Goal: Task Accomplishment & Management: Manage account settings

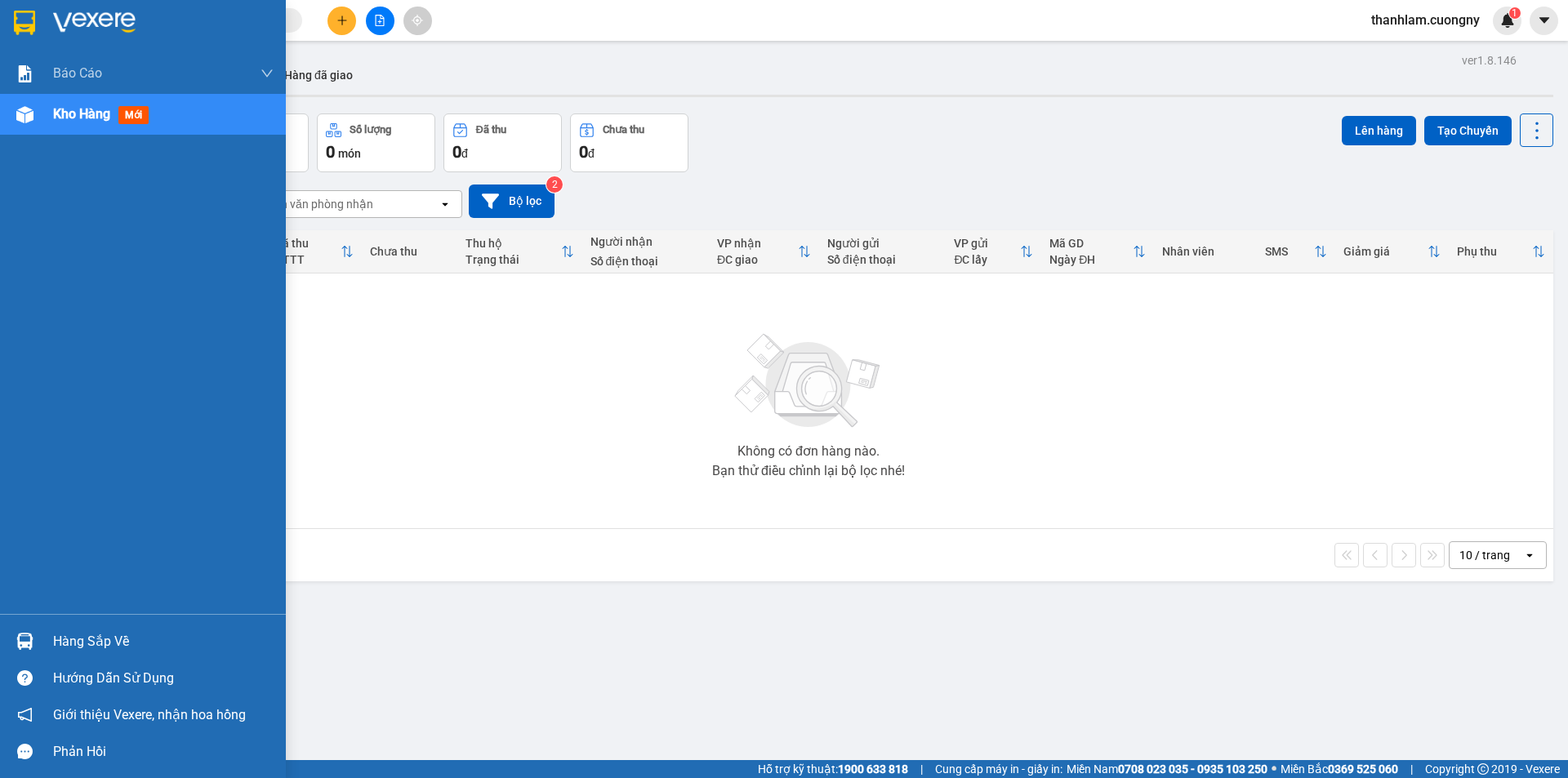
click at [33, 24] on img at bounding box center [24, 22] width 21 height 24
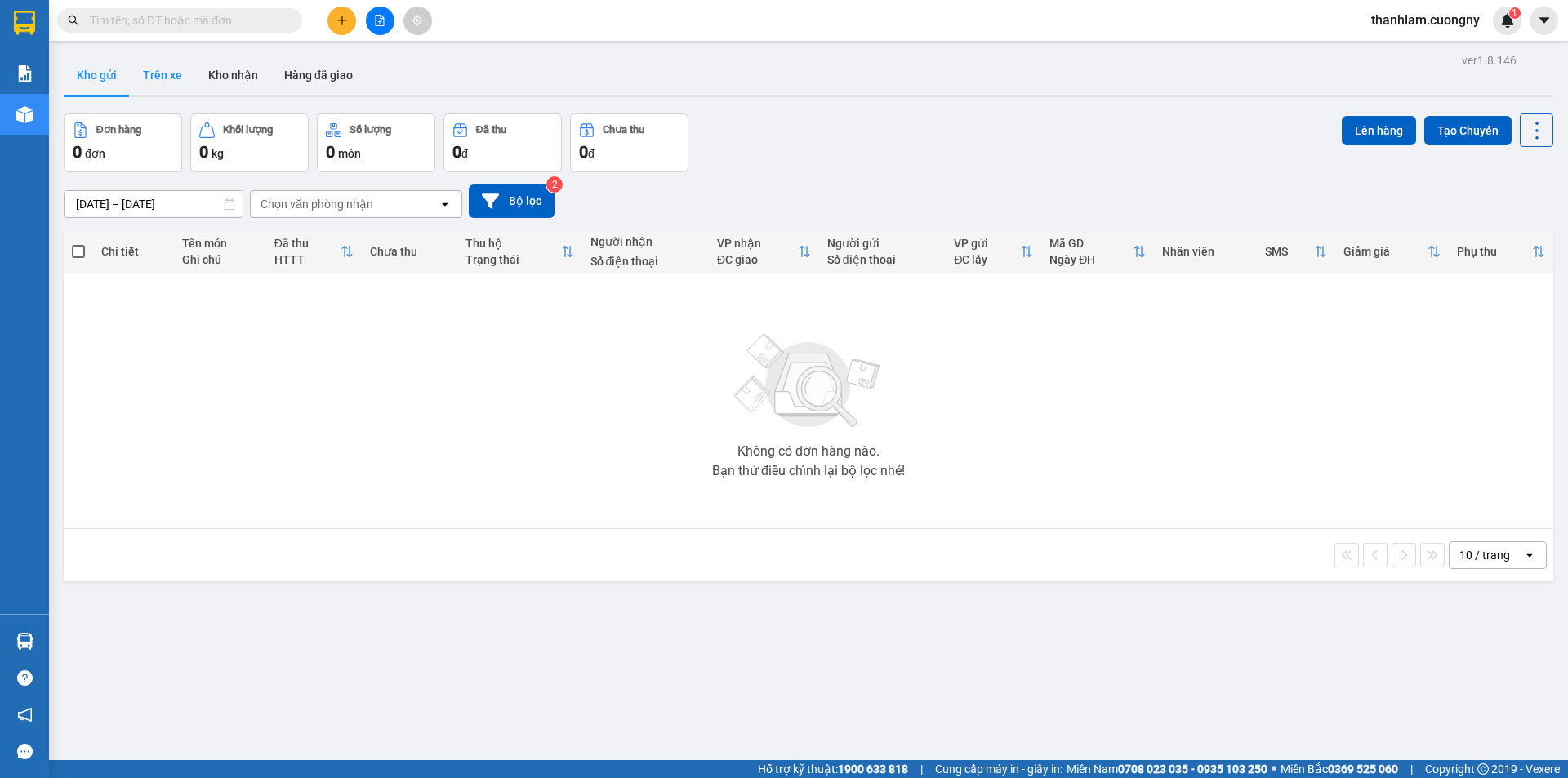
click at [178, 67] on button "Trên xe" at bounding box center [162, 75] width 65 height 39
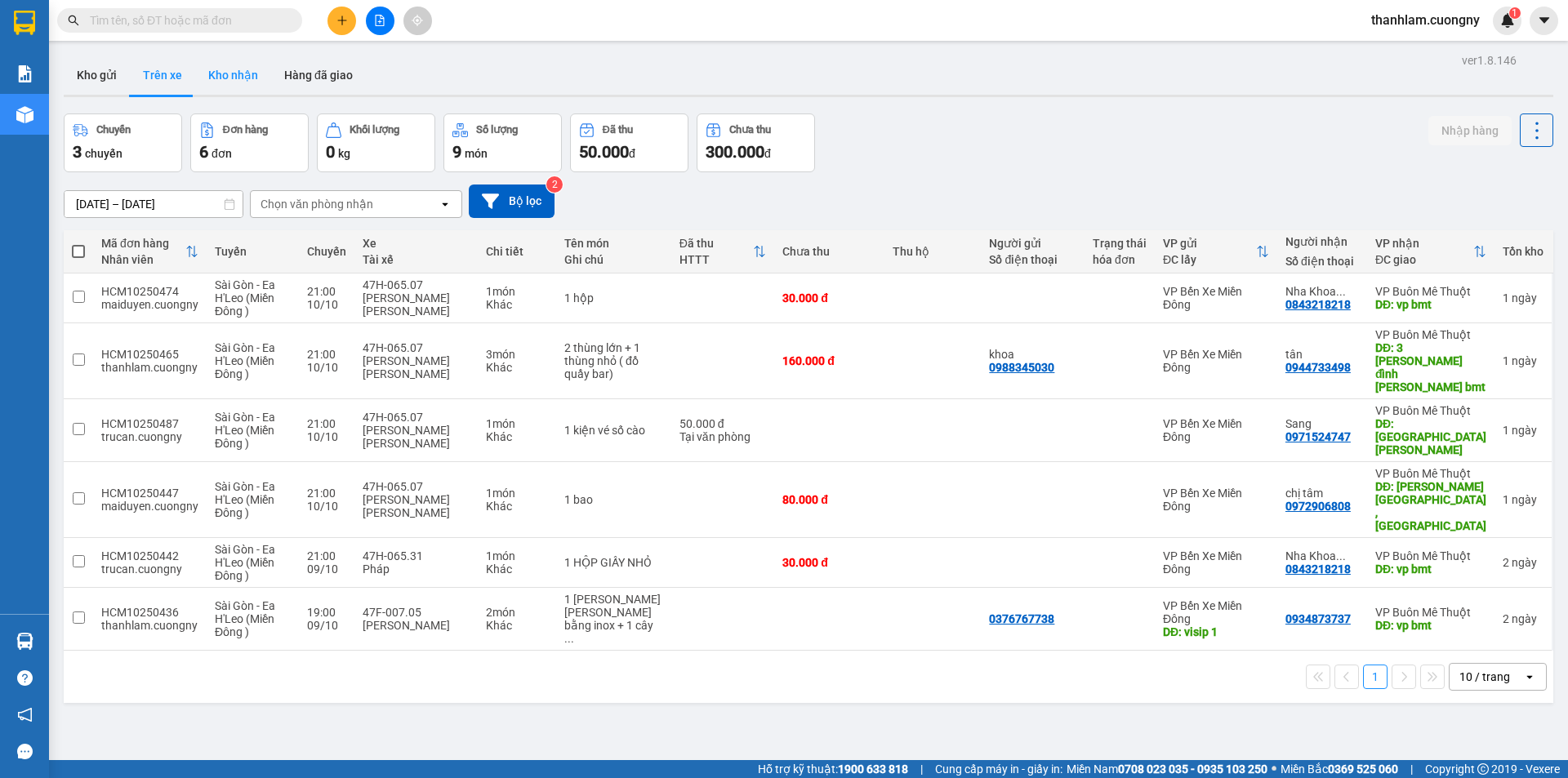
click at [246, 77] on button "Kho nhận" at bounding box center [233, 75] width 76 height 39
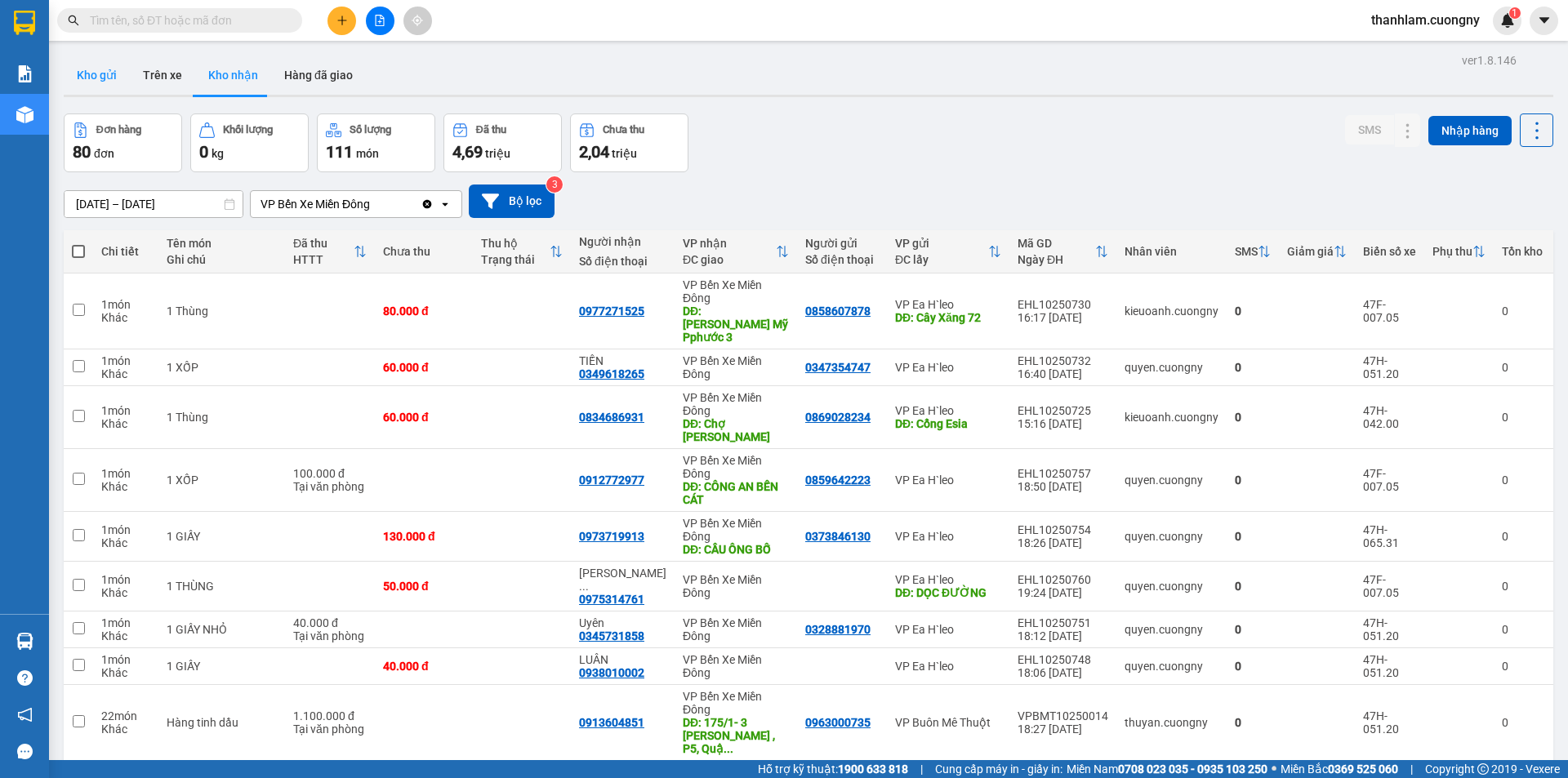
click at [84, 71] on button "Kho gửi" at bounding box center [97, 75] width 66 height 39
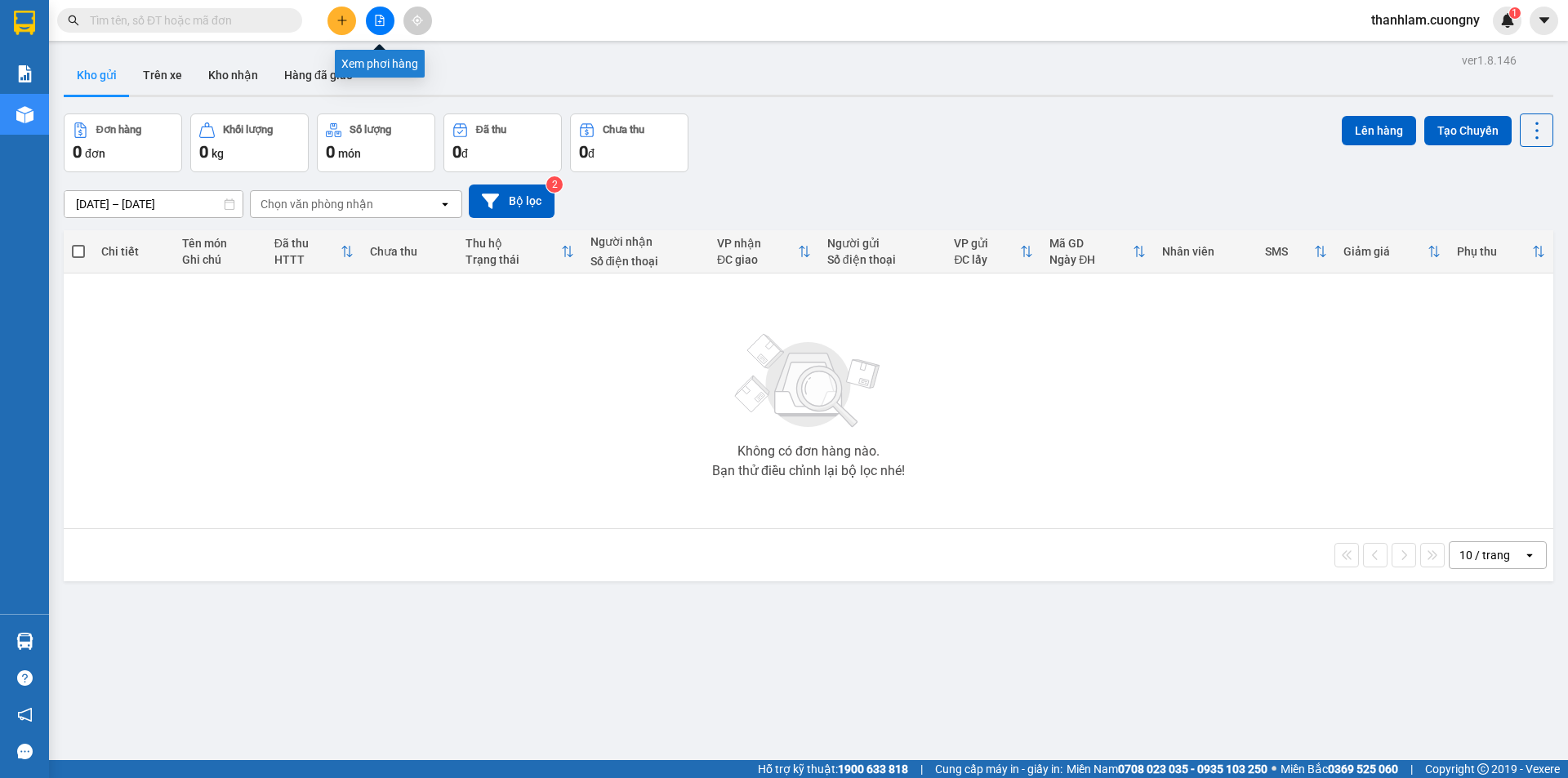
click at [376, 17] on icon "file-add" at bounding box center [380, 20] width 12 height 12
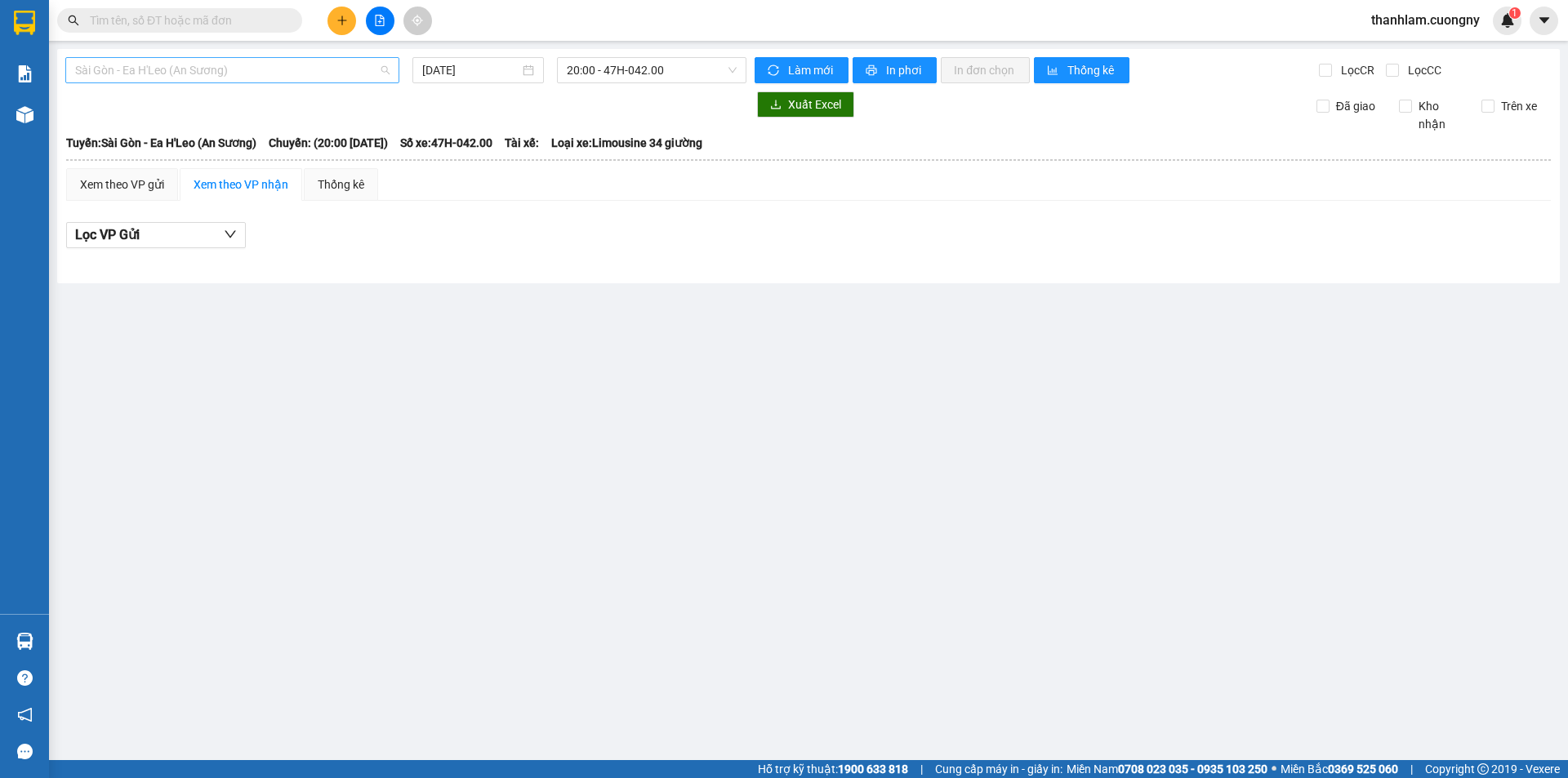
click at [285, 74] on span "Sài Gòn - Ea H'Leo (An Sương)" at bounding box center [233, 70] width 314 height 24
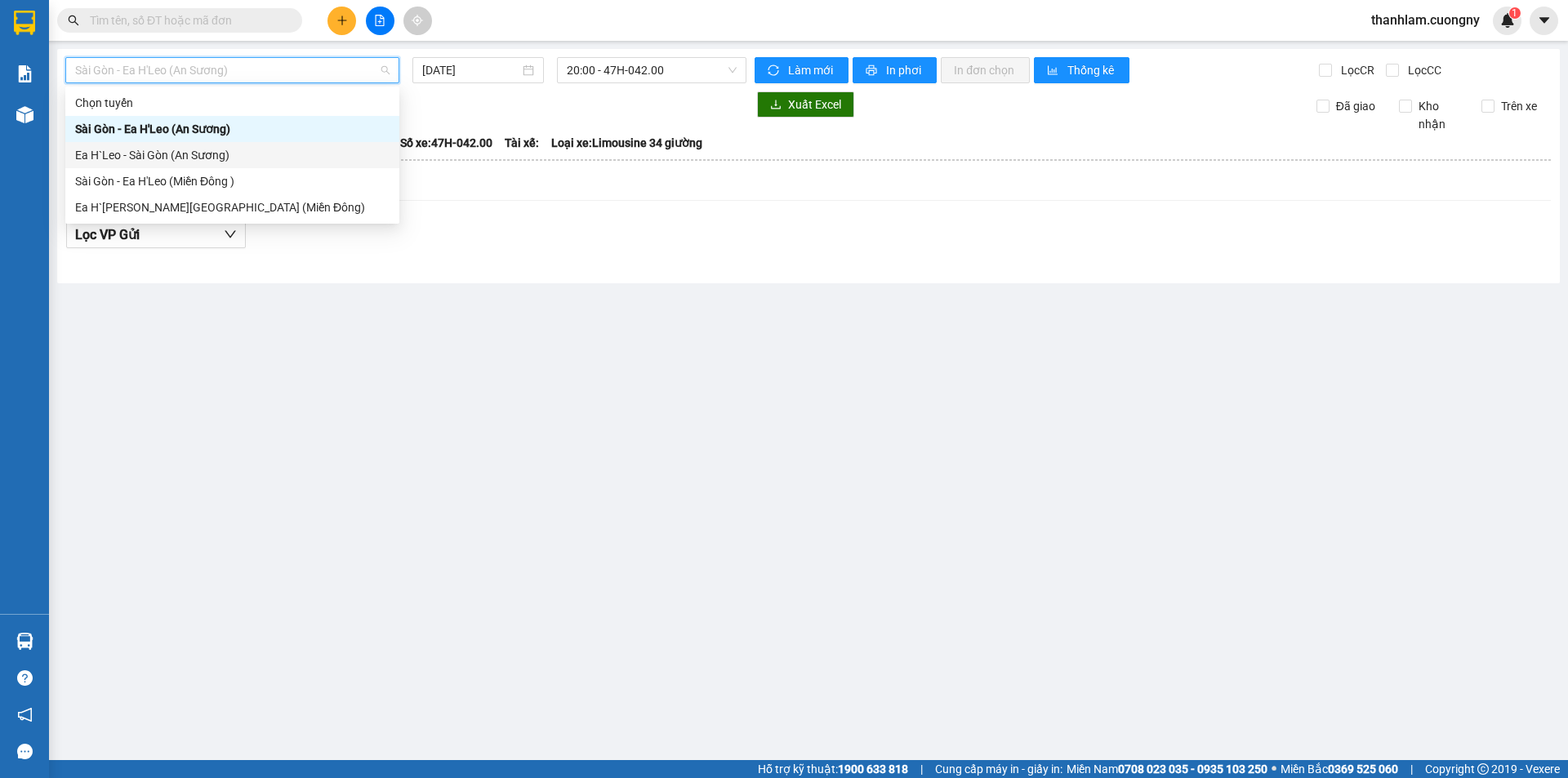
click at [178, 163] on div "Ea H`Leo - Sài Gòn (An Sương)" at bounding box center [233, 155] width 314 height 18
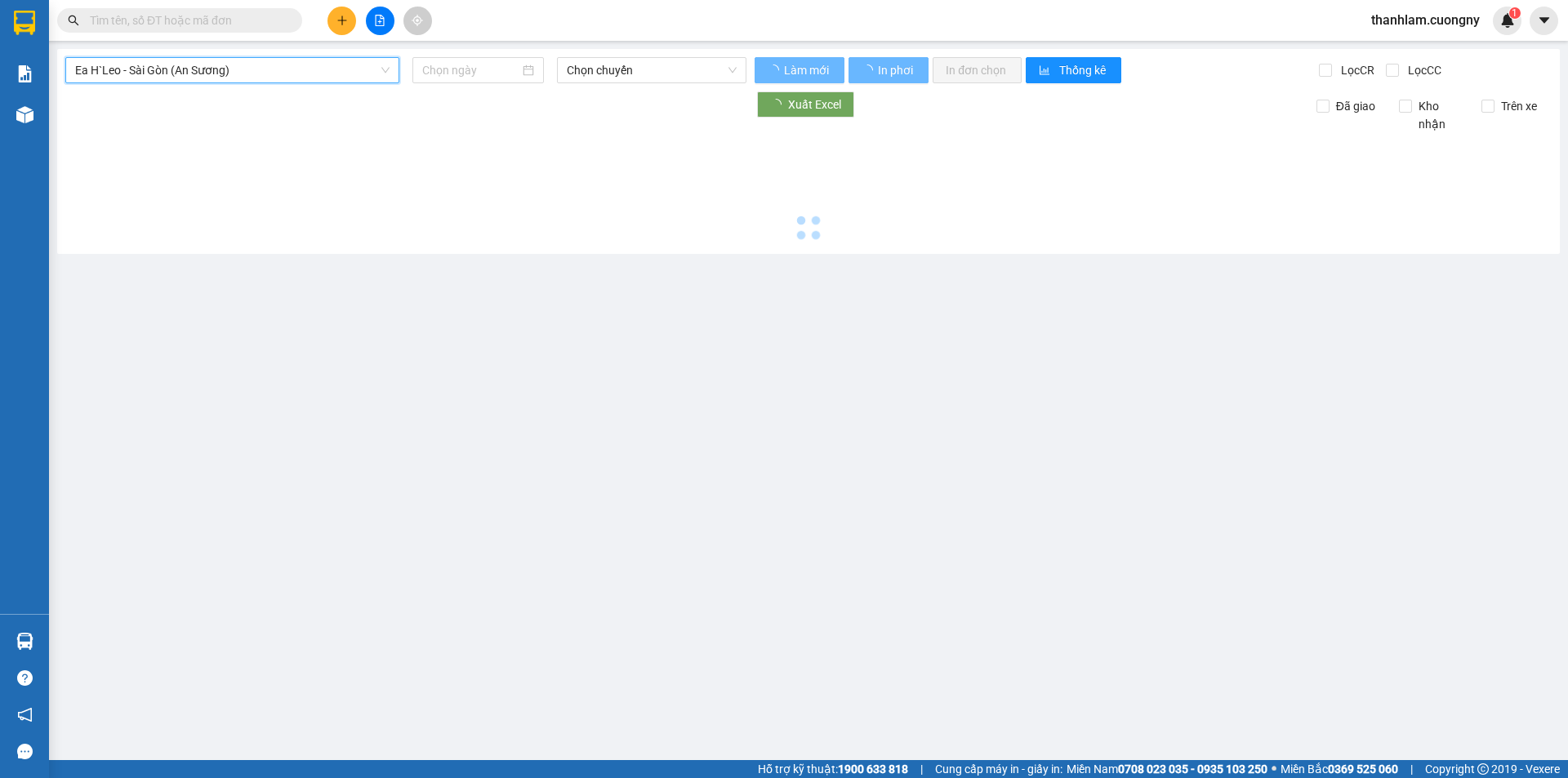
type input "11/10/2025"
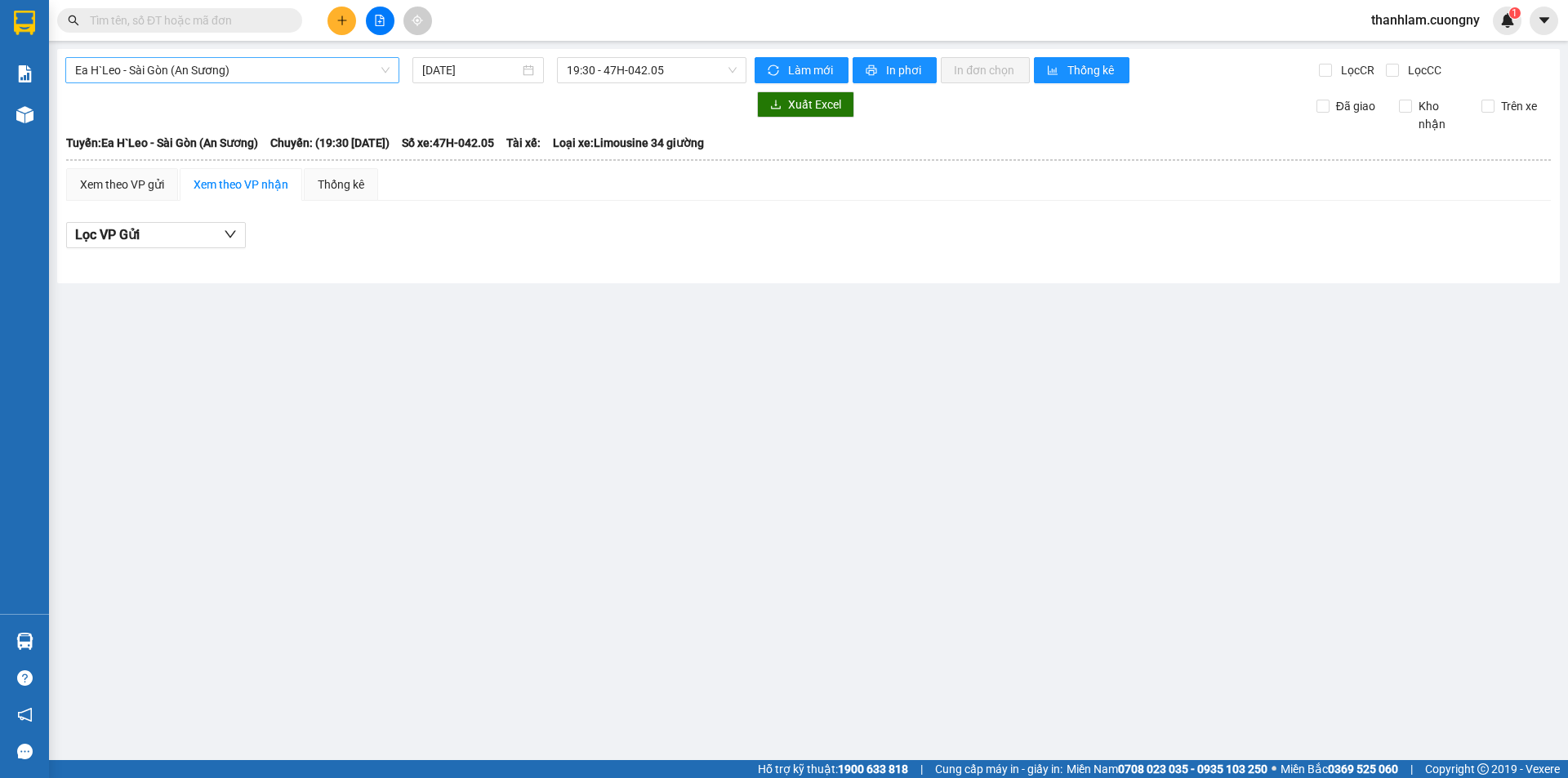
drag, startPoint x: 169, startPoint y: 87, endPoint x: 169, endPoint y: 62, distance: 25.0
click at [167, 74] on div "Ea H`Leo - Sài Gòn (An Sương) 11/10/2025 19:30 - 47H-042.05 Làm mới In phơi In …" at bounding box center [808, 167] width 1502 height 234
click at [173, 57] on div "Ea H`Leo - Sài Gòn (An Sương)" at bounding box center [232, 70] width 334 height 26
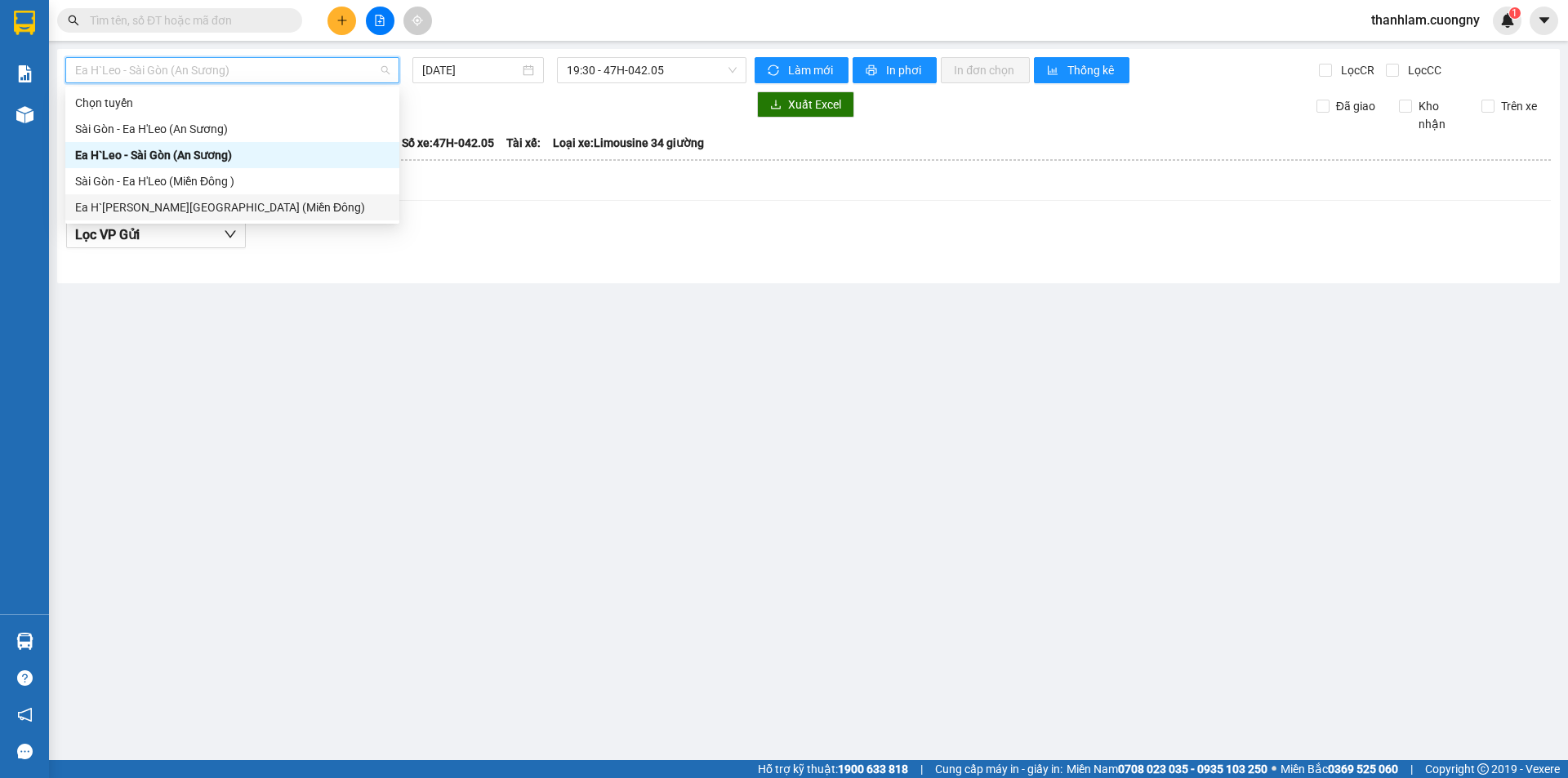
click at [127, 200] on div "Ea H`Leo - [GEOGRAPHIC_DATA] (Miền Đông)" at bounding box center [233, 207] width 314 height 18
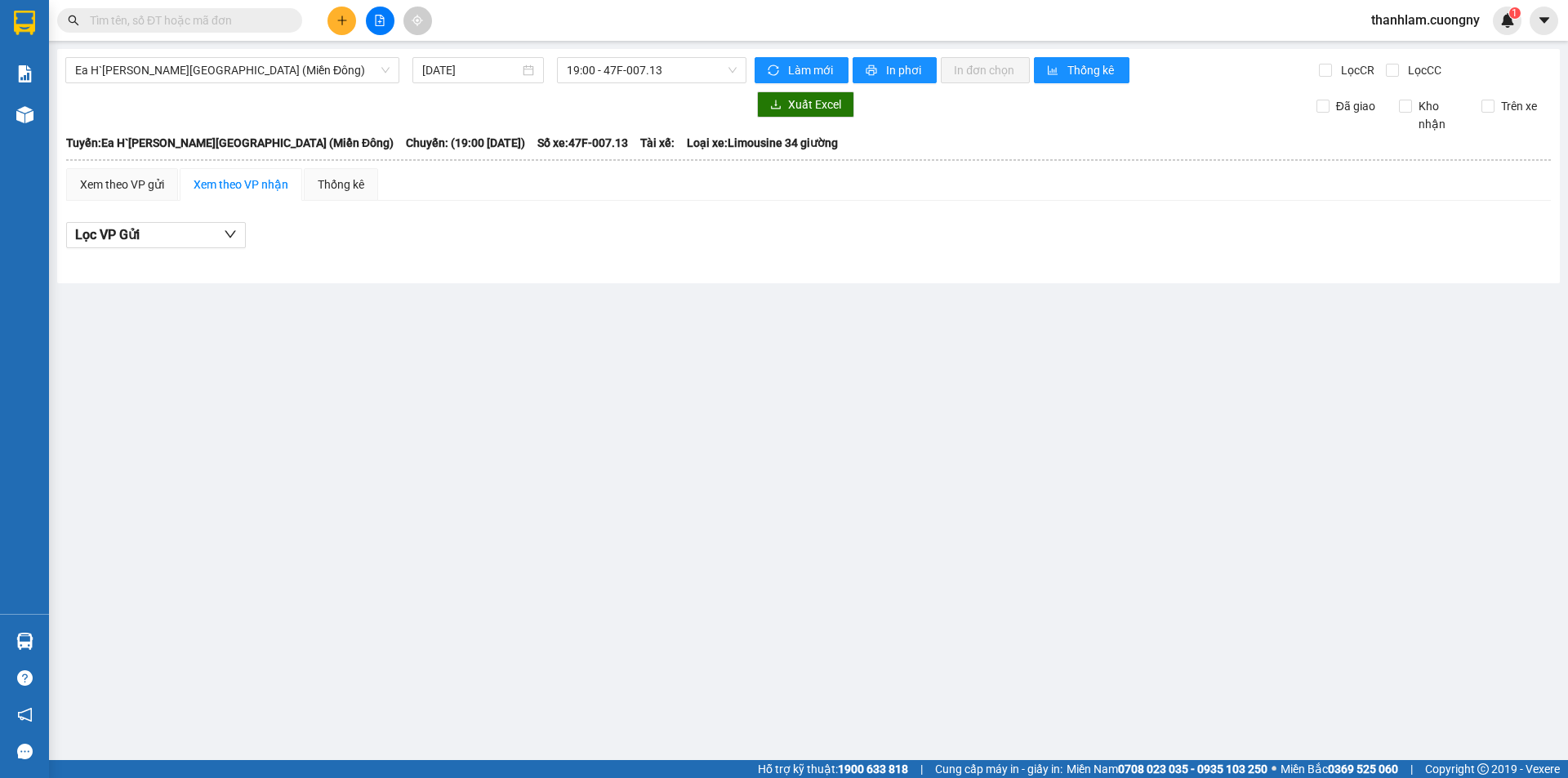
click at [467, 54] on div "Ea H`Leo - Sài Gòn (Miền Đông) 11/10/2025 19:00 - 47F-007.13 Làm mới In phơi In…" at bounding box center [808, 167] width 1502 height 234
click at [465, 65] on input "11/10/2025" at bounding box center [471, 70] width 97 height 18
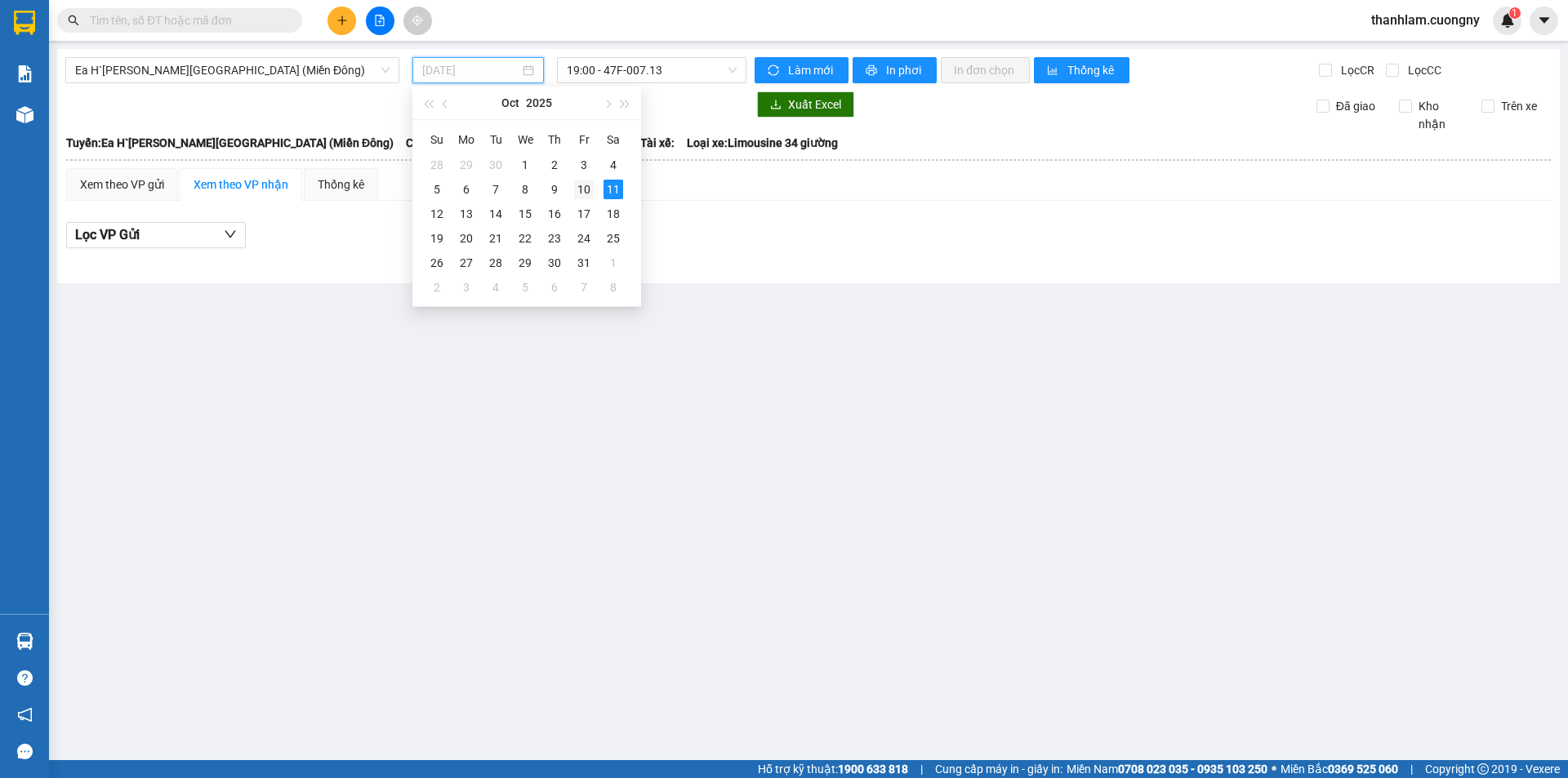
click at [580, 187] on div "10" at bounding box center [583, 189] width 19 height 19
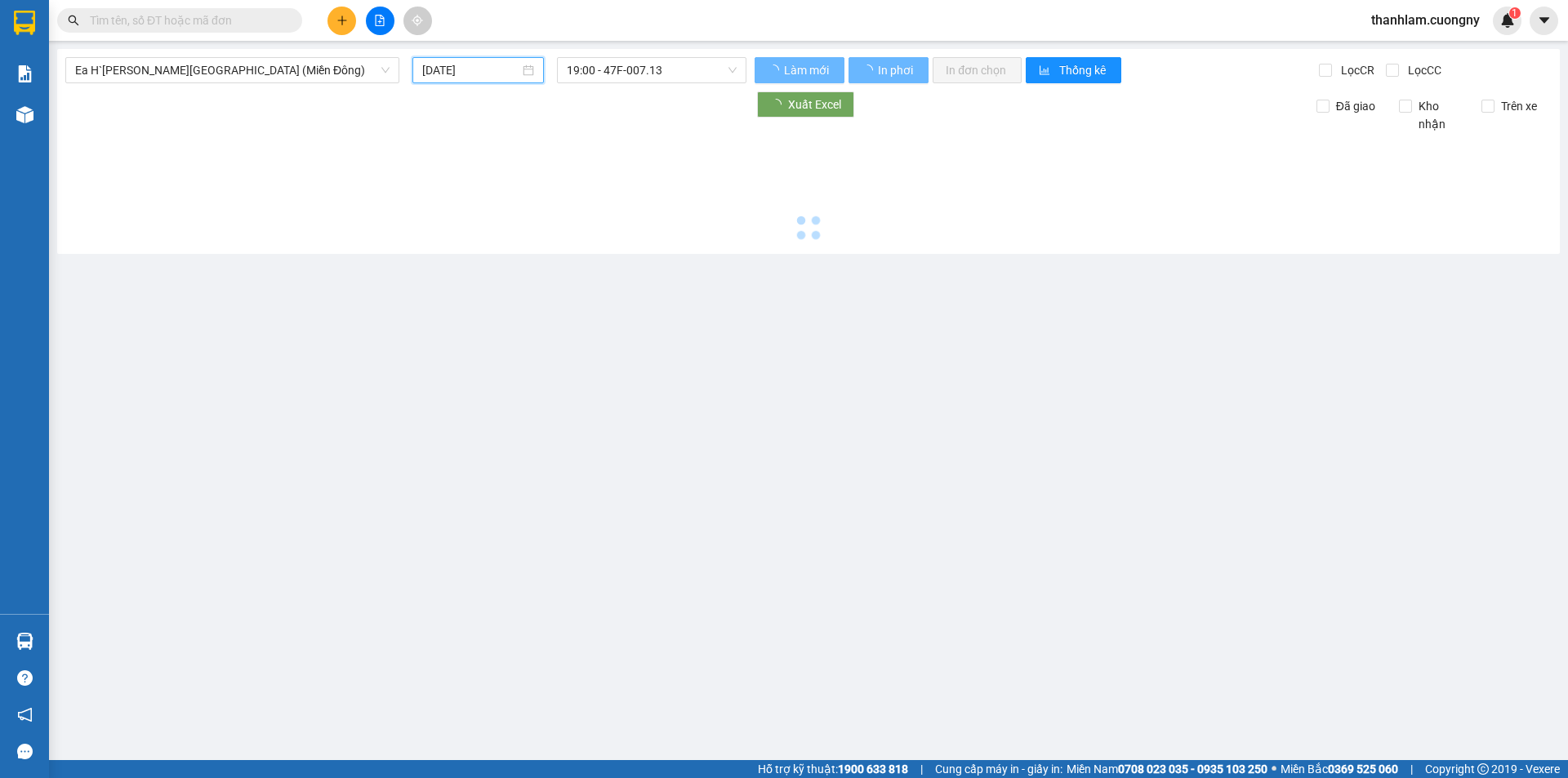
type input "[DATE]"
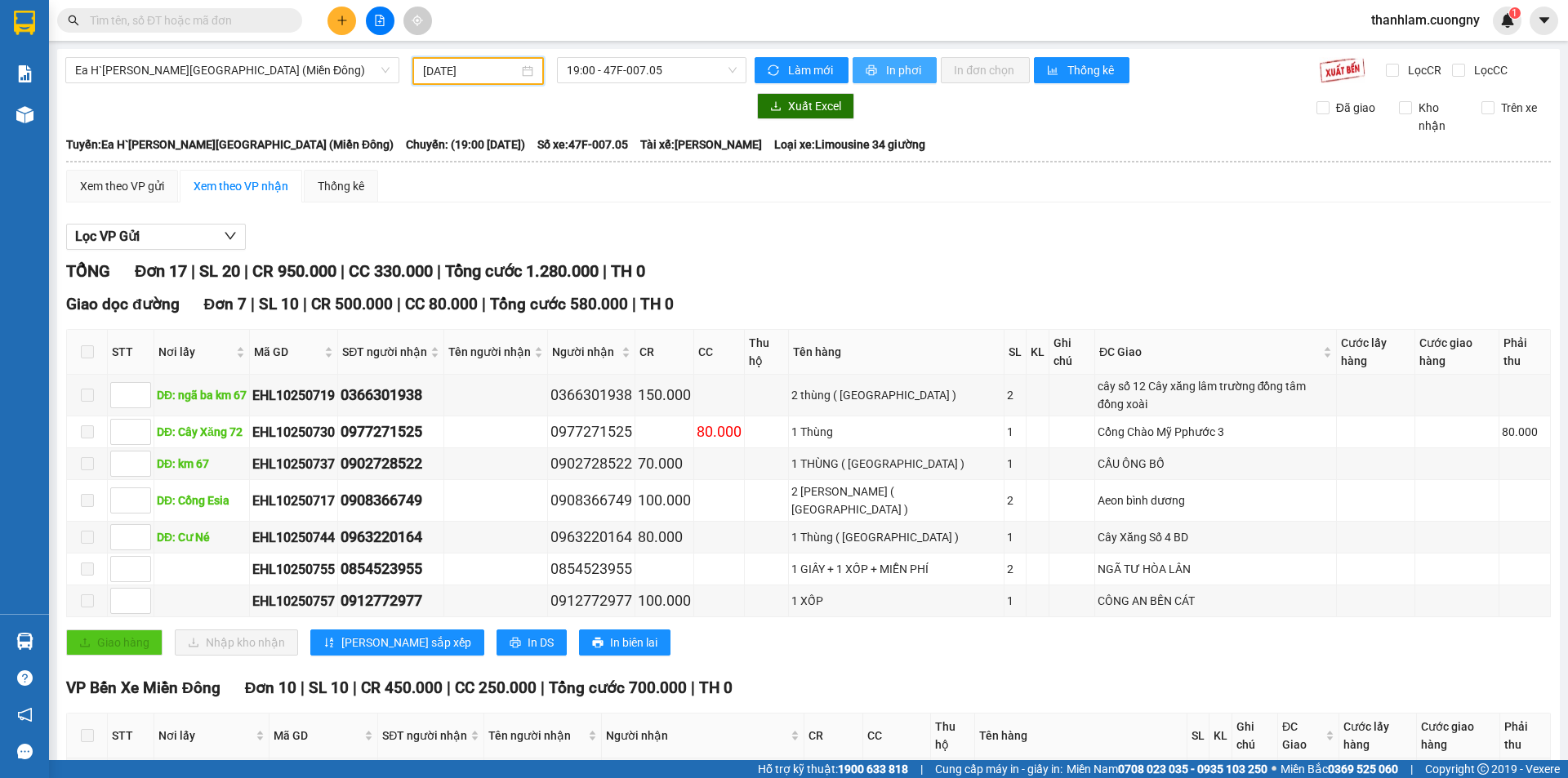
click at [878, 68] on button "In phơi" at bounding box center [894, 70] width 84 height 26
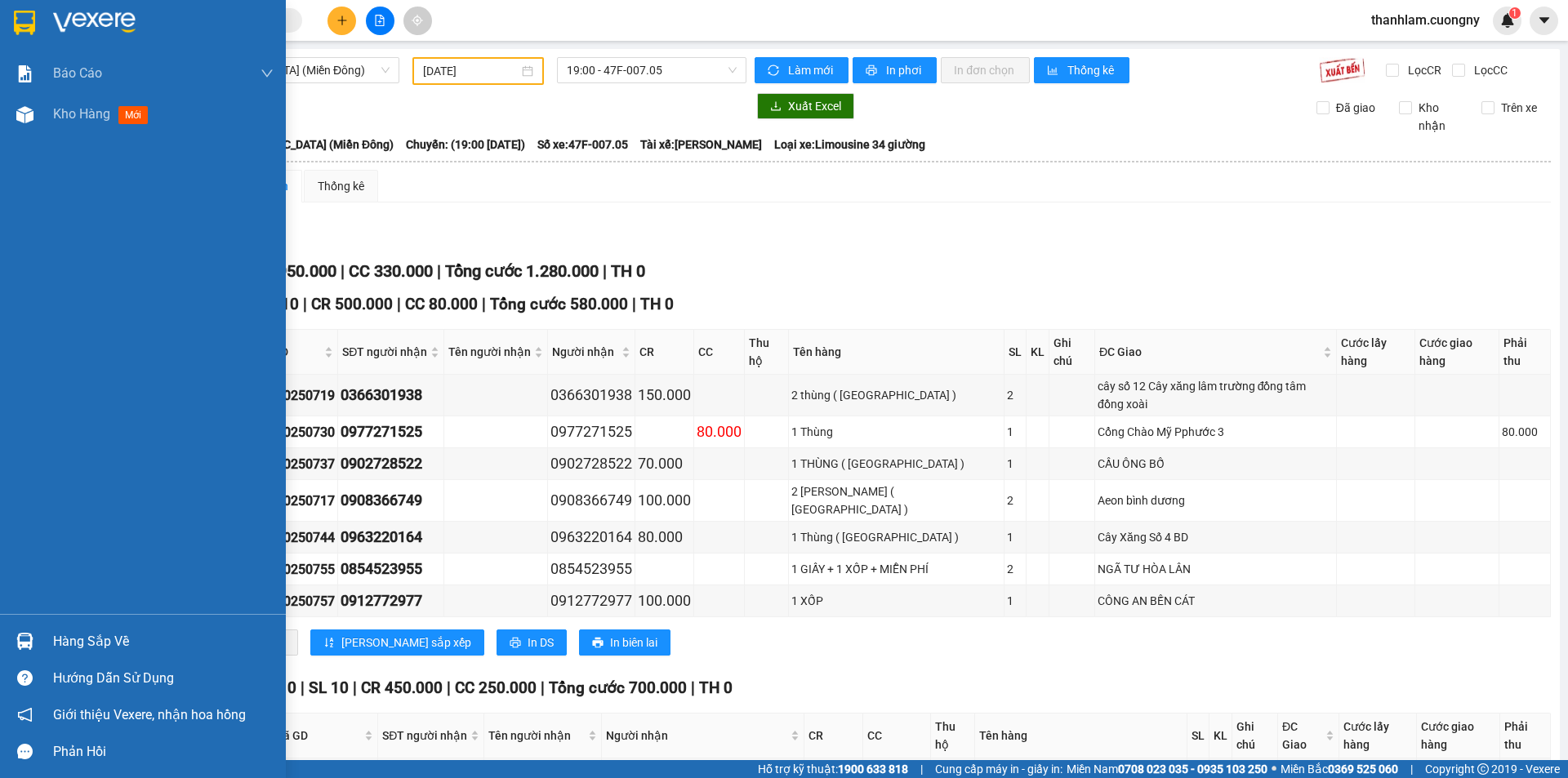
click at [21, 18] on img at bounding box center [24, 22] width 21 height 24
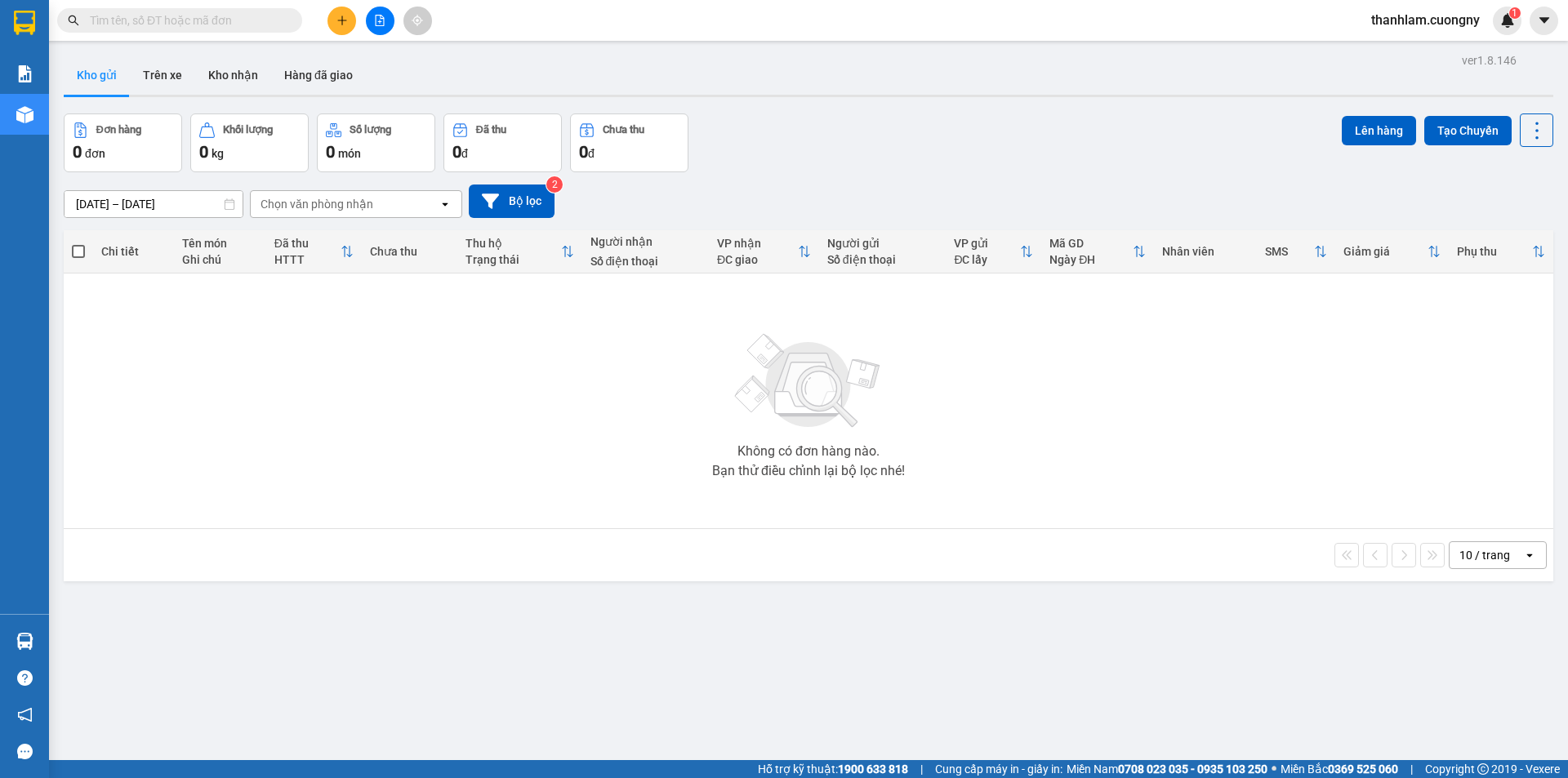
click at [381, 16] on icon "file-add" at bounding box center [380, 20] width 9 height 12
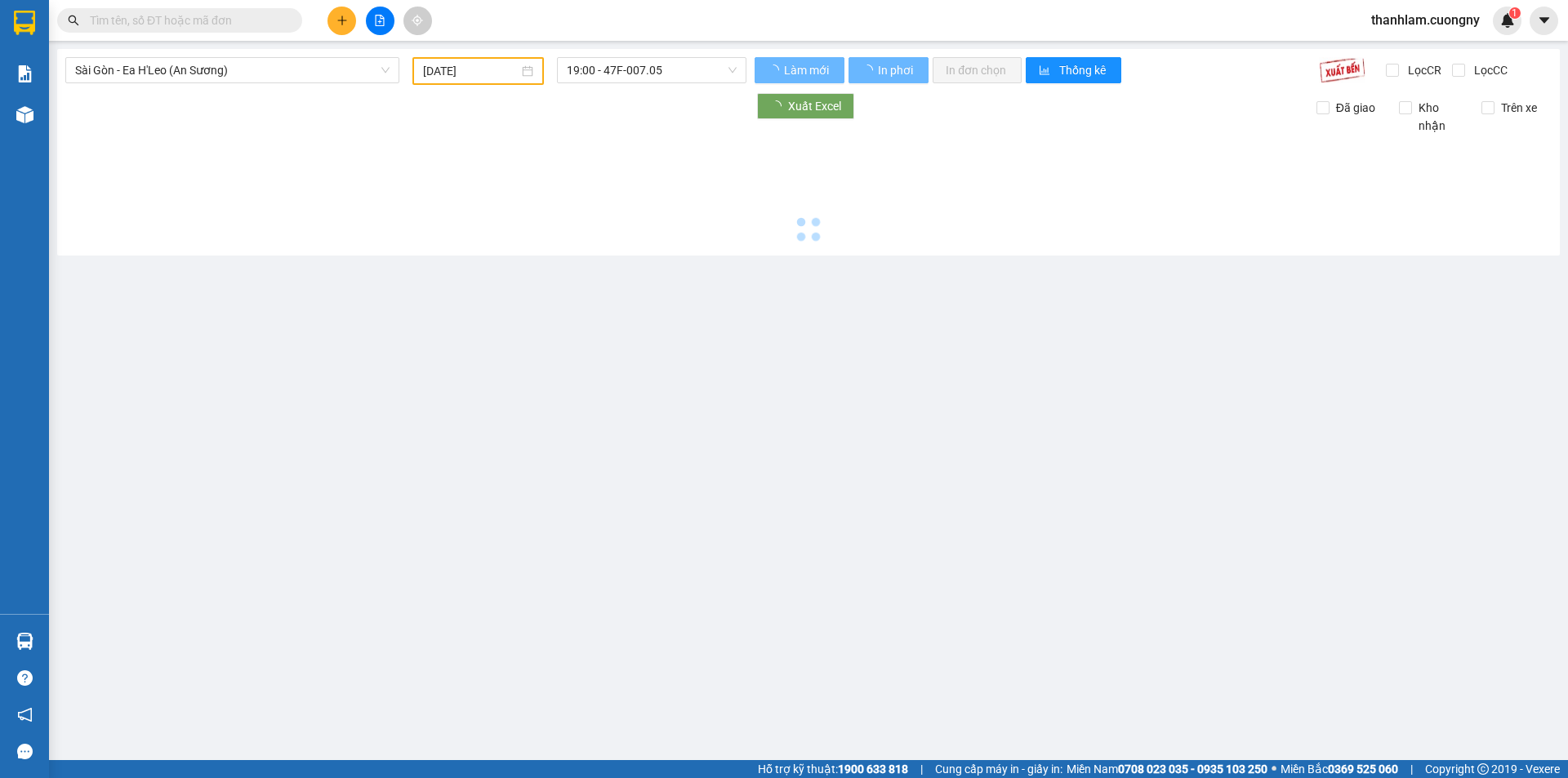
type input "11/10/2025"
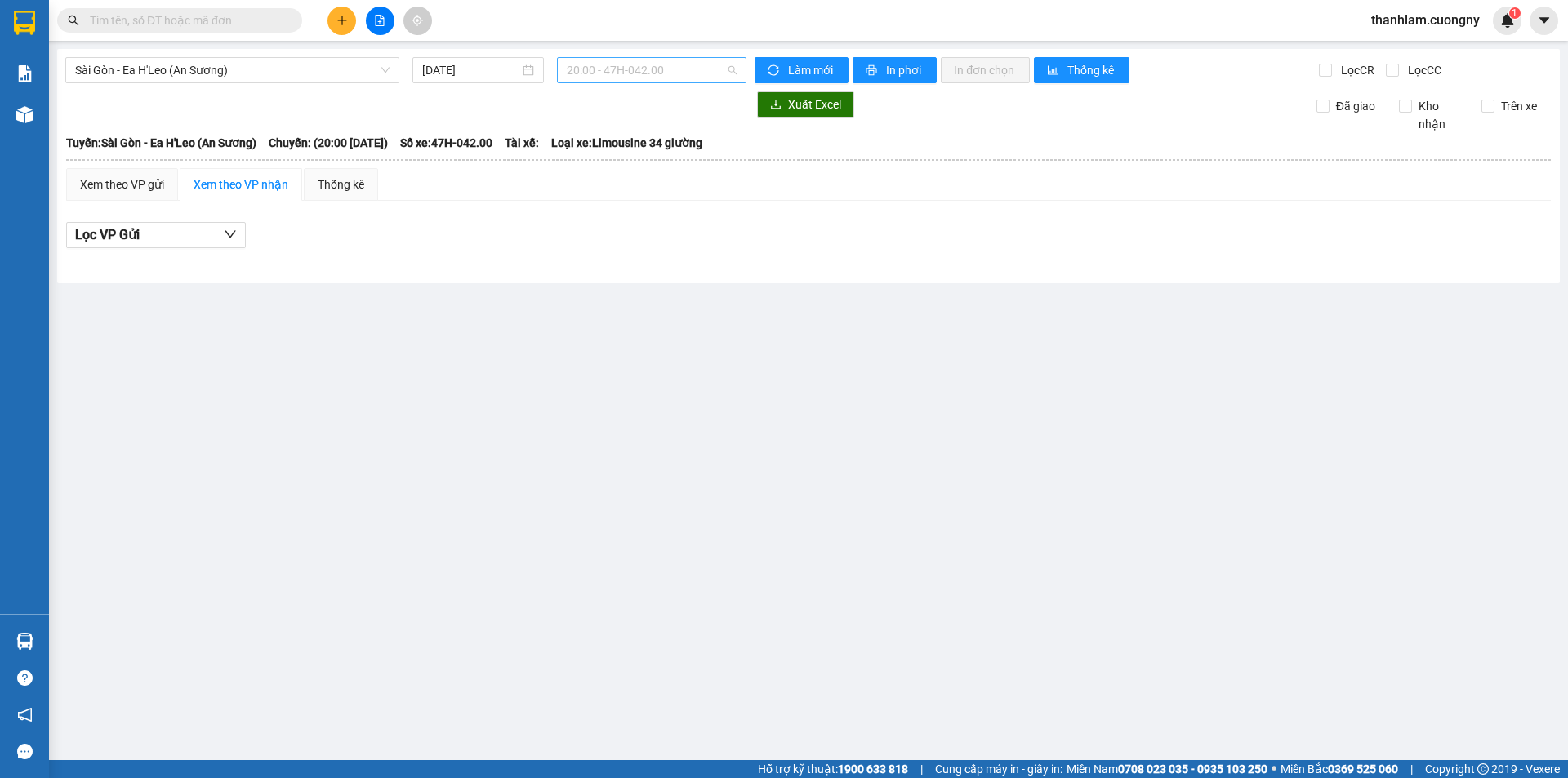
click at [622, 77] on span "20:00 - 47H-042.00" at bounding box center [651, 70] width 170 height 24
click at [198, 91] on div "Sài Gòn - Ea H'Leo (An Sương) 11/10/2025 20:00 - 47H-042.00 Làm mới In phơi In …" at bounding box center [808, 167] width 1502 height 234
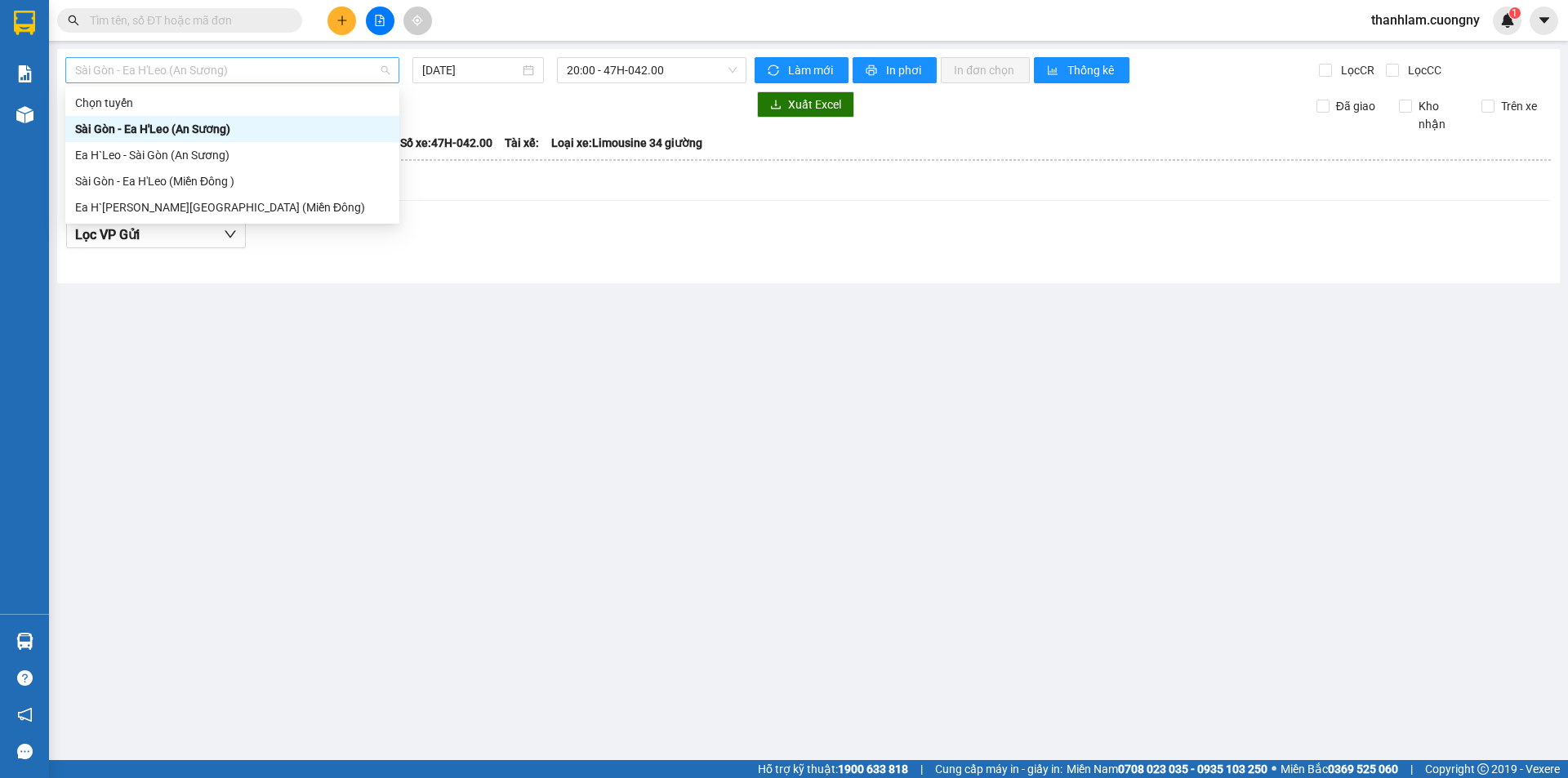
click at [209, 73] on span "Sài Gòn - Ea H'Leo (An Sương)" at bounding box center [233, 70] width 314 height 24
click at [153, 180] on div "Sài Gòn - Ea H'Leo (Miền Đông )" at bounding box center [233, 181] width 314 height 18
type input "11/10/2025"
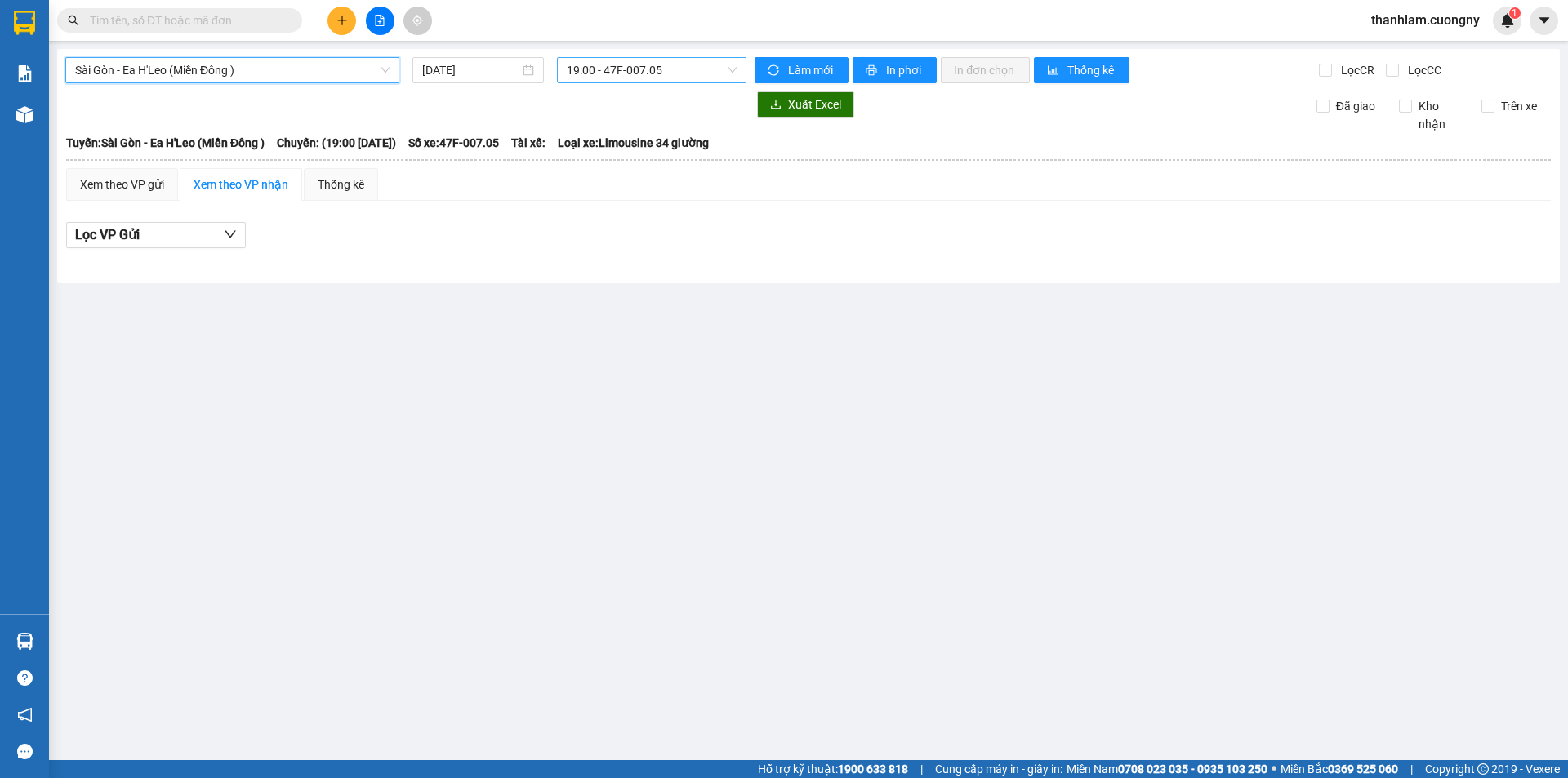
click at [599, 70] on span "19:00 - 47F-007.05" at bounding box center [651, 70] width 170 height 24
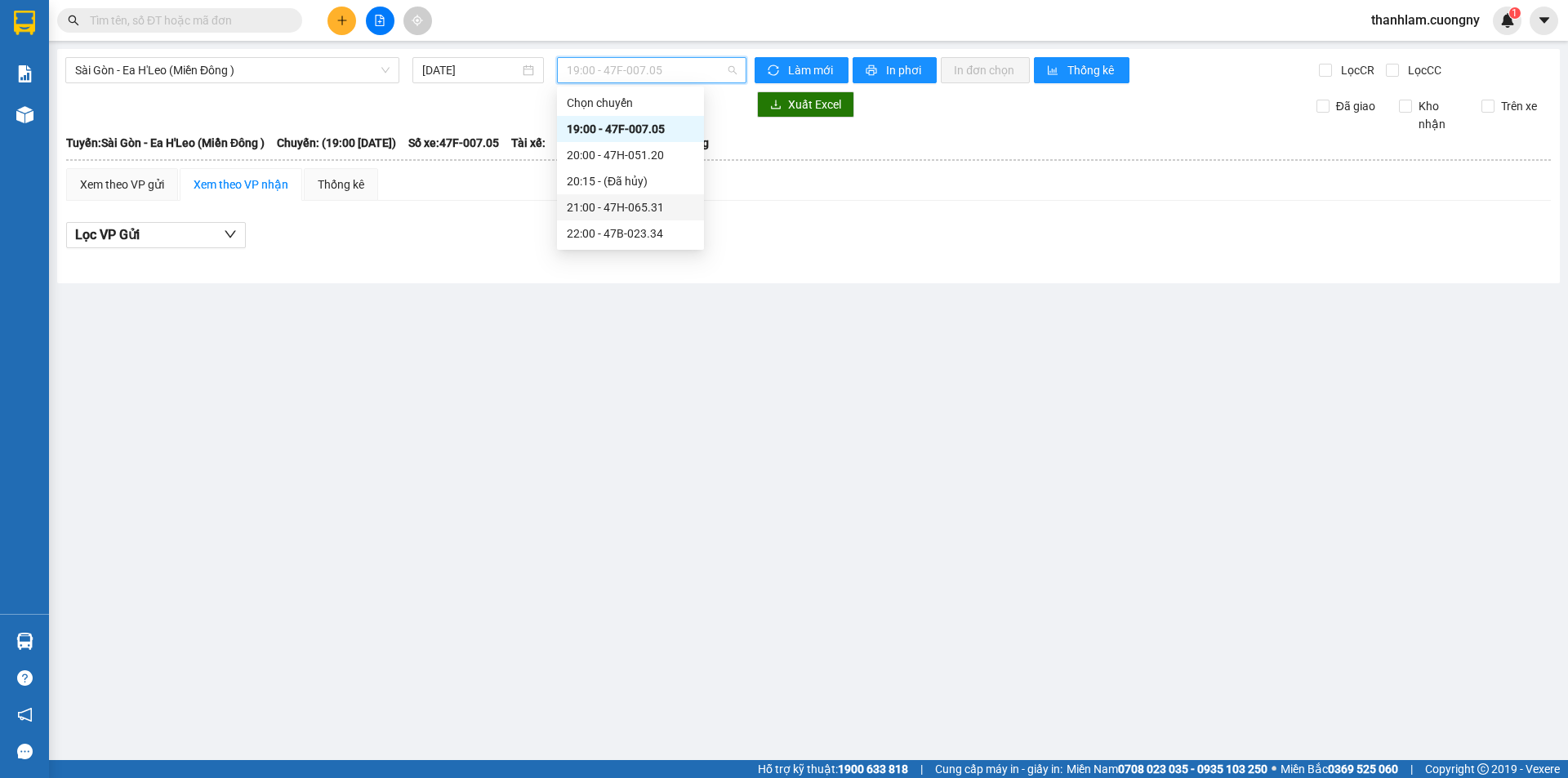
click at [601, 200] on div "21:00 - 47H-065.31" at bounding box center [630, 207] width 127 height 18
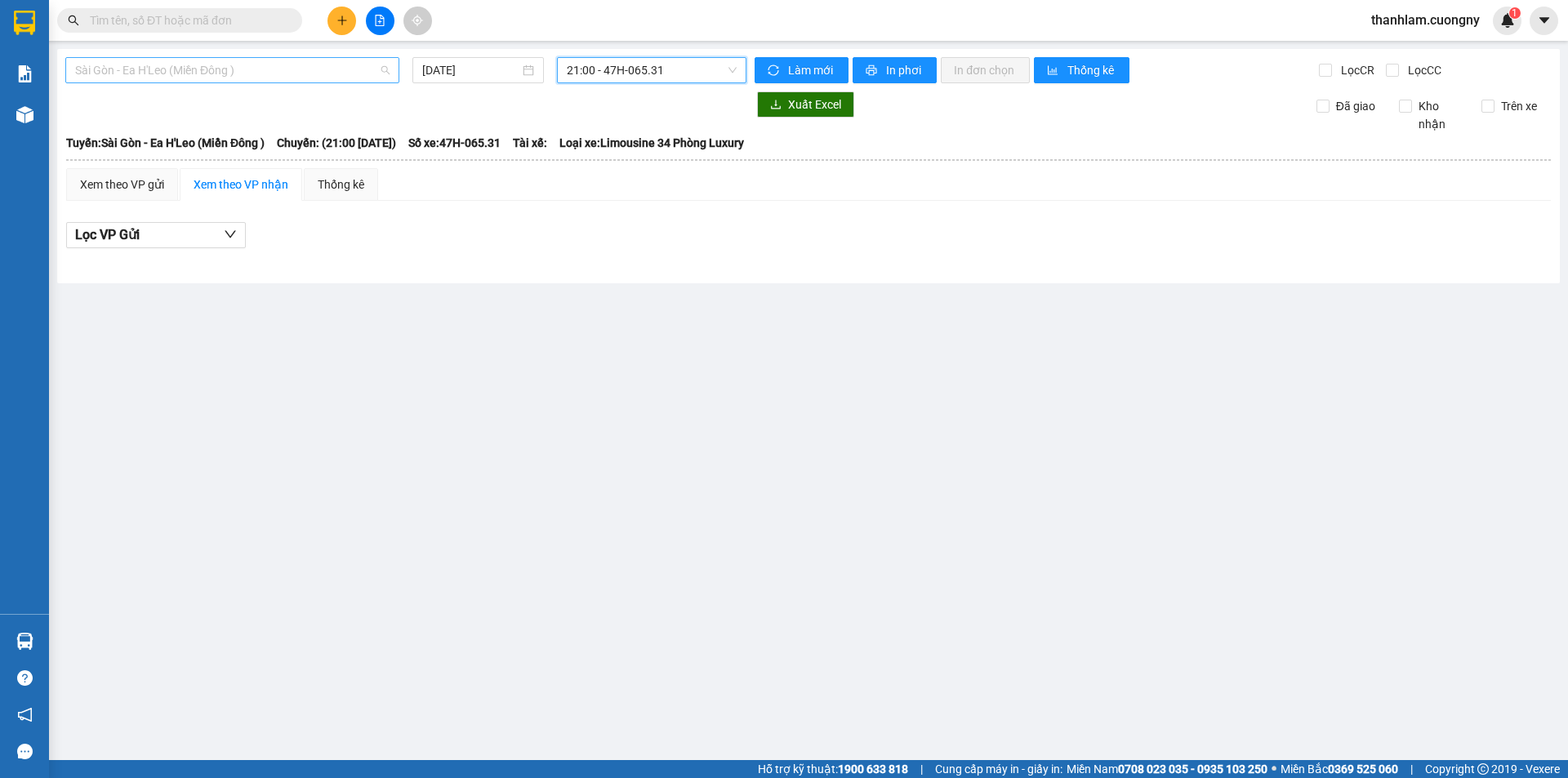
click at [288, 70] on span "Sài Gòn - Ea H'Leo (Miền Đông )" at bounding box center [233, 70] width 314 height 24
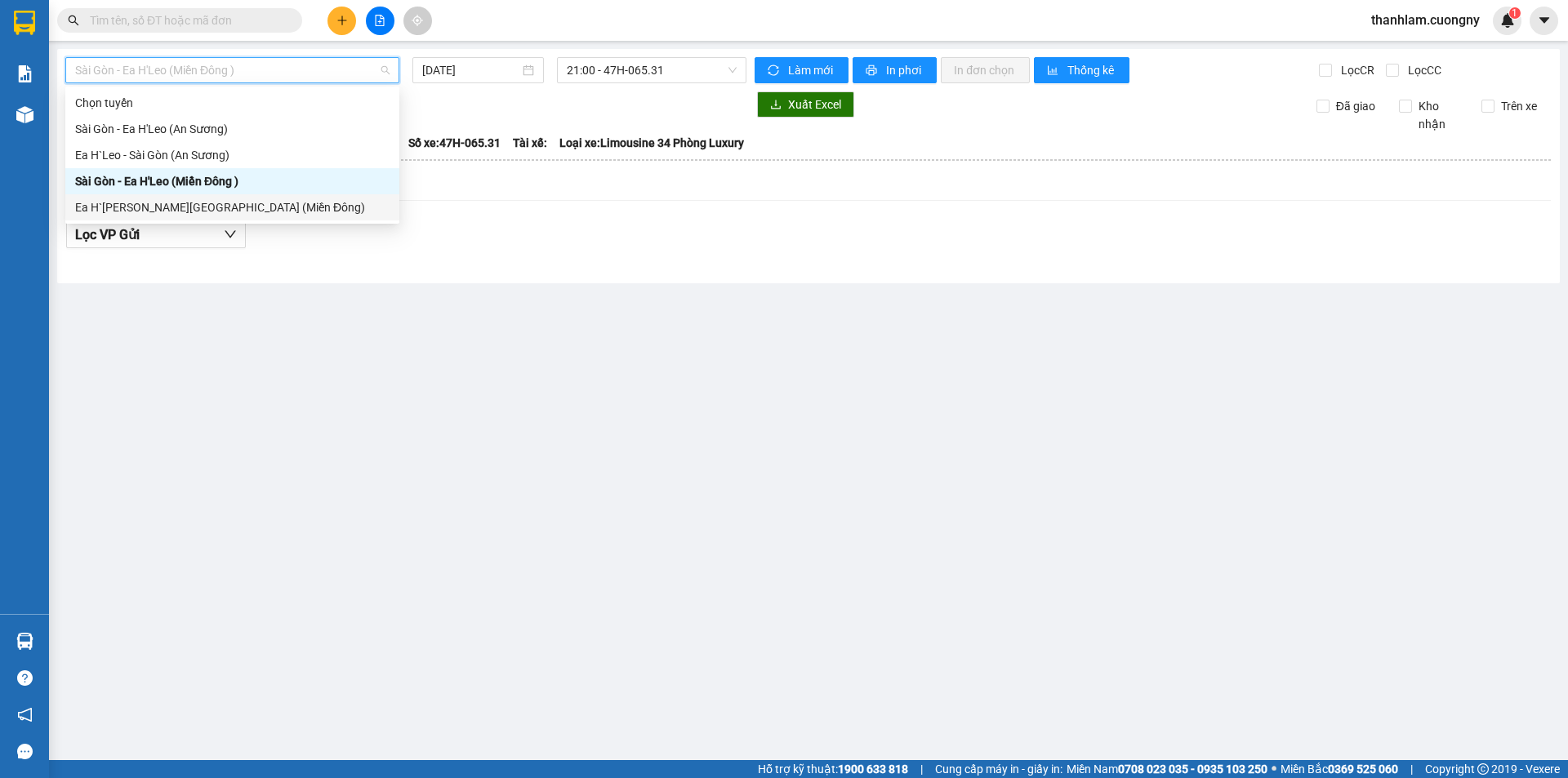
click at [170, 207] on div "Ea H`Leo - [GEOGRAPHIC_DATA] (Miền Đông)" at bounding box center [233, 207] width 314 height 18
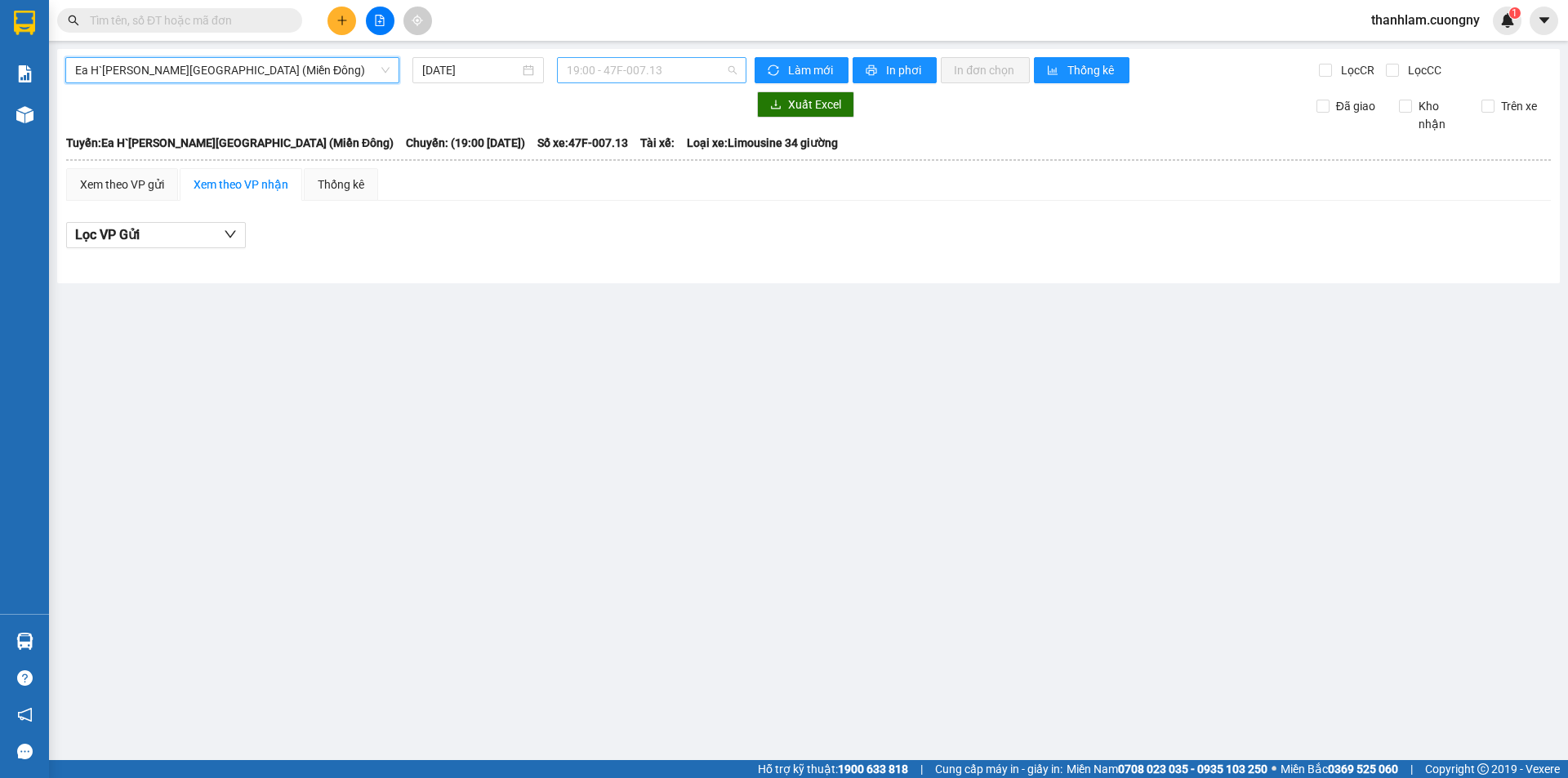
click at [637, 75] on span "19:00 - 47F-007.13" at bounding box center [651, 70] width 170 height 24
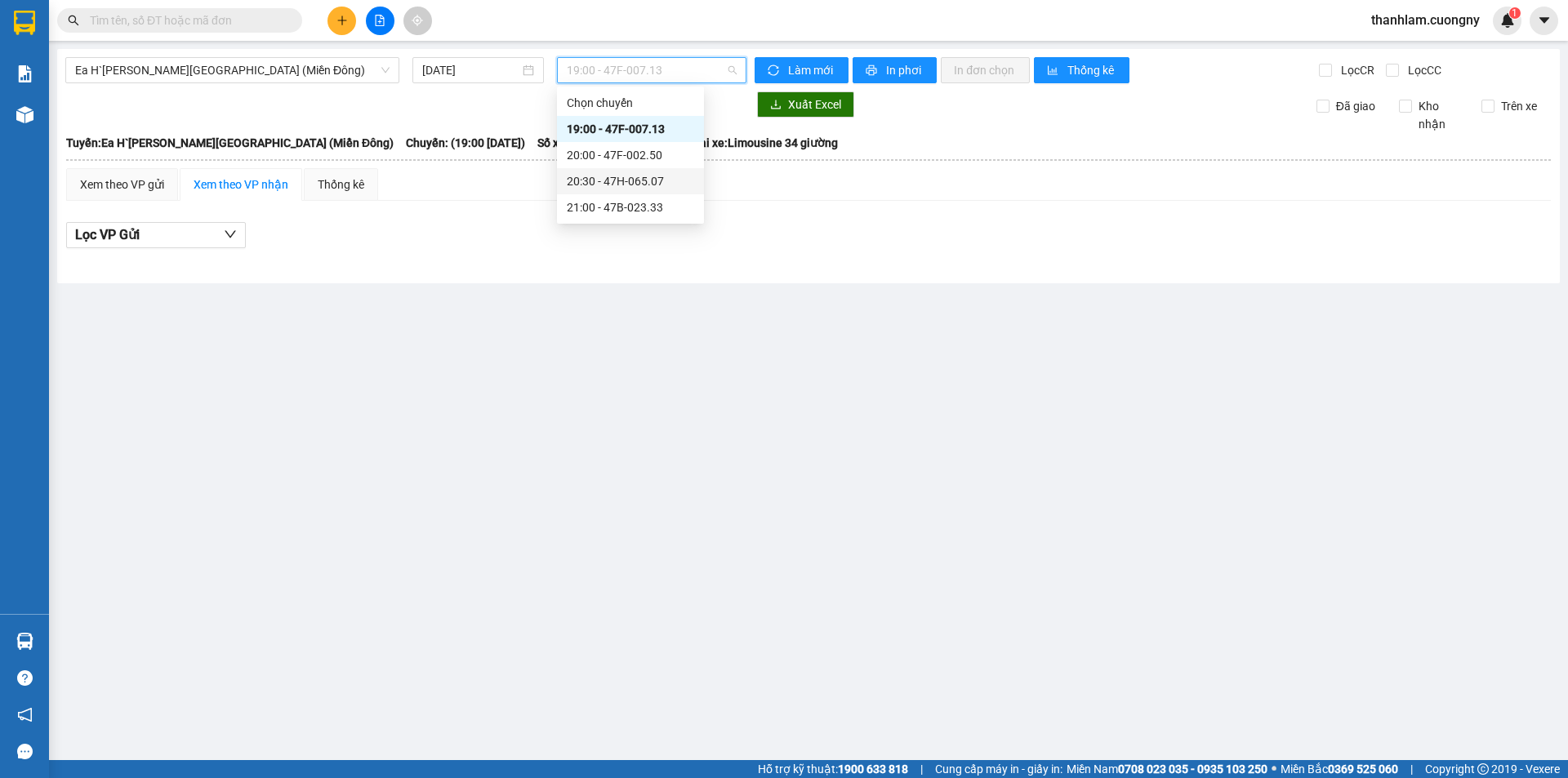
click at [600, 177] on div "20:30 - 47H-065.07" at bounding box center [630, 181] width 127 height 18
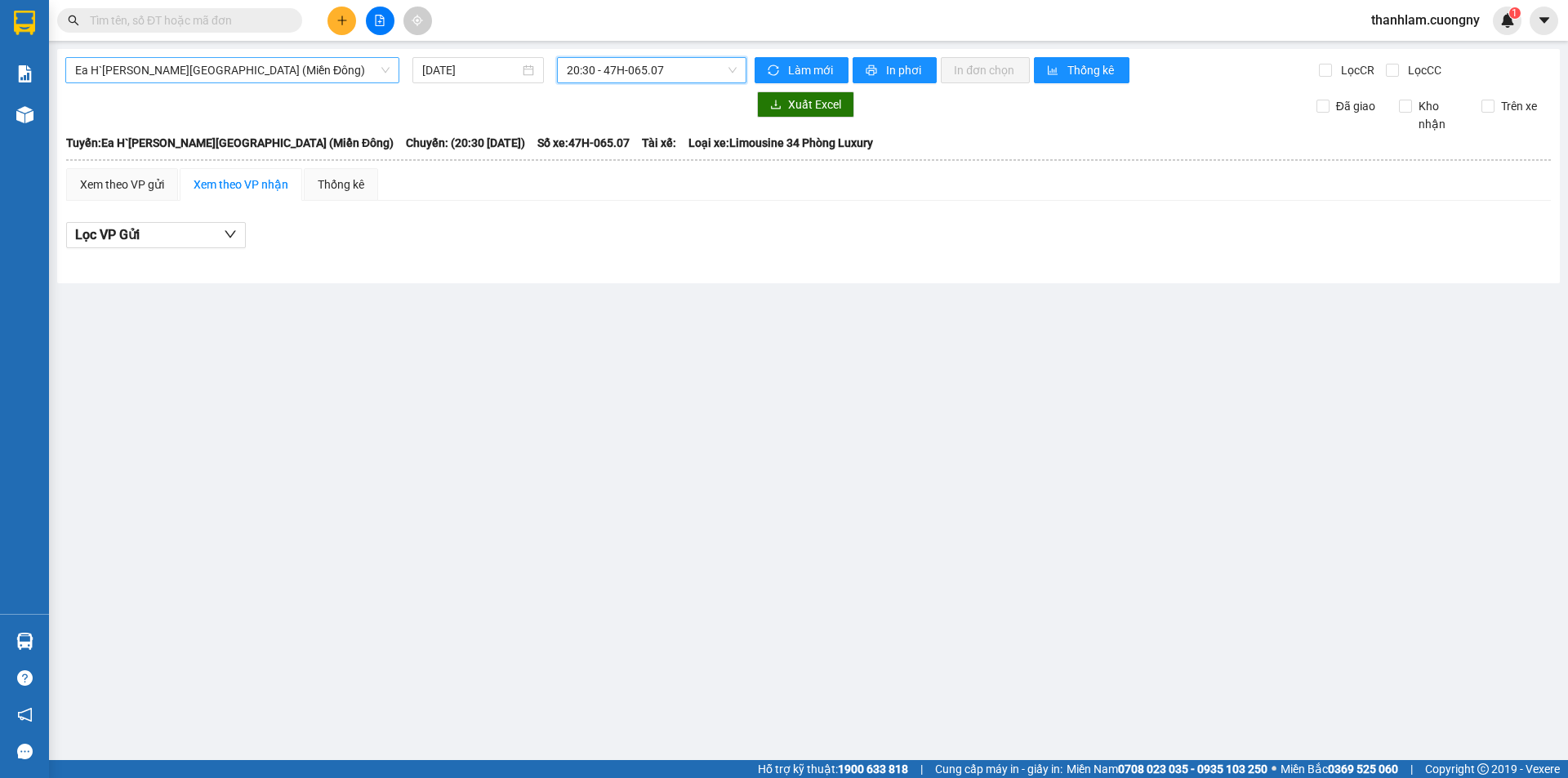
drag, startPoint x: 259, startPoint y: 76, endPoint x: 236, endPoint y: 85, distance: 24.7
click at [258, 76] on span "Ea H`Leo - [GEOGRAPHIC_DATA] (Miền Đông)" at bounding box center [233, 70] width 314 height 24
click at [460, 77] on input "11/10/2025" at bounding box center [471, 70] width 97 height 18
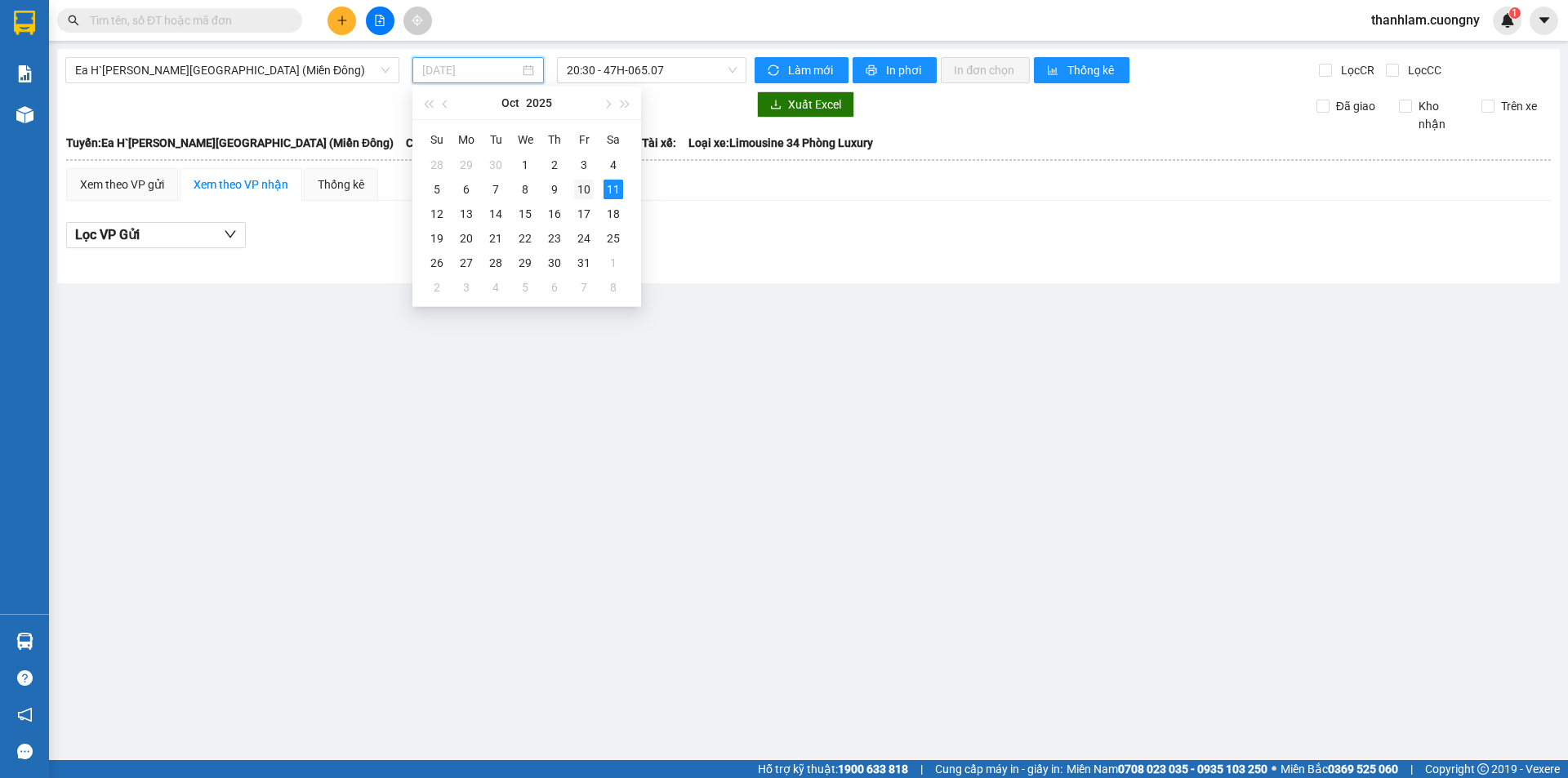
click at [585, 199] on td "10" at bounding box center [583, 189] width 29 height 24
type input "[DATE]"
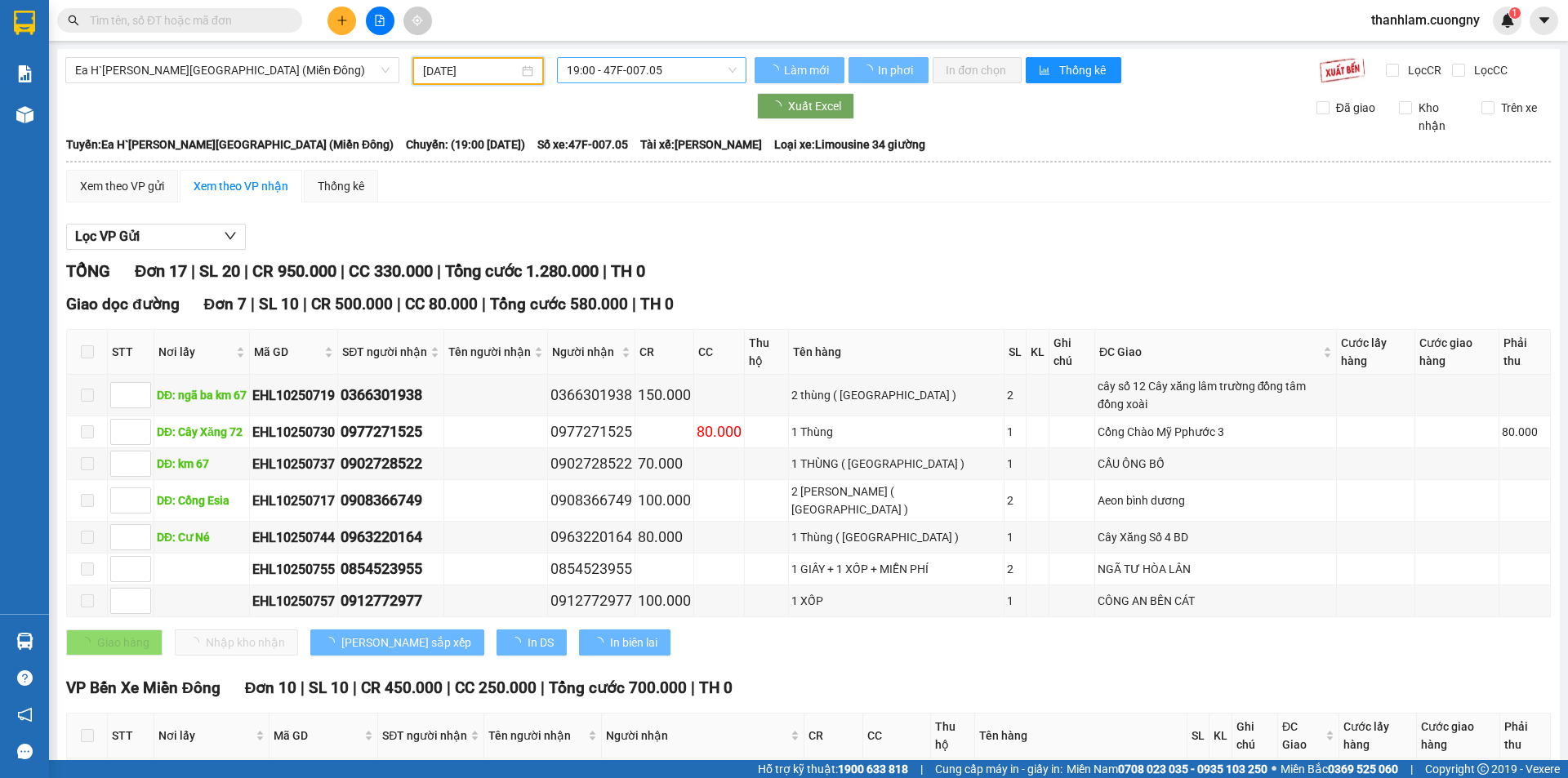
click at [655, 75] on span "19:00 - 47F-007.05" at bounding box center [651, 70] width 170 height 24
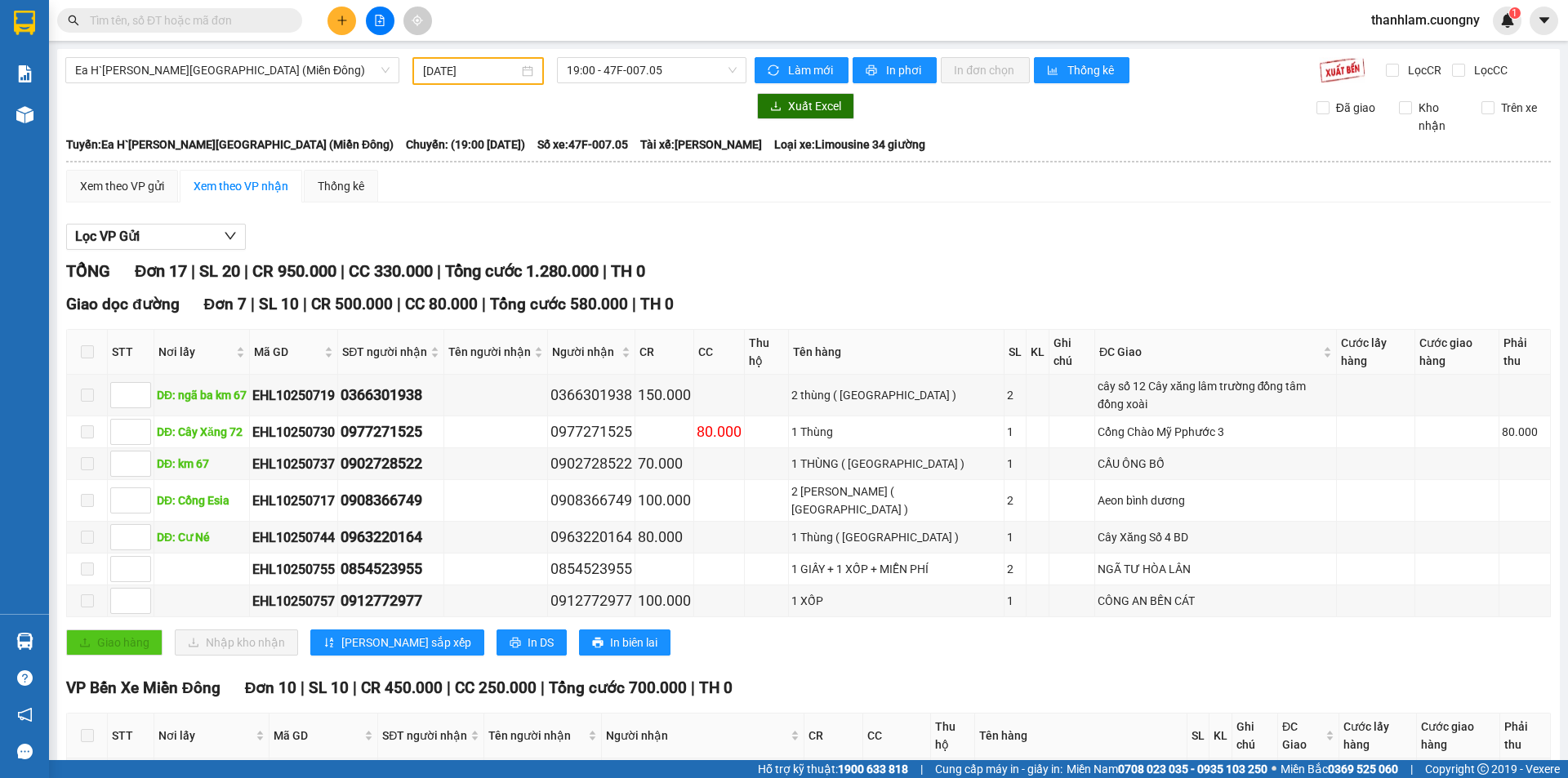
click at [767, 196] on div "Xem theo VP gửi Xem theo VP nhận Thống kê" at bounding box center [808, 186] width 1485 height 33
drag, startPoint x: 663, startPoint y: 59, endPoint x: 643, endPoint y: 72, distance: 23.9
click at [660, 59] on span "19:00 - 47F-007.05" at bounding box center [651, 70] width 170 height 24
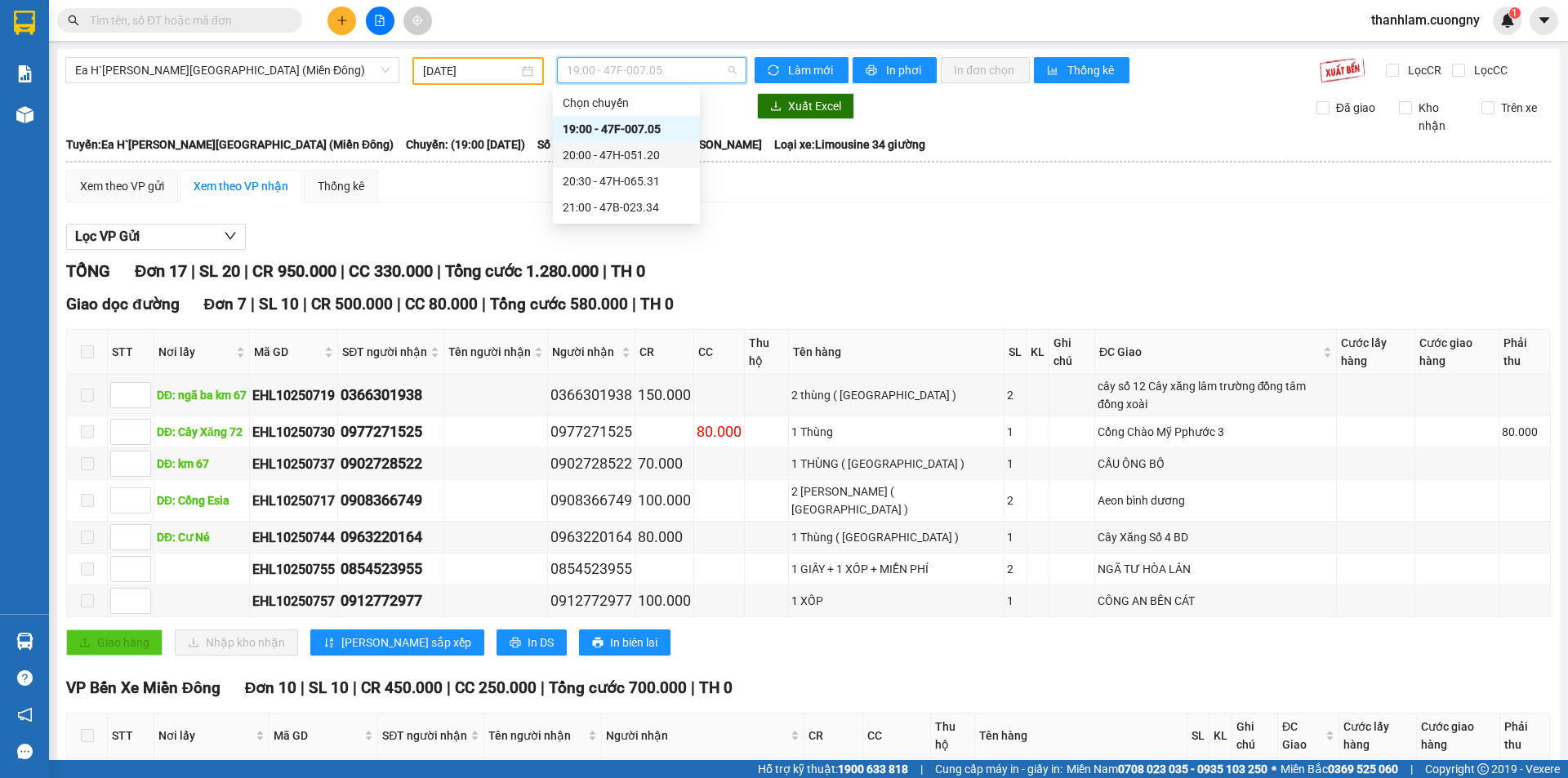
click at [587, 167] on div "20:00 - 47H-051.20" at bounding box center [626, 155] width 147 height 26
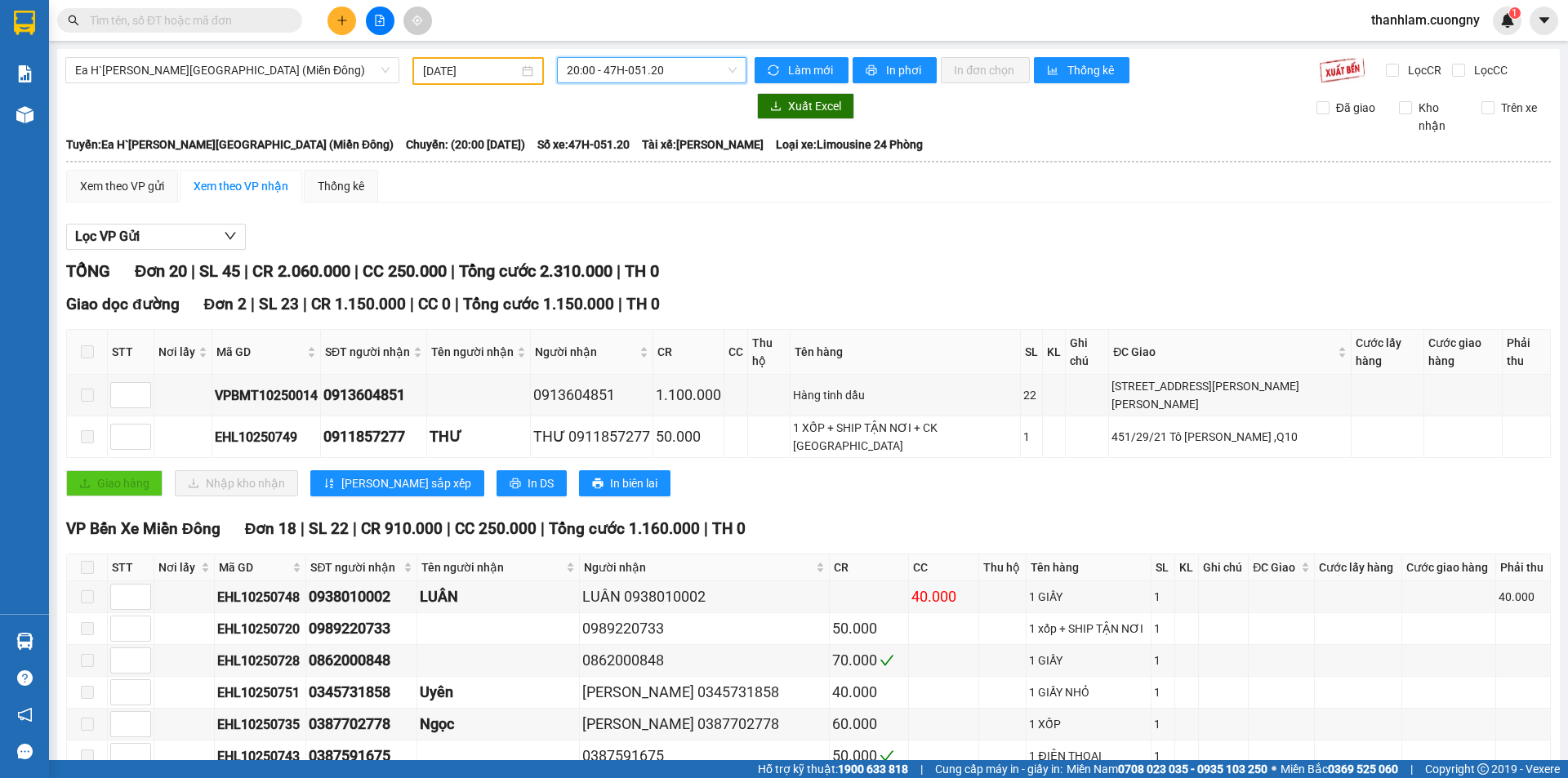
click at [694, 192] on div "Xem theo VP gửi Xem theo VP nhận Thống kê" at bounding box center [808, 186] width 1485 height 33
click at [889, 69] on span "In phơi" at bounding box center [904, 70] width 38 height 18
click at [154, 22] on input "text" at bounding box center [186, 20] width 193 height 18
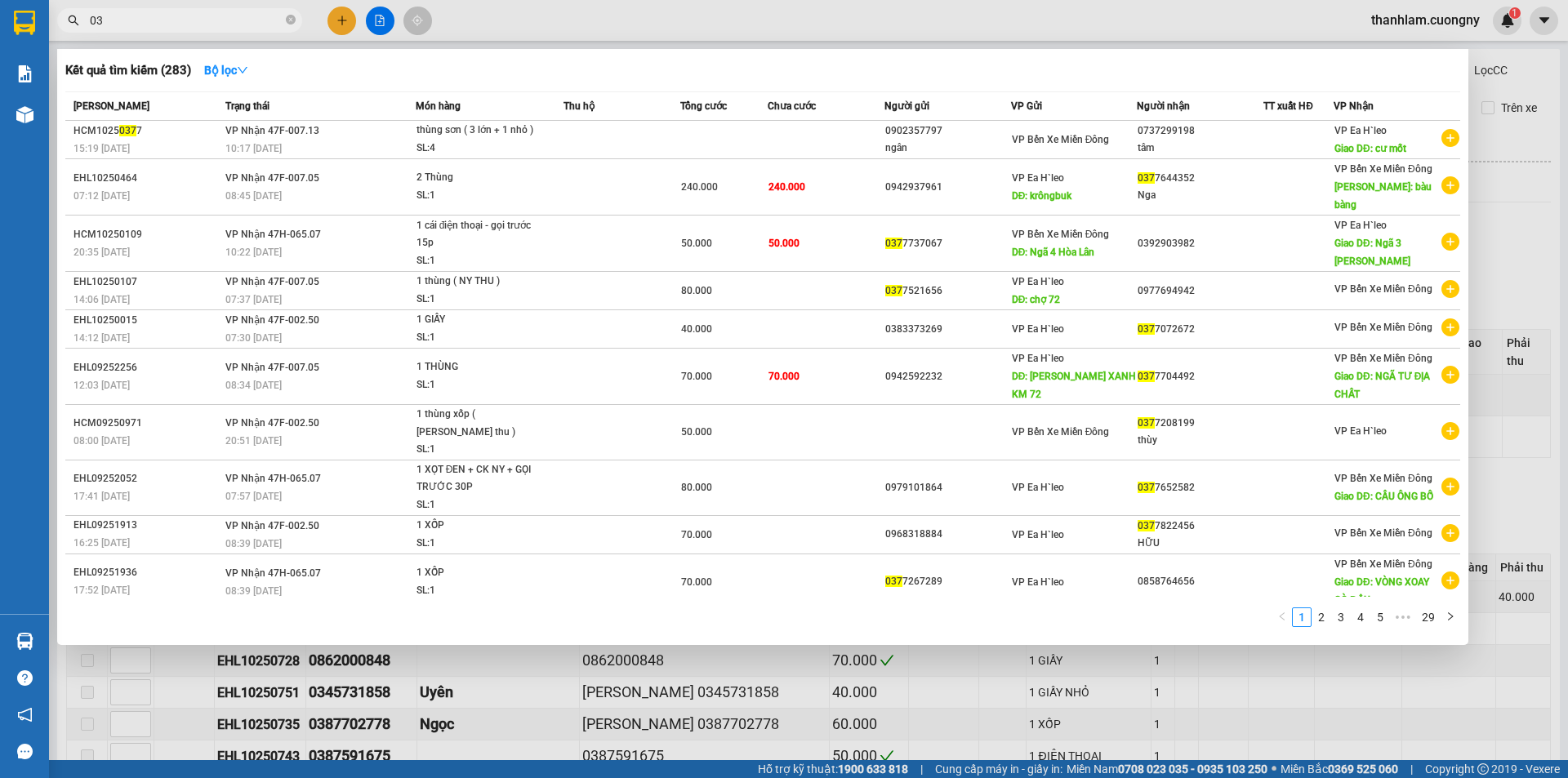
type input "0"
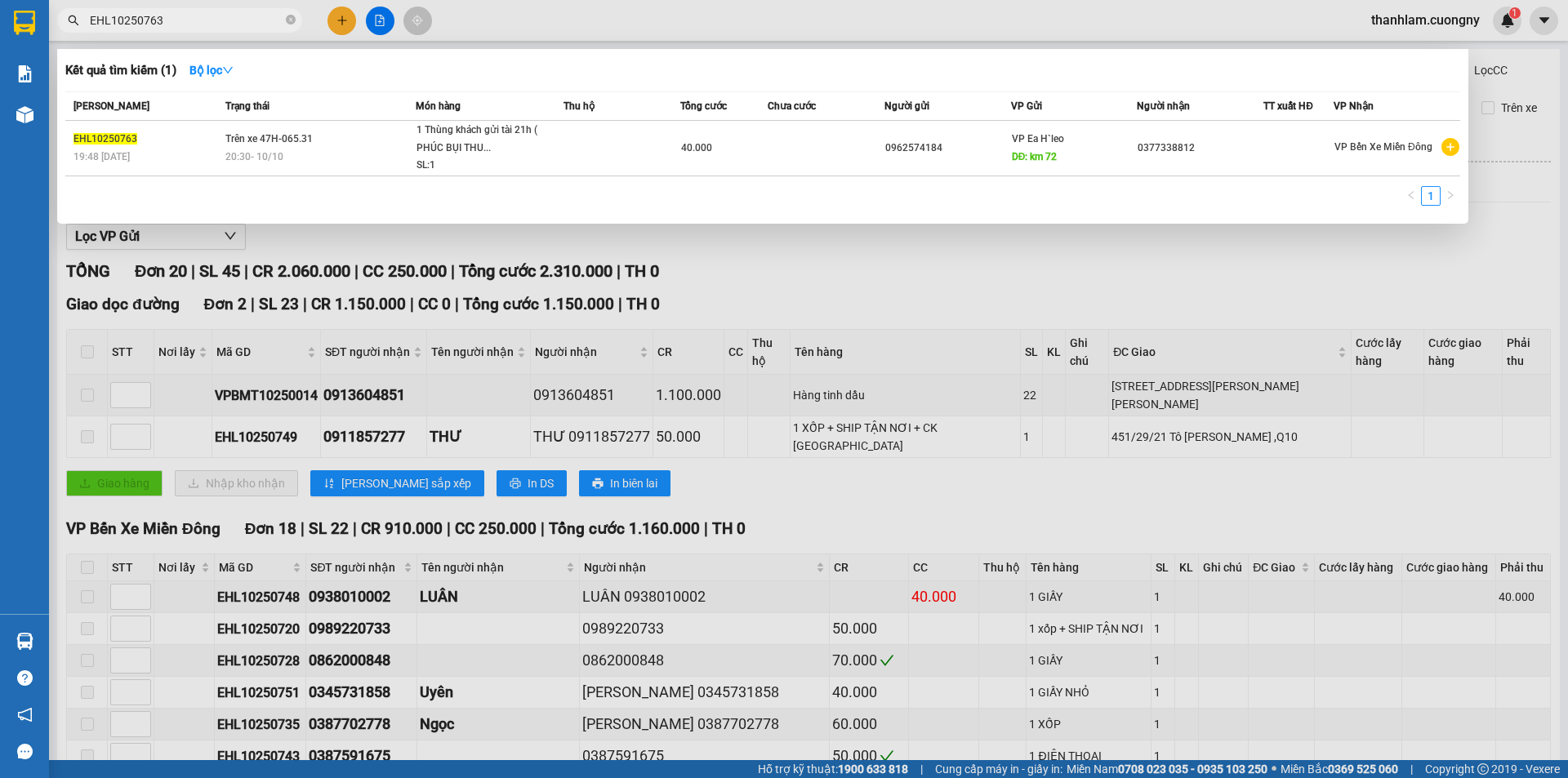
type input "EHL10250763"
drag, startPoint x: 507, startPoint y: 251, endPoint x: 423, endPoint y: 160, distance: 123.8
click at [506, 251] on div at bounding box center [784, 389] width 1568 height 778
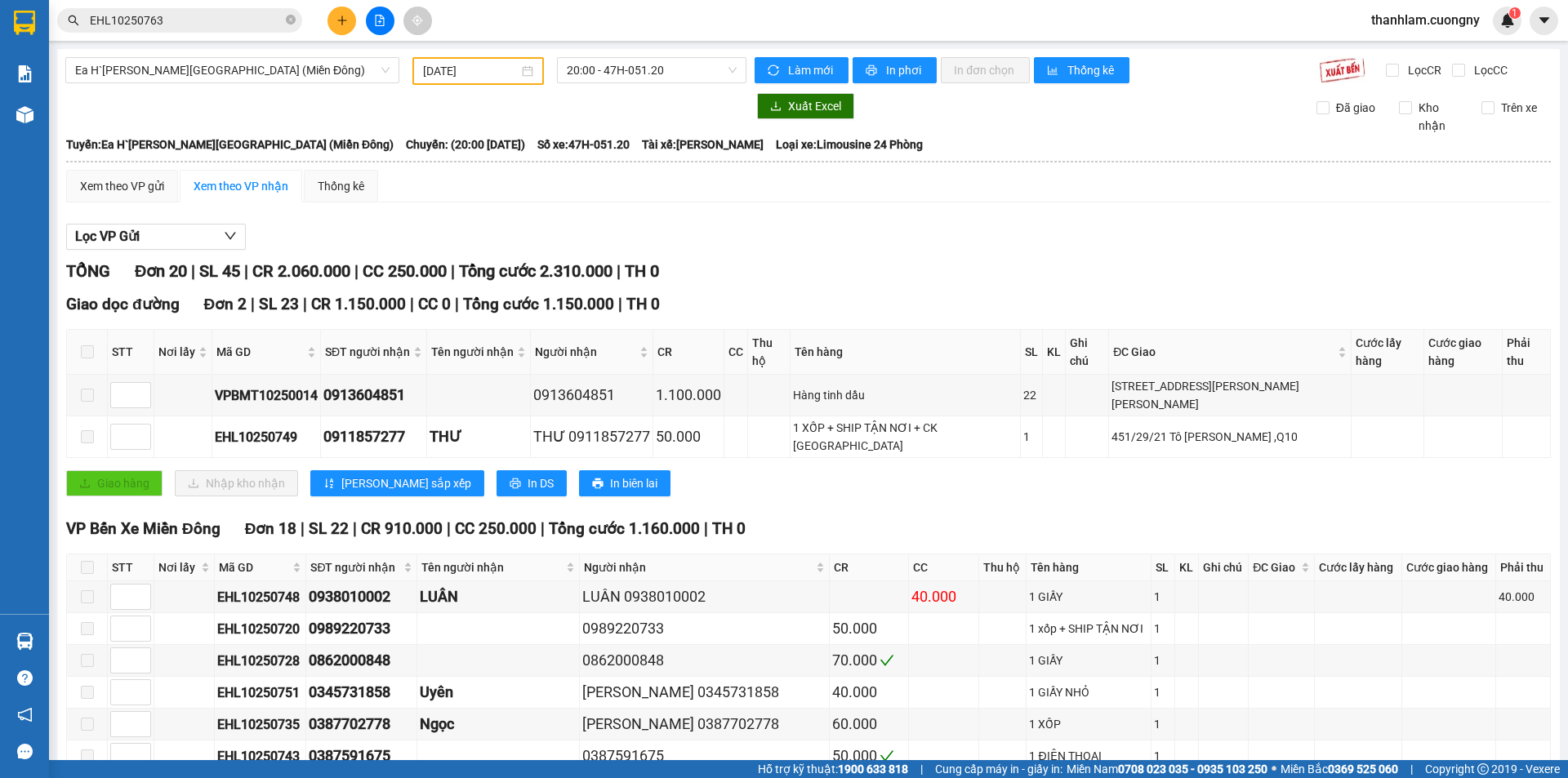
click at [387, 20] on button at bounding box center [379, 20] width 28 height 28
click at [603, 64] on span "20:00 - 47H-051.20" at bounding box center [651, 70] width 170 height 24
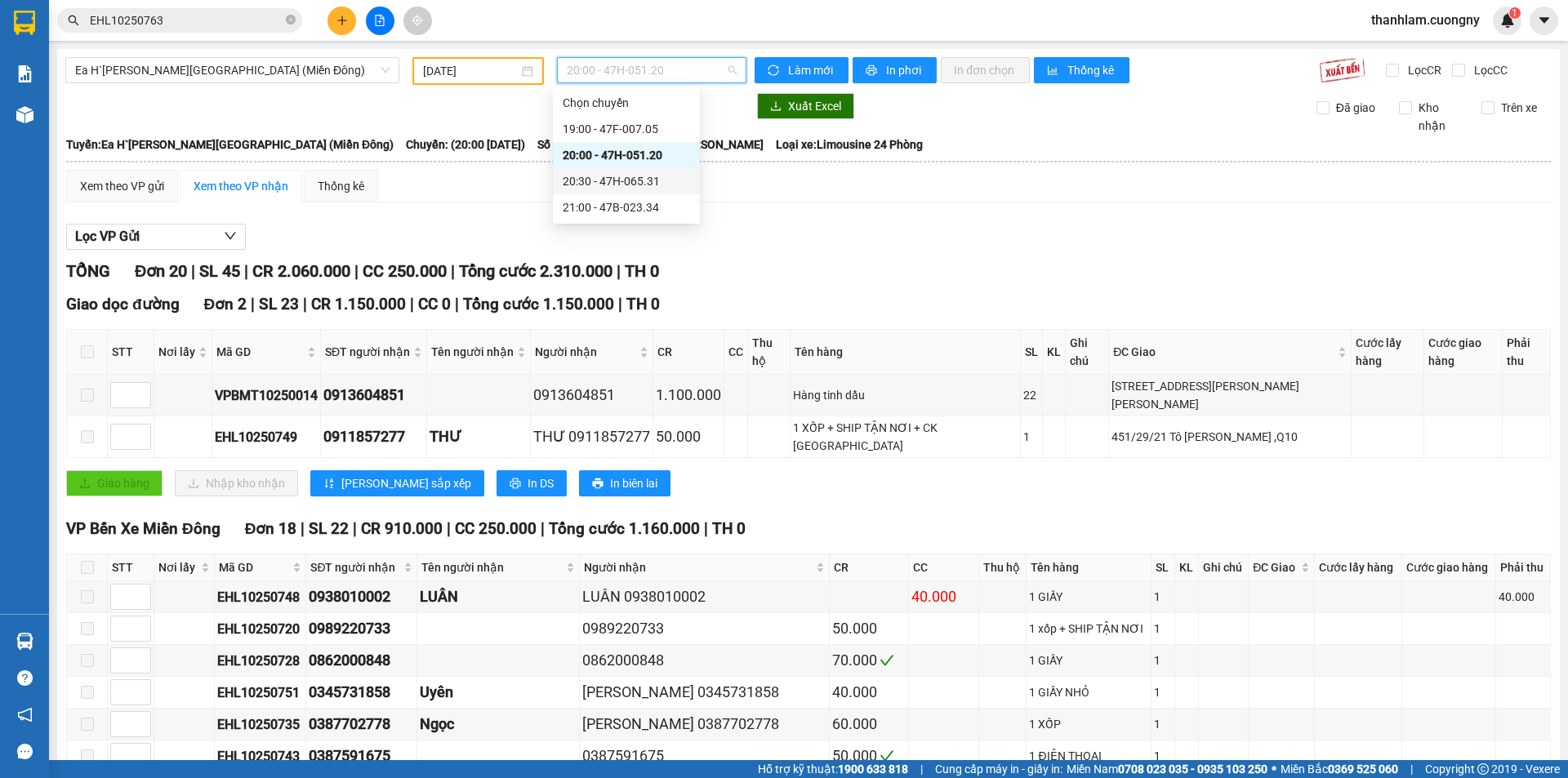
click at [602, 185] on div "20:30 - 47H-065.31" at bounding box center [625, 181] width 127 height 18
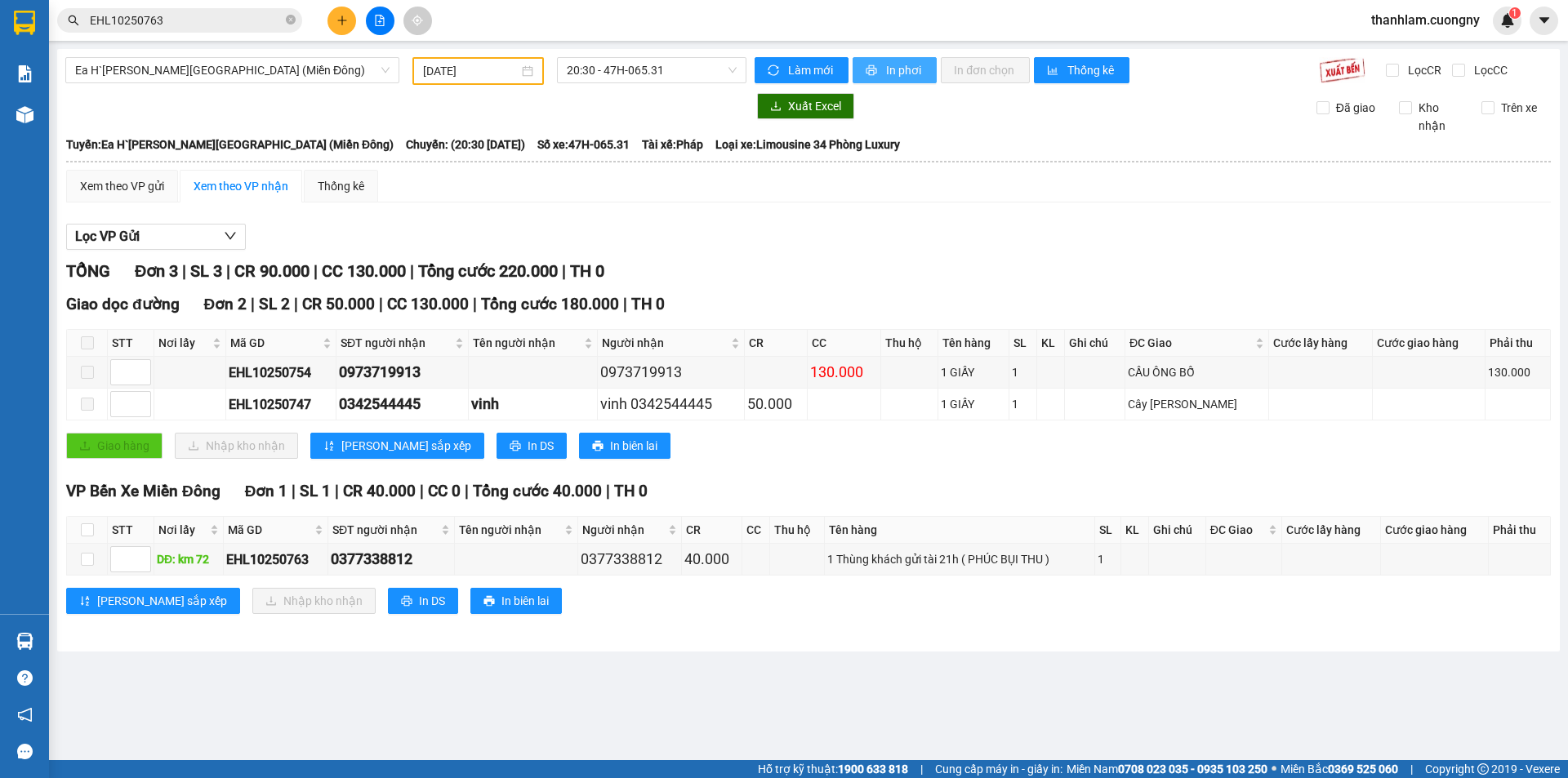
click at [924, 61] on button "In phơi" at bounding box center [894, 70] width 84 height 26
click at [295, 21] on icon "close-circle" at bounding box center [291, 19] width 10 height 10
click at [188, 21] on input "text" at bounding box center [186, 20] width 193 height 18
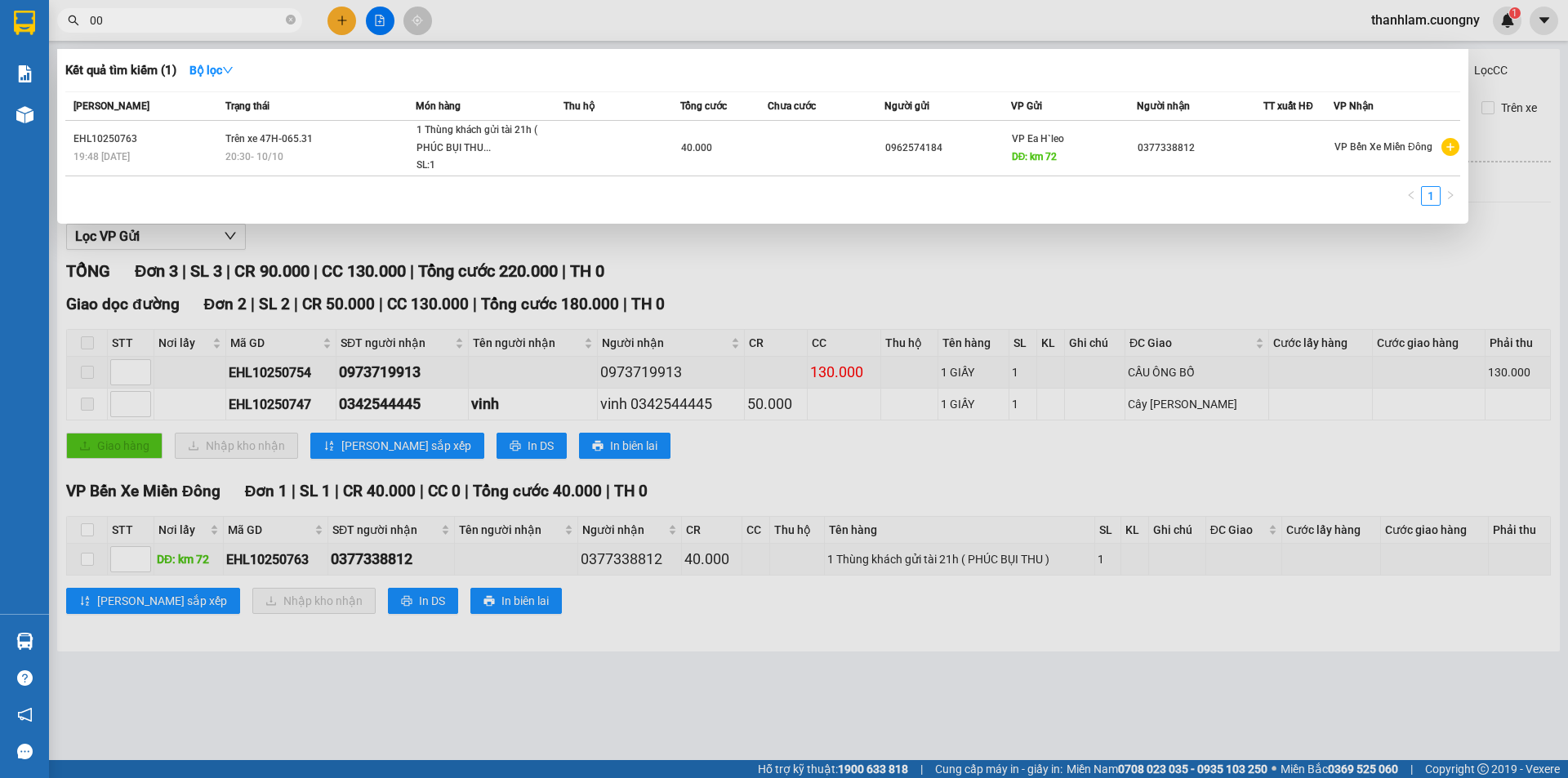
type input "003"
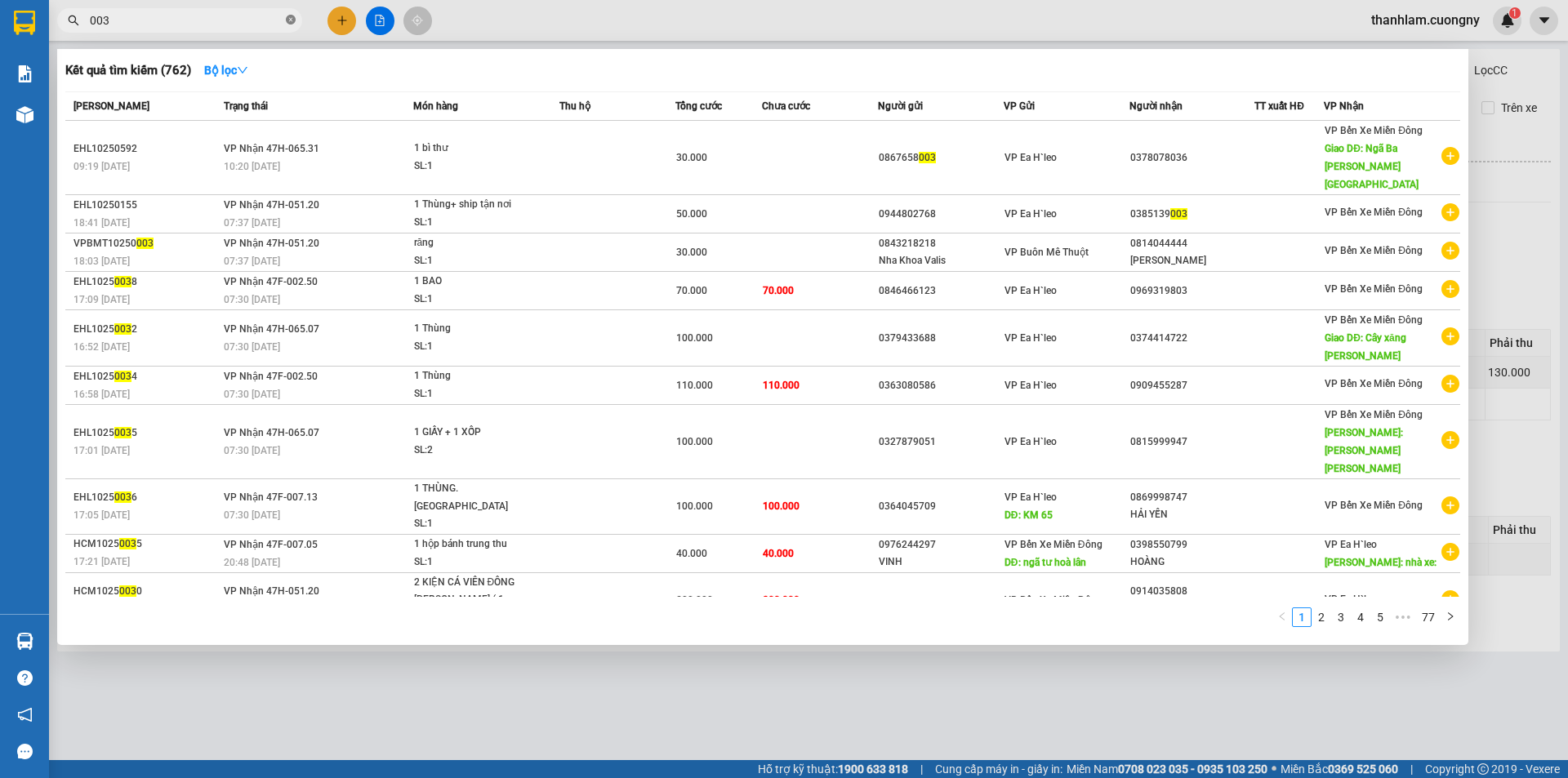
click at [289, 19] on icon "close-circle" at bounding box center [291, 19] width 10 height 10
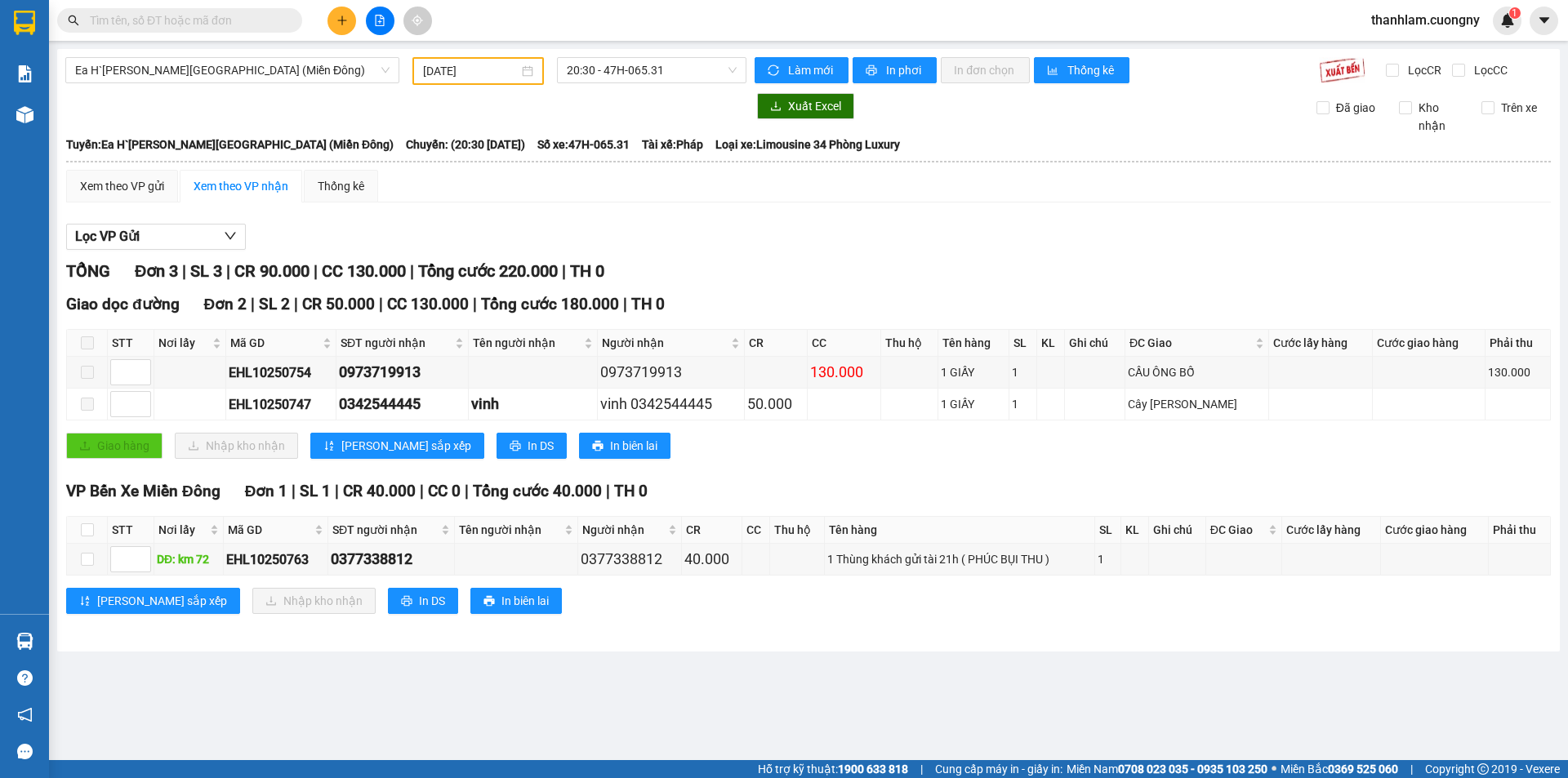
click at [273, 21] on input "text" at bounding box center [186, 20] width 193 height 18
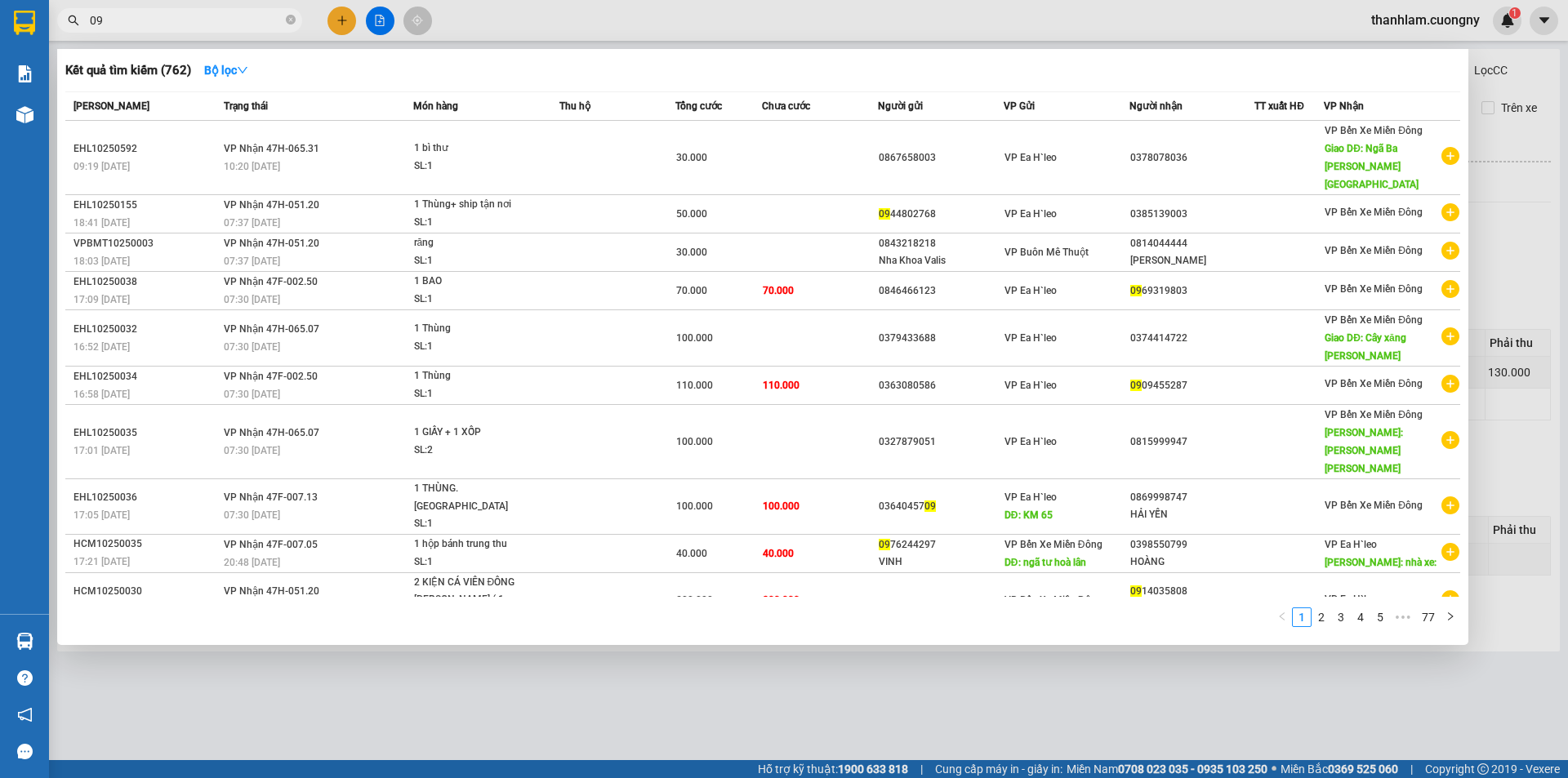
type input "0"
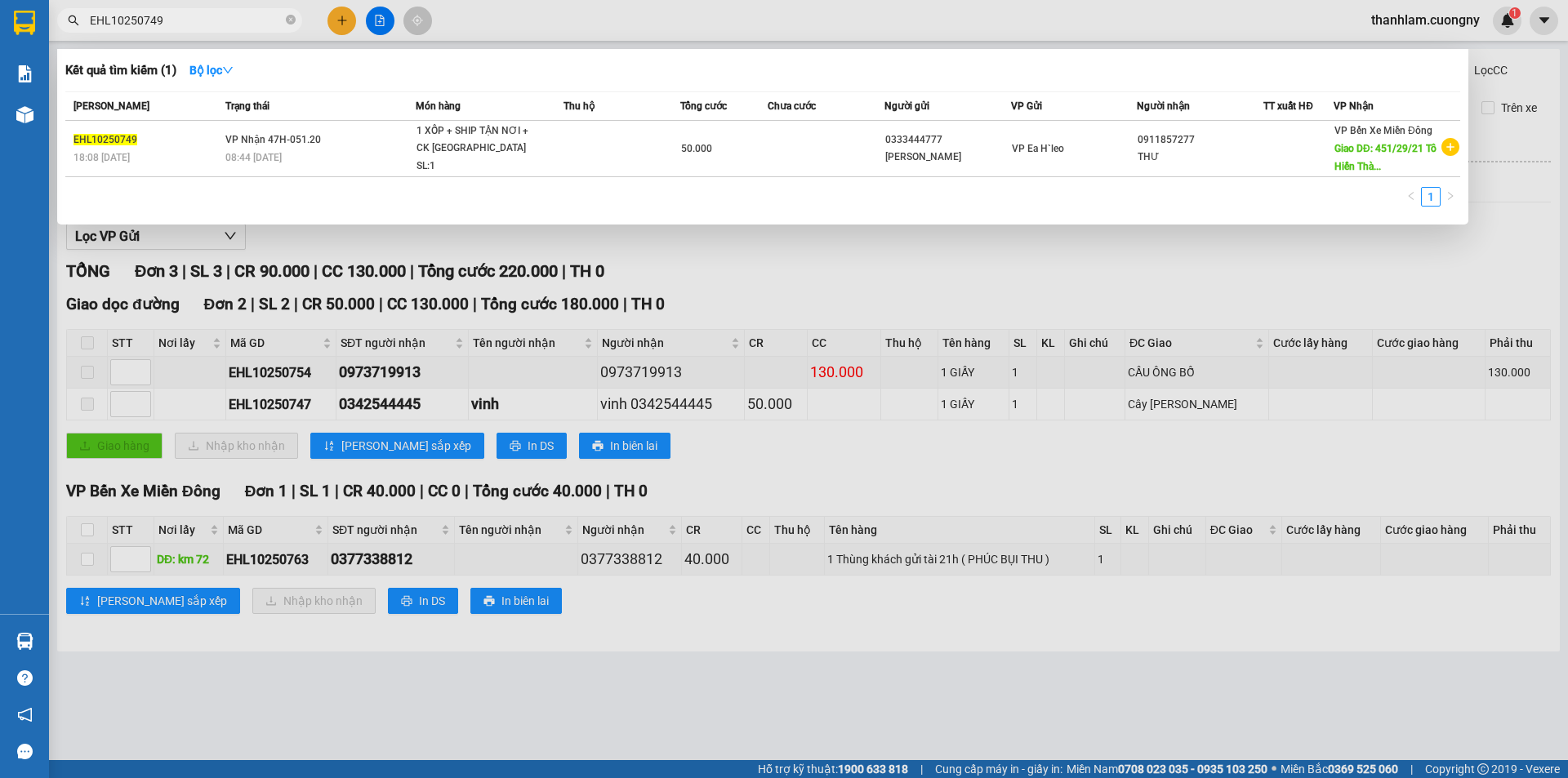
type input "EHL10250749"
drag, startPoint x: 758, startPoint y: 278, endPoint x: 738, endPoint y: 266, distance: 23.3
click at [757, 278] on div at bounding box center [784, 389] width 1568 height 778
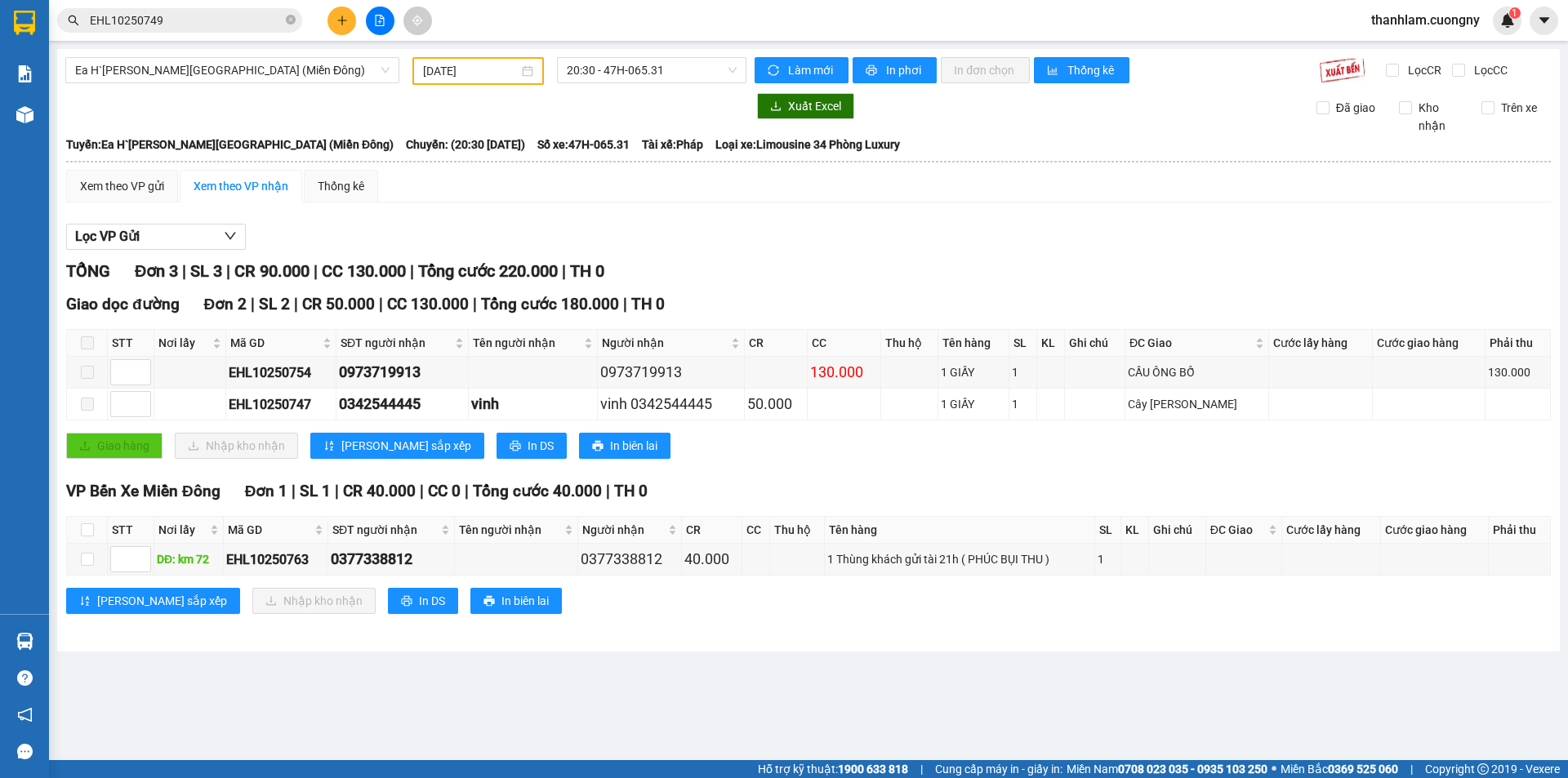
click at [210, 26] on input "EHL10250749" at bounding box center [186, 20] width 193 height 18
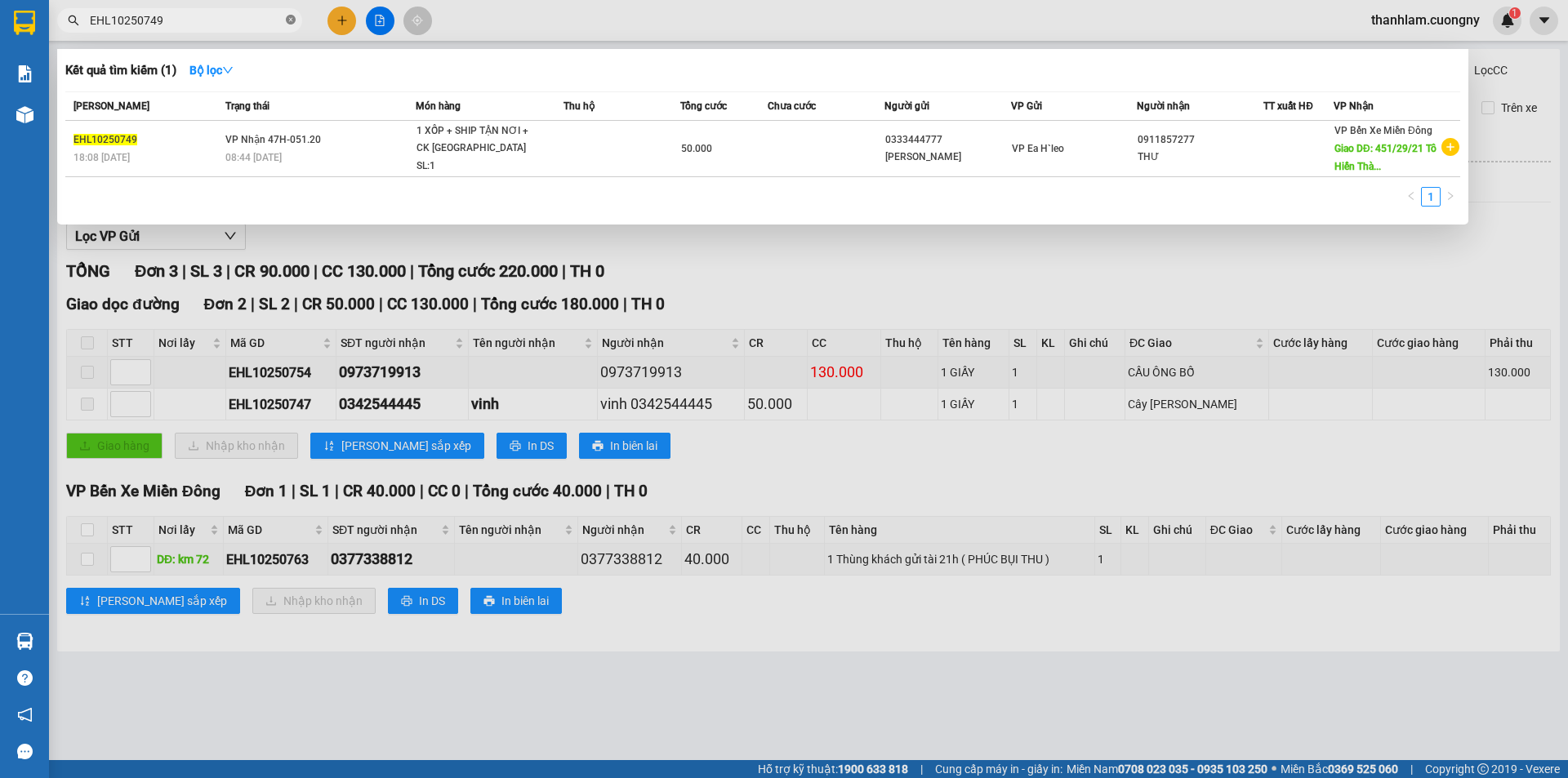
click at [287, 16] on icon "close-circle" at bounding box center [291, 19] width 10 height 10
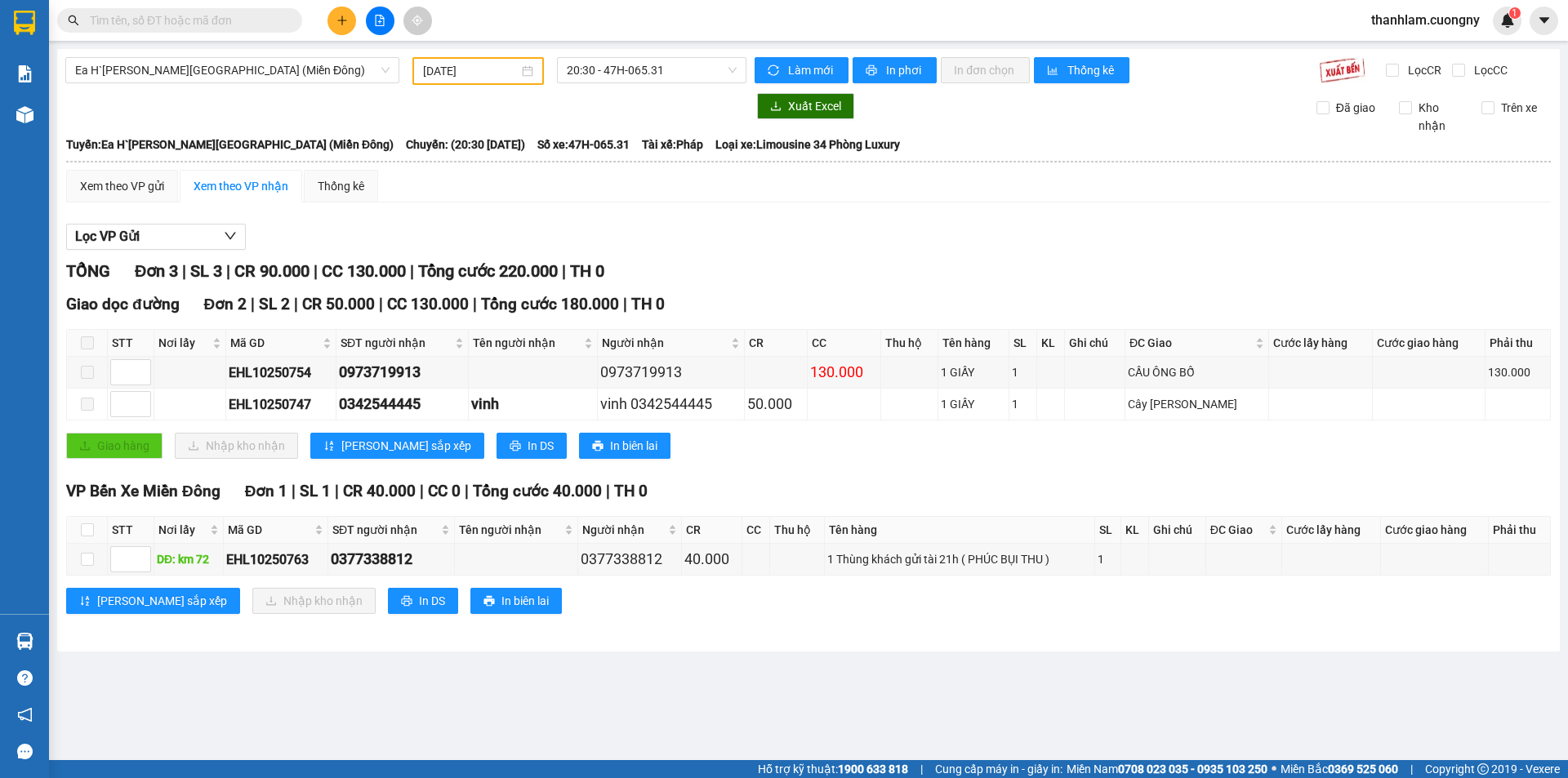
click at [157, 14] on input "text" at bounding box center [186, 20] width 193 height 18
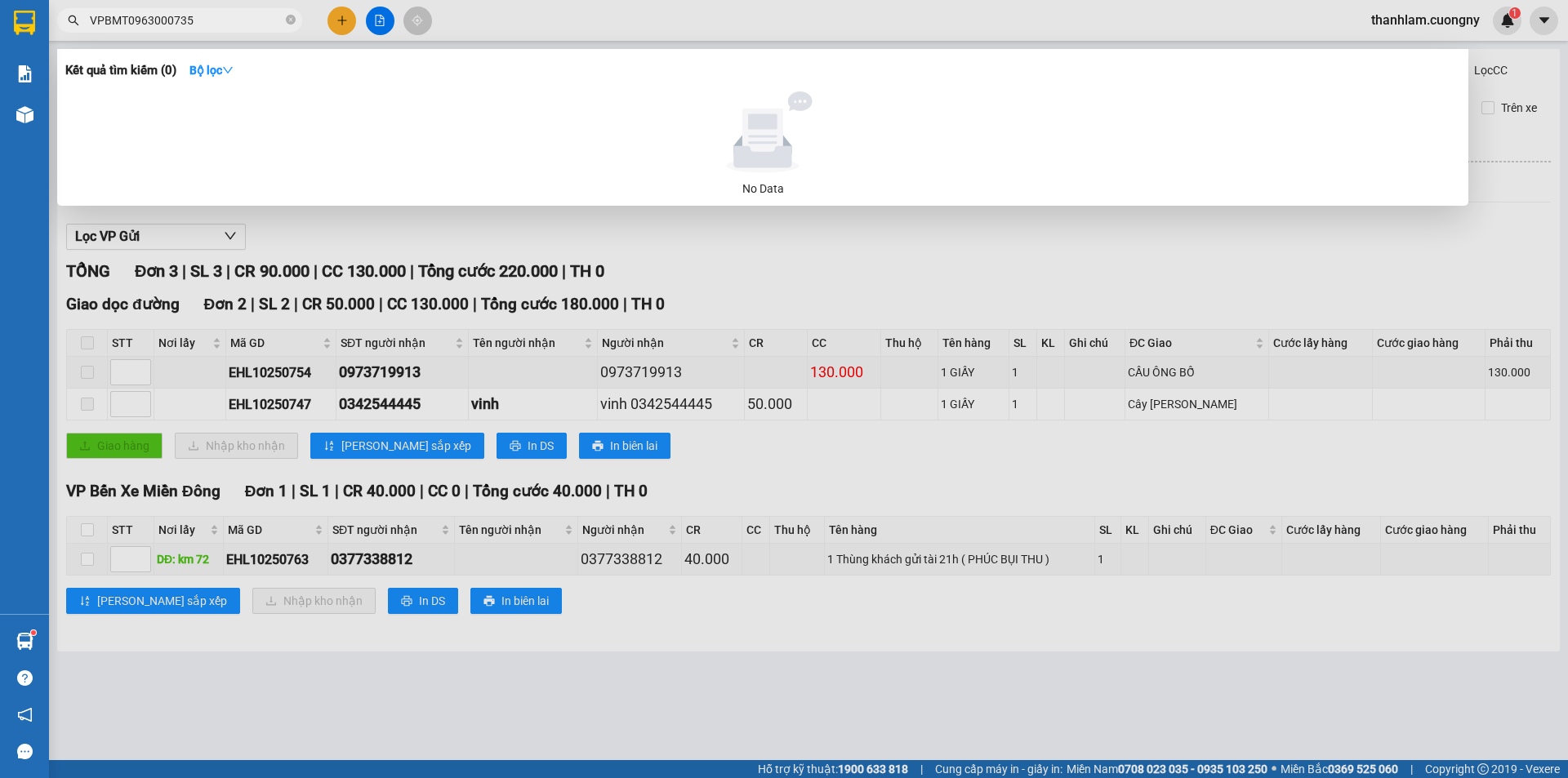
click at [209, 24] on input "VPBMT0963000735" at bounding box center [186, 20] width 193 height 18
drag, startPoint x: 204, startPoint y: 12, endPoint x: 128, endPoint y: 34, distance: 79.1
click at [128, 34] on div "Kết quả tìm kiếm ( 0 ) Bộ lọc No Data VPBMT0963000735" at bounding box center [159, 20] width 319 height 28
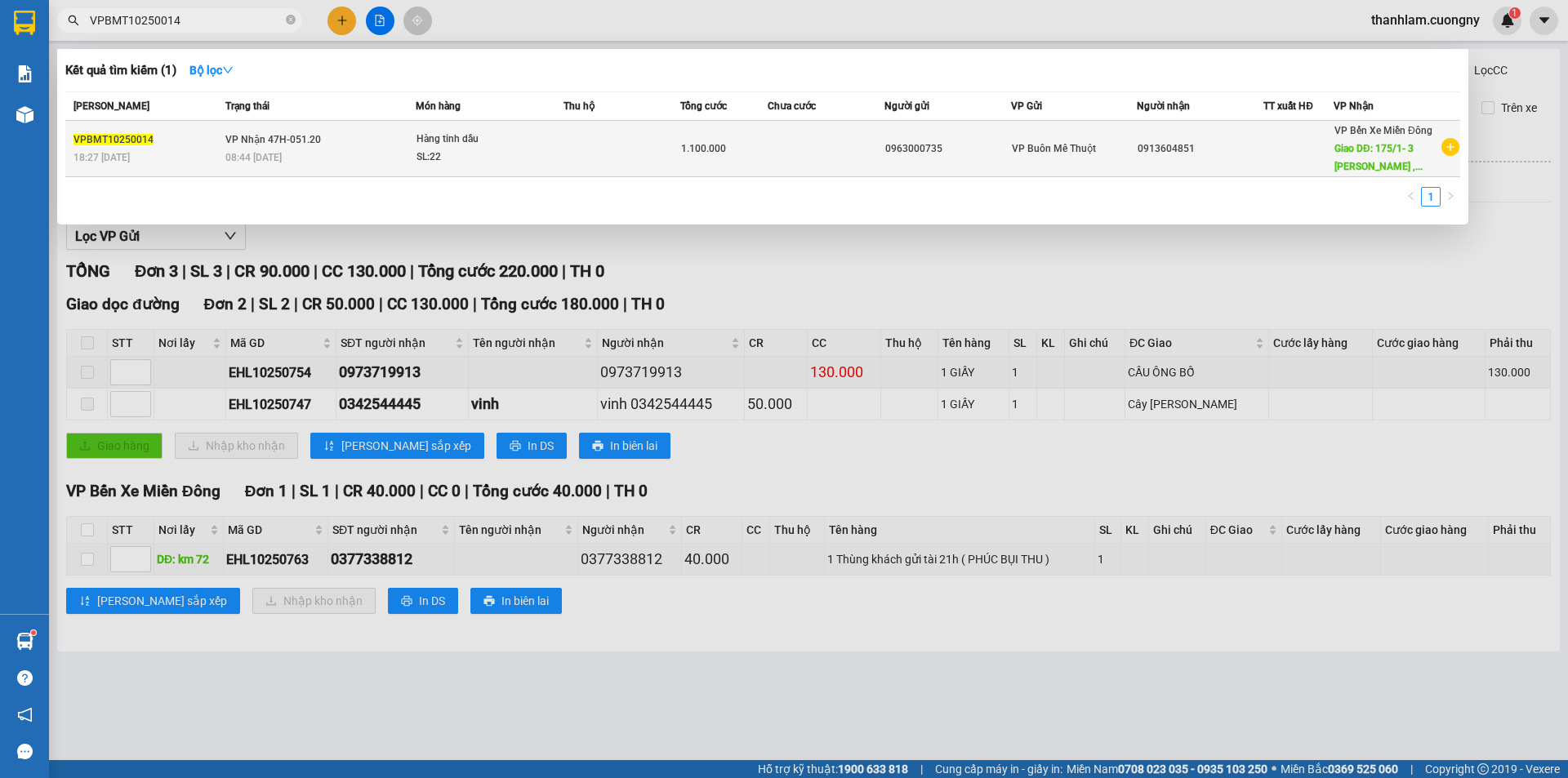
type input "VPBMT10250014"
click at [588, 147] on td at bounding box center [621, 149] width 116 height 56
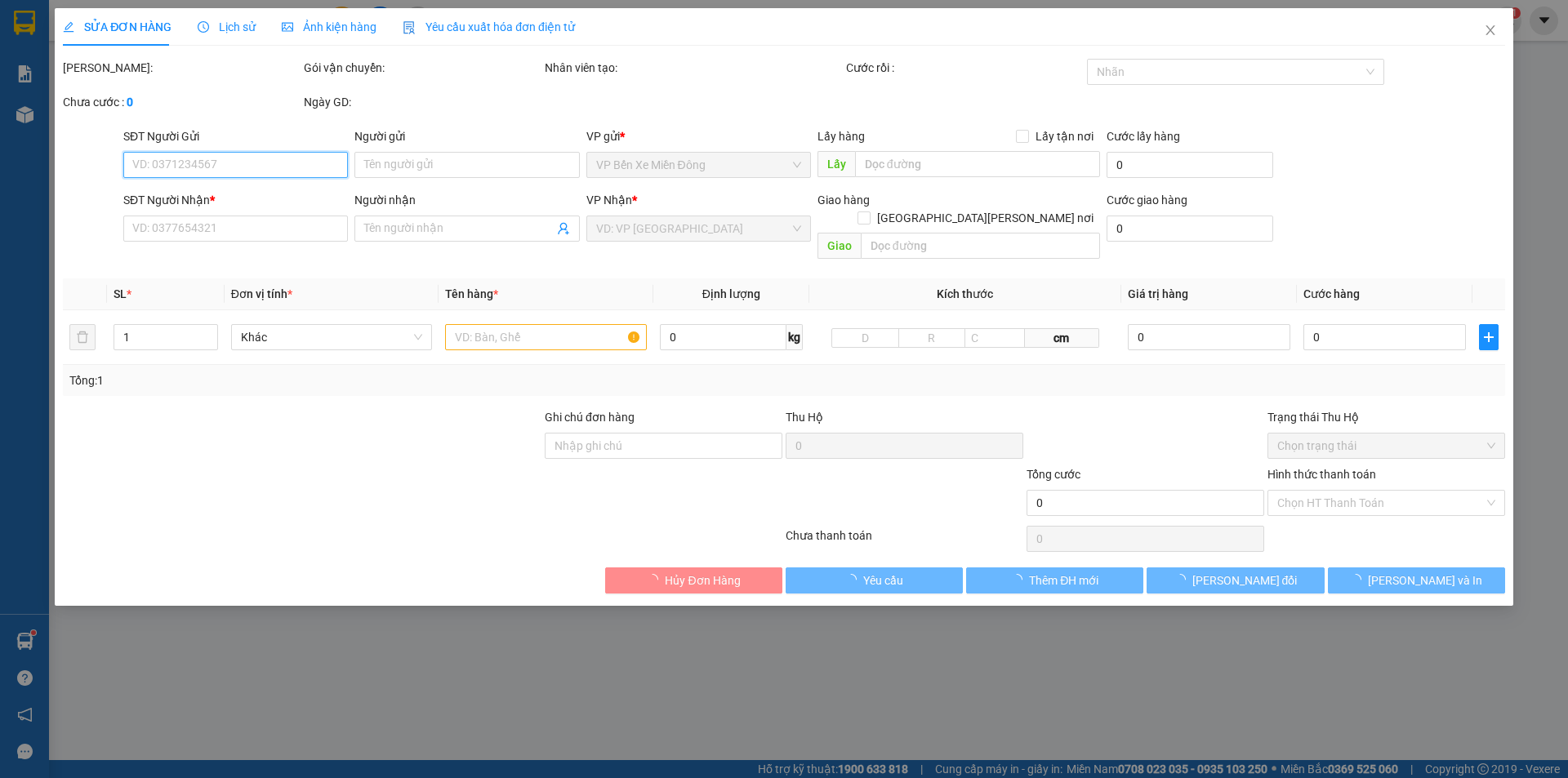
type input "0963000735"
type input "0913604851"
type input "175/1- 3 Võ Văn Tần , P5, Quận 3"
type input "1.100.000"
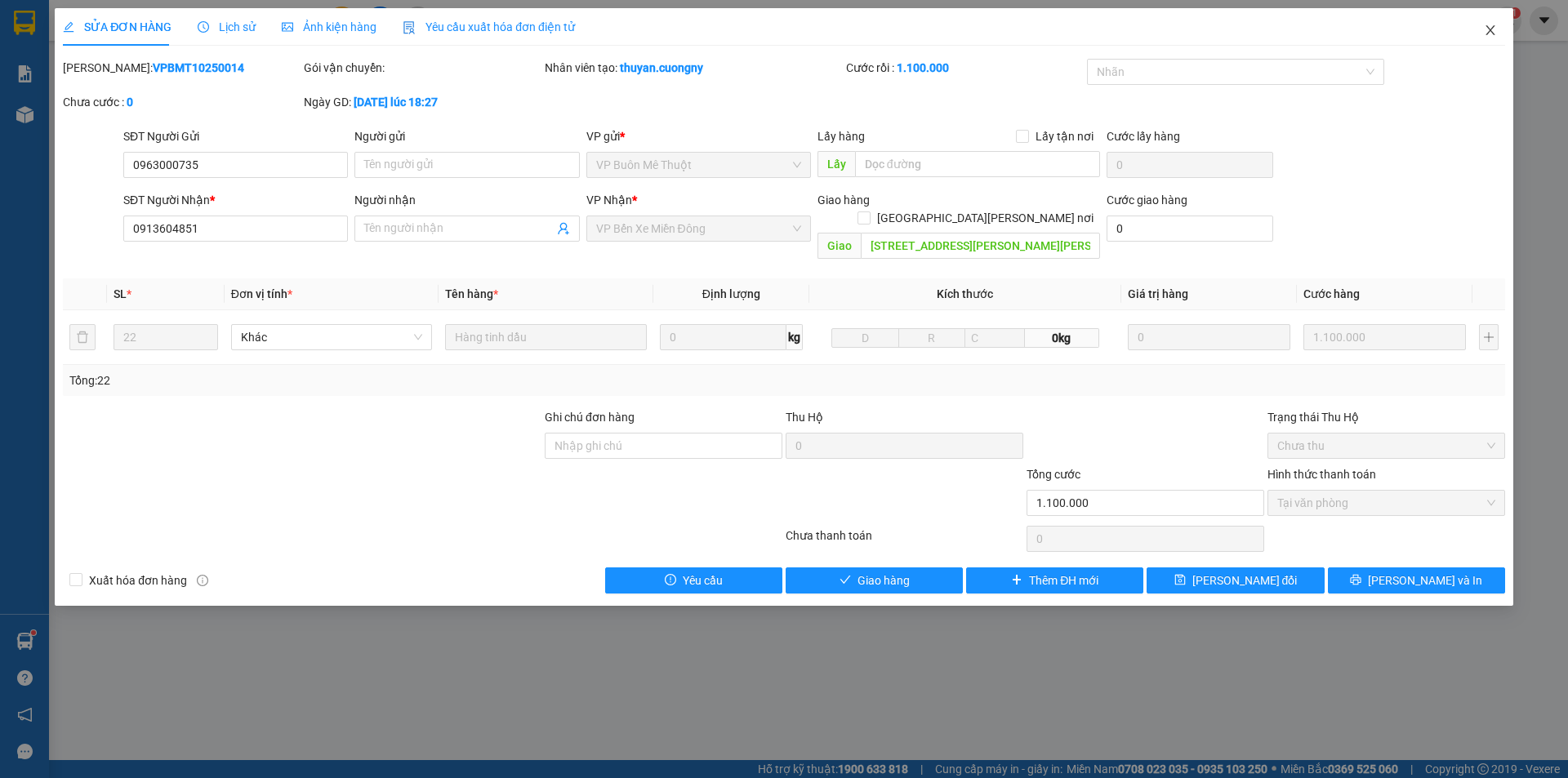
click at [1485, 35] on icon "close" at bounding box center [1490, 29] width 13 height 13
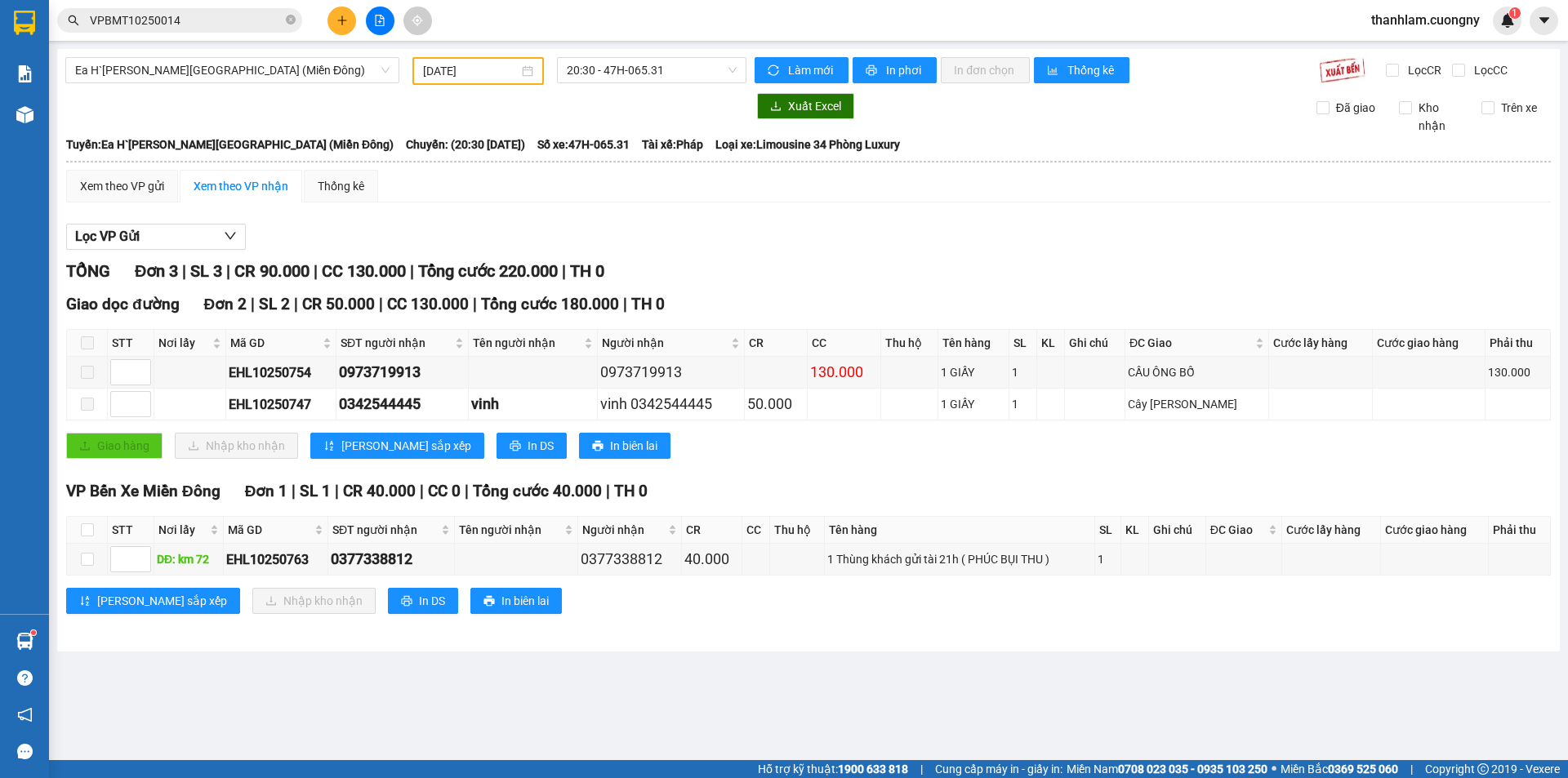
click at [74, 114] on div at bounding box center [405, 106] width 681 height 26
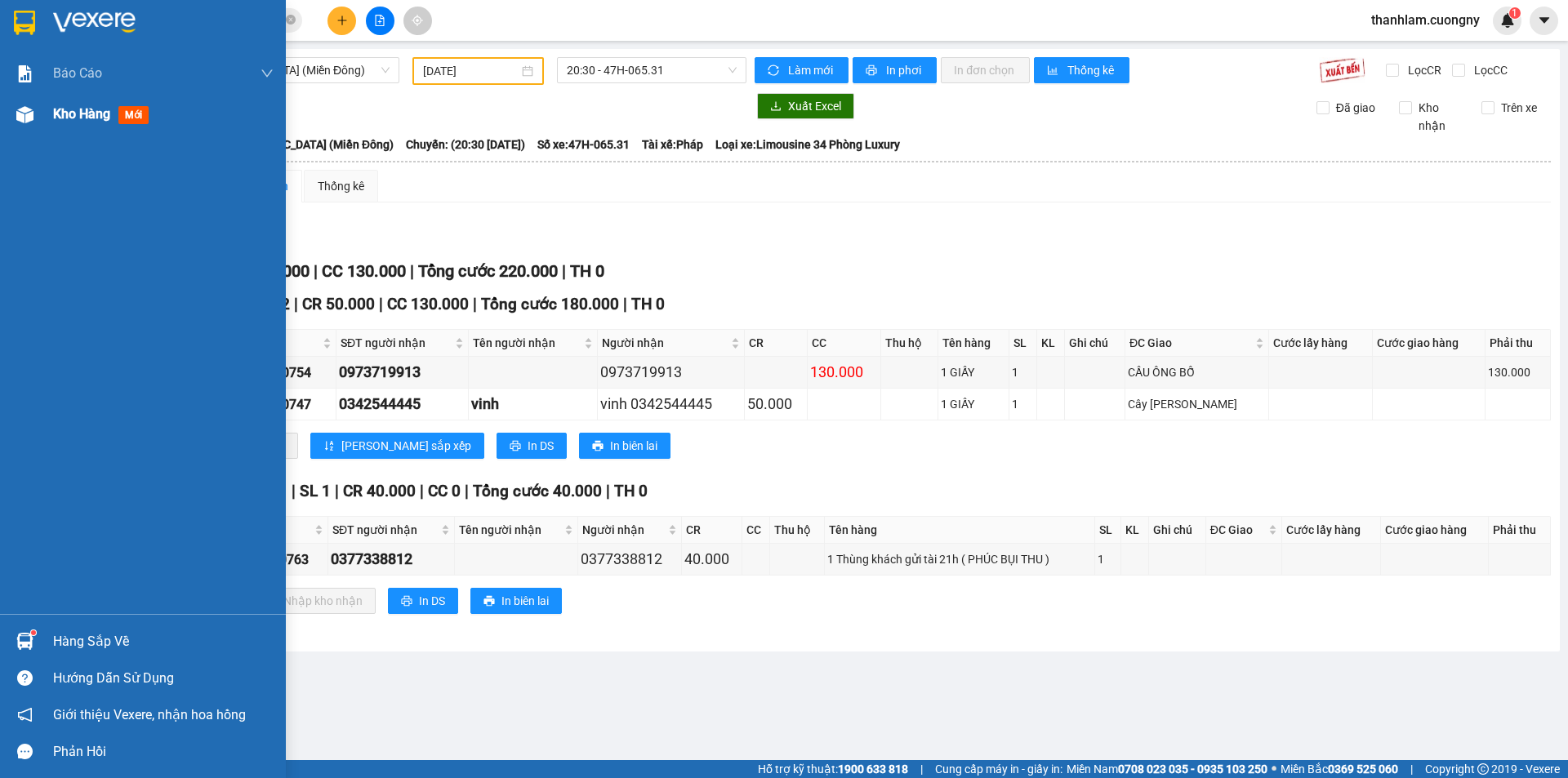
click at [18, 118] on img at bounding box center [25, 115] width 17 height 17
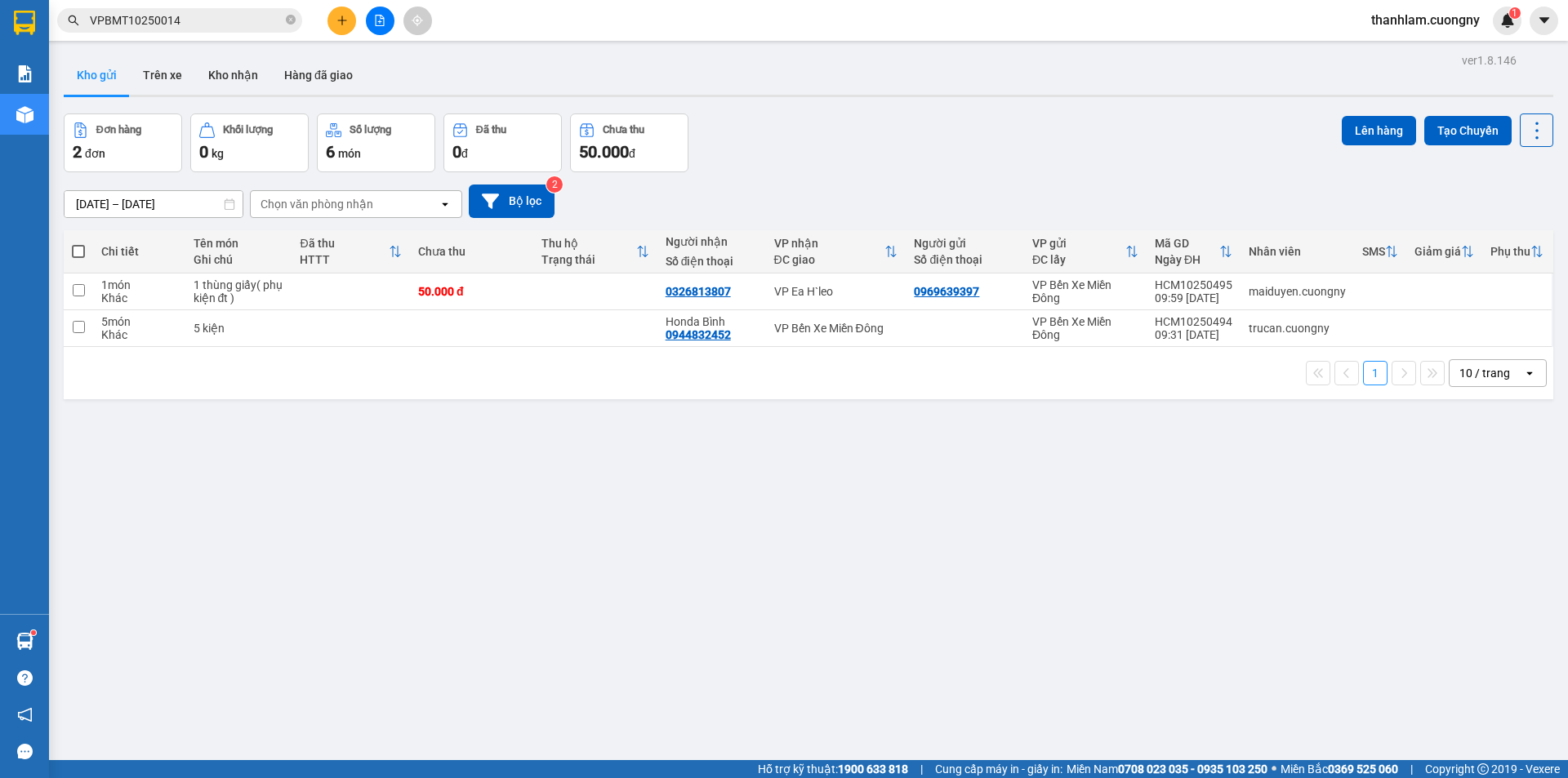
click at [1486, 363] on div "10 / trang" at bounding box center [1486, 373] width 74 height 26
click at [1473, 546] on span "100 / trang" at bounding box center [1478, 554] width 59 height 16
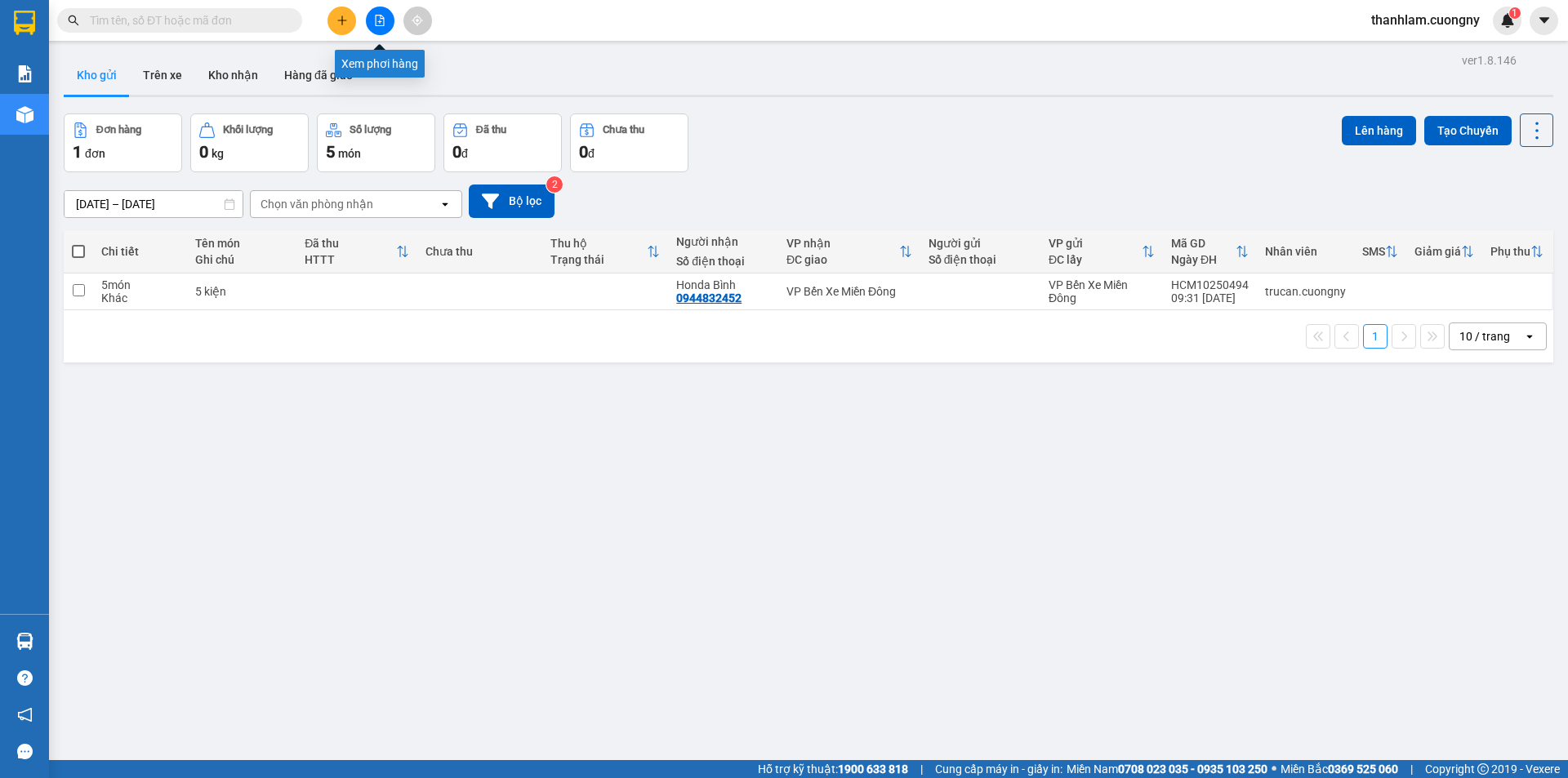
click at [385, 24] on icon "file-add" at bounding box center [380, 20] width 12 height 12
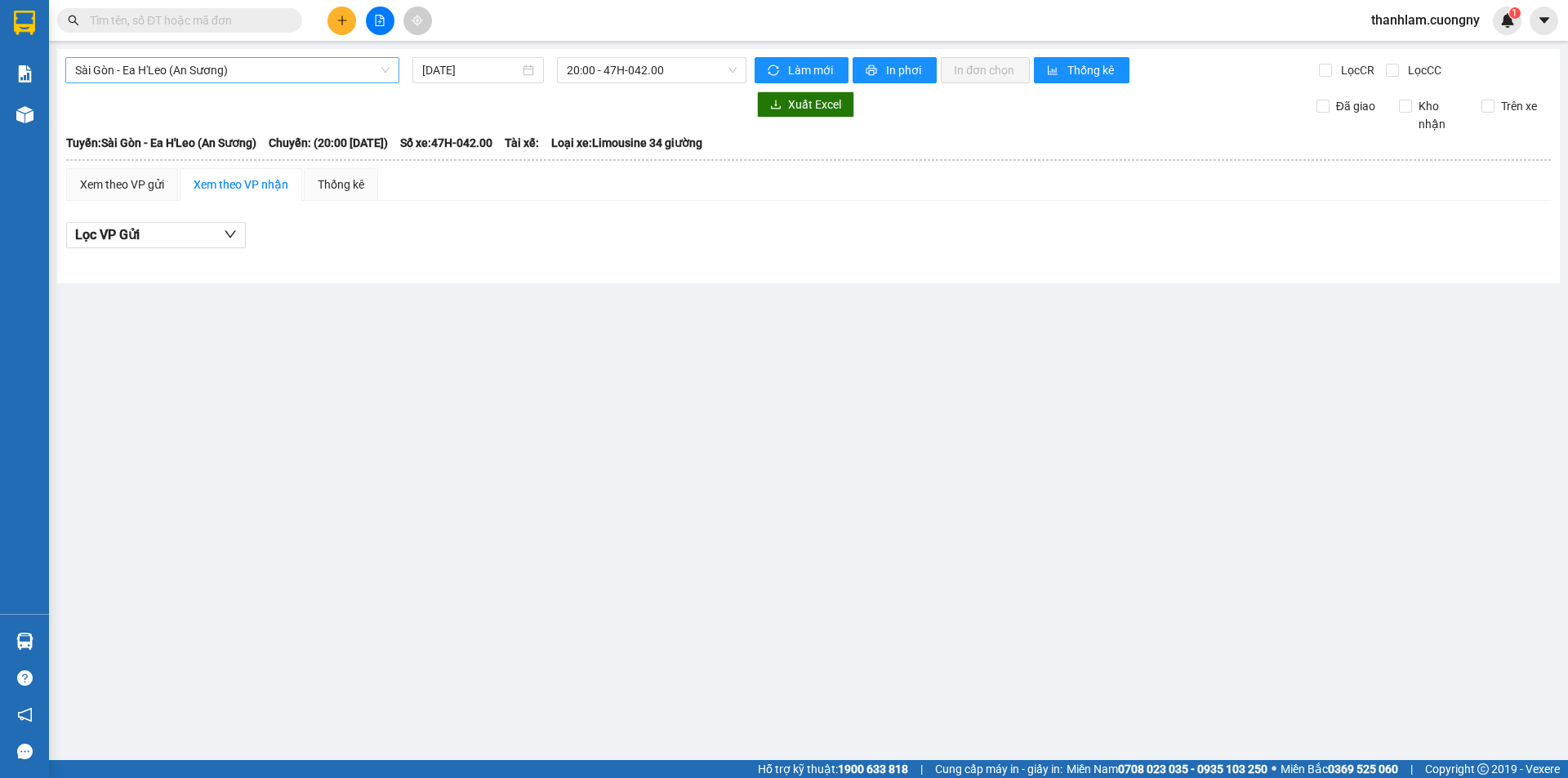
click at [307, 64] on span "Sài Gòn - Ea H'Leo (An Sương)" at bounding box center [233, 70] width 314 height 24
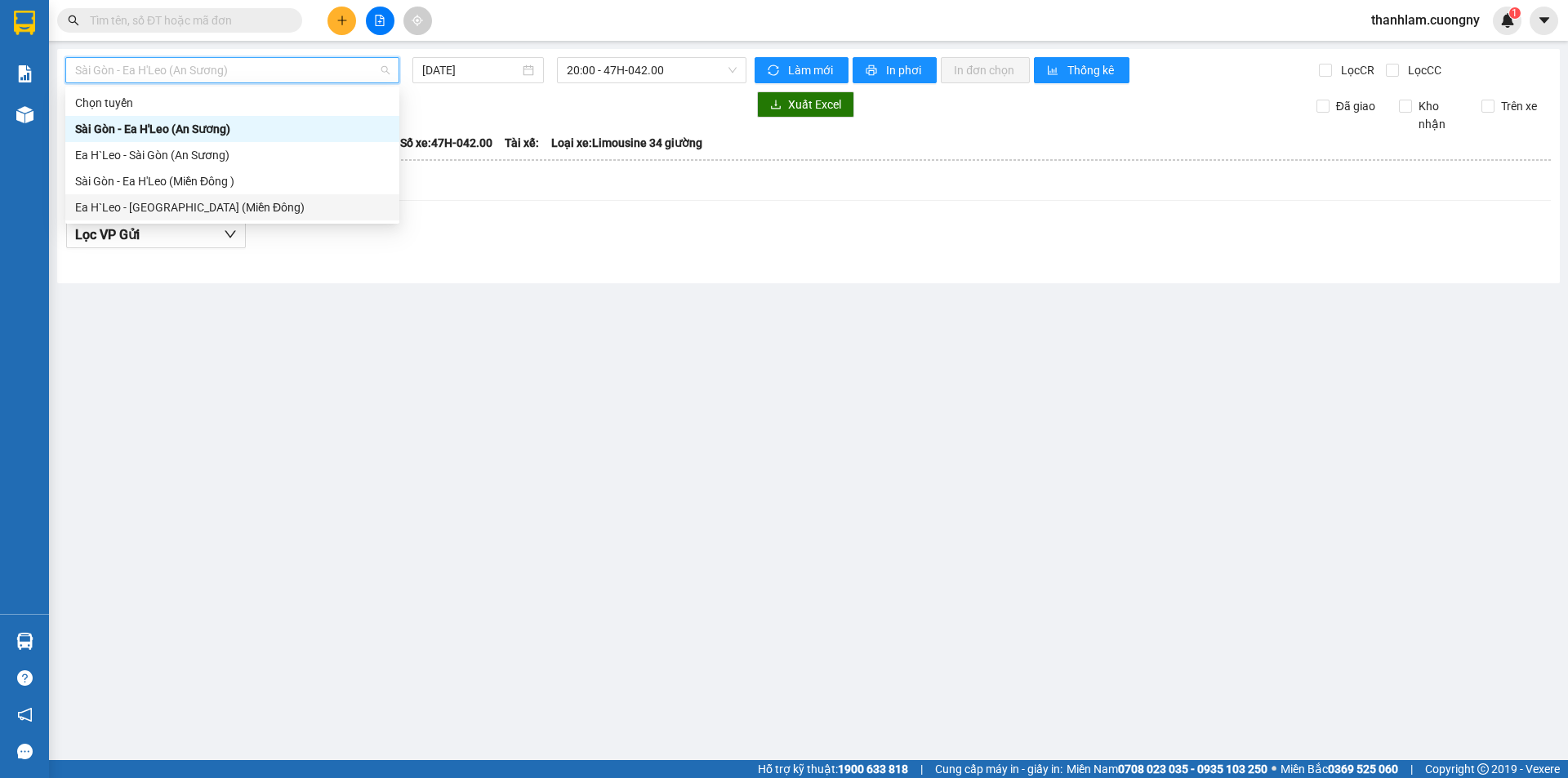
click at [208, 206] on div "Ea H`Leo - Sài Gòn (Miền Đông)" at bounding box center [233, 207] width 314 height 18
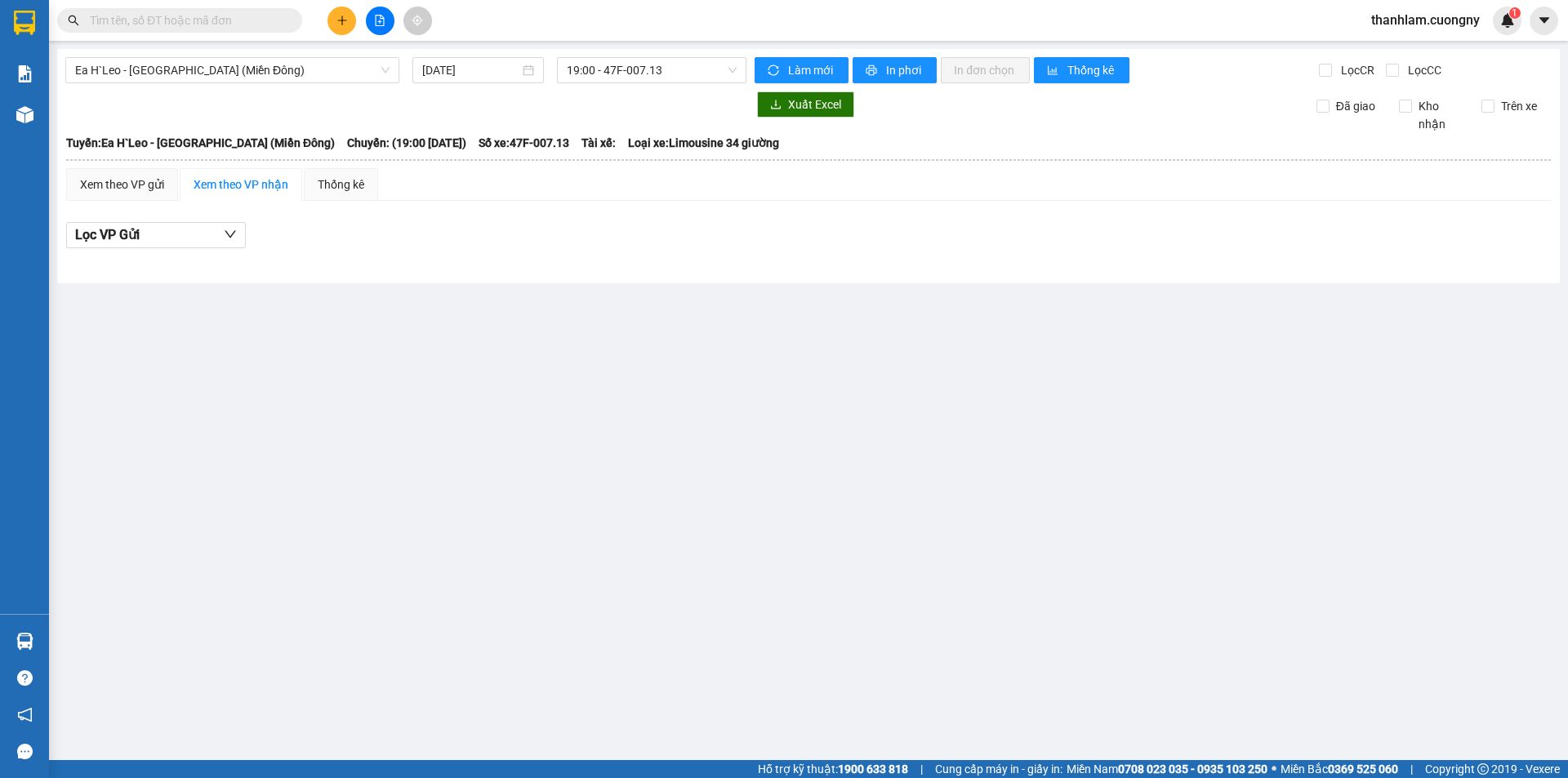
click at [469, 51] on div "Ea H`Leo - Sài Gòn (Miền Đông) 11/10/2025 19:00 - 47F-007.13 Làm mới In phơi In…" at bounding box center [808, 167] width 1502 height 234
click at [467, 74] on input "11/10/2025" at bounding box center [471, 70] width 97 height 18
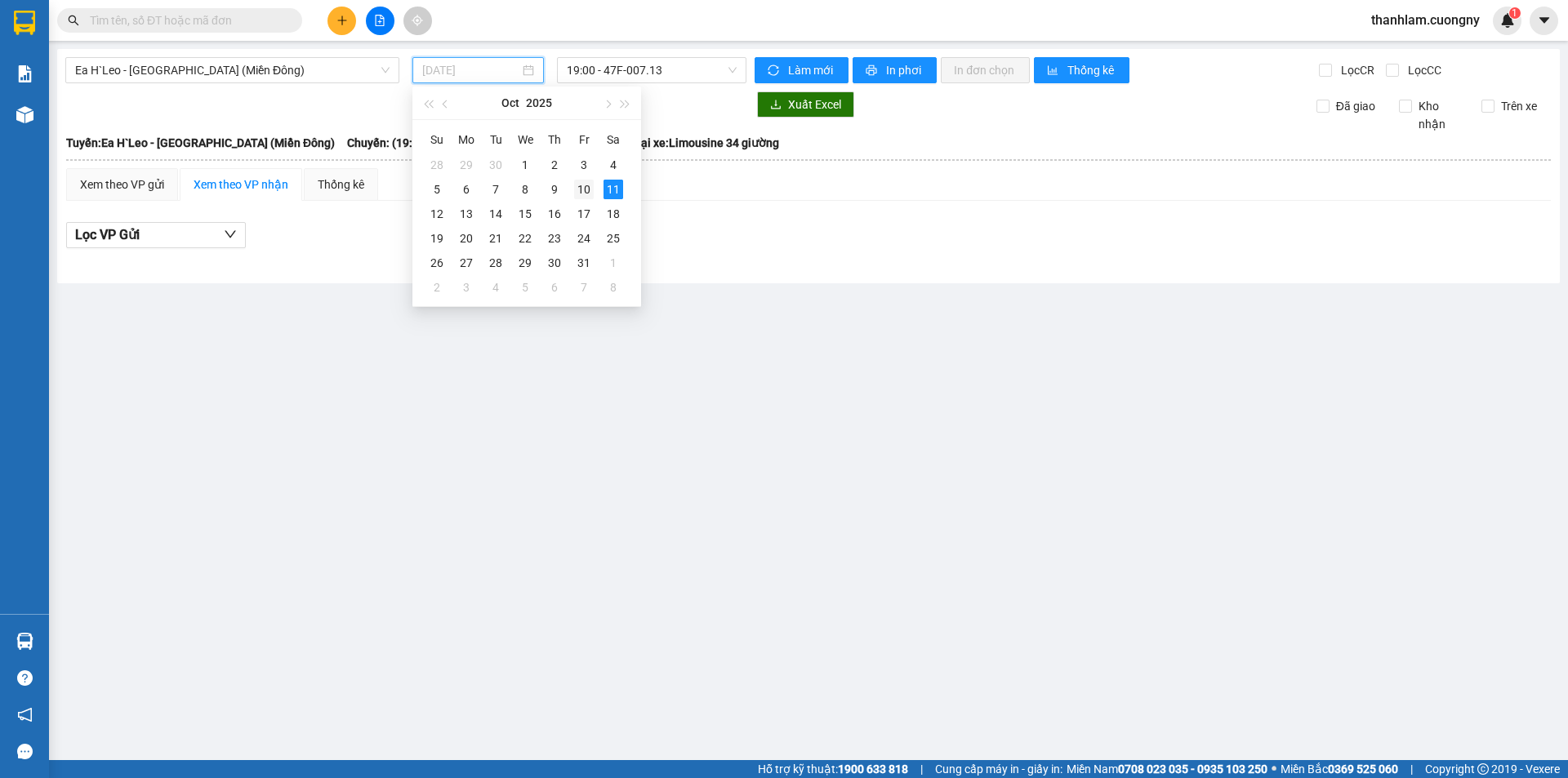
click at [582, 192] on div "10" at bounding box center [583, 189] width 19 height 19
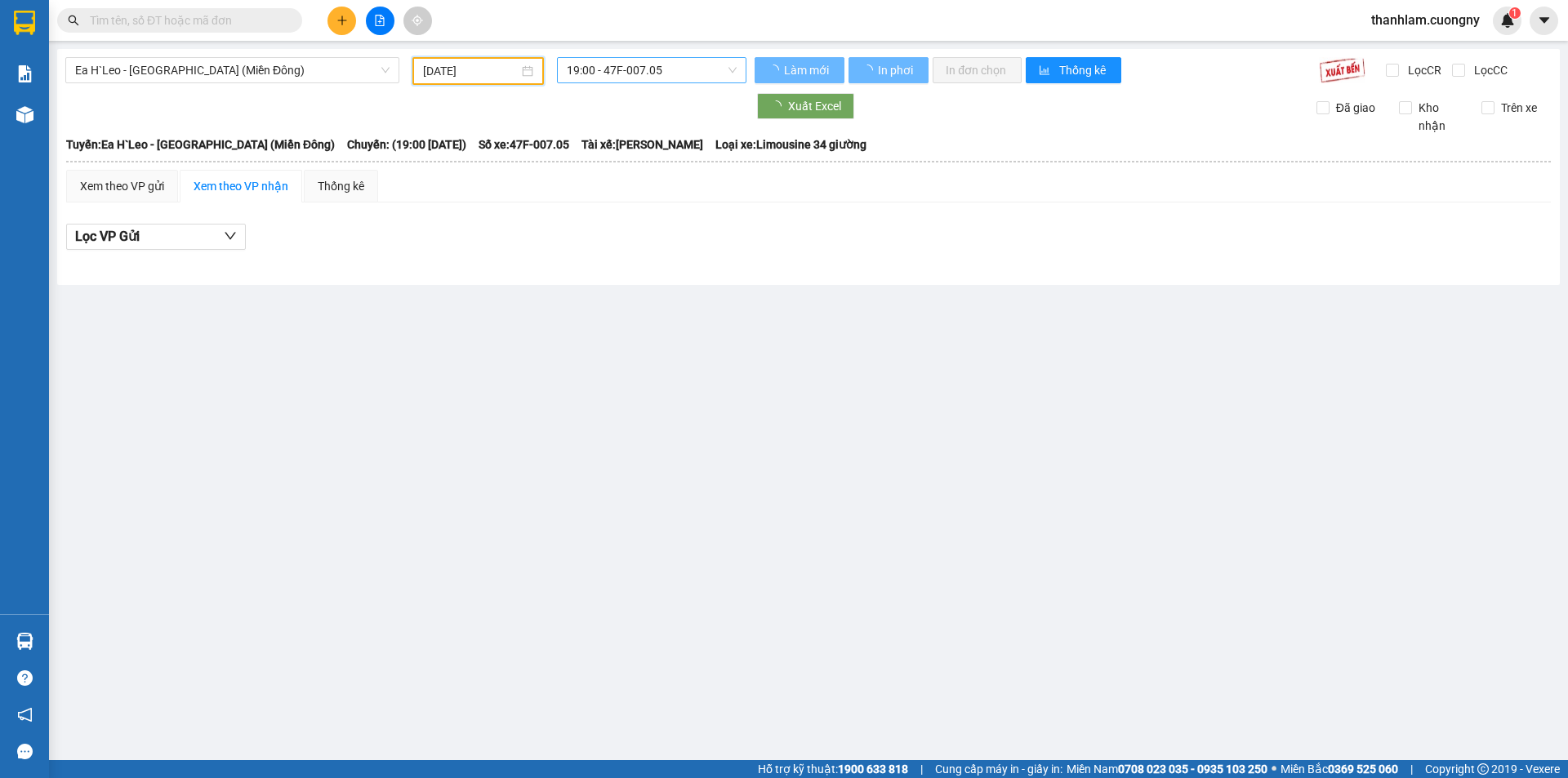
click at [623, 62] on span "19:00 - 47F-007.05" at bounding box center [651, 70] width 170 height 24
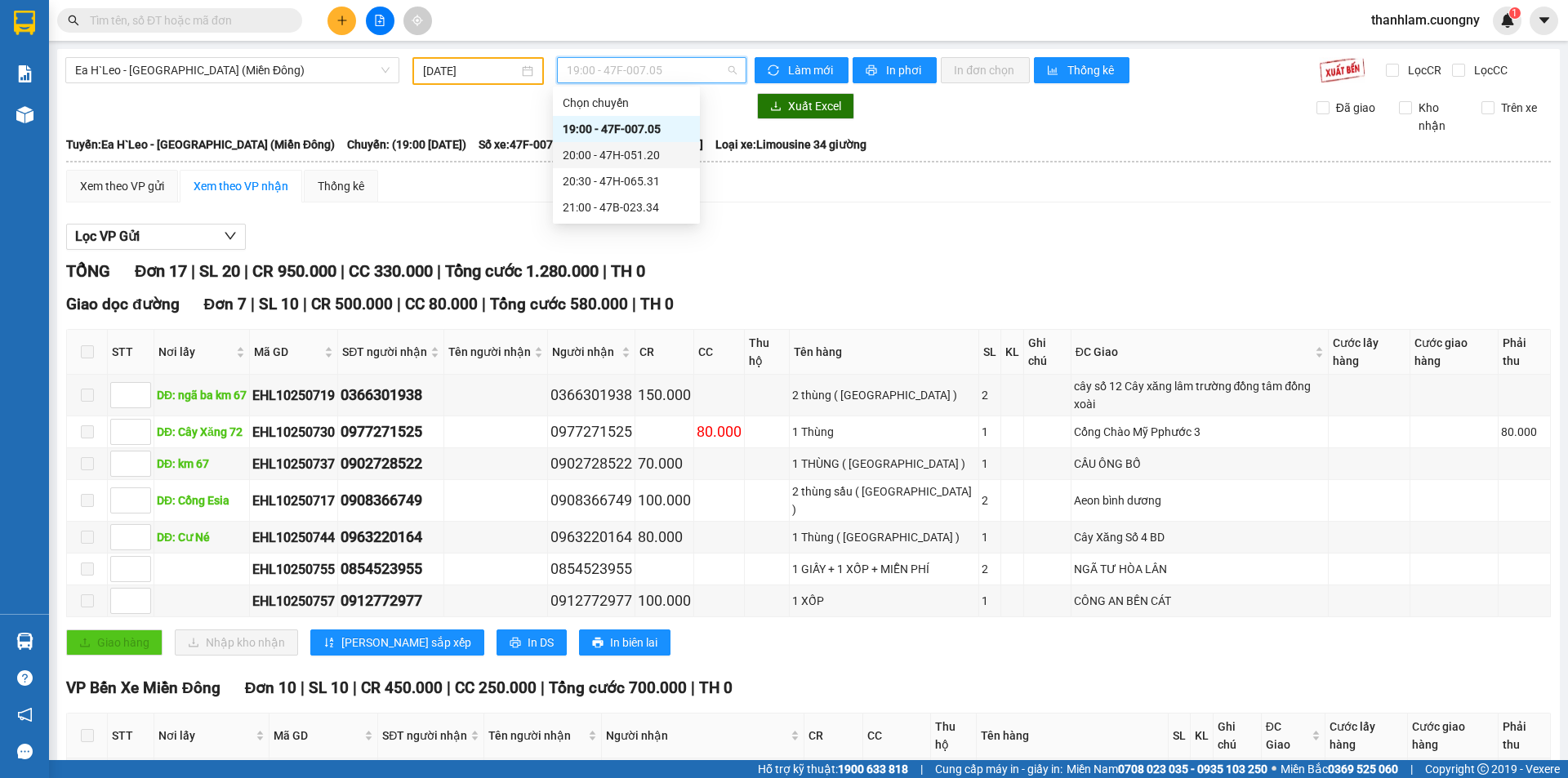
click at [611, 160] on div "20:00 - 47H-051.20" at bounding box center [625, 155] width 127 height 18
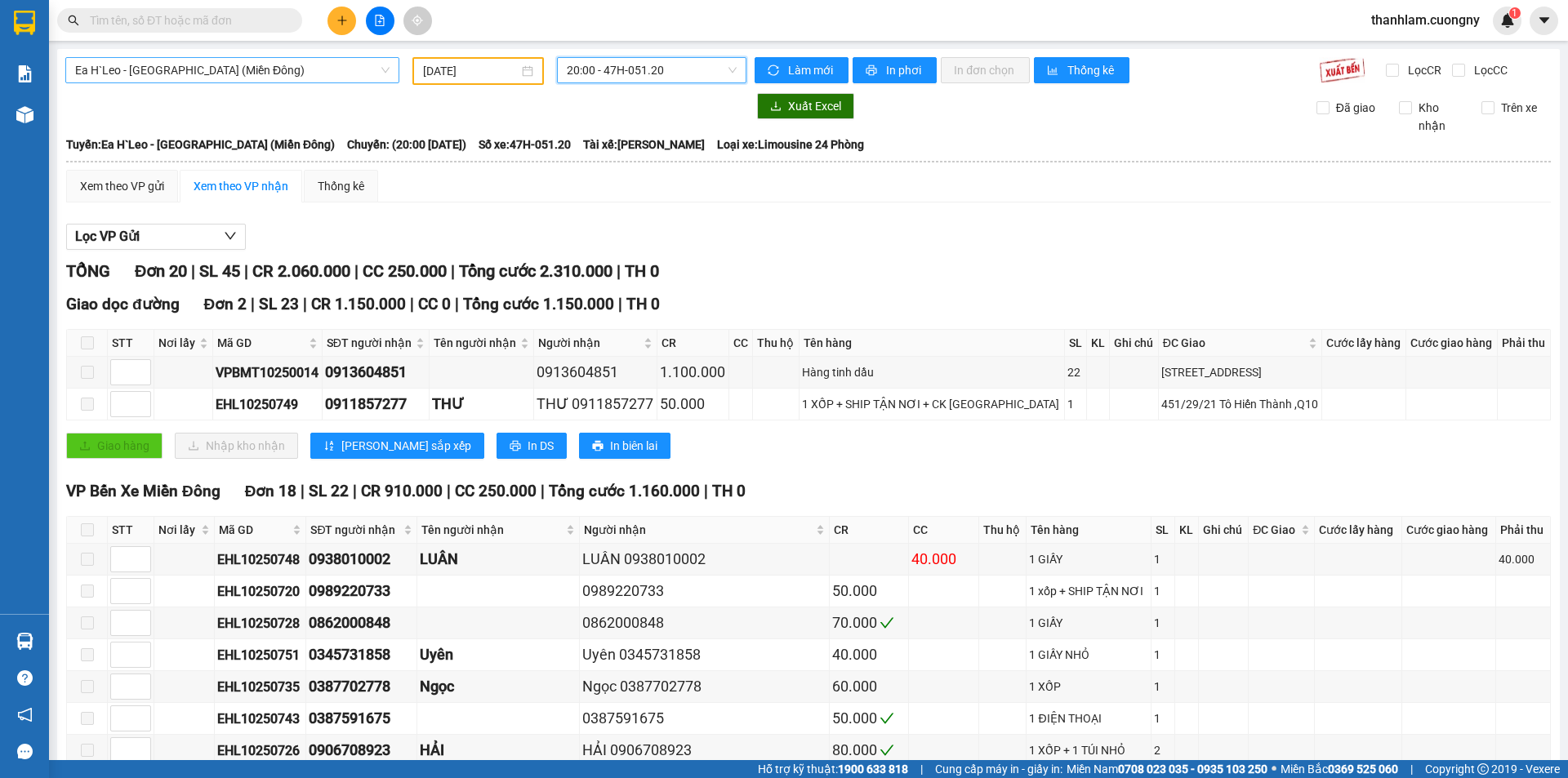
click at [258, 70] on span "Ea H`Leo - [GEOGRAPHIC_DATA] (Miền Đông)" at bounding box center [233, 70] width 314 height 24
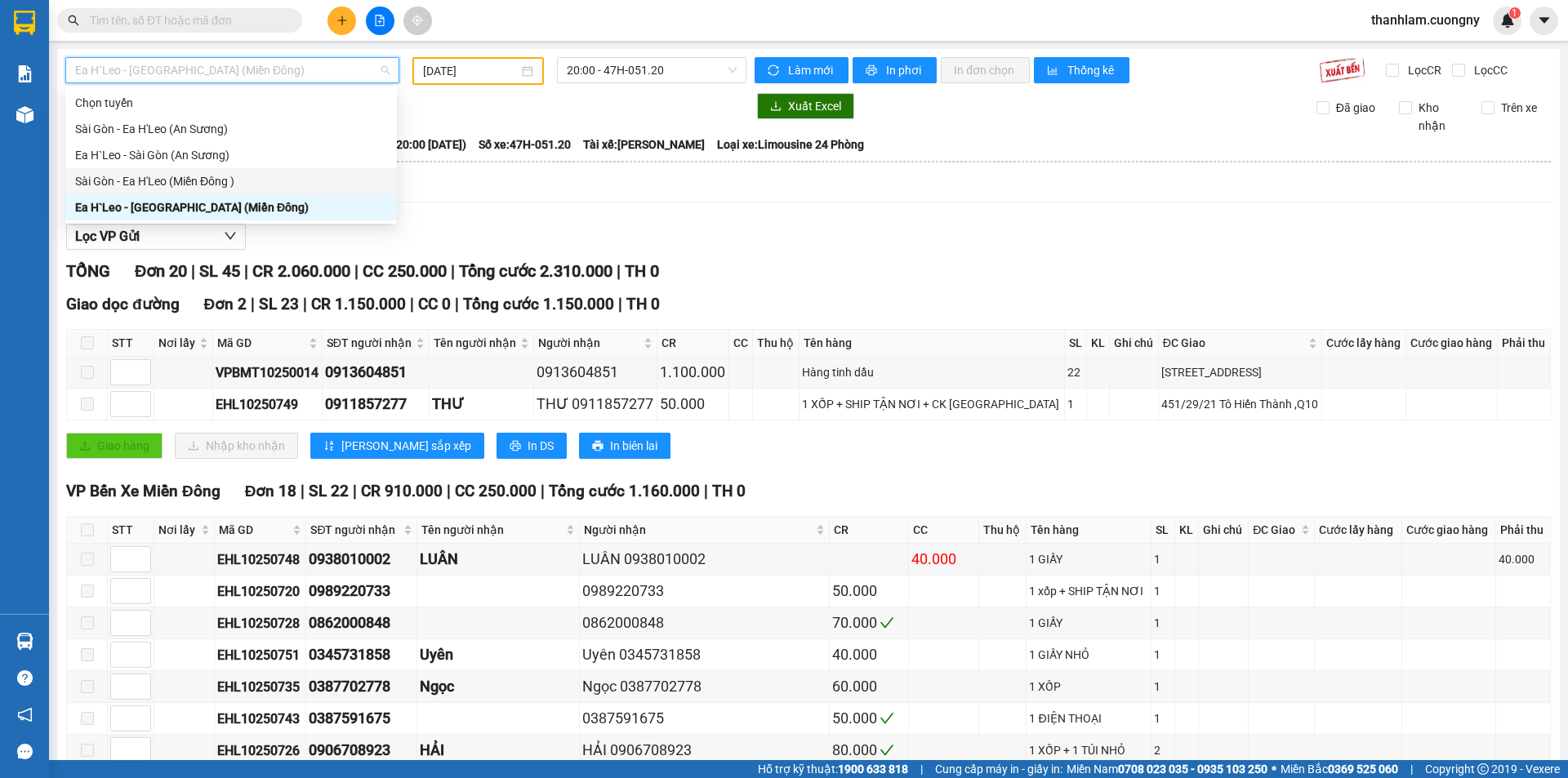
click at [488, 76] on input "[DATE]" at bounding box center [470, 71] width 96 height 18
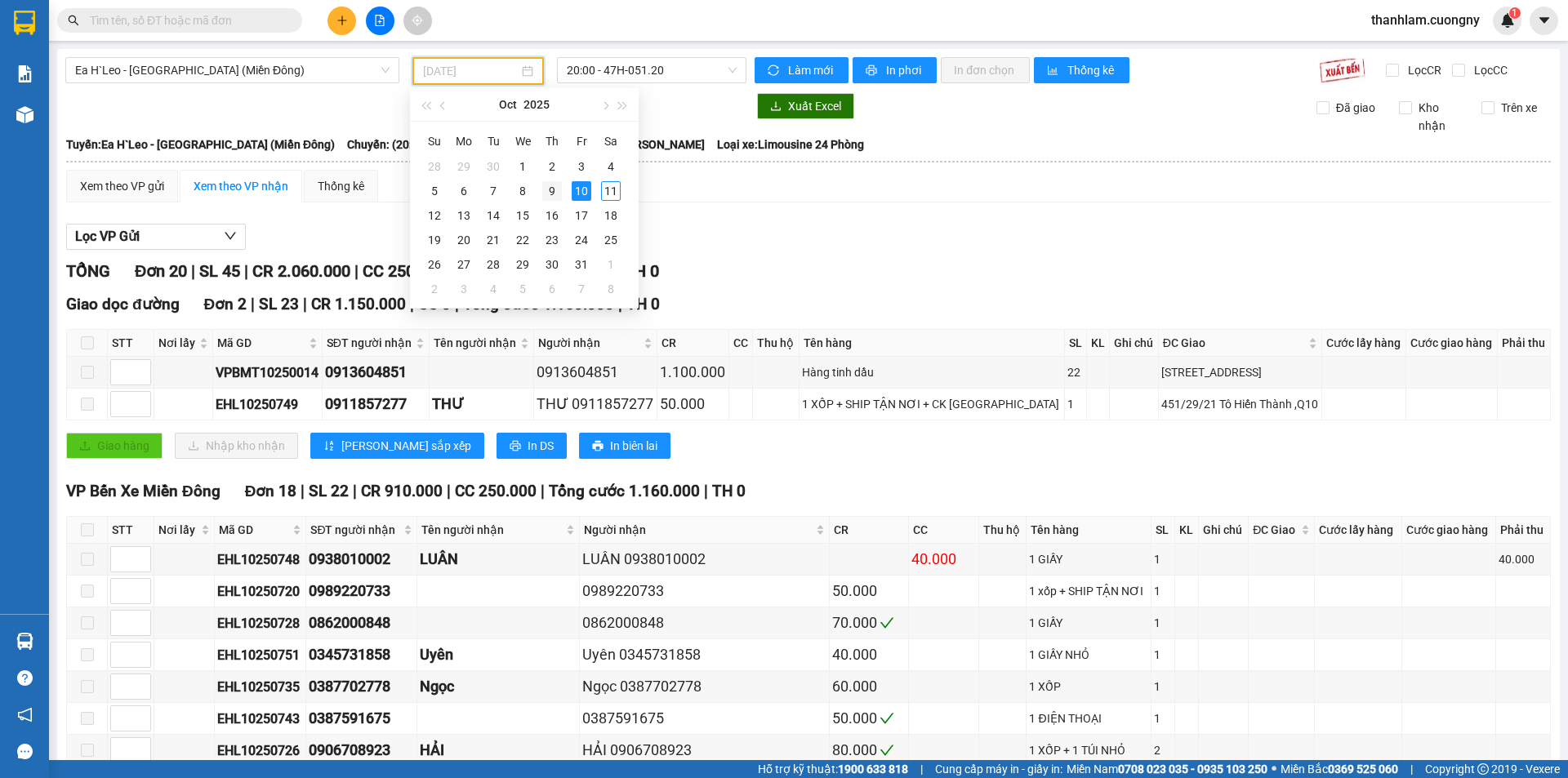
click at [551, 189] on div "9" at bounding box center [551, 191] width 19 height 19
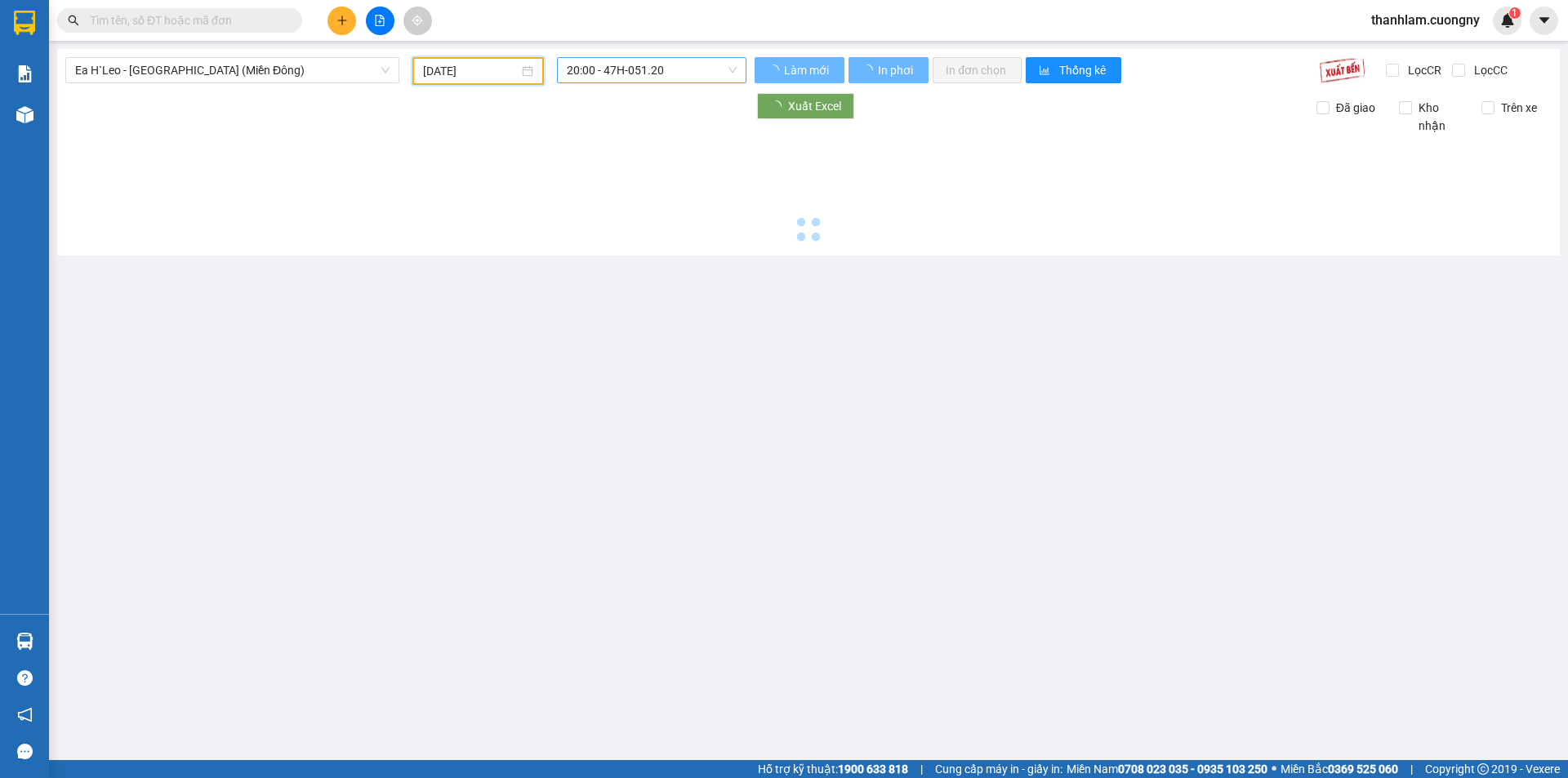
click at [659, 71] on span "20:00 - 47H-051.20" at bounding box center [651, 70] width 170 height 24
type input "09/10/2025"
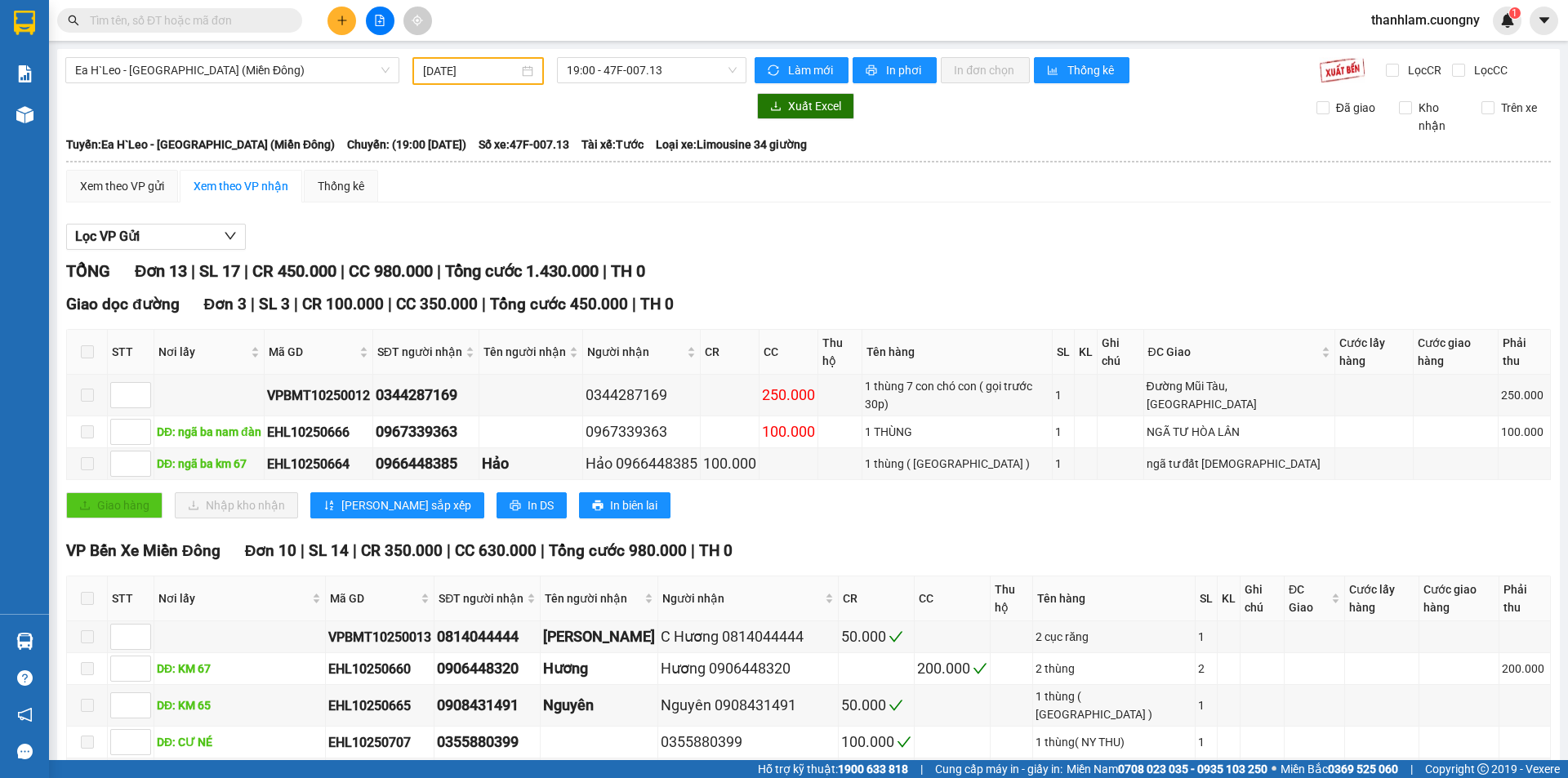
click at [761, 164] on th at bounding box center [807, 161] width 1486 height 15
click at [907, 65] on span "In phơi" at bounding box center [904, 70] width 38 height 18
click at [619, 63] on span "19:00 - 47F-007.13" at bounding box center [651, 70] width 170 height 24
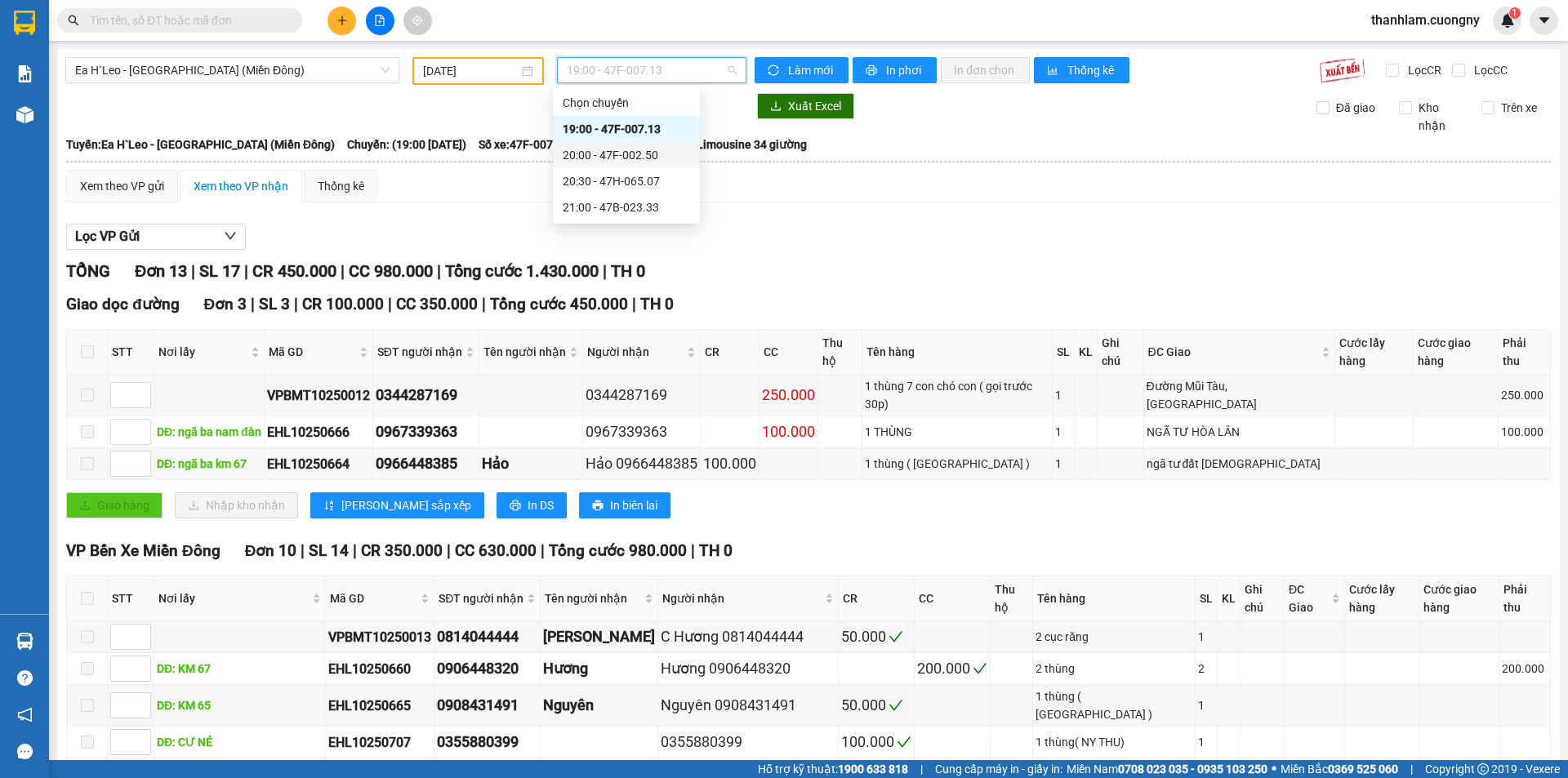
click at [645, 155] on div "20:00 - 47F-002.50" at bounding box center [625, 155] width 127 height 18
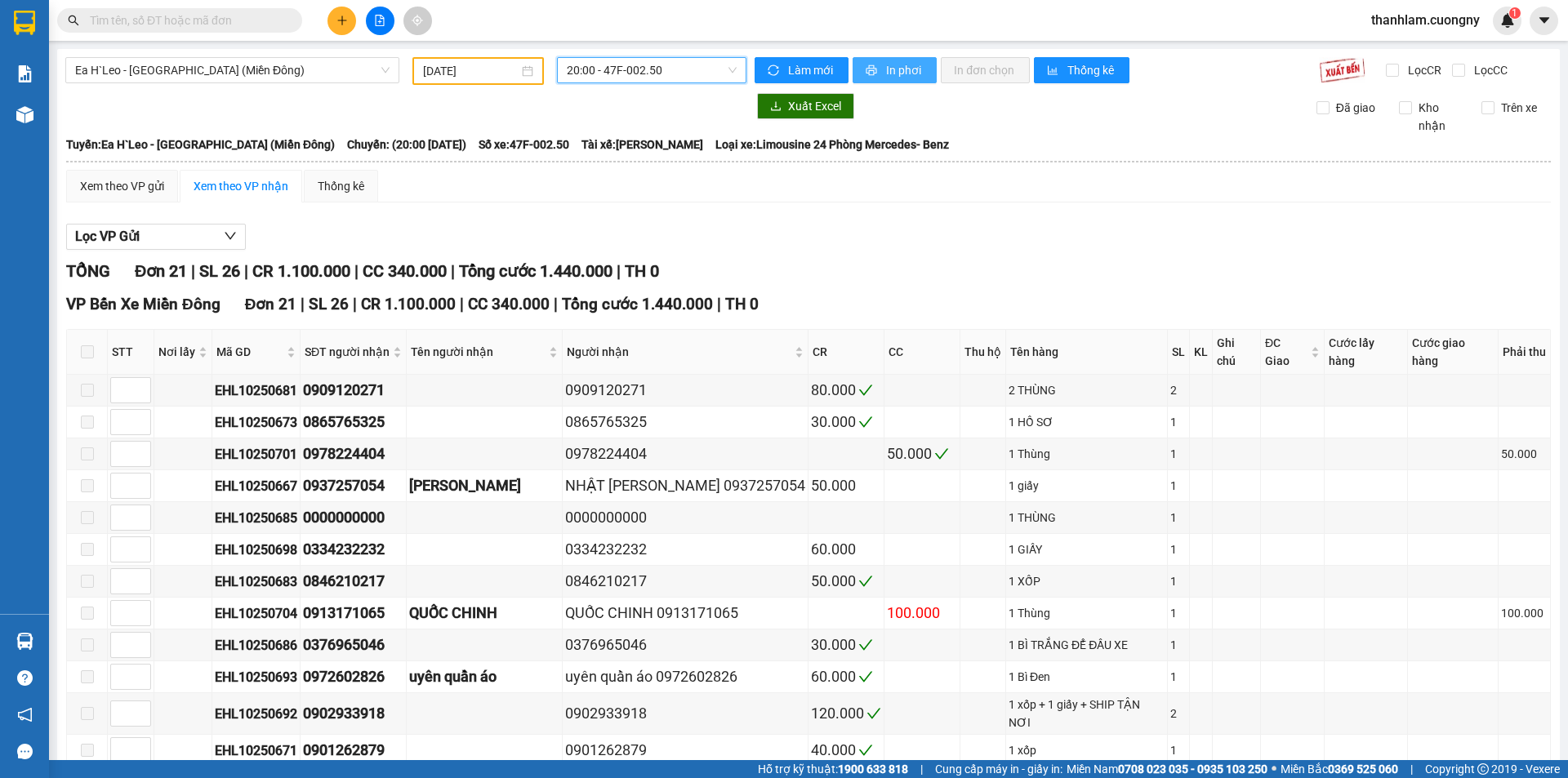
click at [886, 64] on span "In phơi" at bounding box center [904, 70] width 38 height 18
click at [616, 66] on span "20:00 - 47F-002.50" at bounding box center [651, 70] width 170 height 24
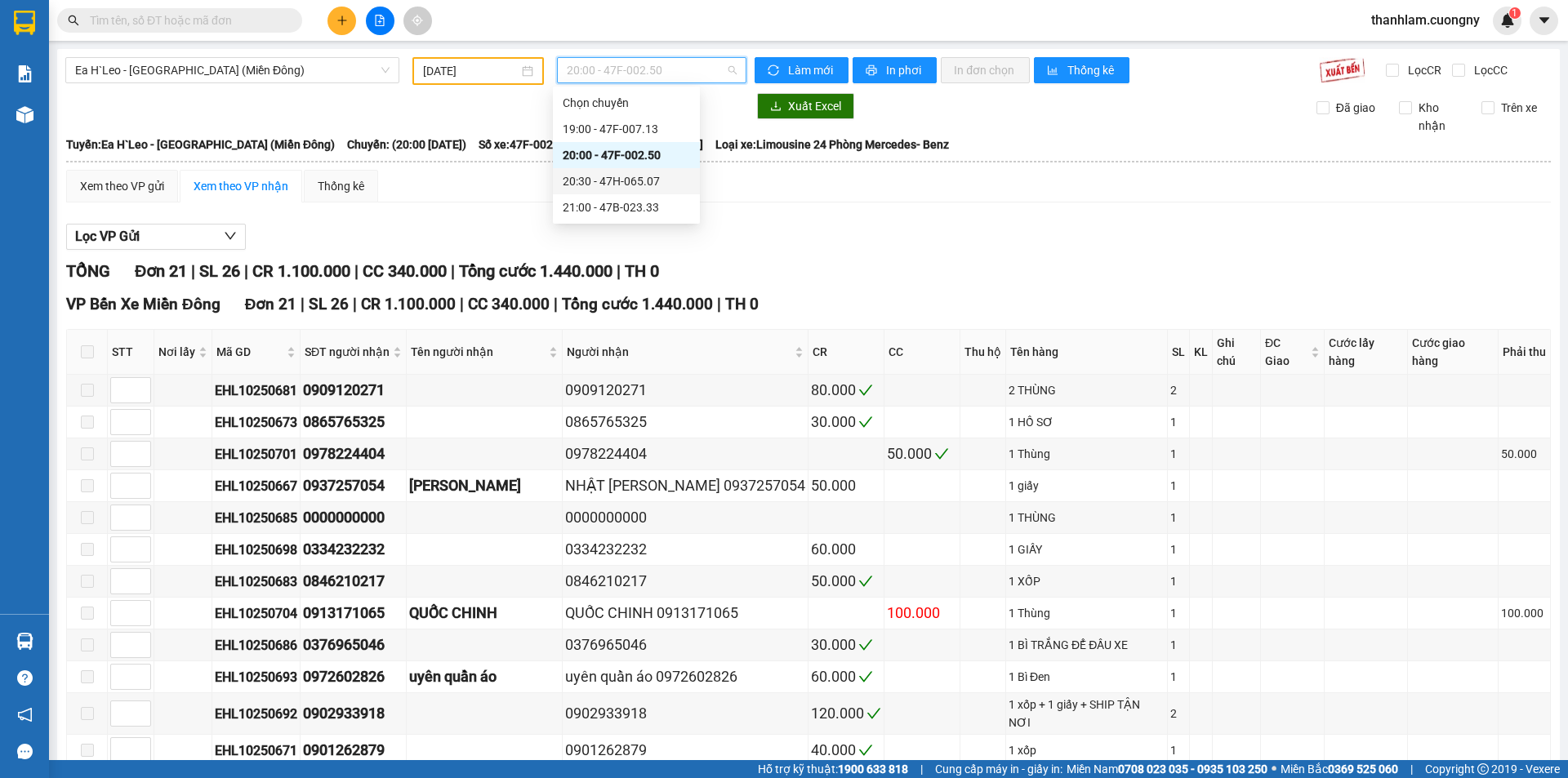
click at [634, 182] on div "20:30 - 47H-065.07" at bounding box center [625, 181] width 127 height 18
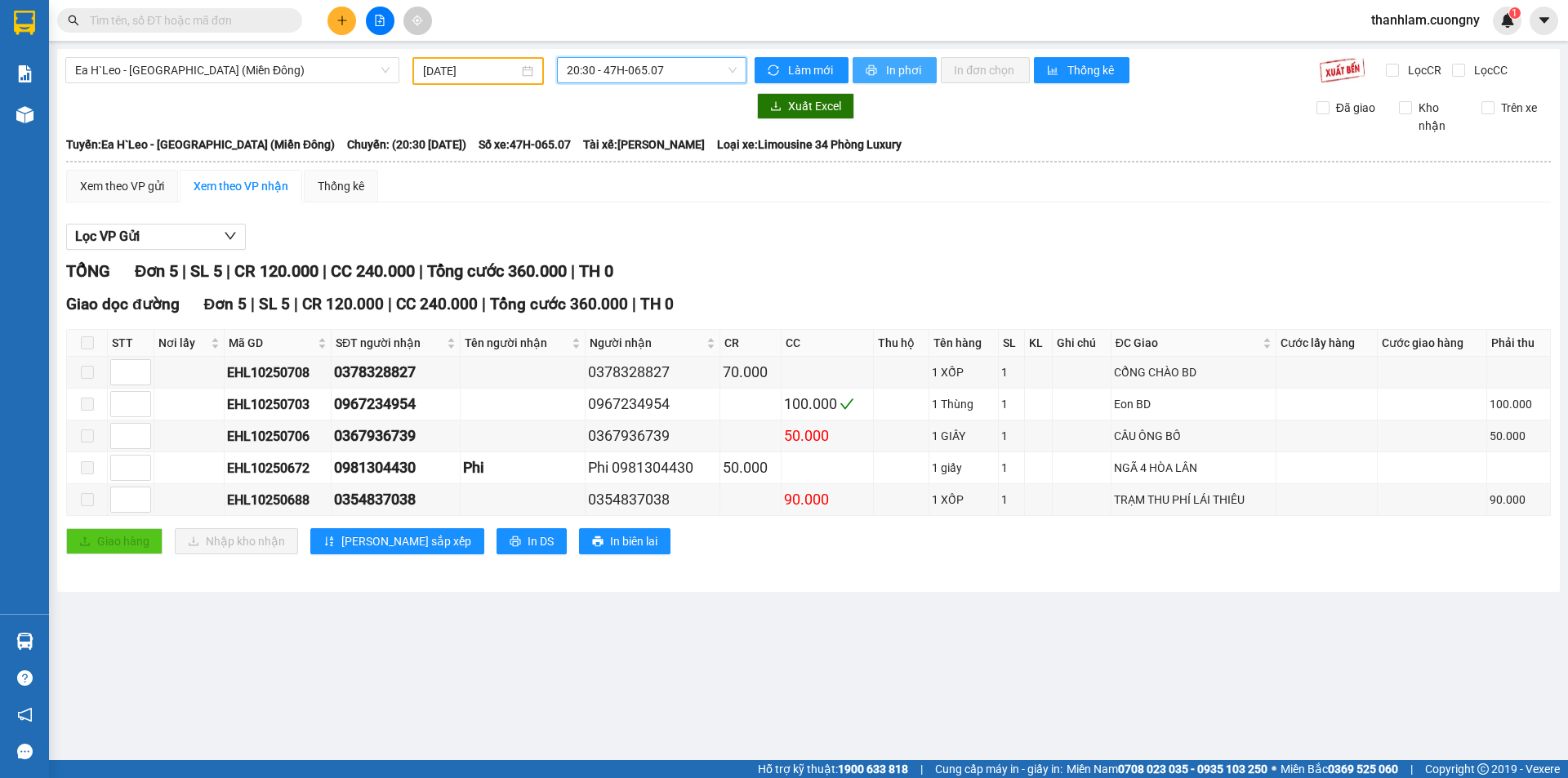
click at [906, 71] on span "In phơi" at bounding box center [904, 70] width 38 height 18
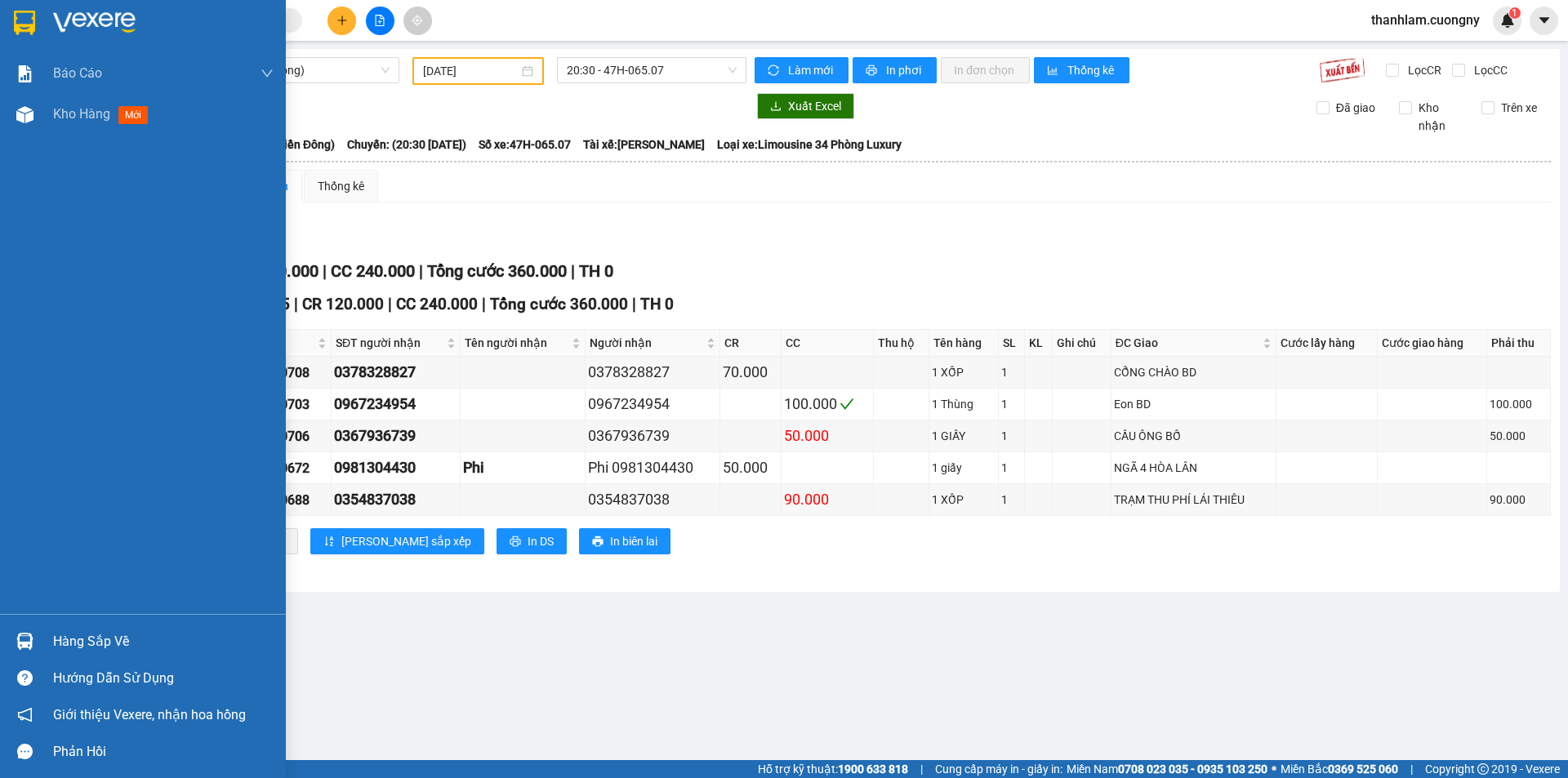
click at [17, 28] on img at bounding box center [24, 22] width 21 height 24
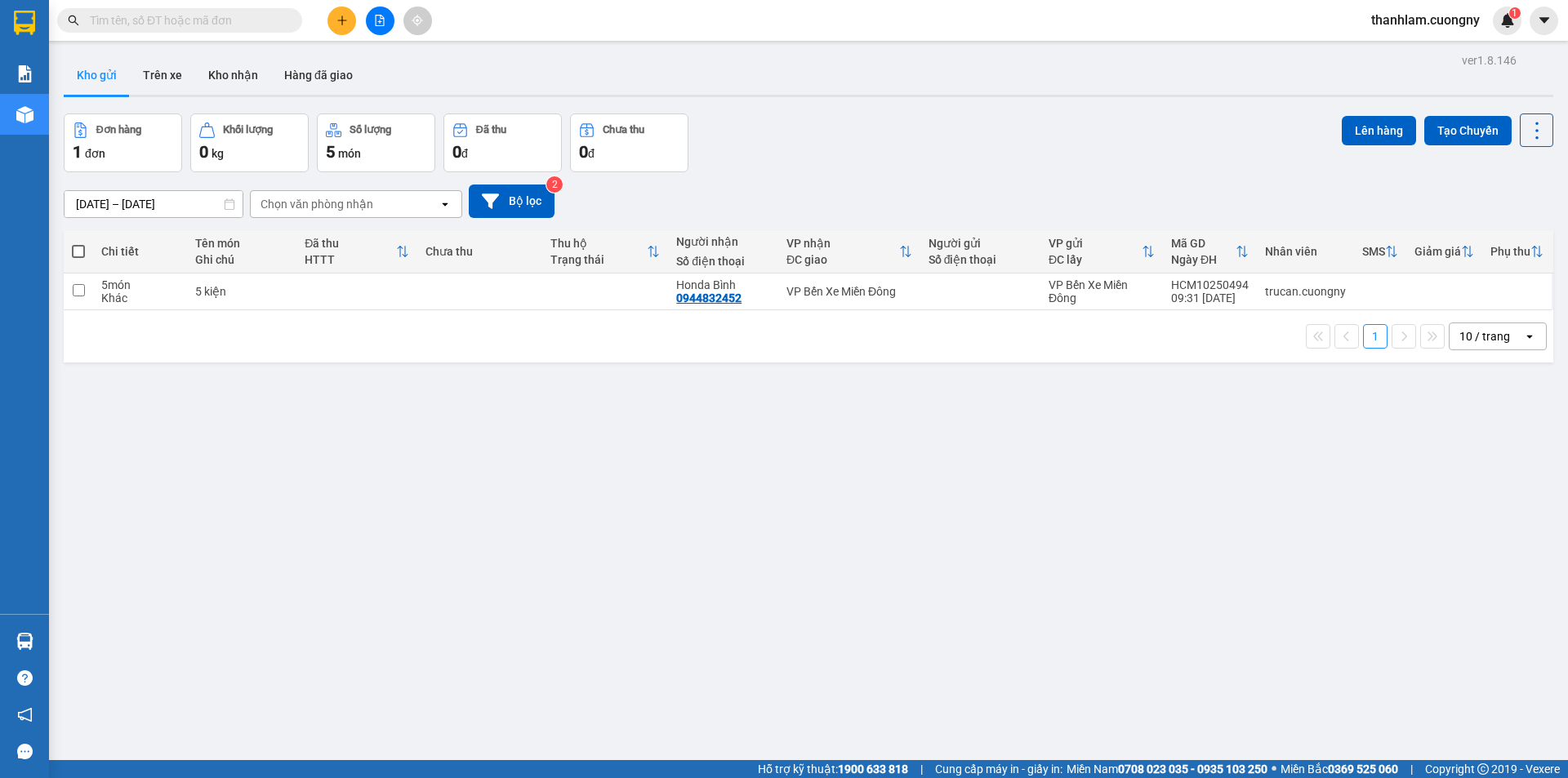
click at [1120, 510] on div "ver 1.8.146 Kho gửi Trên xe Kho nhận Hàng đã giao Đơn hàng 1 đơn Khối lượng 0 k…" at bounding box center [808, 438] width 1502 height 778
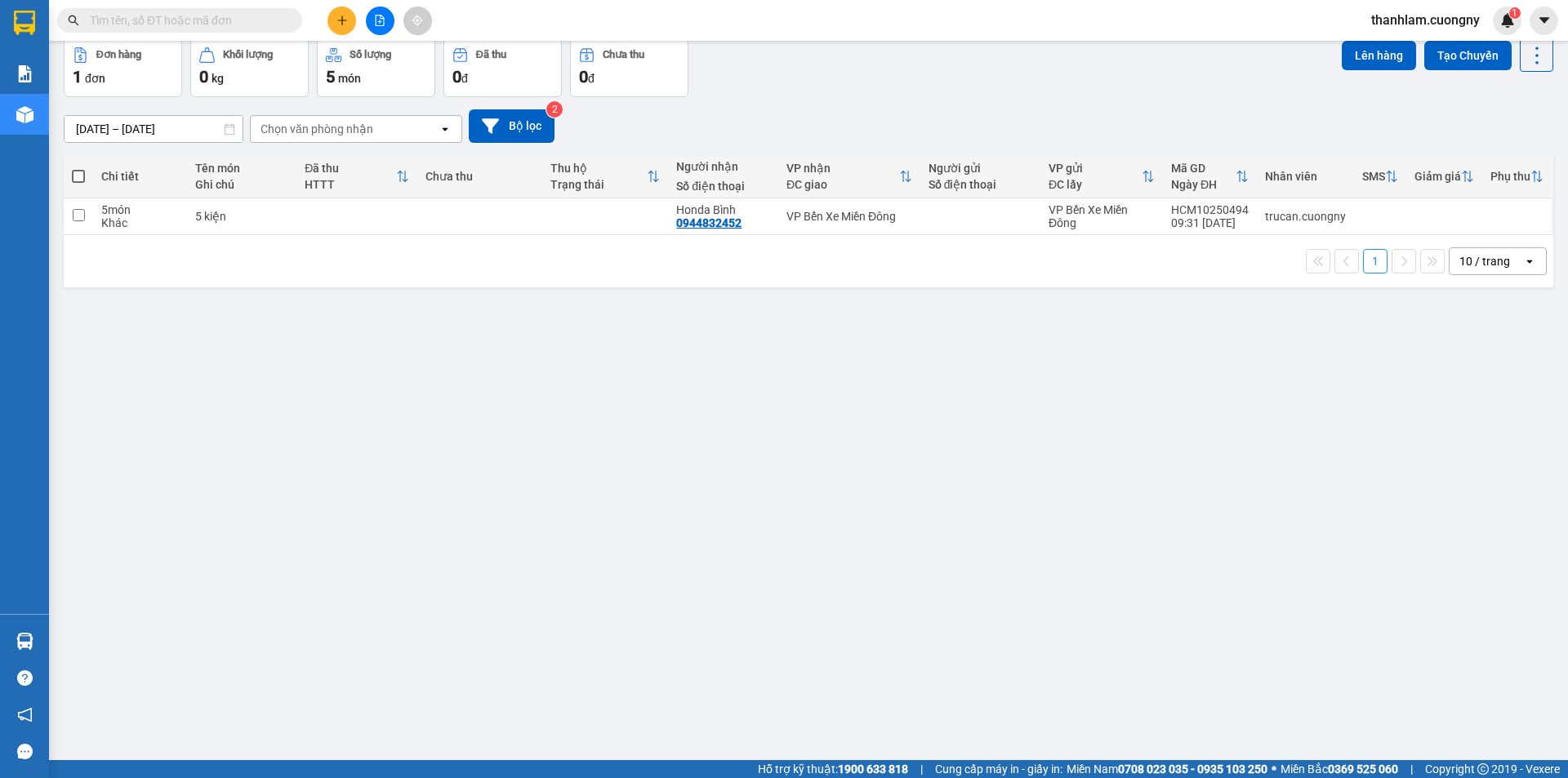
click at [153, 15] on input "text" at bounding box center [186, 20] width 193 height 18
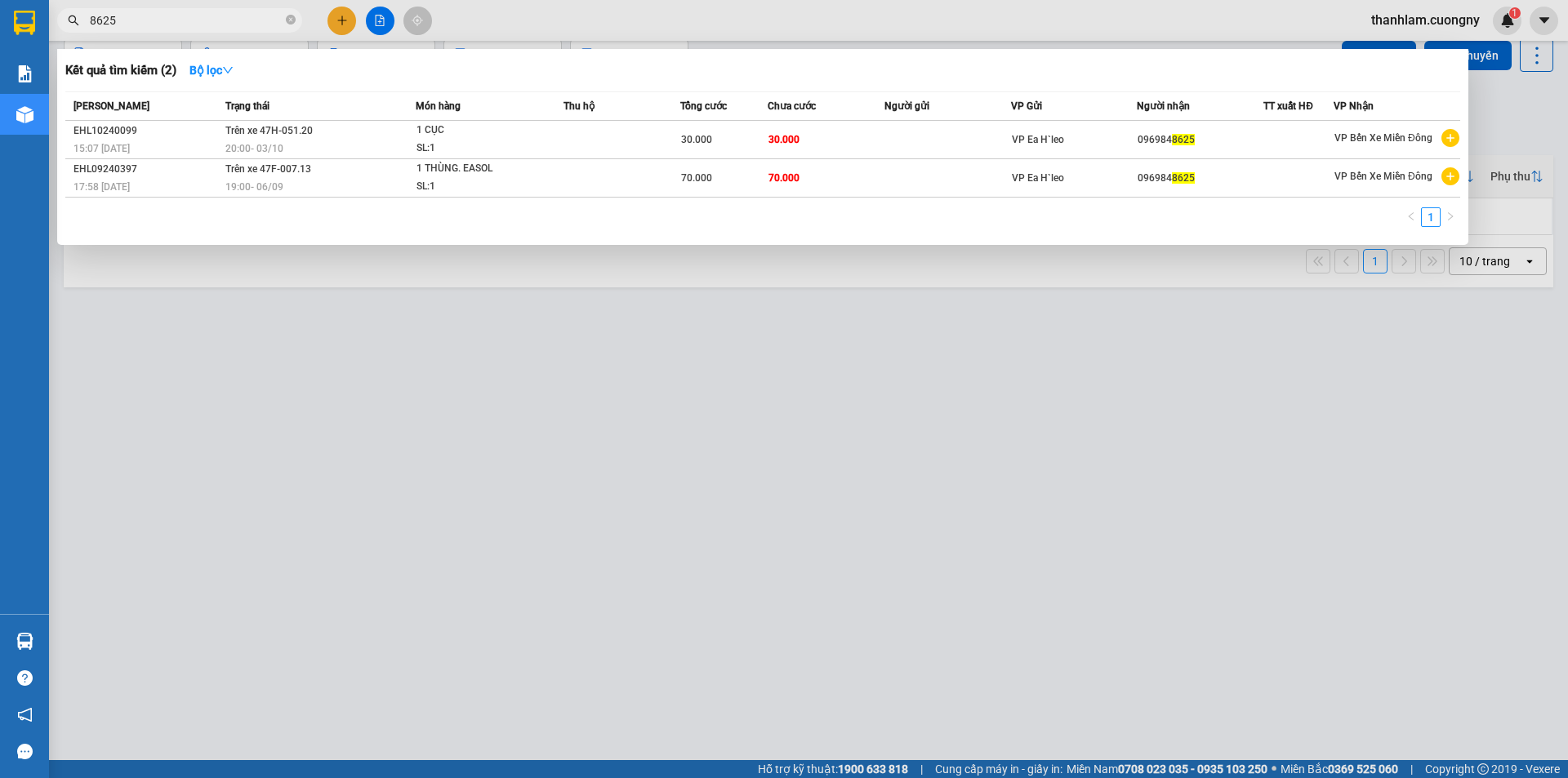
click at [85, 13] on span "8625" at bounding box center [179, 19] width 245 height 24
click at [88, 19] on span "8625" at bounding box center [179, 19] width 245 height 24
click at [91, 19] on input "8625" at bounding box center [186, 20] width 193 height 18
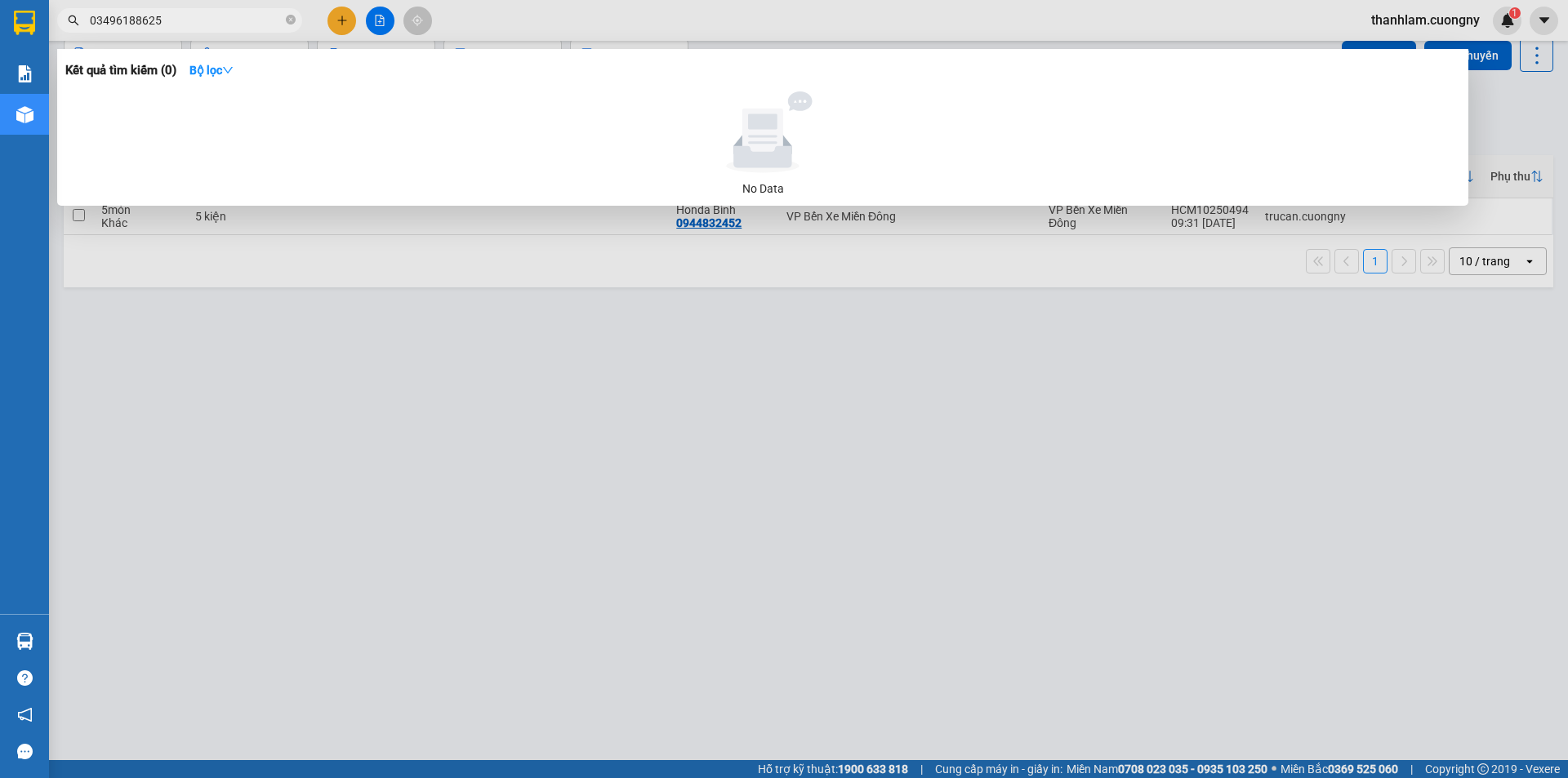
click at [137, 19] on input "03496188625" at bounding box center [186, 20] width 193 height 18
click at [169, 18] on input "03496188625" at bounding box center [186, 20] width 193 height 18
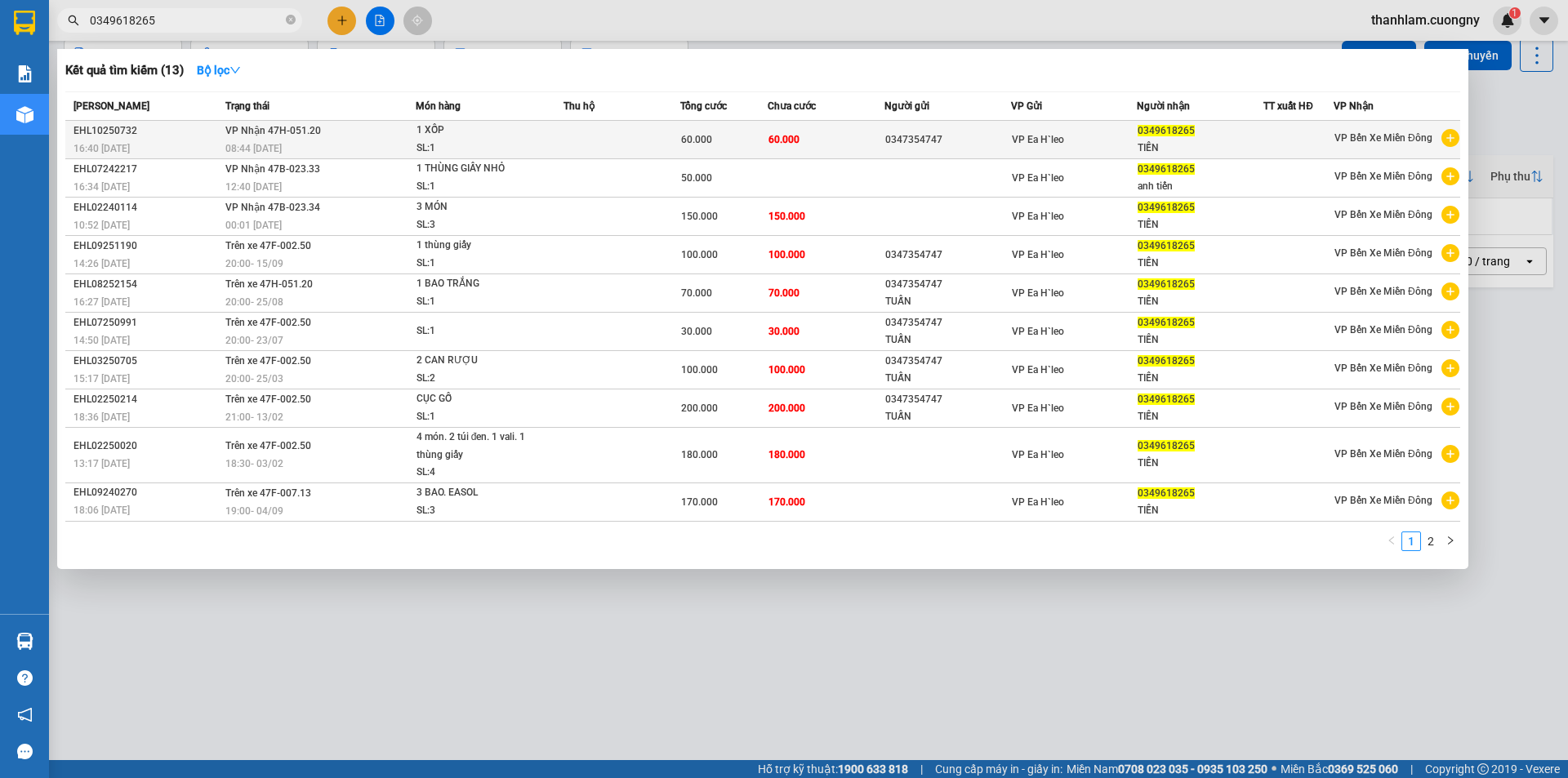
type input "0349618265"
click at [194, 141] on div "16:40 - 10/10" at bounding box center [147, 148] width 147 height 18
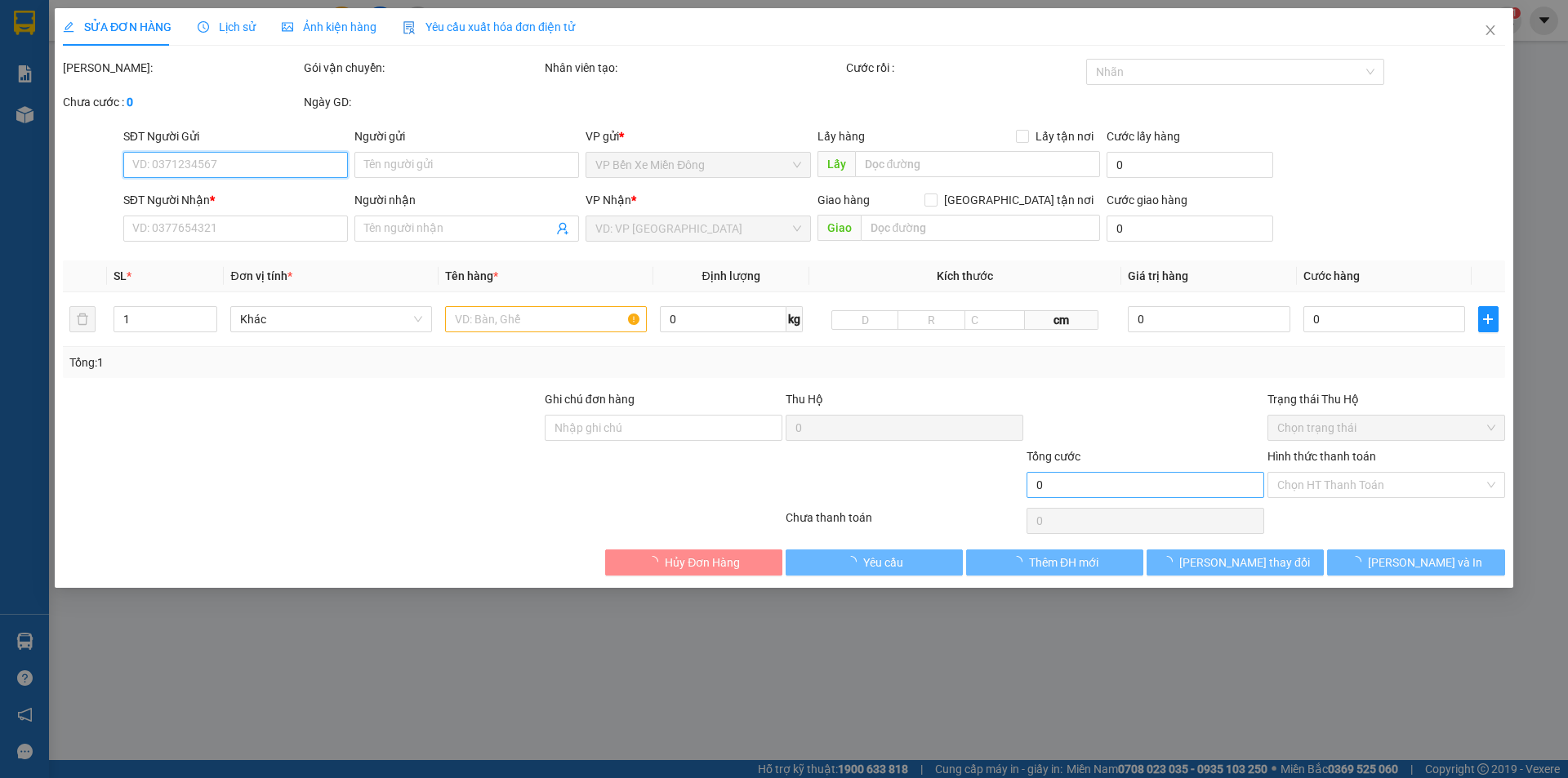
type input "0347354747"
type input "0349618265"
type input "TIẾN"
type input "60.000"
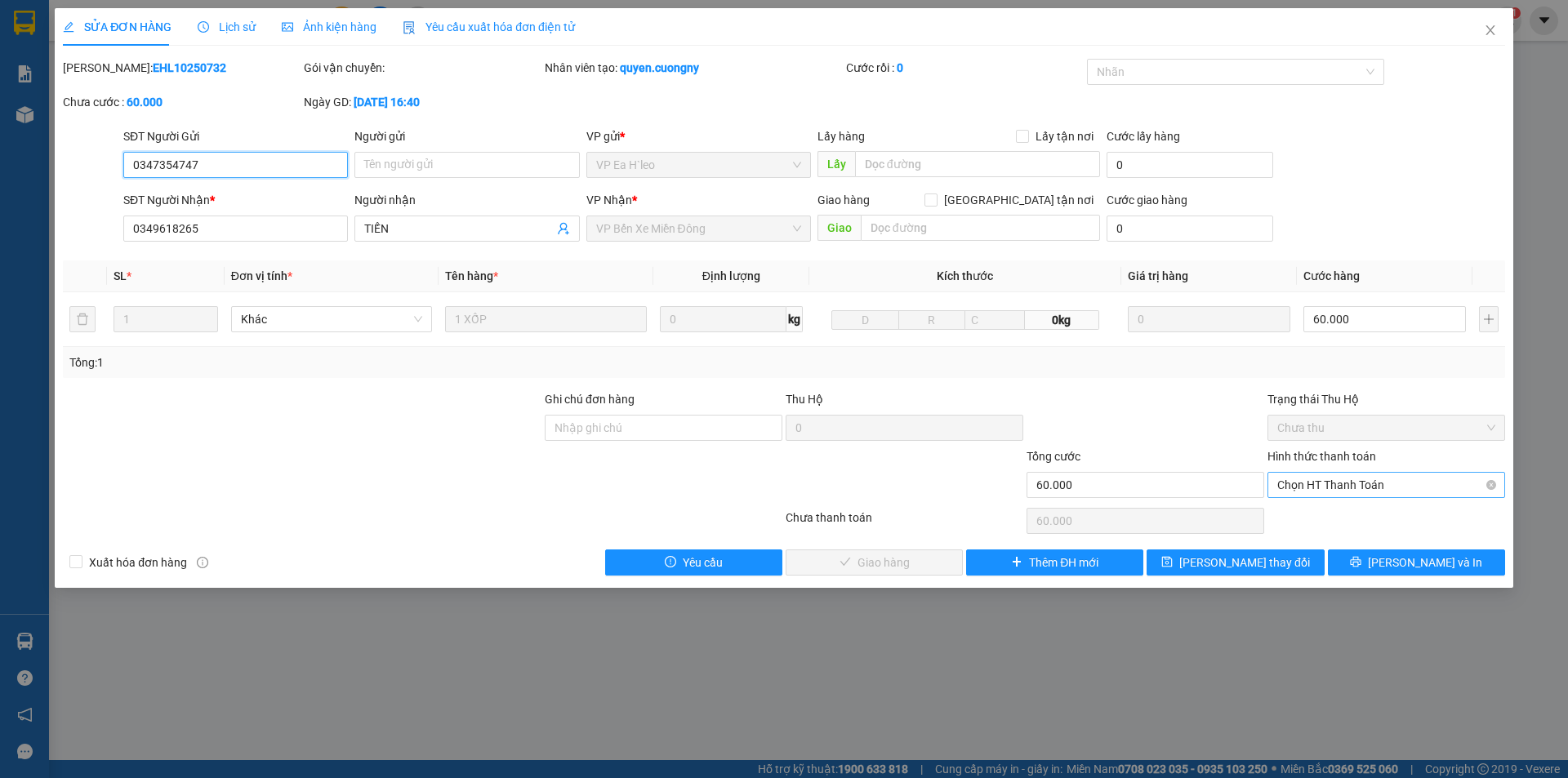
click at [1336, 486] on span "Chọn HT Thanh Toán" at bounding box center [1386, 484] width 218 height 24
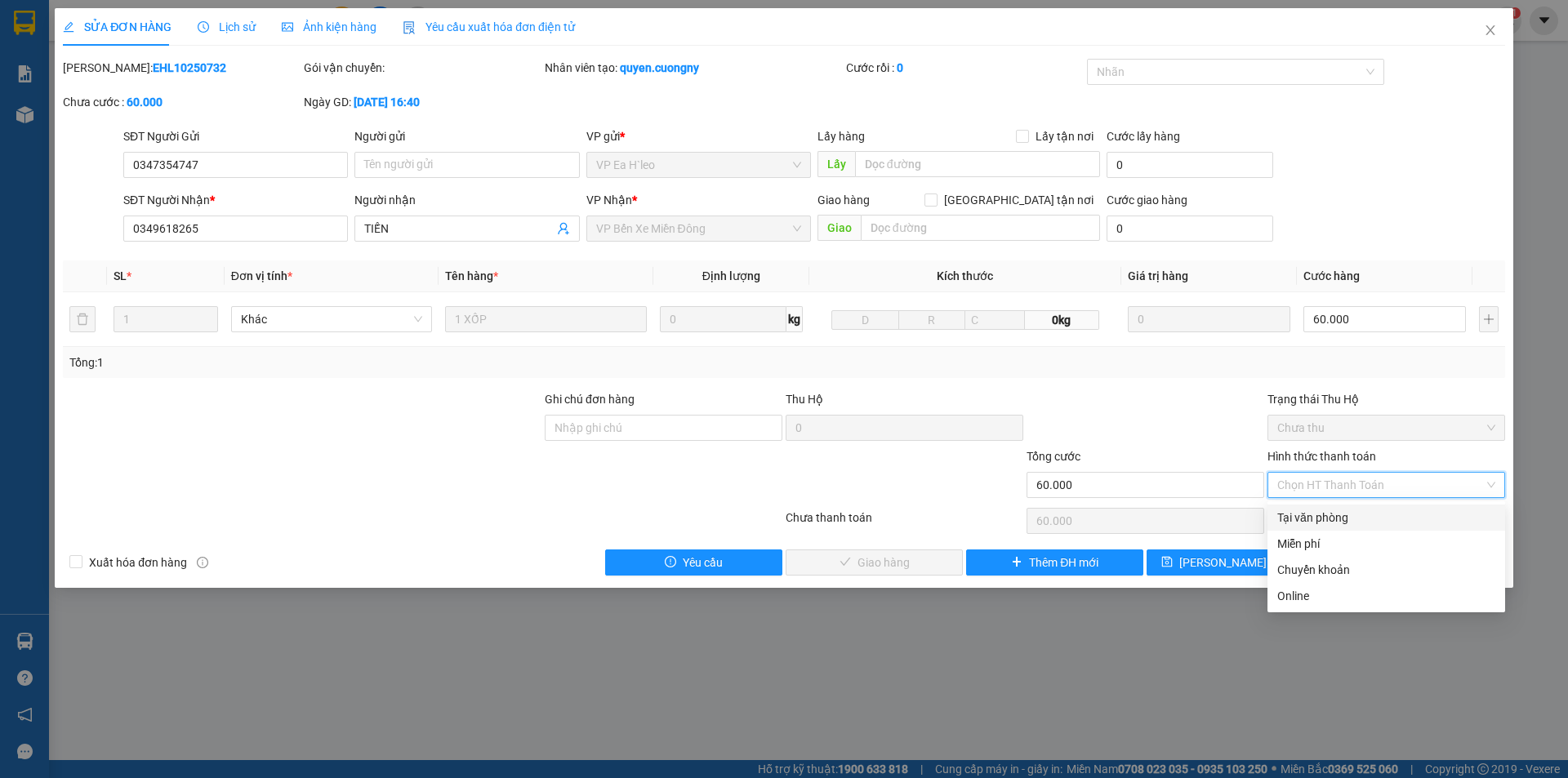
click at [1334, 519] on div "Tại văn phòng" at bounding box center [1386, 517] width 218 height 18
type input "0"
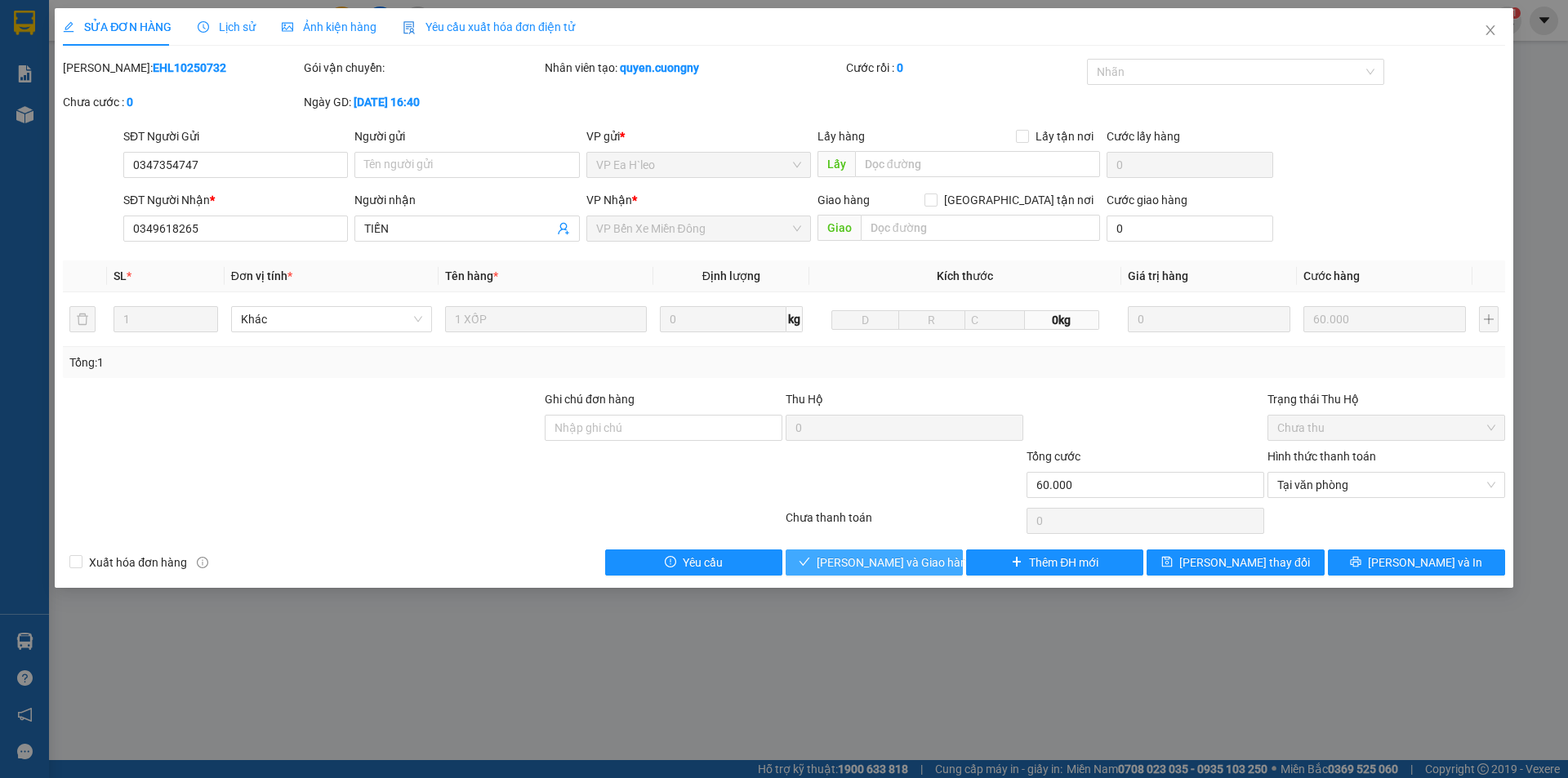
click at [908, 557] on span "Lưu và Giao hàng" at bounding box center [894, 562] width 157 height 18
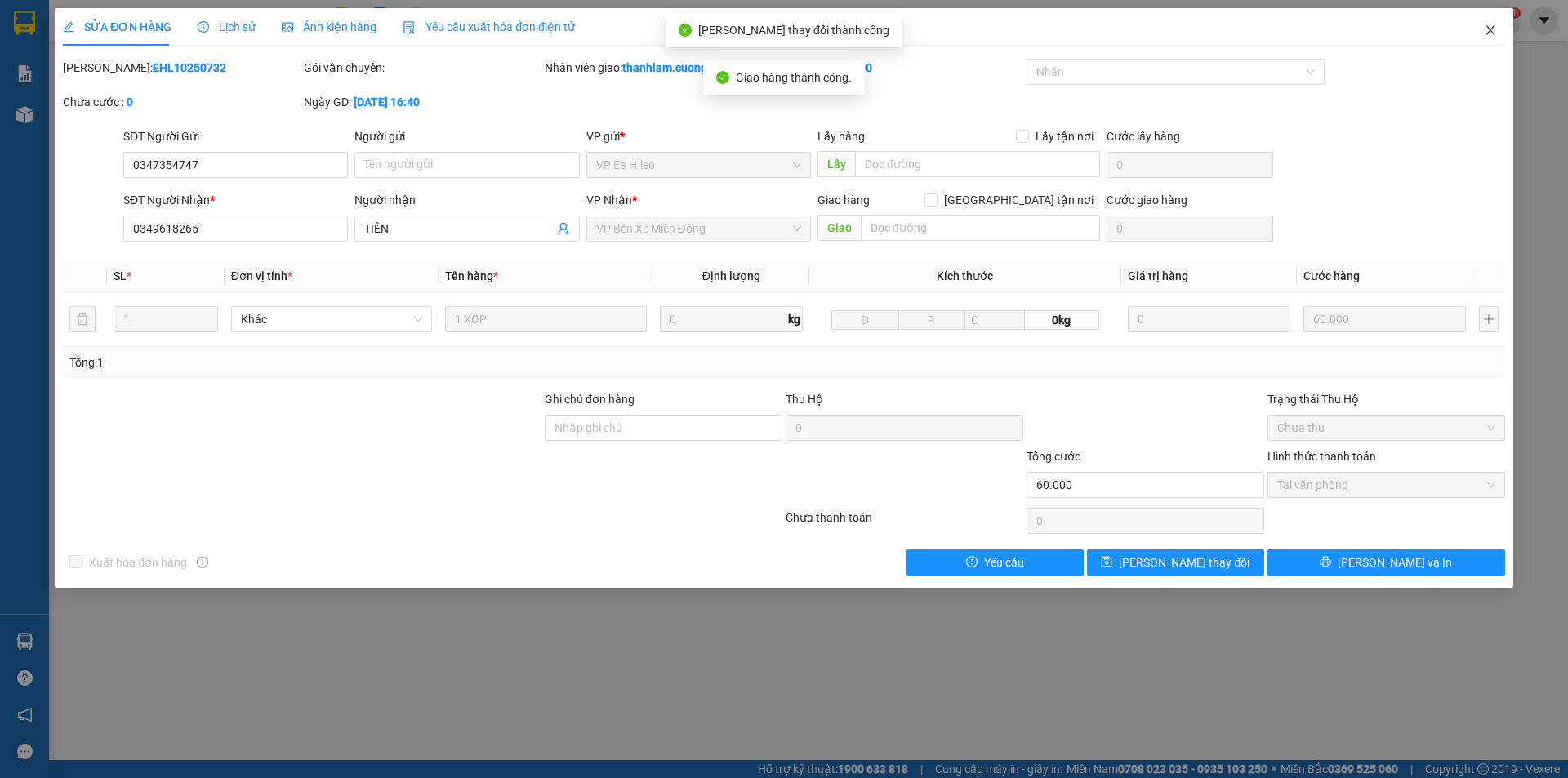
click at [1485, 34] on icon "close" at bounding box center [1490, 29] width 13 height 13
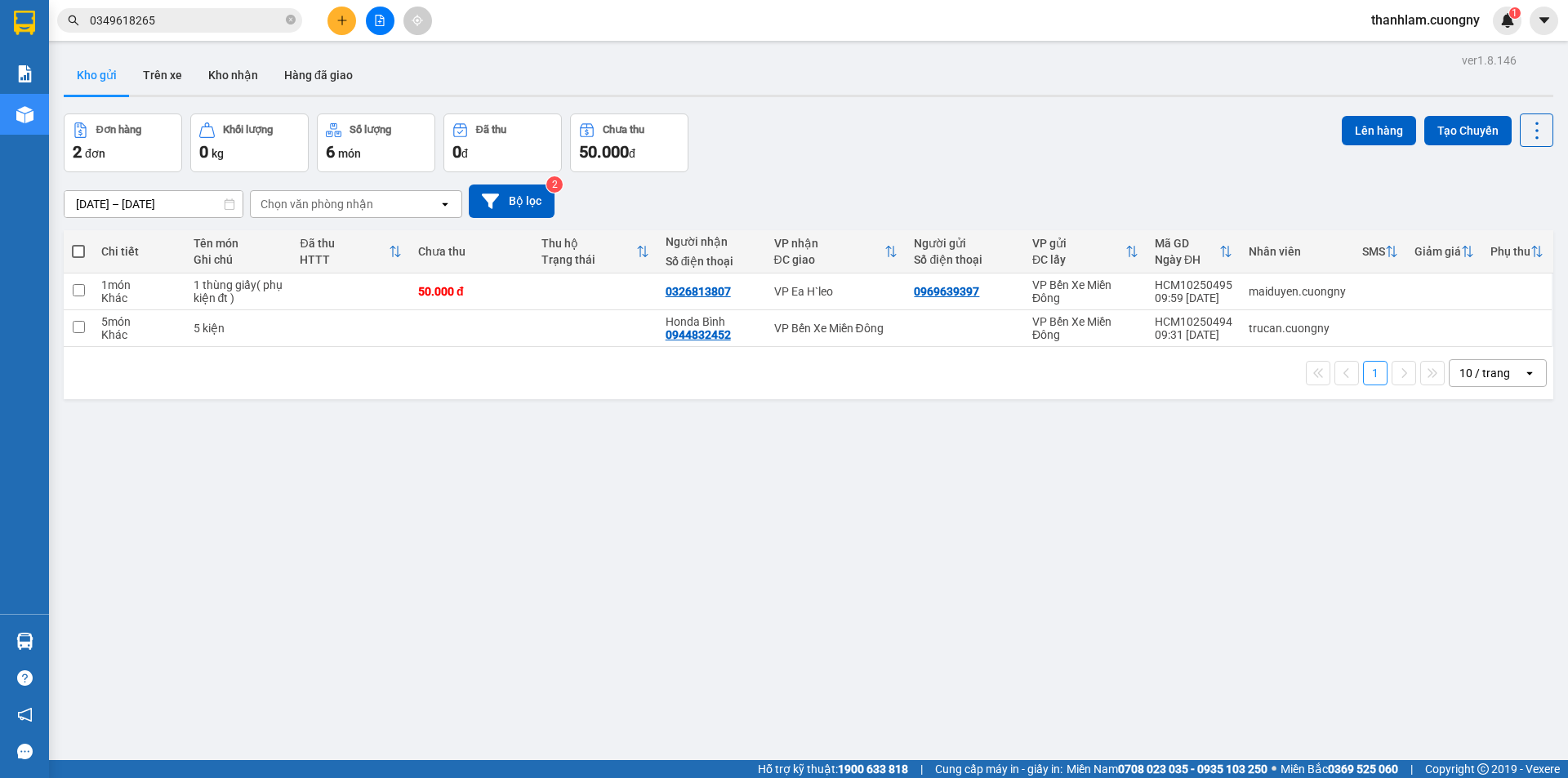
click at [1476, 370] on div "10 / trang" at bounding box center [1484, 373] width 50 height 16
click at [1458, 553] on span "100 / trang" at bounding box center [1478, 554] width 59 height 16
click at [335, 14] on button at bounding box center [341, 20] width 28 height 28
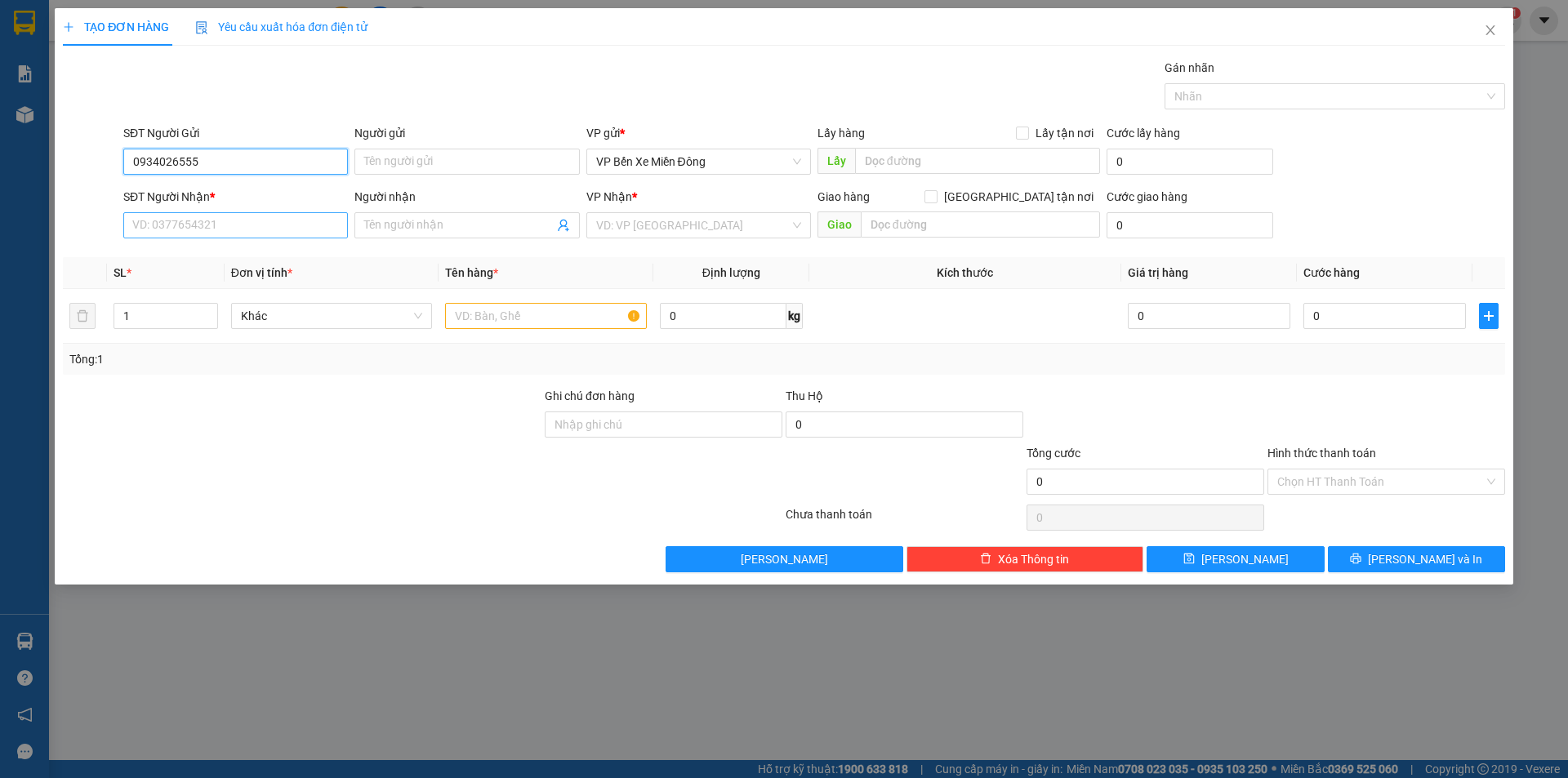
type input "0934026555"
click at [261, 223] on input "SĐT Người Nhận *" at bounding box center [235, 225] width 225 height 26
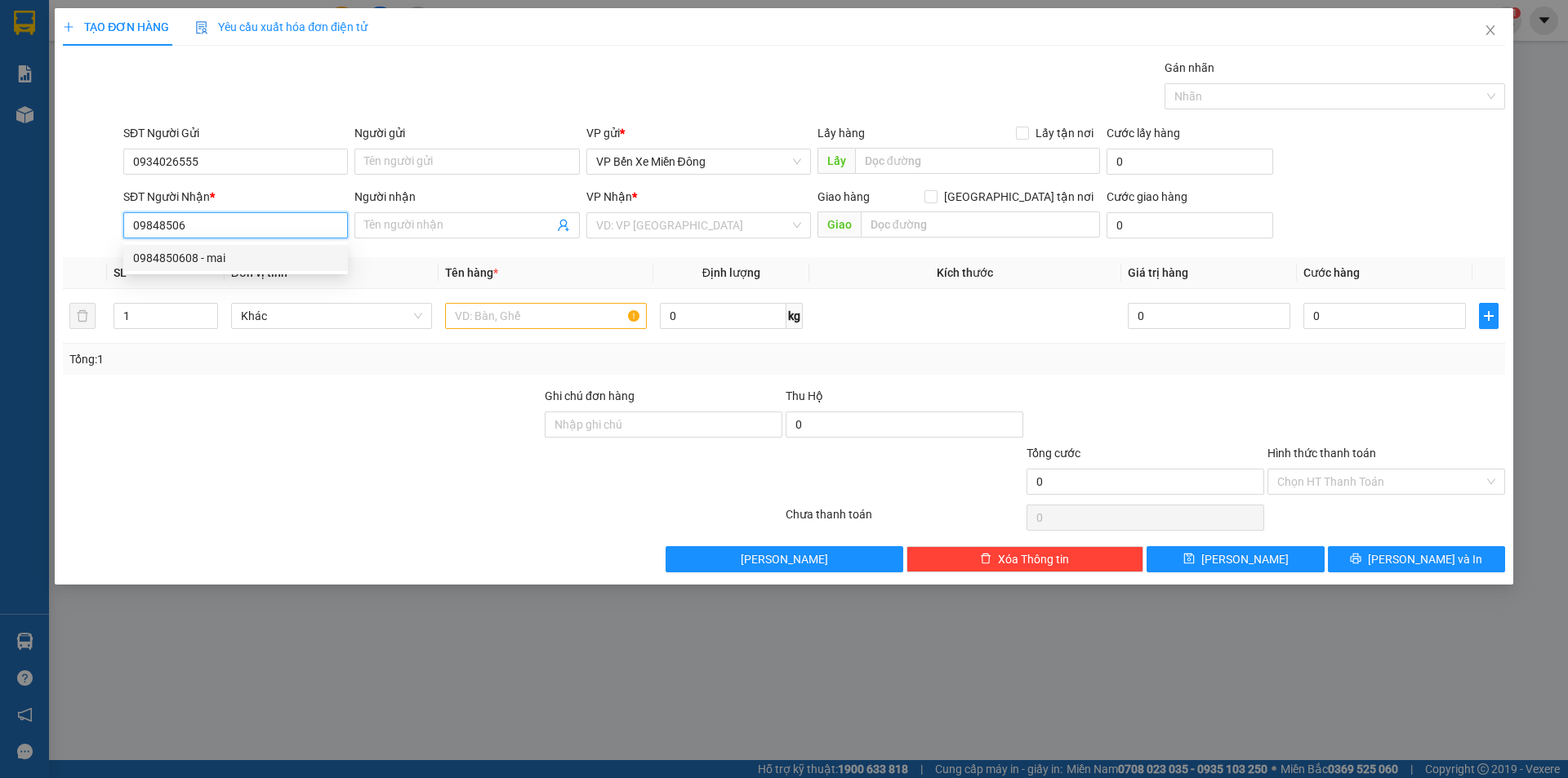
click at [145, 253] on div "0984850608 - mai" at bounding box center [235, 258] width 204 height 18
type input "0984850608"
type input "mai"
type input "0984850608"
click at [513, 329] on div at bounding box center [546, 316] width 202 height 33
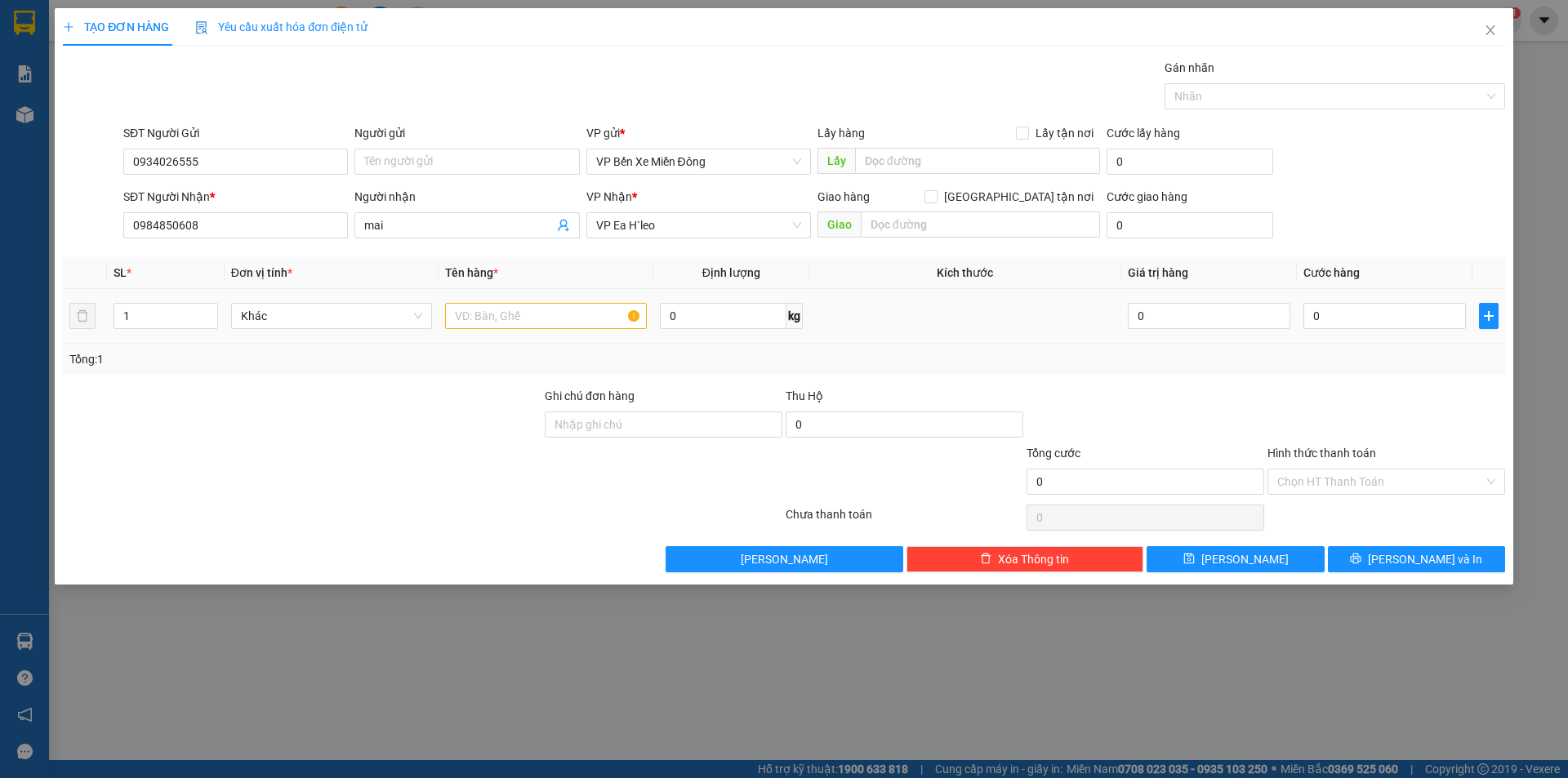
click at [513, 329] on div at bounding box center [546, 316] width 202 height 33
click at [515, 321] on input "text" at bounding box center [546, 316] width 202 height 26
type input "1 THÙNG GIẤY - BAO THƯ"
click at [423, 409] on div at bounding box center [301, 415] width 482 height 57
click at [1239, 558] on span "[PERSON_NAME]" at bounding box center [1244, 559] width 87 height 18
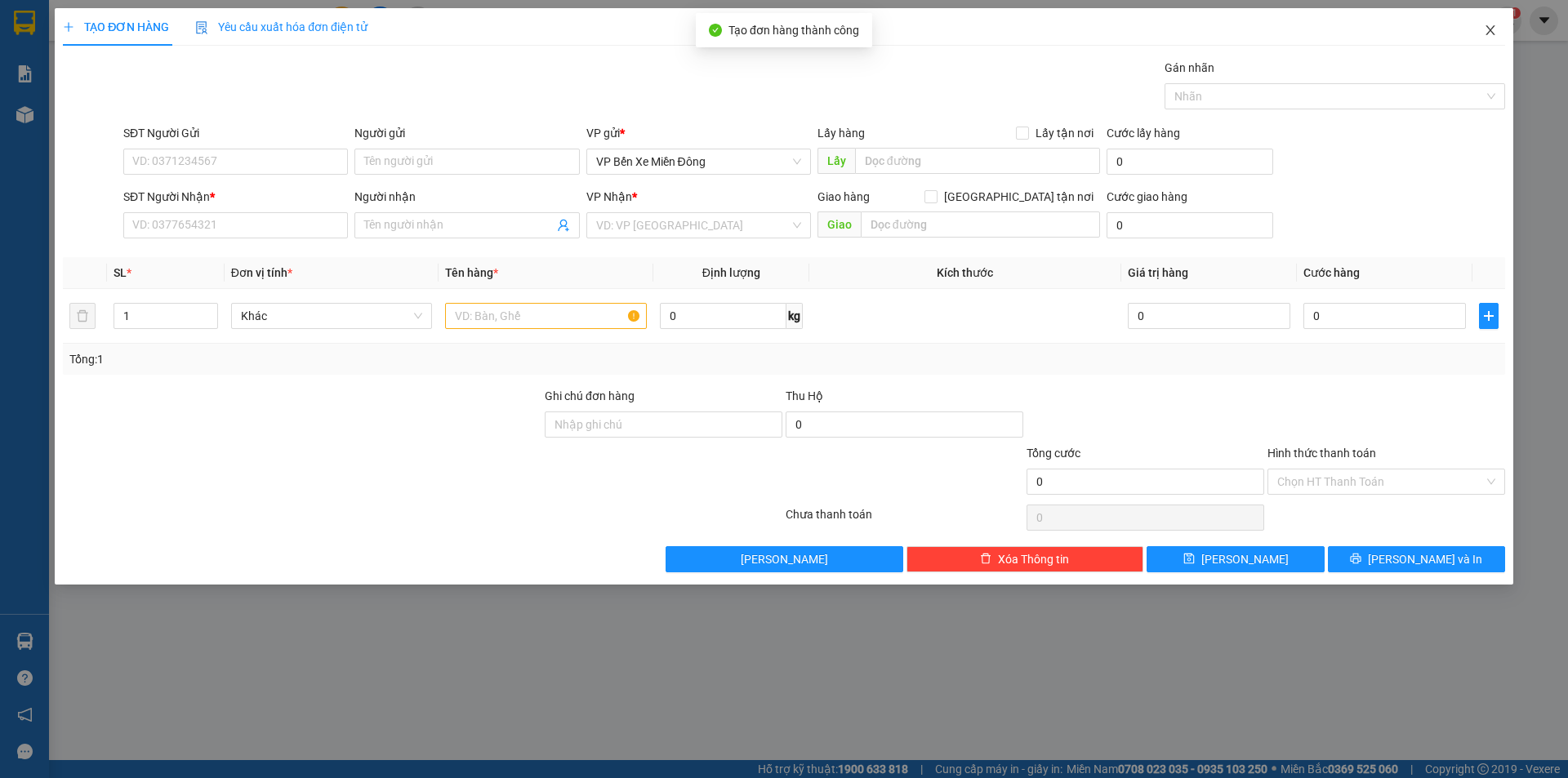
click at [1488, 23] on span "Close" at bounding box center [1490, 30] width 46 height 46
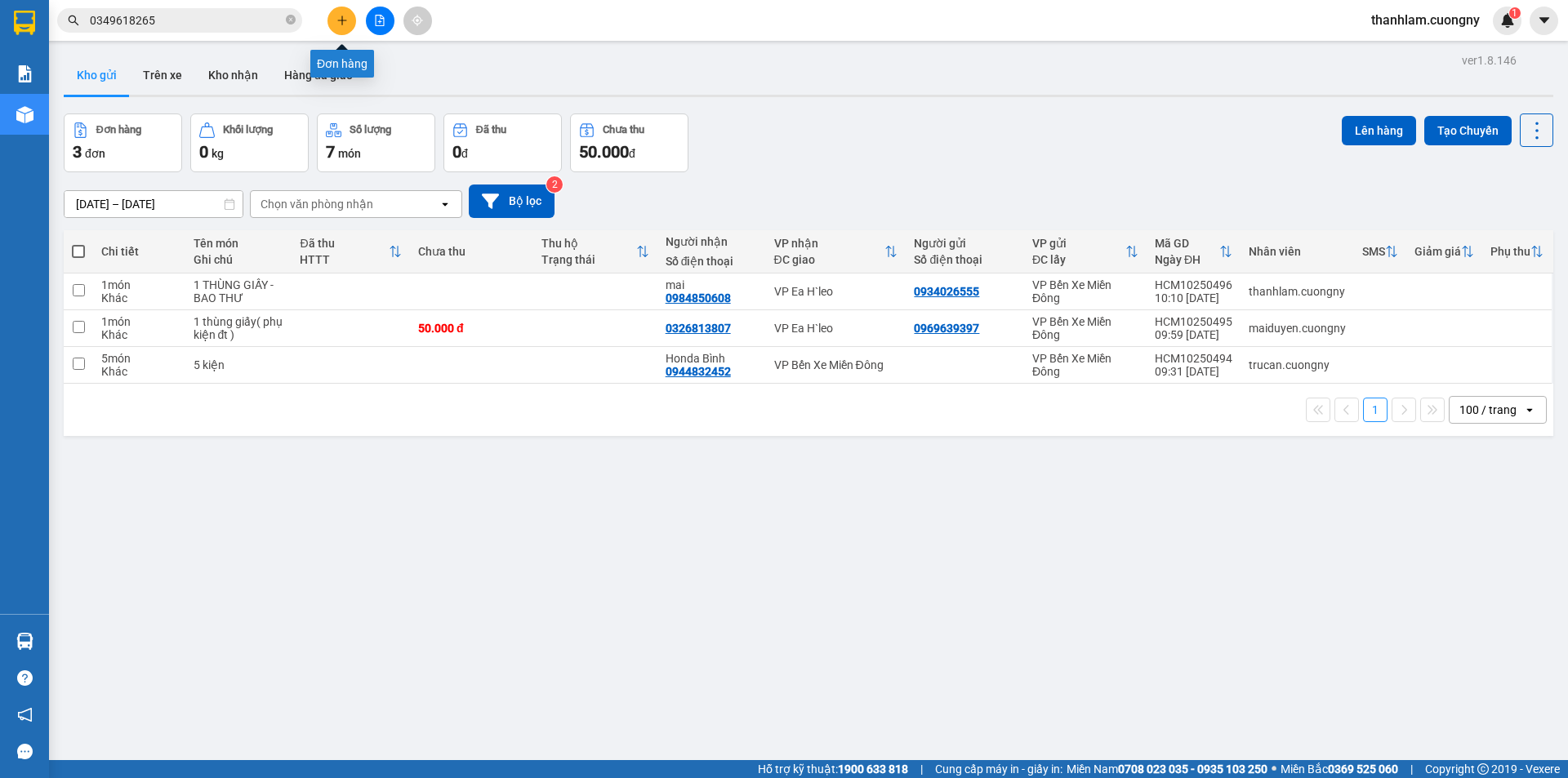
click at [339, 18] on icon "plus" at bounding box center [342, 20] width 12 height 12
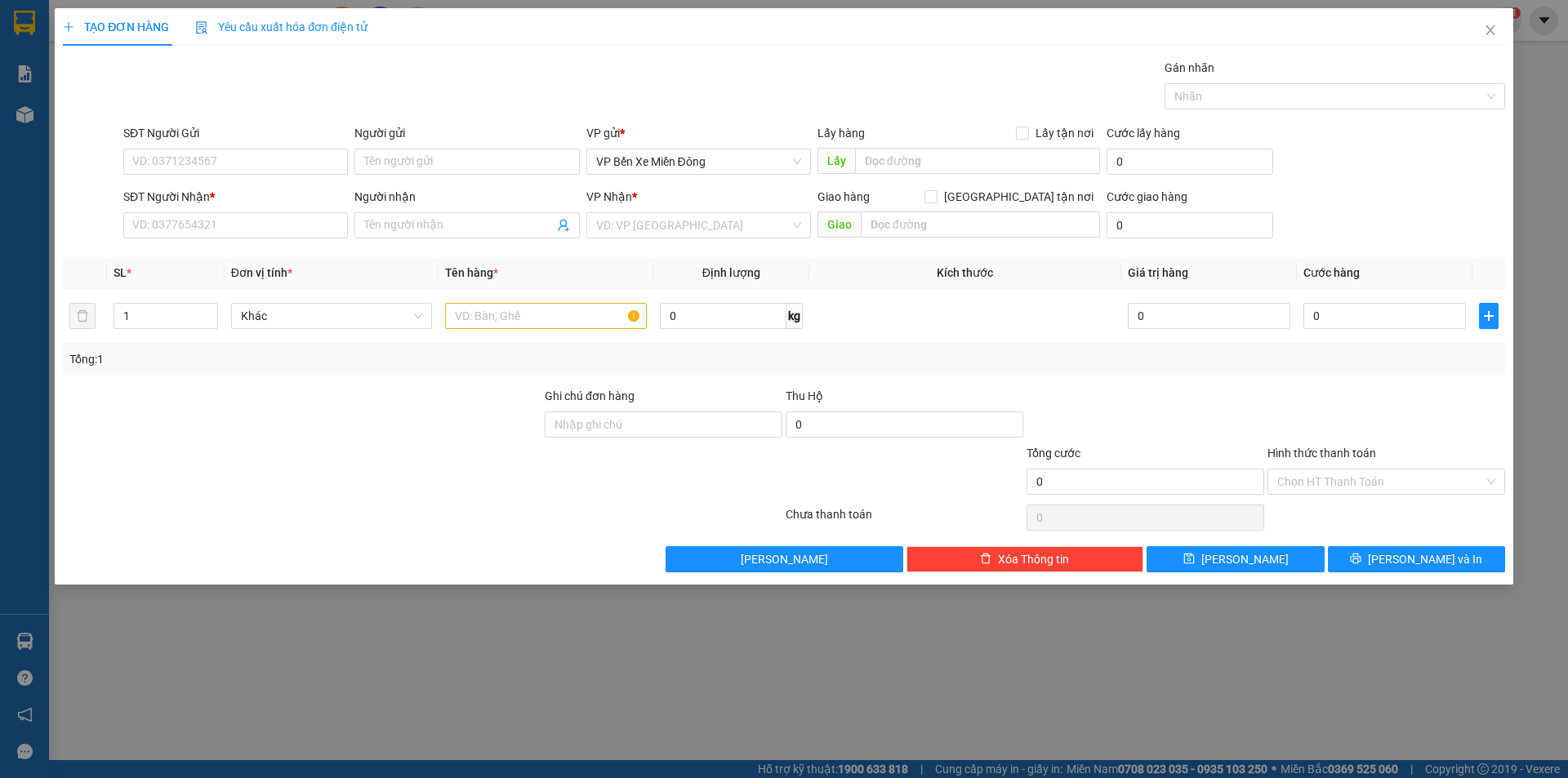
click at [189, 211] on div "SĐT Người Nhận *" at bounding box center [235, 200] width 225 height 24
click at [183, 221] on input "SĐT Người Nhận *" at bounding box center [235, 225] width 225 height 26
type input "0985100680"
click at [386, 231] on input "Người nhận" at bounding box center [458, 225] width 189 height 18
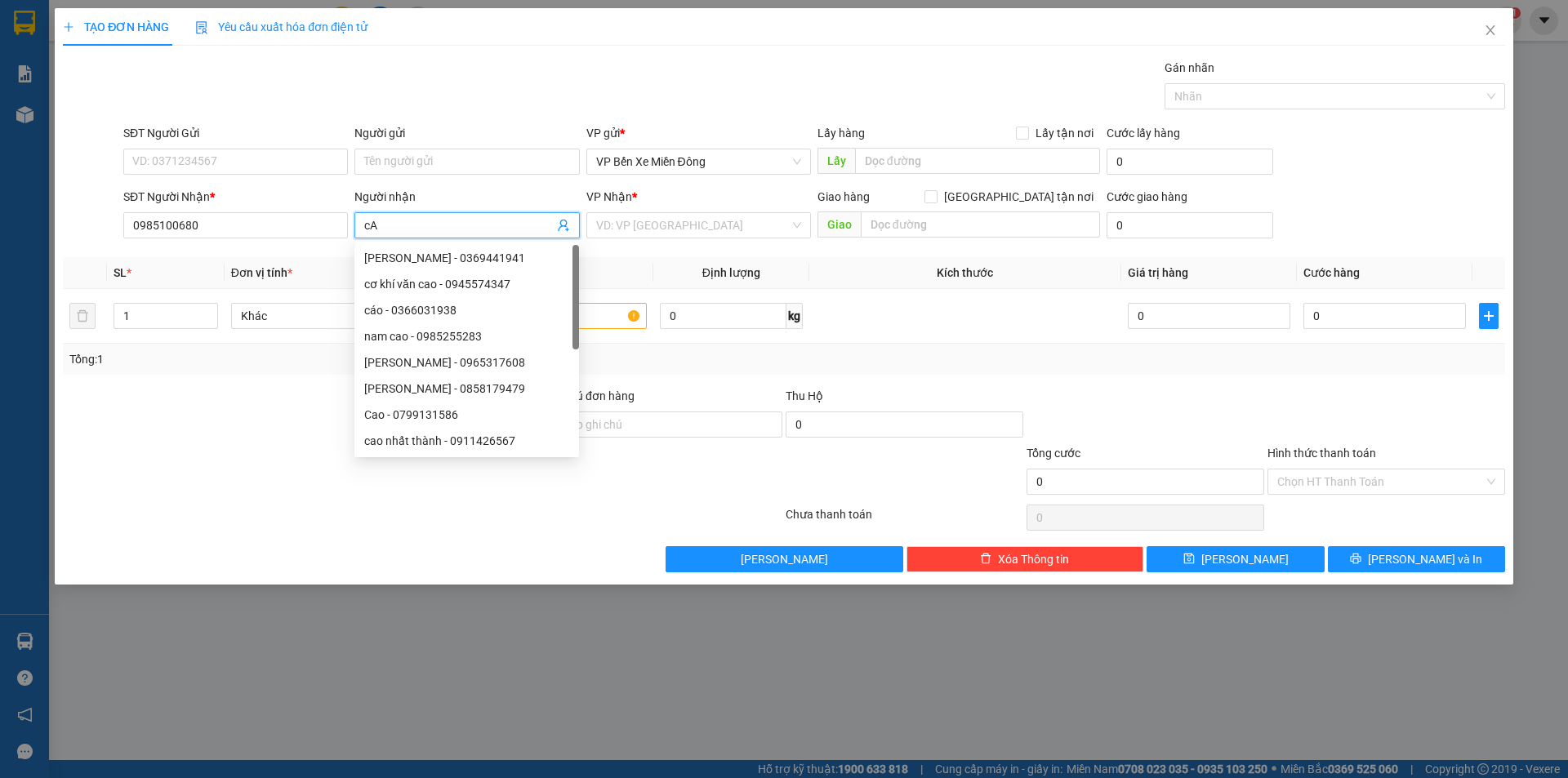
type input "c"
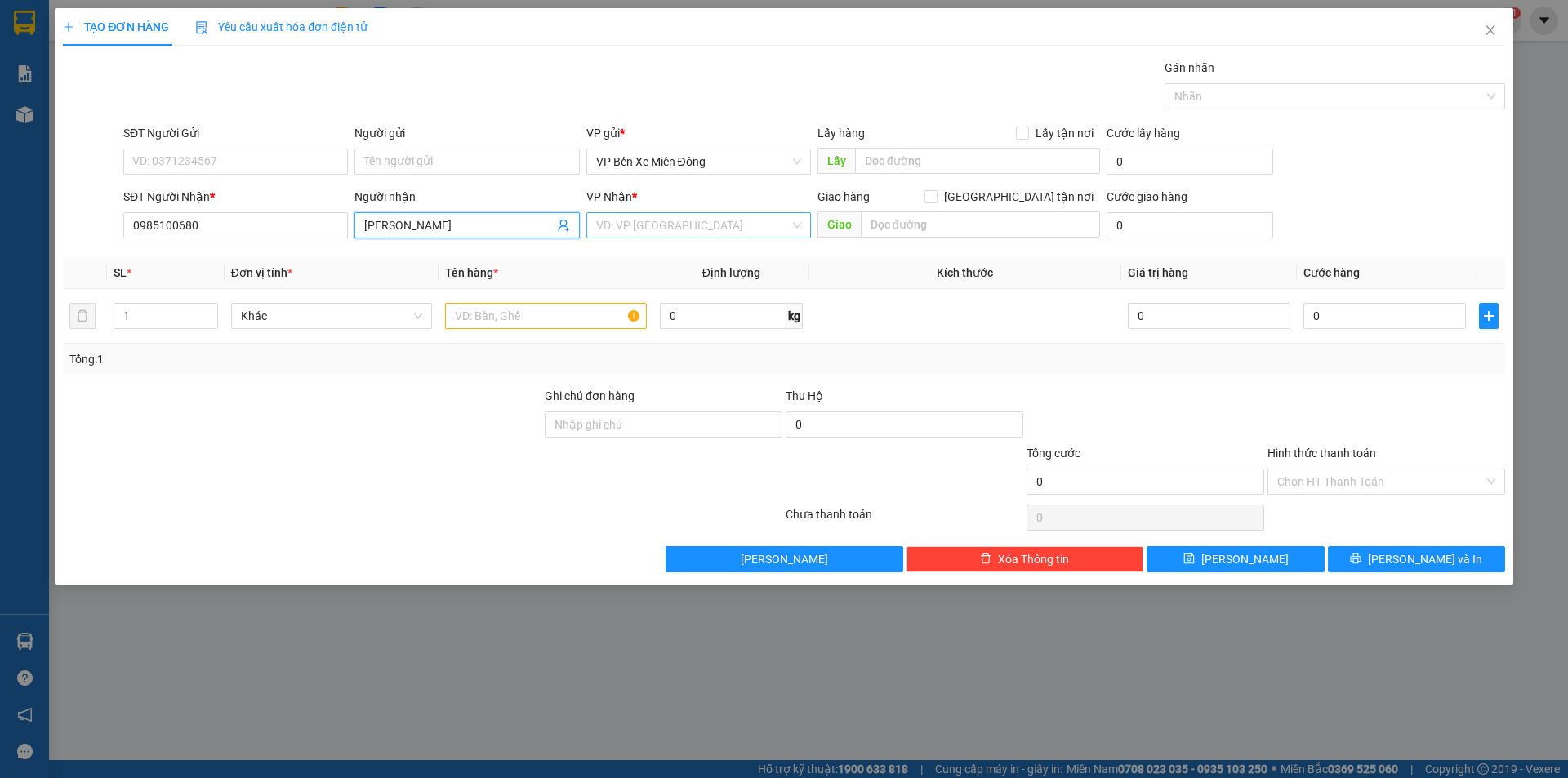
type input "Cao Huynh"
click at [660, 221] on input "search" at bounding box center [693, 225] width 194 height 24
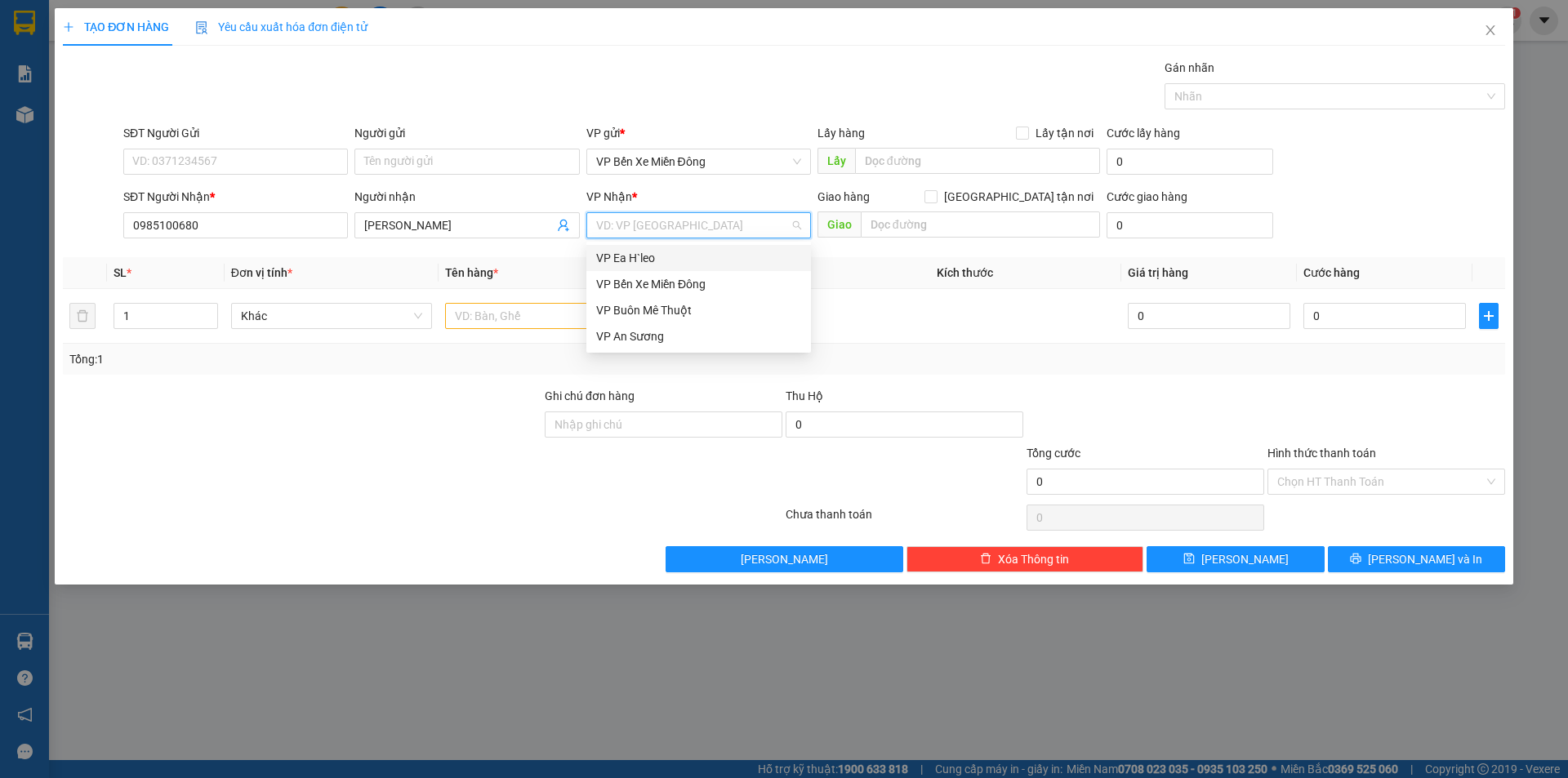
click at [642, 256] on div "VP Ea H`leo" at bounding box center [698, 258] width 204 height 18
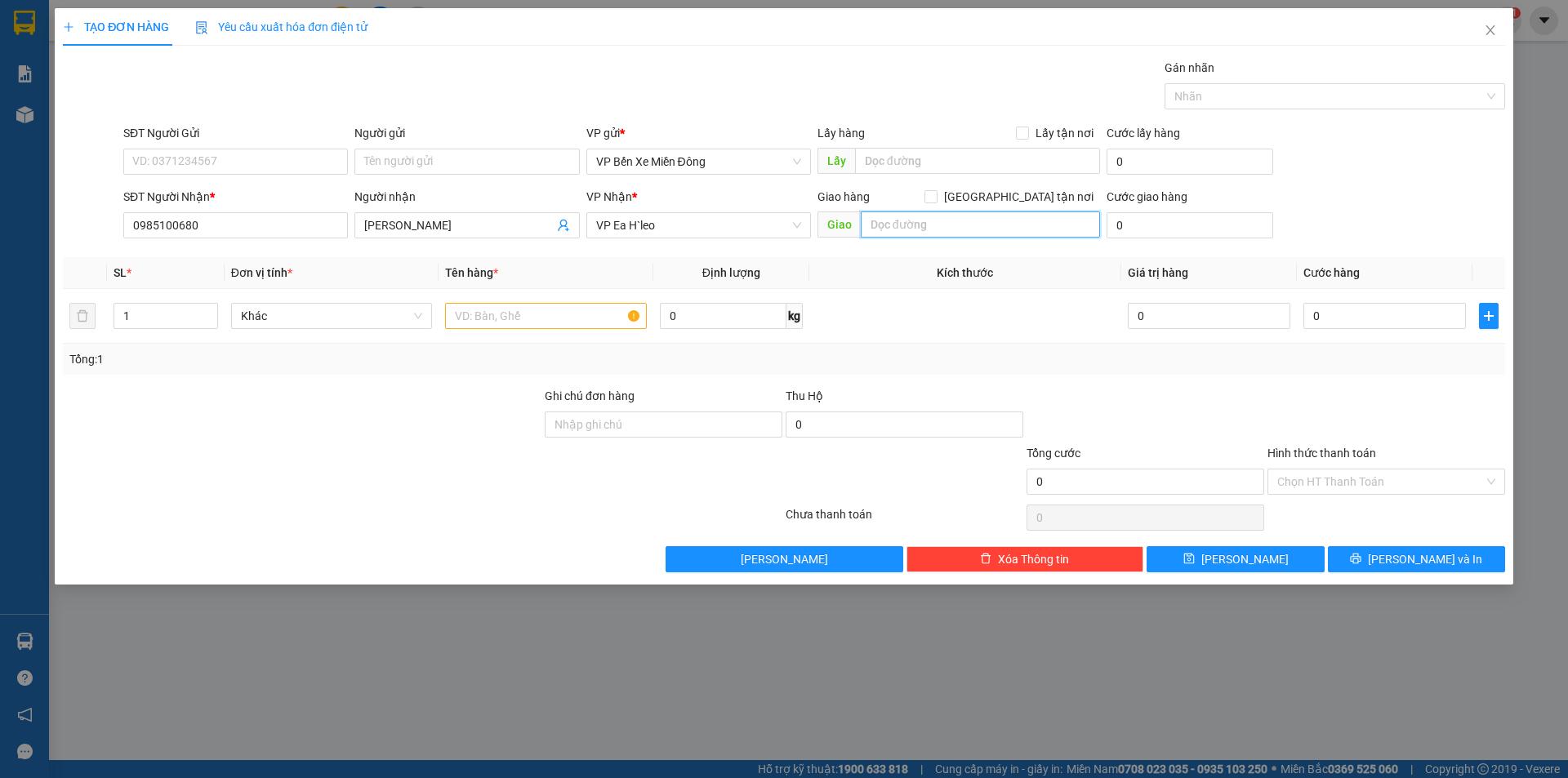
click at [918, 226] on input "text" at bounding box center [980, 224] width 239 height 26
type input "krong buk"
click at [578, 319] on input "text" at bounding box center [546, 316] width 202 height 26
drag, startPoint x: 138, startPoint y: 317, endPoint x: 106, endPoint y: 322, distance: 32.4
click at [106, 322] on tr "1 Khác 0 kg 0 0" at bounding box center [784, 316] width 1442 height 54
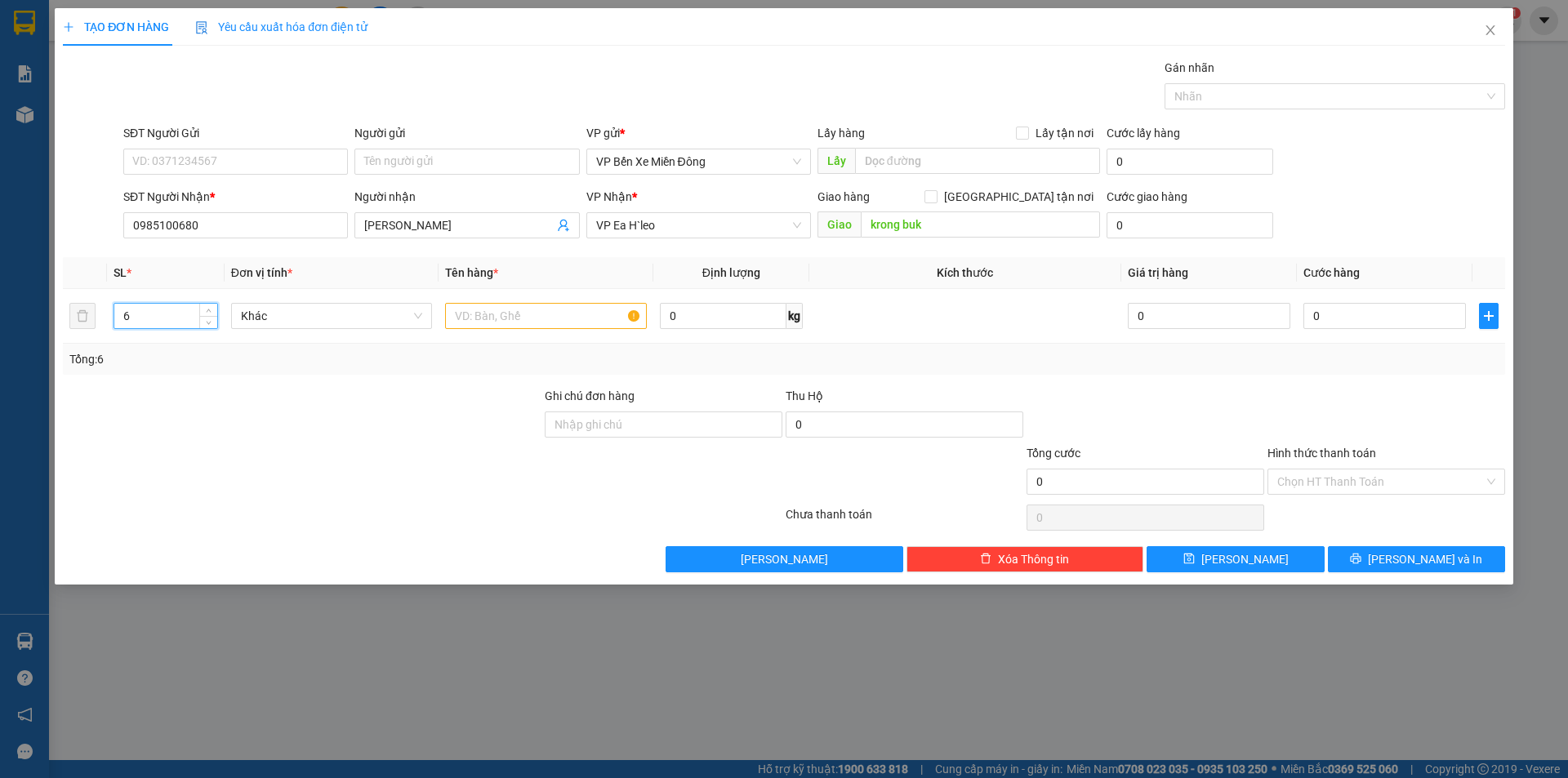
type input "6"
click at [195, 546] on div "Lưu nháp Xóa Thông tin Lưu Lưu và In" at bounding box center [783, 559] width 1445 height 26
drag, startPoint x: 458, startPoint y: 321, endPoint x: 447, endPoint y: 321, distance: 11.0
click at [456, 321] on input "text" at bounding box center [546, 316] width 202 height 26
type input "6 thùng nhớt"
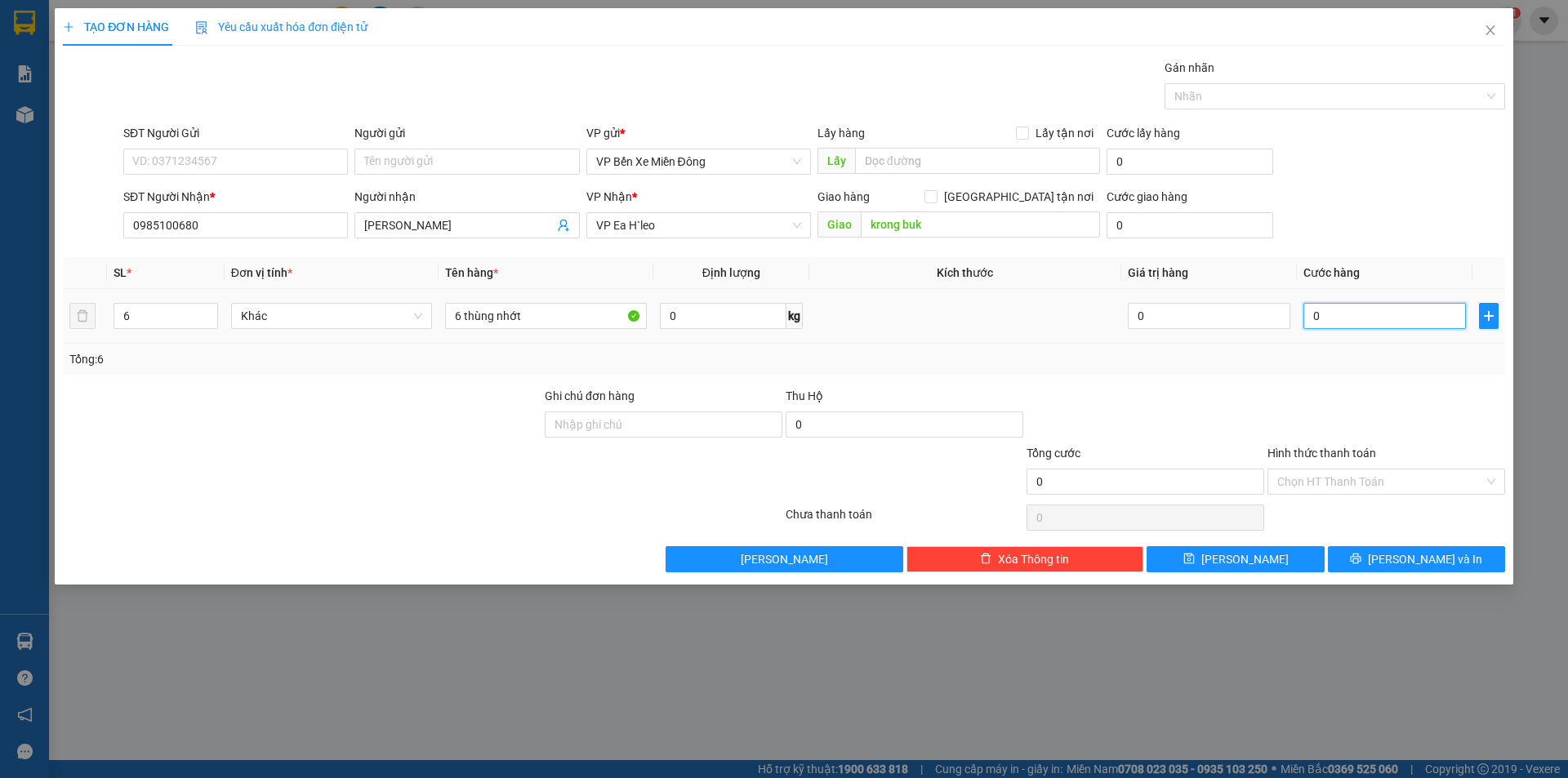
click at [1355, 319] on input "0" at bounding box center [1385, 316] width 163 height 26
type input "3"
type input "36"
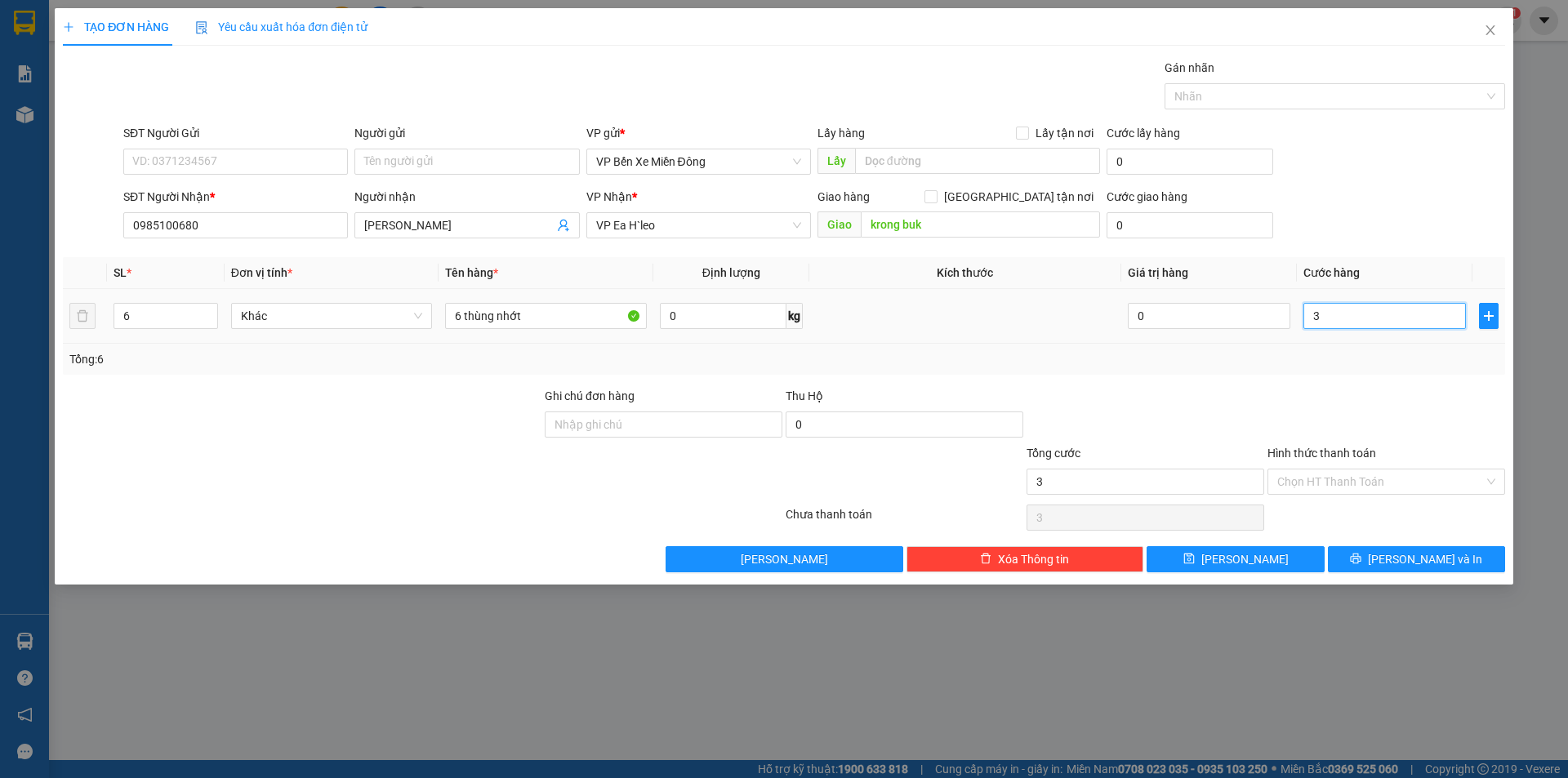
type input "36"
type input "360"
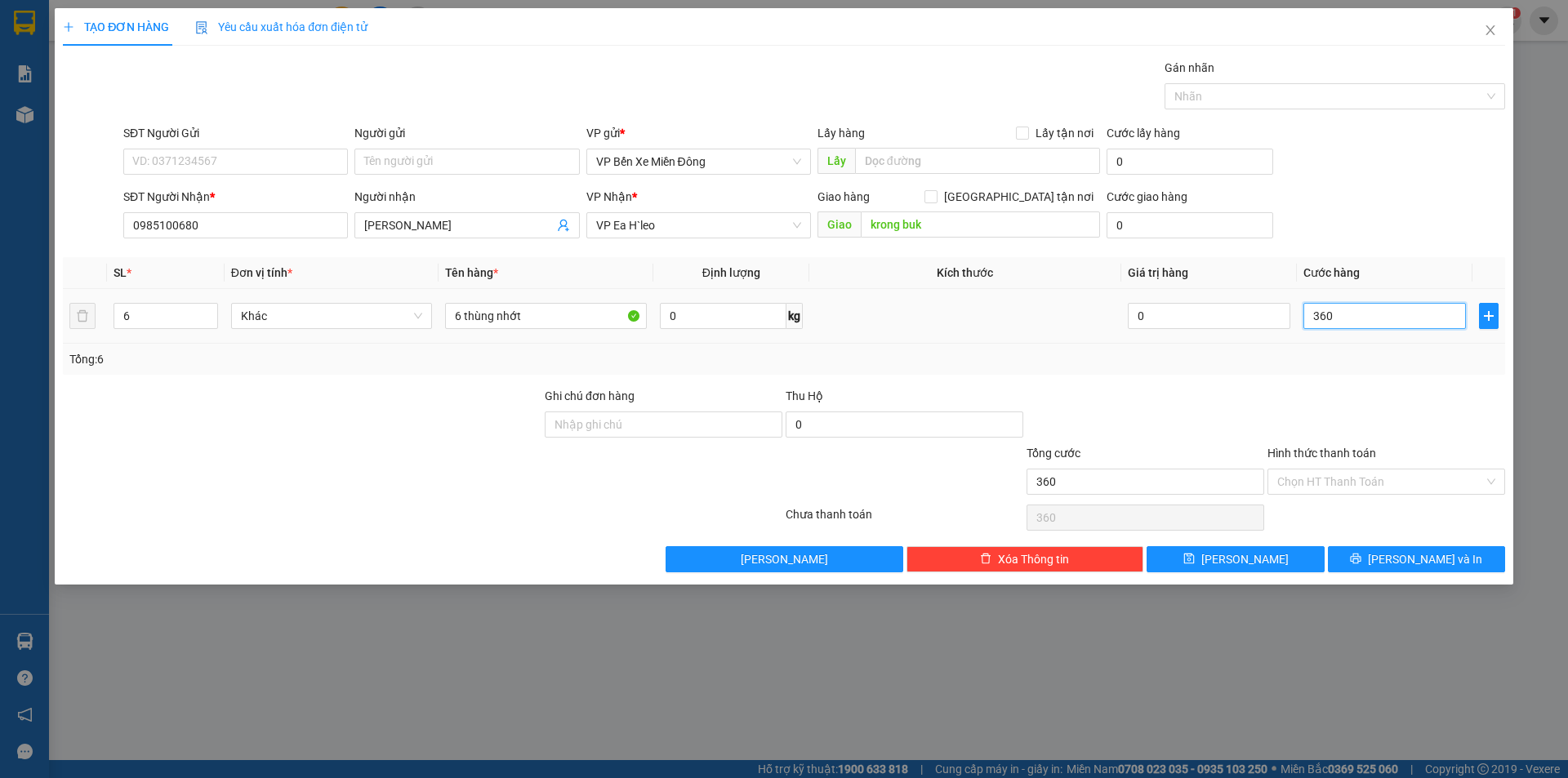
type input "3.600"
type input "36.000"
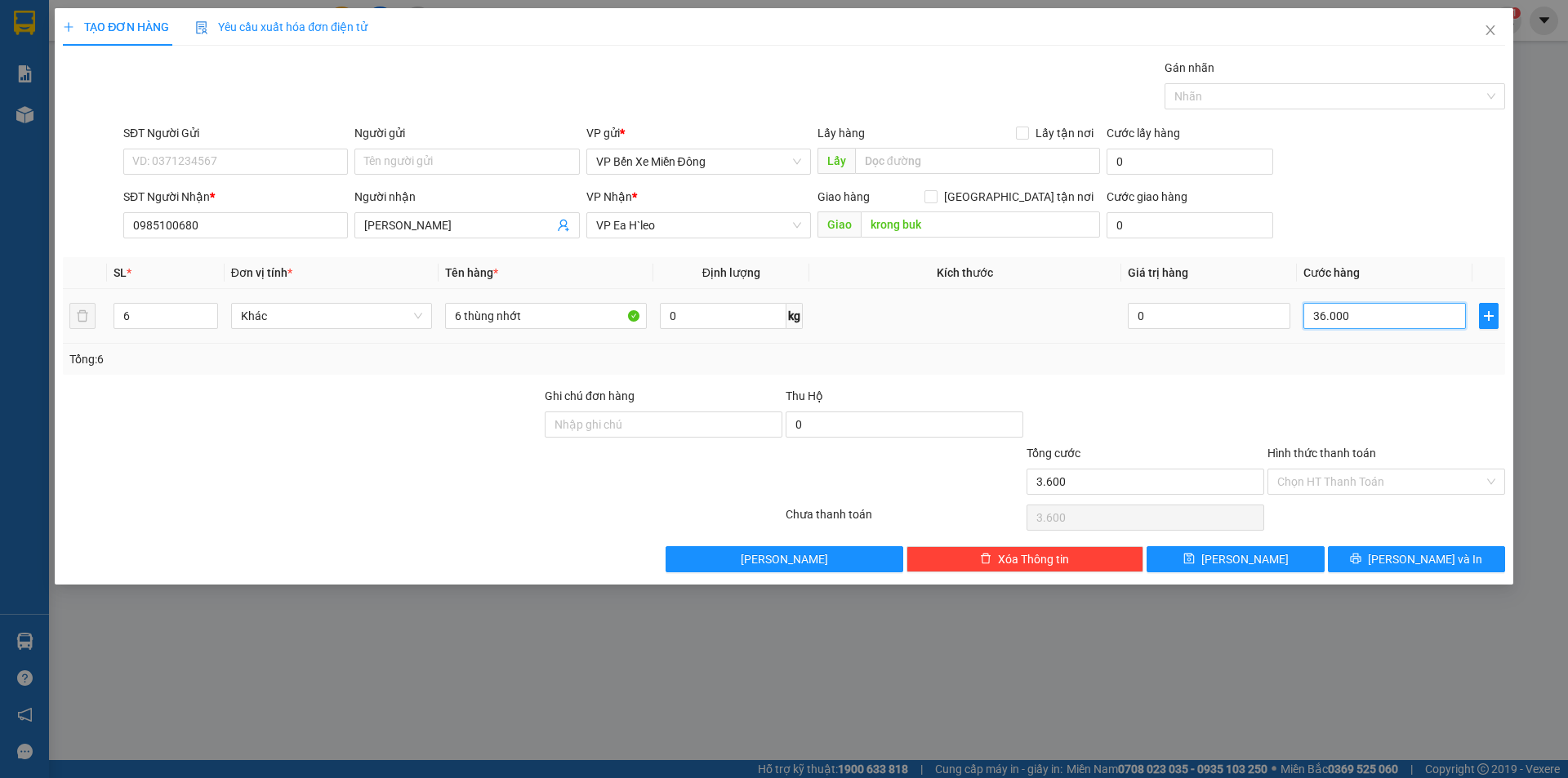
type input "36.000"
type input "360.000"
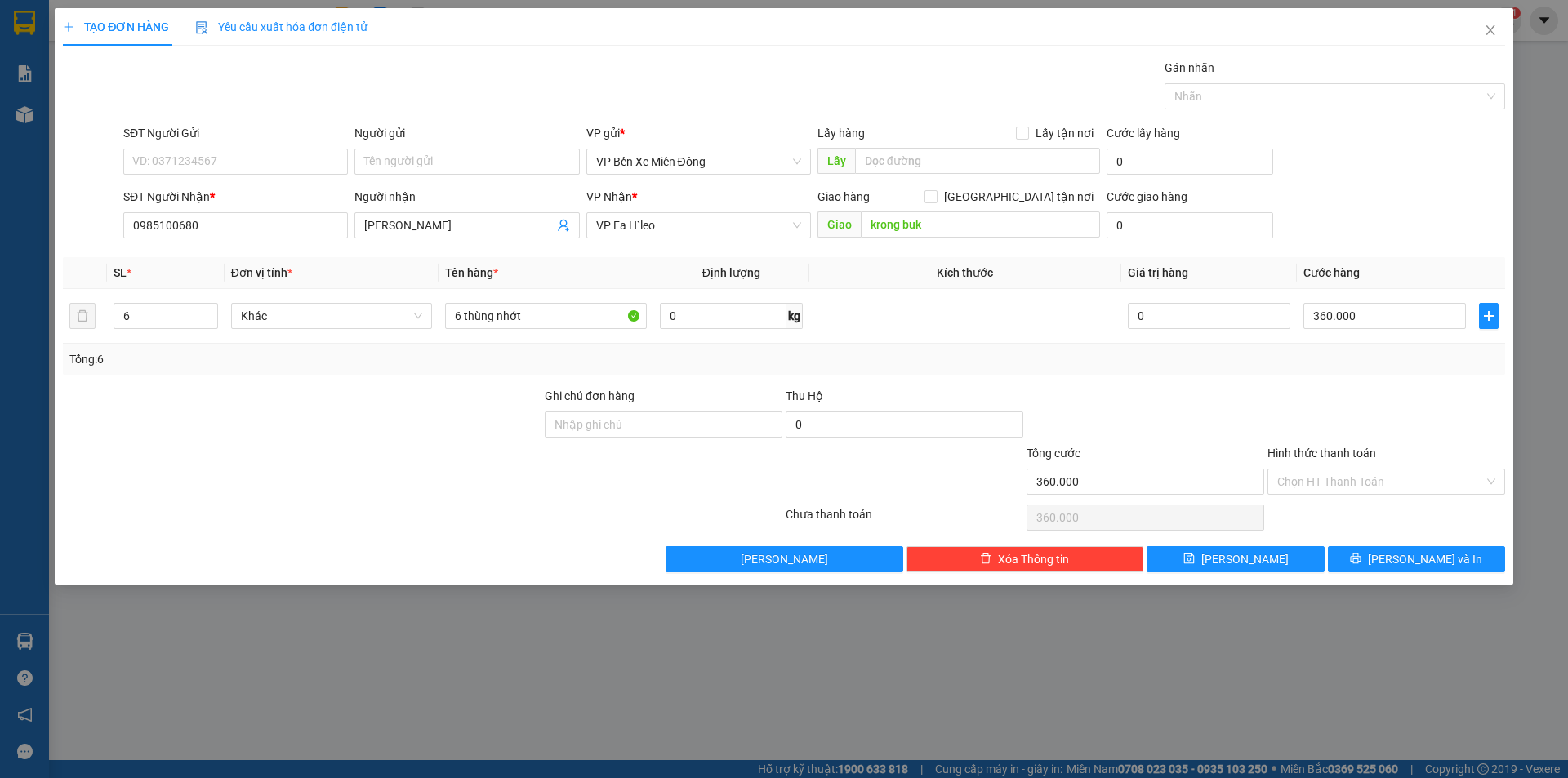
click at [1252, 371] on div "Tổng: 6" at bounding box center [784, 359] width 1442 height 31
click at [1197, 551] on button "Lưu" at bounding box center [1235, 559] width 177 height 26
type input "1"
type input "0"
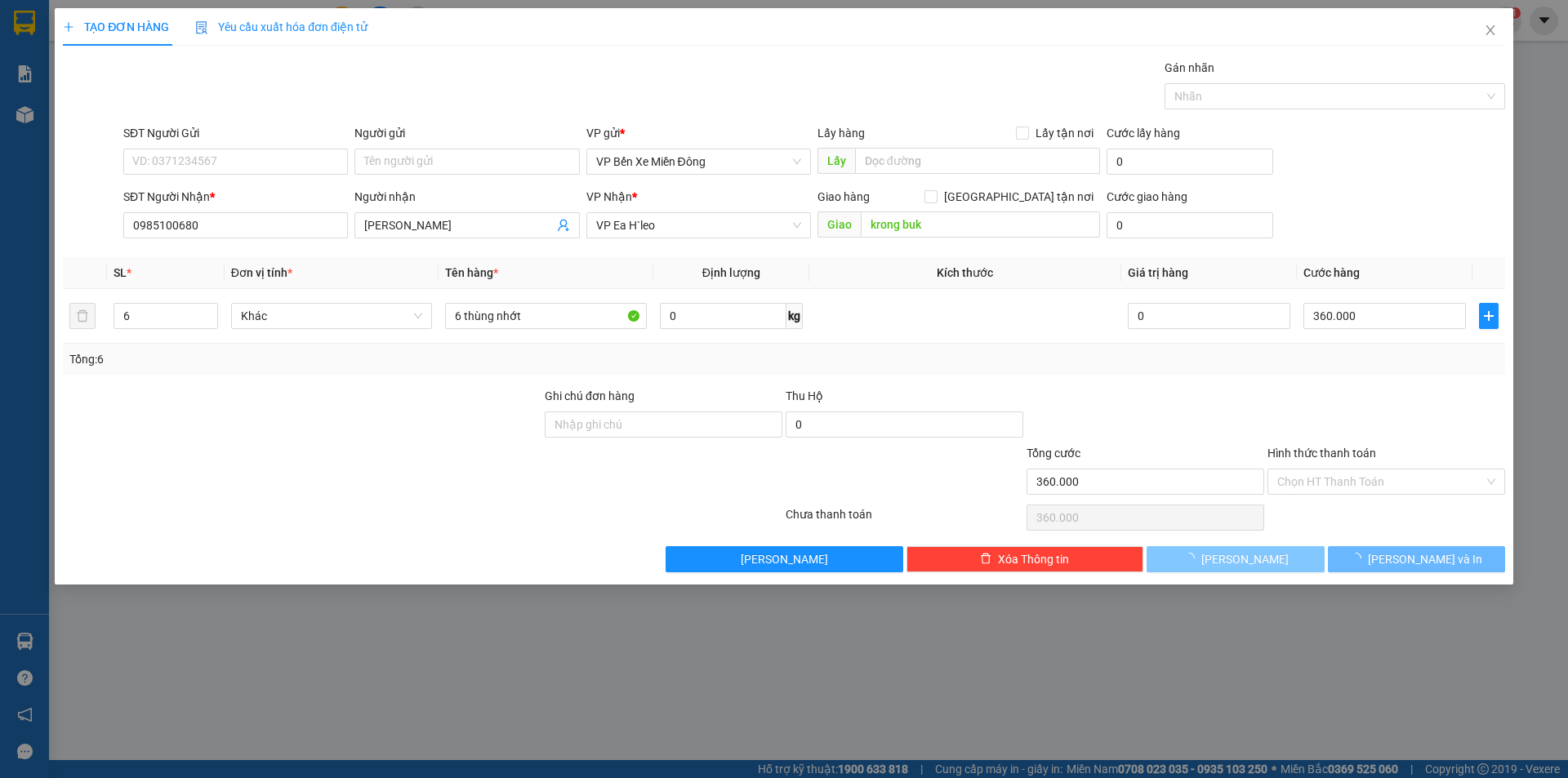
type input "0"
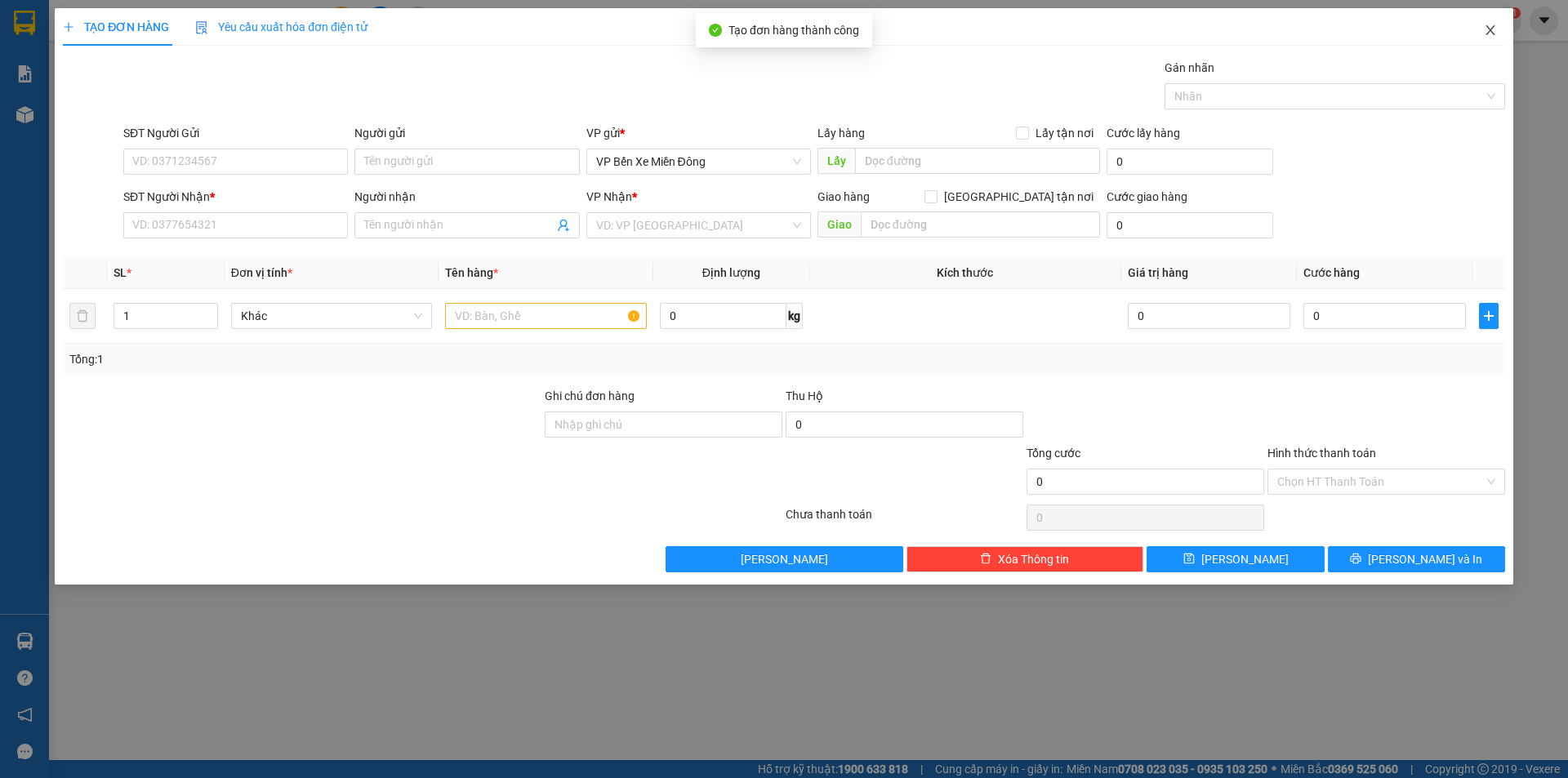
click at [1494, 39] on span "Close" at bounding box center [1490, 30] width 46 height 46
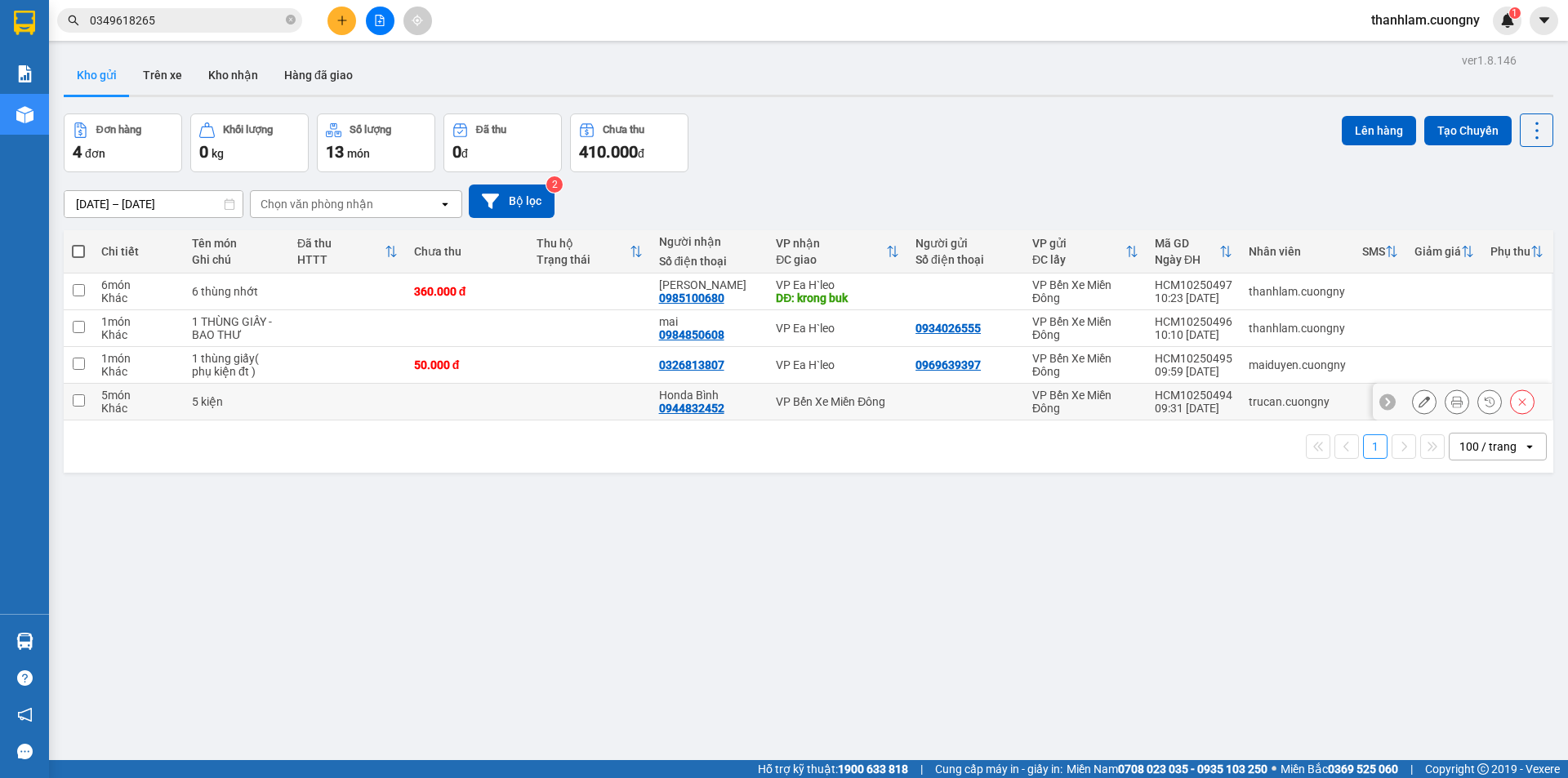
click at [464, 417] on td at bounding box center [467, 402] width 122 height 37
checkbox input "true"
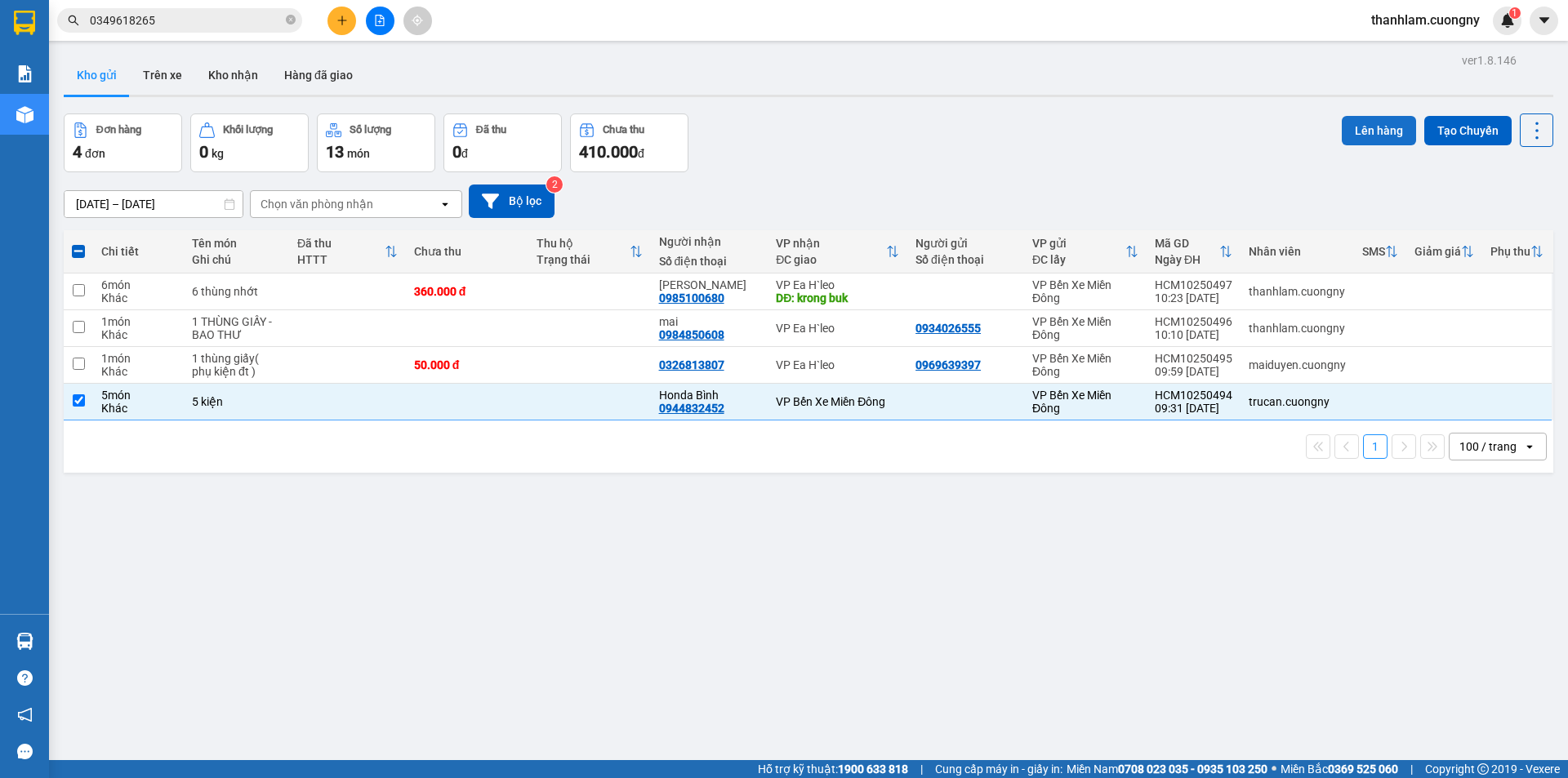
click at [1354, 128] on button "Lên hàng" at bounding box center [1378, 131] width 75 height 29
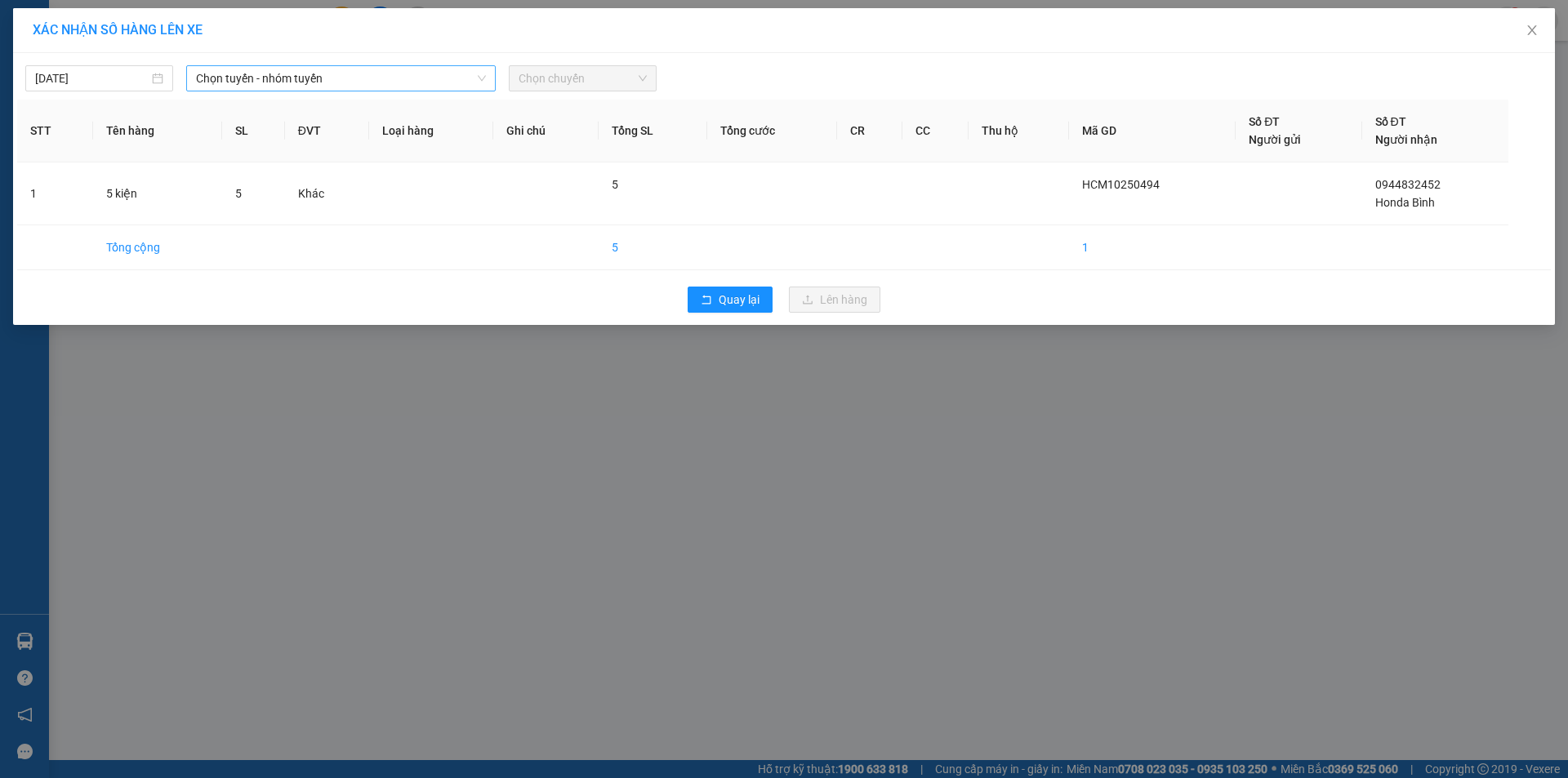
click at [463, 74] on span "Chọn tuyến - nhóm tuyến" at bounding box center [340, 78] width 290 height 24
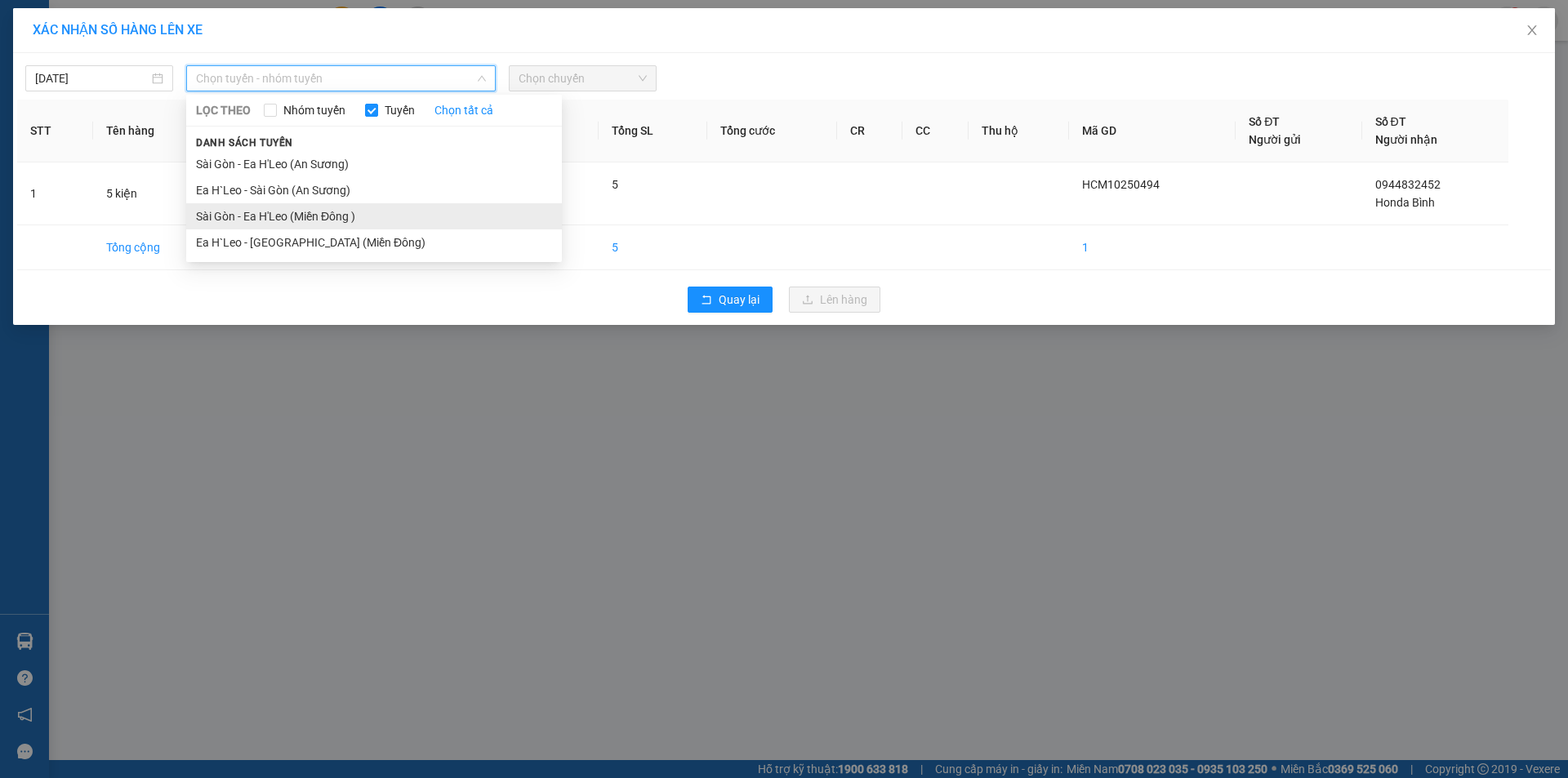
click at [424, 215] on li "Sài Gòn - Ea H'Leo (Miền Đông )" at bounding box center [374, 216] width 376 height 26
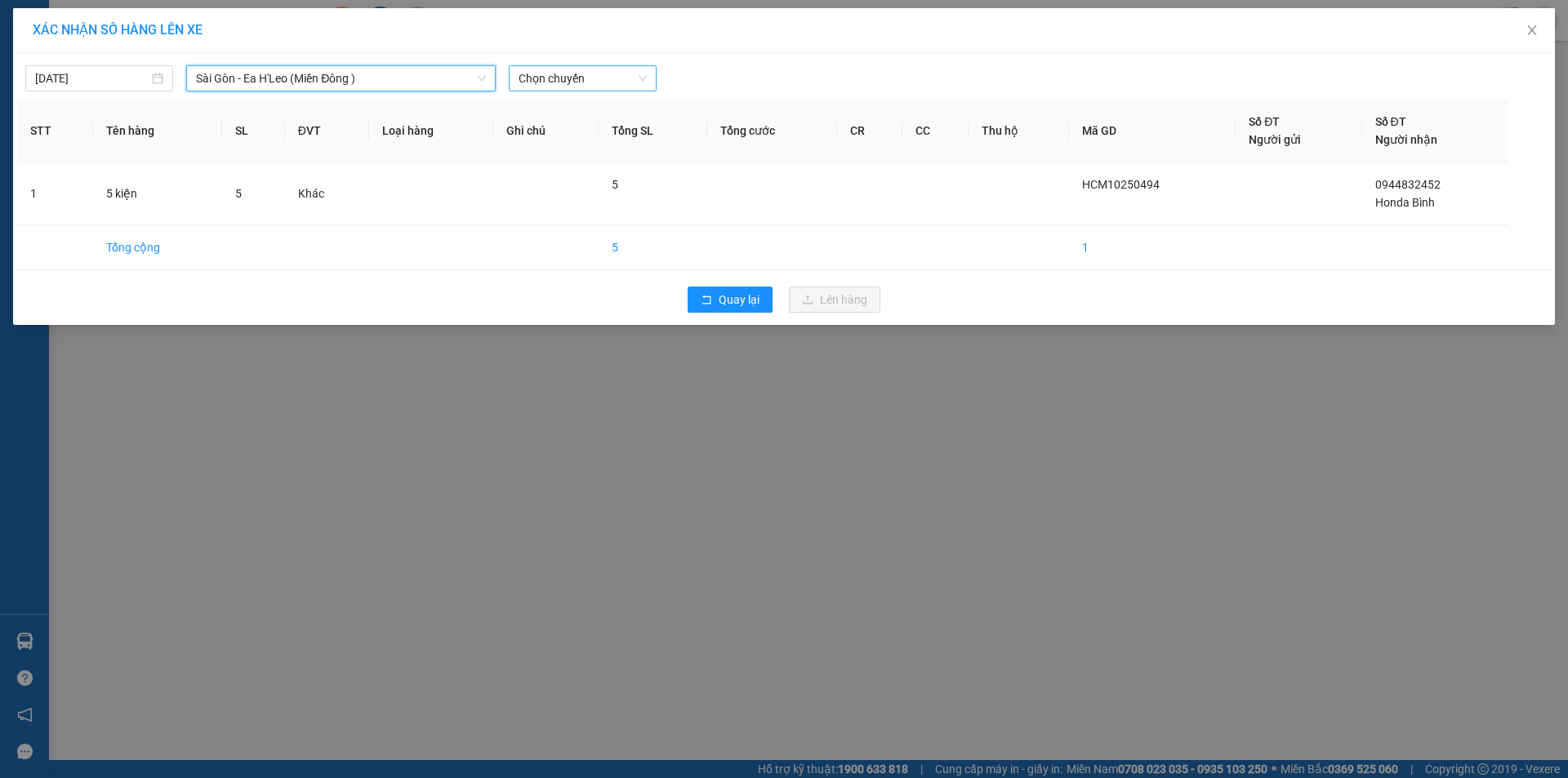
click at [614, 76] on span "Chọn chuyến" at bounding box center [582, 78] width 128 height 24
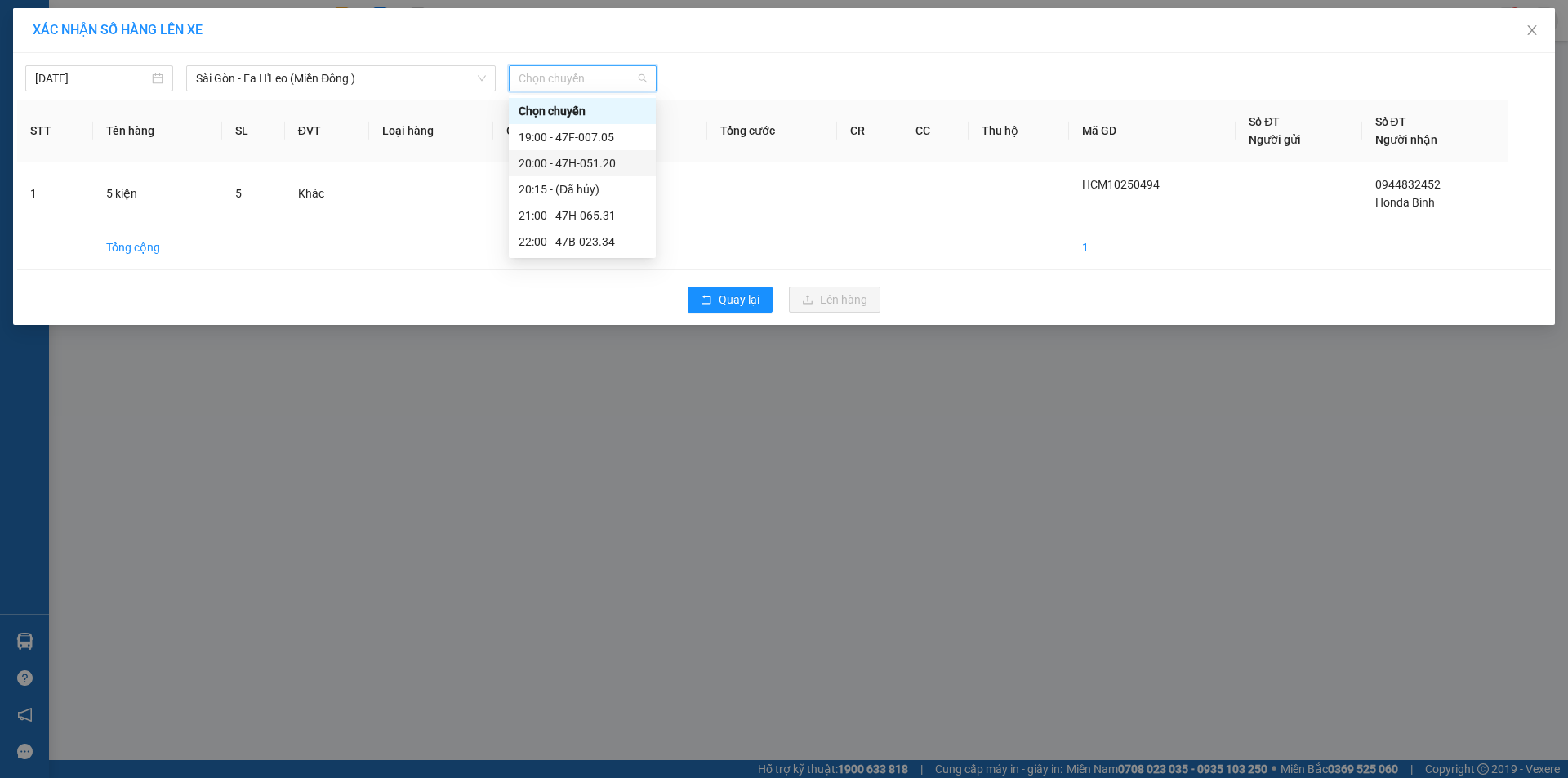
click at [609, 165] on div "20:00 - 47H-051.20" at bounding box center [581, 163] width 127 height 18
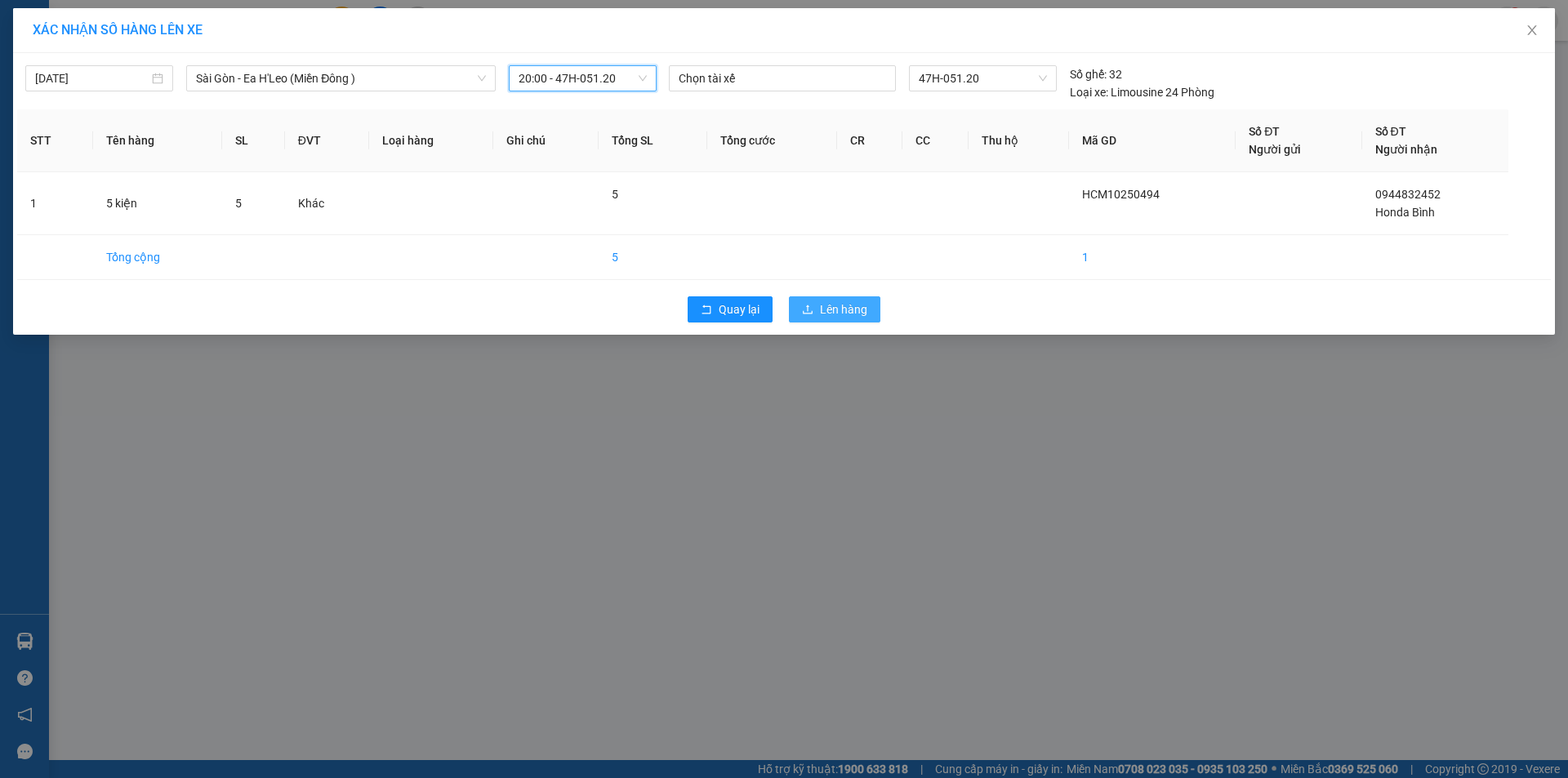
click at [816, 312] on button "Lên hàng" at bounding box center [834, 309] width 91 height 26
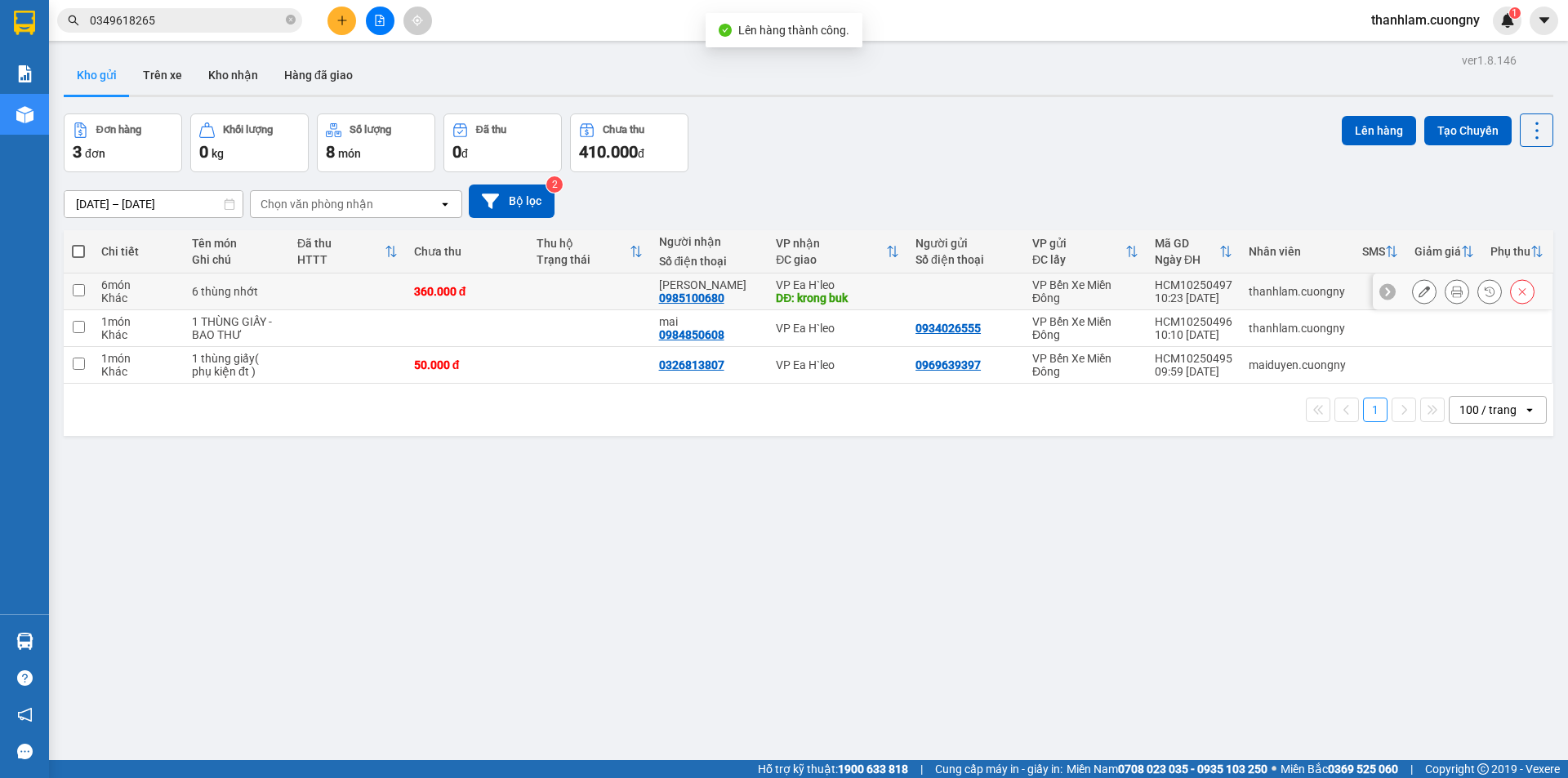
click at [619, 297] on td at bounding box center [589, 292] width 122 height 37
checkbox input "true"
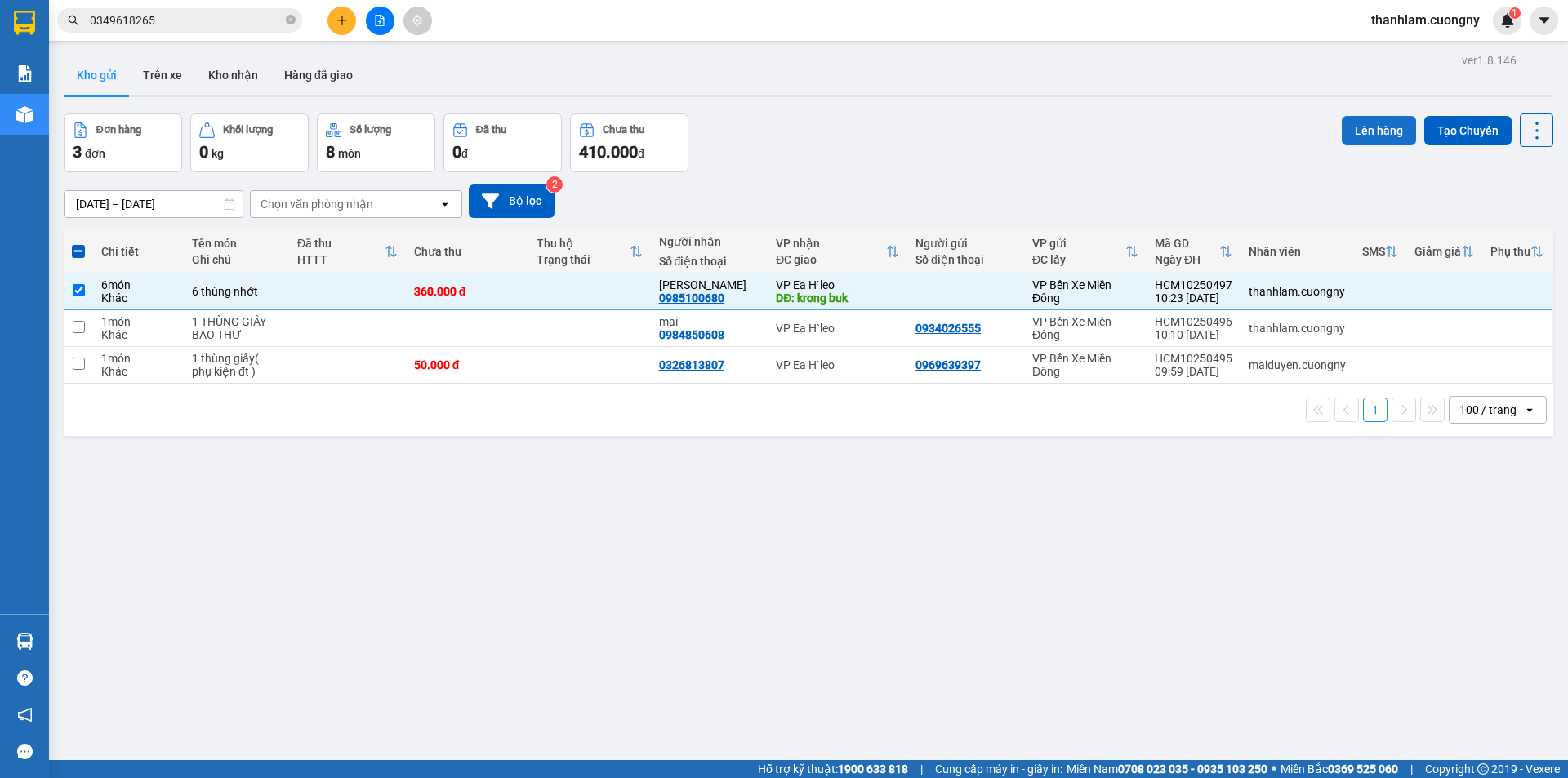
click at [1345, 134] on button "Lên hàng" at bounding box center [1378, 131] width 75 height 29
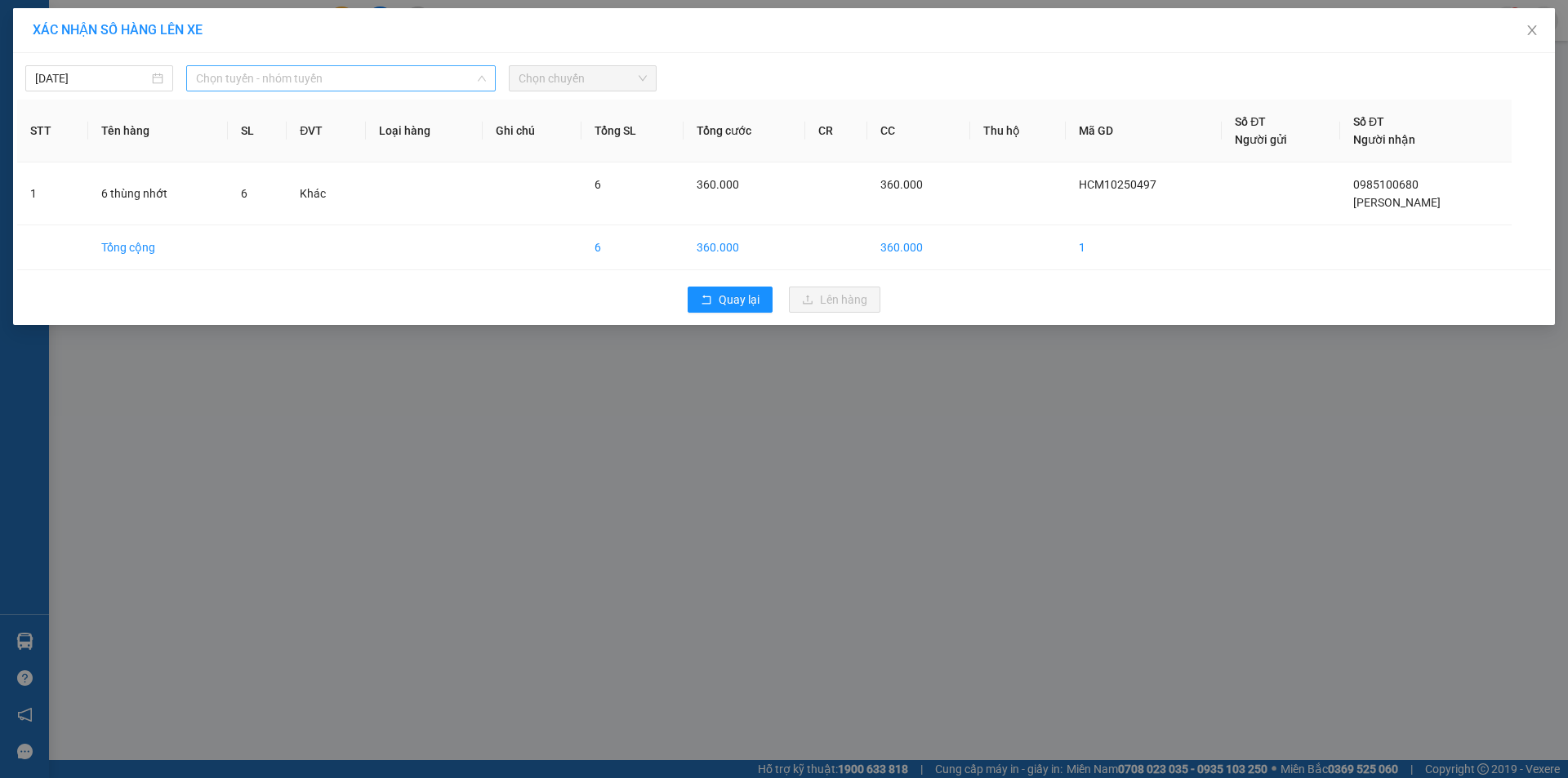
click at [473, 76] on span "Chọn tuyến - nhóm tuyến" at bounding box center [340, 78] width 290 height 24
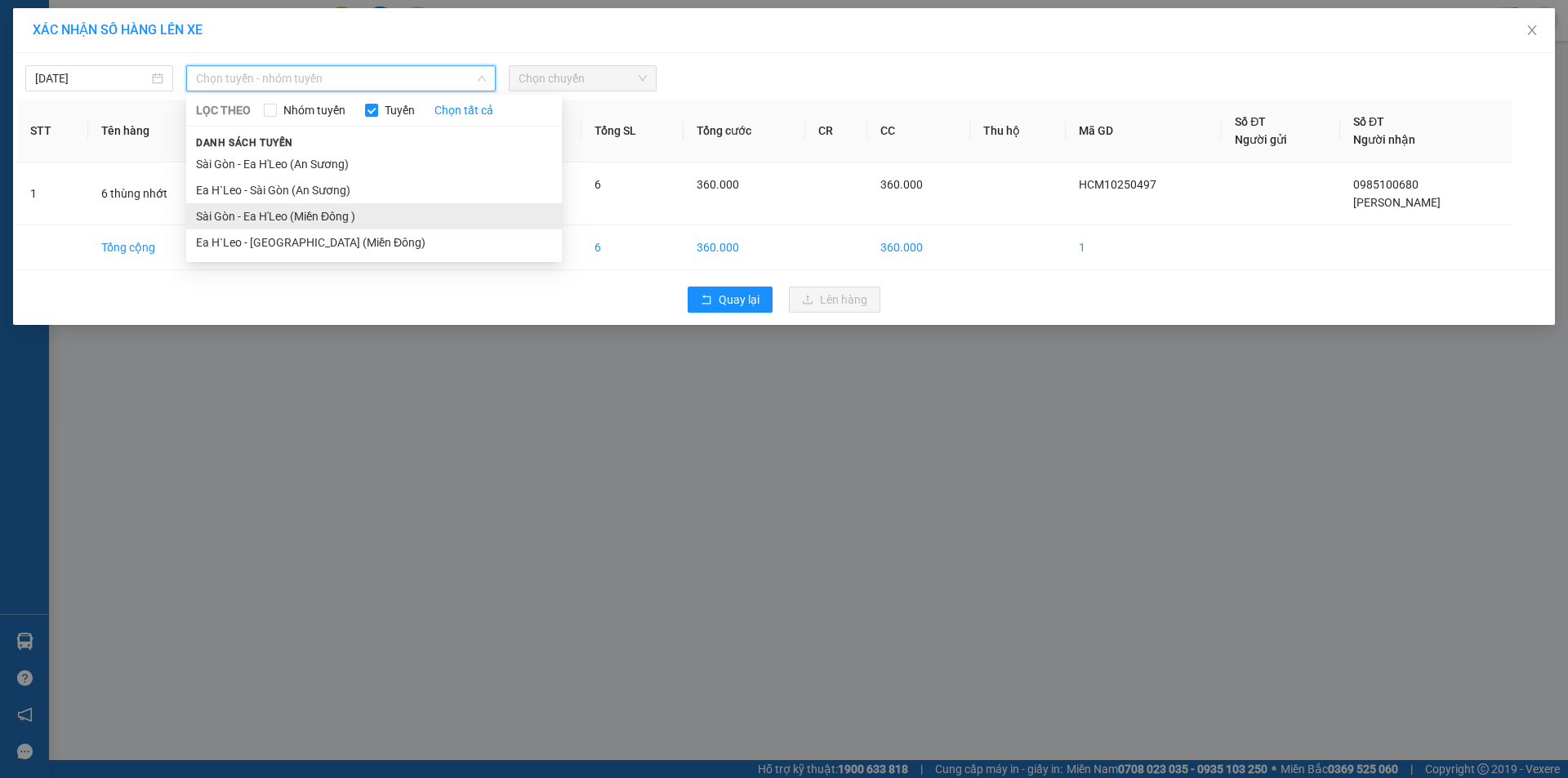
click at [416, 208] on li "Sài Gòn - Ea H'Leo (Miền Đông )" at bounding box center [374, 216] width 376 height 26
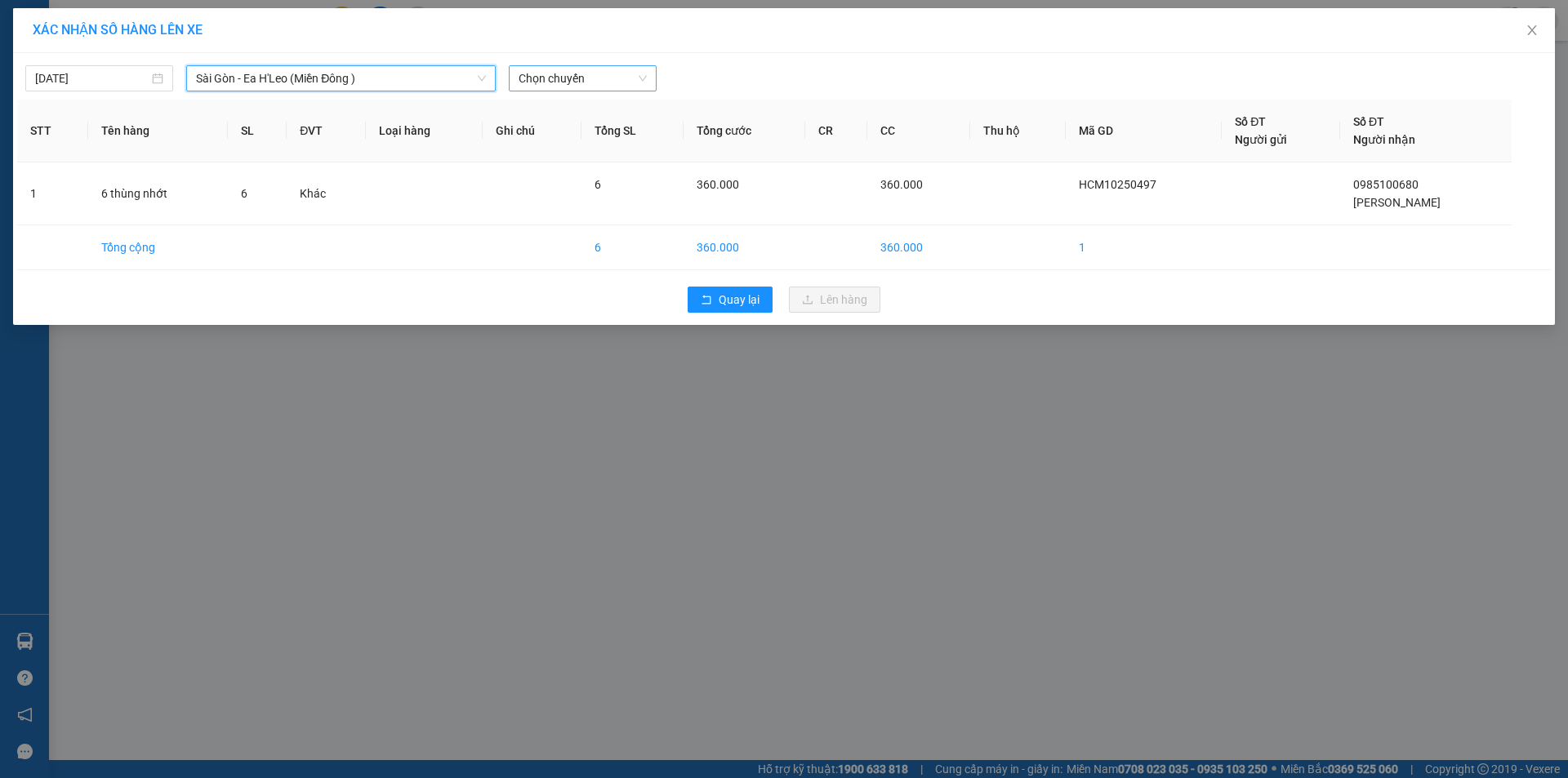
click at [542, 78] on span "Chọn chuyến" at bounding box center [582, 78] width 128 height 24
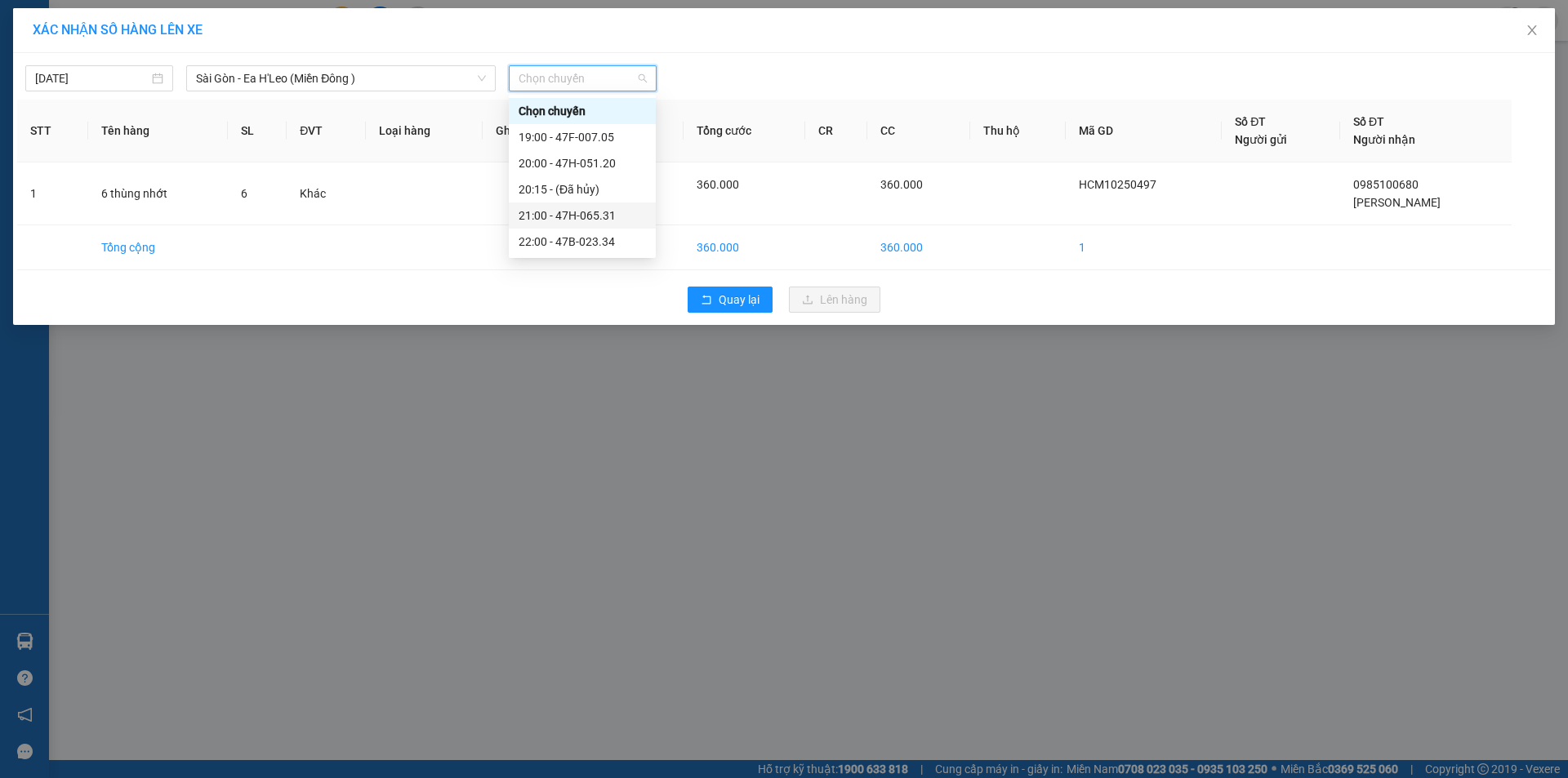
click at [568, 220] on div "21:00 - 47H-065.31" at bounding box center [581, 215] width 127 height 18
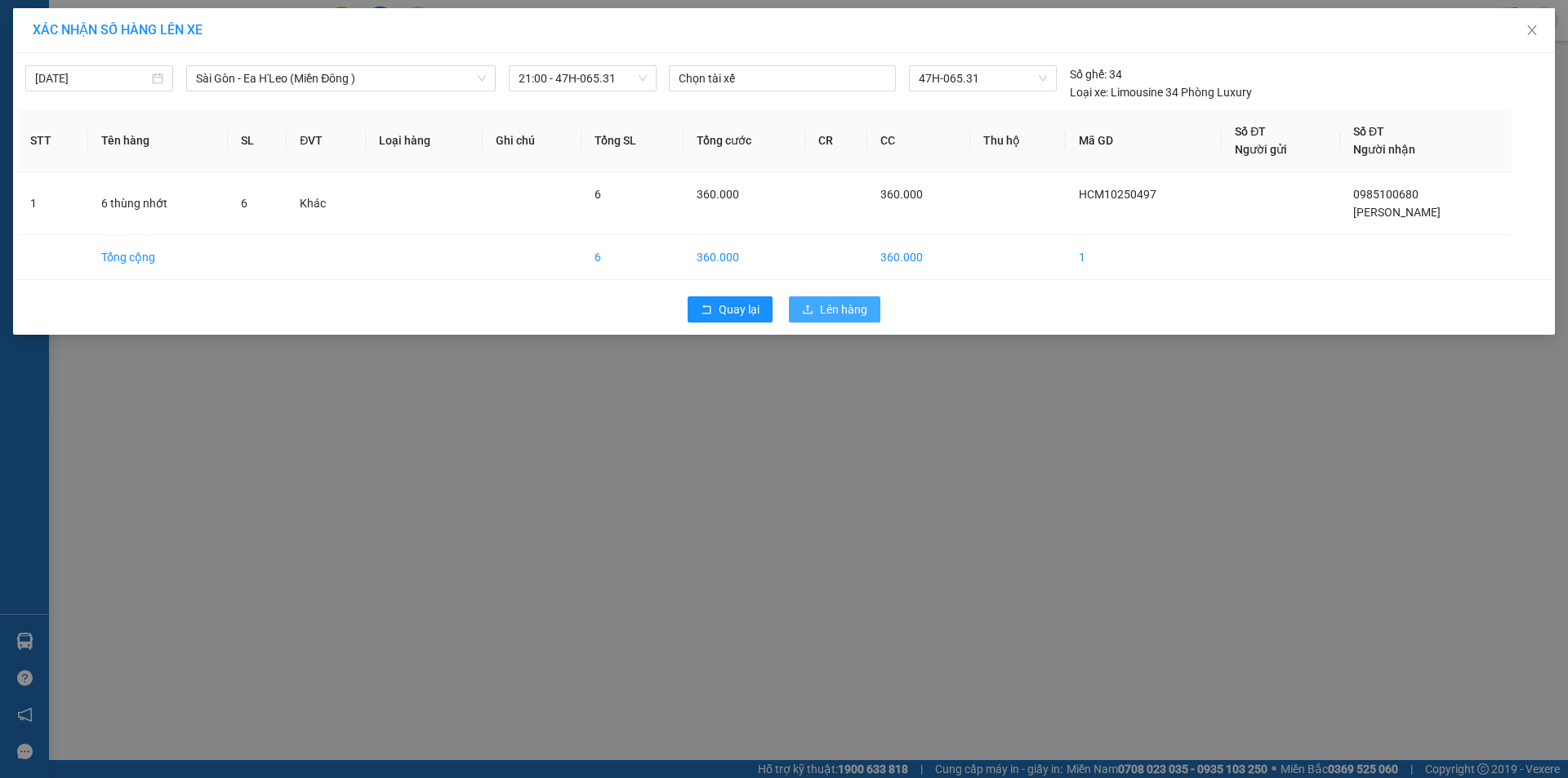
click at [800, 311] on button "Lên hàng" at bounding box center [834, 309] width 91 height 26
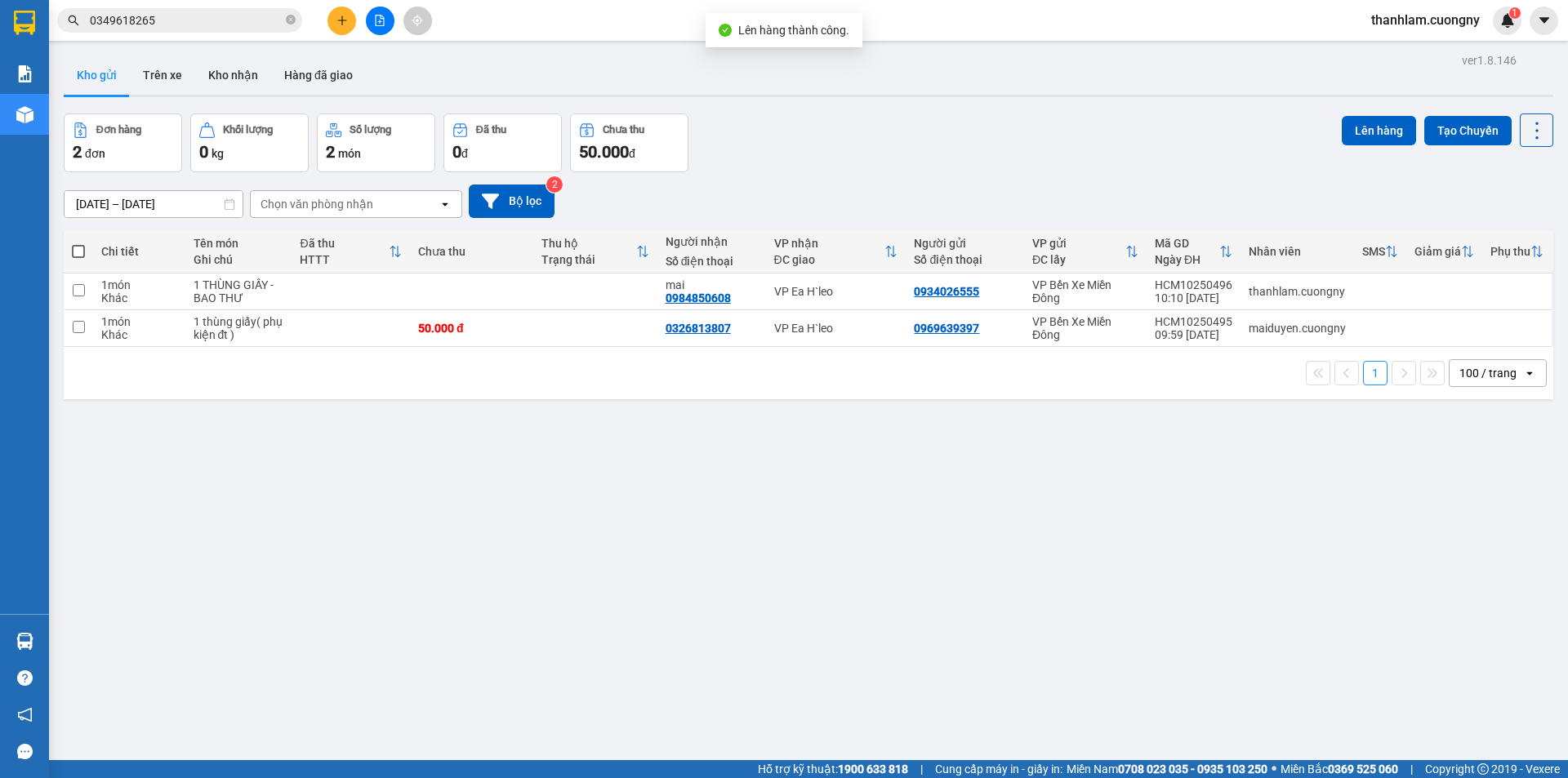
click at [745, 423] on div "ver 1.8.146 Kho gửi Trên xe Kho nhận Hàng đã giao Đơn hàng 2 đơn Khối lượng 0 k…" at bounding box center [808, 438] width 1502 height 778
click at [178, 77] on button "Trên xe" at bounding box center [162, 75] width 65 height 39
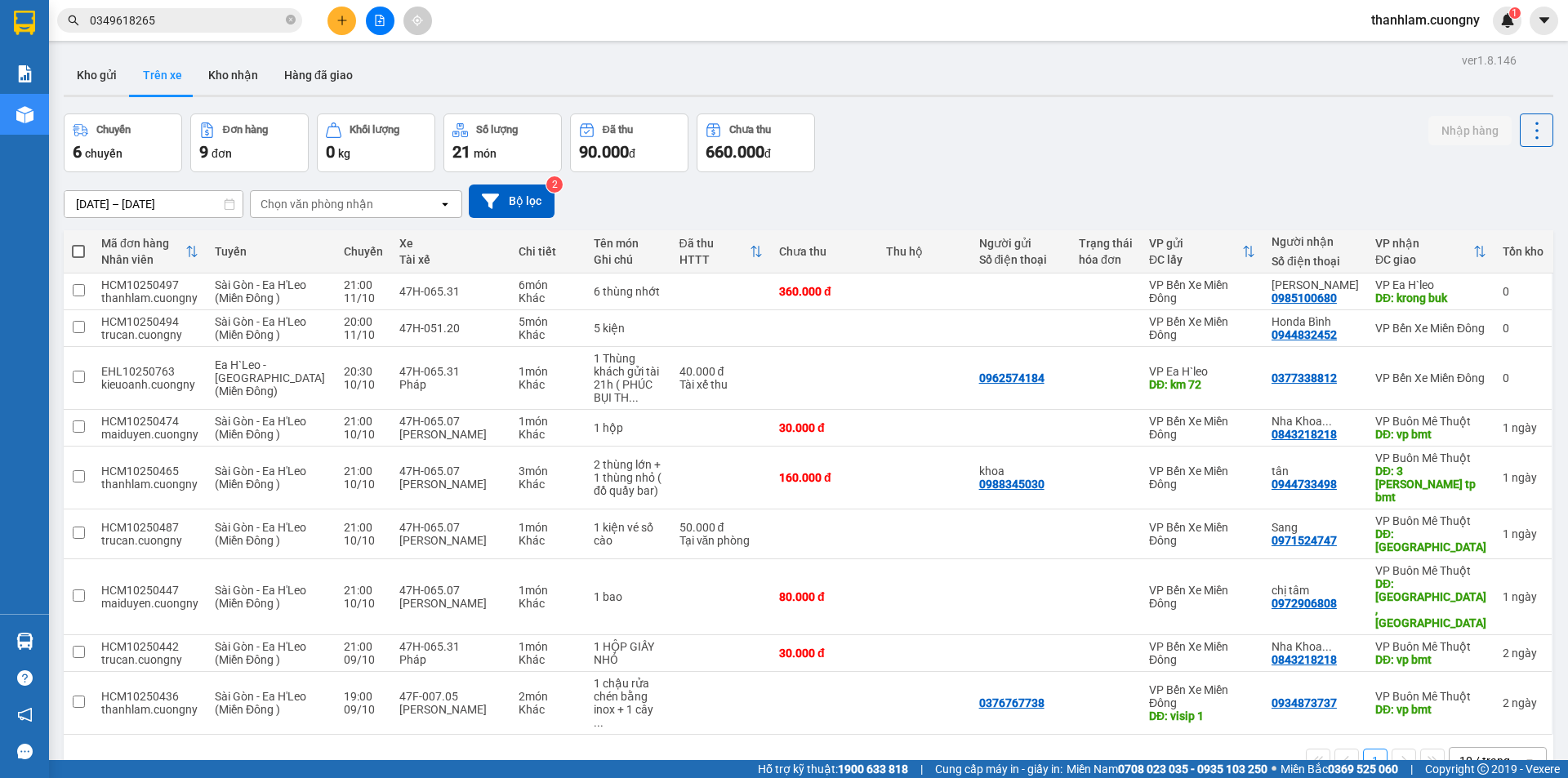
click at [227, 203] on icon at bounding box center [230, 204] width 12 height 12
click at [170, 197] on input "09/10/2025 – 11/10/2025" at bounding box center [154, 203] width 178 height 26
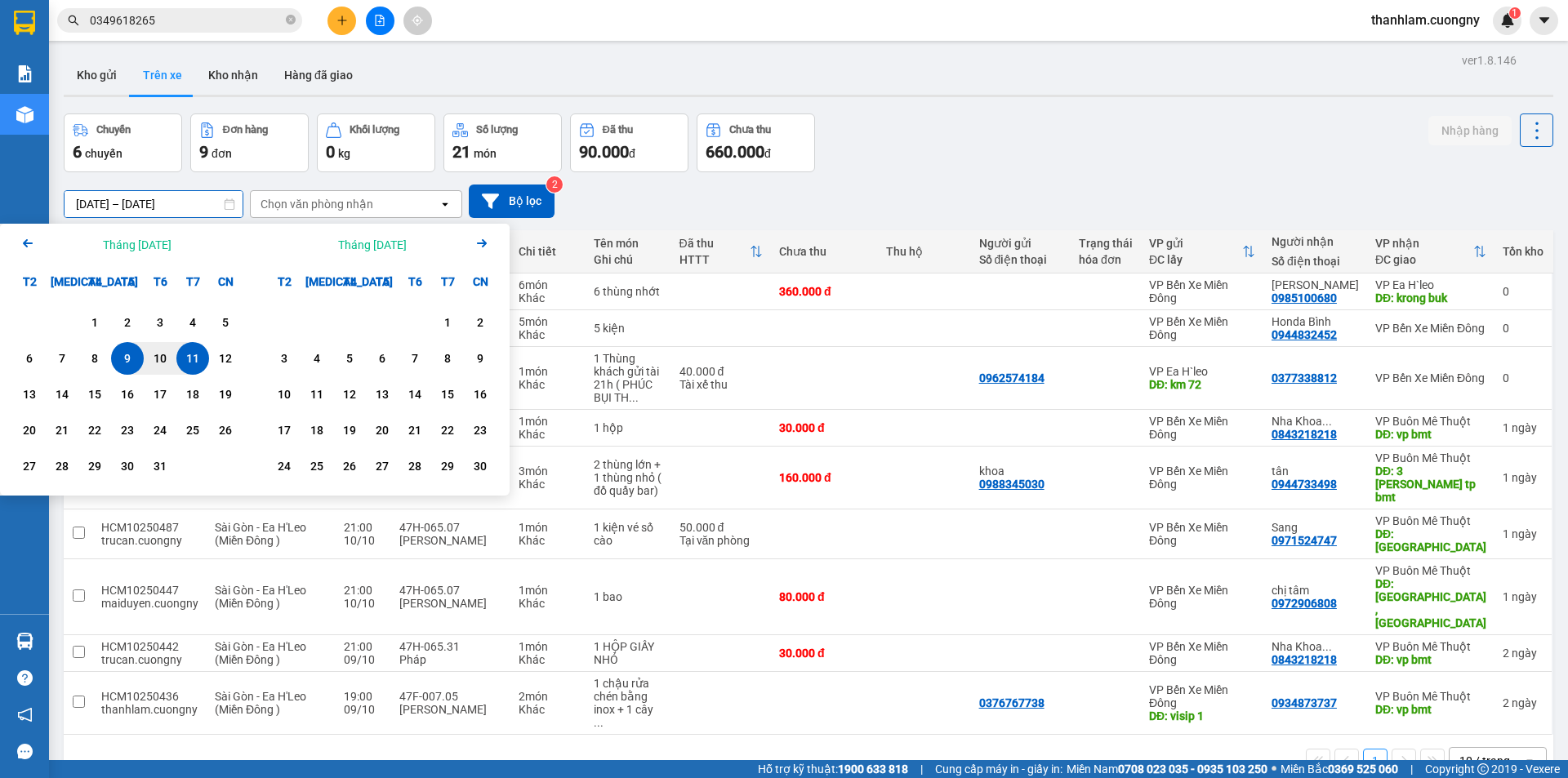
click at [179, 354] on div "11" at bounding box center [193, 358] width 33 height 33
type input "[DATE] – [DATE]"
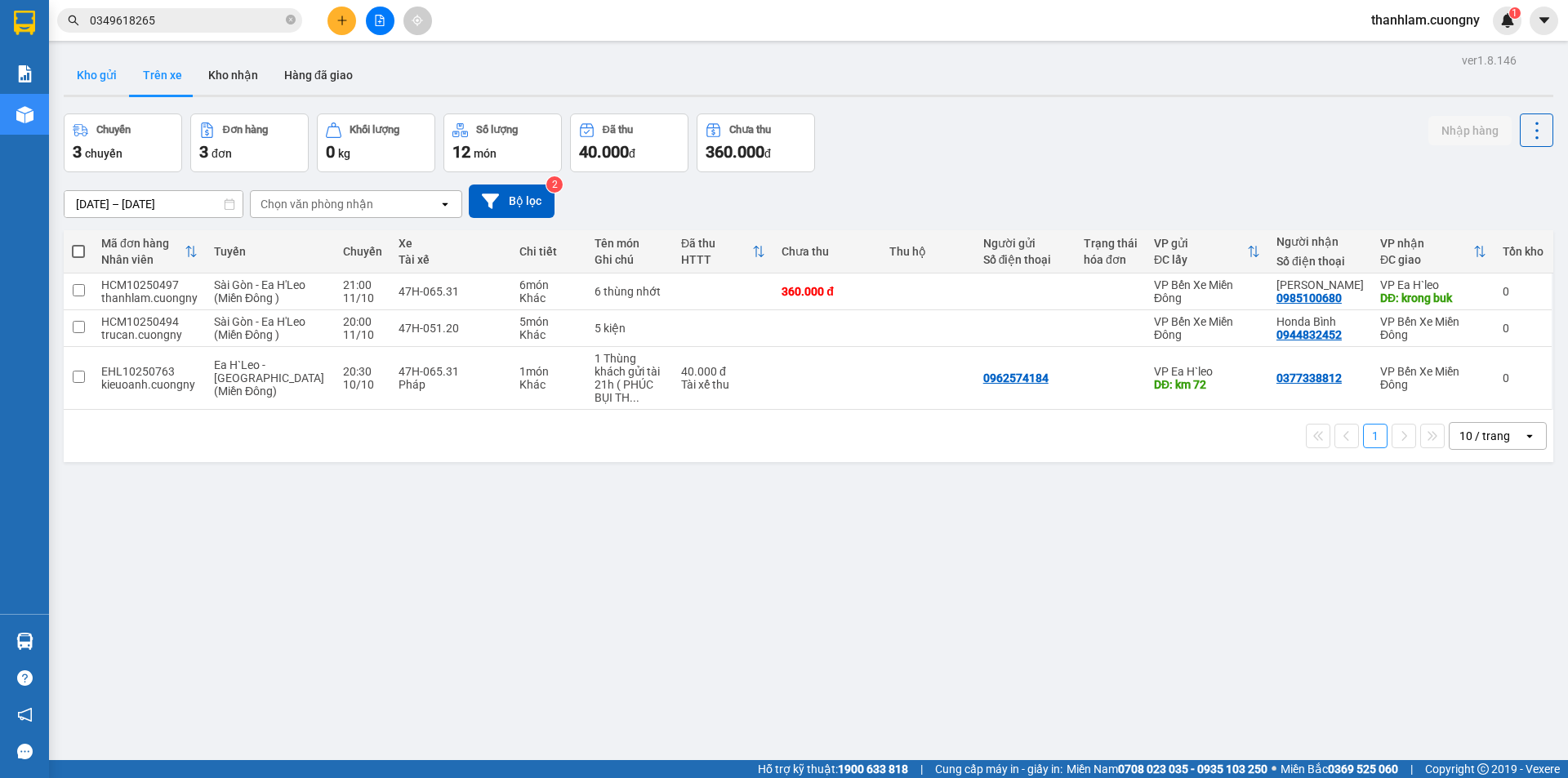
click at [96, 81] on button "Kho gửi" at bounding box center [97, 75] width 66 height 39
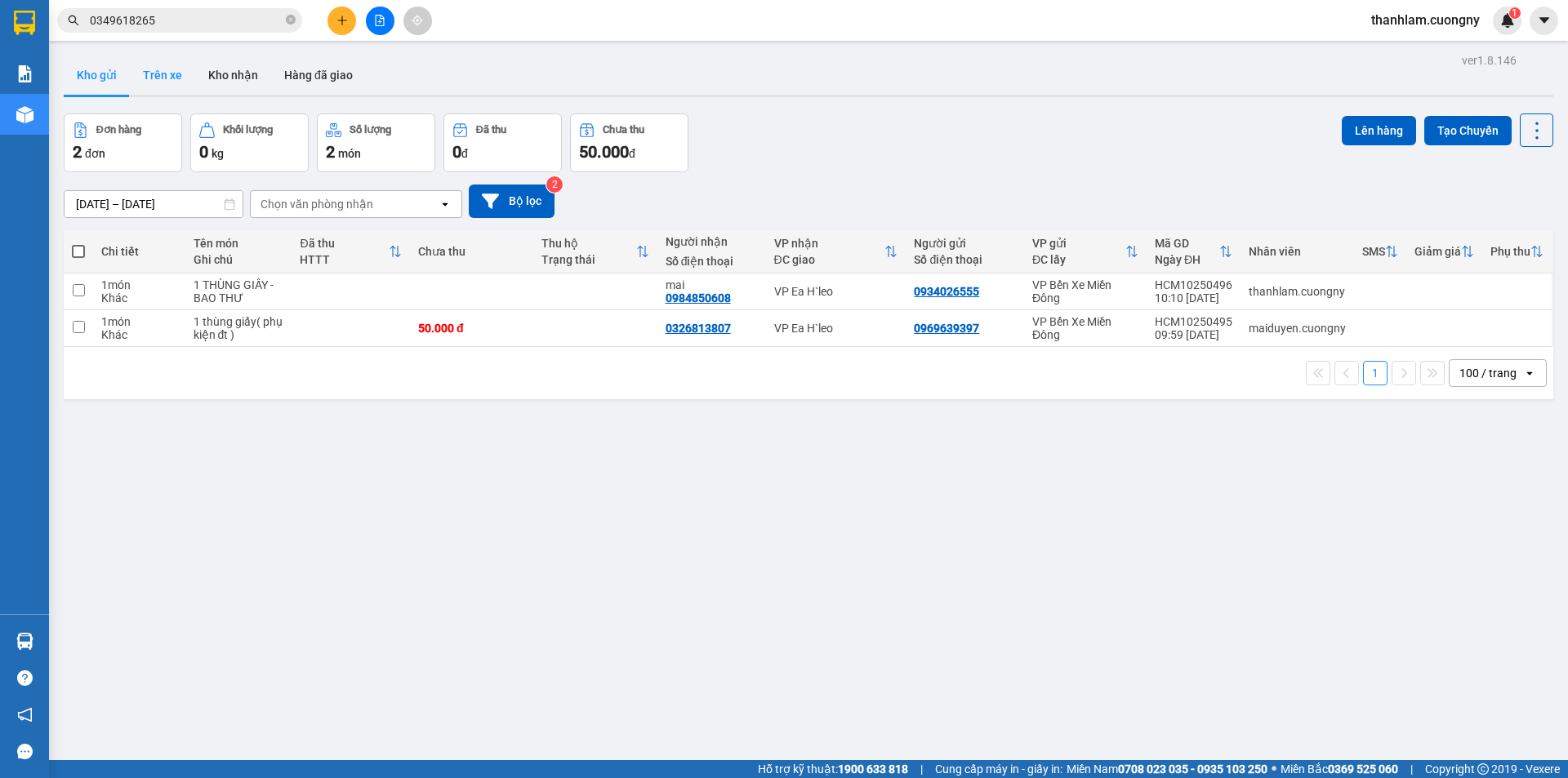
click at [165, 67] on button "Trên xe" at bounding box center [162, 75] width 65 height 39
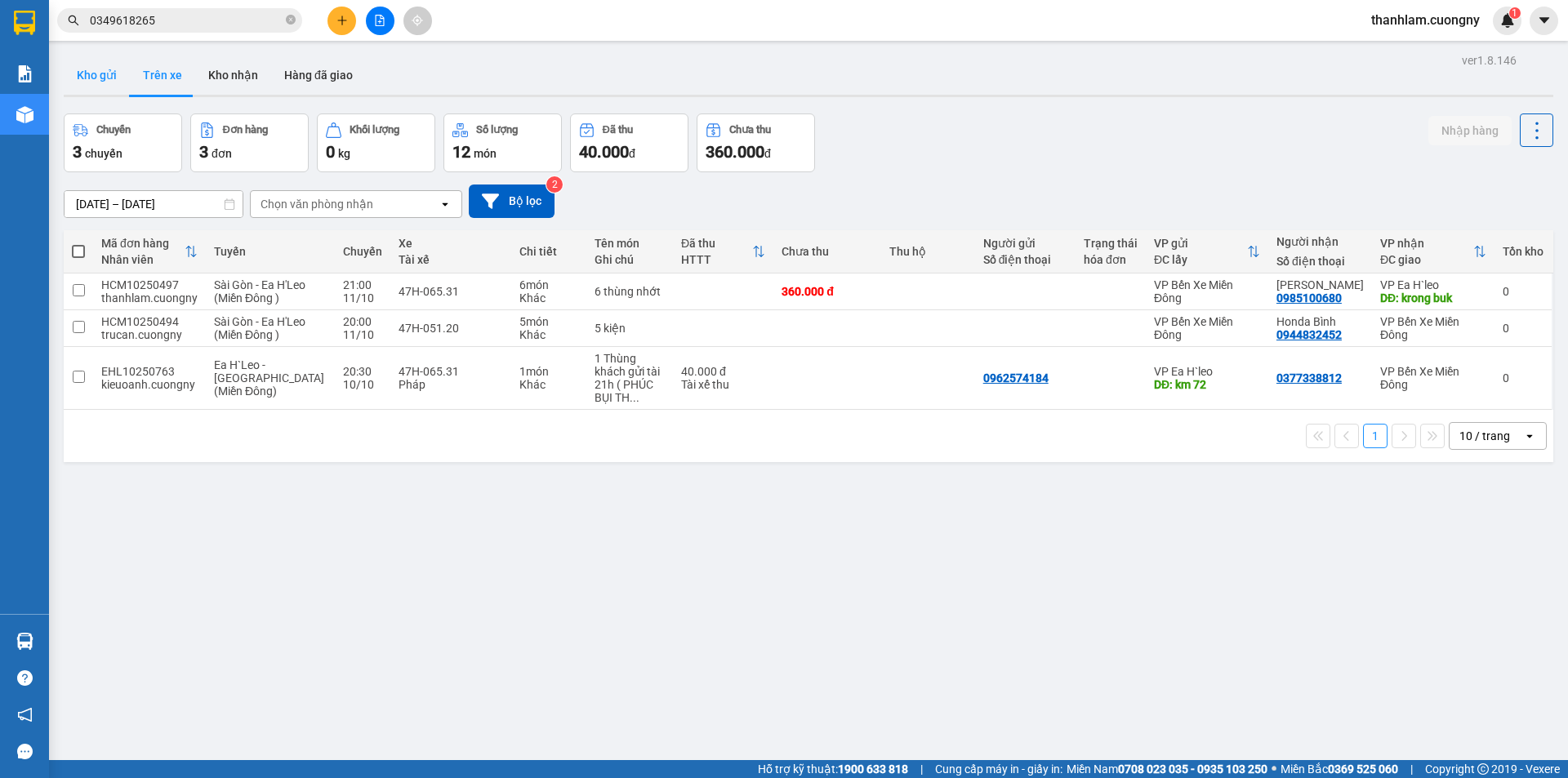
click at [112, 71] on button "Kho gửi" at bounding box center [97, 75] width 66 height 39
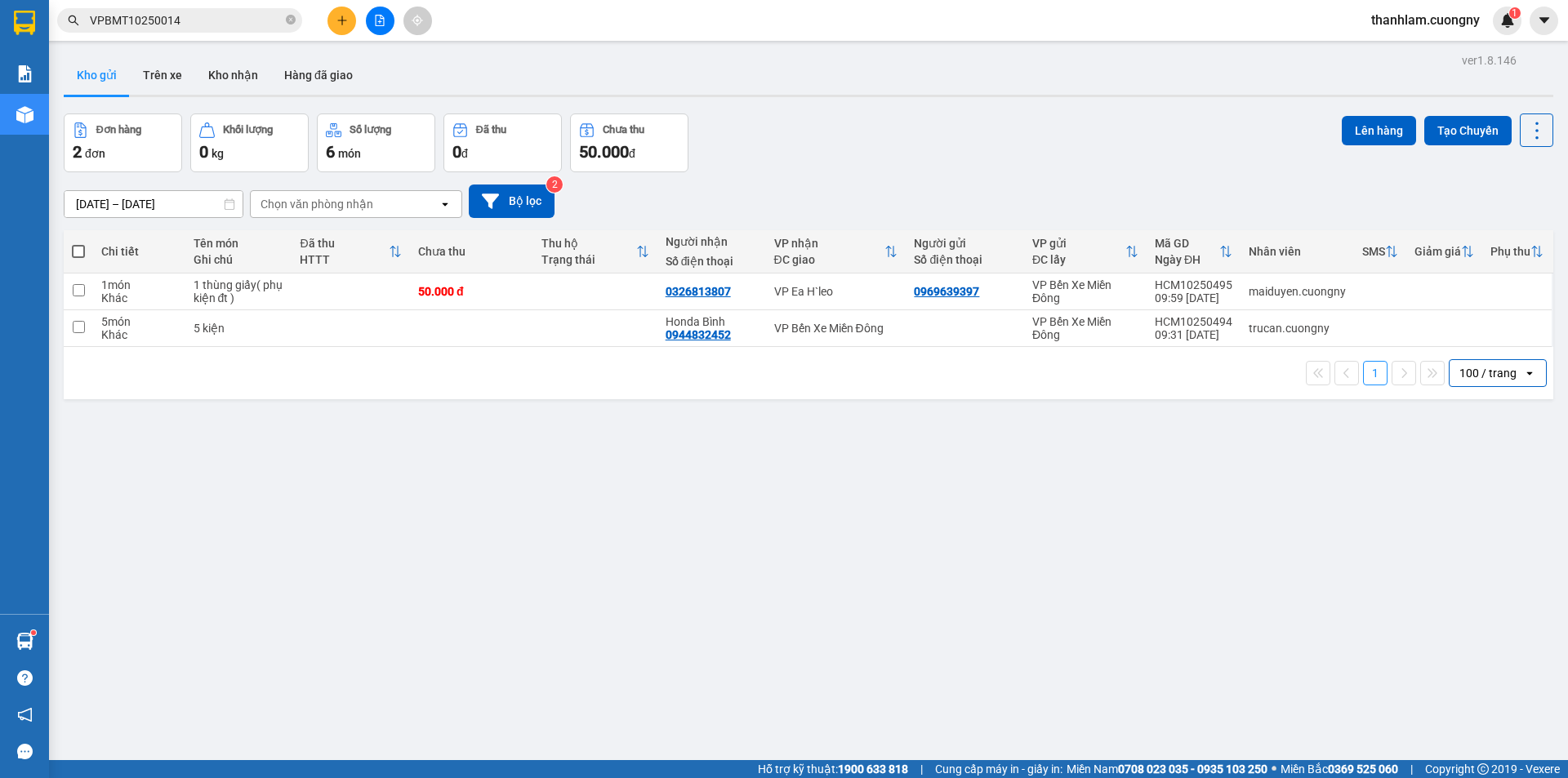
click at [283, 21] on span "VPBMT10250014" at bounding box center [179, 19] width 245 height 24
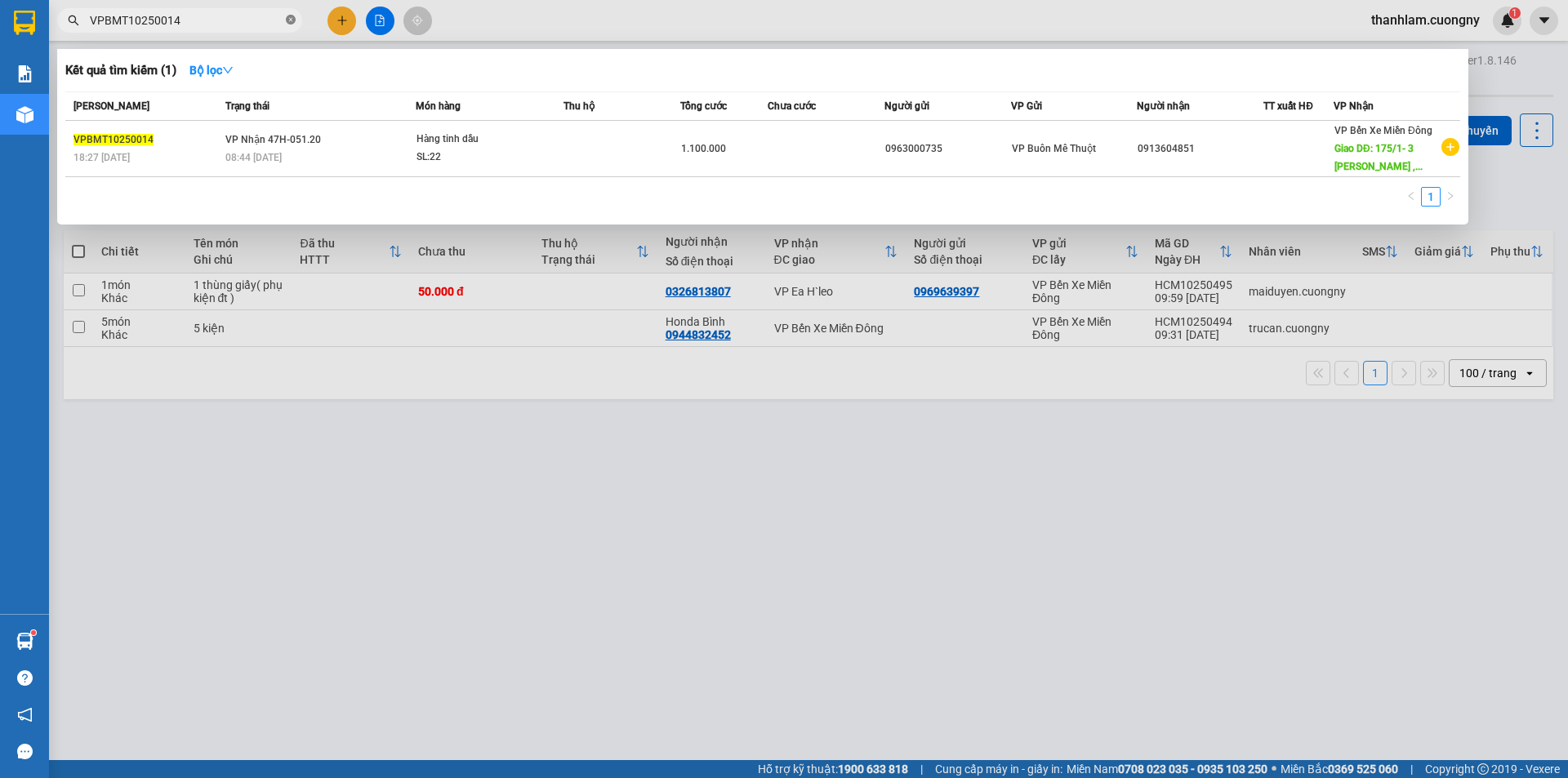
click at [288, 19] on icon "close-circle" at bounding box center [291, 19] width 10 height 10
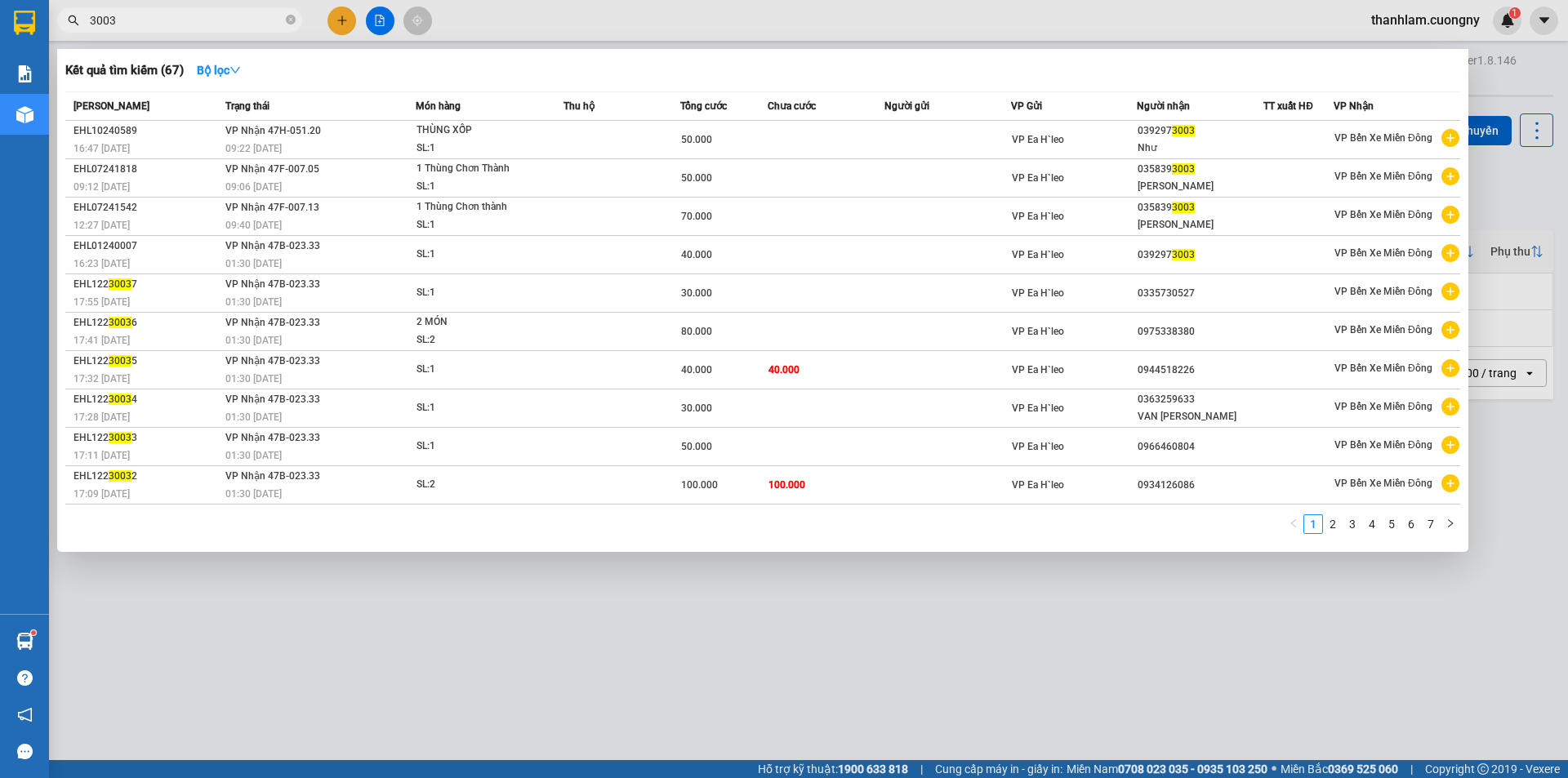
type input "3003"
click at [800, 711] on div at bounding box center [784, 389] width 1568 height 778
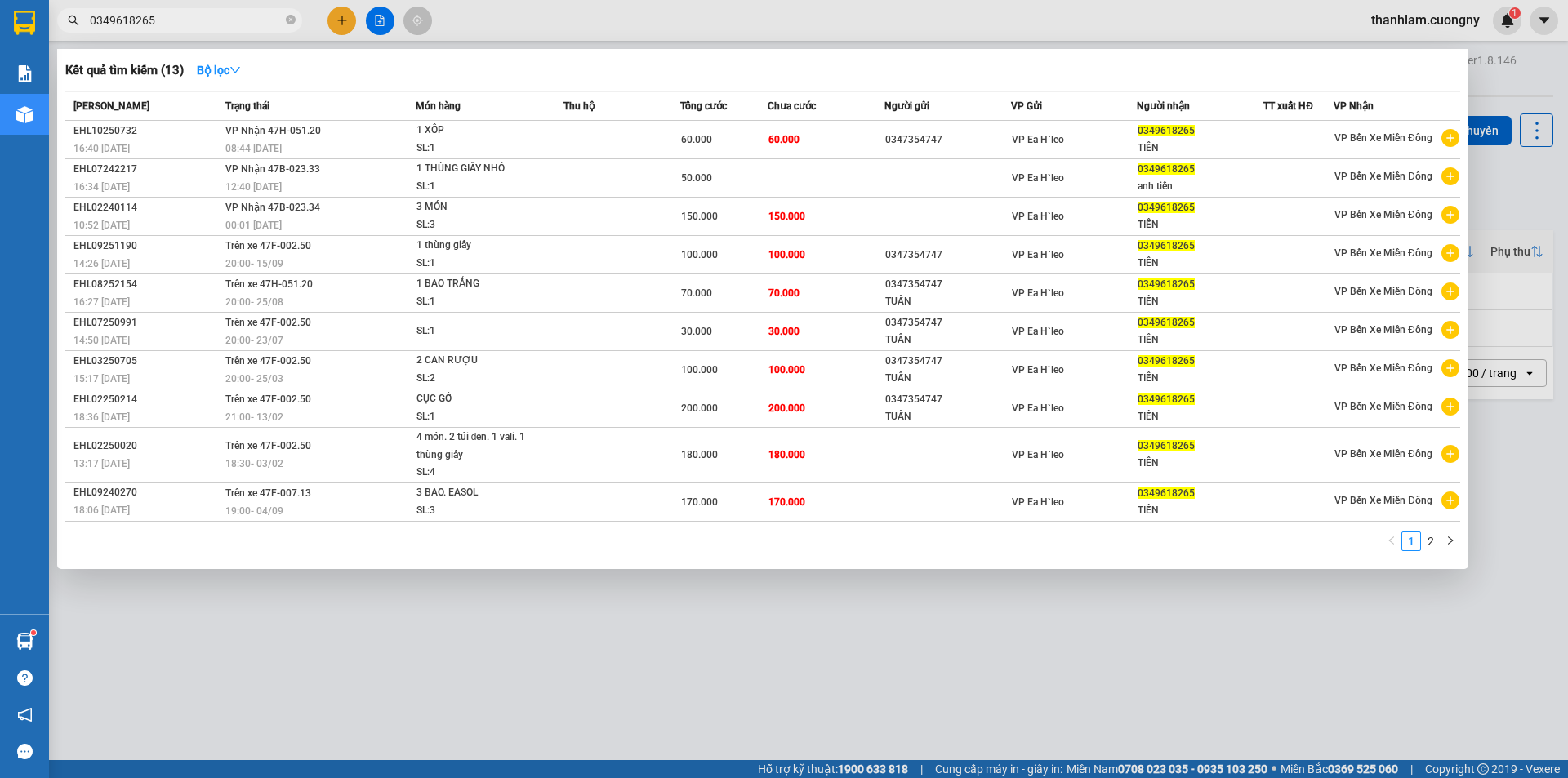
click at [281, 29] on span "0349618265" at bounding box center [179, 19] width 245 height 24
click at [288, 24] on icon "close-circle" at bounding box center [291, 19] width 10 height 10
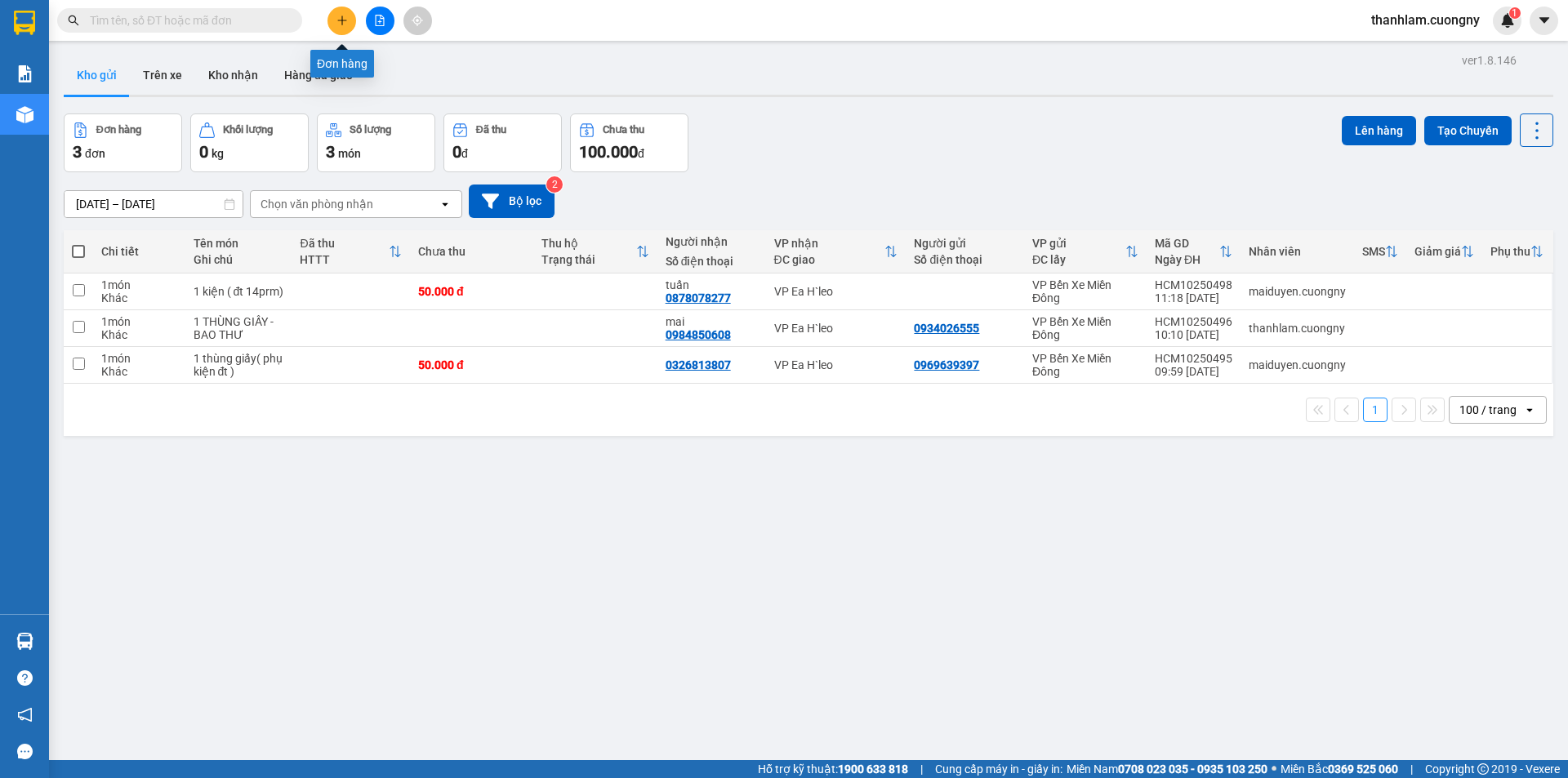
click at [345, 22] on icon "plus" at bounding box center [342, 20] width 12 height 12
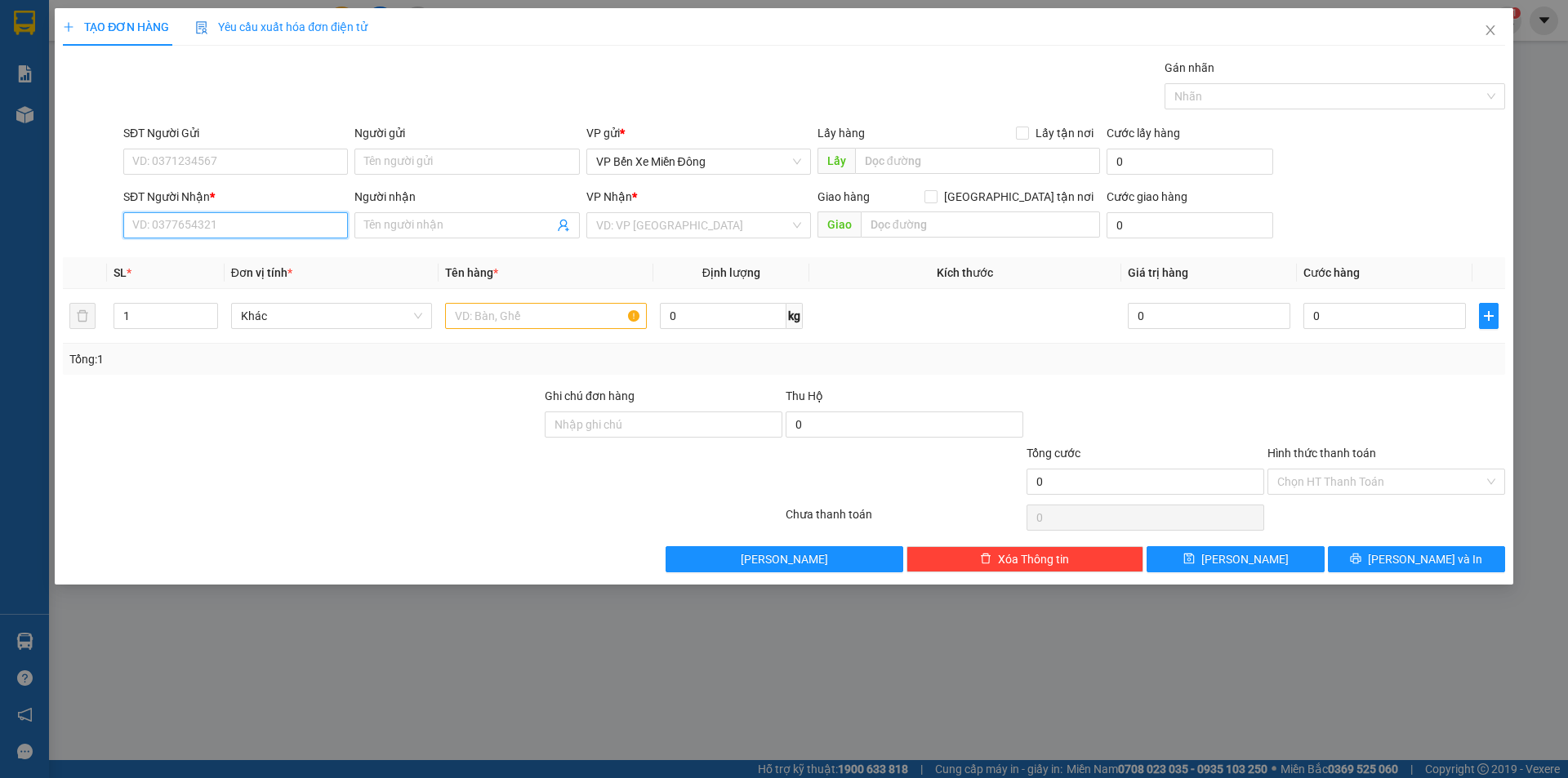
click at [198, 216] on input "SĐT Người Nhận *" at bounding box center [235, 225] width 225 height 26
type input "0941472005"
click at [391, 233] on input "Người nhận" at bounding box center [458, 225] width 189 height 18
click at [601, 212] on div "VD: VP [GEOGRAPHIC_DATA]" at bounding box center [699, 225] width 225 height 26
type input "[PERSON_NAME]"
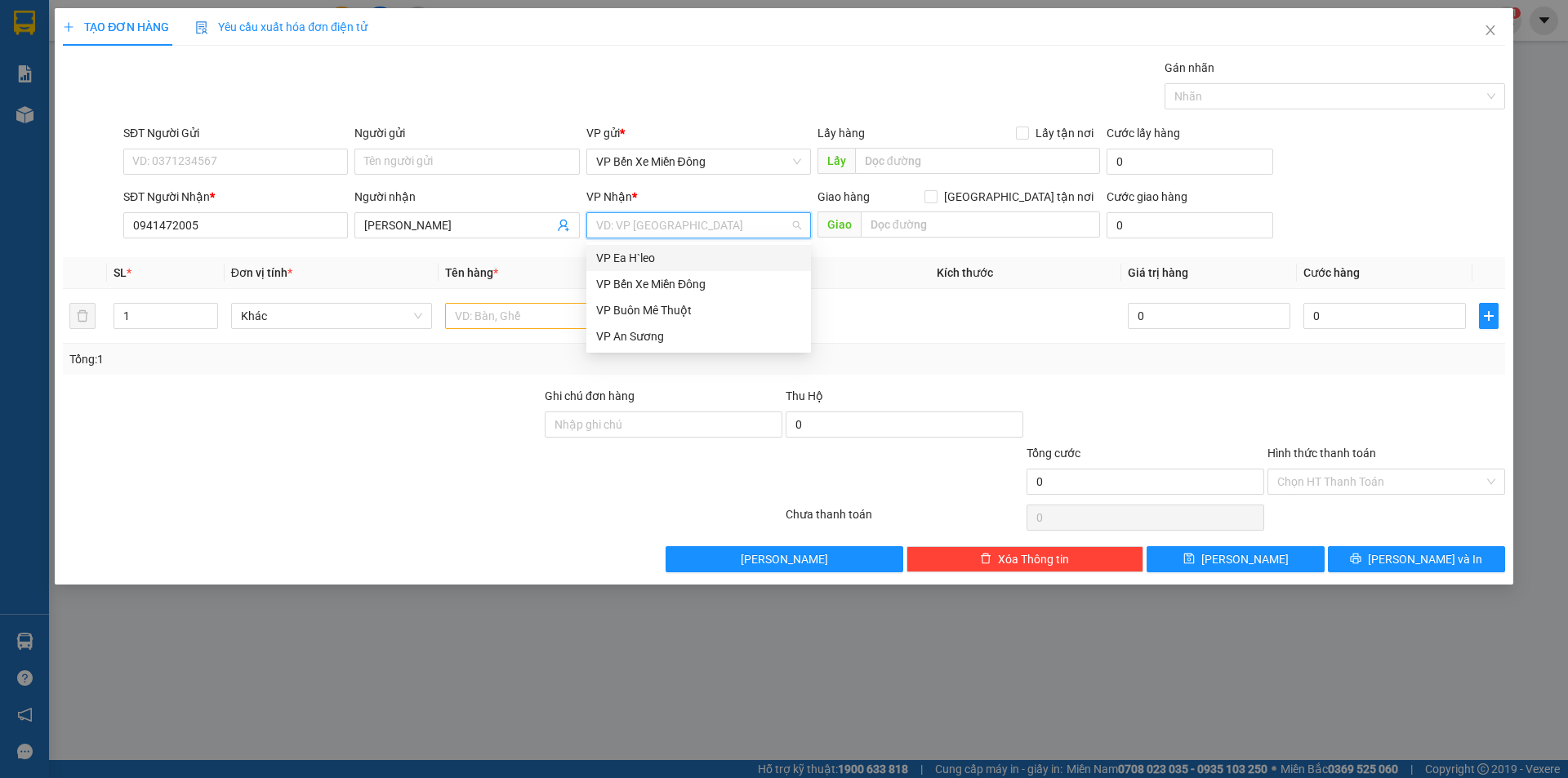
click at [601, 257] on div "VP Ea H`leo" at bounding box center [698, 258] width 204 height 18
click at [526, 309] on input "text" at bounding box center [546, 316] width 202 height 26
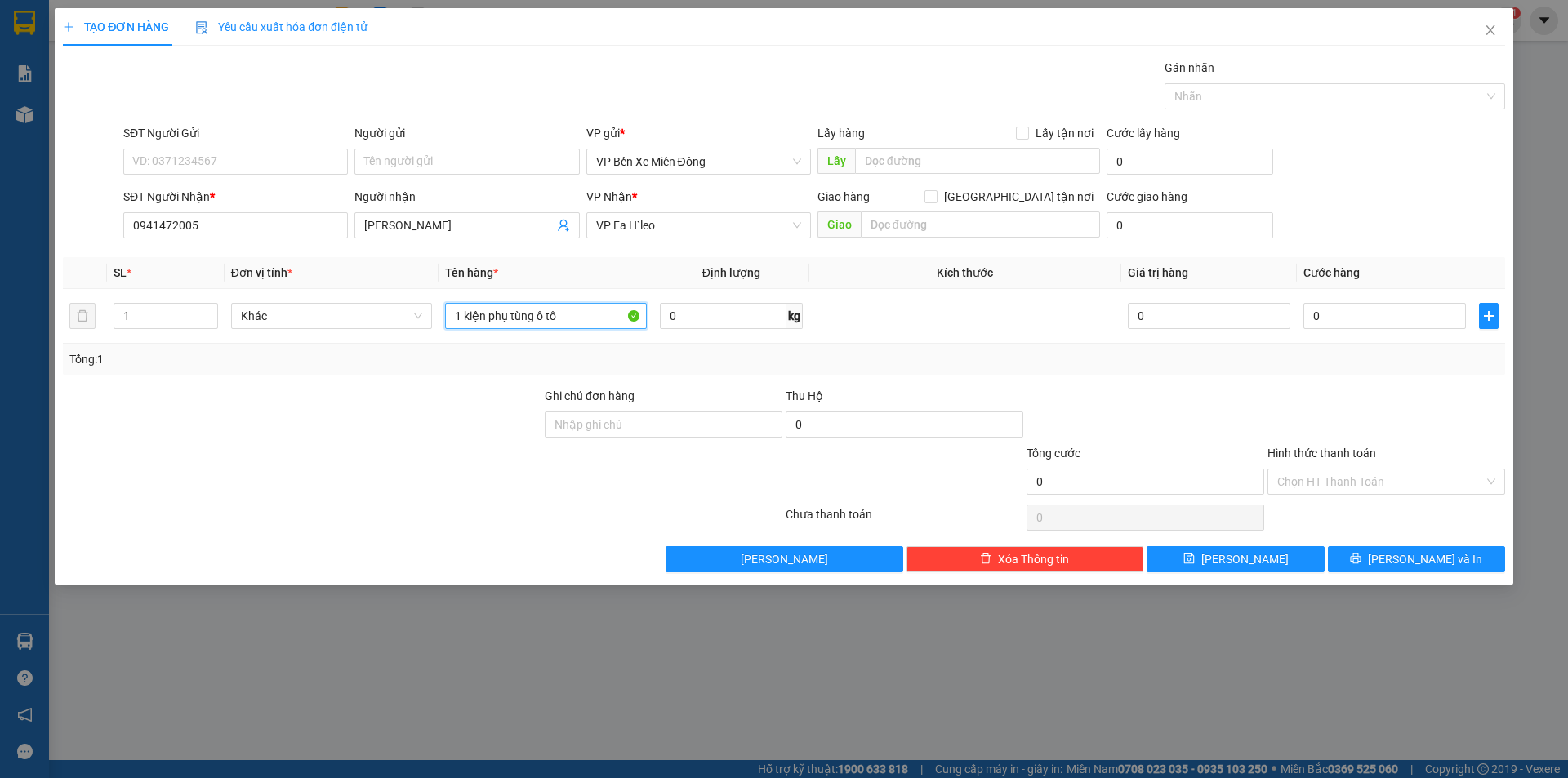
type input "1 kiện phụ tùng ô tô"
click at [416, 503] on div at bounding box center [423, 517] width 723 height 33
click at [238, 157] on input "SĐT Người Gửi" at bounding box center [235, 161] width 225 height 26
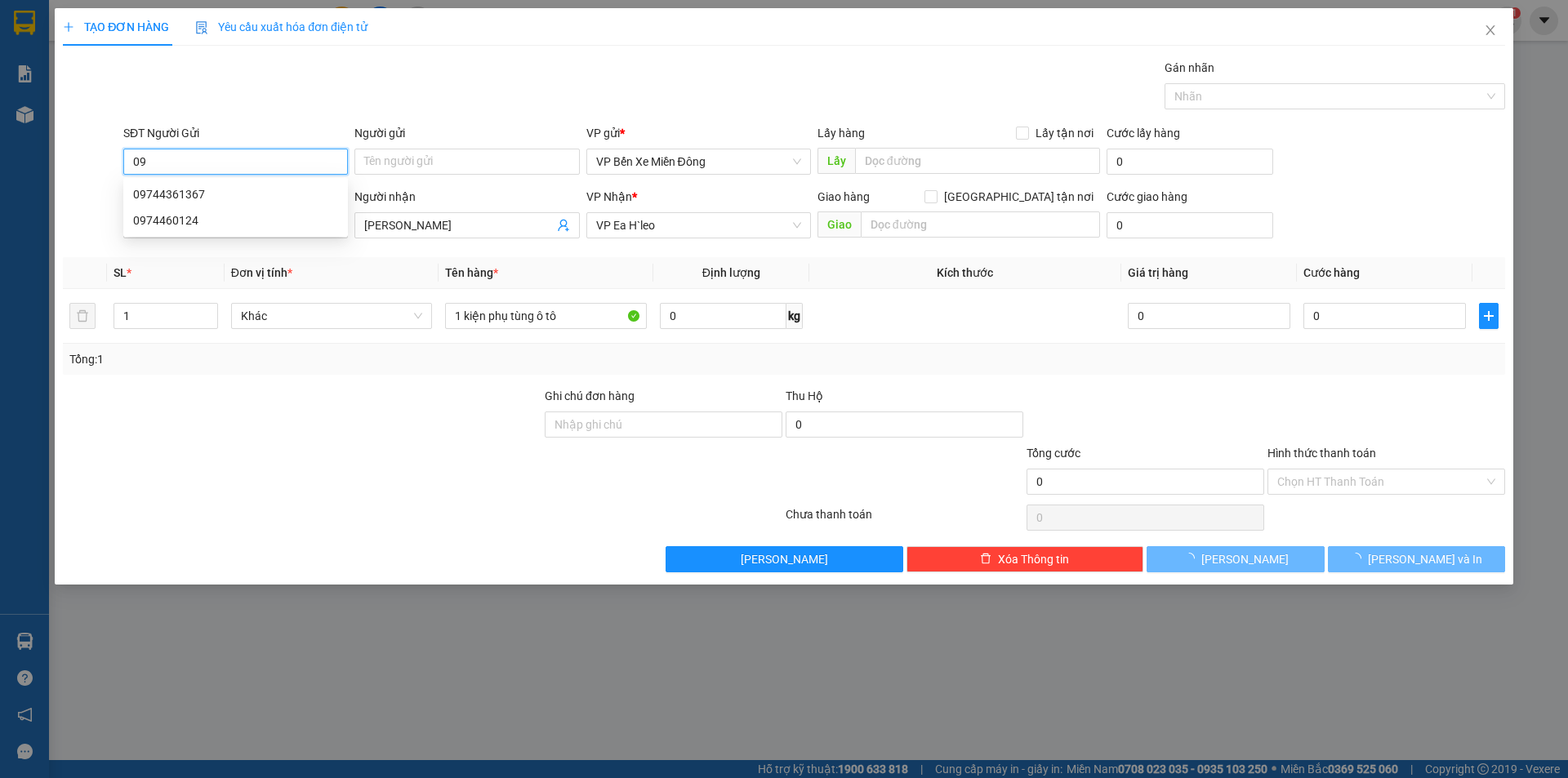
type input "0"
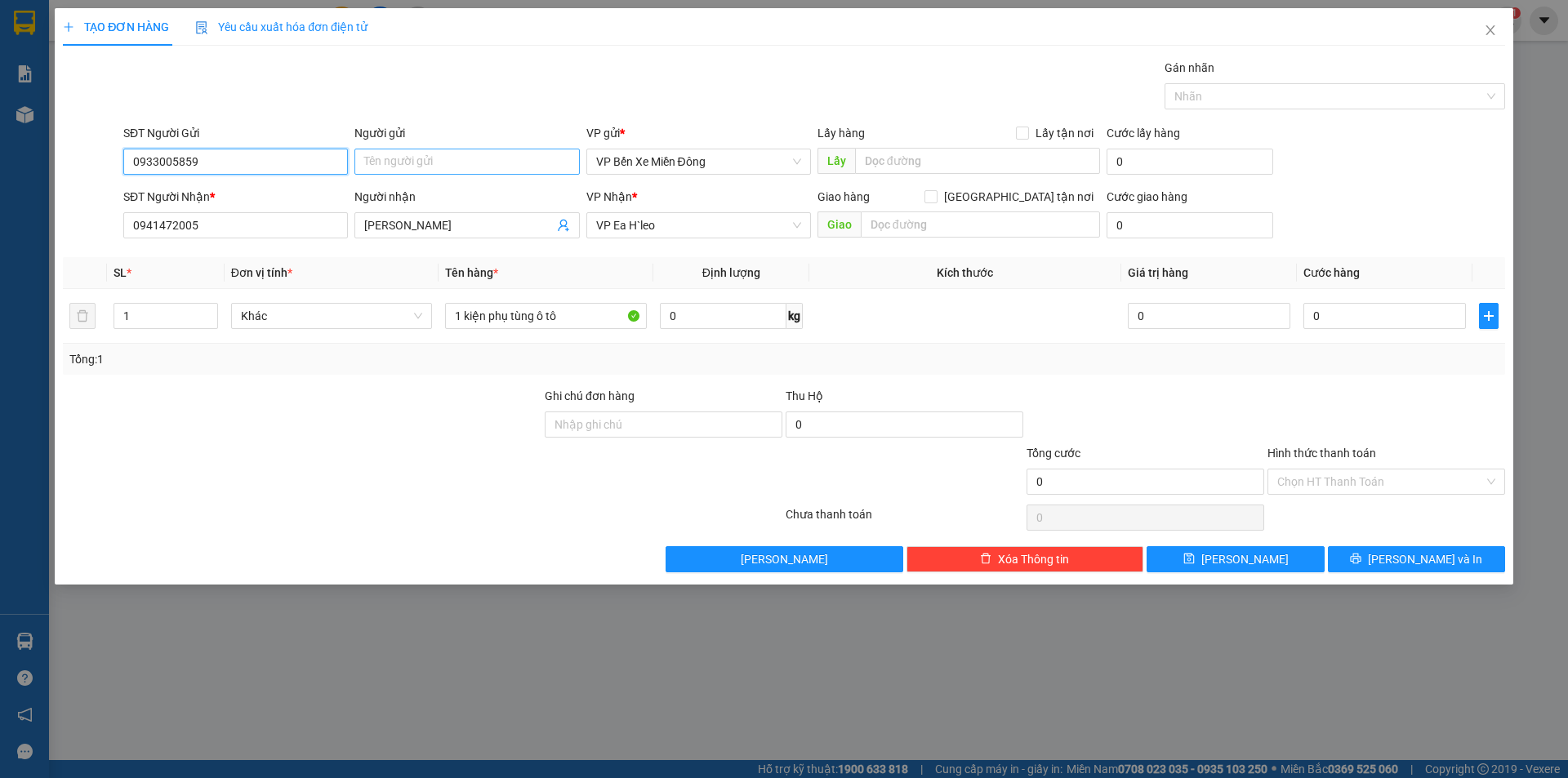
type input "0933005859"
click at [380, 154] on input "Người gửi" at bounding box center [467, 161] width 225 height 26
click at [503, 79] on div "Gán nhãn Nhãn" at bounding box center [814, 87] width 1388 height 57
click at [1231, 553] on button "[PERSON_NAME]" at bounding box center [1235, 559] width 177 height 26
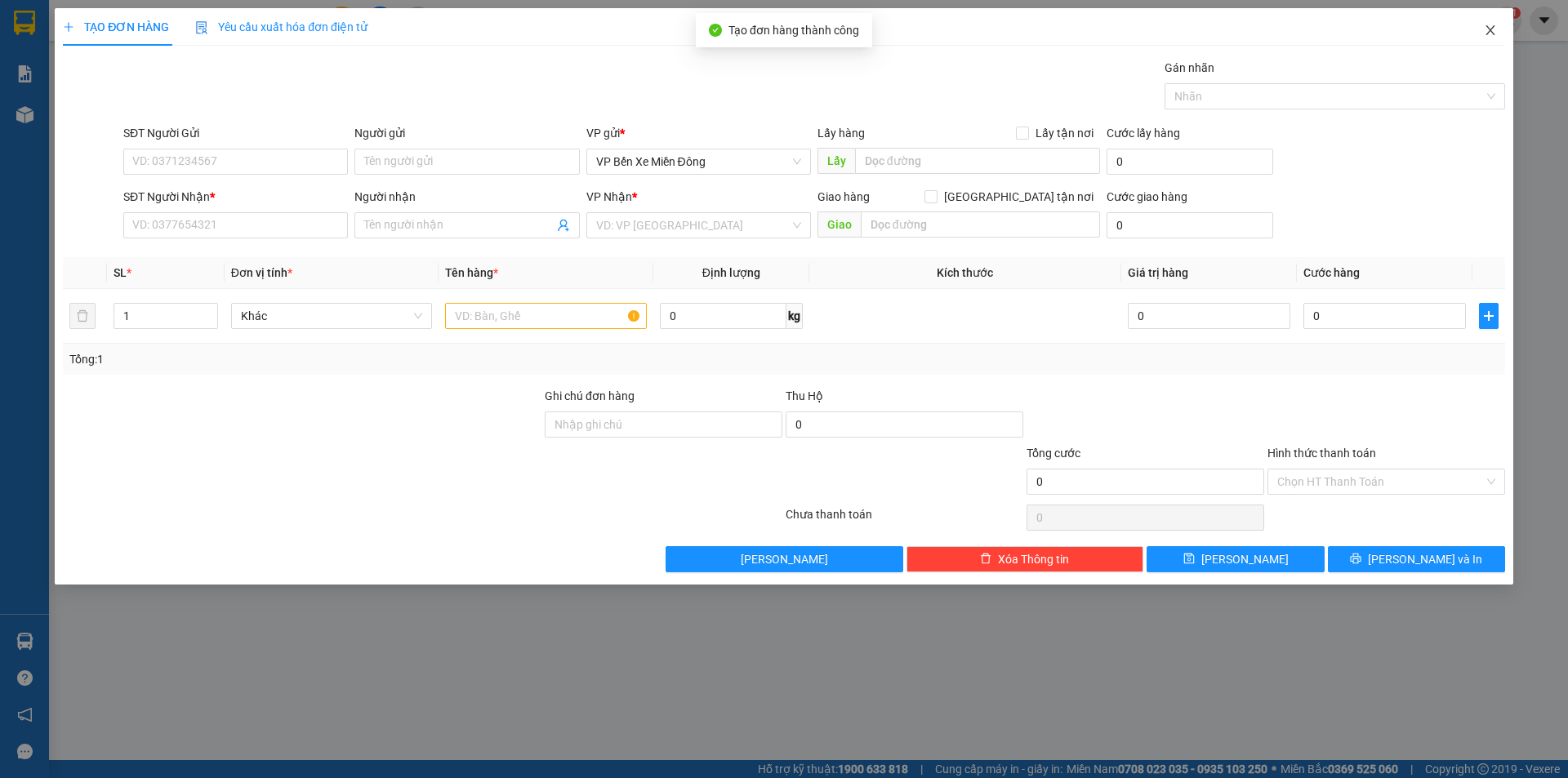
click at [1486, 38] on span "Close" at bounding box center [1490, 30] width 46 height 46
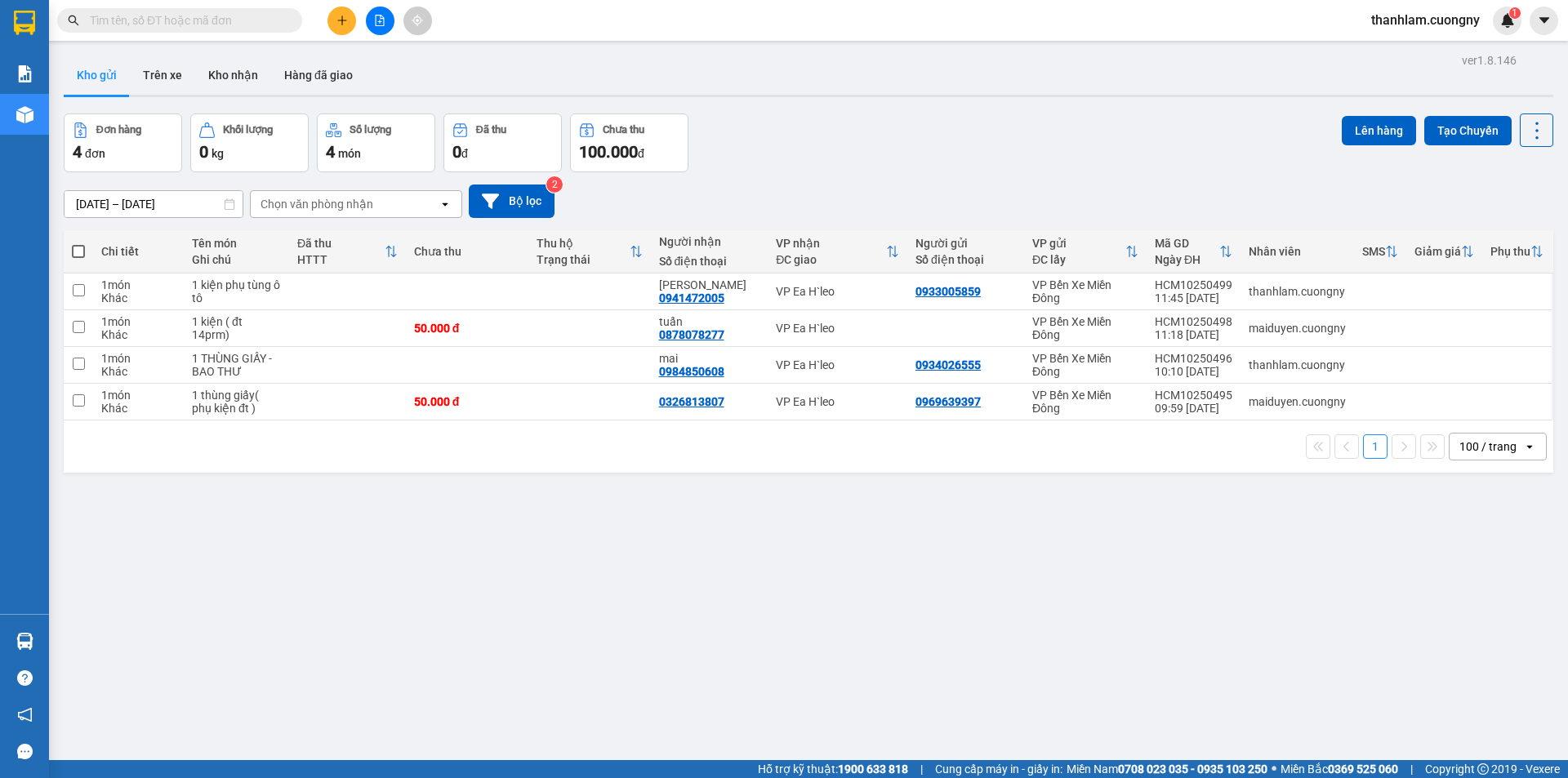
click at [350, 30] on button at bounding box center [341, 20] width 28 height 28
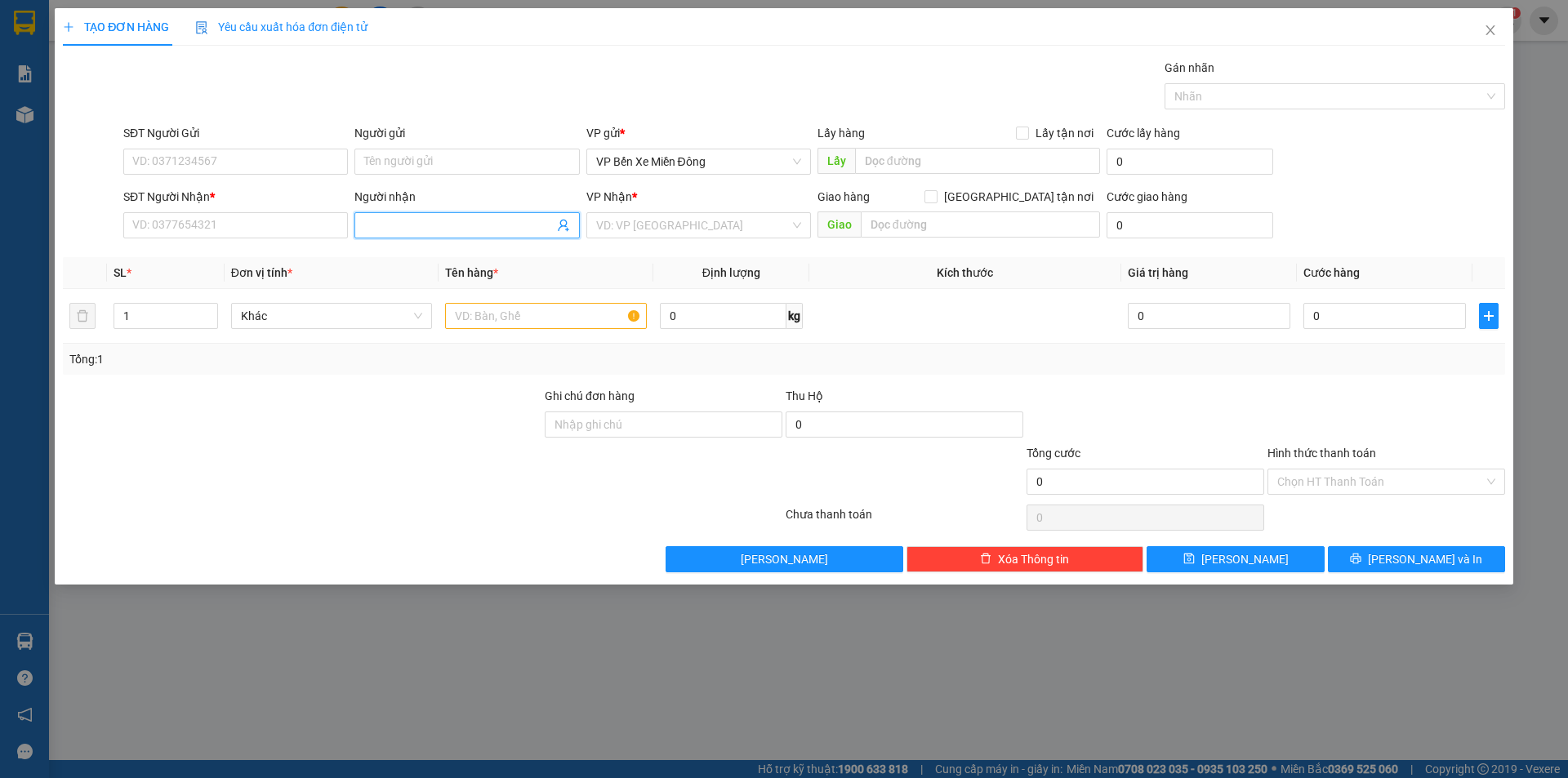
click at [485, 225] on input "Người nhận" at bounding box center [458, 225] width 189 height 18
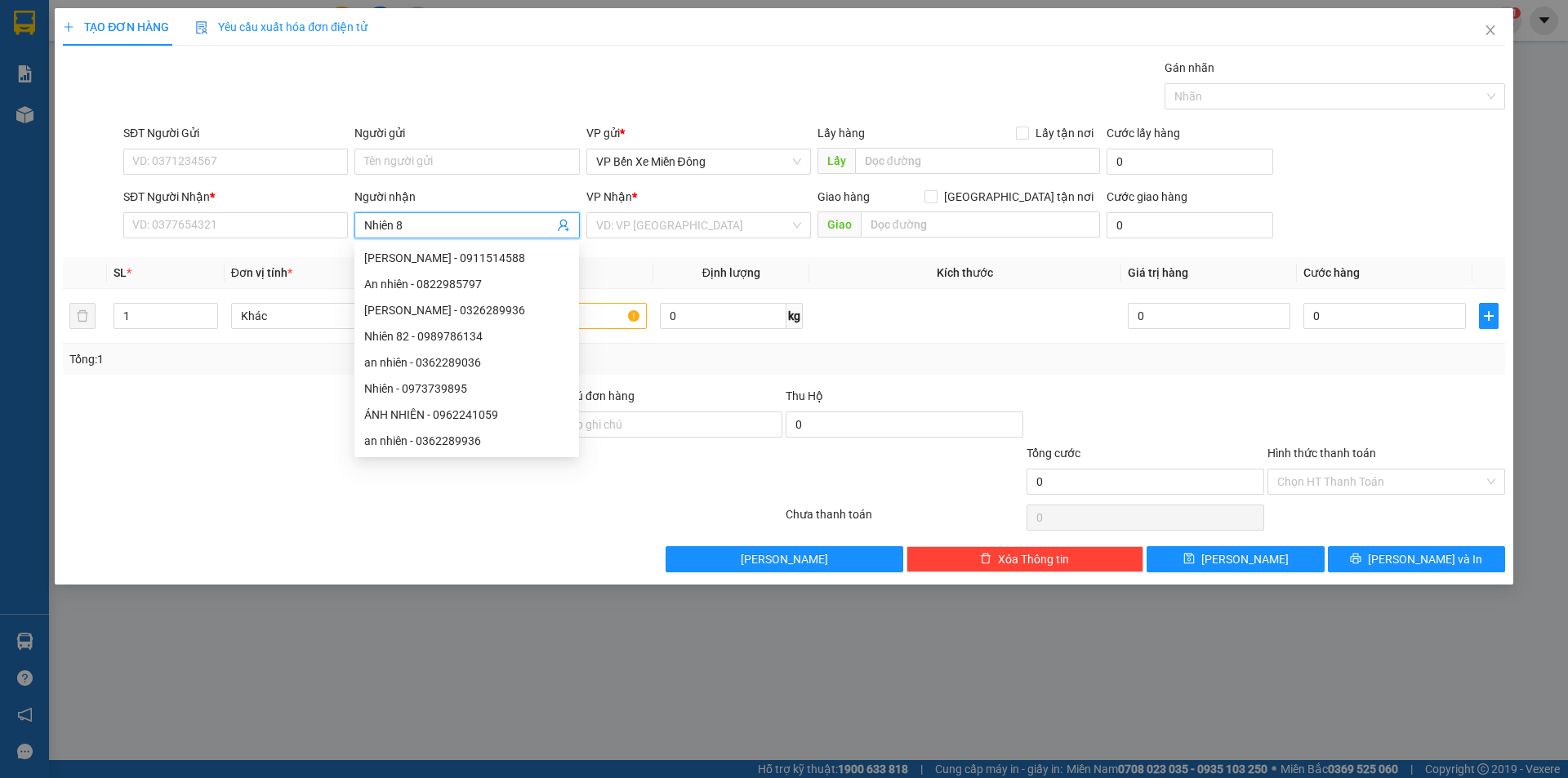
type input "Nhiên 82"
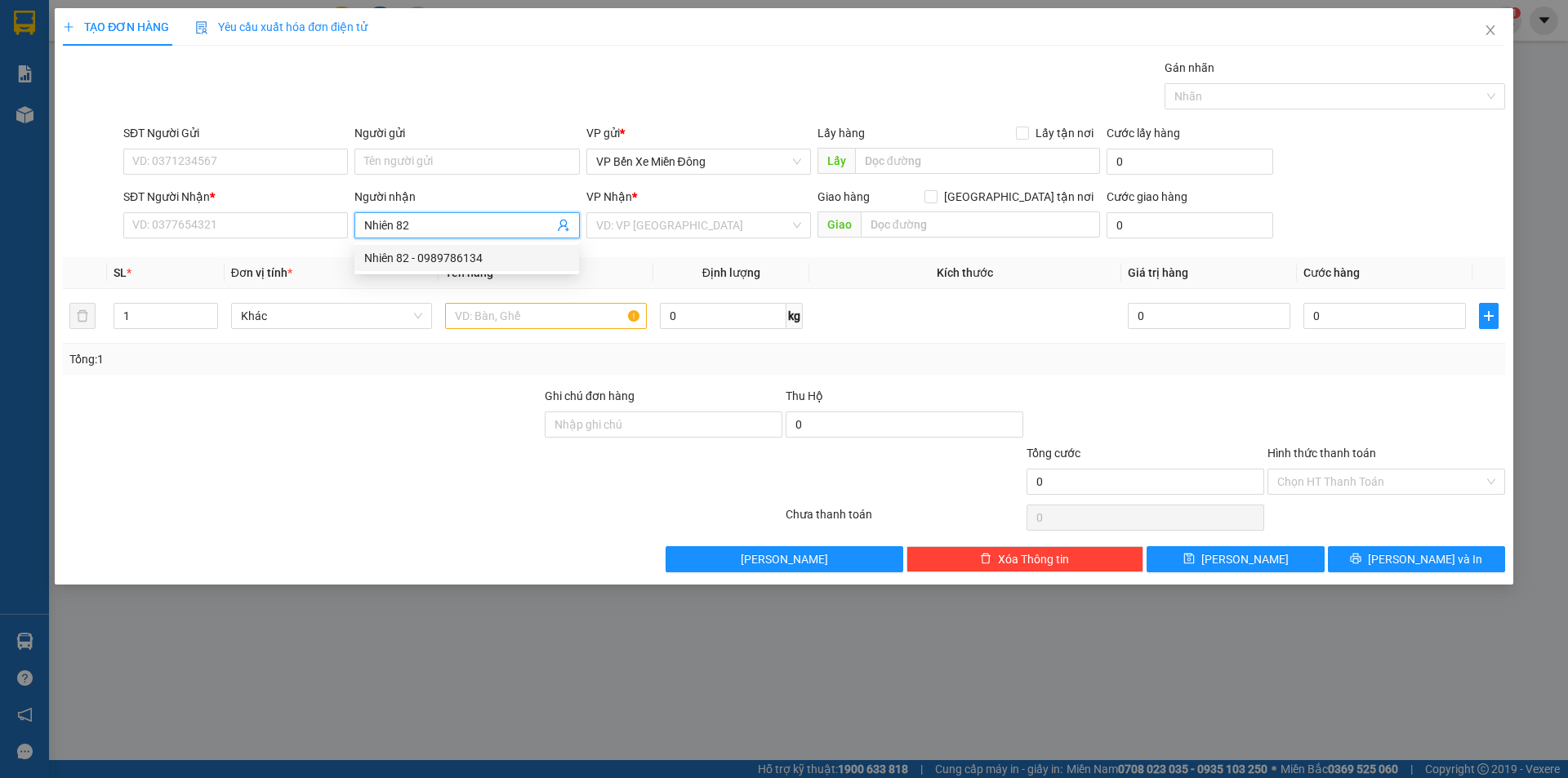
click at [420, 270] on div "Nhiên 82 - 0989786134" at bounding box center [467, 258] width 225 height 26
type input "0989786134"
type input "Nhiên 82"
click at [619, 220] on input "search" at bounding box center [693, 225] width 194 height 24
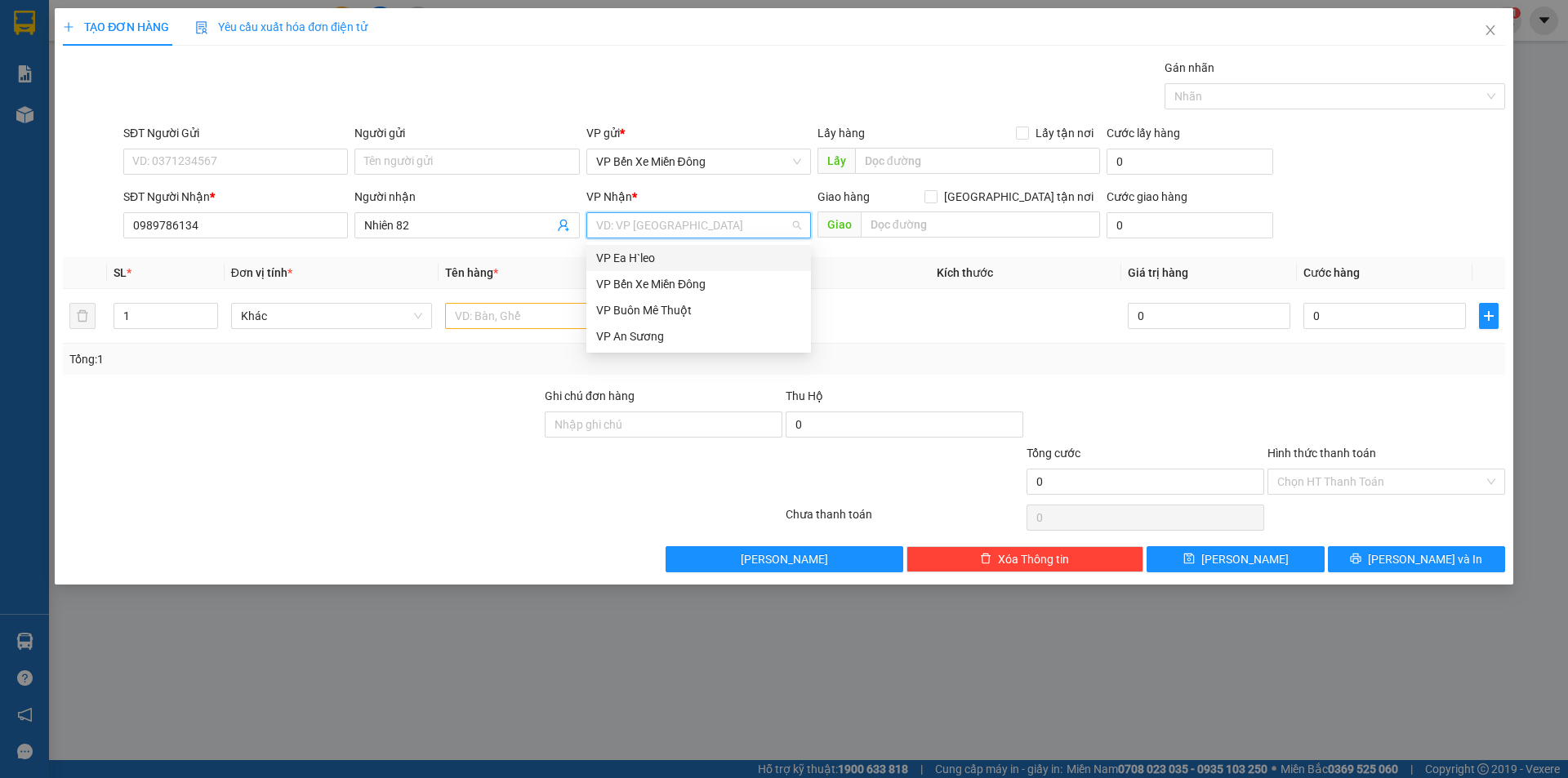
click at [620, 254] on div "VP Ea H`leo" at bounding box center [698, 258] width 204 height 18
type input "2"
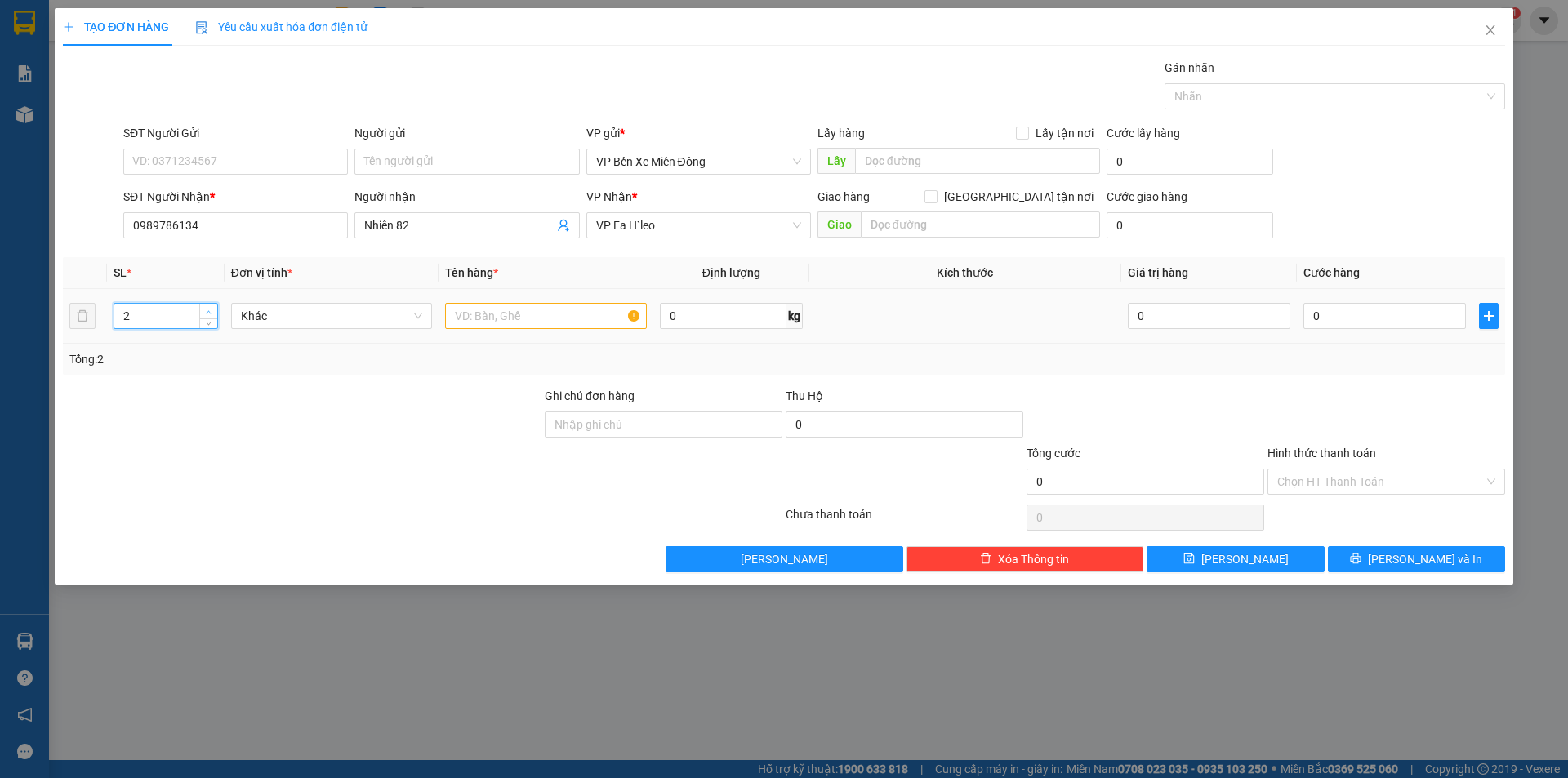
click at [210, 307] on span "up" at bounding box center [209, 312] width 10 height 10
click at [449, 315] on input "text" at bounding box center [546, 316] width 202 height 26
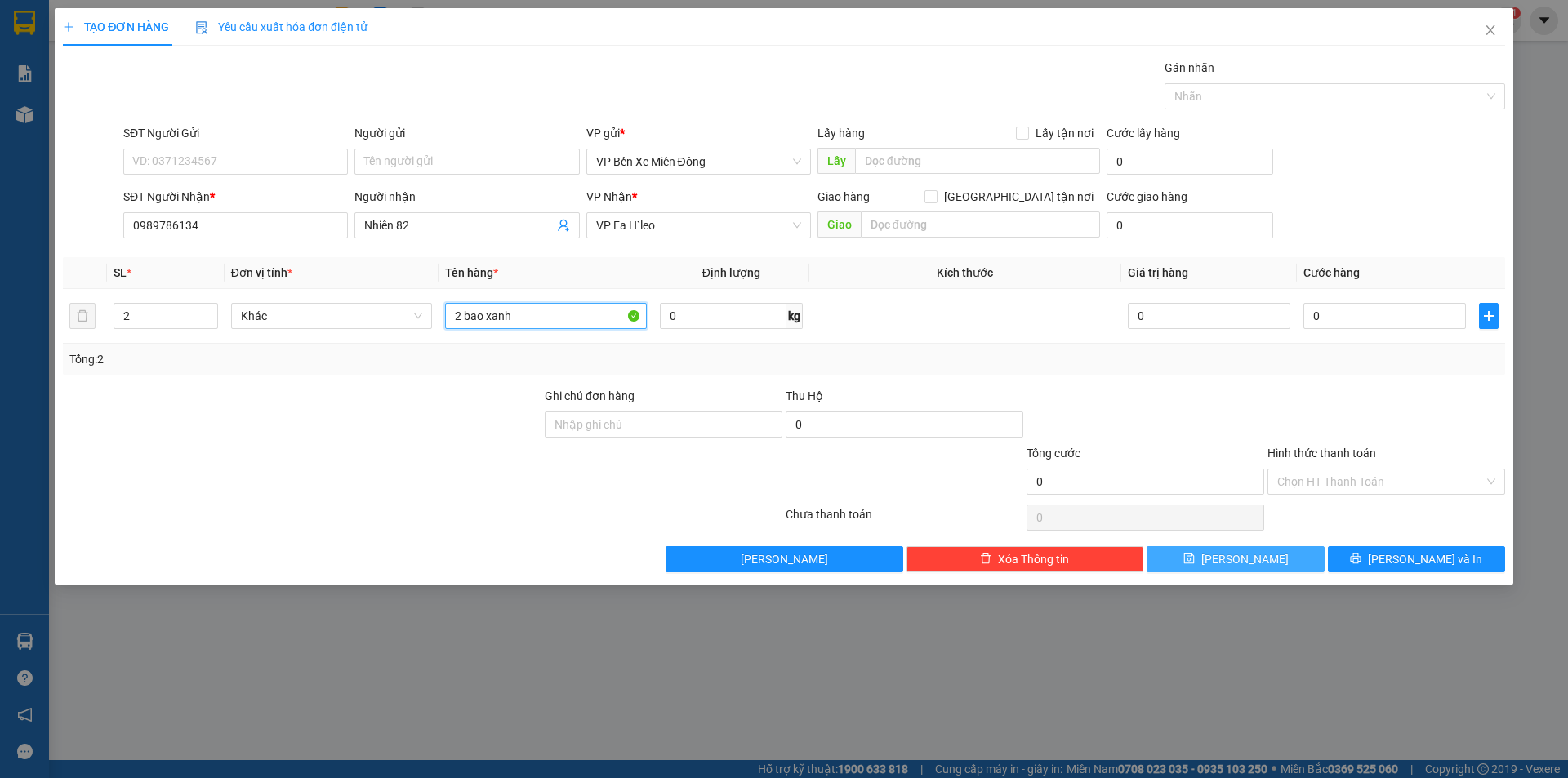
type input "2 bao xanh"
click at [1171, 560] on button "[PERSON_NAME]" at bounding box center [1235, 559] width 177 height 26
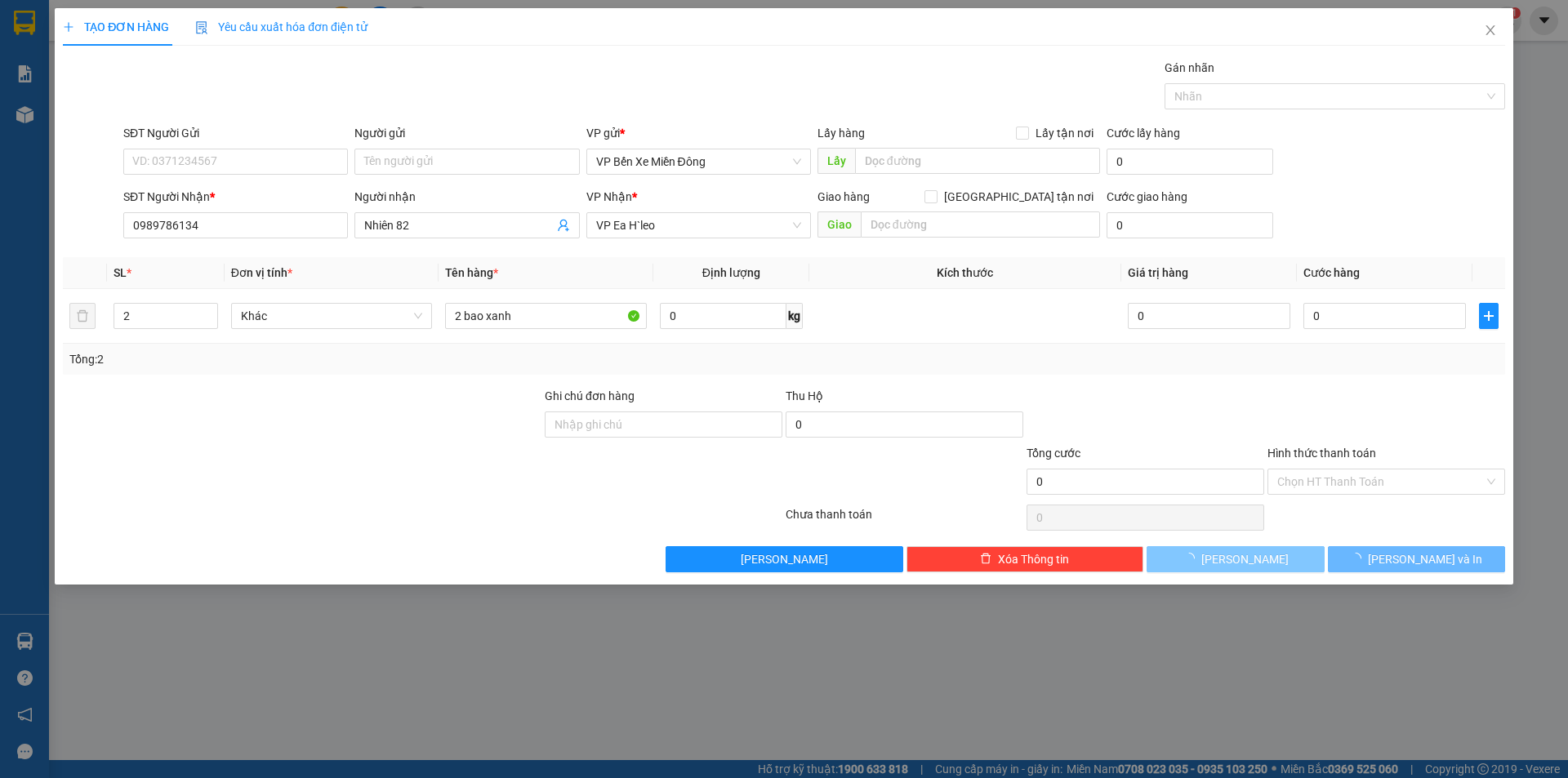
type input "1"
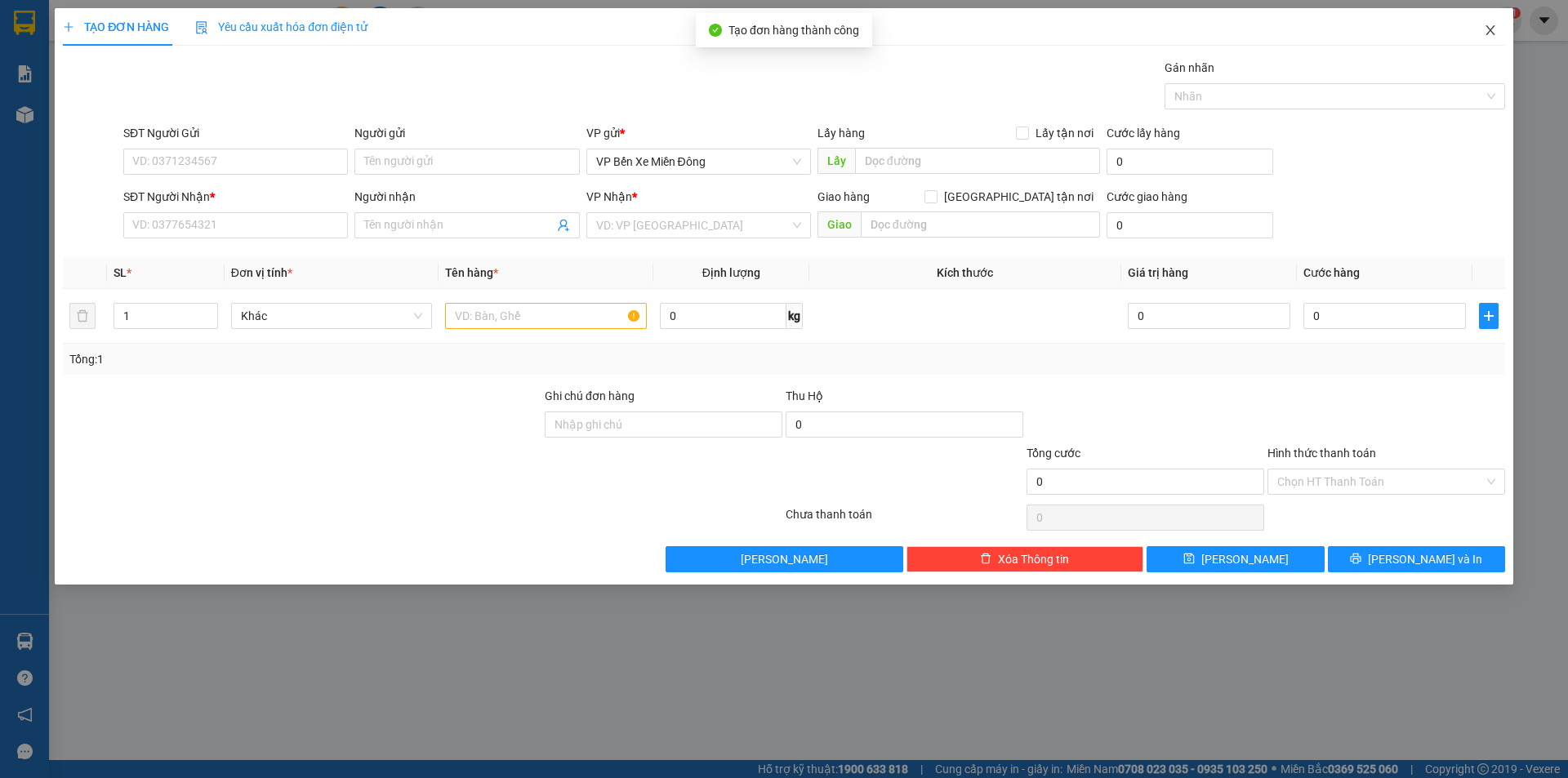
click at [1490, 32] on icon "close" at bounding box center [1489, 30] width 9 height 10
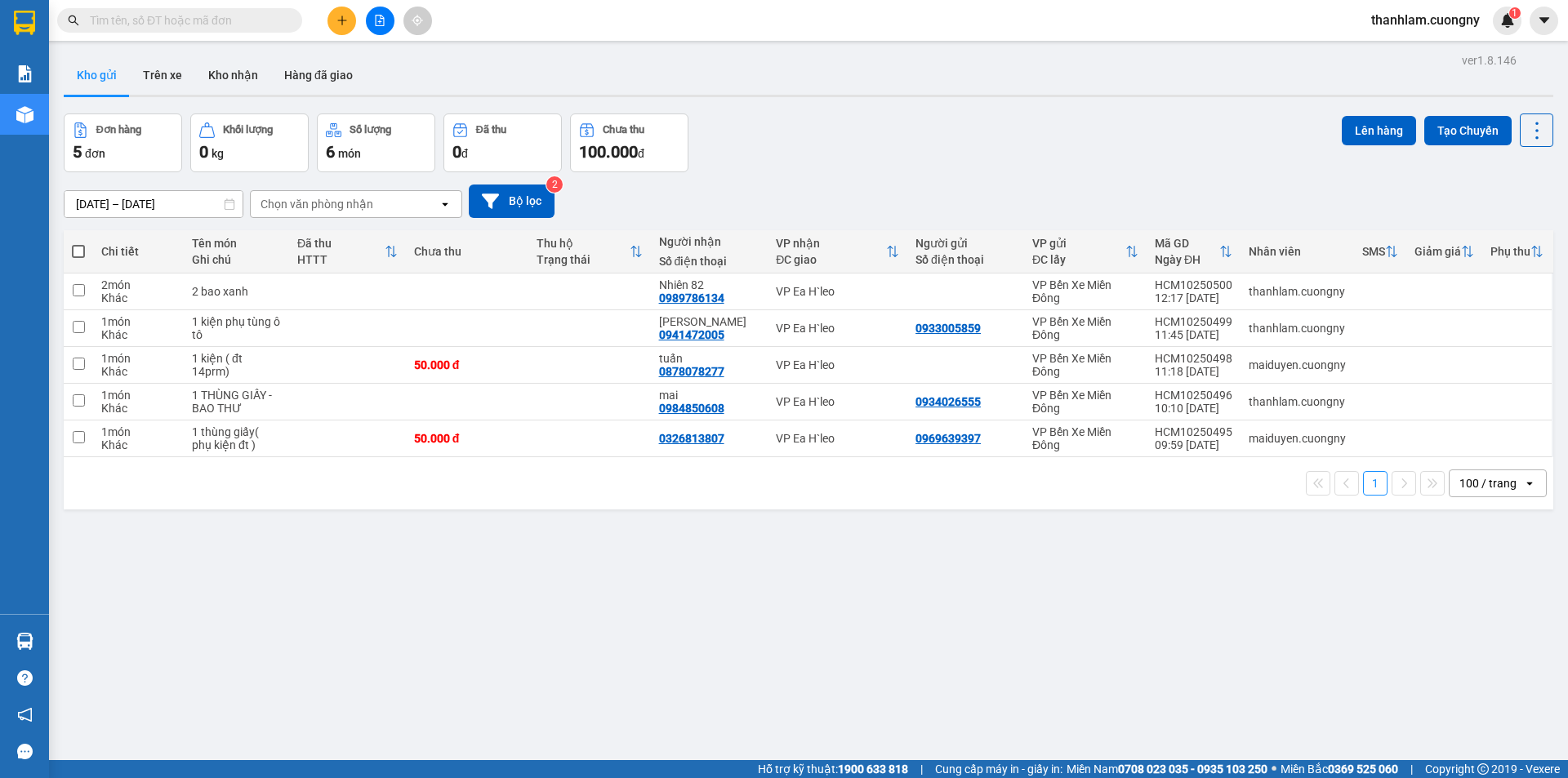
click at [266, 39] on div "Kết quả tìm kiếm ( 0 ) Bộ lọc No Data thanhlam.cuongny 1" at bounding box center [784, 20] width 1568 height 41
click at [267, 16] on input "text" at bounding box center [186, 20] width 193 height 18
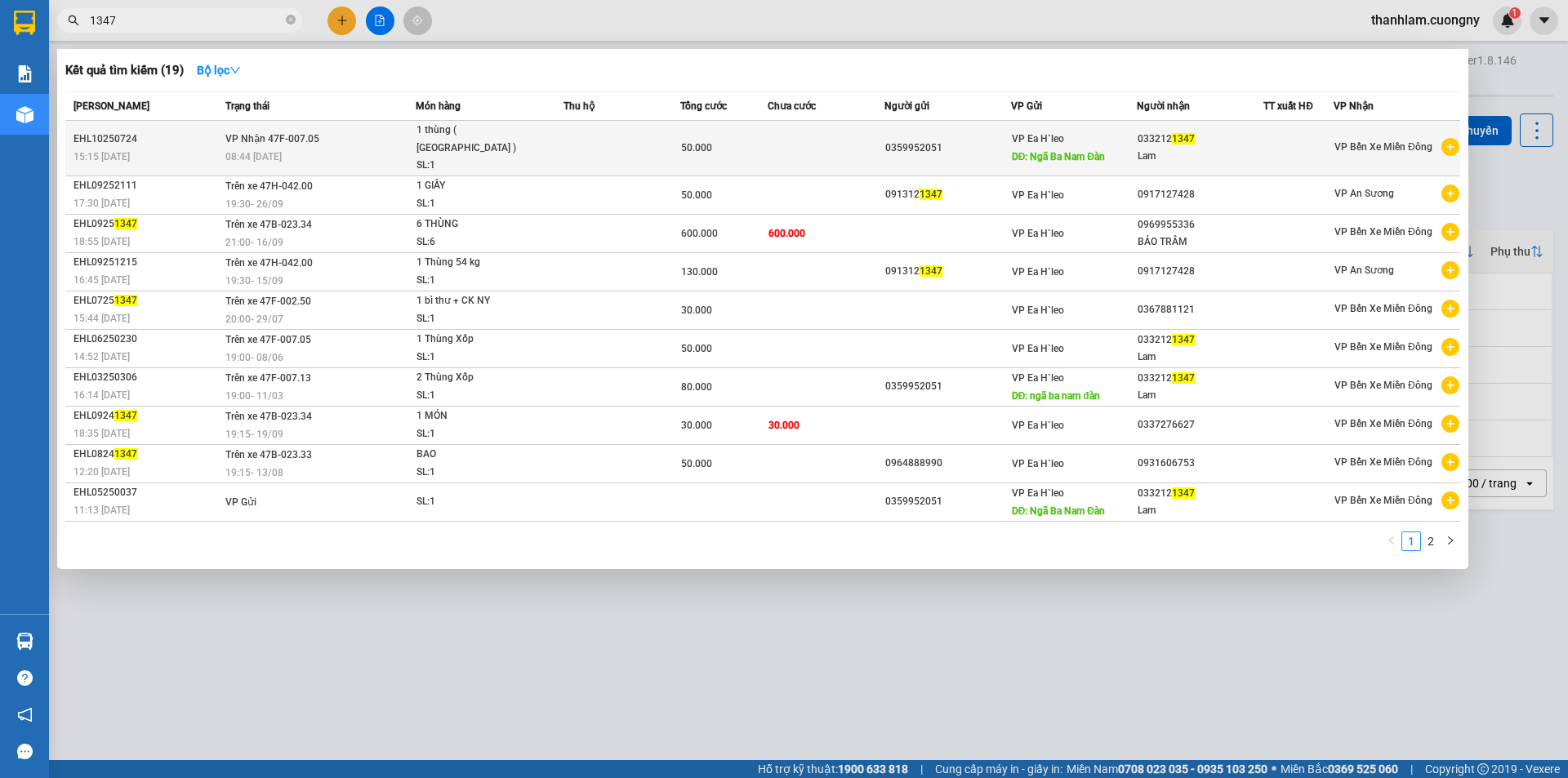
type input "1347"
click at [193, 147] on div "15:15 - 10/10" at bounding box center [147, 156] width 147 height 18
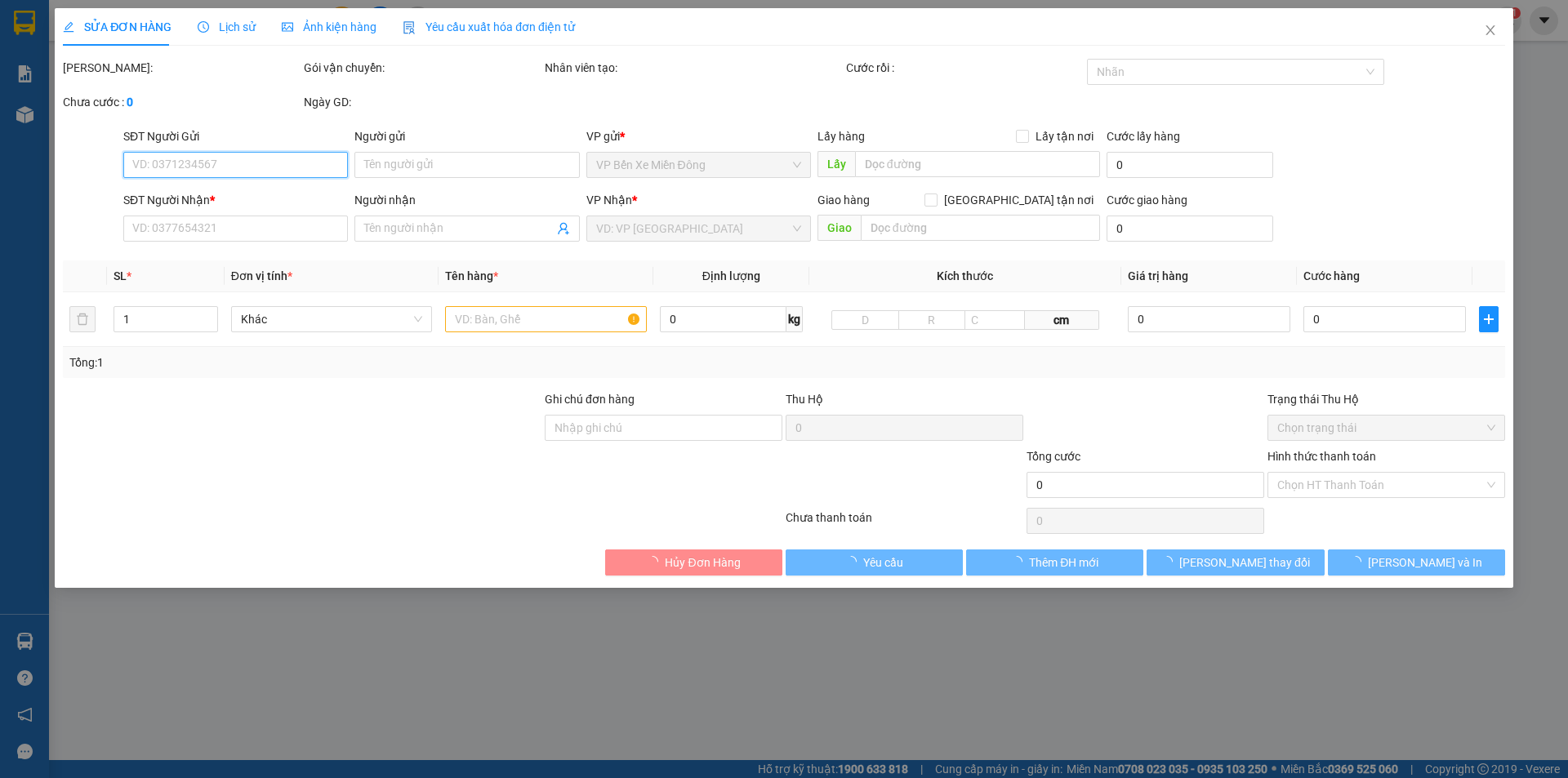
type input "0359952051"
type input "Ngã Ba Nam Đàn"
type input "0332121347"
type input "Lam"
type input "50.000"
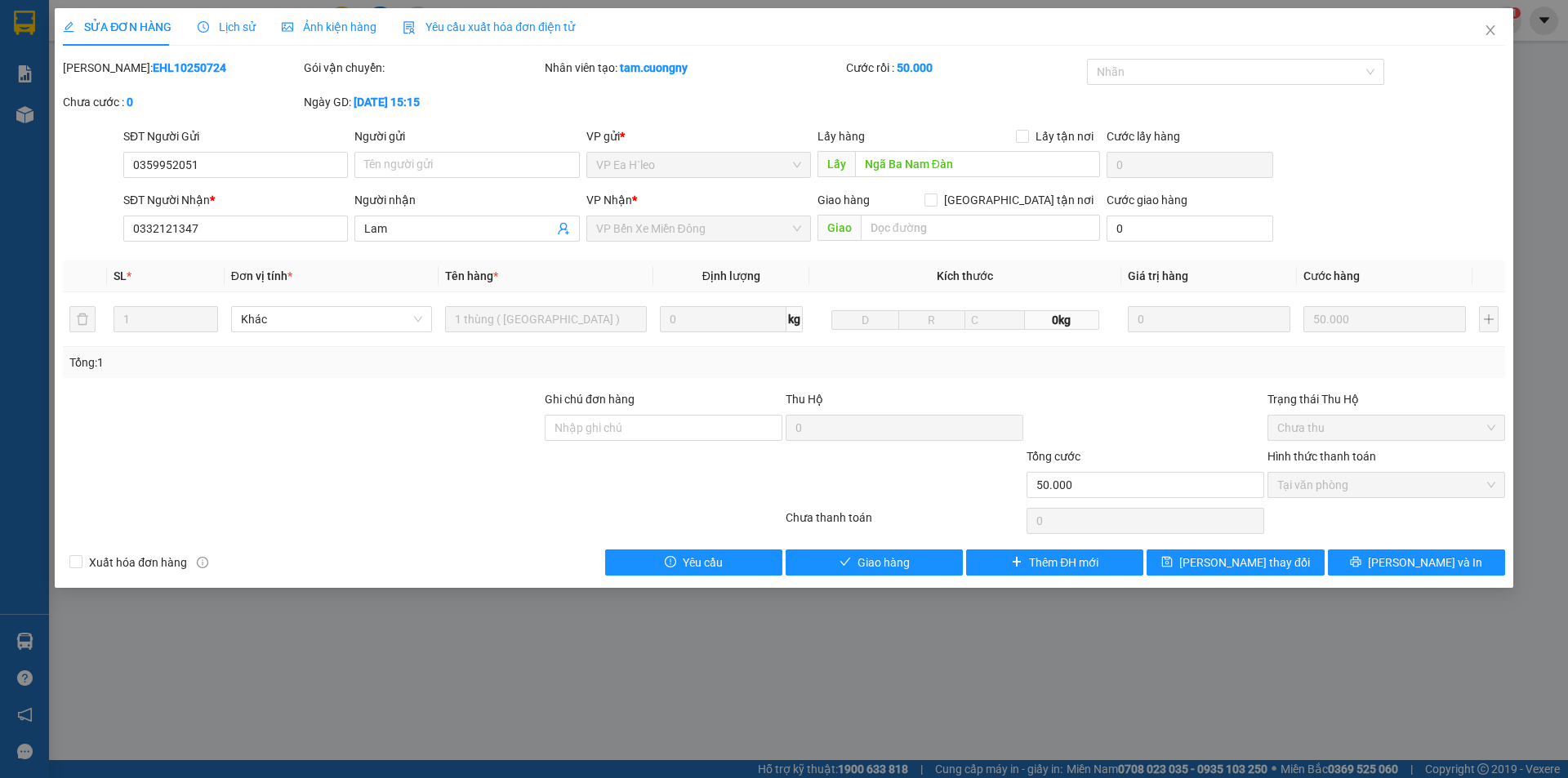
click at [392, 425] on div at bounding box center [301, 419] width 482 height 57
click at [829, 547] on div "Total Paid Fee 50.000 Total UnPaid Fee 0 Cash Collection Total Fee Mã ĐH: EHL10…" at bounding box center [784, 317] width 1442 height 516
click at [830, 558] on button "Giao hàng" at bounding box center [873, 562] width 177 height 26
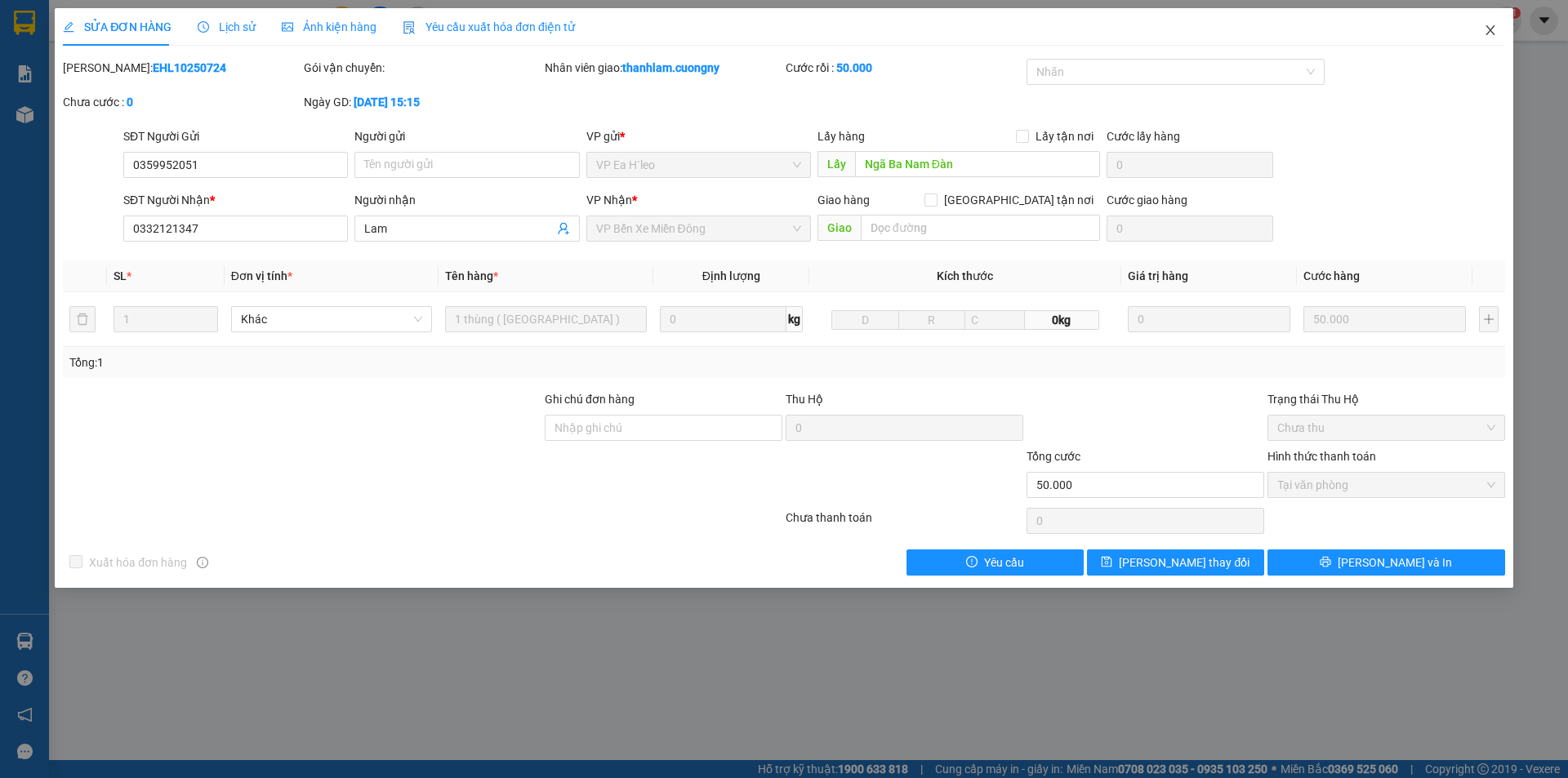
click at [1490, 36] on icon "close" at bounding box center [1490, 29] width 13 height 13
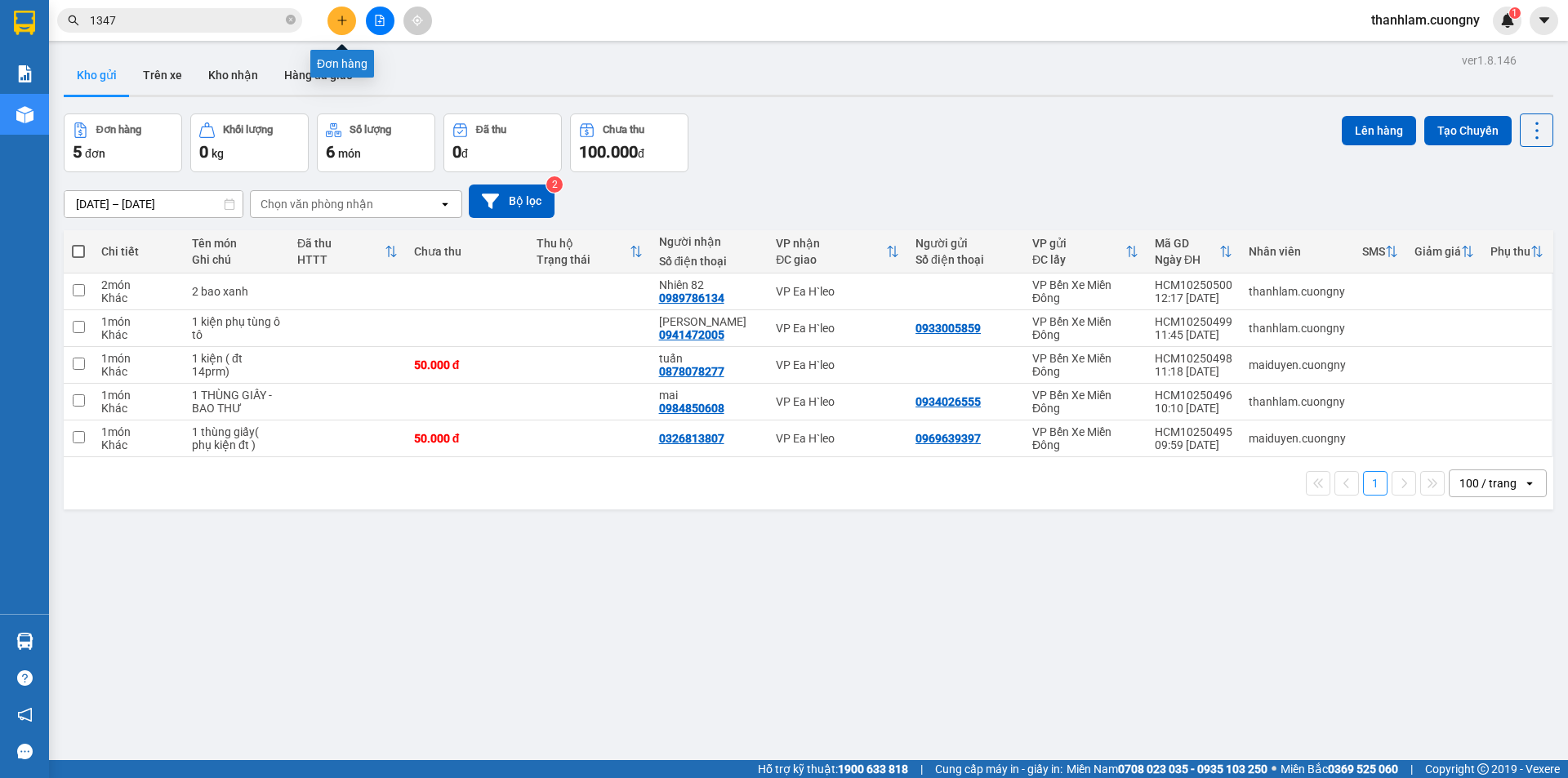
click at [335, 28] on button at bounding box center [341, 20] width 28 height 28
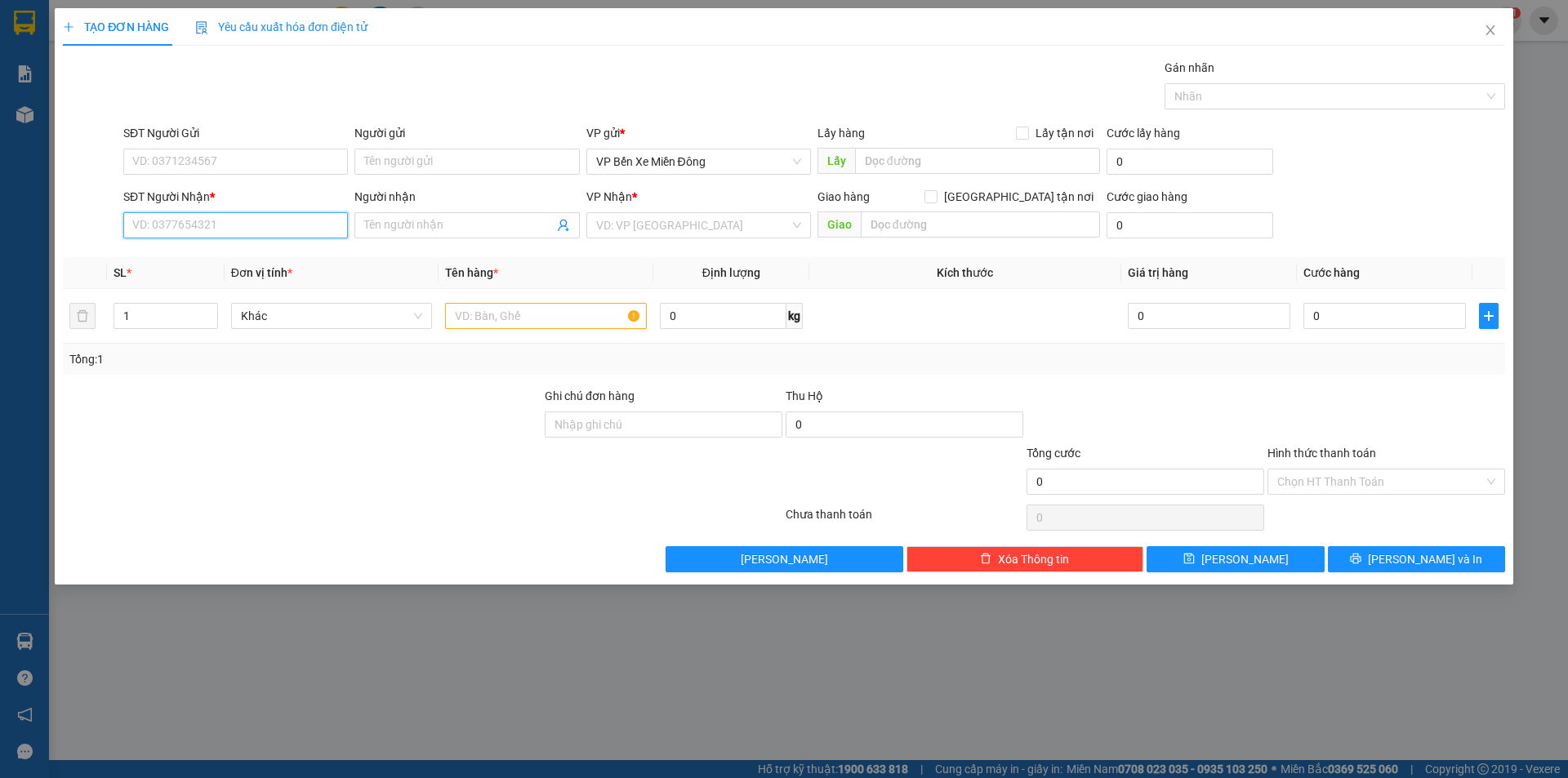
click at [196, 233] on input "SĐT Người Nhận *" at bounding box center [235, 225] width 225 height 26
click at [624, 233] on input "search" at bounding box center [693, 225] width 194 height 24
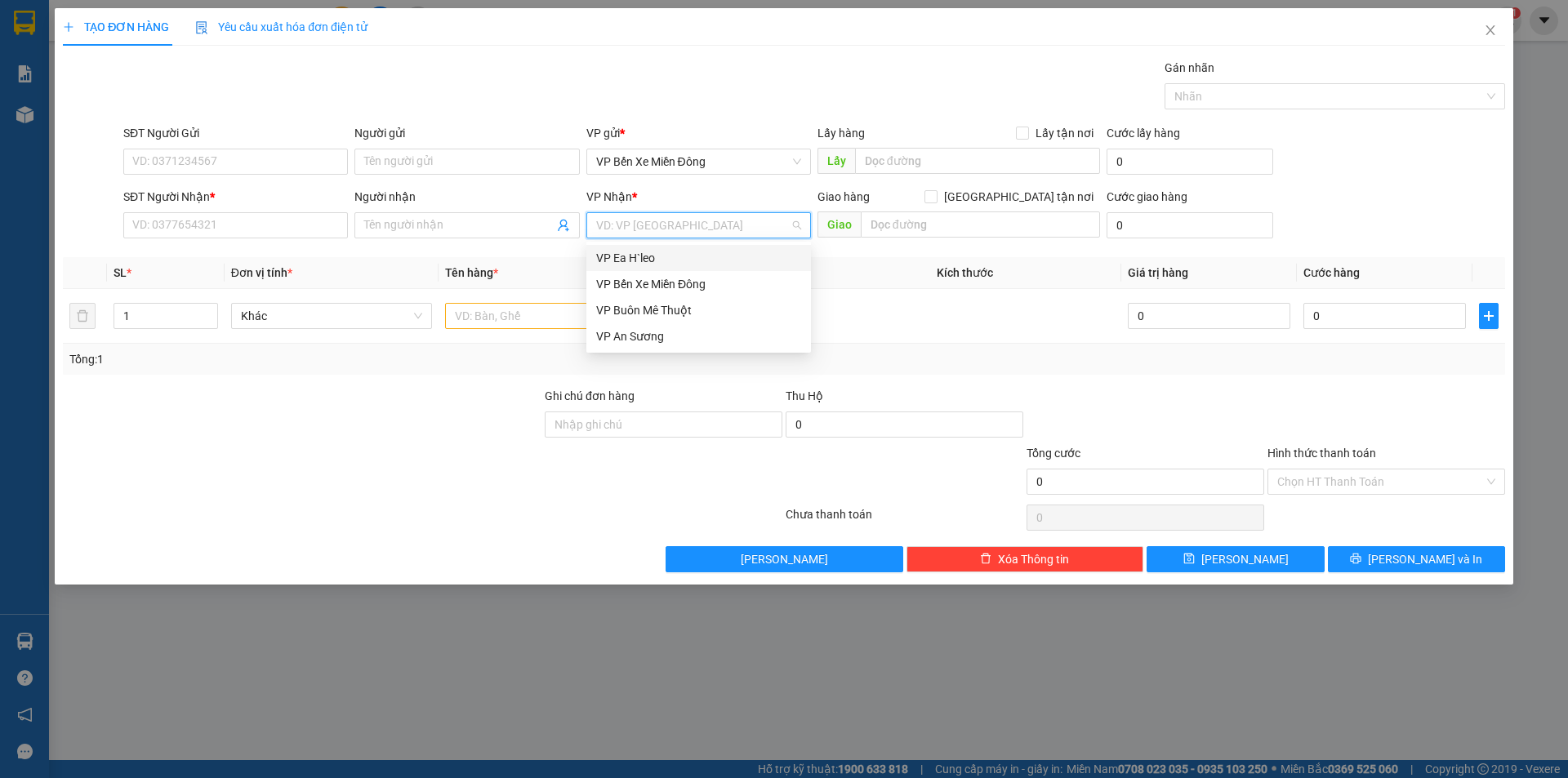
click at [619, 252] on div "VP Ea H`leo" at bounding box center [698, 258] width 204 height 18
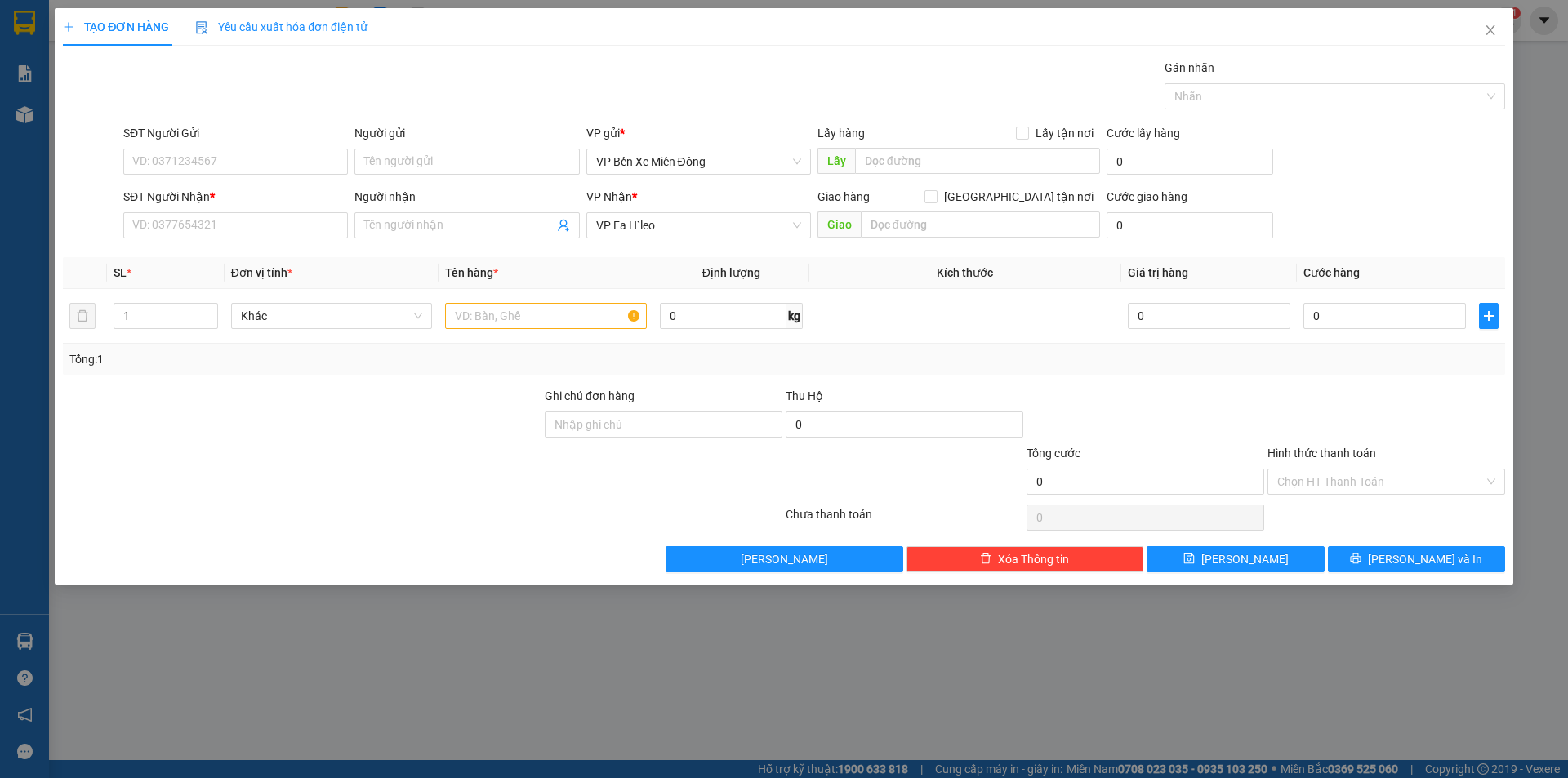
click at [286, 211] on div "SĐT Người Nhận *" at bounding box center [235, 200] width 225 height 24
click at [282, 220] on input "SĐT Người Nhận *" at bounding box center [235, 225] width 225 height 26
click at [247, 261] on div "0934995522 - Nga" at bounding box center [235, 258] width 204 height 18
type input "0934995522"
type input "Nga"
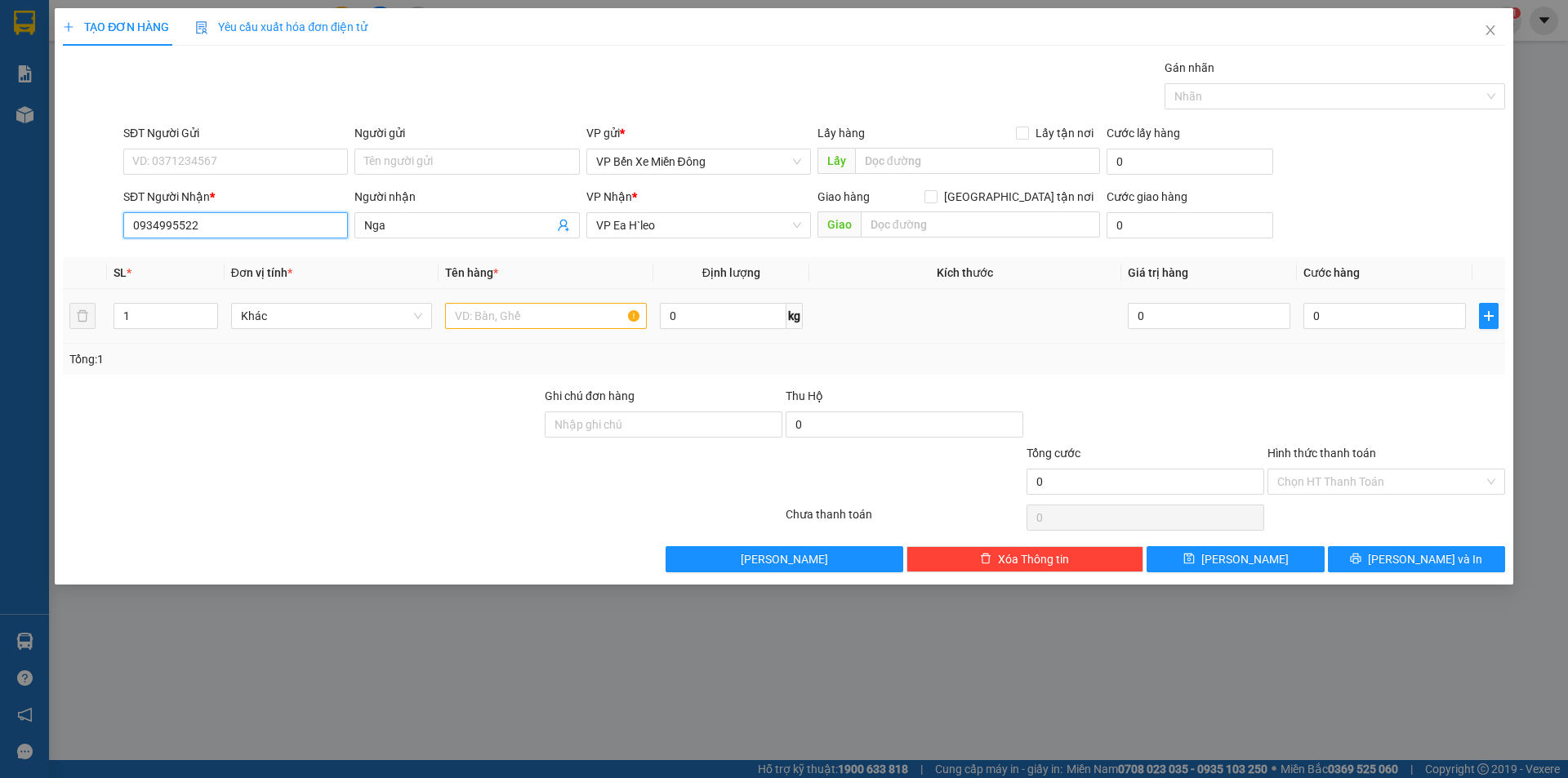
type input "0934995522"
click at [473, 318] on input "text" at bounding box center [546, 316] width 202 height 26
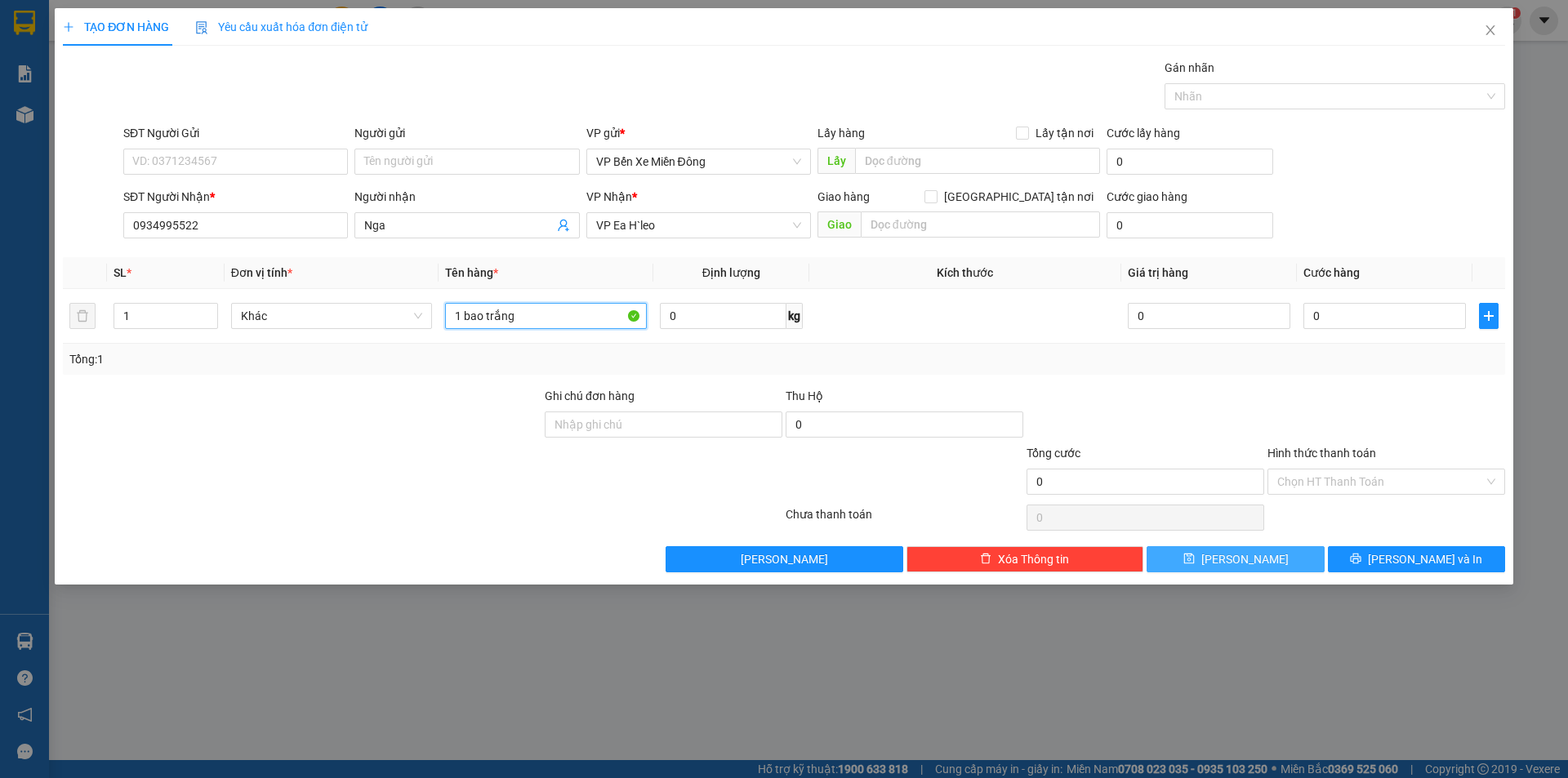
type input "1 bao trắng"
click at [1246, 554] on span "[PERSON_NAME]" at bounding box center [1244, 559] width 87 height 18
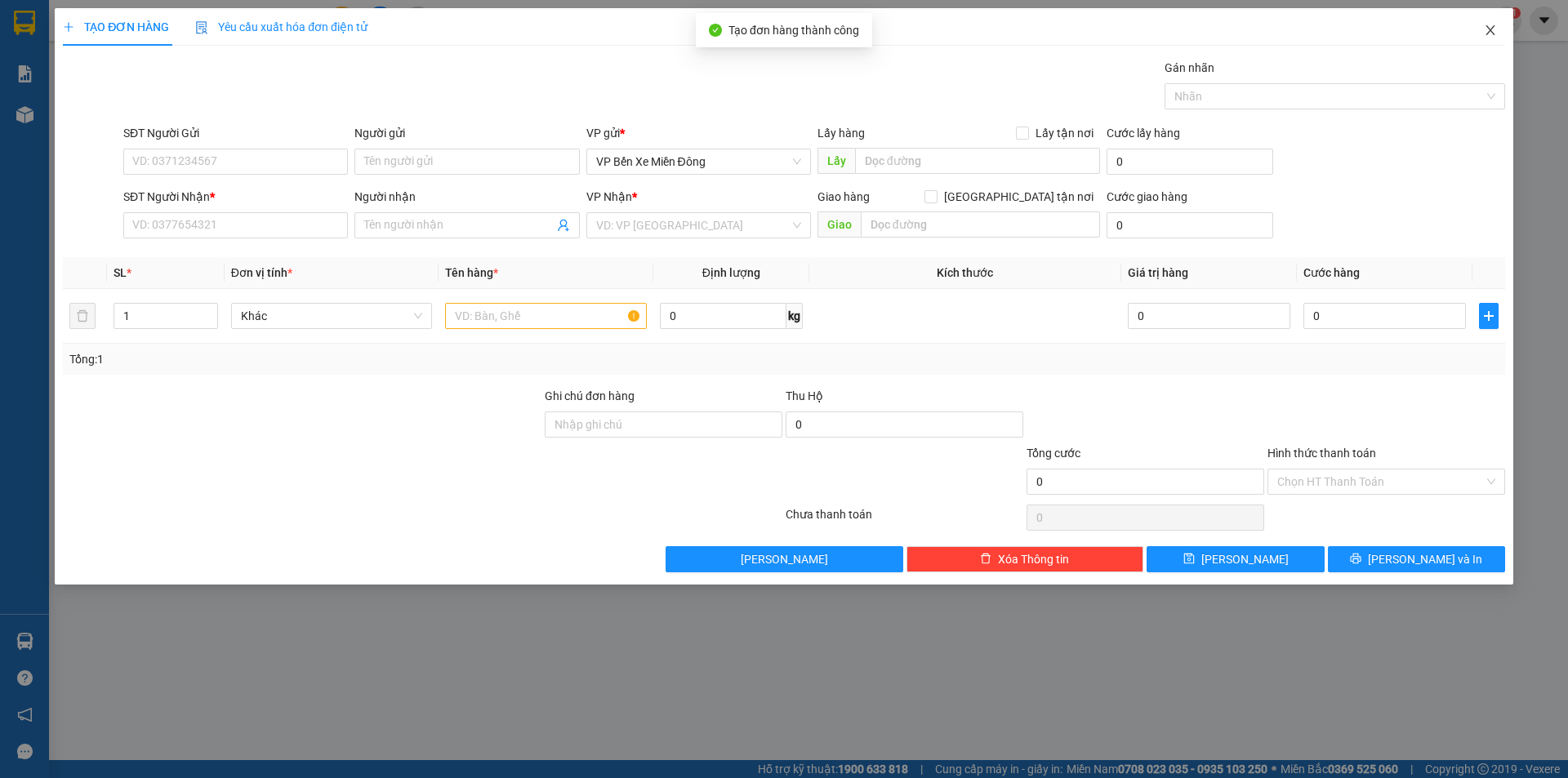
click at [1505, 23] on span "Close" at bounding box center [1490, 30] width 46 height 46
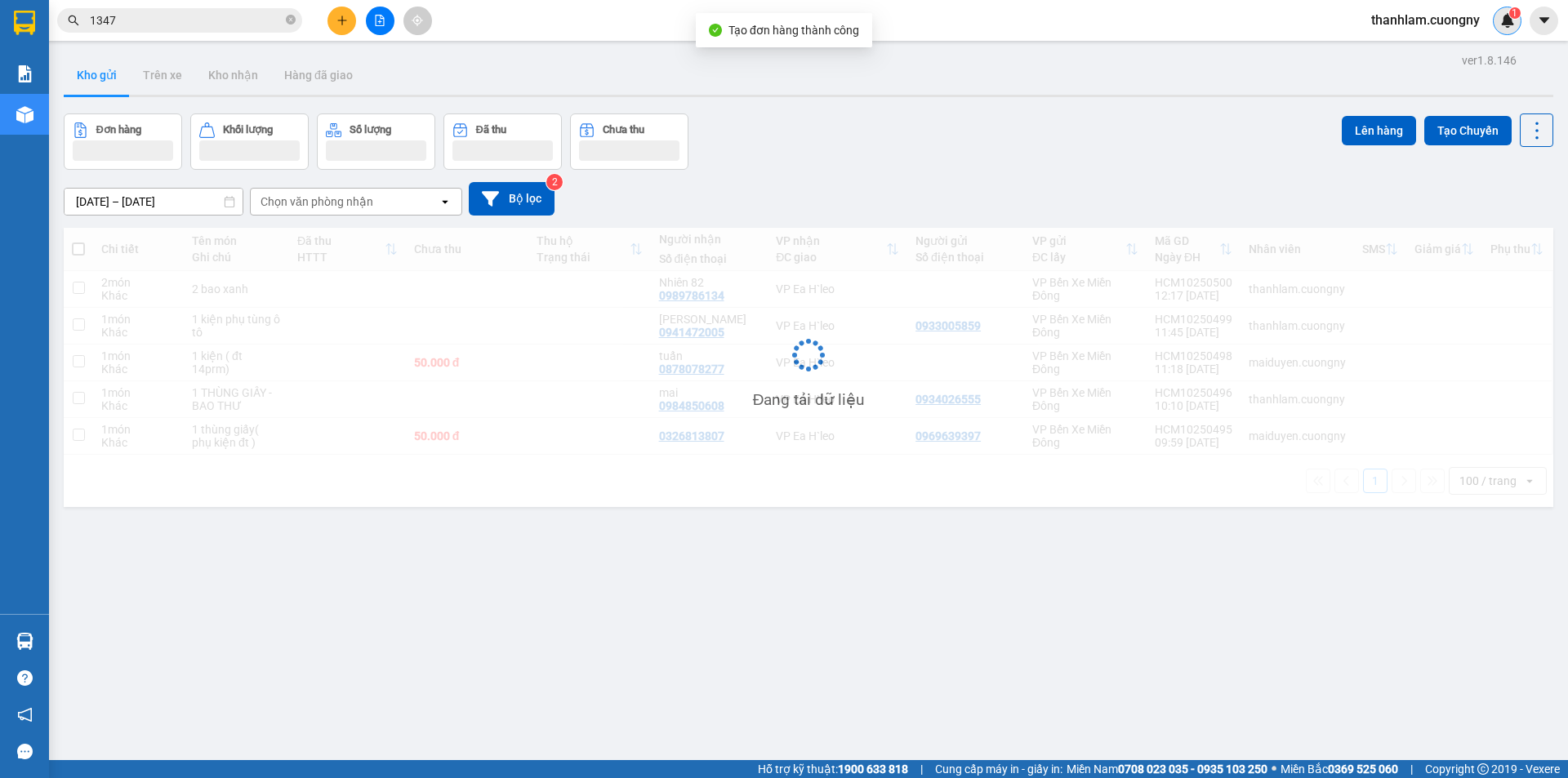
click at [1496, 28] on div "1" at bounding box center [1506, 20] width 28 height 28
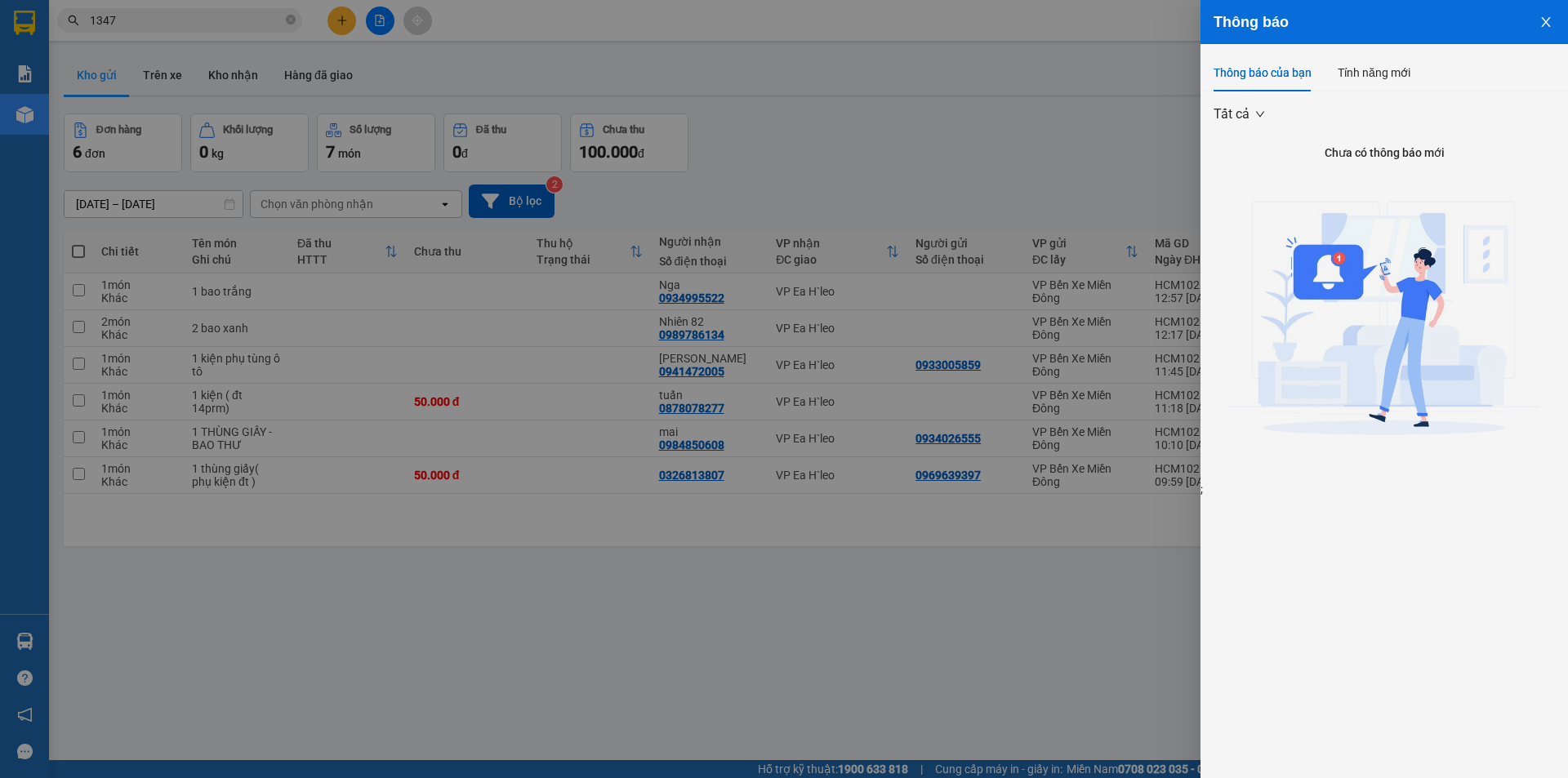
click at [1548, 19] on icon "close" at bounding box center [1545, 22] width 9 height 10
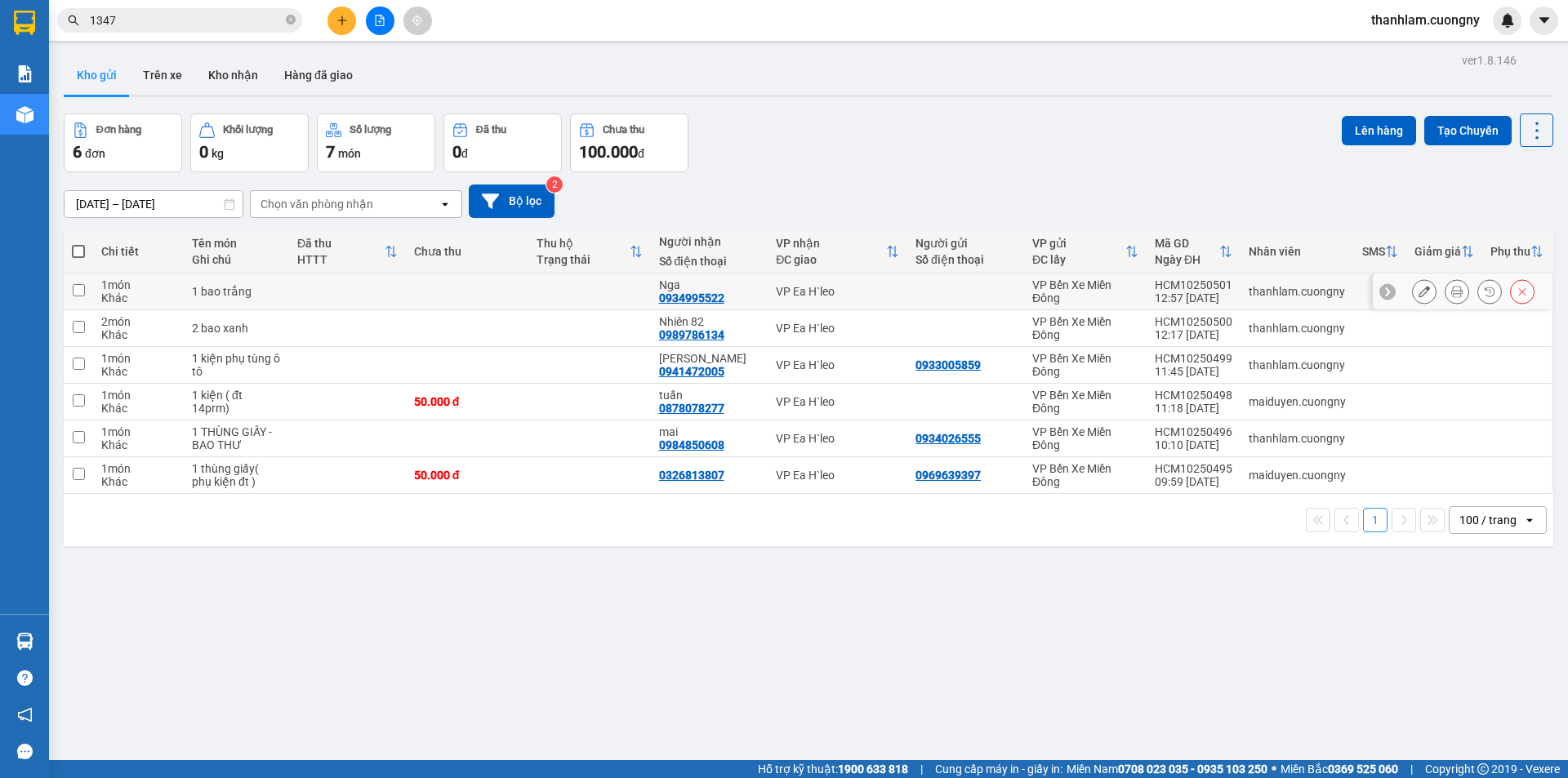
click at [1418, 293] on icon at bounding box center [1424, 292] width 12 height 12
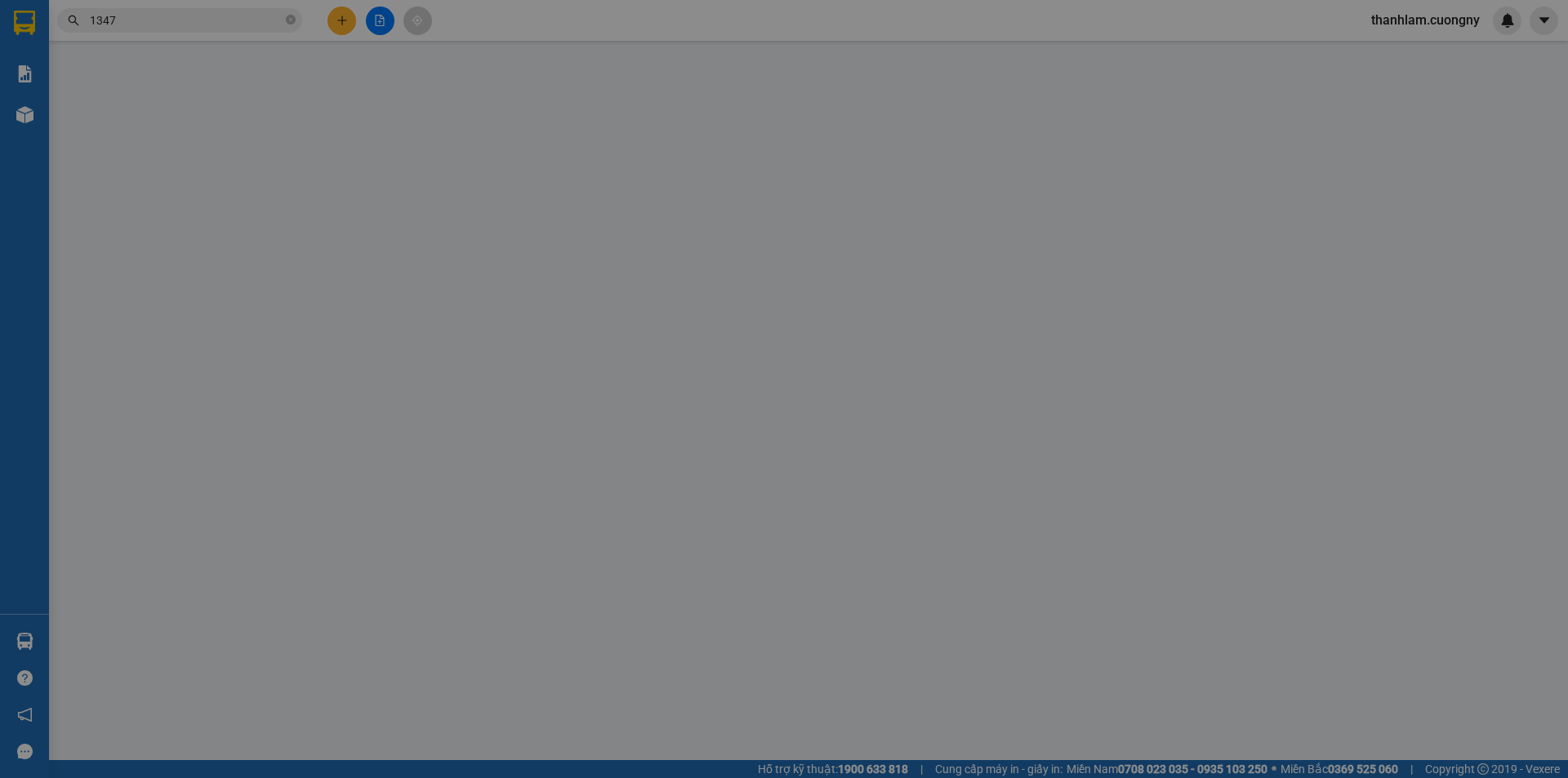
type input "0934995522"
type input "Nga"
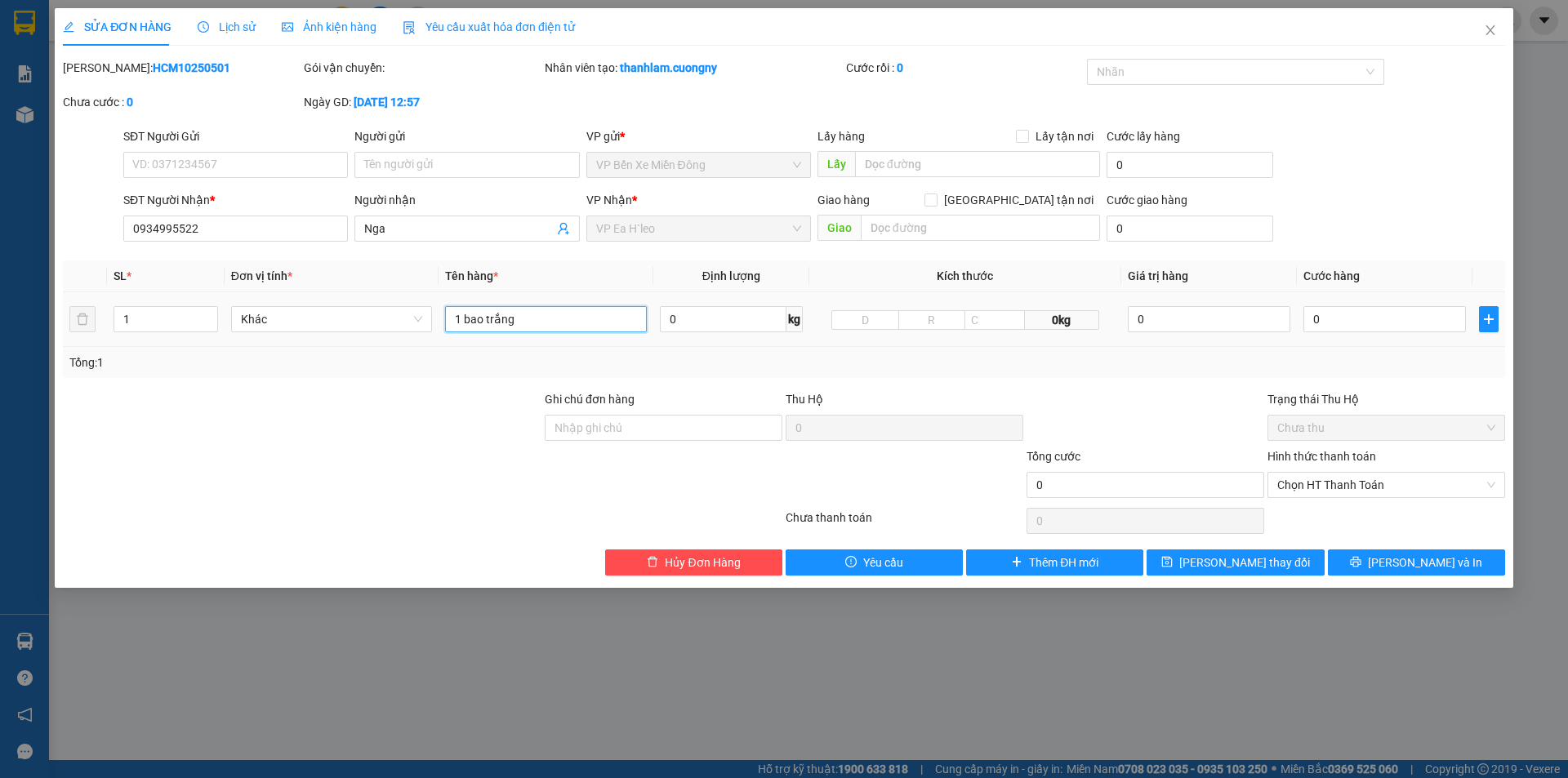
click at [553, 328] on input "1 bao trắng" at bounding box center [546, 319] width 202 height 26
type input "1 bao trắng nhỏ"
click at [1192, 555] on button "[PERSON_NAME] thay đổi" at bounding box center [1235, 562] width 177 height 26
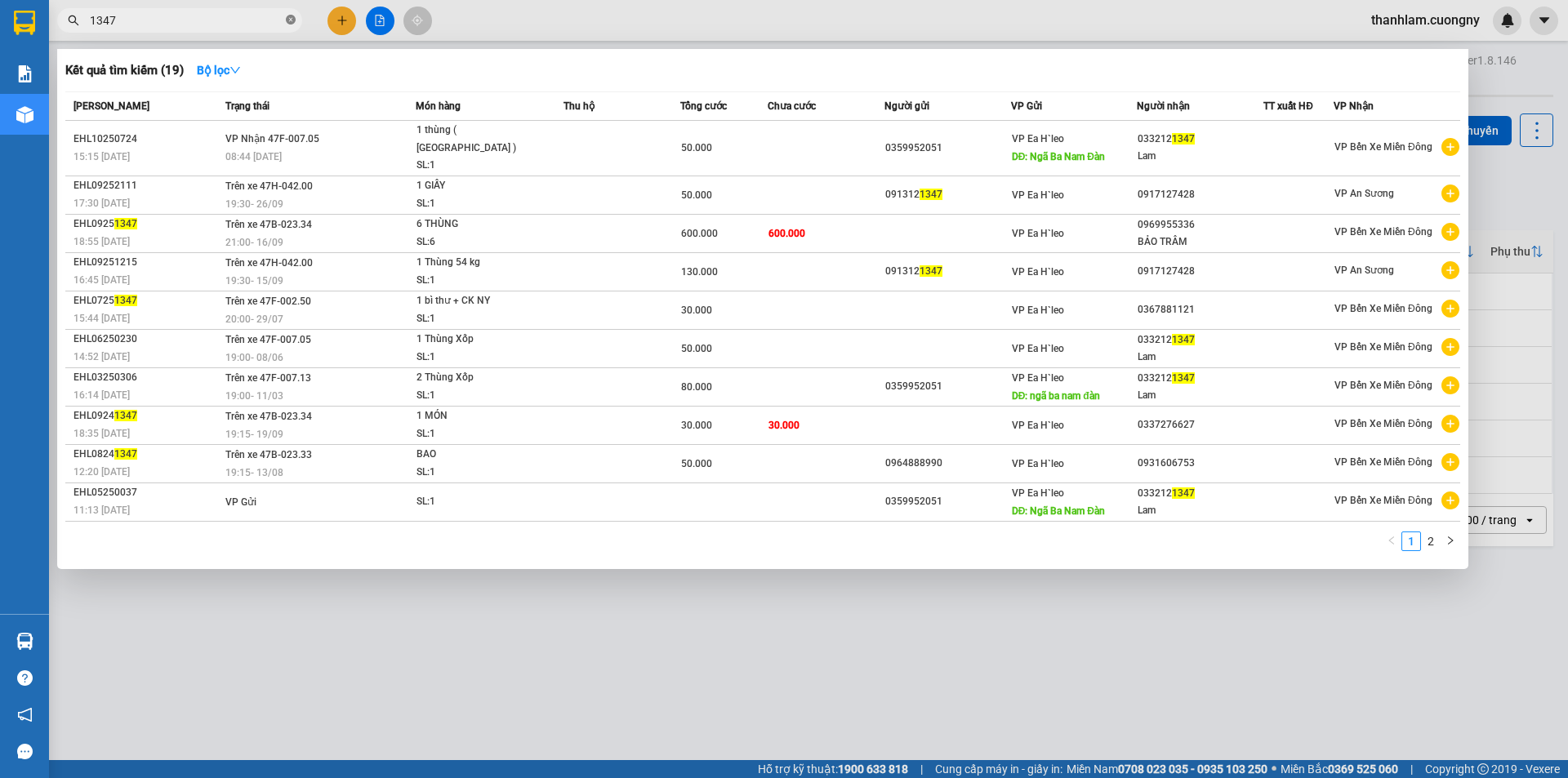
click at [286, 18] on icon "close-circle" at bounding box center [291, 19] width 10 height 10
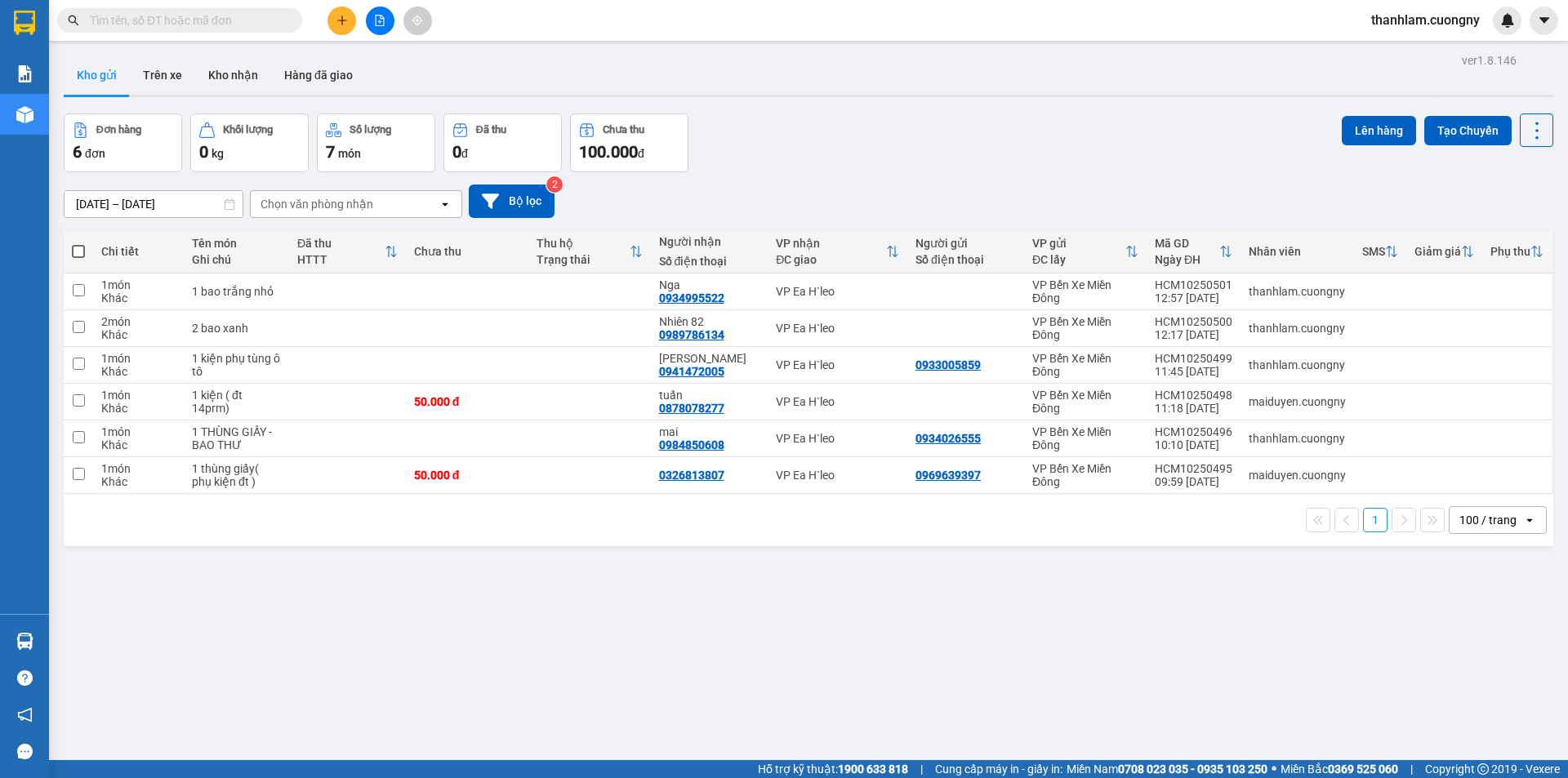
click at [247, 25] on input "text" at bounding box center [186, 20] width 193 height 18
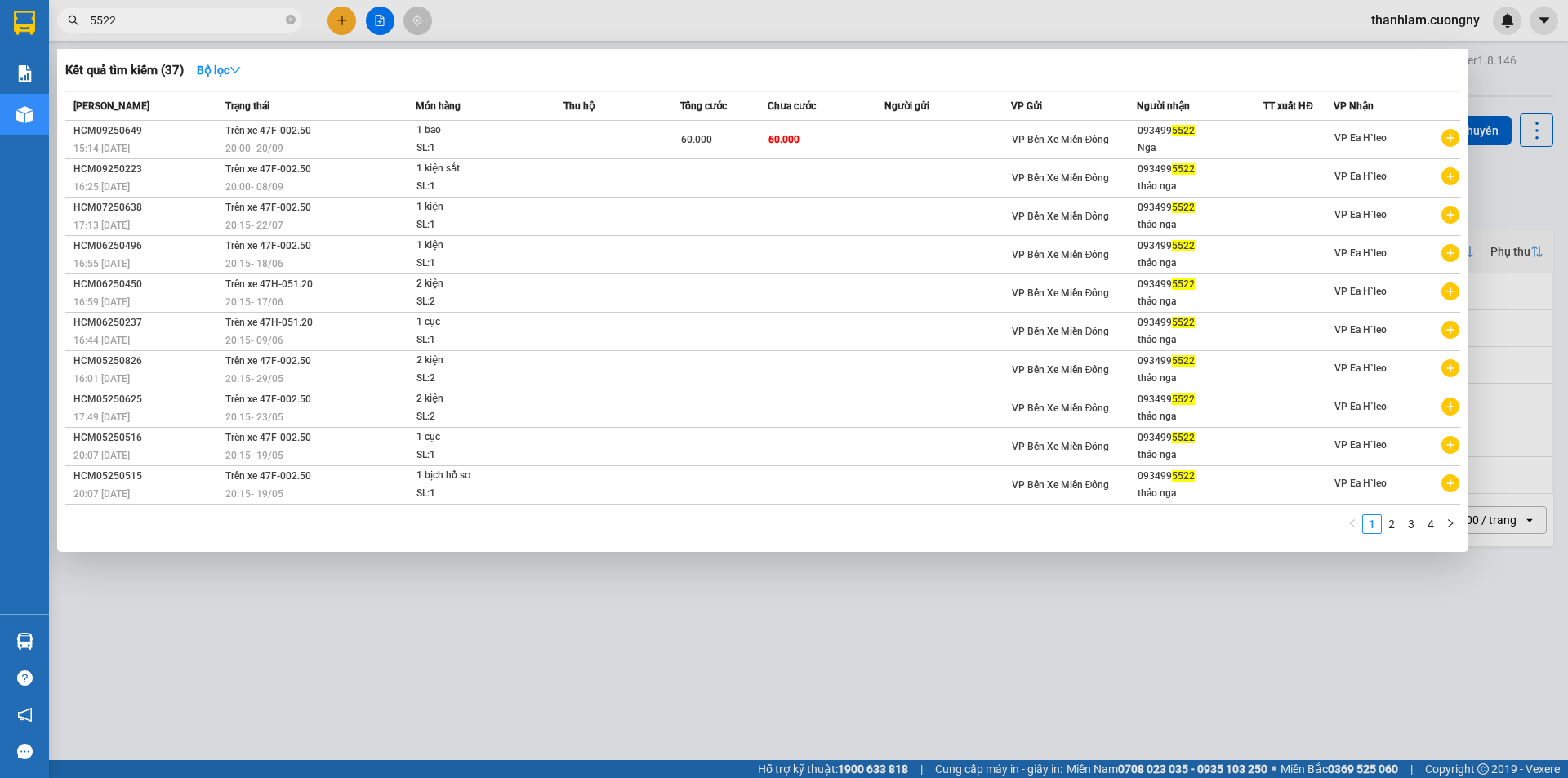
type input "5522"
click at [1240, 621] on div at bounding box center [784, 389] width 1568 height 778
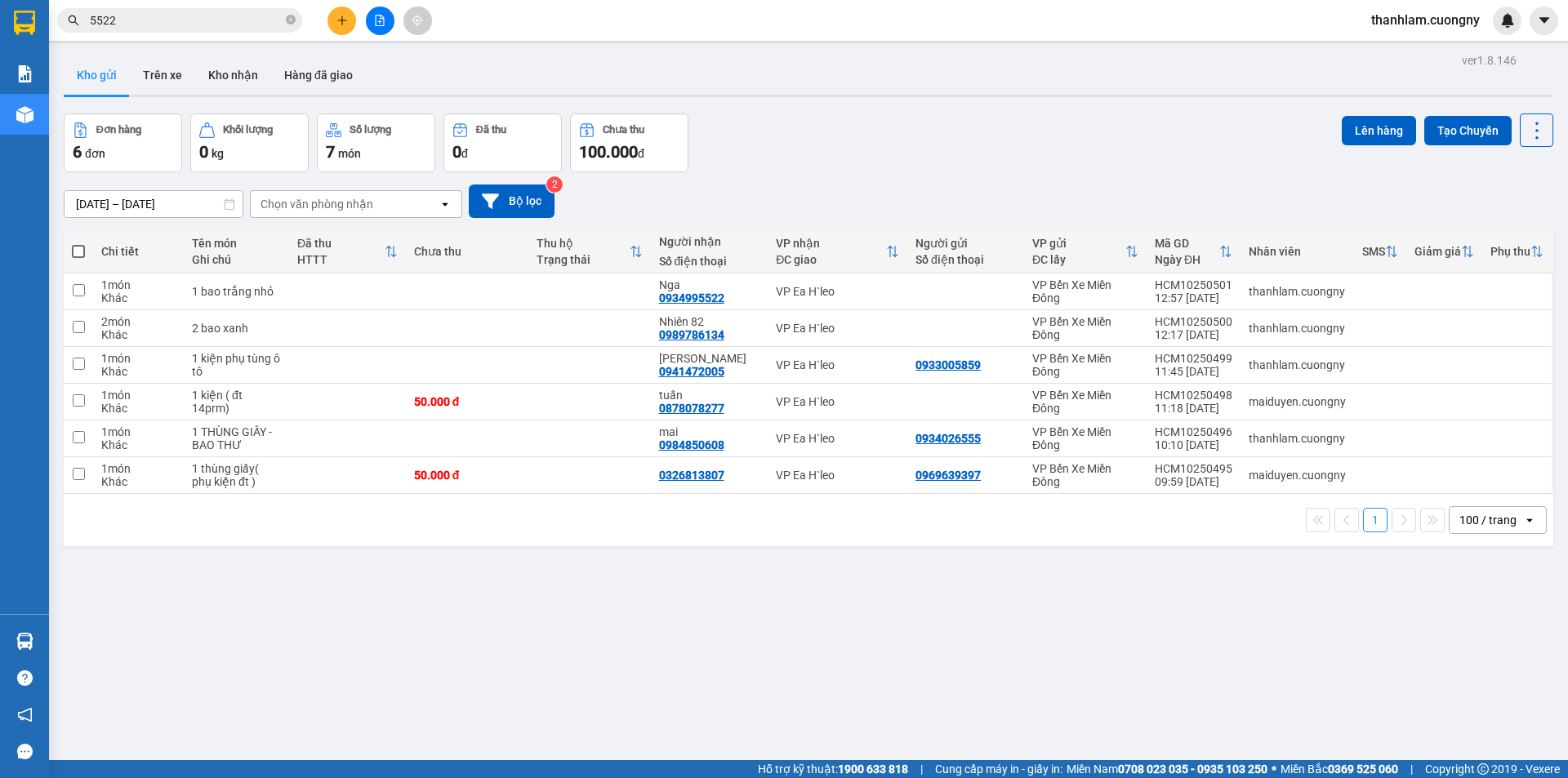
click at [158, 32] on span "5522" at bounding box center [179, 19] width 245 height 24
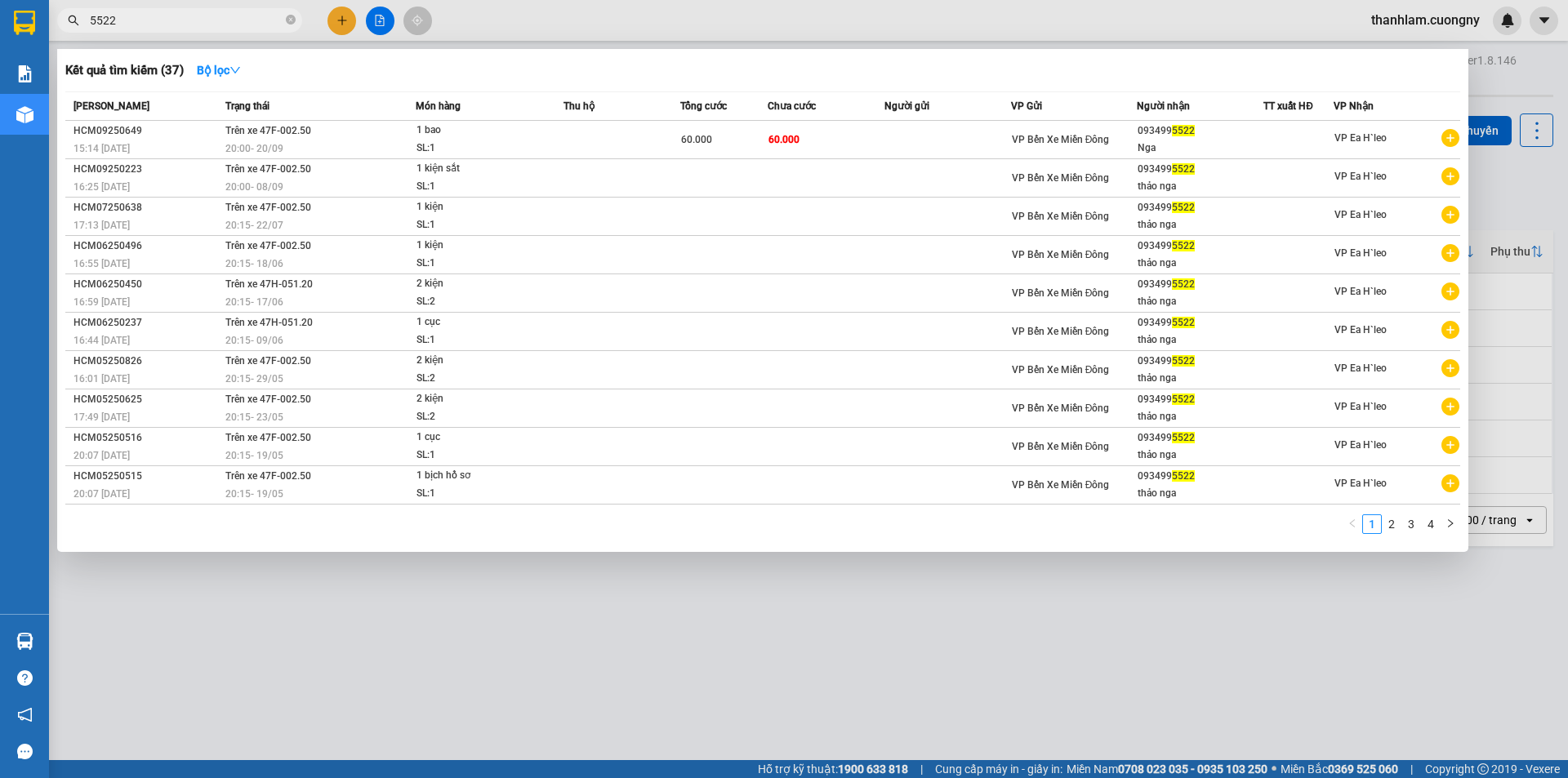
click at [164, 22] on input "5522" at bounding box center [186, 20] width 193 height 18
click at [293, 28] on span at bounding box center [291, 20] width 10 height 16
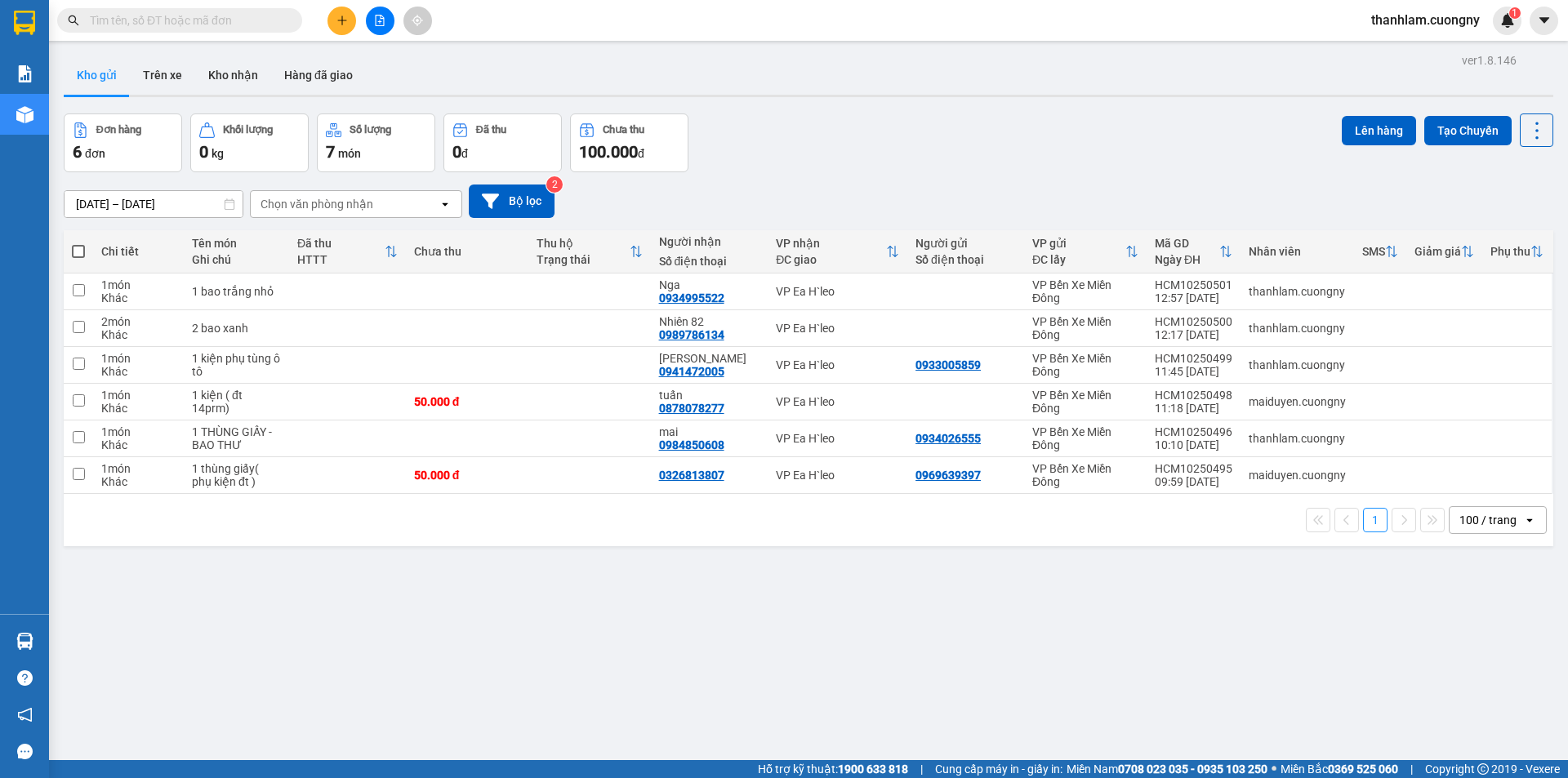
click at [235, 17] on input "text" at bounding box center [186, 20] width 193 height 18
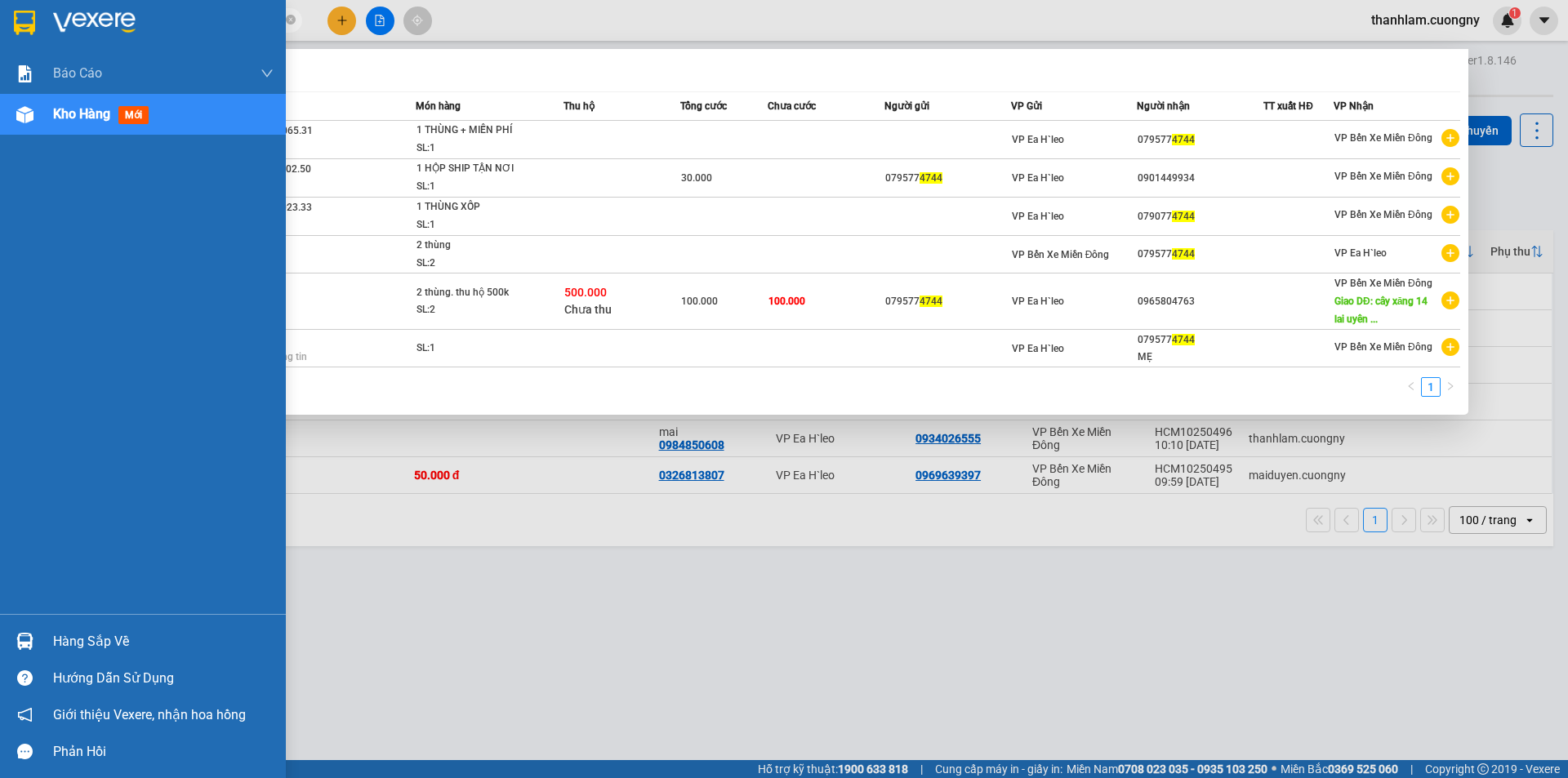
type input "4744"
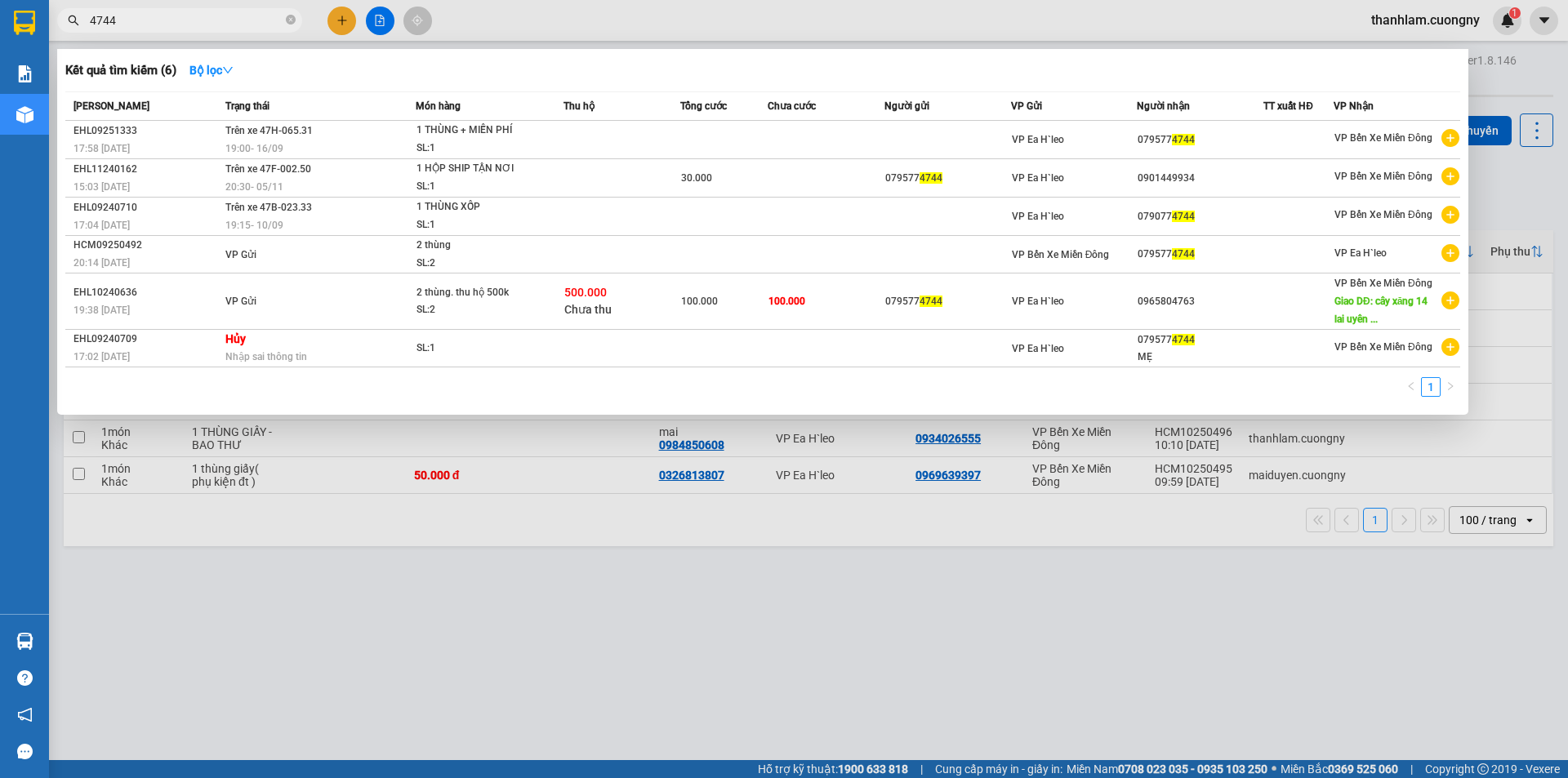
drag, startPoint x: 16, startPoint y: 262, endPoint x: 381, endPoint y: 643, distance: 527.6
click at [381, 643] on div at bounding box center [784, 389] width 1568 height 778
click at [293, 22] on icon "close-circle" at bounding box center [291, 19] width 10 height 10
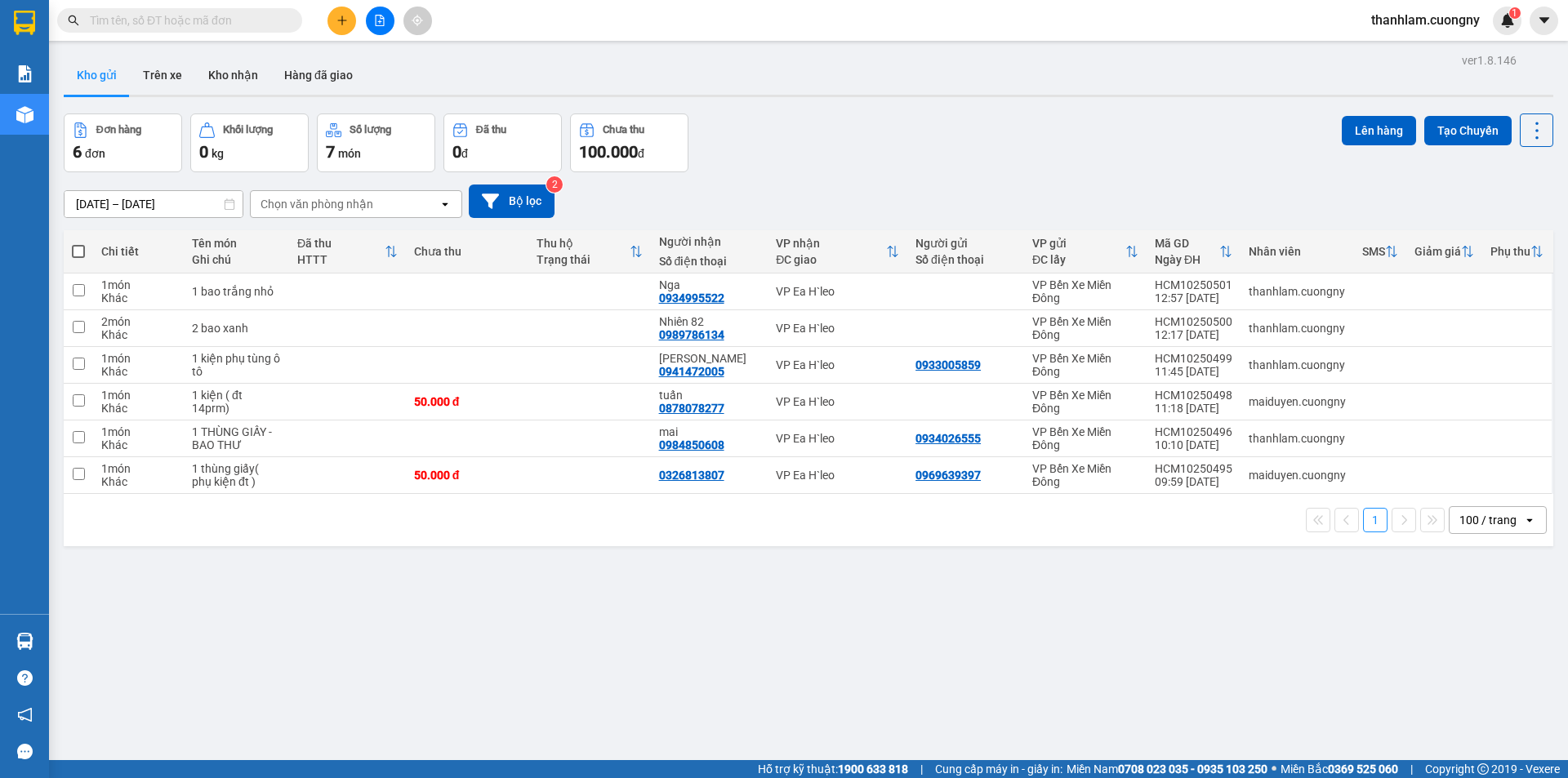
click at [236, 23] on input "text" at bounding box center [186, 20] width 193 height 18
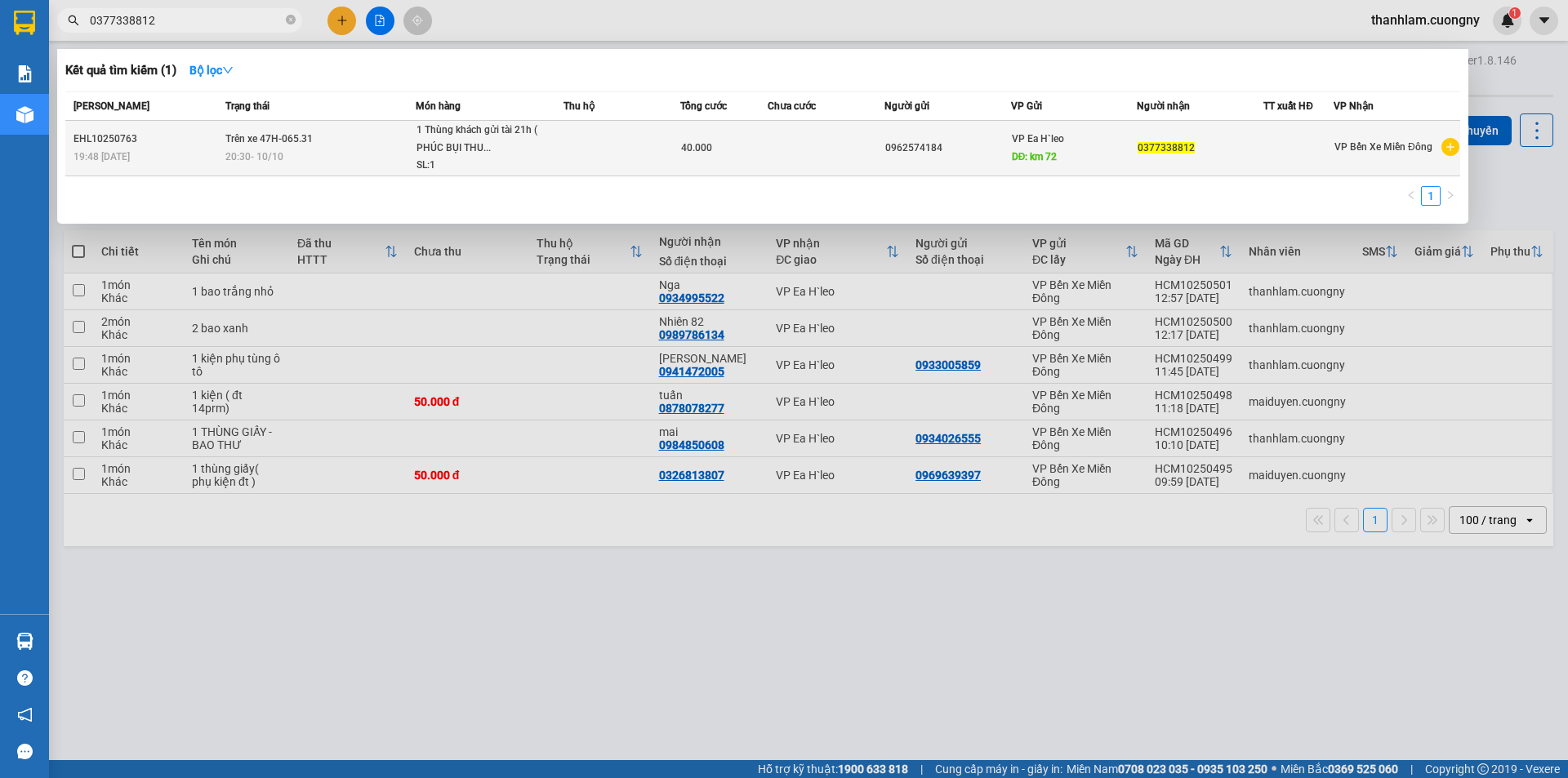
type input "0377338812"
click at [298, 144] on span "Trên xe 47H-065.31" at bounding box center [269, 139] width 87 height 12
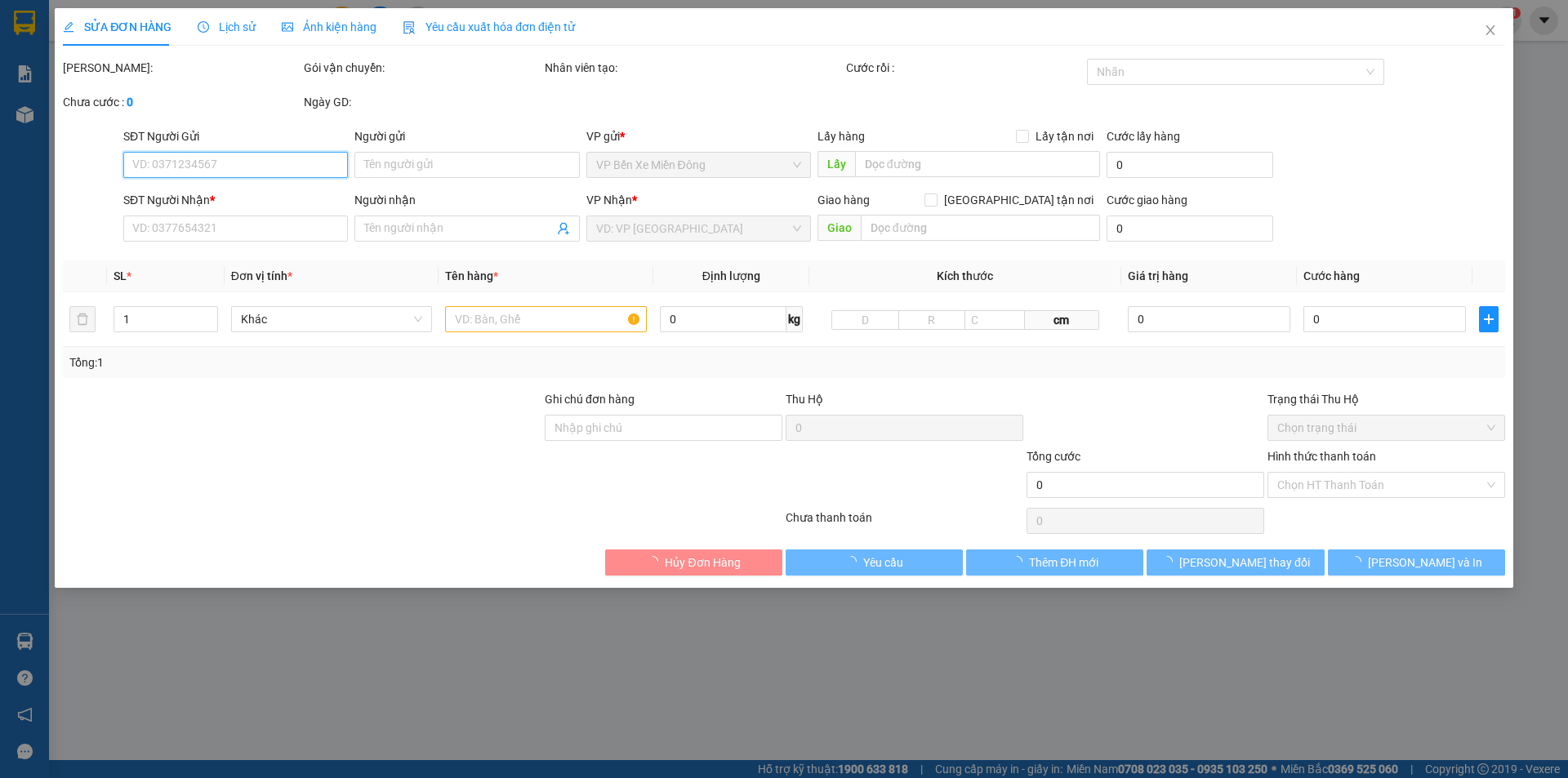
type input "0962574184"
type input "km 72"
type input "0377338812"
type input "40.000"
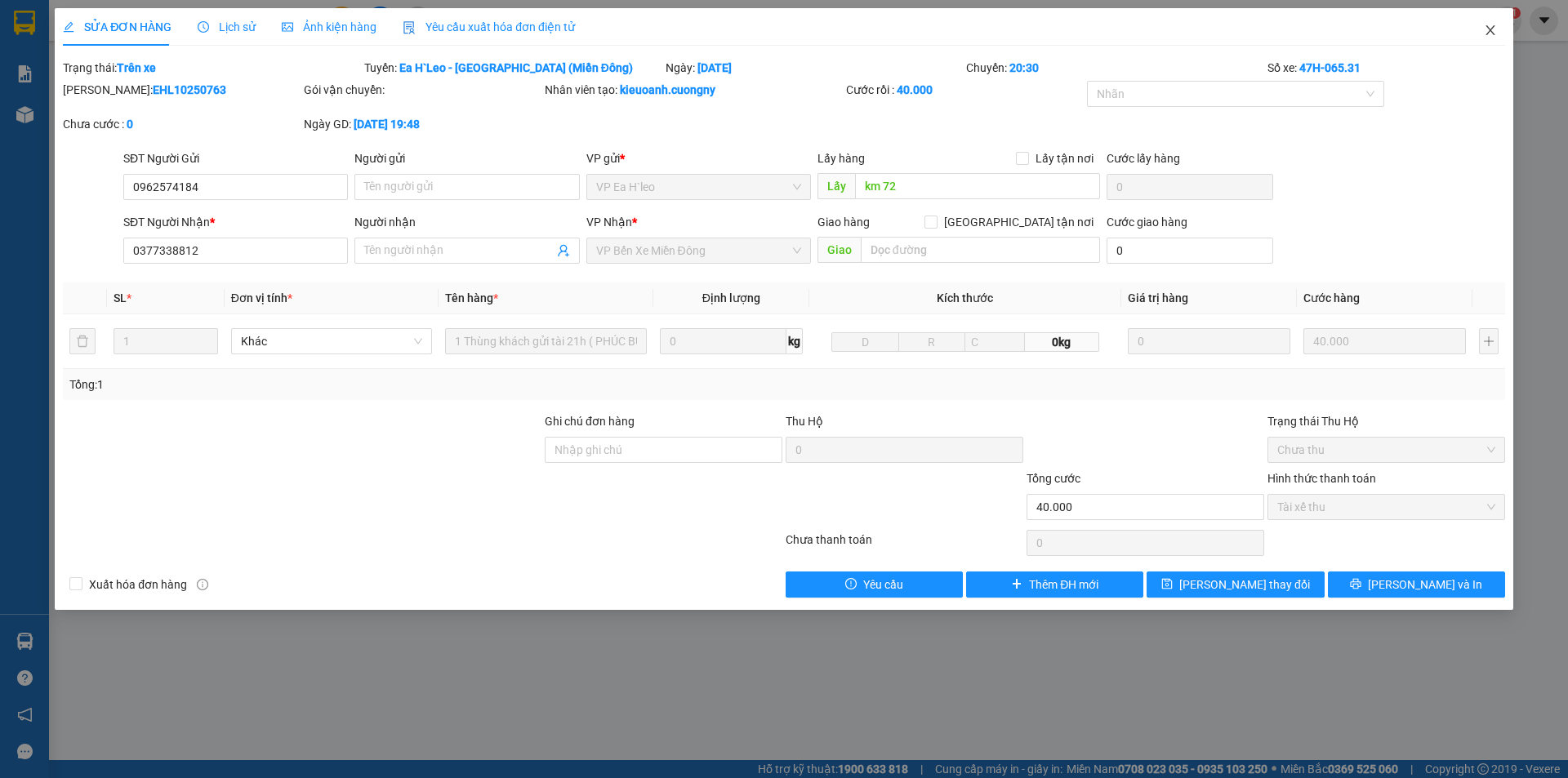
click at [1485, 30] on icon "close" at bounding box center [1490, 29] width 13 height 13
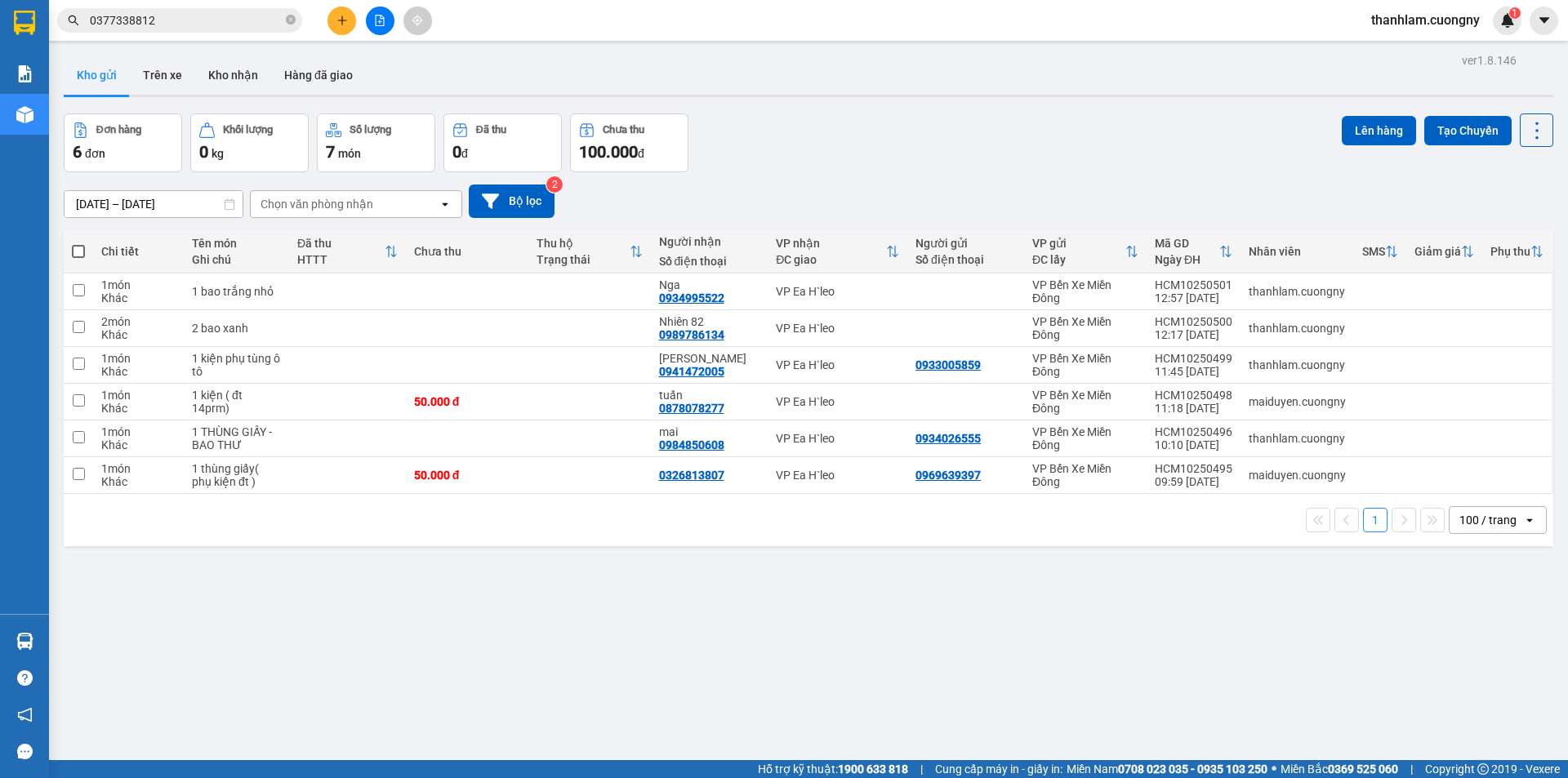
click at [760, 154] on div "Đơn hàng 6 đơn Khối lượng 0 kg Số lượng 7 món Đã thu 0 đ Chưa thu 100.000 đ Lên…" at bounding box center [808, 142] width 1490 height 59
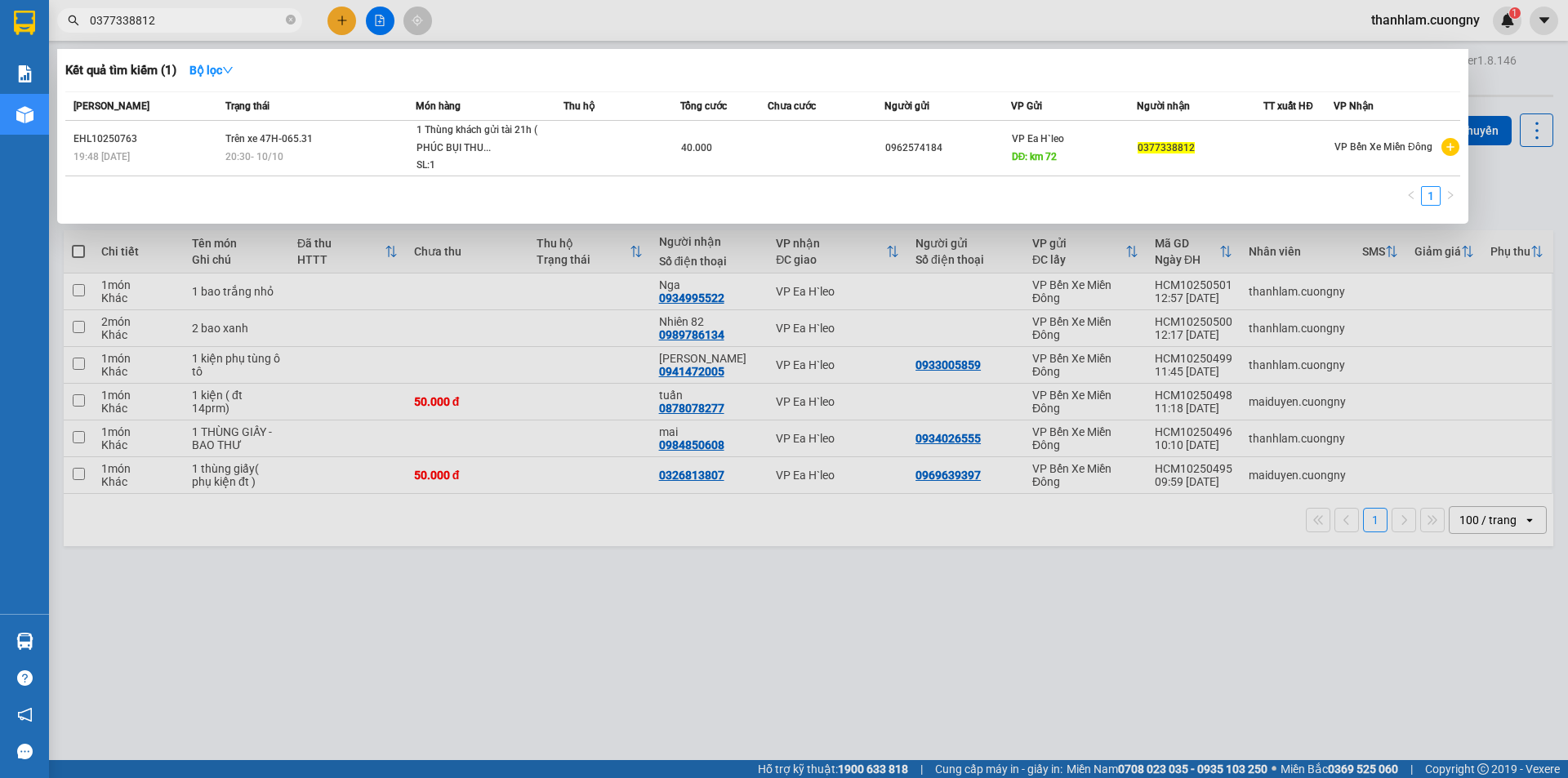
click at [189, 12] on input "0377338812" at bounding box center [186, 20] width 193 height 18
click at [319, 503] on div at bounding box center [784, 389] width 1568 height 778
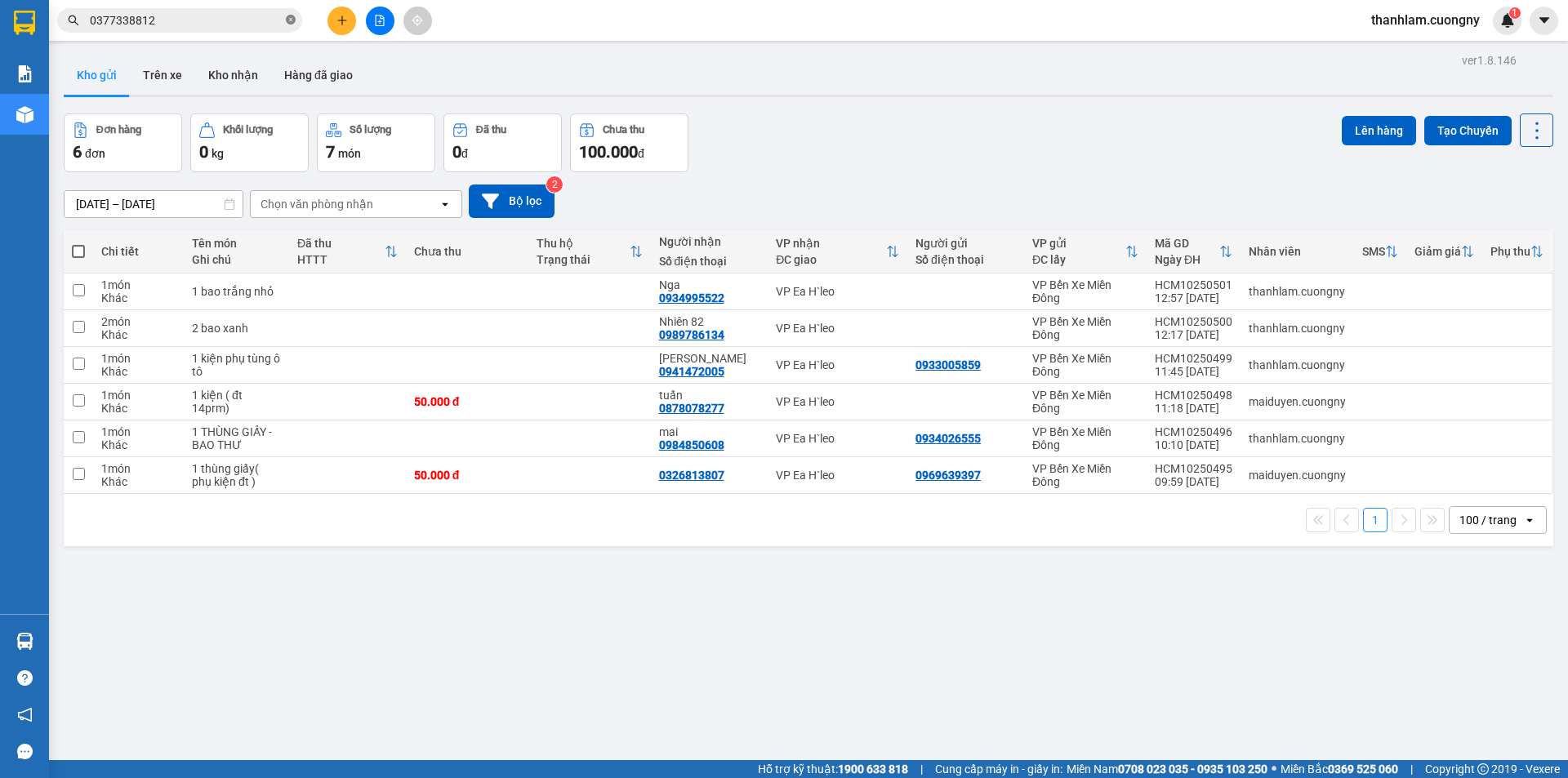
click at [291, 22] on icon "close-circle" at bounding box center [291, 19] width 10 height 10
click at [340, 18] on icon "plus" at bounding box center [342, 20] width 12 height 12
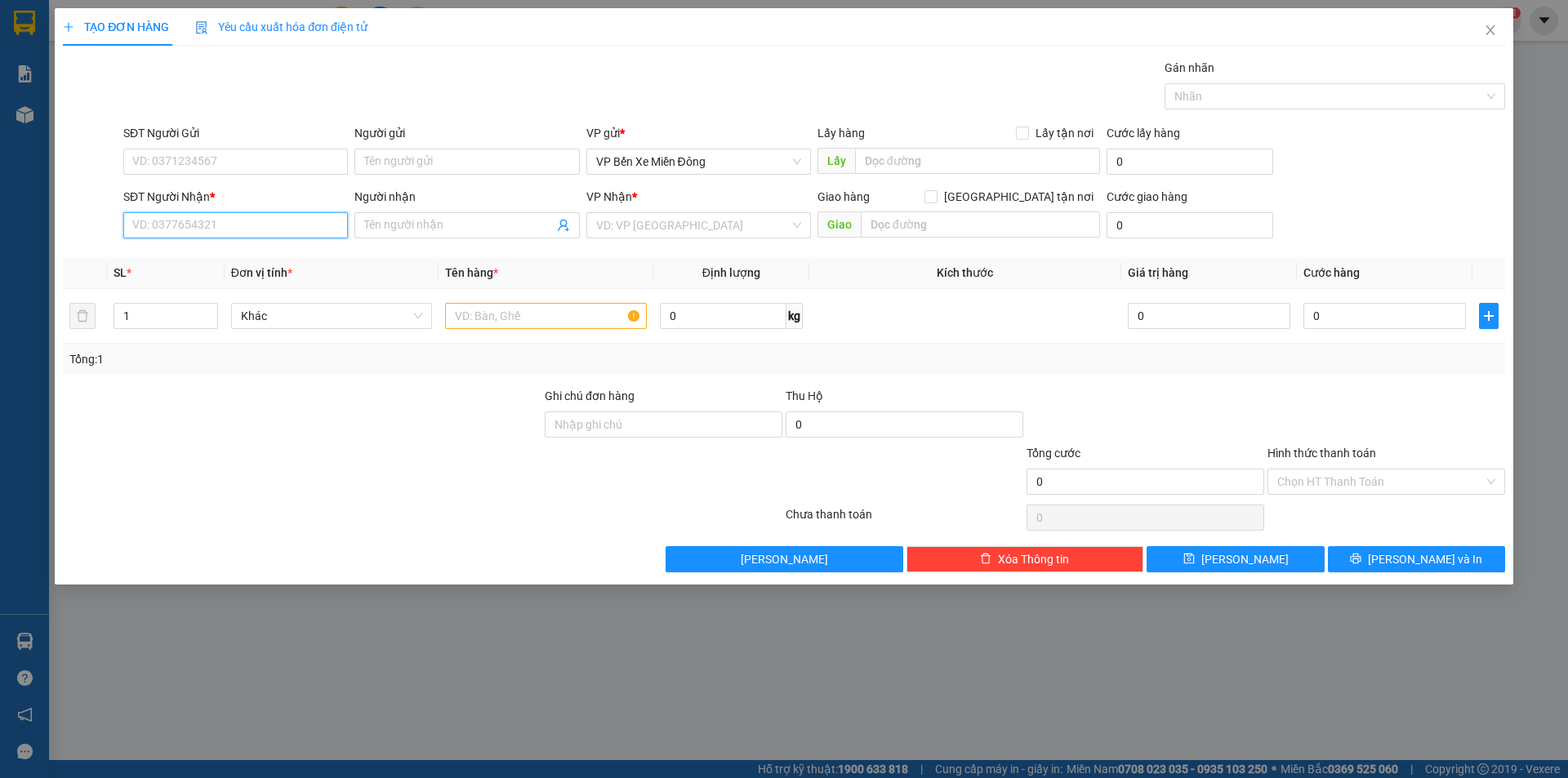
click at [215, 221] on input "SĐT Người Nhận *" at bounding box center [235, 225] width 225 height 26
click at [486, 317] on input "text" at bounding box center [546, 316] width 202 height 26
click at [283, 229] on input "SĐT Người Nhận *" at bounding box center [235, 225] width 225 height 26
drag, startPoint x: 576, startPoint y: 288, endPoint x: 562, endPoint y: 307, distance: 23.6
click at [575, 287] on th "Tên hàng *" at bounding box center [546, 272] width 215 height 32
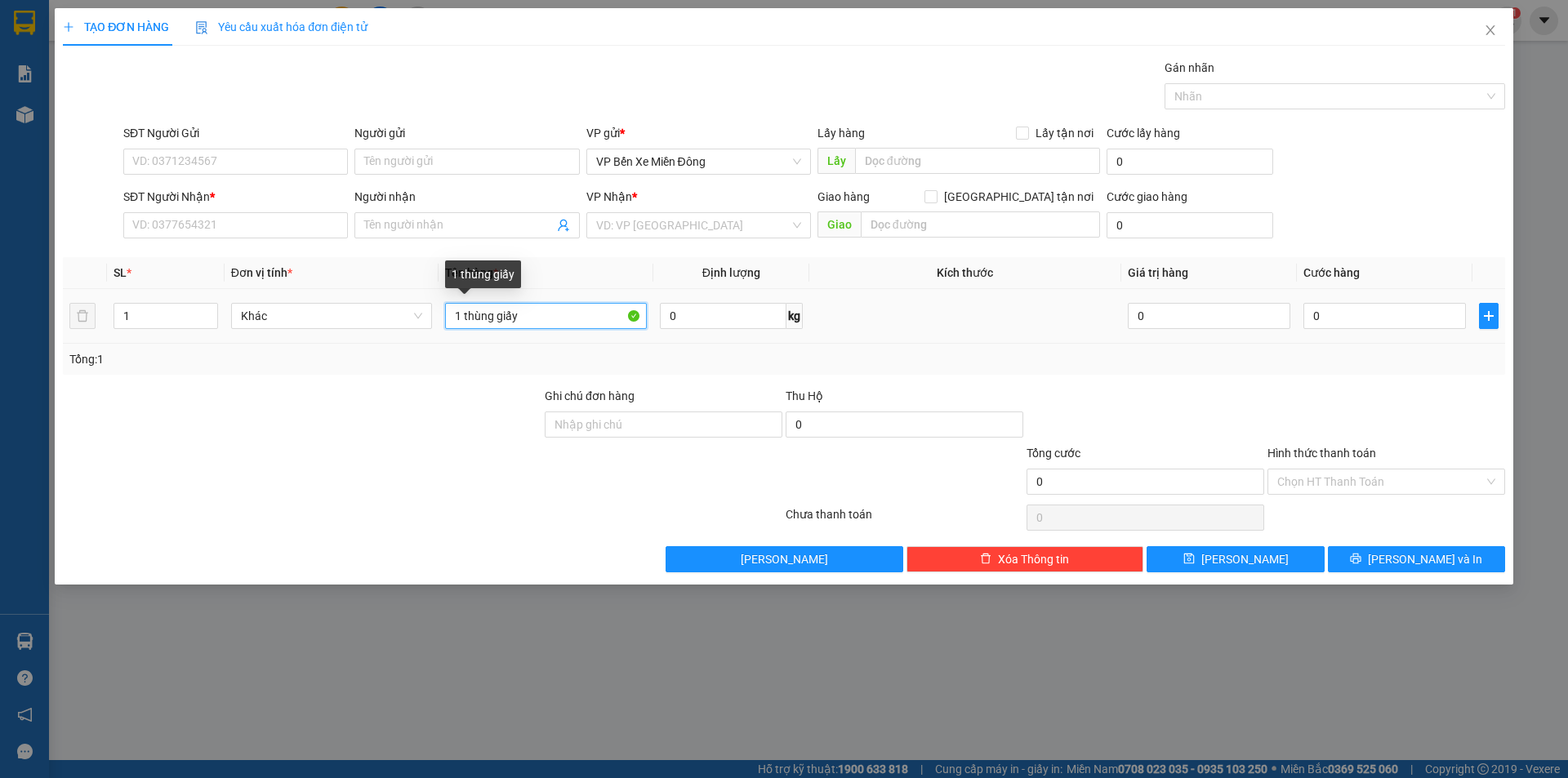
click at [561, 312] on input "1 thùng giấy" at bounding box center [546, 316] width 202 height 26
type input "1 thùng giấy + 1 cuộn dây"
type input "2"
click at [207, 311] on icon "up" at bounding box center [208, 312] width 6 height 6
click at [207, 354] on div "Tổng: 2" at bounding box center [337, 358] width 536 height 18
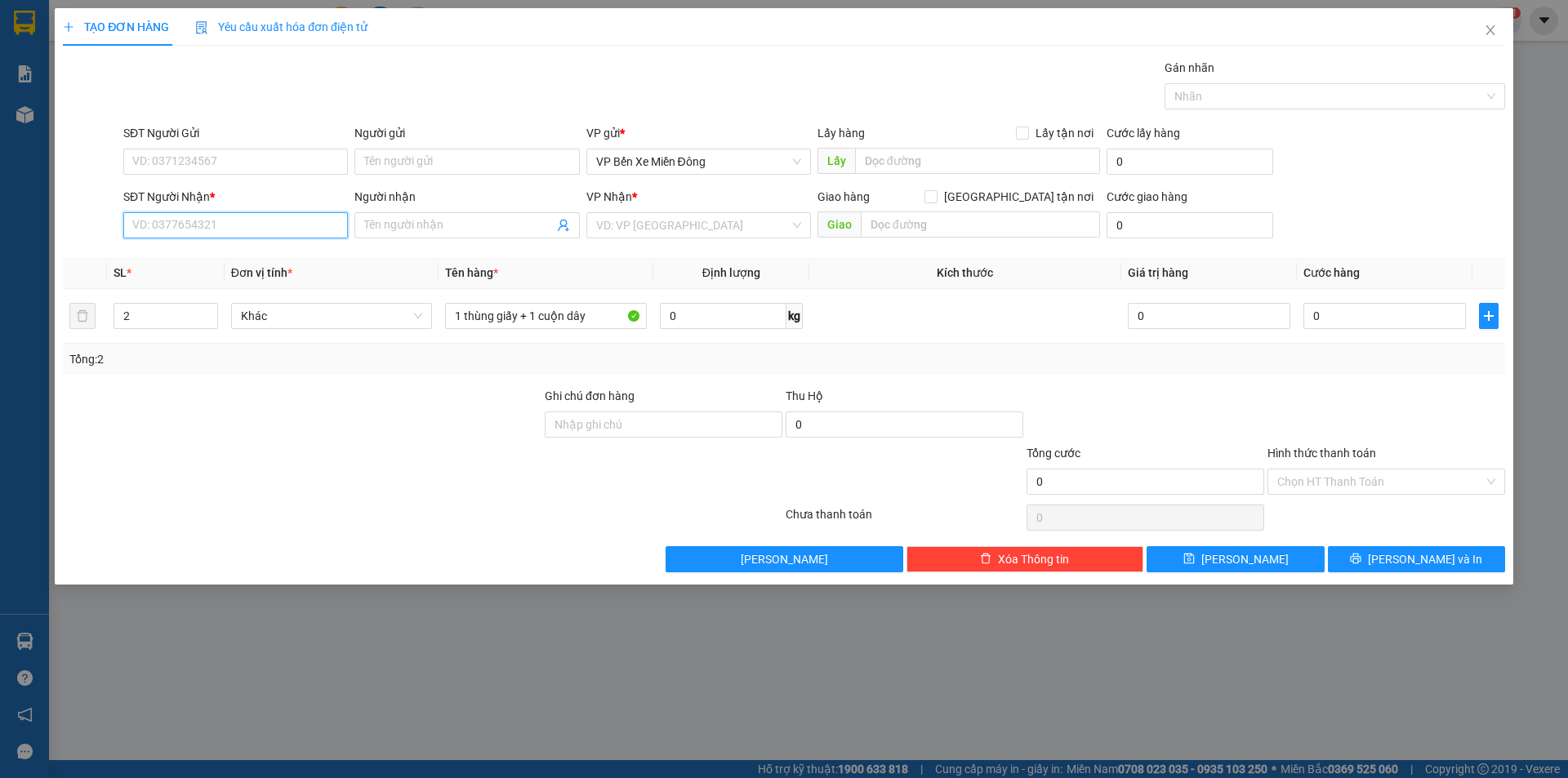
click at [268, 215] on input "SĐT Người Nhận *" at bounding box center [235, 225] width 225 height 26
type input "0968249134"
click at [248, 254] on div "0968249134 - trường" at bounding box center [235, 258] width 204 height 18
type input "trường"
type input "easol"
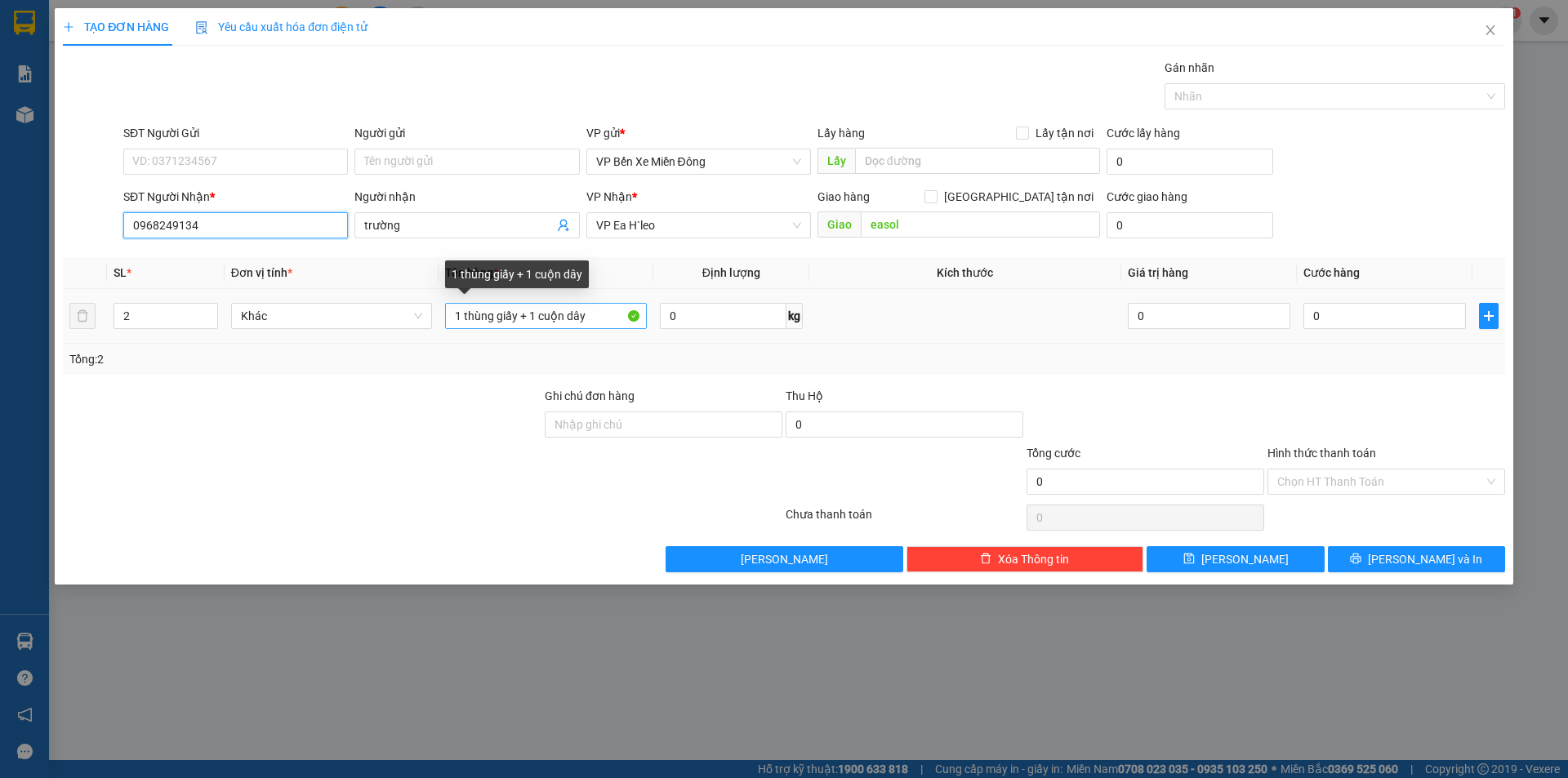
type input "0968249134"
click at [513, 323] on input "1 thùng giấy + 1 cuộn dây" at bounding box center [546, 316] width 202 height 26
click at [520, 320] on input "1 thùng giấy + 1 cuộn dây" at bounding box center [546, 316] width 202 height 26
click at [515, 322] on input "1 thùng giấy + 1 cuộn dây" at bounding box center [546, 316] width 202 height 26
click at [517, 321] on input "1 thùng giấy + 1 cuộn dây" at bounding box center [546, 316] width 202 height 26
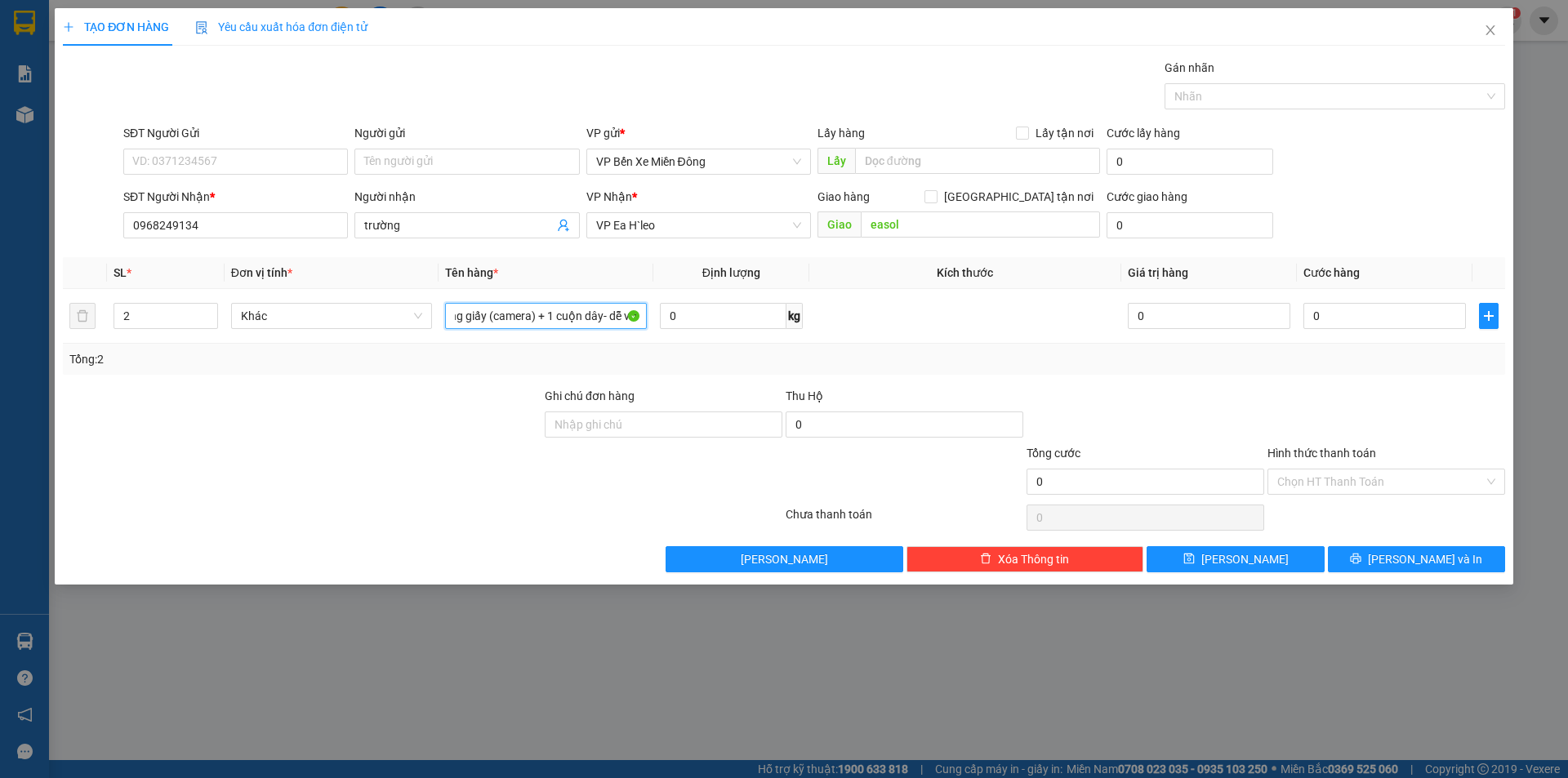
scroll to position [0, 34]
type input "1 thùng giấy (camera) + 1 cuộn dây- dễ vỡ"
click at [511, 452] on div at bounding box center [301, 472] width 482 height 57
click at [1345, 331] on td "0" at bounding box center [1384, 316] width 175 height 54
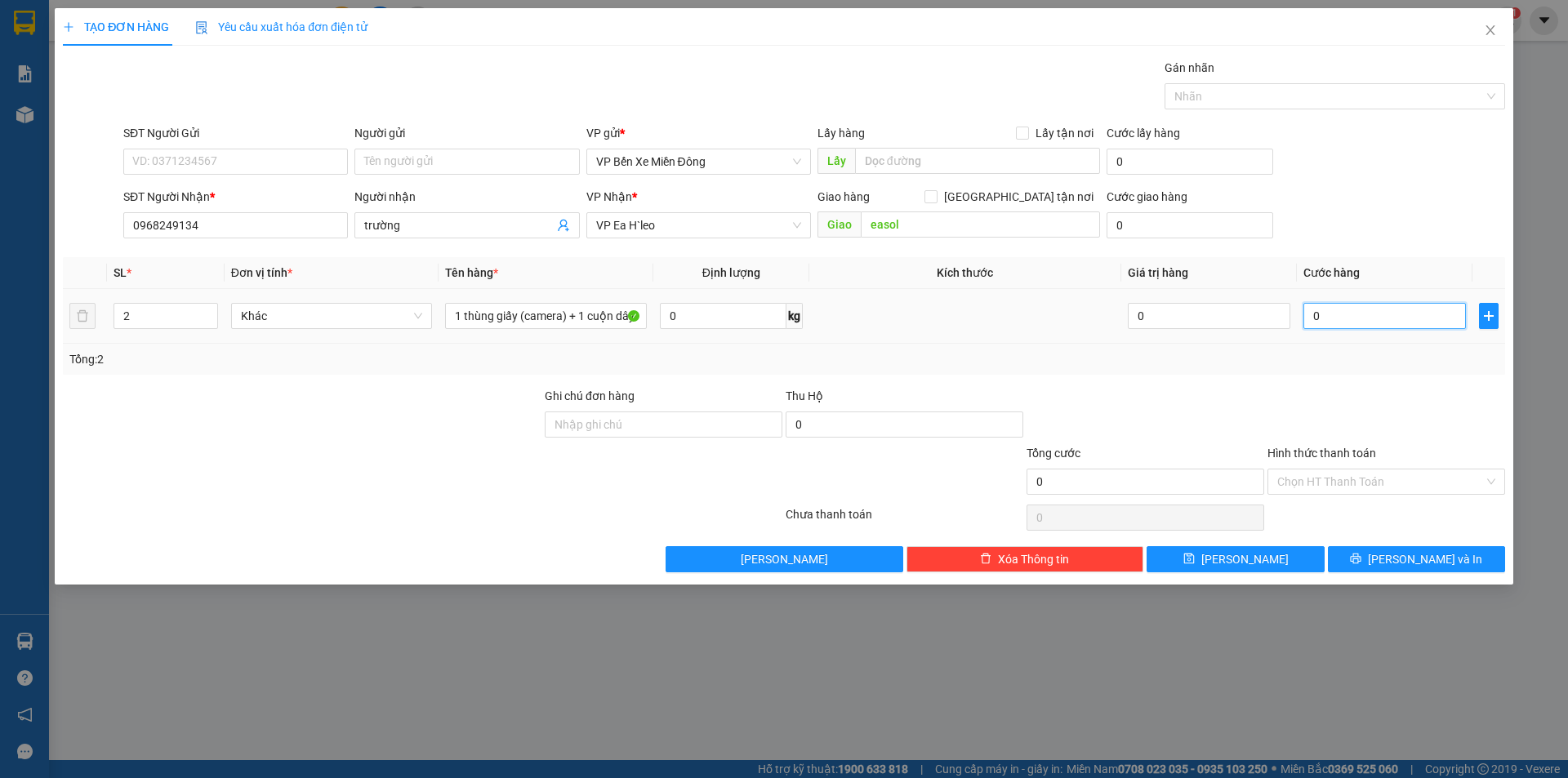
click at [1347, 322] on input "0" at bounding box center [1385, 316] width 163 height 26
type input "1"
type input "10"
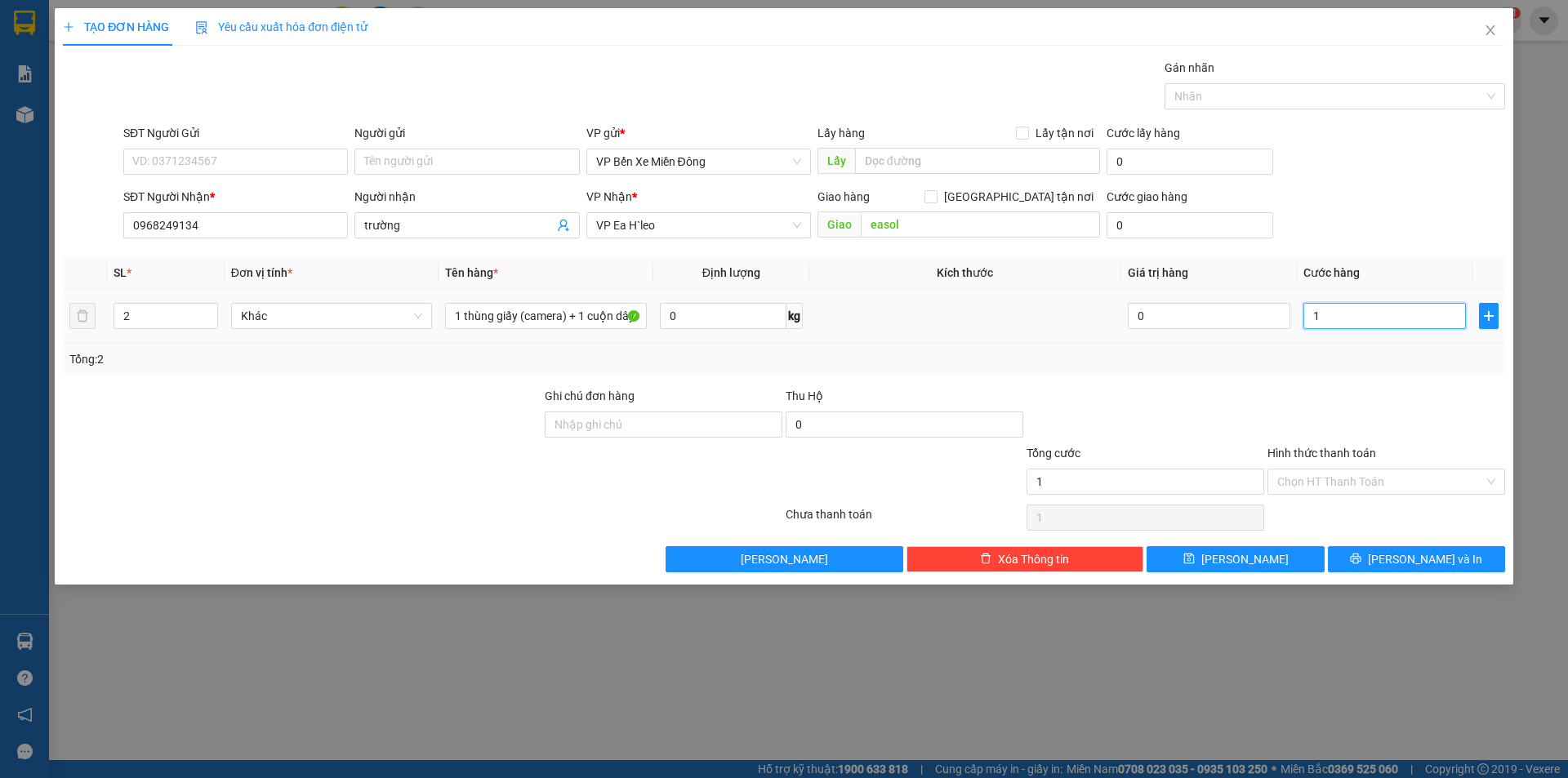
type input "10"
type input "100"
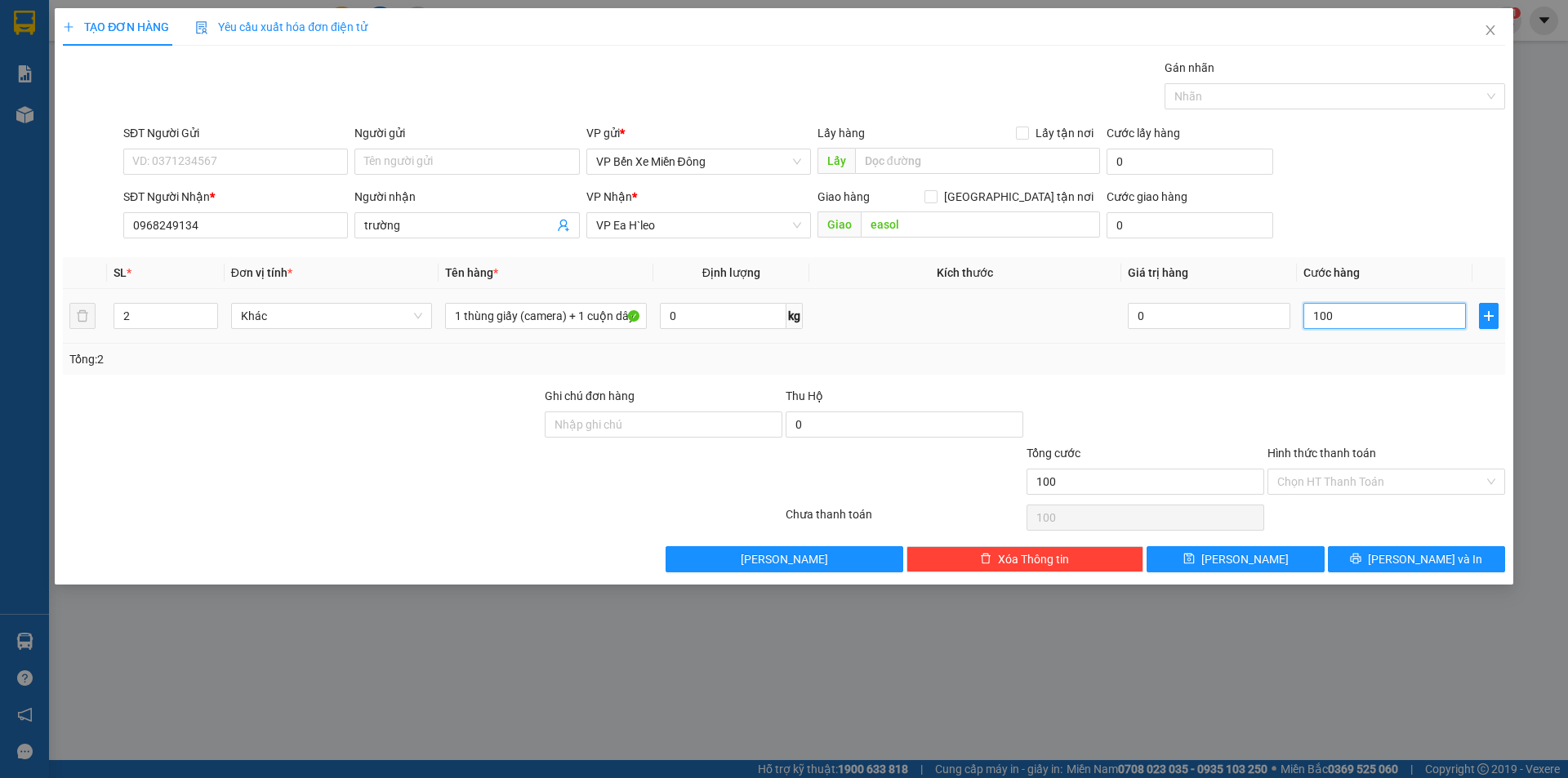
type input "1.000"
type input "10.000"
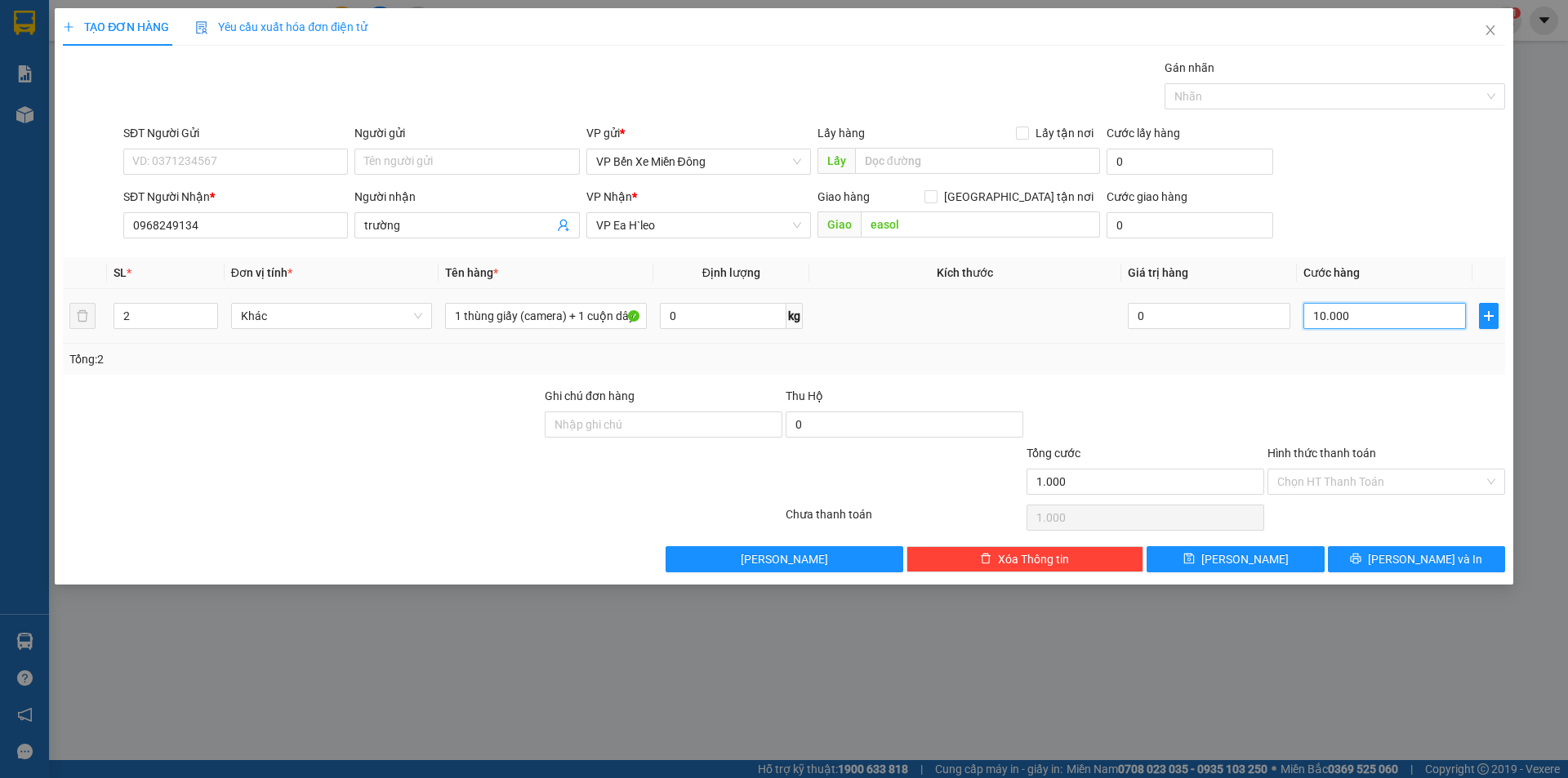
type input "10.000"
type input "100.000"
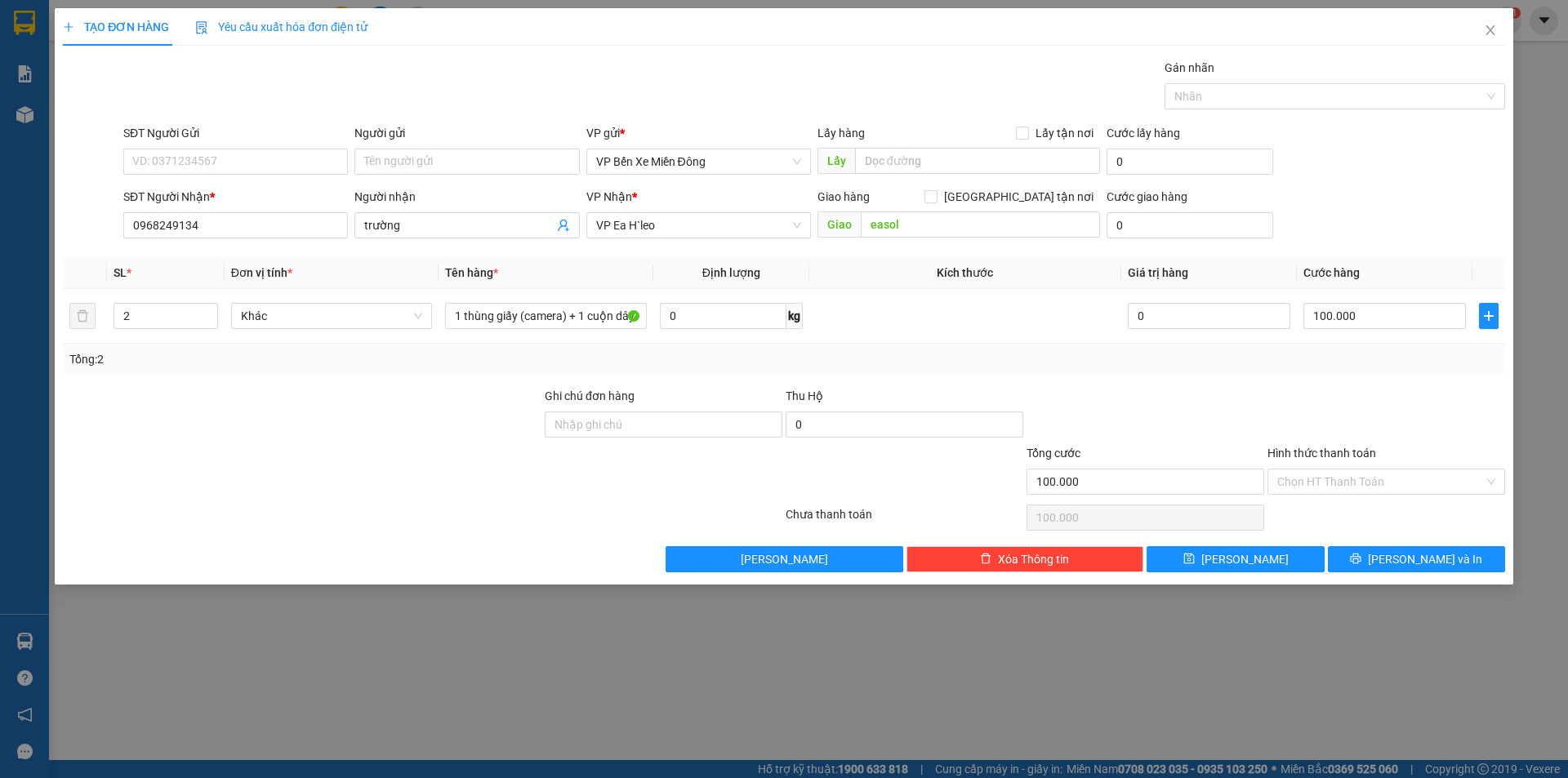
click at [1236, 360] on div "Tổng: 2" at bounding box center [784, 358] width 1428 height 18
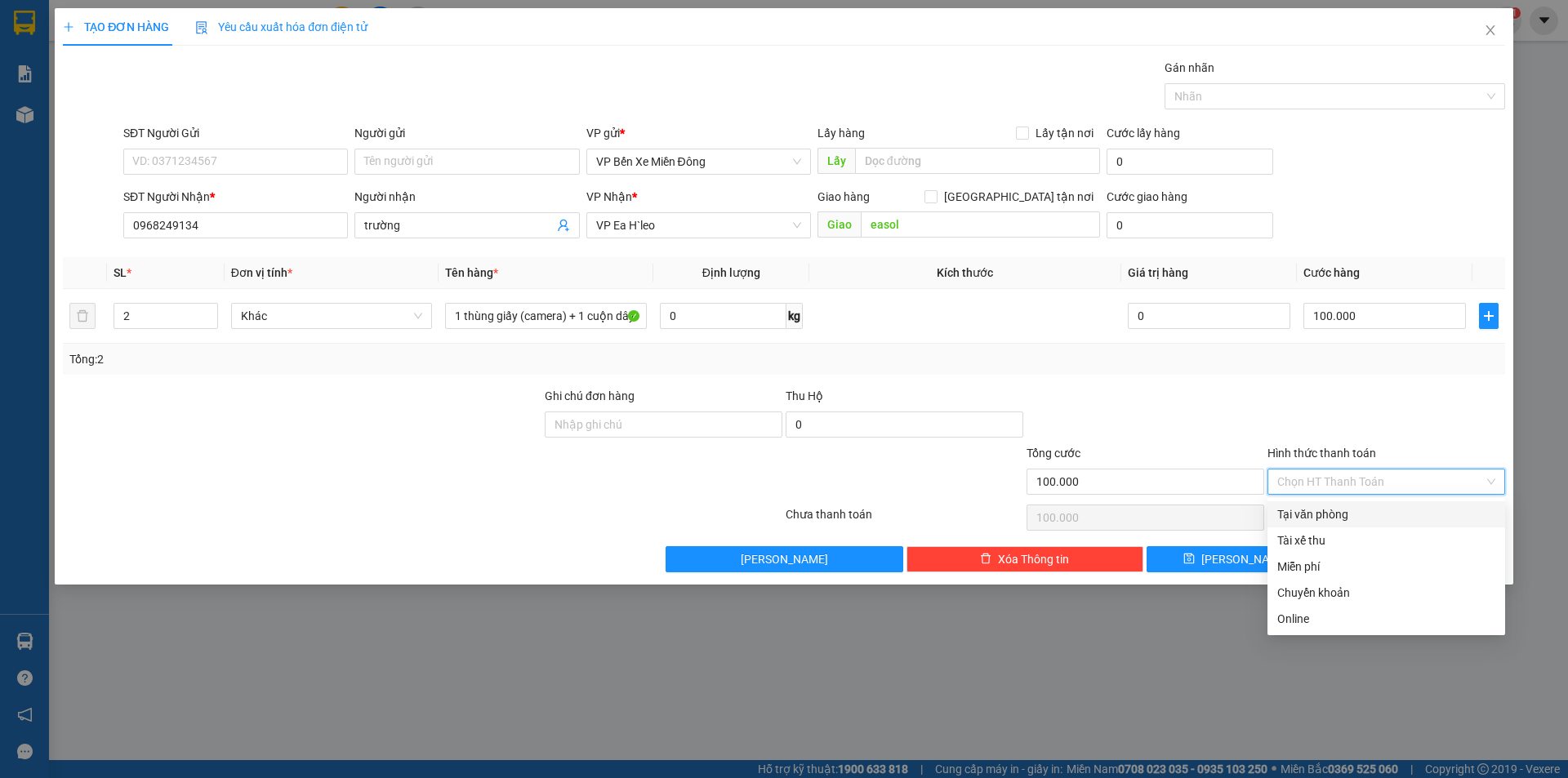
click at [1291, 489] on input "Hình thức thanh toán" at bounding box center [1380, 481] width 206 height 24
click at [1283, 511] on div "Tại văn phòng" at bounding box center [1386, 513] width 218 height 18
type input "0"
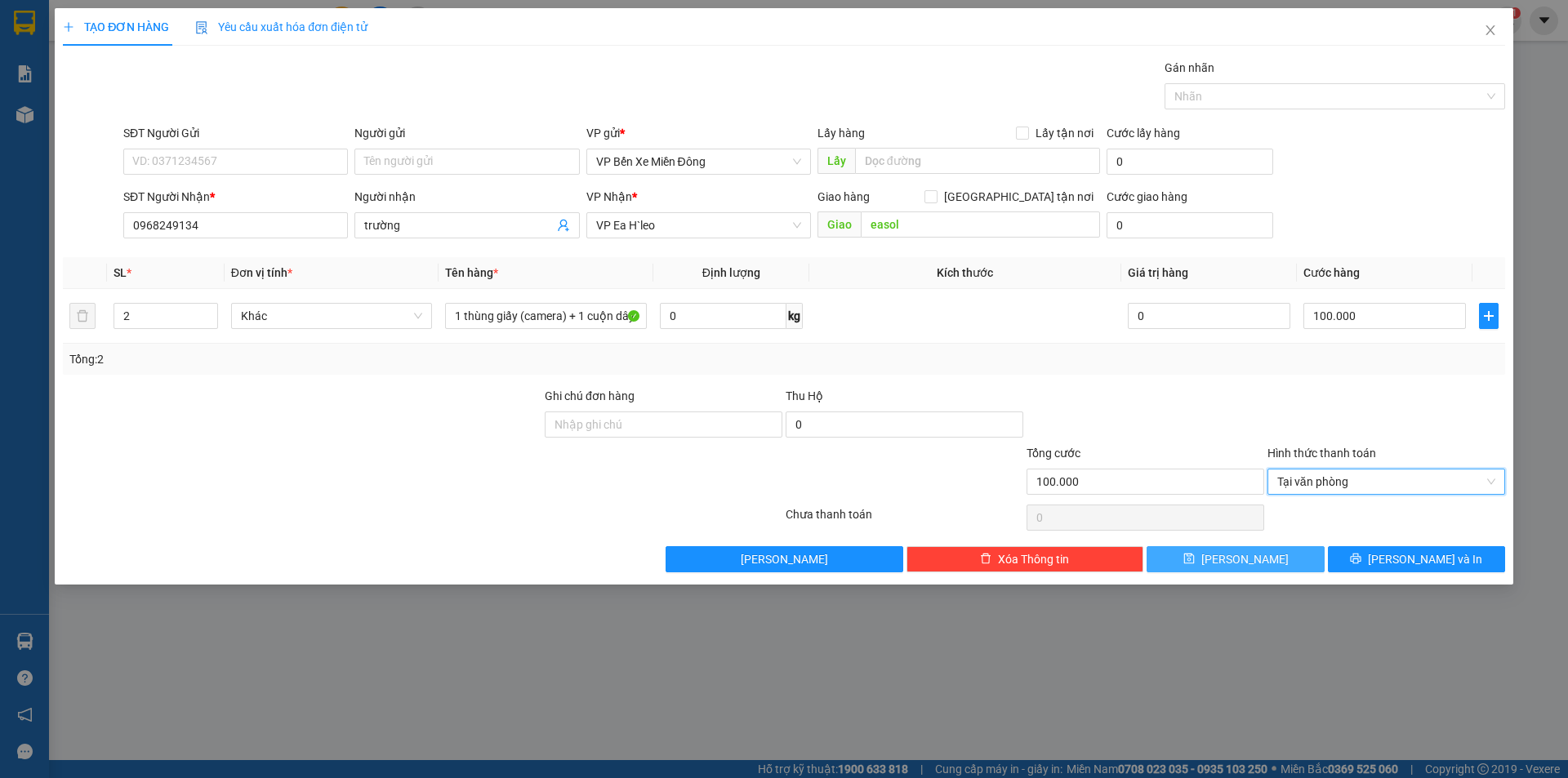
click at [1195, 565] on span "save" at bounding box center [1189, 558] width 12 height 13
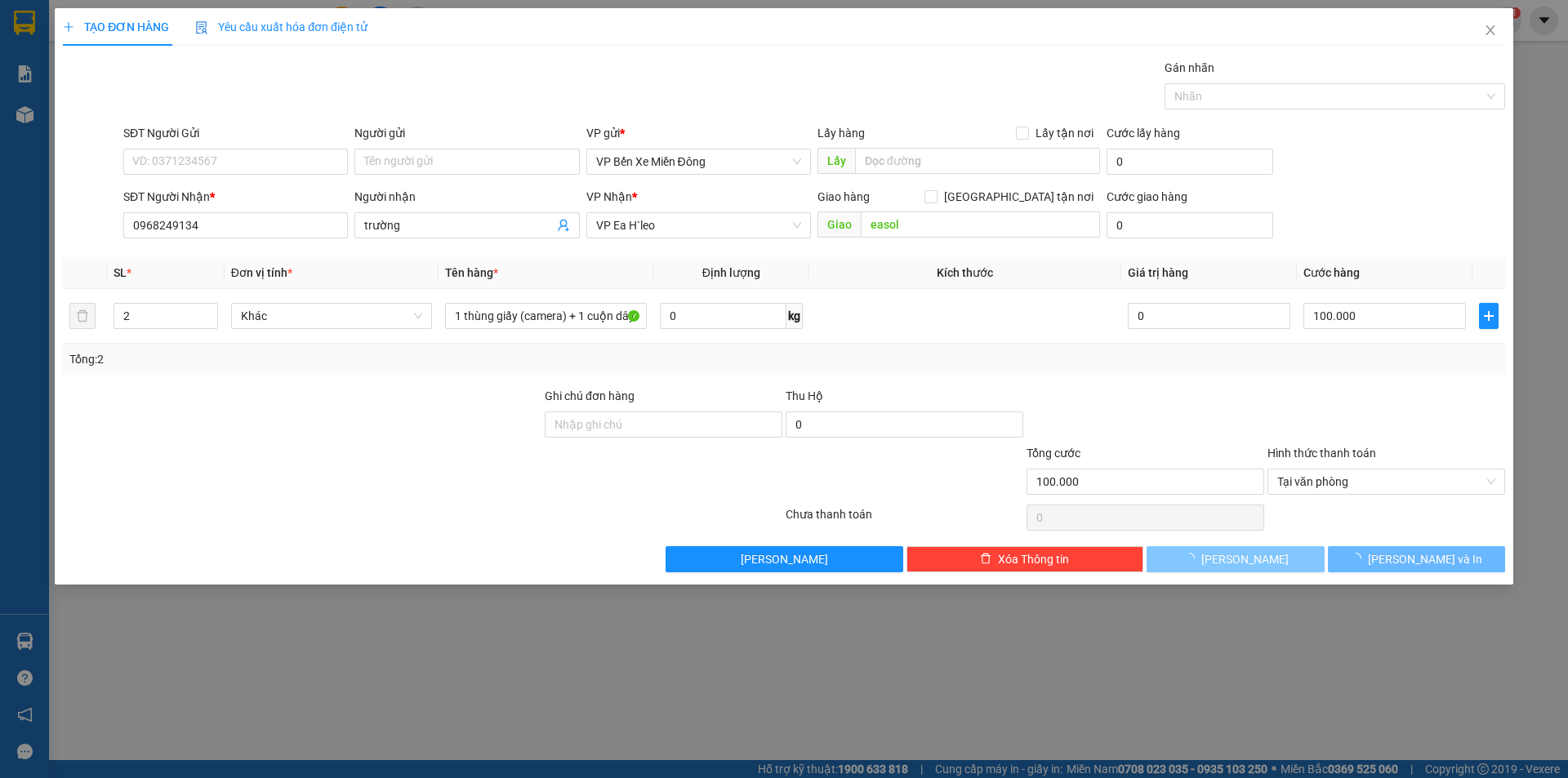
type input "1"
type input "0"
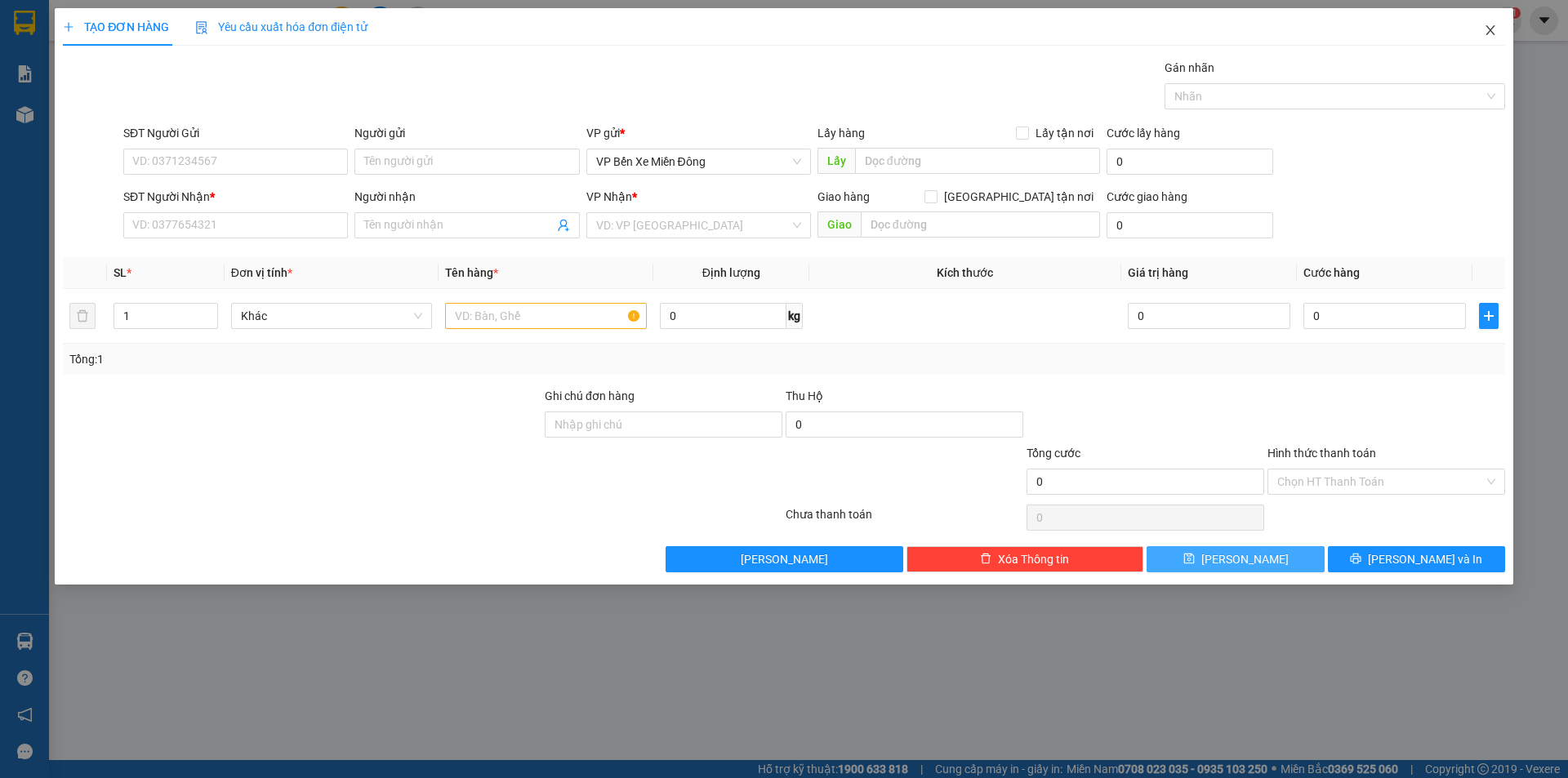
click at [1492, 28] on icon "close" at bounding box center [1489, 30] width 9 height 10
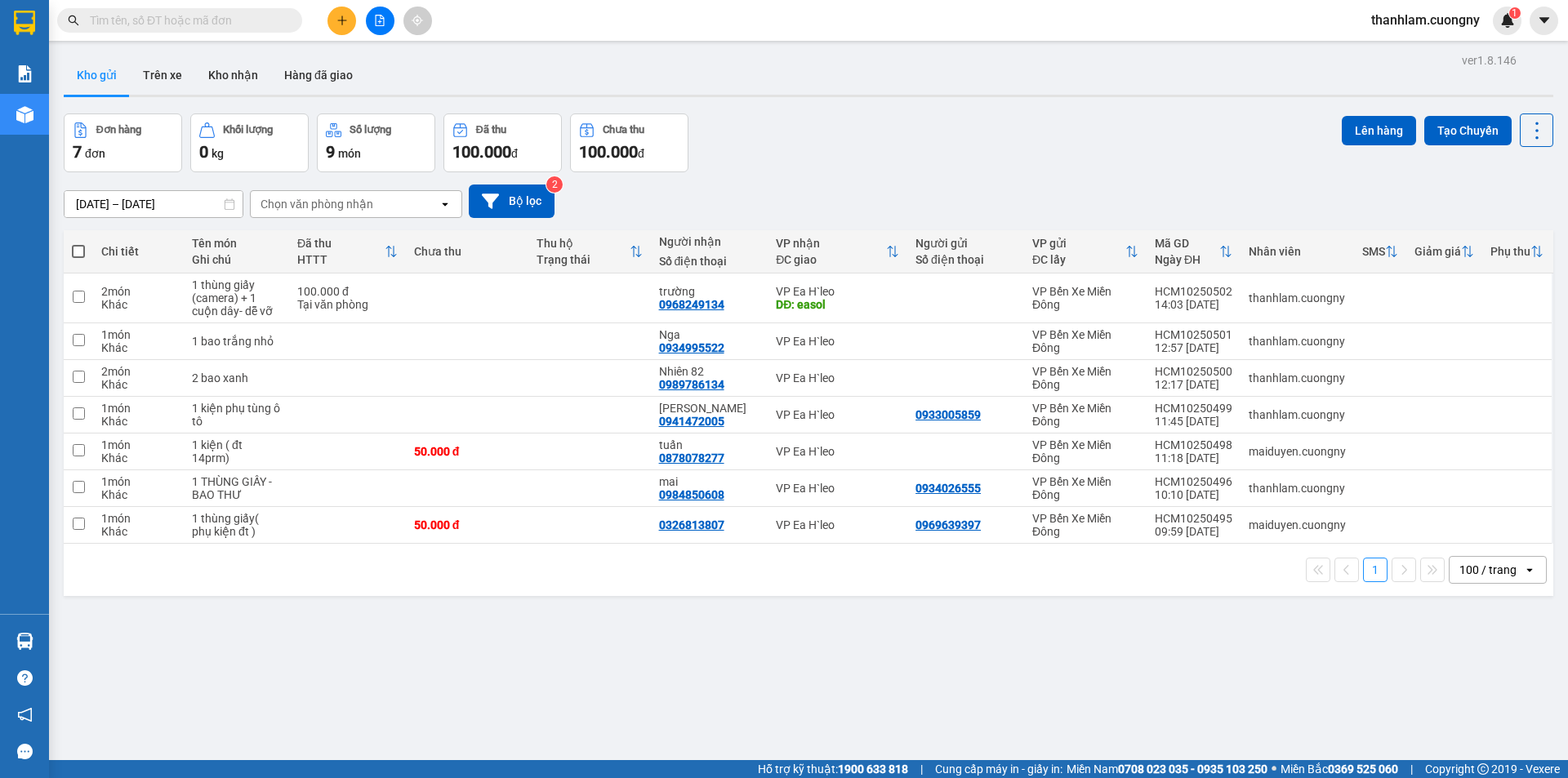
click at [321, 13] on div at bounding box center [380, 20] width 122 height 28
click at [336, 20] on icon "plus" at bounding box center [342, 20] width 12 height 12
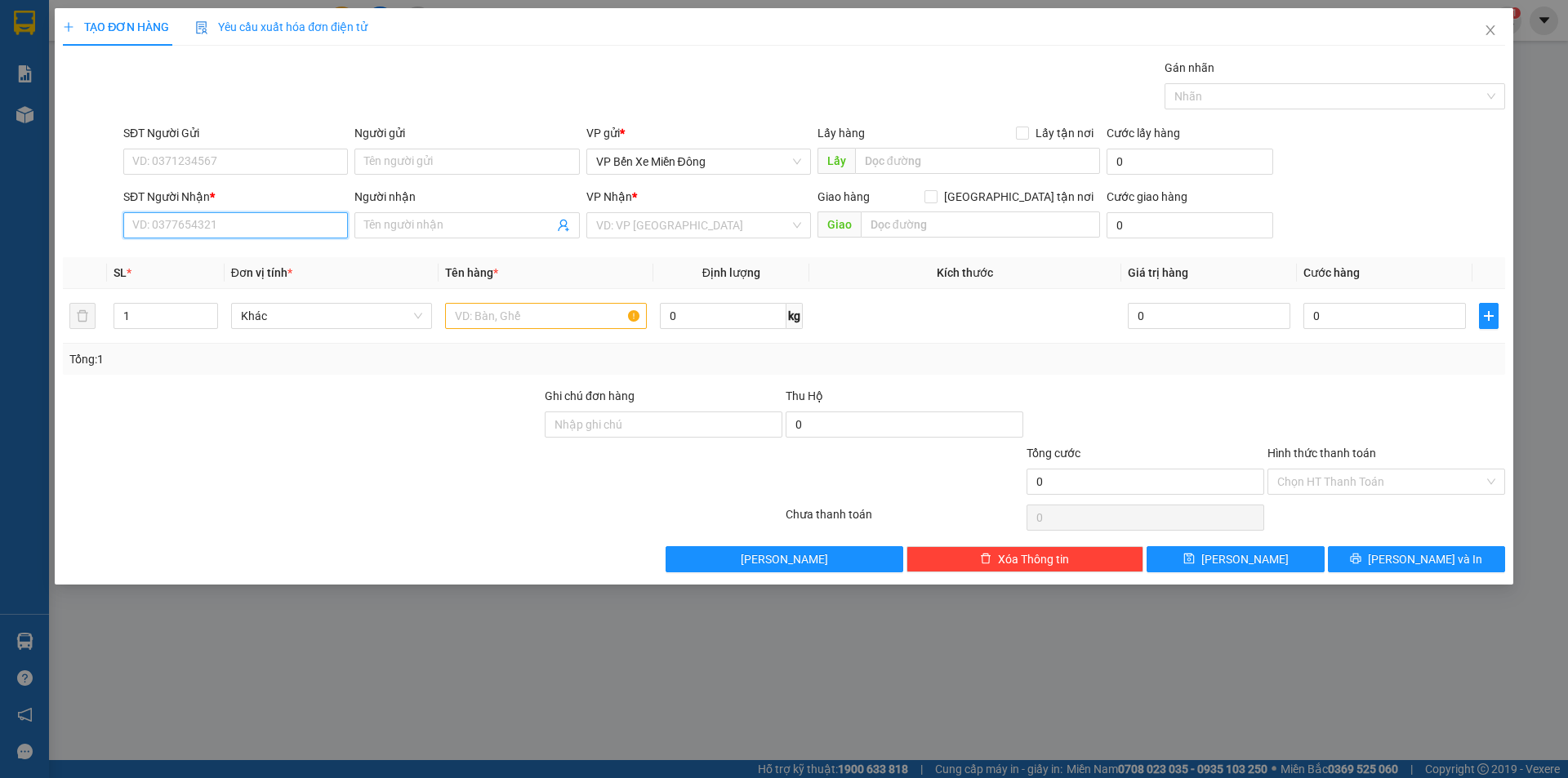
click at [302, 232] on input "SĐT Người Nhận *" at bounding box center [235, 225] width 225 height 26
type input "0353599223"
click at [377, 233] on input "Người nhận" at bounding box center [458, 225] width 189 height 18
type input "Thúy Nga"
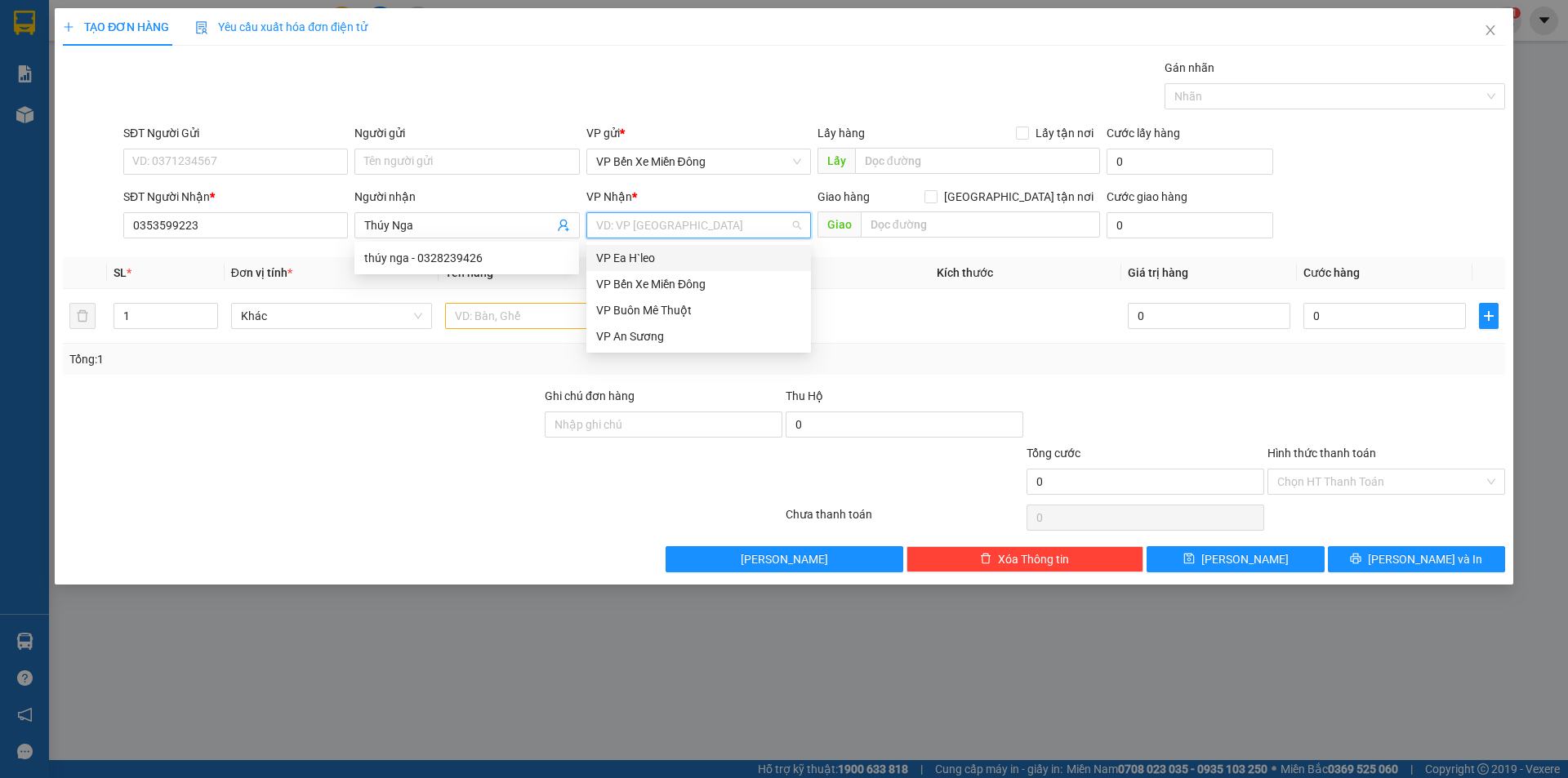
click at [663, 224] on input "search" at bounding box center [693, 225] width 194 height 24
click at [652, 261] on div "VP Ea H`leo" at bounding box center [698, 258] width 204 height 18
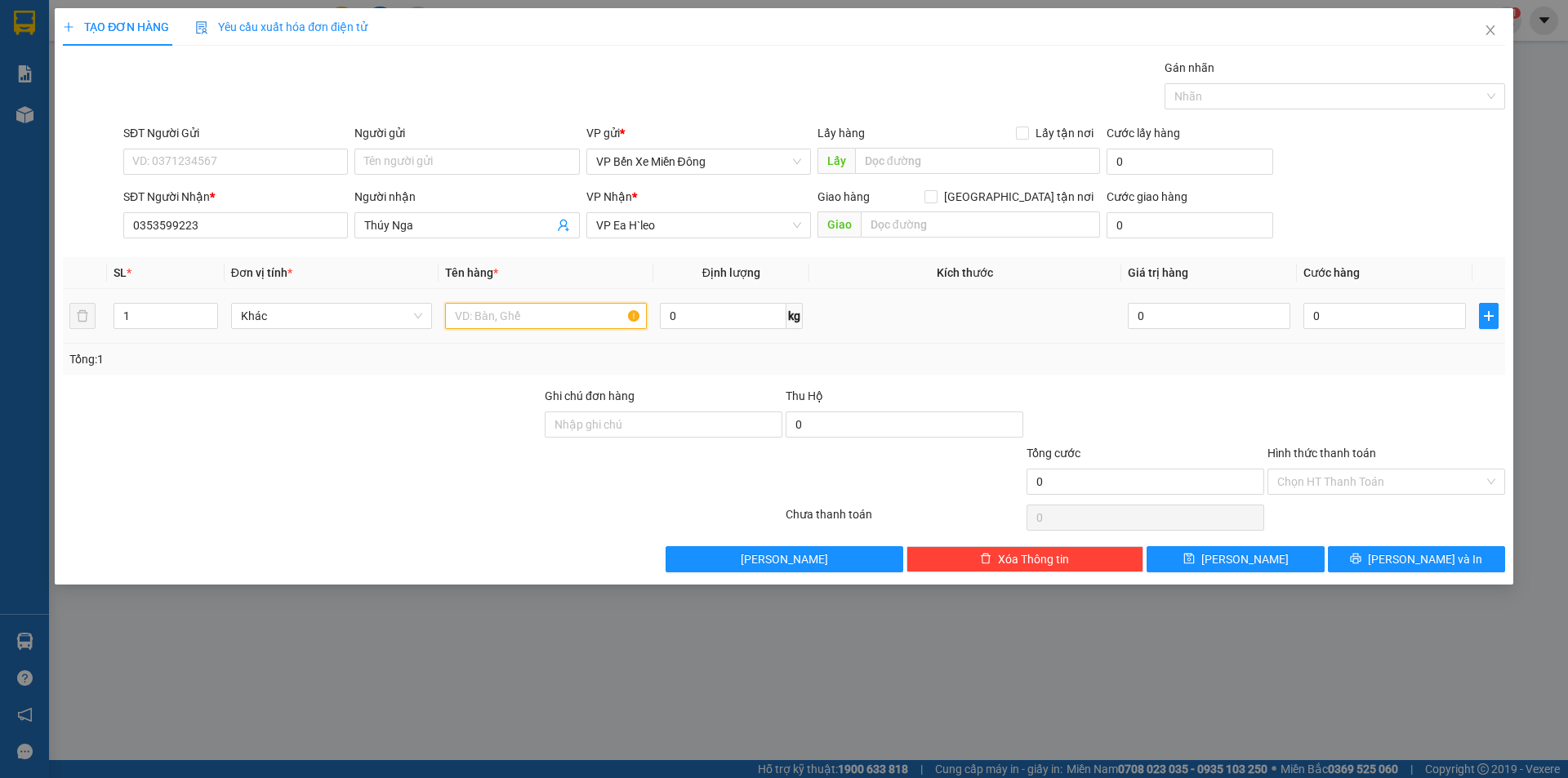
click at [553, 314] on input "text" at bounding box center [546, 316] width 202 height 26
type input "1 cây rèm cửa"
click at [1187, 356] on div "Tổng: 1" at bounding box center [784, 358] width 1428 height 18
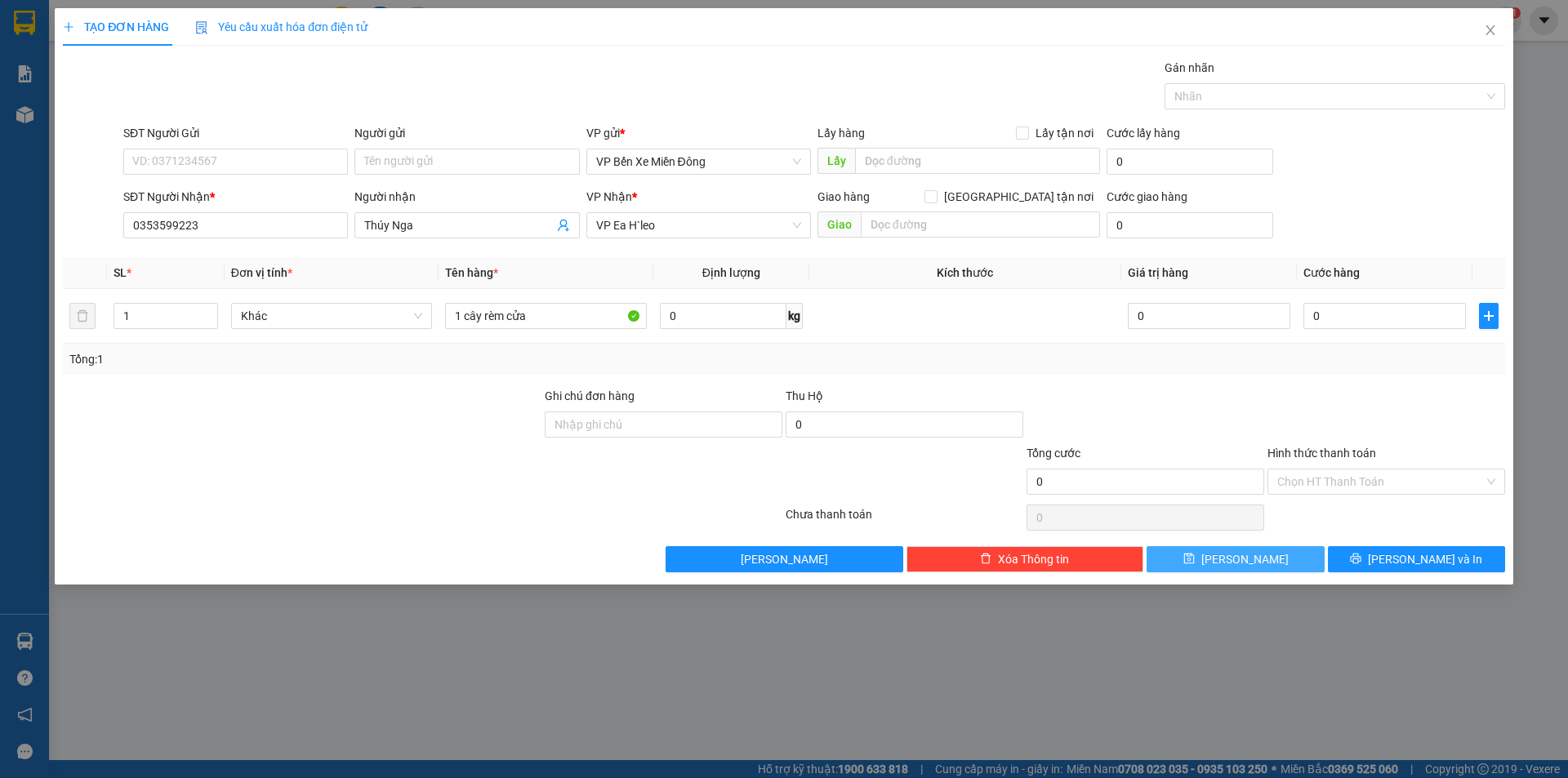
click at [1271, 564] on button "[PERSON_NAME]" at bounding box center [1235, 559] width 177 height 26
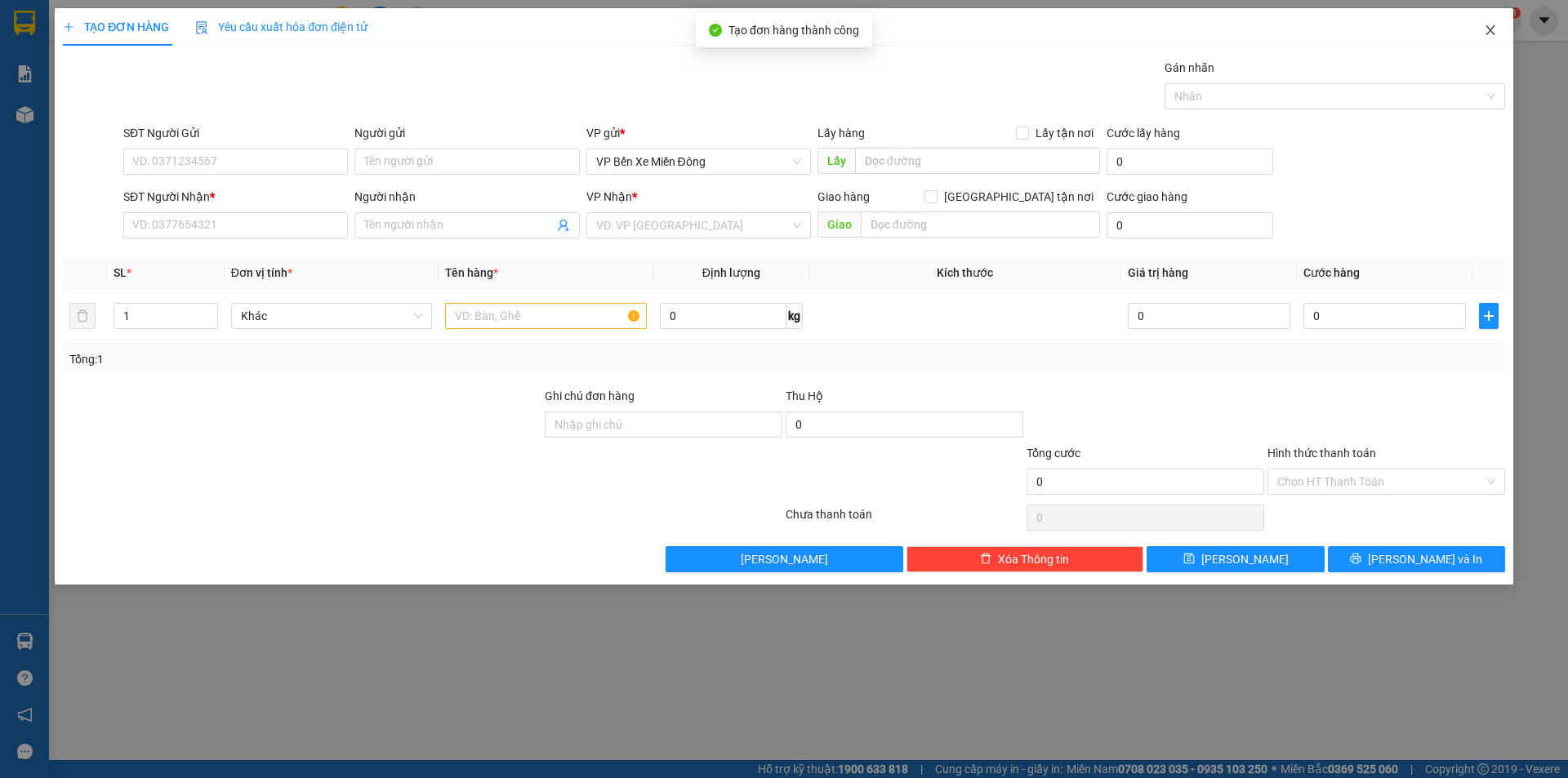
click at [1493, 27] on icon "close" at bounding box center [1489, 30] width 9 height 10
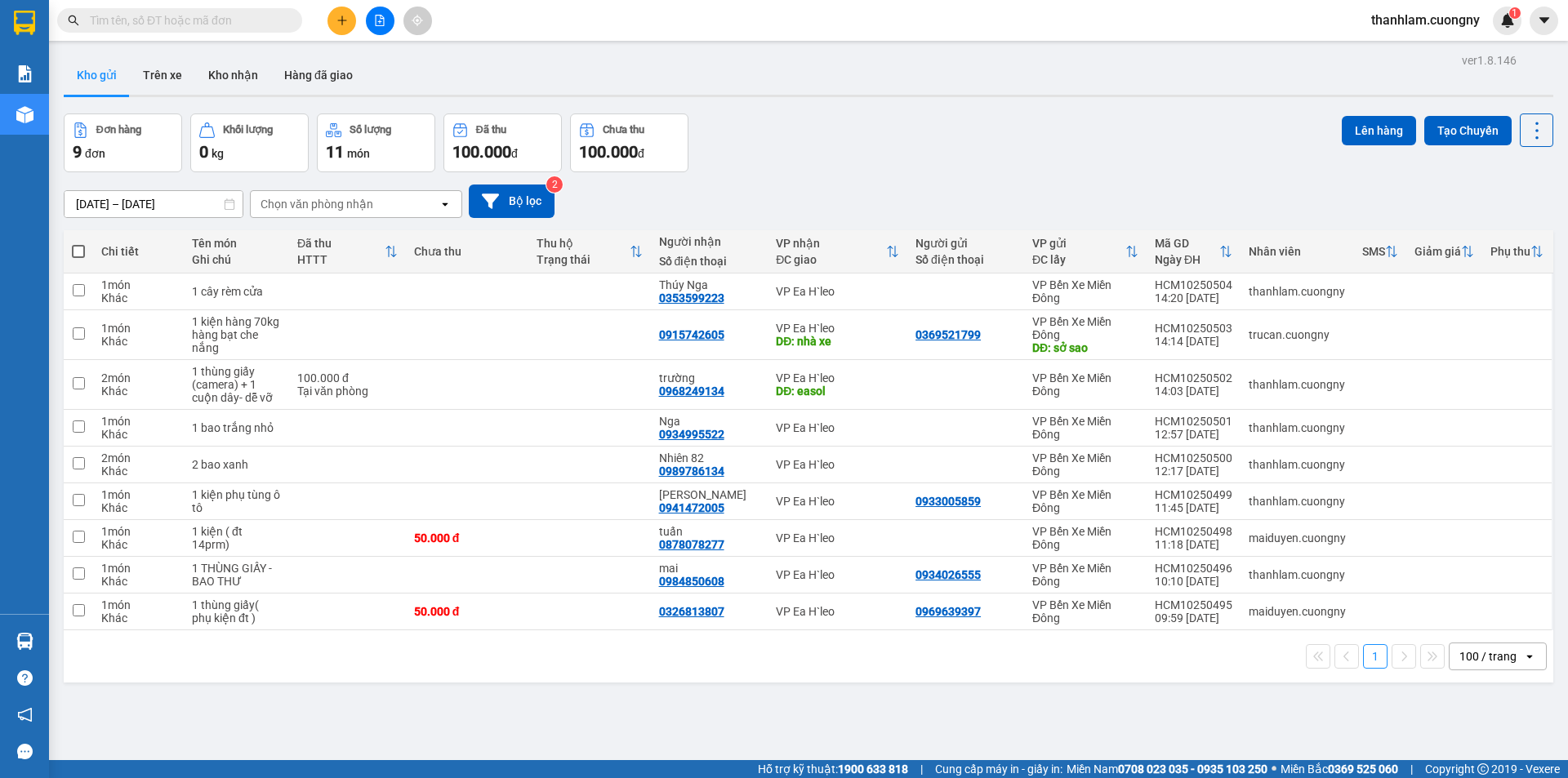
click at [350, 29] on button at bounding box center [341, 20] width 28 height 28
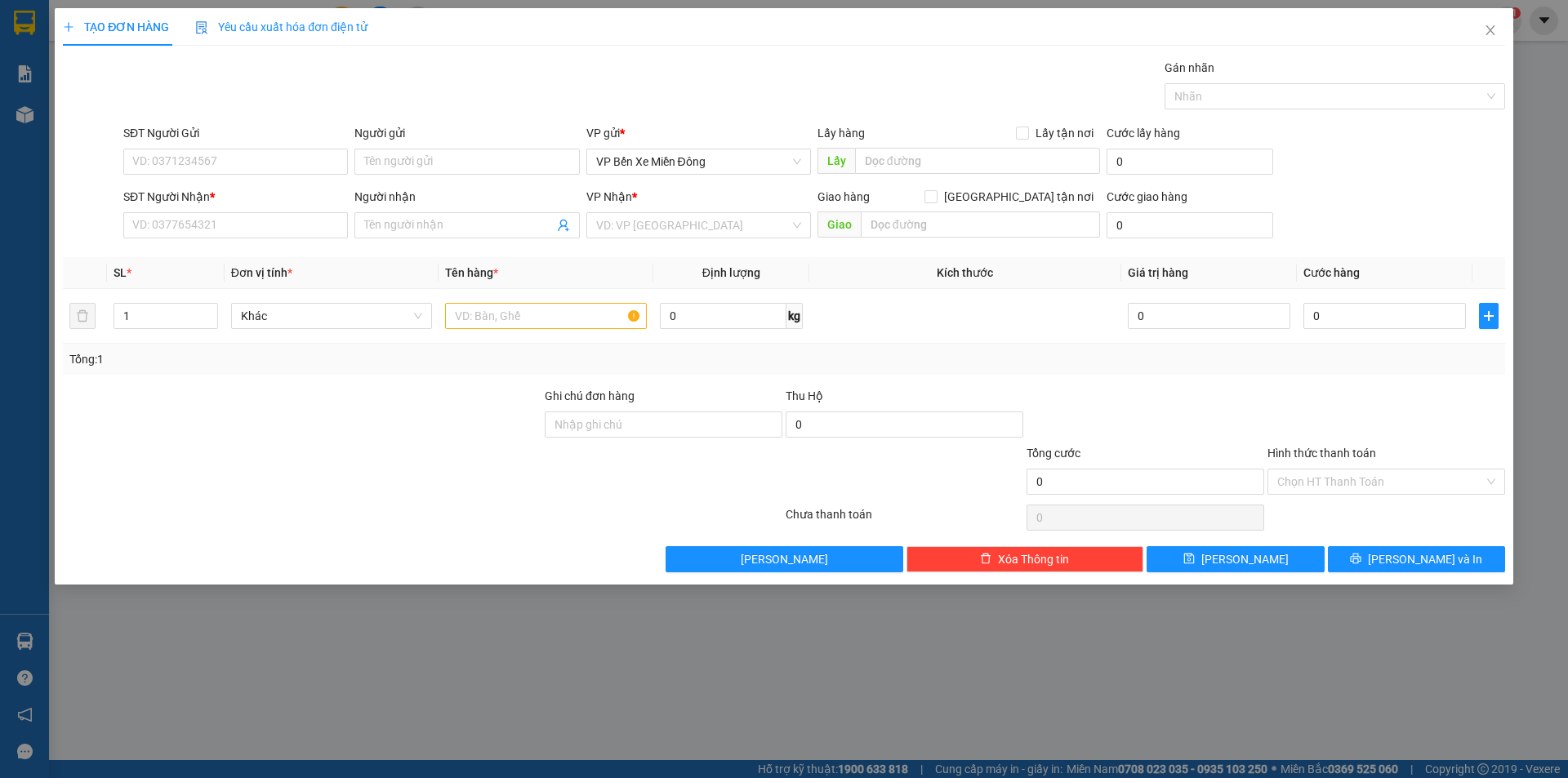
click at [226, 241] on div "SĐT Người Nhận * VD: 0377654321" at bounding box center [235, 216] width 225 height 57
click at [231, 231] on input "SĐT Người Nhận *" at bounding box center [235, 225] width 225 height 26
type input "0327378278"
click at [220, 250] on div "0327378278 - [PERSON_NAME]" at bounding box center [235, 258] width 204 height 18
type input "Nguyên"
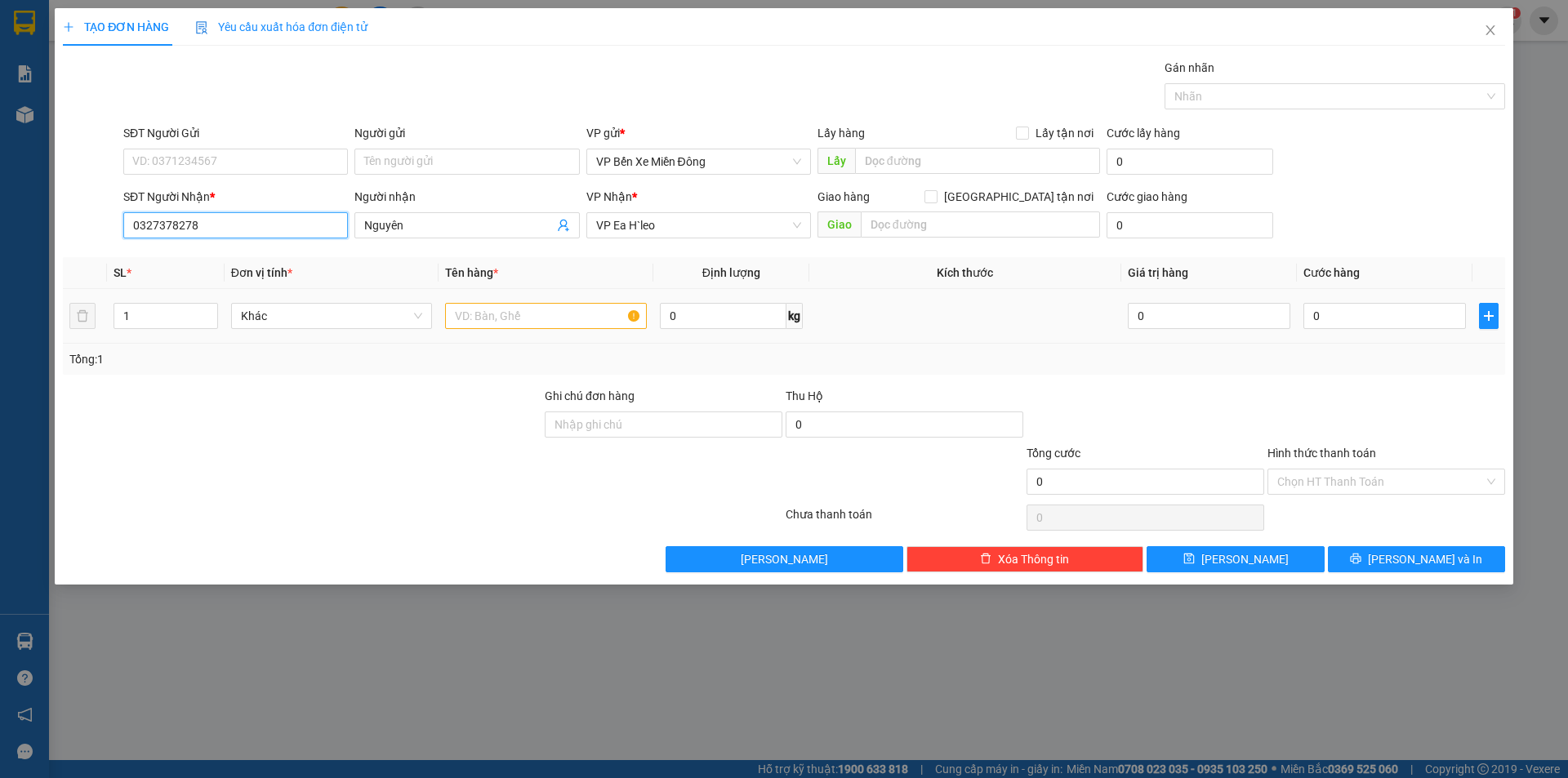
type input "0327378278"
click at [516, 333] on td at bounding box center [546, 316] width 215 height 54
click at [517, 312] on input "text" at bounding box center [546, 316] width 202 height 26
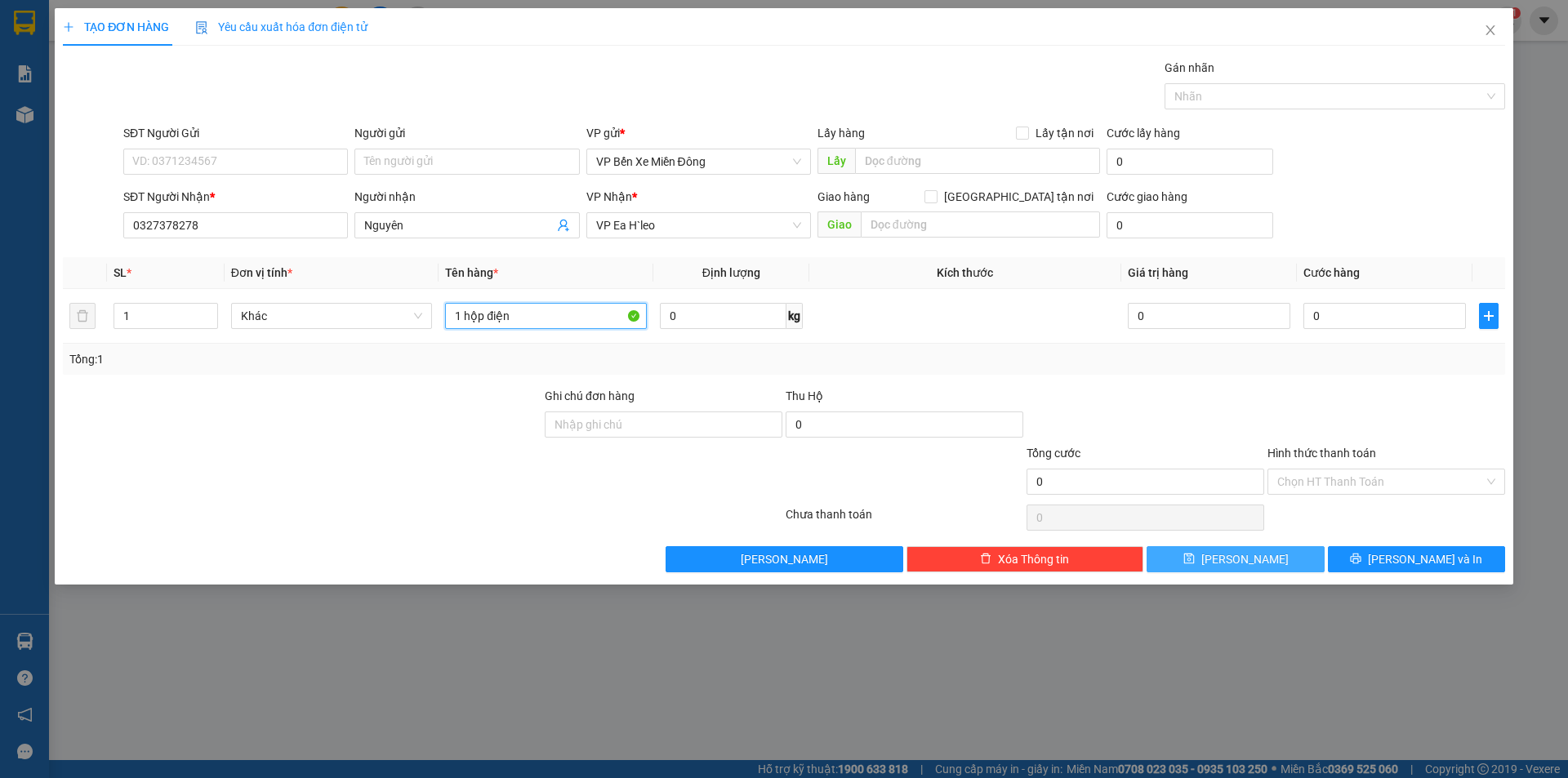
type input "1 hộp điện"
click at [1216, 549] on button "[PERSON_NAME]" at bounding box center [1235, 559] width 177 height 26
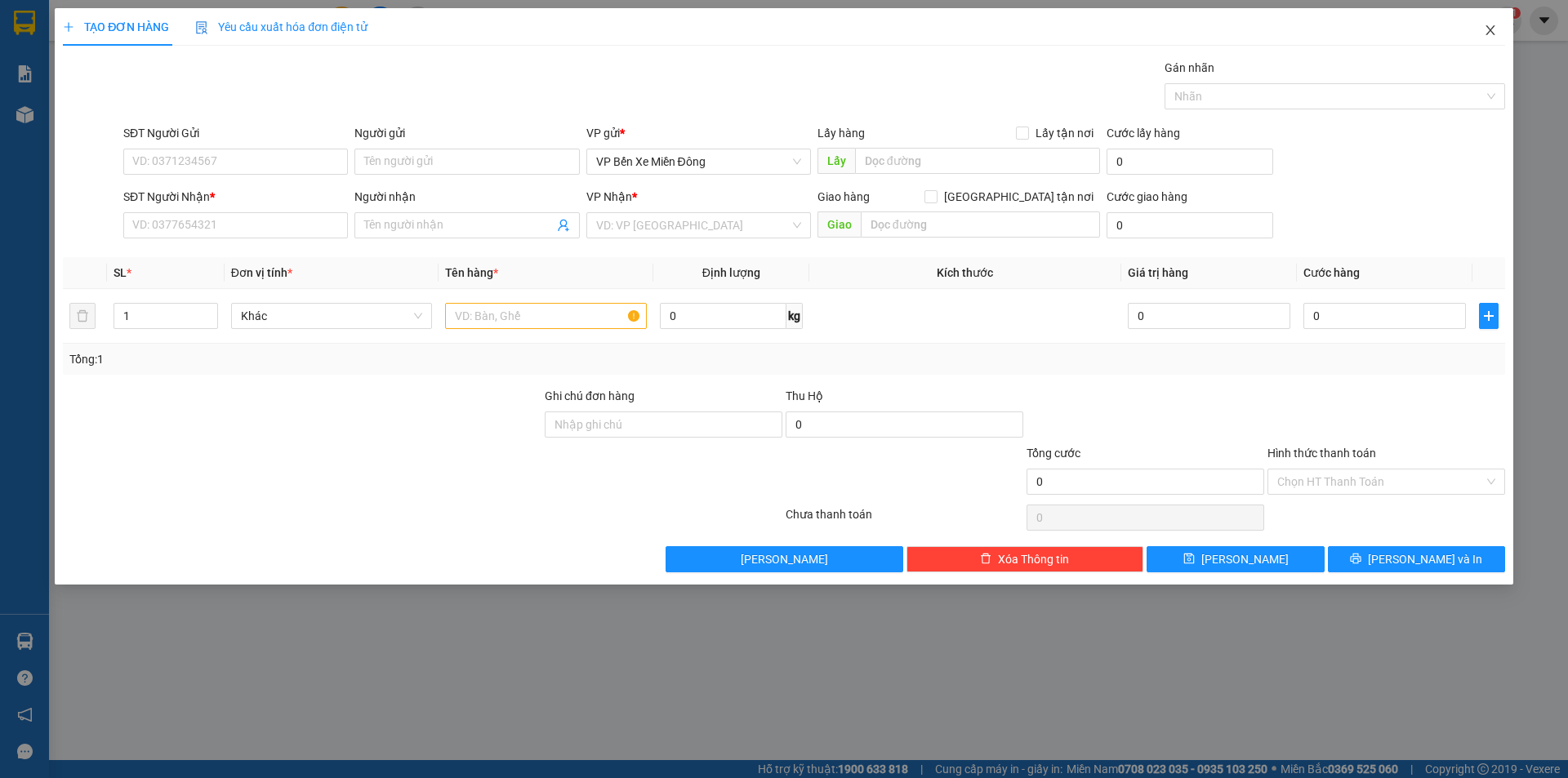
click at [1495, 34] on icon "close" at bounding box center [1490, 29] width 13 height 13
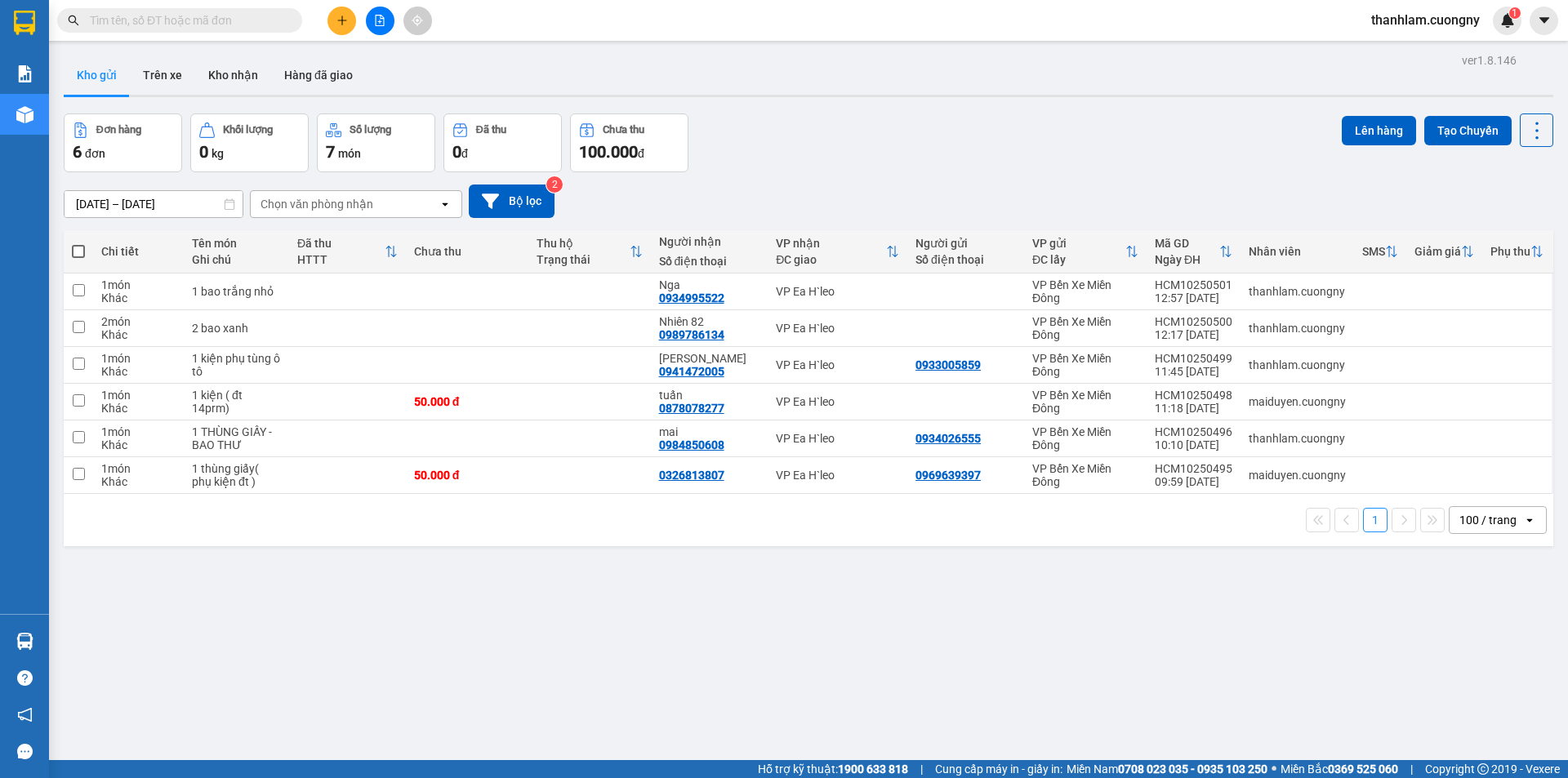
click at [343, 13] on button at bounding box center [341, 20] width 28 height 28
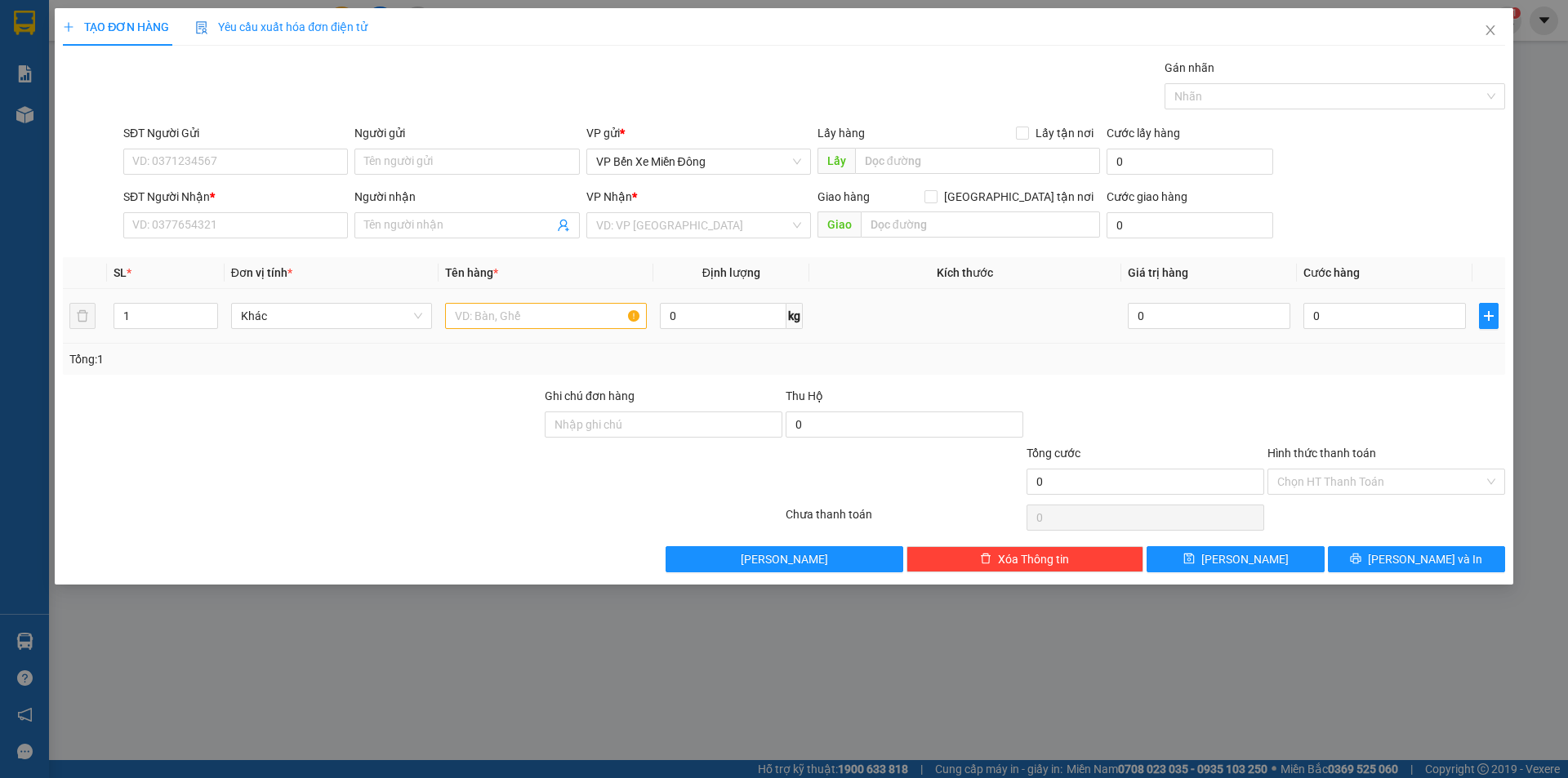
drag, startPoint x: 158, startPoint y: 299, endPoint x: 124, endPoint y: 337, distance: 51.0
click at [123, 327] on div "1" at bounding box center [165, 316] width 104 height 33
drag, startPoint x: 137, startPoint y: 316, endPoint x: 117, endPoint y: 312, distance: 20.4
click at [117, 312] on input "1" at bounding box center [165, 315] width 102 height 24
type input "5"
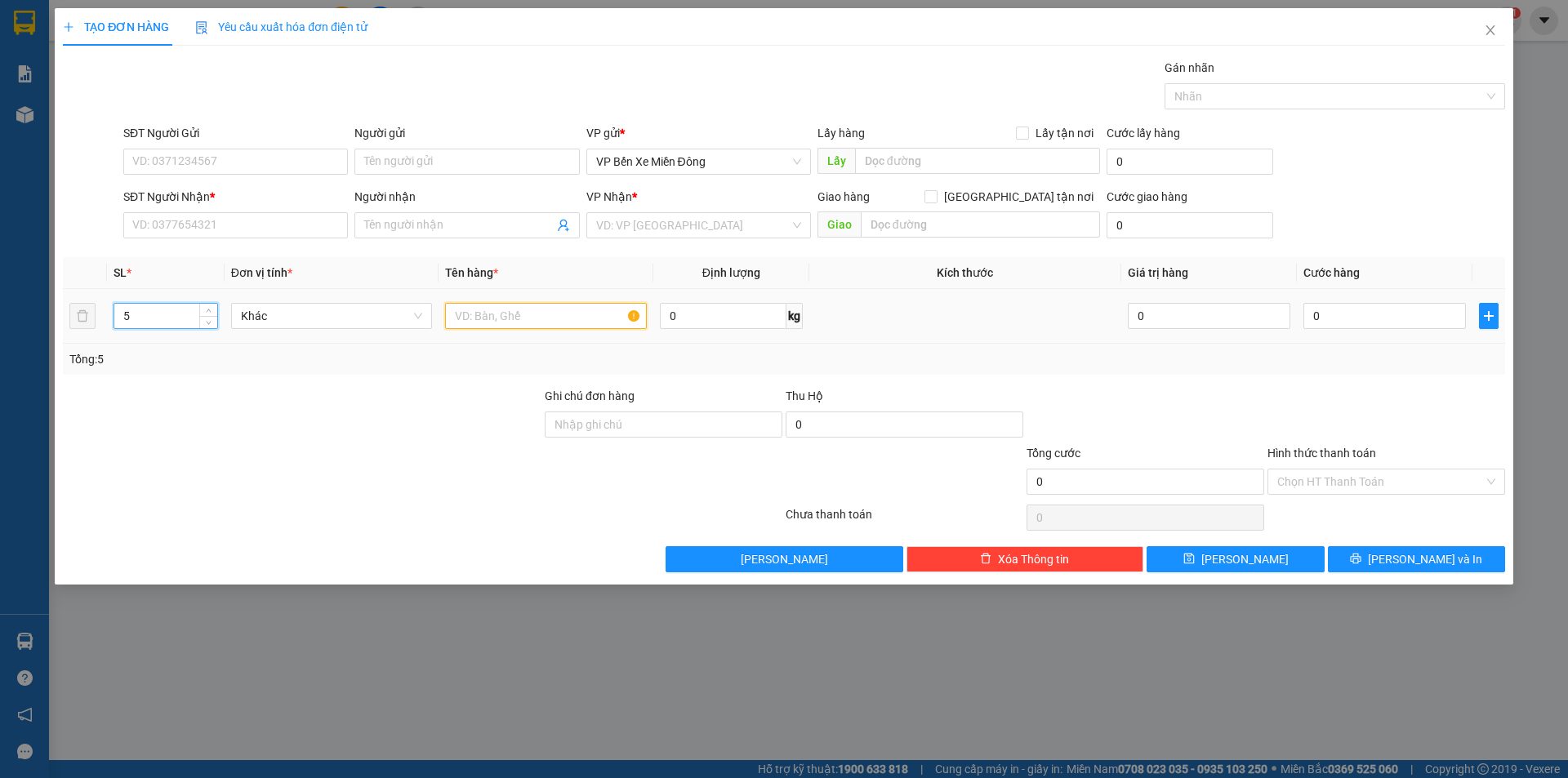
click at [531, 317] on input "text" at bounding box center [546, 316] width 202 height 26
click at [745, 212] on div "VD: VP Sài Gòn" at bounding box center [699, 225] width 225 height 26
type input "5 thùng khăn ướt"
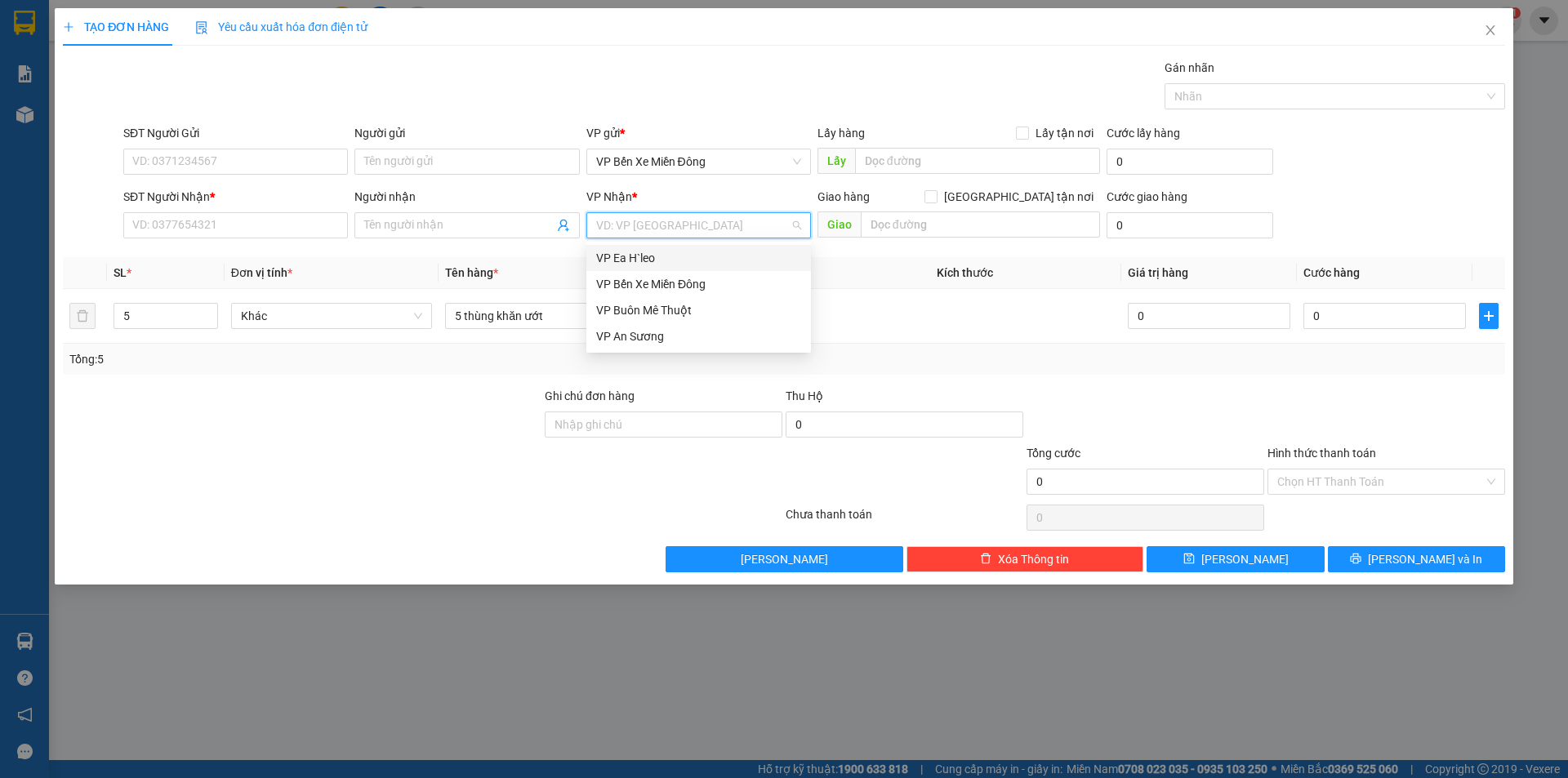
click at [723, 252] on div "VP Ea H`leo" at bounding box center [698, 258] width 204 height 18
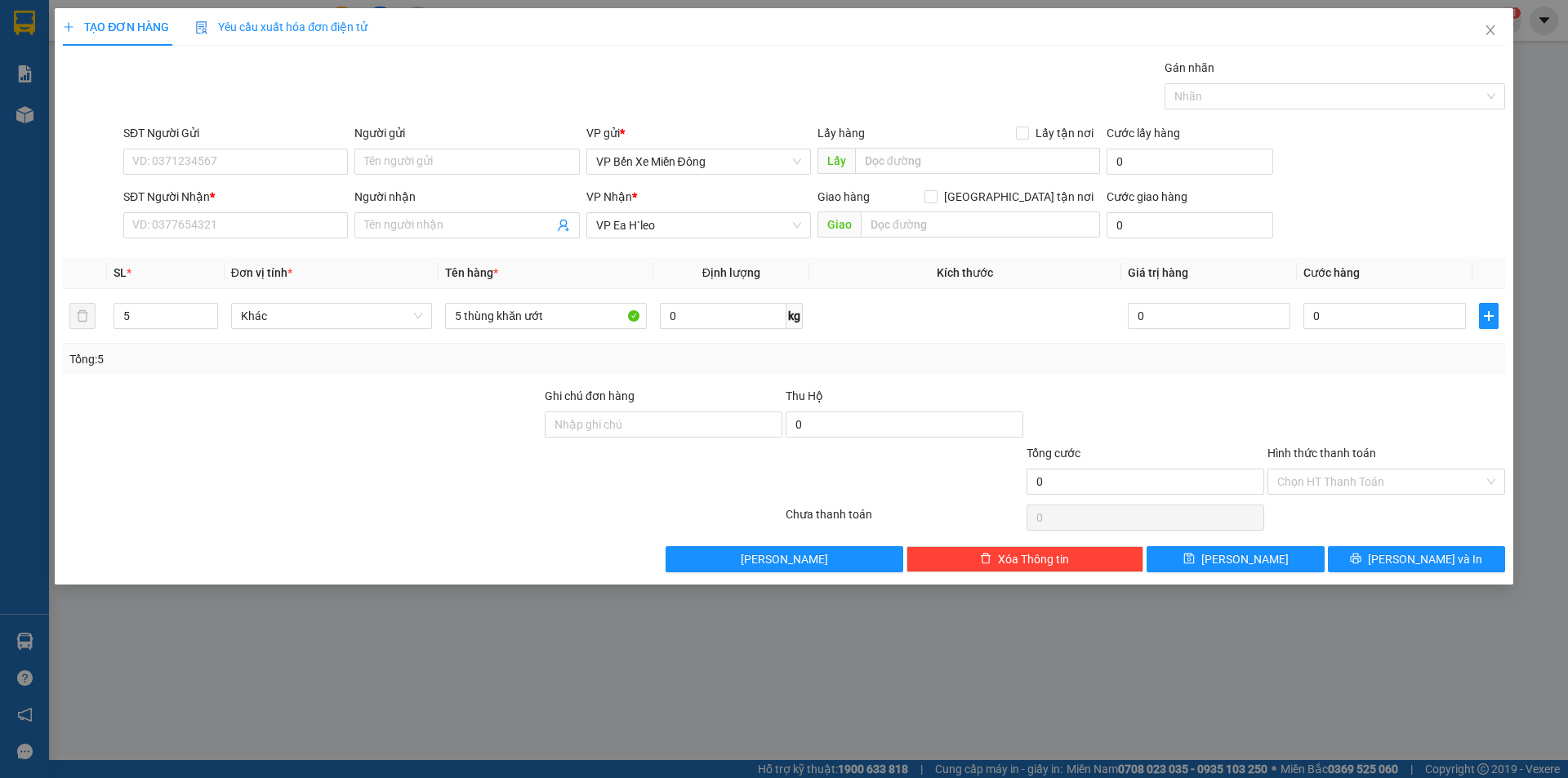
click at [791, 90] on div "Gán nhãn Nhãn" at bounding box center [814, 87] width 1388 height 57
click at [469, 234] on span at bounding box center [467, 225] width 225 height 26
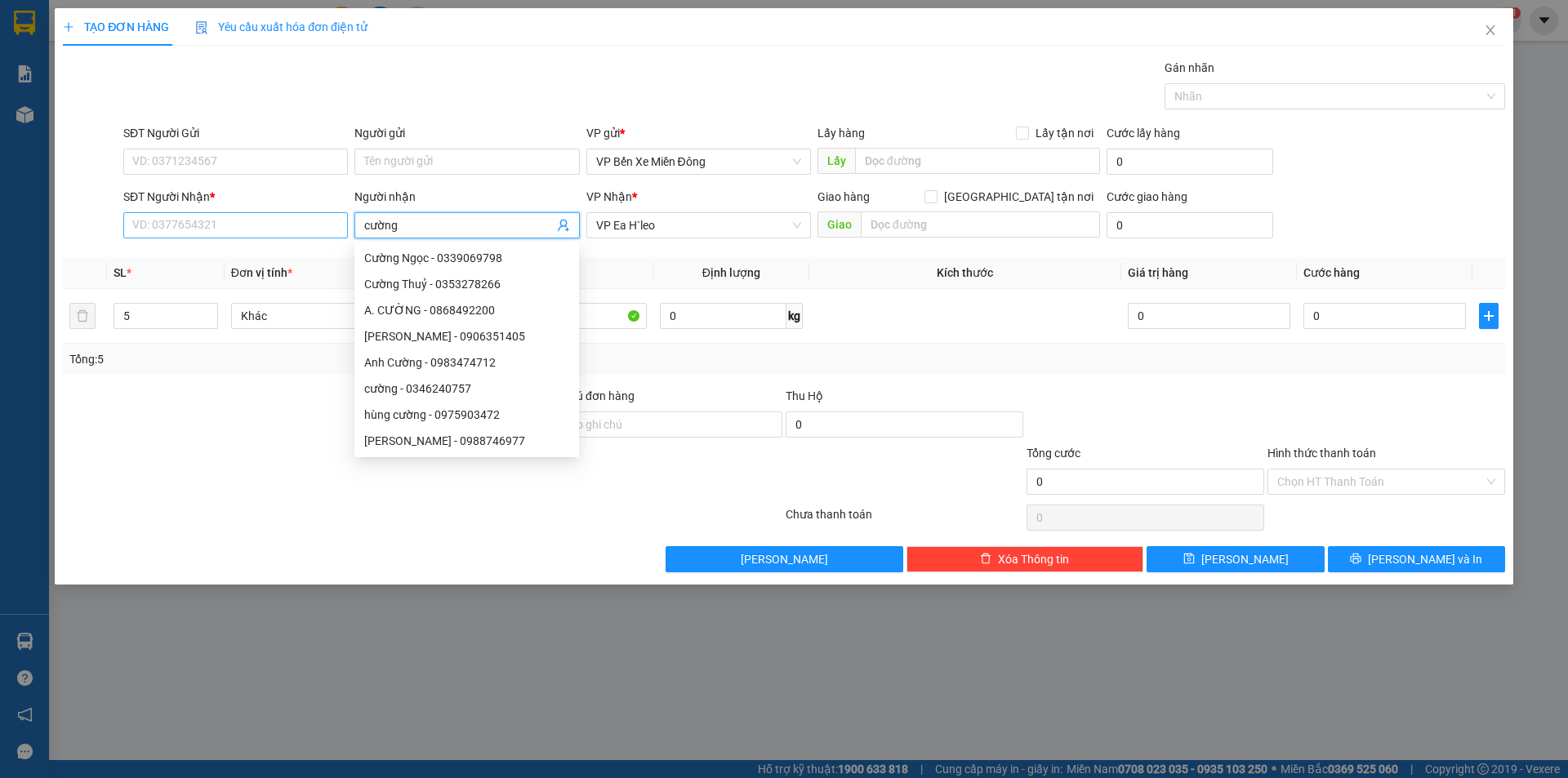
type input "cường"
click at [181, 219] on input "SĐT Người Nhận *" at bounding box center [235, 225] width 225 height 26
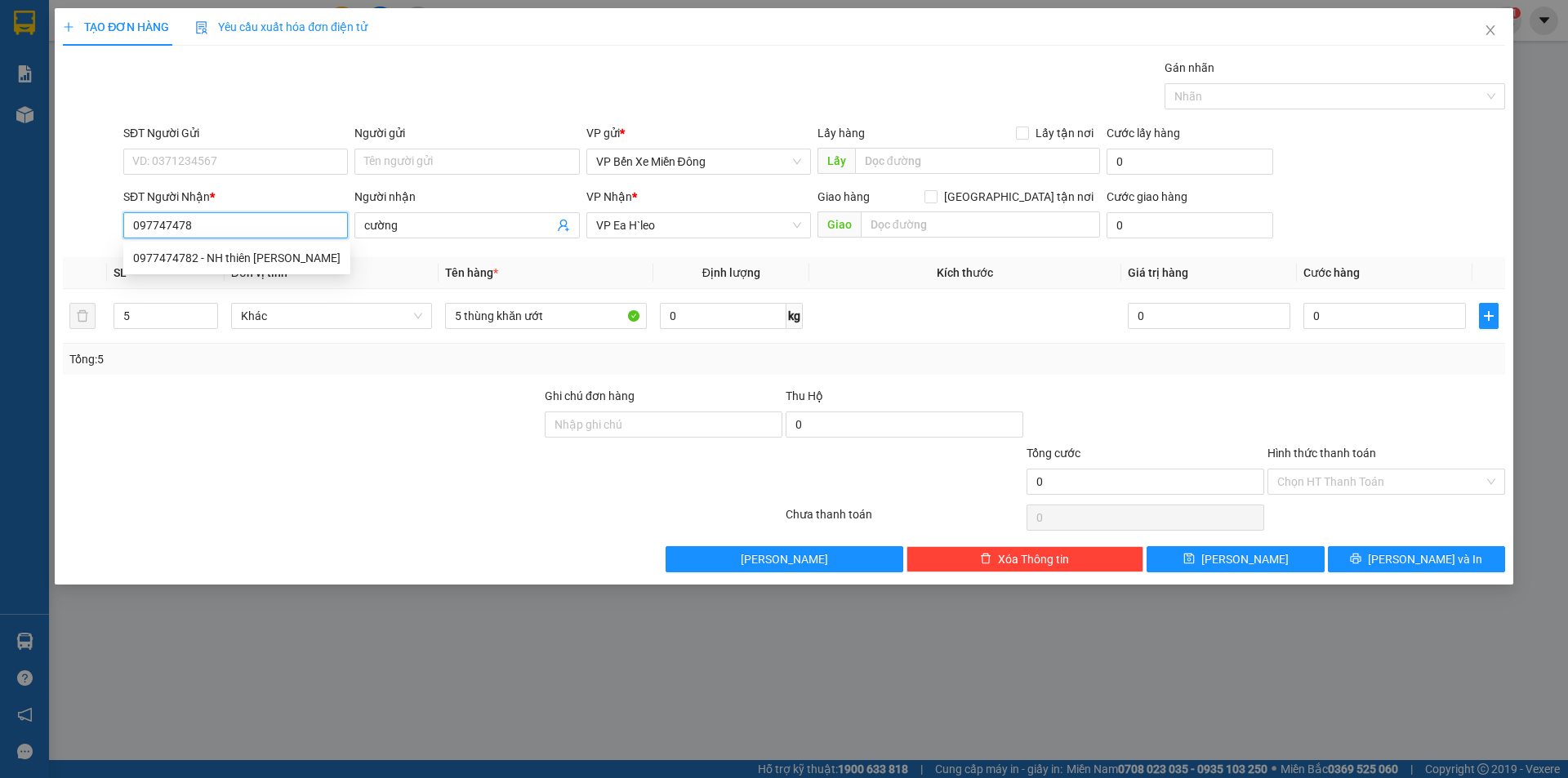
type input "0977474782"
click at [226, 263] on div "0977474782 - NH thiên kim" at bounding box center [236, 258] width 207 height 18
type input "NH thiên kim"
type input "0977474782"
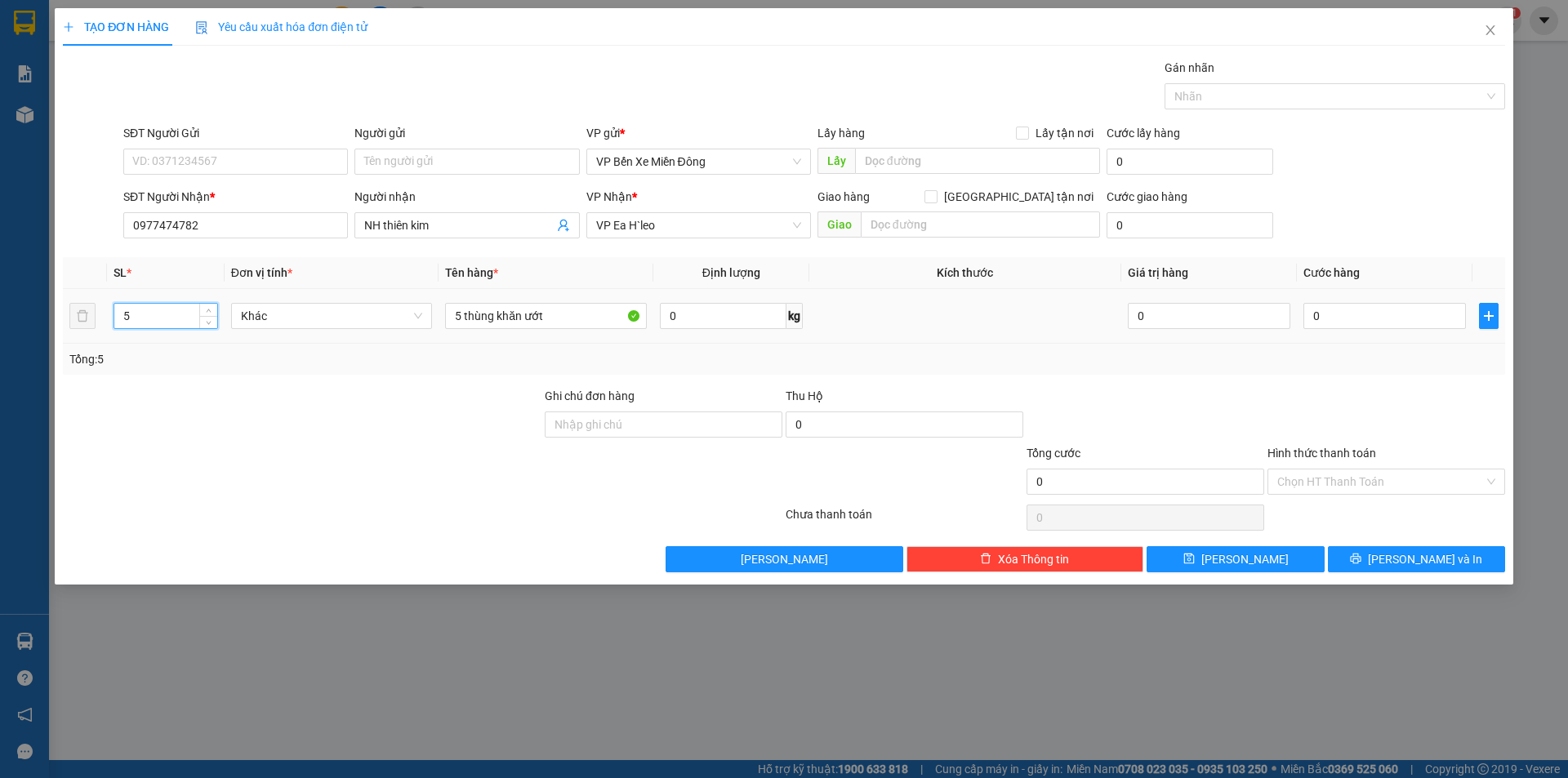
drag, startPoint x: 140, startPoint y: 303, endPoint x: 118, endPoint y: 303, distance: 22.0
click at [118, 303] on input "5" at bounding box center [165, 315] width 102 height 24
type input "4"
click at [461, 310] on input "5 thùng khăn ướt" at bounding box center [546, 316] width 202 height 26
type input "4 thùng khăn ướt"
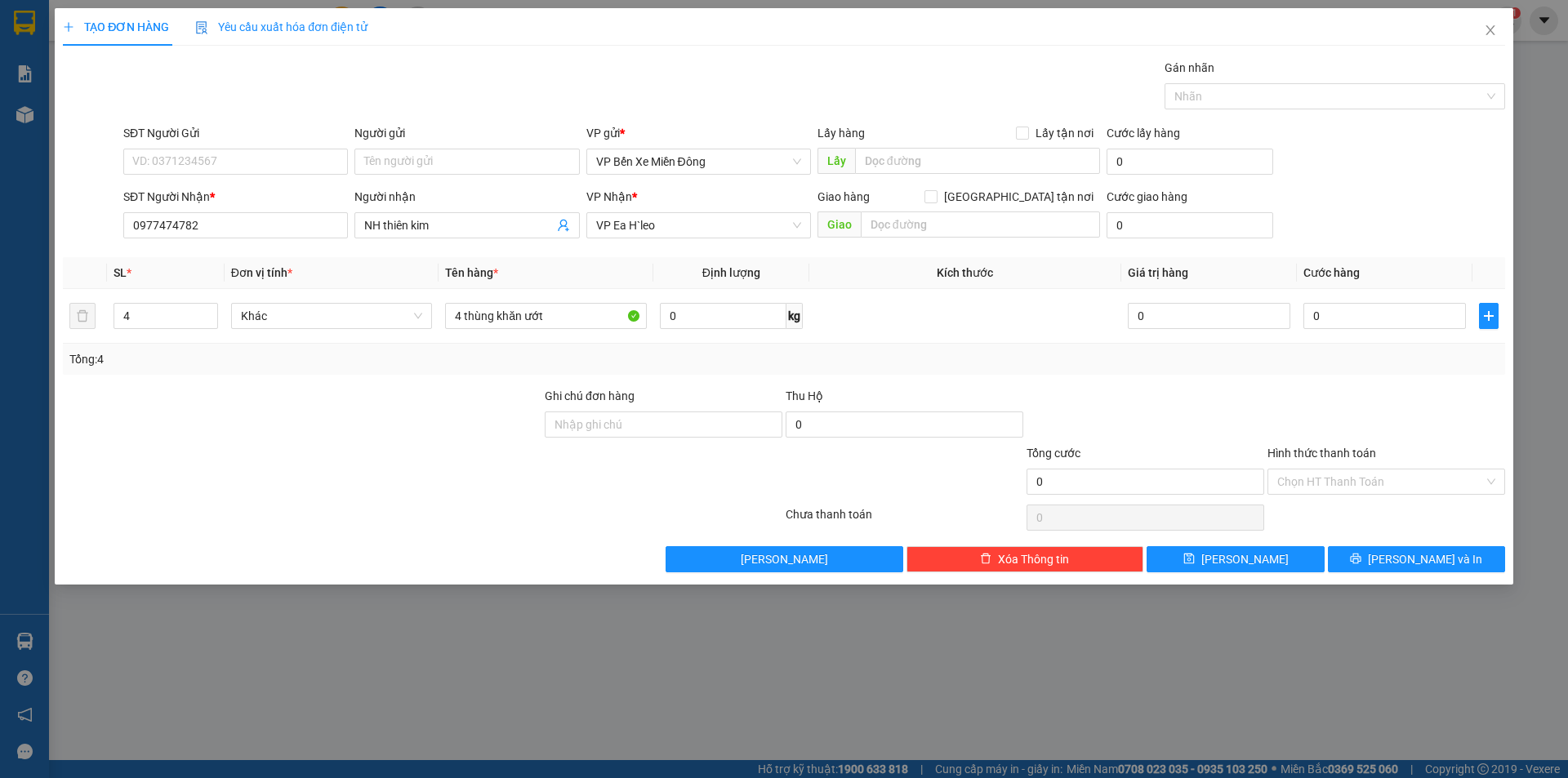
click at [397, 418] on div at bounding box center [301, 415] width 482 height 57
click at [1288, 573] on div "TẠO ĐƠN HÀNG Yêu cầu xuất hóa đơn điện tử Transit Pickup Surcharge Ids Transit …" at bounding box center [783, 296] width 1458 height 576
click at [1289, 556] on button "[PERSON_NAME]" at bounding box center [1235, 559] width 177 height 26
type input "1"
click at [1485, 34] on icon "close" at bounding box center [1490, 29] width 13 height 13
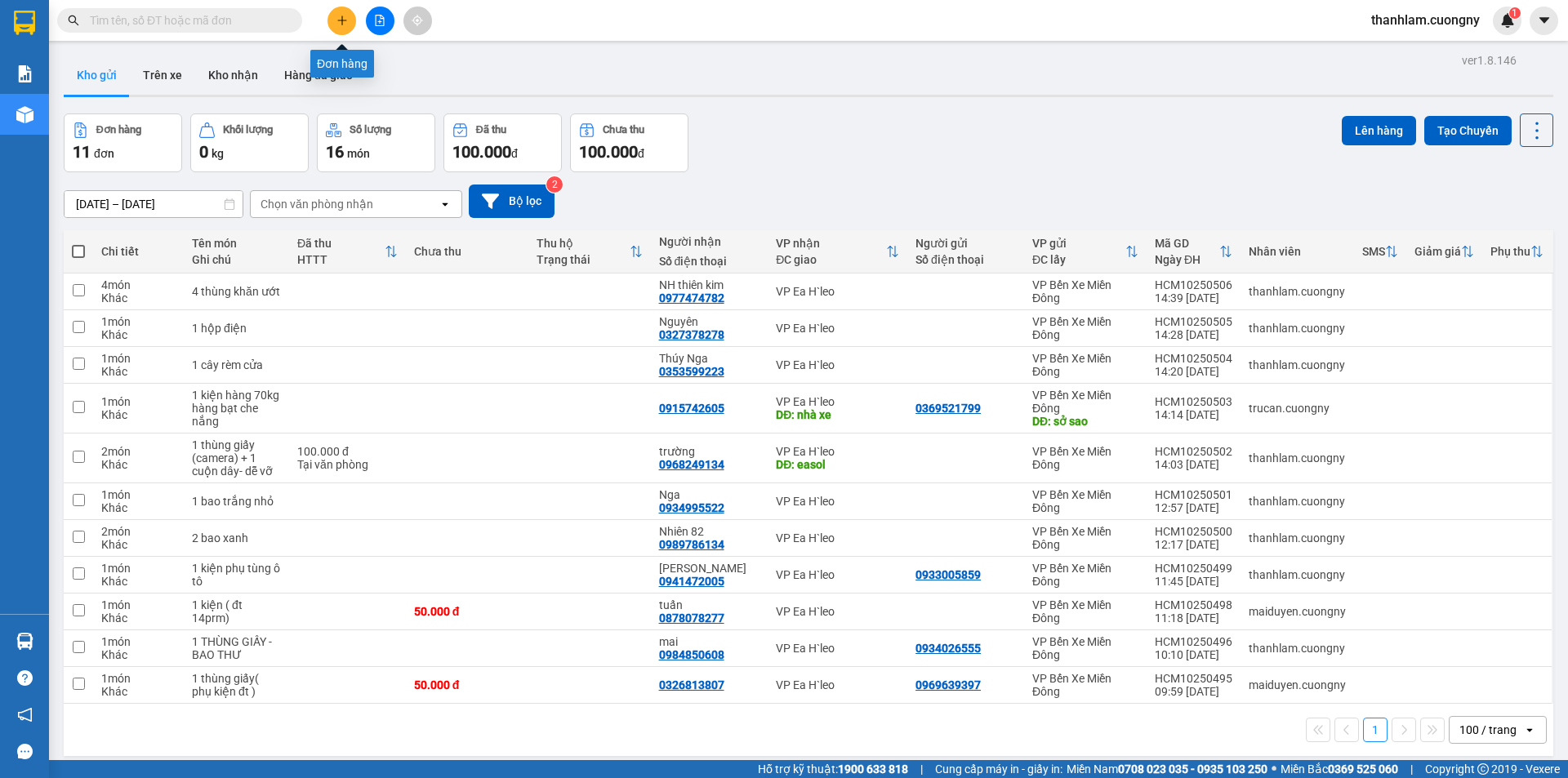
click at [341, 33] on button at bounding box center [341, 20] width 28 height 28
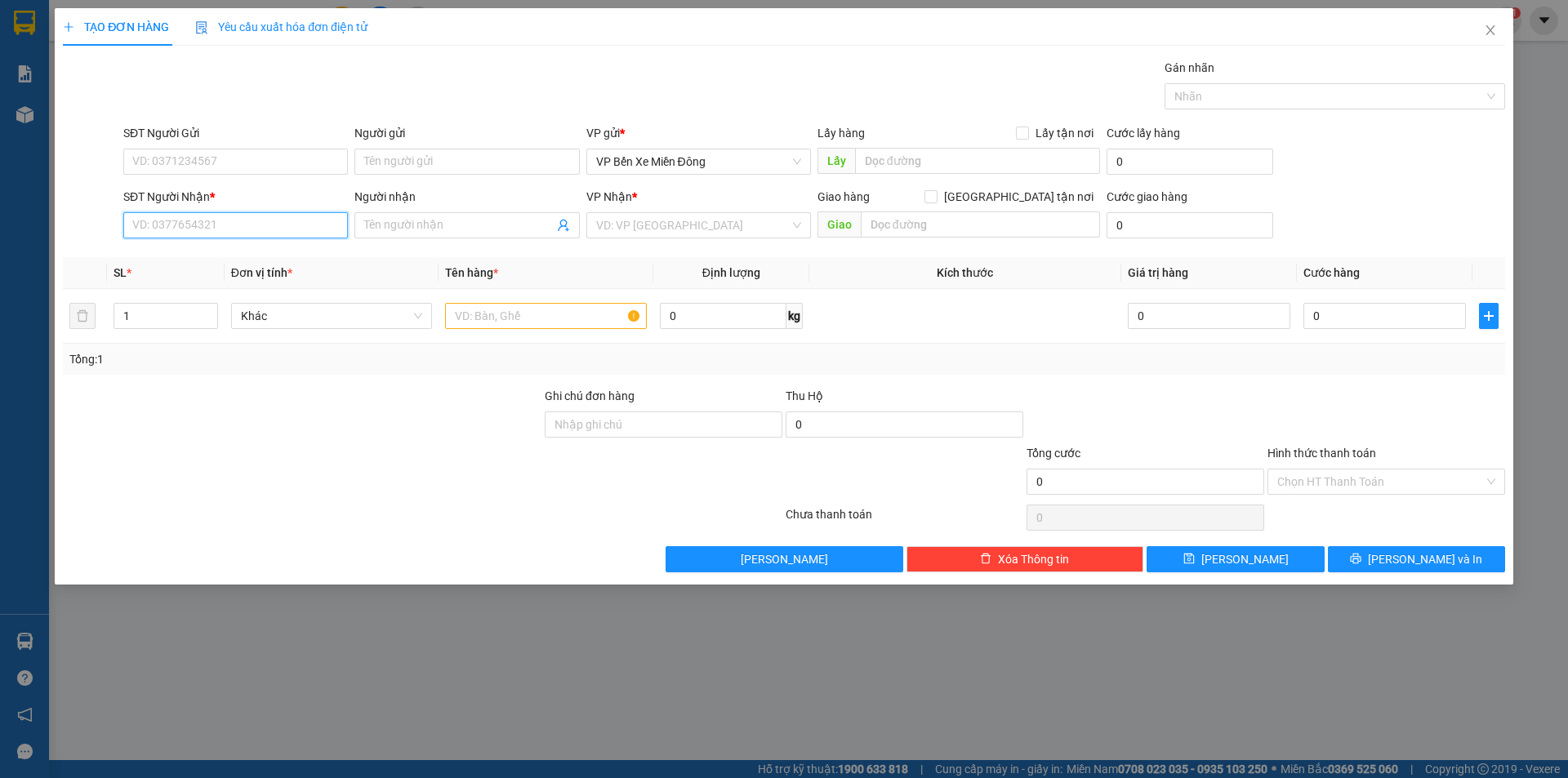
drag, startPoint x: 279, startPoint y: 230, endPoint x: 282, endPoint y: 212, distance: 18.2
click at [279, 225] on input "SĐT Người Nhận *" at bounding box center [235, 225] width 225 height 26
type input "0868247788"
click at [282, 262] on div "0868247788 - hoài thu" at bounding box center [235, 258] width 204 height 18
type input "[PERSON_NAME]"
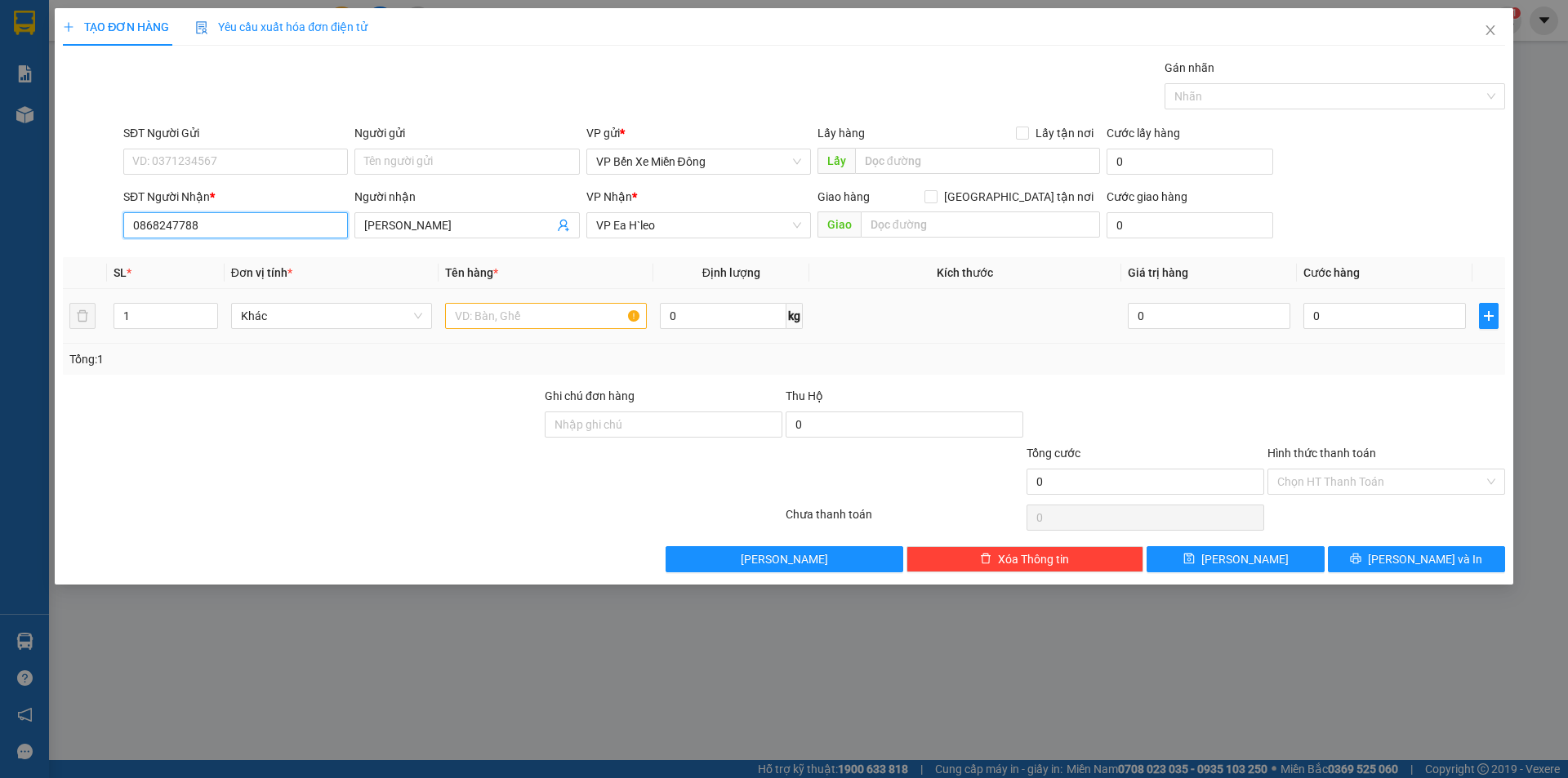
type input "0868247788"
click at [450, 308] on input "text" at bounding box center [546, 316] width 202 height 26
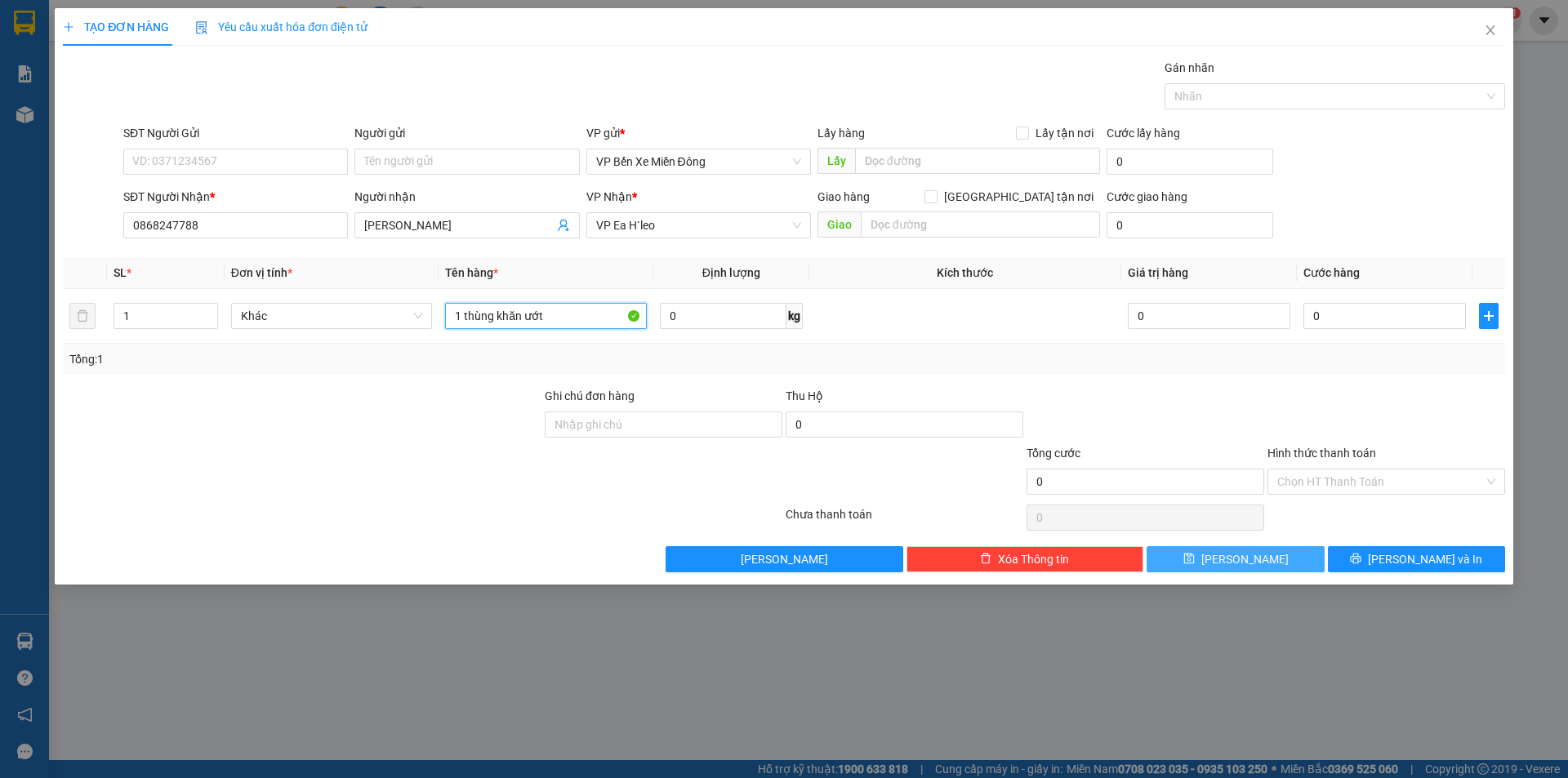
type input "1 thùng khăn ướt"
click at [1206, 549] on button "[PERSON_NAME]" at bounding box center [1235, 559] width 177 height 26
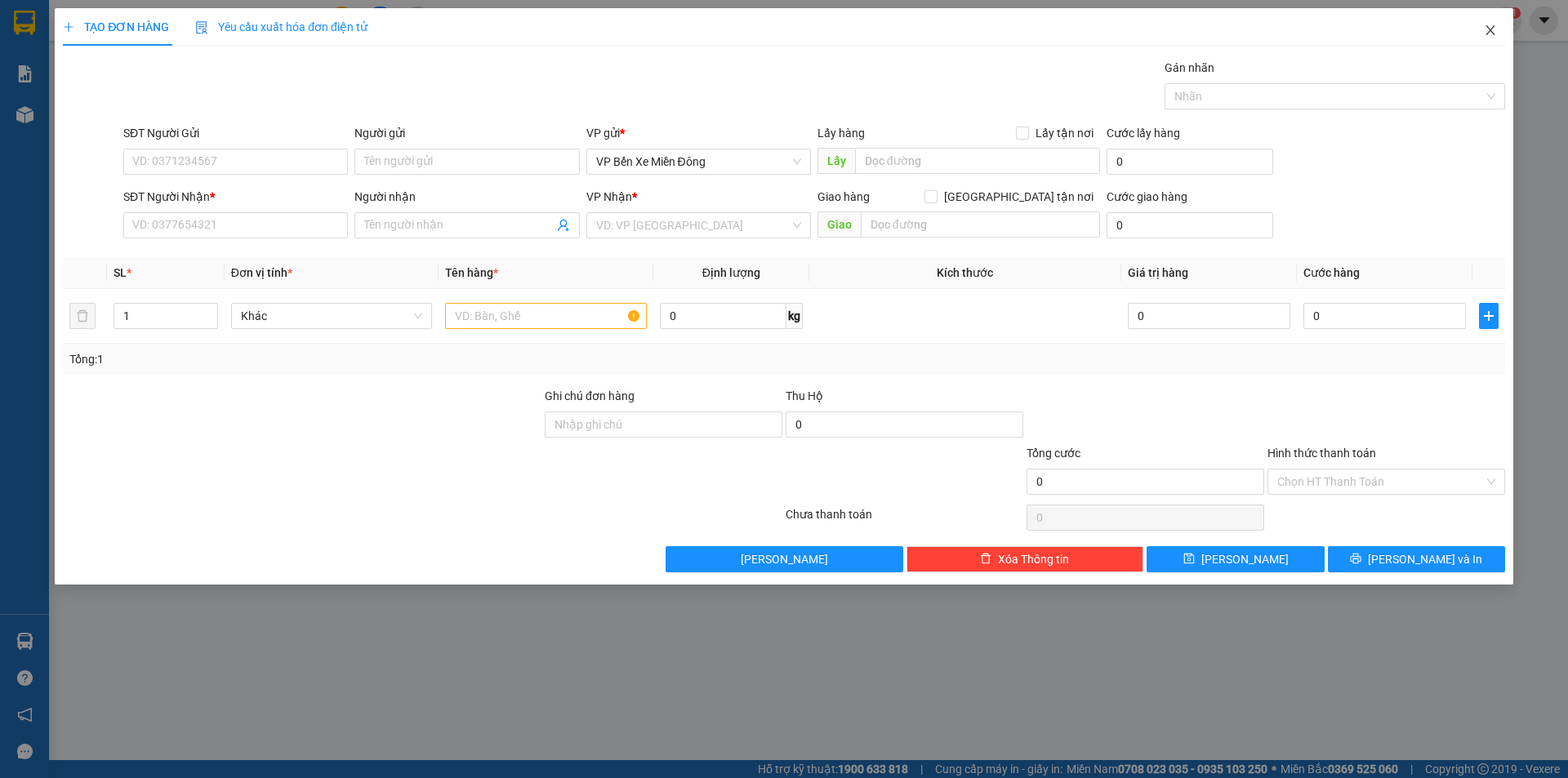
click at [1491, 33] on icon "close" at bounding box center [1489, 30] width 9 height 10
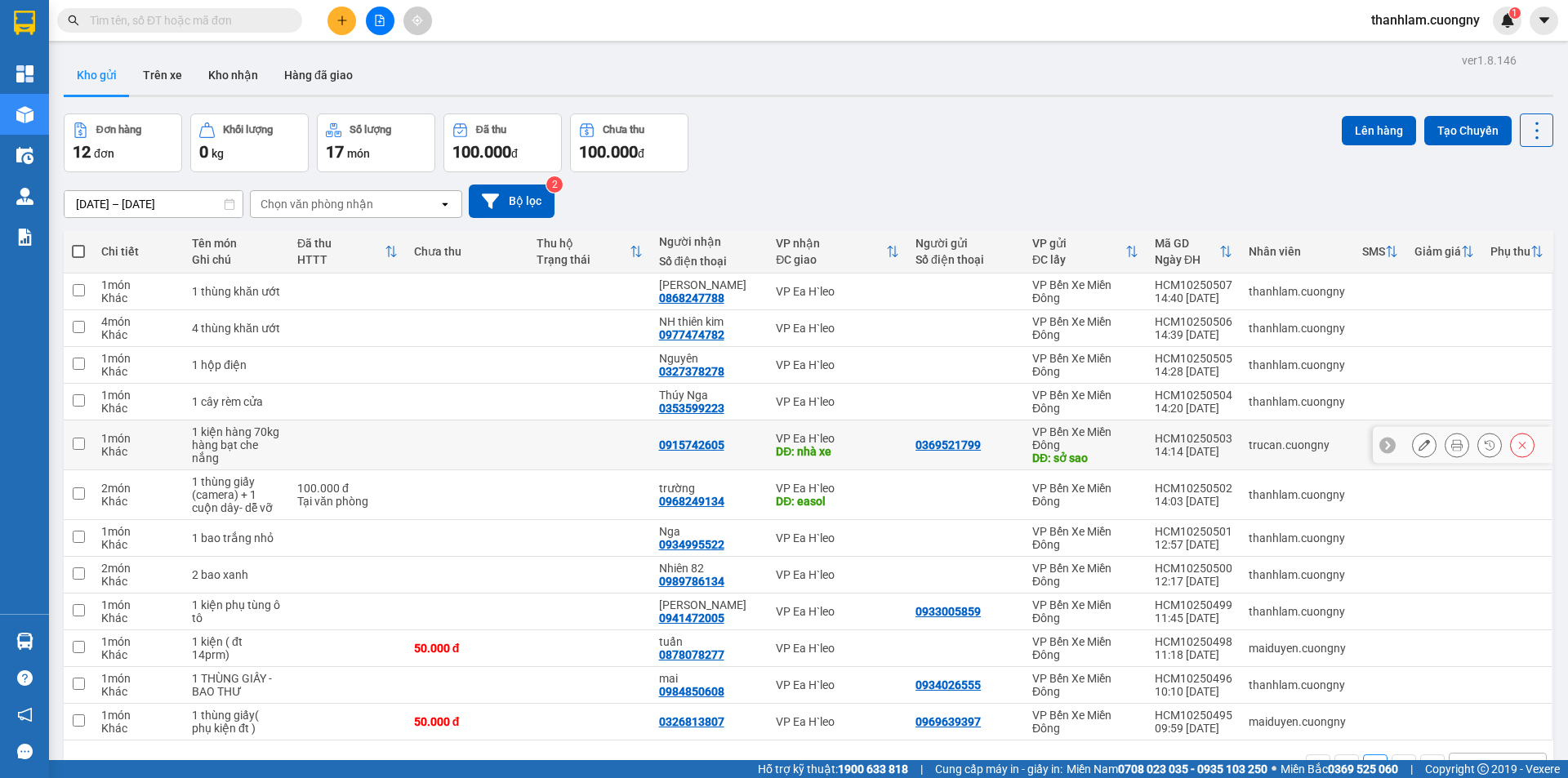
click at [96, 408] on tbody "1 món Khác 1 thùng khăn ướt hoài thu 0868247788 VP Ea H`leo VP Bến Xe Miền Đông…" at bounding box center [808, 507] width 1490 height 467
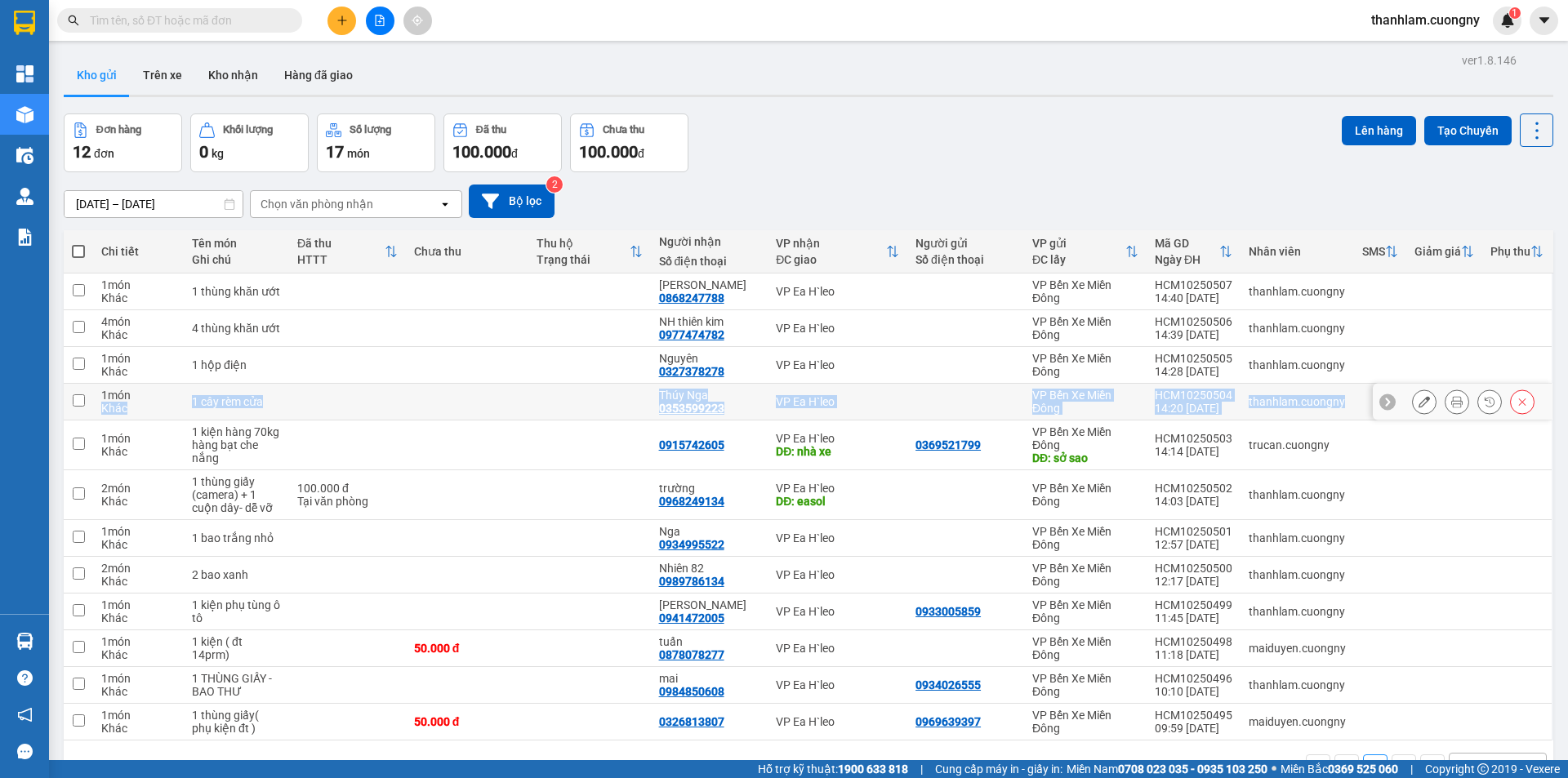
click at [132, 389] on div "1 món" at bounding box center [138, 394] width 75 height 13
checkbox input "true"
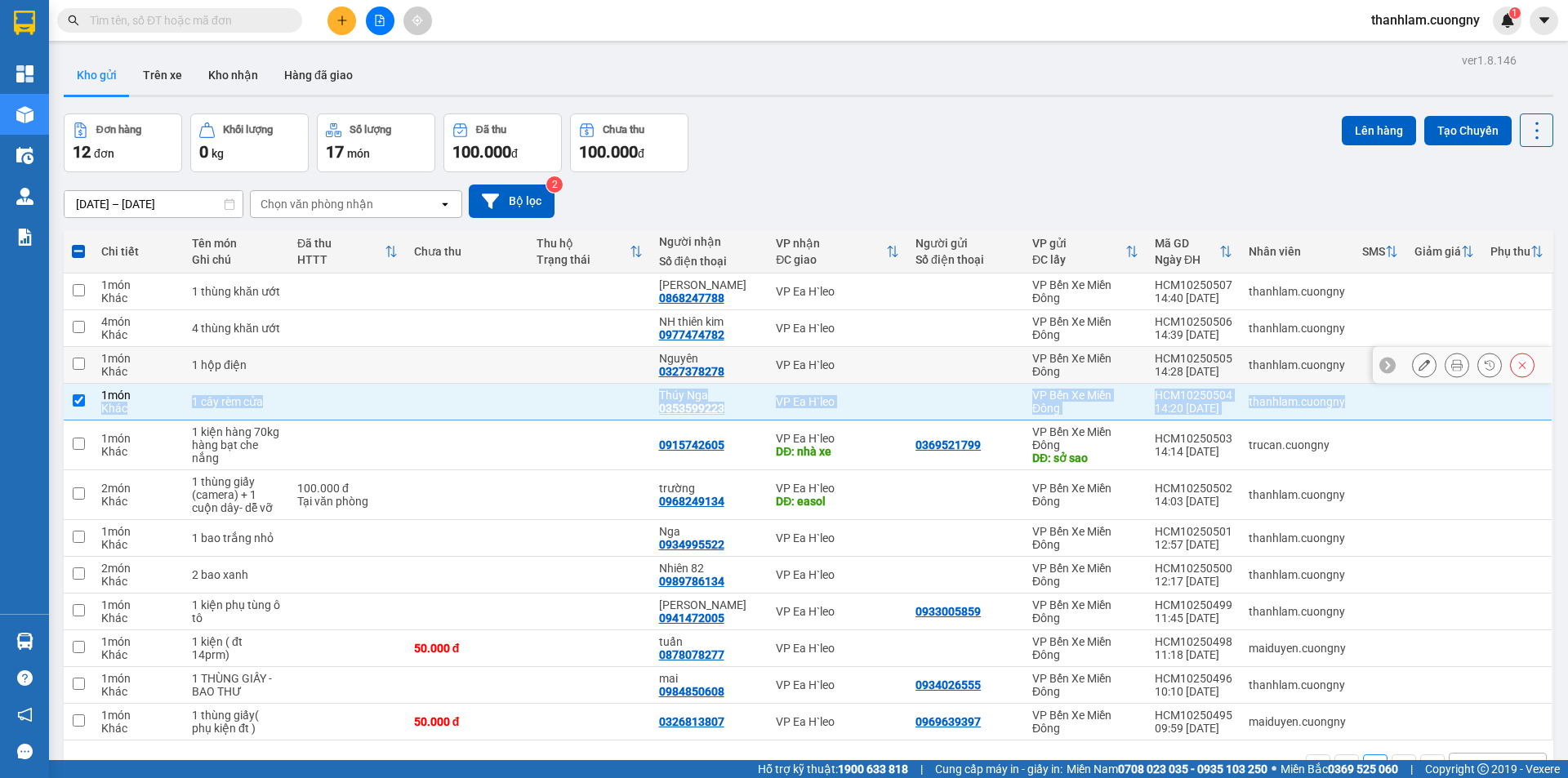
drag, startPoint x: 160, startPoint y: 360, endPoint x: 228, endPoint y: 195, distance: 178.5
click at [228, 195] on input "[DATE] – [DATE]" at bounding box center [154, 203] width 178 height 26
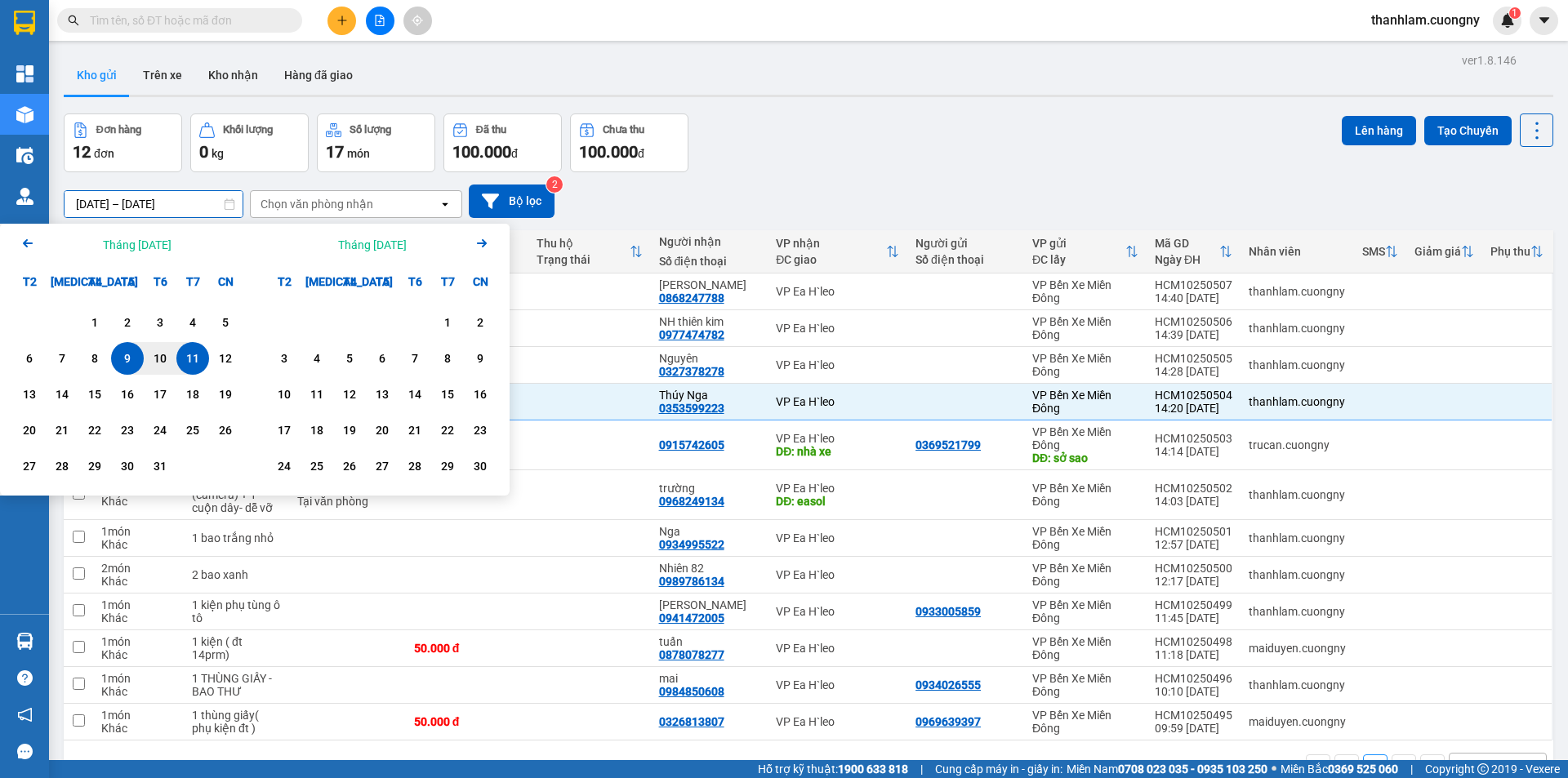
click at [225, 200] on icon at bounding box center [230, 204] width 12 height 12
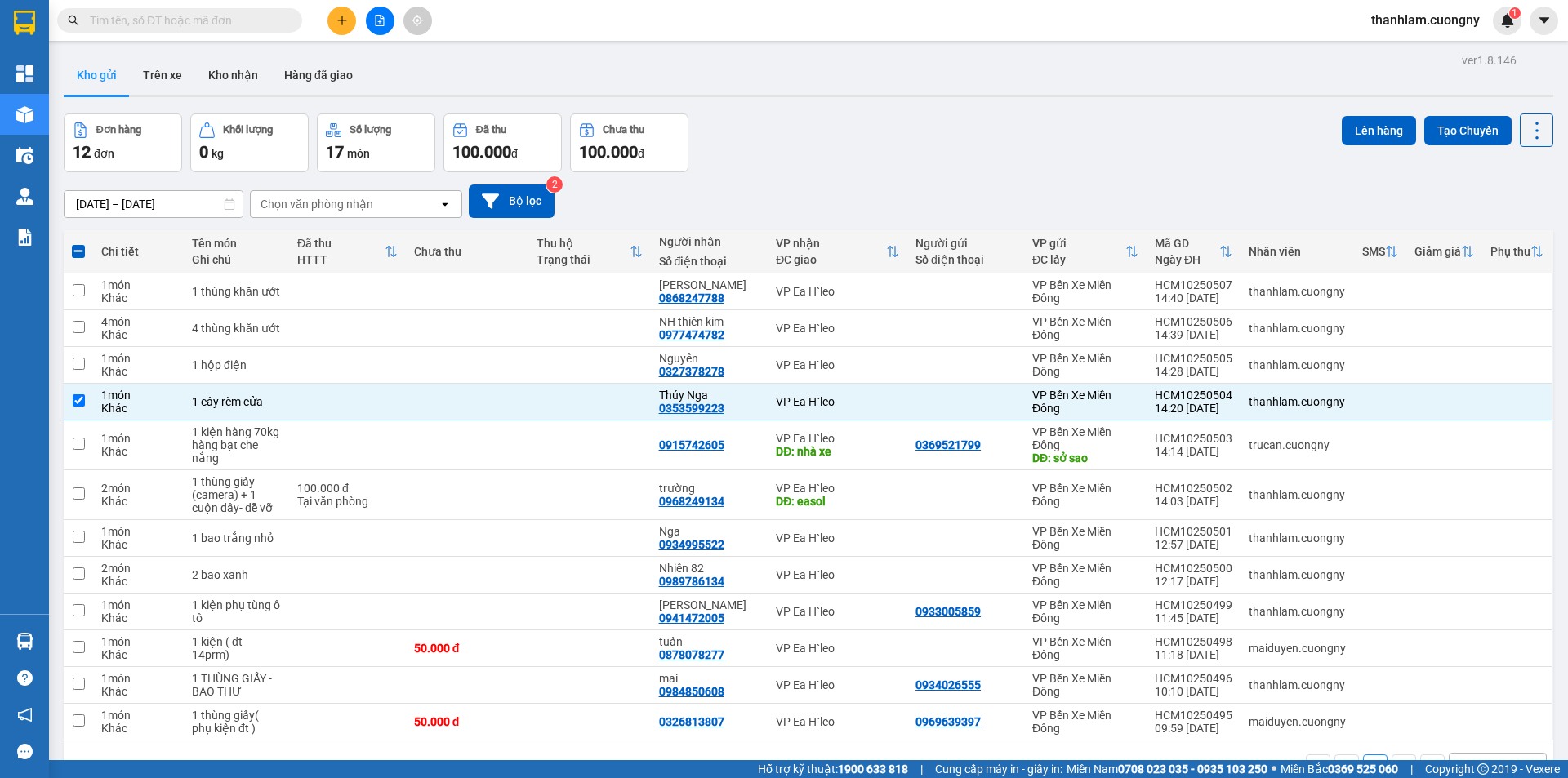
click at [225, 200] on icon at bounding box center [230, 204] width 12 height 12
click at [211, 201] on input "[DATE] – [DATE]" at bounding box center [154, 203] width 178 height 26
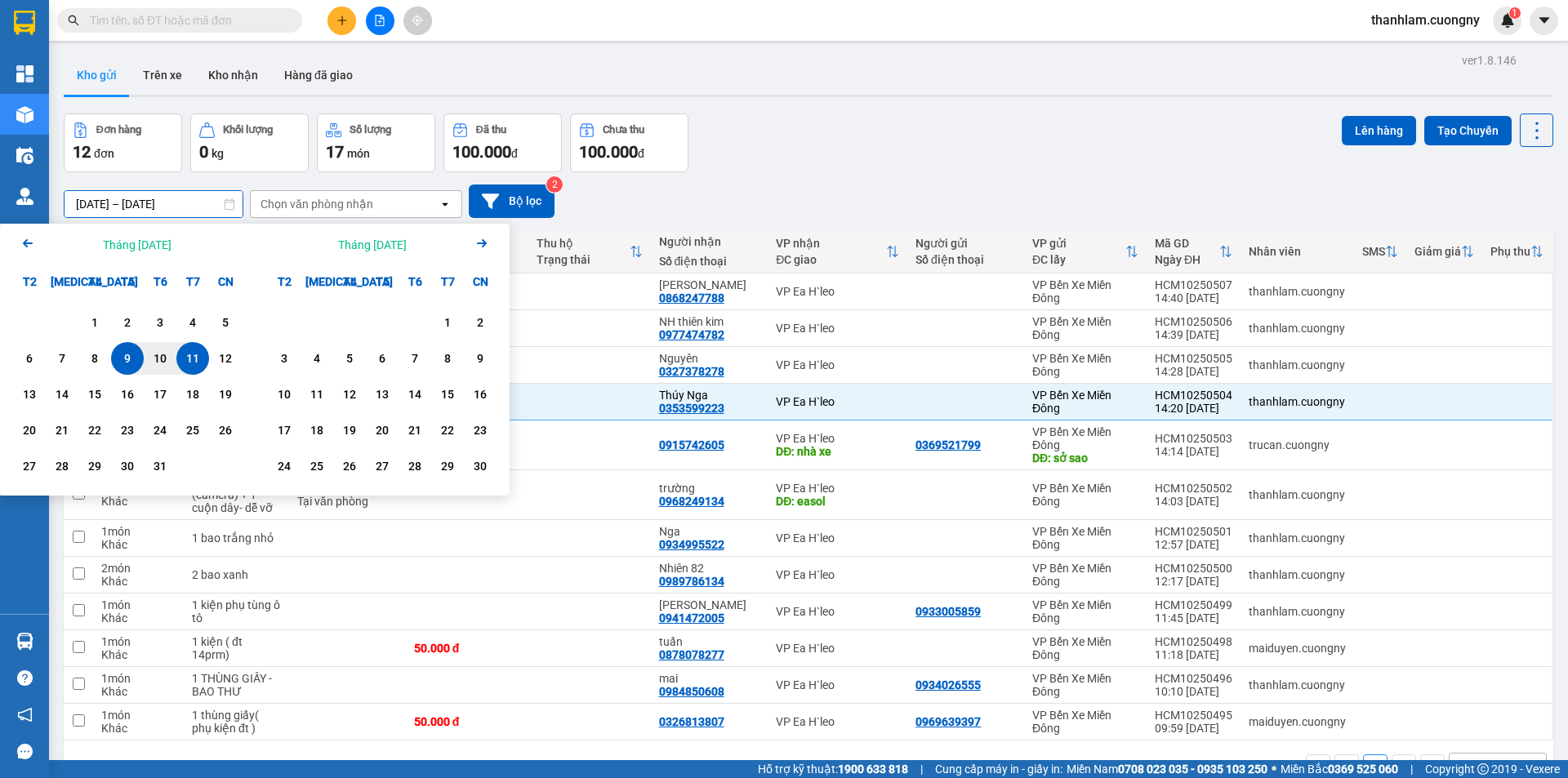
click at [189, 365] on div "11" at bounding box center [193, 358] width 23 height 19
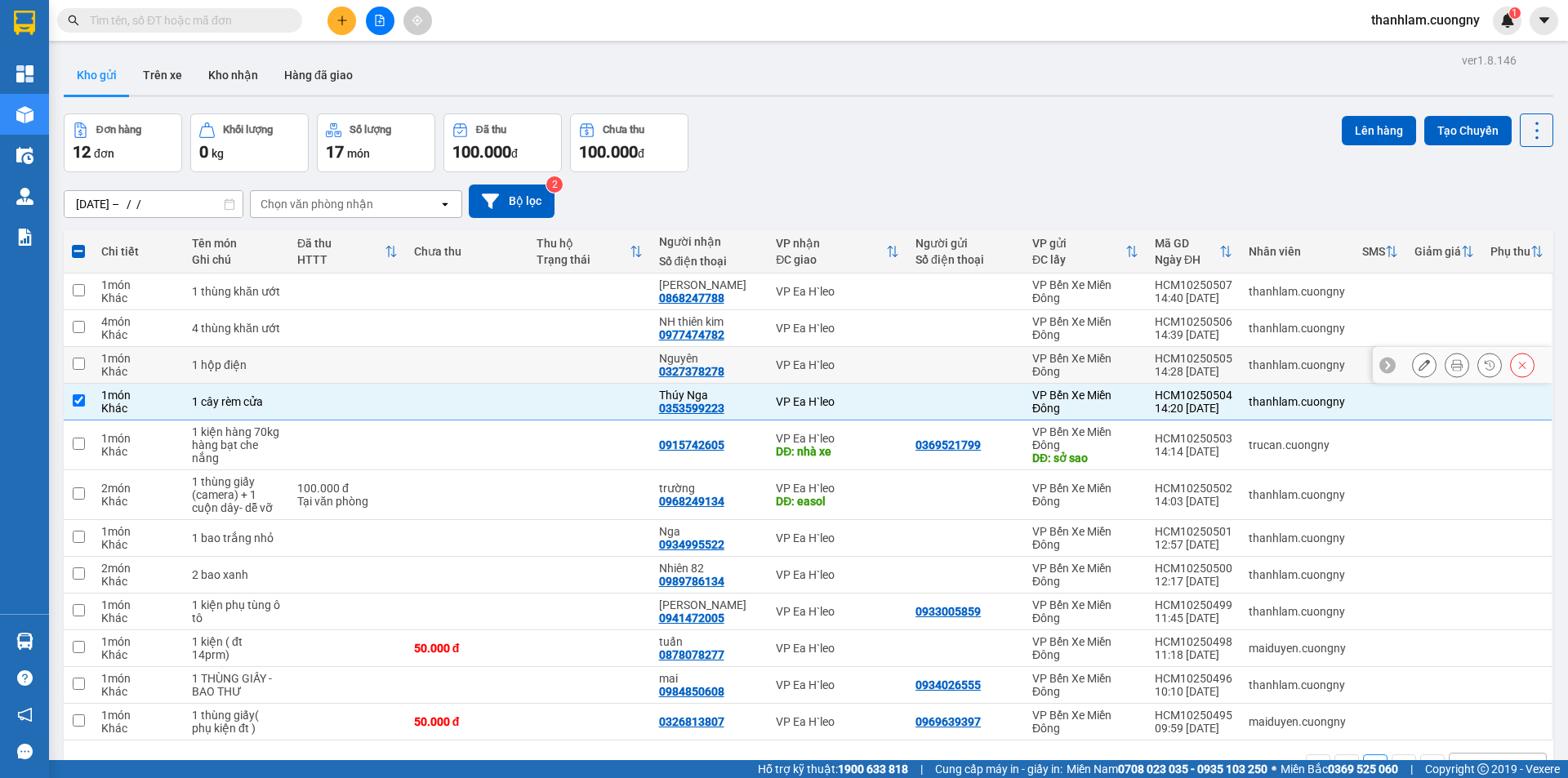
type input "[DATE] – [DATE]"
checkbox input "false"
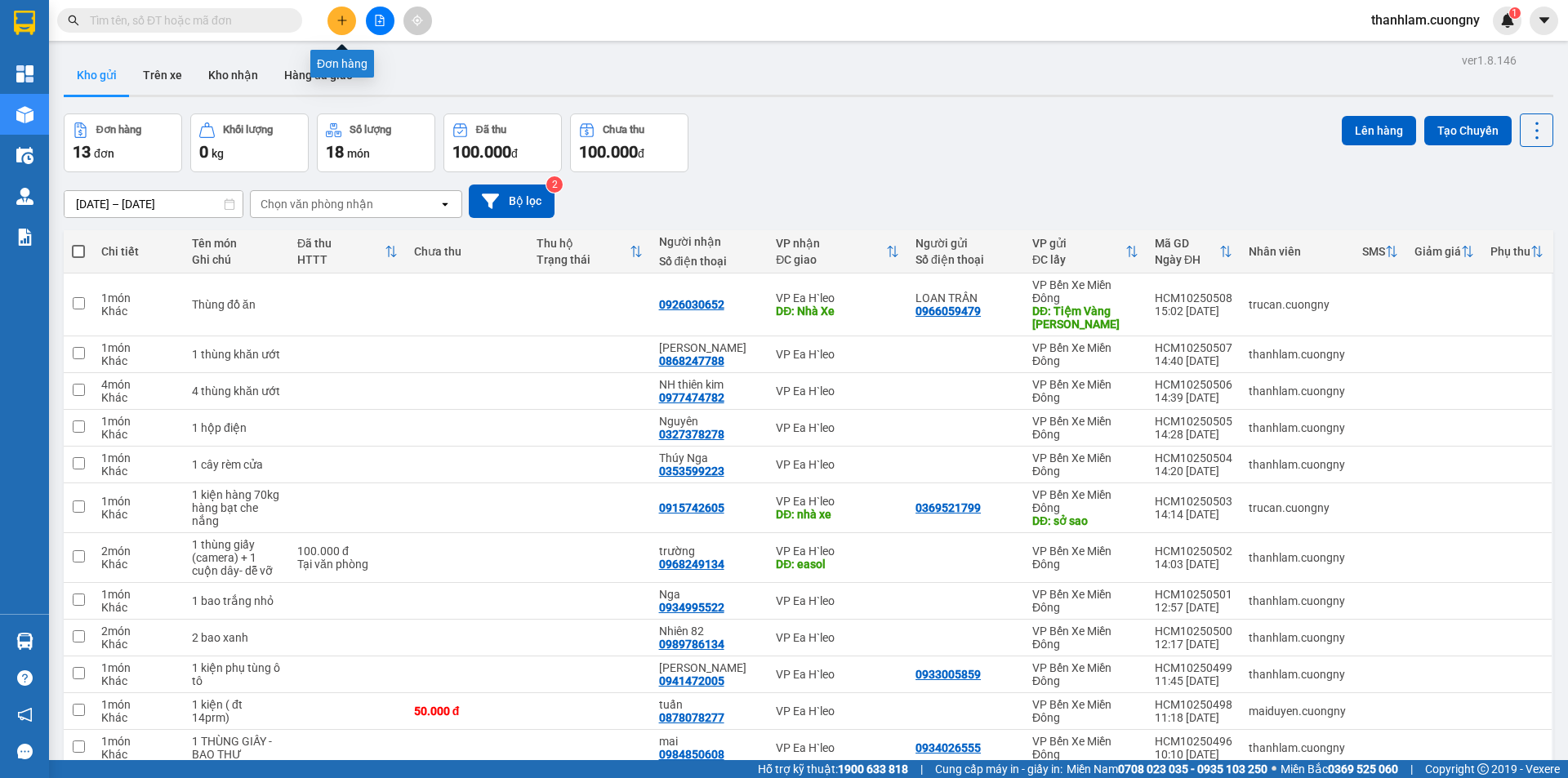
click at [348, 21] on button at bounding box center [341, 20] width 28 height 28
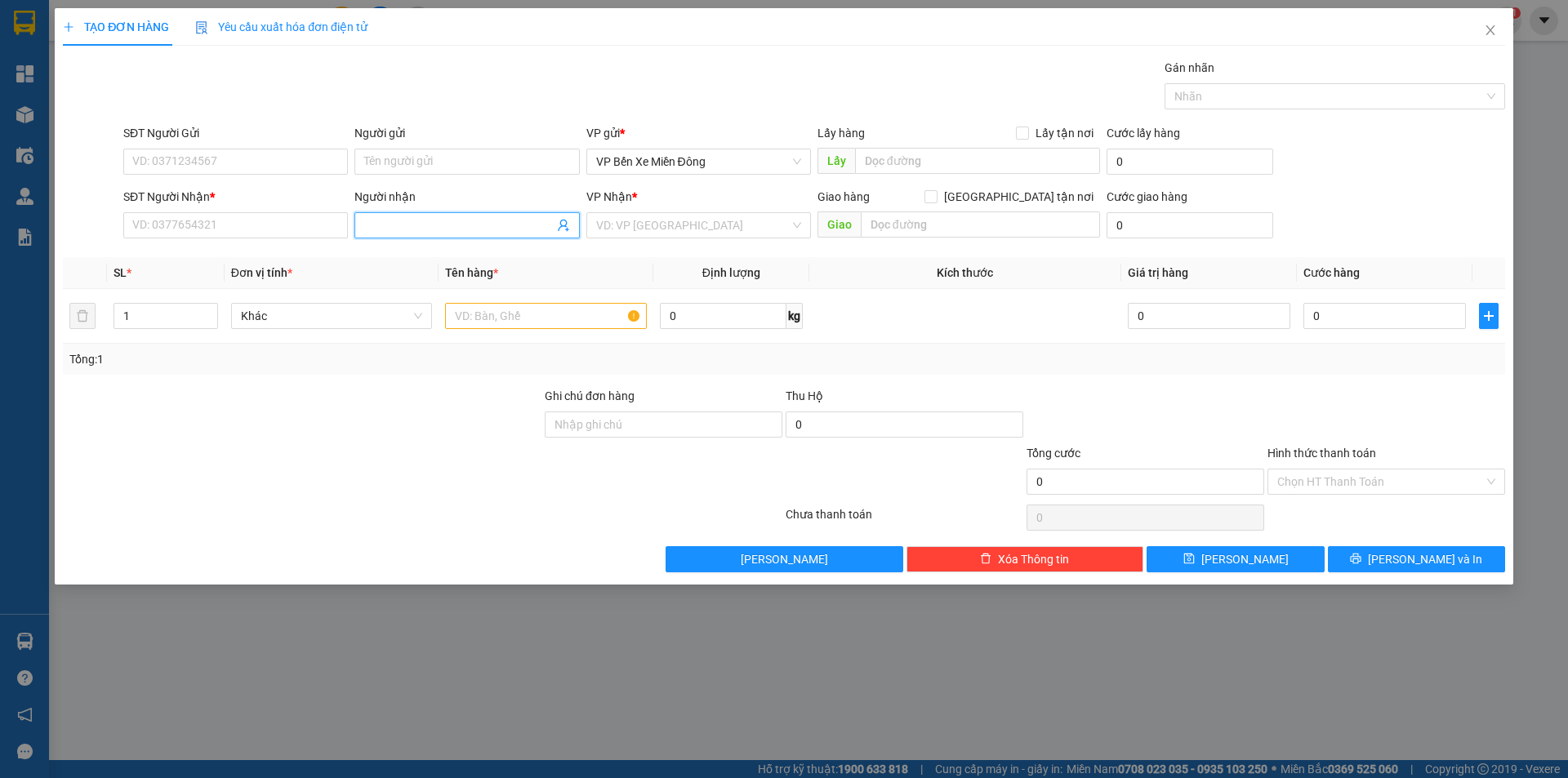
drag, startPoint x: 499, startPoint y: 215, endPoint x: 488, endPoint y: 215, distance: 11.0
click at [498, 215] on span at bounding box center [467, 225] width 225 height 26
type input "tân cường thịnh"
click at [456, 249] on div "tân [PERSON_NAME] - 0817686847" at bounding box center [466, 258] width 204 height 18
type input "0817686847"
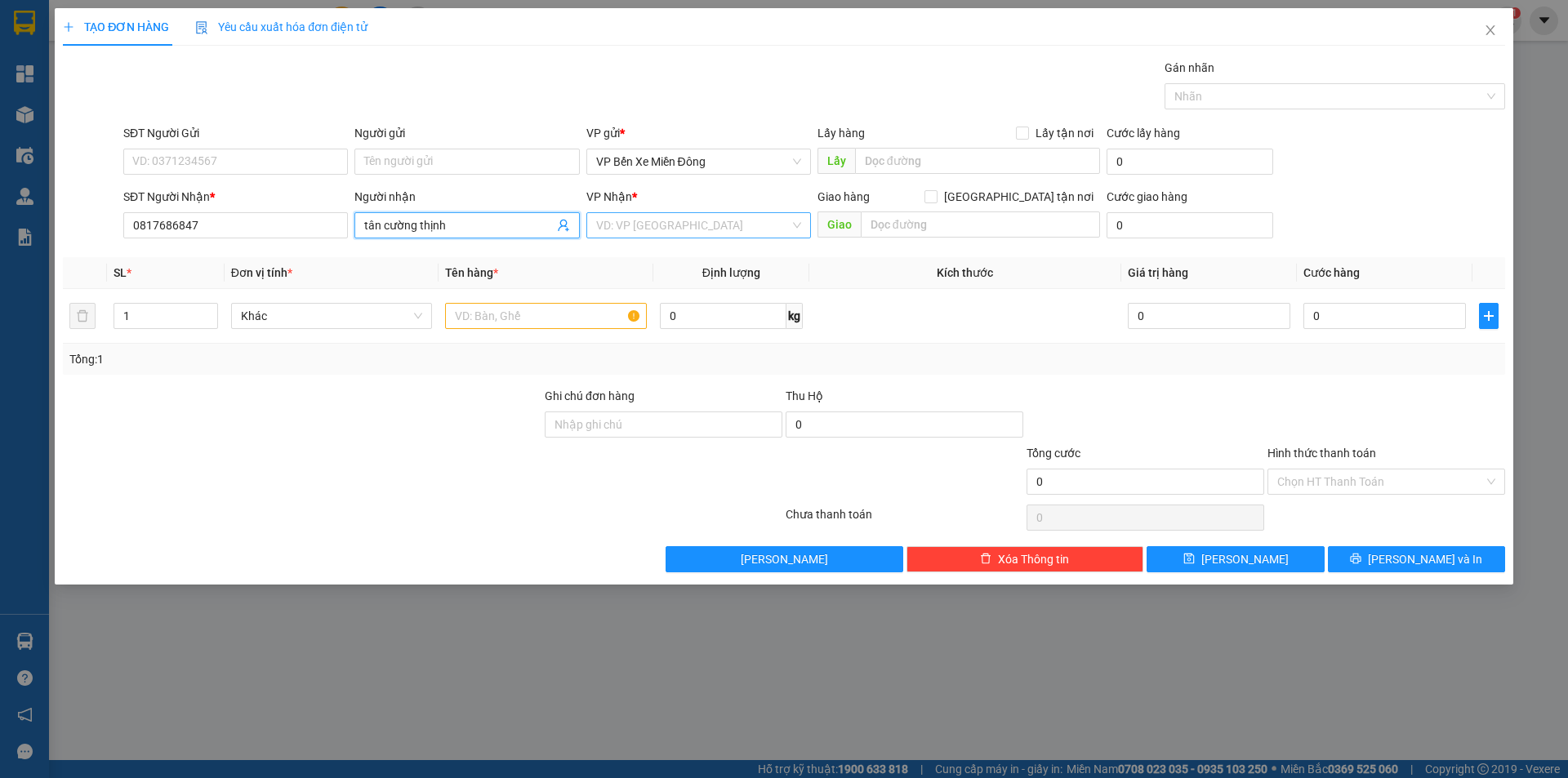
type input "tân cường thịnh"
click at [666, 219] on input "search" at bounding box center [693, 225] width 194 height 24
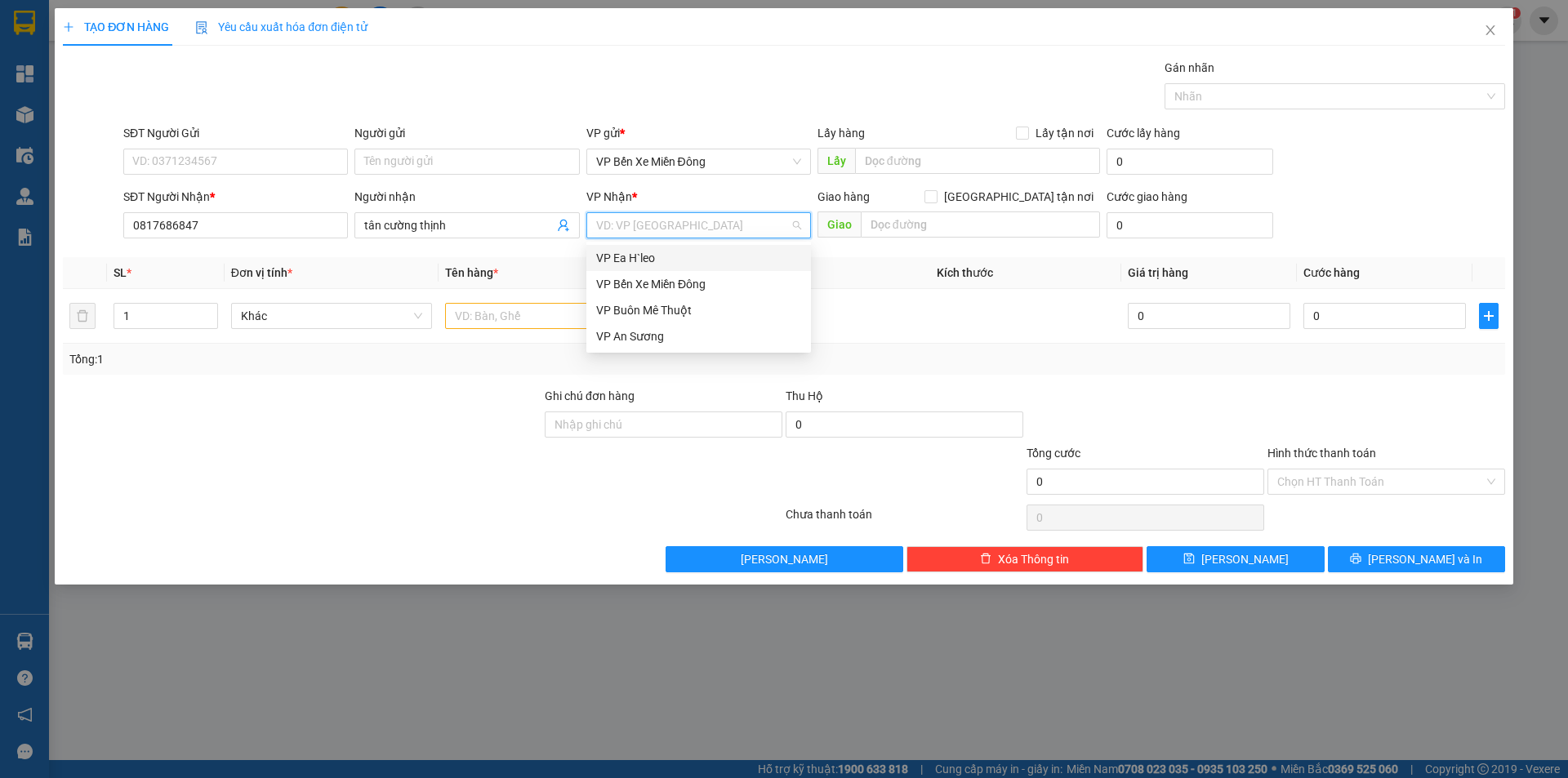
click at [661, 251] on div "VP Ea H`leo" at bounding box center [698, 258] width 204 height 18
click at [495, 393] on div at bounding box center [301, 415] width 482 height 57
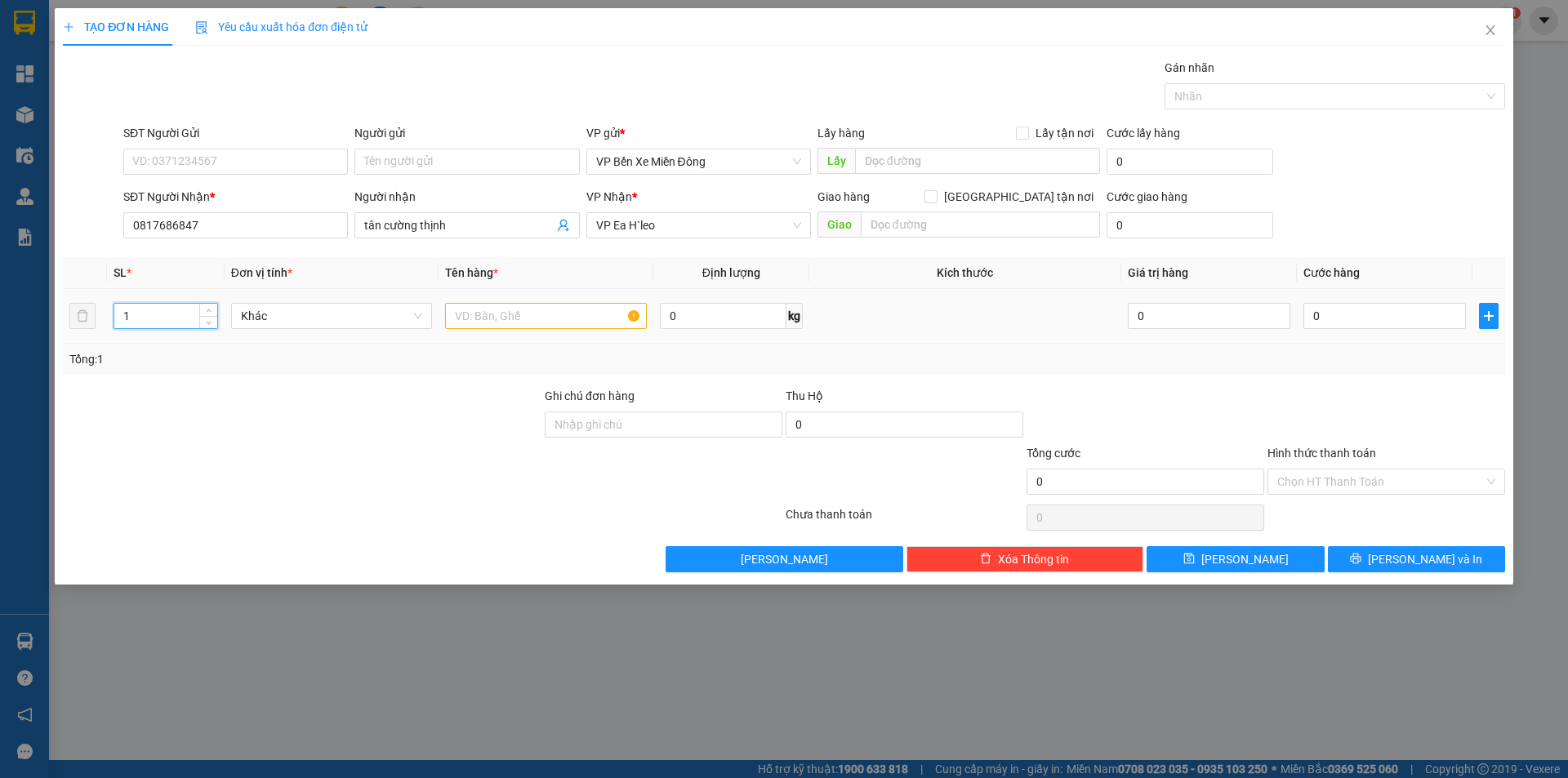
drag, startPoint x: 134, startPoint y: 316, endPoint x: 113, endPoint y: 317, distance: 21.0
click at [113, 317] on div "1" at bounding box center [165, 316] width 104 height 26
type input "5"
click at [486, 308] on input "text" at bounding box center [546, 316] width 202 height 26
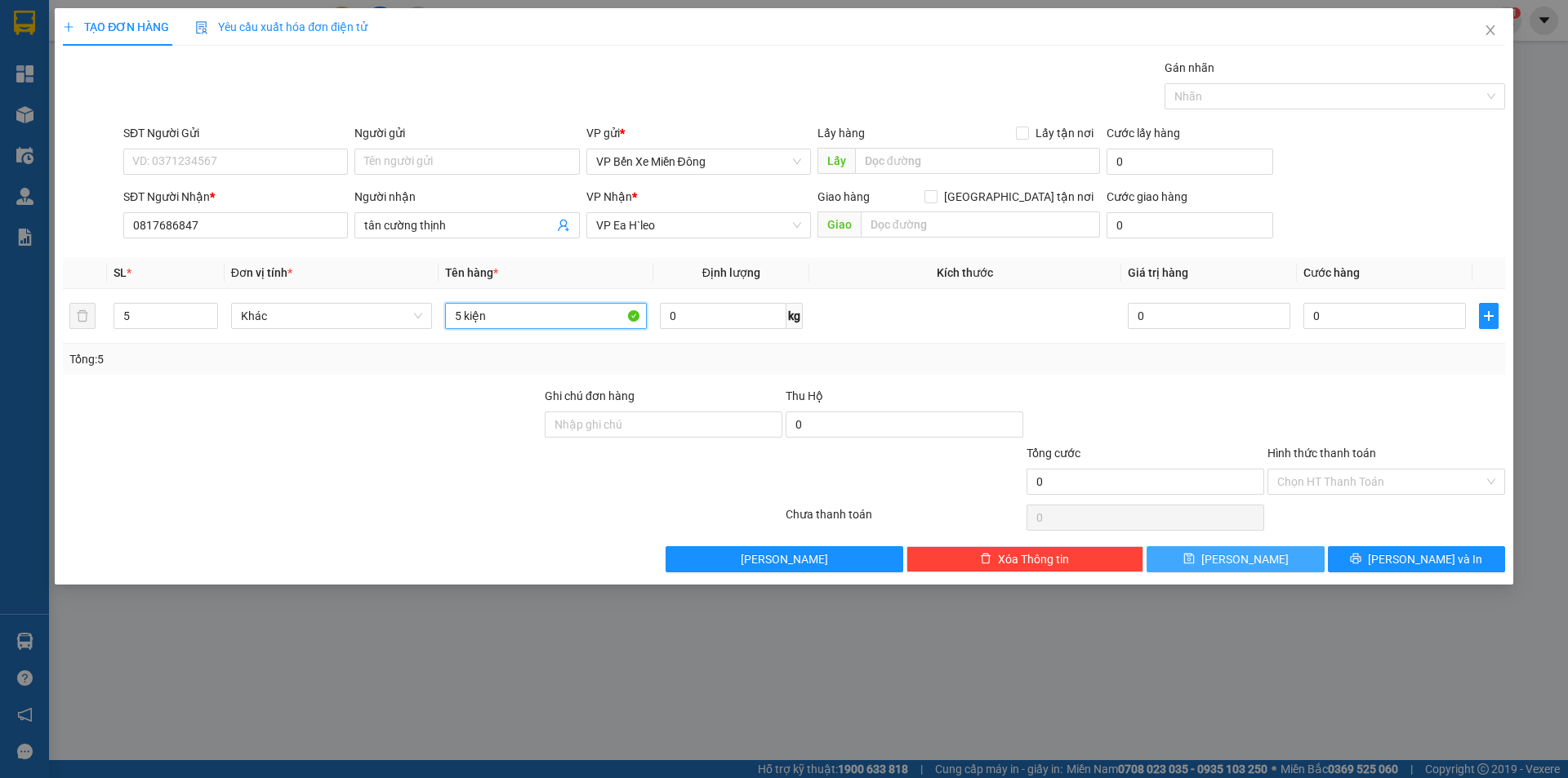
type input "5 kiện"
click at [1194, 563] on icon "save" at bounding box center [1188, 558] width 11 height 11
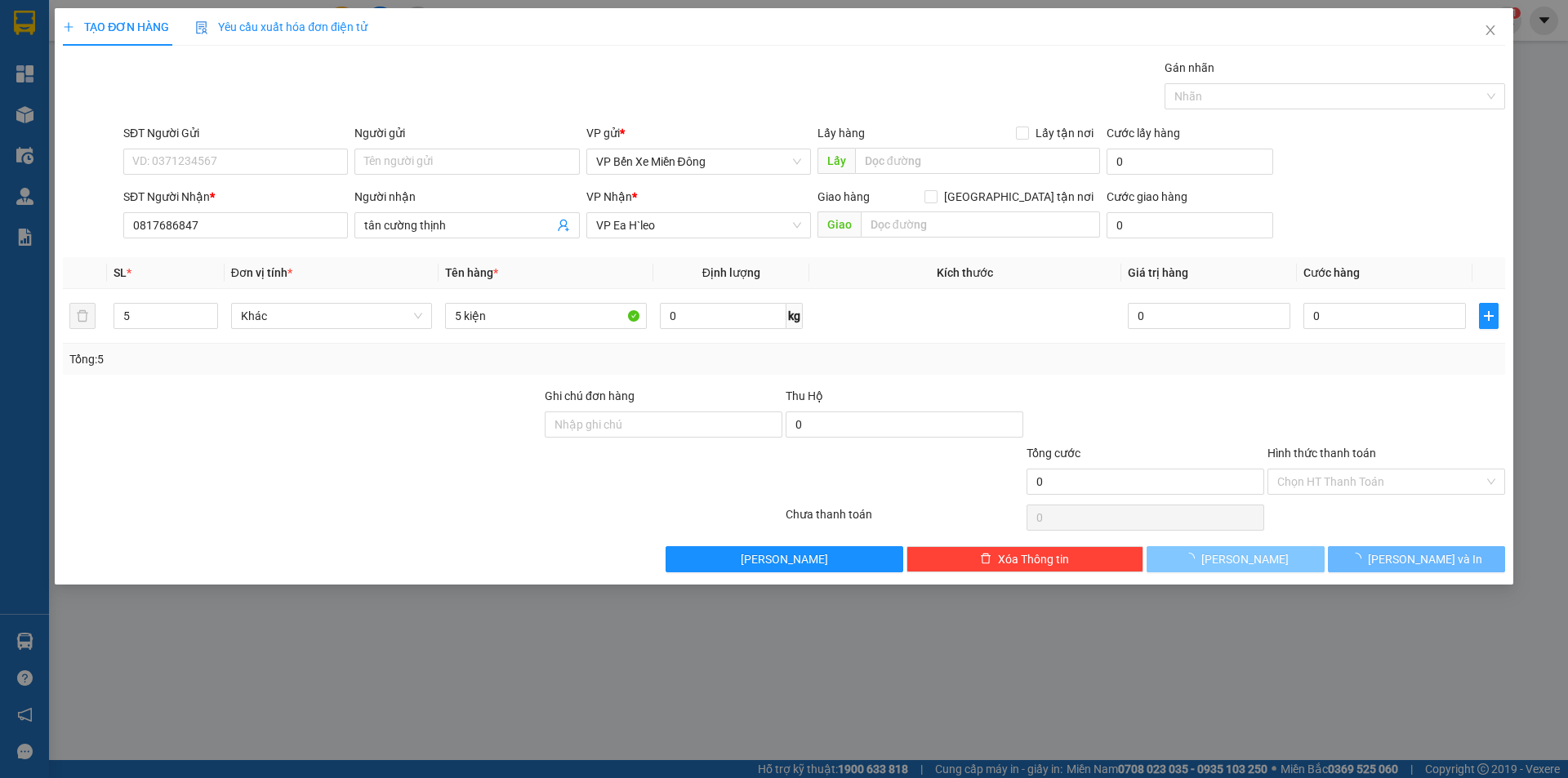
type input "1"
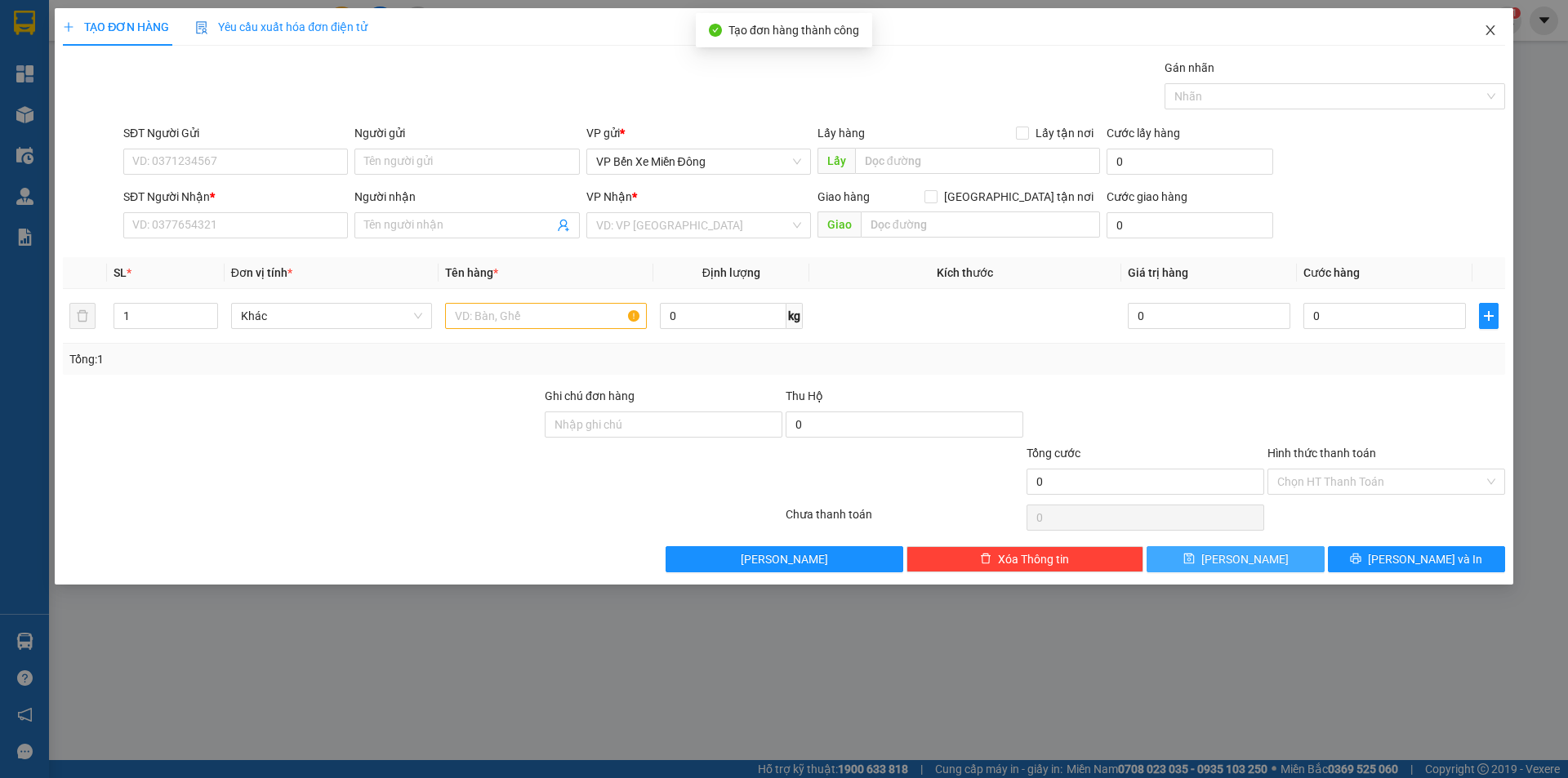
click at [1490, 39] on span "Close" at bounding box center [1490, 30] width 46 height 46
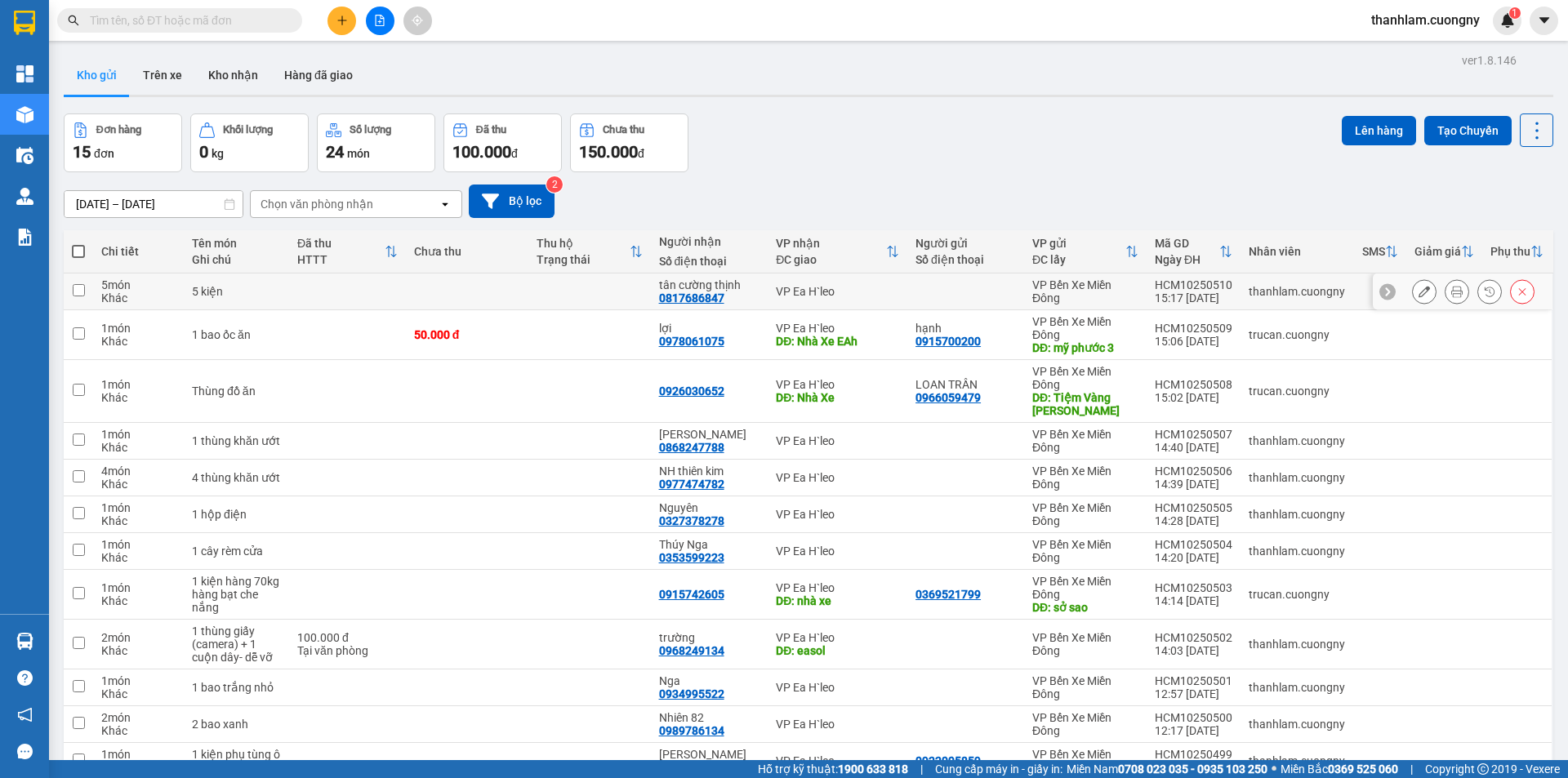
click at [209, 307] on td "5 kiện" at bounding box center [236, 292] width 106 height 37
checkbox input "true"
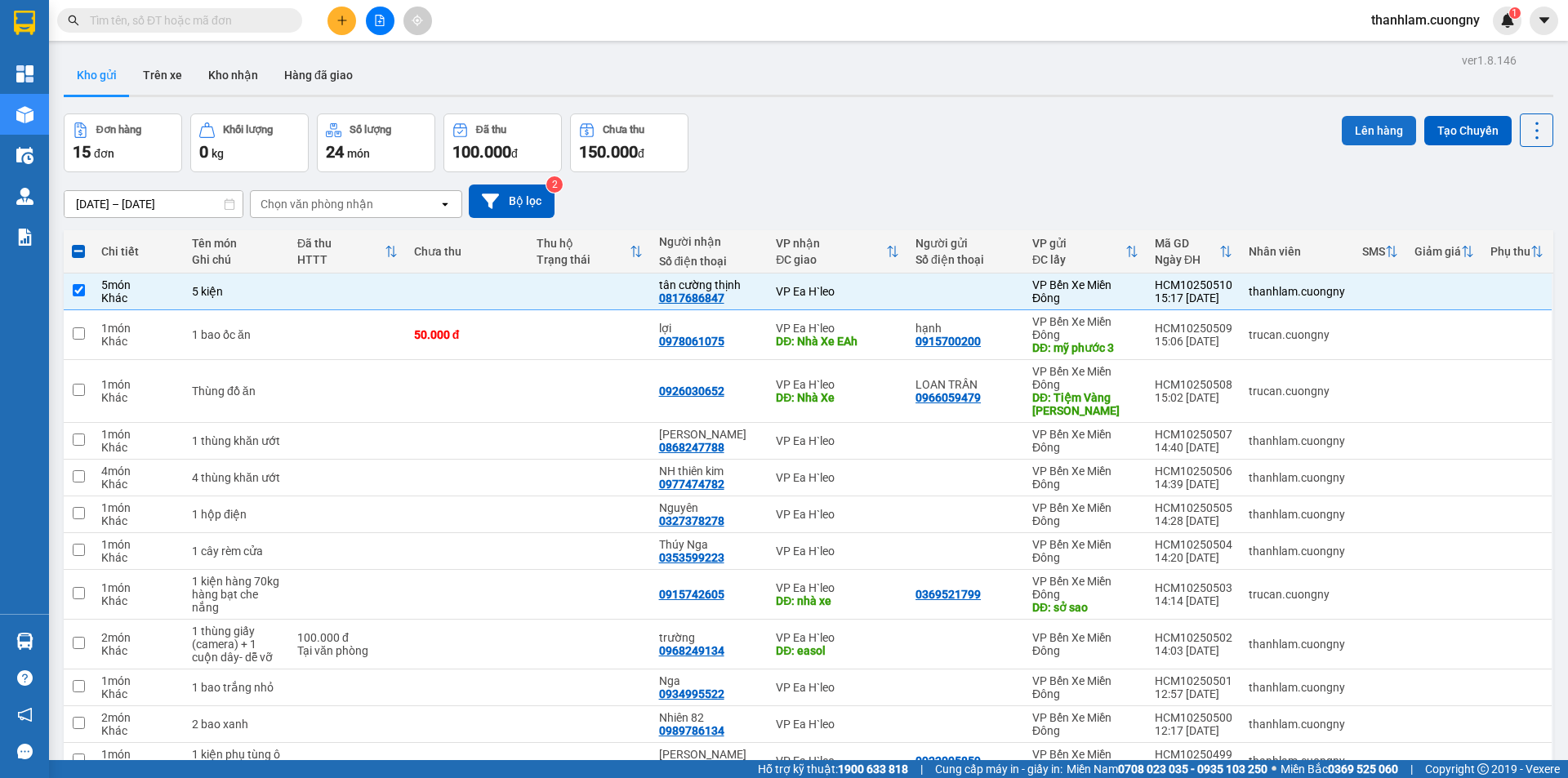
click at [1331, 138] on div "Đơn hàng 15 đơn Khối lượng 0 kg Số lượng 24 món Đã thu 100.000 đ Chưa thu 150.0…" at bounding box center [808, 142] width 1490 height 59
click at [1341, 138] on button "Lên hàng" at bounding box center [1378, 131] width 75 height 29
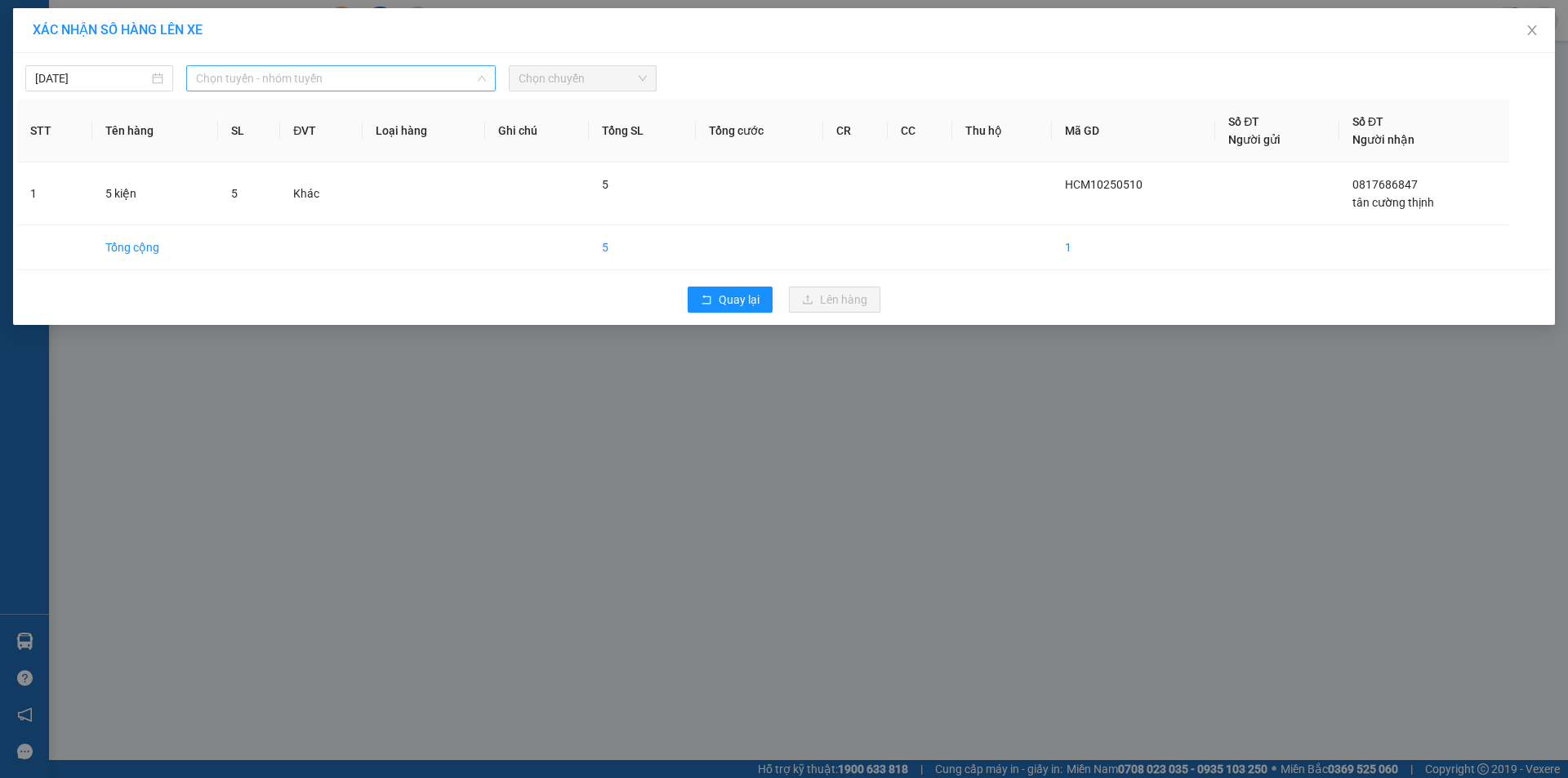
click at [376, 80] on span "Chọn tuyến - nhóm tuyến" at bounding box center [340, 78] width 290 height 24
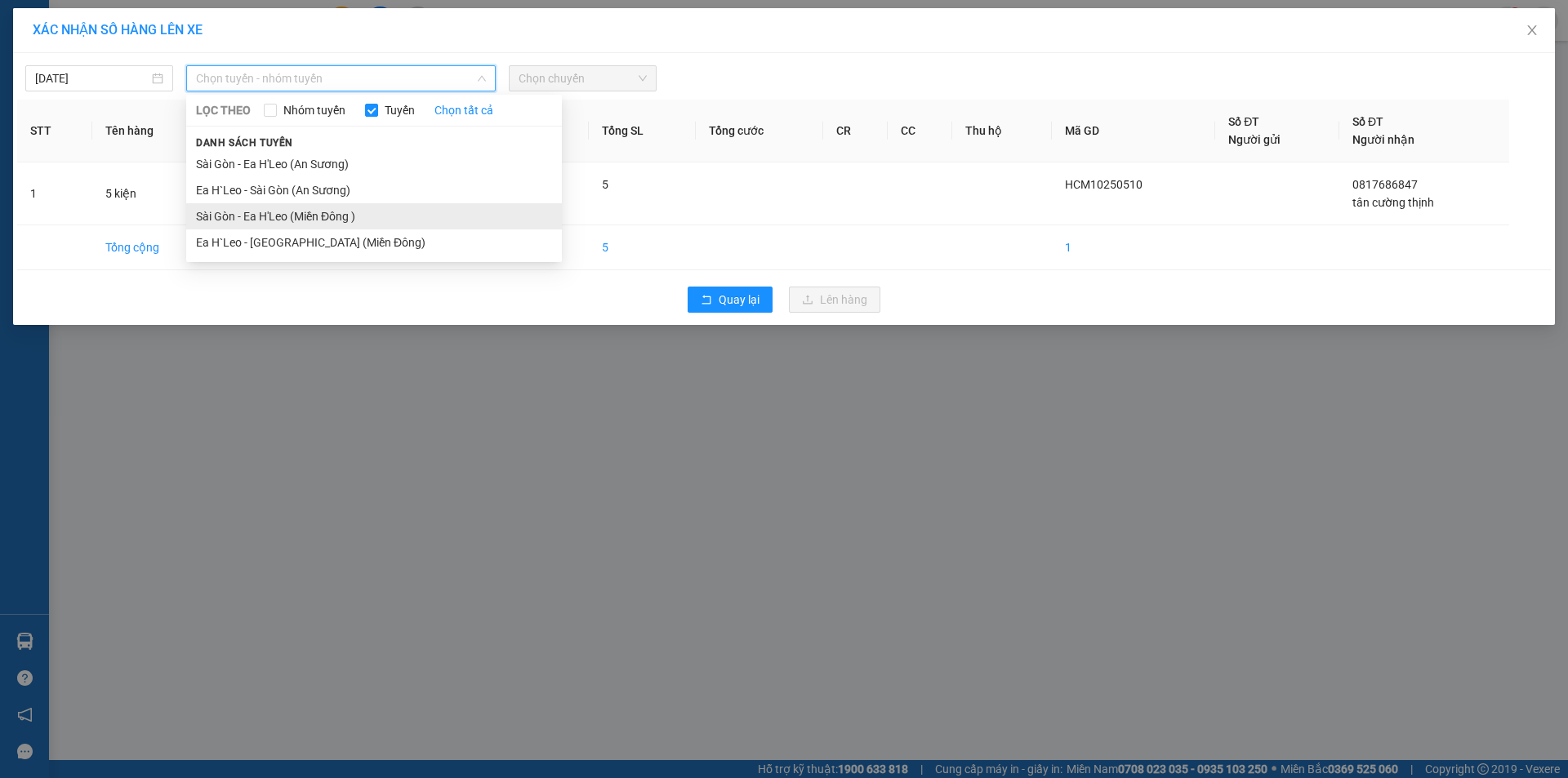
click at [347, 216] on li "Sài Gòn - Ea H'Leo (Miền Đông )" at bounding box center [374, 216] width 376 height 26
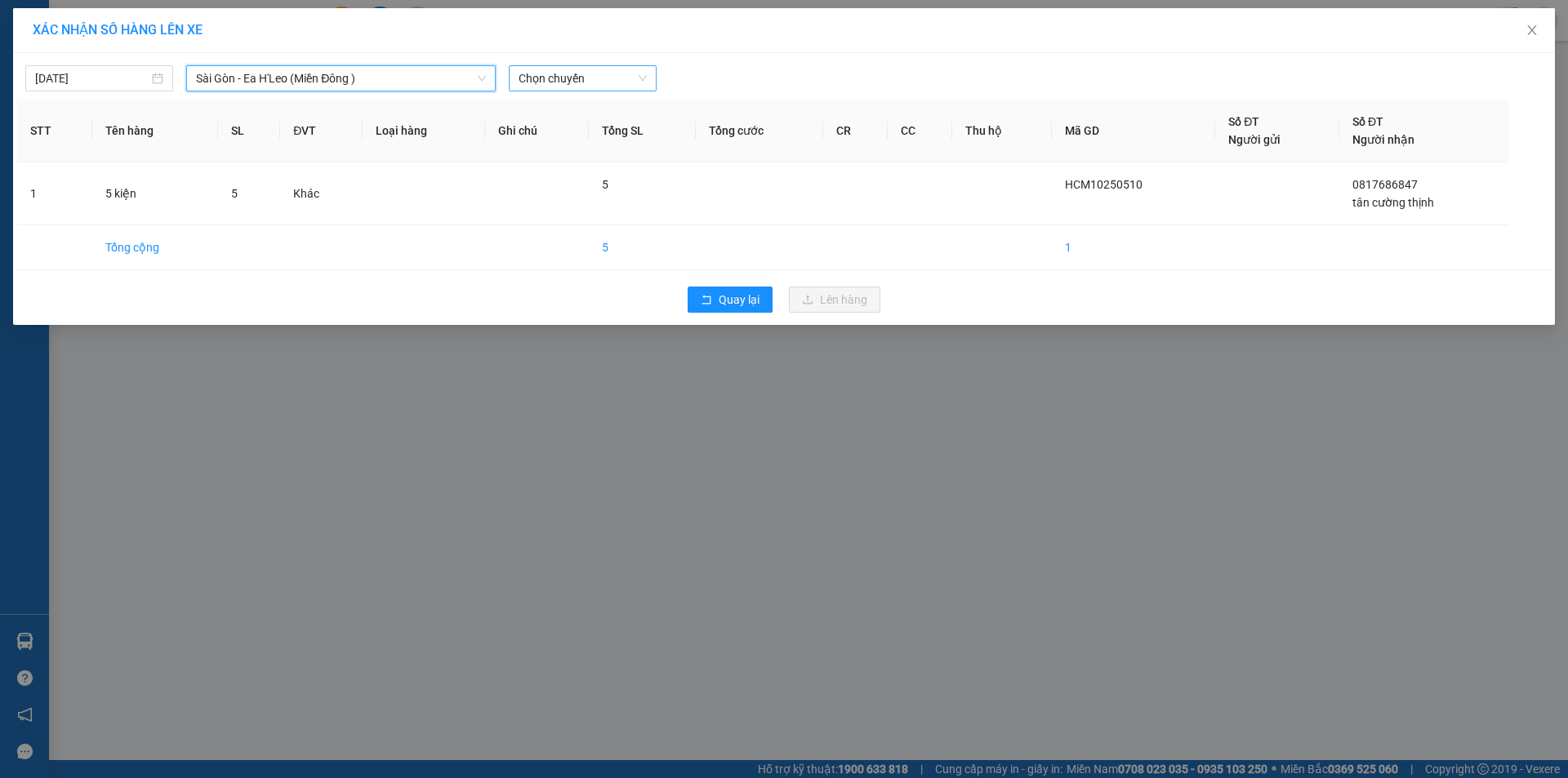
click at [613, 72] on span "Chọn chuyến" at bounding box center [582, 78] width 128 height 24
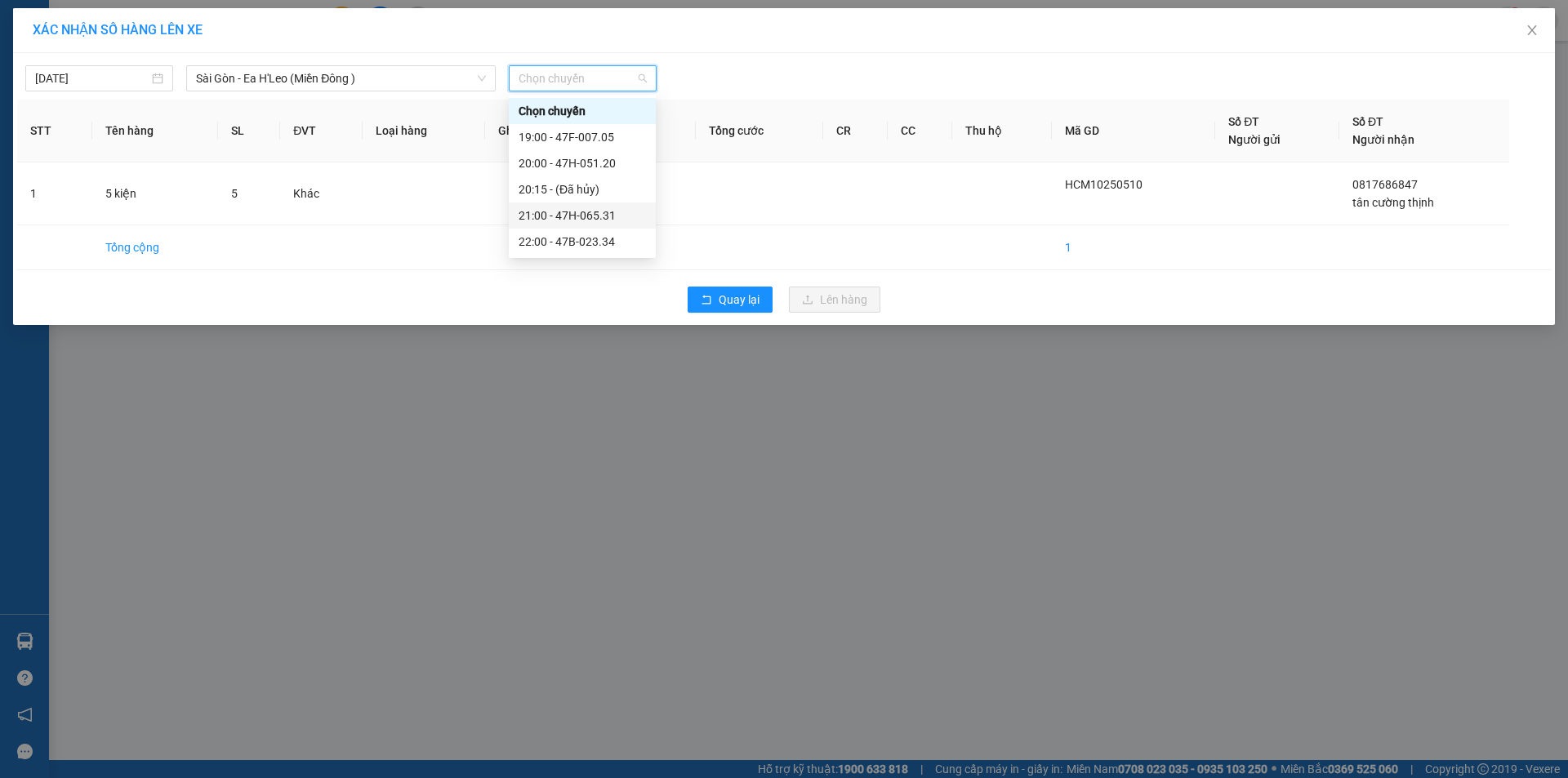
click at [601, 208] on div "21:00 - 47H-065.31" at bounding box center [581, 215] width 127 height 18
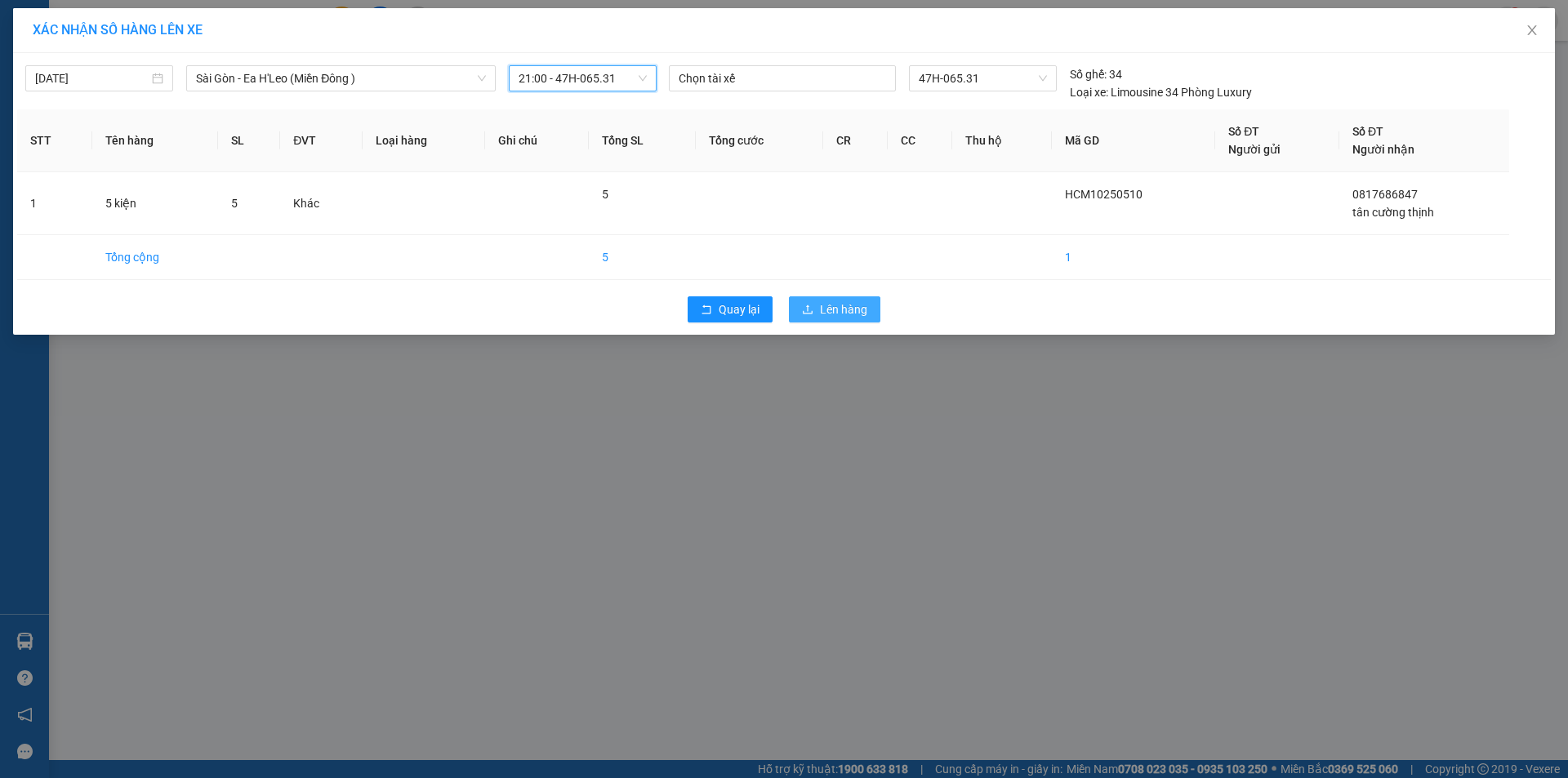
click at [820, 309] on span "Lên hàng" at bounding box center [843, 309] width 47 height 18
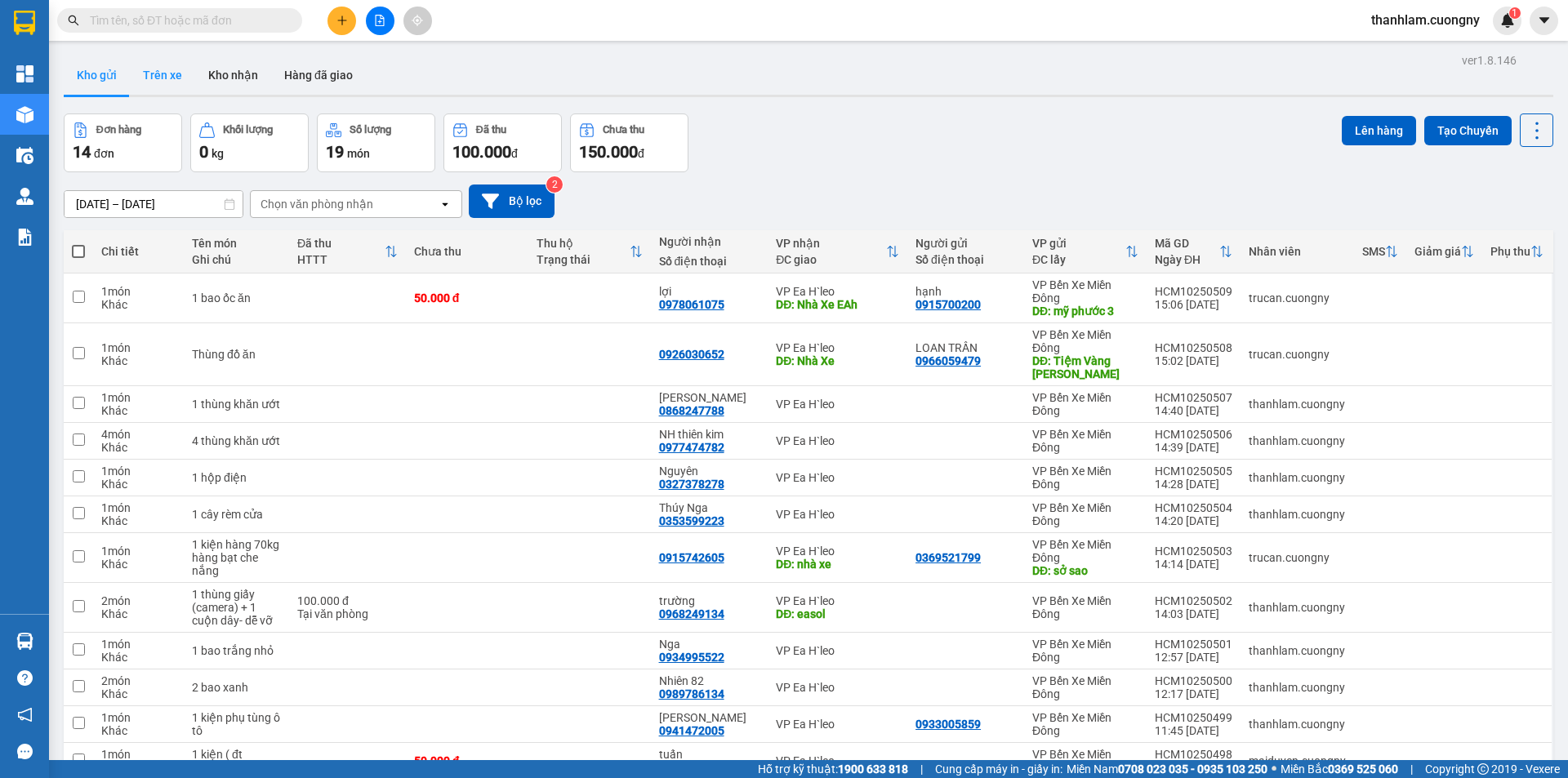
click at [160, 86] on button "Trên xe" at bounding box center [162, 75] width 65 height 39
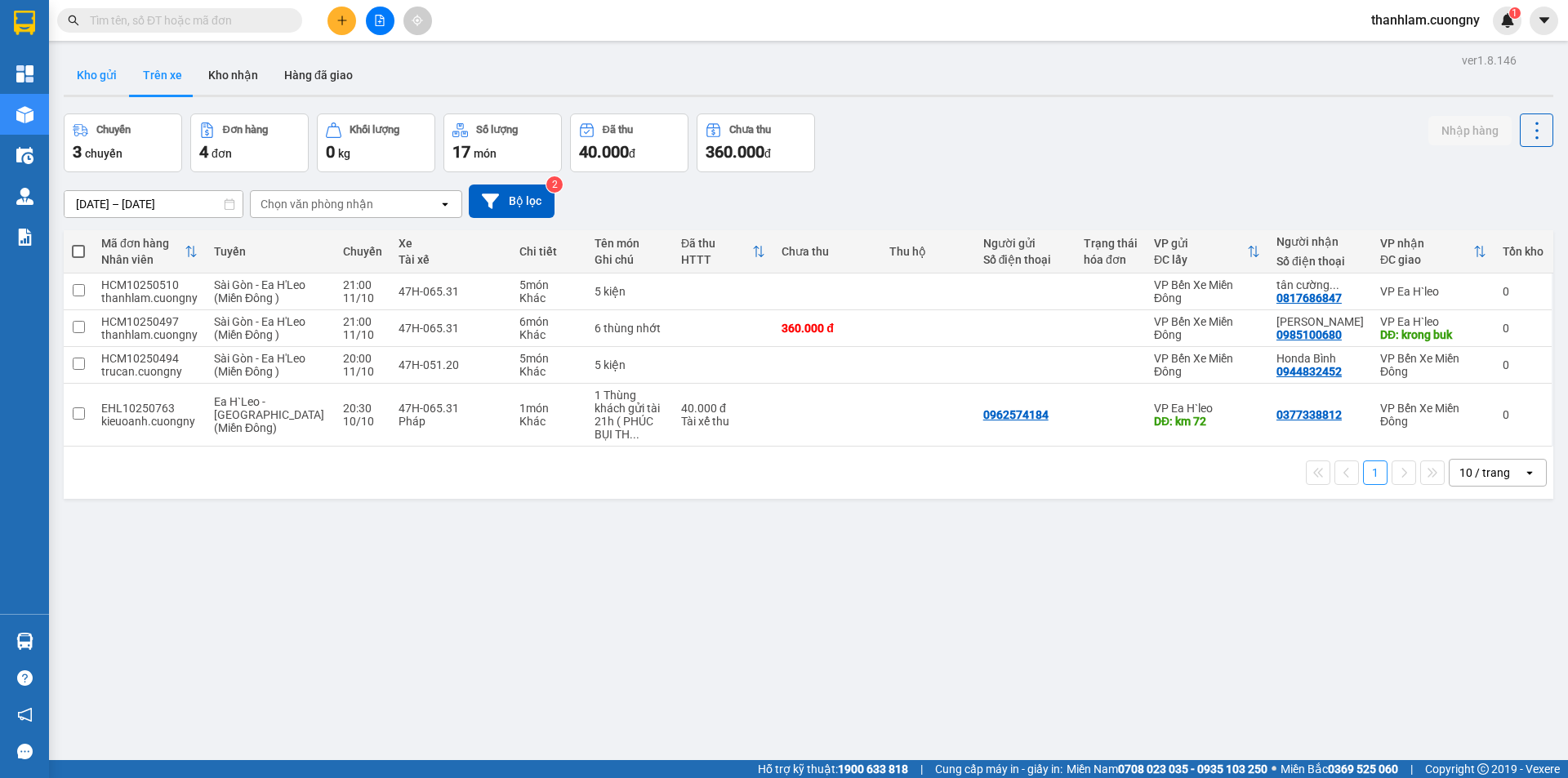
click at [110, 87] on button "Kho gửi" at bounding box center [97, 75] width 66 height 39
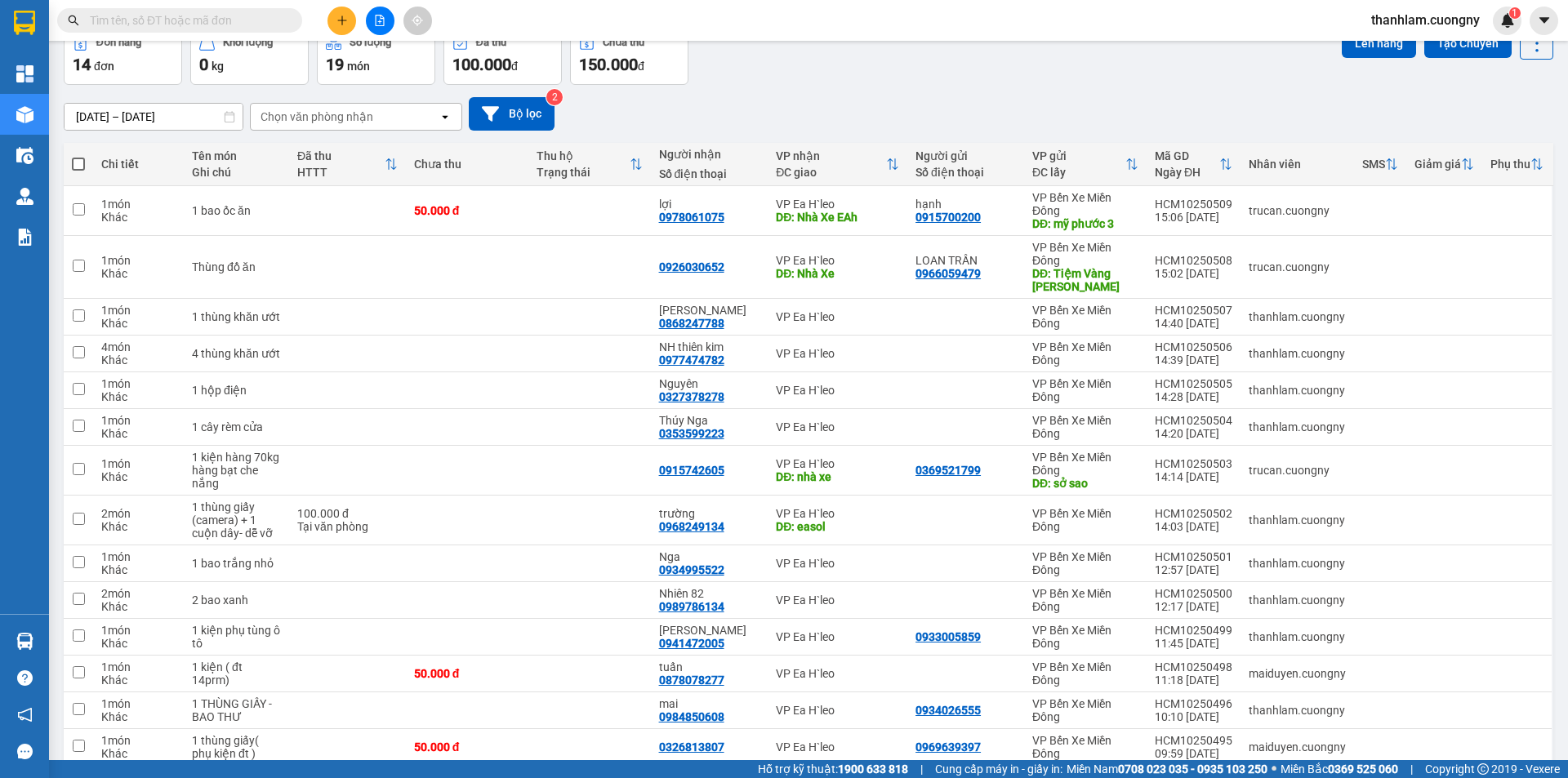
scroll to position [160, 0]
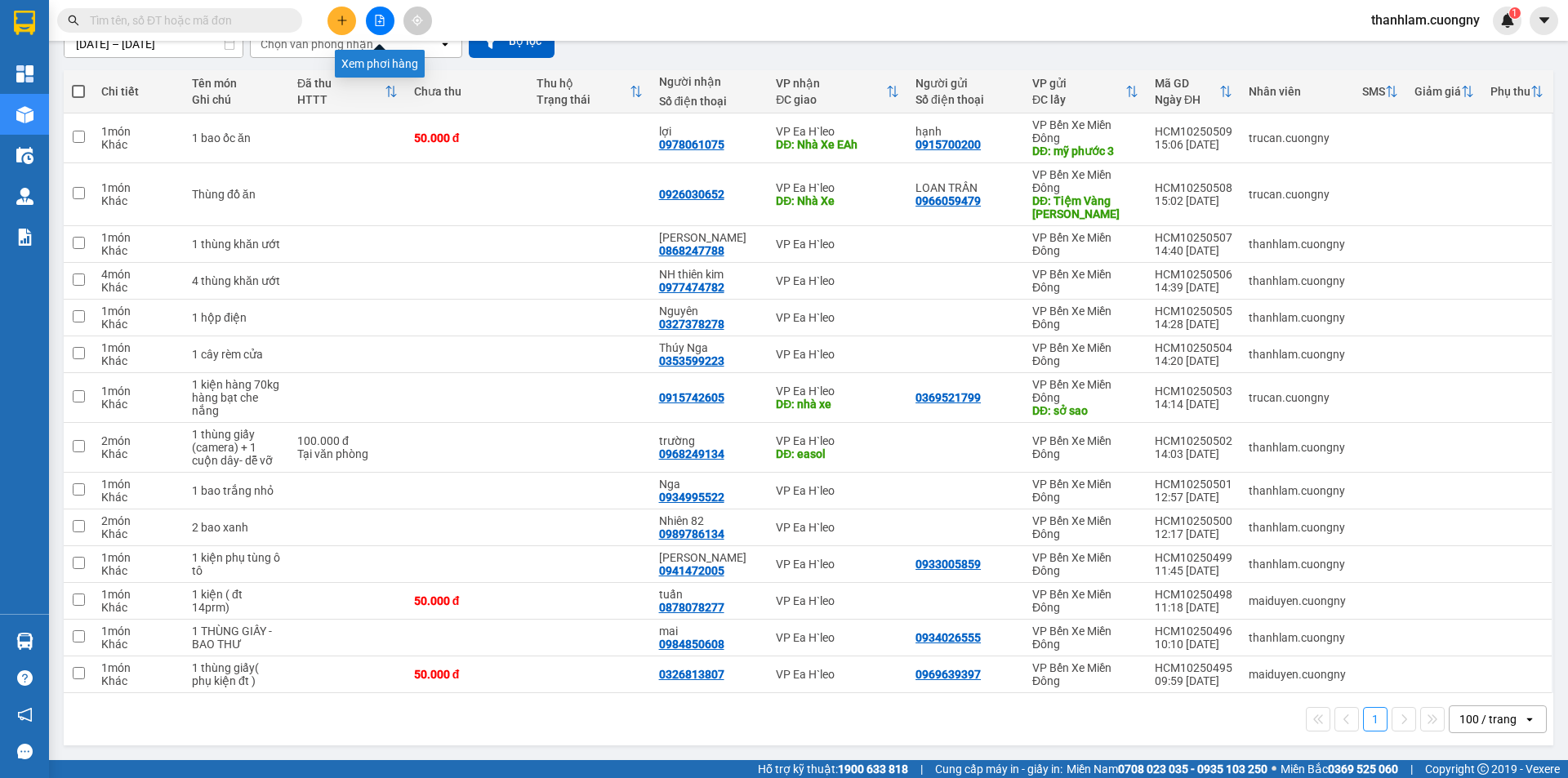
click at [359, 28] on div at bounding box center [380, 20] width 122 height 28
click at [350, 28] on button at bounding box center [341, 20] width 28 height 28
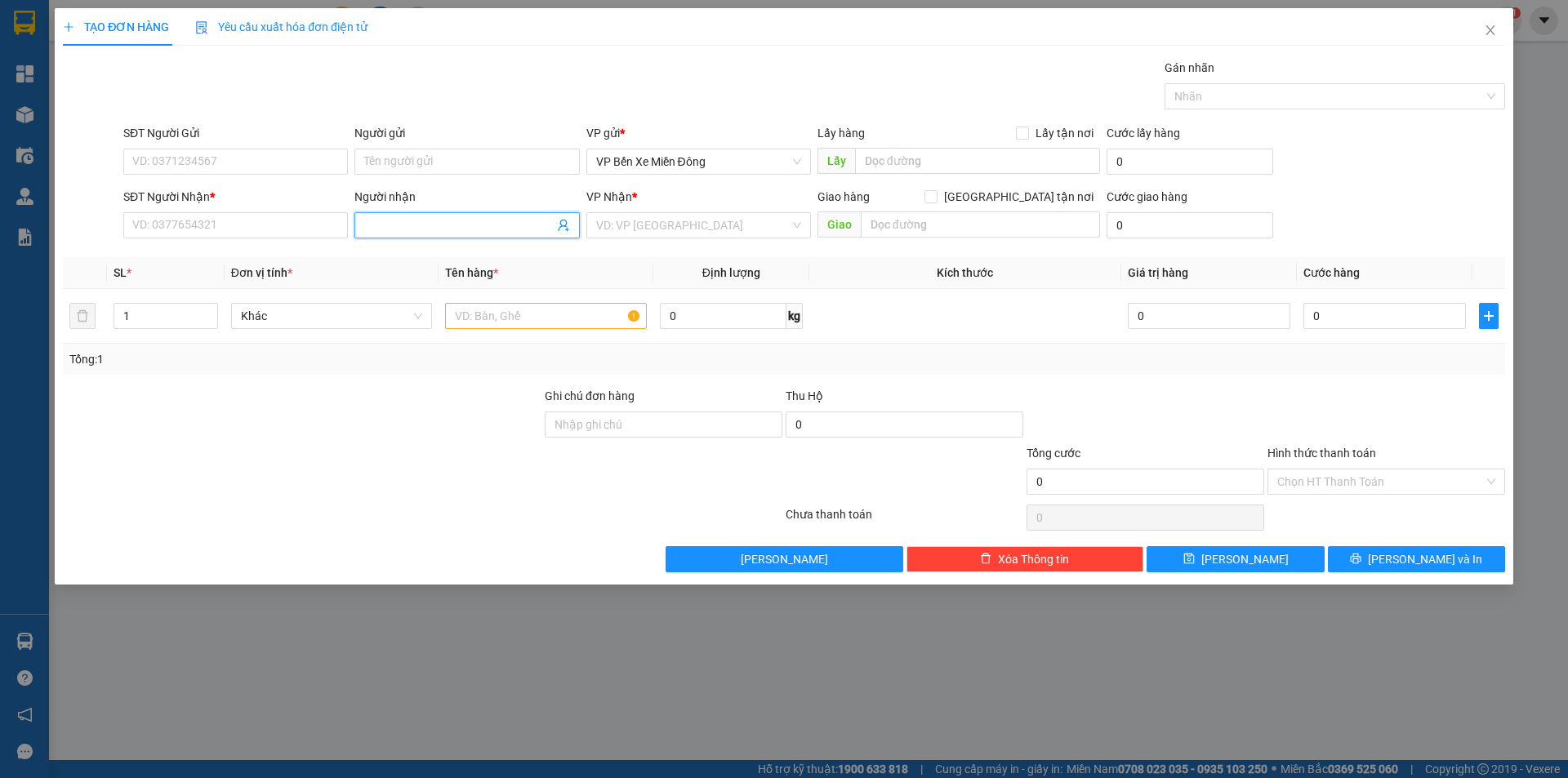
click at [424, 233] on input "Người nhận" at bounding box center [458, 225] width 189 height 18
type input "a lin"
click at [219, 218] on input "SĐT Người Nhận *" at bounding box center [235, 225] width 225 height 26
click at [219, 255] on div "0913814647 - anh dũng" at bounding box center [235, 258] width 204 height 18
type input "0913814647"
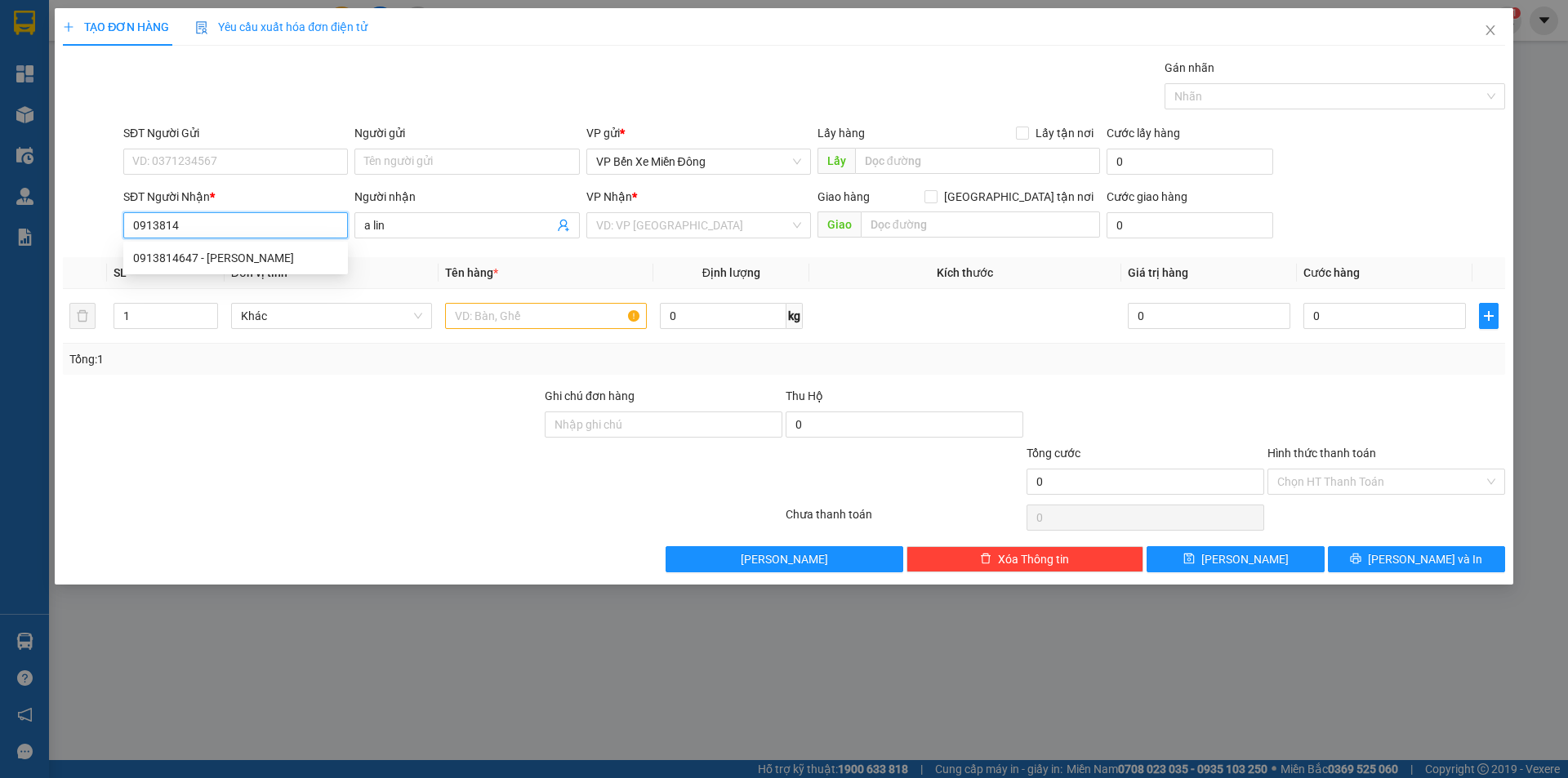
type input "[PERSON_NAME]"
type input "0913814647"
click at [477, 311] on input "text" at bounding box center [546, 316] width 202 height 26
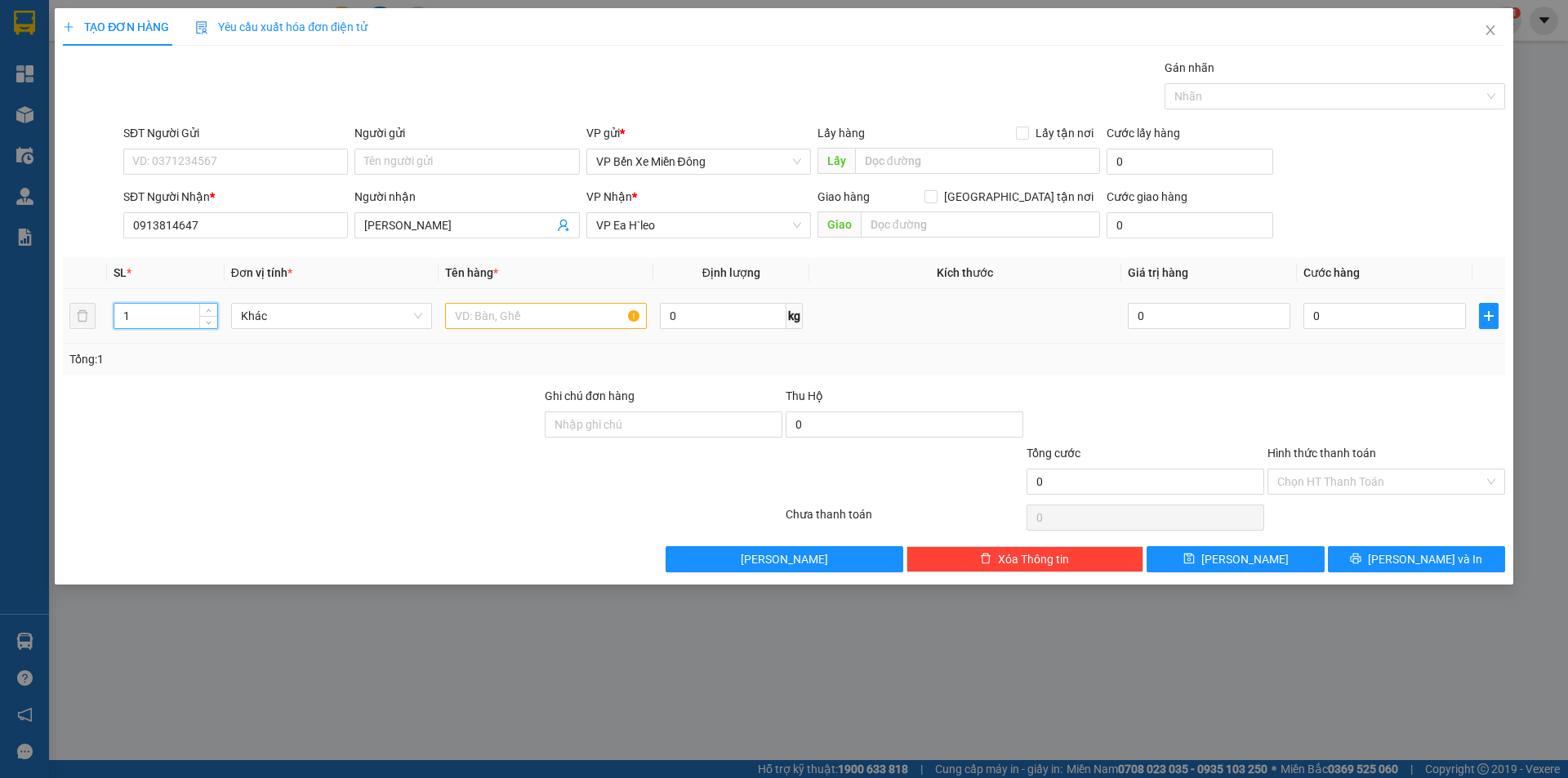
drag, startPoint x: 147, startPoint y: 311, endPoint x: 119, endPoint y: 315, distance: 28.3
click at [119, 315] on input "1" at bounding box center [165, 315] width 102 height 24
type input "2"
click at [475, 321] on input "text" at bounding box center [546, 316] width 202 height 26
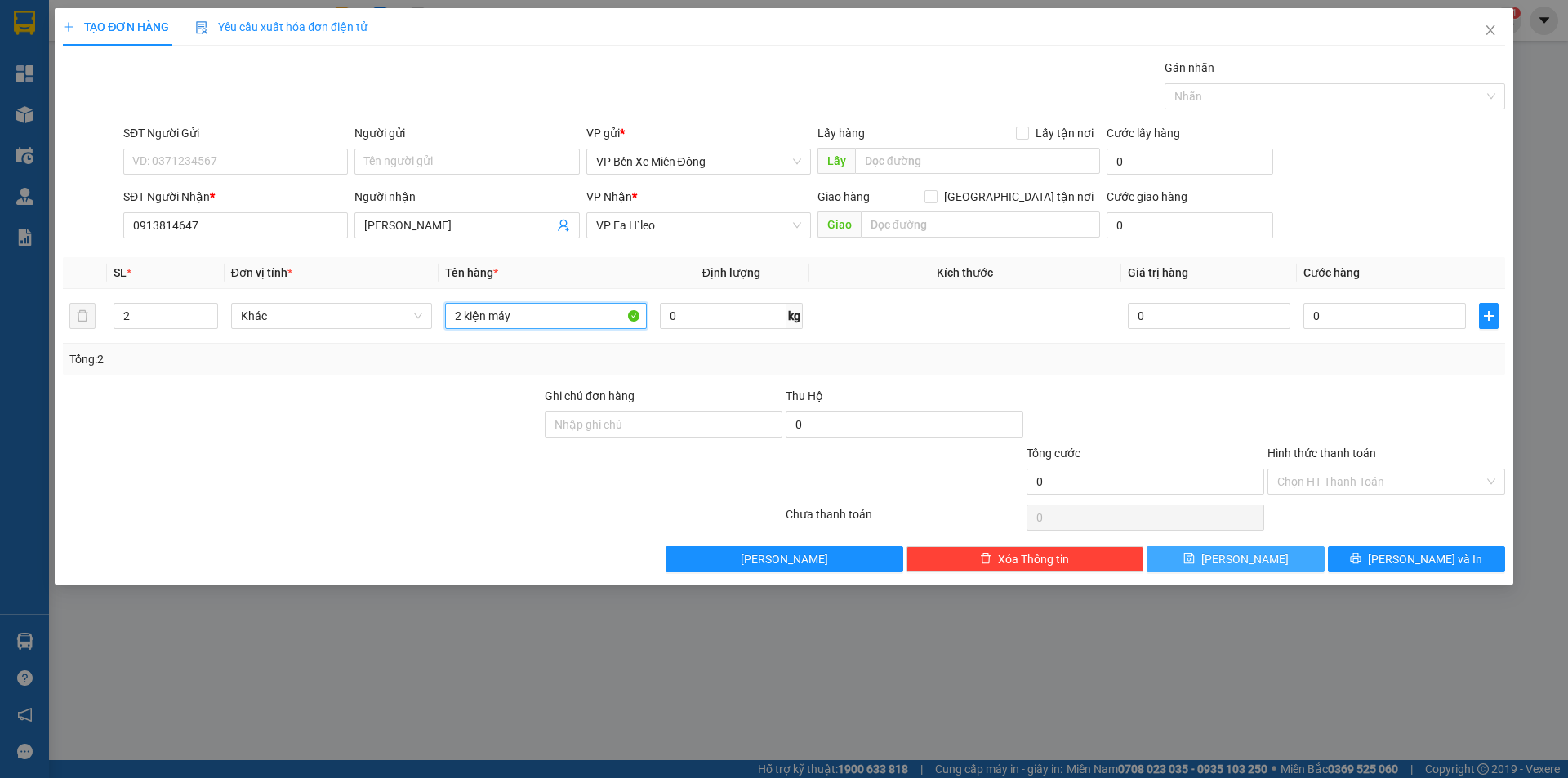
type input "2 kiện máy"
click at [1295, 557] on button "[PERSON_NAME]" at bounding box center [1235, 559] width 177 height 26
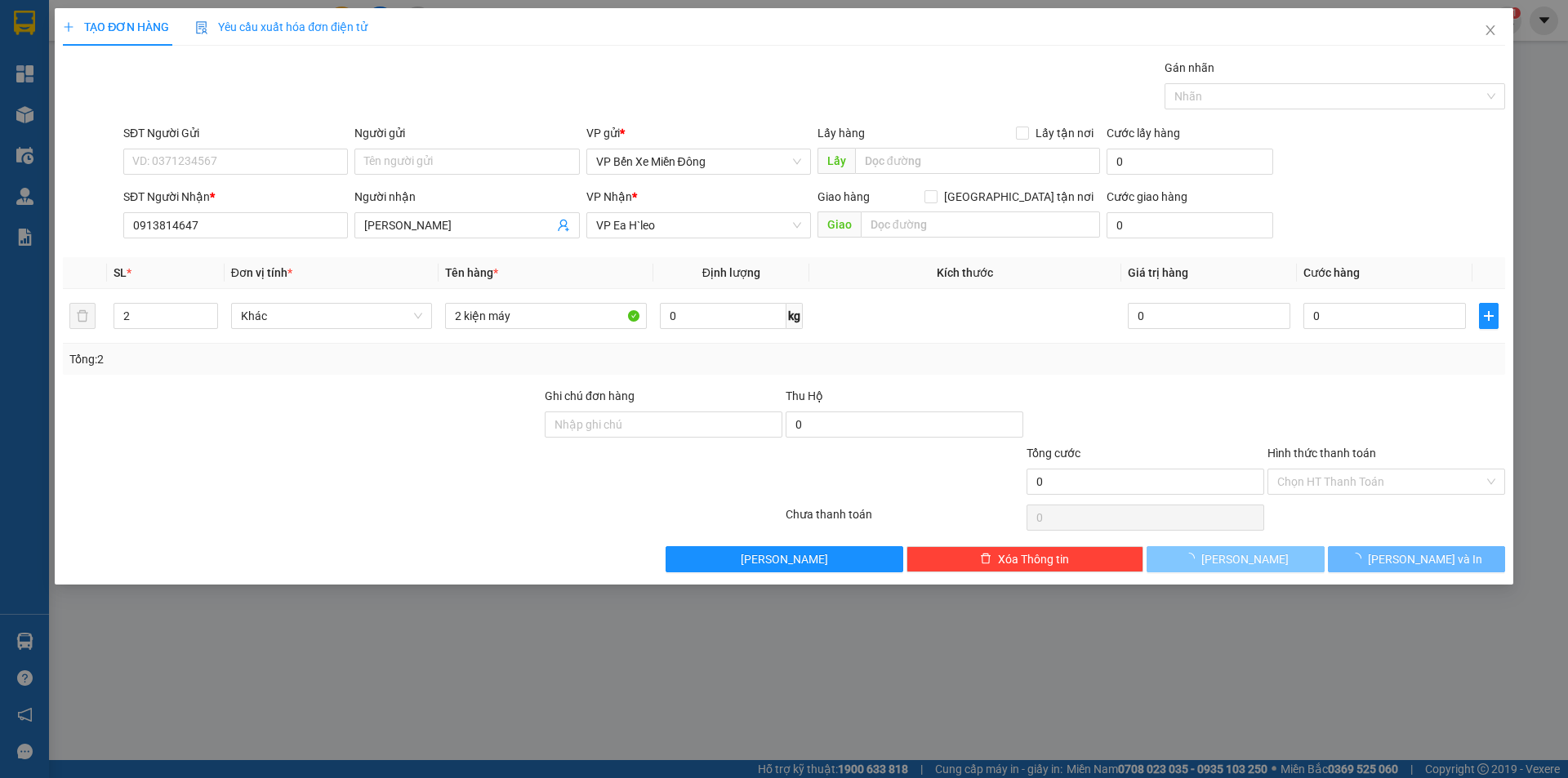
type input "1"
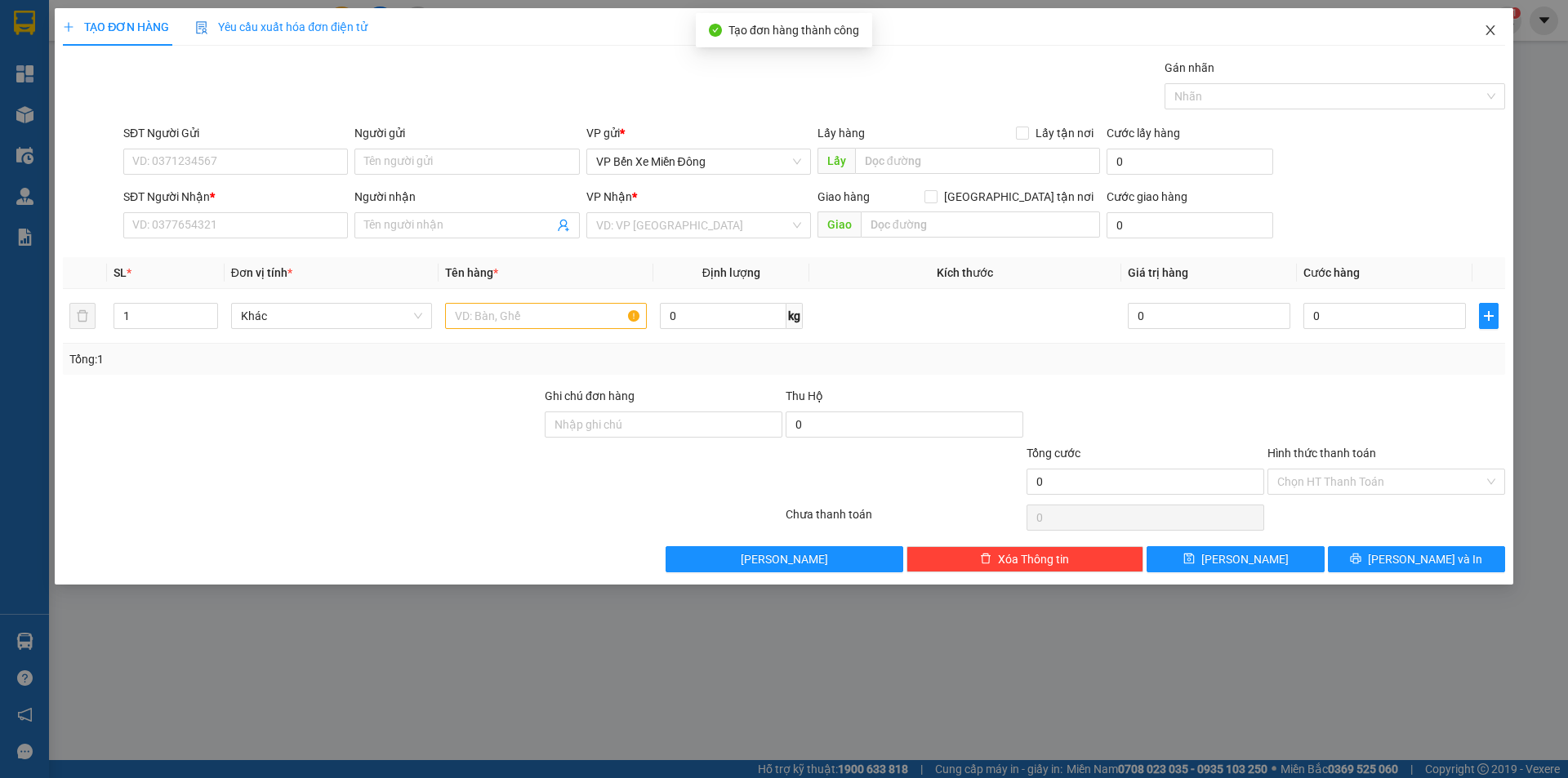
click at [1494, 23] on span "Close" at bounding box center [1490, 30] width 46 height 46
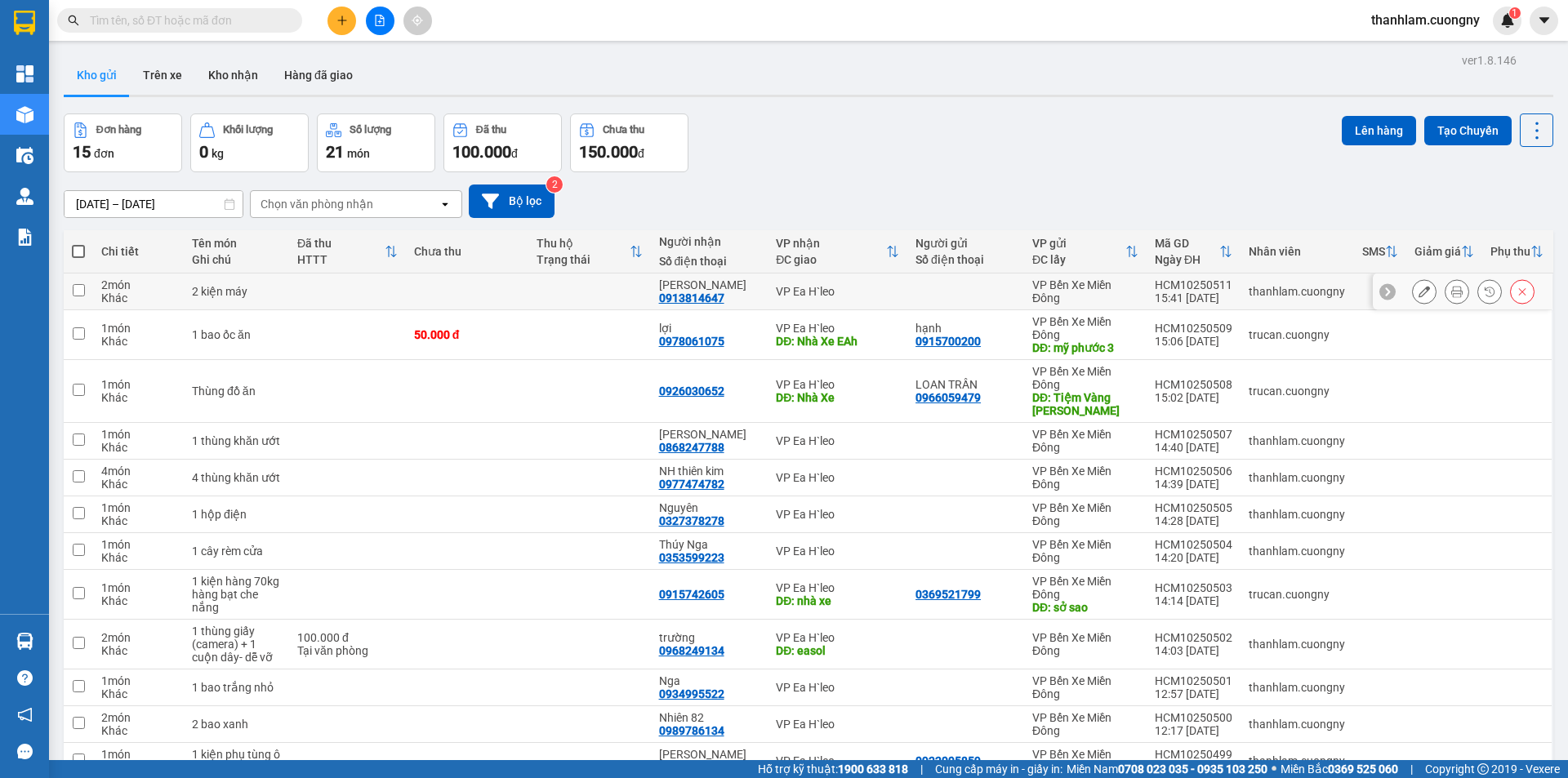
click at [843, 308] on td "VP Ea H`leo" at bounding box center [837, 292] width 140 height 37
checkbox input "true"
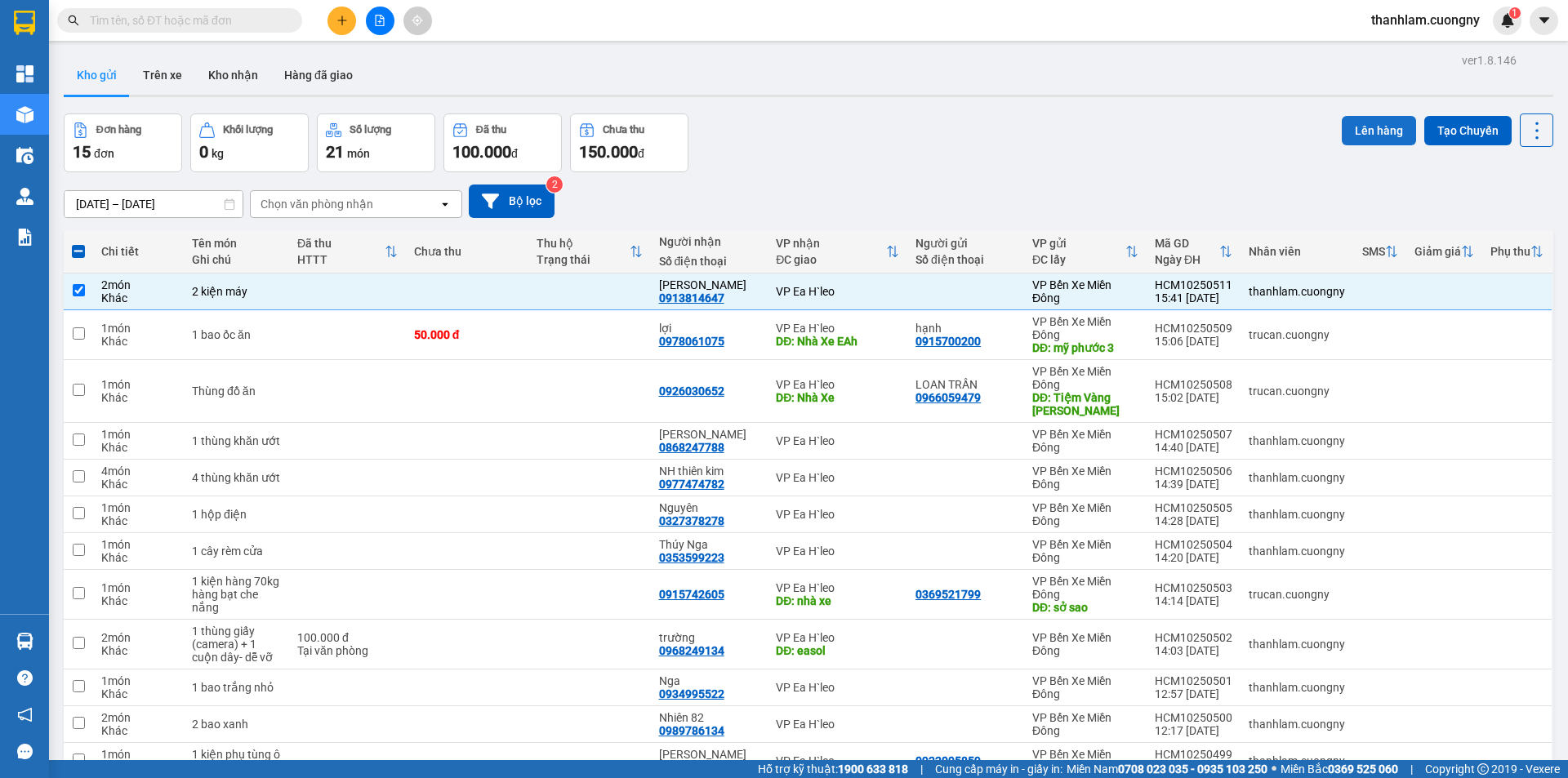
click at [1353, 133] on button "Lên hàng" at bounding box center [1378, 131] width 75 height 29
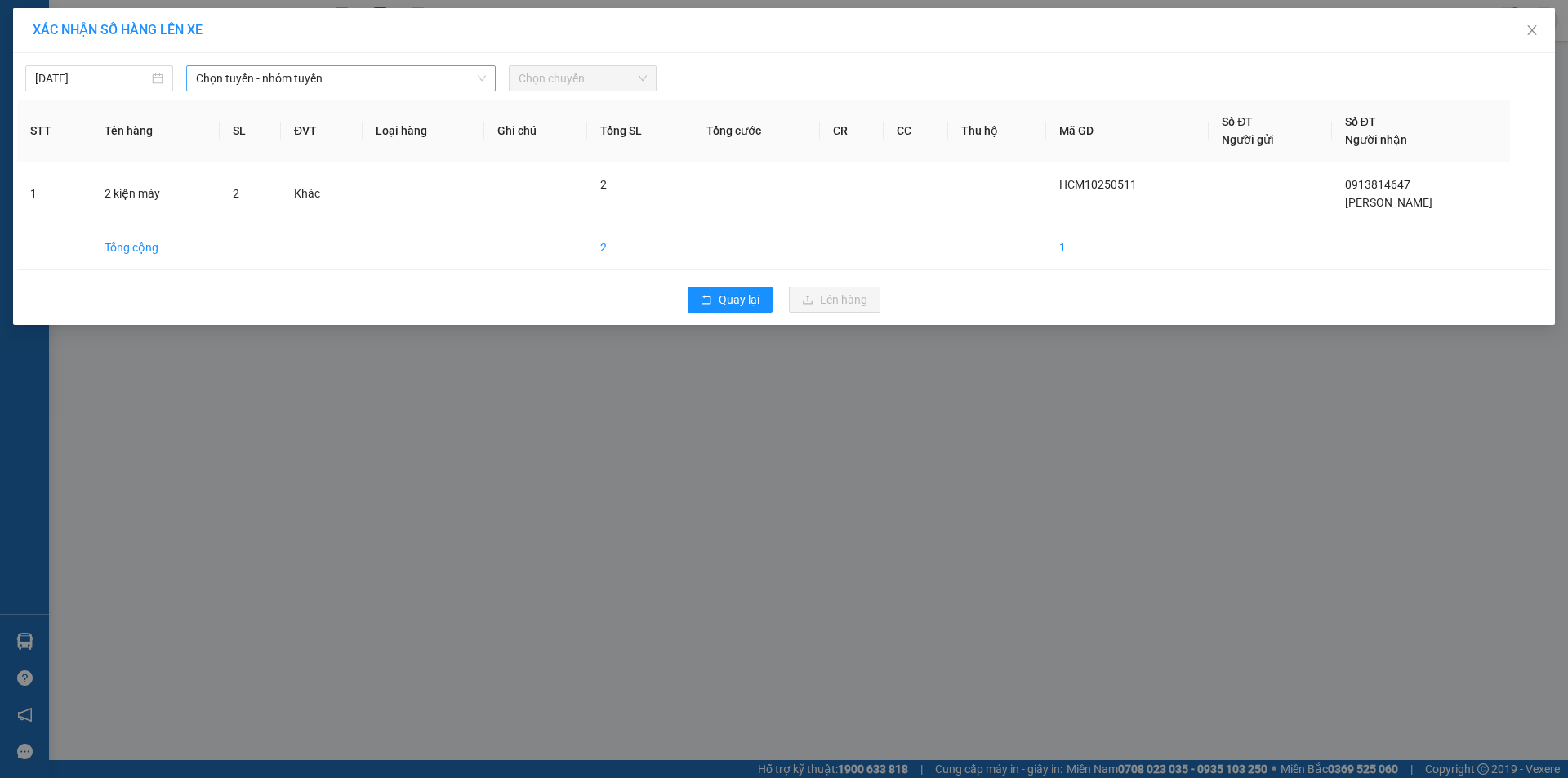
click at [270, 86] on span "Chọn tuyến - nhóm tuyến" at bounding box center [340, 78] width 290 height 24
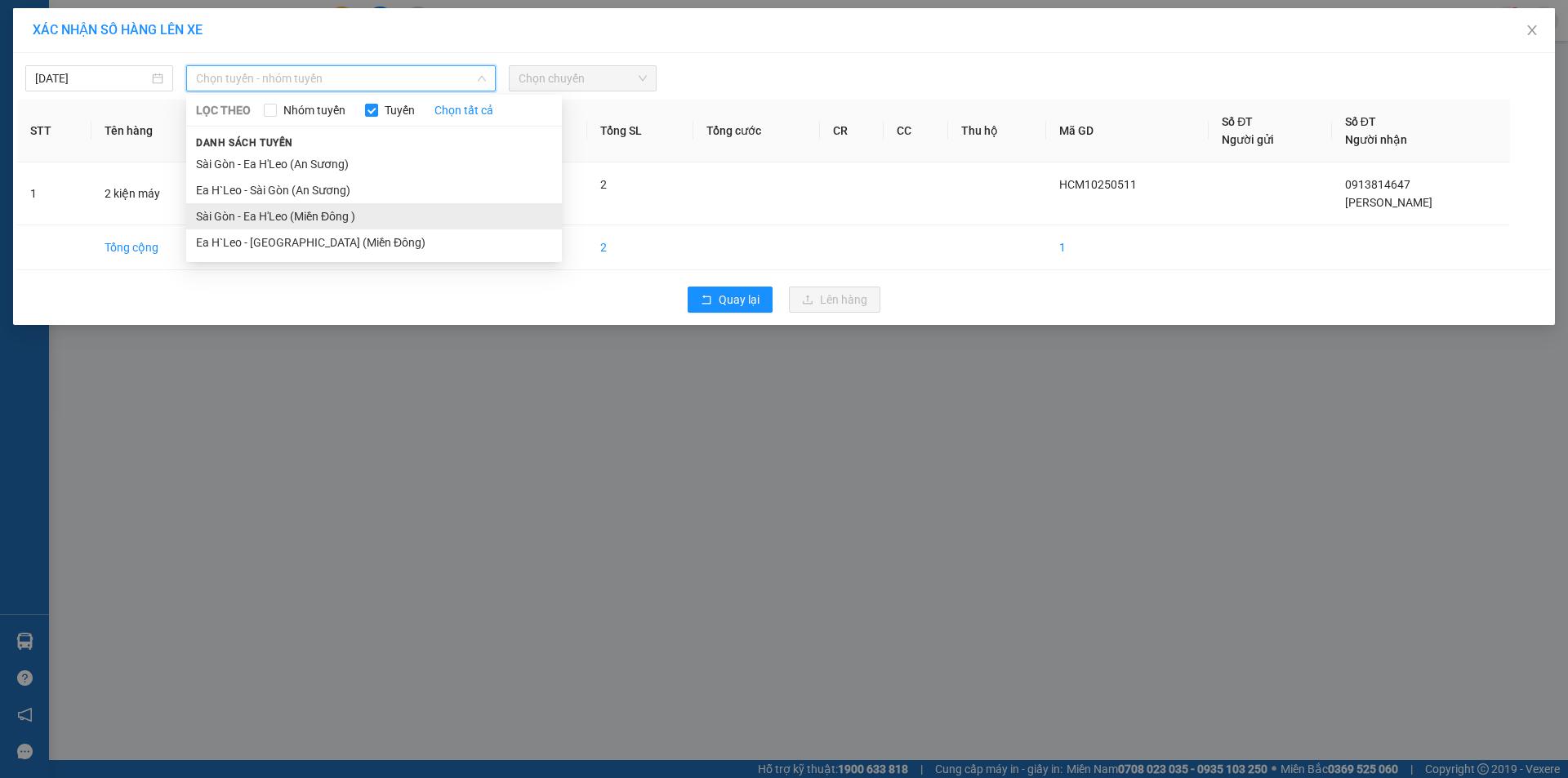
click at [290, 213] on li "Sài Gòn - Ea H'Leo (Miền Đông )" at bounding box center [374, 216] width 376 height 26
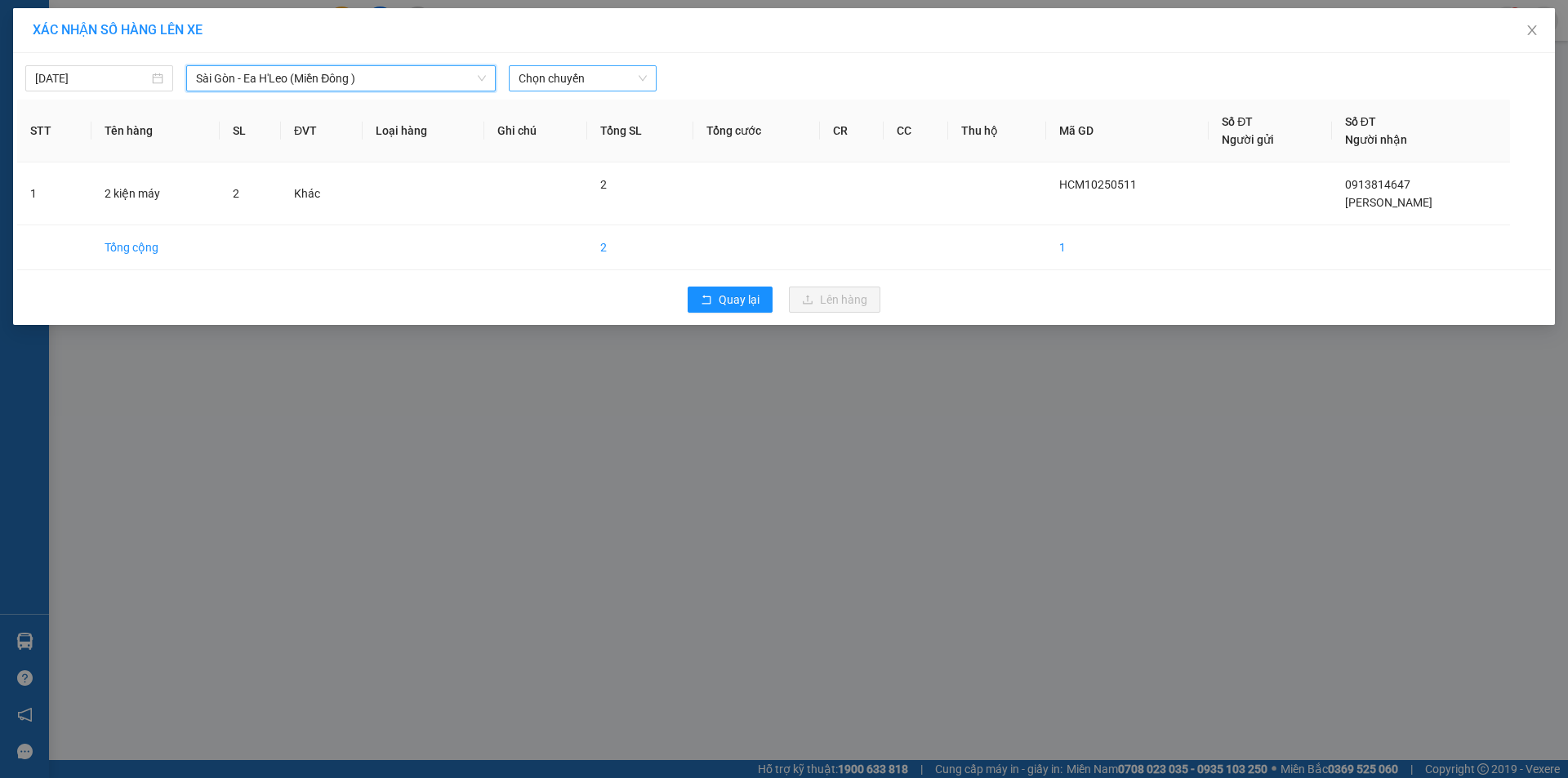
click at [571, 87] on span "Chọn chuyến" at bounding box center [582, 78] width 128 height 24
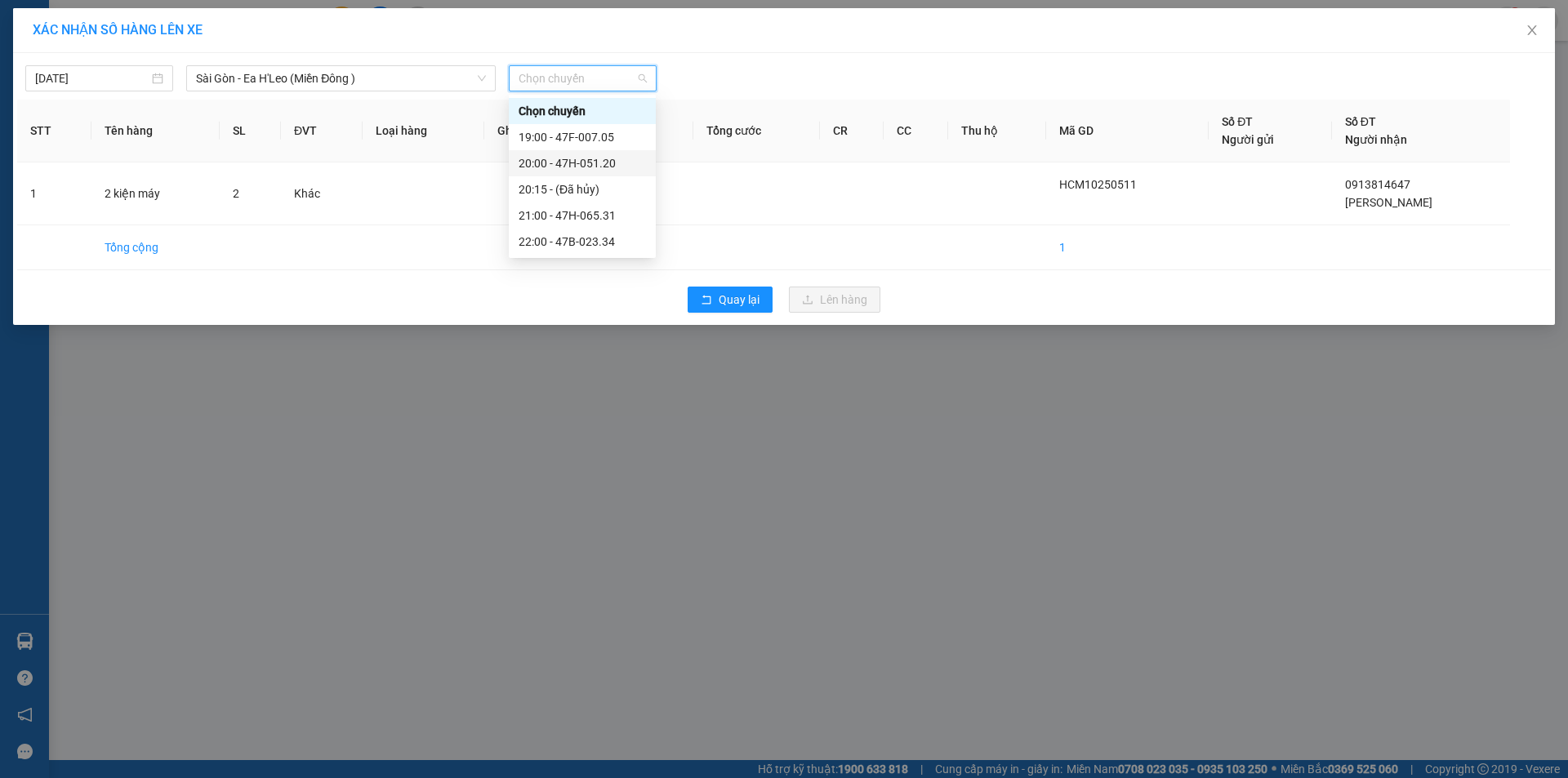
click at [576, 159] on div "20:00 - 47H-051.20" at bounding box center [581, 163] width 127 height 18
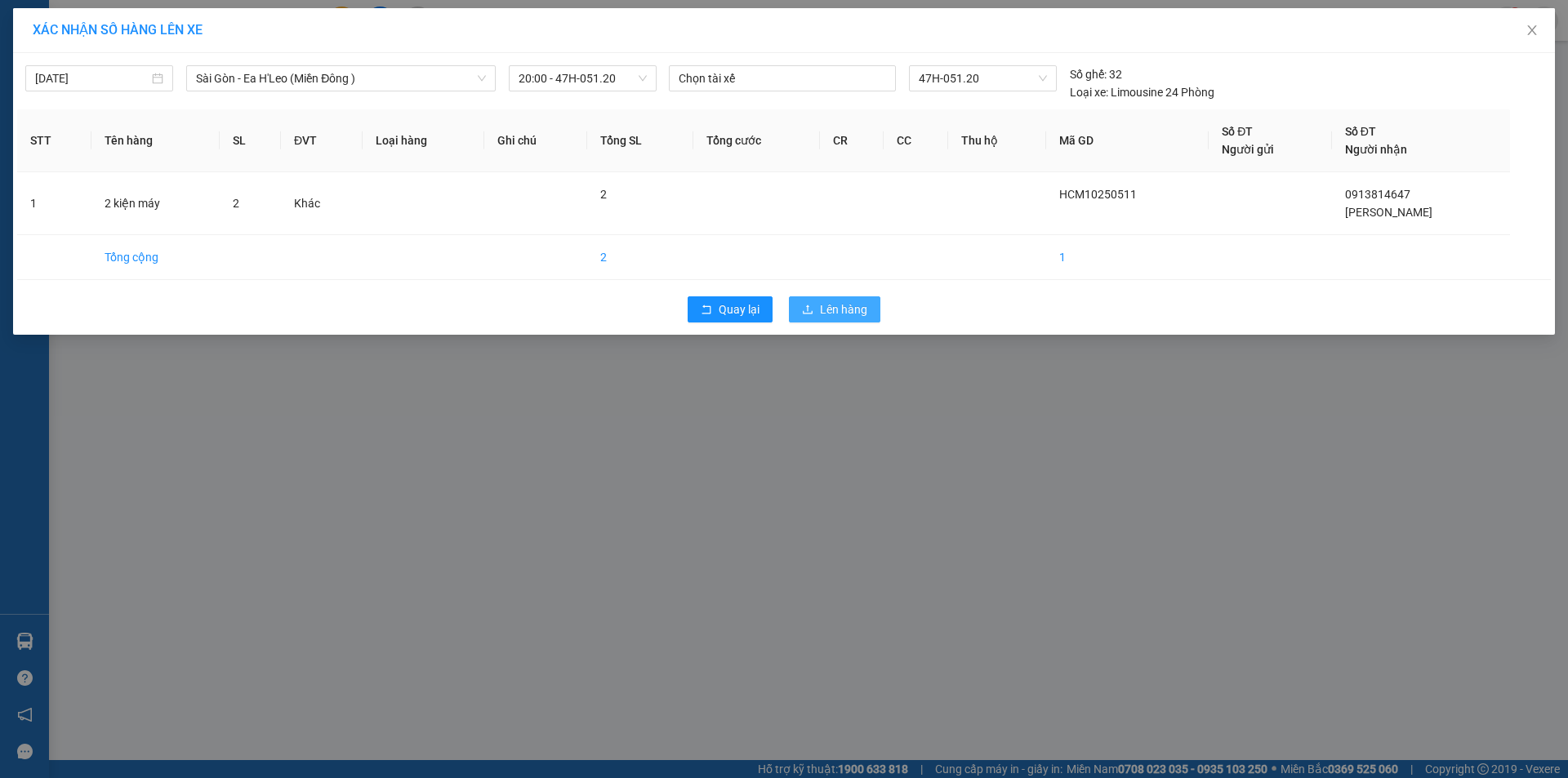
click at [822, 312] on span "Lên hàng" at bounding box center [843, 309] width 47 height 18
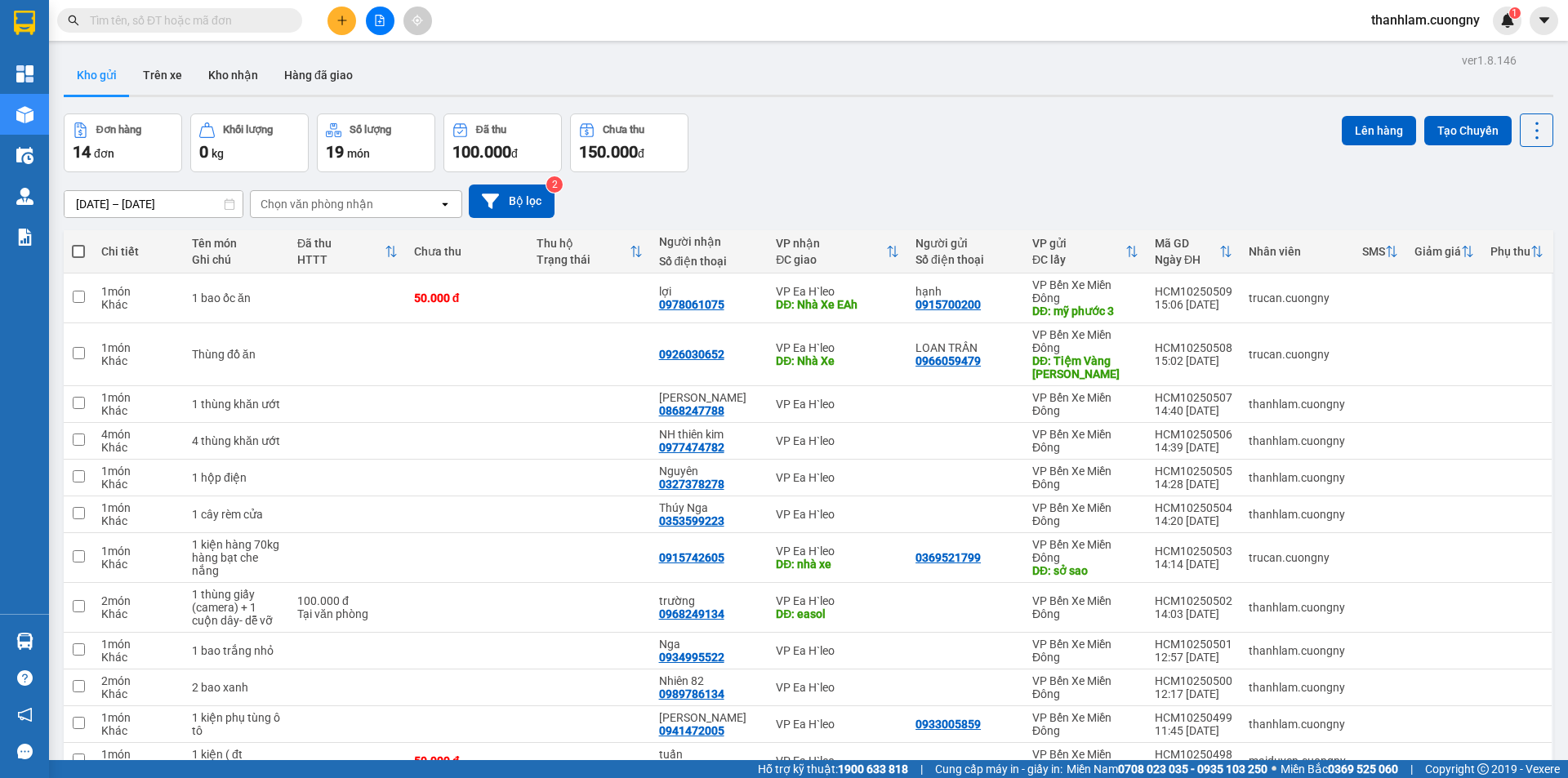
click at [206, 209] on input "[DATE] – [DATE]" at bounding box center [154, 203] width 178 height 26
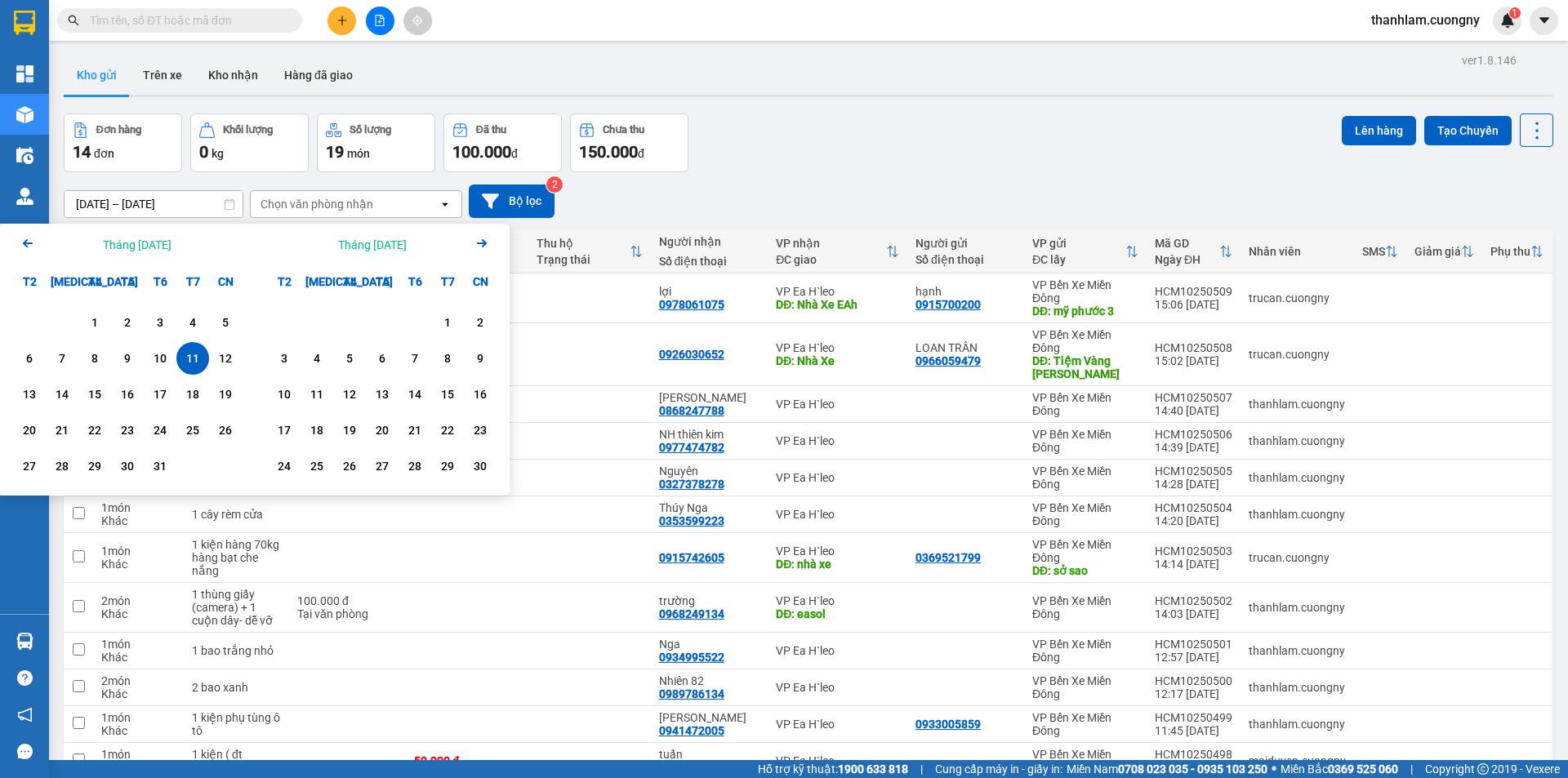
click at [190, 358] on div "11" at bounding box center [193, 358] width 23 height 19
click at [190, 355] on div "11" at bounding box center [193, 358] width 23 height 19
type input "[DATE] – [DATE]"
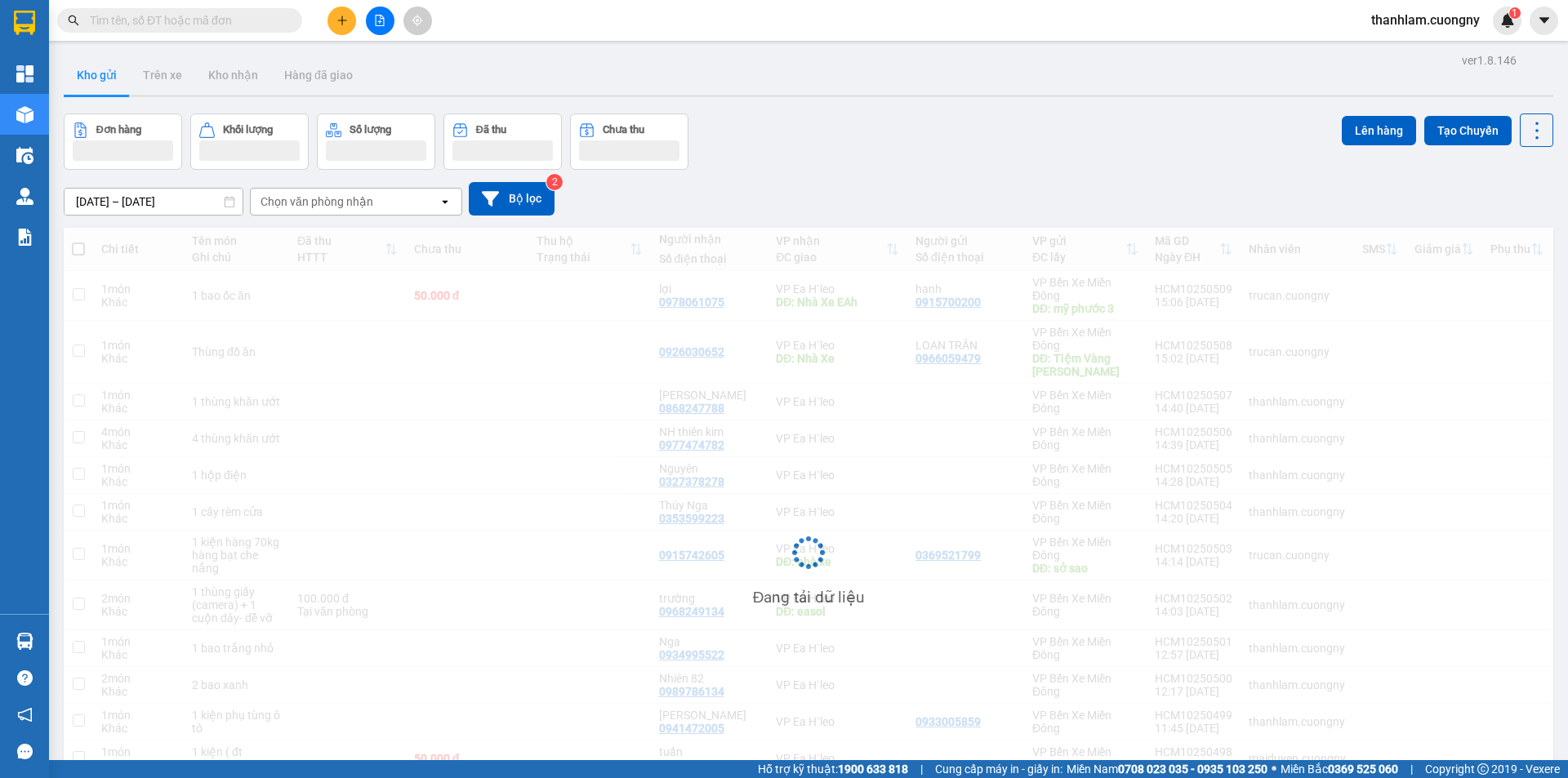
click at [319, 212] on div "Chọn văn phòng nhận" at bounding box center [345, 202] width 188 height 26
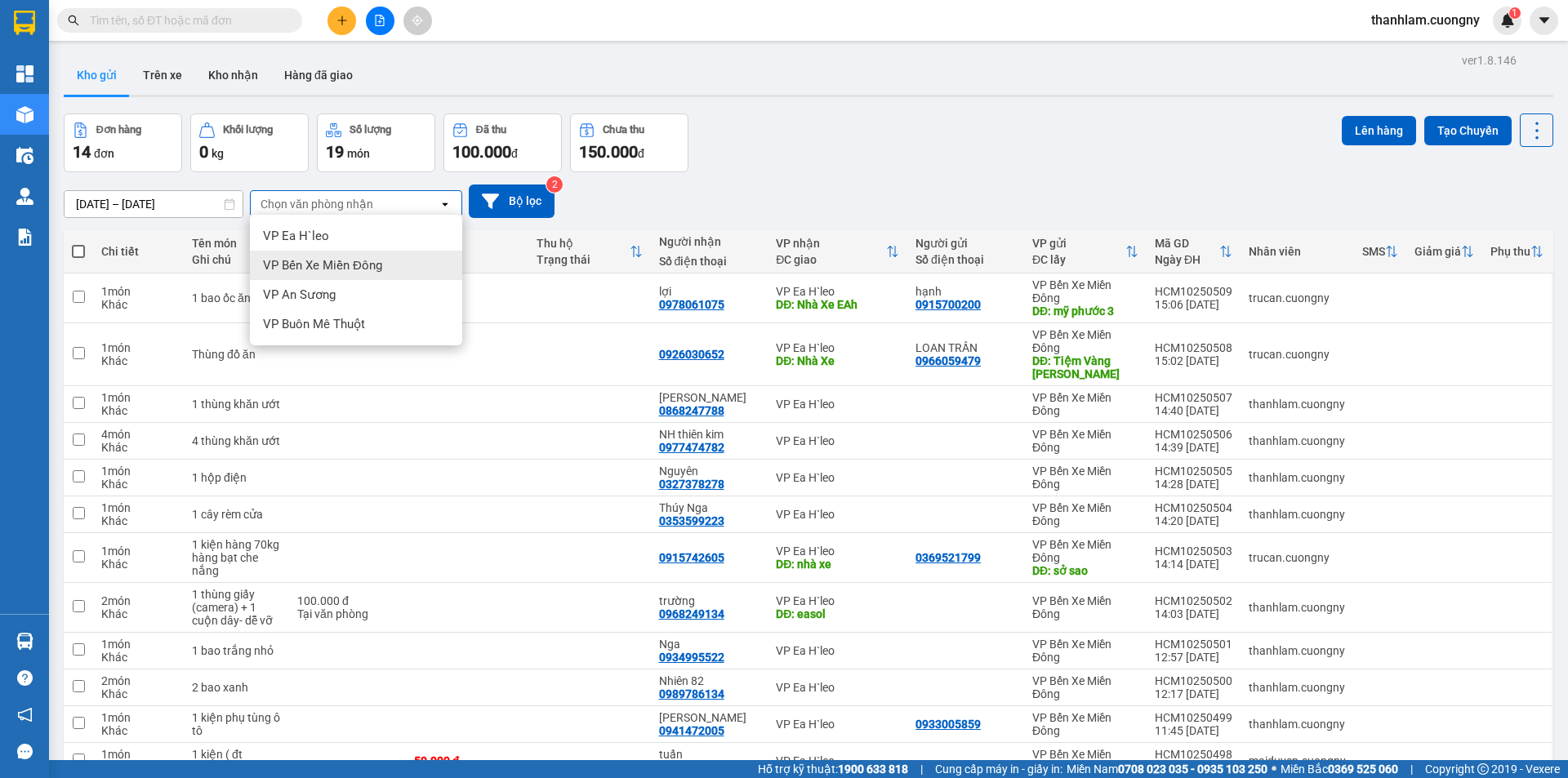
click at [303, 258] on span "VP Bến Xe Miền Đông" at bounding box center [322, 265] width 119 height 16
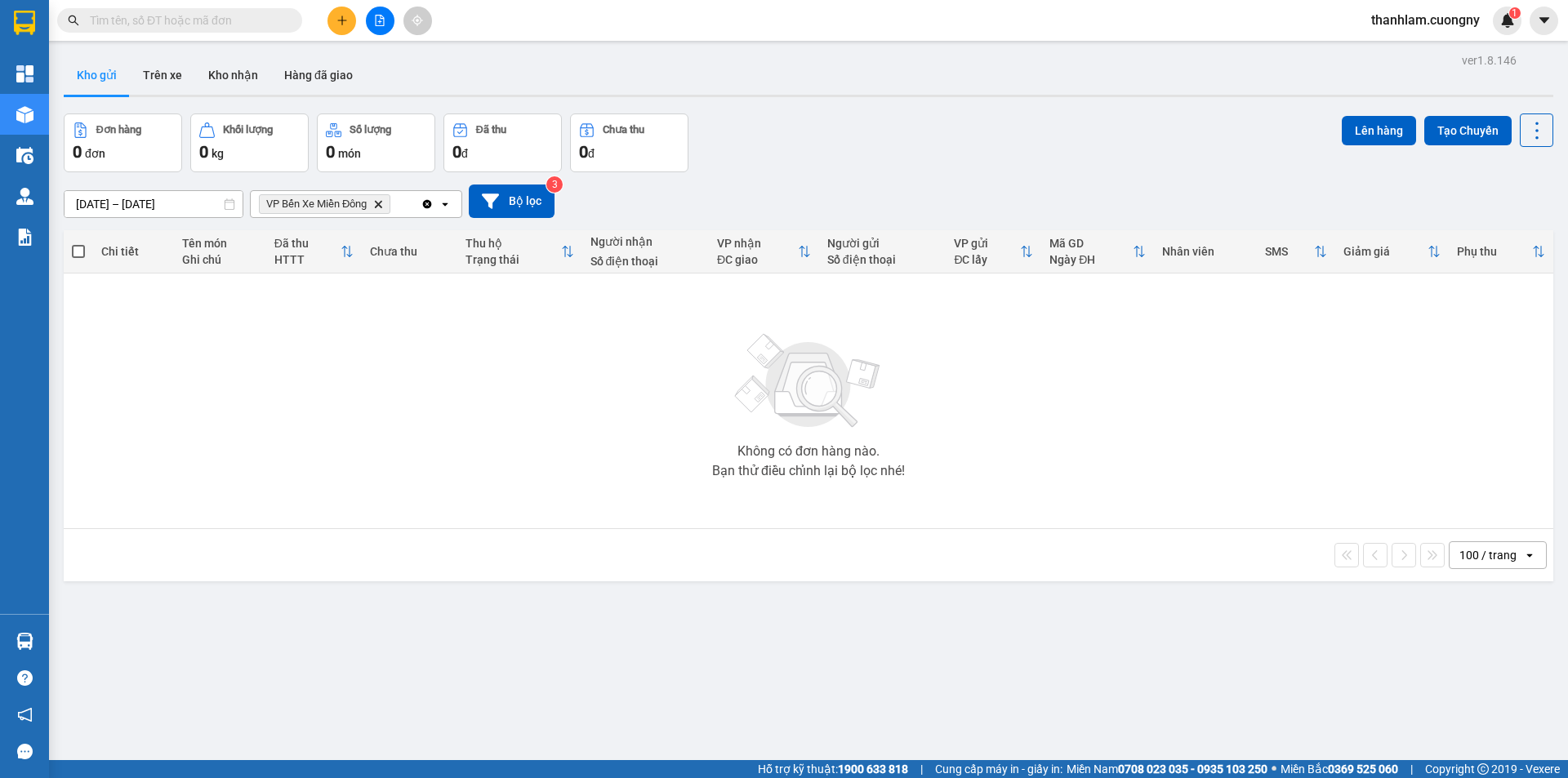
click at [321, 202] on span "VP Bến Xe Miền Đông" at bounding box center [317, 203] width 101 height 13
click at [383, 200] on icon "Delete" at bounding box center [378, 204] width 10 height 10
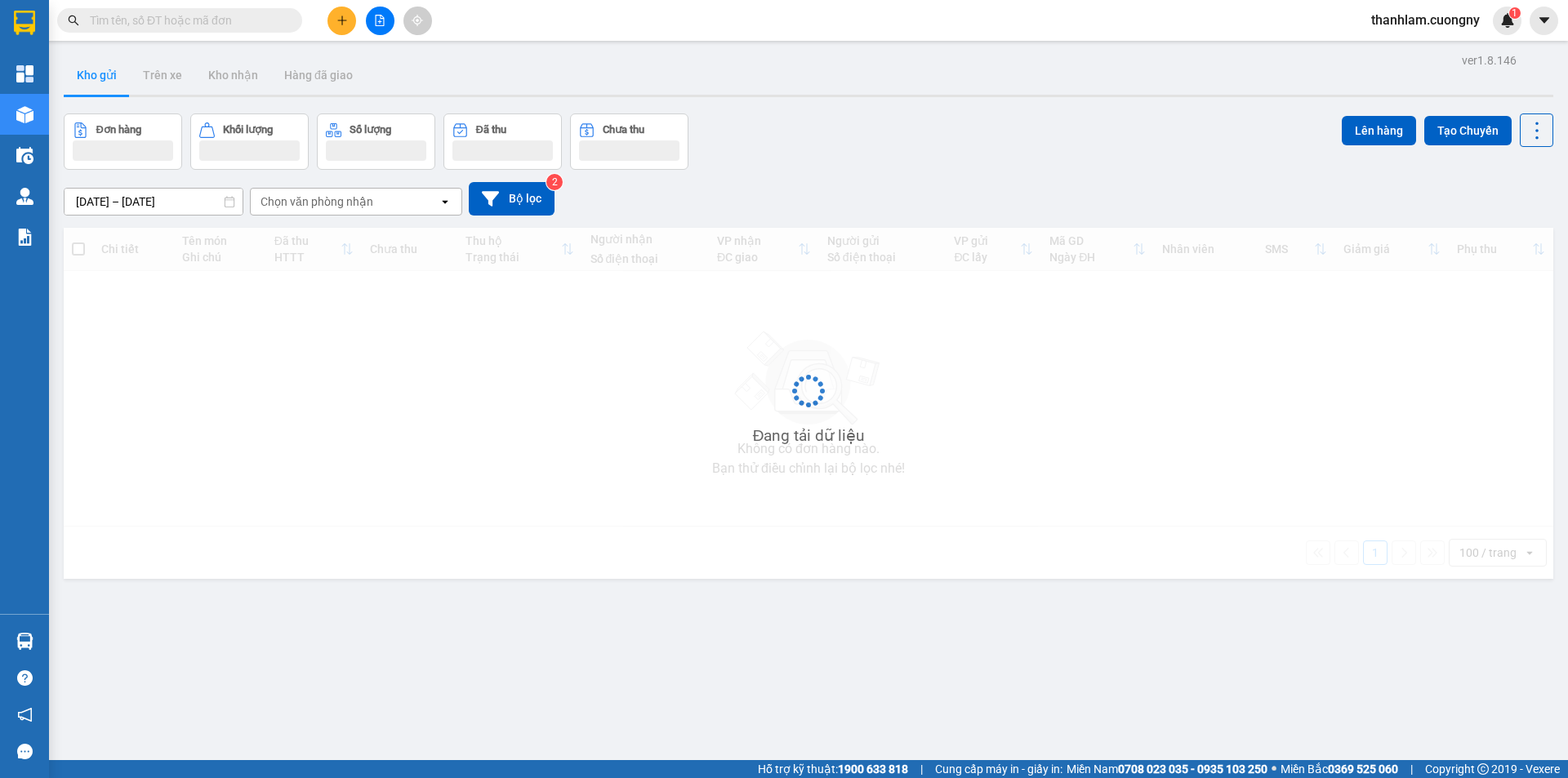
click at [383, 200] on div "Chọn văn phòng nhận" at bounding box center [345, 202] width 188 height 26
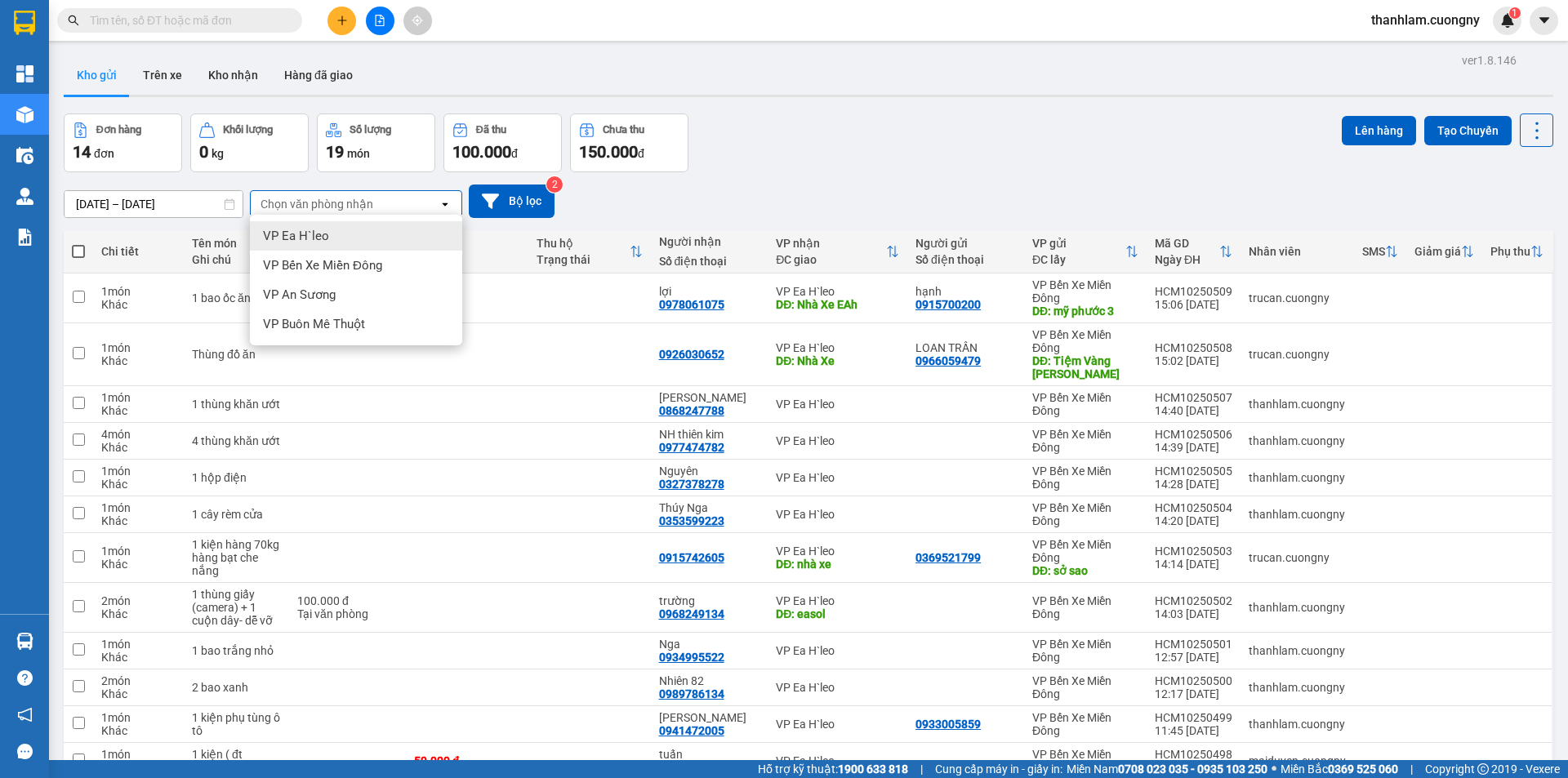
click at [329, 234] on div "VP Ea H`leo" at bounding box center [356, 235] width 212 height 29
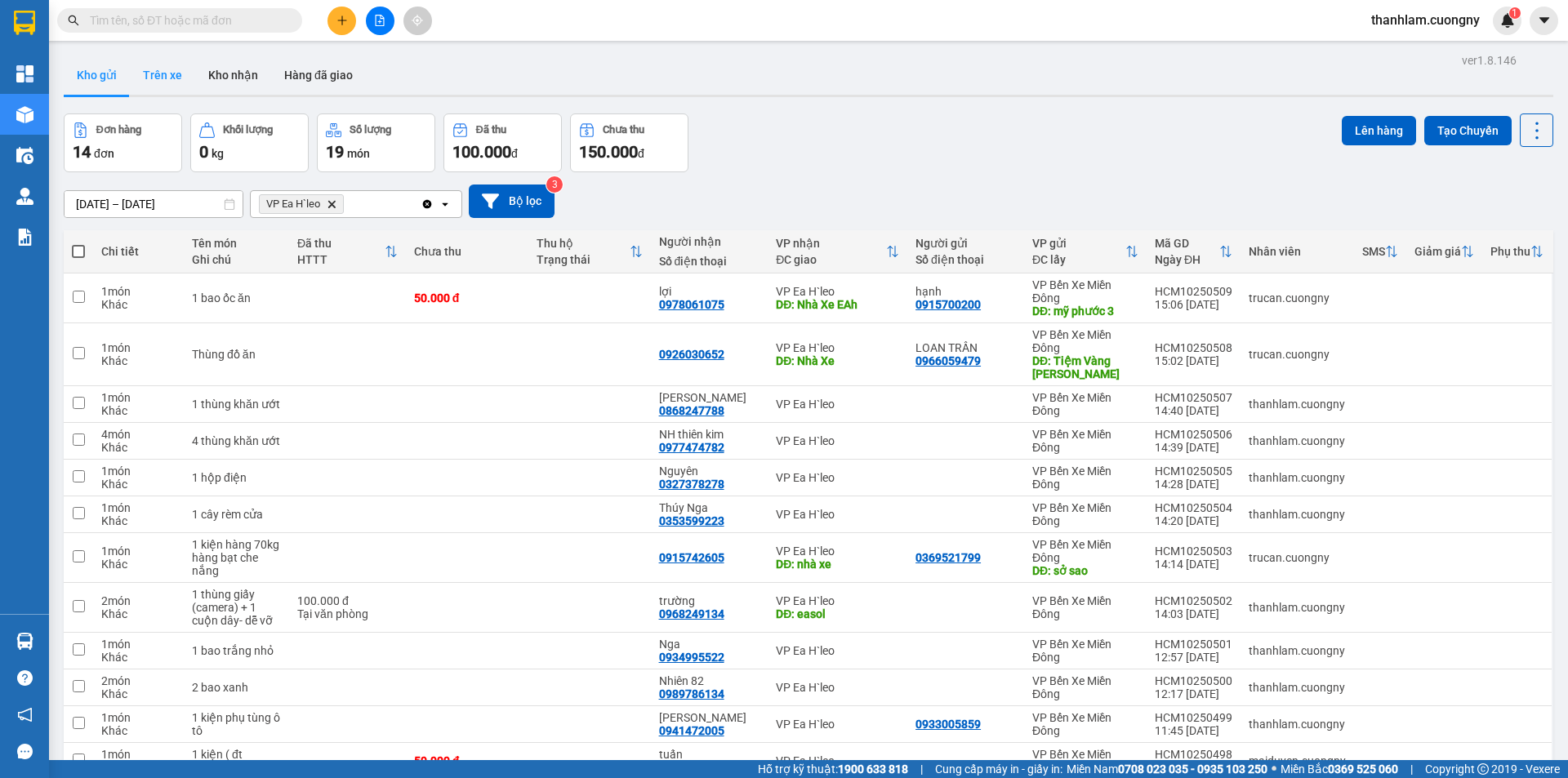
click at [184, 71] on button "Trên xe" at bounding box center [162, 75] width 65 height 39
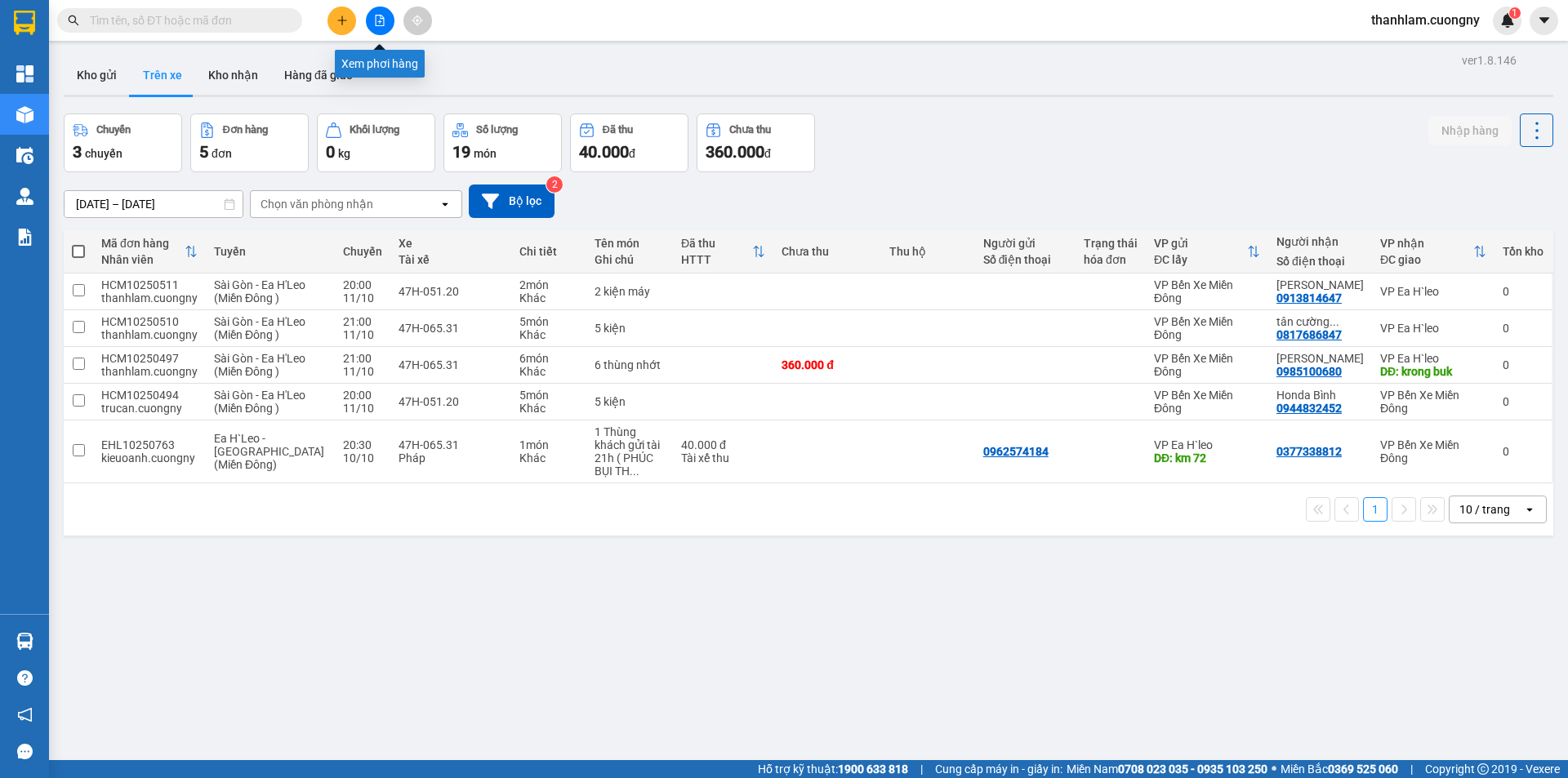
click at [384, 29] on button at bounding box center [379, 20] width 28 height 28
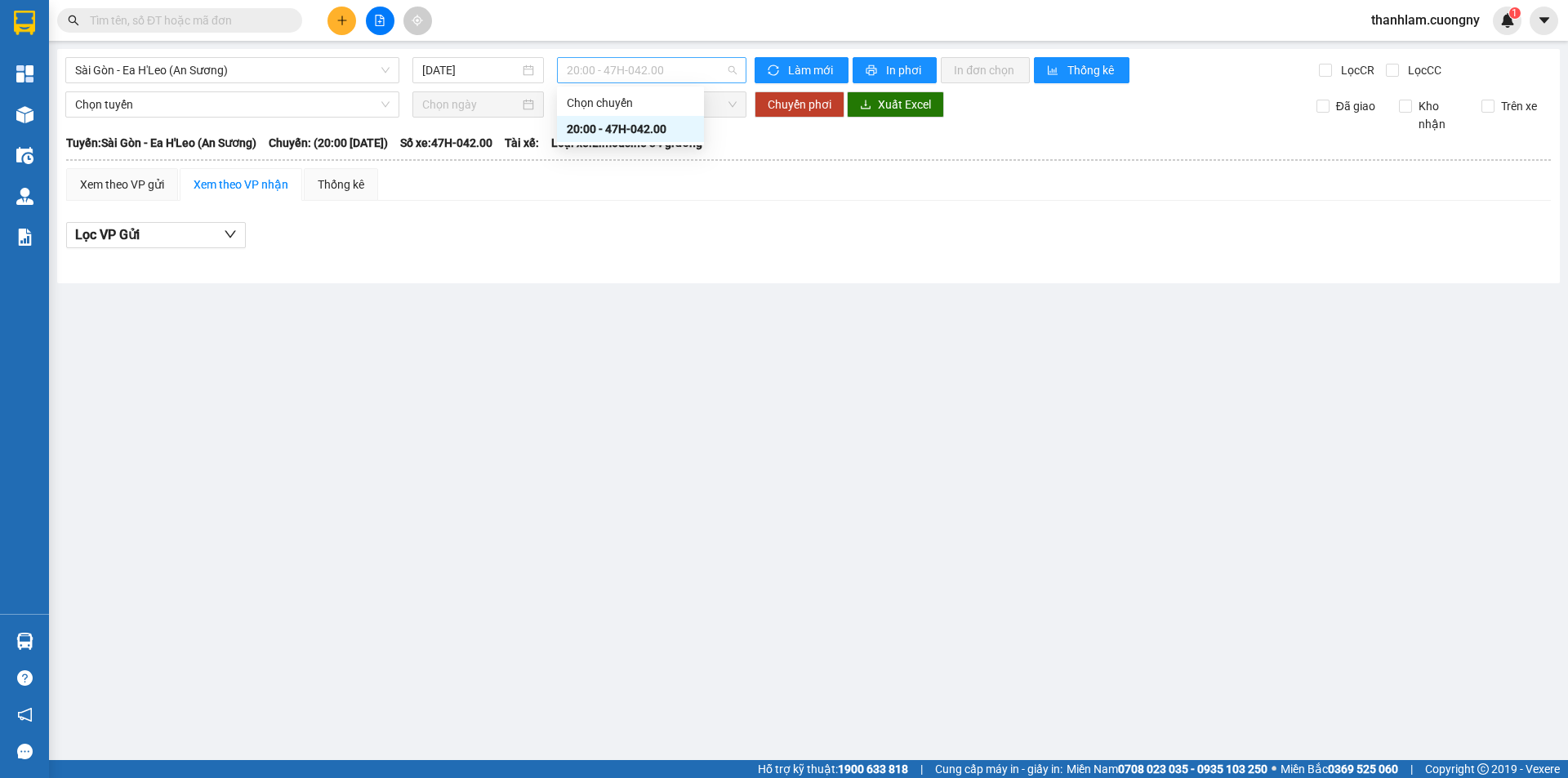
click at [604, 80] on span "20:00 - 47H-042.00" at bounding box center [651, 70] width 170 height 24
click at [493, 61] on input "11/10/2025" at bounding box center [471, 70] width 97 height 18
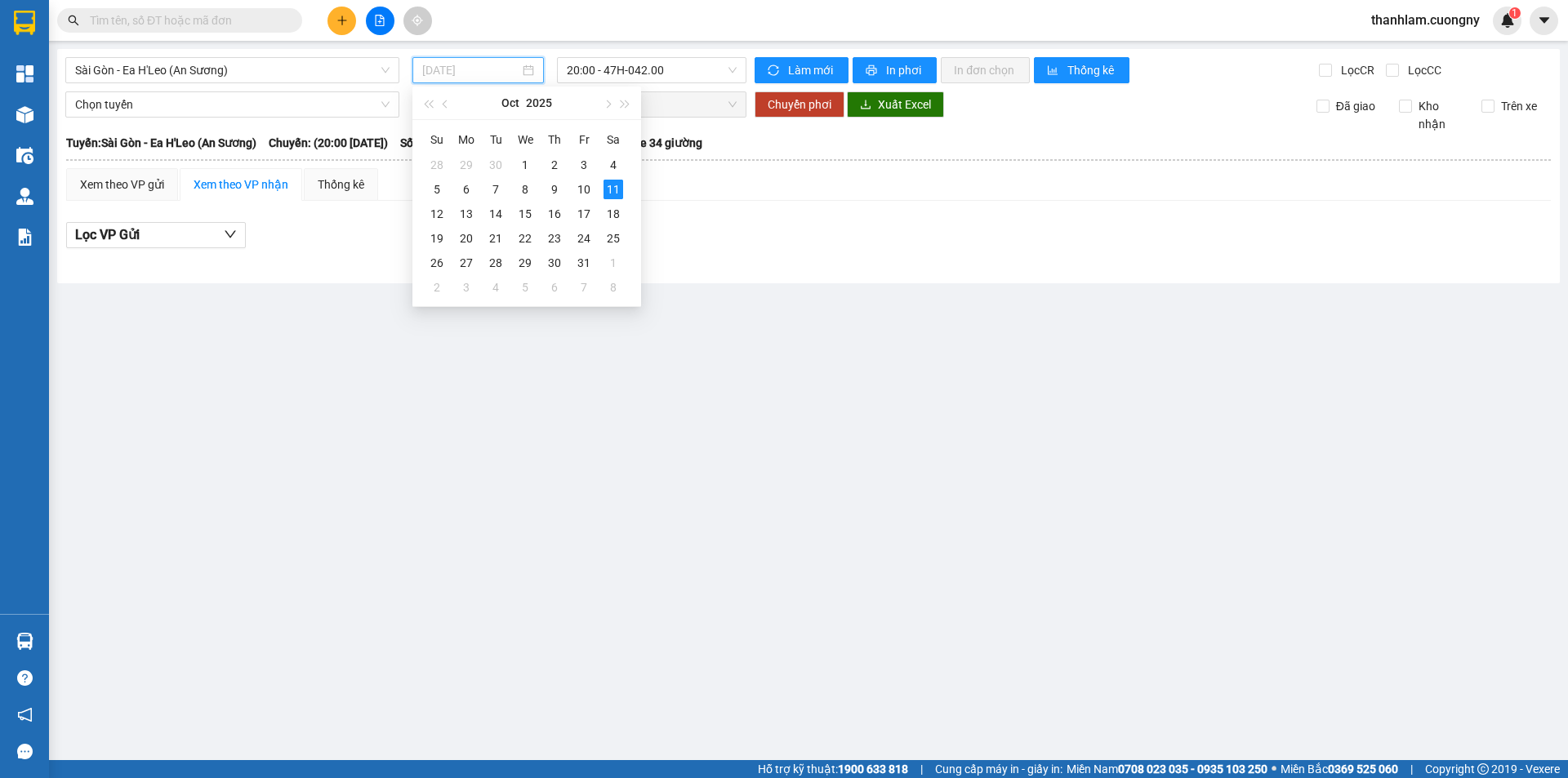
type input "11/10/2025"
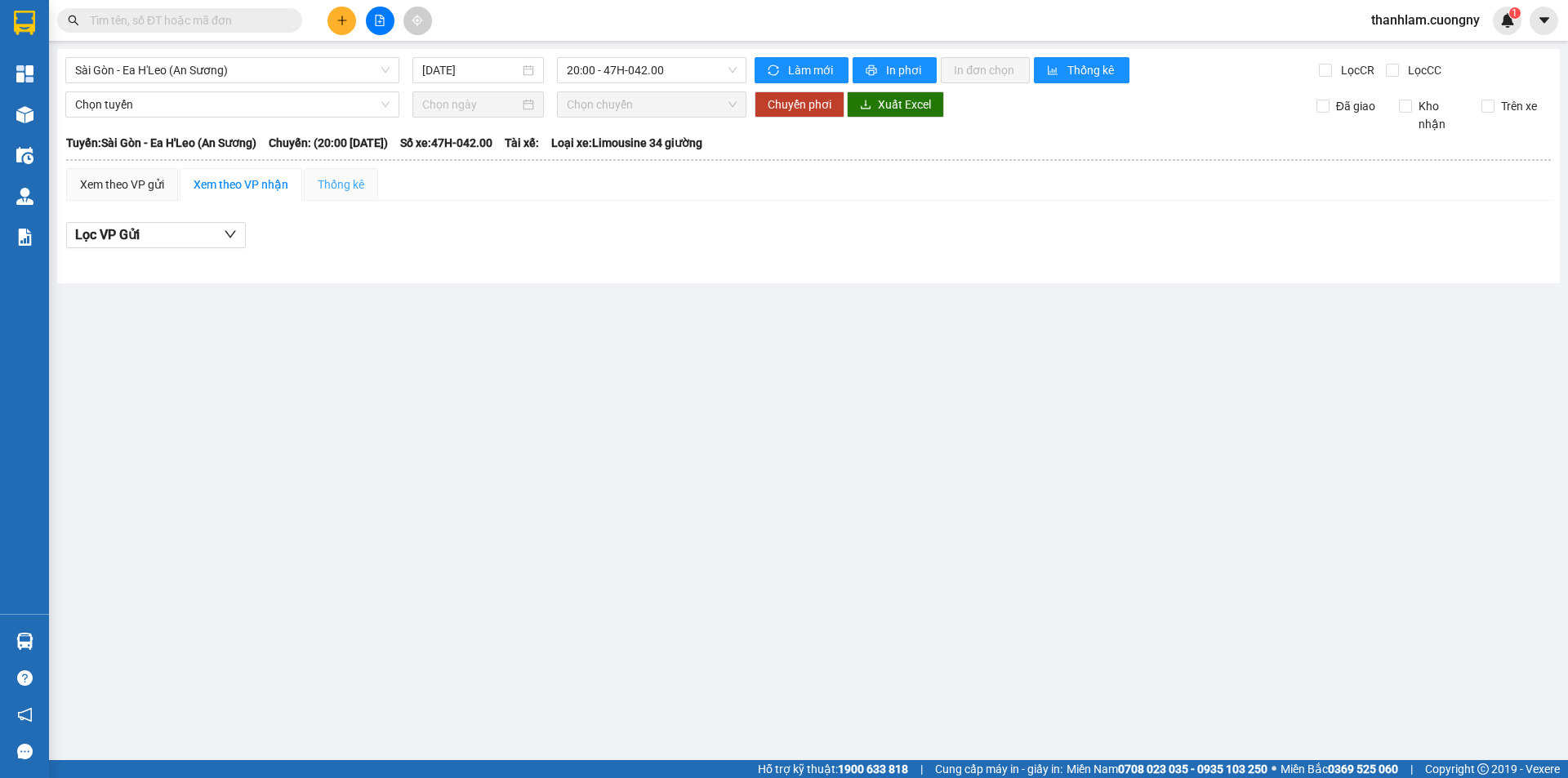
click at [365, 173] on div "Thống kê" at bounding box center [340, 185] width 75 height 33
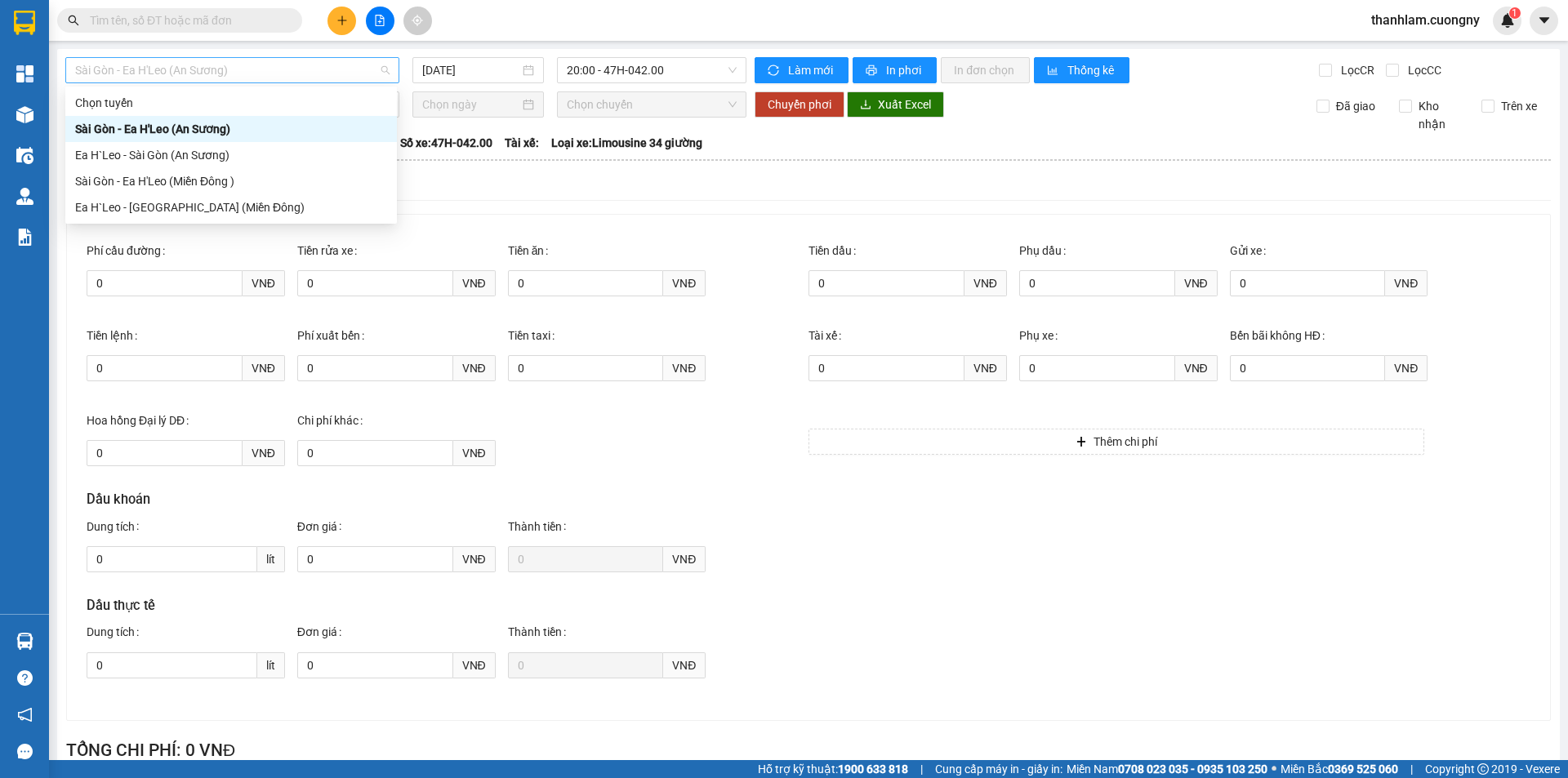
click at [329, 76] on span "Sài Gòn - Ea H'Leo (An Sương)" at bounding box center [233, 70] width 314 height 24
click at [279, 203] on div "Ea H`Leo - Sài Gòn (Miền Đông)" at bounding box center [232, 207] width 312 height 18
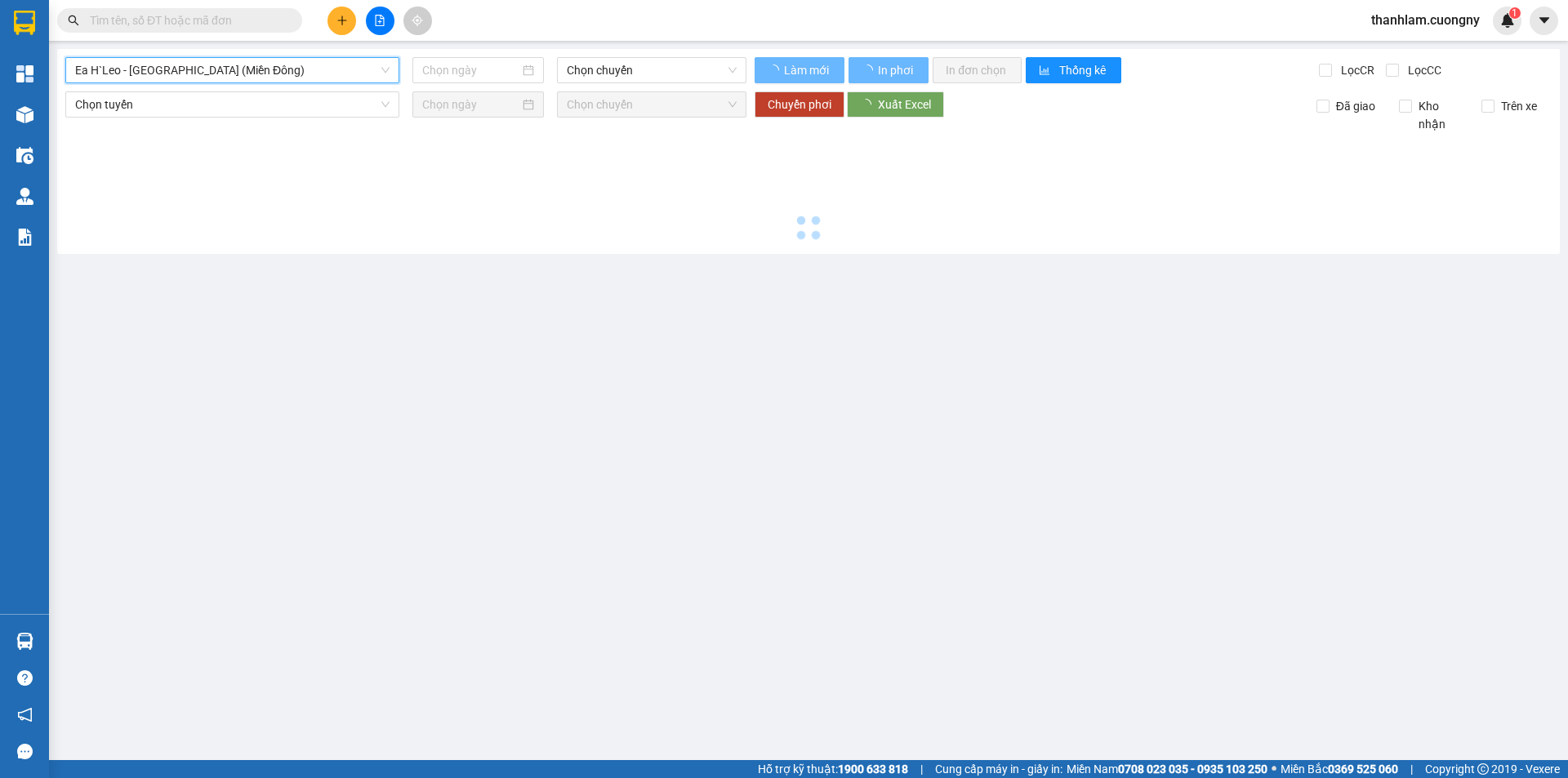
type input "11/10/2025"
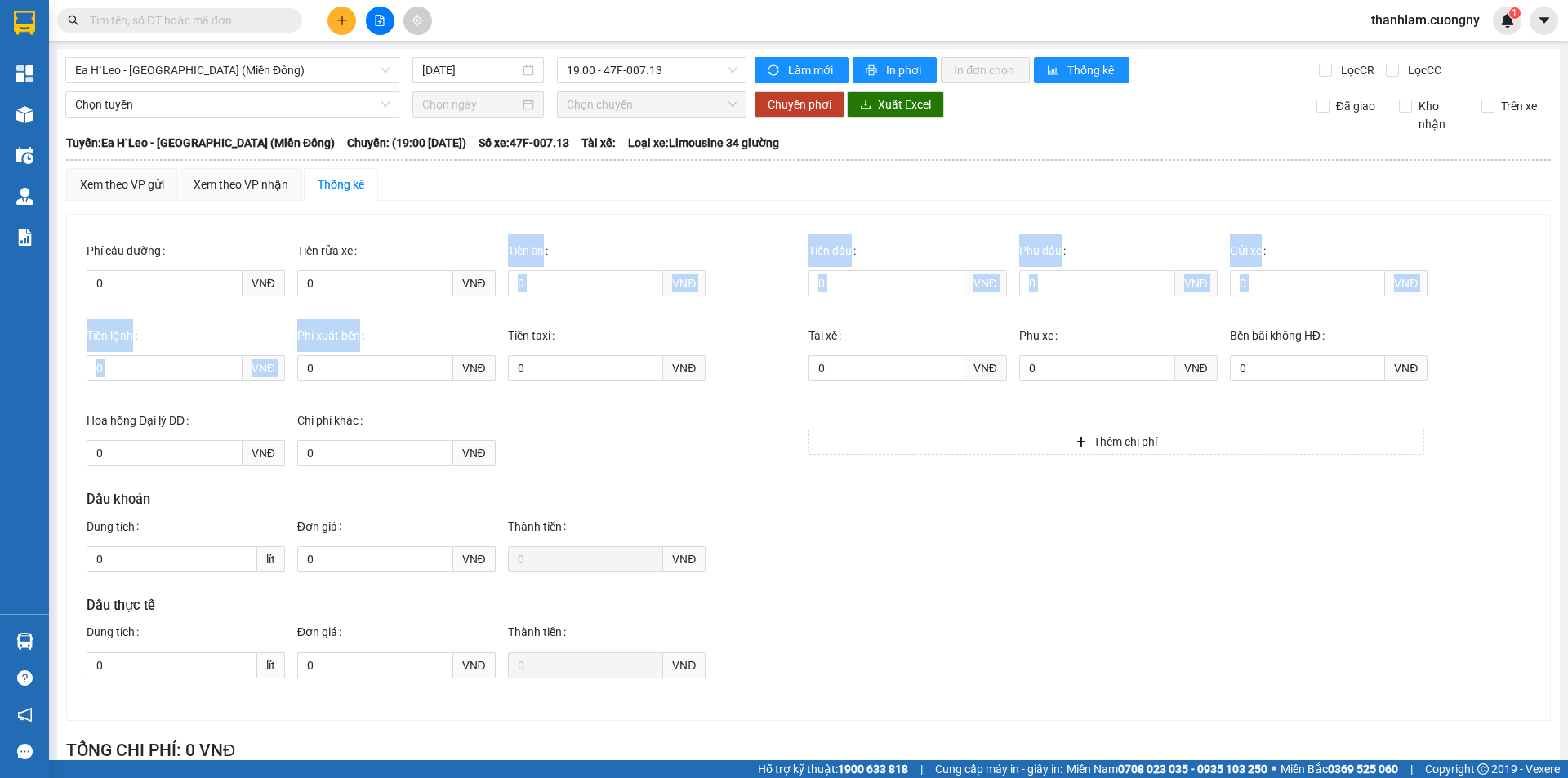
drag, startPoint x: 493, startPoint y: 267, endPoint x: 464, endPoint y: 333, distance: 72.1
click at [464, 333] on div "Phí cầu đường 0 VNĐ Tiền rửa xe 0 VNĐ Tiền ăn 0 VNĐ Tiền dầu 0 VNĐ Phụ dầu…" at bounding box center [808, 467] width 1483 height 505
click at [521, 306] on div "Tiền ăn 0 VNĐ" at bounding box center [612, 277] width 210 height 85
drag, startPoint x: 500, startPoint y: 272, endPoint x: 488, endPoint y: 321, distance: 50.4
click at [488, 321] on div "Phí cầu đường 0 VNĐ Tiền rửa xe 0 VNĐ Tiền ăn 0 VNĐ Tiền dầu 0 VNĐ Phụ dầu…" at bounding box center [808, 467] width 1483 height 505
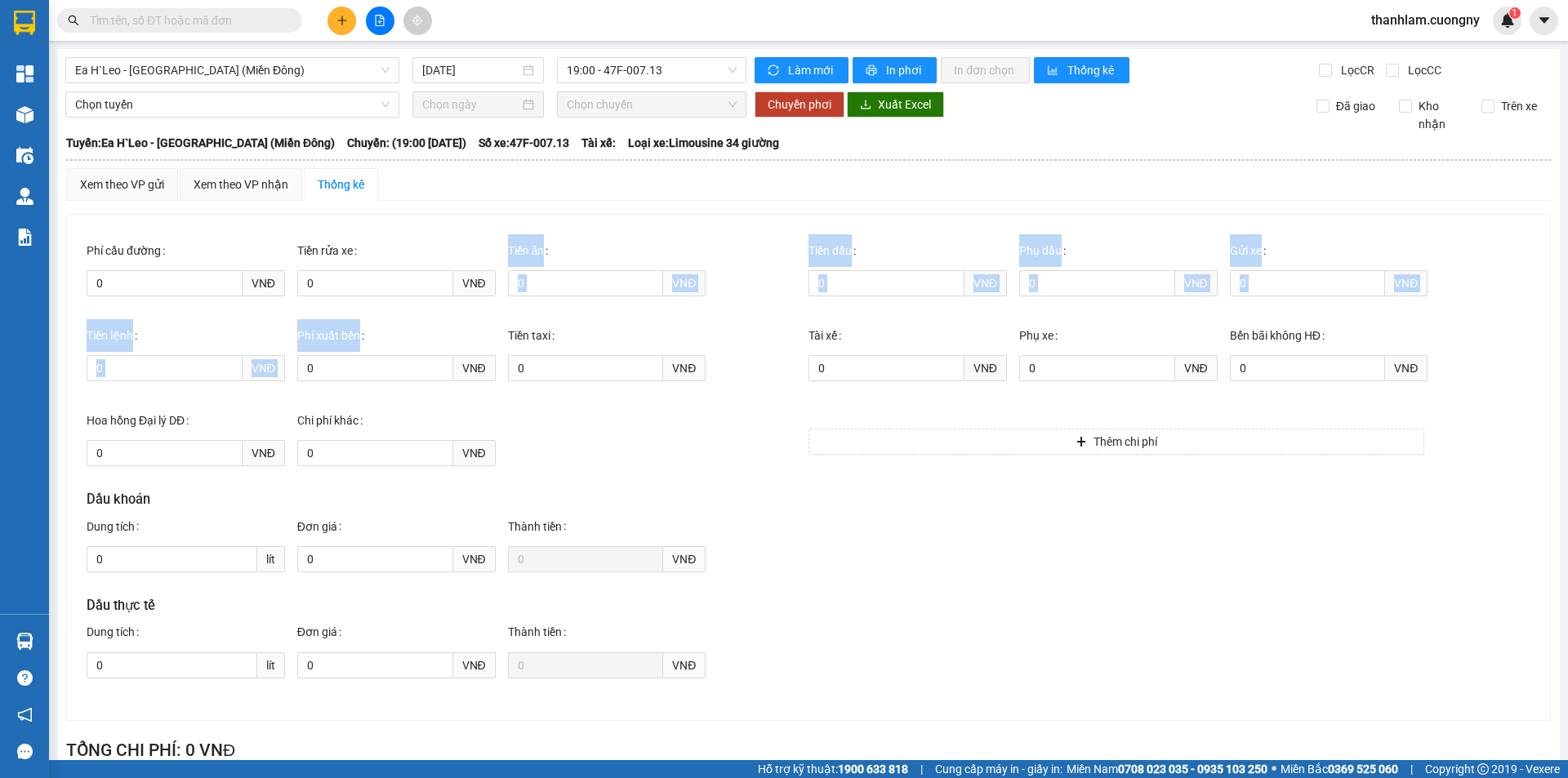
click at [489, 319] on div "Phí xuất bến" at bounding box center [396, 335] width 199 height 33
drag, startPoint x: 489, startPoint y: 279, endPoint x: 577, endPoint y: 309, distance: 93.0
click at [577, 309] on div "Phí cầu đường 0 VNĐ Tiền rửa xe 0 VNĐ Tiền ăn 0 VNĐ" at bounding box center [447, 277] width 722 height 85
click at [557, 268] on div "0 VNĐ" at bounding box center [607, 283] width 199 height 33
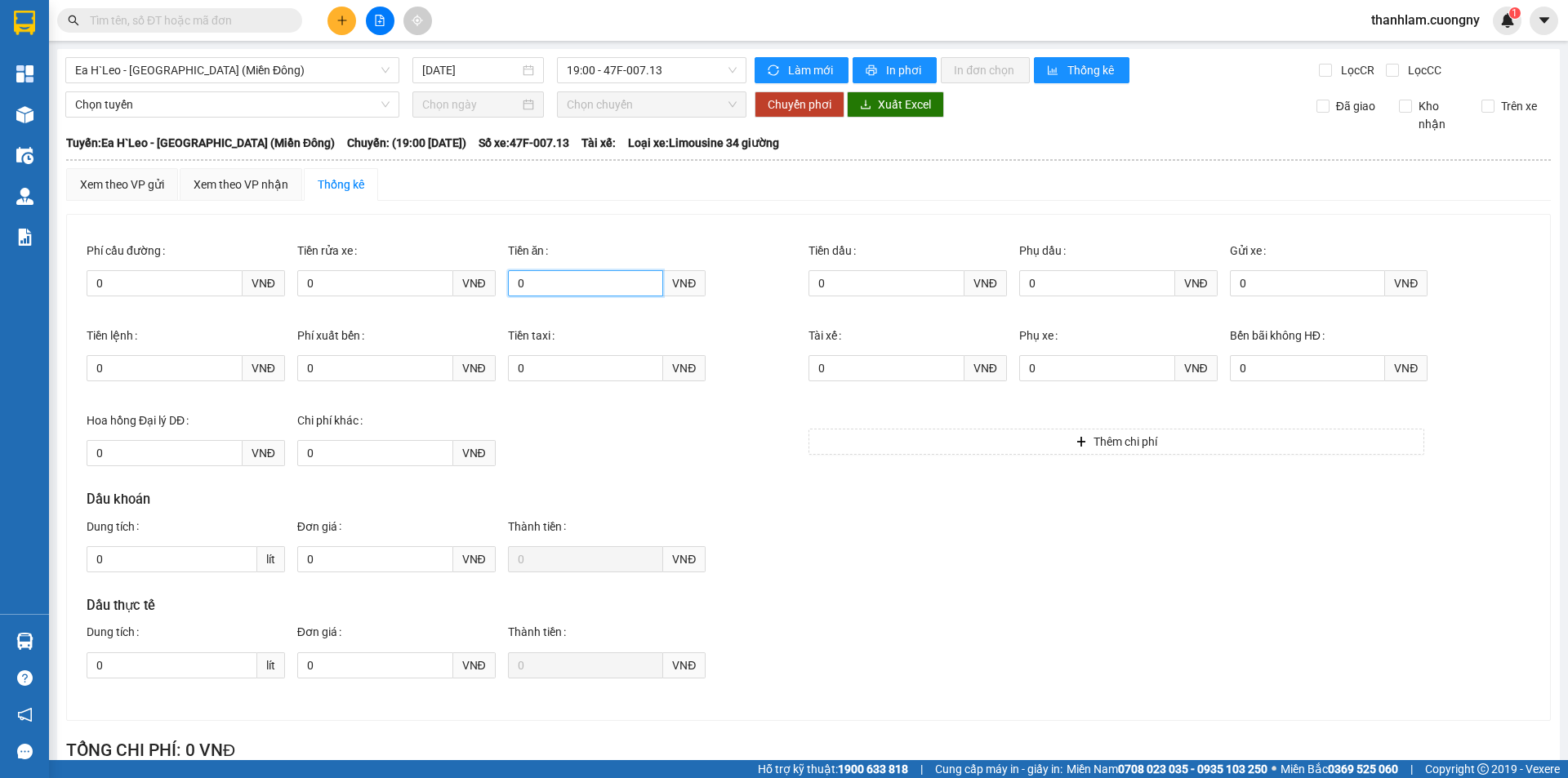
drag, startPoint x: 506, startPoint y: 282, endPoint x: 562, endPoint y: 297, distance: 58.0
click at [562, 297] on div "0 VNĐ" at bounding box center [607, 283] width 199 height 33
click at [553, 296] on input "0" at bounding box center [585, 283] width 156 height 26
drag, startPoint x: 529, startPoint y: 289, endPoint x: 506, endPoint y: 288, distance: 23.0
click at [508, 288] on input "0" at bounding box center [585, 283] width 156 height 26
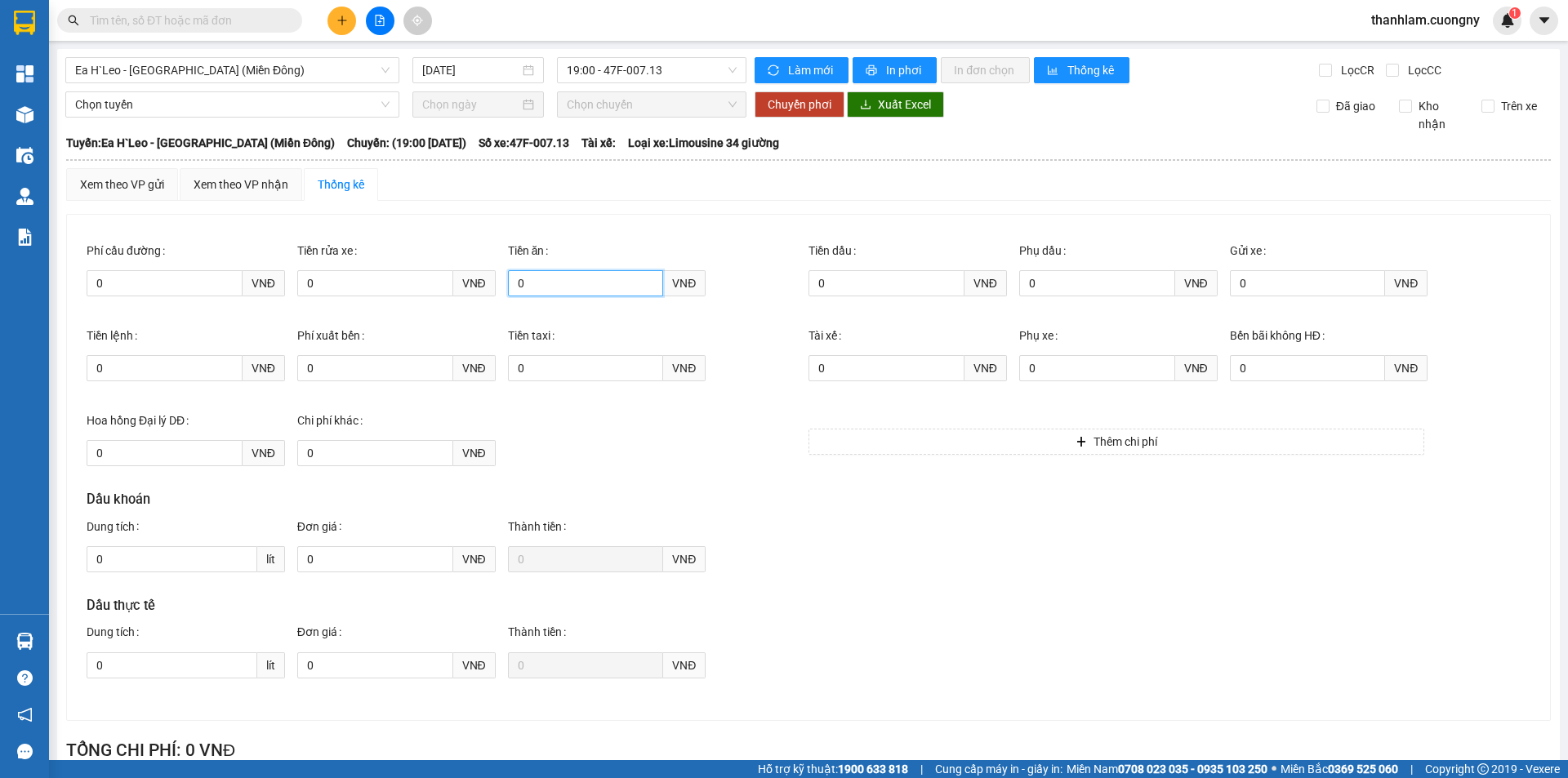
click at [508, 288] on input "0" at bounding box center [585, 283] width 156 height 26
drag, startPoint x: 513, startPoint y: 281, endPoint x: 532, endPoint y: 289, distance: 20.6
click at [532, 289] on input "0" at bounding box center [585, 283] width 156 height 26
click at [527, 318] on div "Tiền ăn 0 VNĐ" at bounding box center [612, 277] width 210 height 85
click at [324, 23] on div at bounding box center [380, 20] width 122 height 28
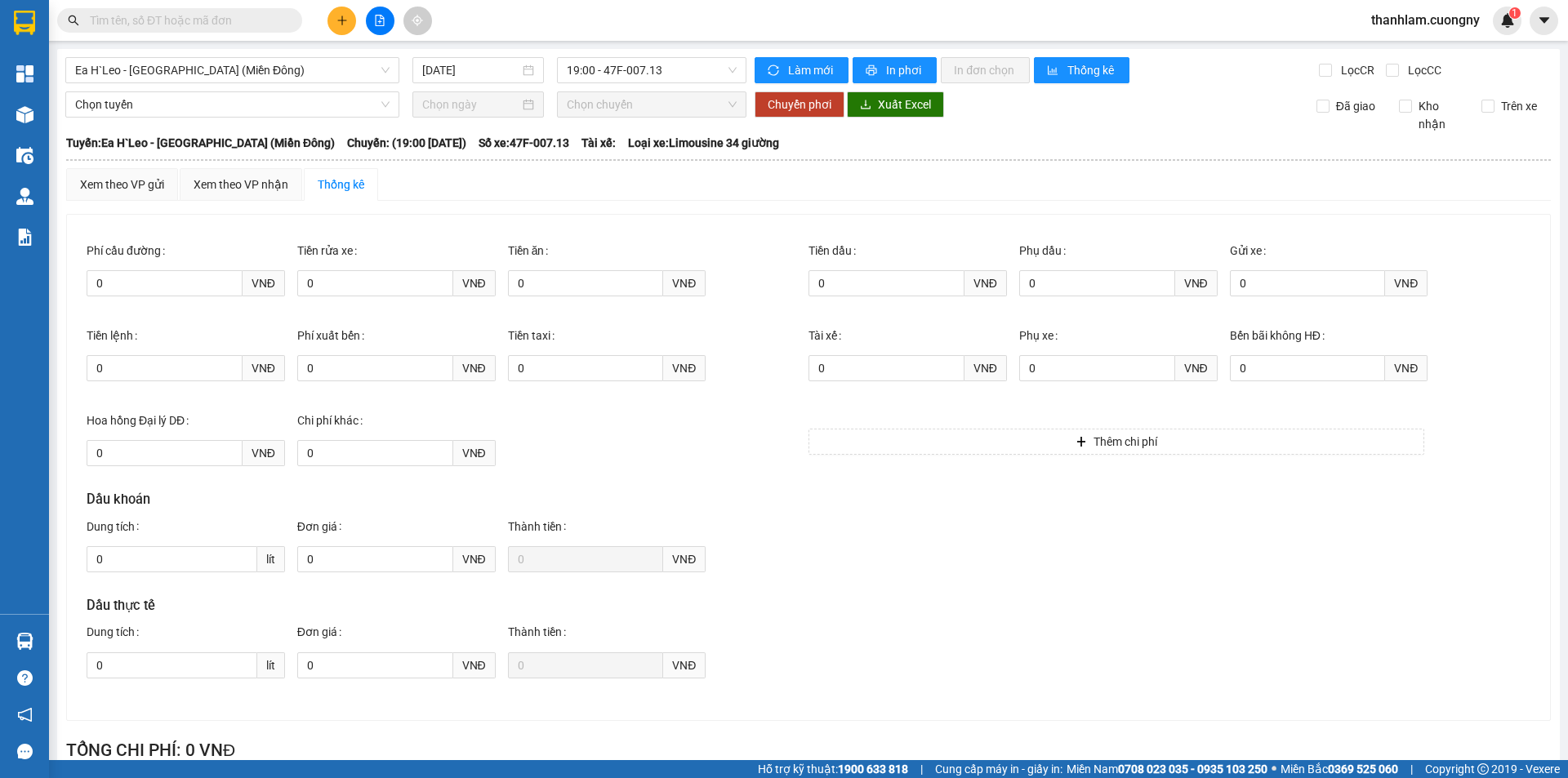
click at [350, 20] on button at bounding box center [341, 20] width 28 height 28
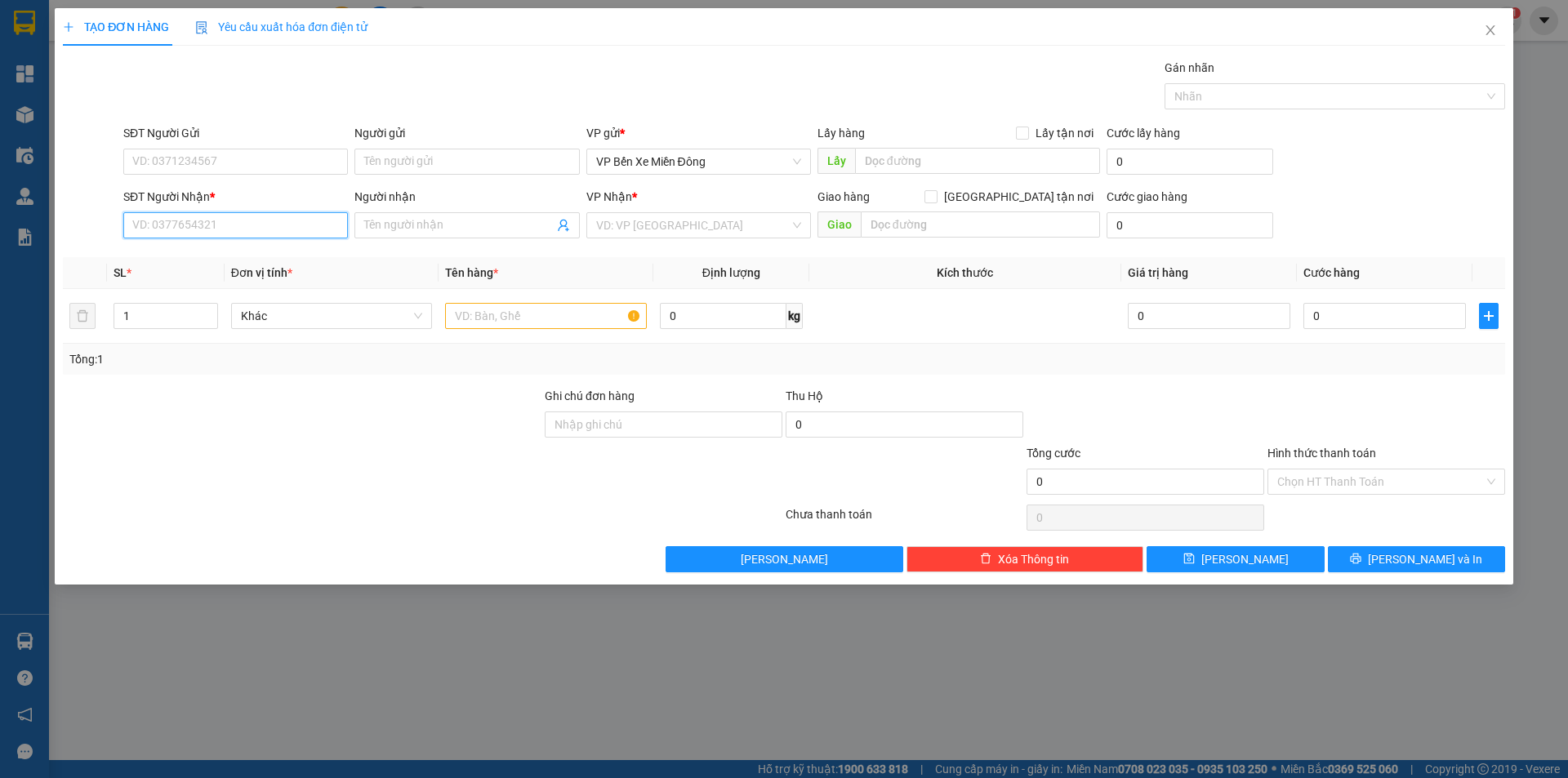
click at [249, 235] on input "SĐT Người Nhận *" at bounding box center [235, 225] width 225 height 26
type input "0814258035"
click at [263, 263] on div "0814258035 - TRANG" at bounding box center [235, 258] width 204 height 18
type input "TRANG"
type input "0814258035"
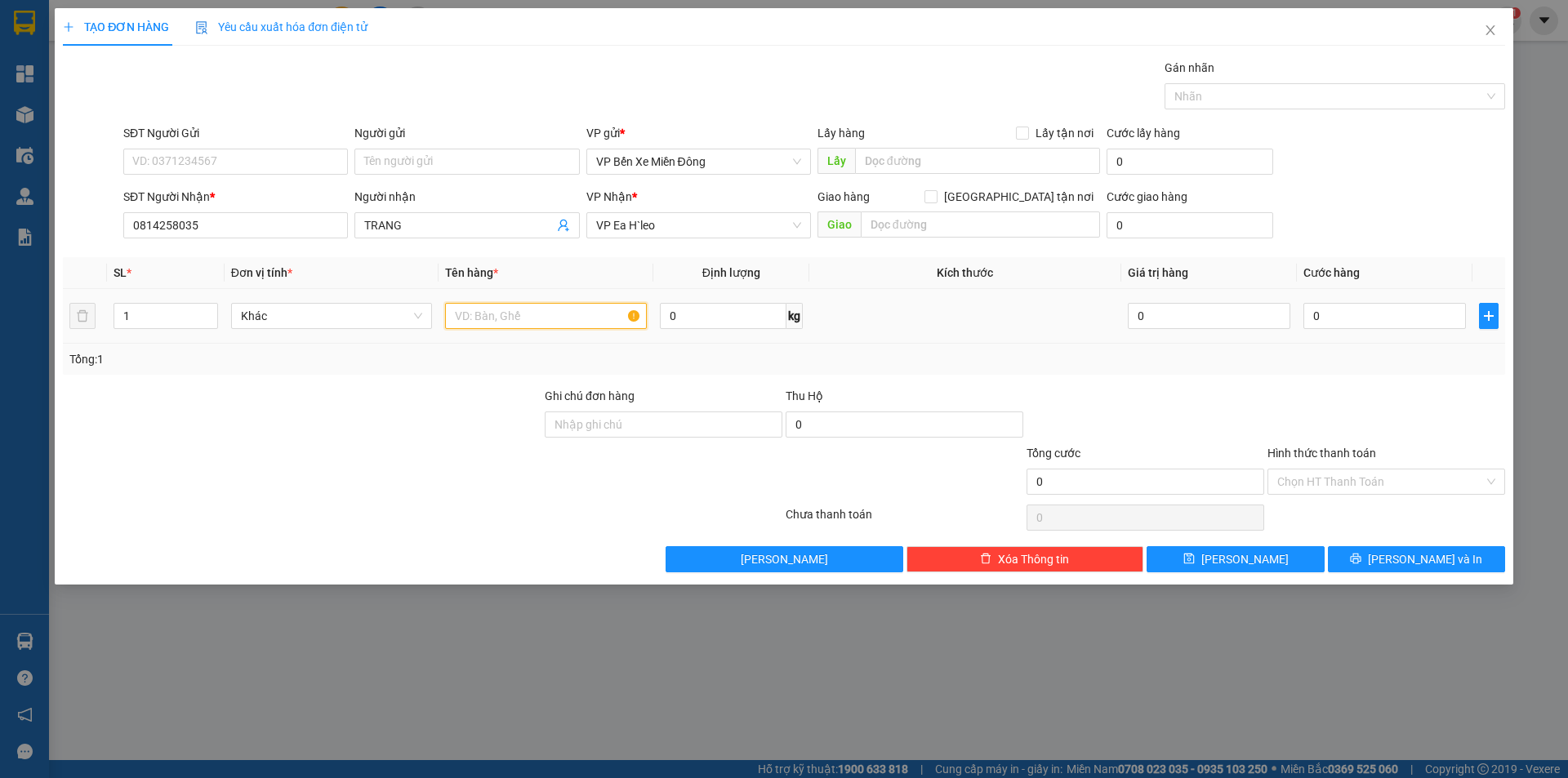
click at [469, 322] on input "text" at bounding box center [546, 316] width 202 height 26
click at [871, 230] on input "text" at bounding box center [980, 224] width 239 height 26
click at [552, 323] on input "text" at bounding box center [546, 316] width 202 height 26
type input "1 kiện quần áo"
click at [1387, 314] on input "0" at bounding box center [1385, 316] width 163 height 26
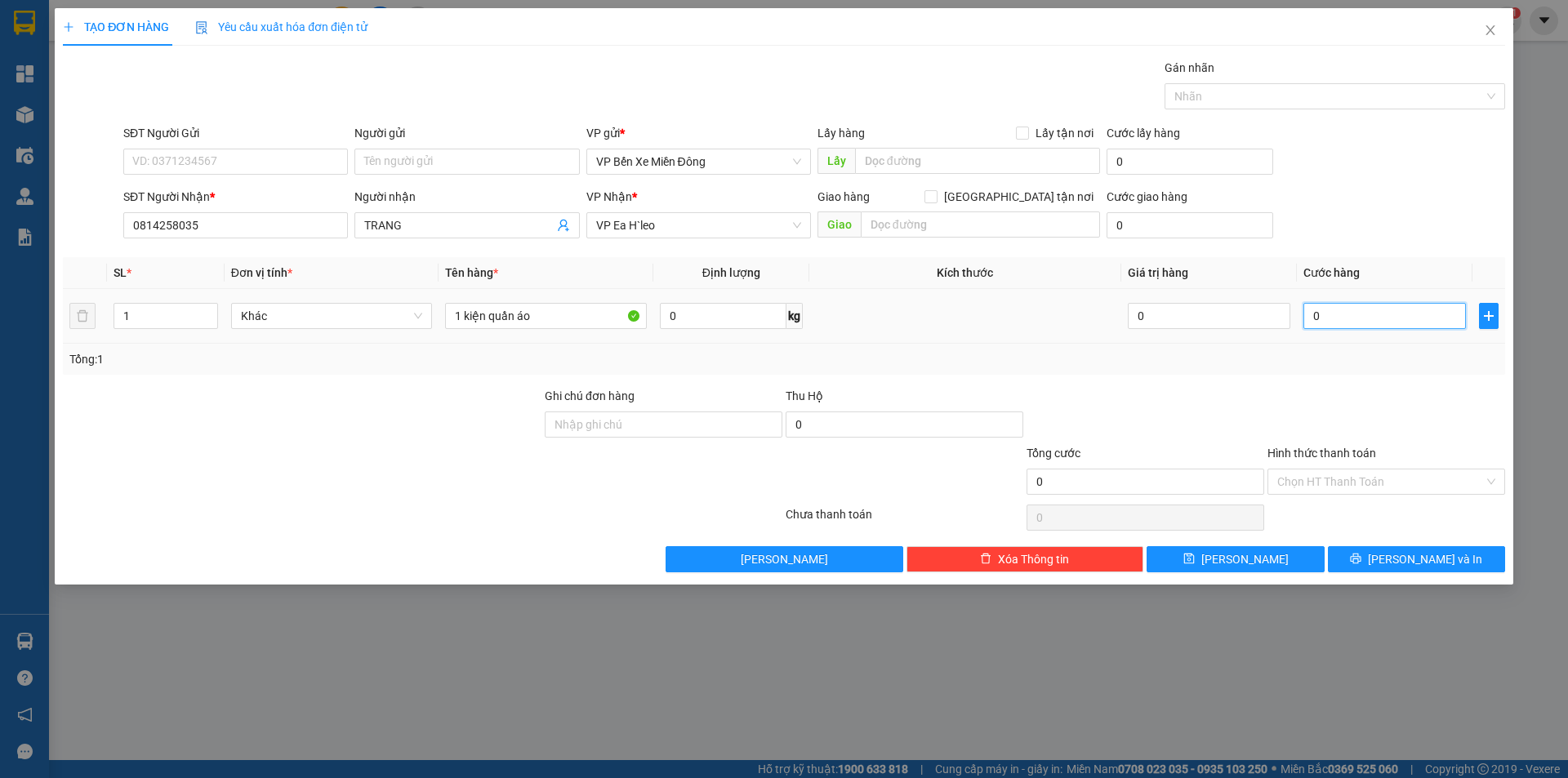
type input "5"
type input "50"
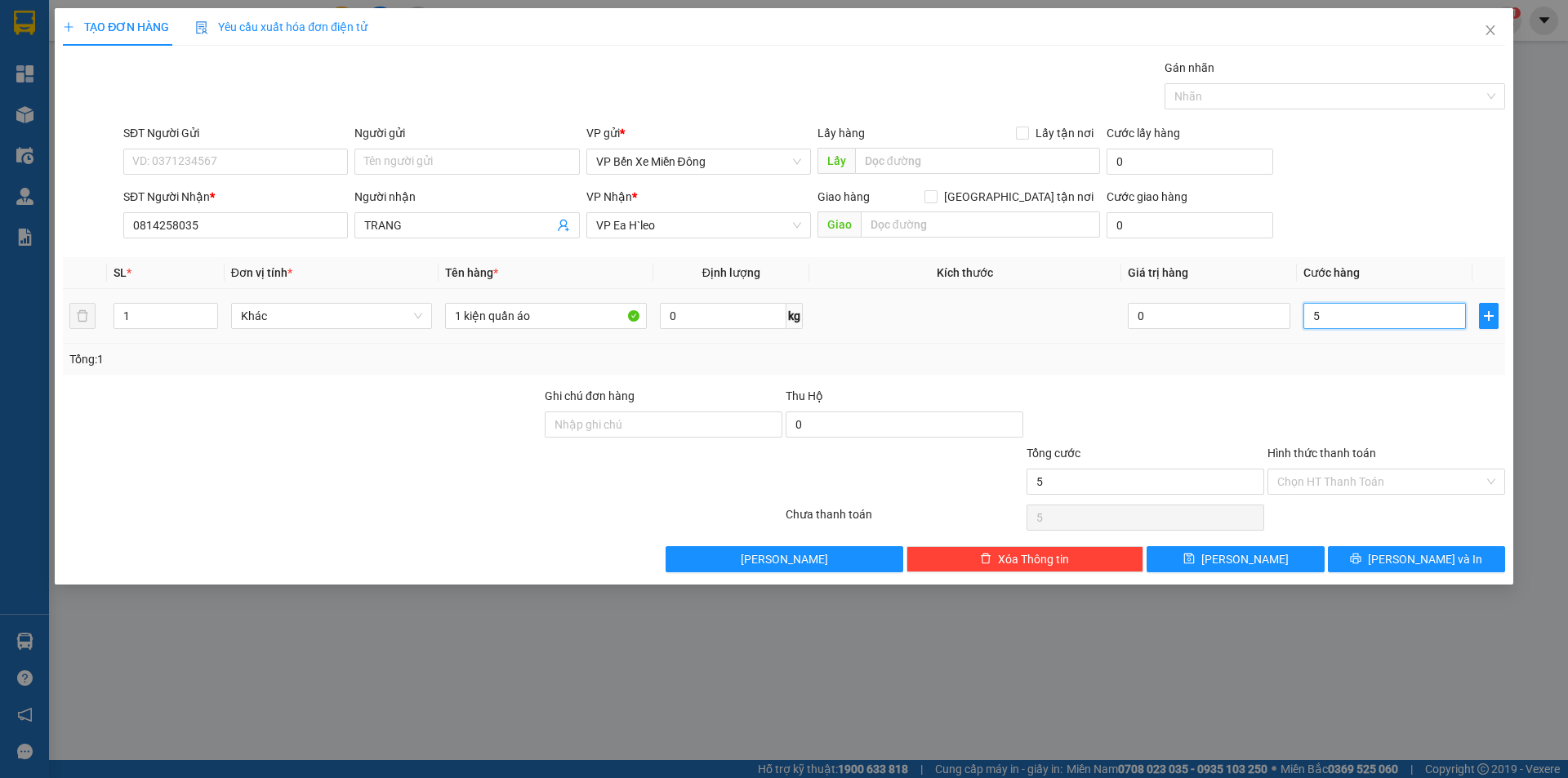
type input "50"
type input "500"
type input "5.000"
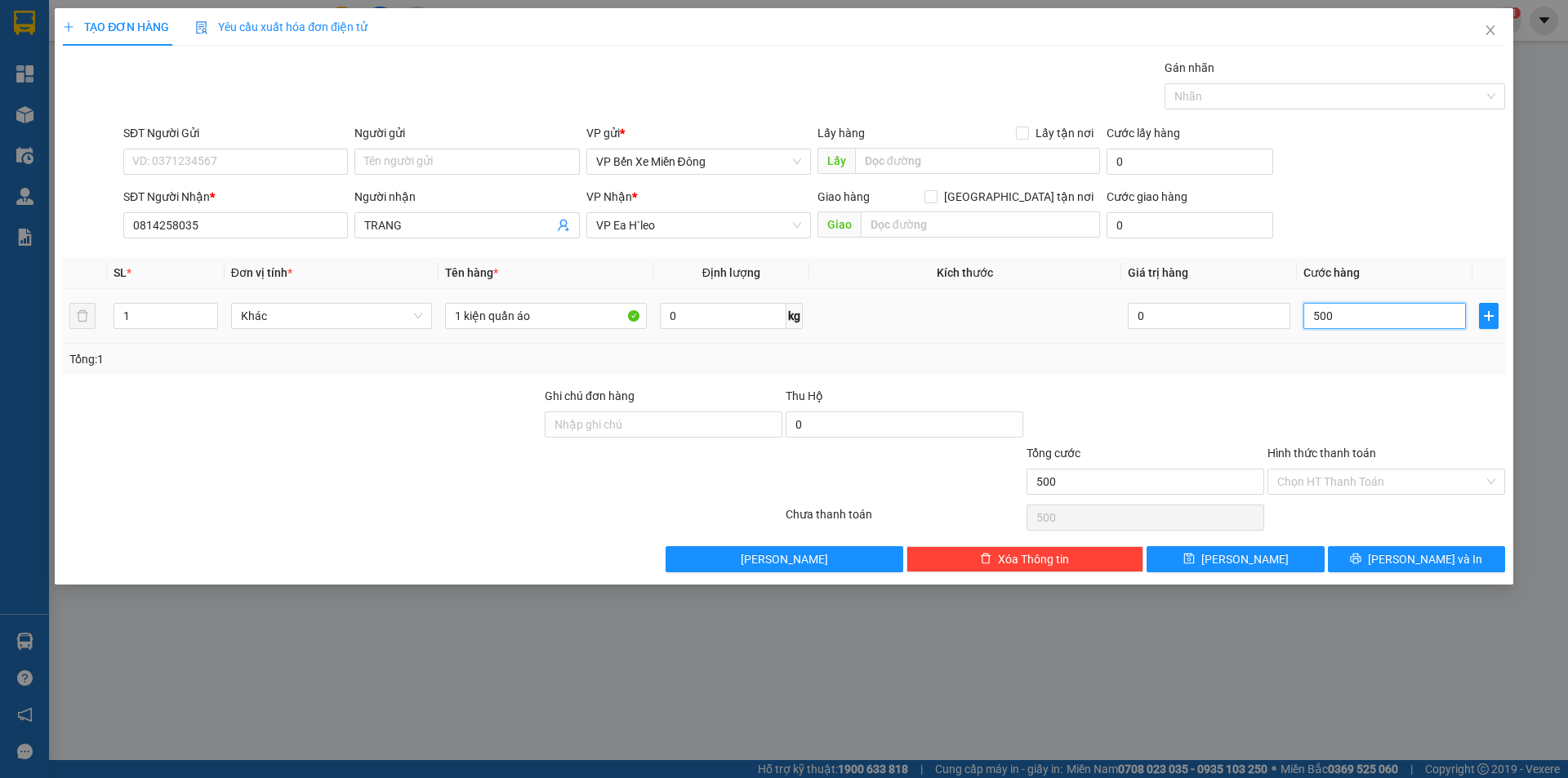
type input "5.000"
type input "50.000"
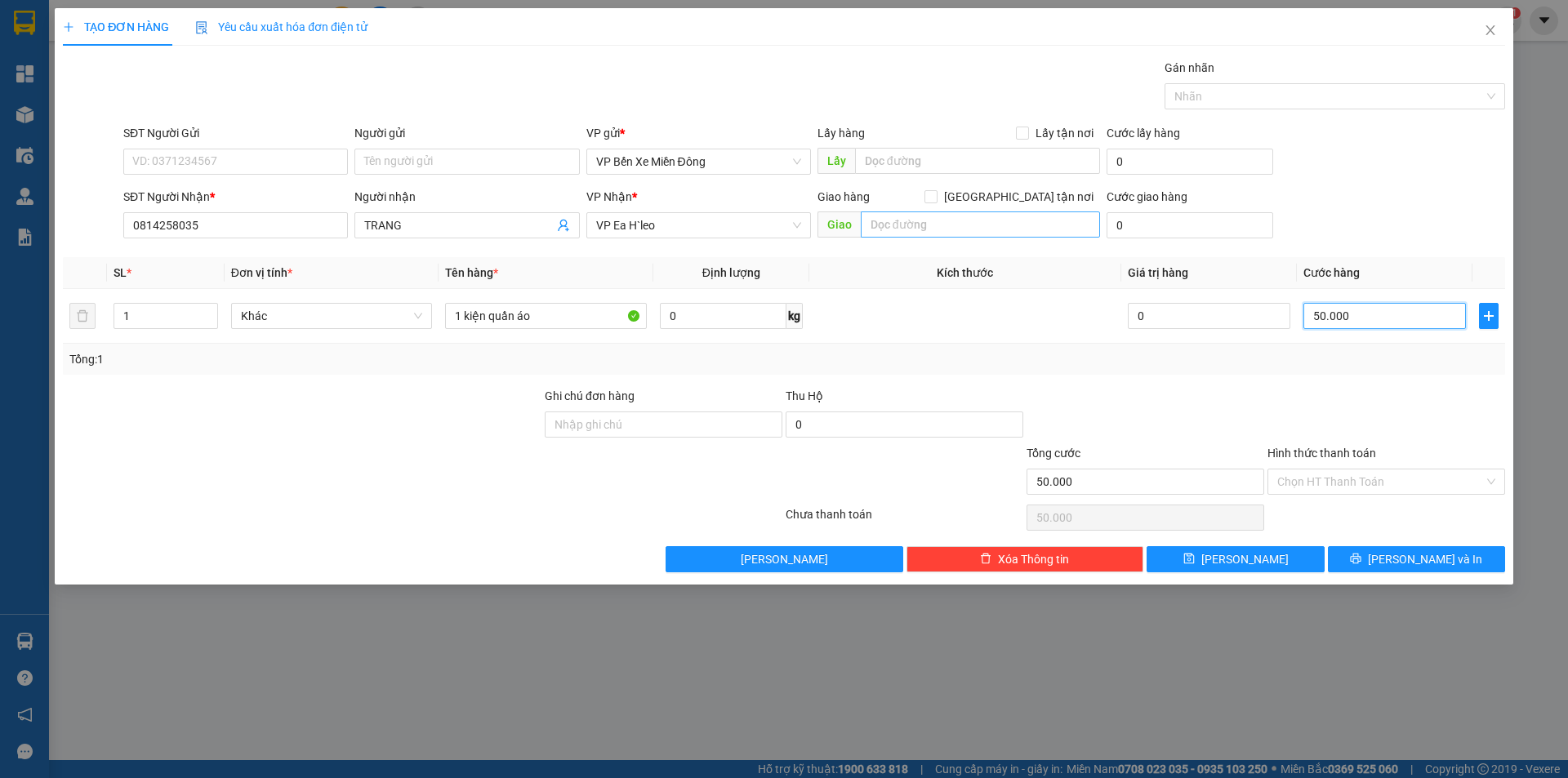
type input "50.000"
click at [896, 215] on input "text" at bounding box center [980, 224] width 239 height 26
type input "C"
click at [1203, 555] on button "[PERSON_NAME]" at bounding box center [1235, 559] width 177 height 26
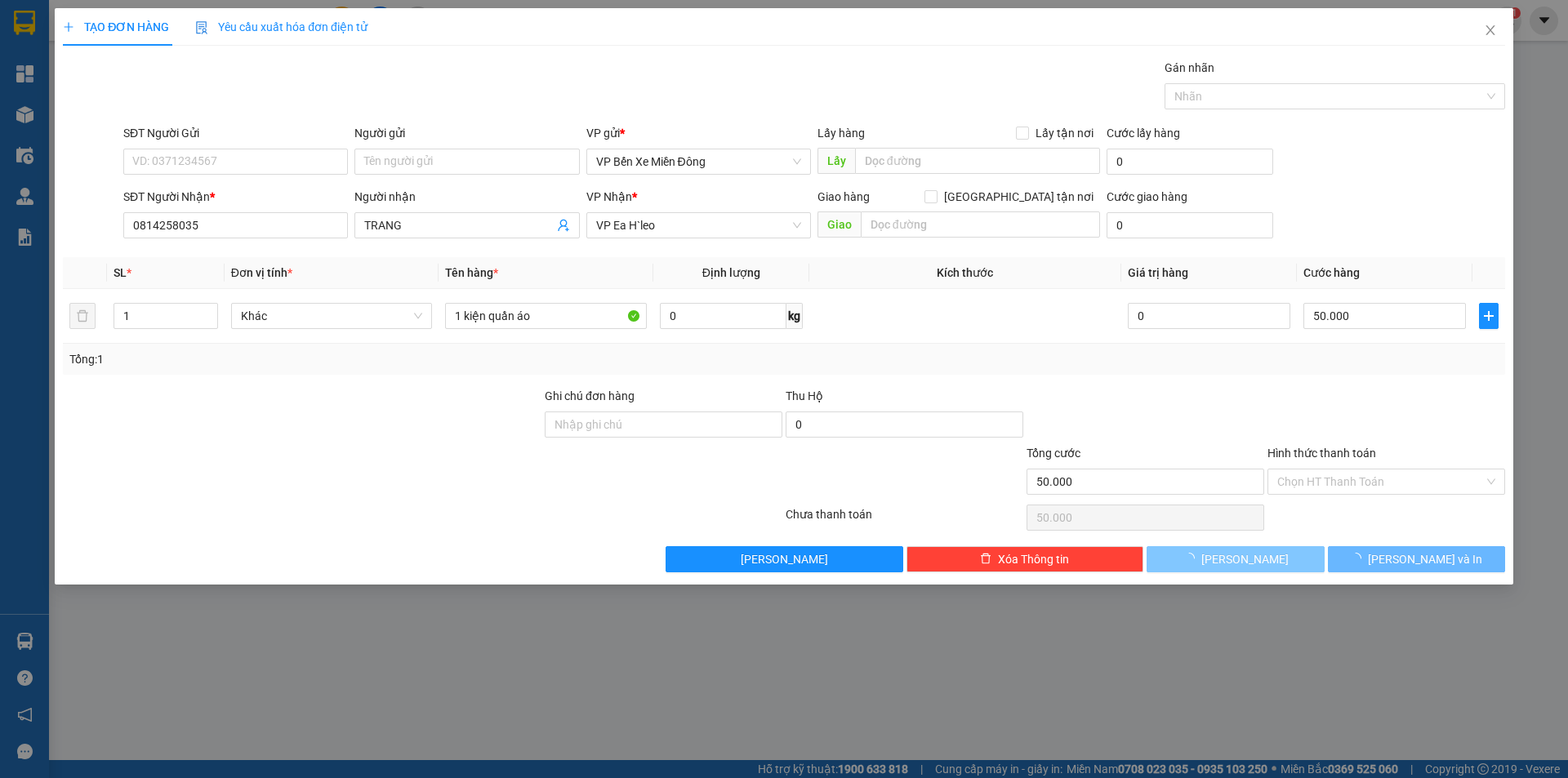
type input "0"
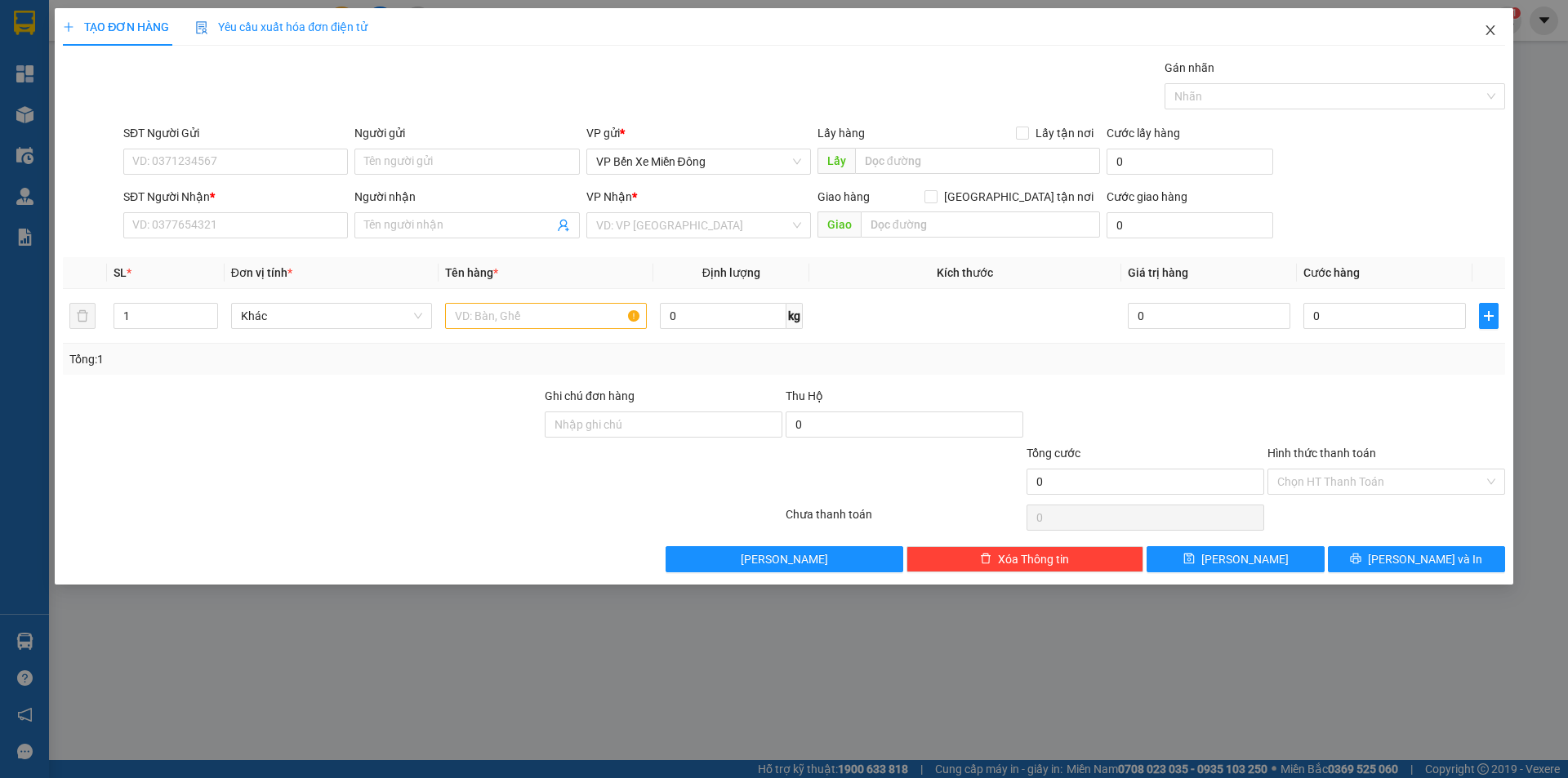
drag, startPoint x: 1125, startPoint y: 616, endPoint x: 1490, endPoint y: 34, distance: 687.0
click at [1490, 34] on icon "close" at bounding box center [1490, 29] width 13 height 13
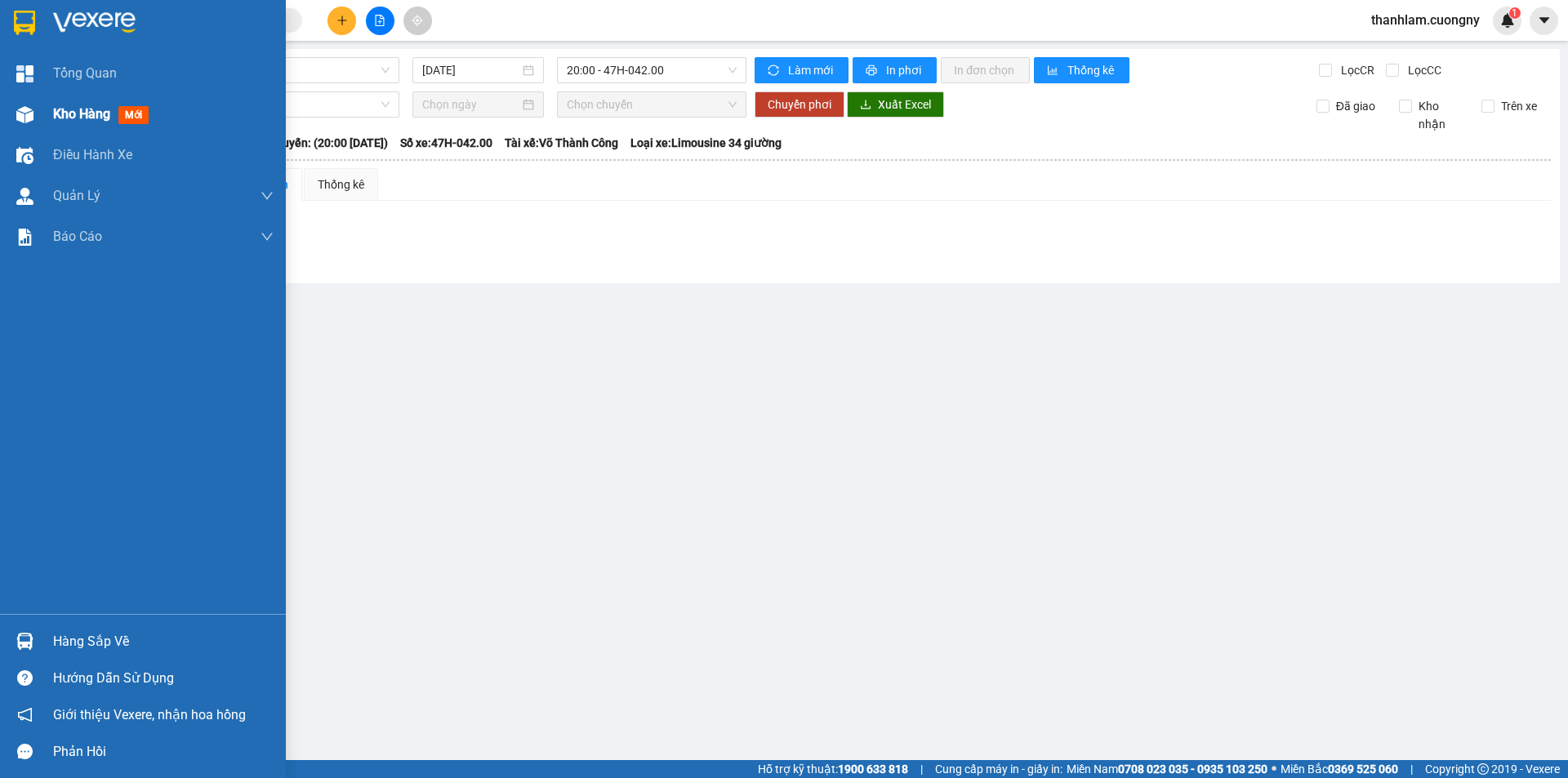
click at [65, 121] on span "Kho hàng" at bounding box center [81, 114] width 57 height 16
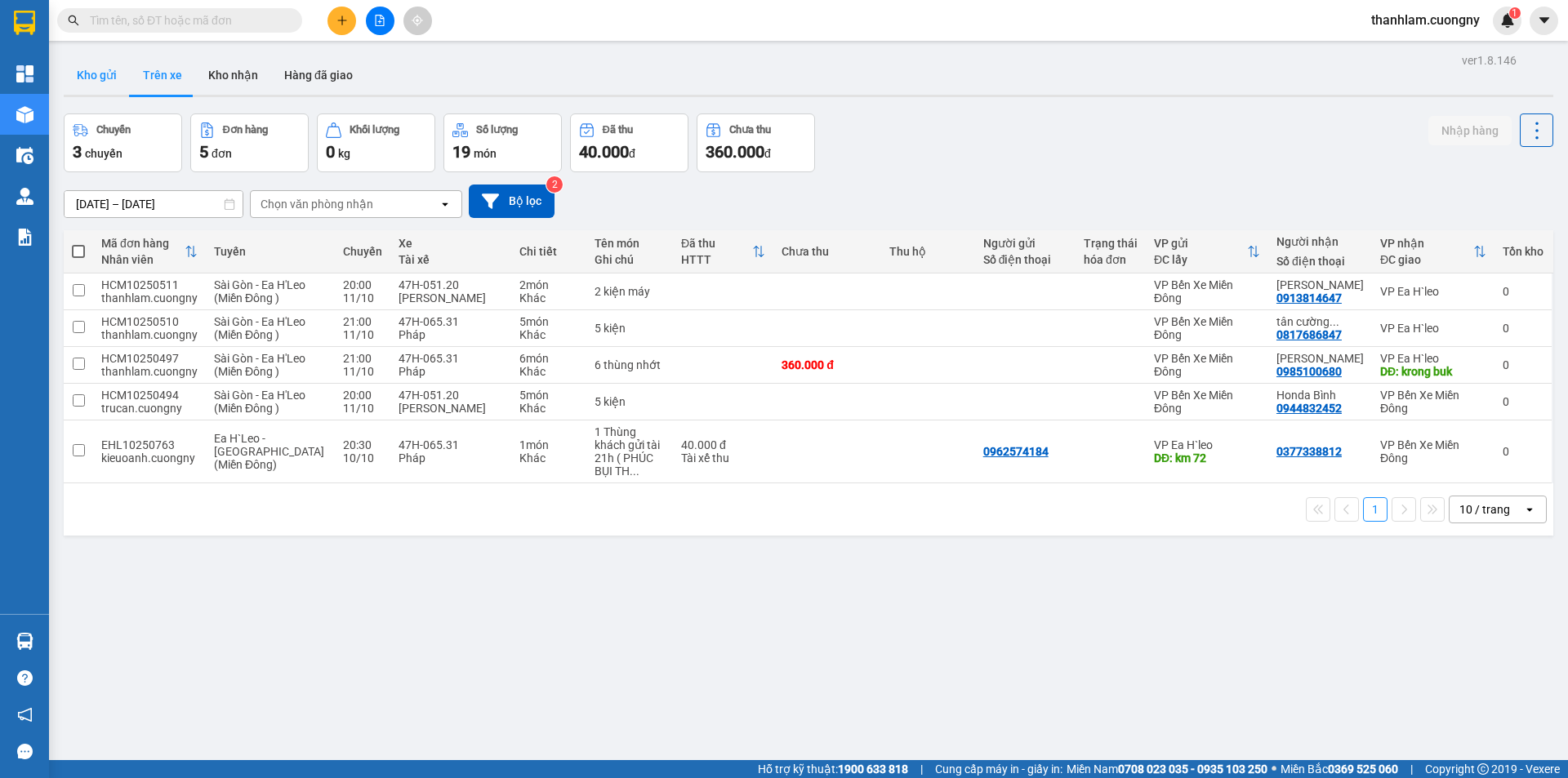
click at [116, 77] on button "Kho gửi" at bounding box center [97, 75] width 66 height 39
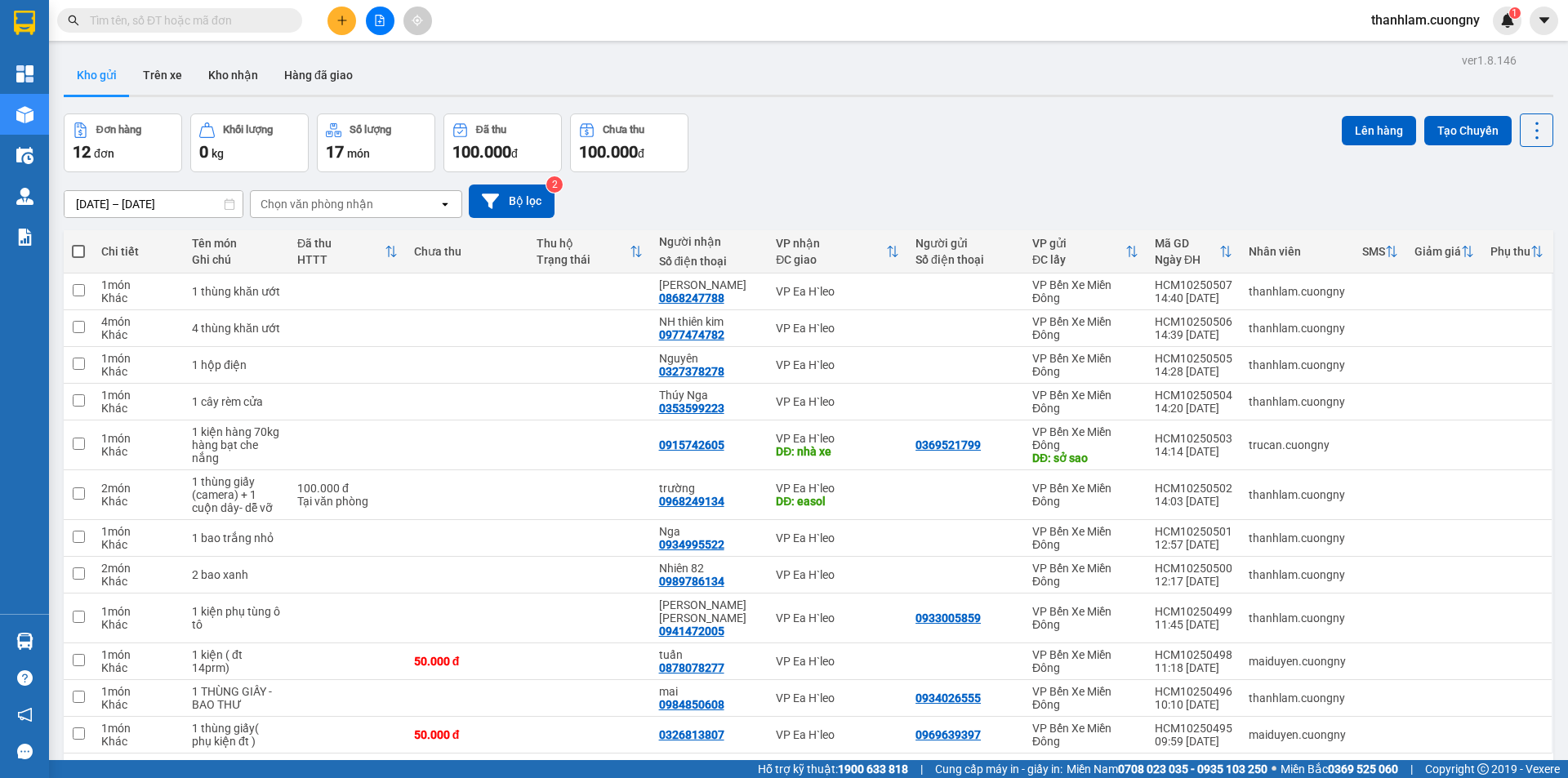
click at [133, 23] on input "text" at bounding box center [186, 20] width 193 height 18
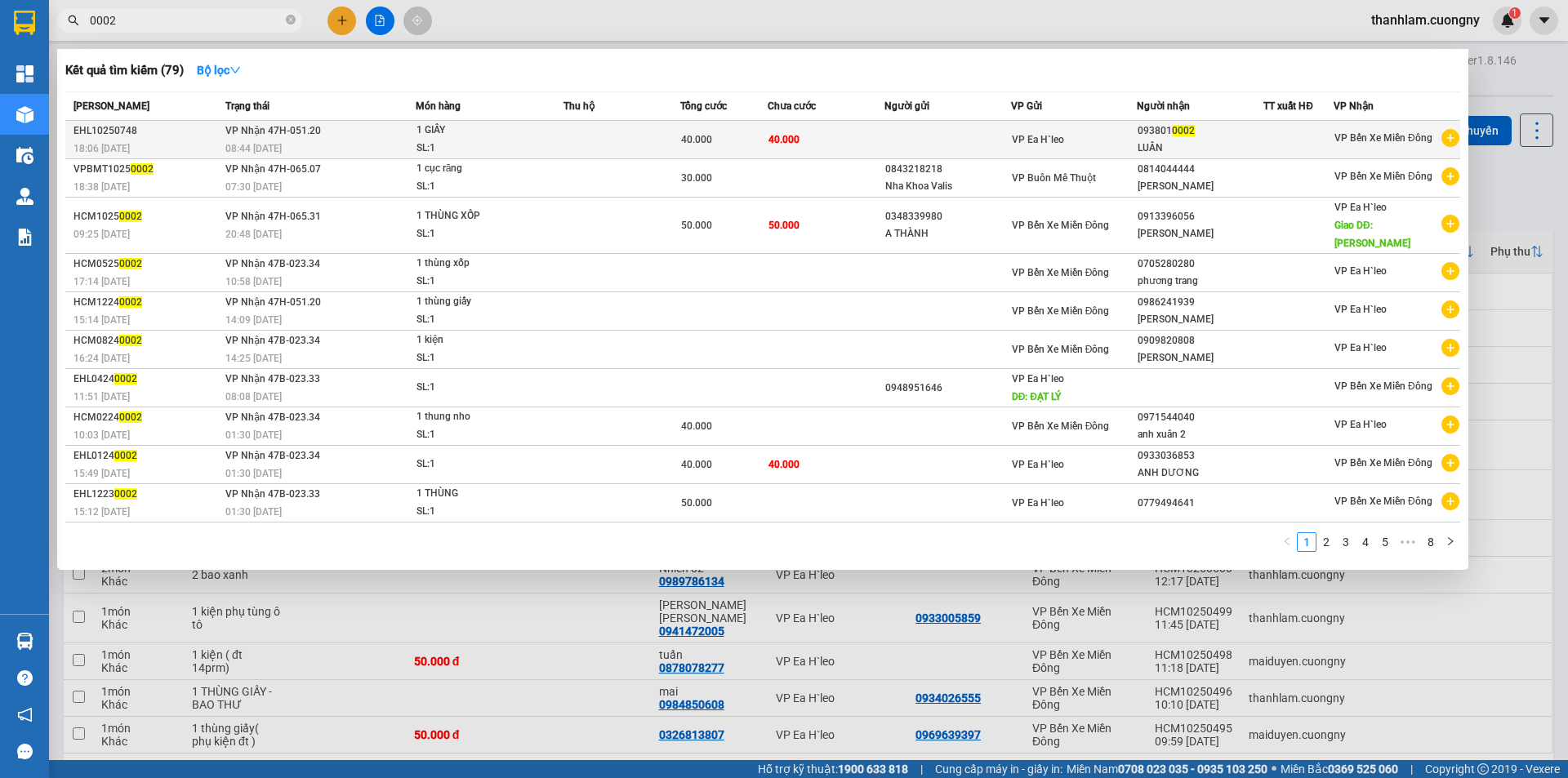
type input "0002"
click at [187, 138] on div "EHL10250748" at bounding box center [147, 131] width 147 height 17
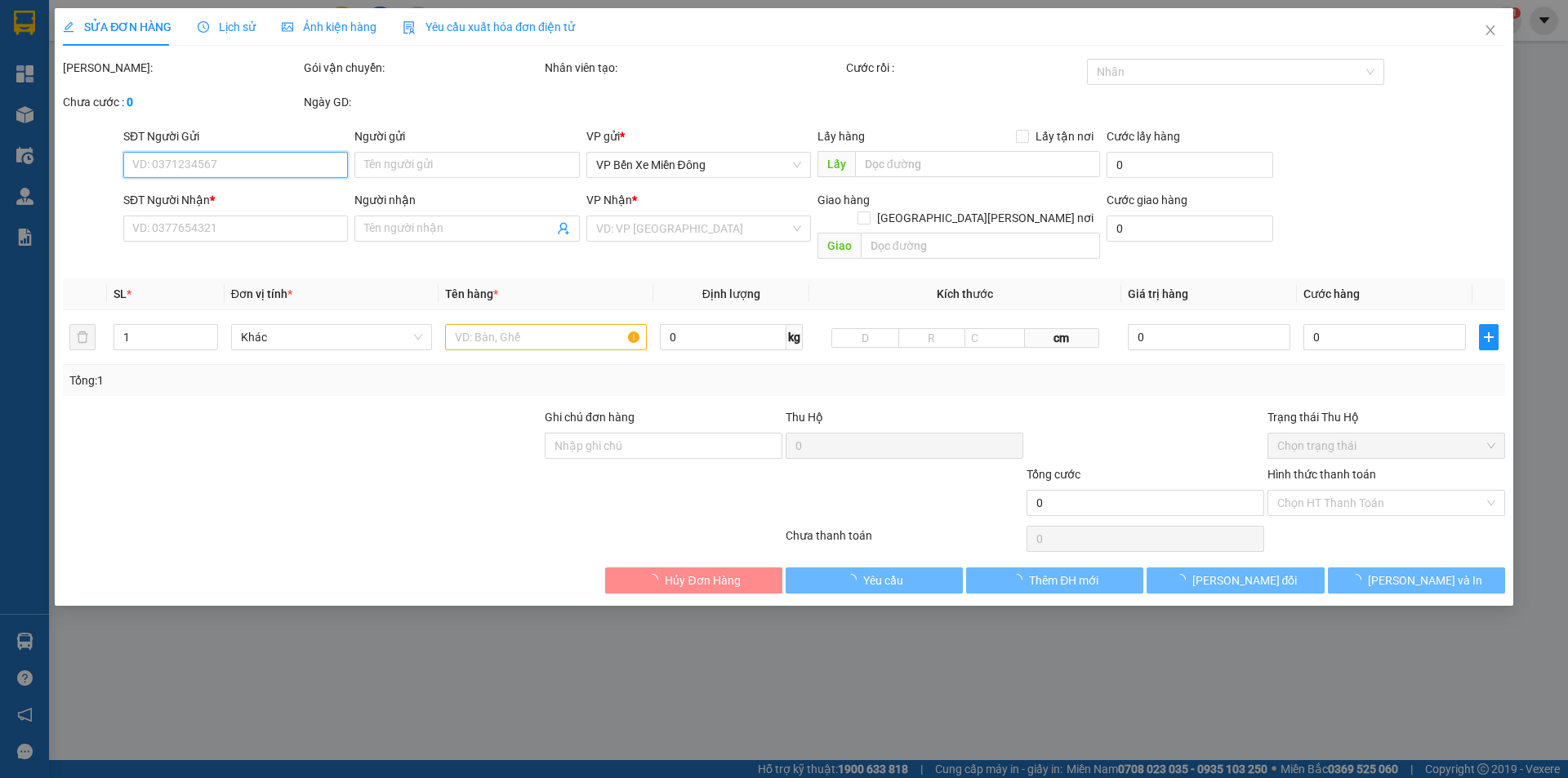
type input "0938010002"
type input "LUÂN"
type input "40.000"
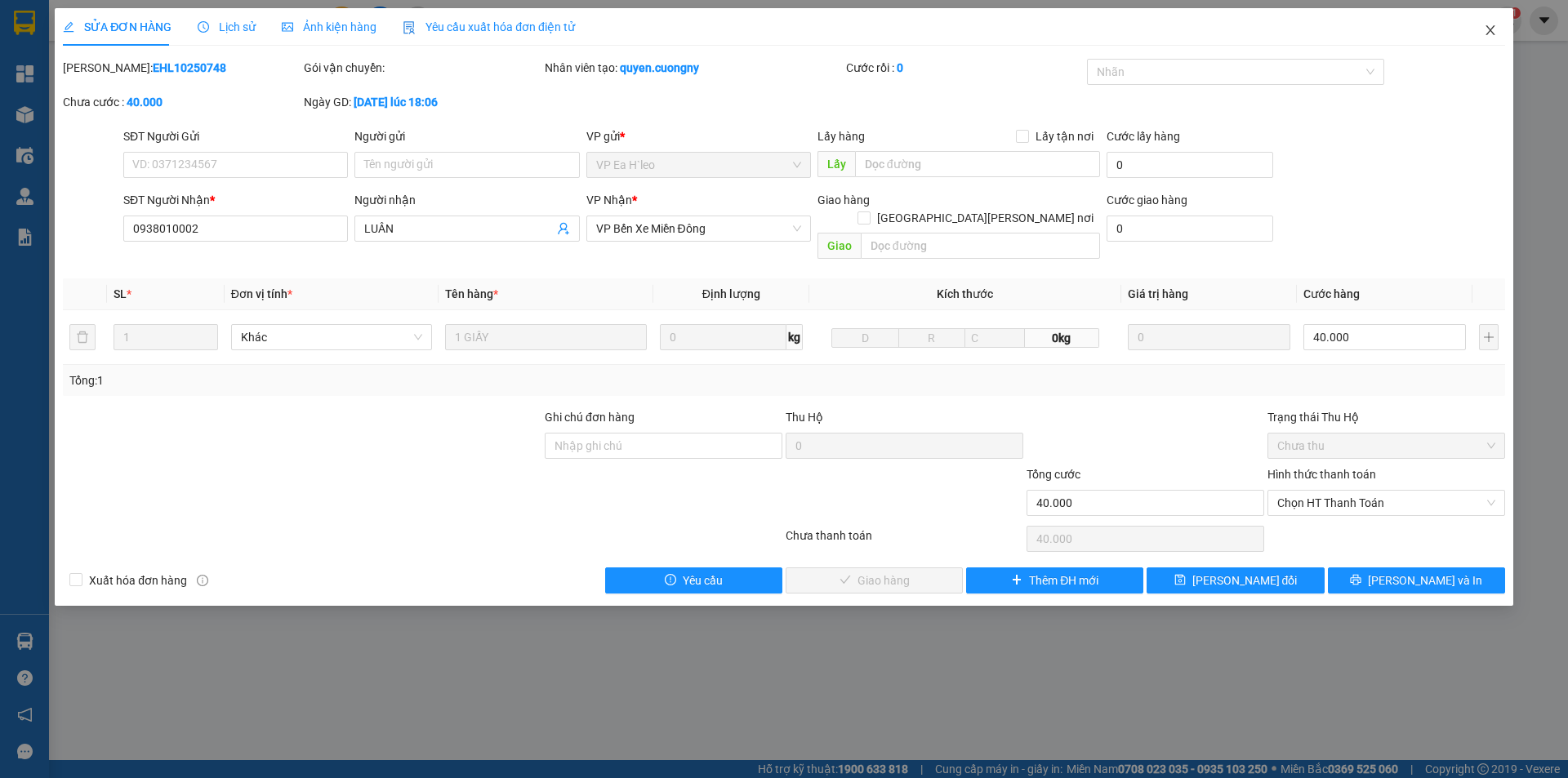
click at [1488, 30] on icon "close" at bounding box center [1490, 29] width 13 height 13
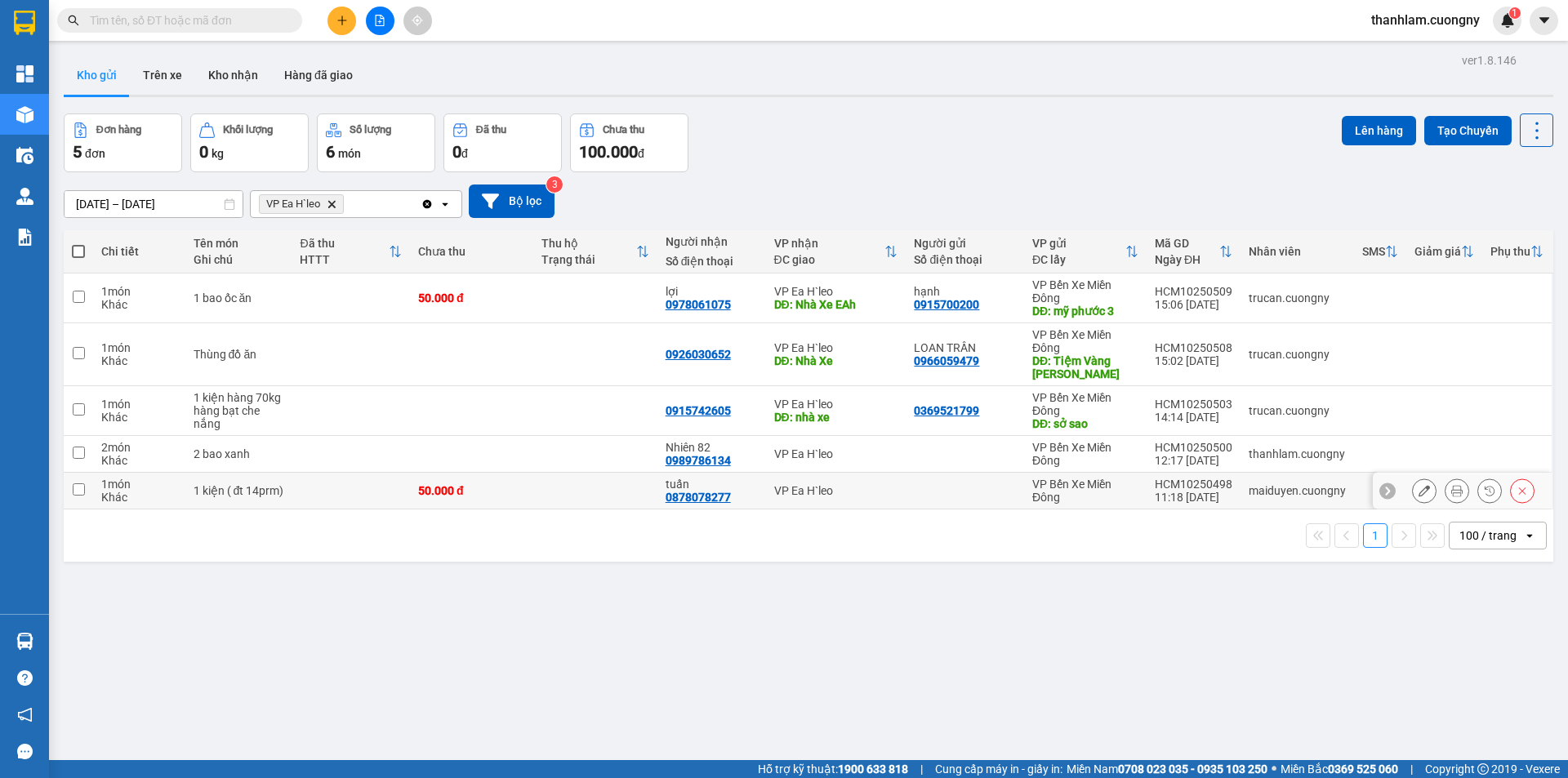
click at [483, 497] on td "50.000 đ" at bounding box center [471, 491] width 123 height 37
checkbox input "true"
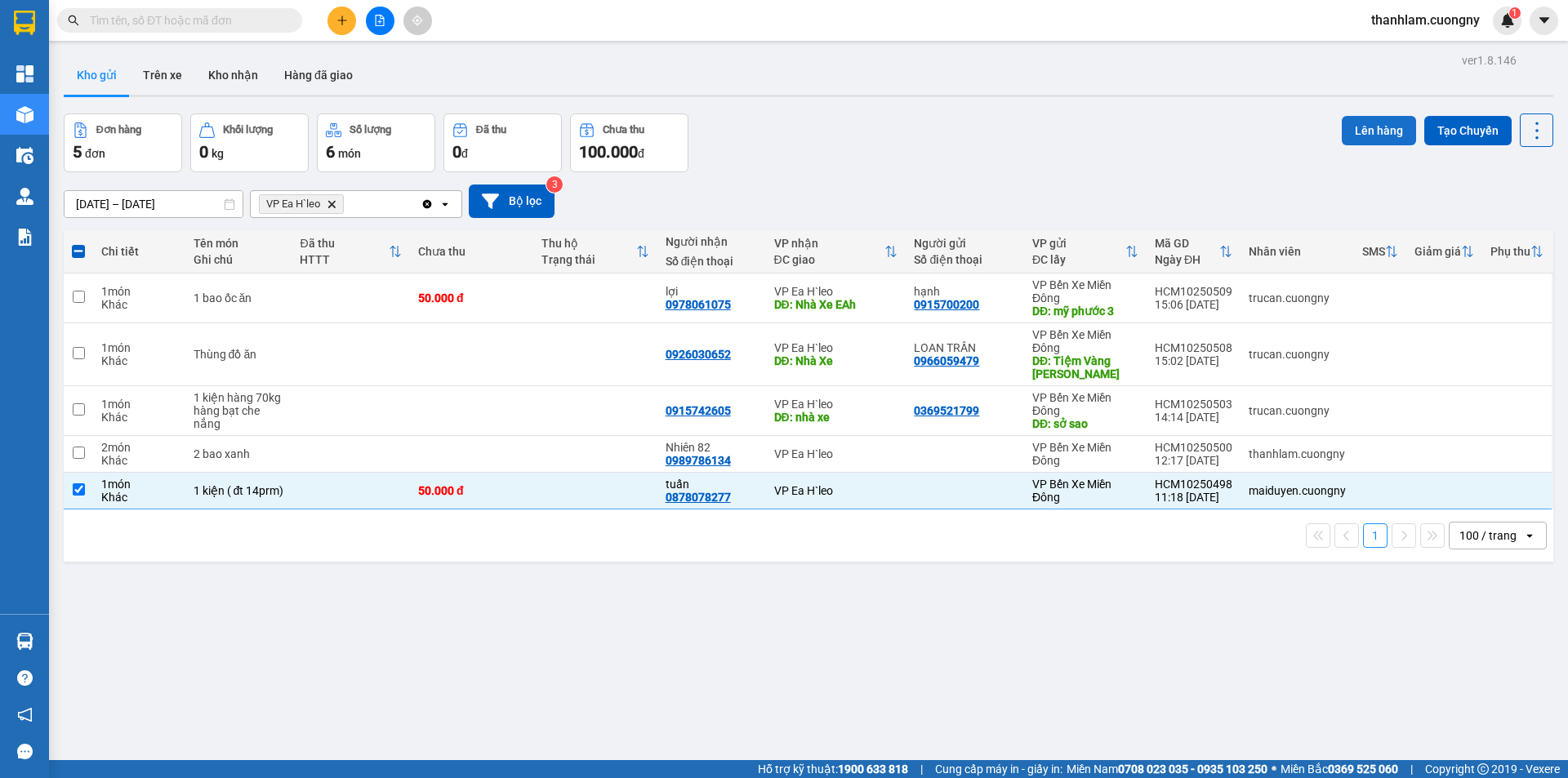
click at [1388, 129] on button "Lên hàng" at bounding box center [1378, 131] width 75 height 29
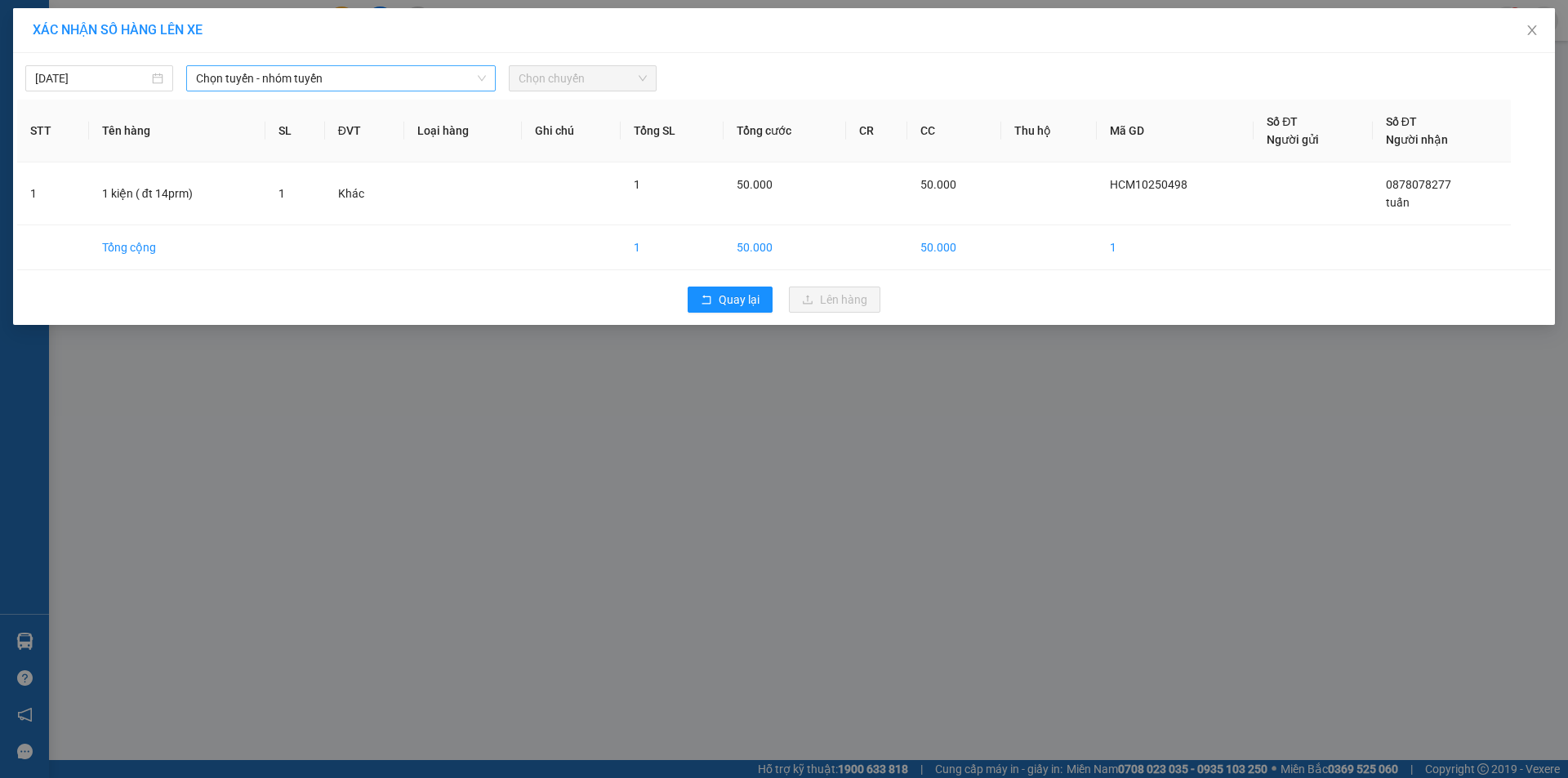
click at [461, 78] on span "Chọn tuyến - nhóm tuyến" at bounding box center [340, 78] width 290 height 24
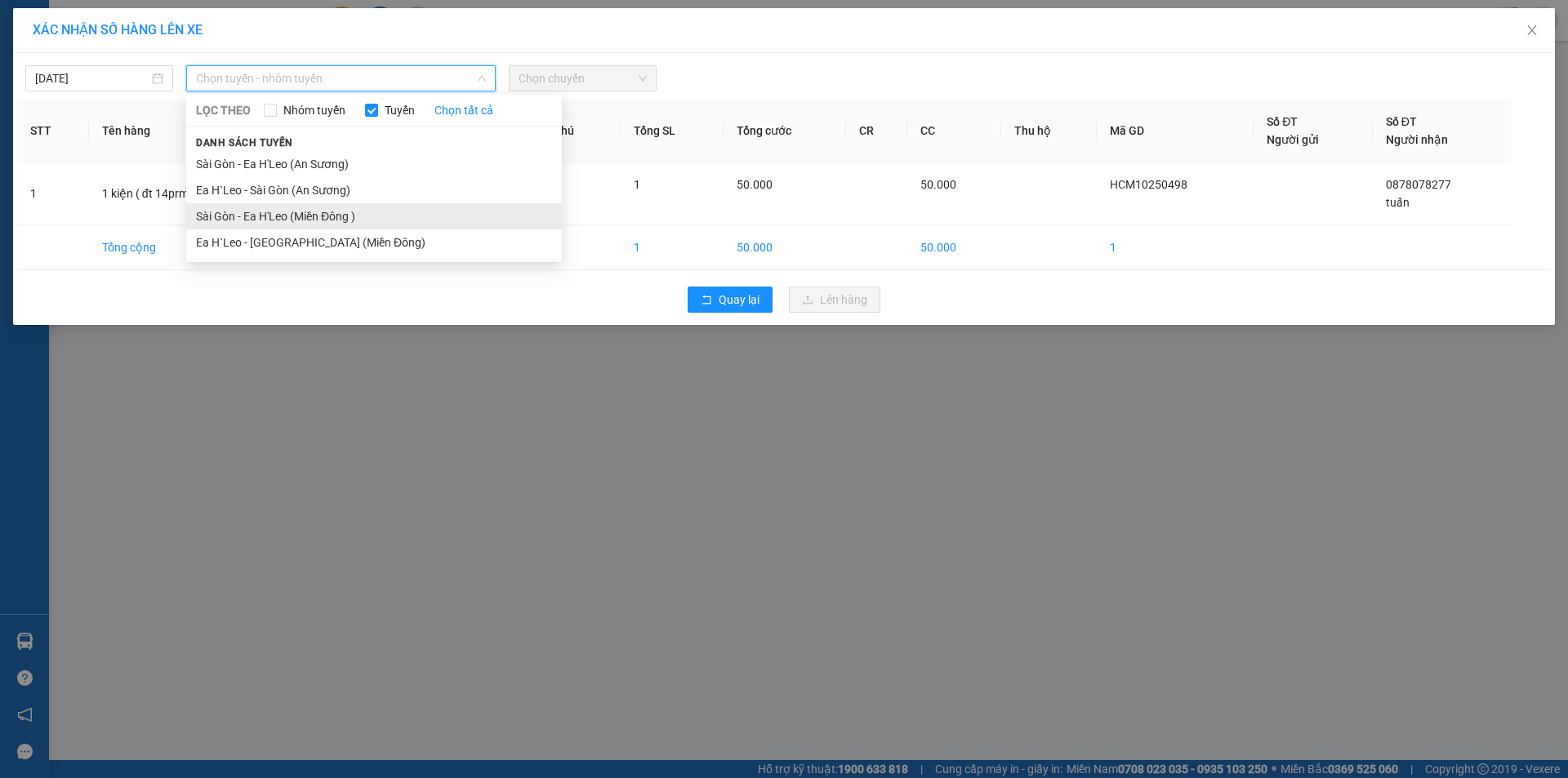
click at [438, 205] on li "Sài Gòn - Ea H'Leo (Miền Đông )" at bounding box center [374, 216] width 376 height 26
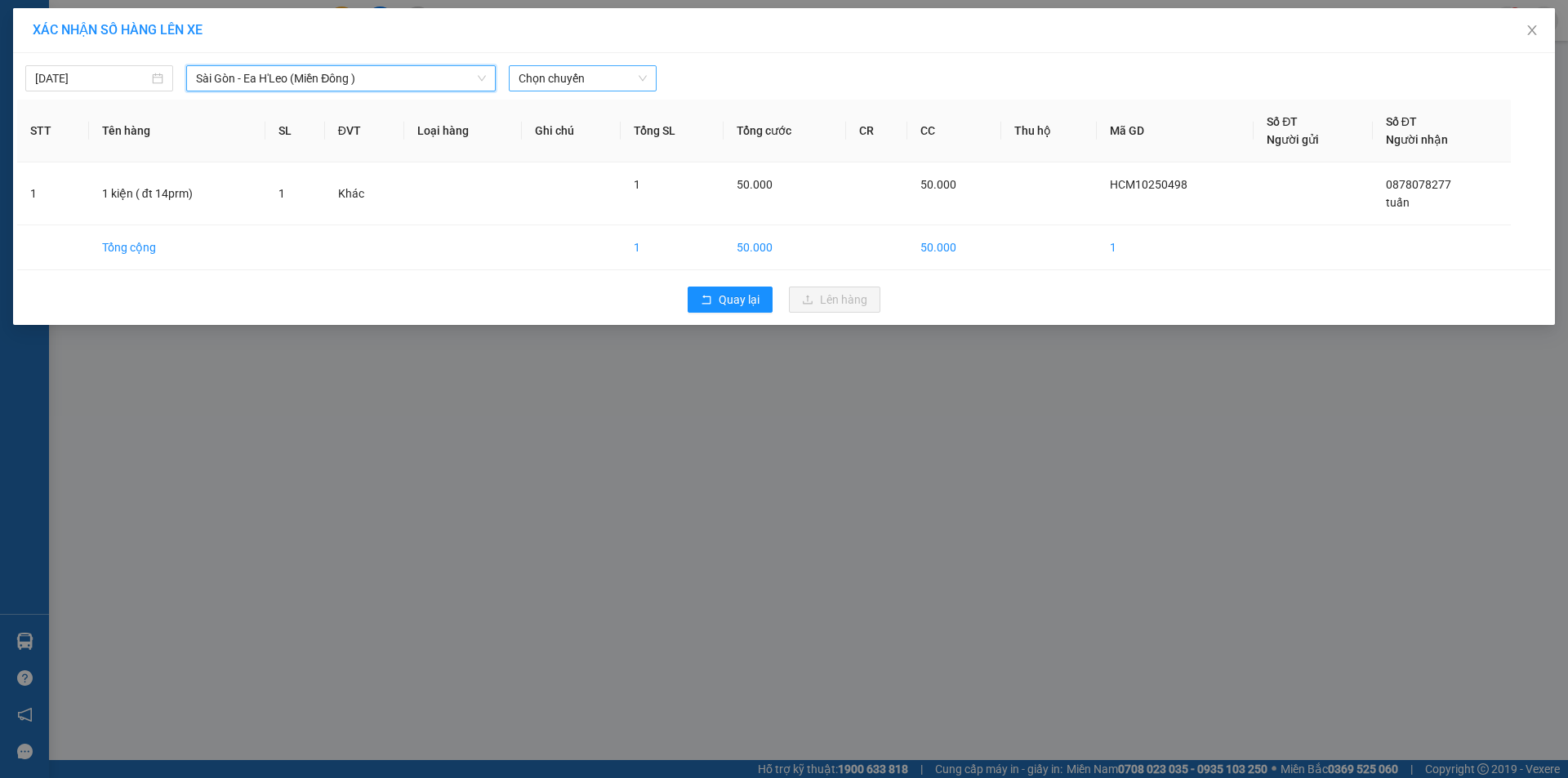
click at [549, 82] on span "Chọn chuyến" at bounding box center [582, 78] width 128 height 24
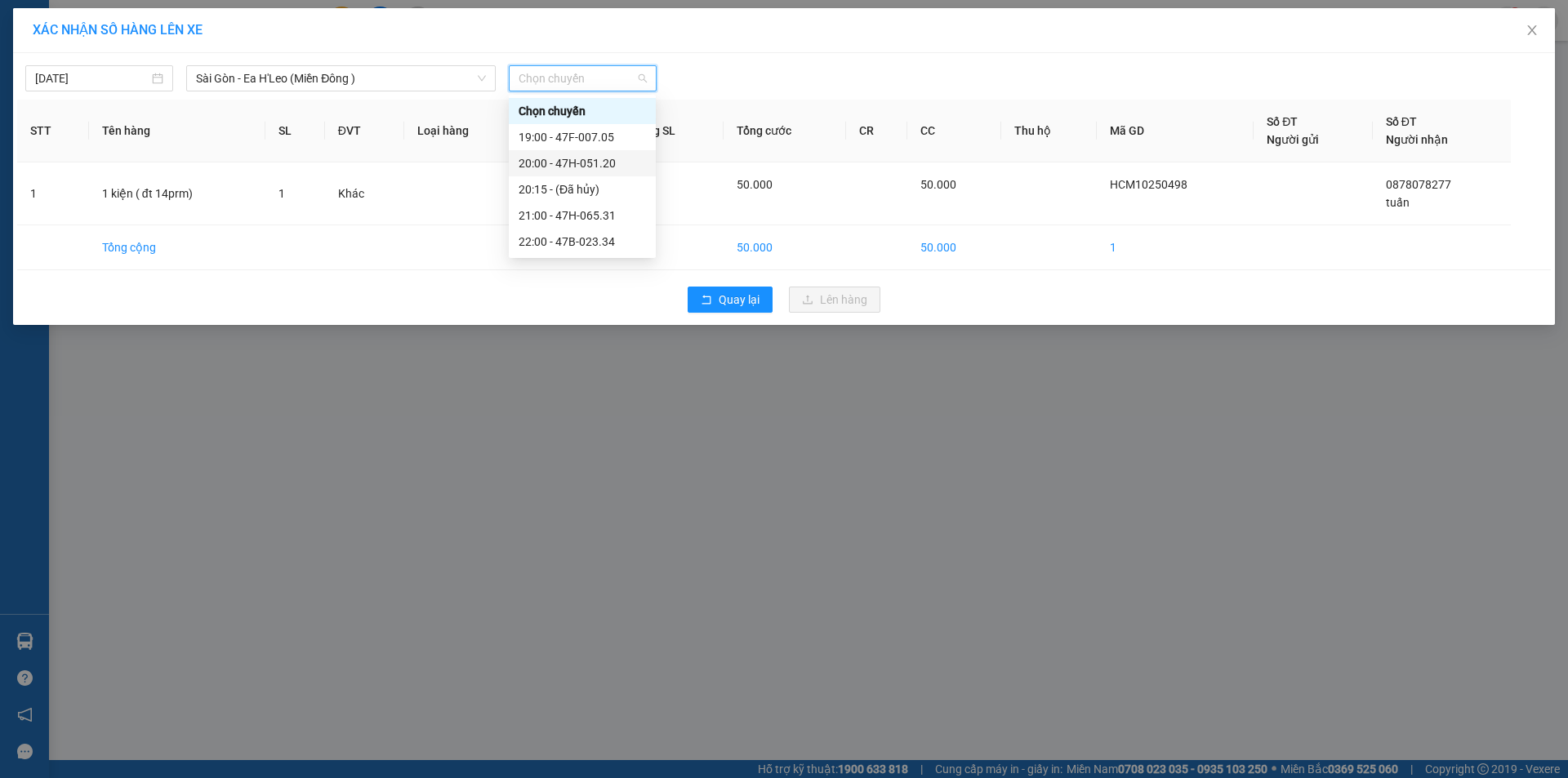
click at [561, 161] on div "20:00 - 47H-051.20" at bounding box center [581, 163] width 127 height 18
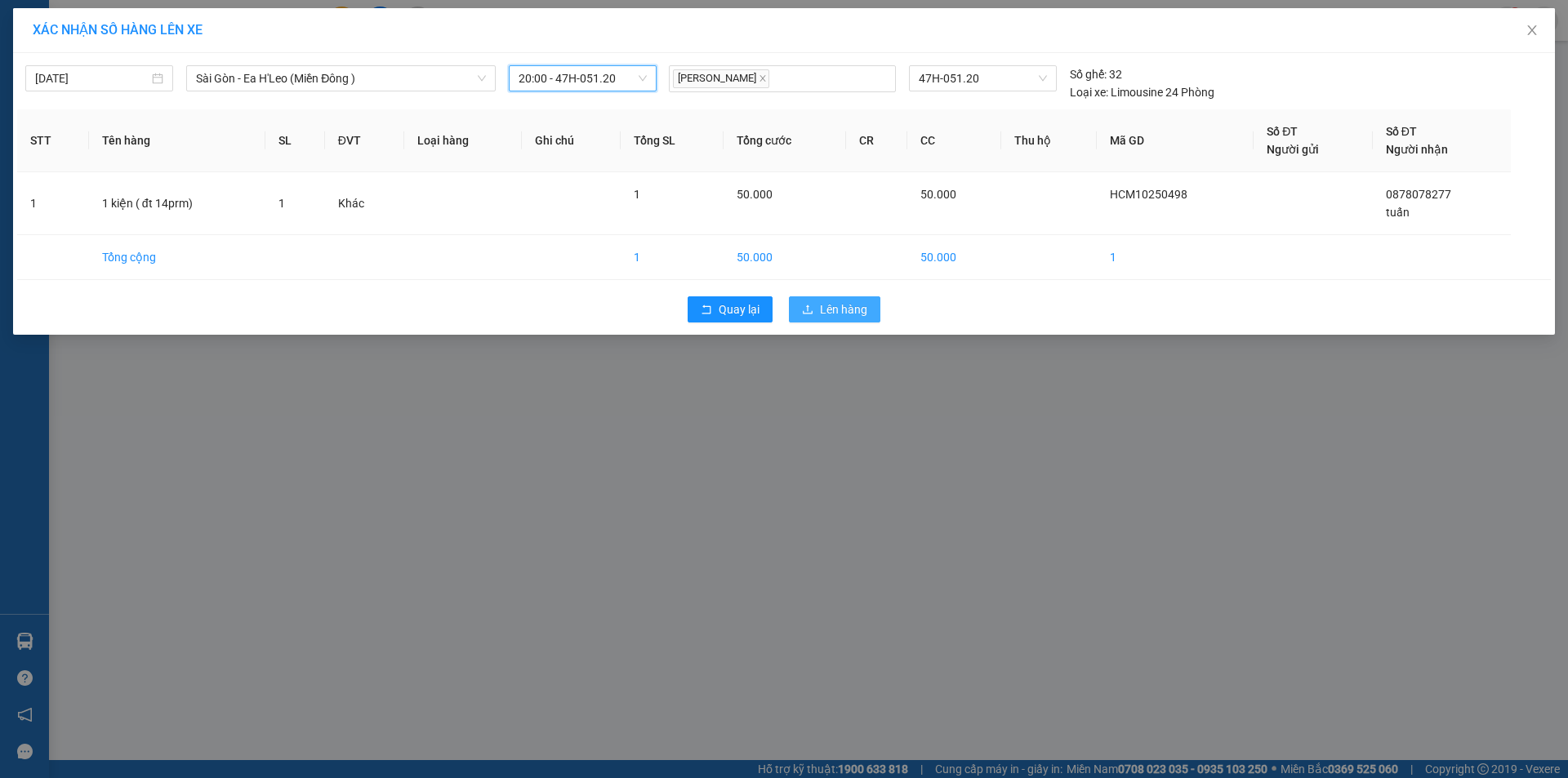
click at [814, 312] on button "Lên hàng" at bounding box center [834, 309] width 91 height 26
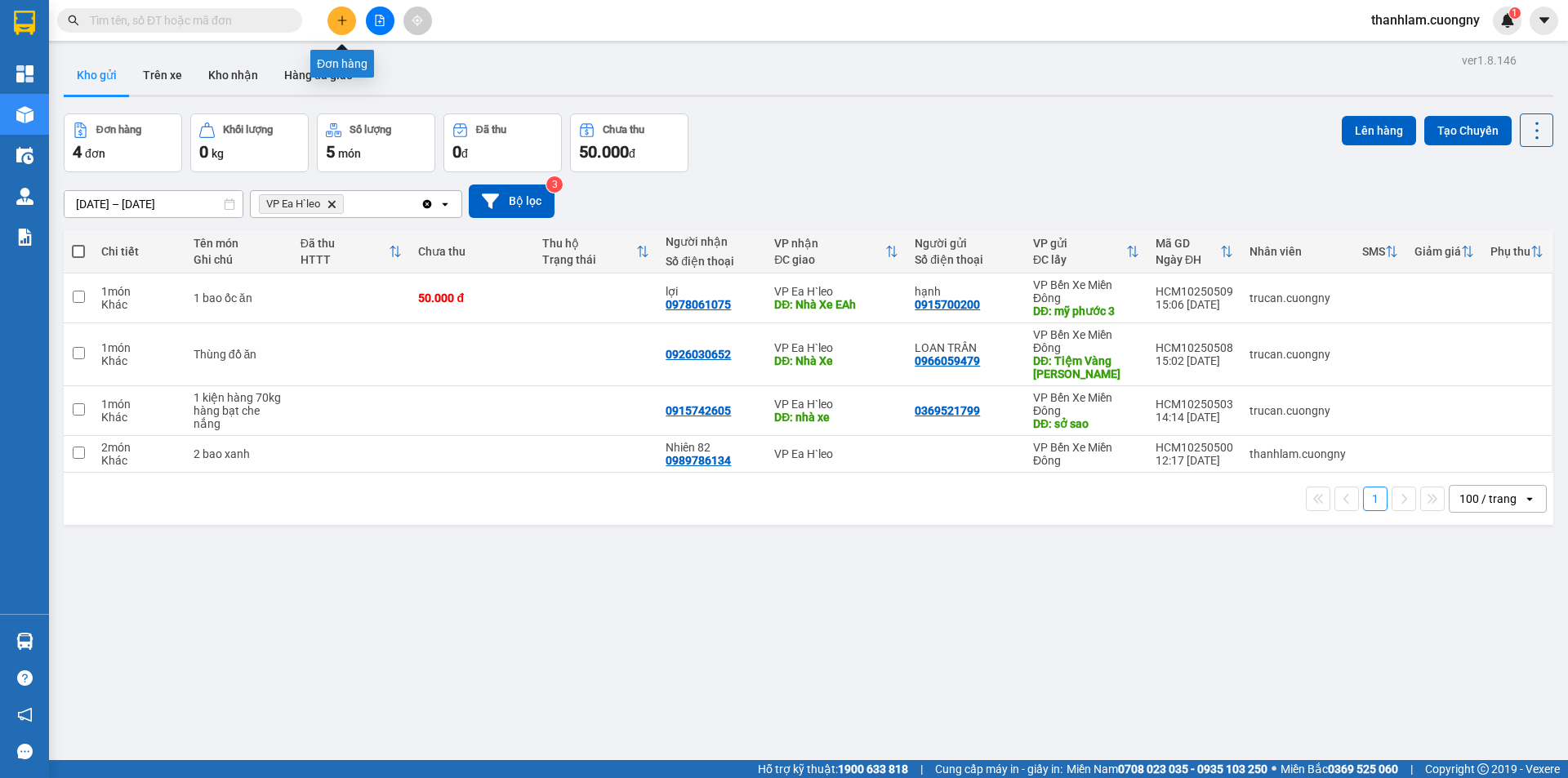
click at [334, 16] on button at bounding box center [341, 20] width 28 height 28
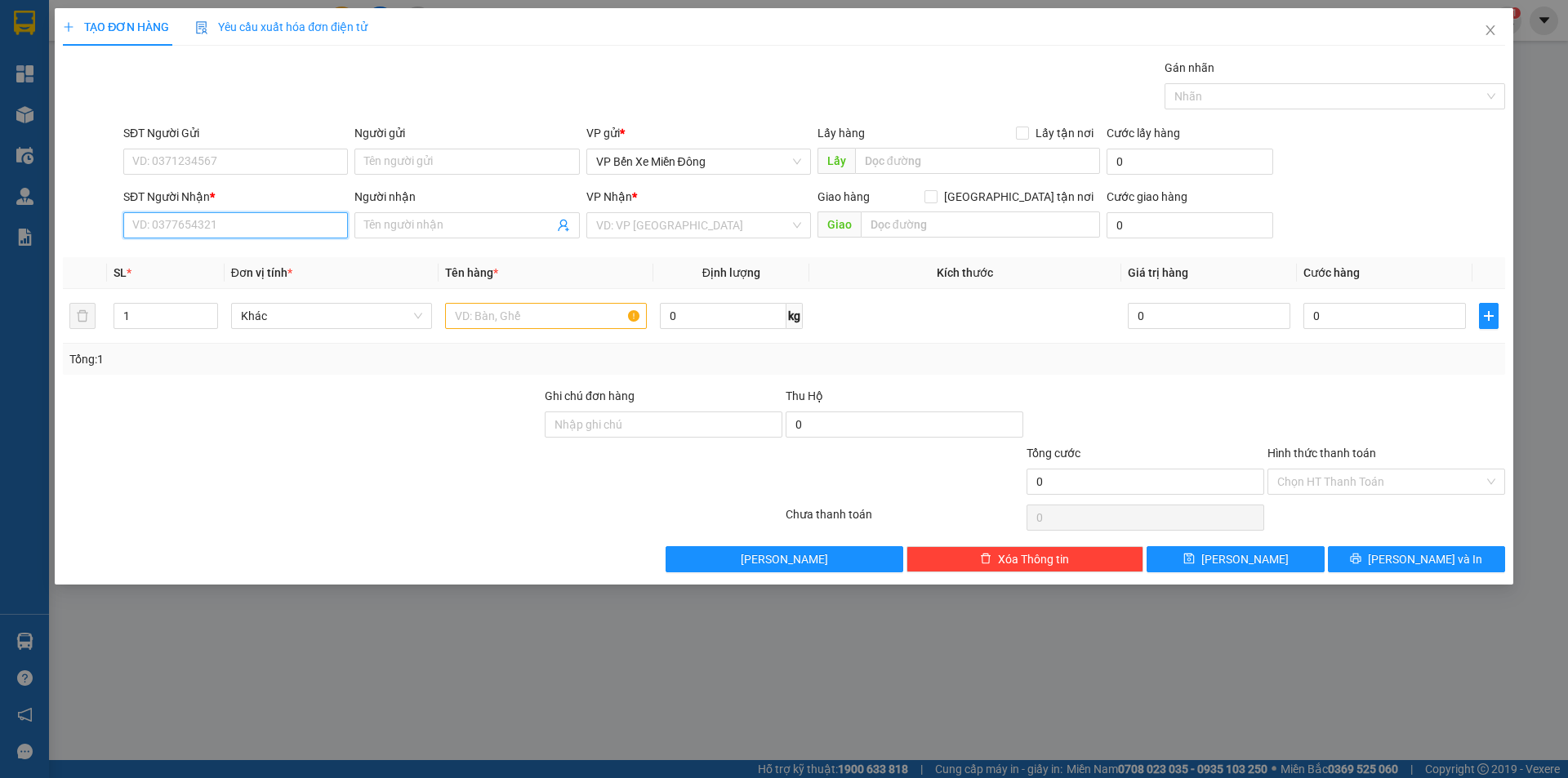
click at [158, 214] on input "SĐT Người Nhận *" at bounding box center [235, 225] width 225 height 26
type input "0975277174"
click at [145, 258] on div "0975277174 - Thiên Phát" at bounding box center [235, 258] width 204 height 18
type input "Thiên Phát"
type input "nhà xe"
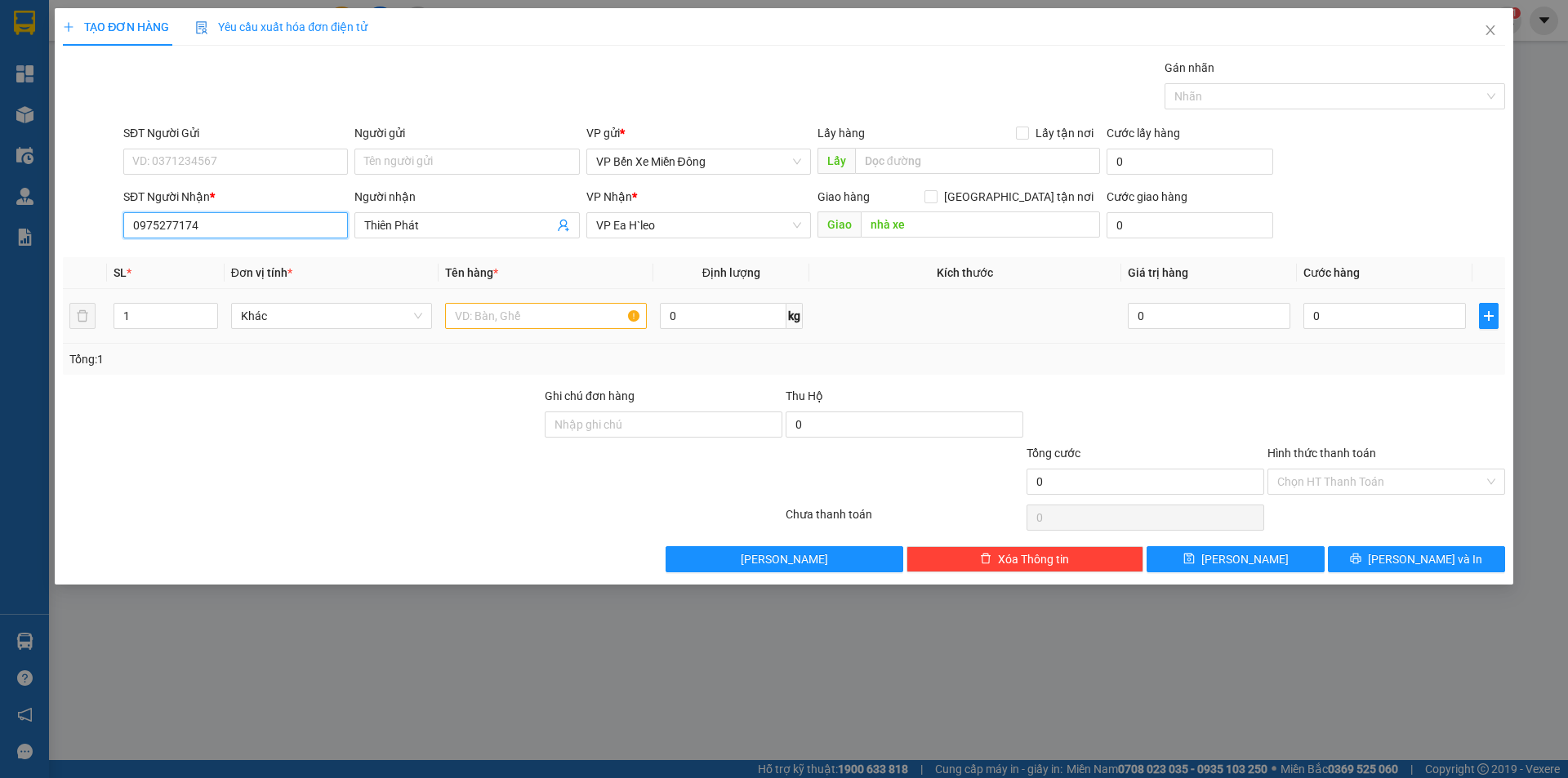
type input "0975277174"
click at [547, 327] on input "text" at bounding box center [546, 316] width 202 height 26
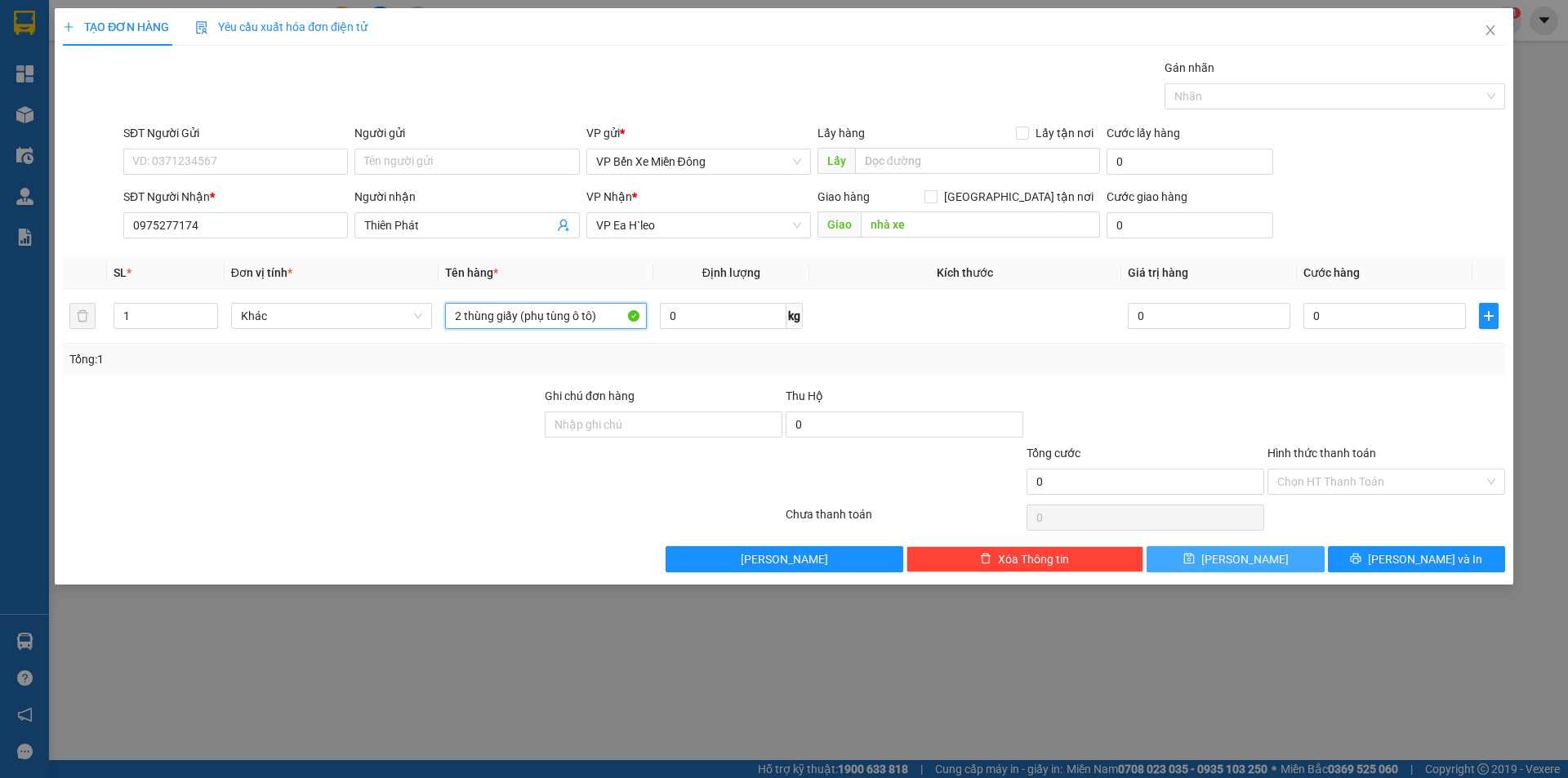
type input "2 thùng giấy (phụ tùng ô tô)"
click at [1235, 558] on span "[PERSON_NAME]" at bounding box center [1244, 559] width 87 height 18
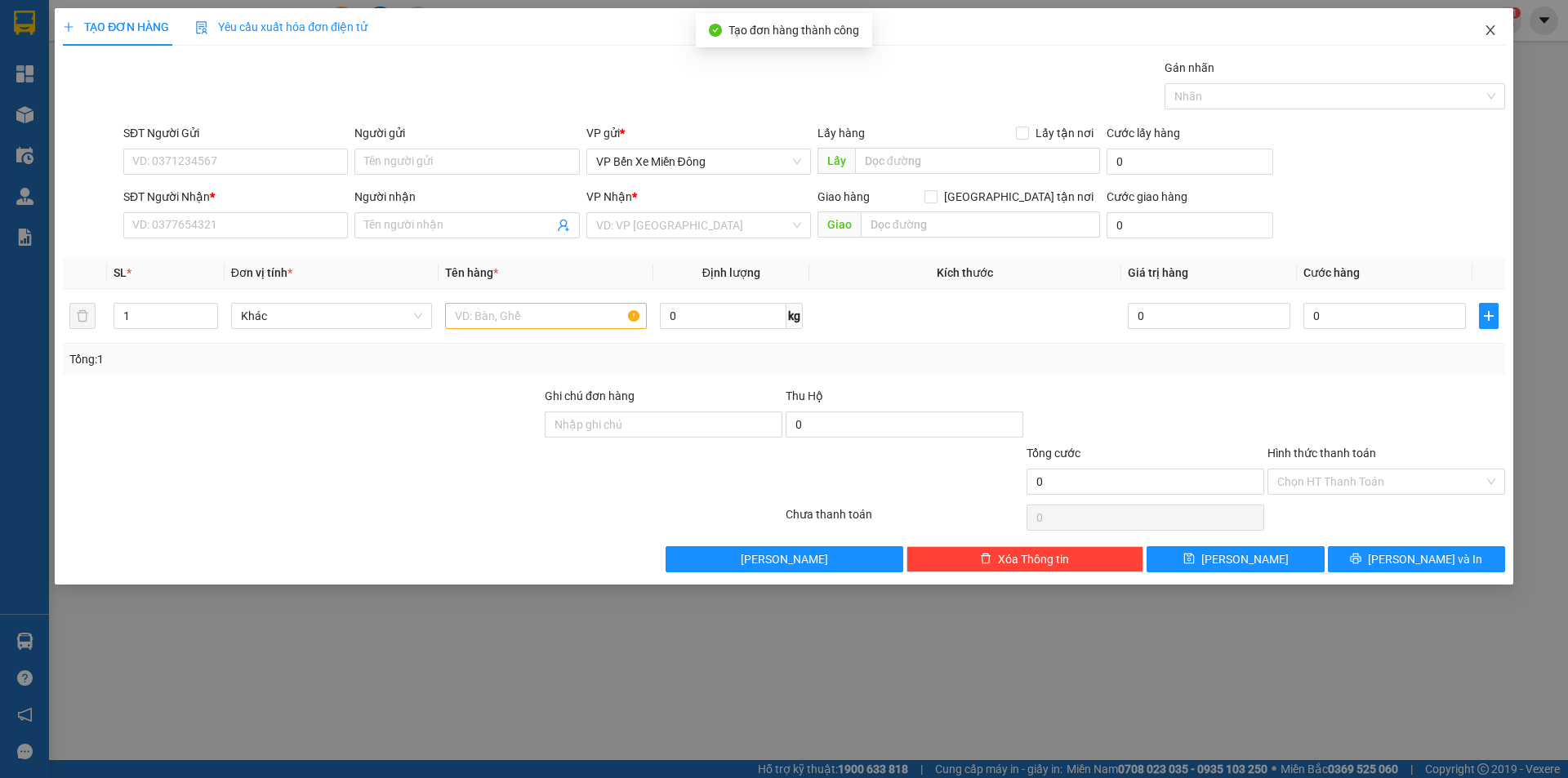
click at [1481, 38] on span "Close" at bounding box center [1490, 30] width 46 height 46
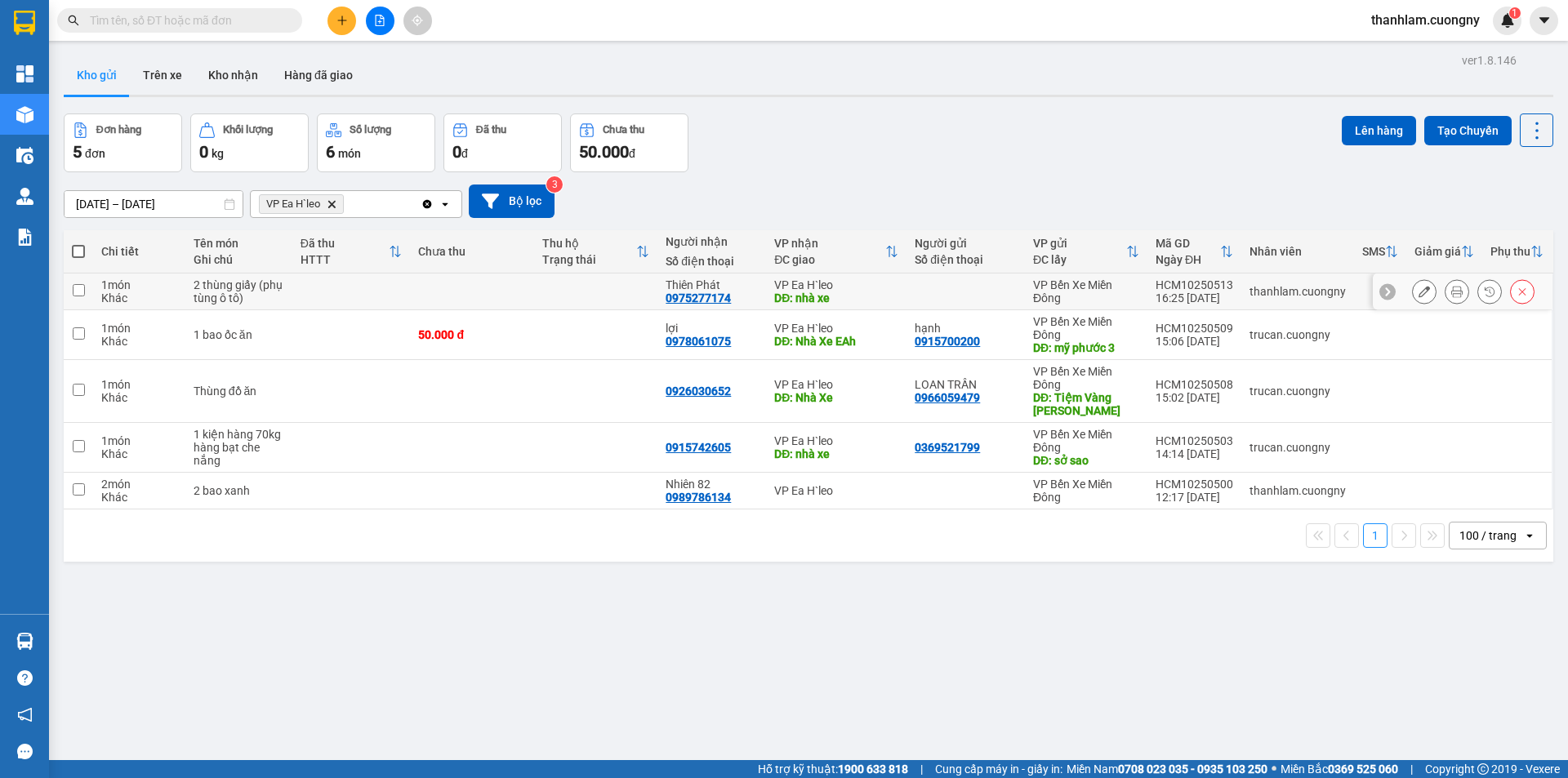
click at [285, 282] on td "2 thùng giấy (phụ tùng ô tô)" at bounding box center [238, 292] width 107 height 37
checkbox input "true"
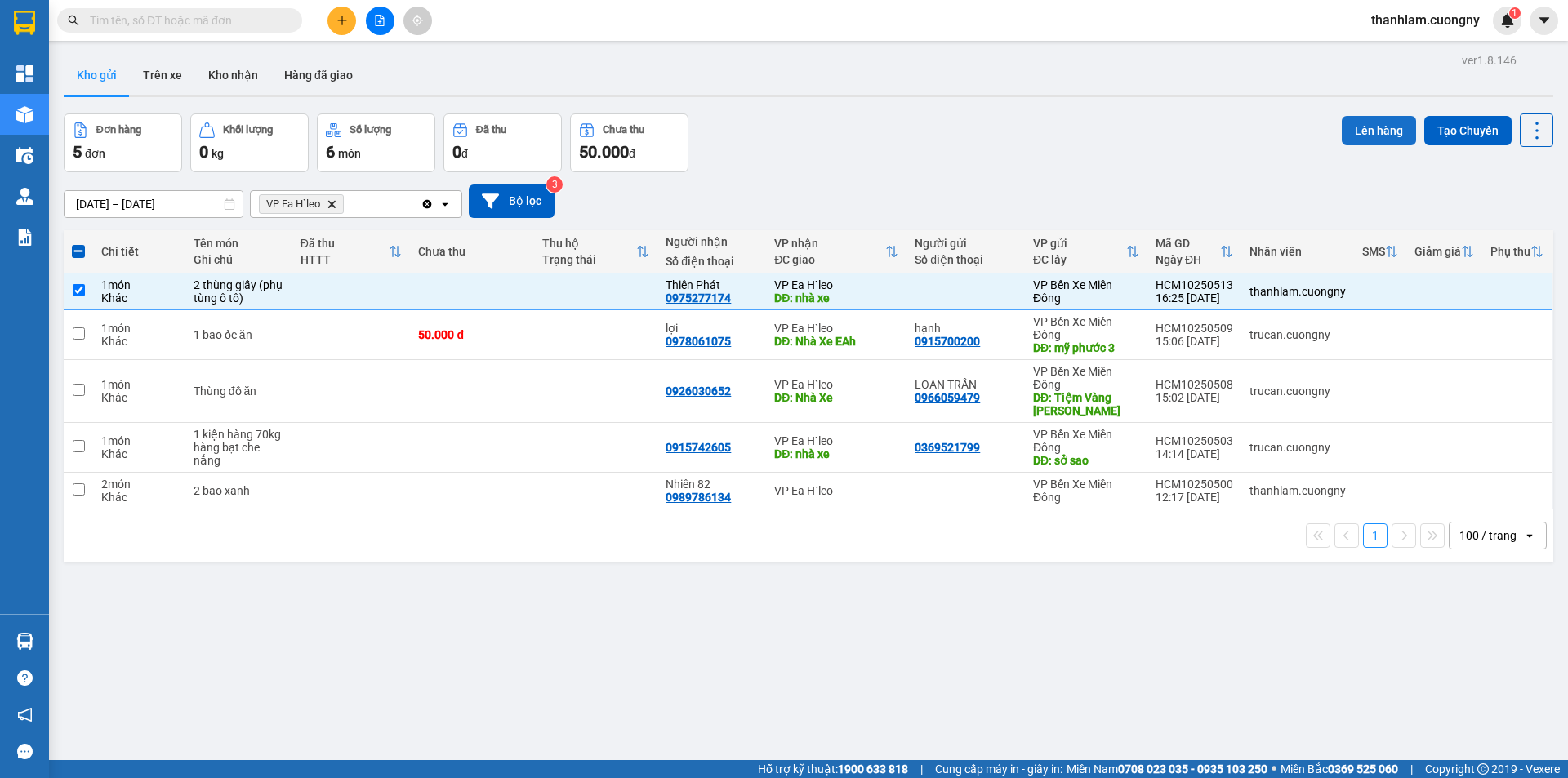
click at [1344, 132] on button "Lên hàng" at bounding box center [1378, 131] width 75 height 29
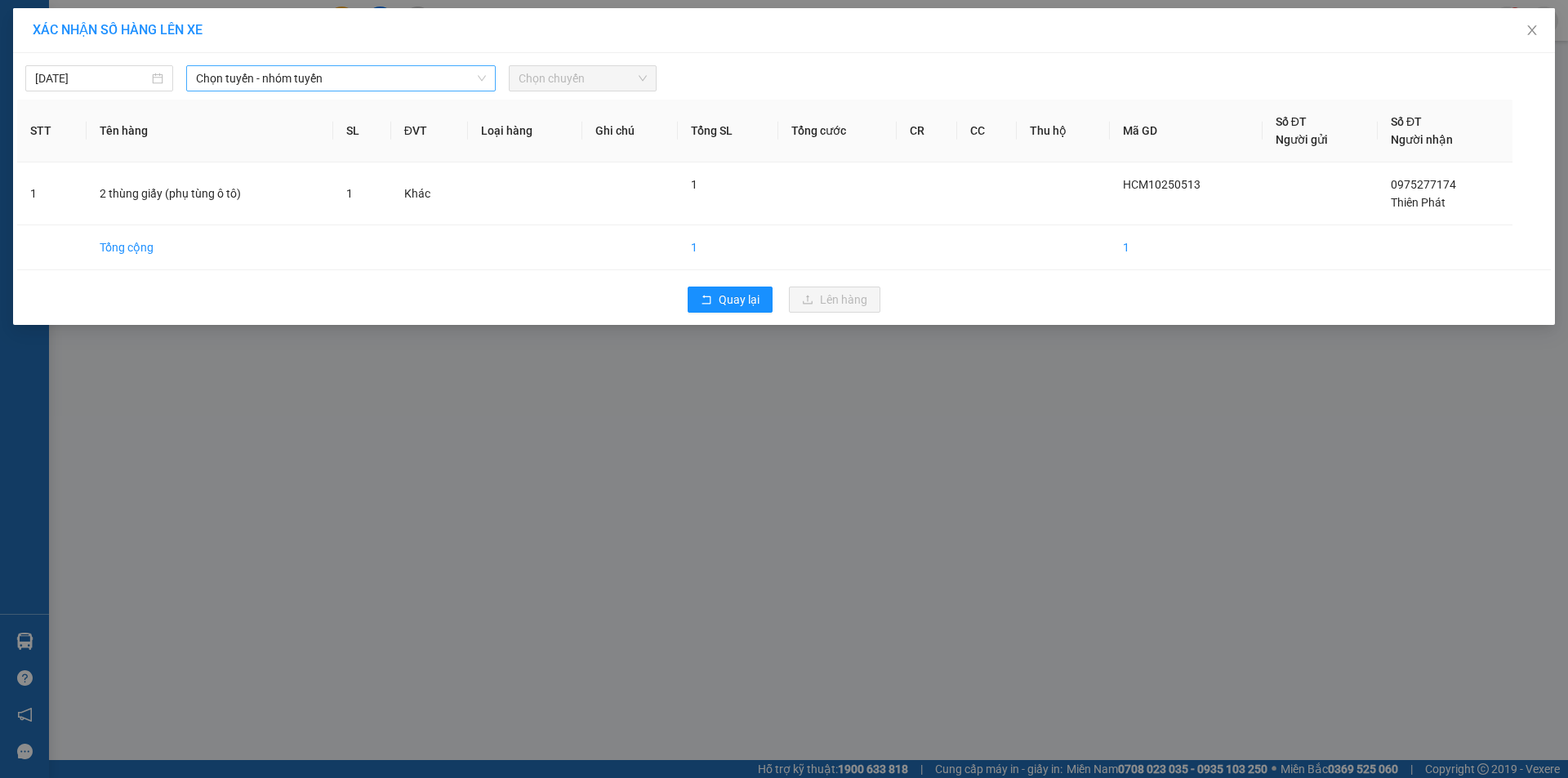
click at [265, 87] on span "Chọn tuyến - nhóm tuyến" at bounding box center [340, 78] width 290 height 24
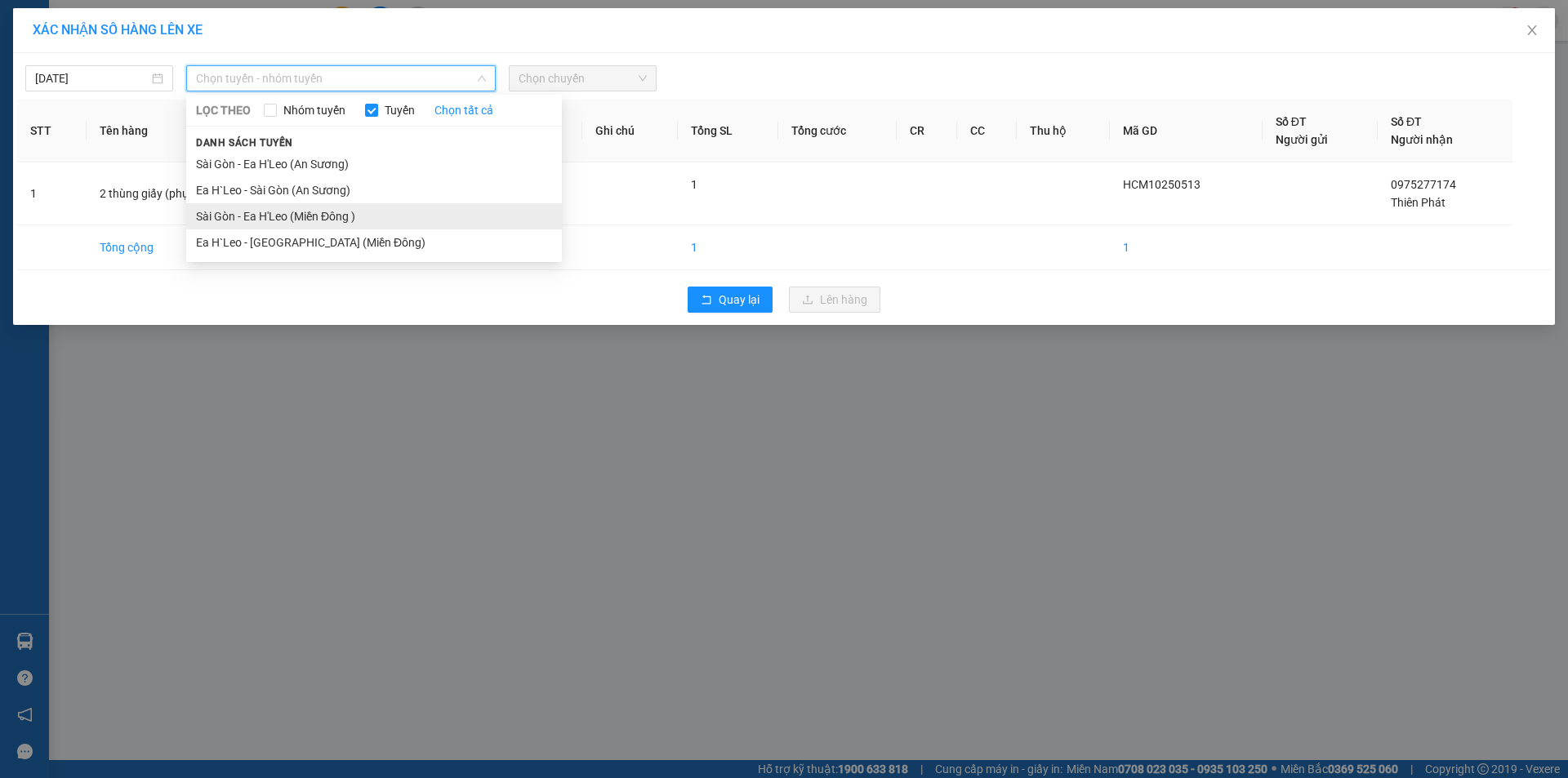
click at [288, 215] on li "Sài Gòn - Ea H'Leo (Miền Đông )" at bounding box center [374, 216] width 376 height 26
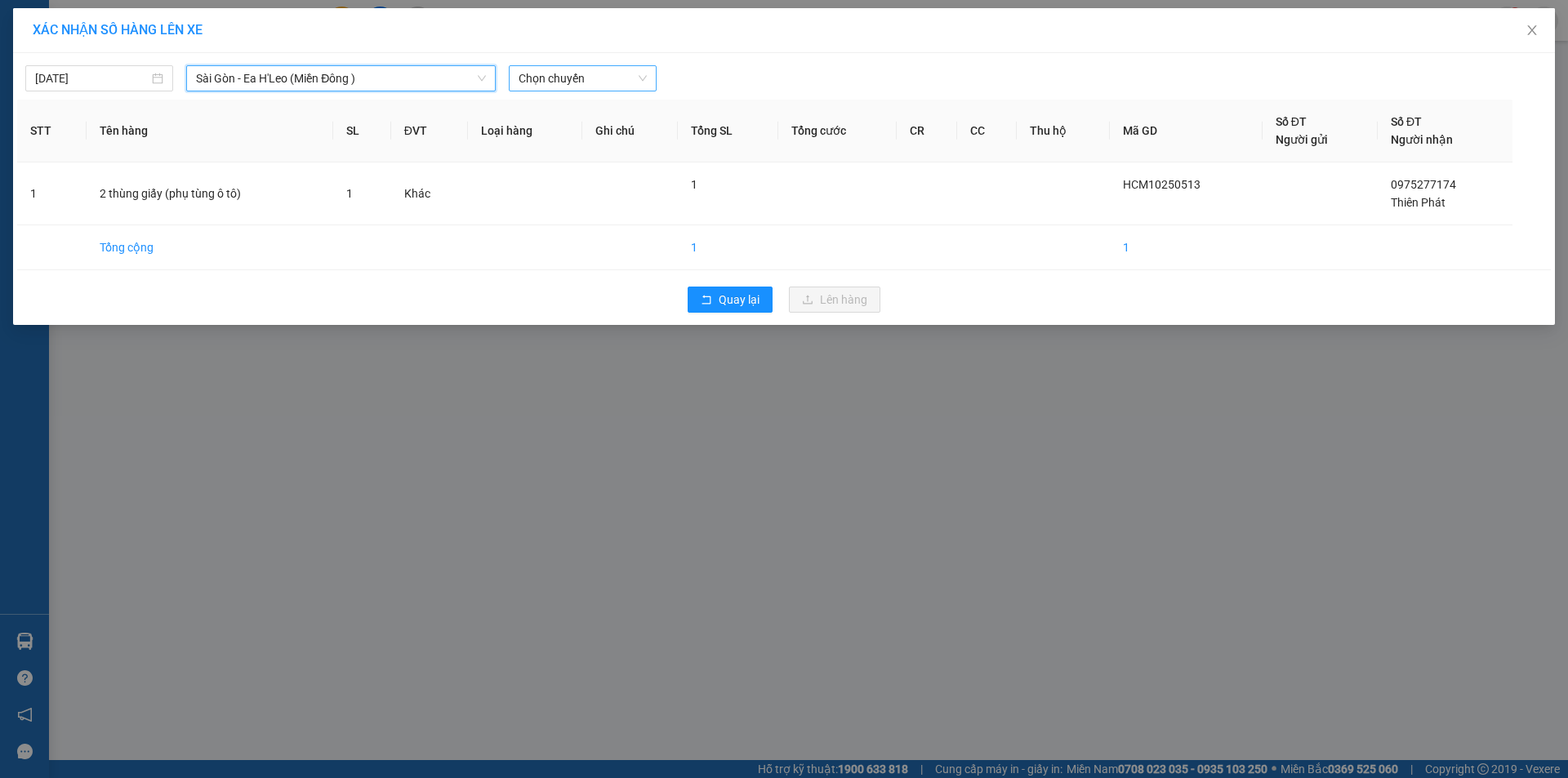
click at [574, 82] on span "Chọn chuyến" at bounding box center [582, 78] width 128 height 24
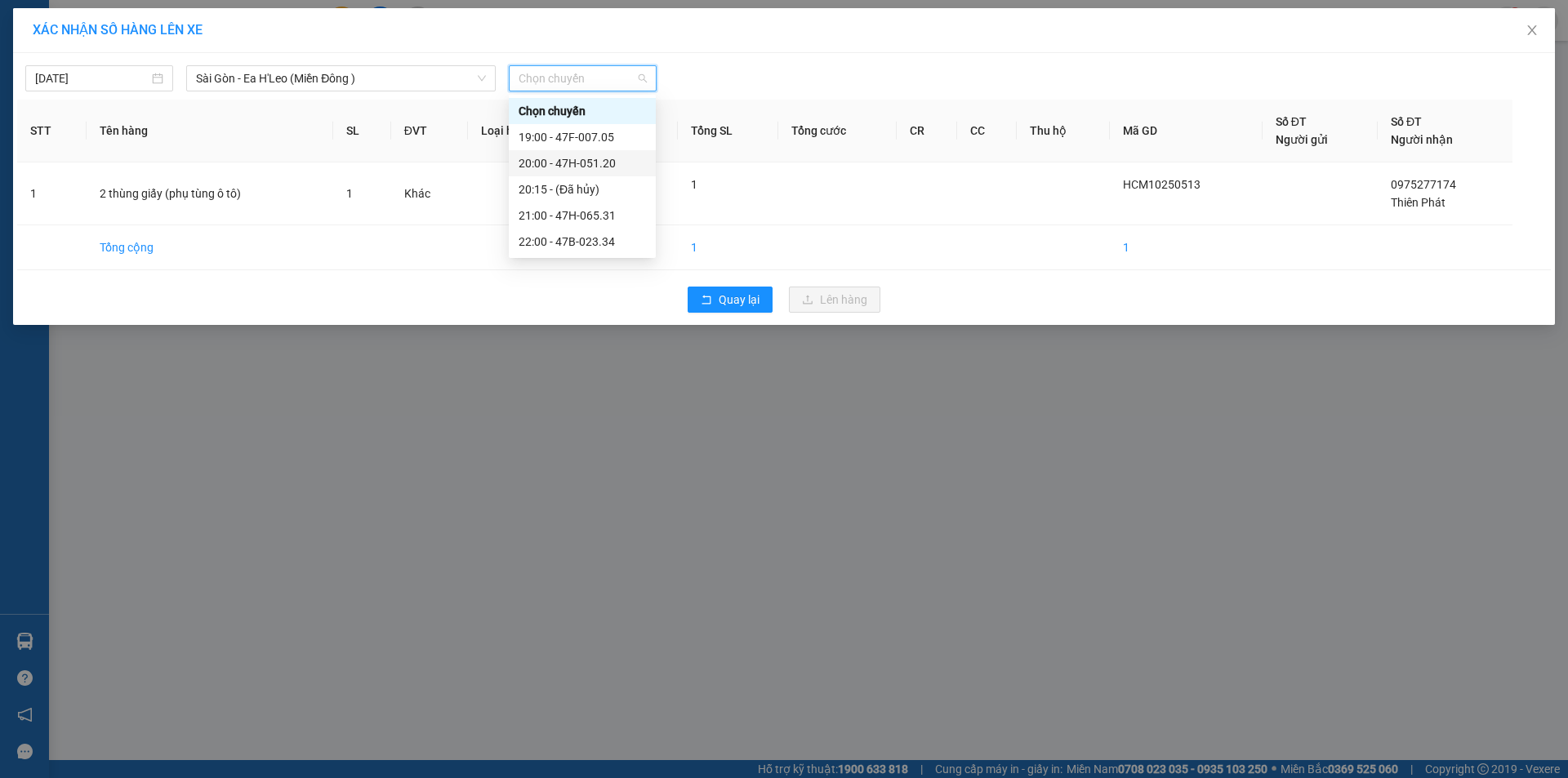
click at [614, 157] on div "20:00 - 47H-051.20" at bounding box center [581, 163] width 127 height 18
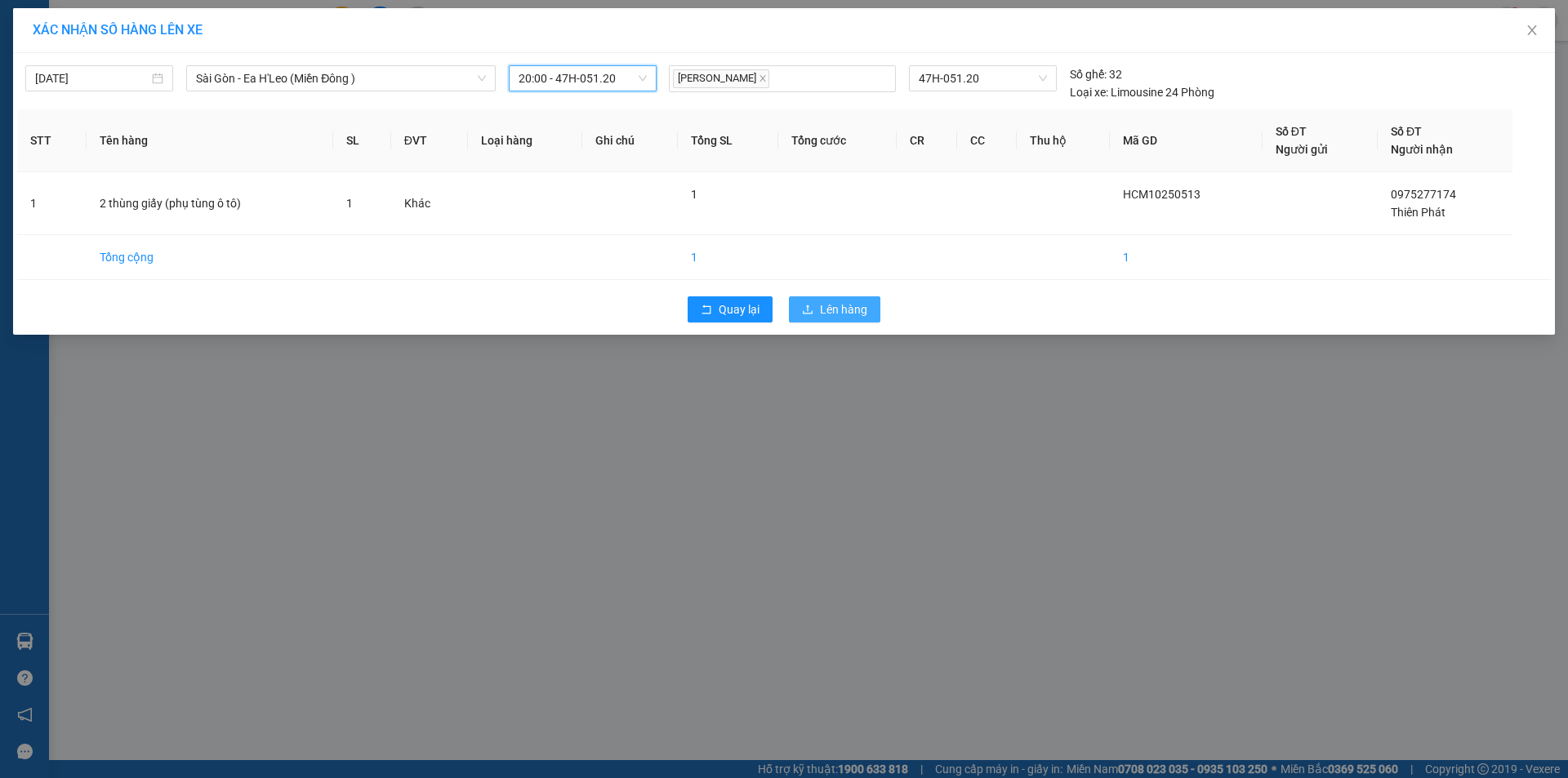
click at [833, 301] on span "Lên hàng" at bounding box center [843, 309] width 47 height 18
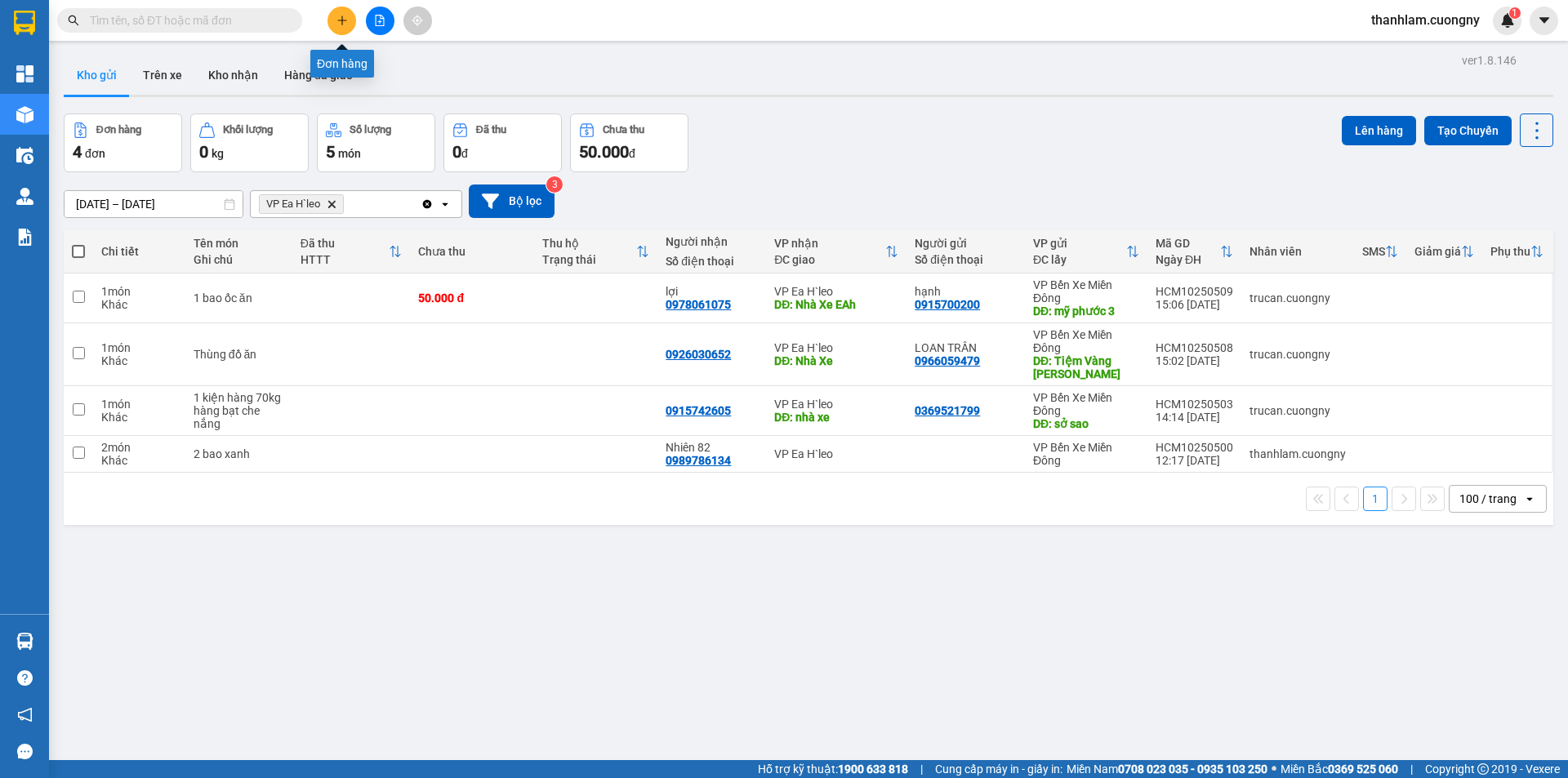
click at [347, 22] on icon "plus" at bounding box center [342, 20] width 12 height 12
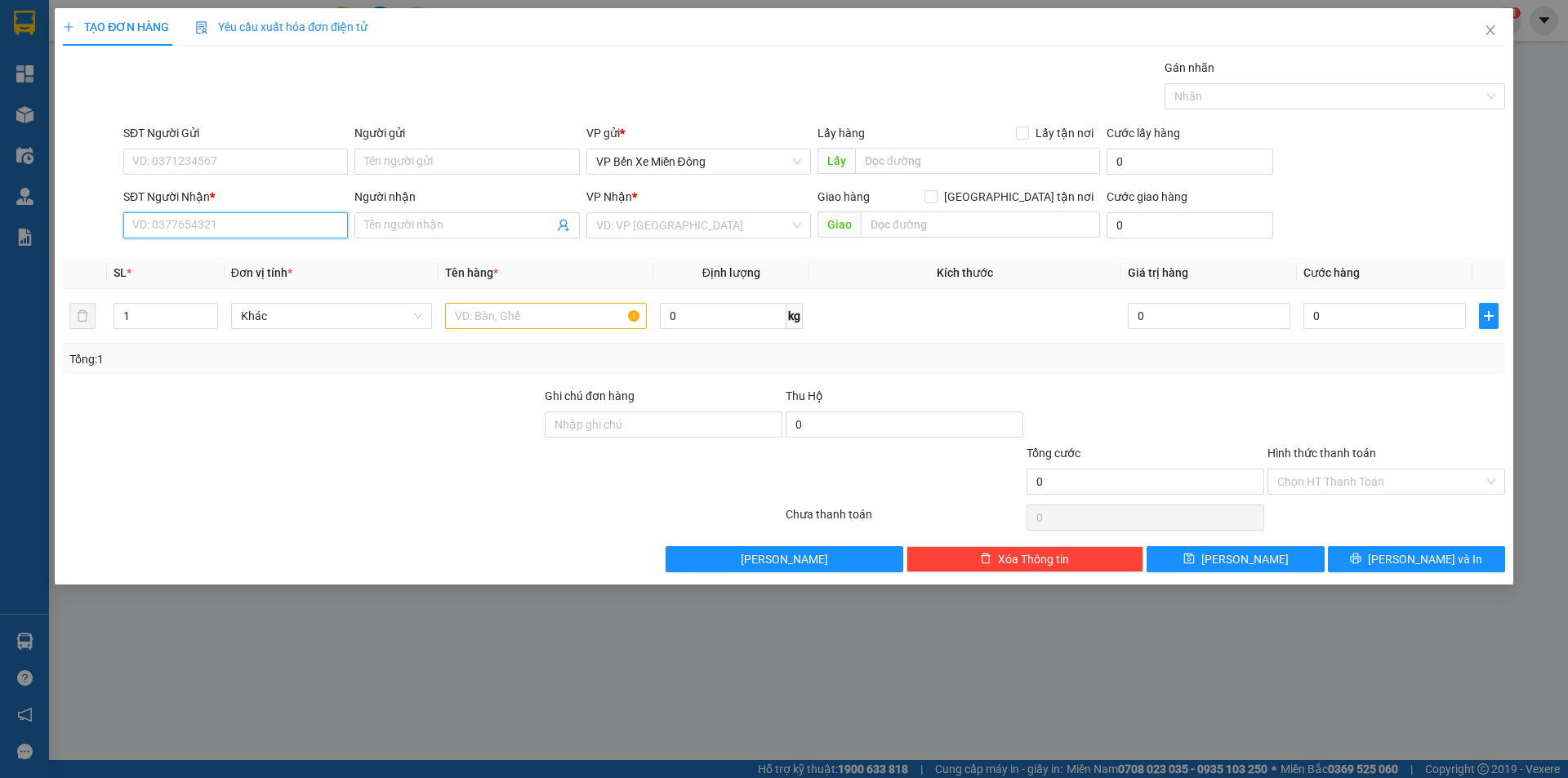
click at [260, 222] on input "SĐT Người Nhận *" at bounding box center [235, 225] width 225 height 26
type input "0978202363"
click at [254, 254] on div "0978202363 - anh út" at bounding box center [235, 258] width 204 height 18
type input "anh út"
type input "0978202363"
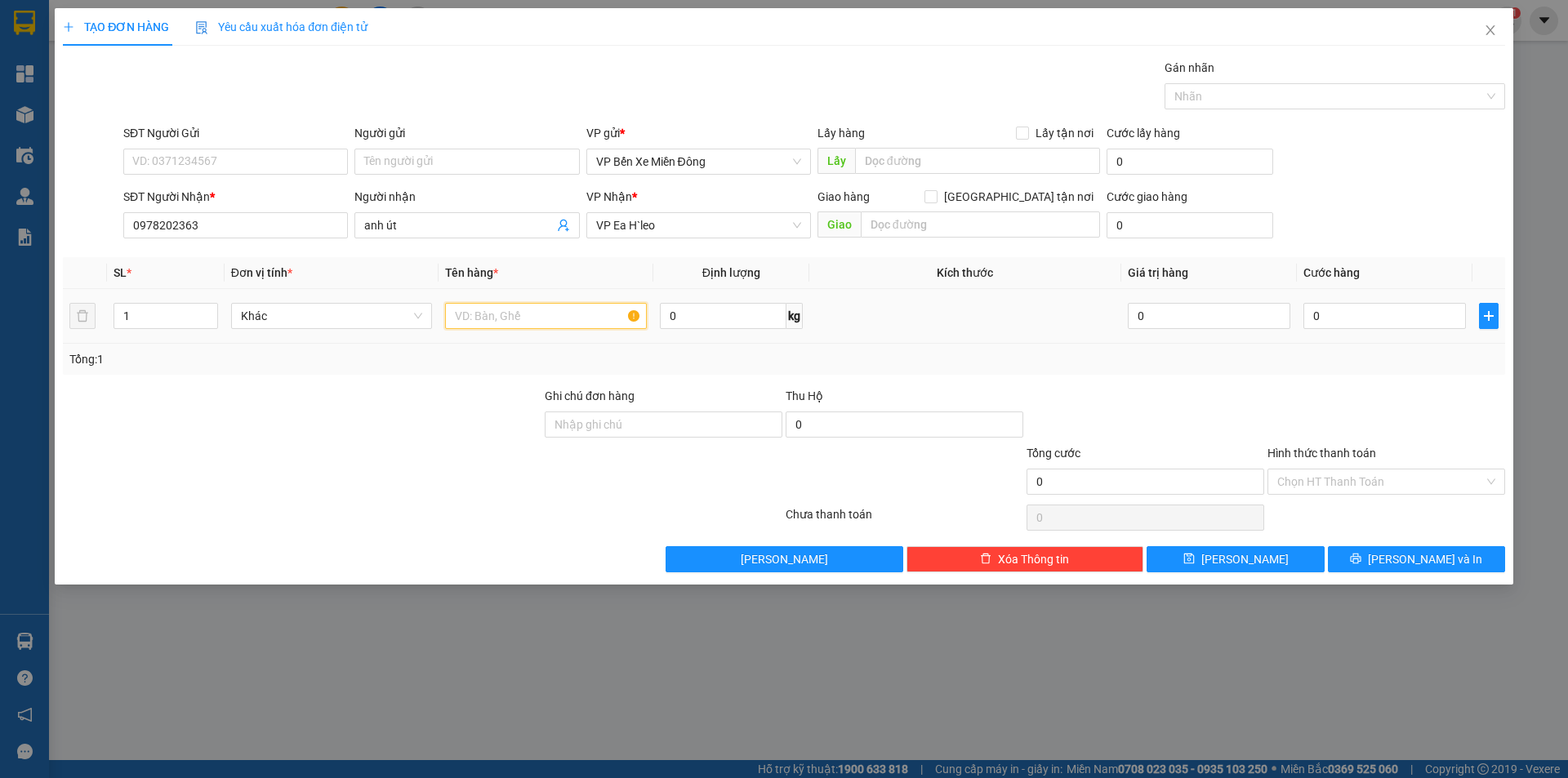
click at [614, 329] on div at bounding box center [546, 316] width 202 height 33
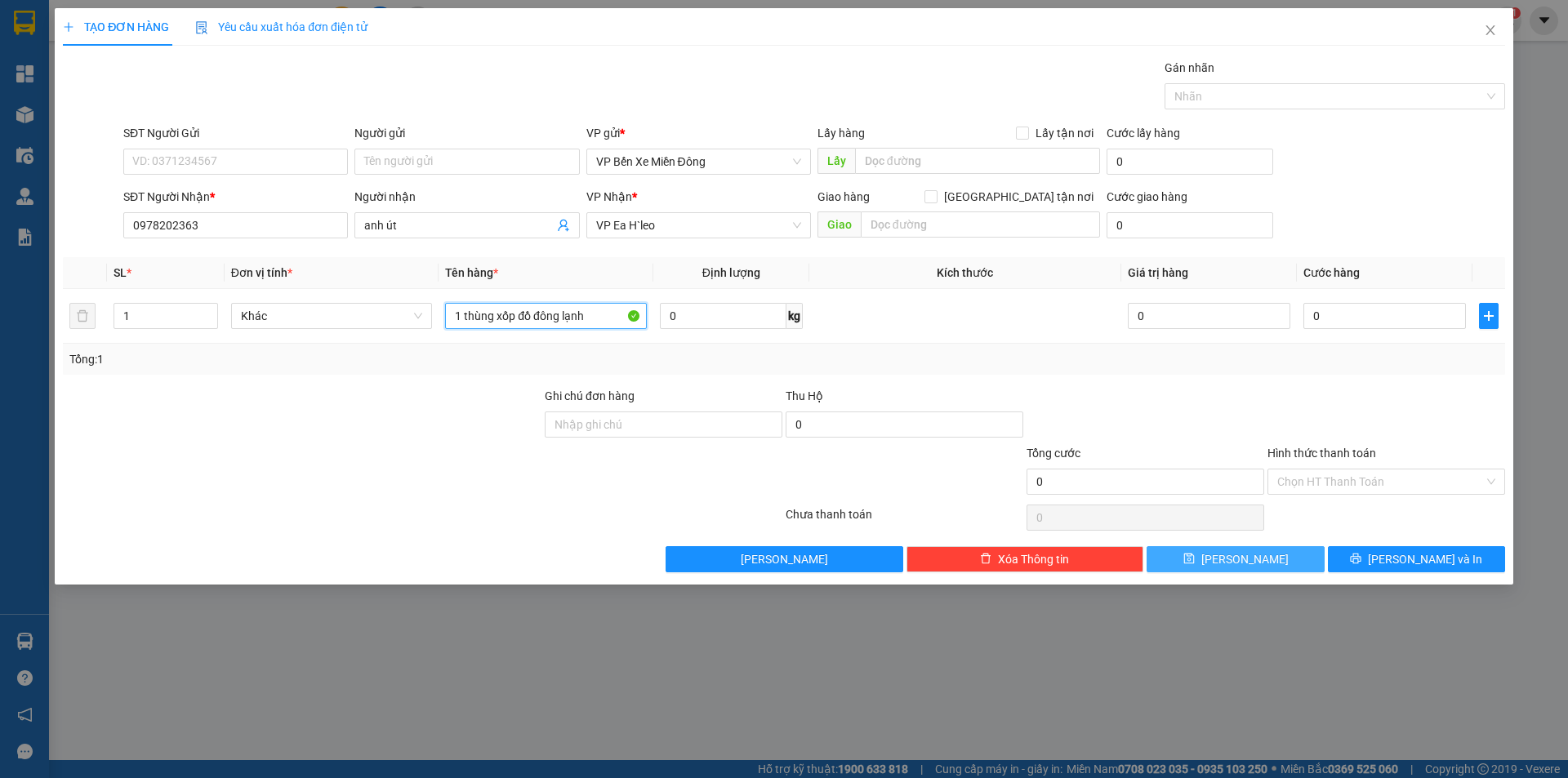
type input "1 thùng xốp đồ đông lạnh"
click at [1246, 560] on span "Lưu" at bounding box center [1244, 559] width 87 height 18
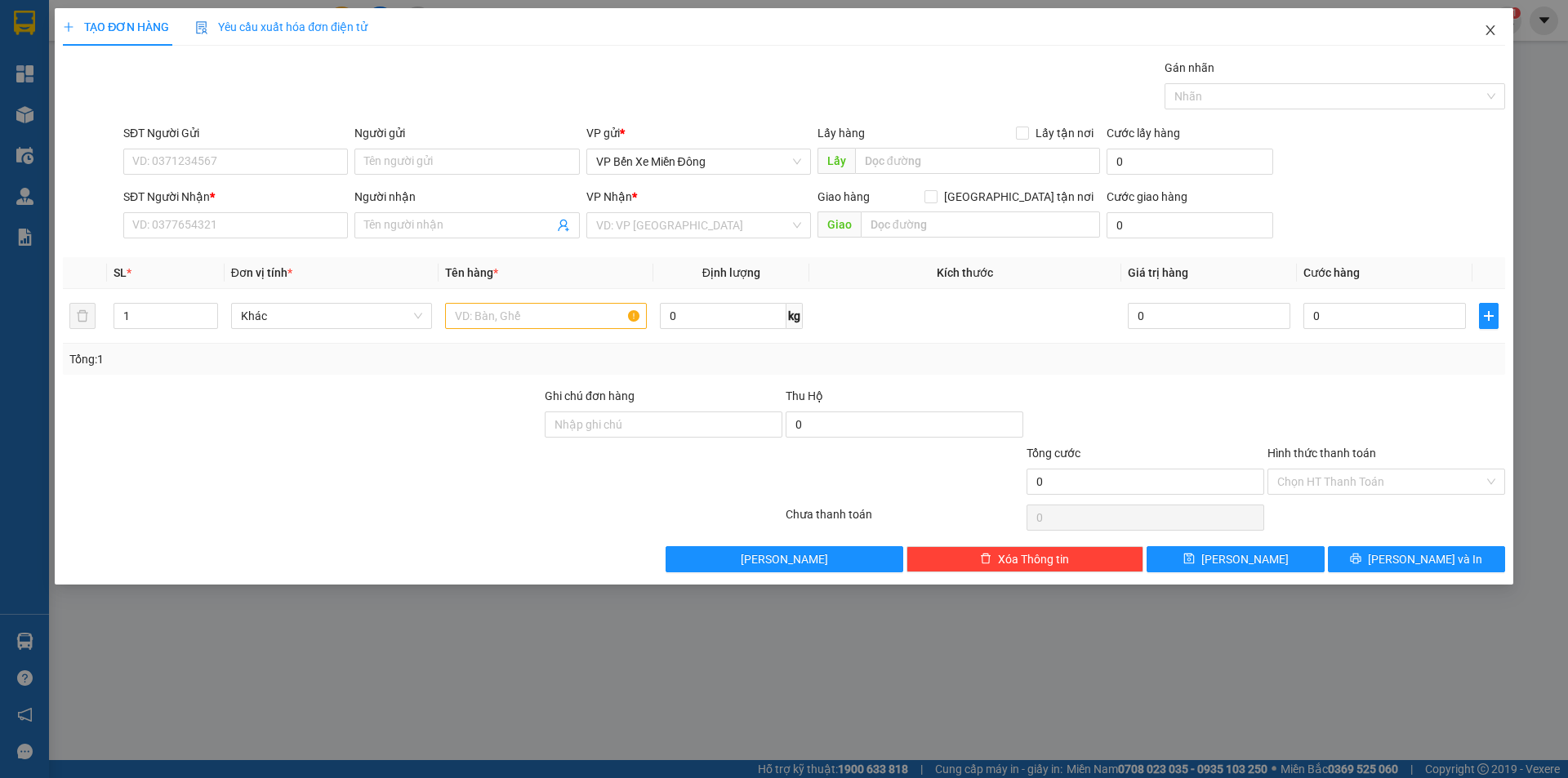
click at [1491, 25] on icon "close" at bounding box center [1490, 29] width 13 height 13
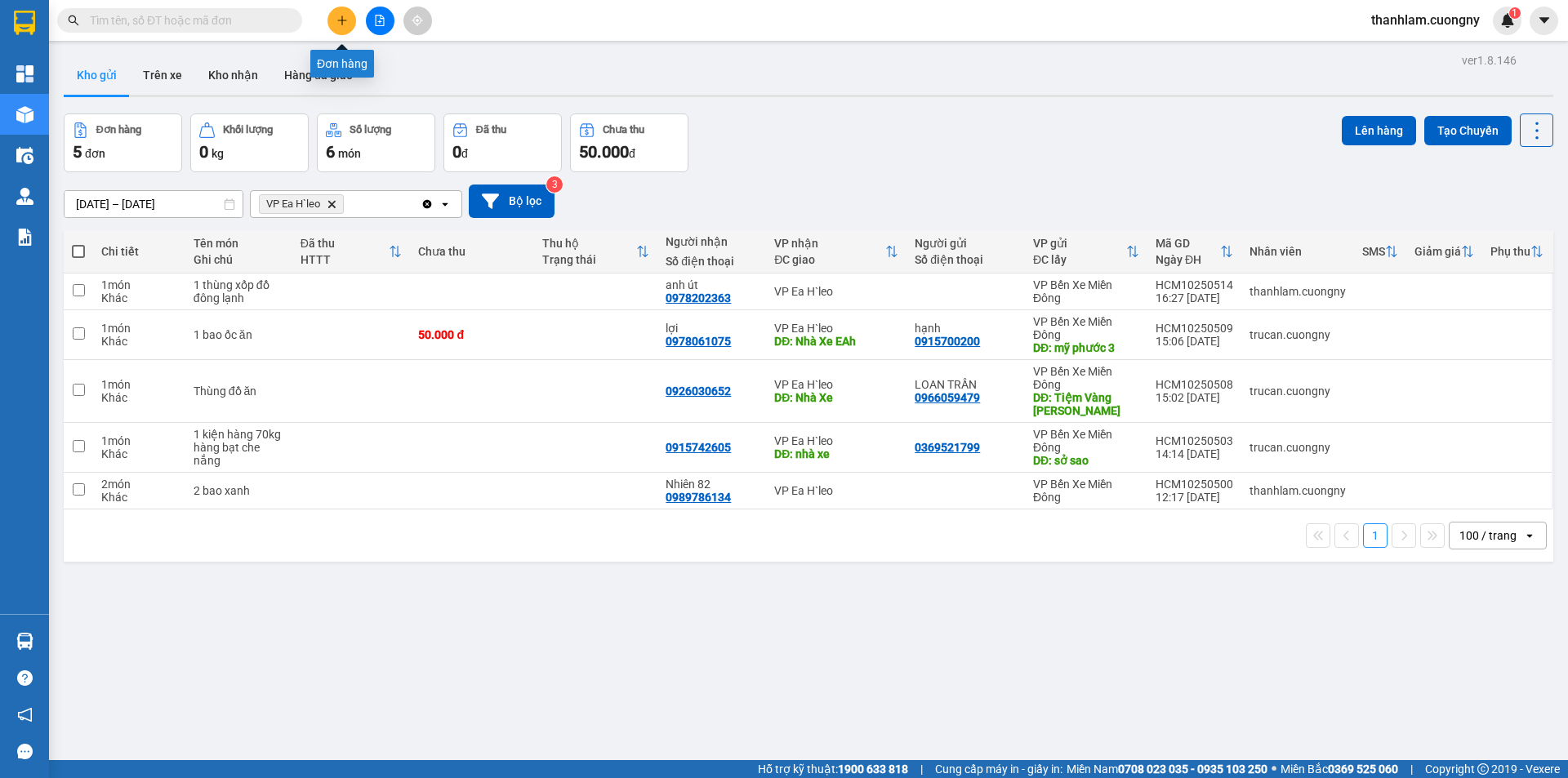
click at [345, 21] on icon "plus" at bounding box center [342, 20] width 12 height 12
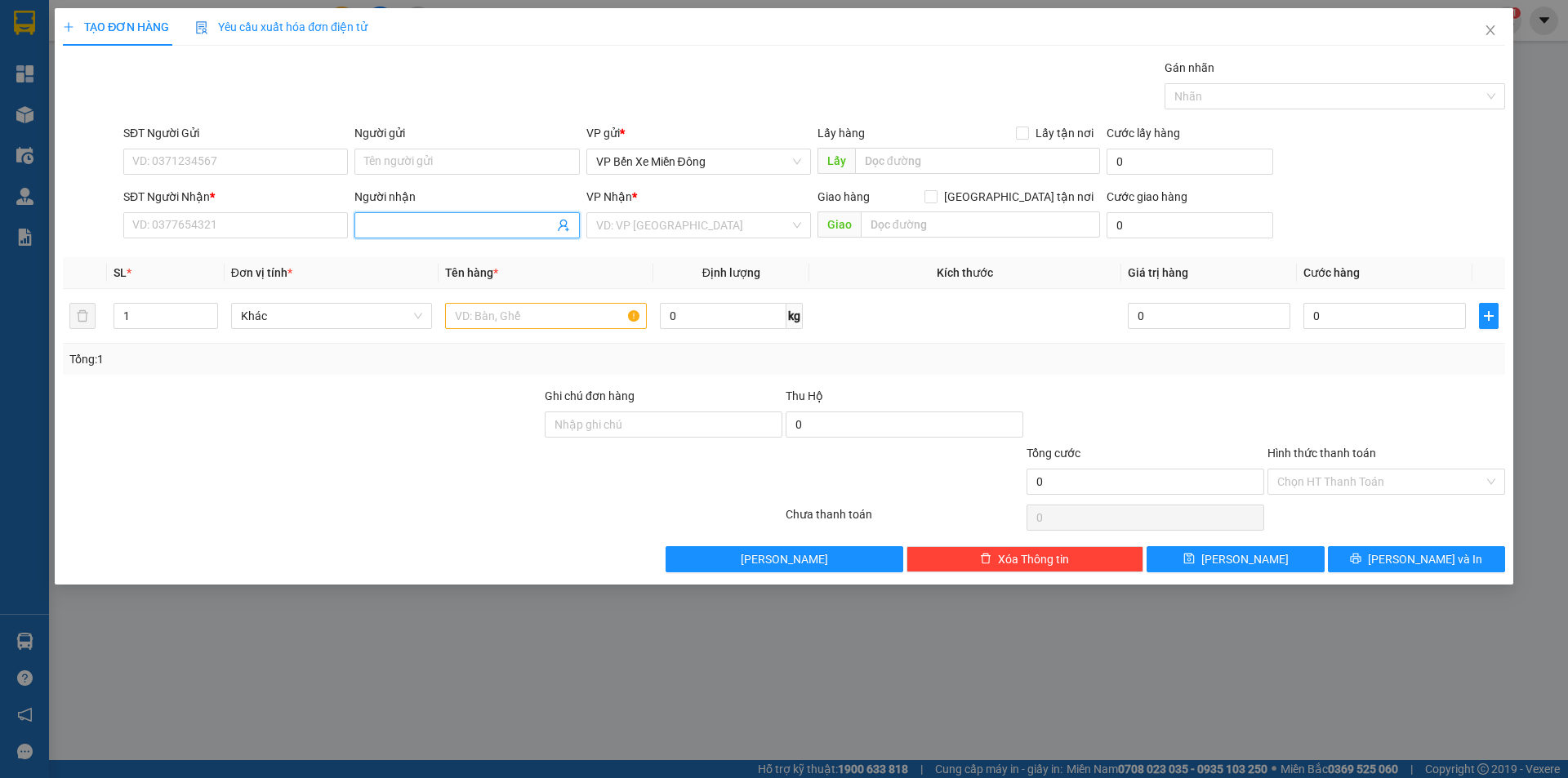
click at [500, 226] on input "Người nhận" at bounding box center [458, 225] width 189 height 18
type input "hoàng cá"
click at [493, 249] on div "anh hoàng cá - 0346888246" at bounding box center [466, 258] width 204 height 18
type input "0346888246"
type input "anh hoàng cá"
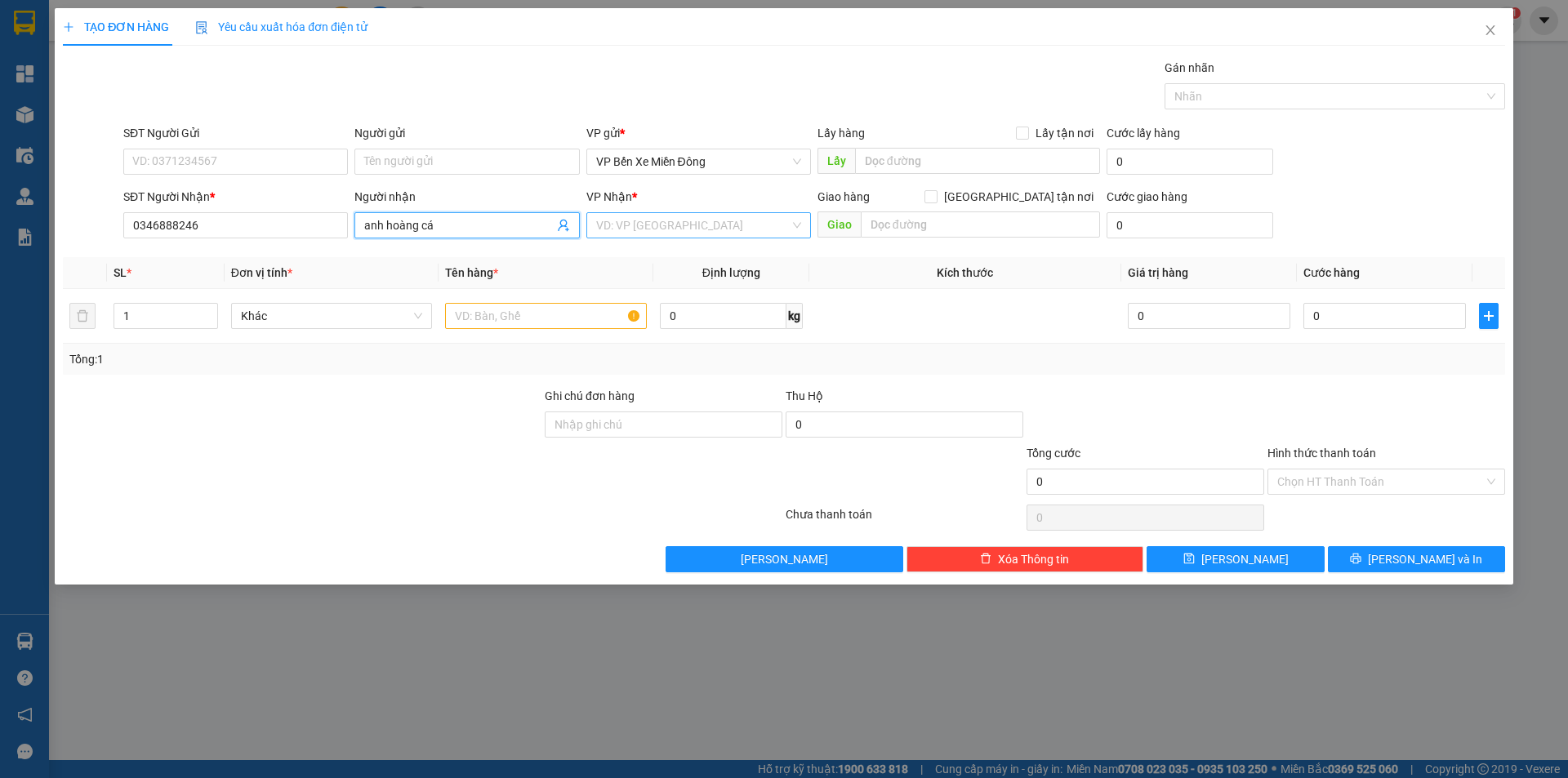
click at [660, 232] on input "search" at bounding box center [693, 225] width 194 height 24
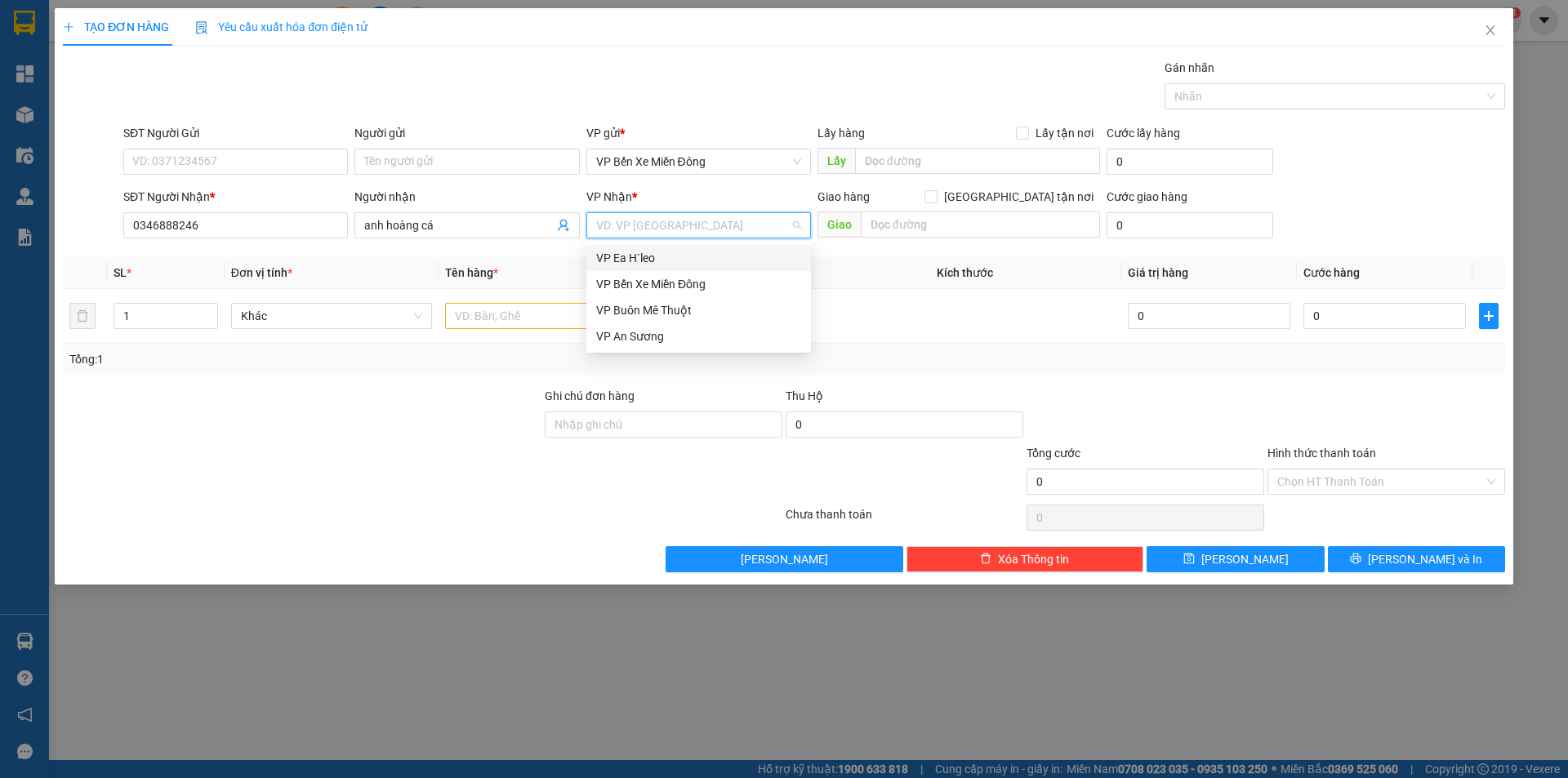
click at [660, 255] on div "VP Ea H`leo" at bounding box center [698, 258] width 204 height 18
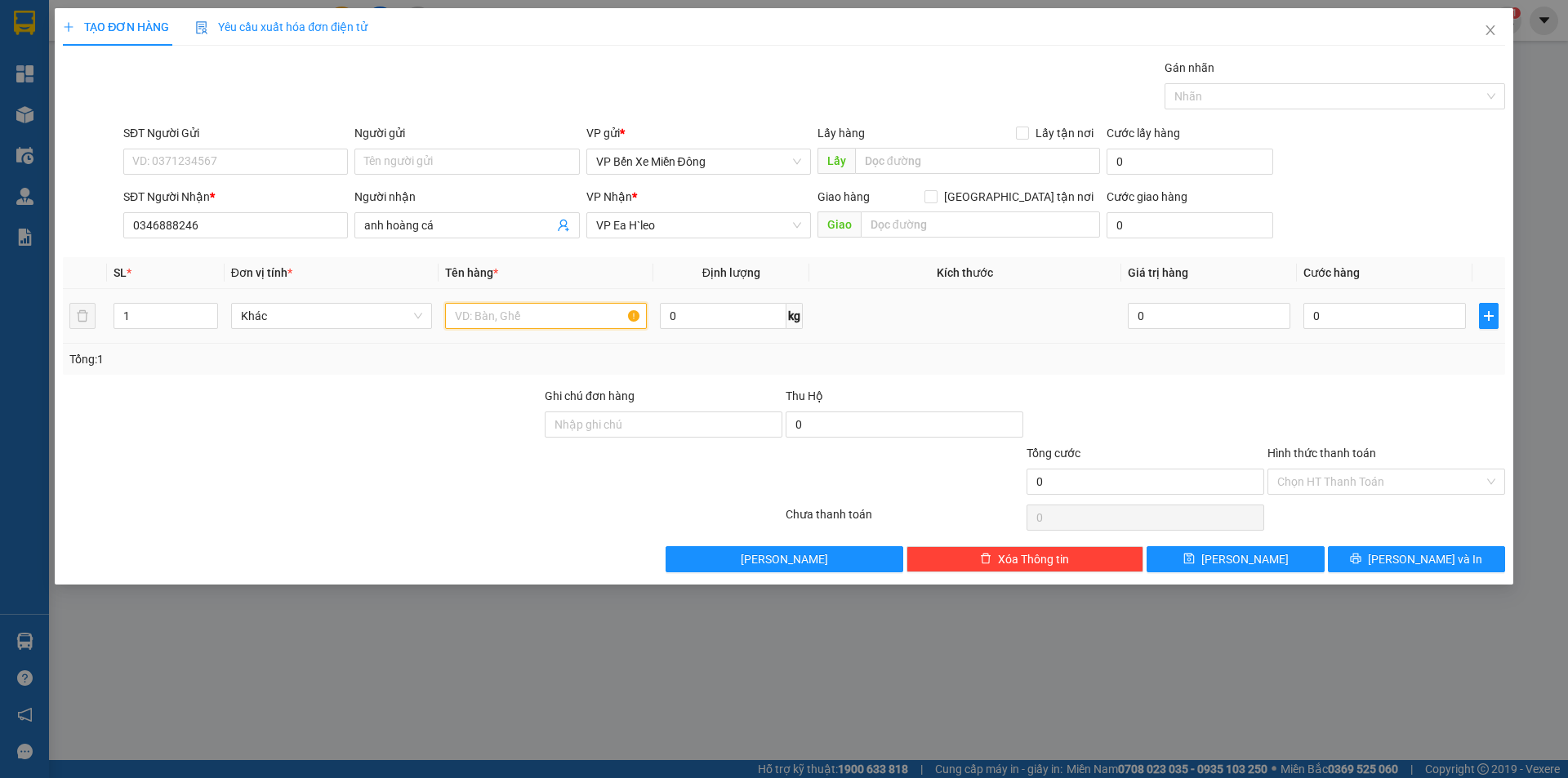
click at [558, 308] on input "text" at bounding box center [546, 316] width 202 height 26
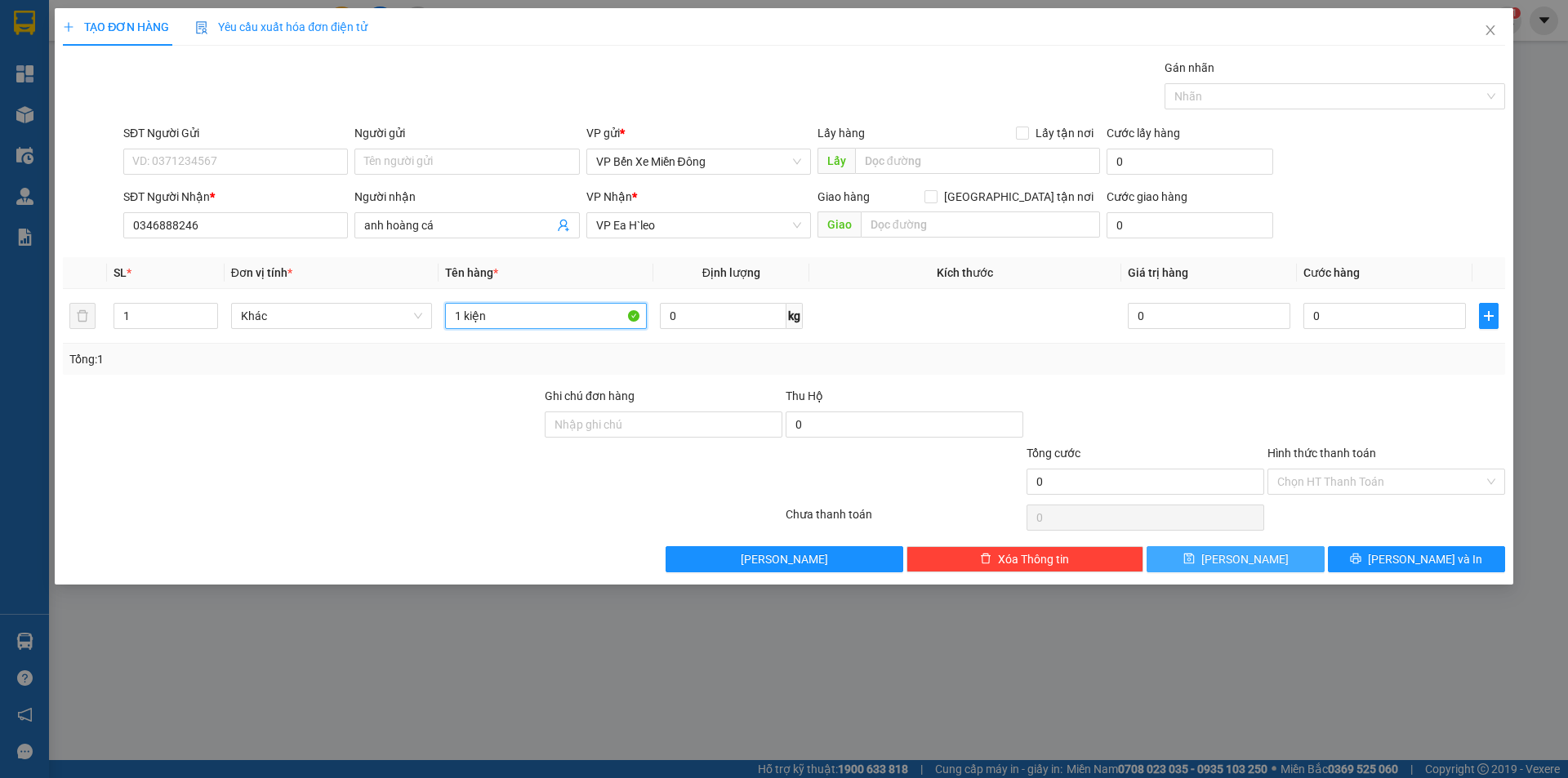
type input "1 kiện"
click at [1243, 552] on span "[PERSON_NAME]" at bounding box center [1244, 559] width 87 height 18
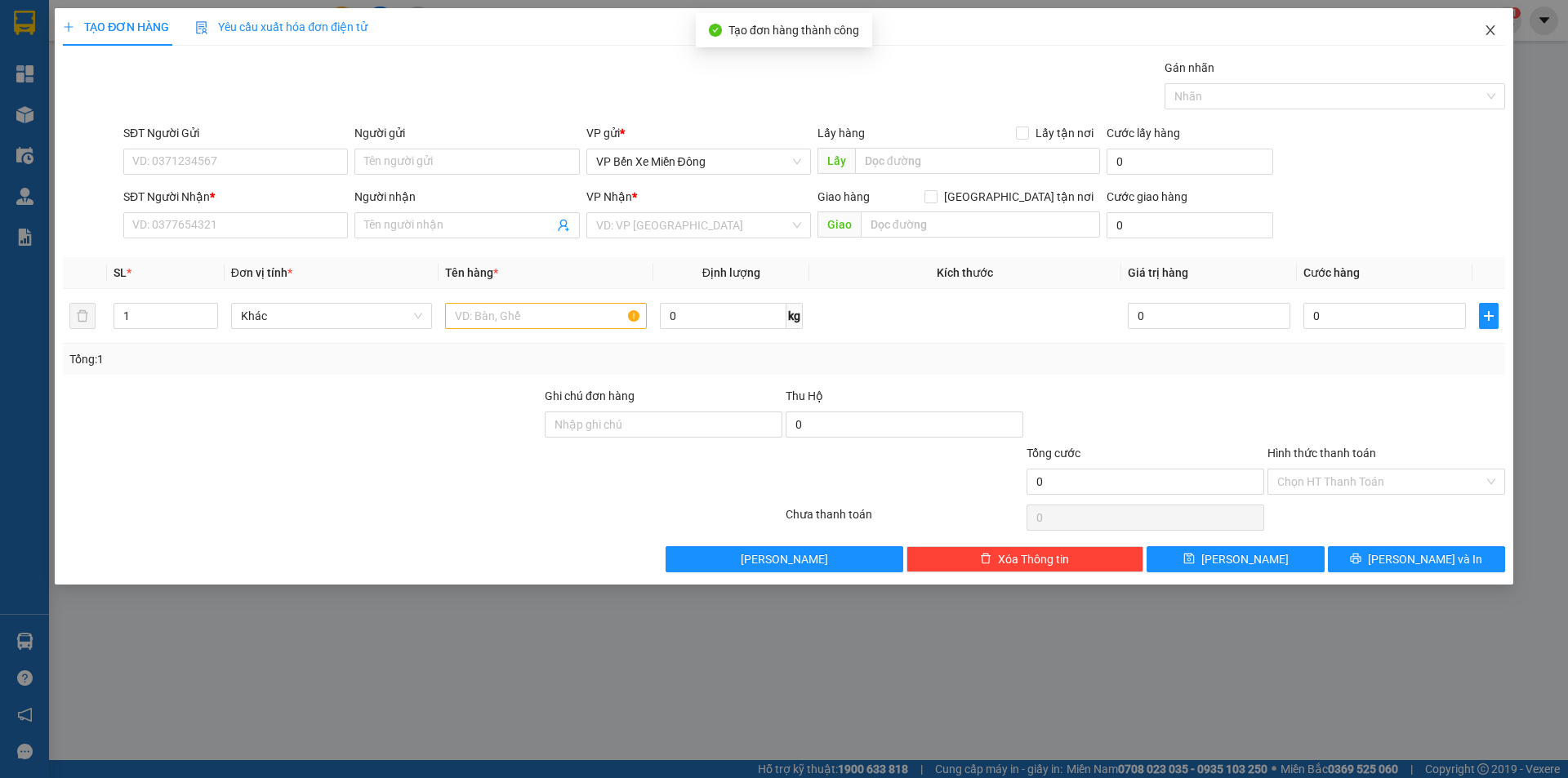
click at [1491, 38] on span "Close" at bounding box center [1490, 30] width 46 height 46
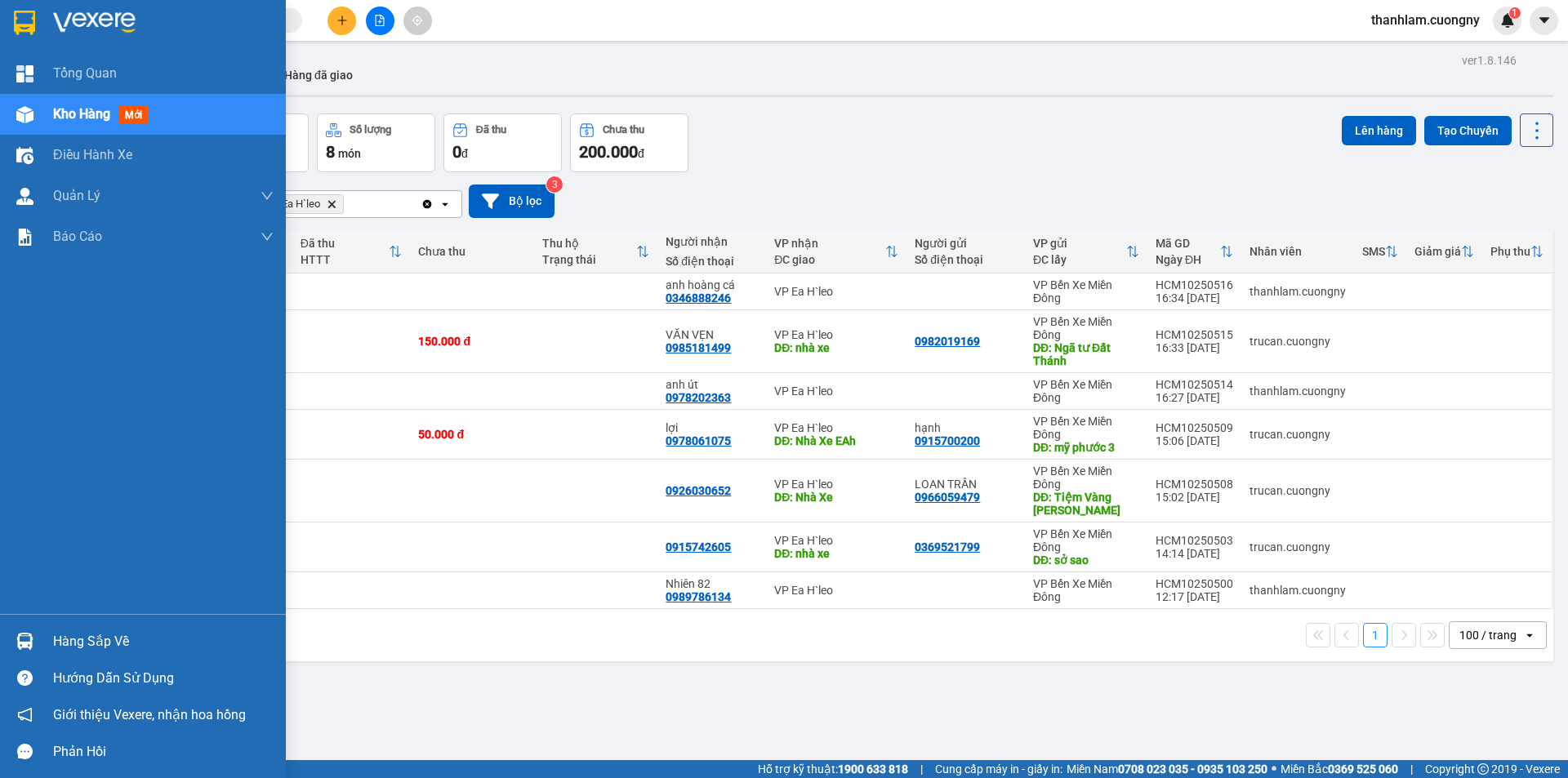
drag, startPoint x: 25, startPoint y: 19, endPoint x: 47, endPoint y: 2, distance: 27.8
click at [25, 18] on img at bounding box center [24, 22] width 21 height 24
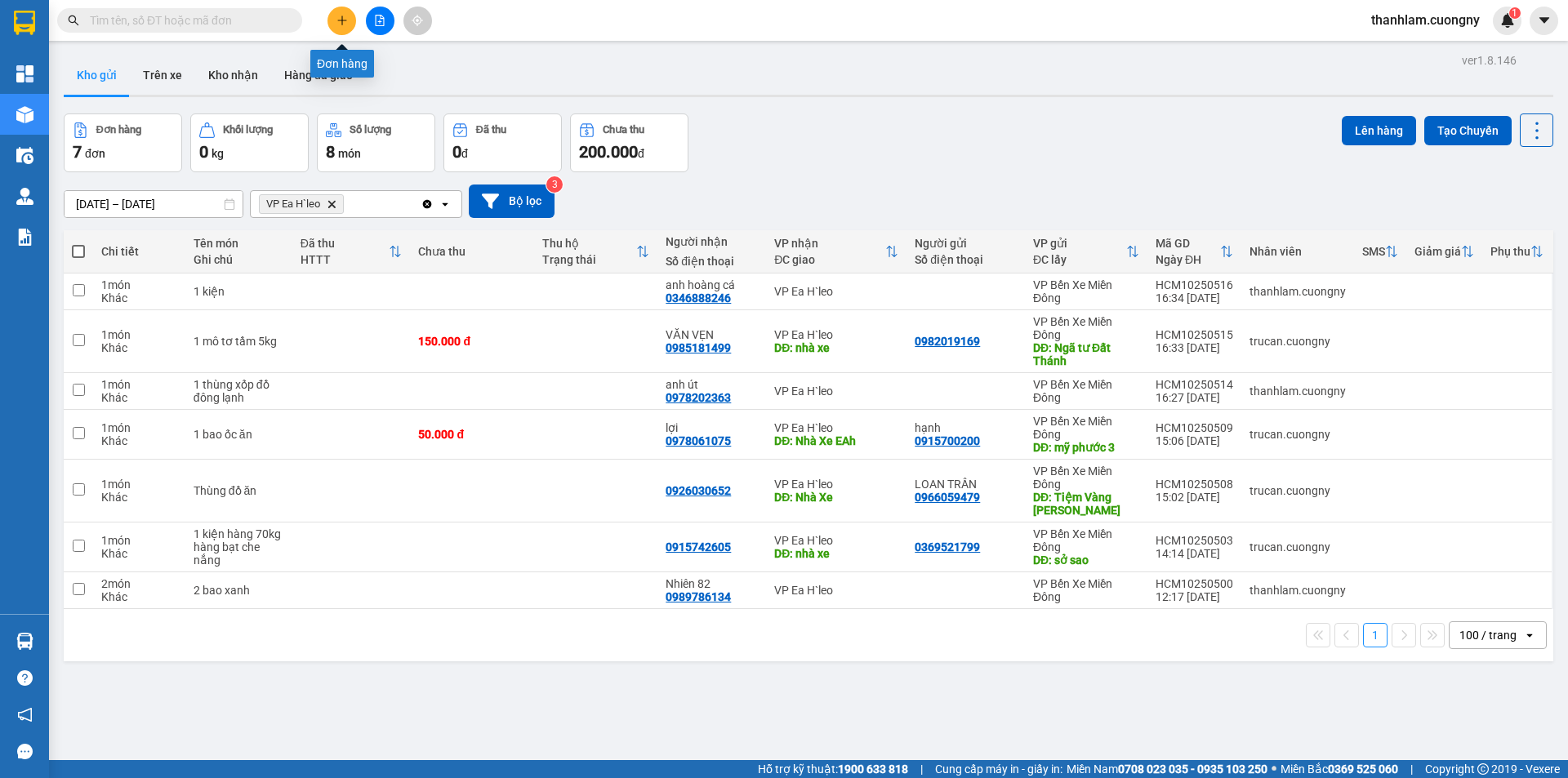
click at [329, 16] on button at bounding box center [341, 20] width 28 height 28
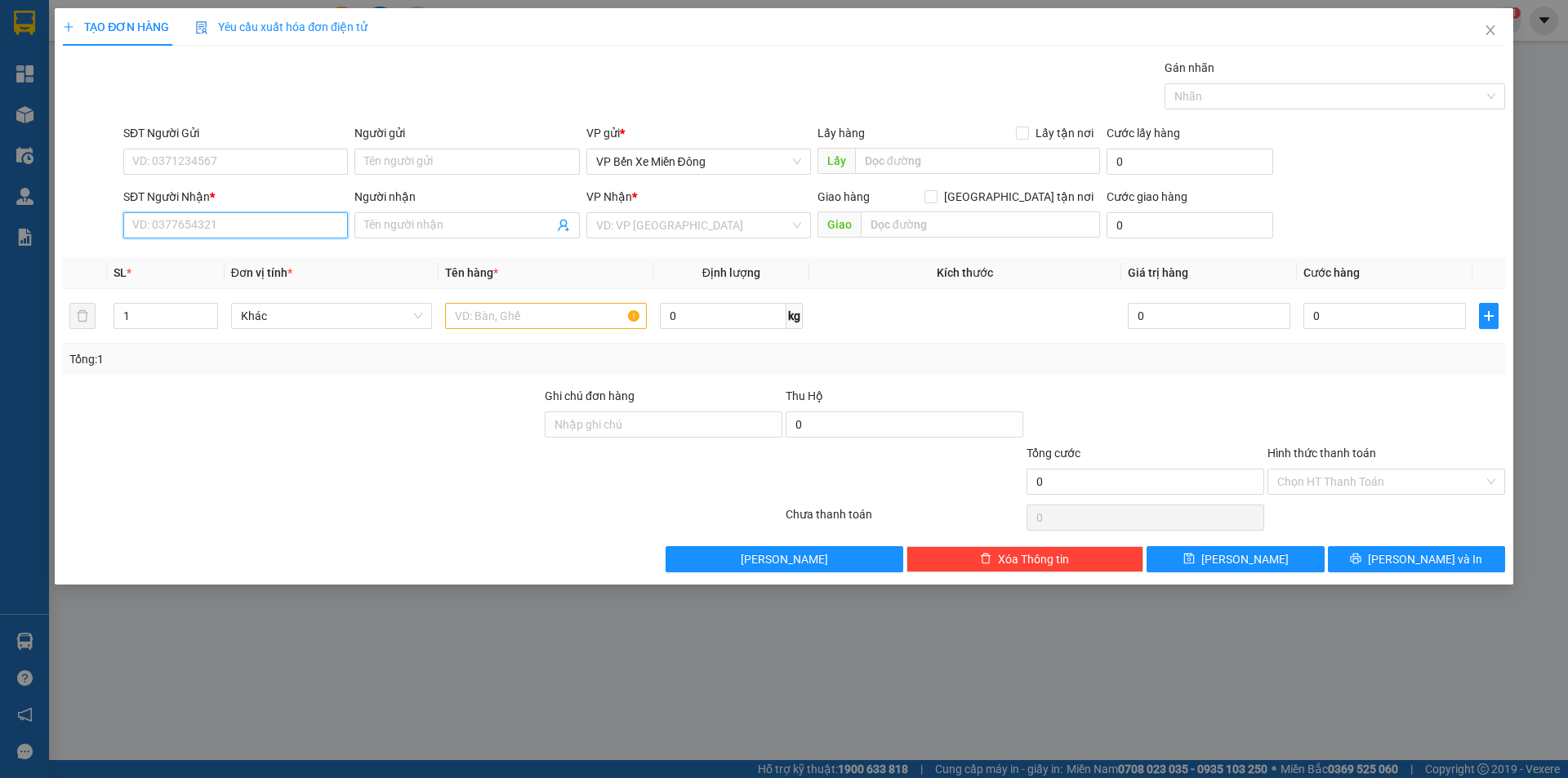
click at [313, 216] on input "SĐT Người Nhận *" at bounding box center [235, 225] width 225 height 26
type input "0901123329"
click at [204, 256] on div "0901123329 - ANH VƯƠNG" at bounding box center [235, 258] width 204 height 18
type input "ANH VƯƠNG"
type input "0901123329"
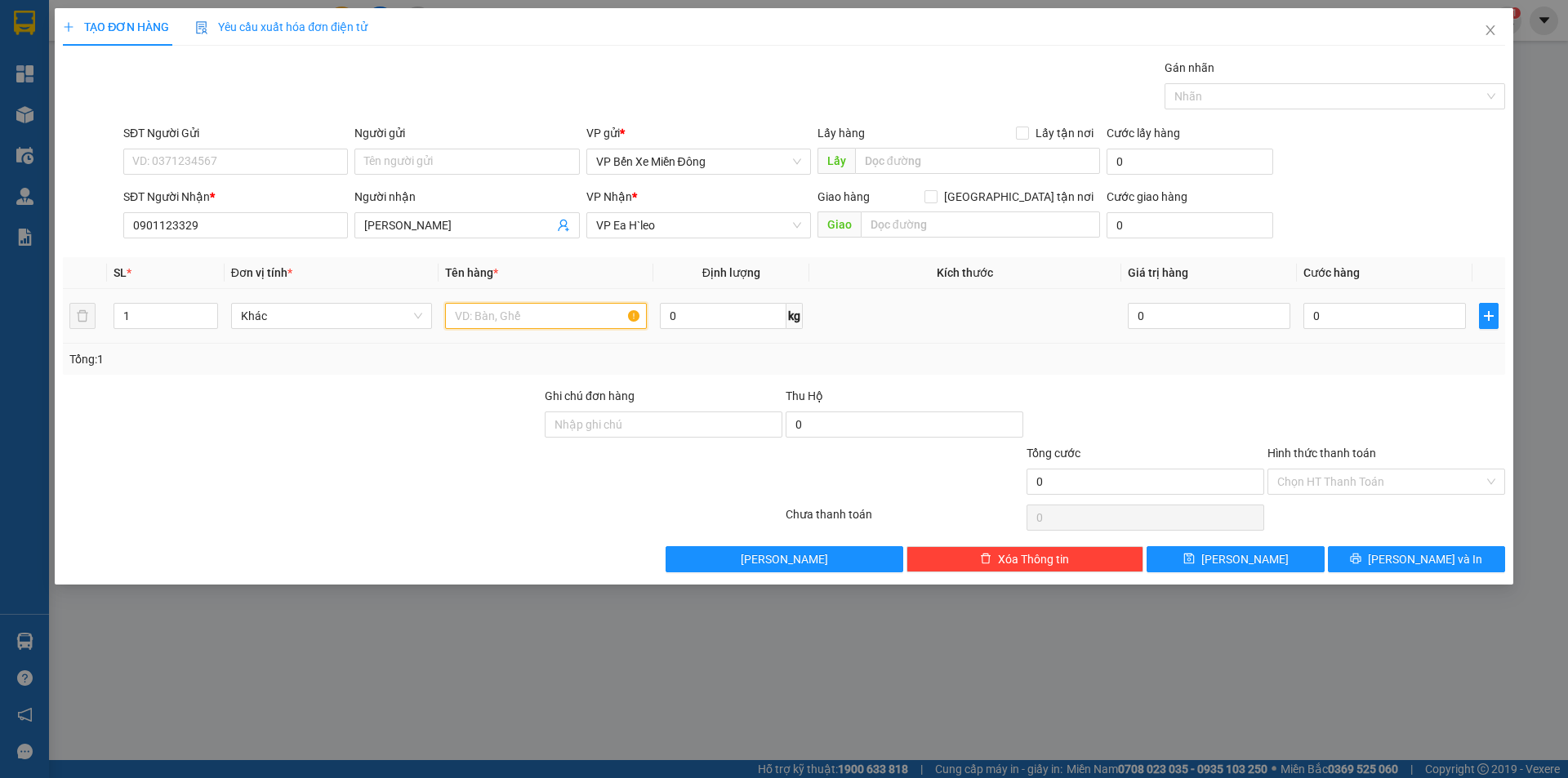
click at [461, 324] on input "text" at bounding box center [546, 316] width 202 height 26
type input "1 kiện - vải"
click at [1401, 304] on input "0" at bounding box center [1385, 316] width 163 height 26
type input "5"
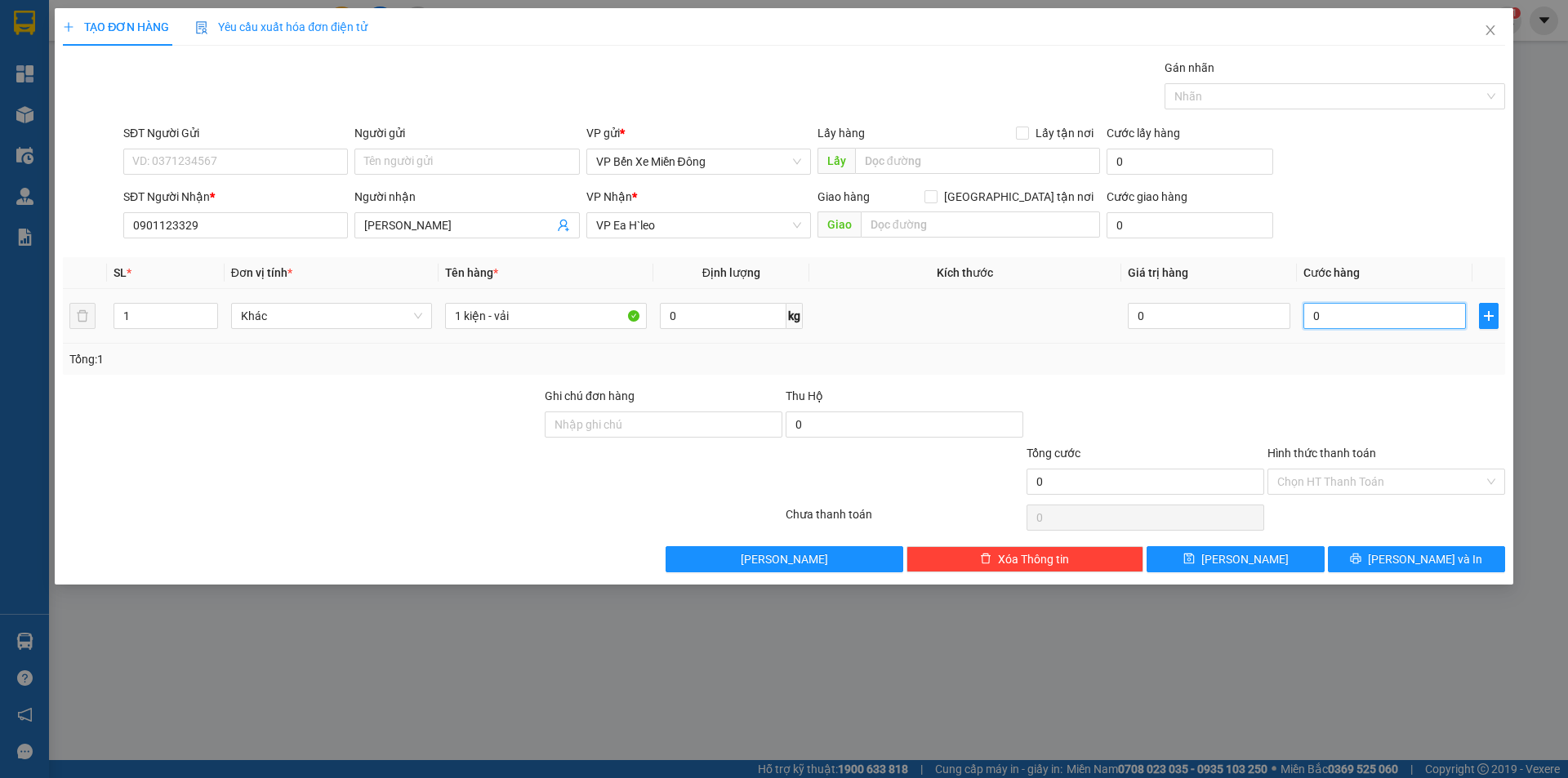
type input "5"
type input "50"
type input "500"
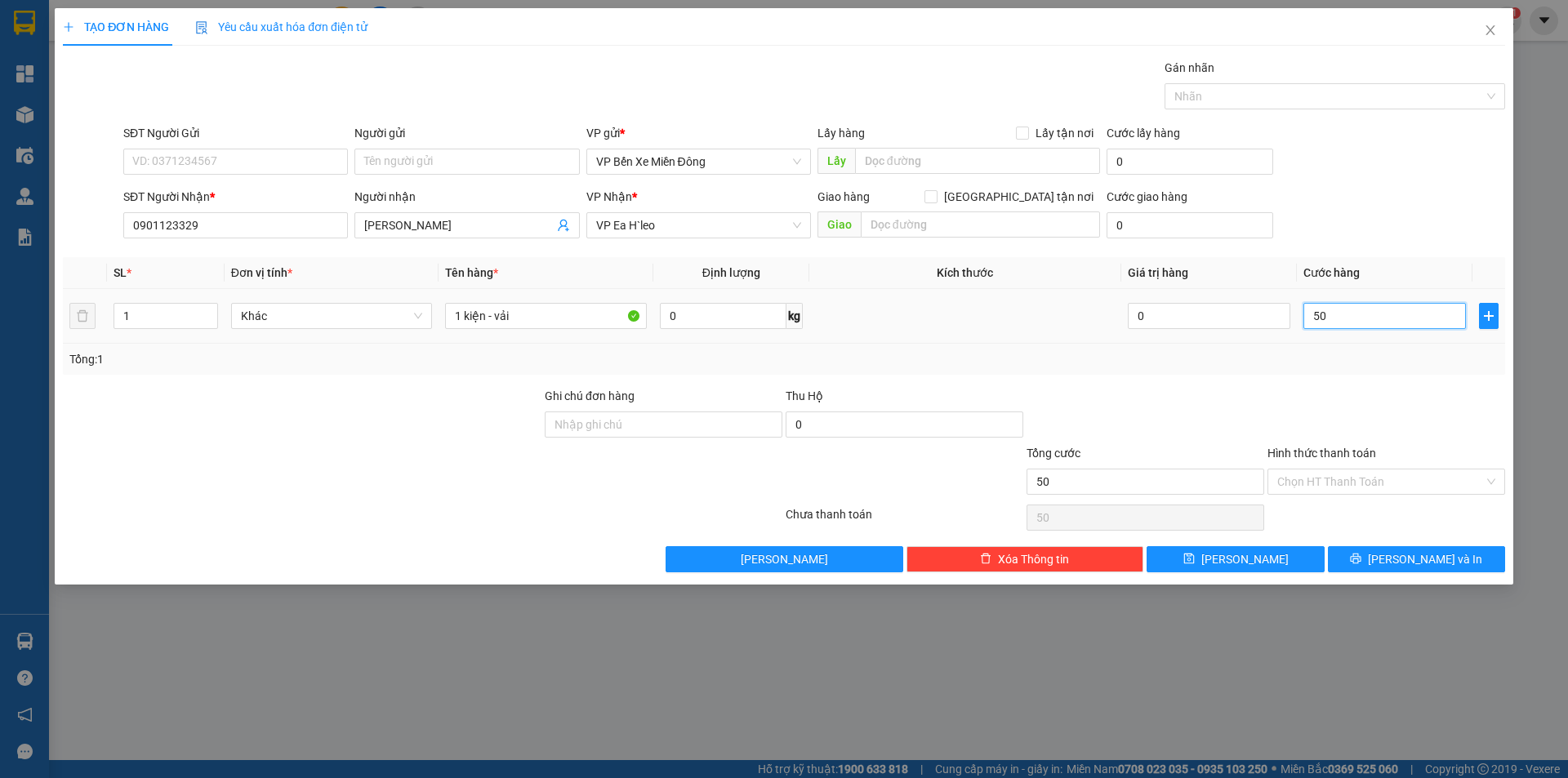
type input "500"
type input "5.000"
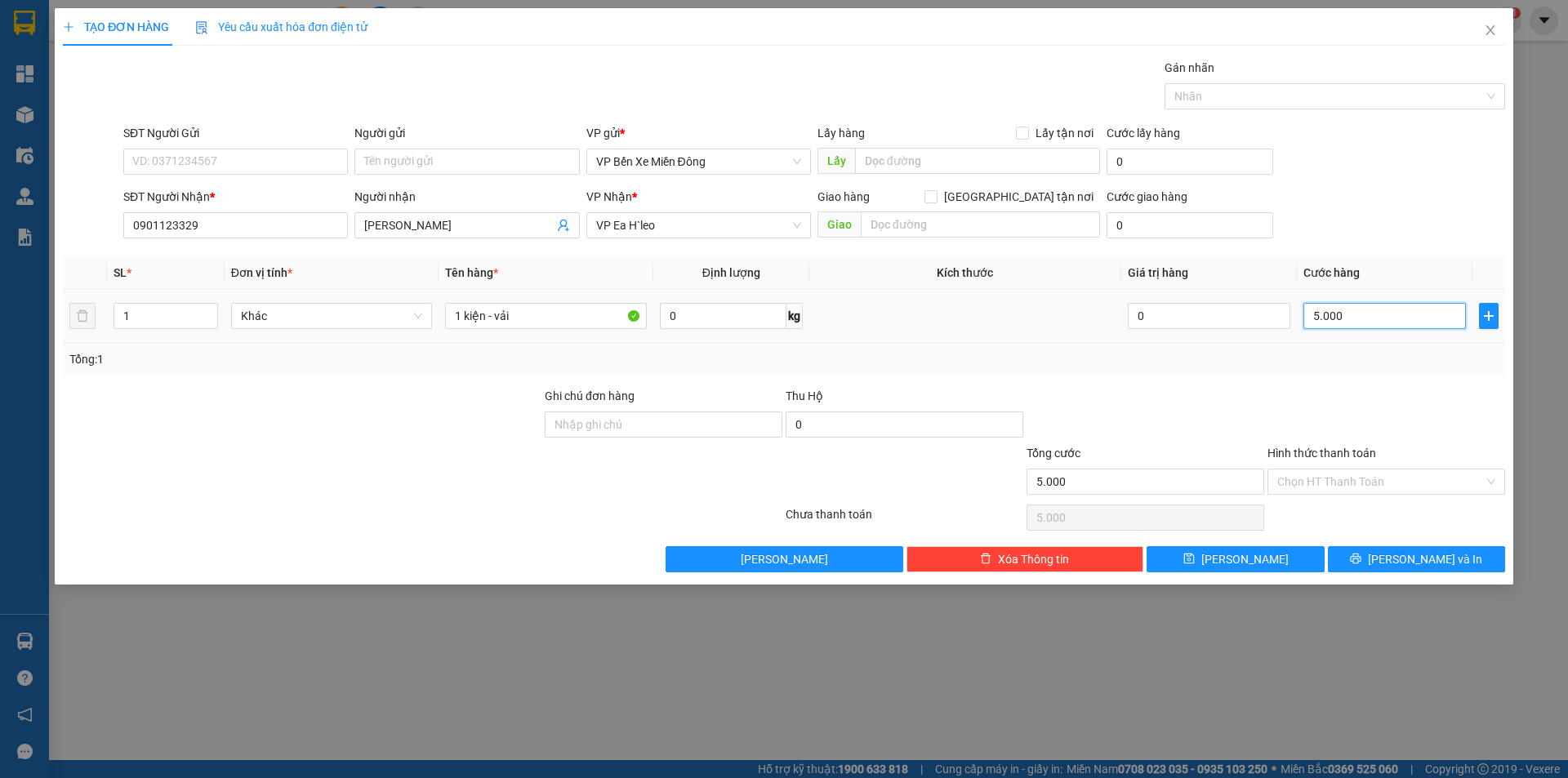
type input "50.000"
click at [1237, 558] on span "[PERSON_NAME]" at bounding box center [1244, 559] width 87 height 18
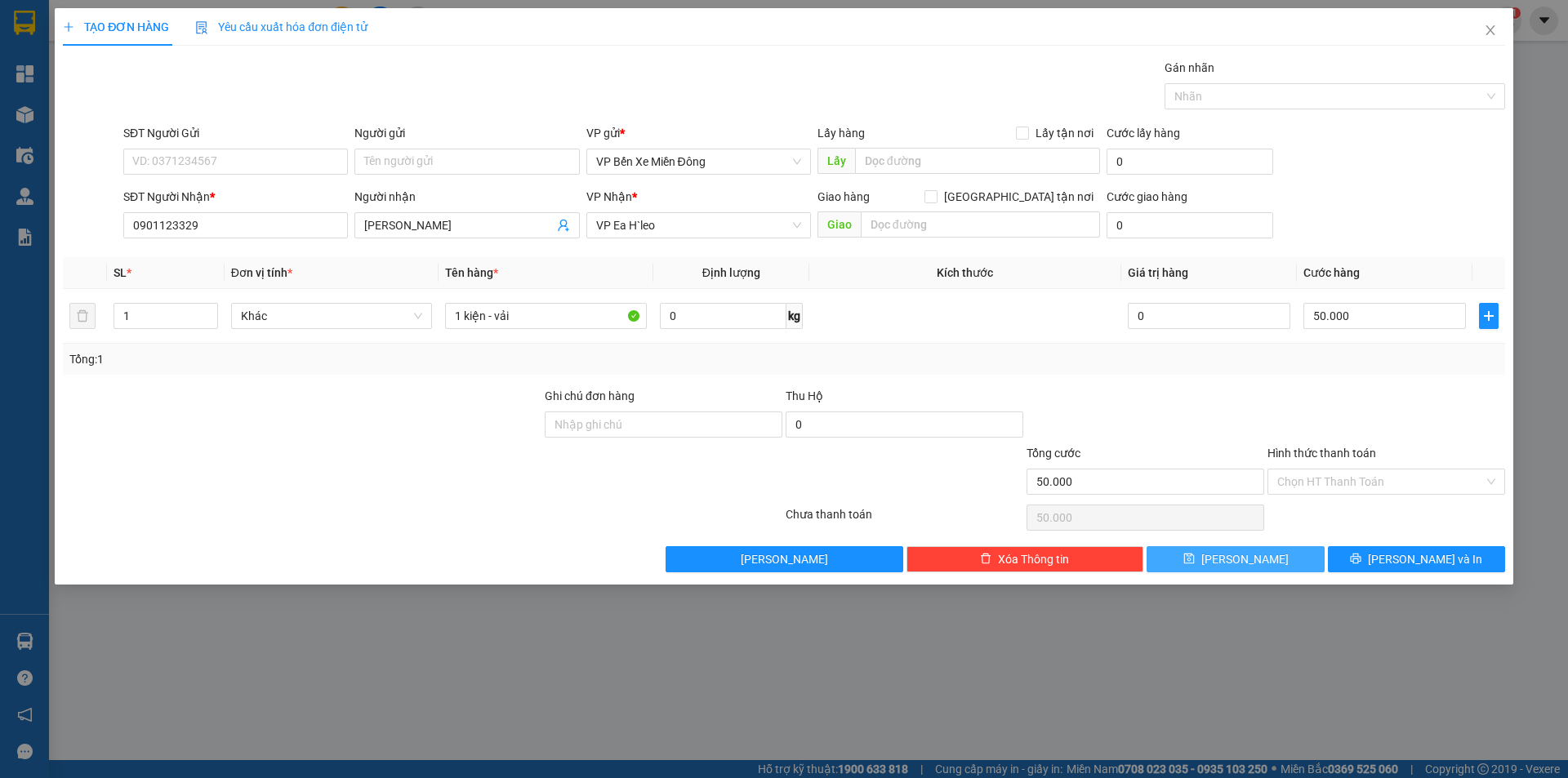
type input "0"
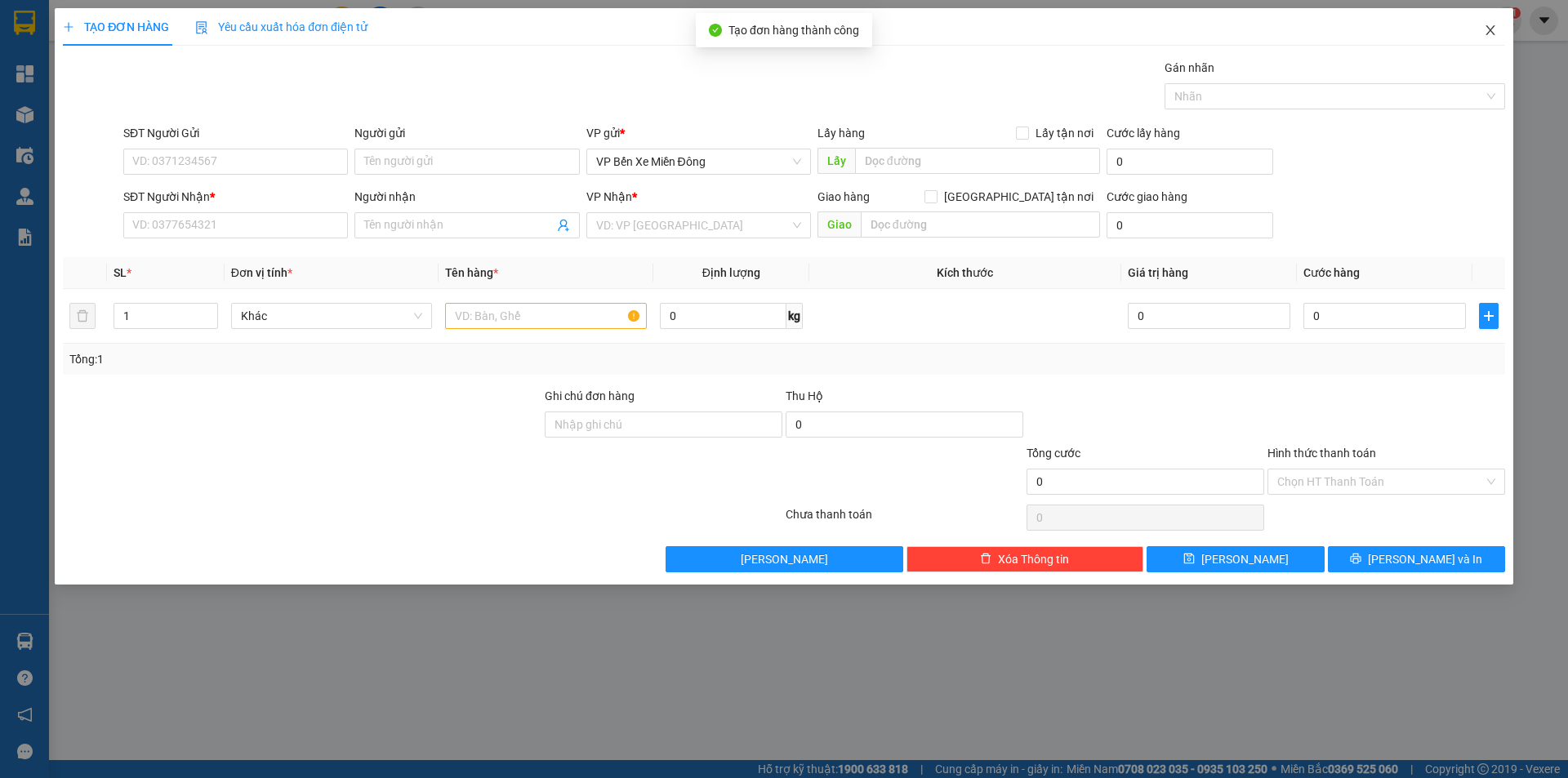
click at [1490, 27] on icon "close" at bounding box center [1490, 29] width 13 height 13
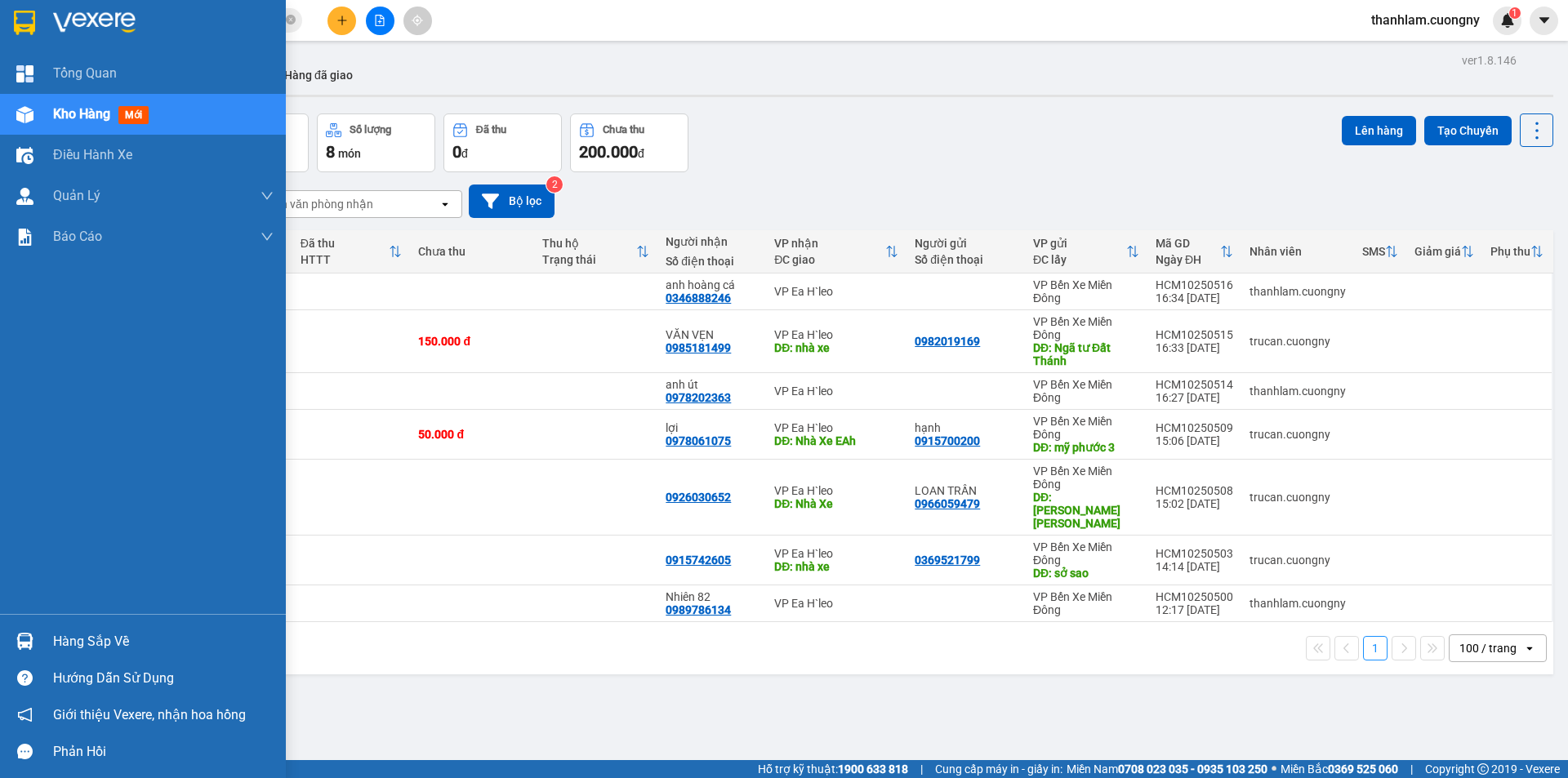
click at [13, 25] on div at bounding box center [24, 21] width 28 height 28
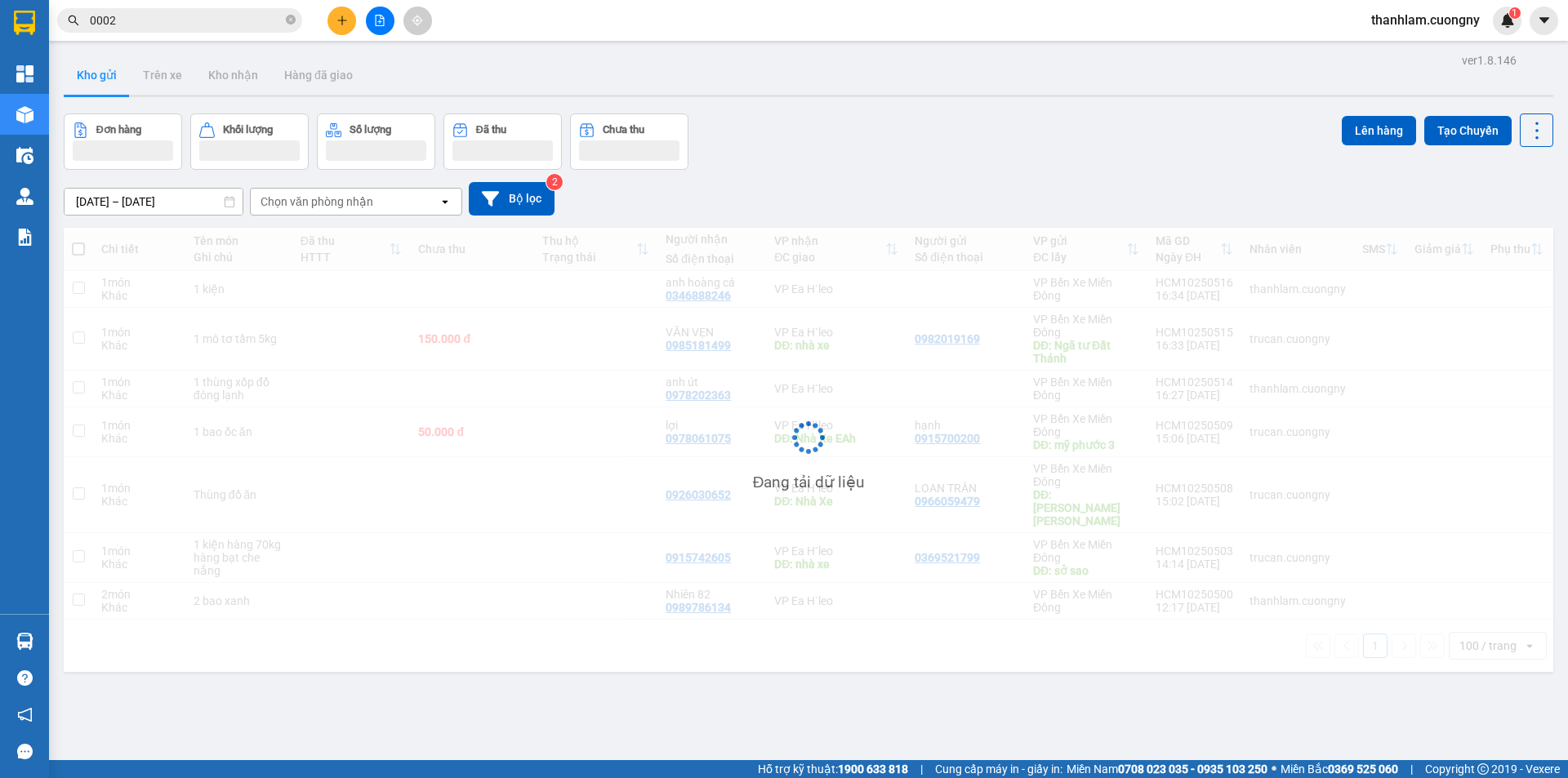
click at [298, 16] on span "0002" at bounding box center [179, 19] width 245 height 24
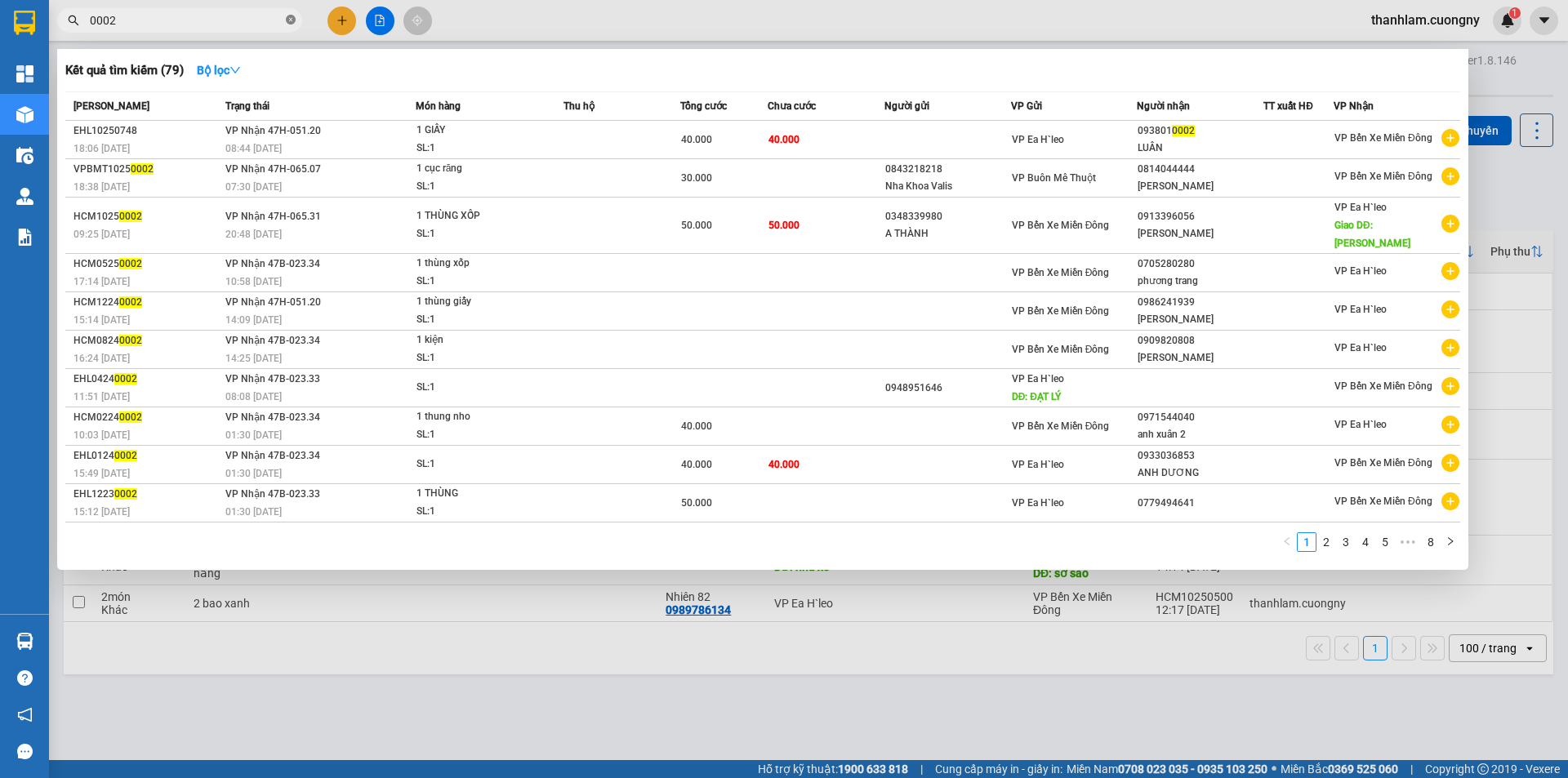
click at [290, 18] on icon "close-circle" at bounding box center [291, 19] width 10 height 10
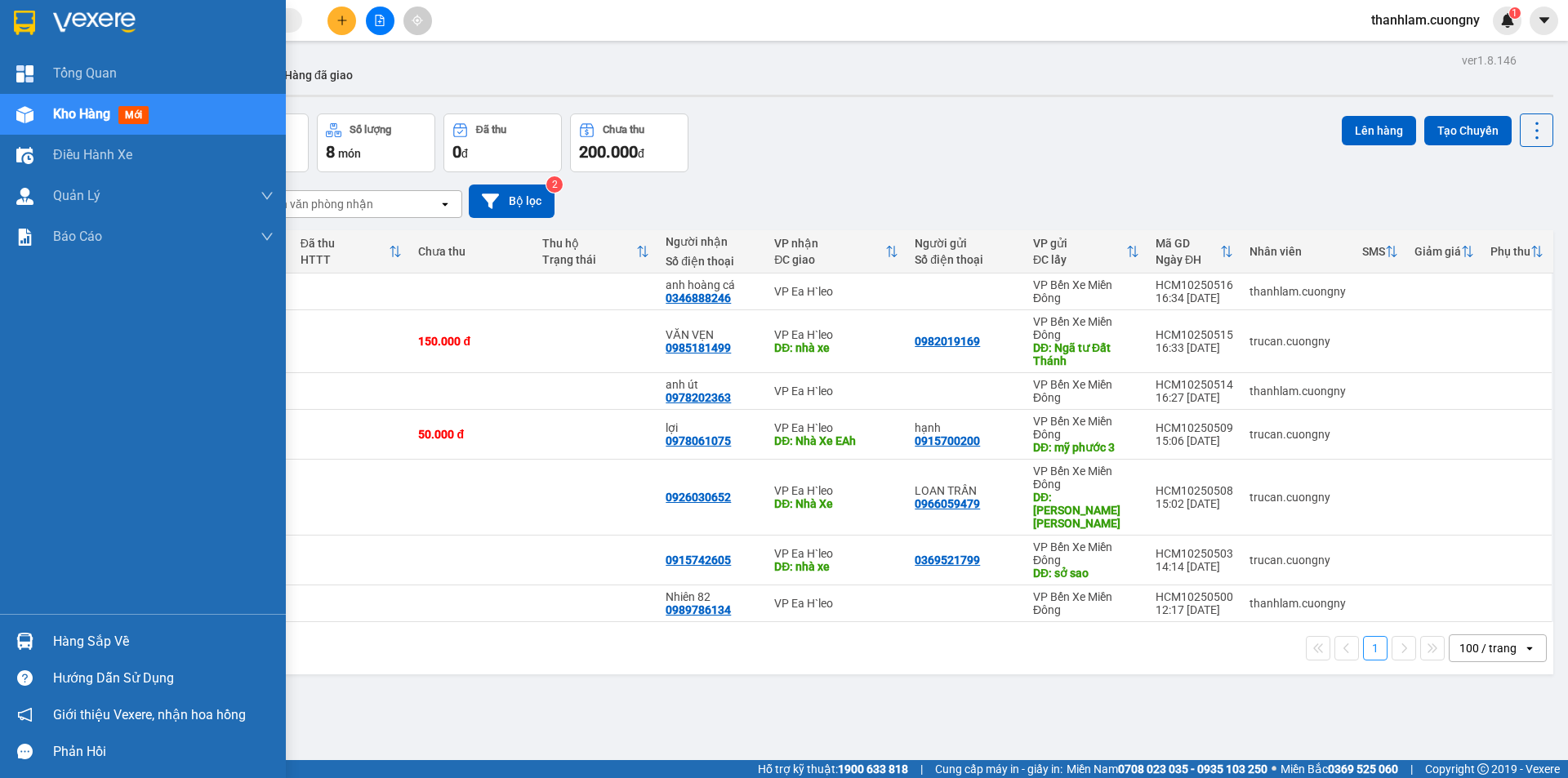
click at [14, 27] on img at bounding box center [24, 22] width 21 height 24
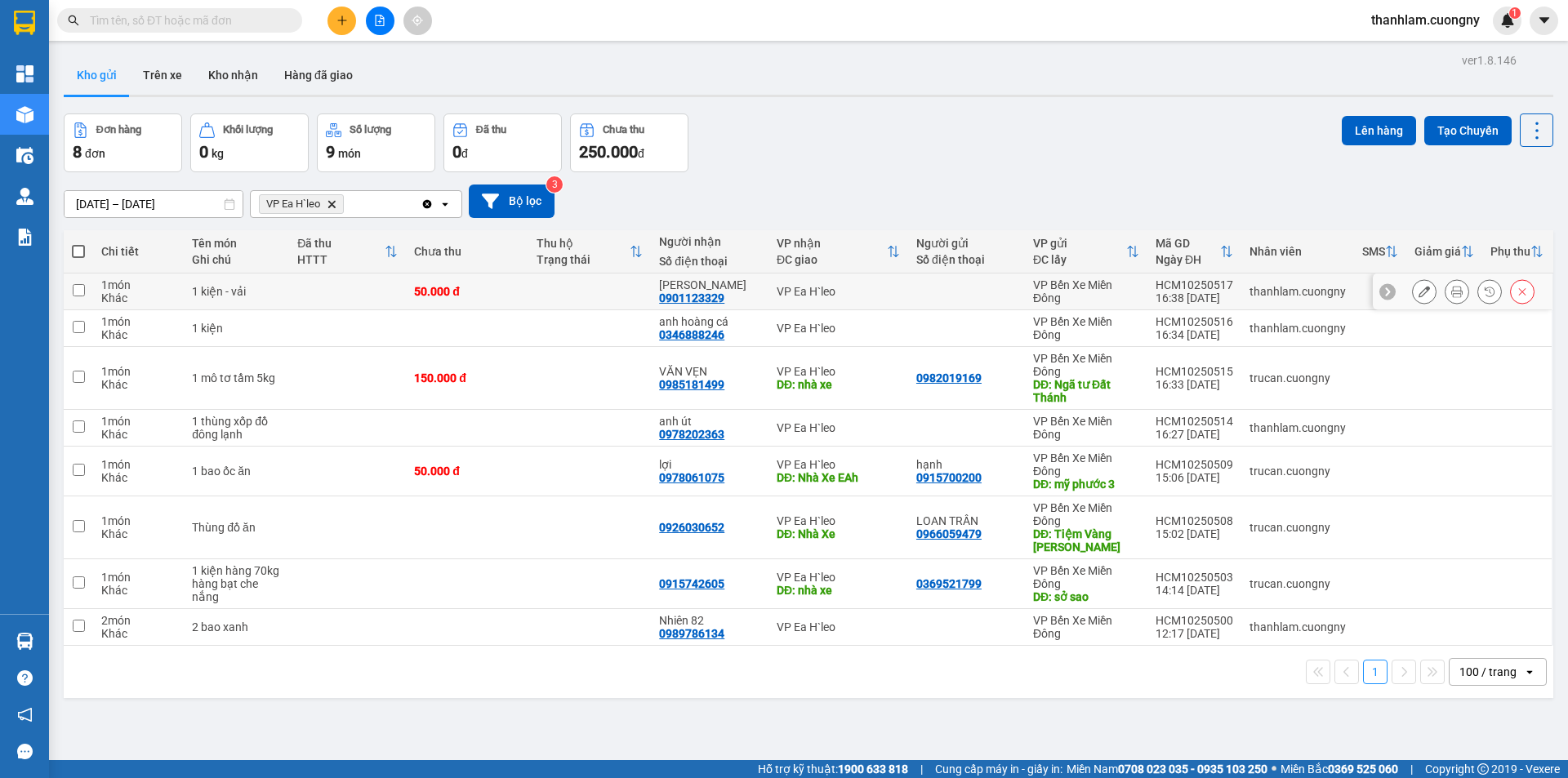
click at [216, 285] on div "1 kiện - vải" at bounding box center [236, 291] width 89 height 13
checkbox input "true"
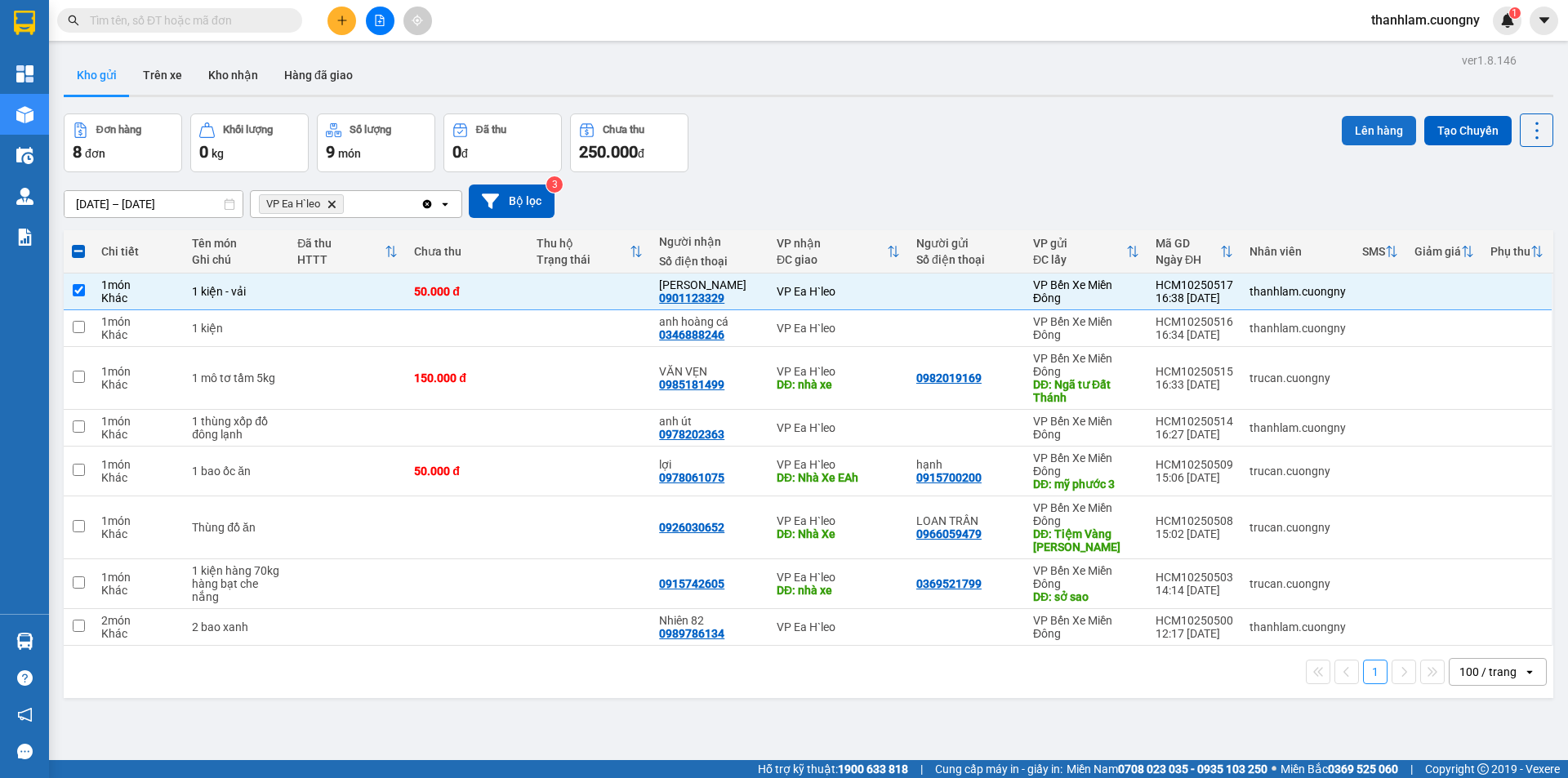
click at [1372, 137] on button "Lên hàng" at bounding box center [1378, 131] width 75 height 29
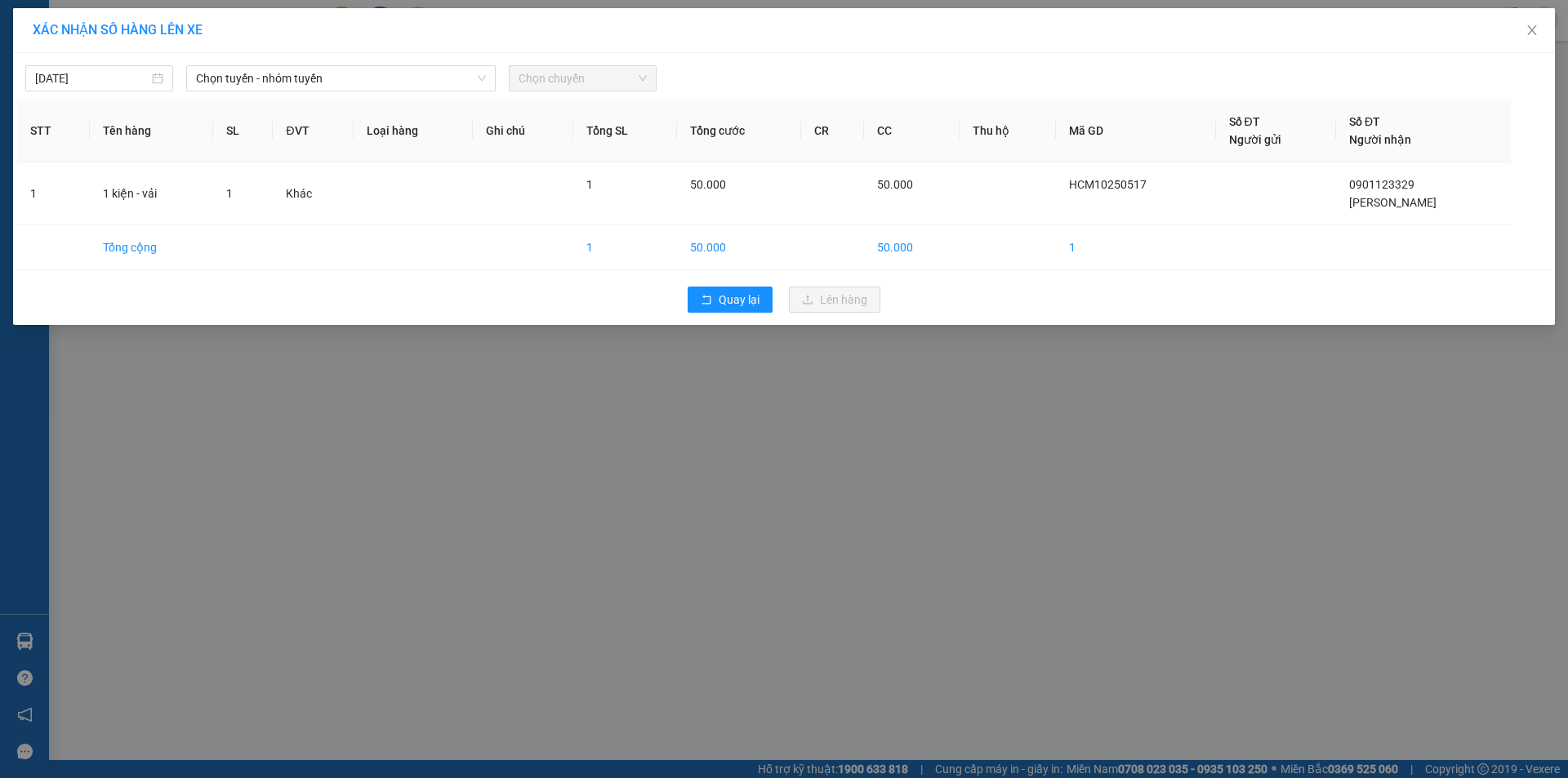
click at [429, 94] on div "[DATE] Chọn tuyến - nhóm tuyến Chọn chuyến STT Tên hàng SL ĐVT Loại hàng Ghi ch…" at bounding box center [783, 189] width 1542 height 272
click at [401, 79] on span "Chọn tuyến - nhóm tuyến" at bounding box center [340, 78] width 290 height 24
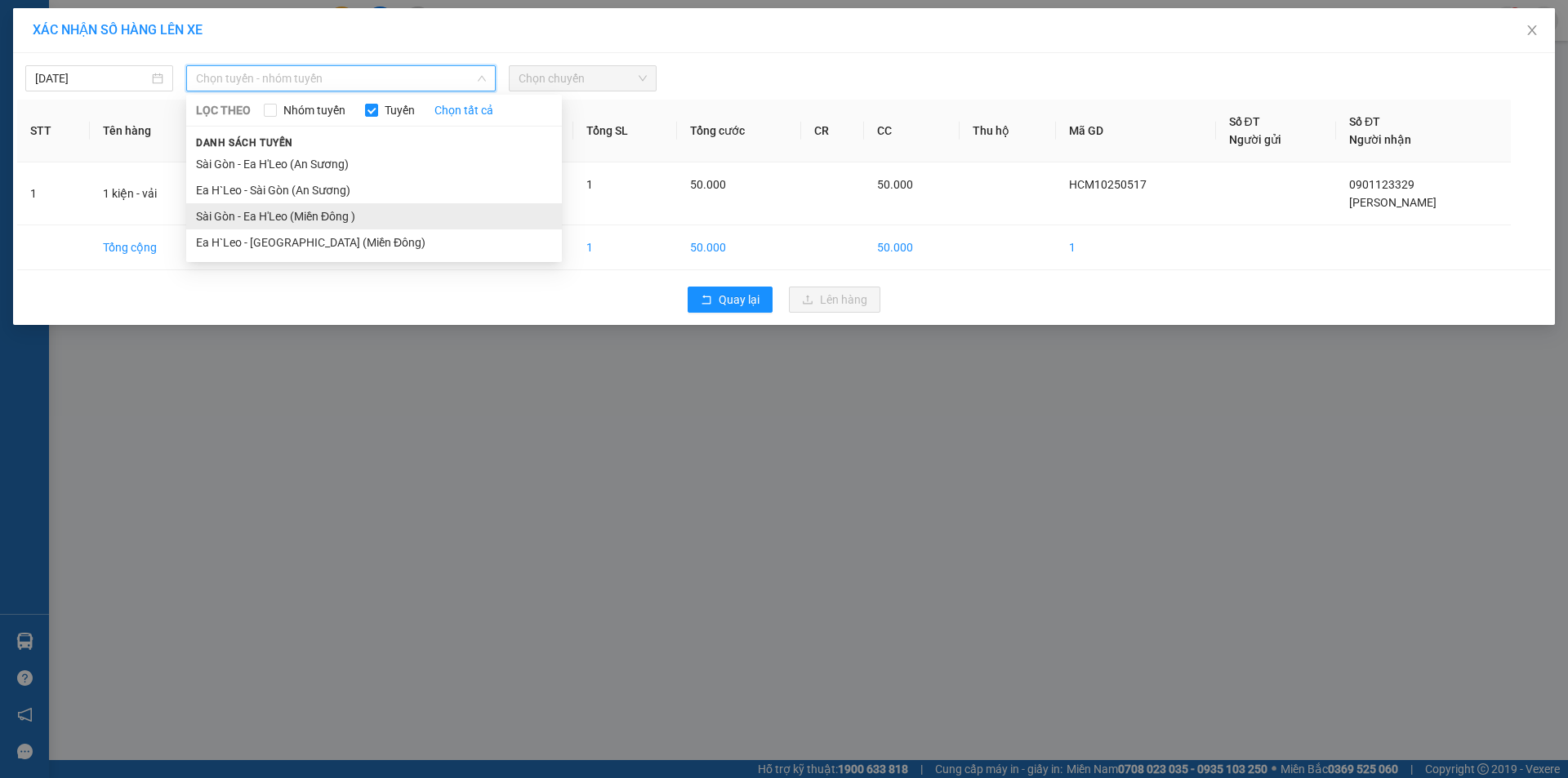
click at [401, 210] on li "Sài Gòn - Ea H'Leo (Miền Đông )" at bounding box center [374, 216] width 376 height 26
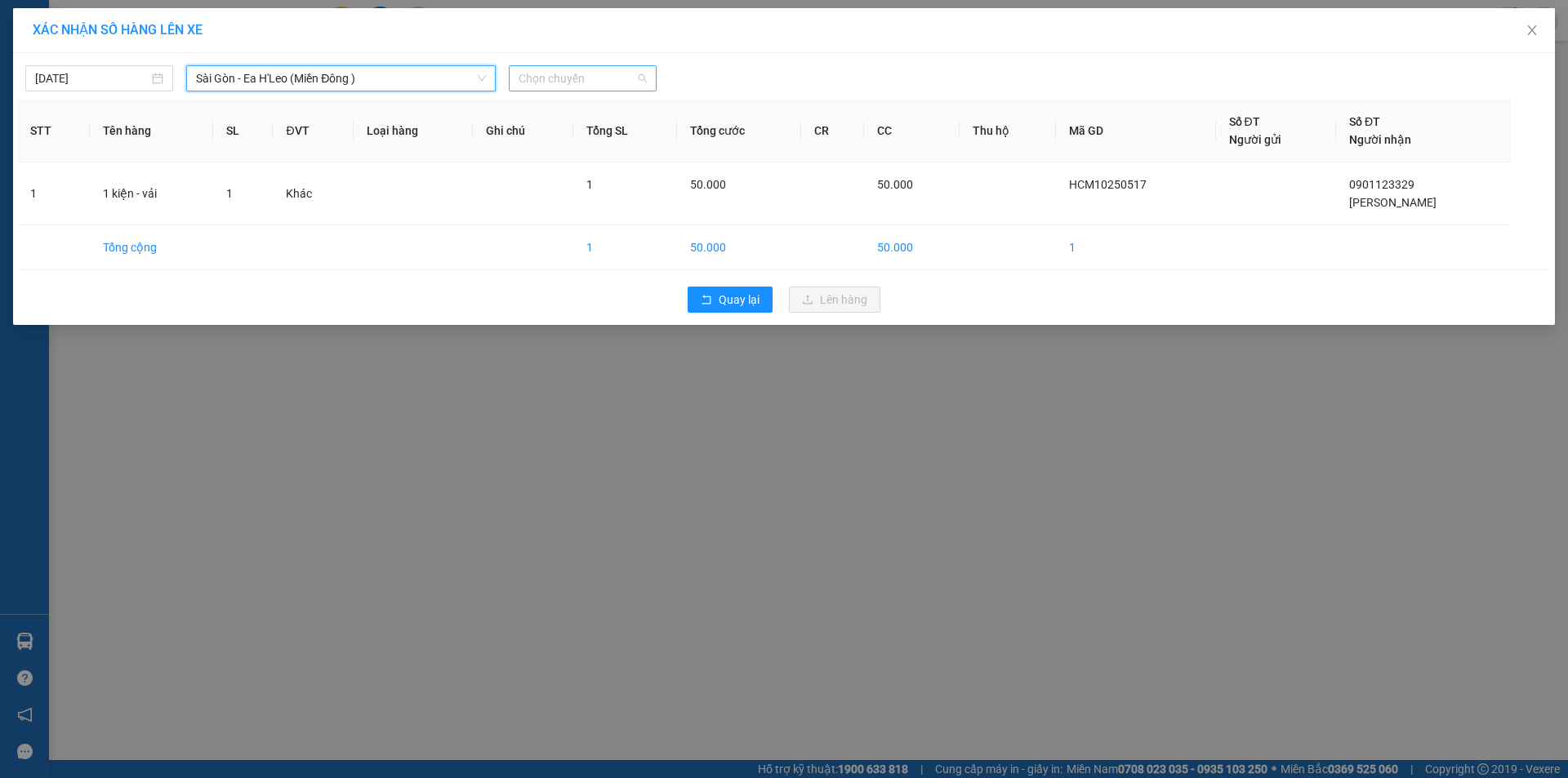
click at [516, 84] on div "Chọn chuyến" at bounding box center [582, 78] width 147 height 26
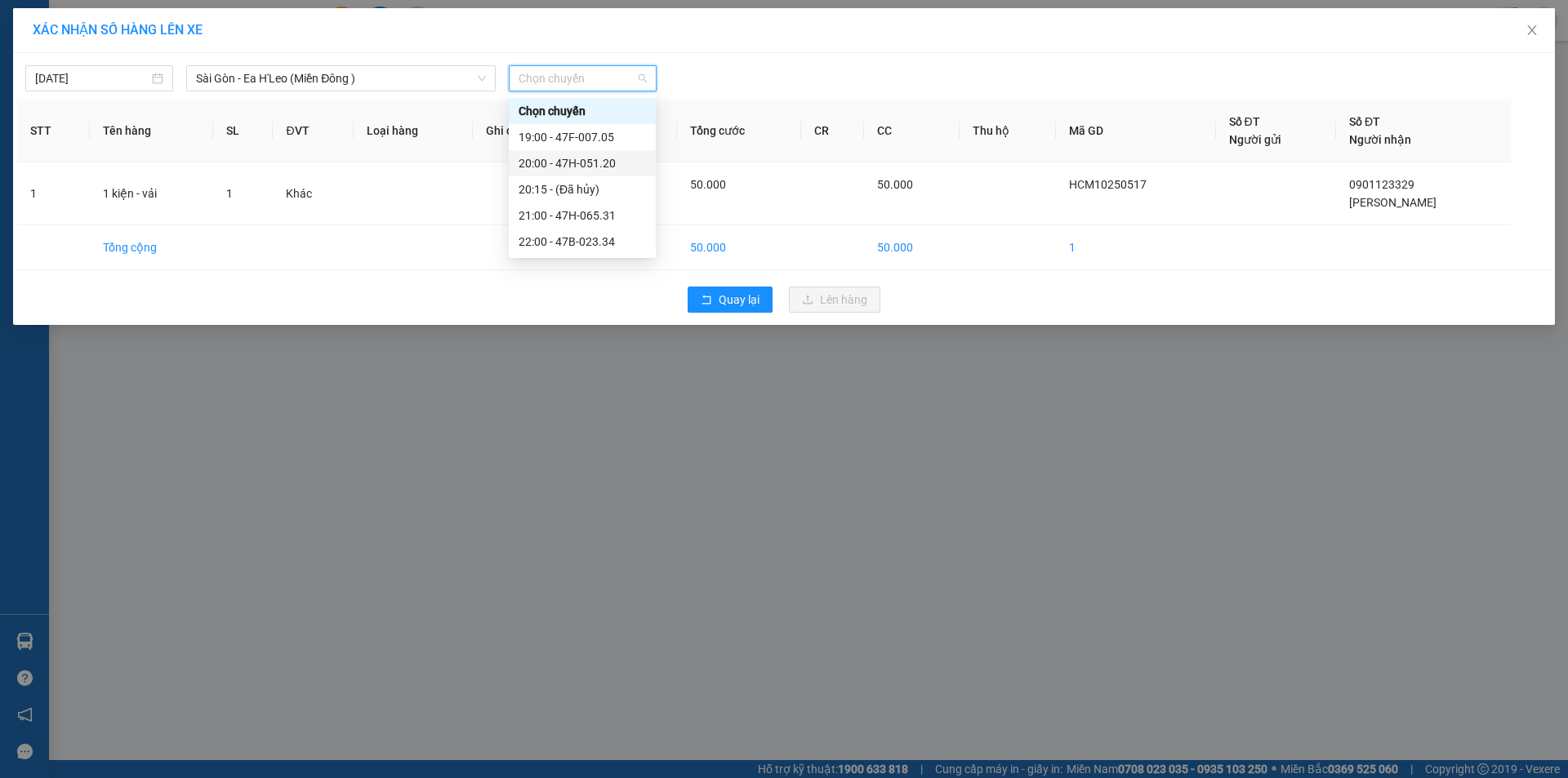
click at [534, 163] on div "20:00 - 47H-051.20" at bounding box center [581, 163] width 127 height 18
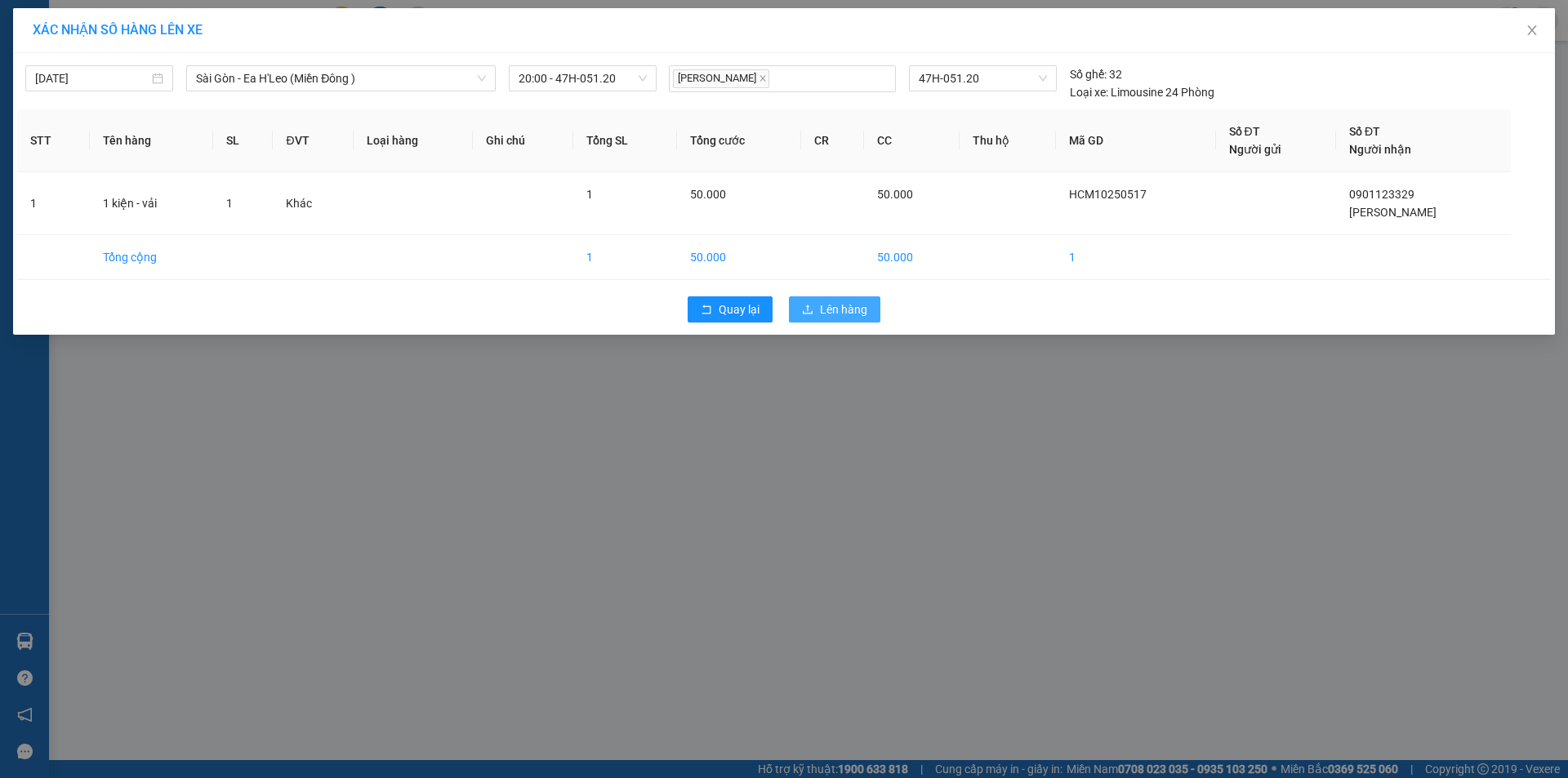
click at [833, 306] on span "Lên hàng" at bounding box center [843, 309] width 47 height 18
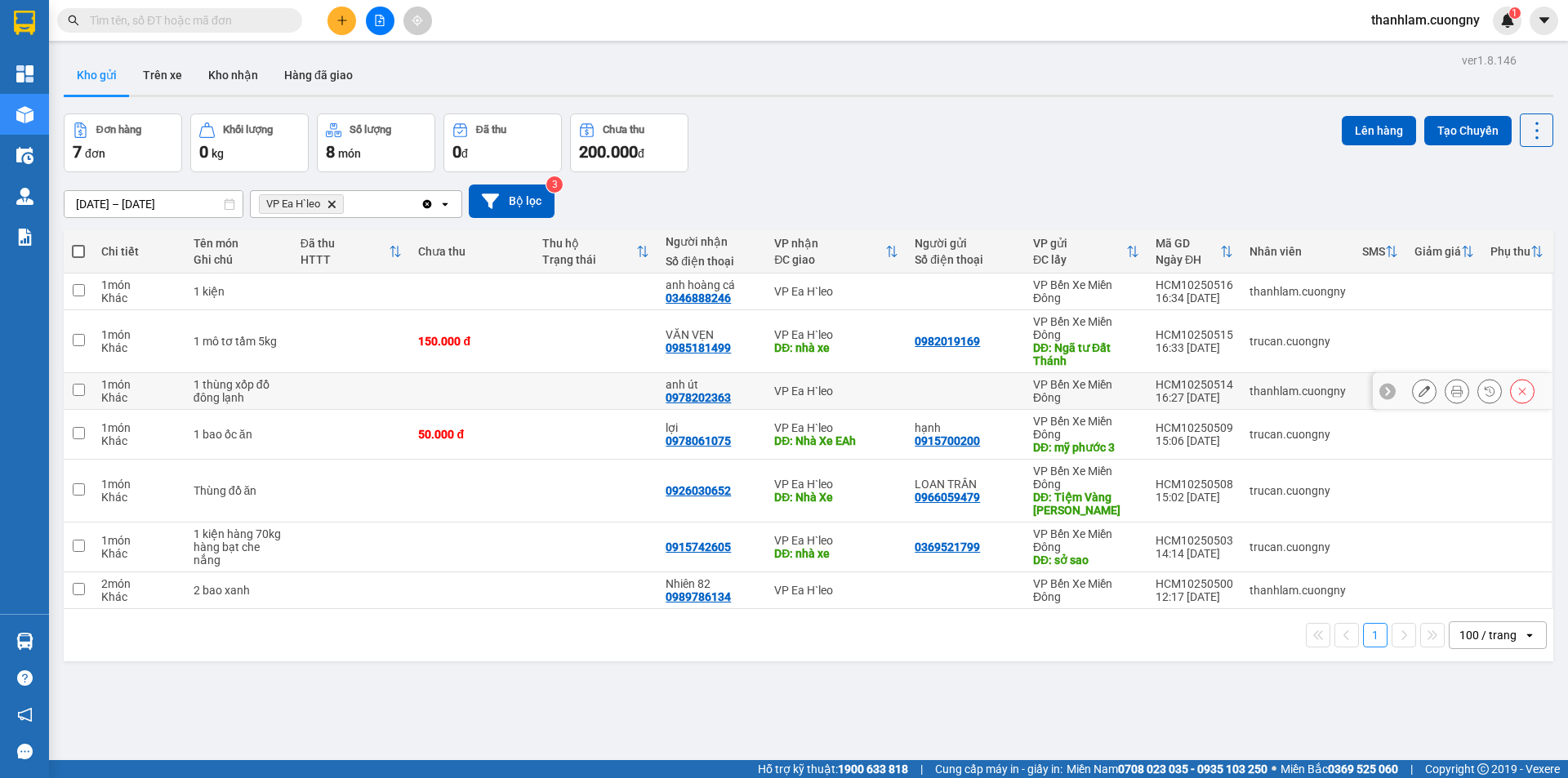
click at [444, 392] on td at bounding box center [471, 391] width 123 height 37
checkbox input "true"
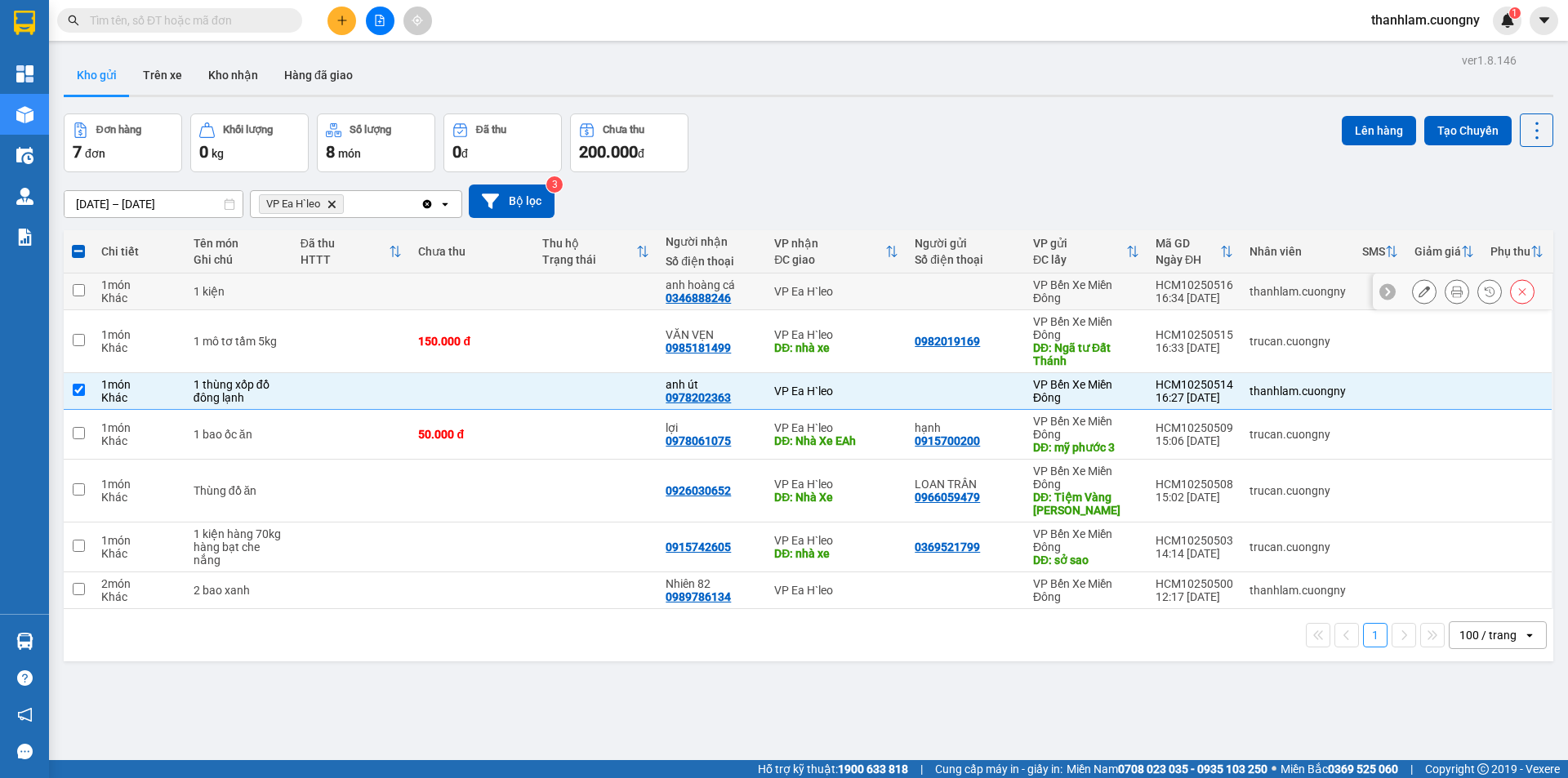
click at [423, 293] on td at bounding box center [471, 292] width 123 height 37
checkbox input "true"
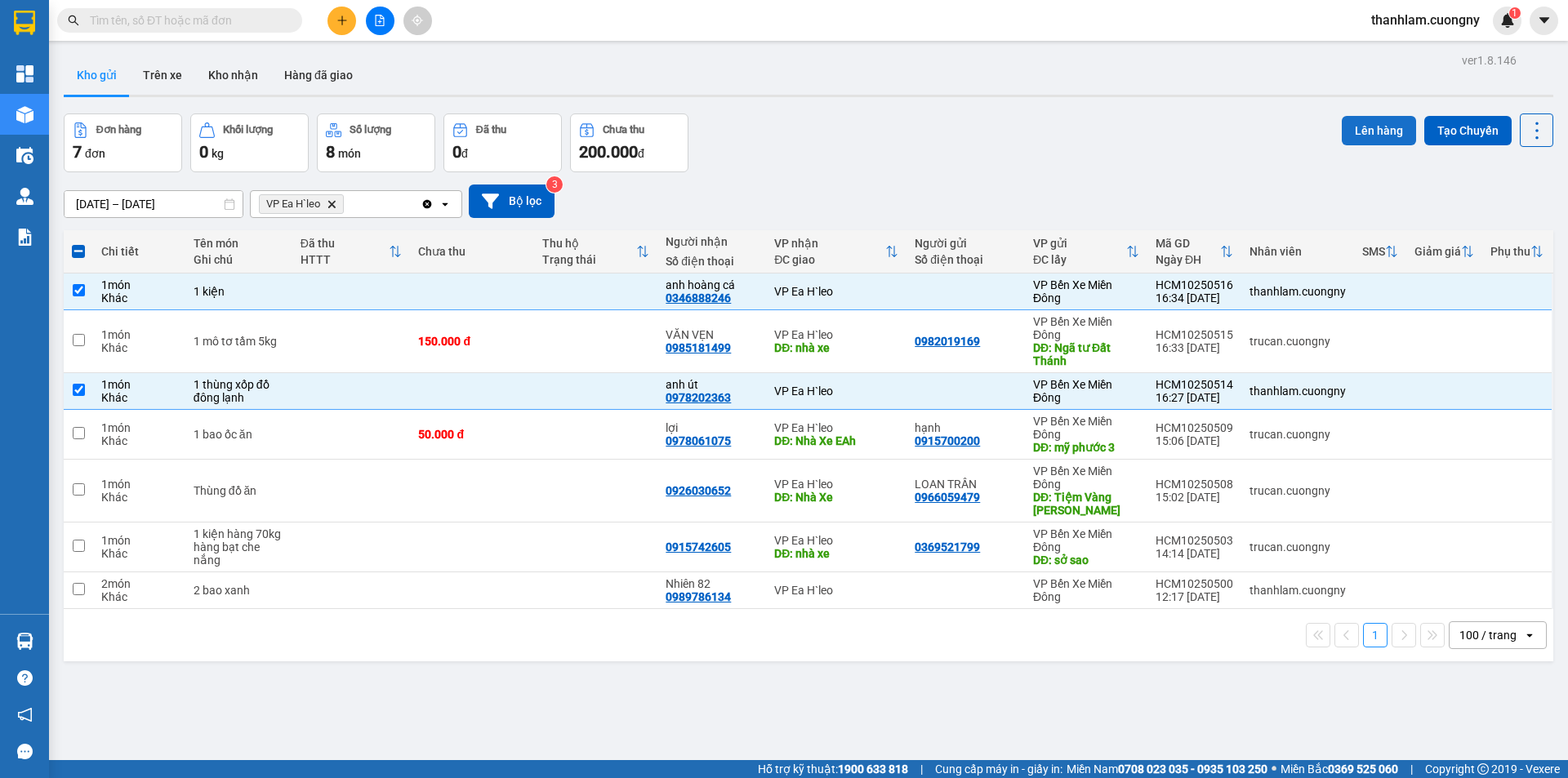
click at [1341, 117] on button "Lên hàng" at bounding box center [1378, 131] width 75 height 29
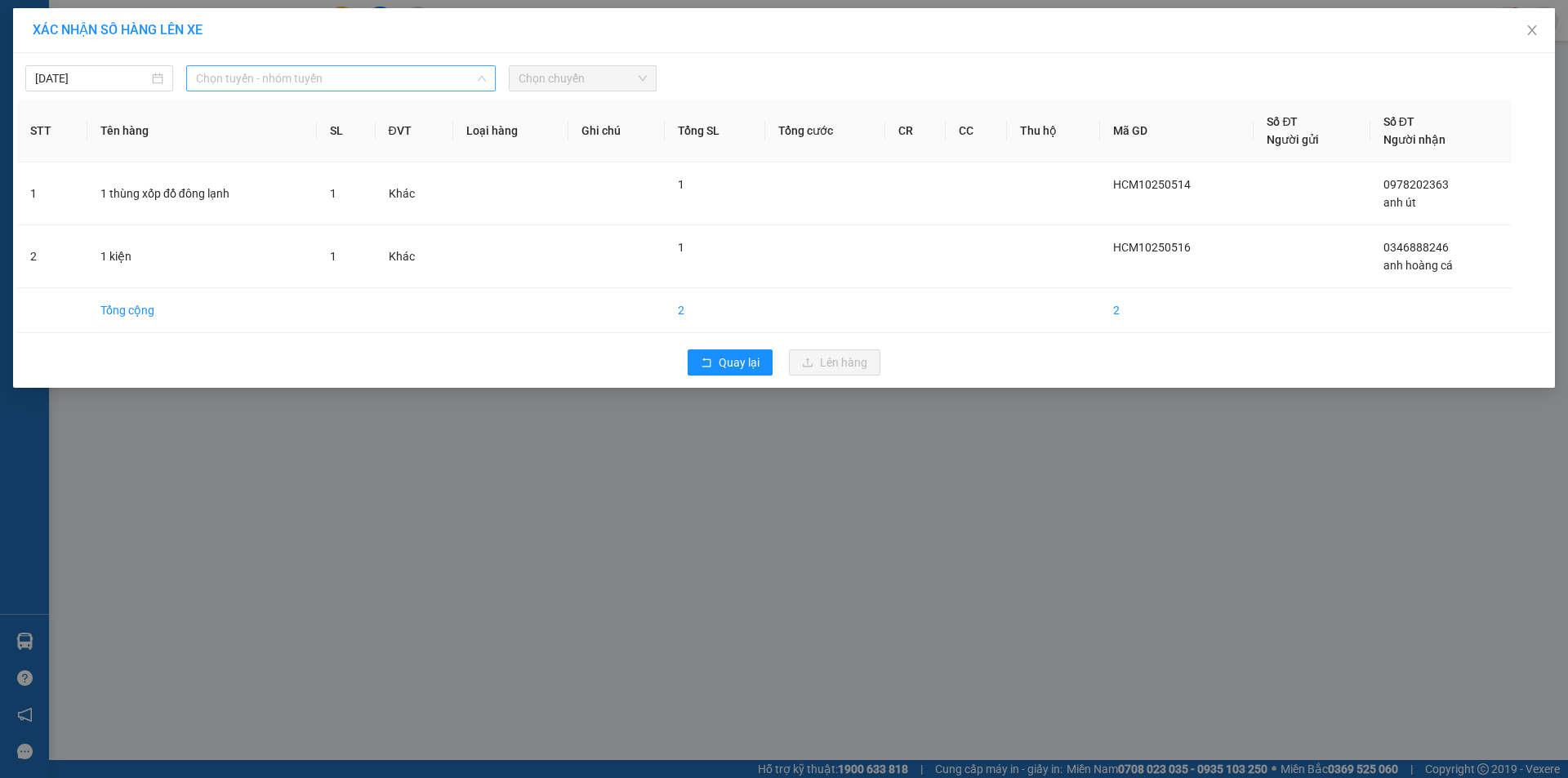
click at [477, 85] on span "Chọn tuyến - nhóm tuyến" at bounding box center [340, 78] width 290 height 24
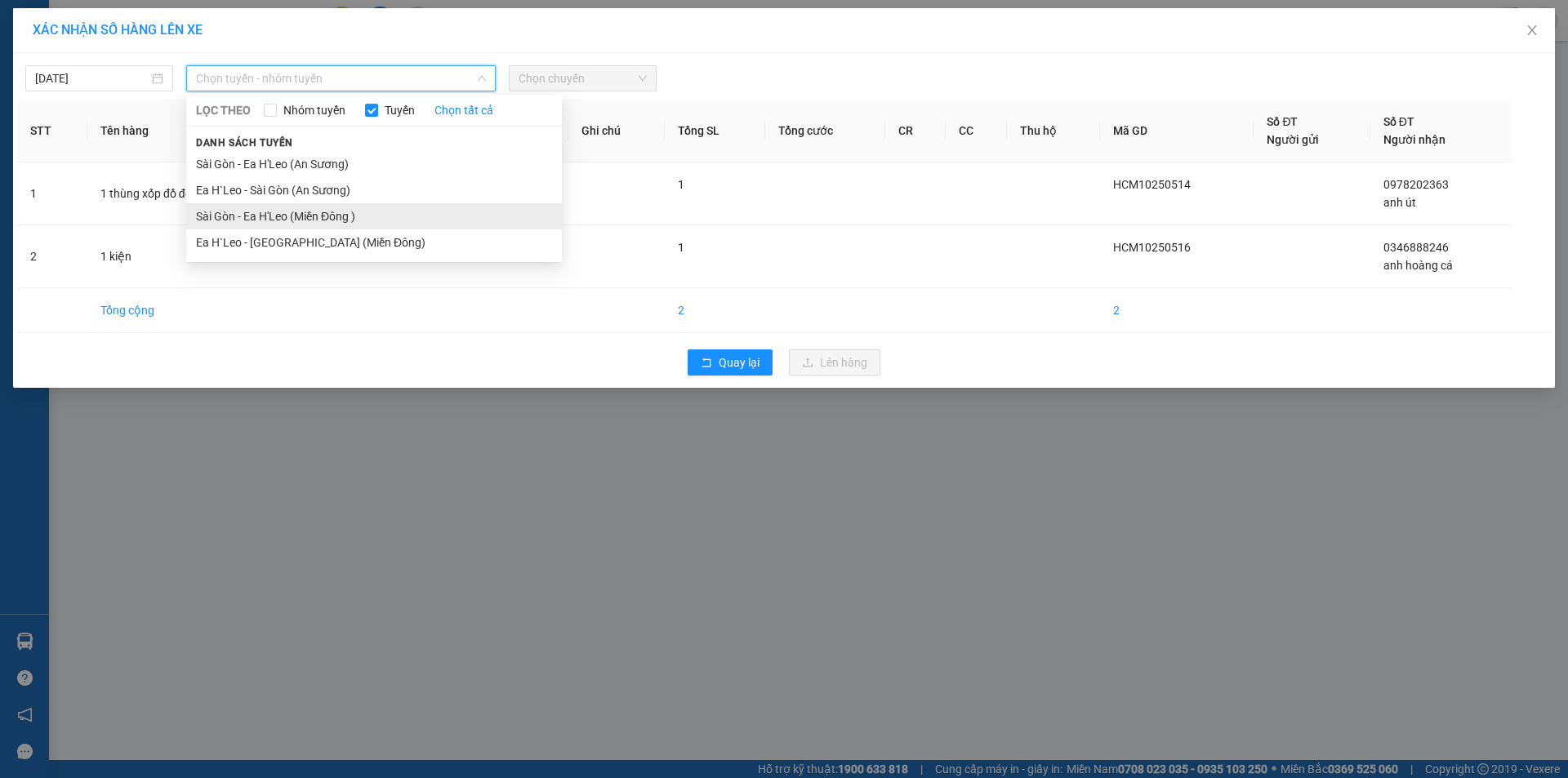
click at [455, 216] on li "Sài Gòn - Ea H'Leo (Miền Đông )" at bounding box center [374, 216] width 376 height 26
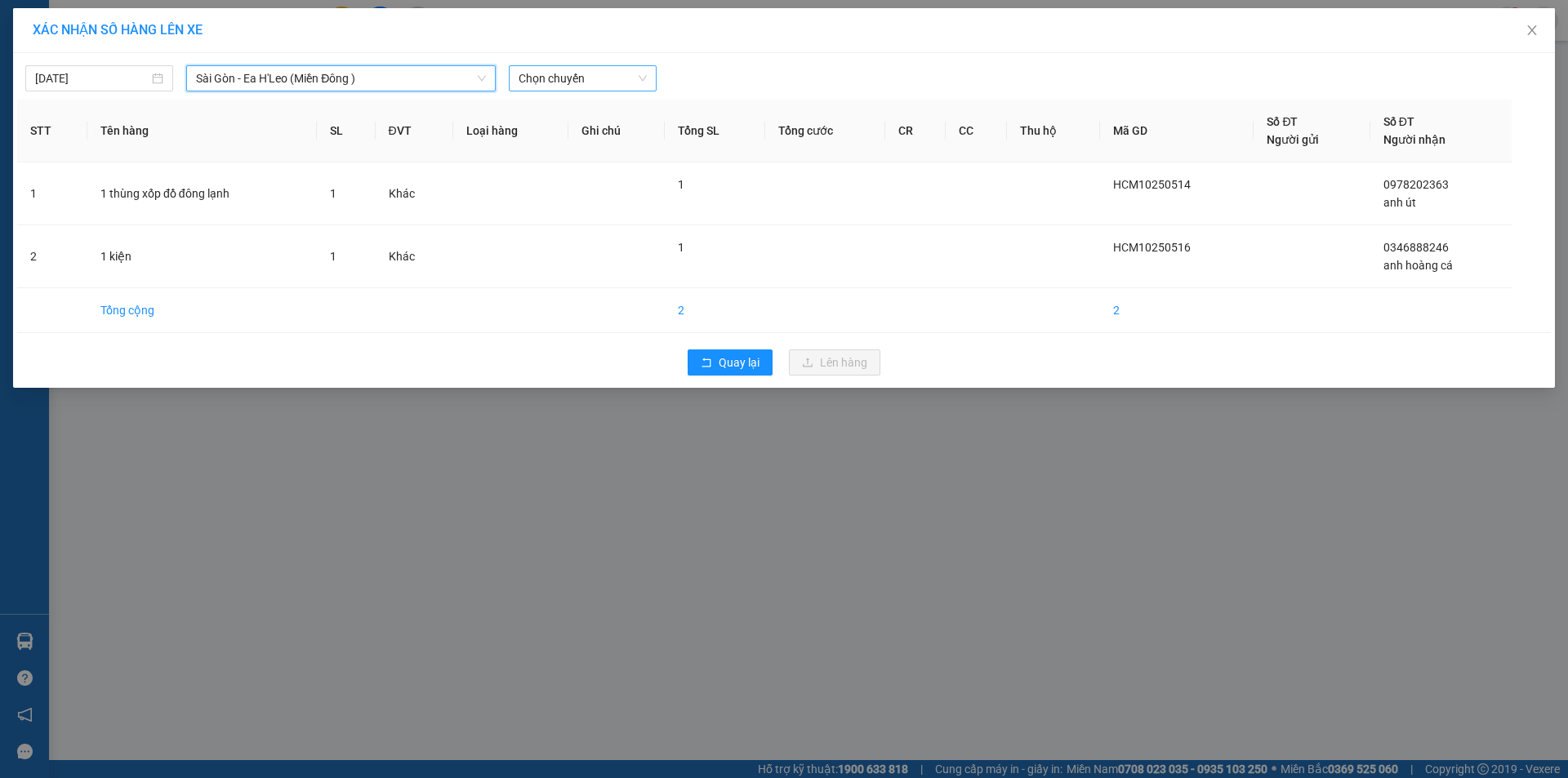
click at [616, 80] on span "Chọn chuyến" at bounding box center [582, 78] width 128 height 24
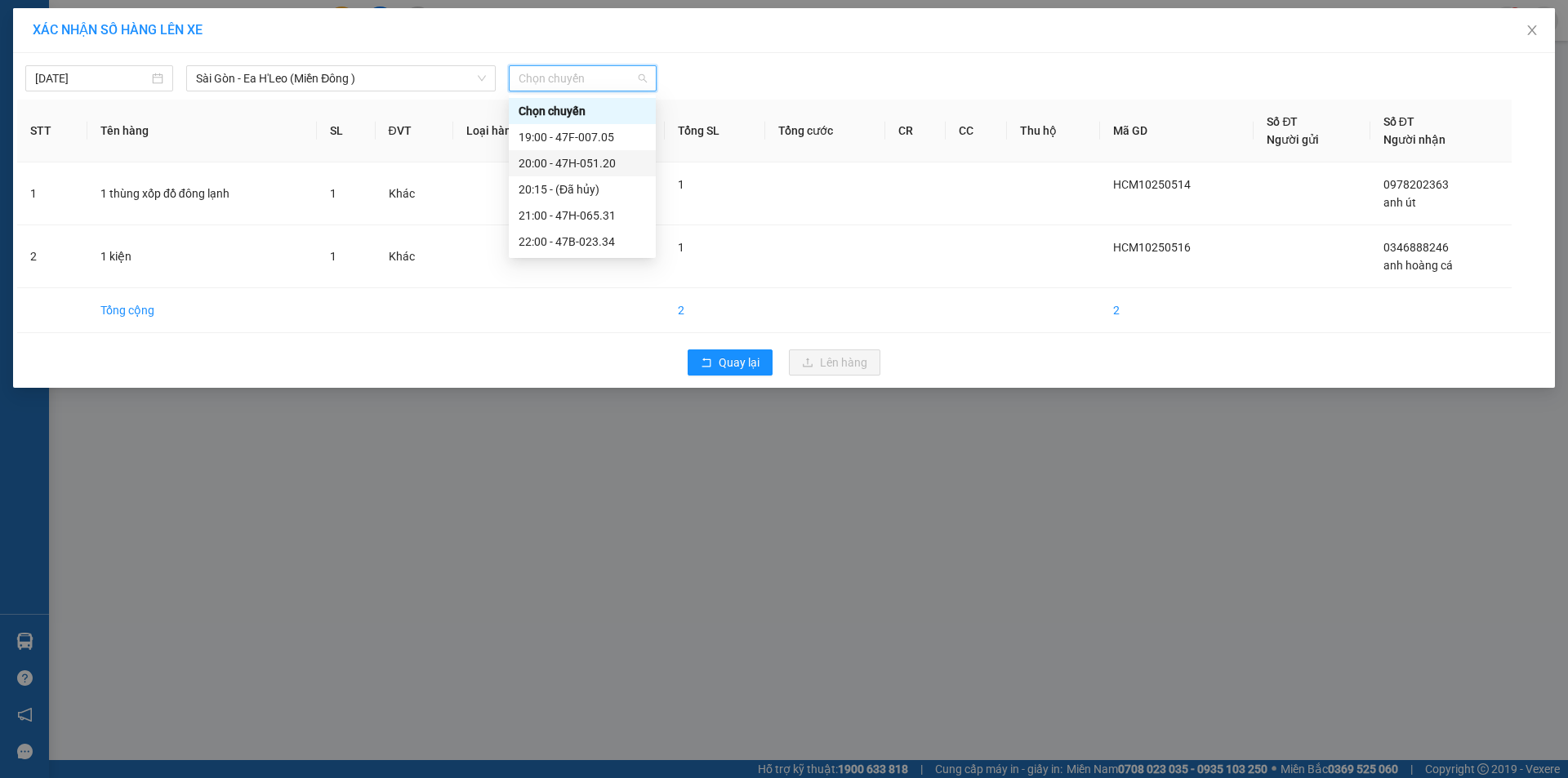
click at [614, 164] on div "20:00 - 47H-051.20" at bounding box center [581, 163] width 127 height 18
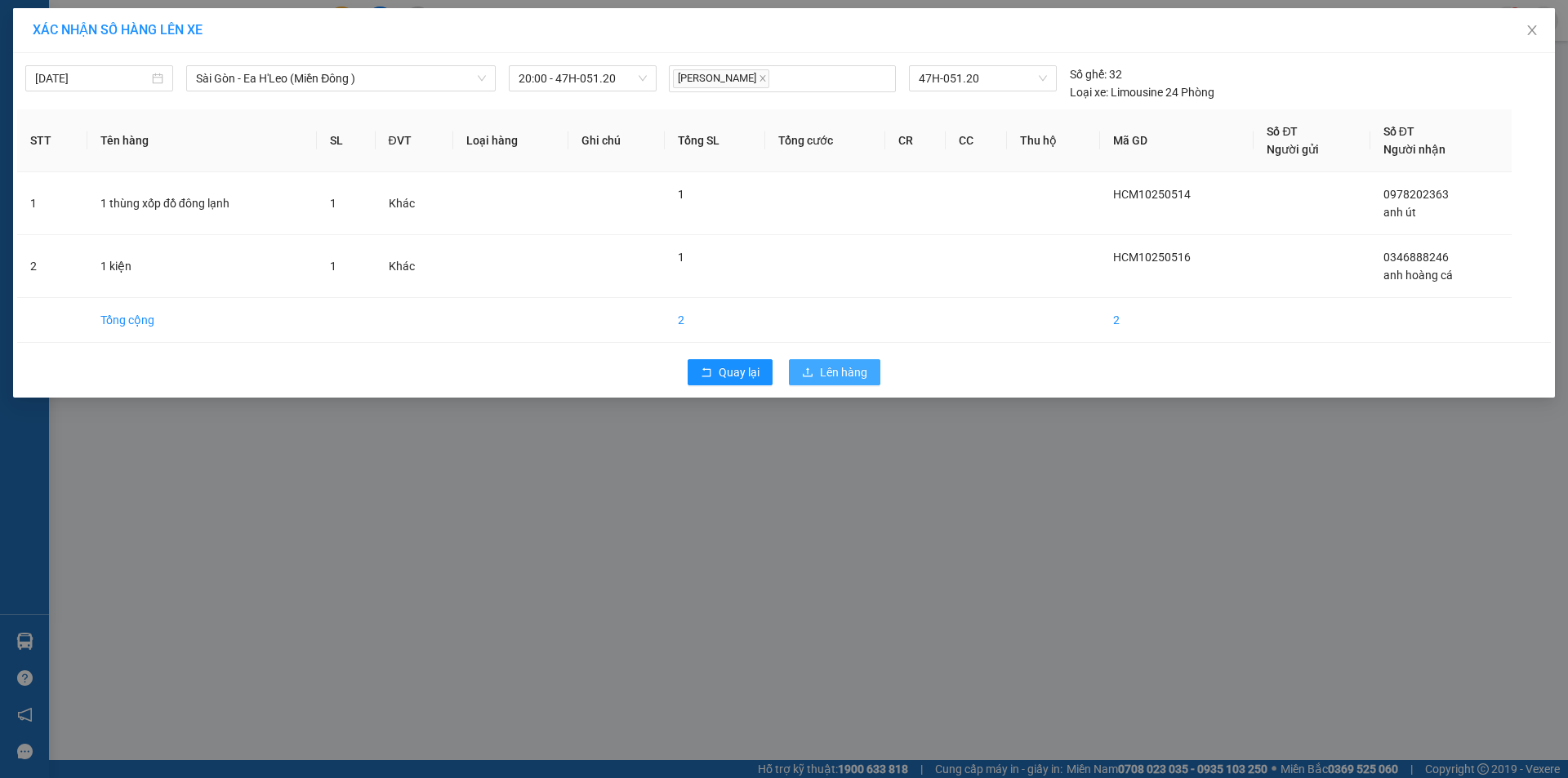
click at [805, 366] on icon "upload" at bounding box center [807, 372] width 12 height 12
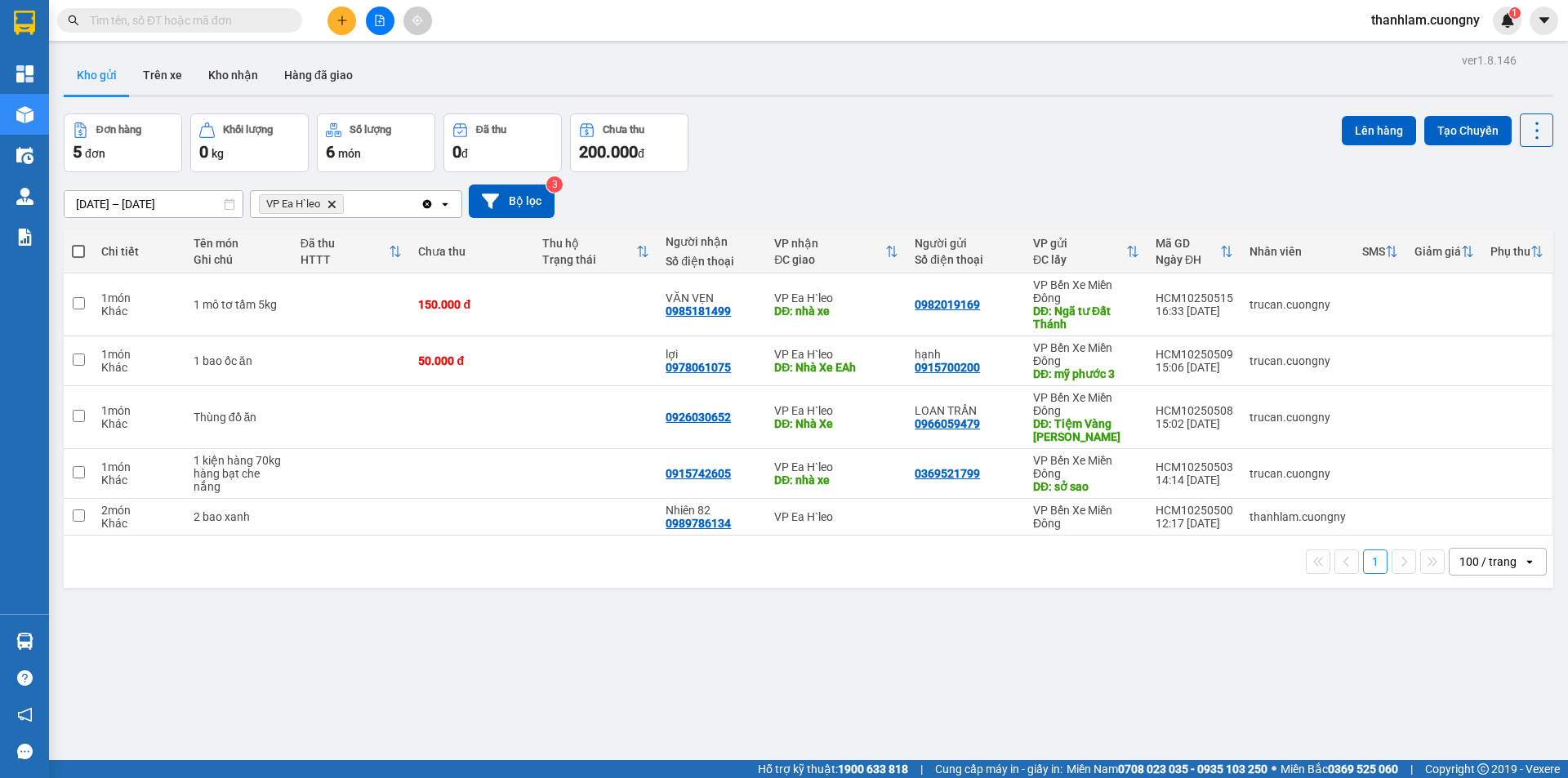
click at [333, 18] on button at bounding box center [341, 20] width 28 height 28
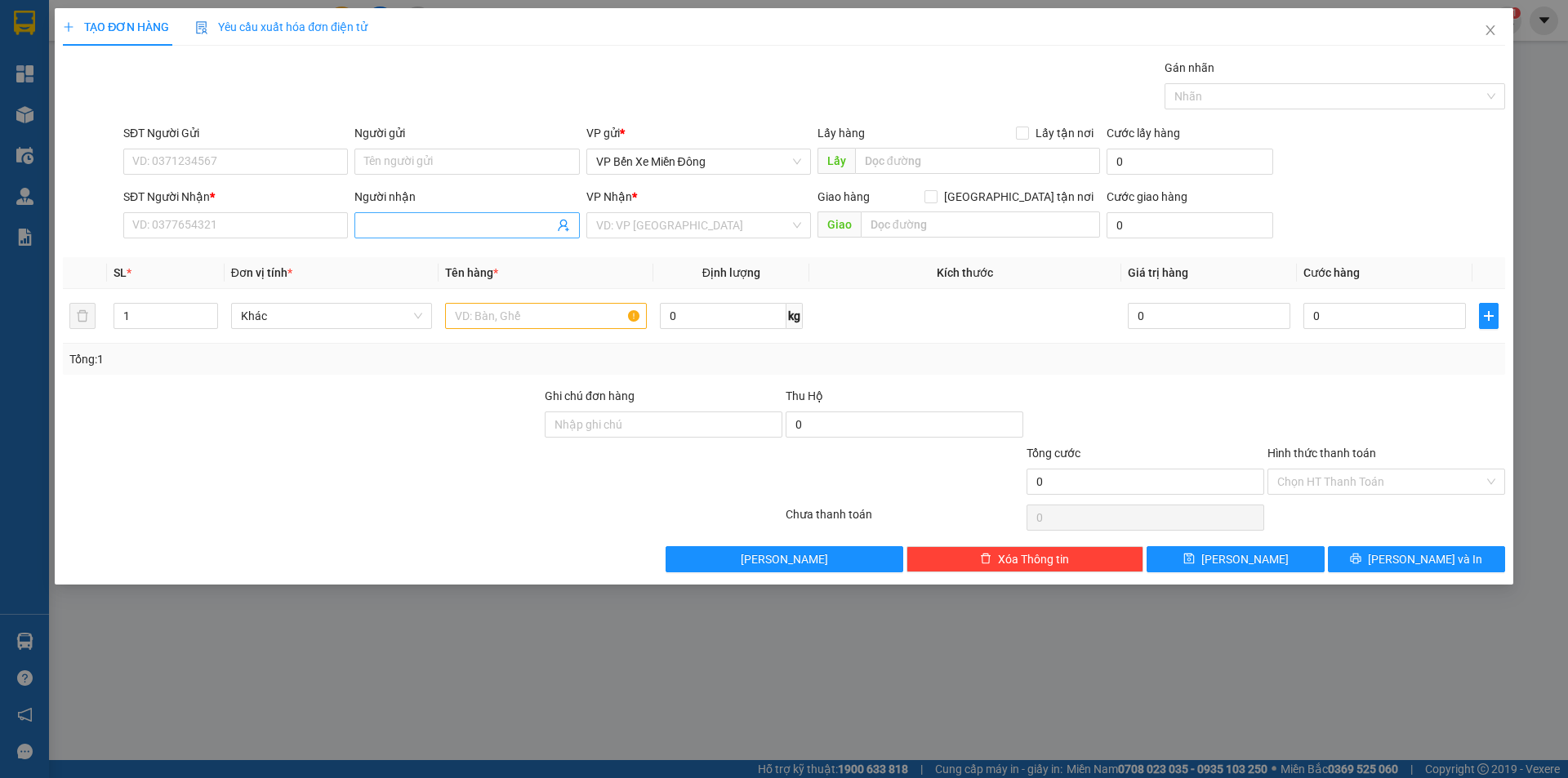
click at [432, 235] on span at bounding box center [467, 225] width 225 height 26
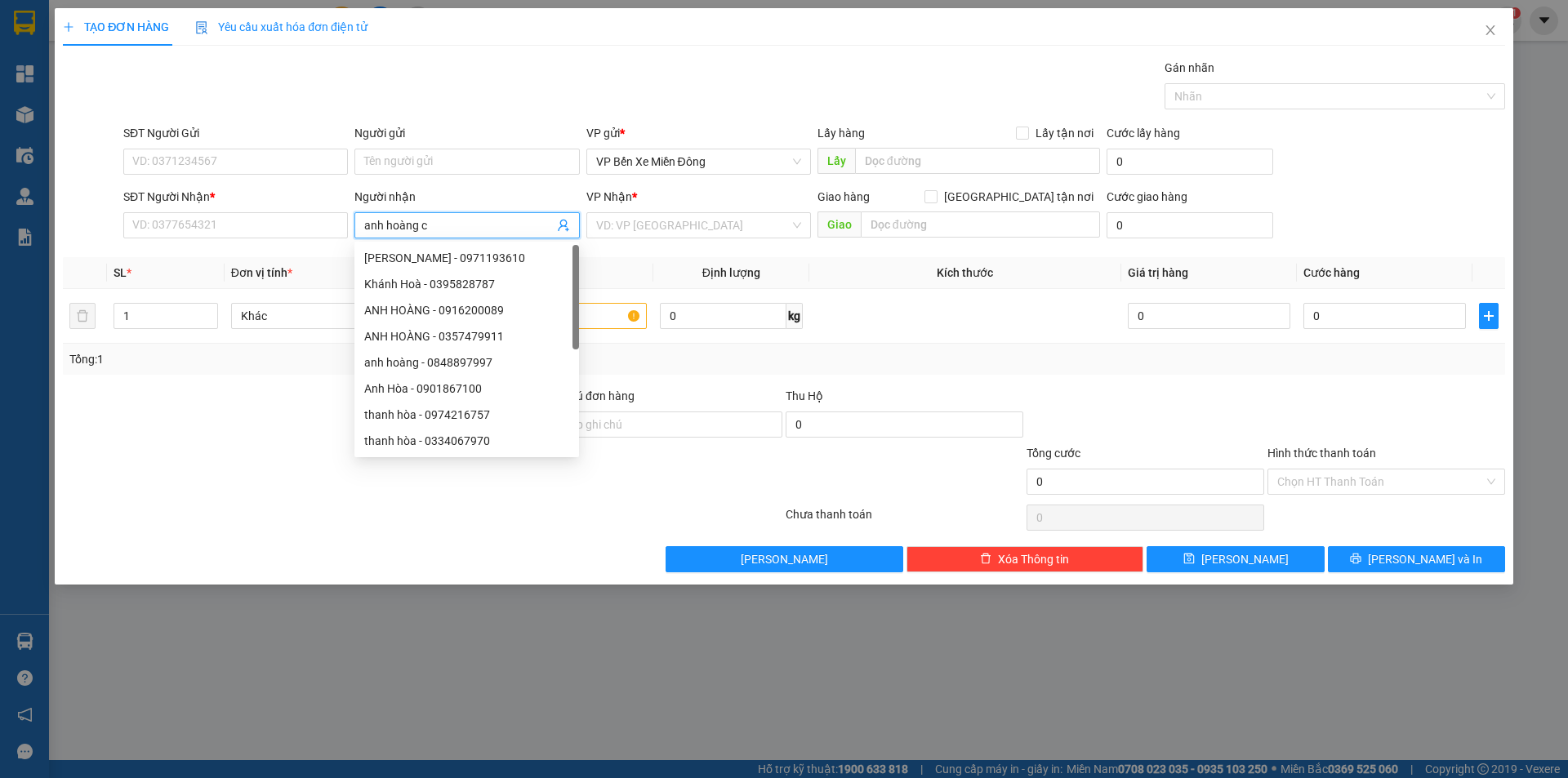
type input "anh hoàng cá"
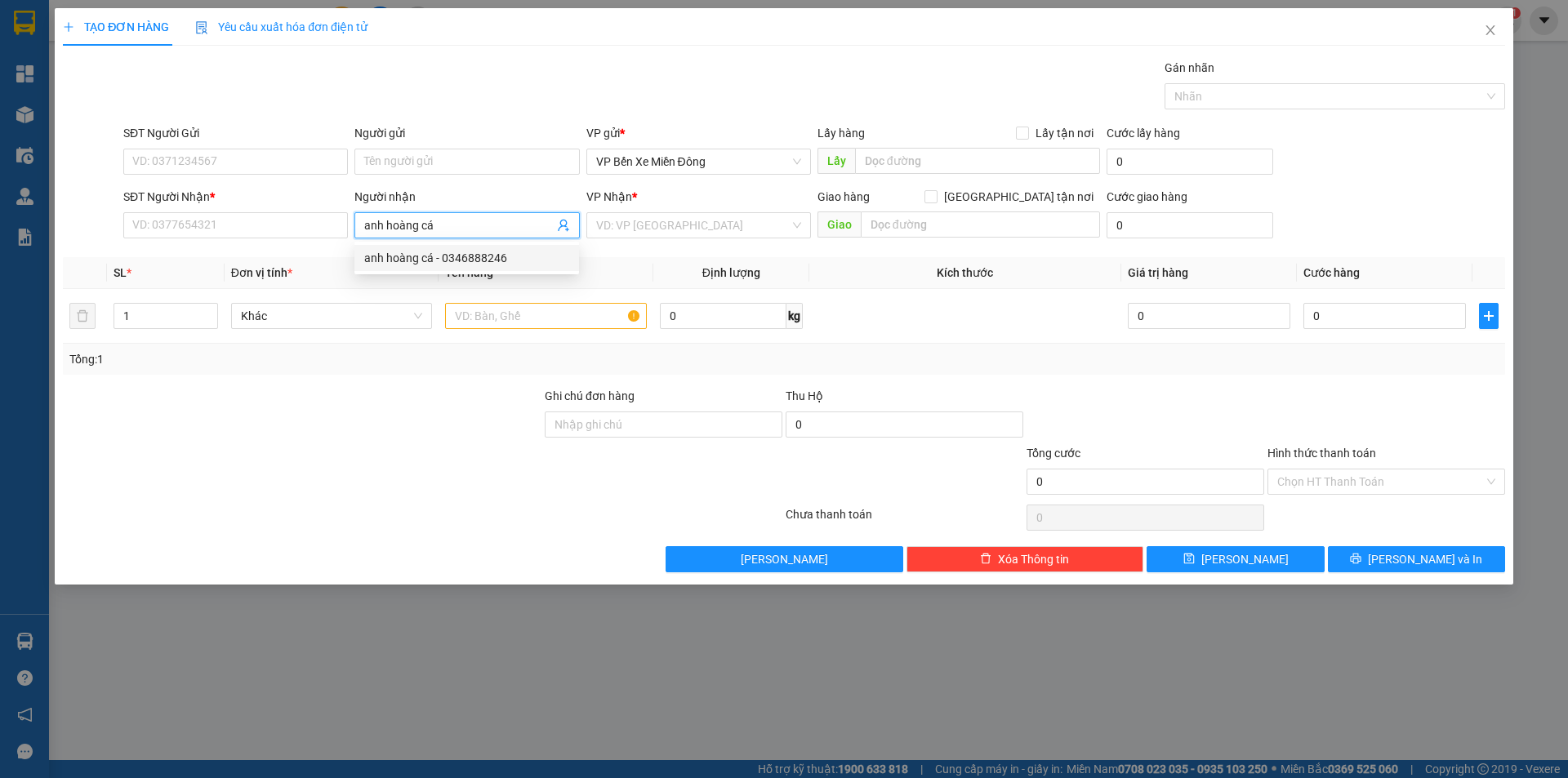
click at [401, 253] on div "anh hoàng cá - 0346888246" at bounding box center [466, 258] width 204 height 18
type input "0346888246"
type input "anh hoàng cá"
click at [640, 241] on div "VP Nhận * VD: VP Sài Gòn" at bounding box center [699, 216] width 225 height 57
click at [648, 231] on input "search" at bounding box center [693, 225] width 194 height 24
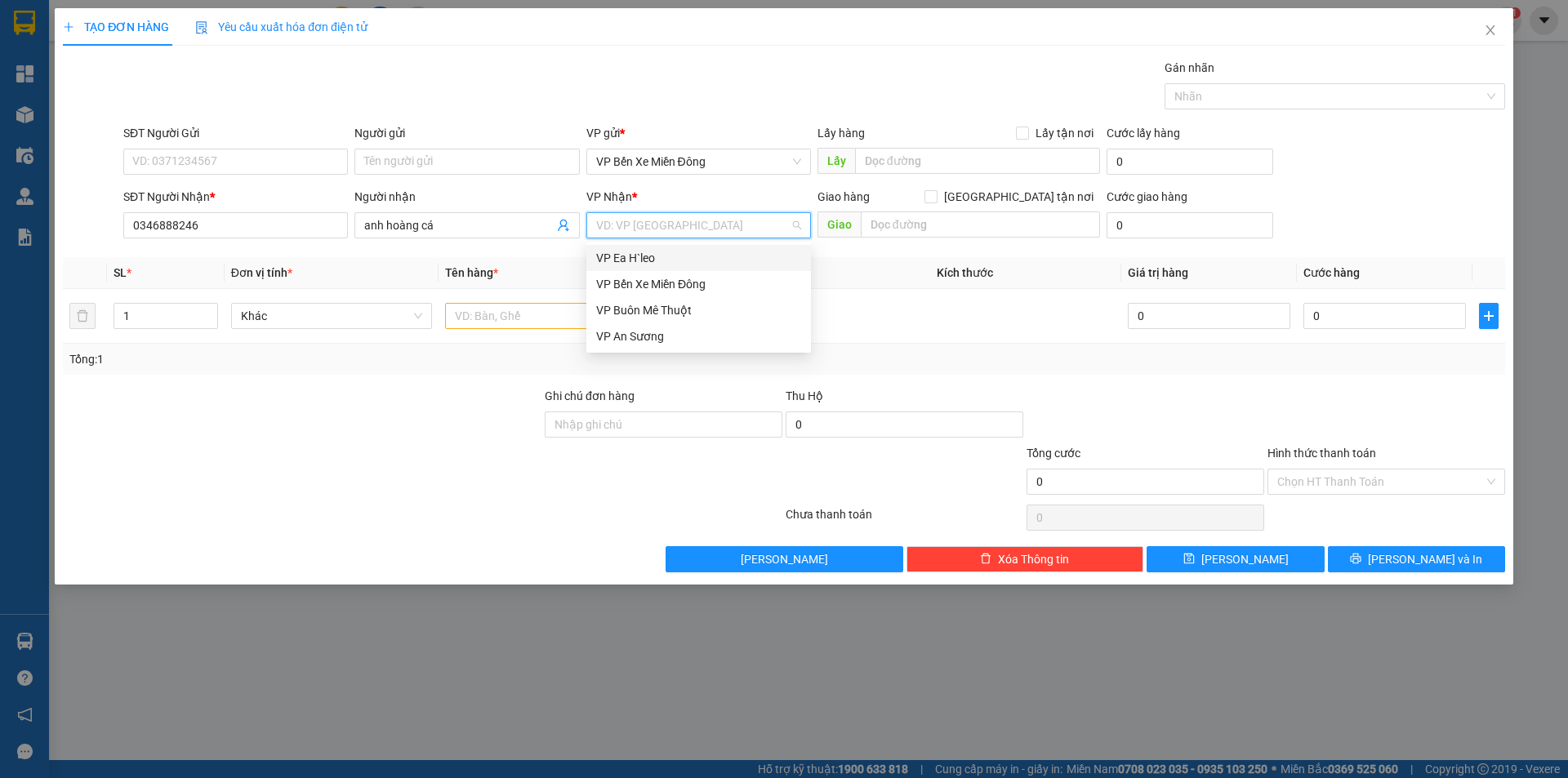
click at [645, 249] on div "VP Ea H`leo" at bounding box center [698, 258] width 204 height 18
click at [538, 327] on input "text" at bounding box center [546, 316] width 202 height 26
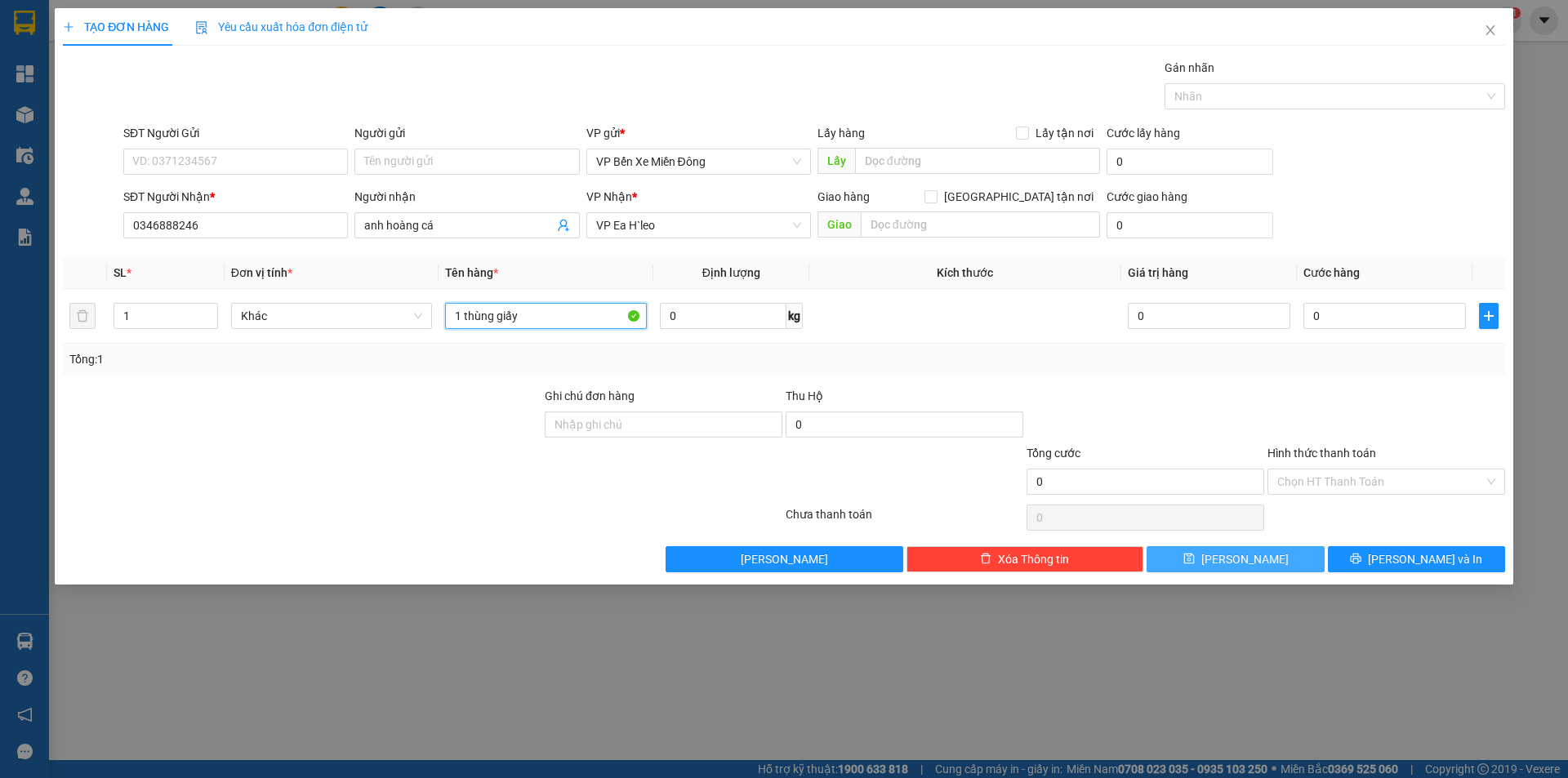
type input "1 thùng giấy"
click at [1195, 563] on icon "save" at bounding box center [1189, 558] width 12 height 12
click at [1497, 30] on span "Close" at bounding box center [1490, 30] width 46 height 46
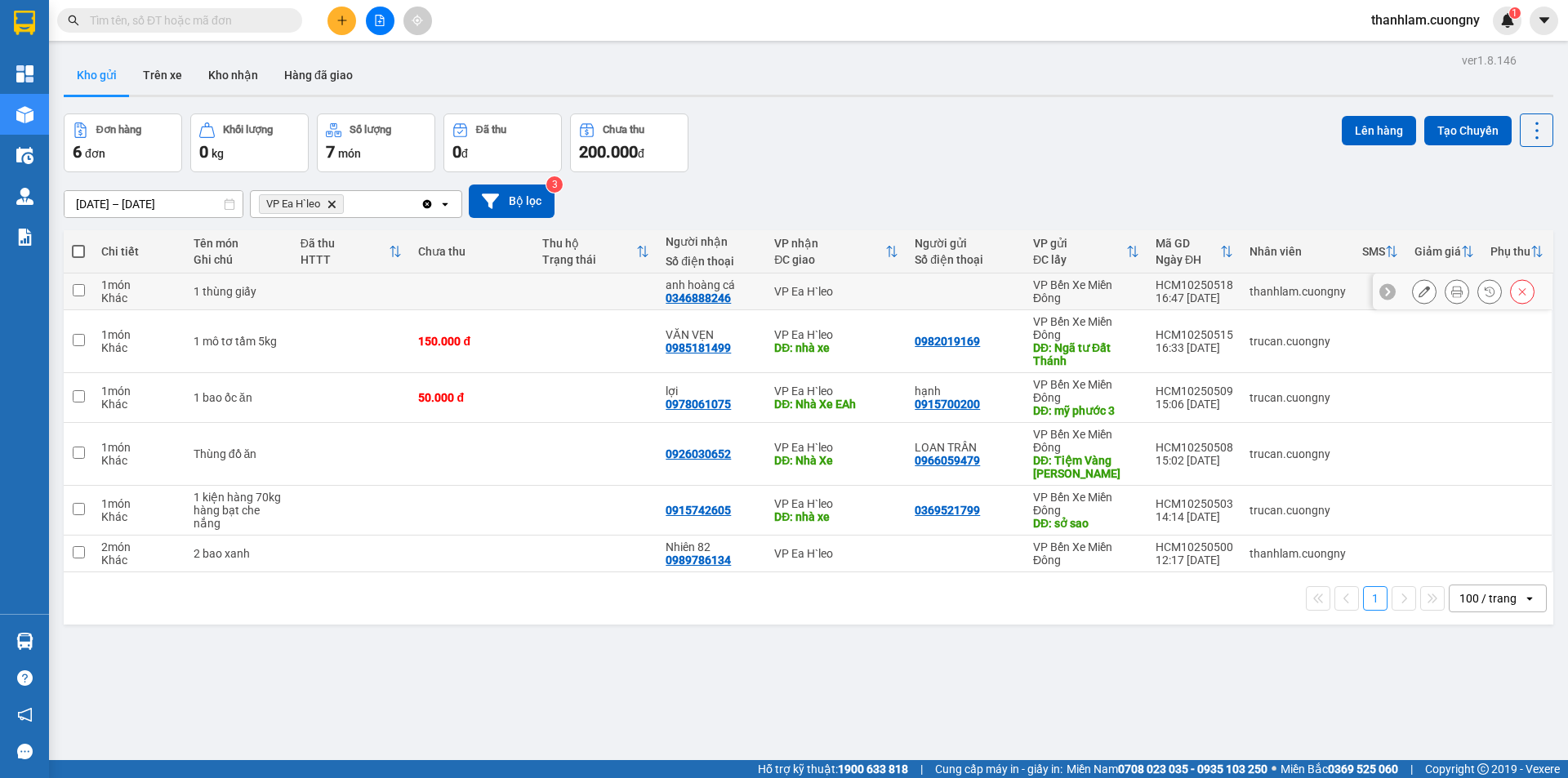
click at [1101, 286] on div "VP Bến Xe Miền Đông" at bounding box center [1086, 291] width 107 height 26
checkbox input "true"
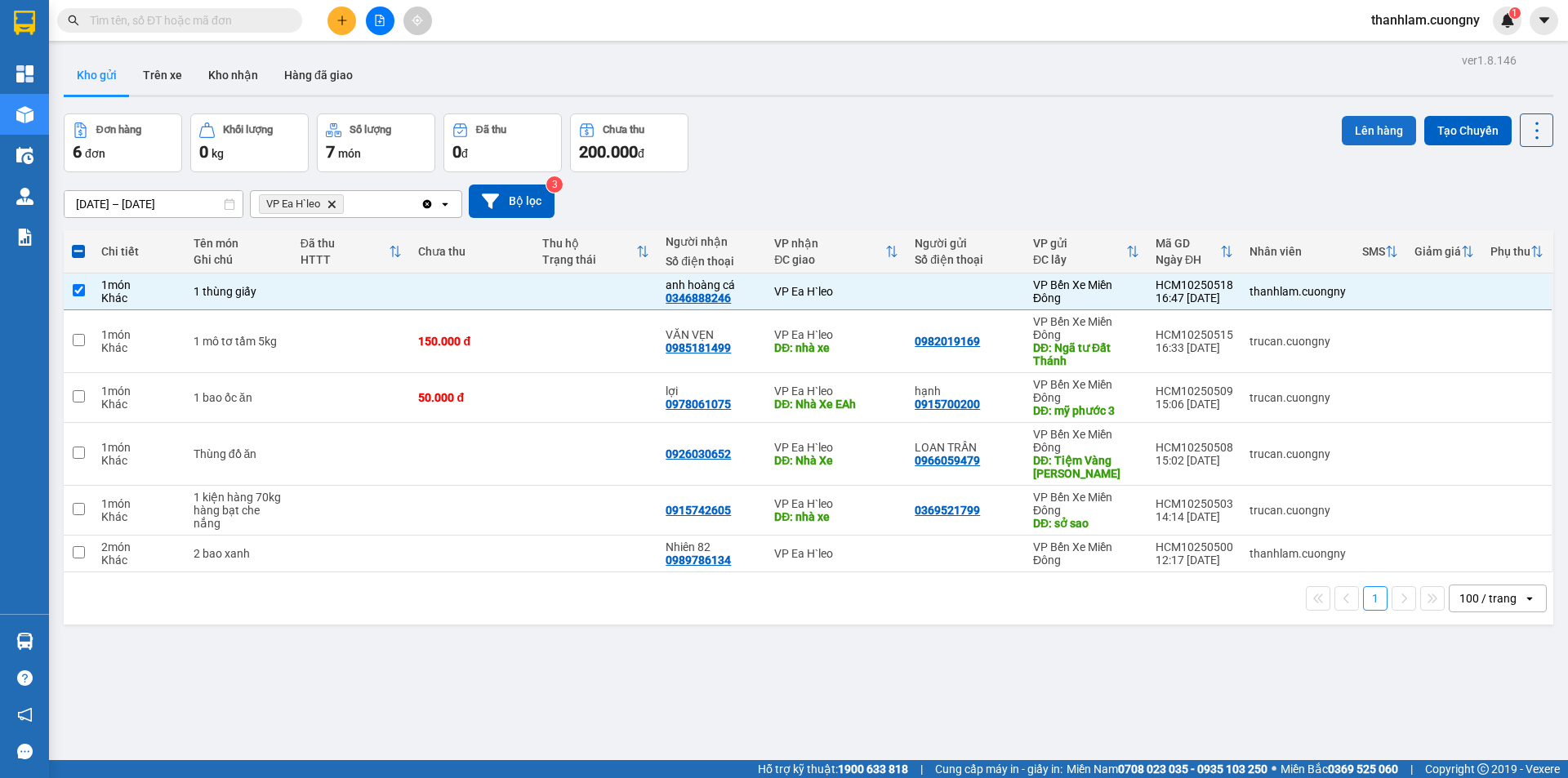
click at [1390, 136] on button "Lên hàng" at bounding box center [1378, 131] width 75 height 29
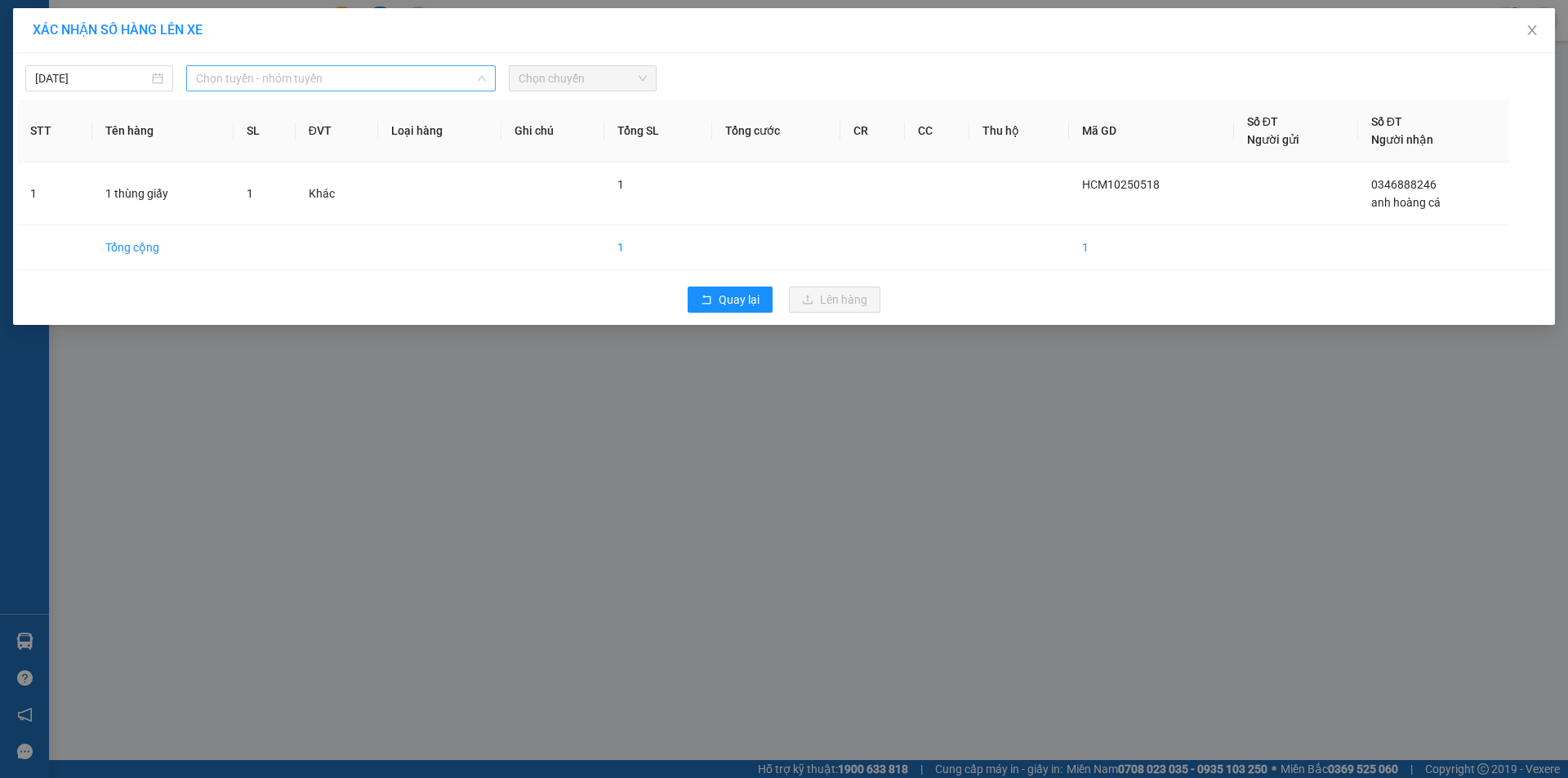
click at [412, 79] on span "Chọn tuyến - nhóm tuyến" at bounding box center [340, 78] width 290 height 24
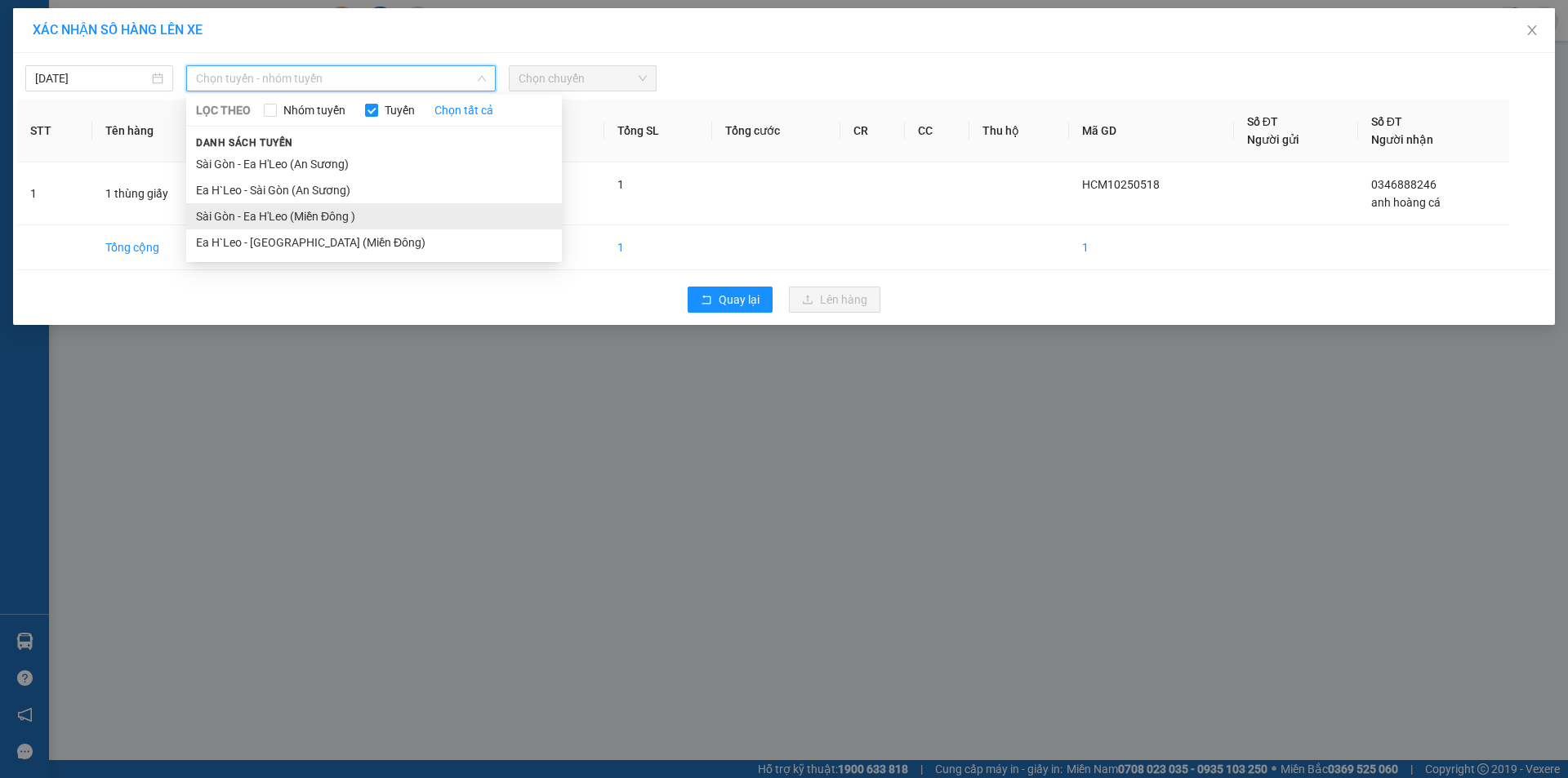
click at [409, 210] on li "Sài Gòn - Ea H'Leo (Miền Đông )" at bounding box center [374, 216] width 376 height 26
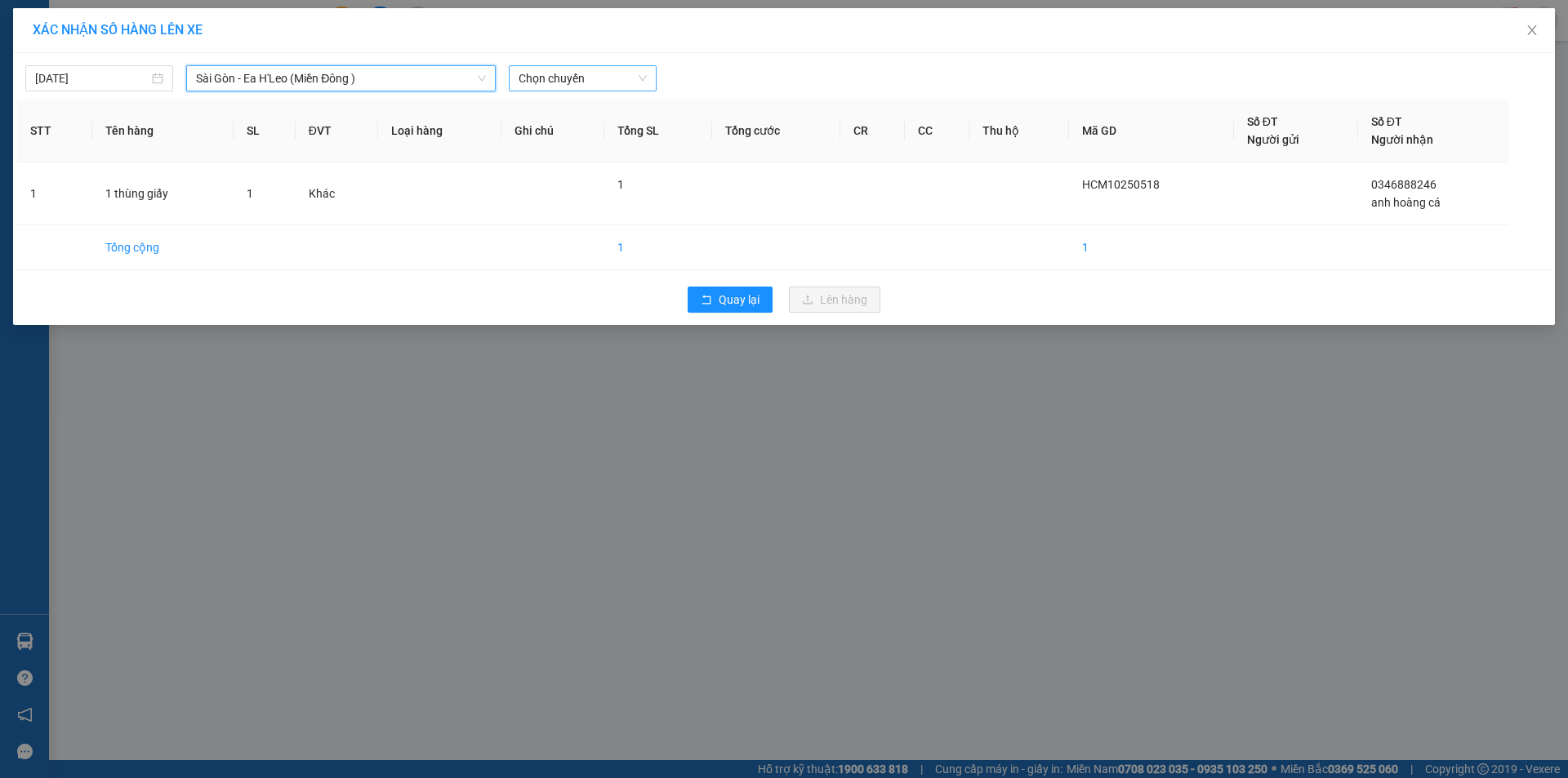
click at [588, 78] on span "Chọn chuyến" at bounding box center [582, 78] width 128 height 24
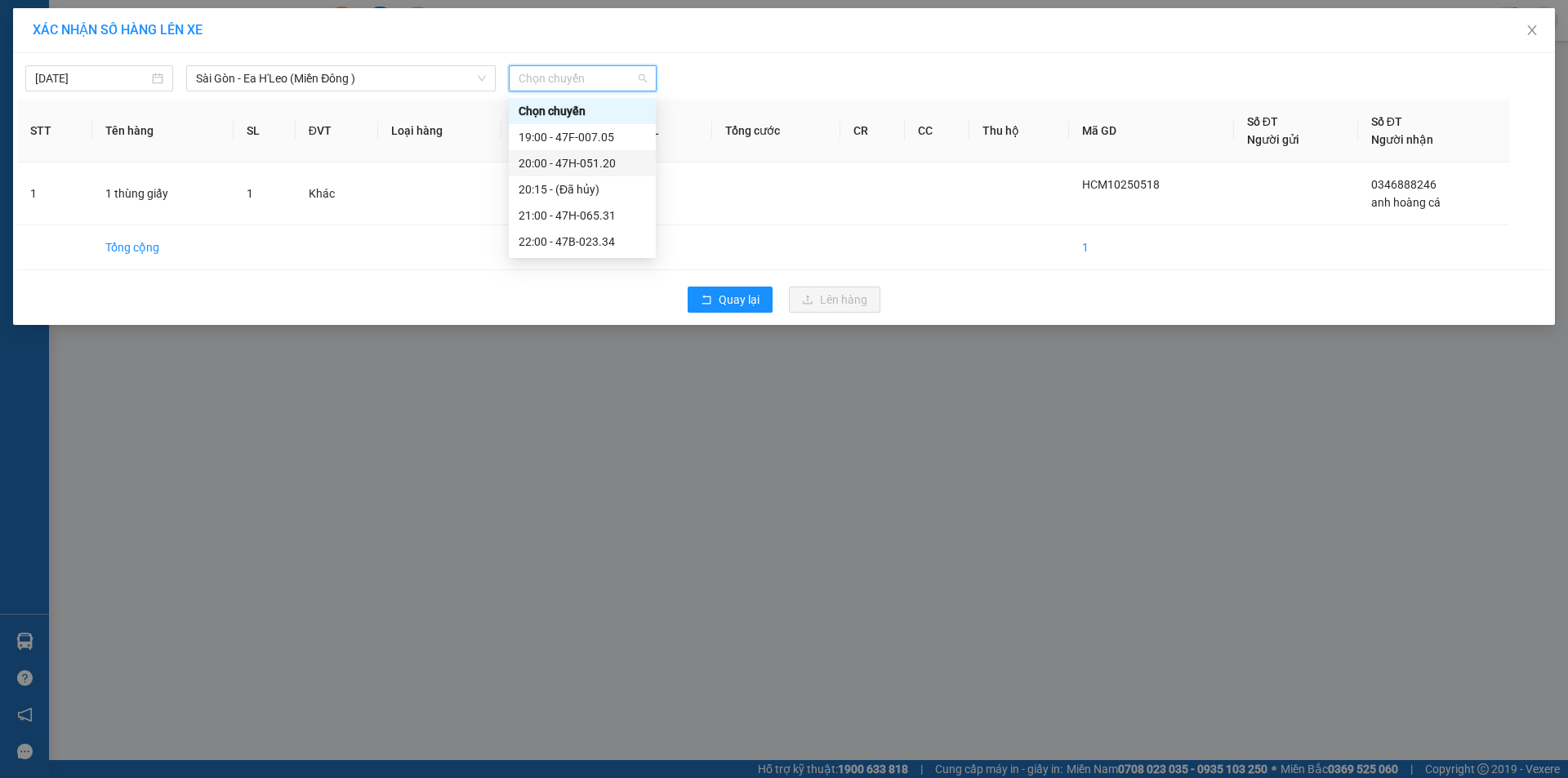
click at [591, 157] on div "20:00 - 47H-051.20" at bounding box center [581, 163] width 127 height 18
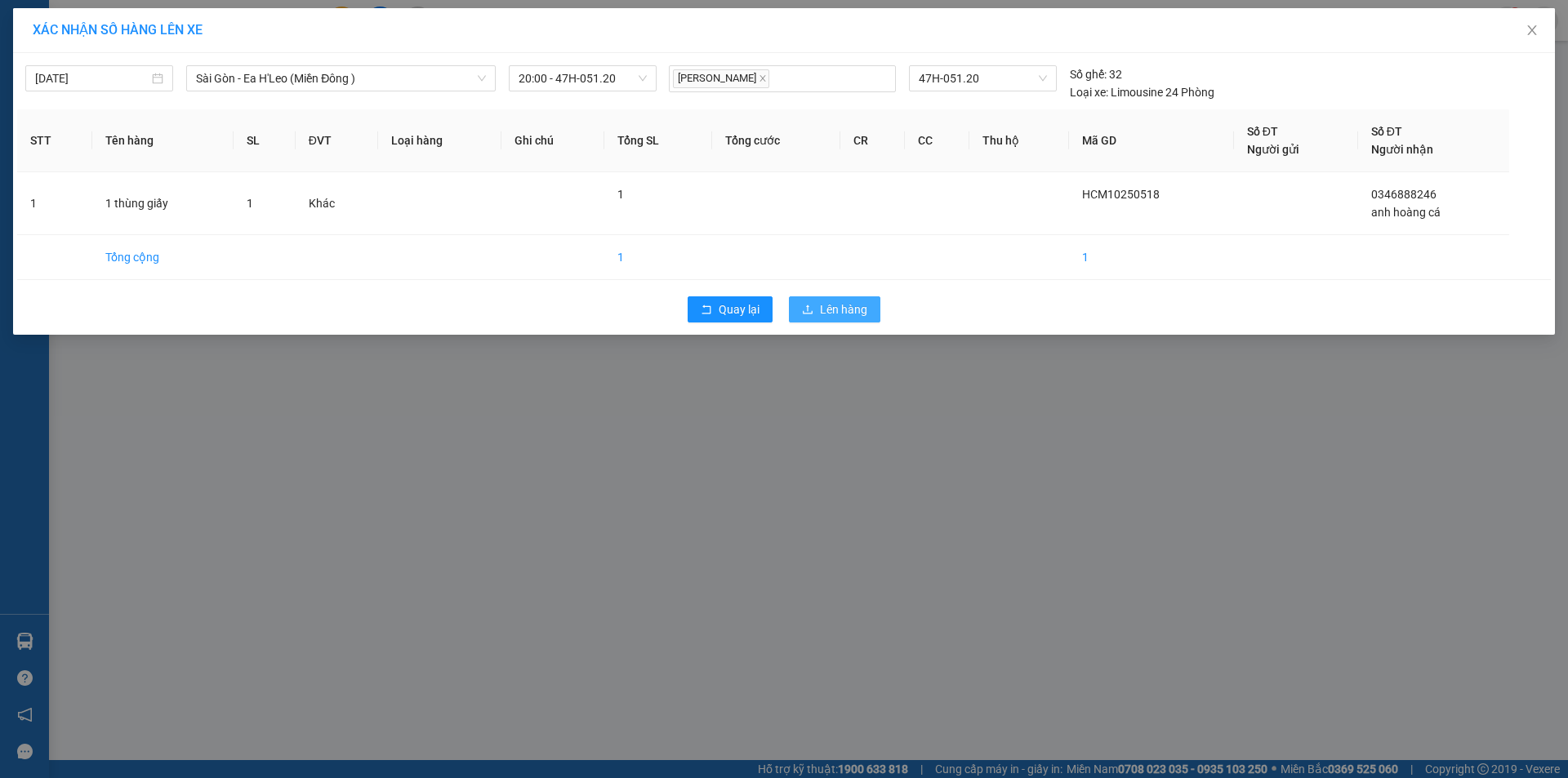
click at [802, 306] on icon "upload" at bounding box center [807, 309] width 12 height 12
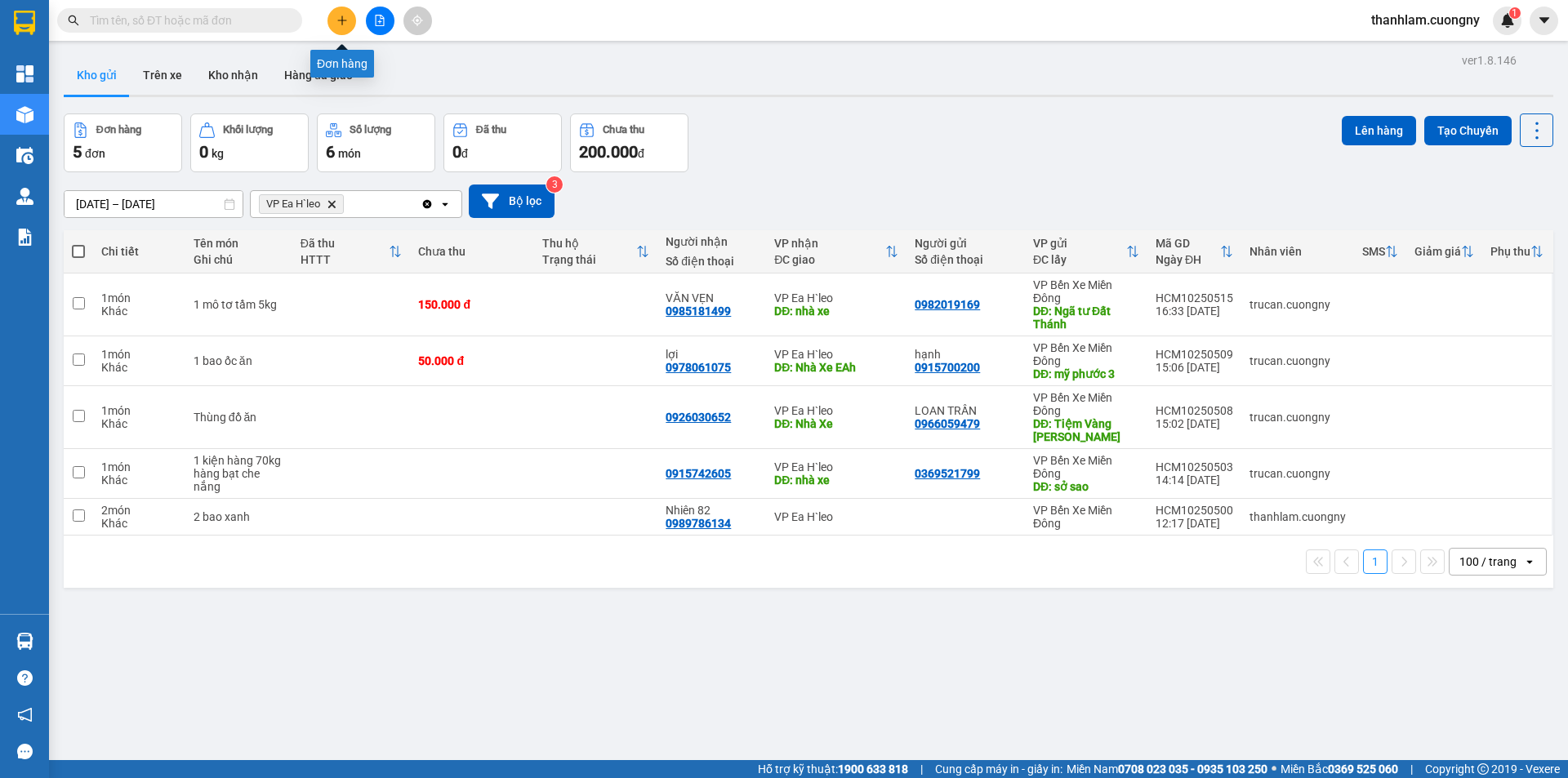
click at [347, 23] on icon "plus" at bounding box center [342, 20] width 12 height 12
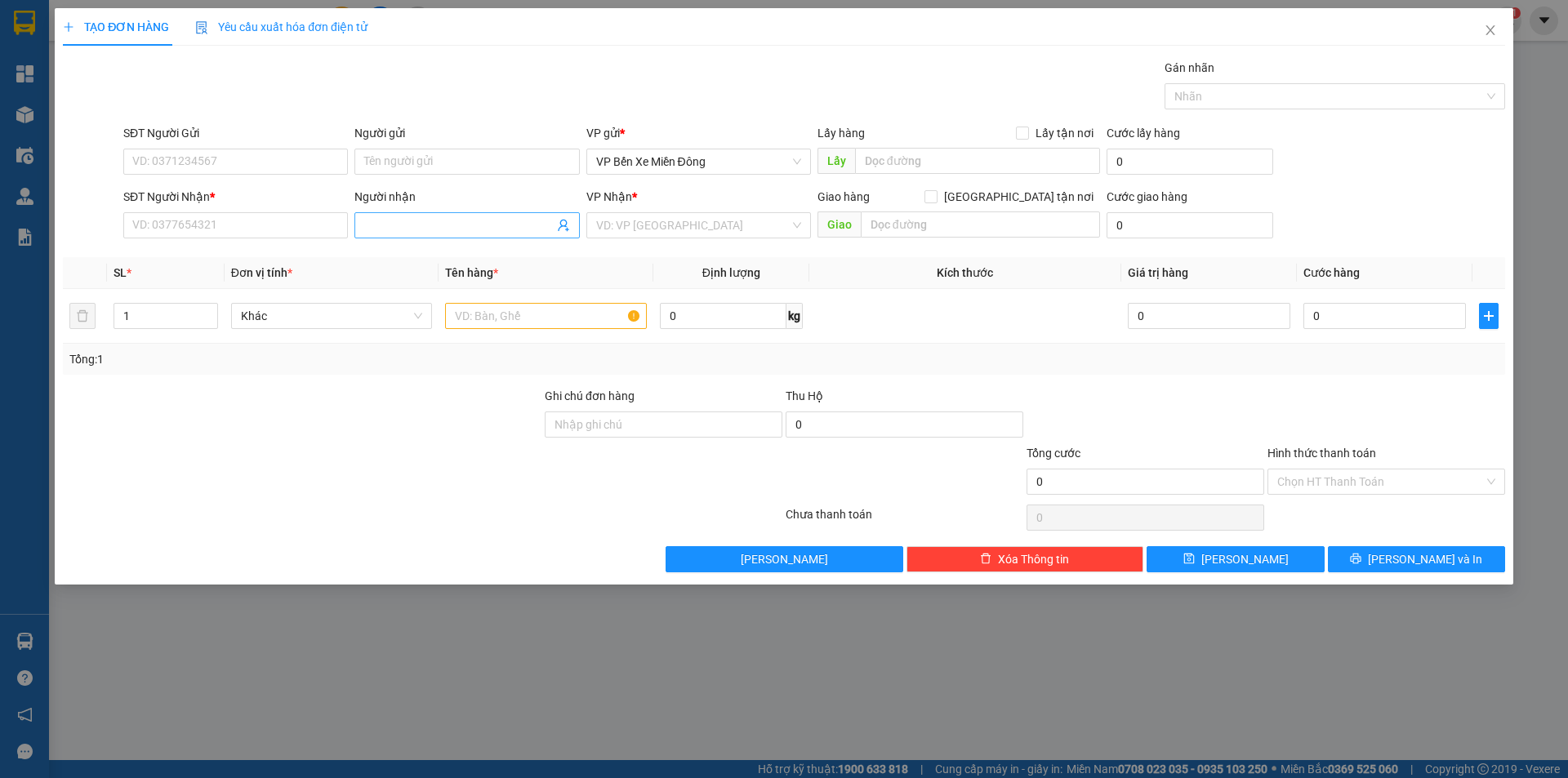
click at [406, 226] on input "Người nhận" at bounding box center [458, 225] width 189 height 18
type input "vương thu"
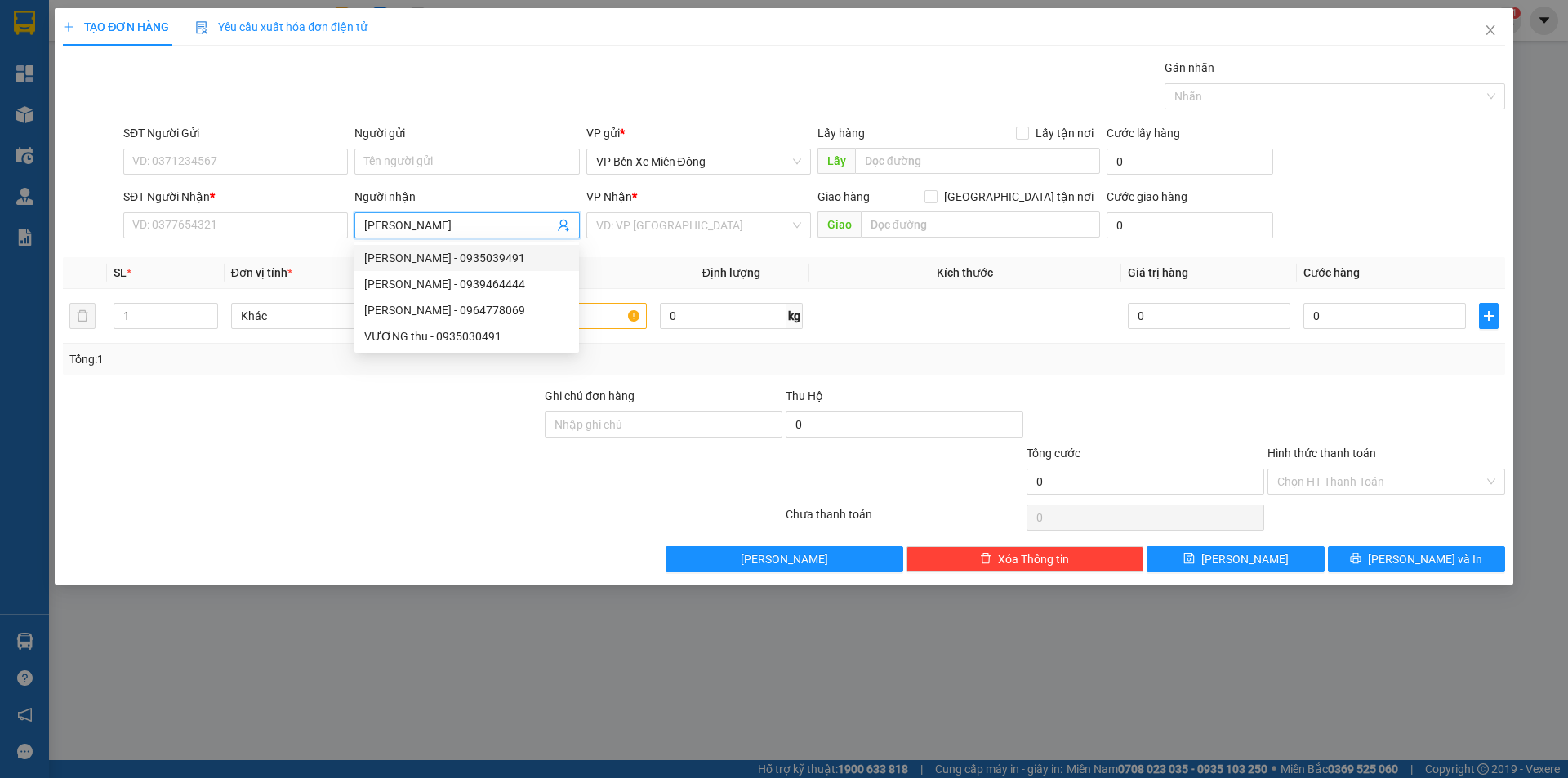
click at [398, 262] on div "VƯƠNG THU - 0935039491" at bounding box center [466, 258] width 204 height 18
type input "0935039491"
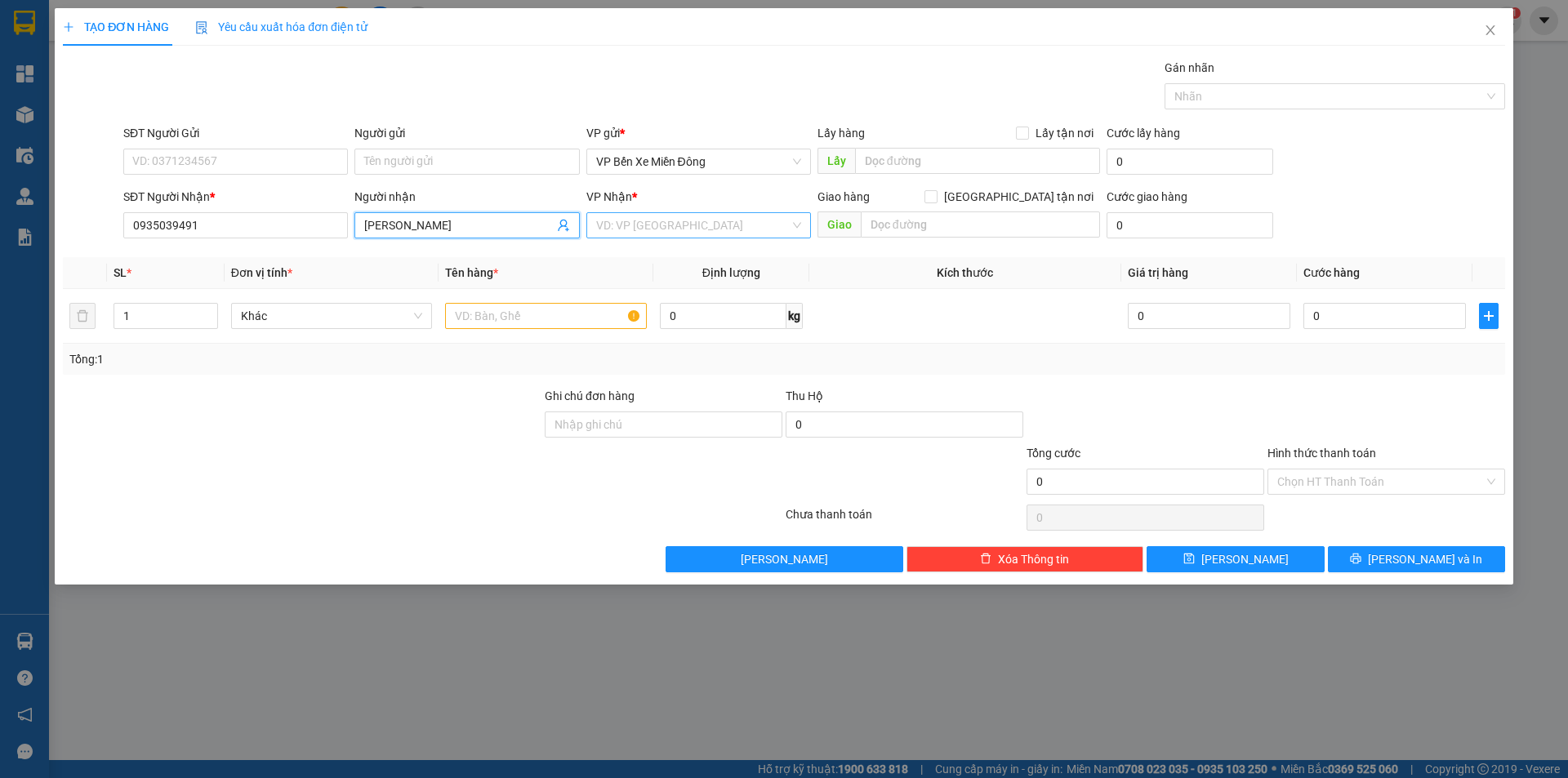
type input "[PERSON_NAME]"
click at [661, 232] on input "search" at bounding box center [693, 225] width 194 height 24
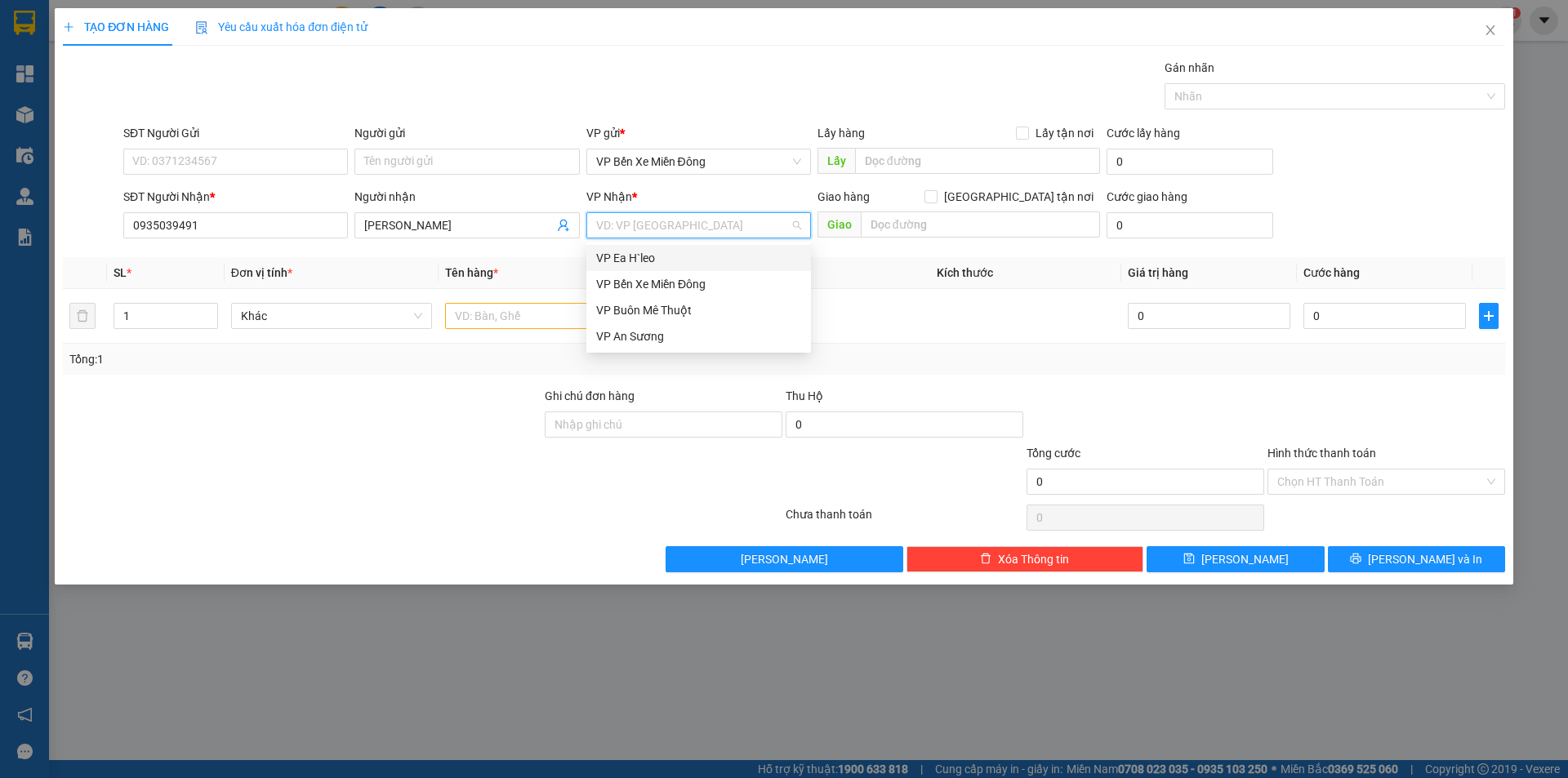
click at [659, 261] on div "VP Ea H`leo" at bounding box center [698, 258] width 204 height 18
click at [549, 314] on input "text" at bounding box center [546, 316] width 202 height 26
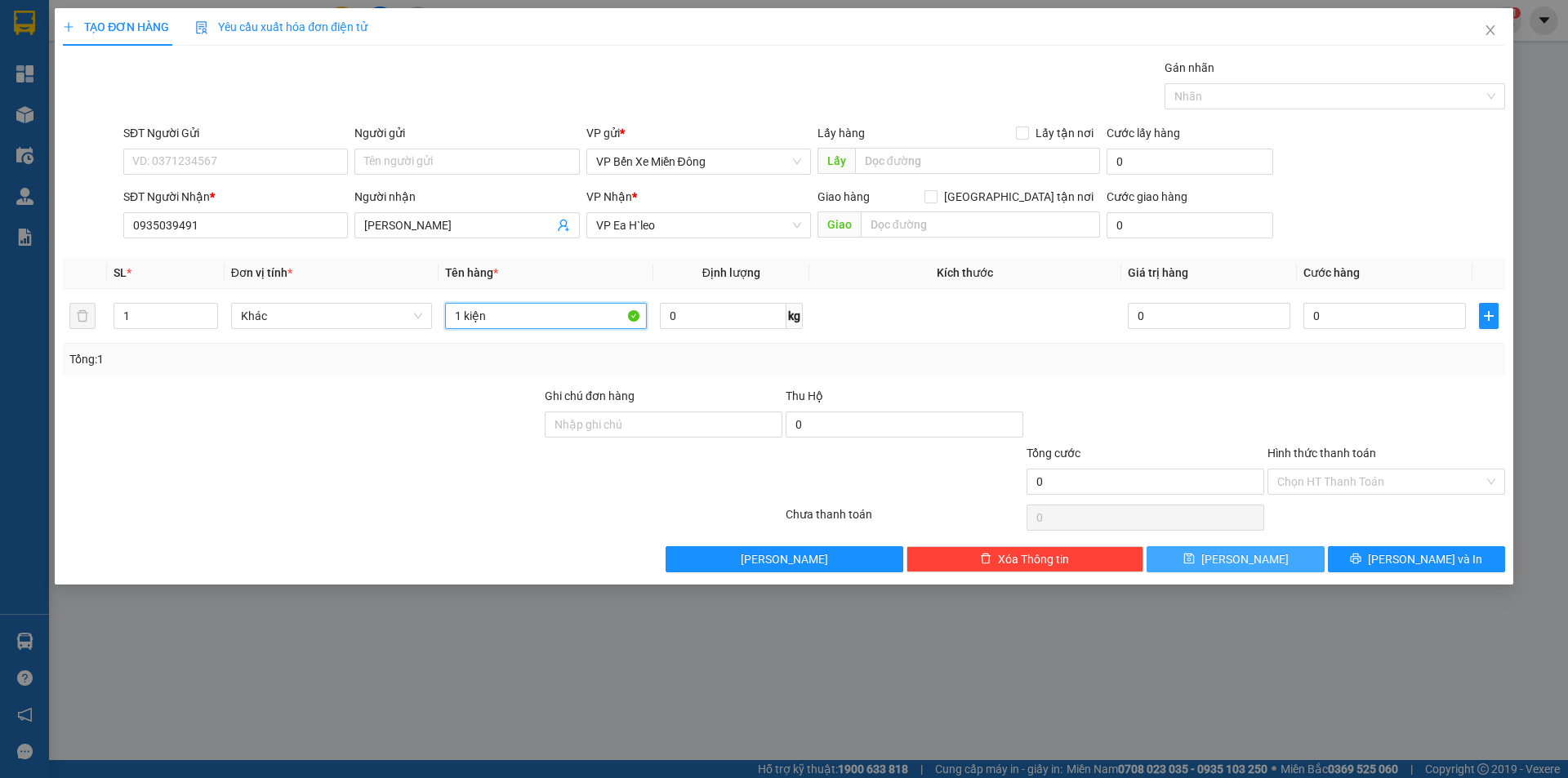
type input "1 kiện"
click at [1177, 555] on button "[PERSON_NAME]" at bounding box center [1235, 559] width 177 height 26
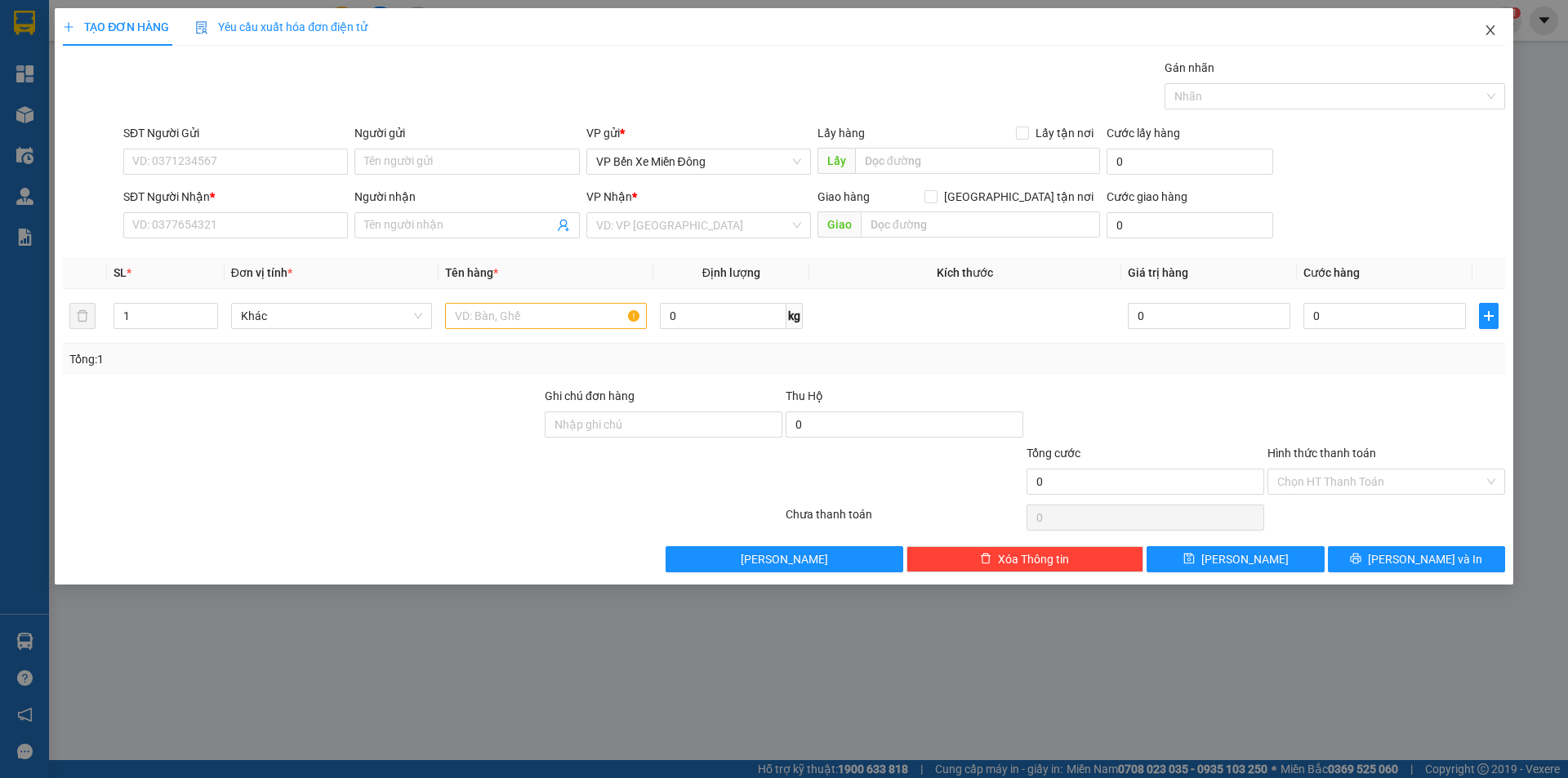
click at [1493, 27] on icon "close" at bounding box center [1489, 30] width 9 height 10
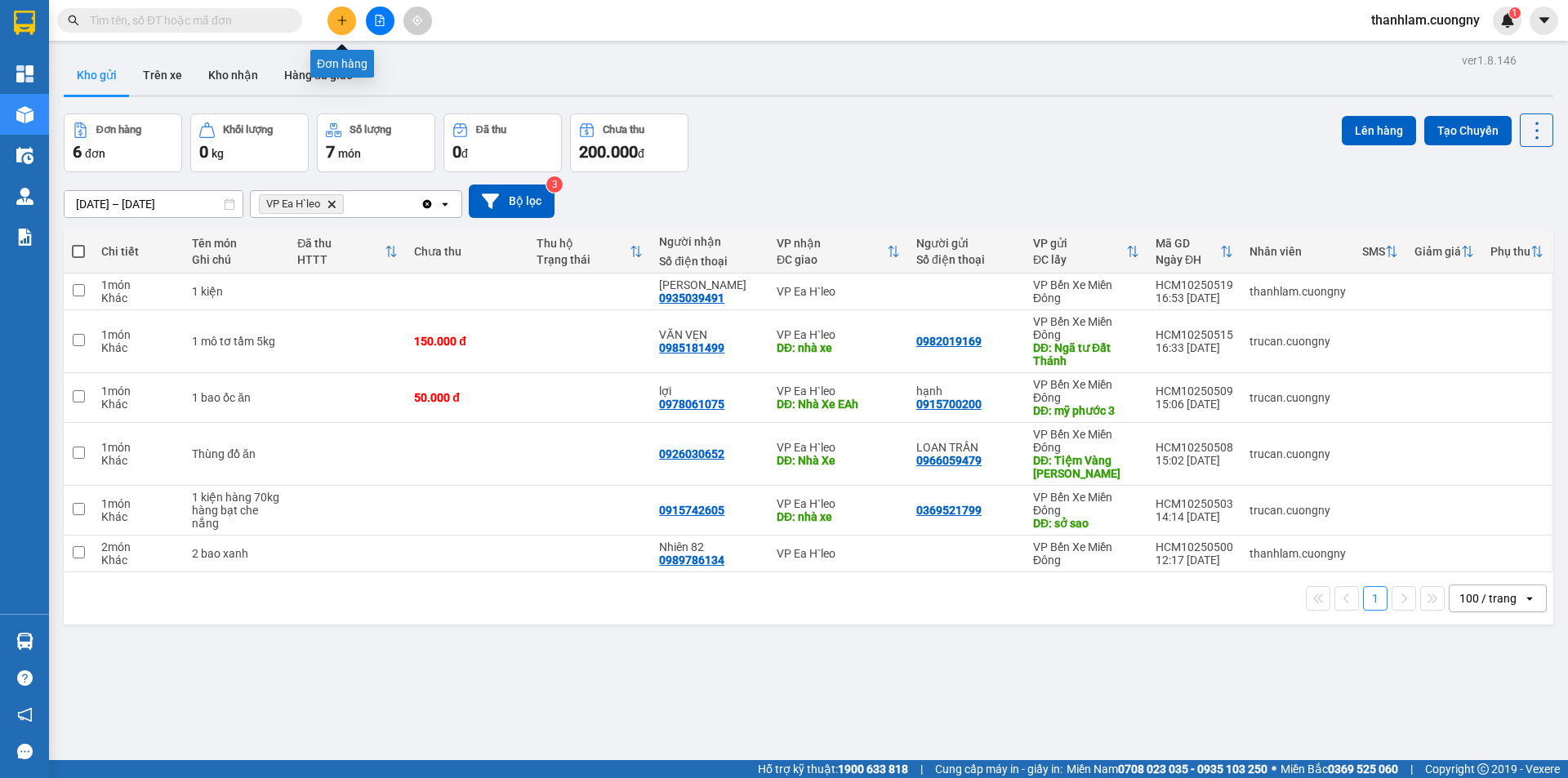
click at [341, 27] on button at bounding box center [341, 20] width 28 height 28
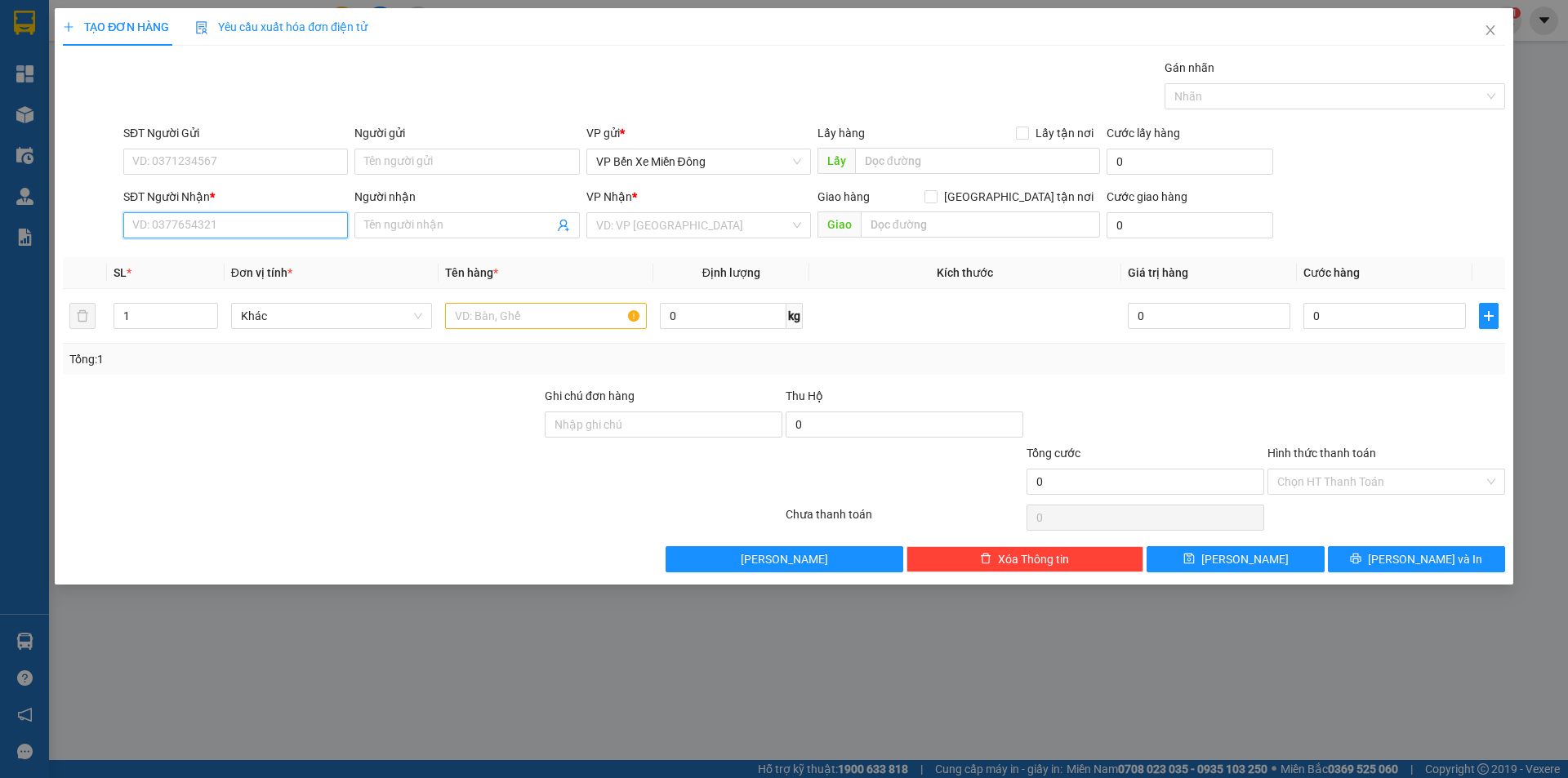
click at [315, 234] on input "SĐT Người Nhận *" at bounding box center [235, 225] width 225 height 26
click at [622, 222] on input "search" at bounding box center [693, 225] width 194 height 24
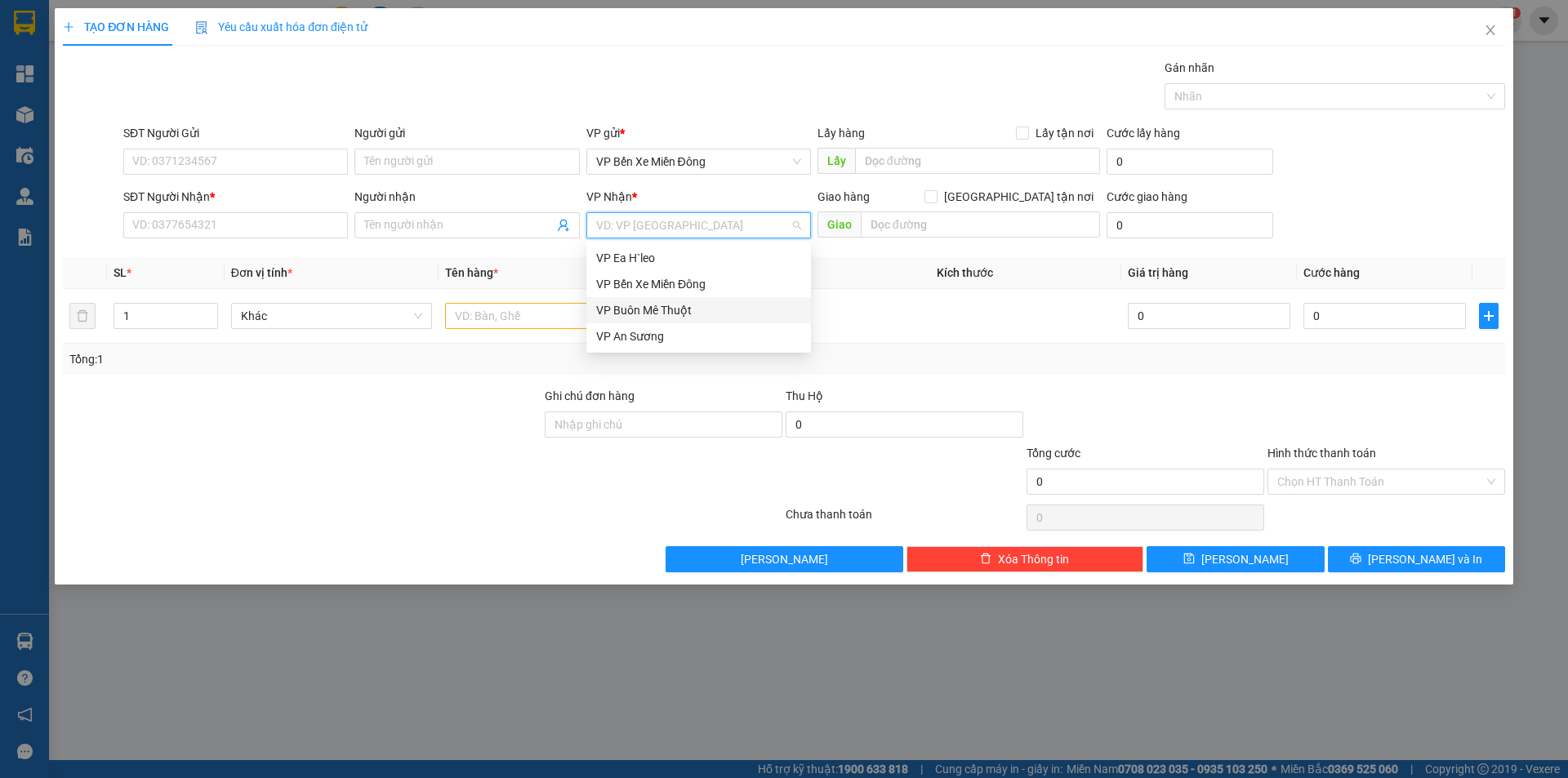
click at [636, 305] on div "VP Buôn Mê Thuột" at bounding box center [698, 310] width 204 height 18
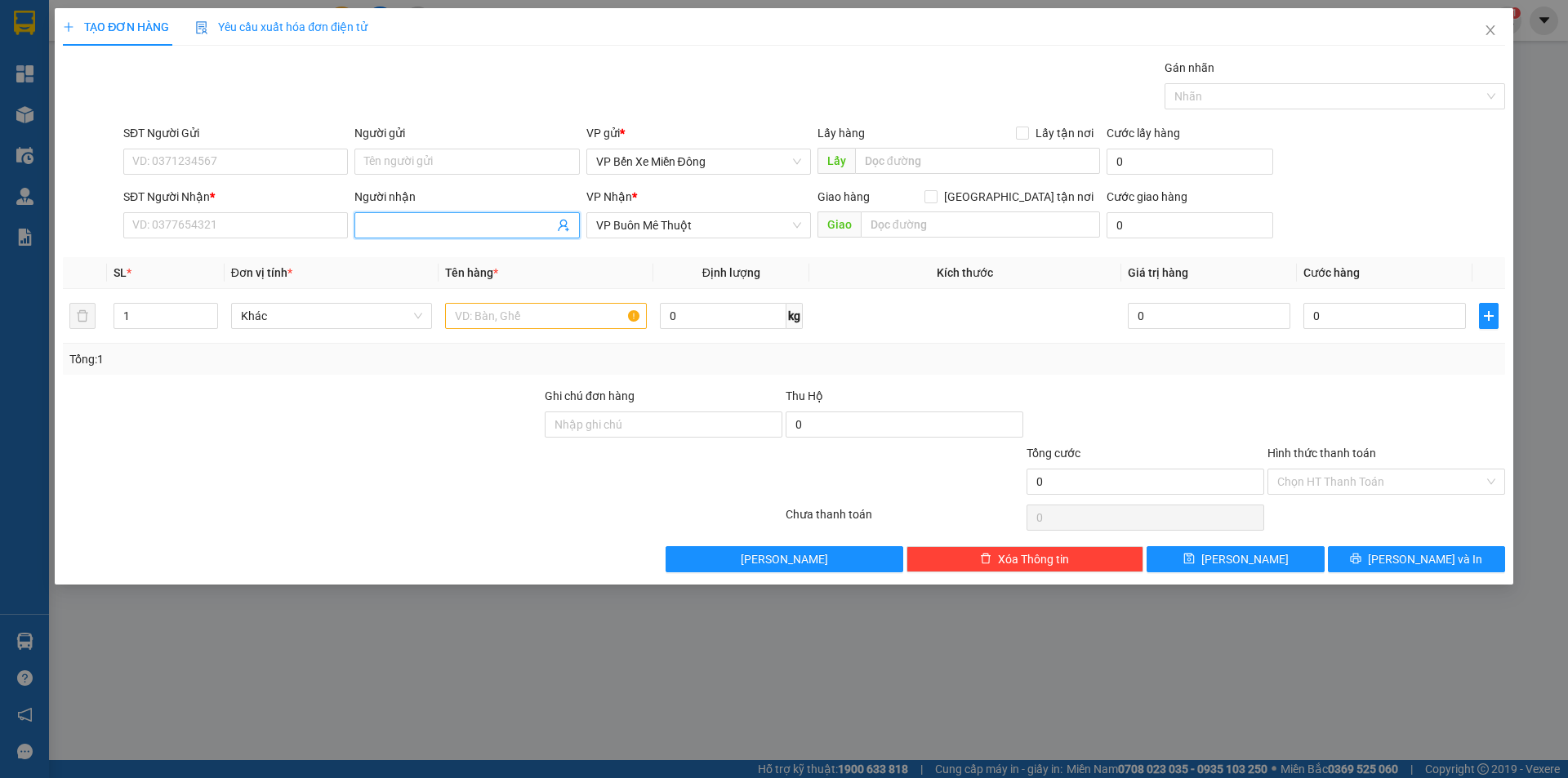
click at [423, 229] on input "Người nhận" at bounding box center [458, 225] width 189 height 18
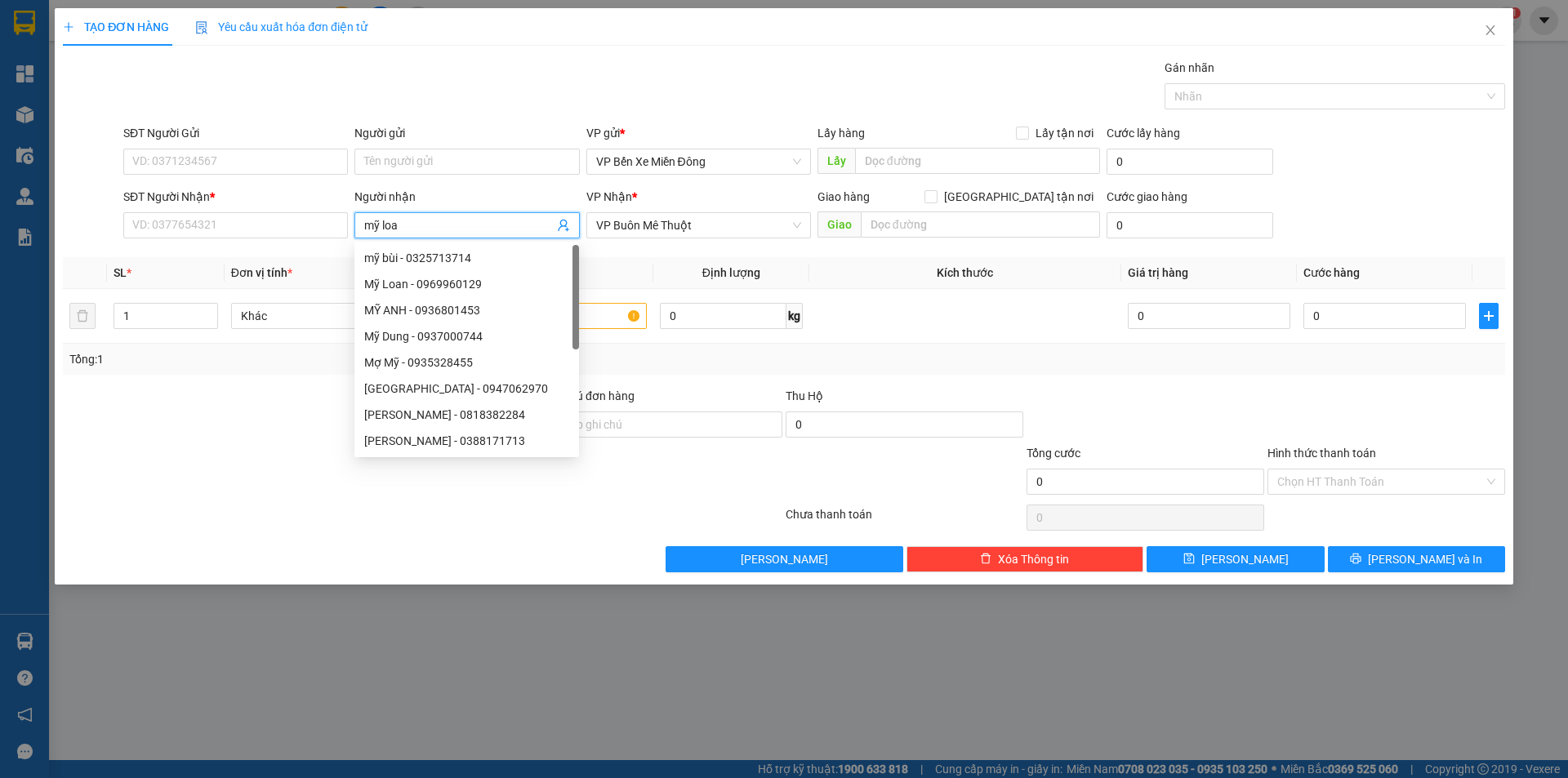
type input "mỹ loan"
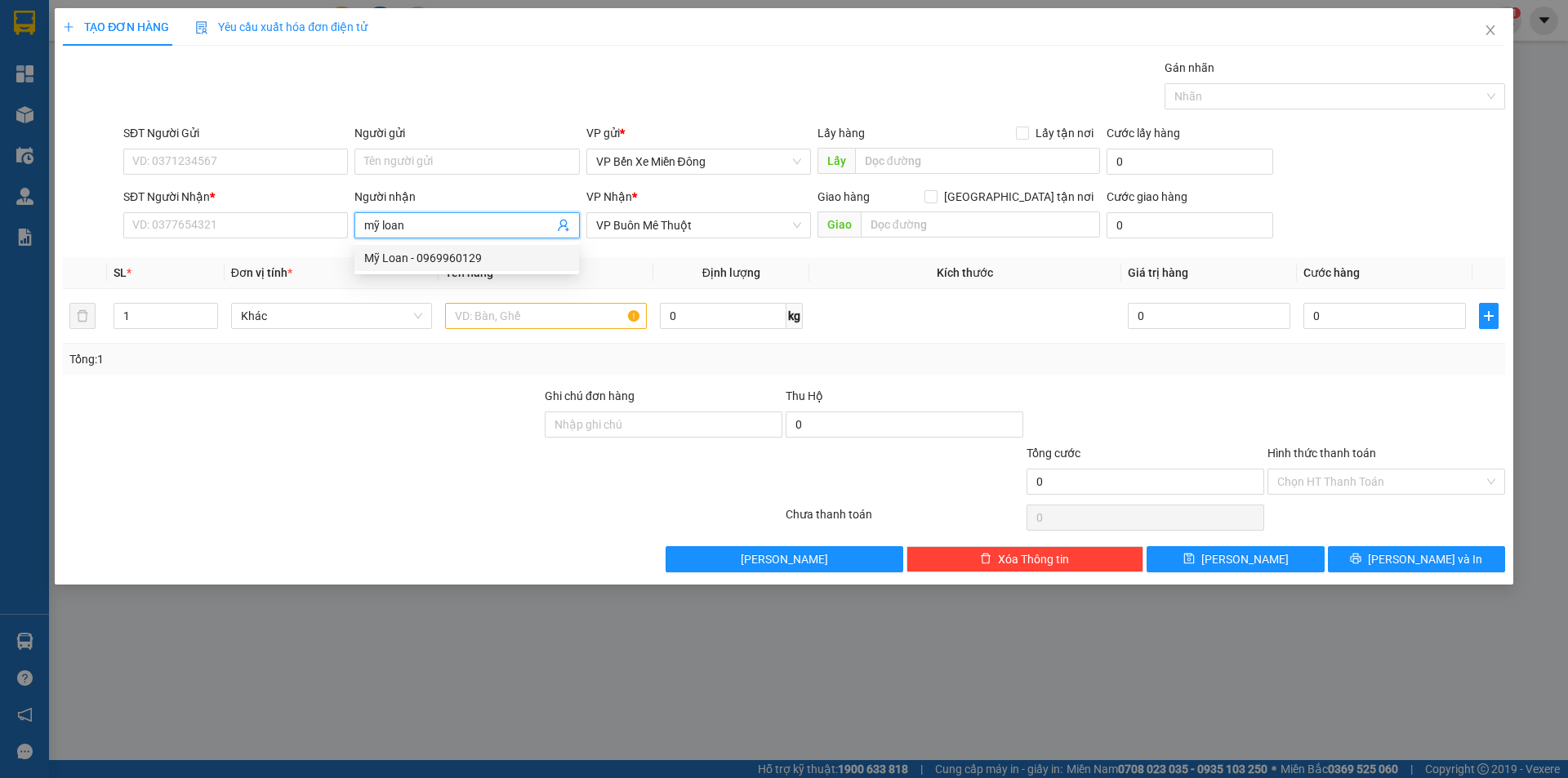
click at [419, 255] on div "Mỹ Loan - 0969960129" at bounding box center [466, 258] width 204 height 18
type input "0969960129"
type input "Mỹ Loan"
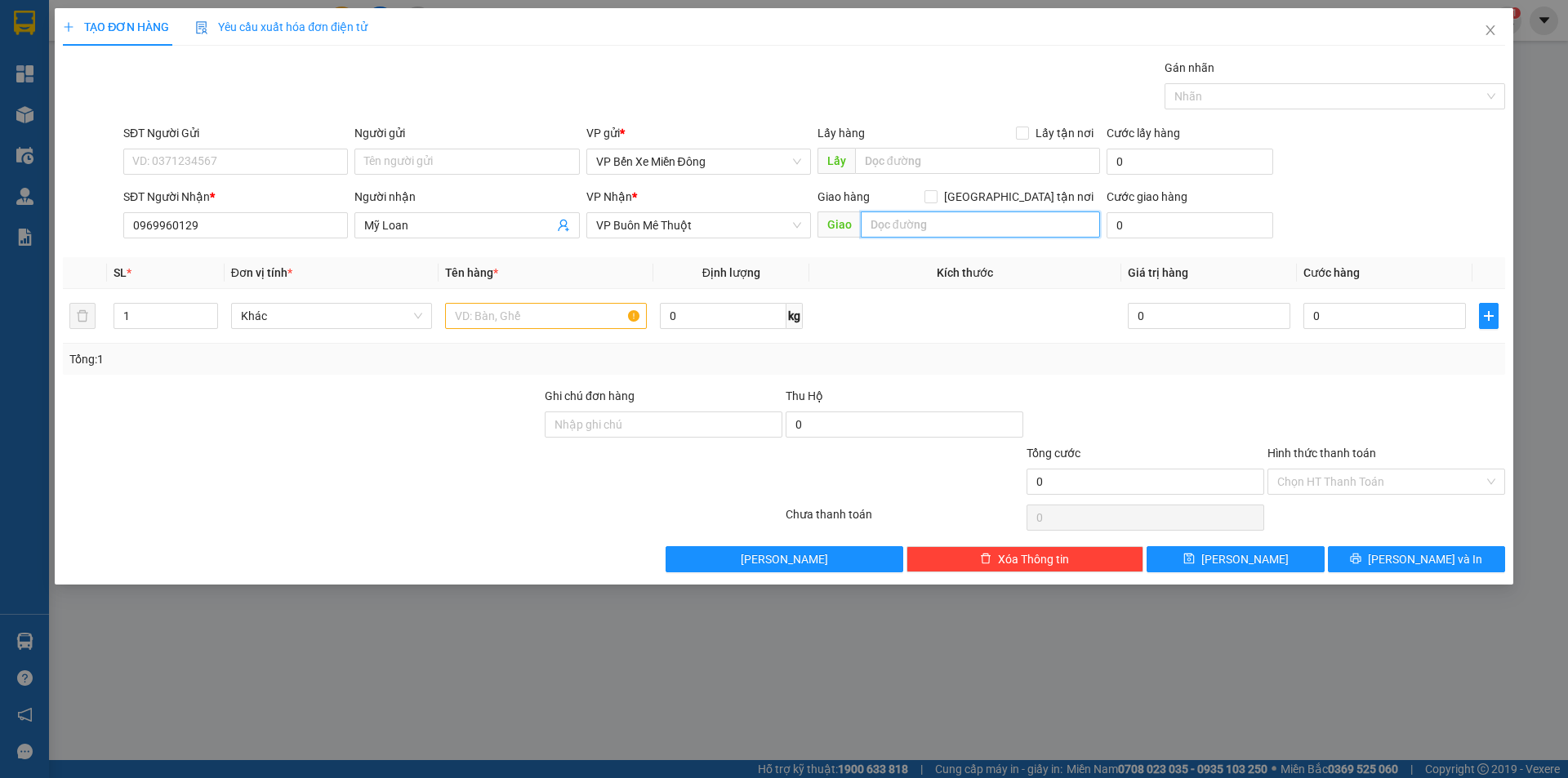
click at [890, 233] on input "text" at bounding box center [980, 224] width 239 height 26
type input "vp bmt"
click at [892, 297] on td at bounding box center [965, 316] width 312 height 54
click at [256, 235] on input "0969960129" at bounding box center [235, 225] width 225 height 26
type input "0"
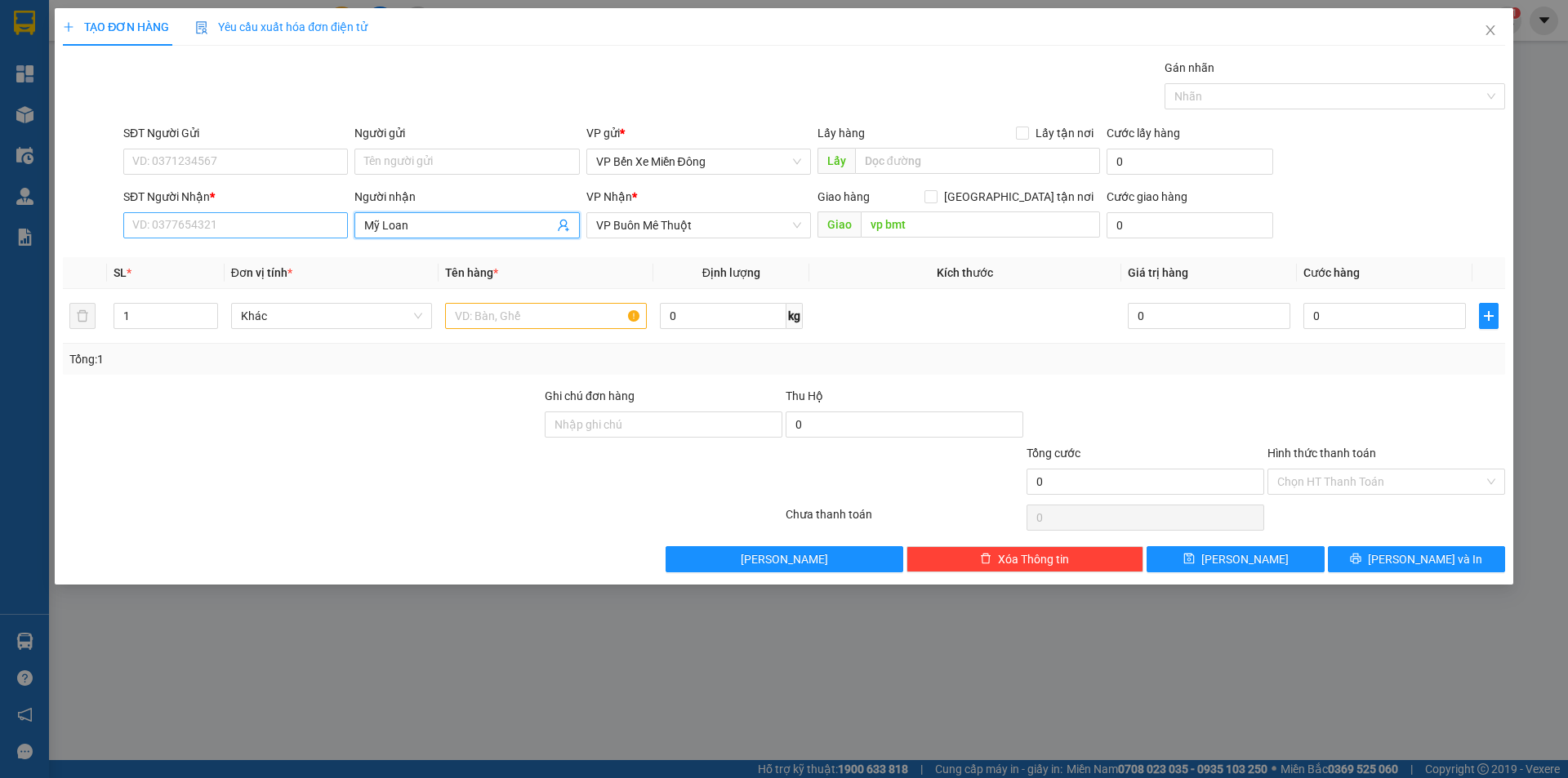
drag, startPoint x: 451, startPoint y: 233, endPoint x: 185, endPoint y: 226, distance: 266.1
click at [185, 226] on div "SĐT Người Nhận * VD: 0377654321 Người nhận Mỹ Loan Mỹ Loan VP Nhận * VP Buôn Mê…" at bounding box center [814, 216] width 1388 height 57
click at [239, 210] on div "SĐT Người Nhận *" at bounding box center [235, 200] width 225 height 24
click at [227, 232] on input "SĐT Người Nhận *" at bounding box center [235, 225] width 225 height 26
type input "0888481279"
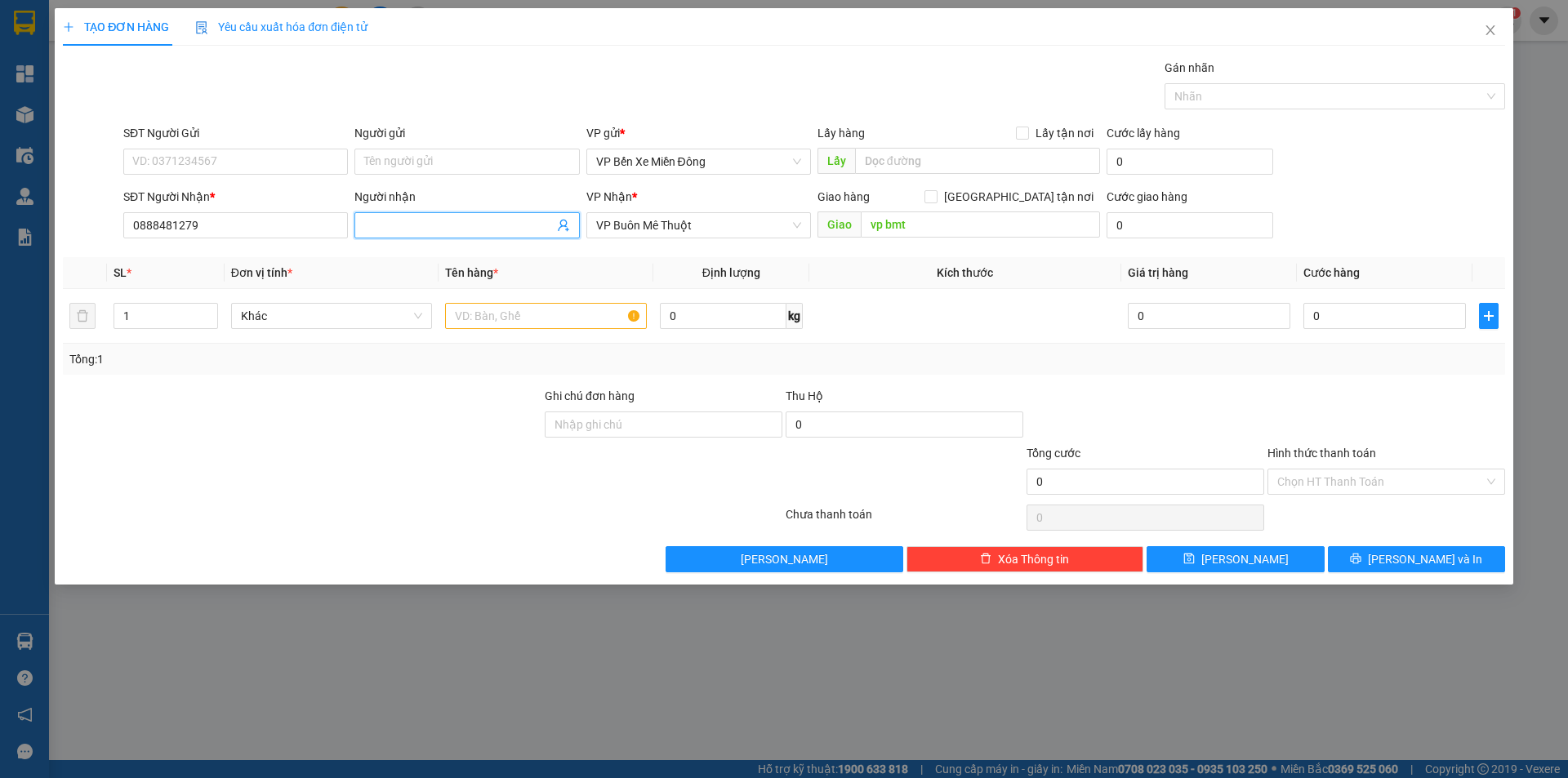
click at [403, 231] on input "Người nhận" at bounding box center [458, 225] width 189 height 18
type input "Happy Farm"
click at [531, 332] on td at bounding box center [546, 316] width 215 height 54
click at [531, 306] on input "text" at bounding box center [546, 316] width 202 height 26
type input "6 kiện trái cây"
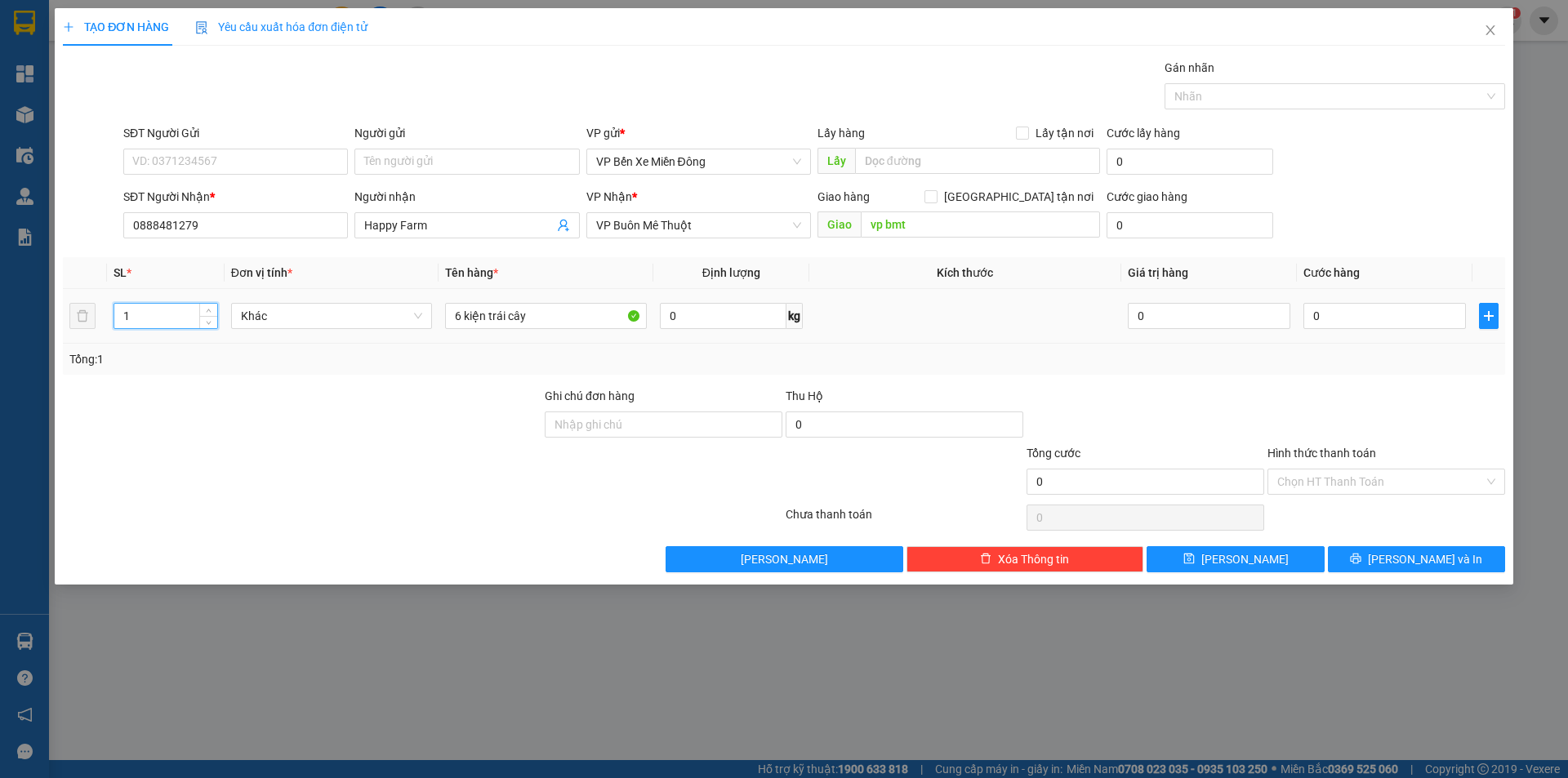
drag, startPoint x: 167, startPoint y: 325, endPoint x: 121, endPoint y: 332, distance: 46.5
click at [117, 332] on td "1" at bounding box center [165, 316] width 116 height 54
type input "6"
click at [1270, 561] on button "Lưu" at bounding box center [1235, 559] width 177 height 26
type input "1"
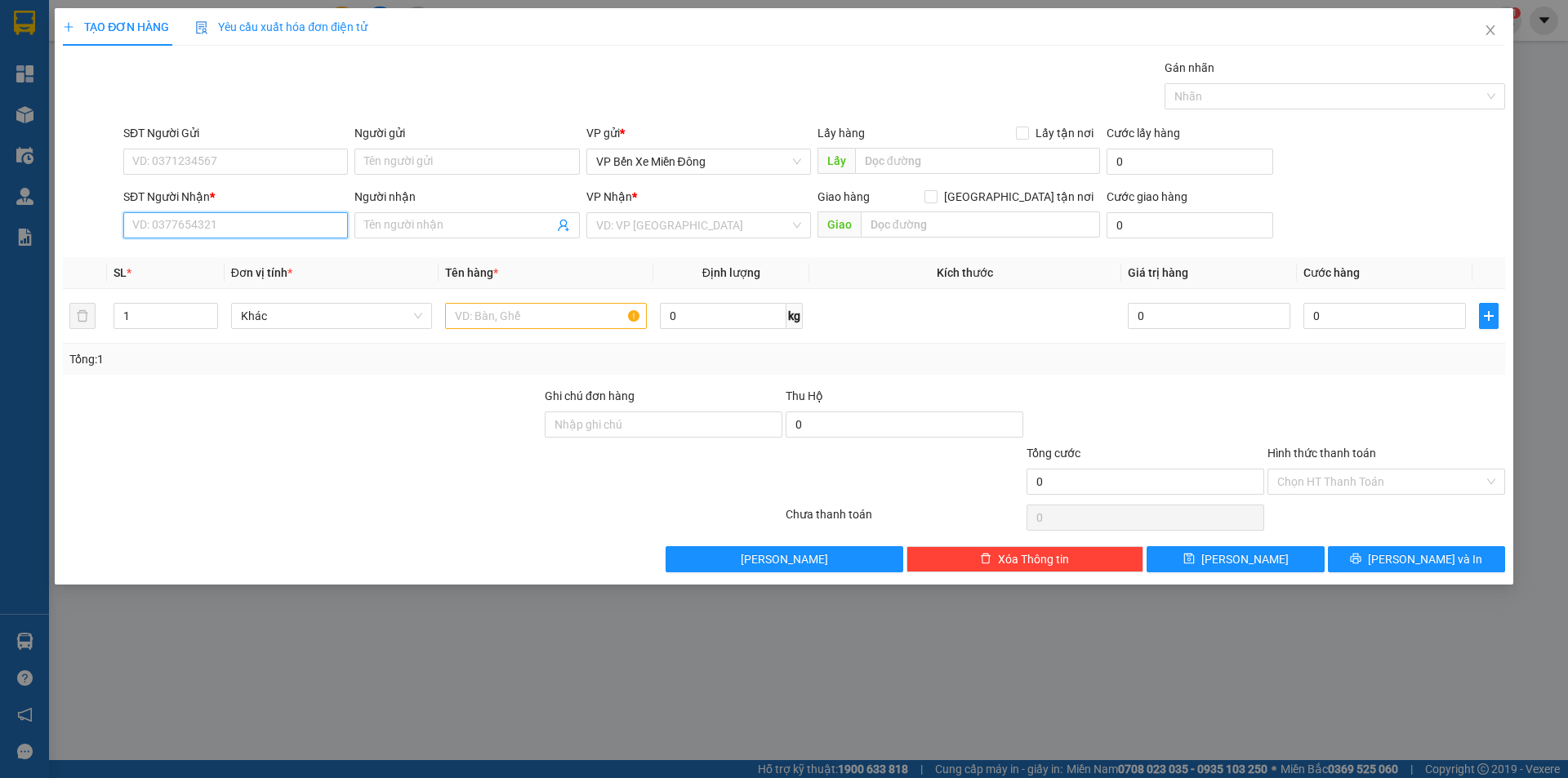
click at [199, 234] on input "SĐT Người Nhận *" at bounding box center [235, 225] width 225 height 26
click at [1490, 30] on icon "close" at bounding box center [1489, 30] width 9 height 10
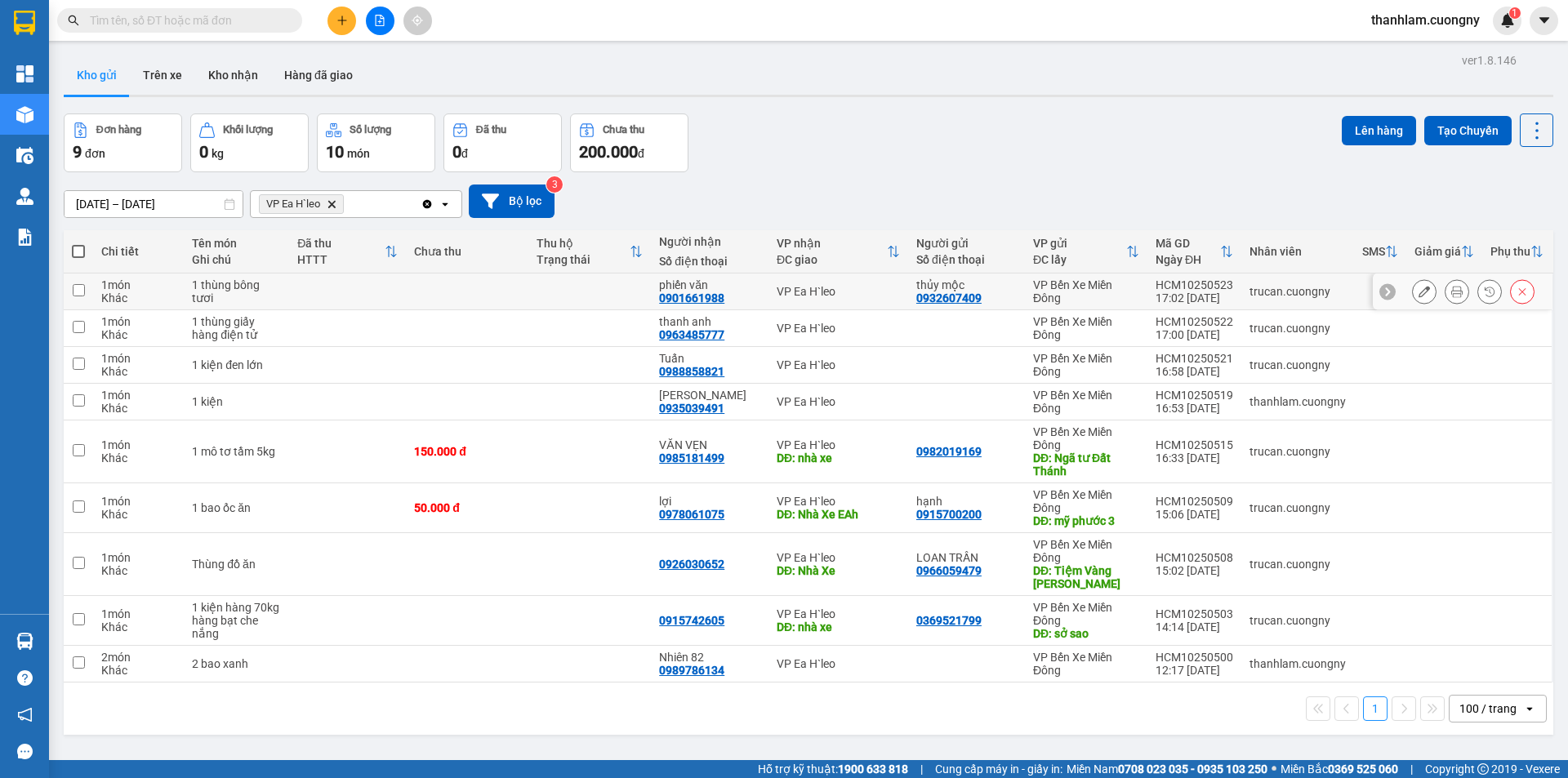
click at [363, 303] on td at bounding box center [347, 292] width 116 height 37
checkbox input "true"
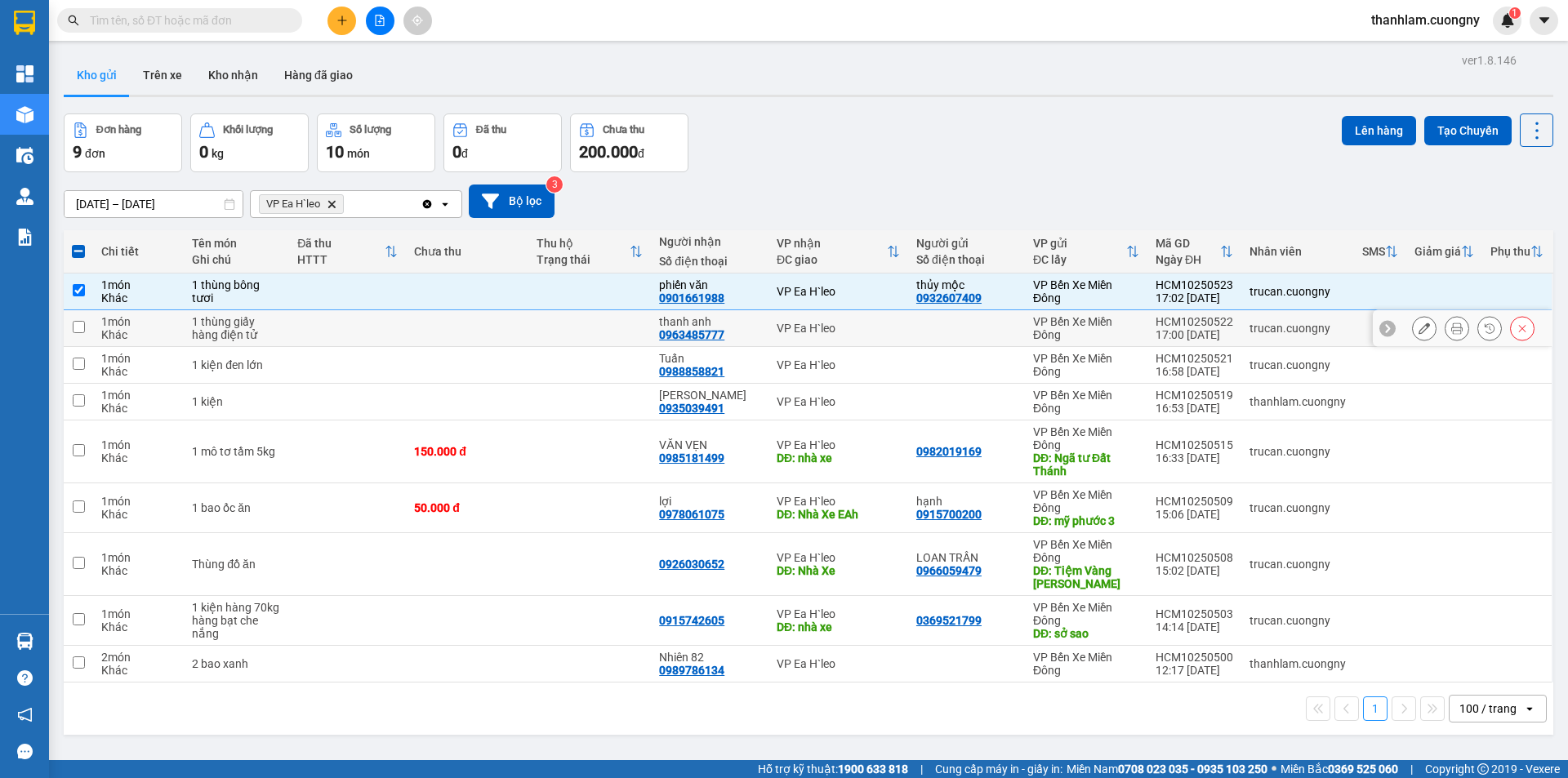
click at [355, 338] on td at bounding box center [347, 328] width 116 height 37
checkbox input "true"
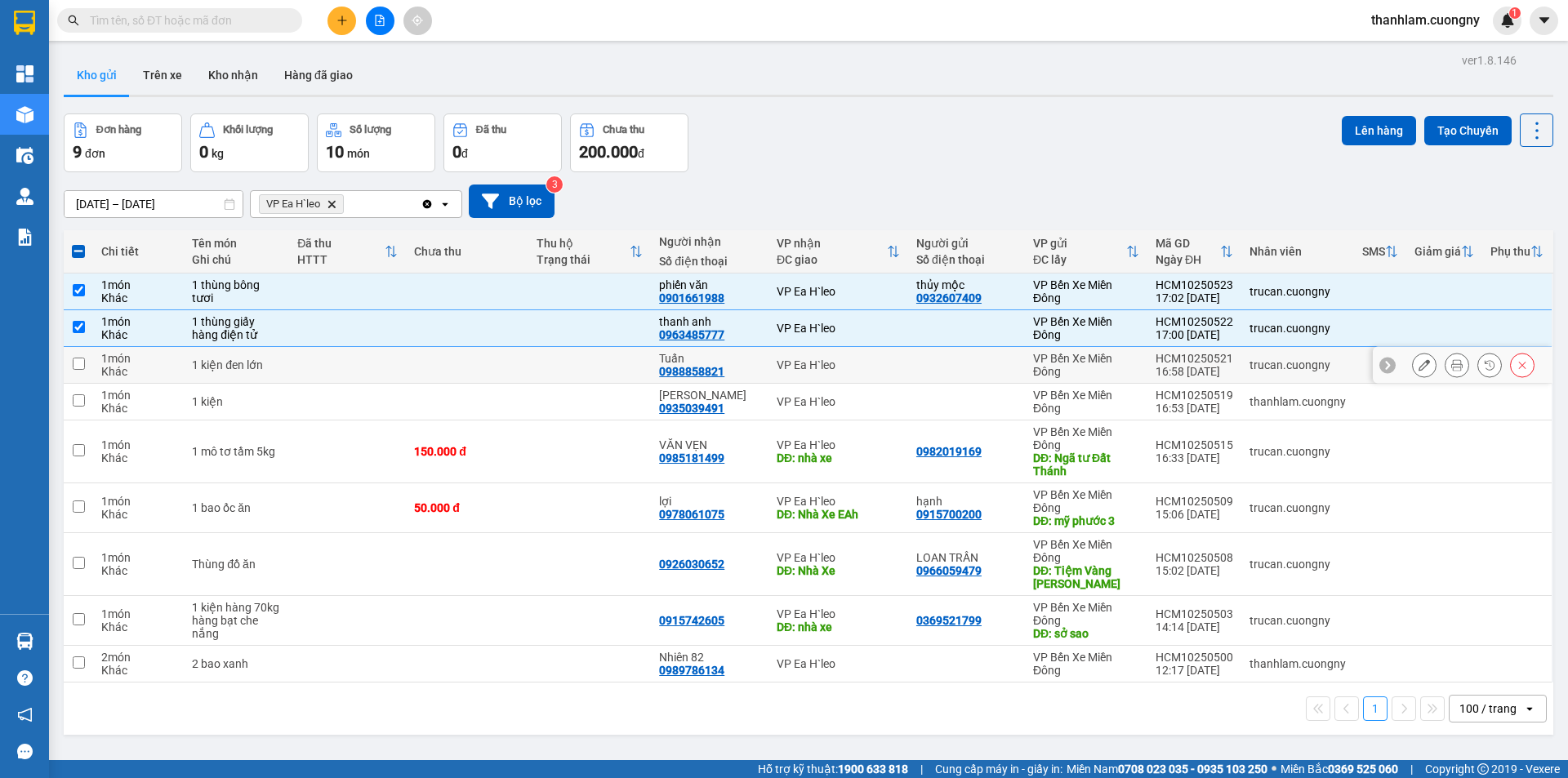
click at [345, 366] on td at bounding box center [347, 365] width 116 height 37
checkbox input "true"
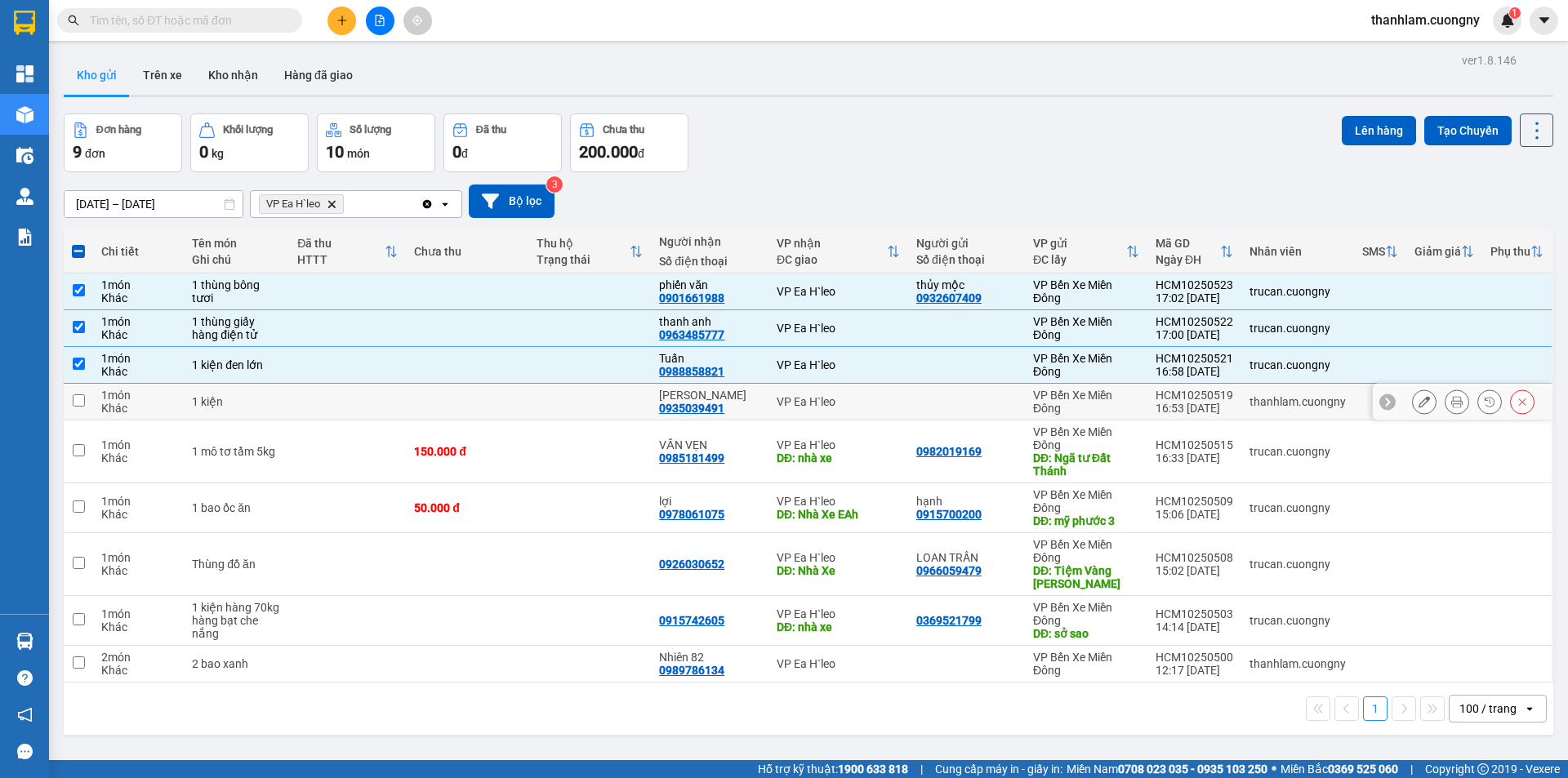
click at [336, 391] on td at bounding box center [347, 402] width 116 height 37
checkbox input "true"
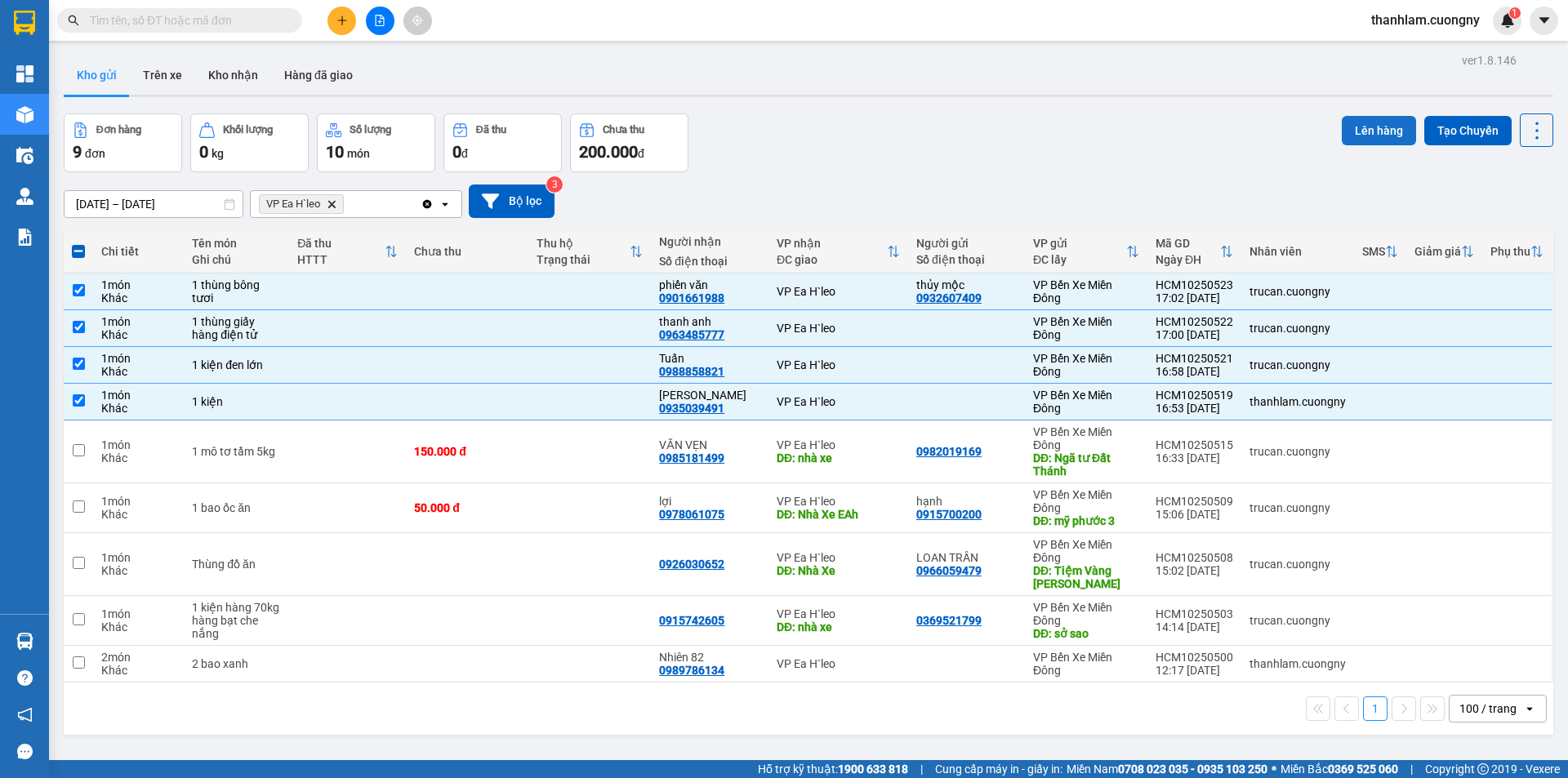
click at [1341, 125] on button "Lên hàng" at bounding box center [1378, 131] width 75 height 29
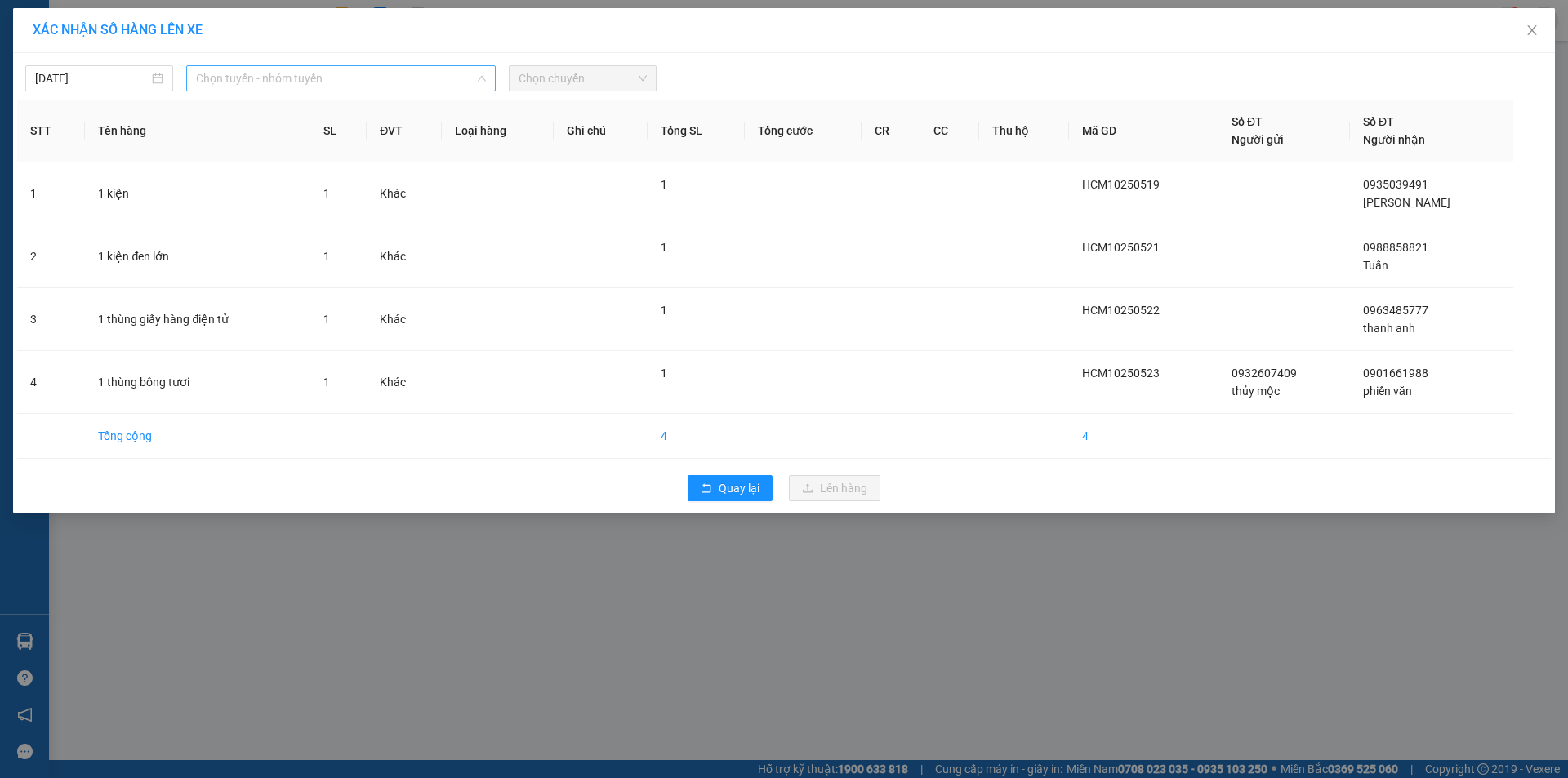
click at [286, 84] on span "Chọn tuyến - nhóm tuyến" at bounding box center [340, 78] width 290 height 24
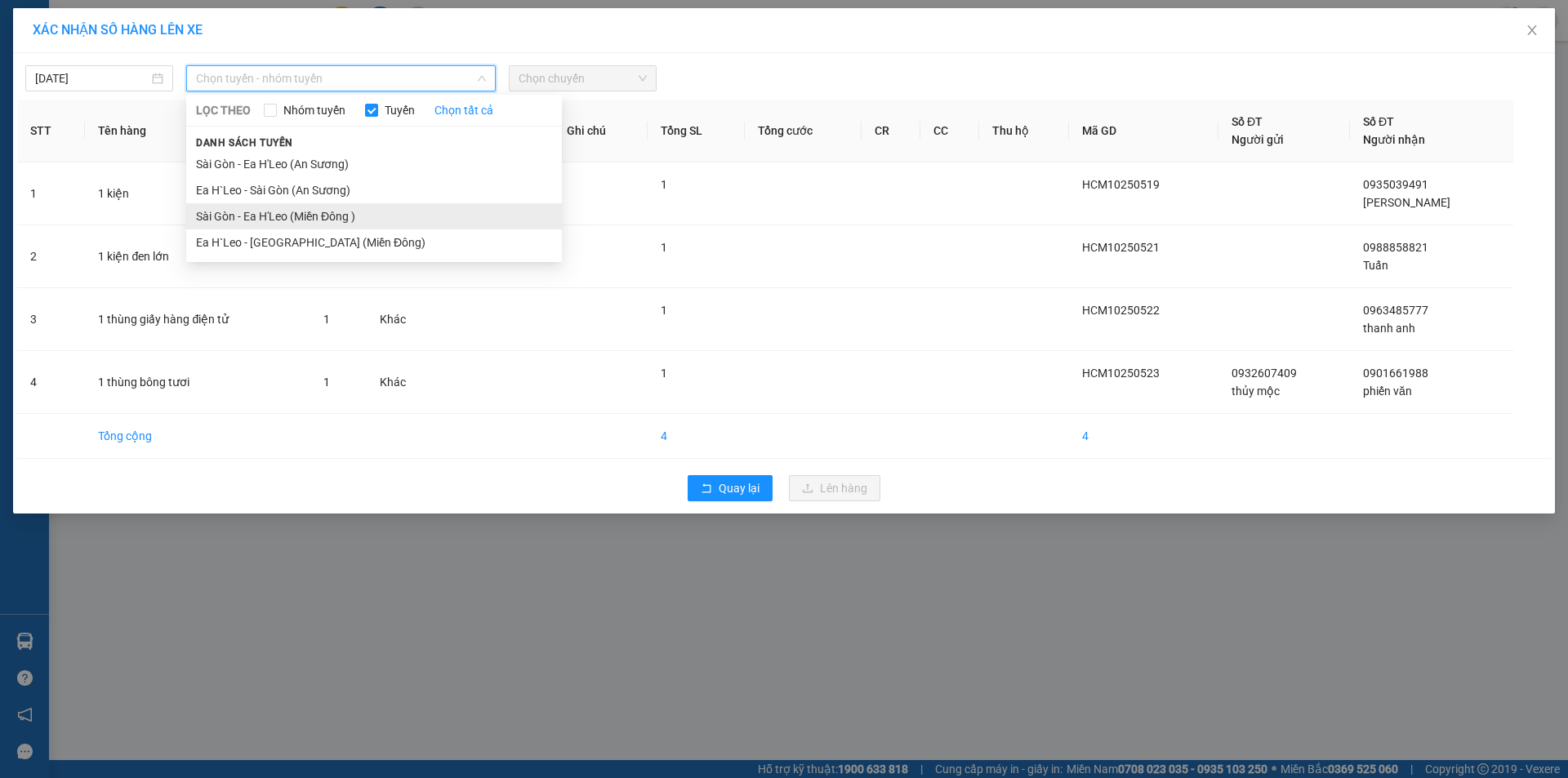
click at [297, 214] on li "Sài Gòn - Ea H'Leo (Miền Đông )" at bounding box center [374, 216] width 376 height 26
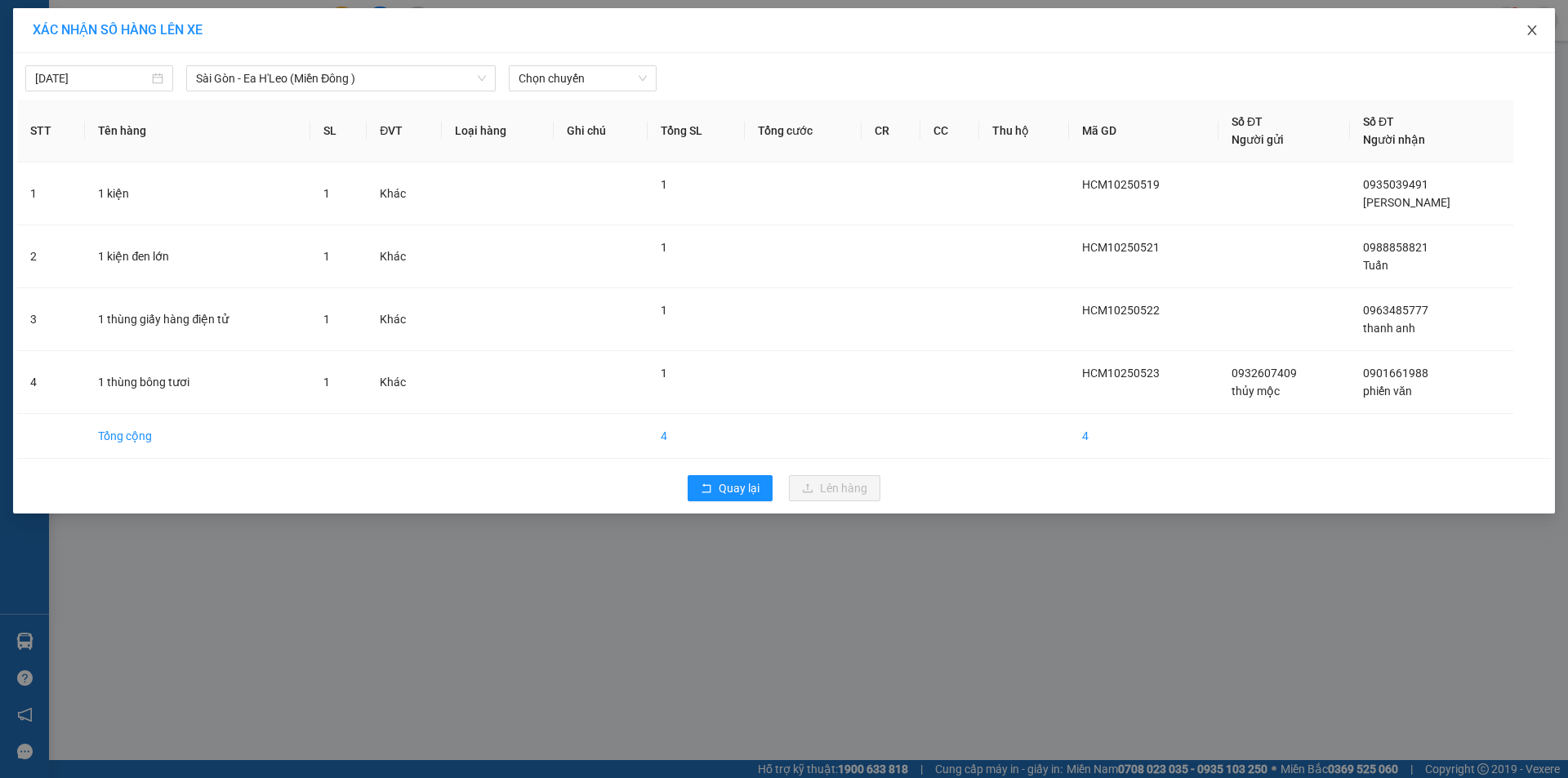
click at [1528, 38] on span "Close" at bounding box center [1531, 30] width 46 height 46
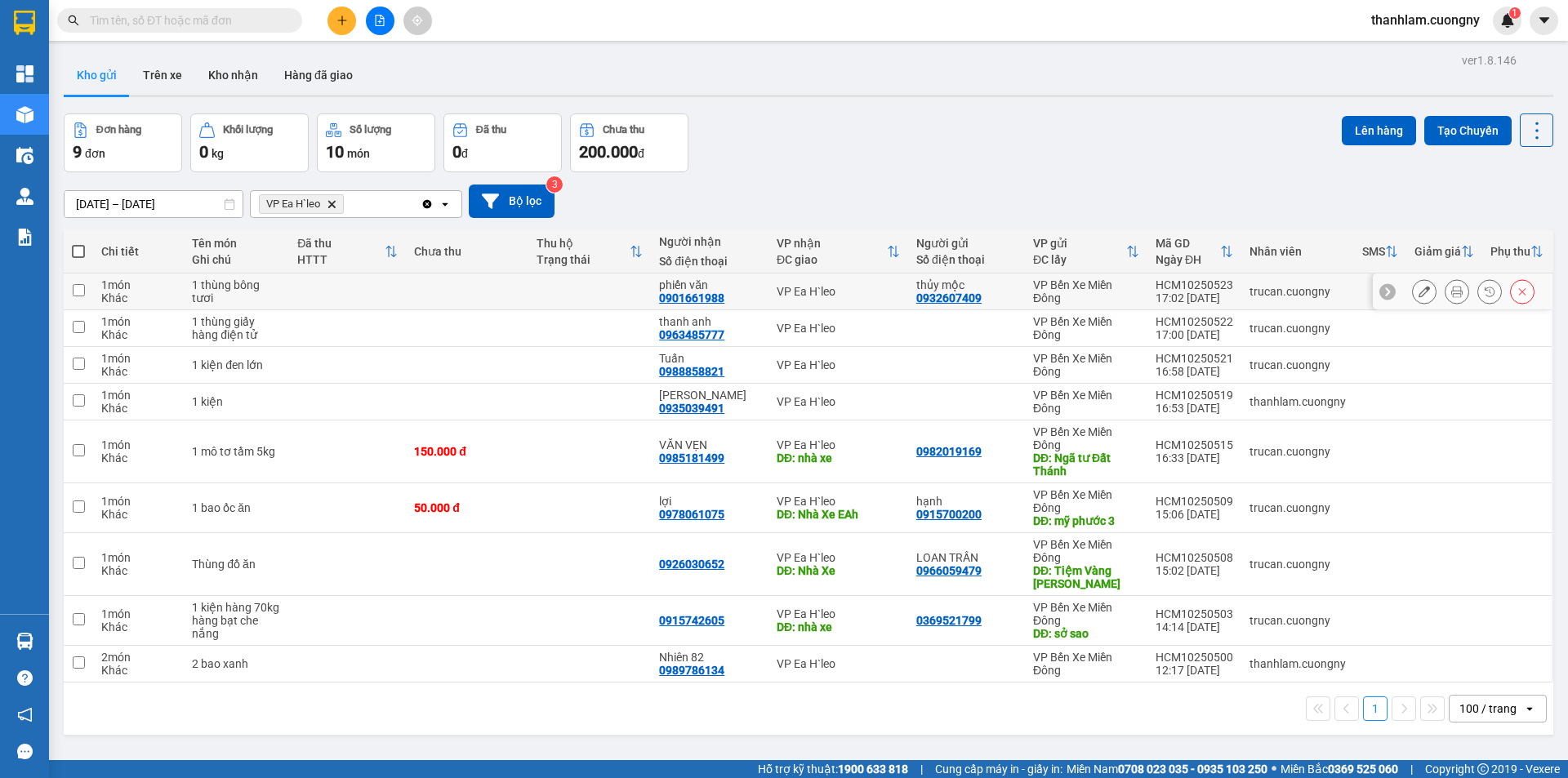
click at [314, 301] on td at bounding box center [347, 292] width 116 height 37
checkbox input "true"
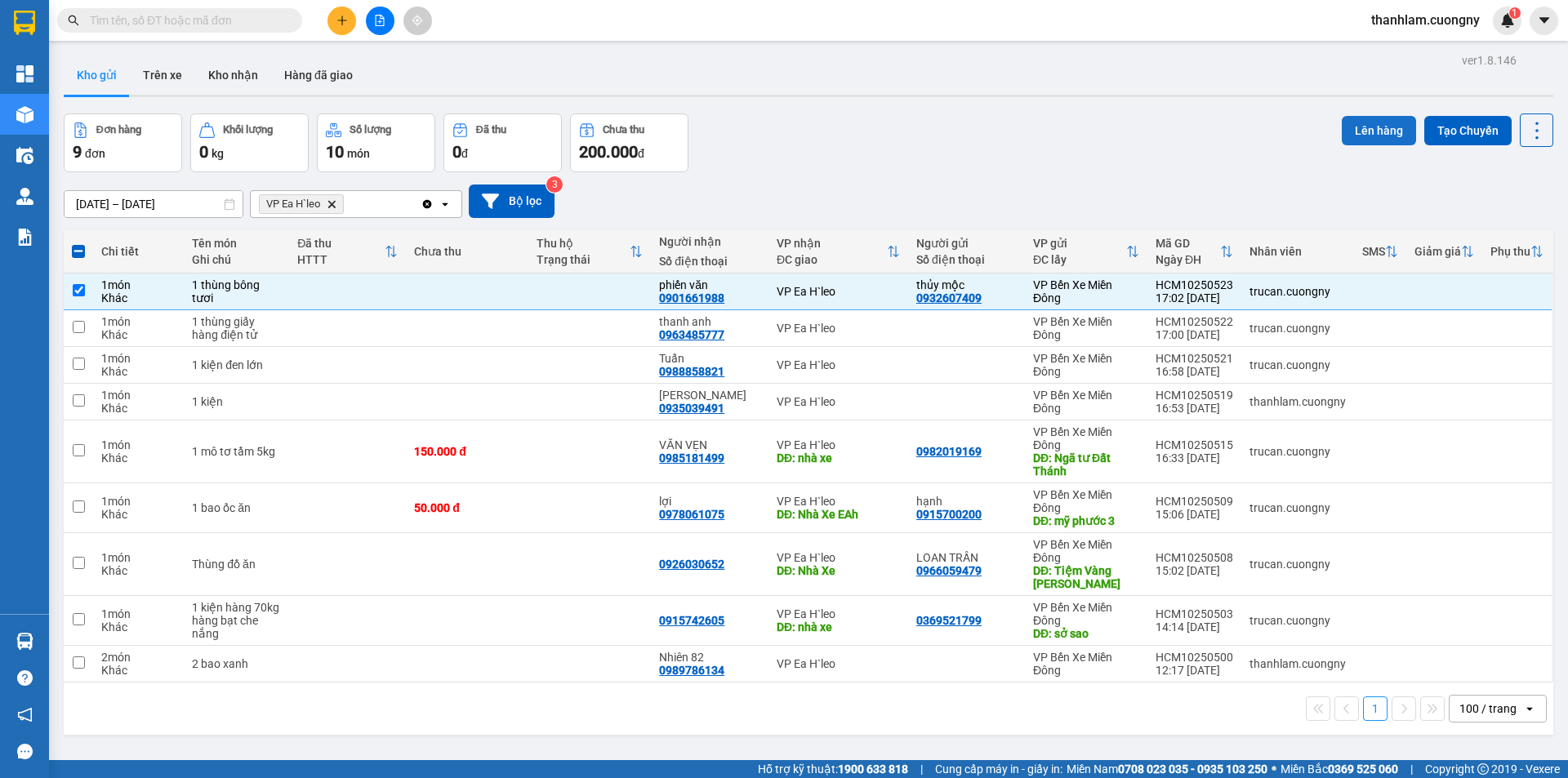
click at [1359, 125] on button "Lên hàng" at bounding box center [1378, 131] width 75 height 29
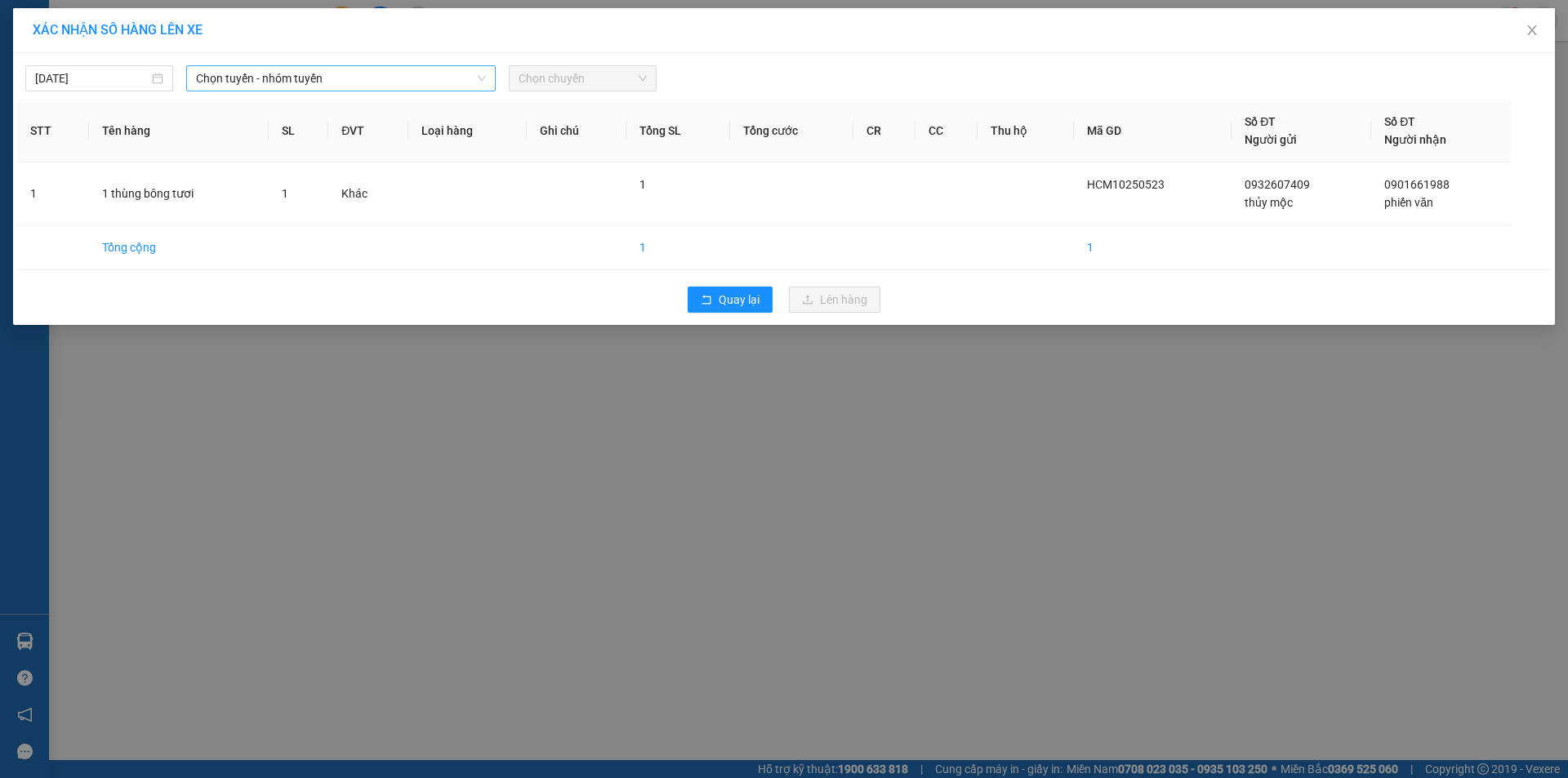
click at [405, 80] on span "Chọn tuyến - nhóm tuyến" at bounding box center [340, 78] width 290 height 24
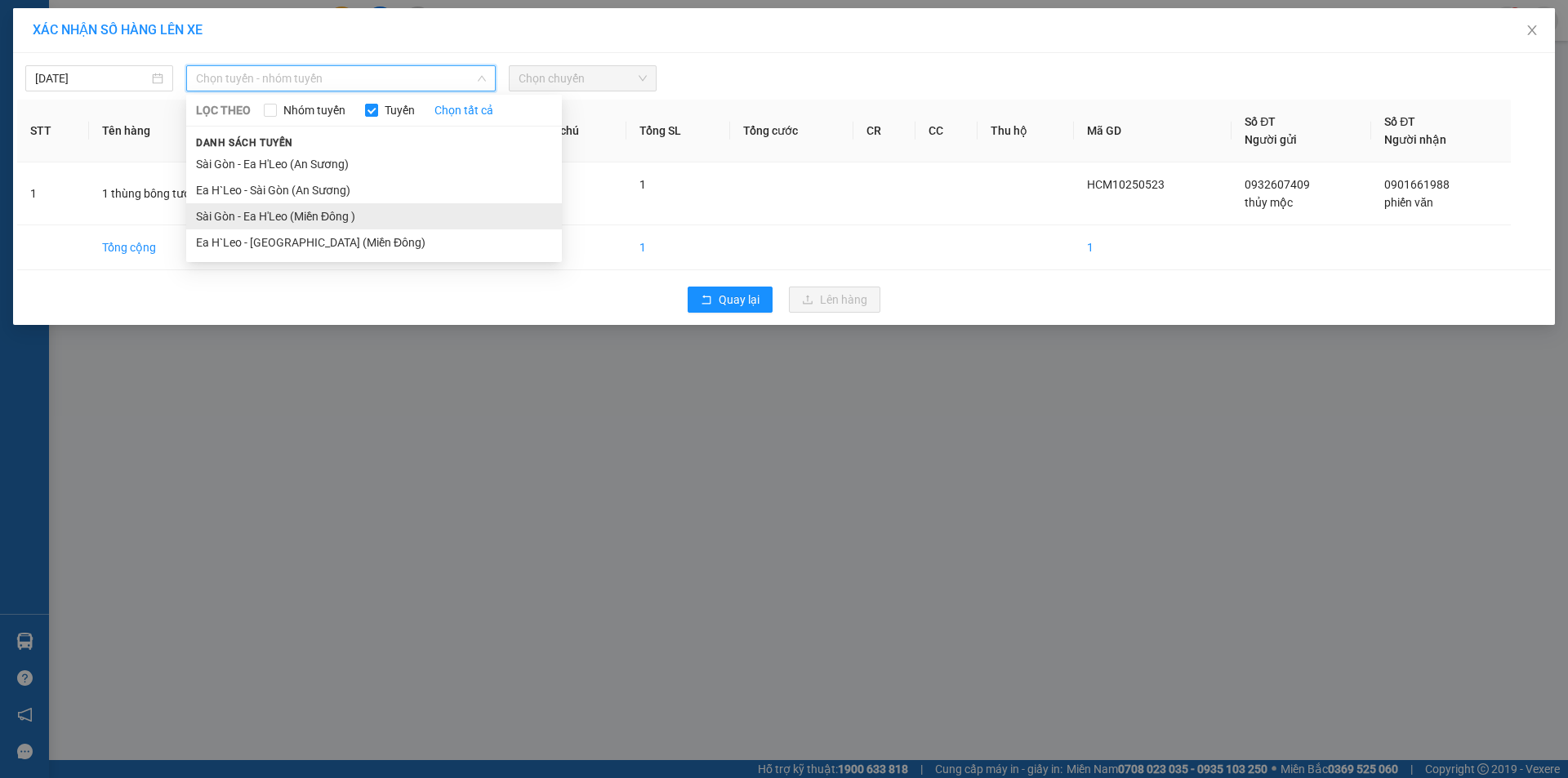
click at [397, 208] on li "Sài Gòn - Ea H'Leo (Miền Đông )" at bounding box center [374, 216] width 376 height 26
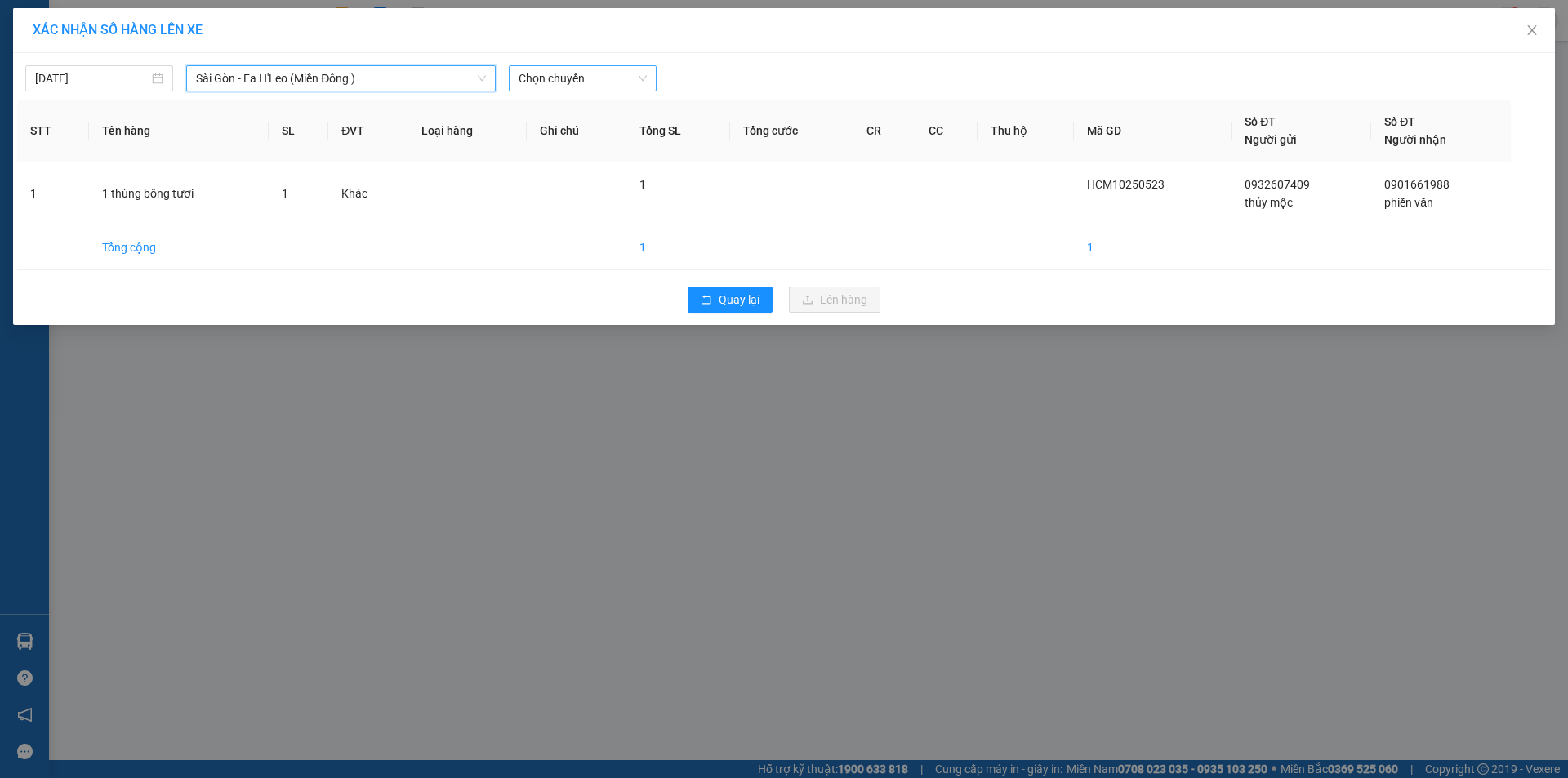
click at [568, 75] on span "Chọn chuyến" at bounding box center [582, 78] width 128 height 24
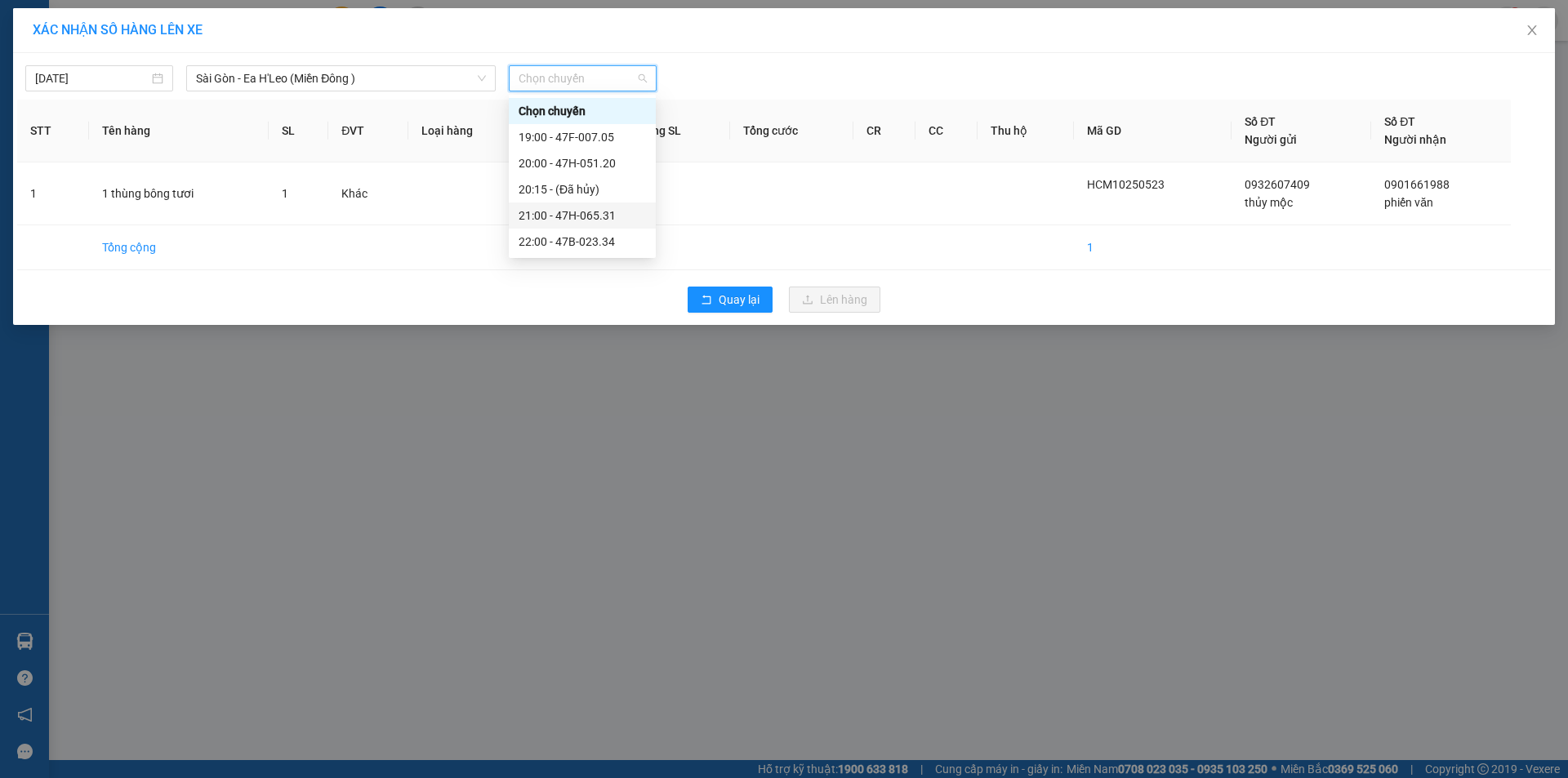
click at [612, 215] on div "21:00 - 47H-065.31" at bounding box center [581, 215] width 127 height 18
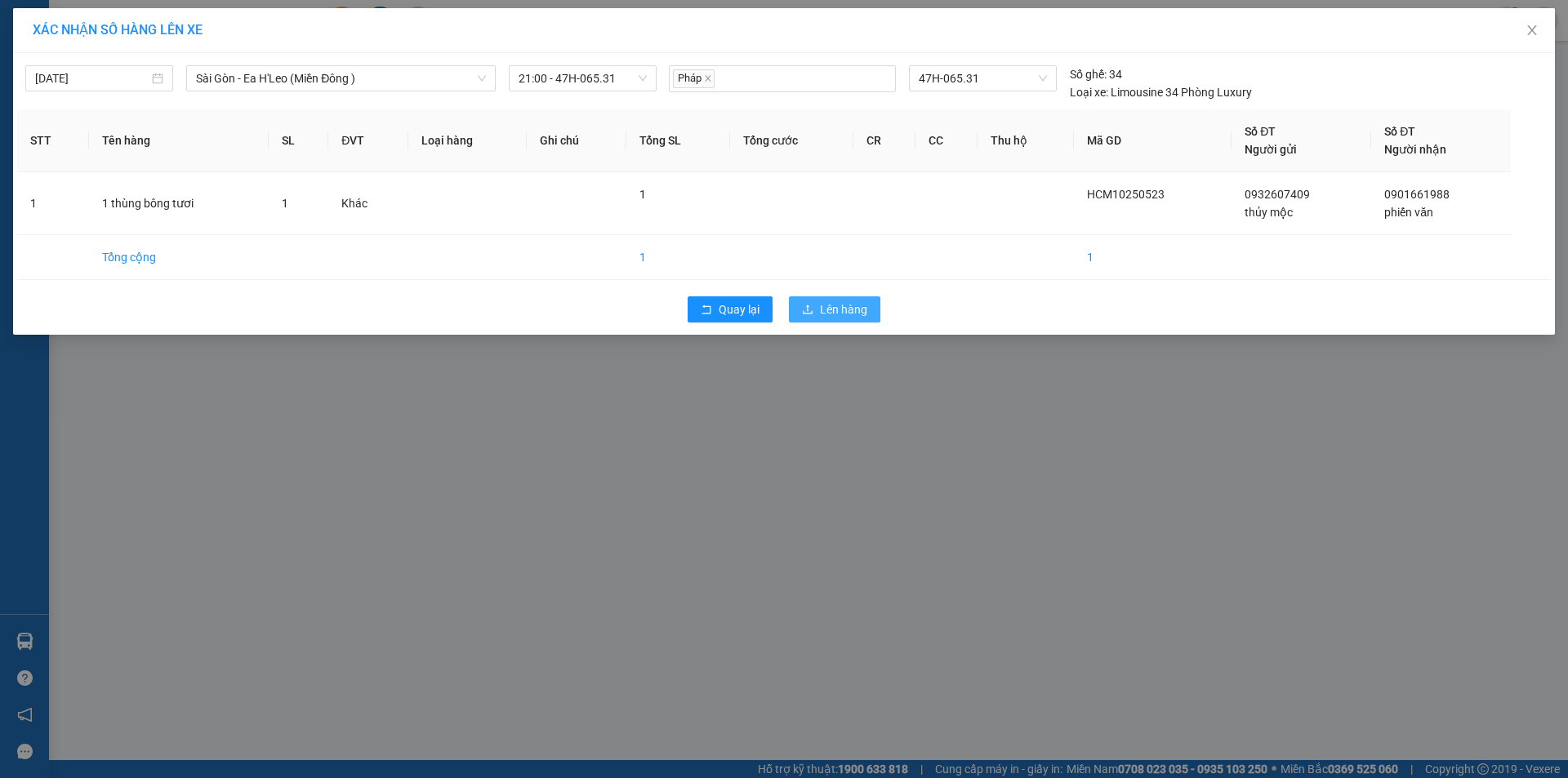
click at [821, 303] on span "Lên hàng" at bounding box center [843, 309] width 47 height 18
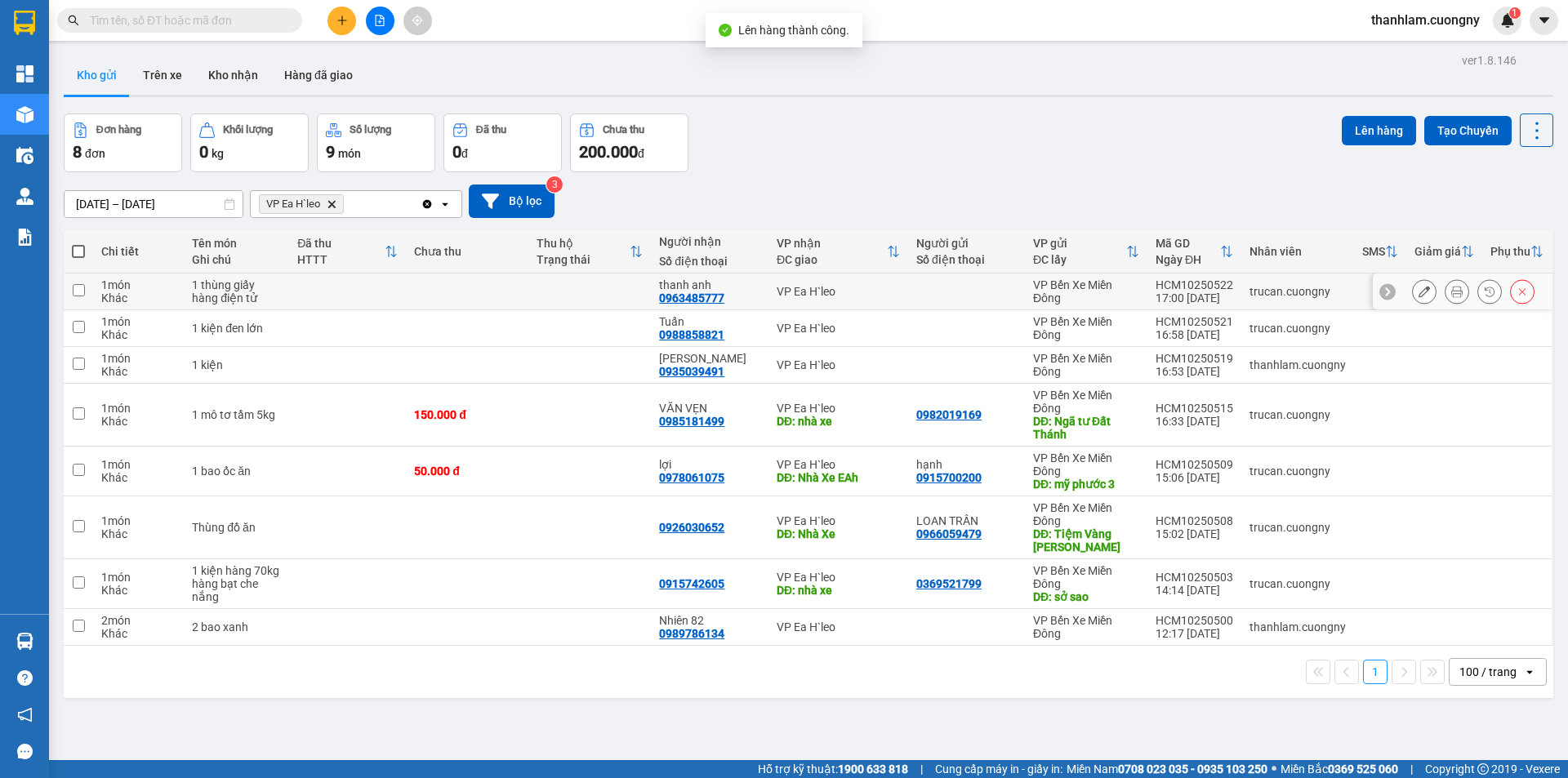
click at [315, 297] on td at bounding box center [347, 292] width 116 height 37
checkbox input "true"
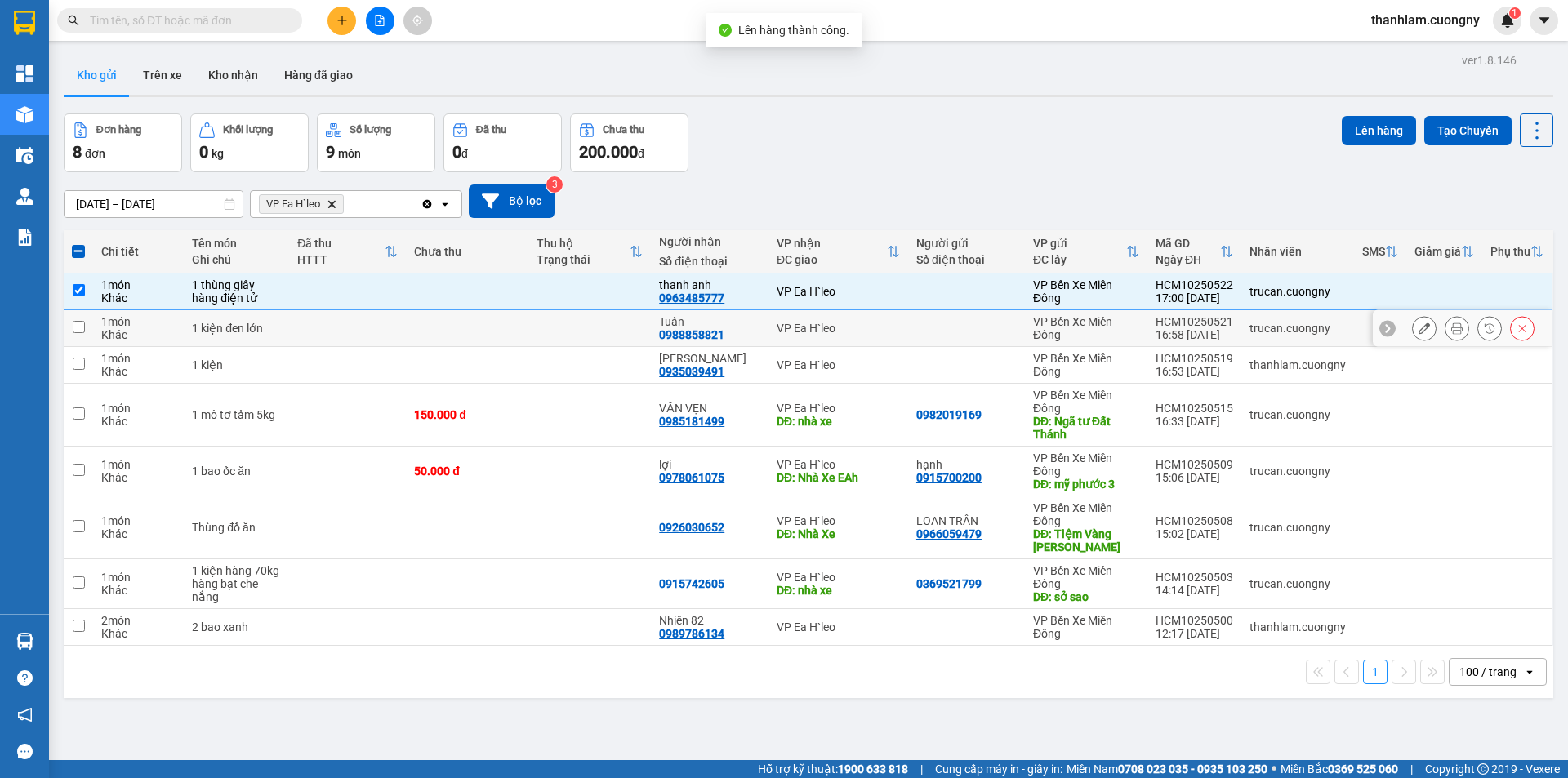
click at [314, 329] on td at bounding box center [347, 328] width 116 height 37
checkbox input "true"
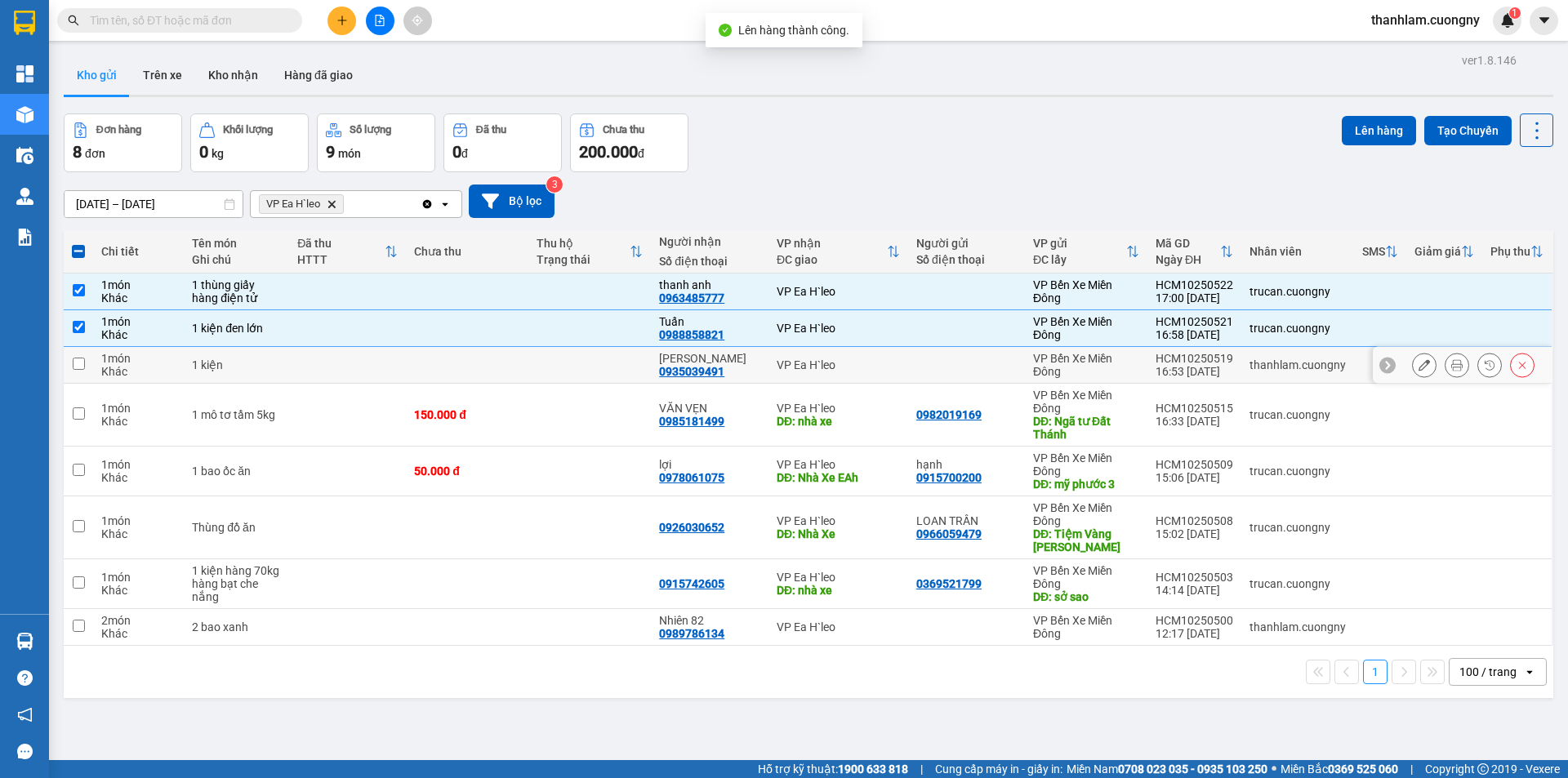
click at [314, 366] on td at bounding box center [347, 365] width 116 height 37
checkbox input "true"
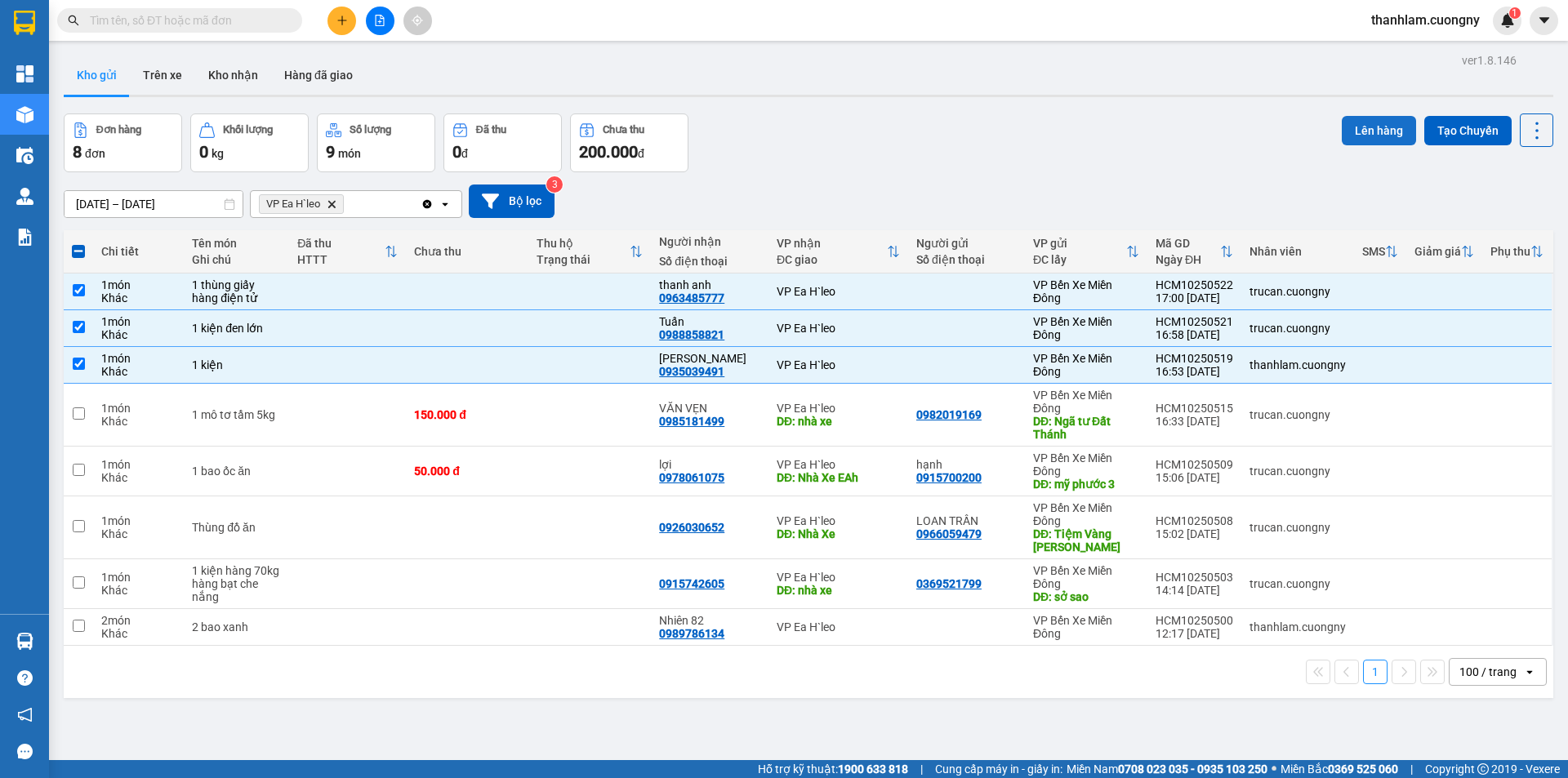
click at [1341, 134] on button "Lên hàng" at bounding box center [1378, 131] width 75 height 29
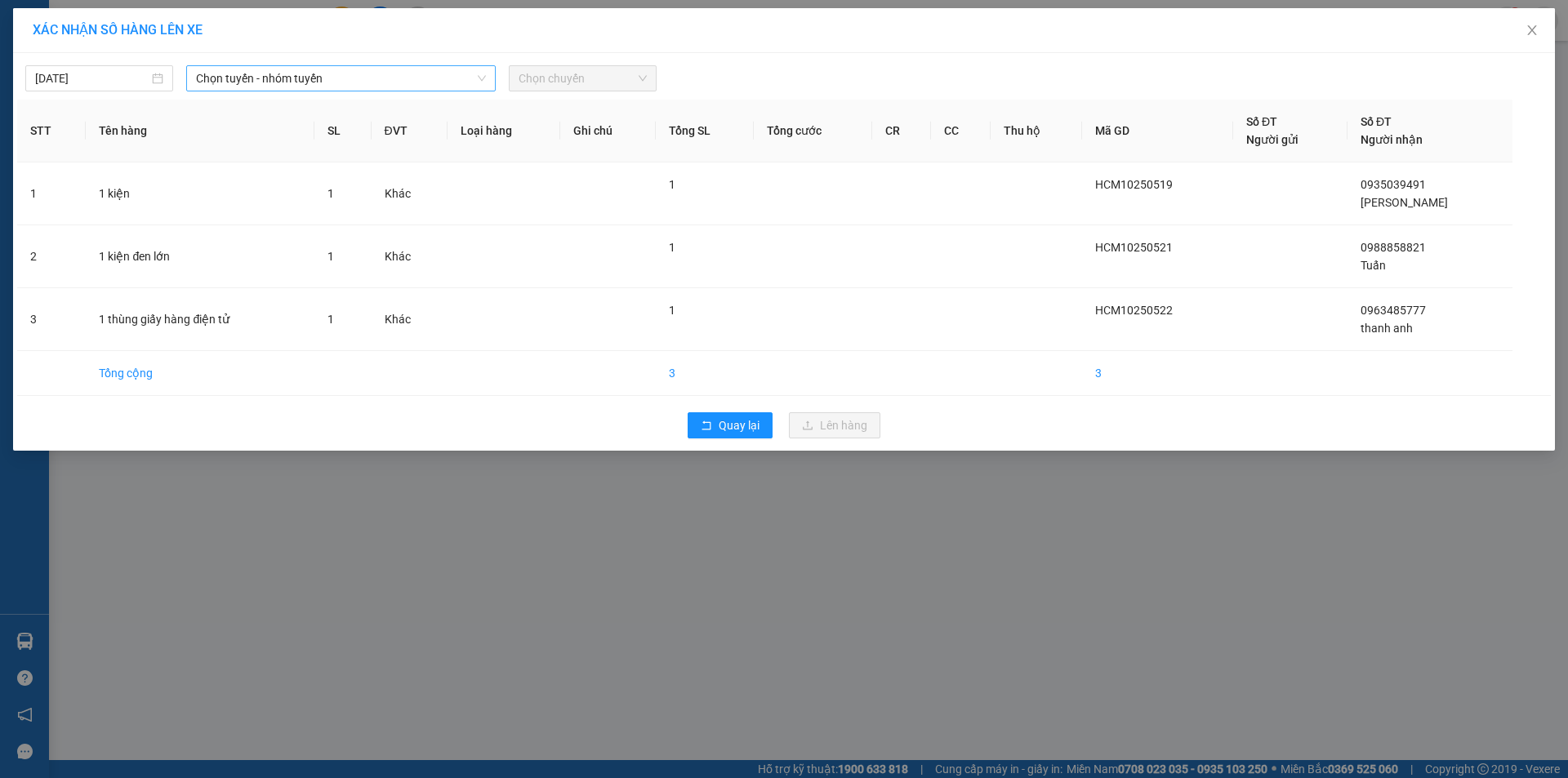
click at [360, 89] on span "Chọn tuyến - nhóm tuyến" at bounding box center [340, 78] width 290 height 24
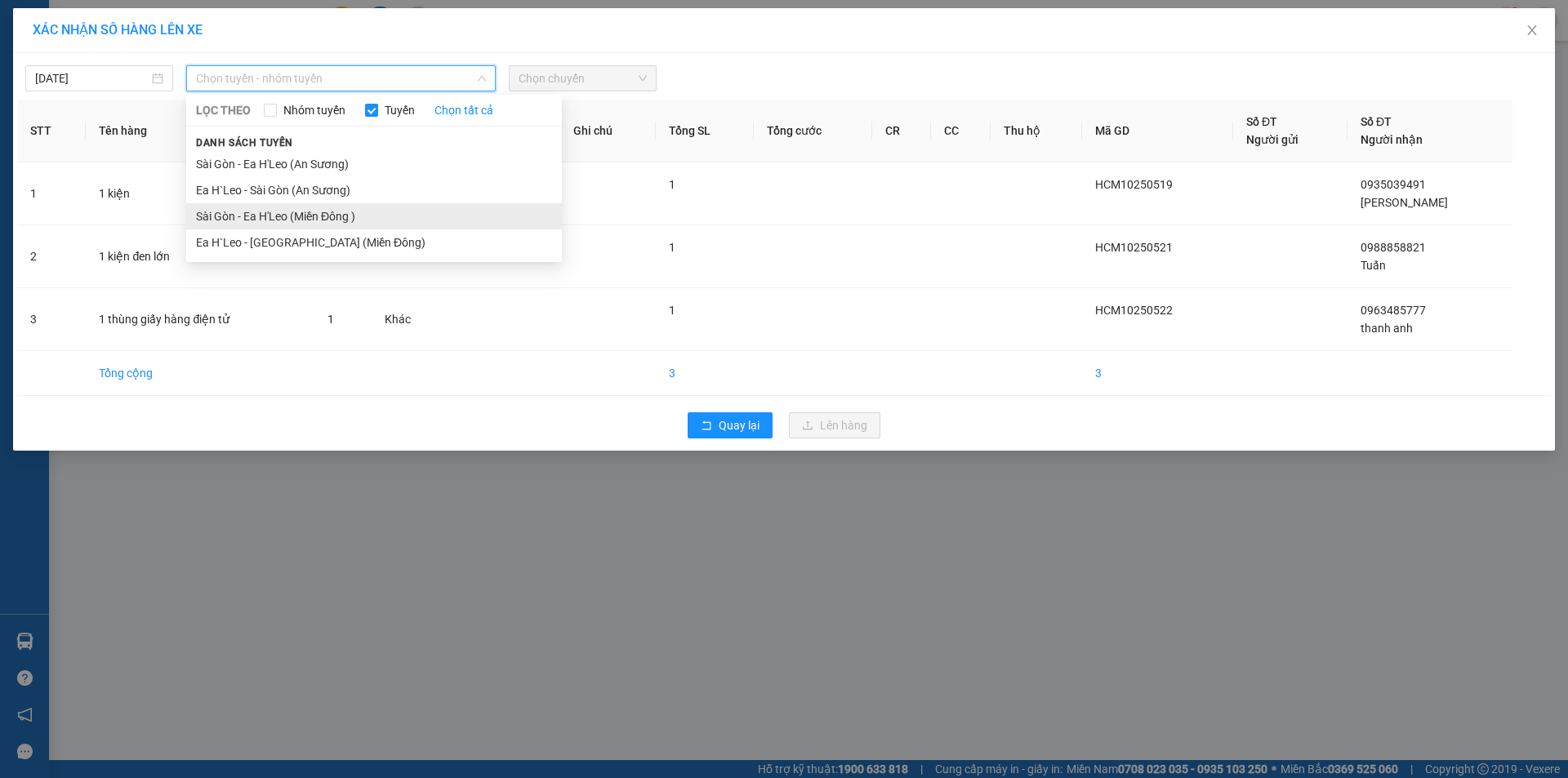
click at [376, 209] on li "Sài Gòn - Ea H'Leo (Miền Đông )" at bounding box center [374, 216] width 376 height 26
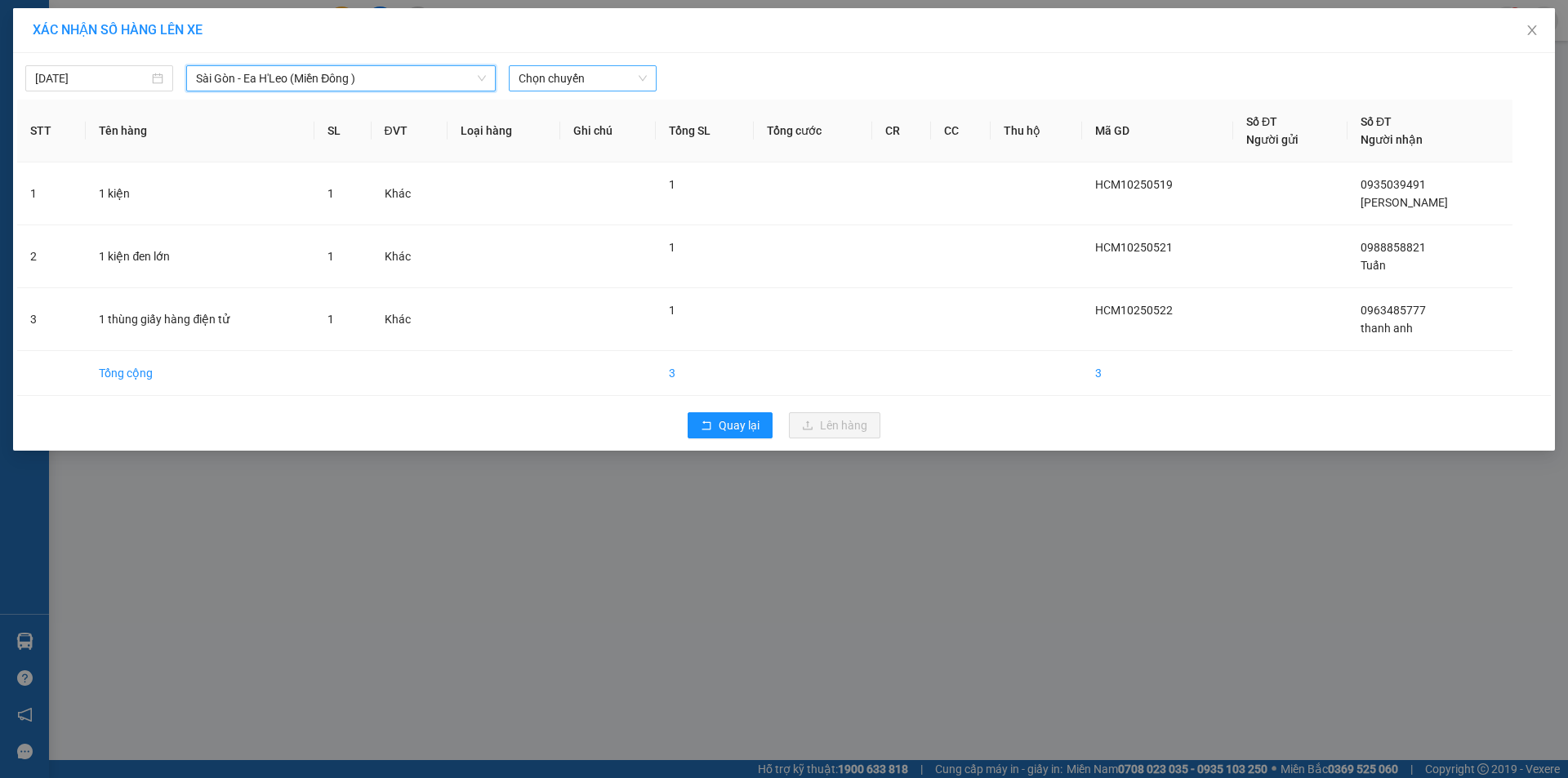
click at [556, 82] on span "Chọn chuyến" at bounding box center [582, 78] width 128 height 24
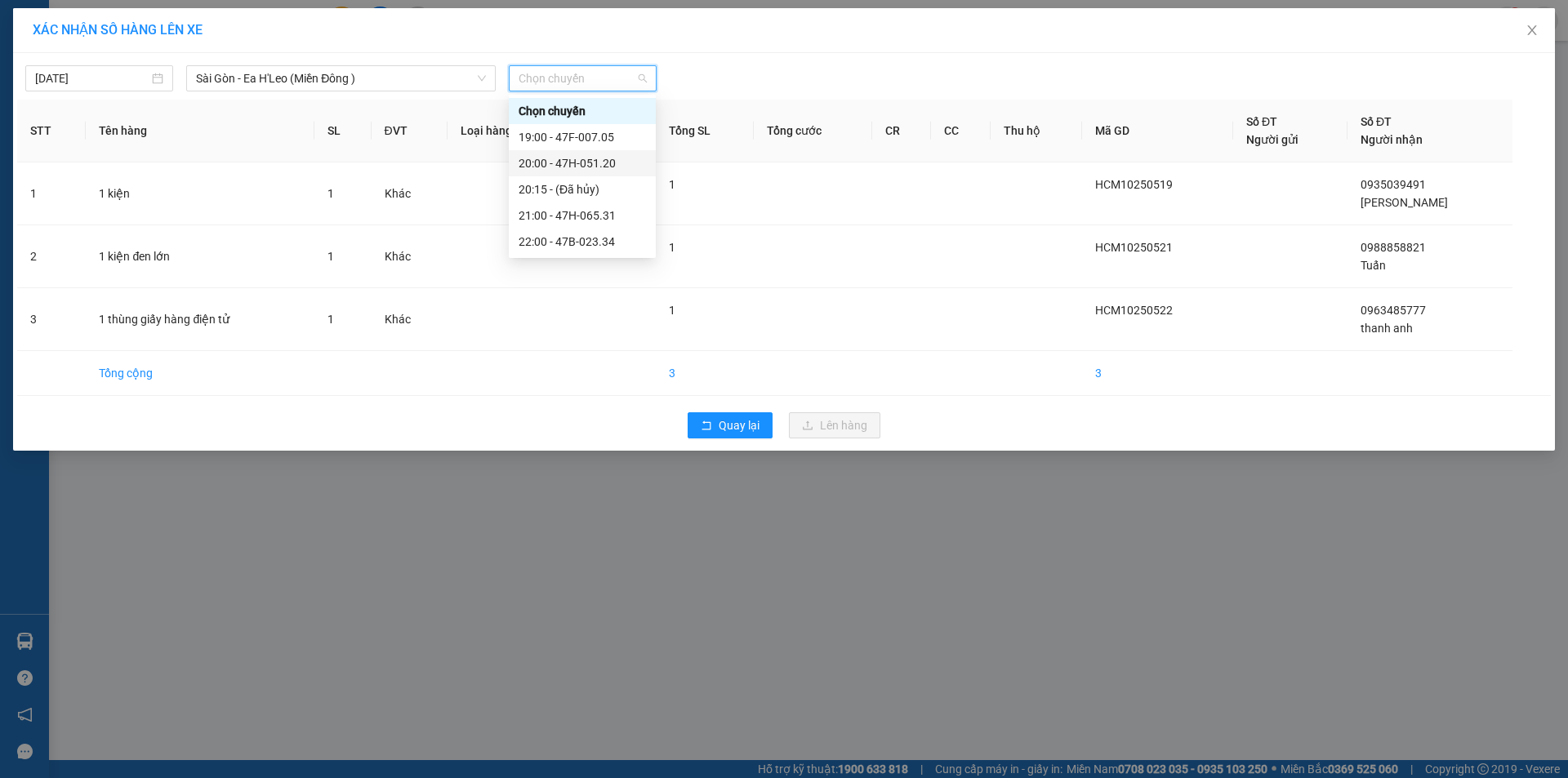
click at [603, 168] on div "20:00 - 47H-051.20" at bounding box center [581, 163] width 127 height 18
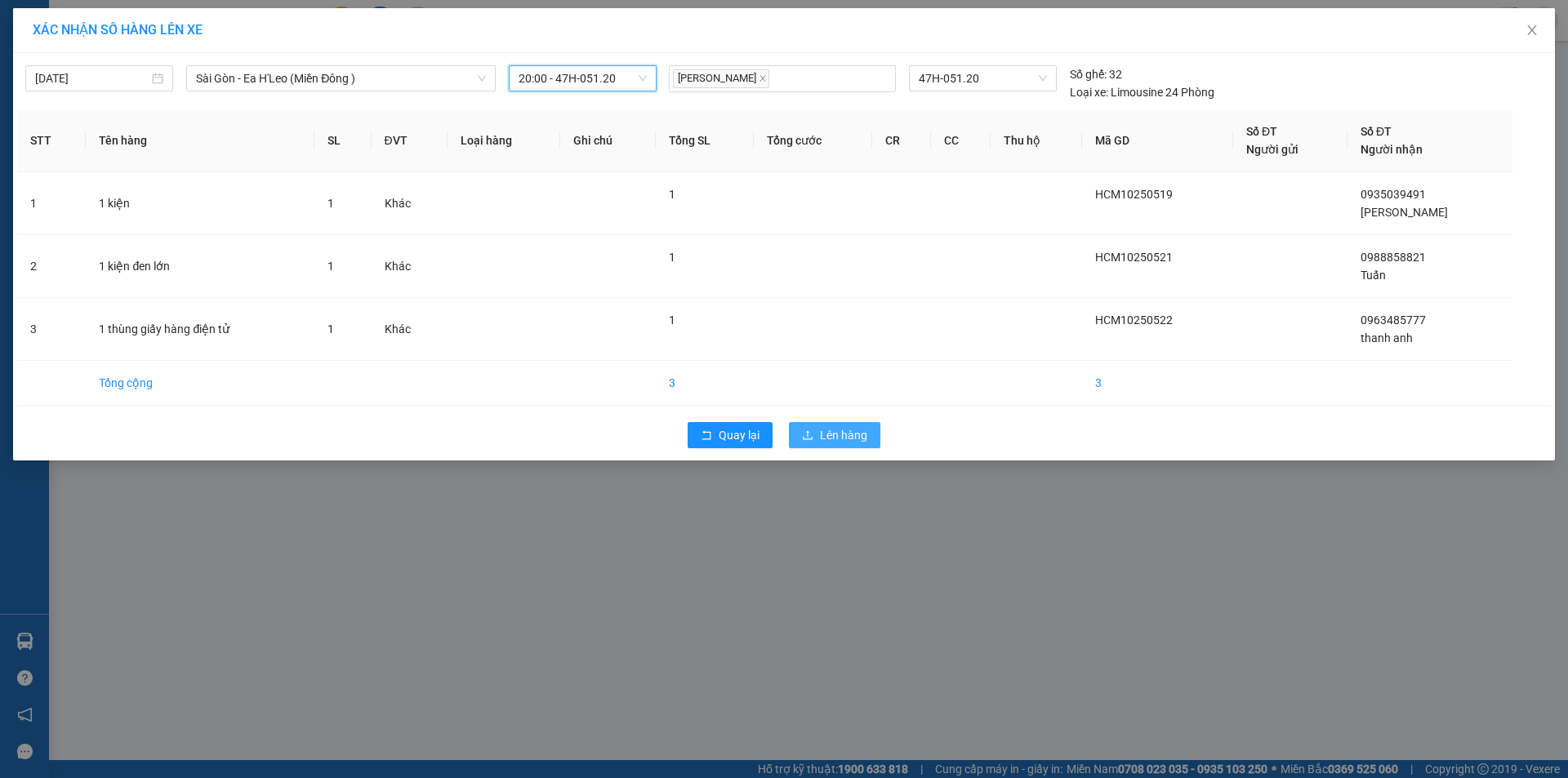
click at [814, 435] on button "Lên hàng" at bounding box center [834, 435] width 91 height 26
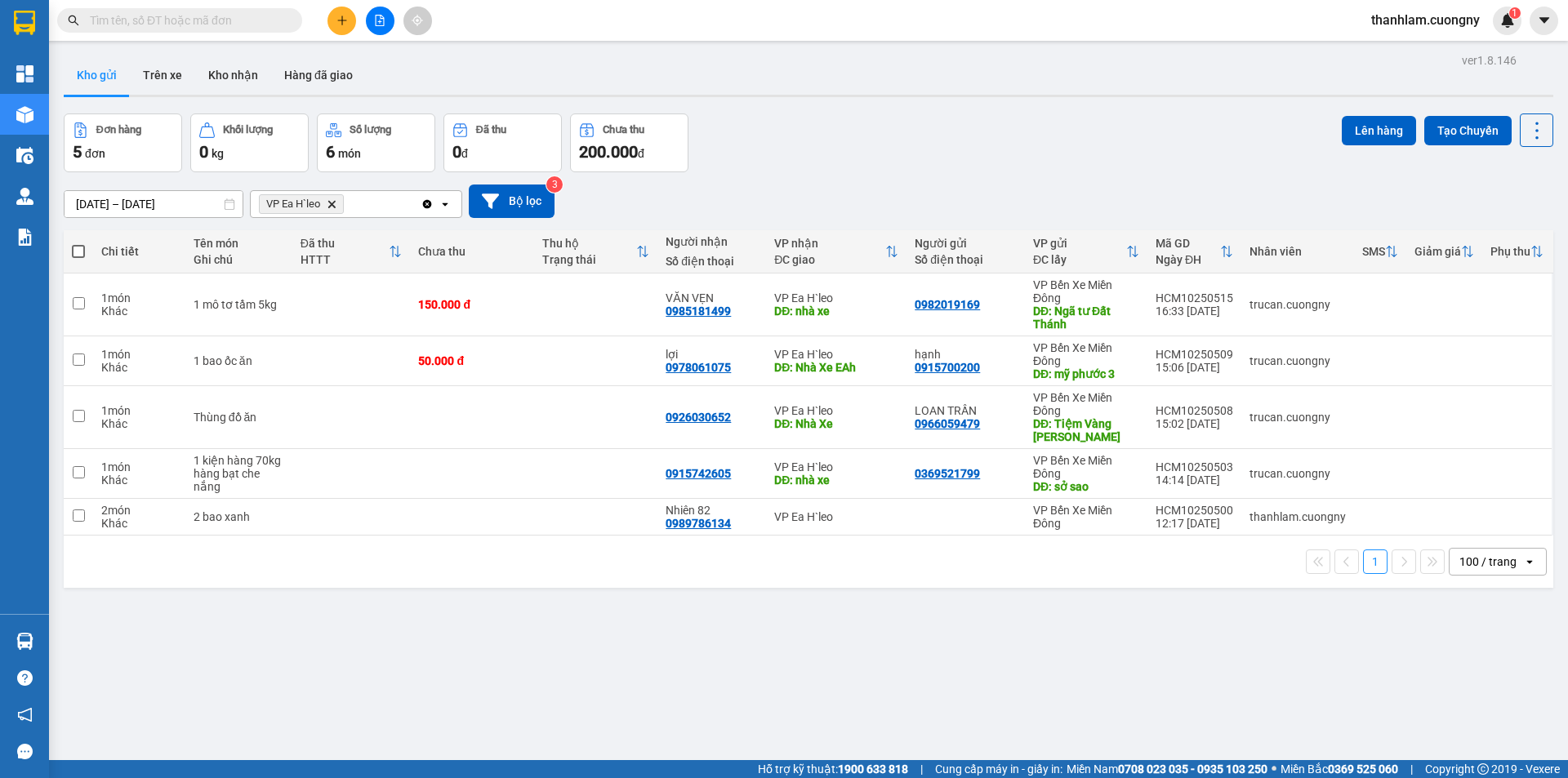
click at [339, 15] on icon "plus" at bounding box center [342, 20] width 12 height 12
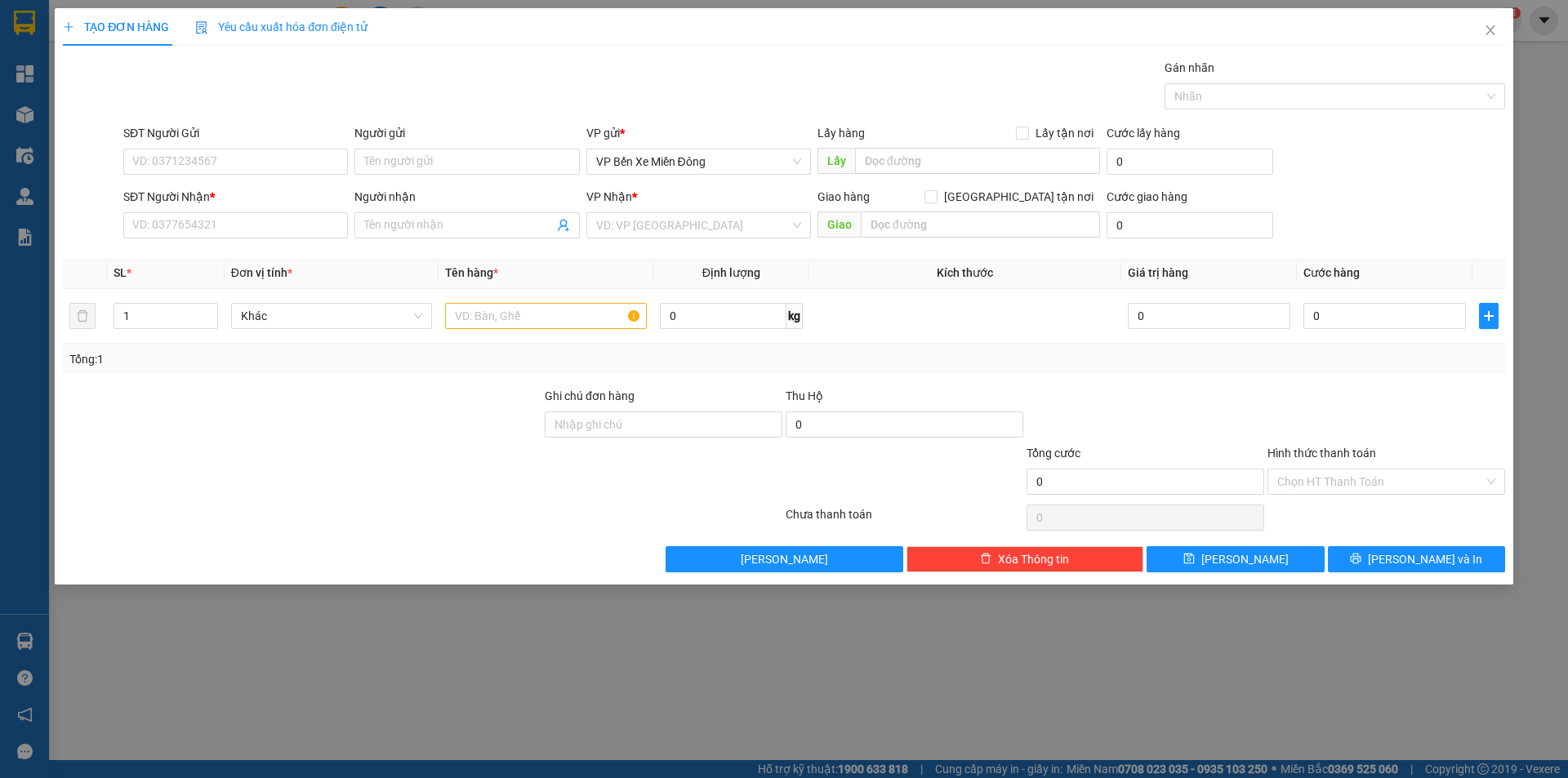
click at [171, 205] on div "SĐT Người Nhận *" at bounding box center [235, 200] width 225 height 24
click at [168, 212] on input "SĐT Người Nhận *" at bounding box center [235, 225] width 225 height 26
click at [417, 243] on div "Người nhận Tên người nhận" at bounding box center [467, 216] width 225 height 57
click at [418, 234] on span at bounding box center [467, 225] width 225 height 26
type input "[PERSON_NAME]"
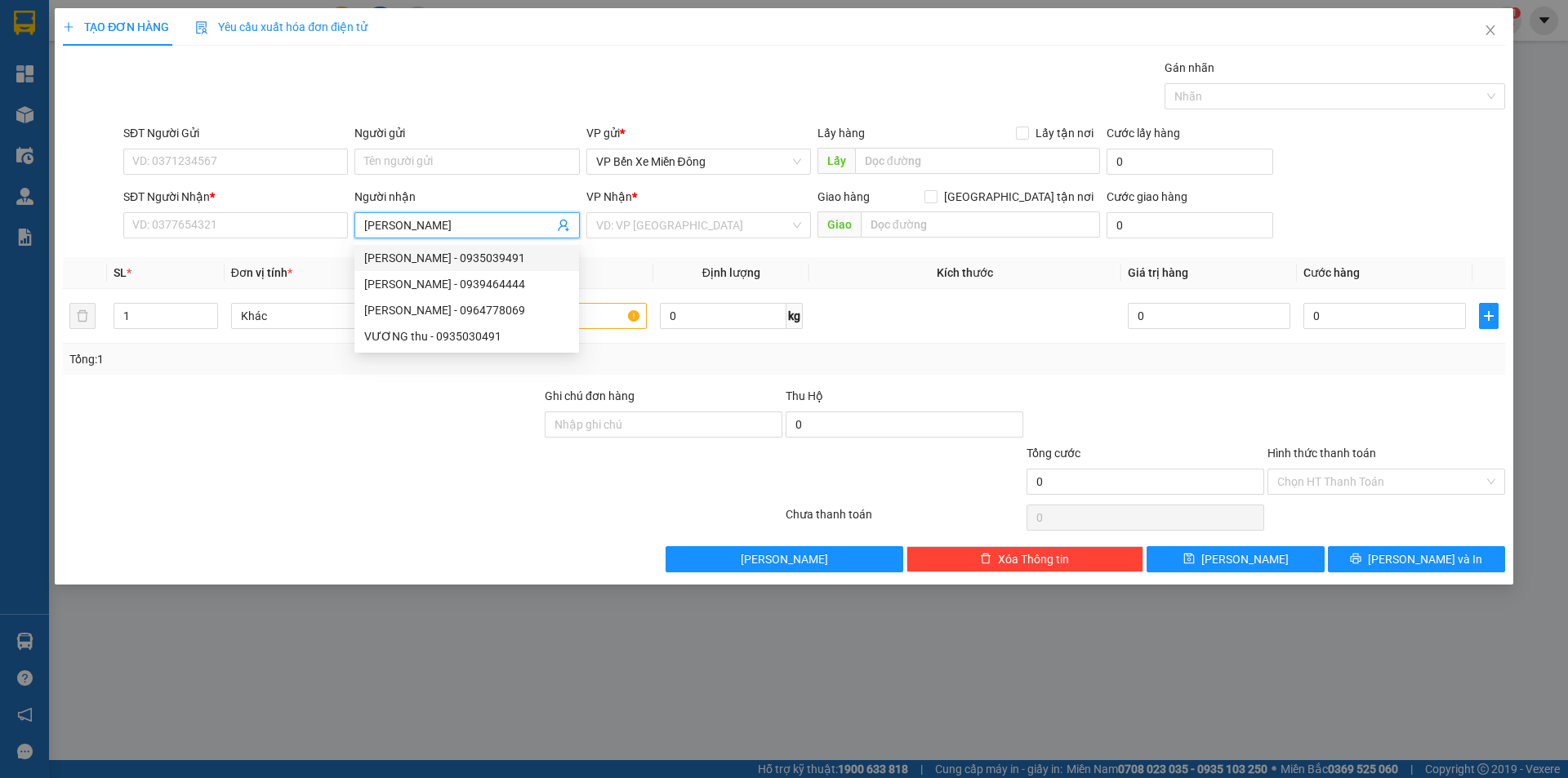
click at [415, 262] on div "[PERSON_NAME] - 0935039491" at bounding box center [466, 258] width 204 height 18
type input "0935039491"
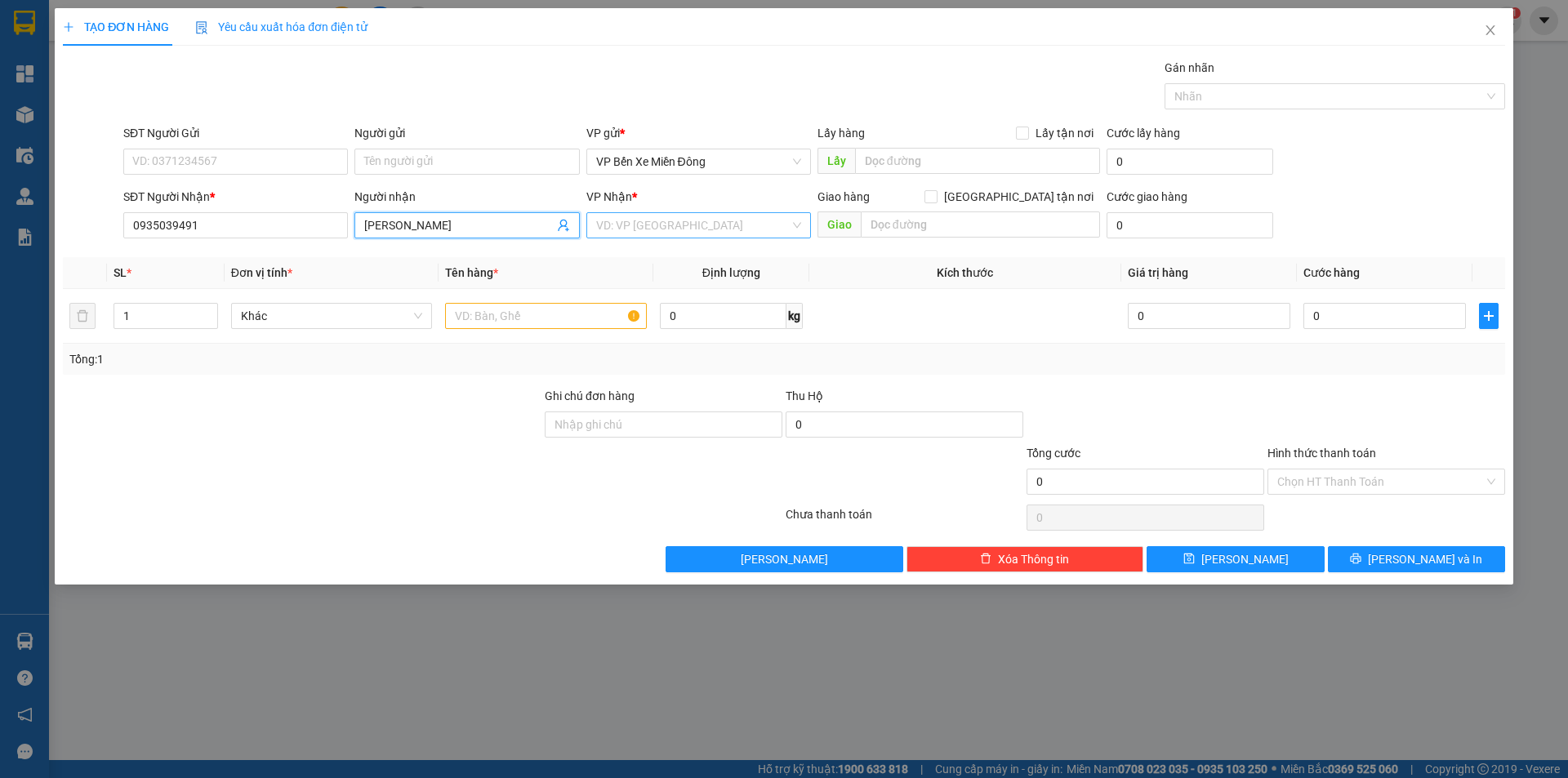
type input "[PERSON_NAME]"
click at [619, 221] on input "search" at bounding box center [693, 225] width 194 height 24
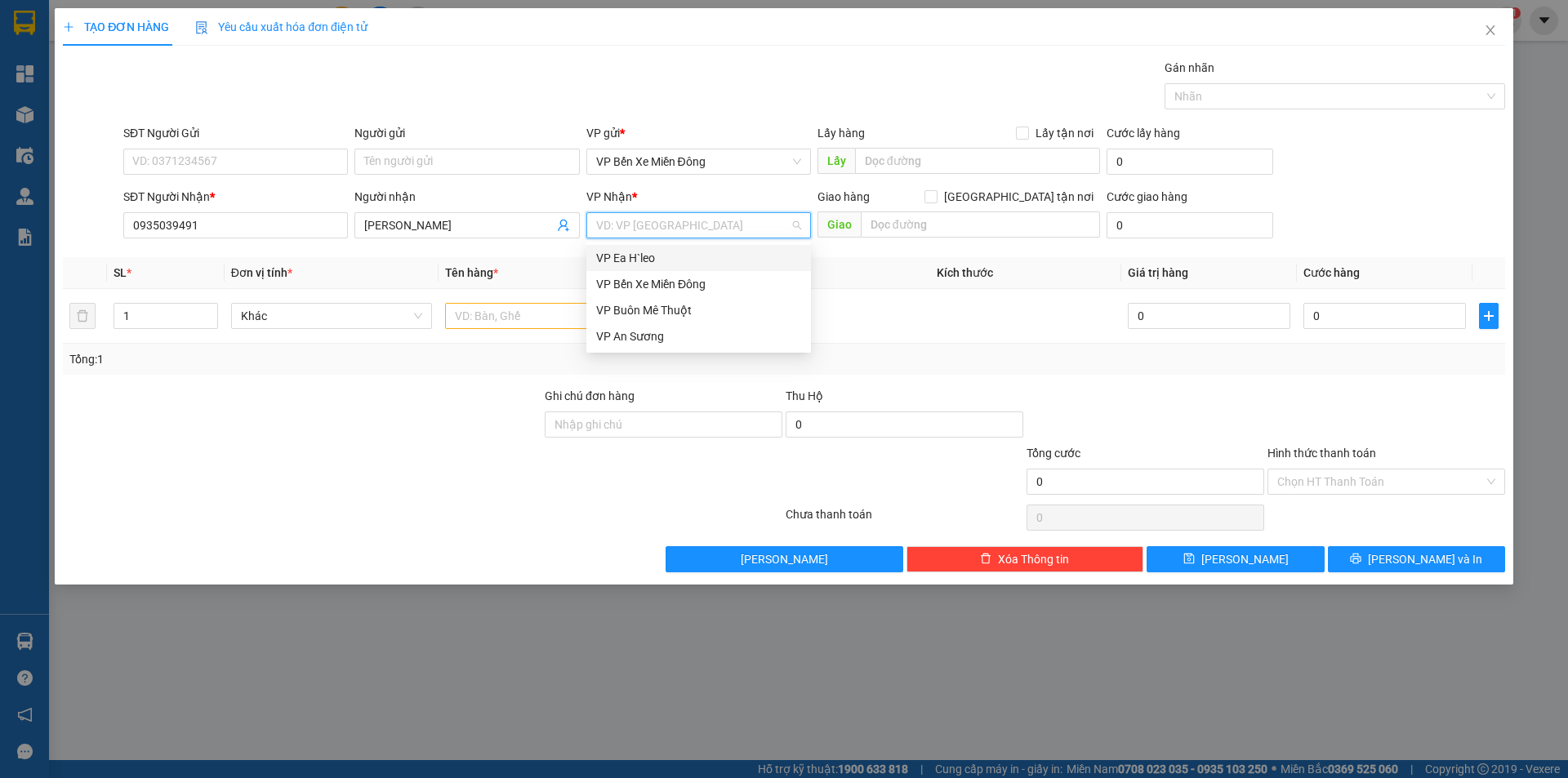
click at [634, 259] on div "VP Ea H`leo" at bounding box center [698, 258] width 204 height 18
click at [489, 314] on input "text" at bounding box center [546, 316] width 202 height 26
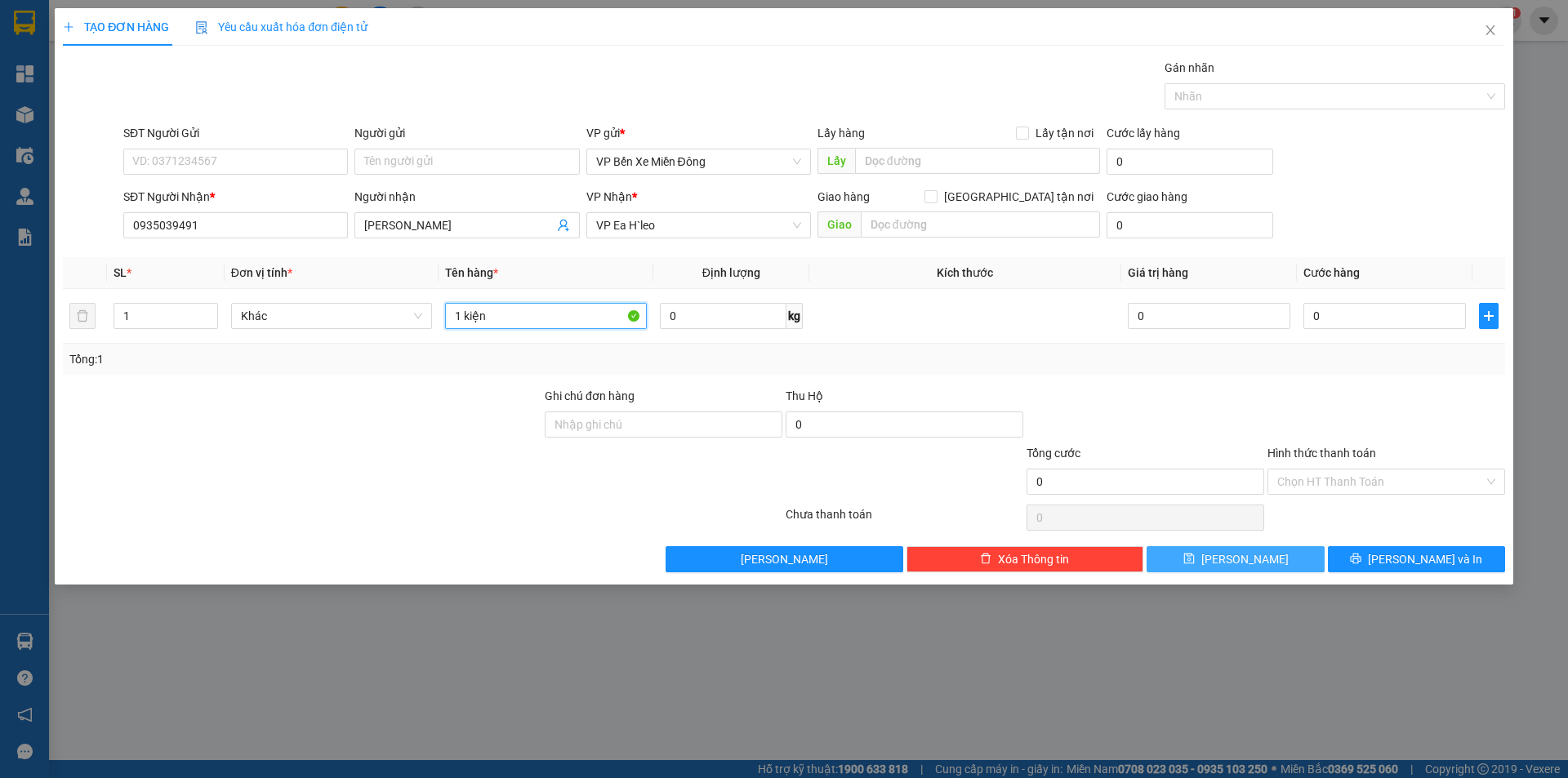
type input "1 kiện"
click at [1234, 563] on button "[PERSON_NAME]" at bounding box center [1235, 559] width 177 height 26
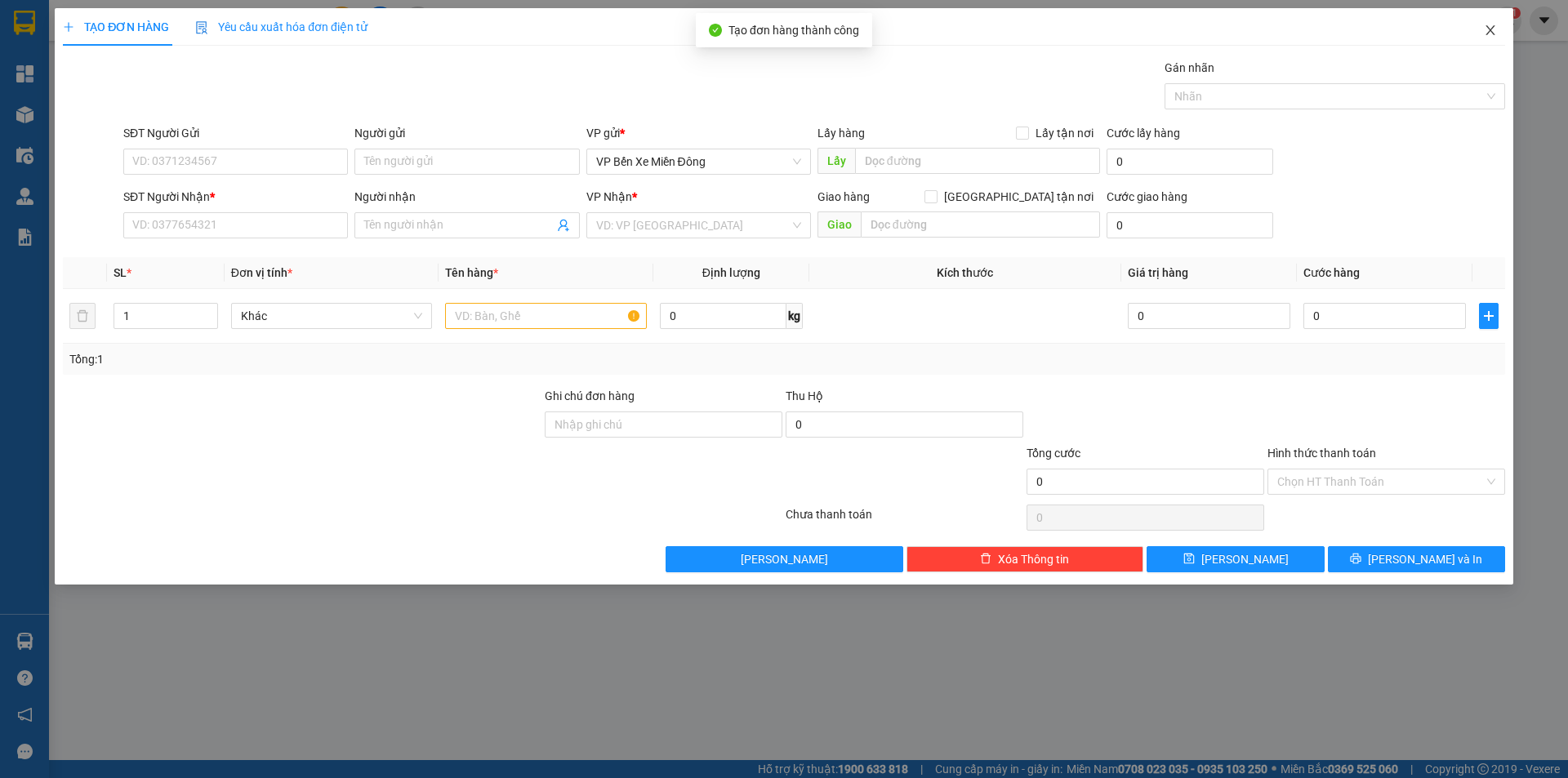
click at [1495, 39] on span "Close" at bounding box center [1490, 30] width 46 height 46
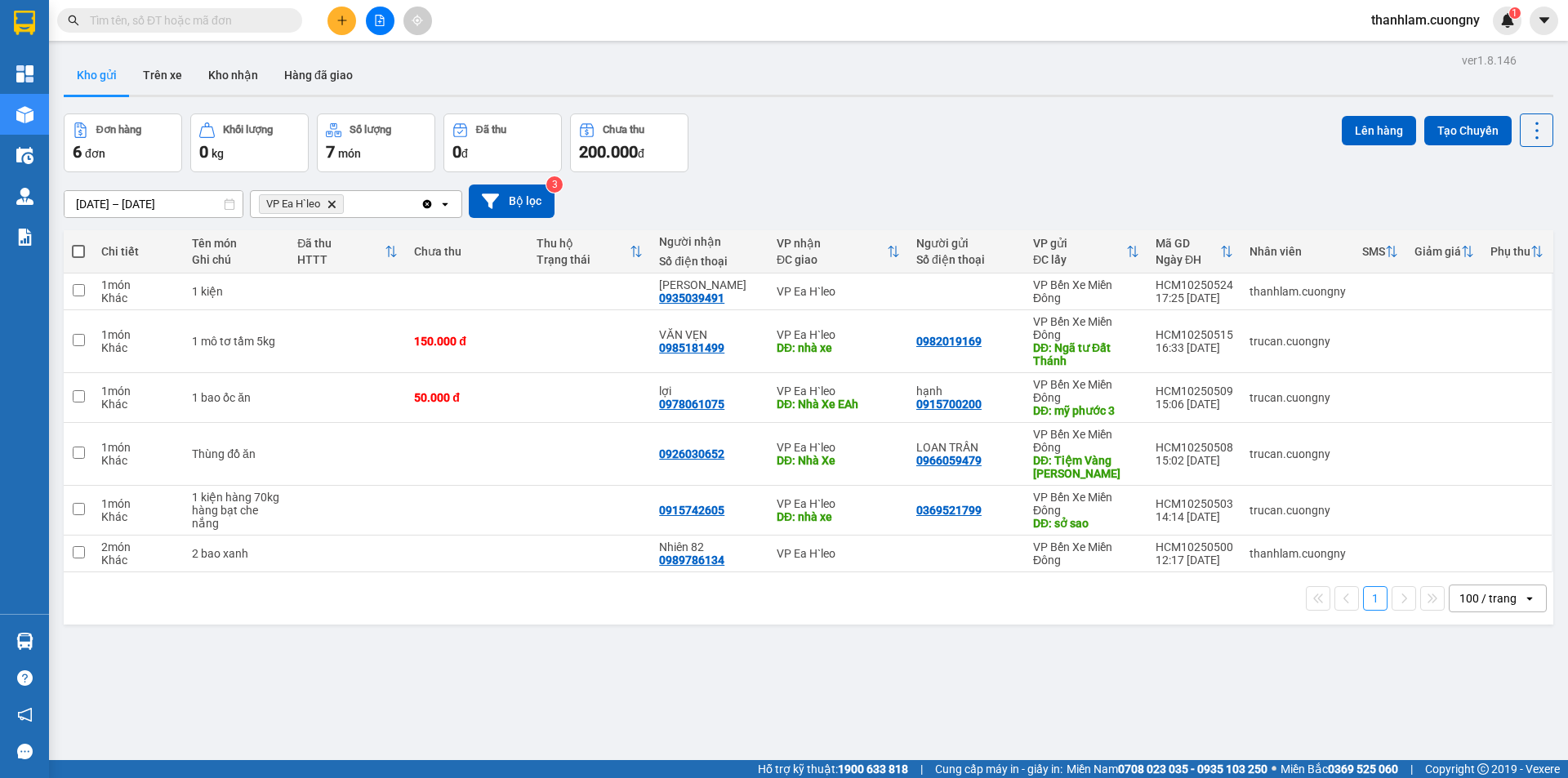
click at [345, 27] on button at bounding box center [341, 20] width 28 height 28
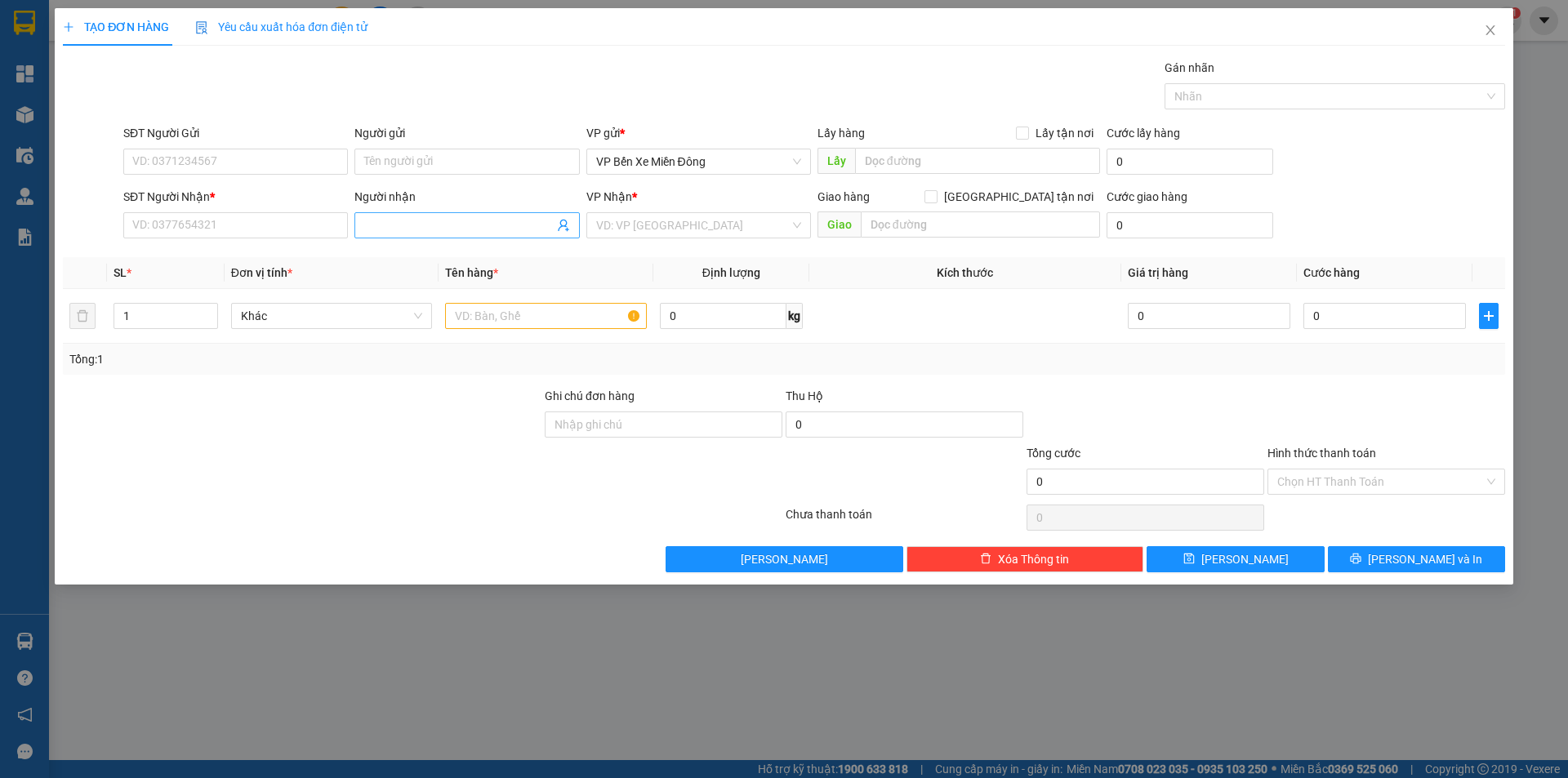
click at [423, 231] on input "Người nhận" at bounding box center [458, 225] width 189 height 18
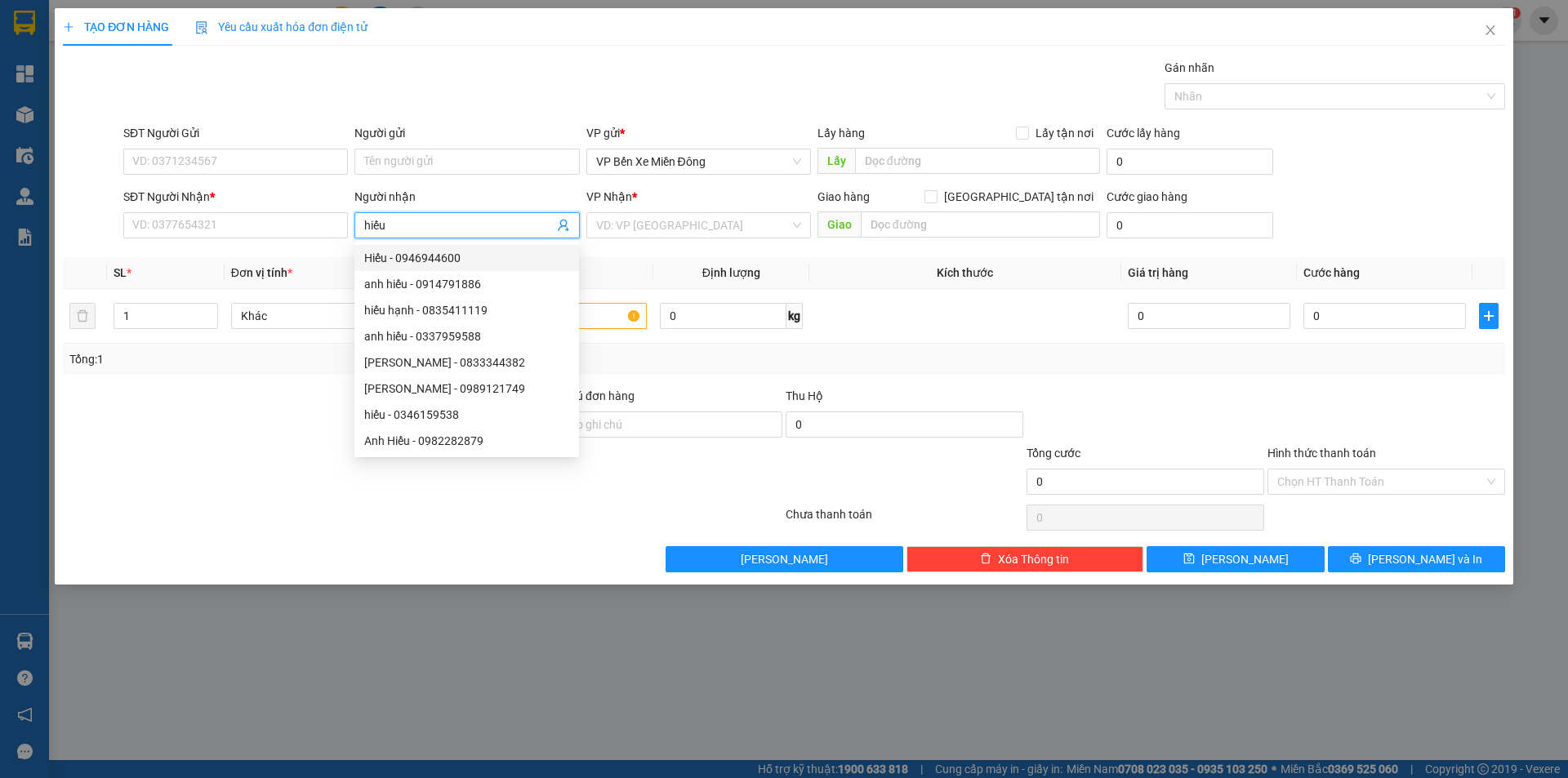
click at [364, 226] on input "hiếu" at bounding box center [458, 225] width 189 height 18
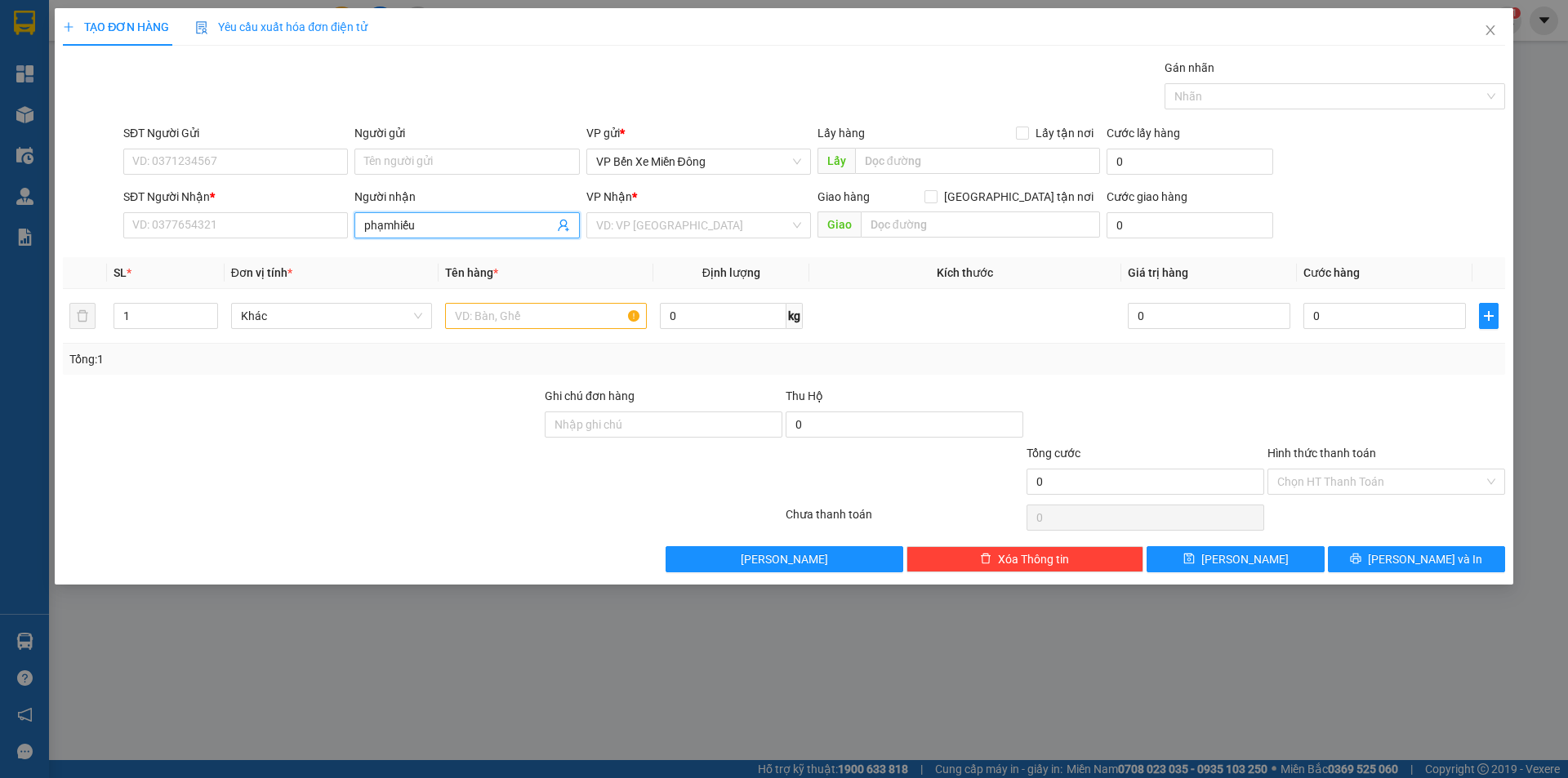
type input "[PERSON_NAME]"
click at [489, 264] on div "[PERSON_NAME] - 0928395959" at bounding box center [466, 258] width 204 height 18
type input "0928395959"
type input "[PERSON_NAME]"
click at [634, 221] on input "search" at bounding box center [693, 225] width 194 height 24
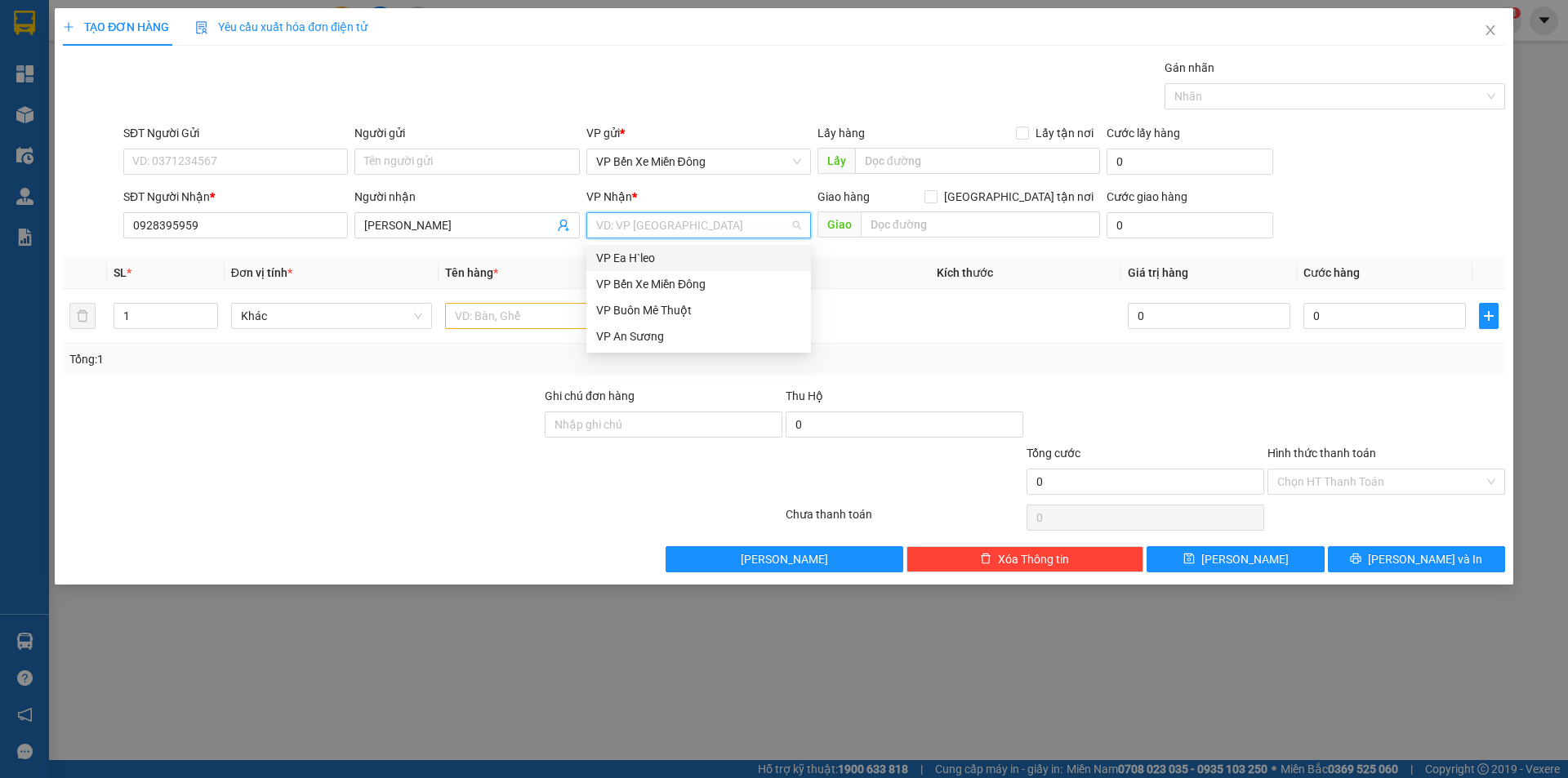
click at [628, 253] on div "VP Ea H`leo" at bounding box center [698, 258] width 204 height 18
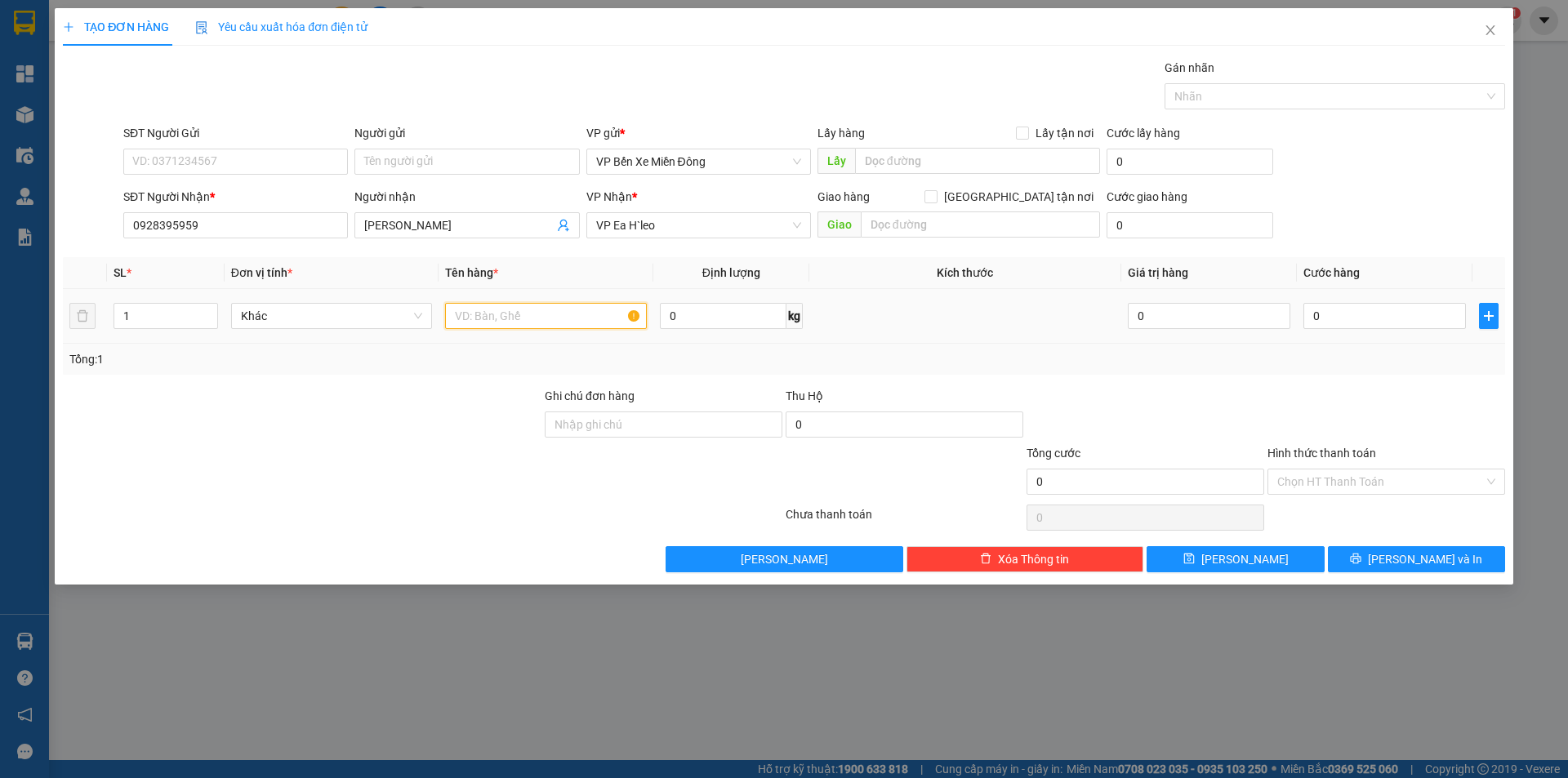
click at [522, 327] on input "text" at bounding box center [546, 316] width 202 height 26
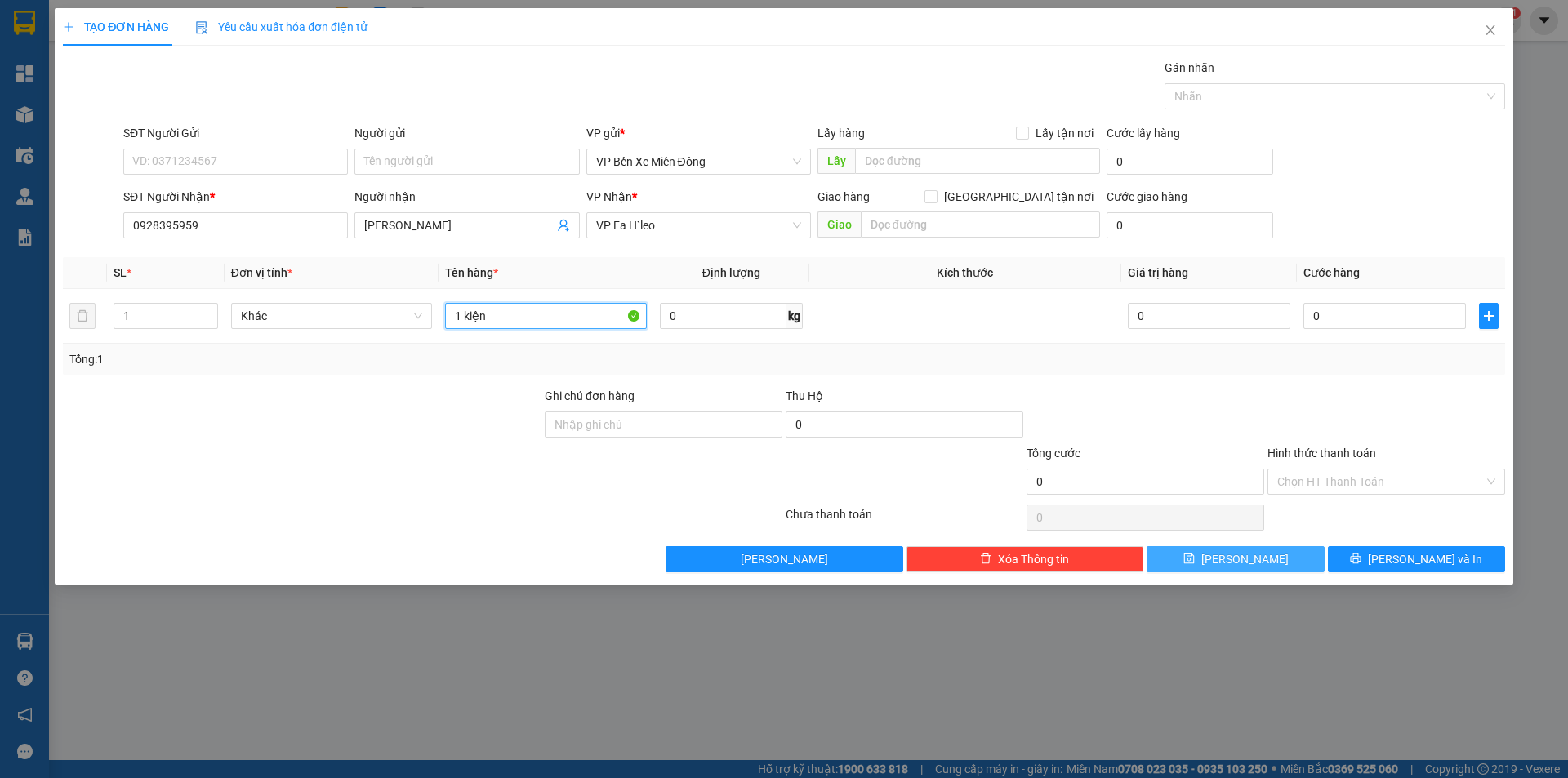
type input "1 kiện"
click at [1266, 551] on button "[PERSON_NAME]" at bounding box center [1235, 559] width 177 height 26
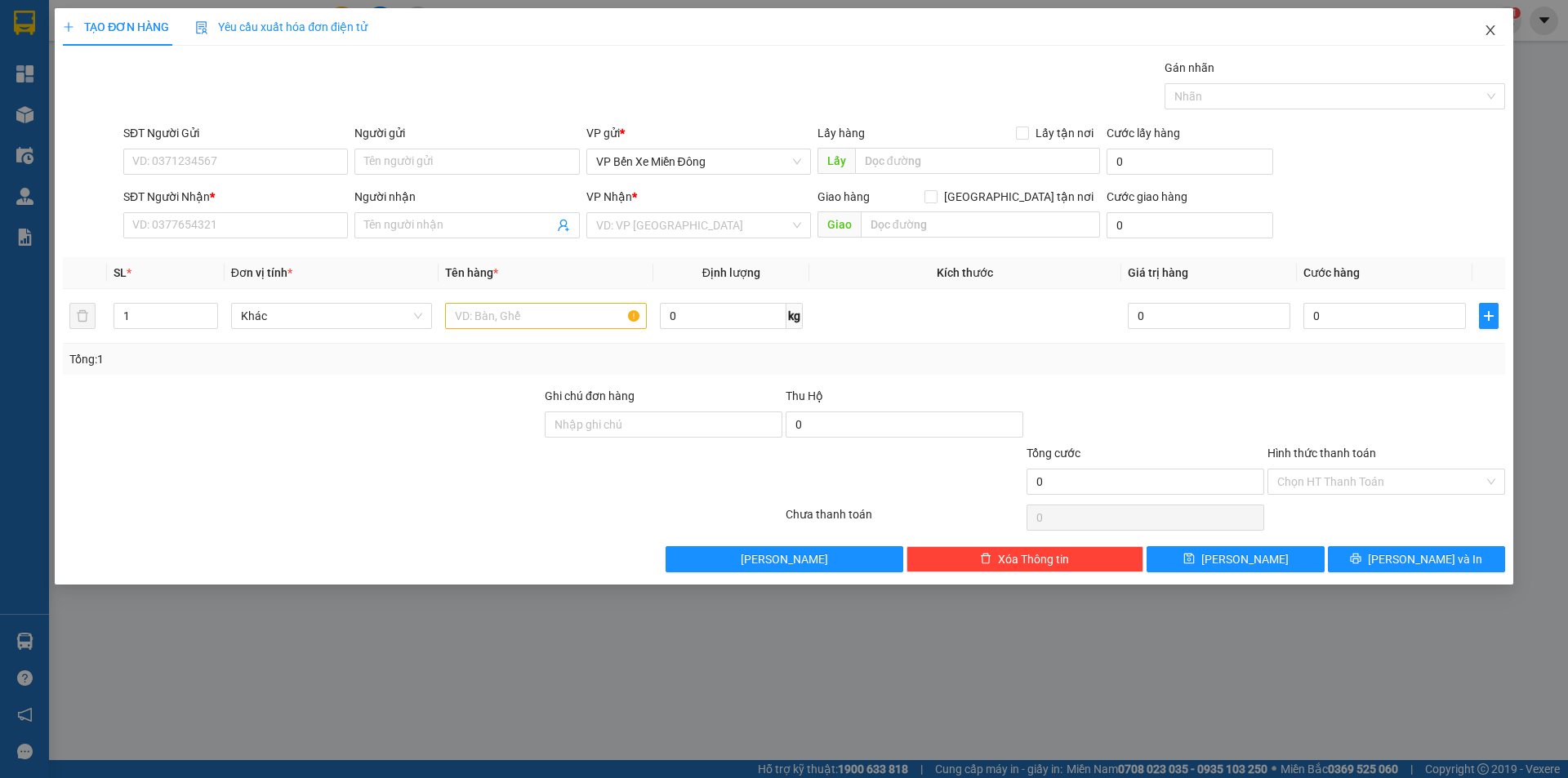
click at [1481, 33] on span "Close" at bounding box center [1490, 30] width 46 height 46
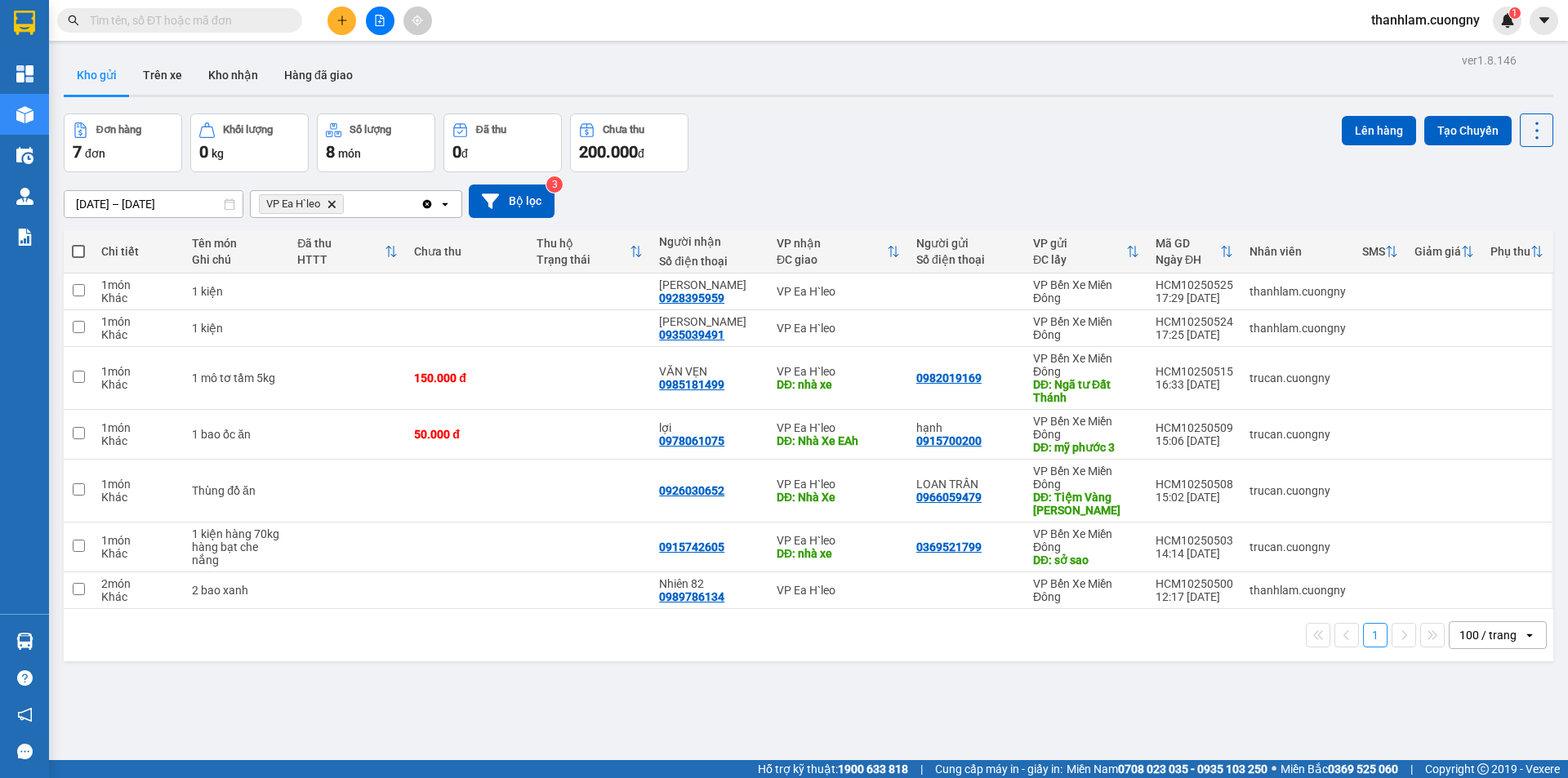
click at [334, 27] on button at bounding box center [341, 20] width 28 height 28
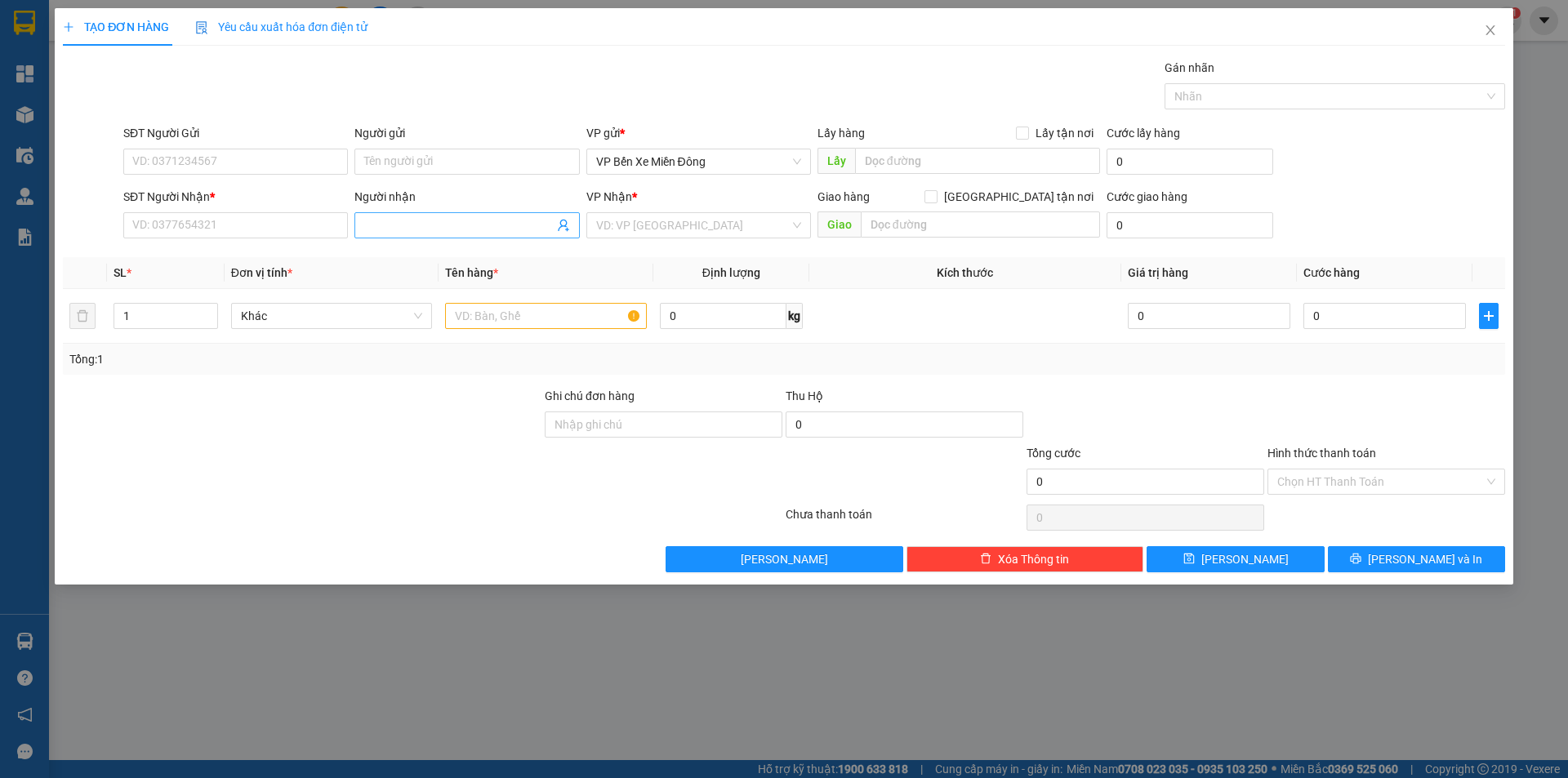
click at [447, 226] on input "Người nhận" at bounding box center [458, 225] width 189 height 18
click at [292, 233] on input "SĐT Người Nhận *" at bounding box center [235, 225] width 225 height 26
type input "0978758825"
click at [438, 204] on div "Người nhận" at bounding box center [467, 197] width 225 height 18
click at [438, 216] on input "Người nhận" at bounding box center [458, 225] width 189 height 18
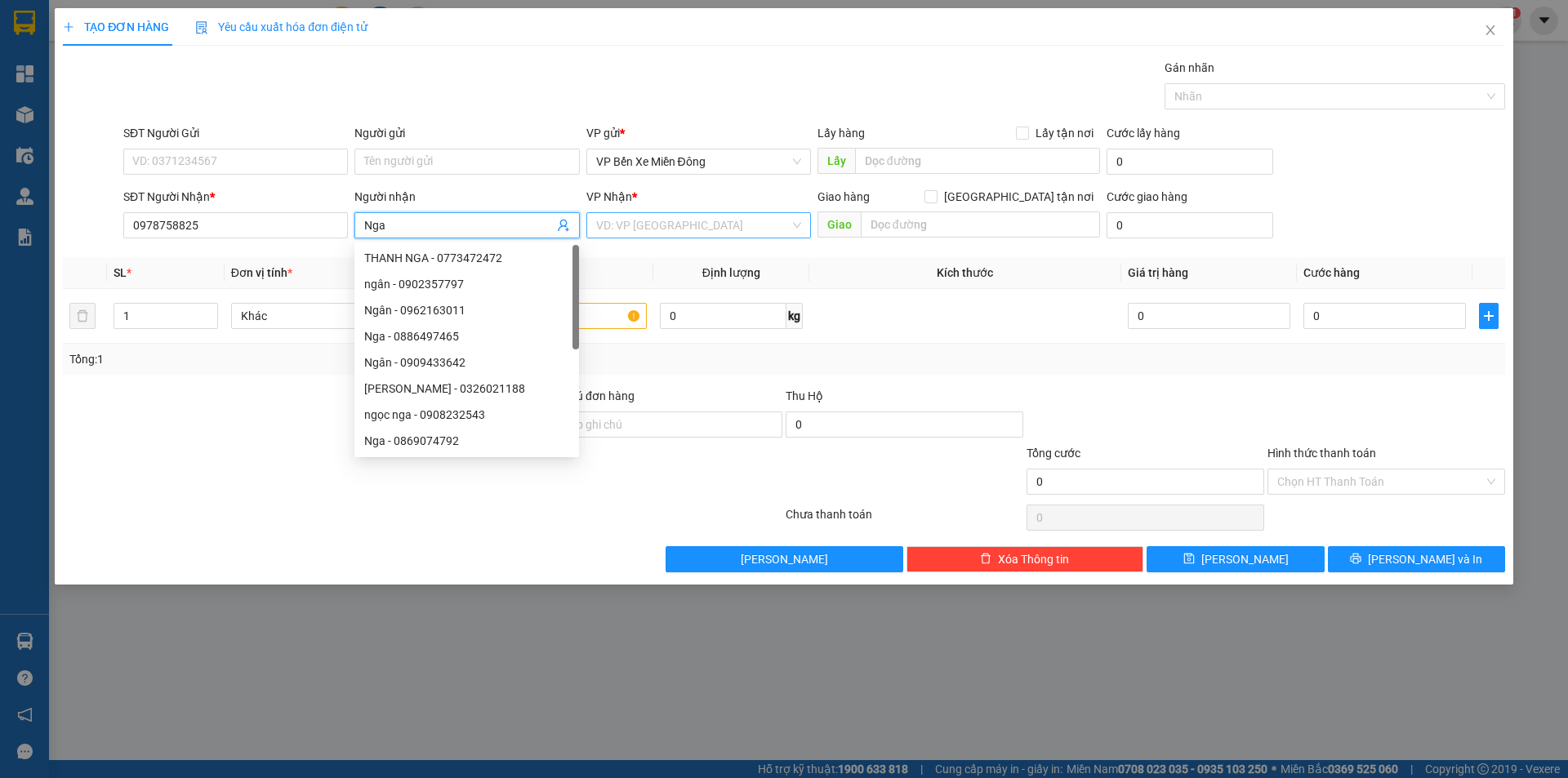
type input "Nga"
click at [717, 228] on input "search" at bounding box center [693, 225] width 194 height 24
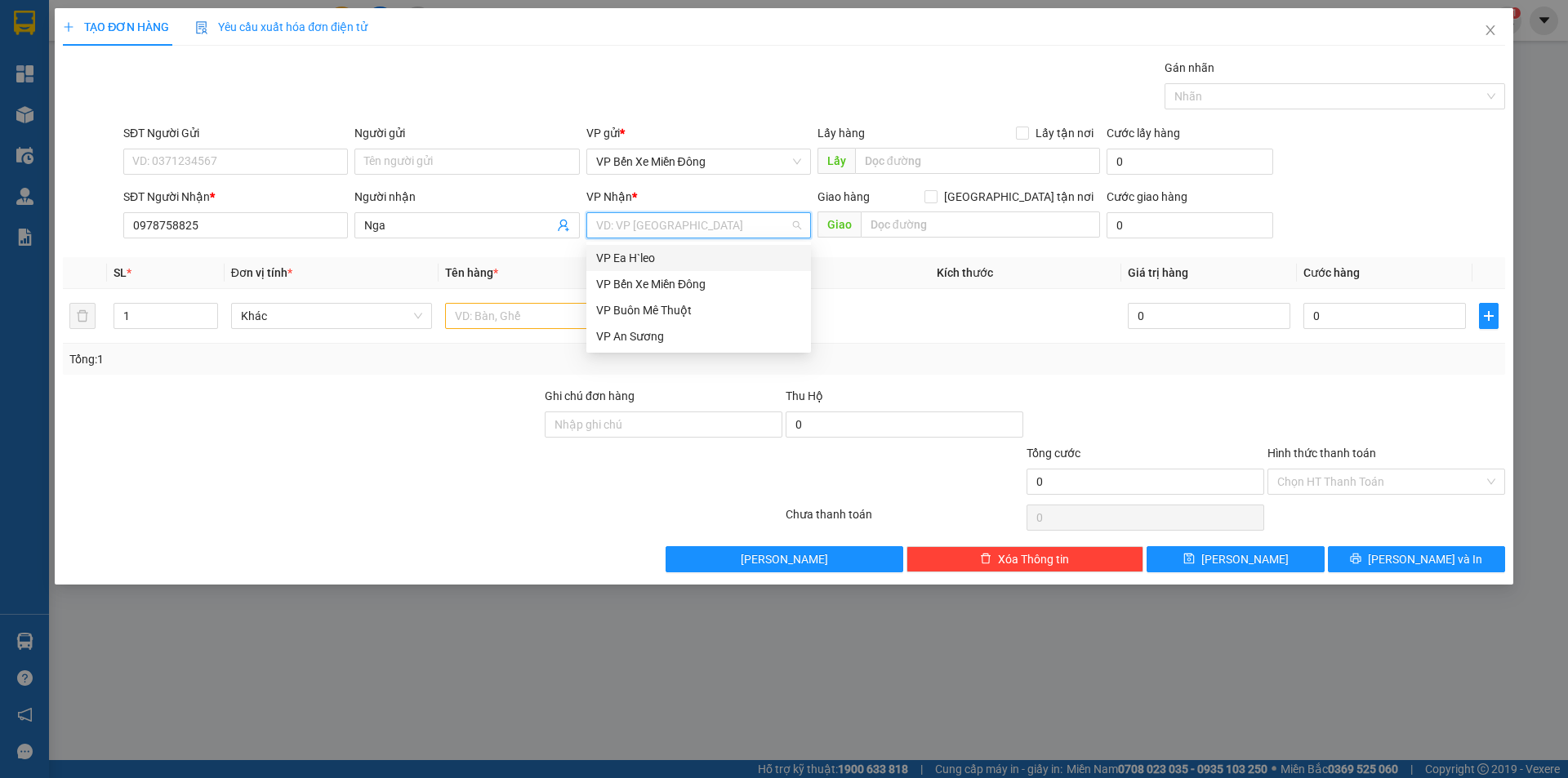
click at [701, 260] on div "VP Ea H`leo" at bounding box center [698, 258] width 204 height 18
click at [596, 323] on input "text" at bounding box center [546, 316] width 202 height 26
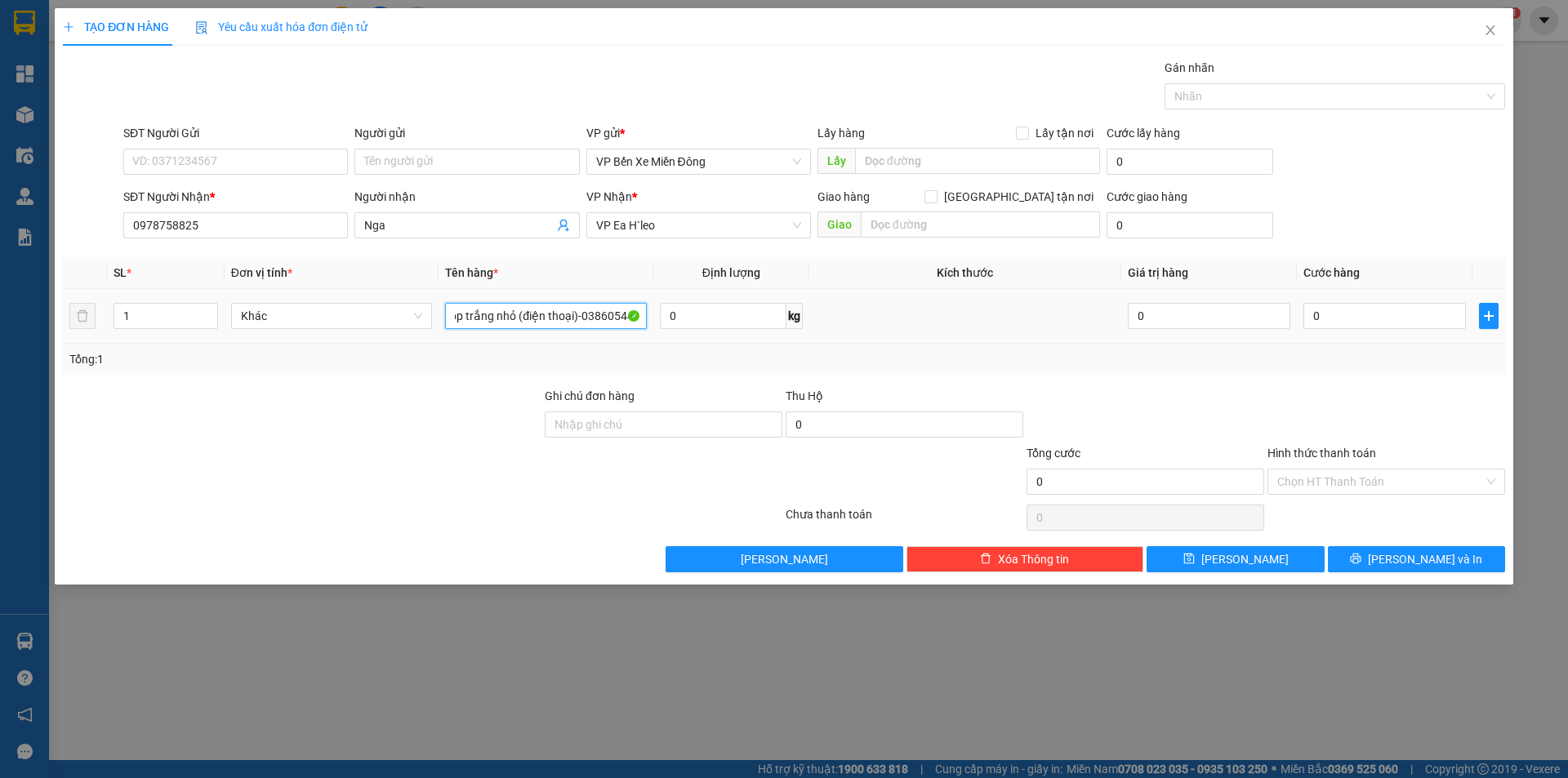
scroll to position [0, 59]
type input "1 thùng xốp trắng nhỏ (điện thoại)-0386054414"
click at [514, 355] on div "Tổng: 1" at bounding box center [337, 358] width 536 height 18
click at [1370, 326] on input "0" at bounding box center [1385, 316] width 163 height 26
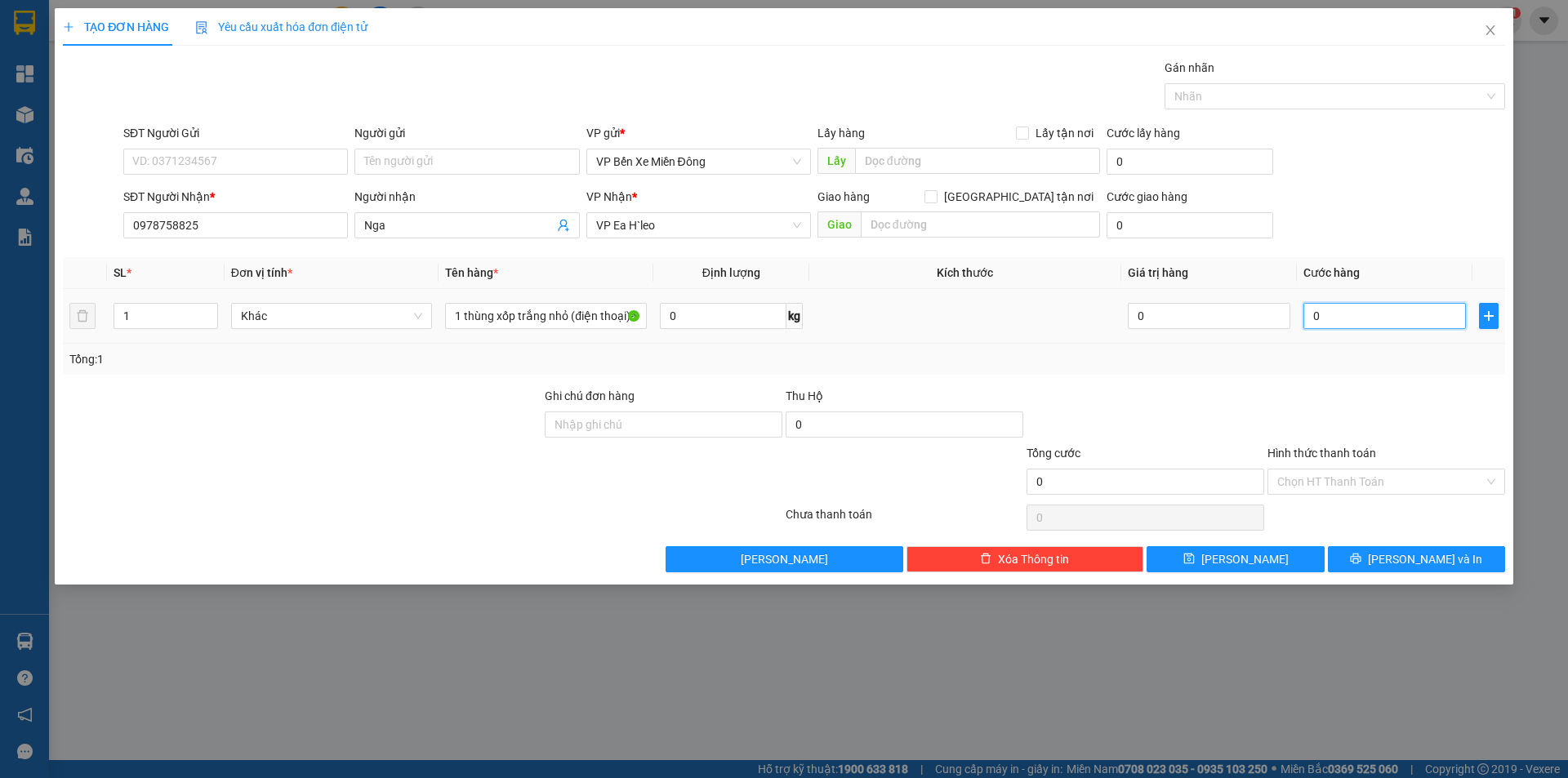
type input "5"
type input "50"
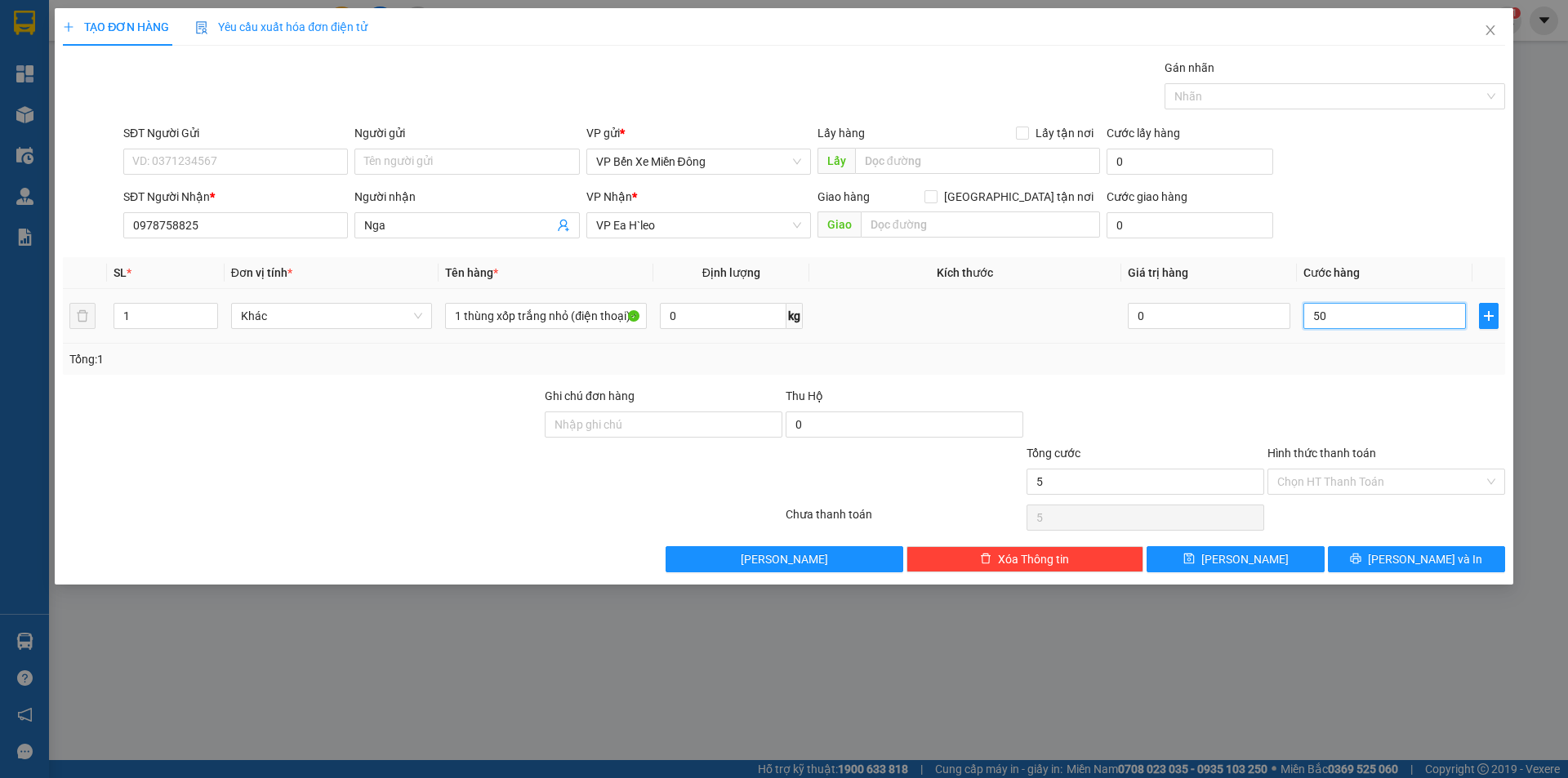
type input "50"
type input "500"
type input "5.000"
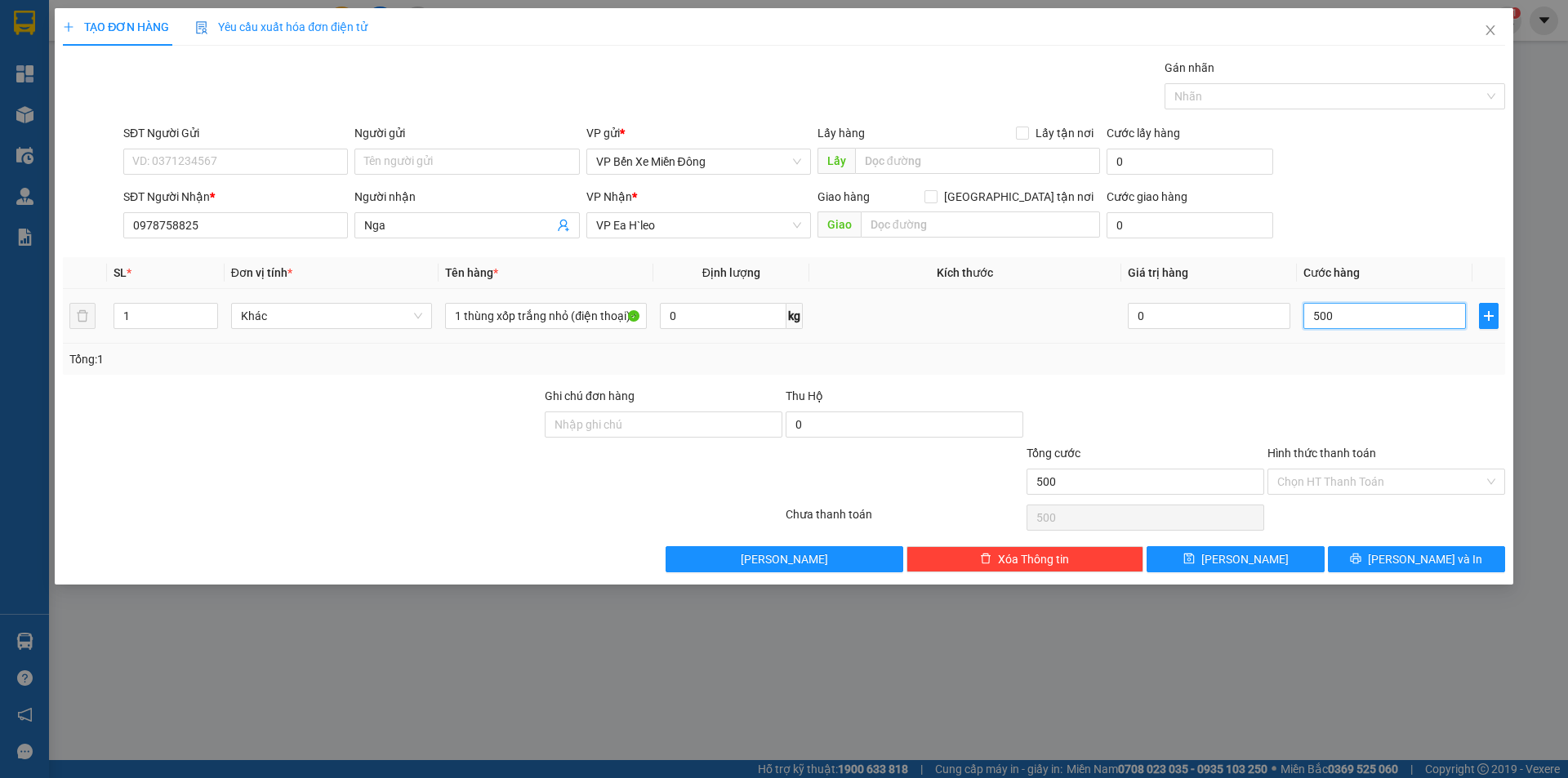
type input "5.000"
type input "50.000"
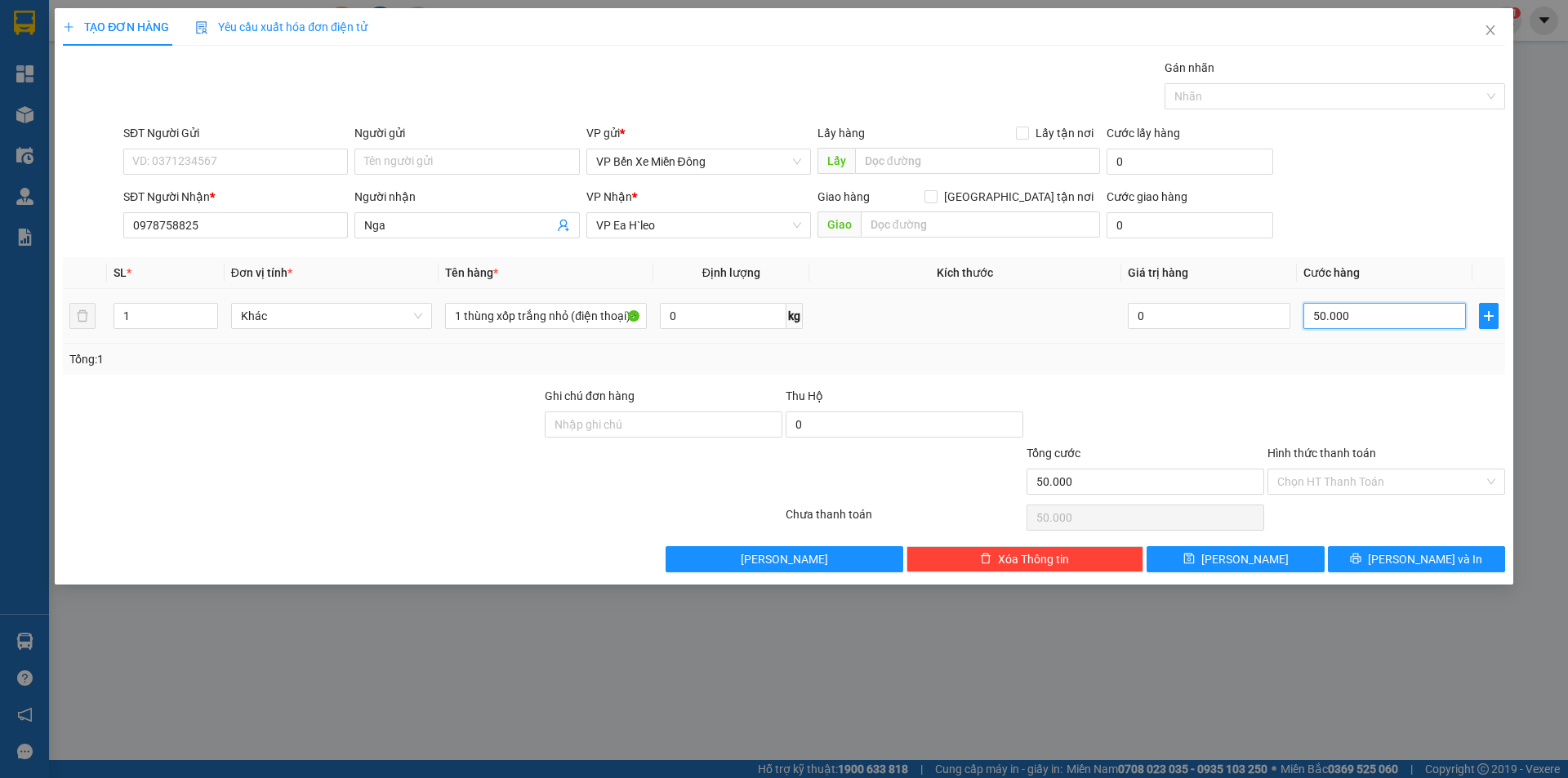
type input "500.000"
type input "50.000"
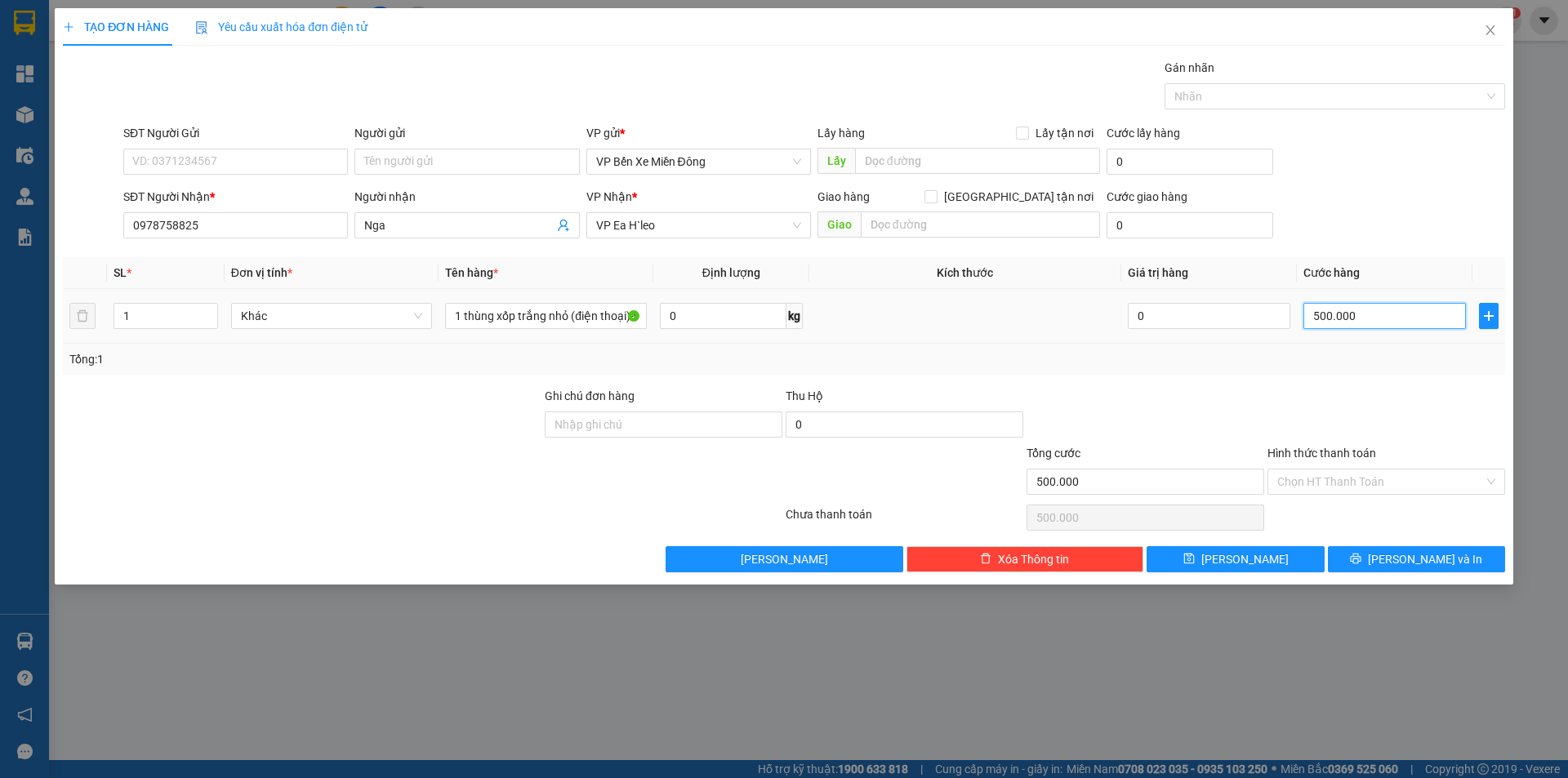
type input "50.000"
click at [1319, 361] on div "Tổng: 1" at bounding box center [784, 358] width 1428 height 18
click at [1311, 472] on input "Hình thức thanh toán" at bounding box center [1380, 481] width 206 height 24
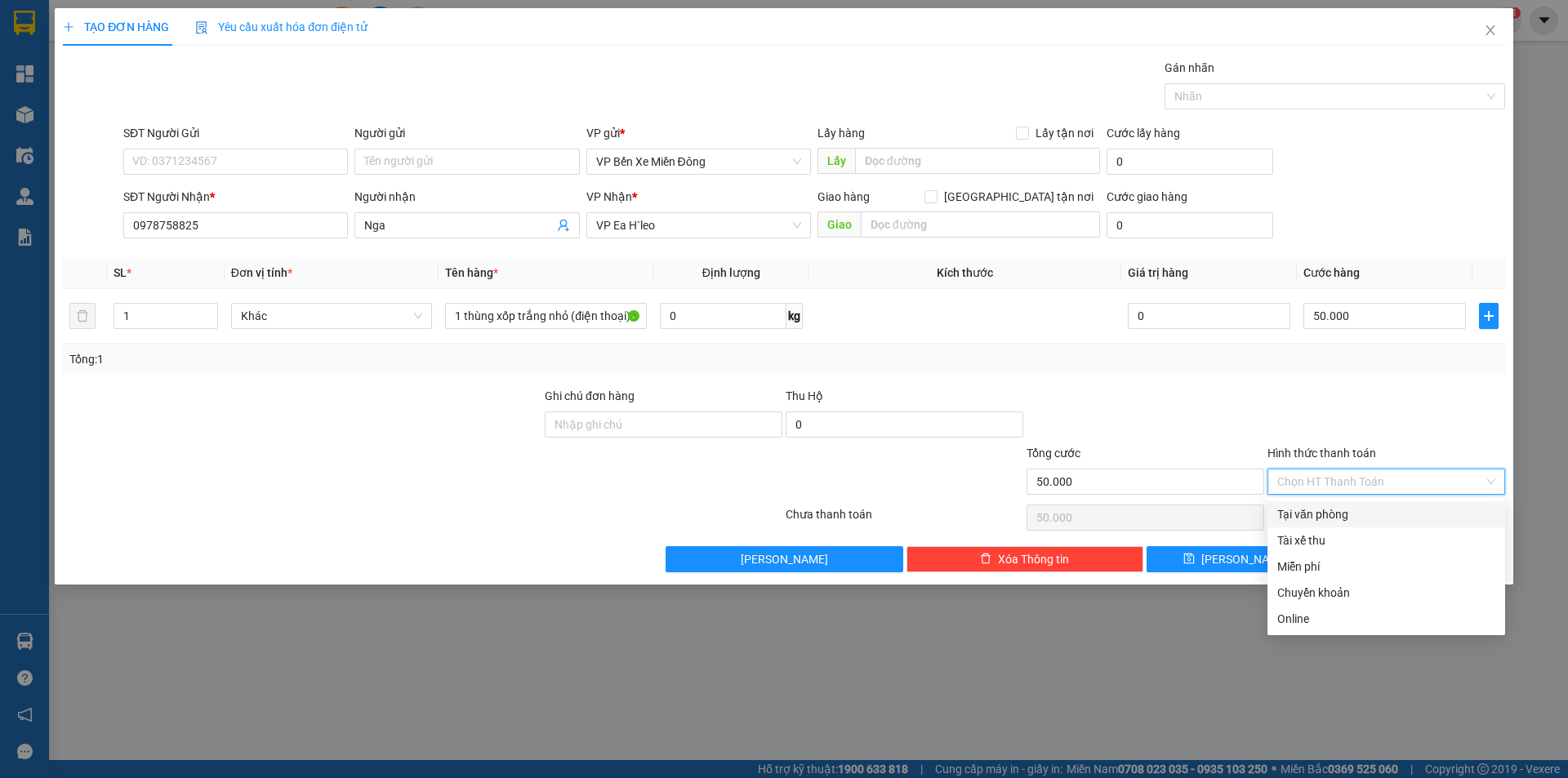
click at [1310, 509] on div "Tại văn phòng" at bounding box center [1386, 513] width 218 height 18
type input "0"
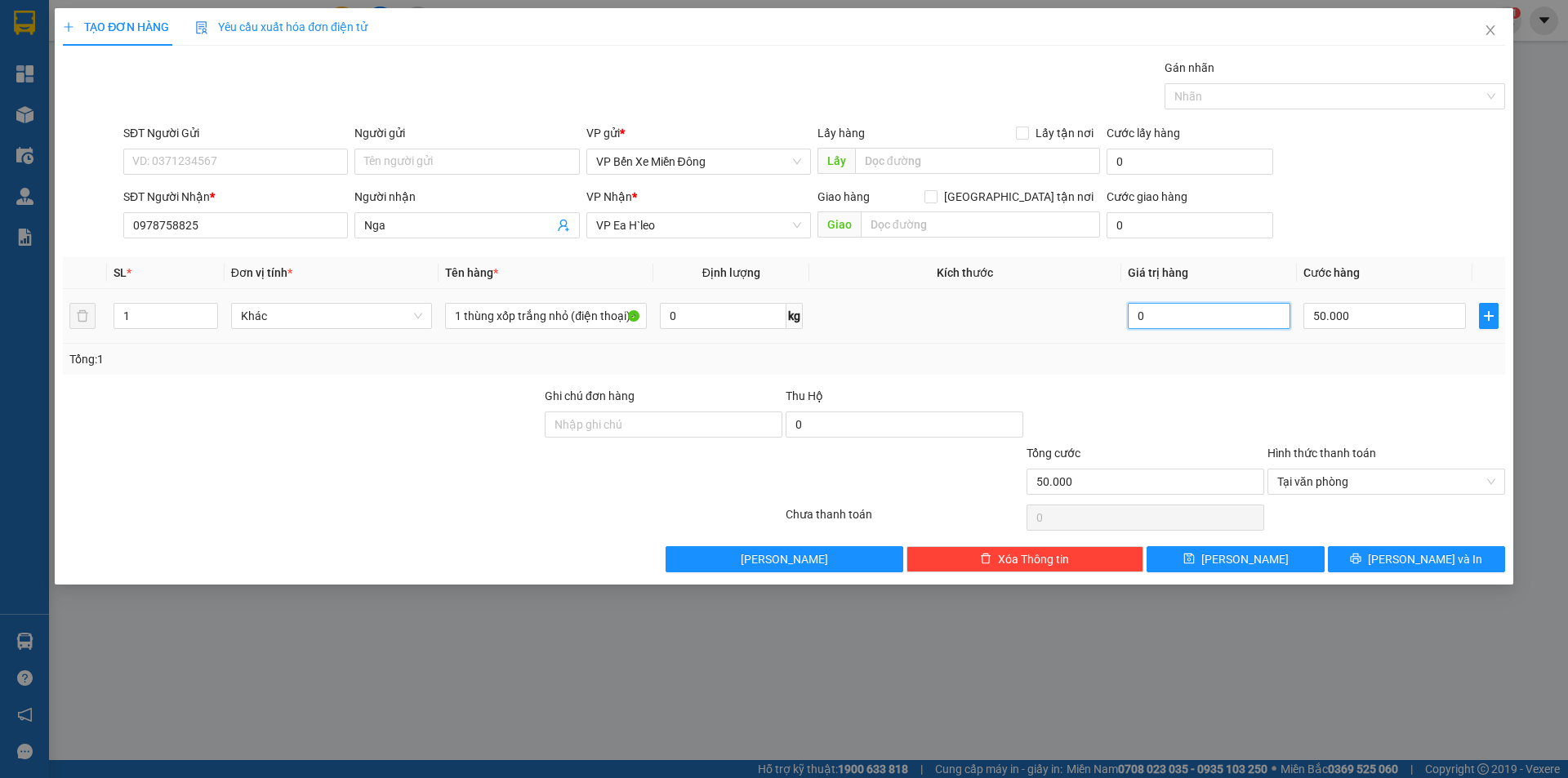
click at [1171, 327] on input "0" at bounding box center [1208, 316] width 163 height 26
click at [1132, 412] on div at bounding box center [1145, 415] width 241 height 57
click at [1290, 558] on button "[PERSON_NAME]" at bounding box center [1235, 559] width 177 height 26
type input "0"
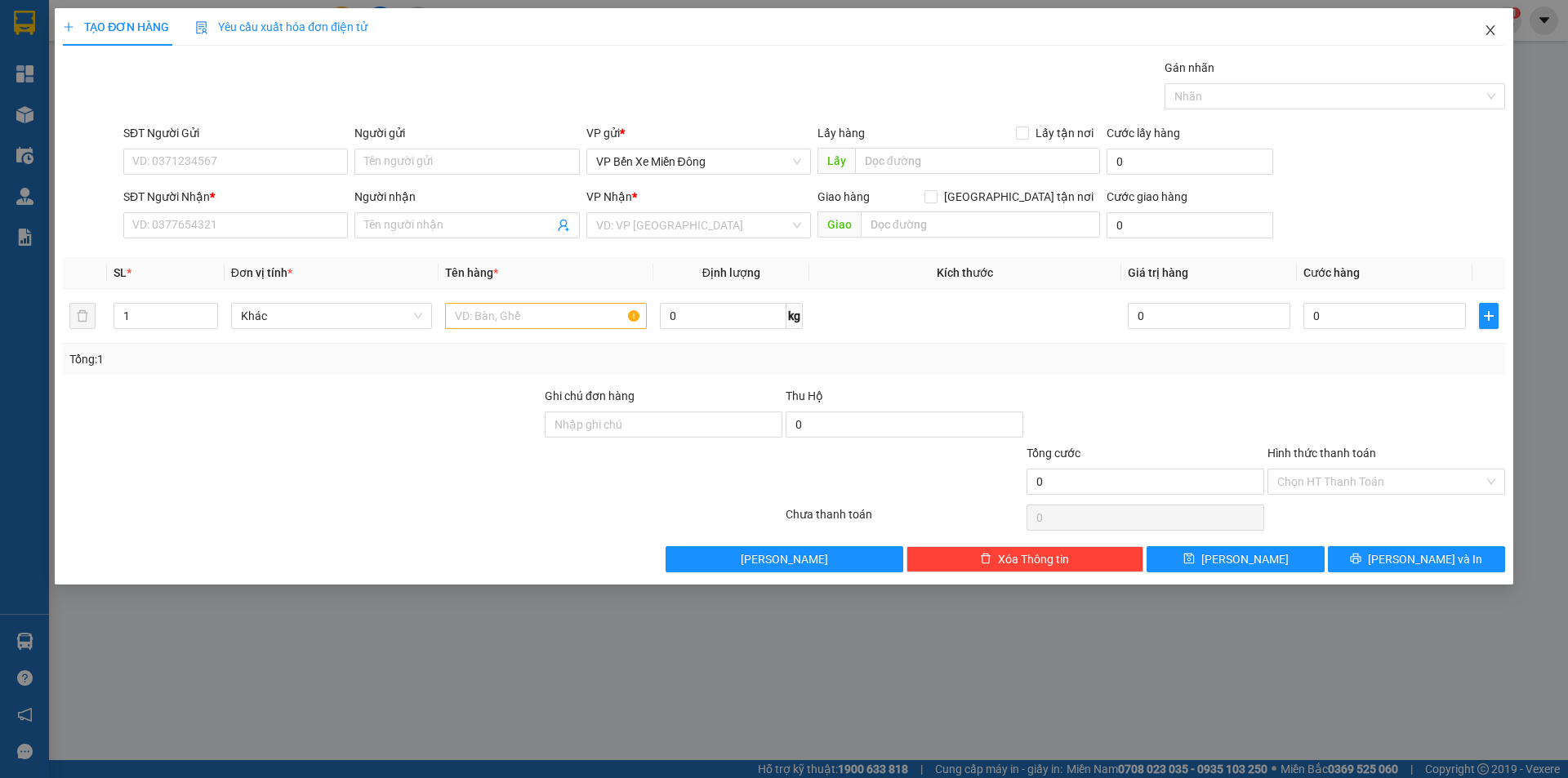
click at [1493, 34] on icon "close" at bounding box center [1489, 30] width 9 height 10
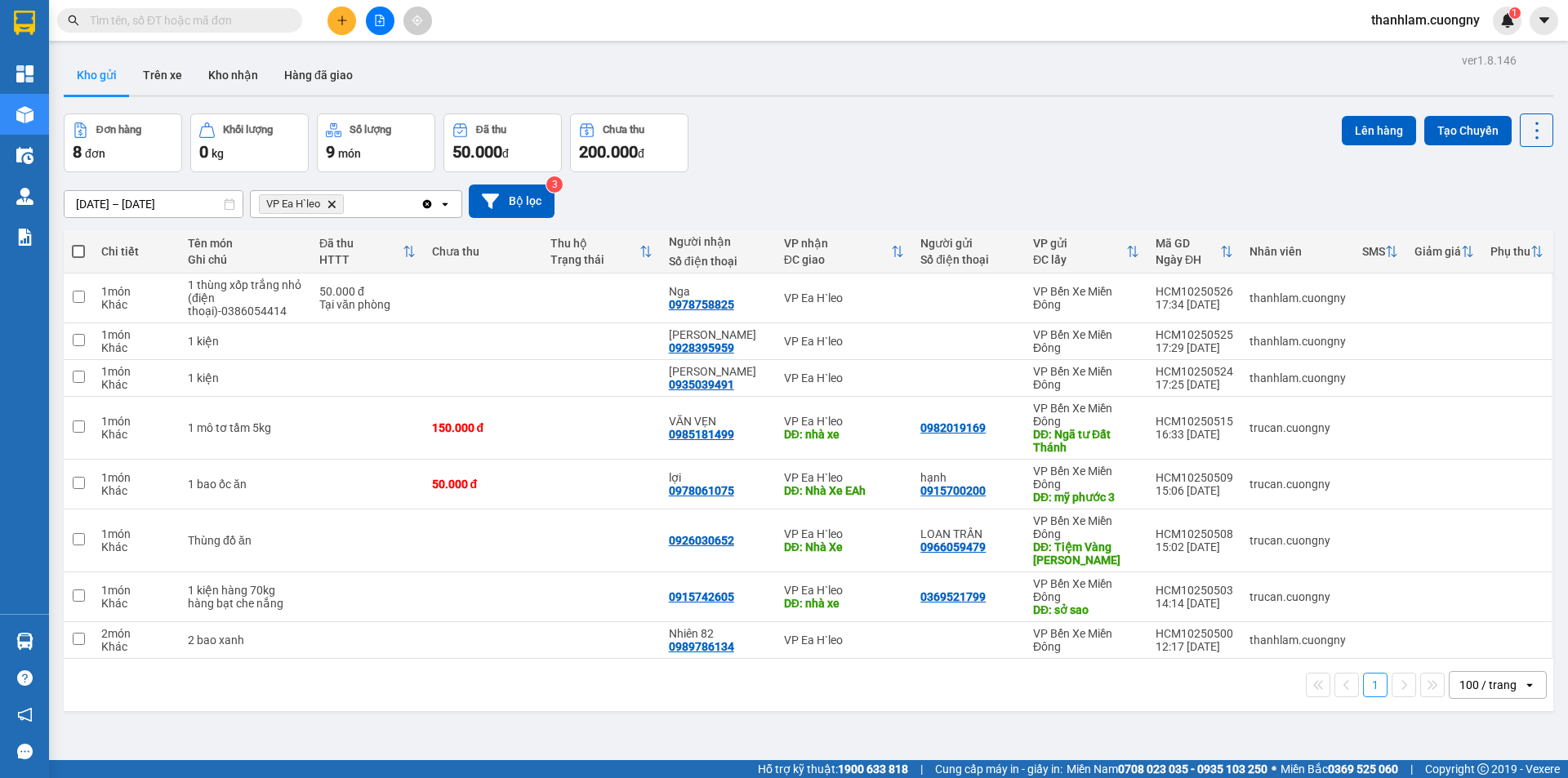
click at [340, 15] on icon "plus" at bounding box center [342, 20] width 12 height 12
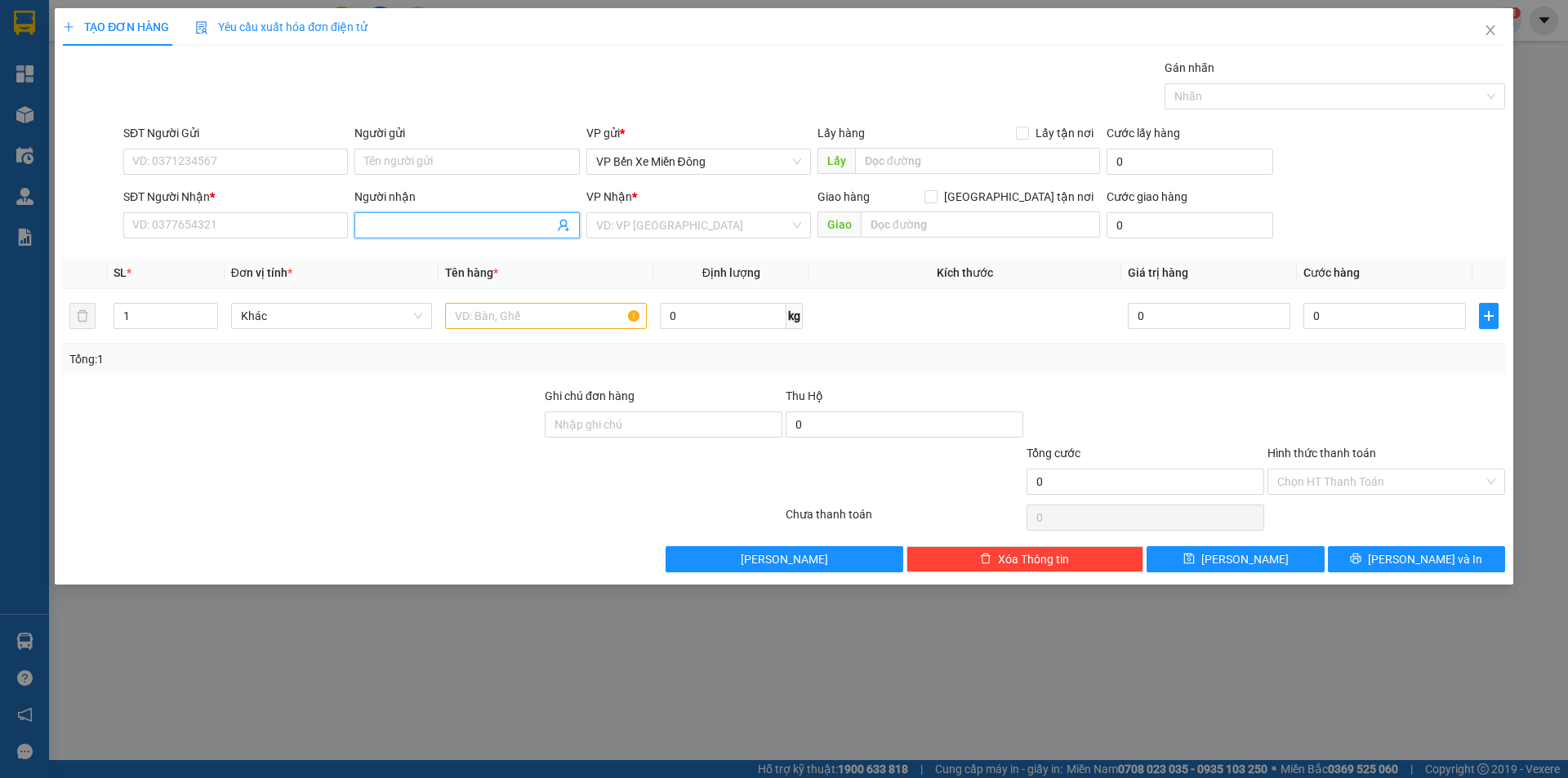
click at [480, 220] on input "Người nhận" at bounding box center [458, 225] width 189 height 18
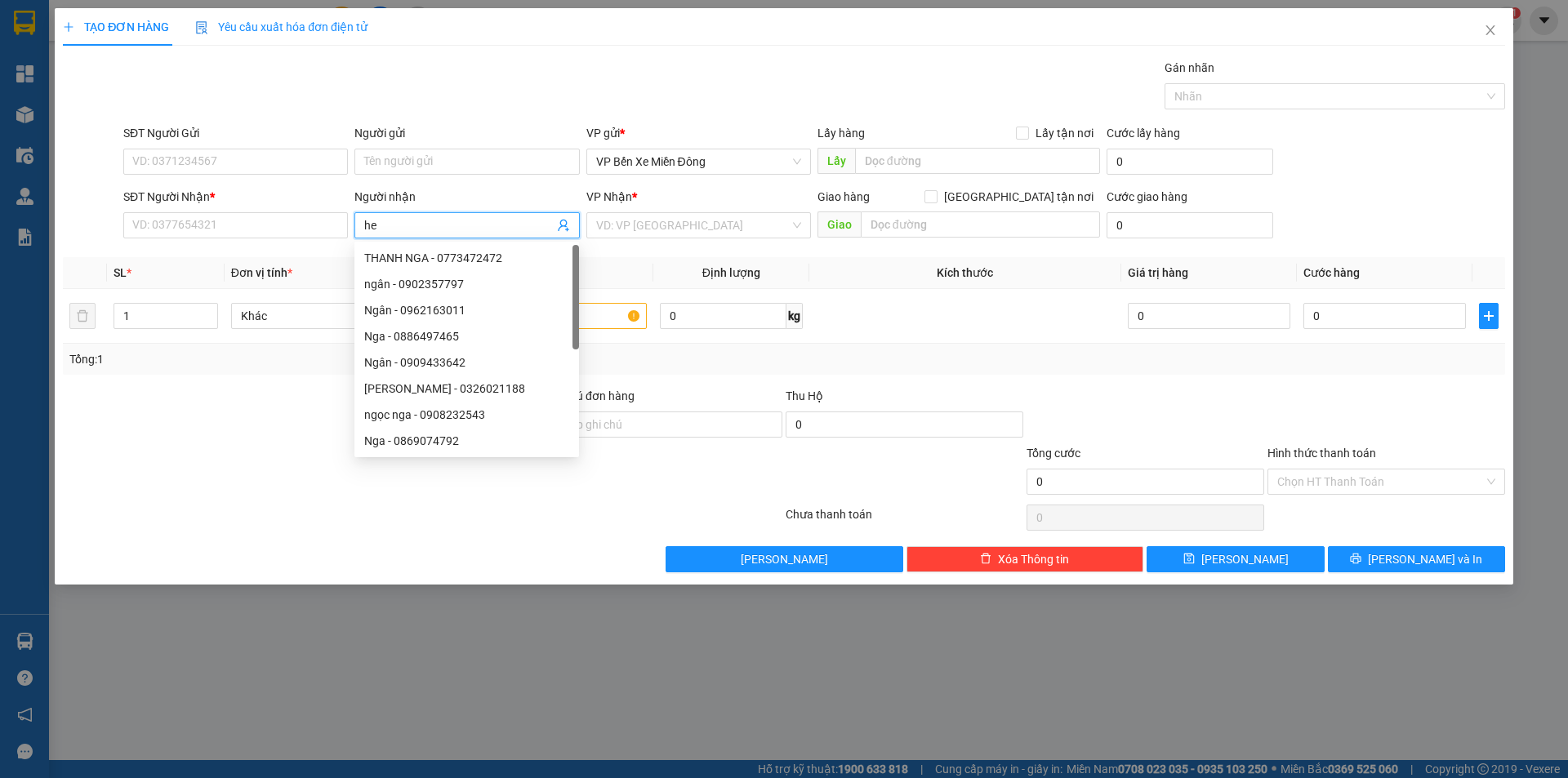
type input "heo"
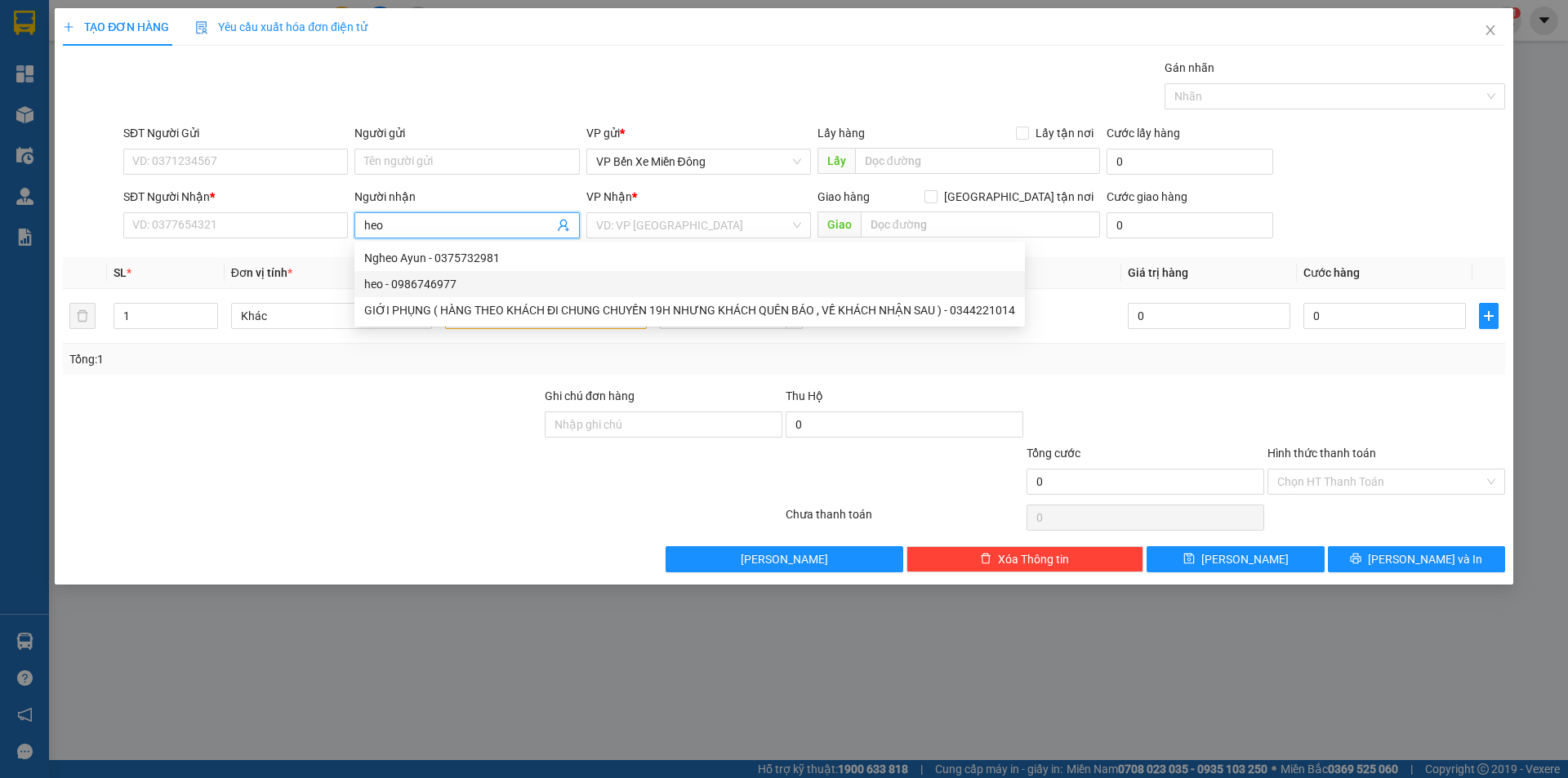
click at [453, 280] on div "heo - 0986746977" at bounding box center [689, 284] width 650 height 18
type input "0986746977"
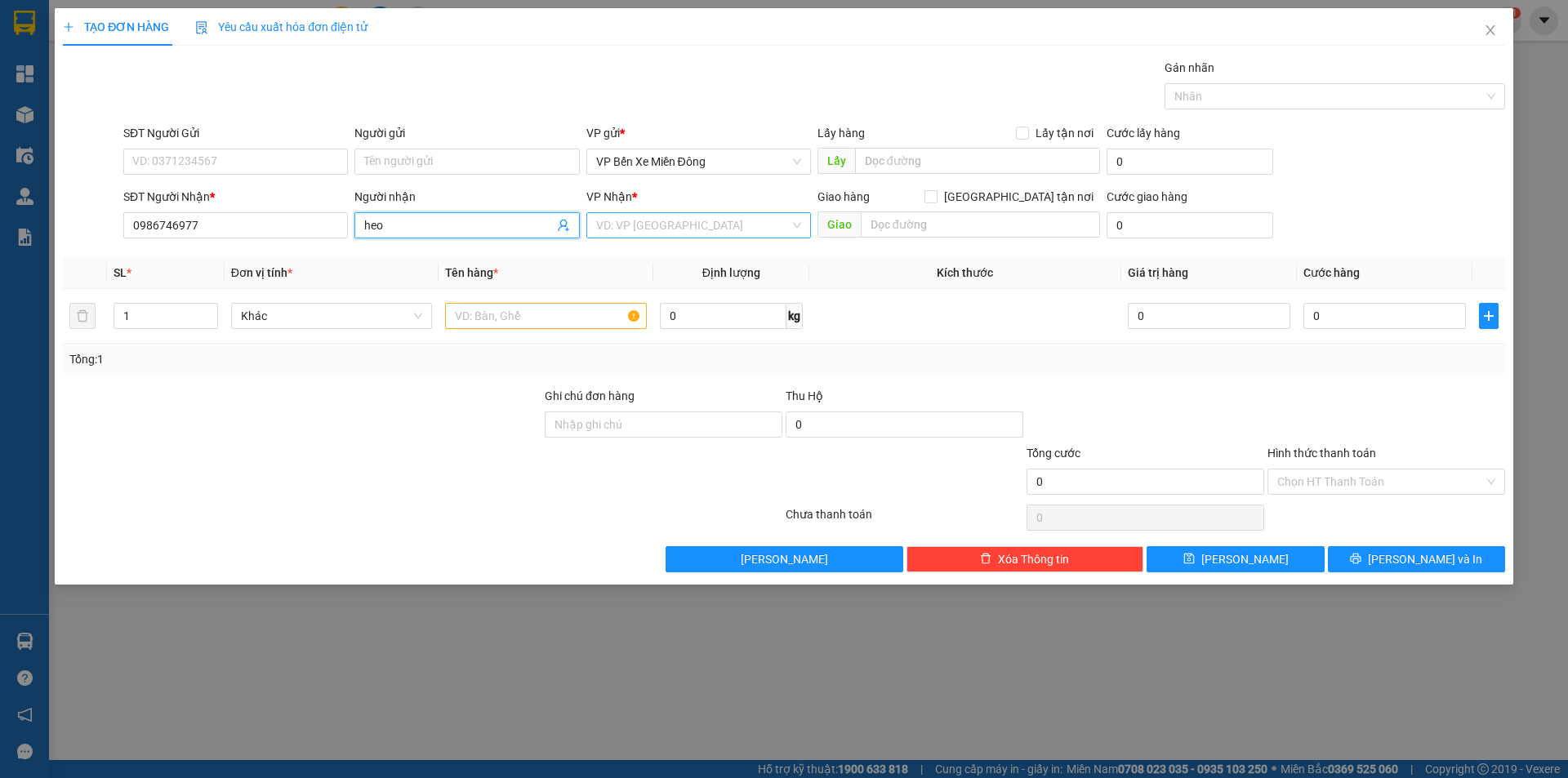
type input "heo"
click at [620, 220] on input "search" at bounding box center [693, 225] width 194 height 24
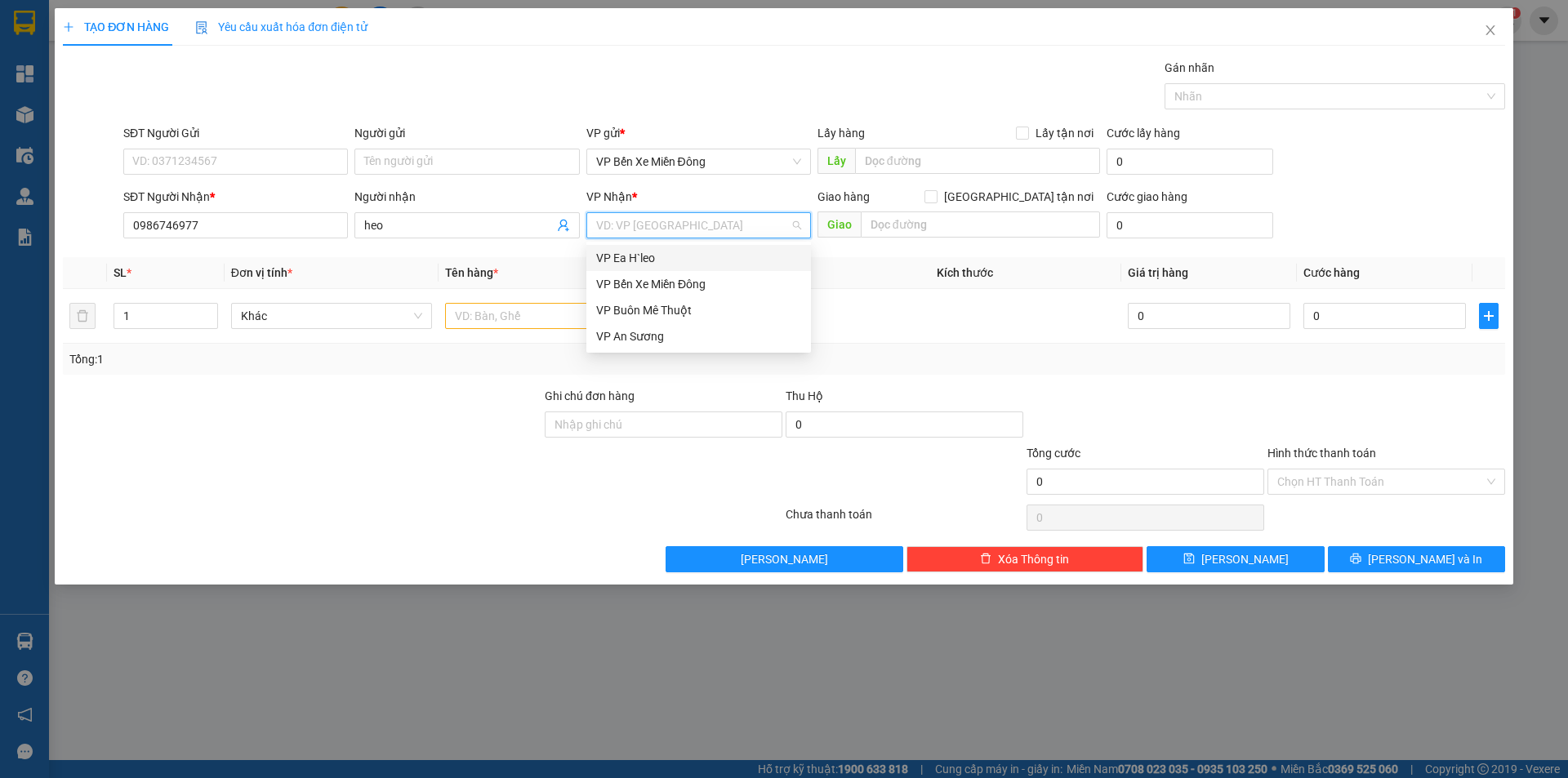
click at [623, 256] on div "VP Ea H`leo" at bounding box center [698, 258] width 204 height 18
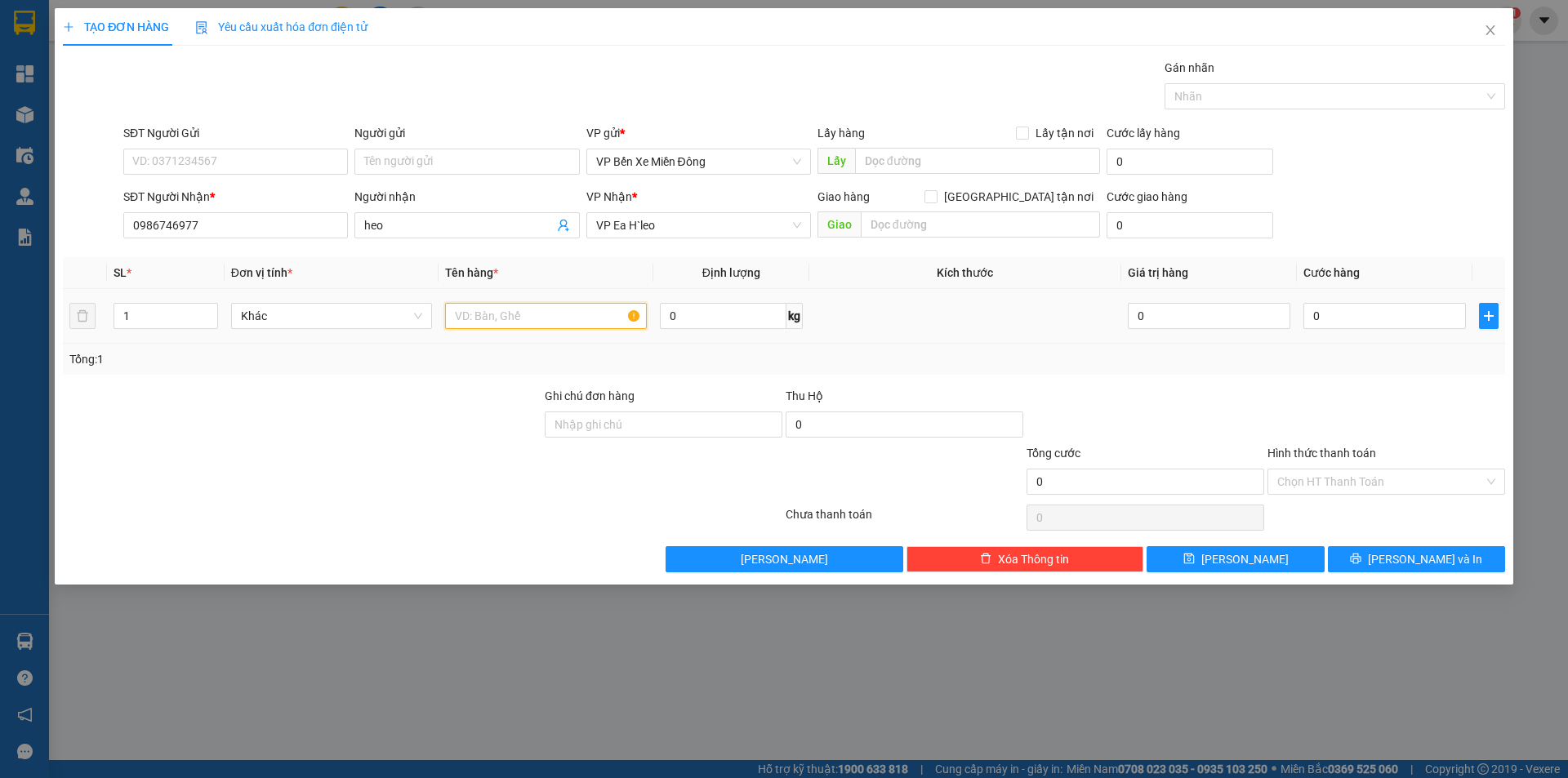
click at [557, 311] on input "text" at bounding box center [546, 316] width 202 height 26
type input "1 thùng xốp"
click at [1383, 321] on input "0" at bounding box center [1385, 316] width 163 height 26
type input "3"
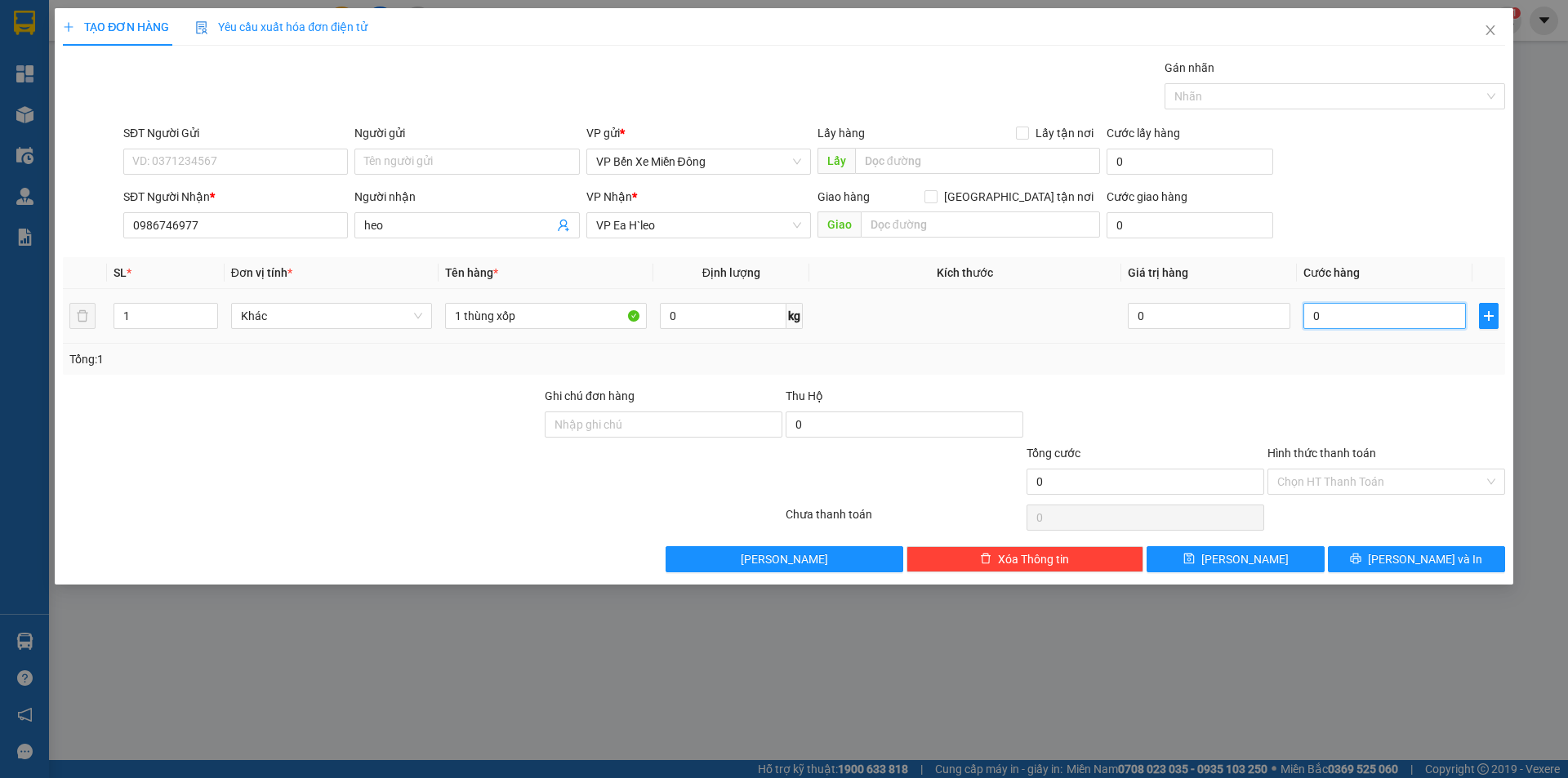
type input "3"
type input "30"
type input "300"
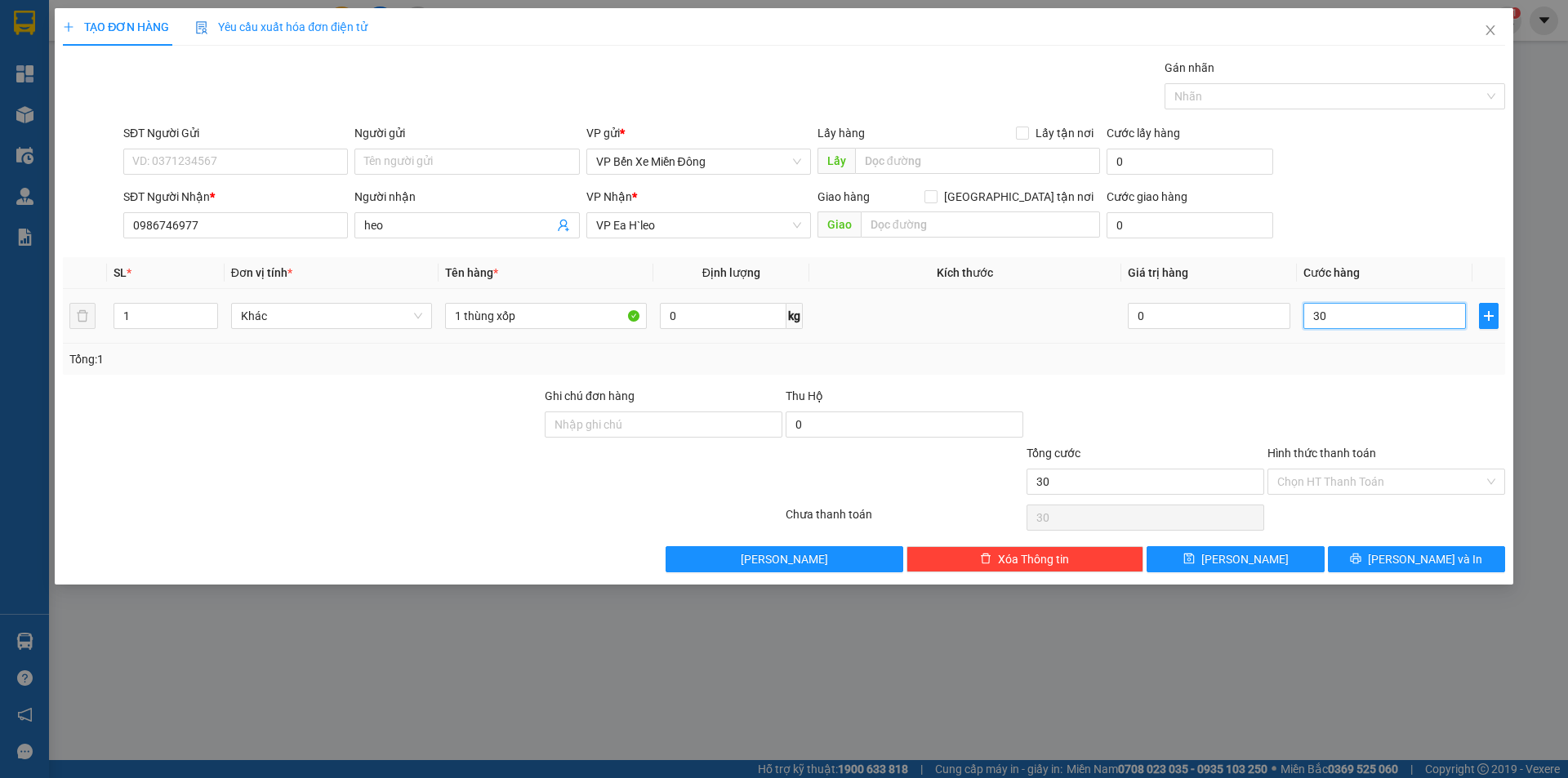
type input "300"
type input "3.000"
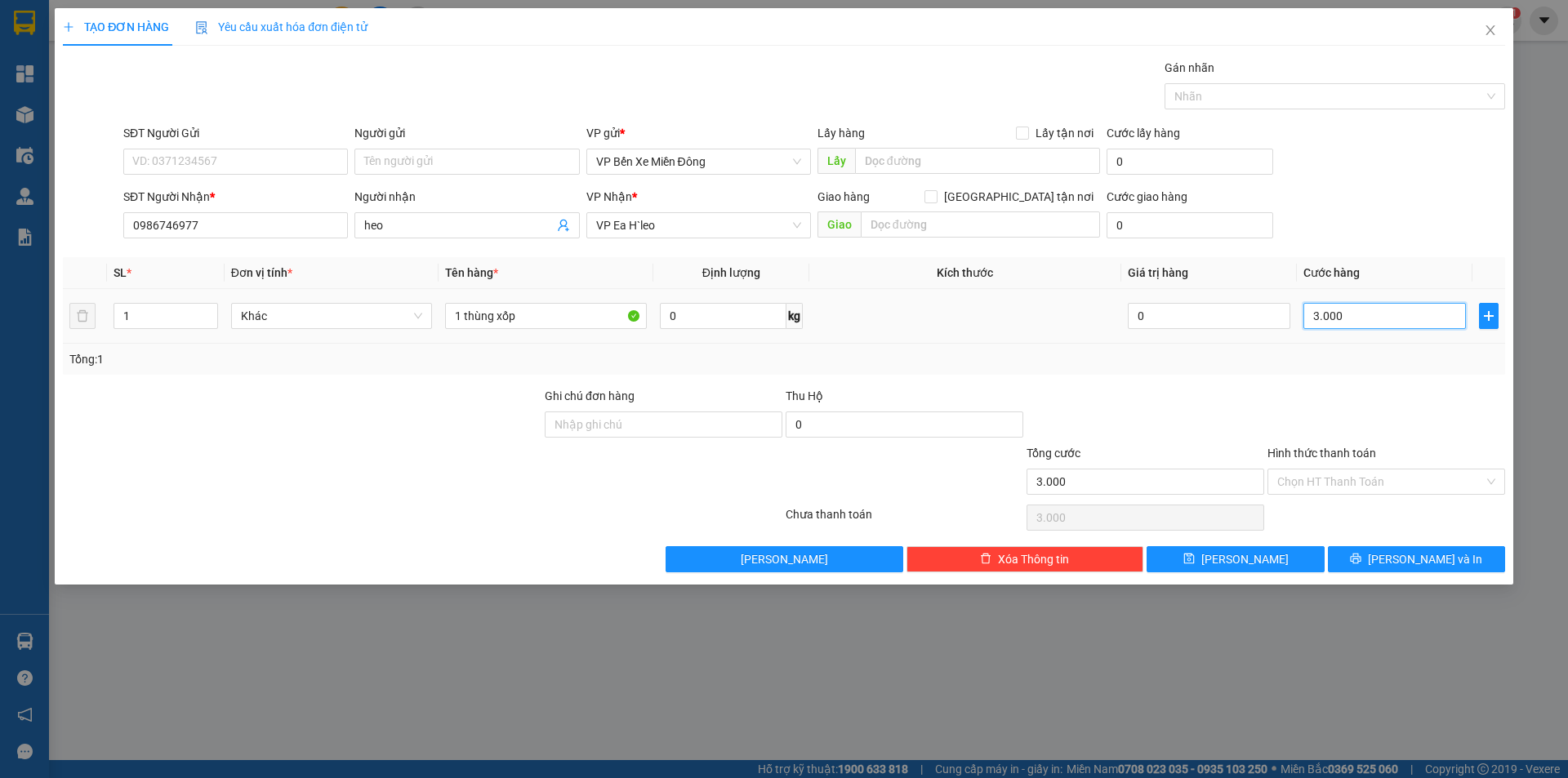
type input "30.000"
click at [1339, 480] on input "Hình thức thanh toán" at bounding box center [1380, 481] width 206 height 24
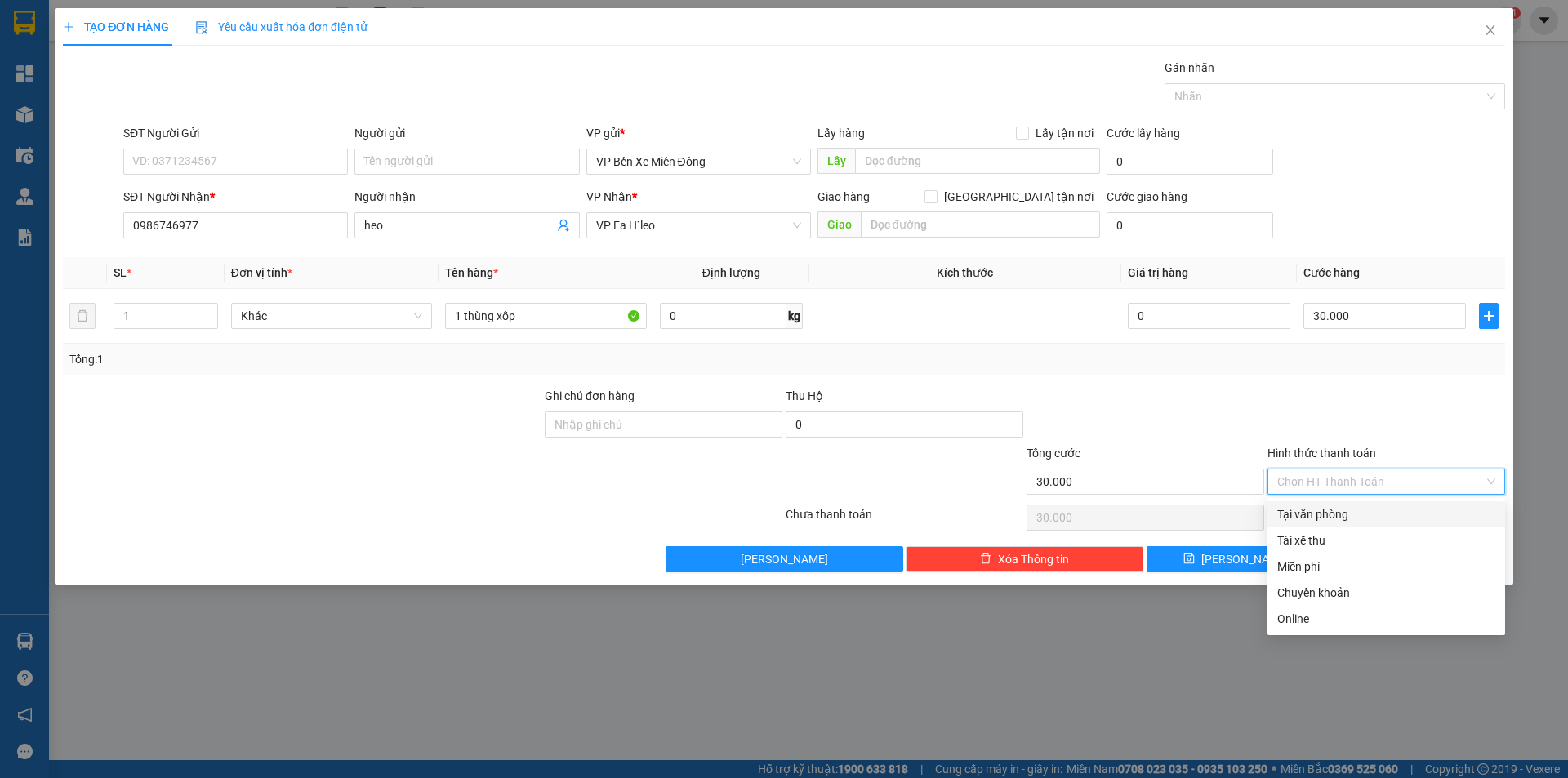
click at [1329, 522] on div "Tại văn phòng" at bounding box center [1386, 513] width 218 height 18
type input "0"
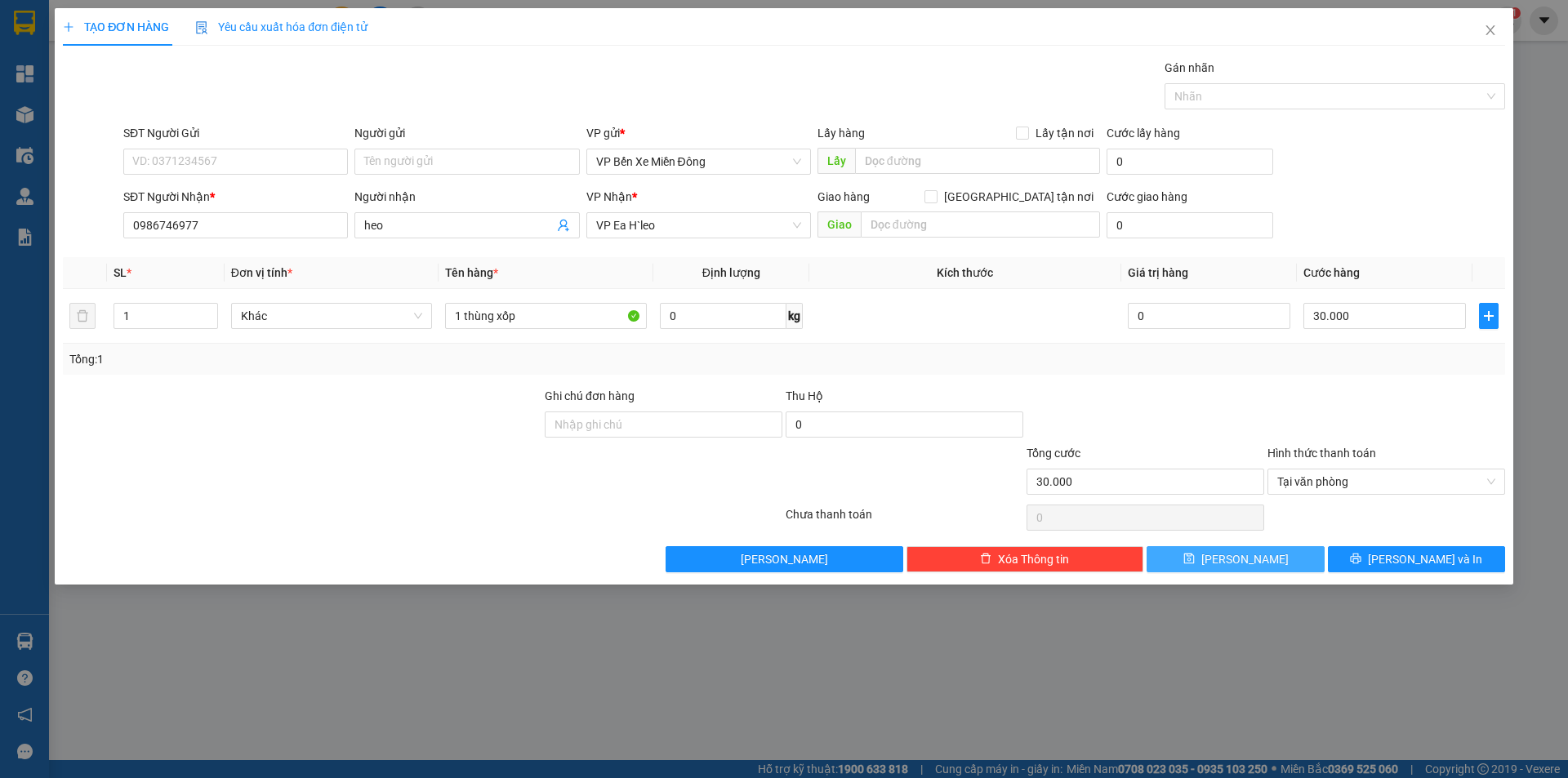
click at [1247, 562] on span "Lưu" at bounding box center [1244, 559] width 87 height 18
type input "0"
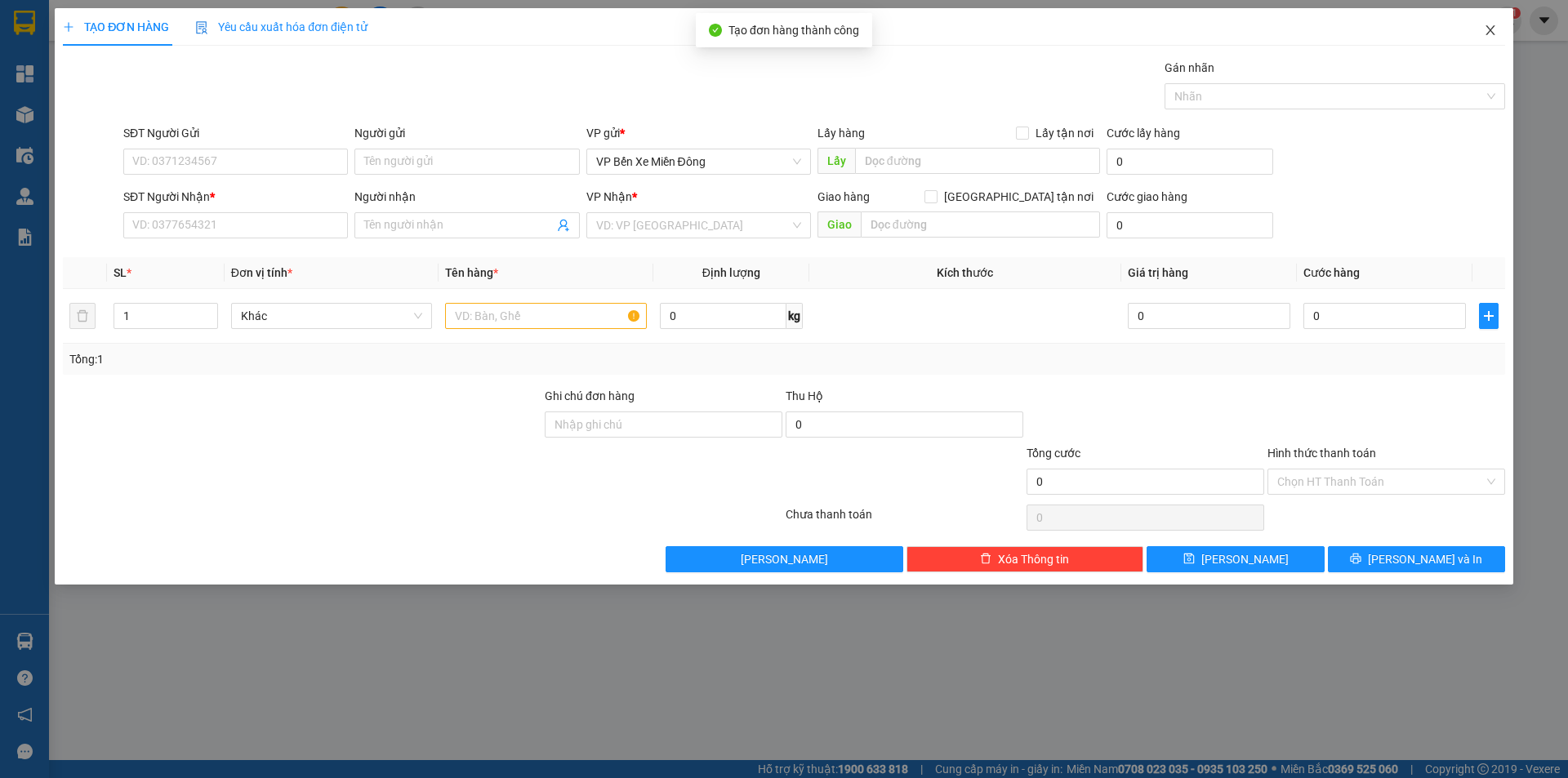
click at [1499, 42] on span "Close" at bounding box center [1490, 30] width 46 height 46
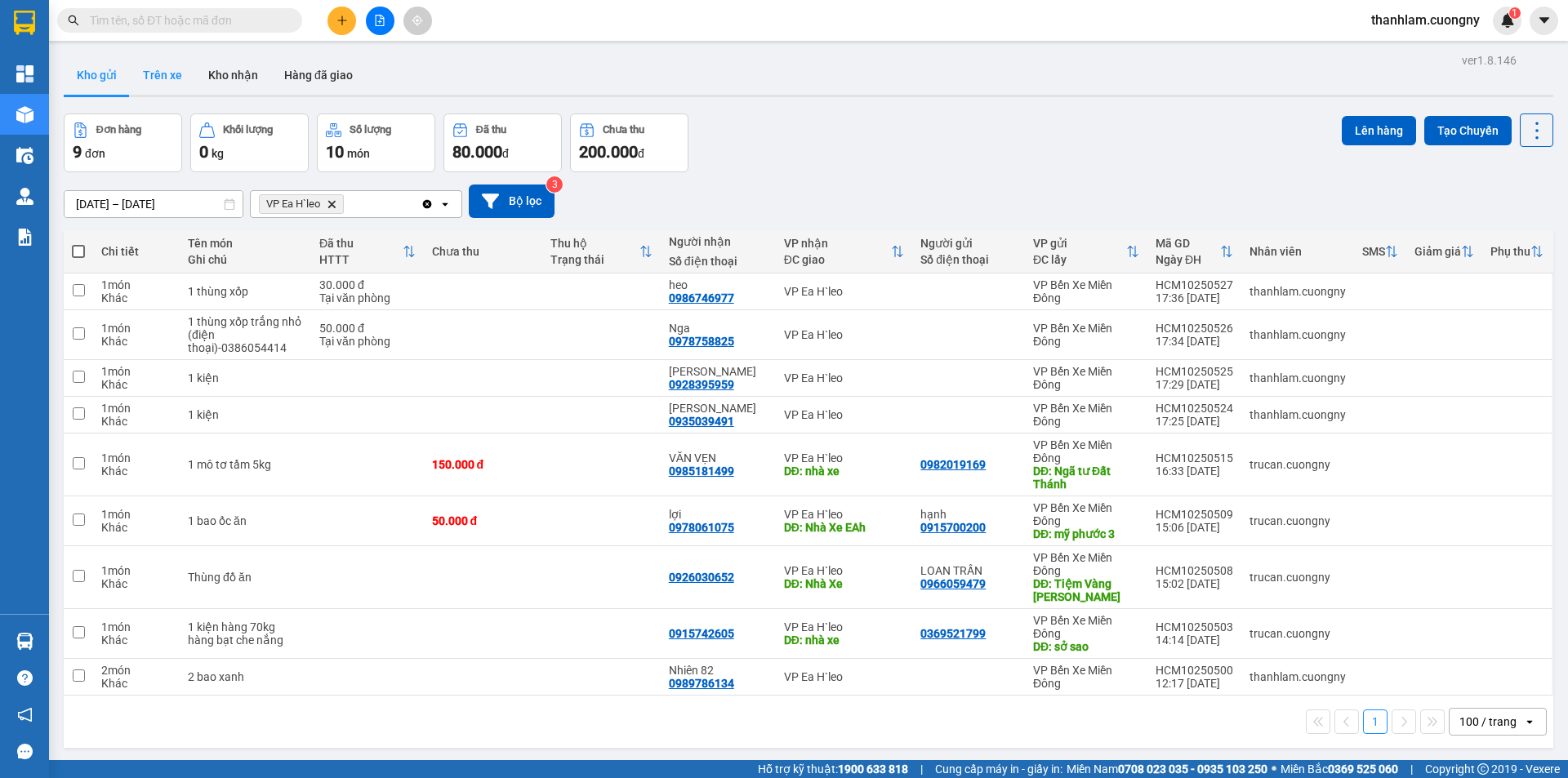
click at [167, 84] on button "Trên xe" at bounding box center [162, 75] width 65 height 39
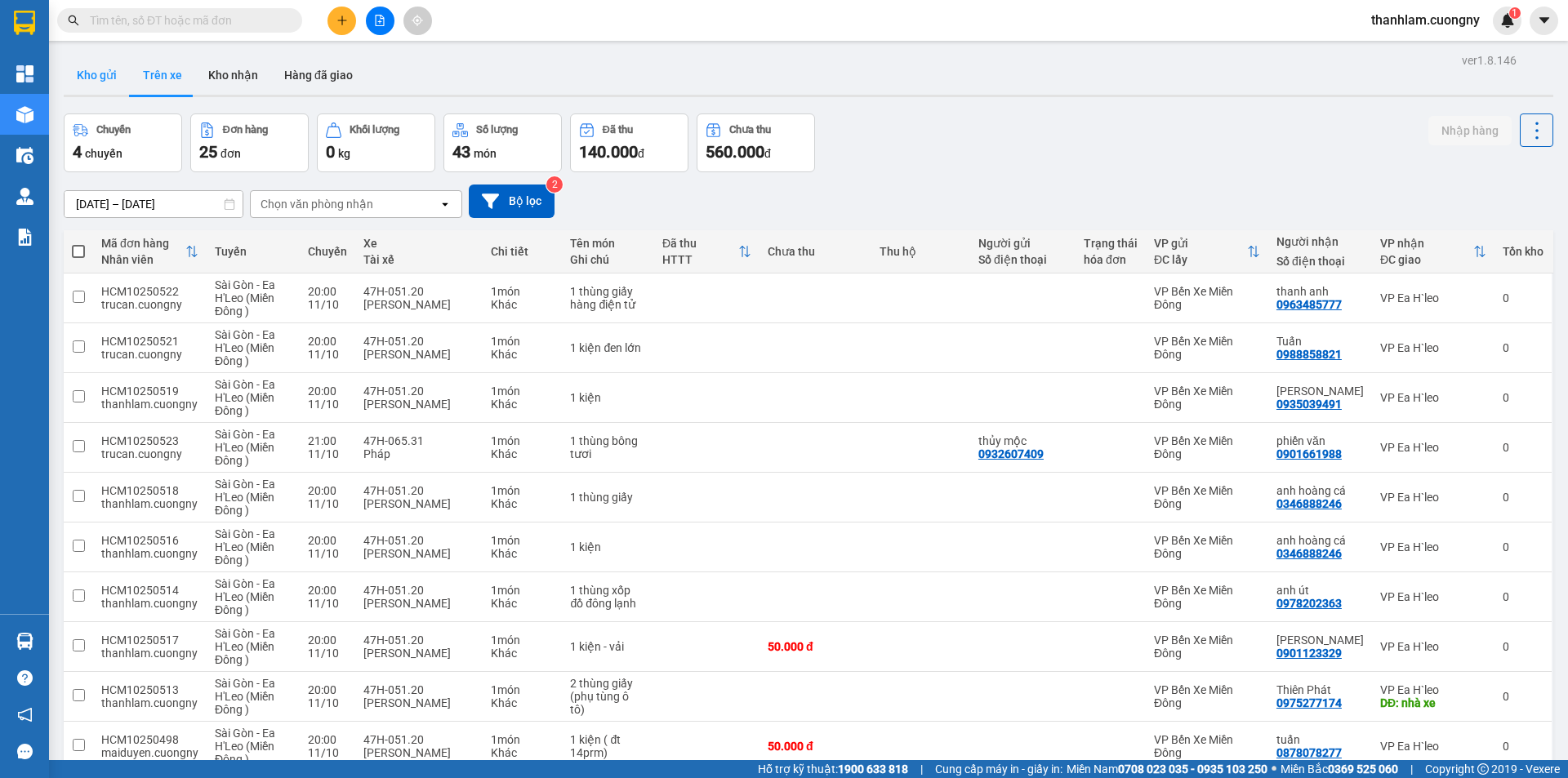
click at [106, 86] on button "Kho gửi" at bounding box center [97, 75] width 66 height 39
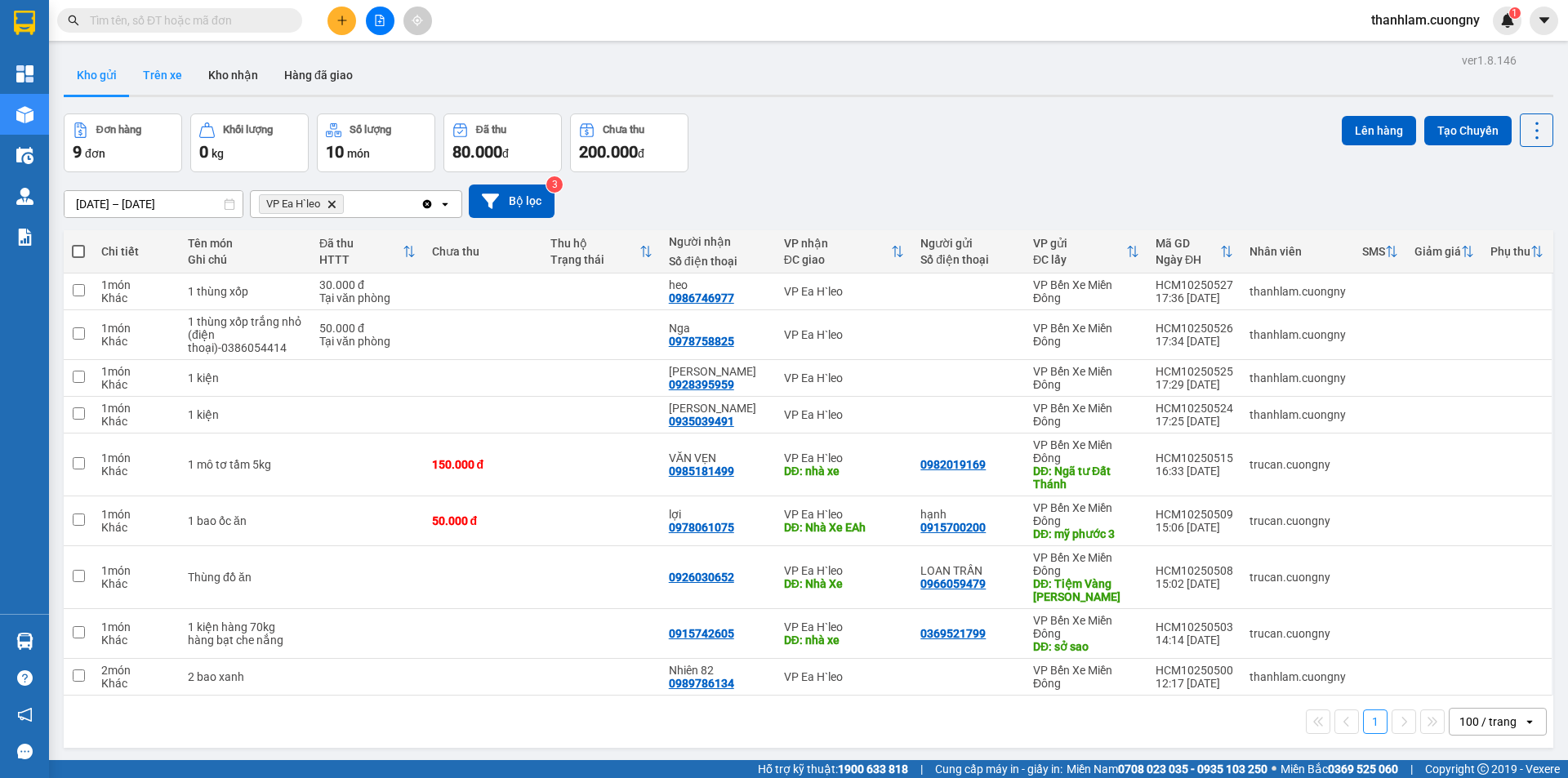
click at [163, 75] on button "Trên xe" at bounding box center [162, 75] width 65 height 39
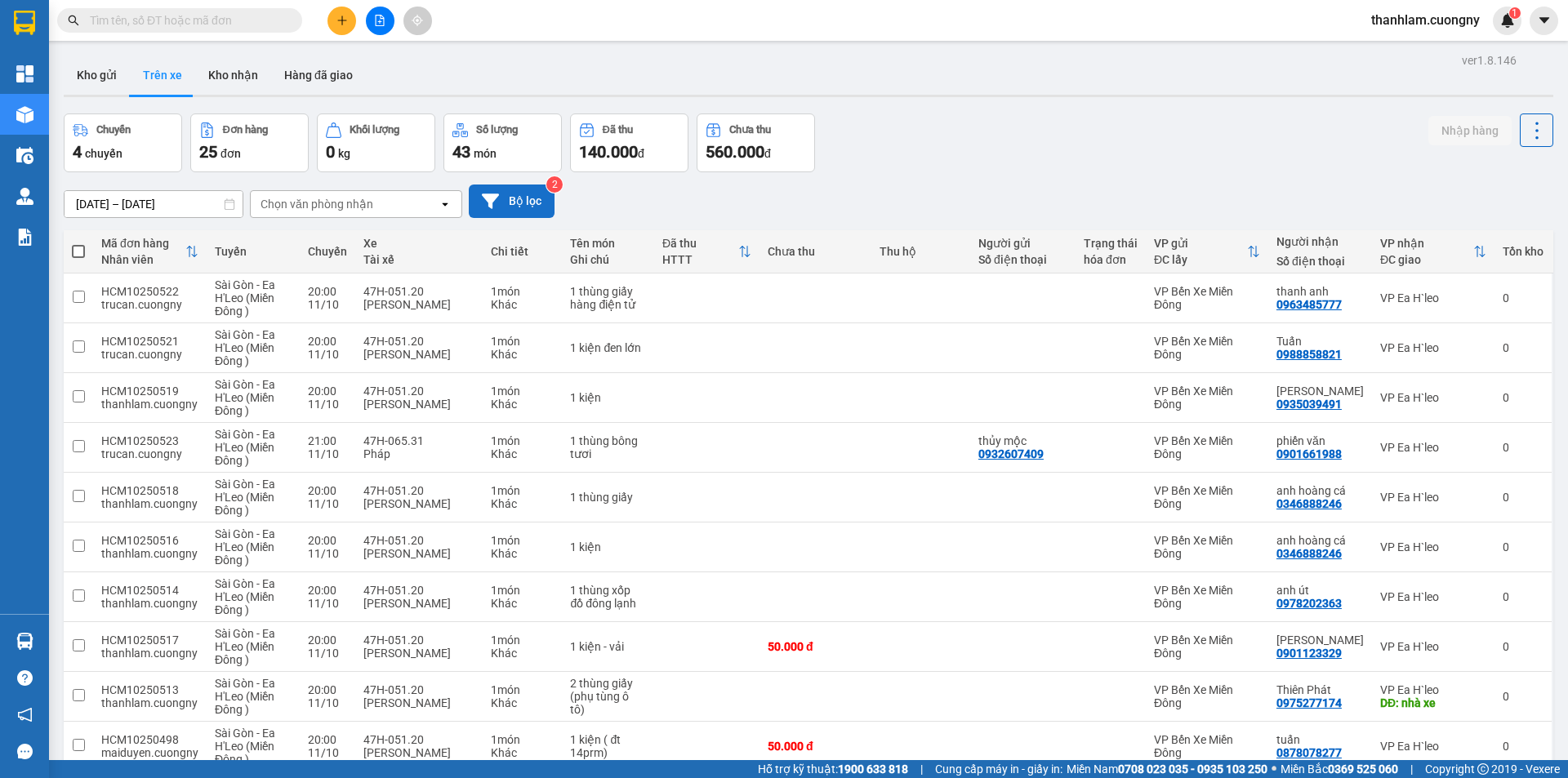
click at [538, 190] on button "Bộ lọc" at bounding box center [512, 201] width 85 height 34
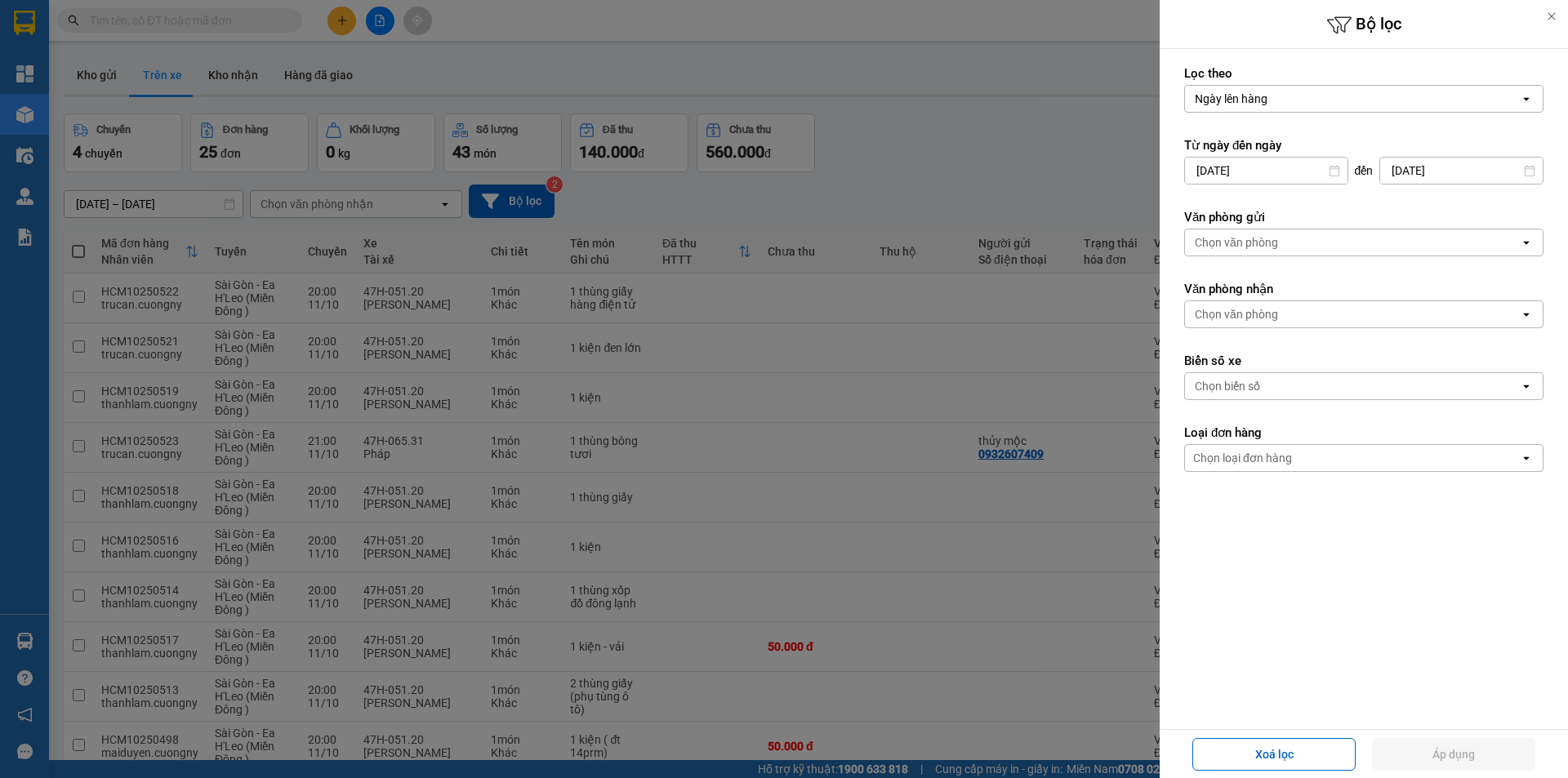
click at [1227, 387] on div "Chọn biển số" at bounding box center [1227, 386] width 65 height 16
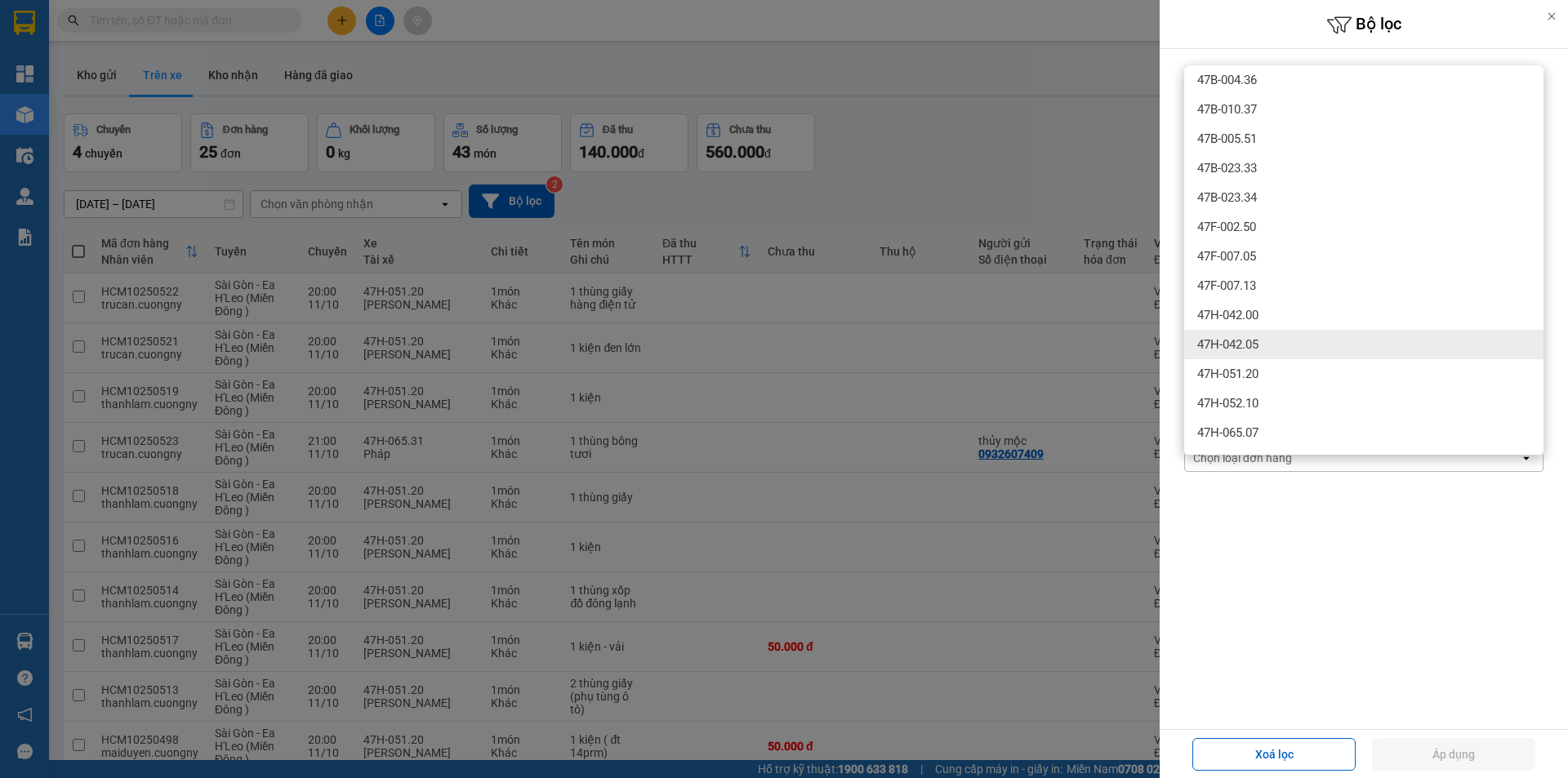
scroll to position [65, 0]
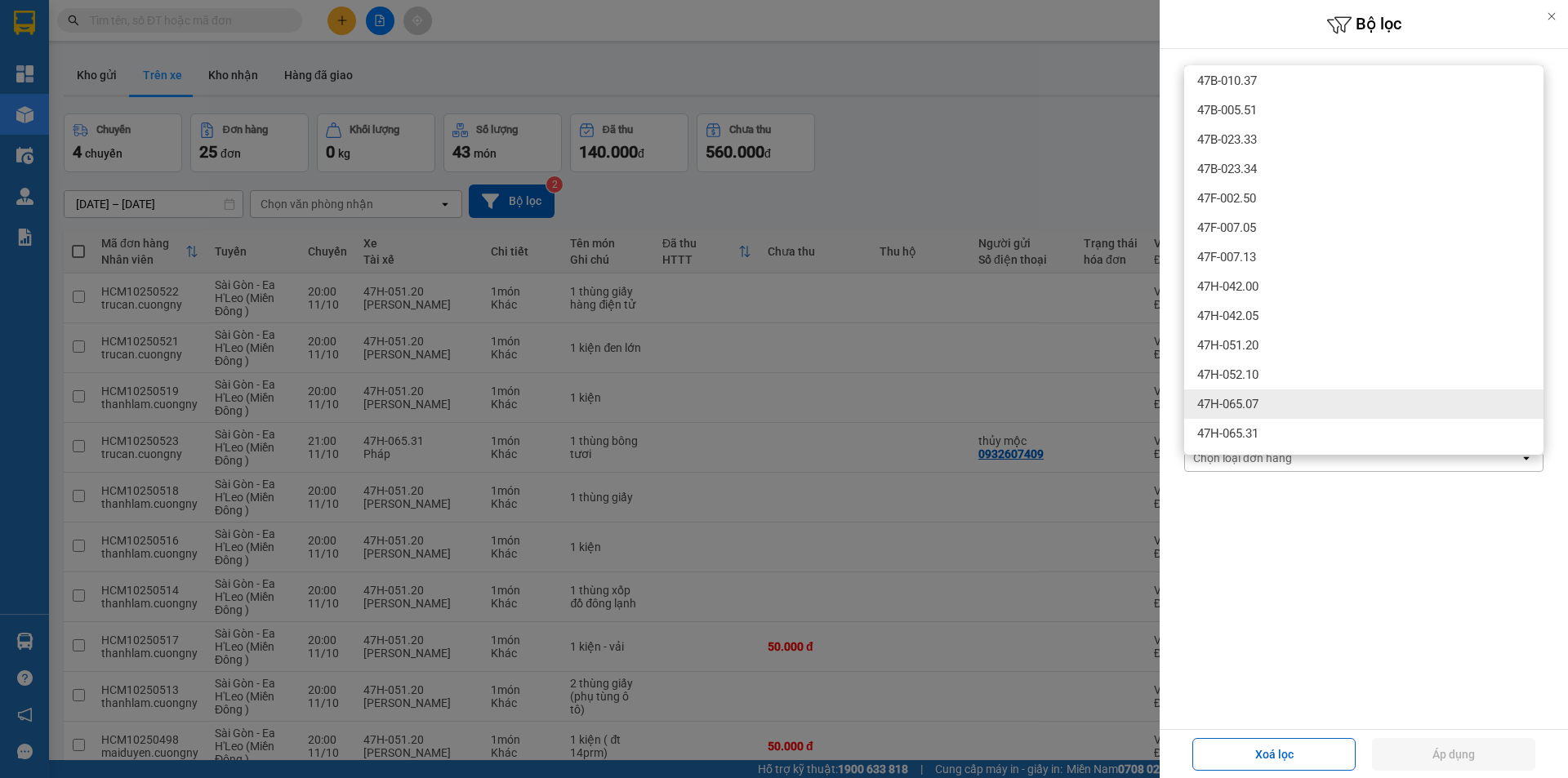
click at [1223, 409] on span "47H-065.07" at bounding box center [1227, 404] width 61 height 16
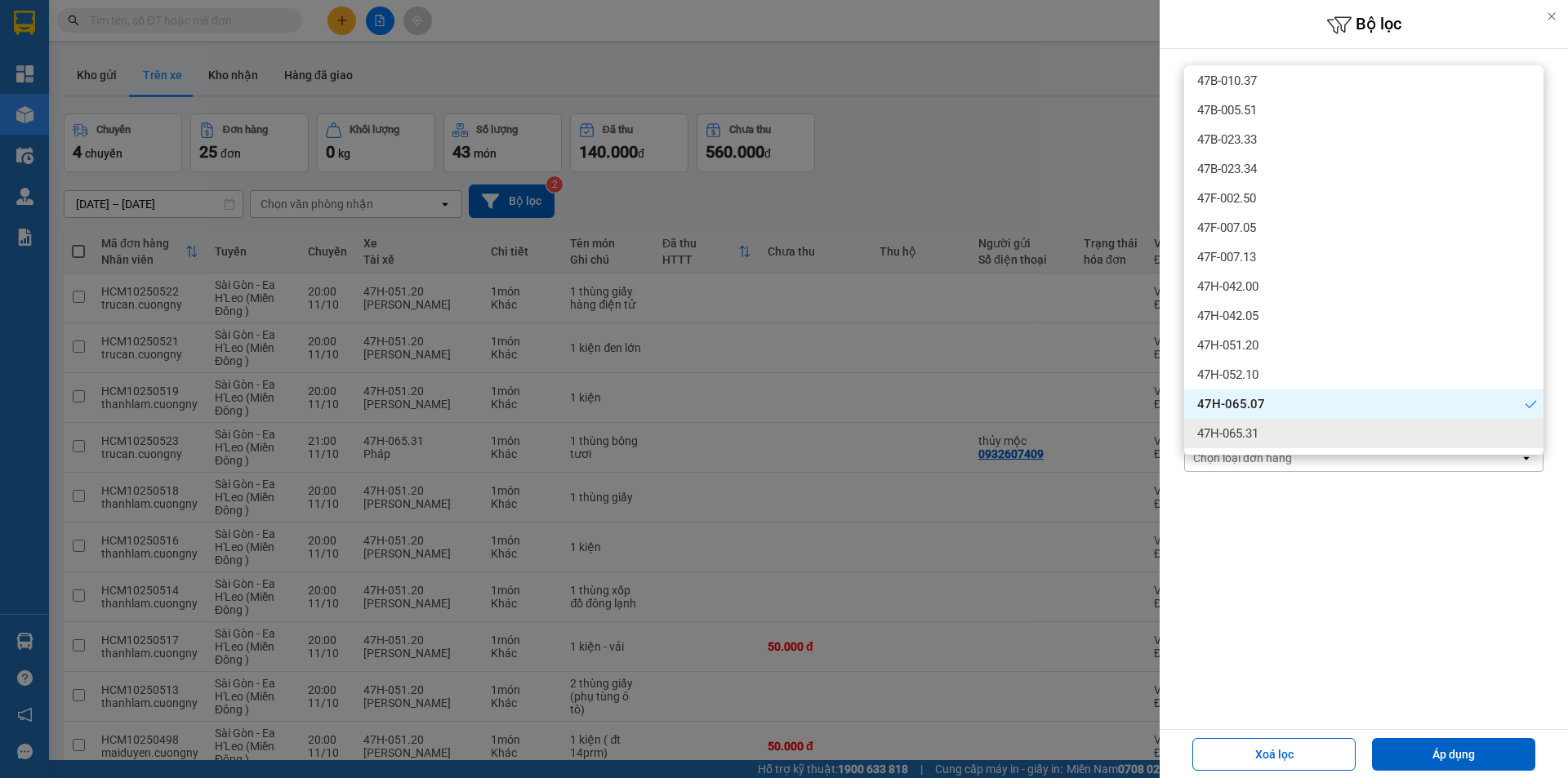
click at [1236, 426] on span "47H-065.31" at bounding box center [1227, 433] width 61 height 16
click at [1364, 400] on div "47H-065.07" at bounding box center [1364, 404] width 360 height 29
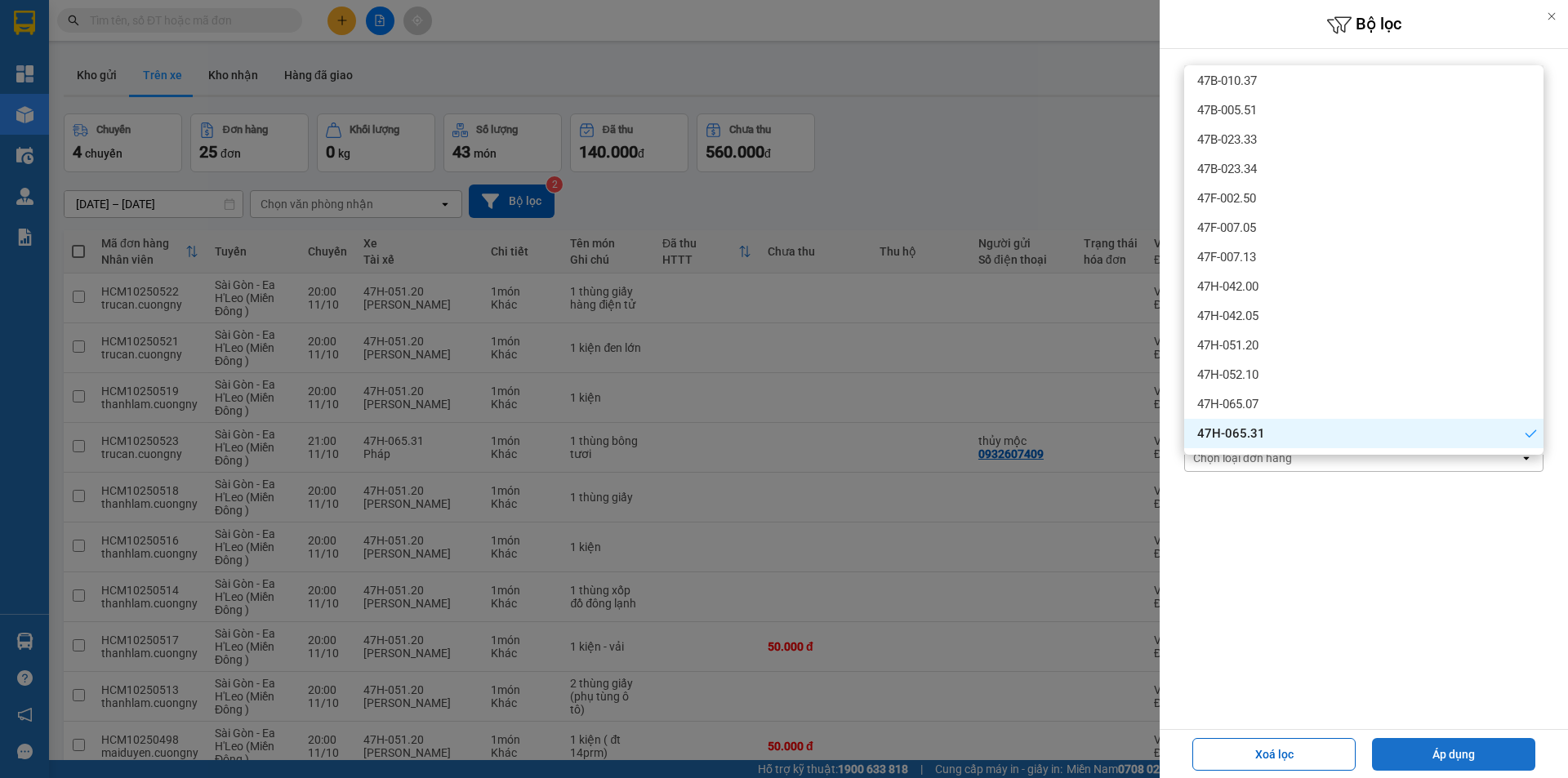
click at [1469, 758] on button "Áp dụng" at bounding box center [1453, 755] width 163 height 33
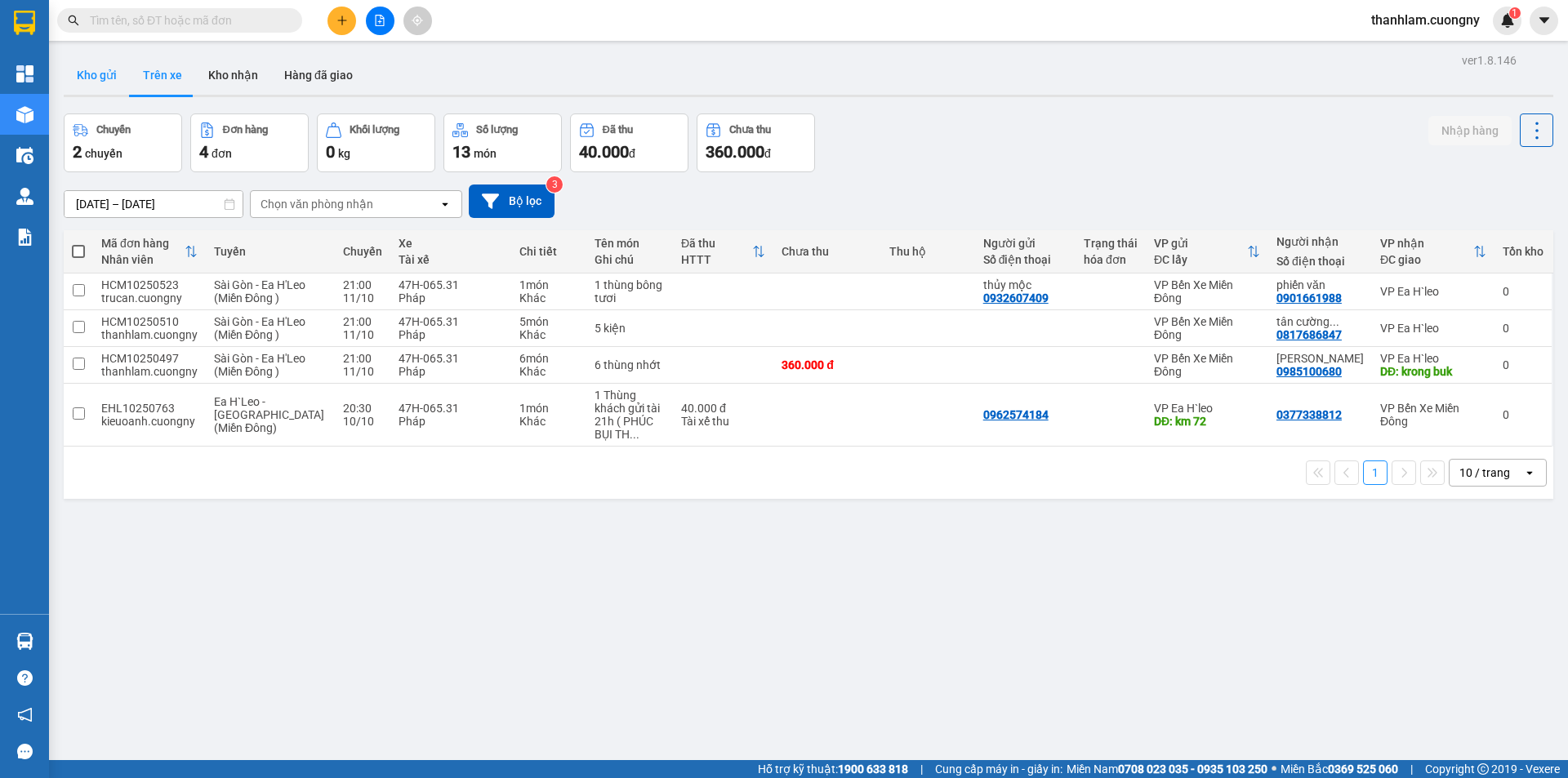
click at [91, 84] on button "Kho gửi" at bounding box center [97, 75] width 66 height 39
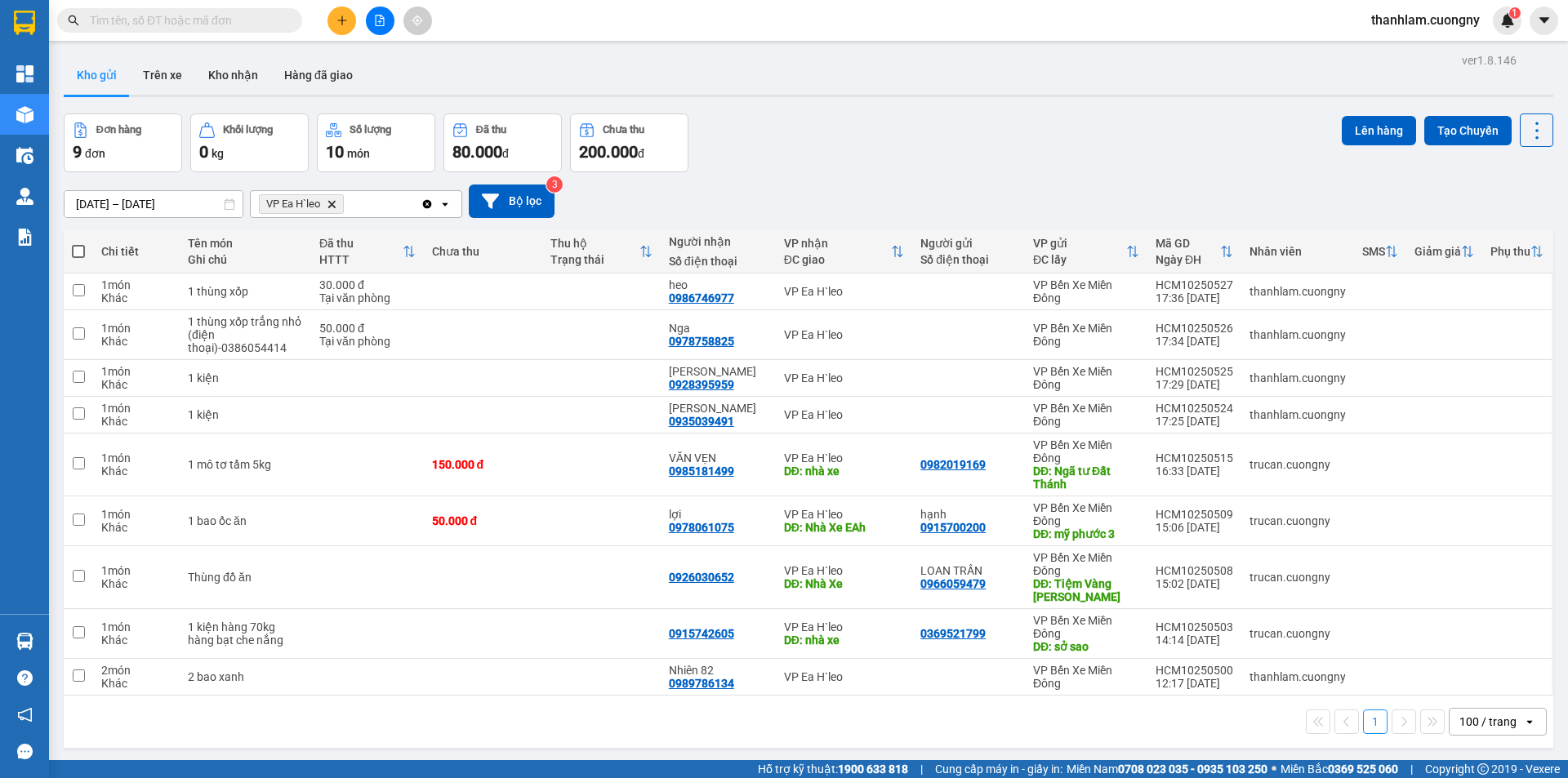
click at [336, 209] on span "VP Ea H`[PERSON_NAME]" at bounding box center [301, 204] width 85 height 19
click at [330, 202] on icon "Delete" at bounding box center [331, 204] width 10 height 10
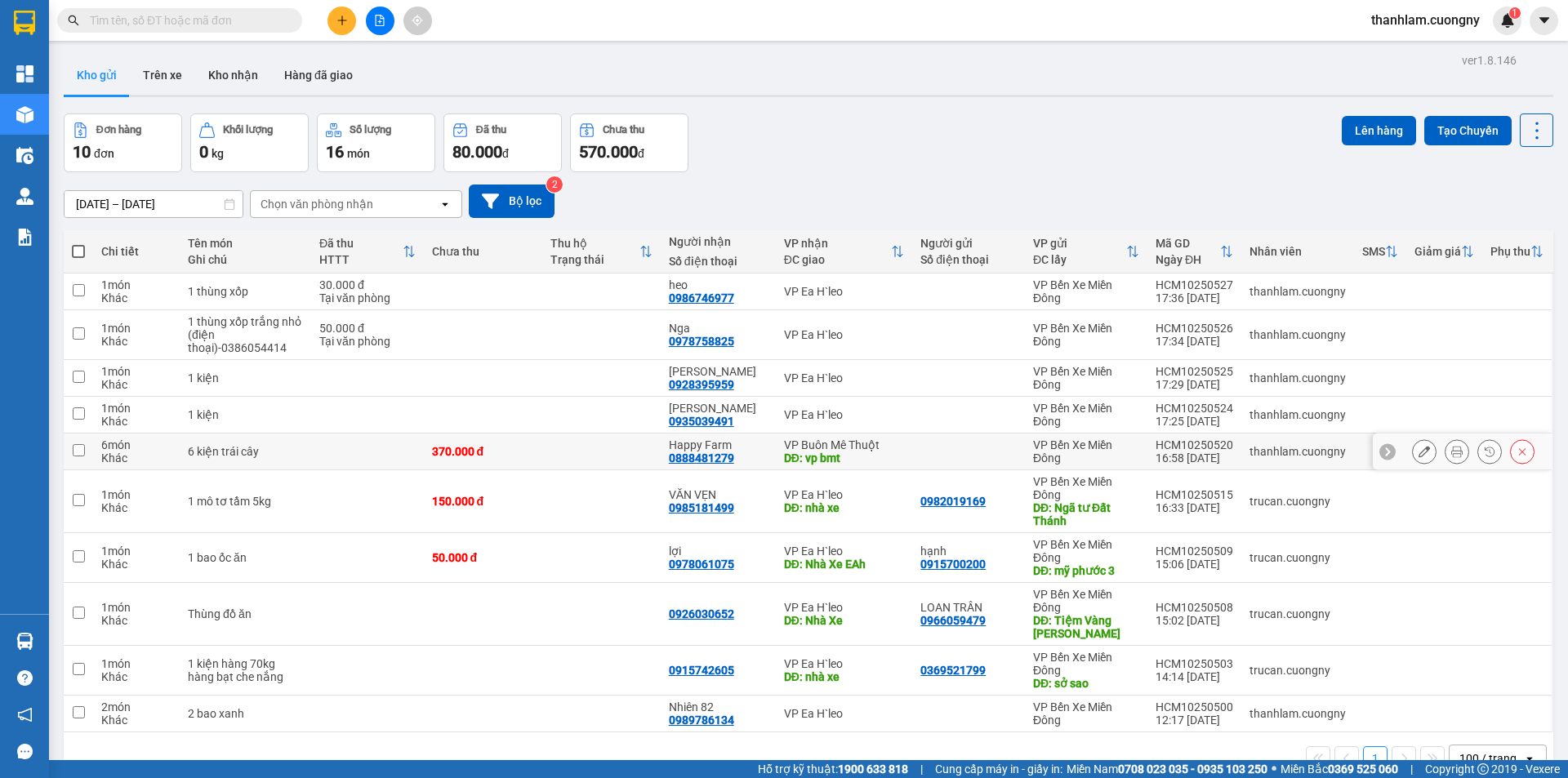
click at [420, 461] on td at bounding box center [367, 451] width 112 height 37
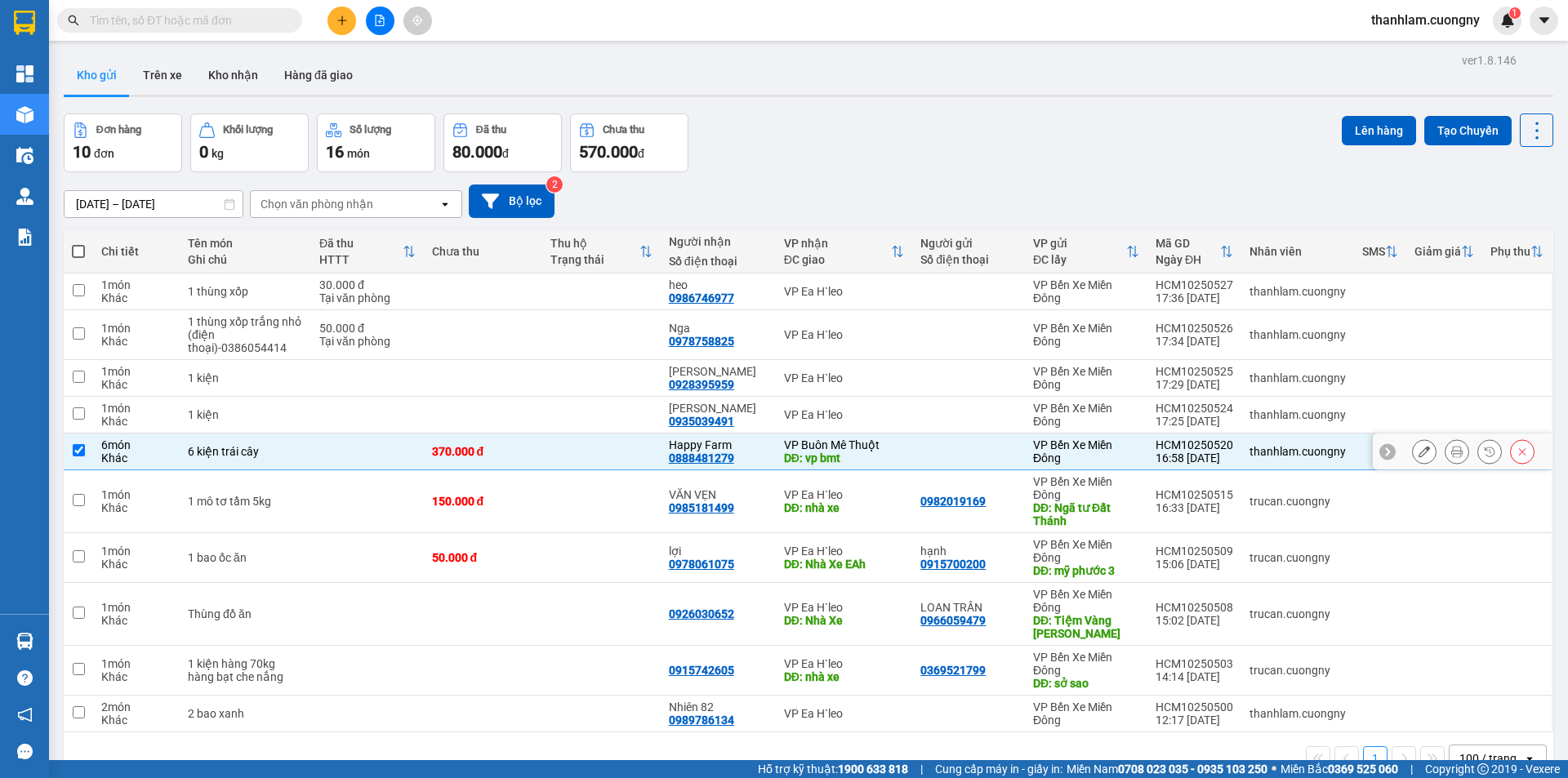
checkbox input "true"
click at [1358, 125] on button "Lên hàng" at bounding box center [1378, 131] width 75 height 29
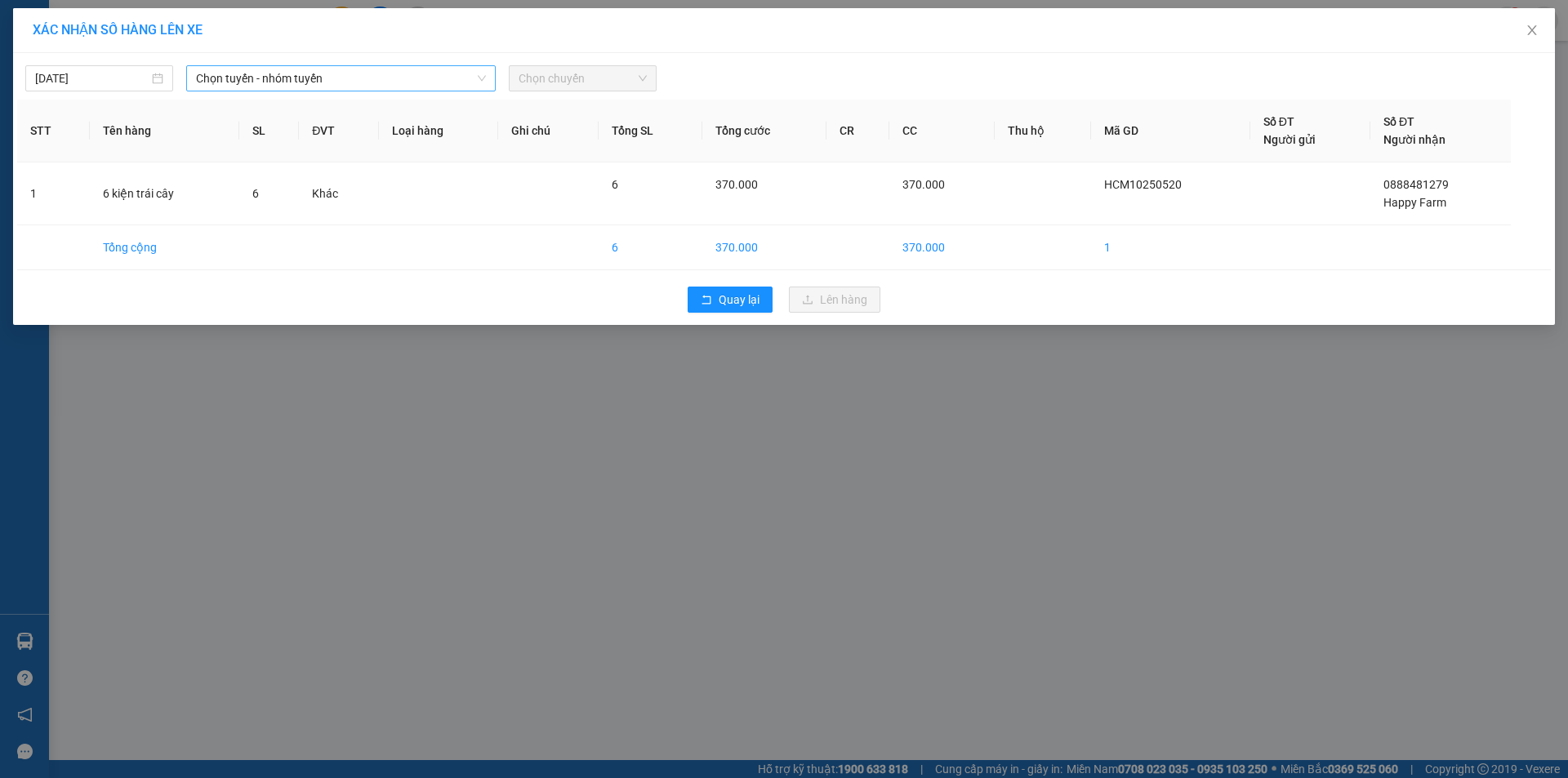
click at [358, 68] on span "Chọn tuyến - nhóm tuyến" at bounding box center [340, 78] width 290 height 24
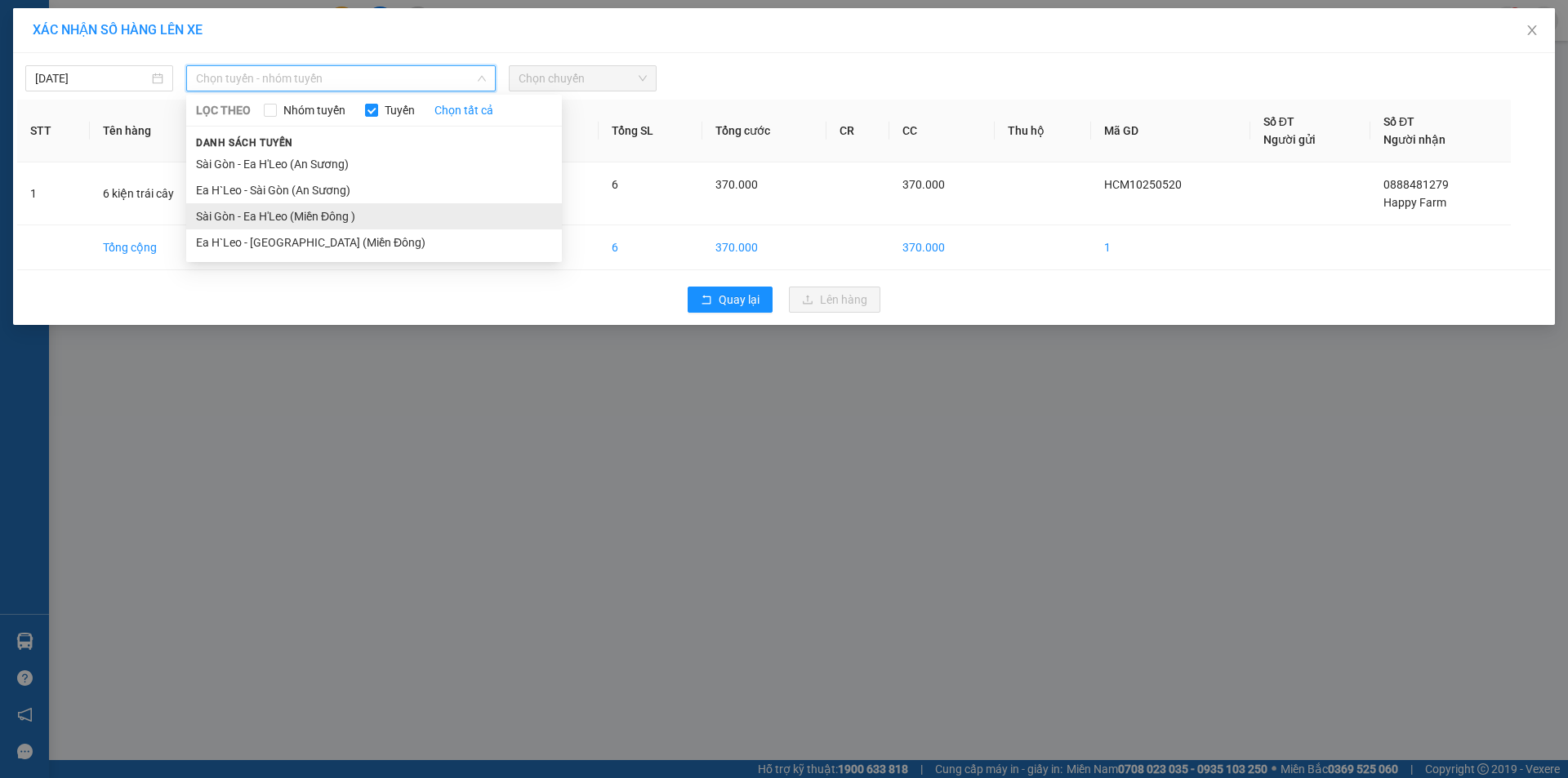
click at [344, 223] on li "Sài Gòn - Ea H'Leo (Miền Đông )" at bounding box center [374, 216] width 376 height 26
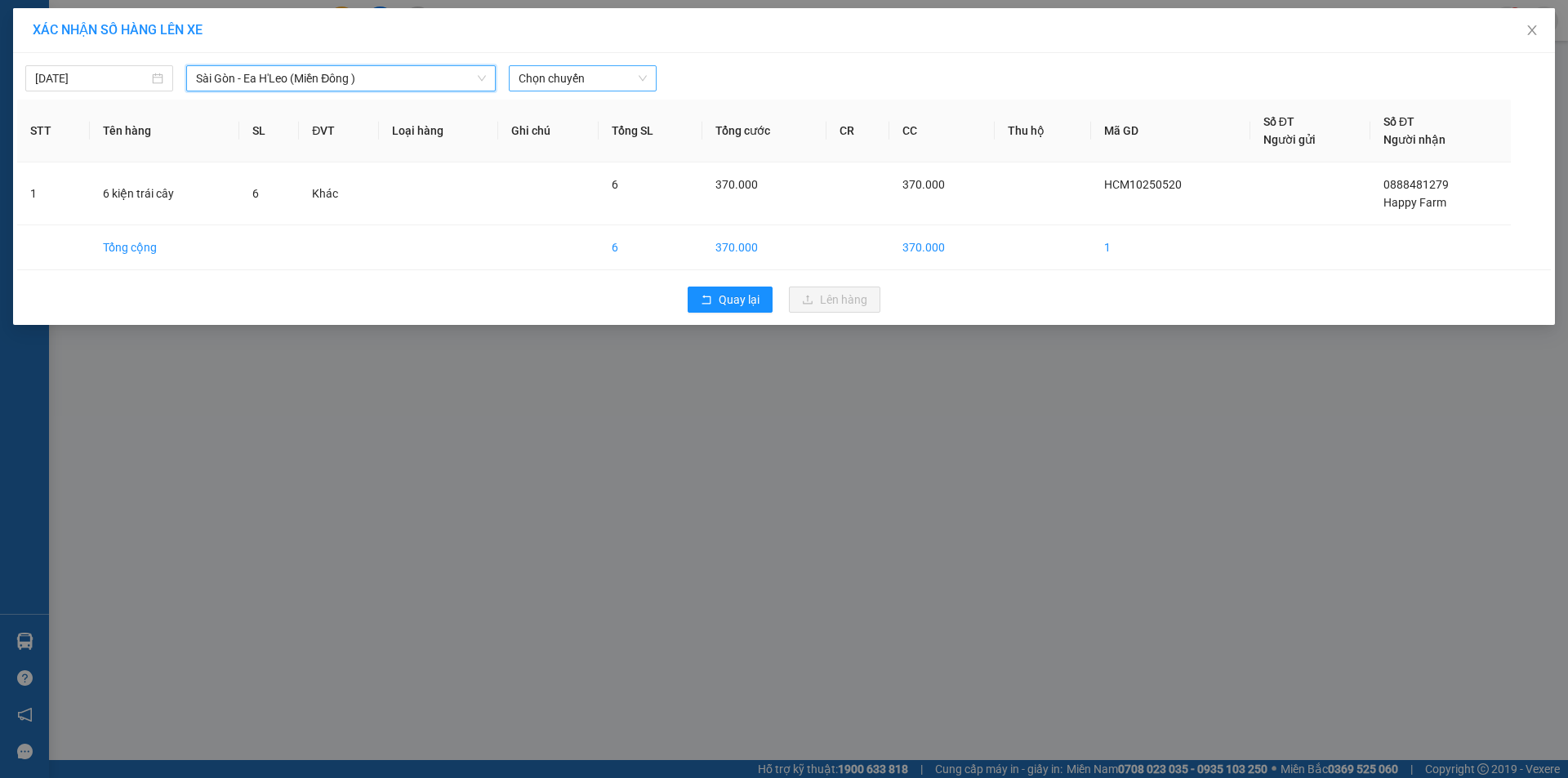
click at [536, 84] on span "Chọn chuyến" at bounding box center [582, 78] width 128 height 24
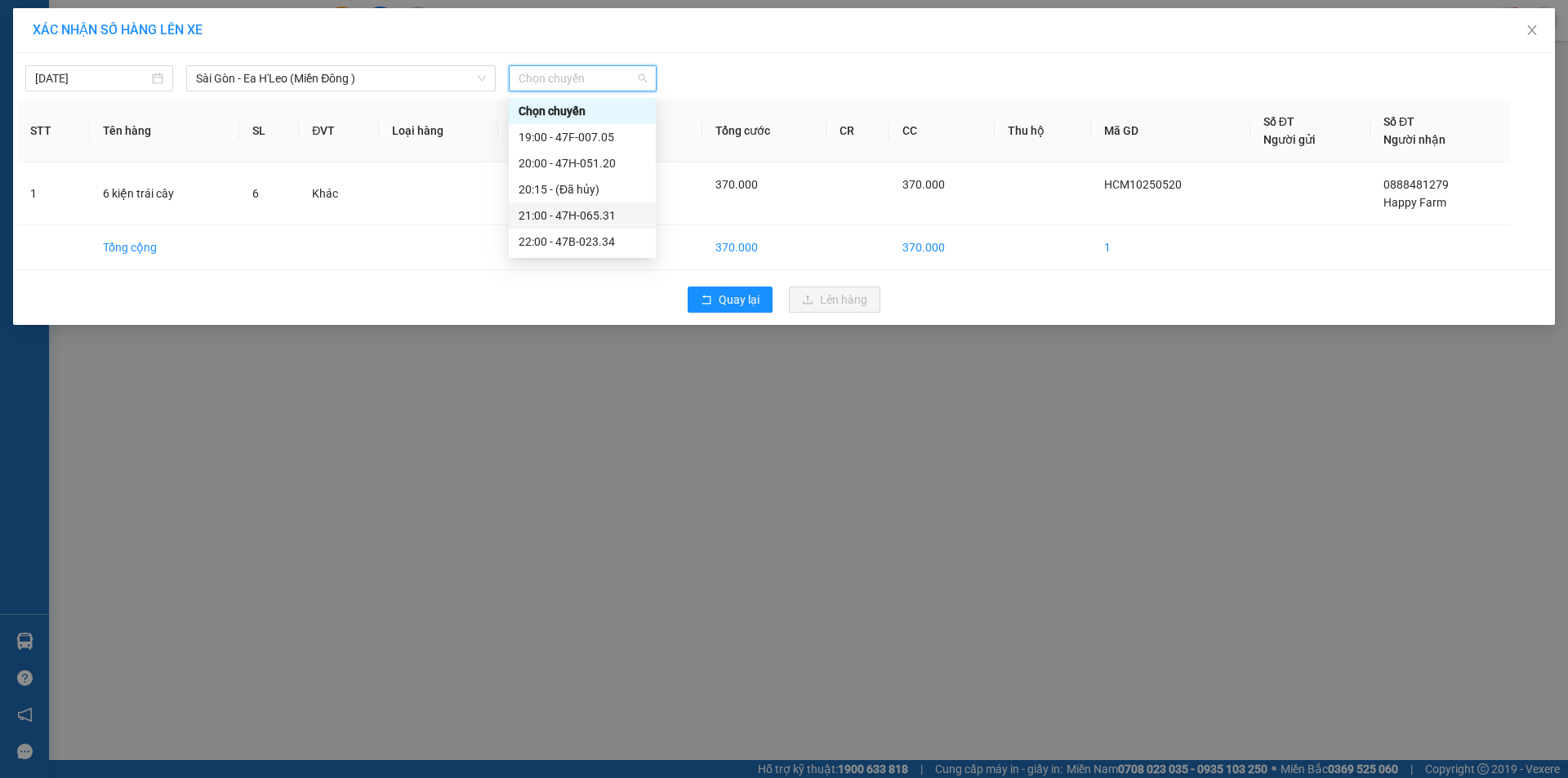
click at [526, 223] on div "21:00 - 47H-065.31" at bounding box center [581, 215] width 127 height 18
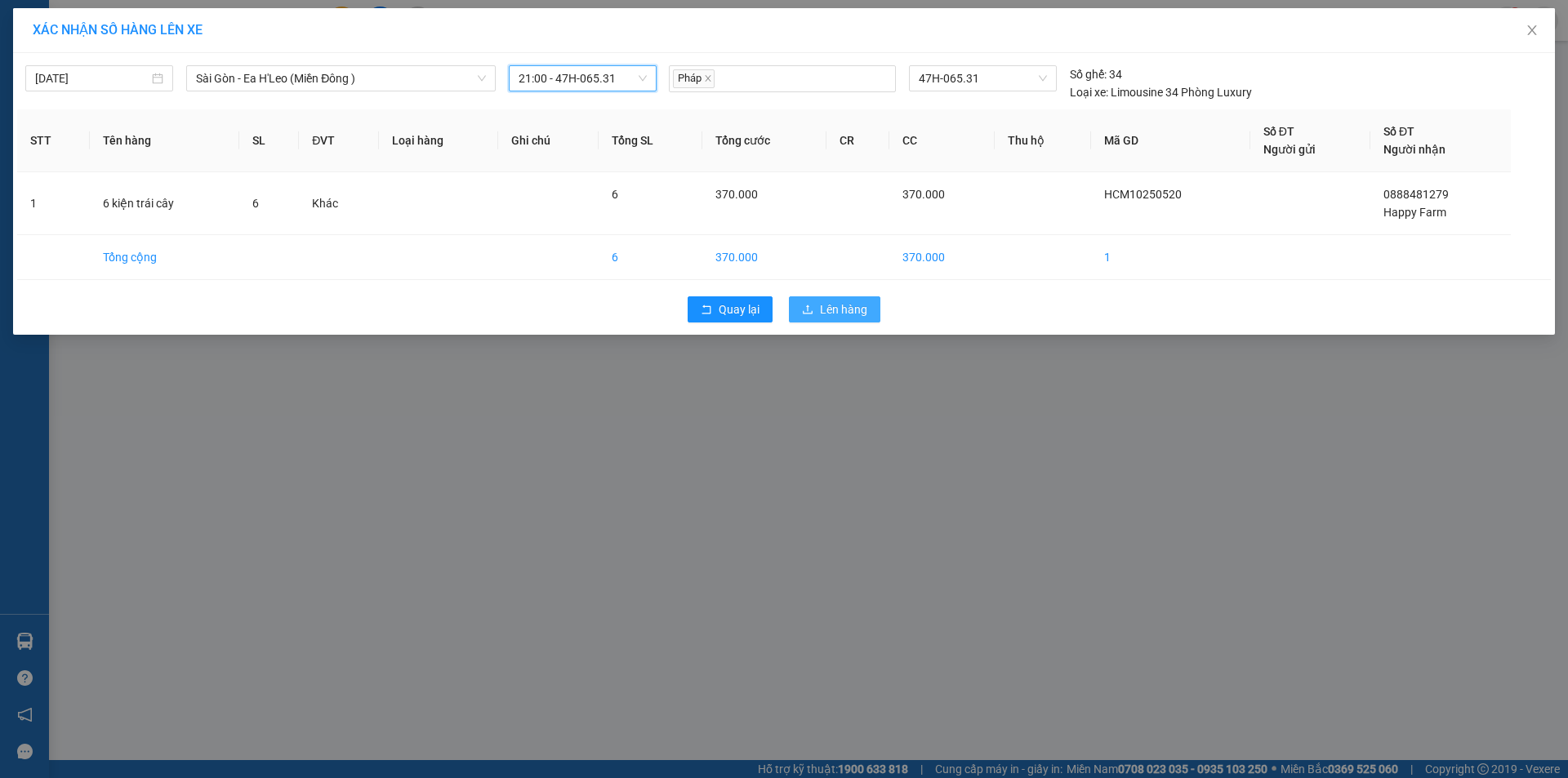
click at [831, 303] on span "Lên hàng" at bounding box center [843, 309] width 47 height 18
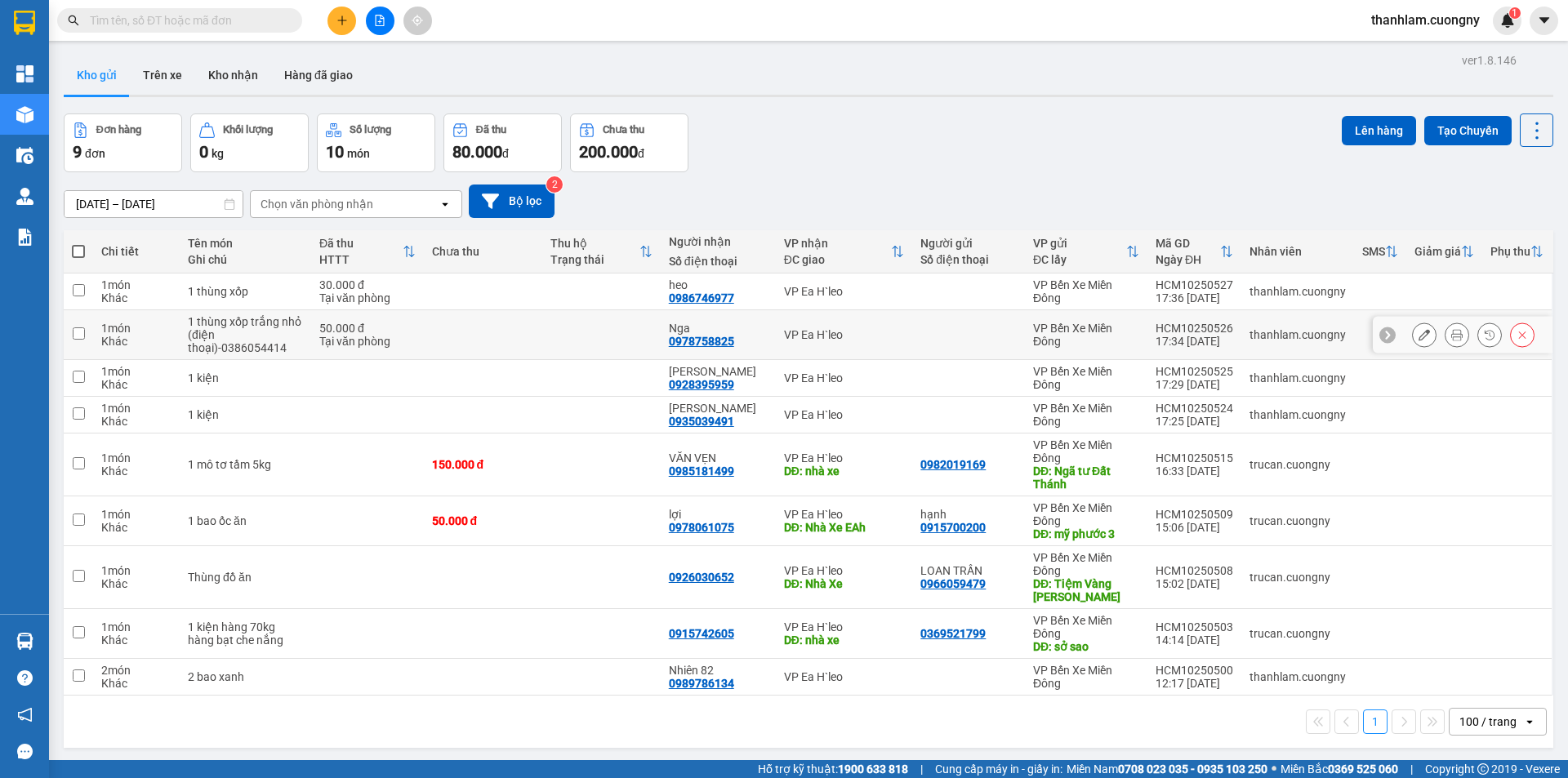
click at [346, 344] on div "Tại văn phòng" at bounding box center [366, 340] width 96 height 13
checkbox input "true"
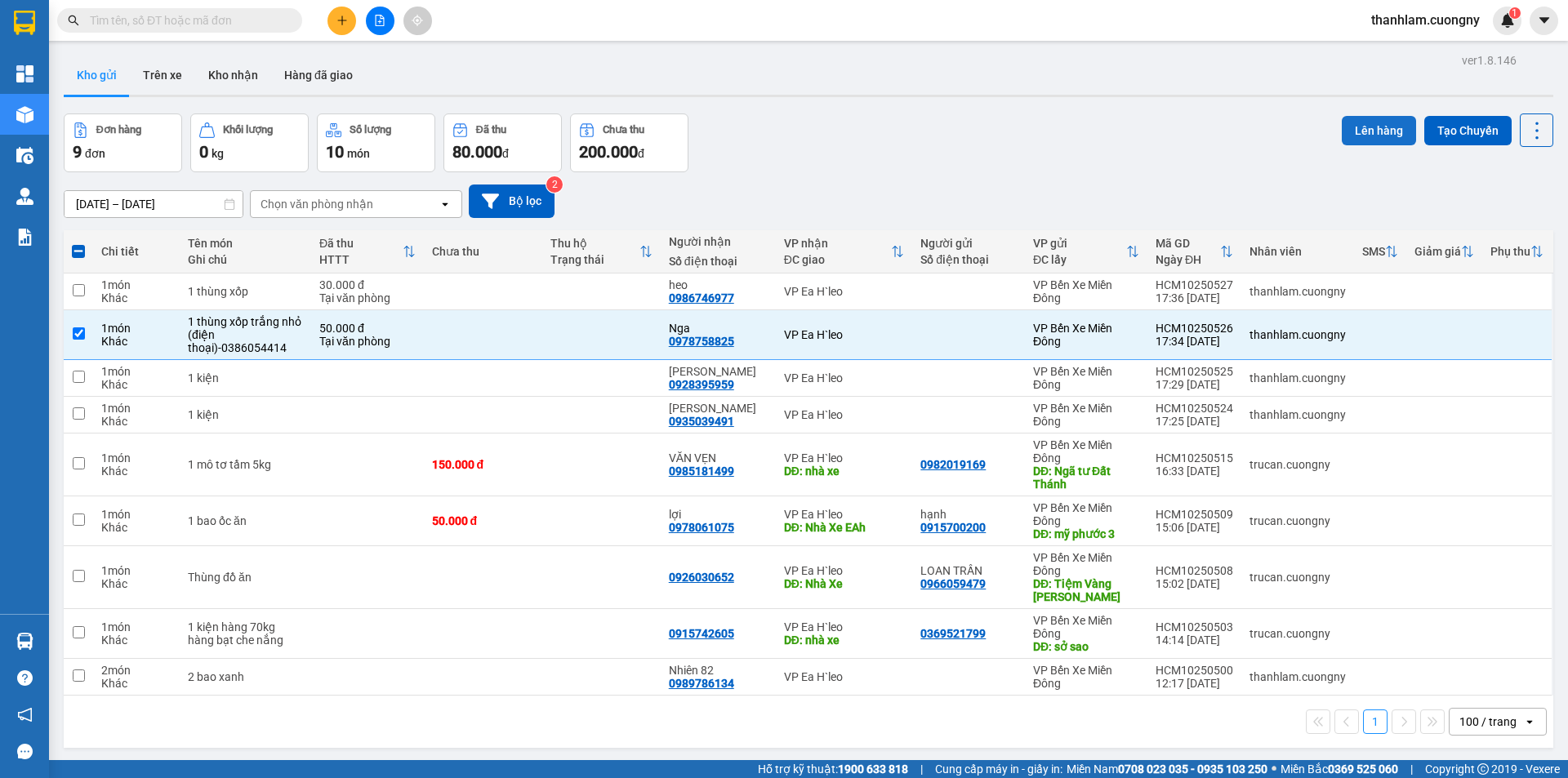
click at [1347, 126] on button "Lên hàng" at bounding box center [1378, 131] width 75 height 29
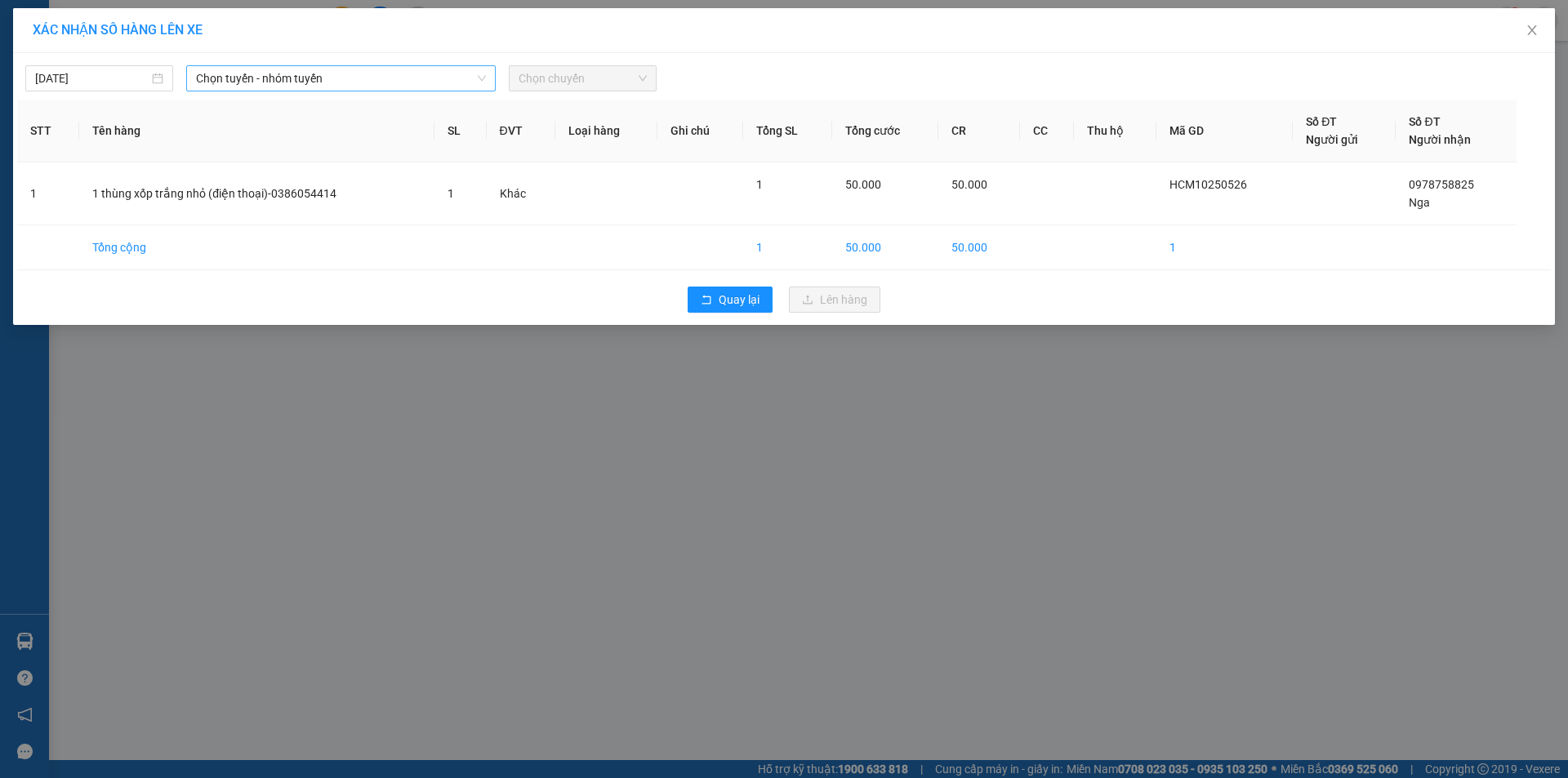
click at [444, 80] on span "Chọn tuyến - nhóm tuyến" at bounding box center [340, 78] width 290 height 24
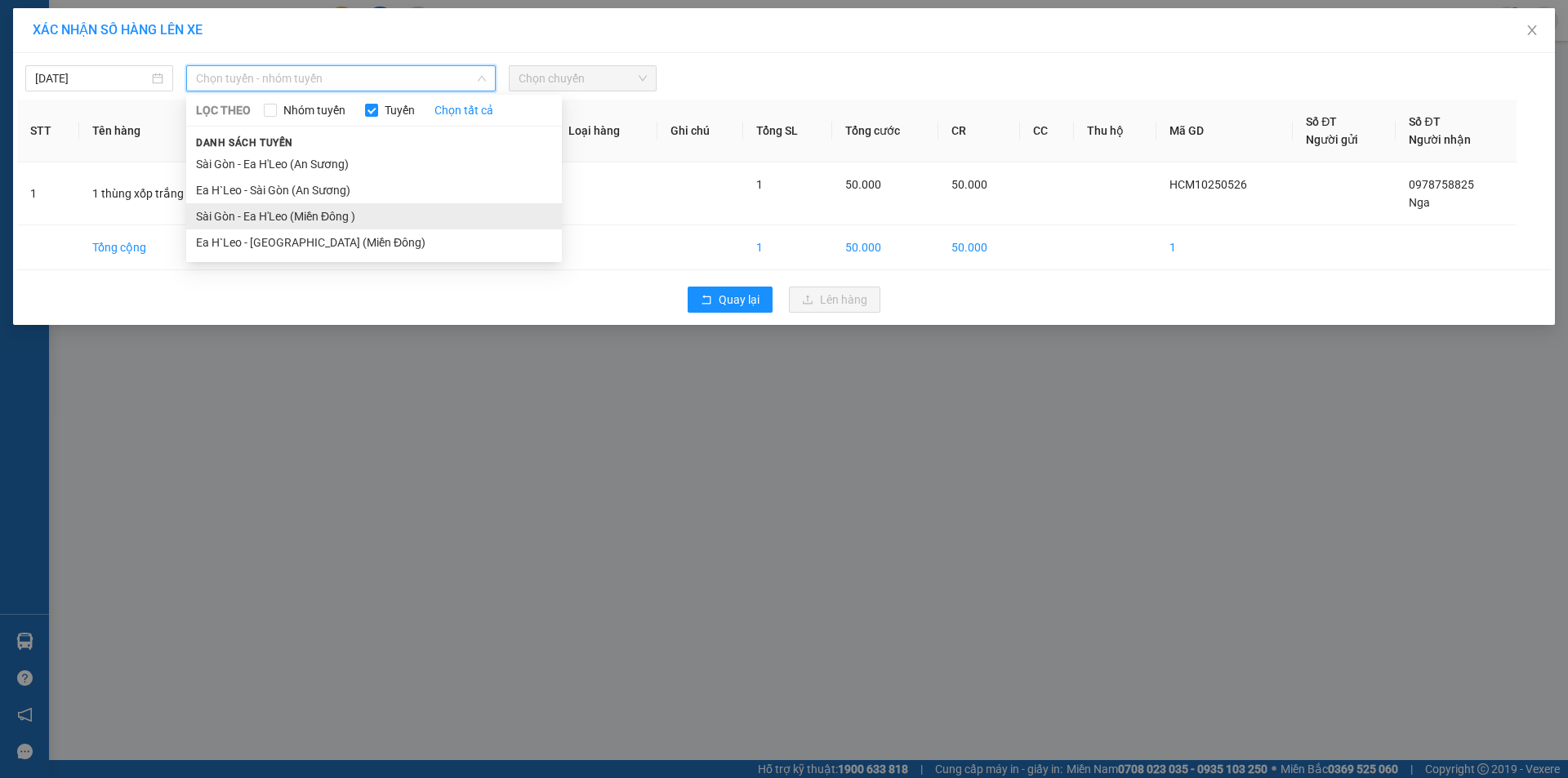
click at [381, 215] on li "Sài Gòn - Ea H'Leo (Miền Đông )" at bounding box center [374, 216] width 376 height 26
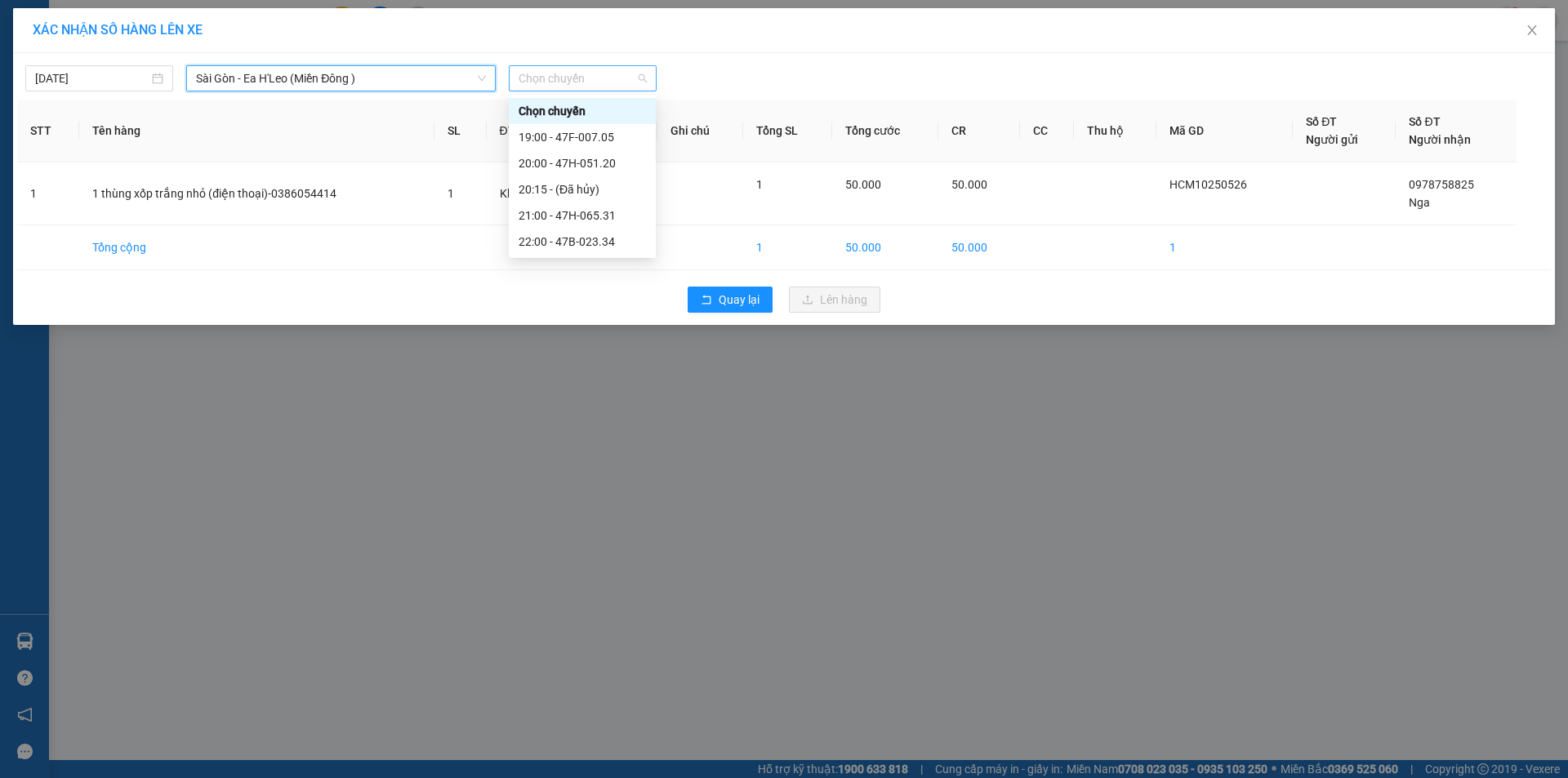
click at [572, 79] on span "Chọn chuyến" at bounding box center [582, 78] width 128 height 24
click at [575, 166] on div "20:00 - 47H-051.20" at bounding box center [581, 163] width 127 height 18
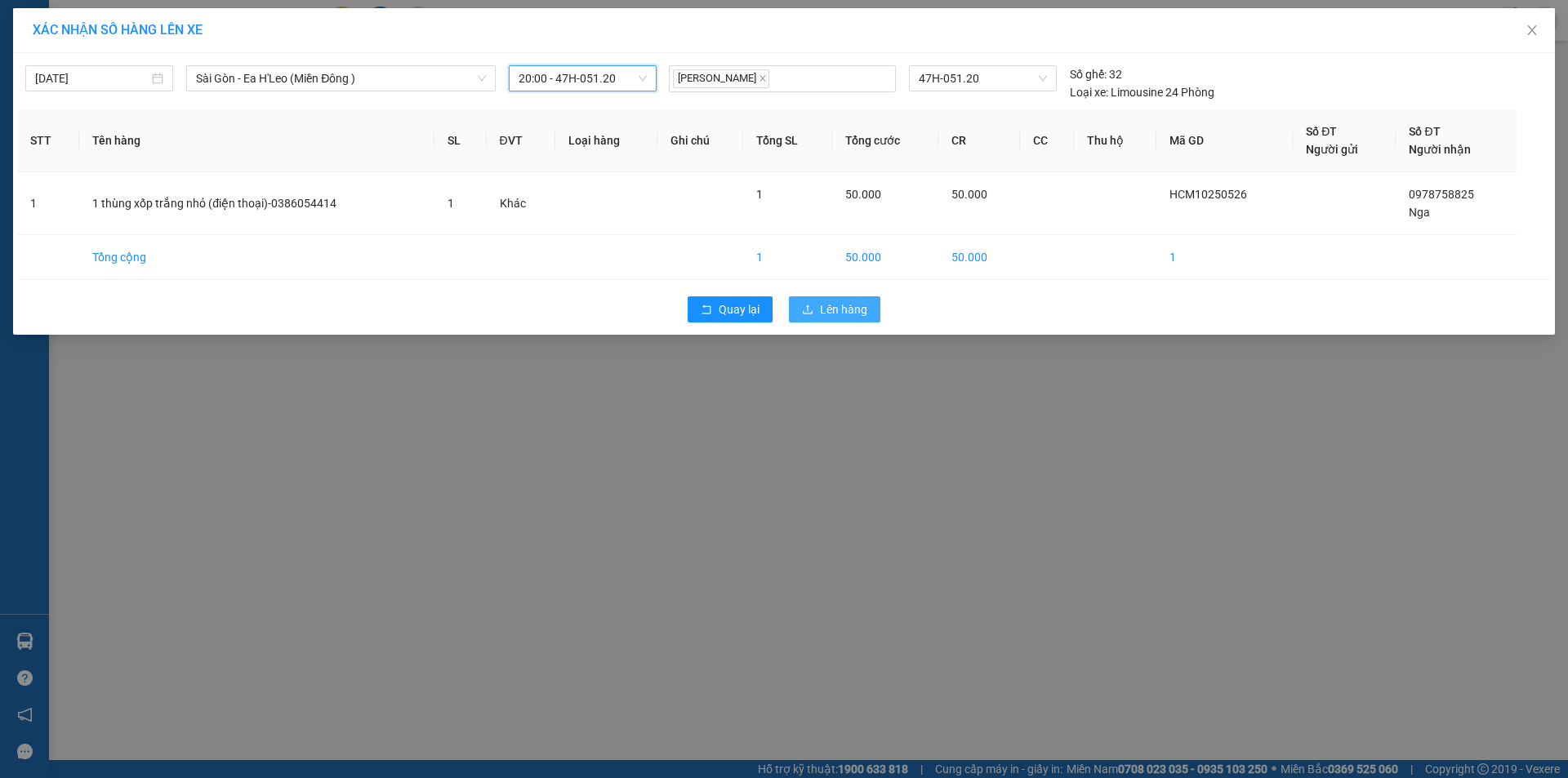
click at [800, 319] on button "Lên hàng" at bounding box center [834, 309] width 91 height 26
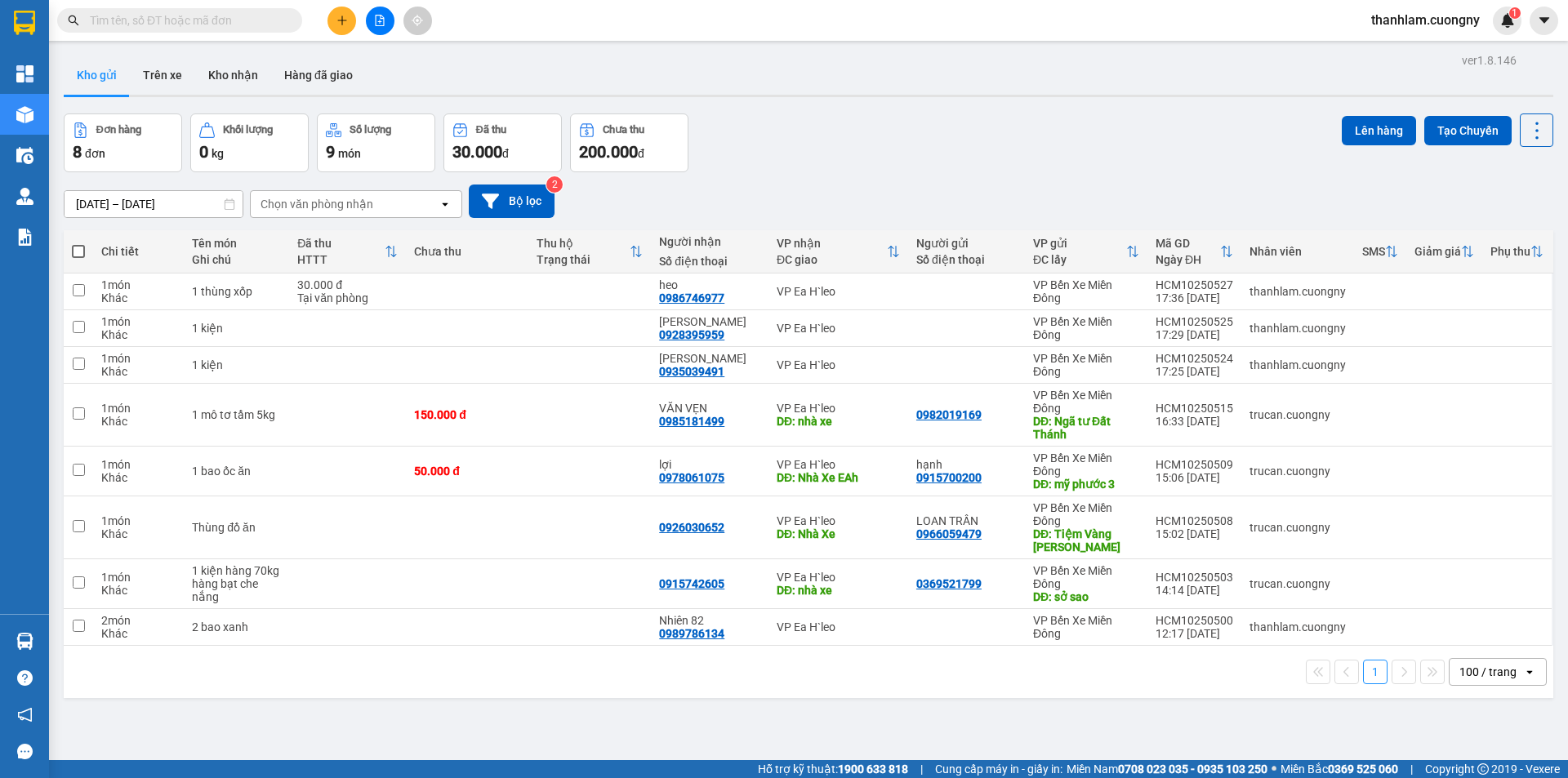
click at [341, 16] on icon "plus" at bounding box center [342, 20] width 12 height 12
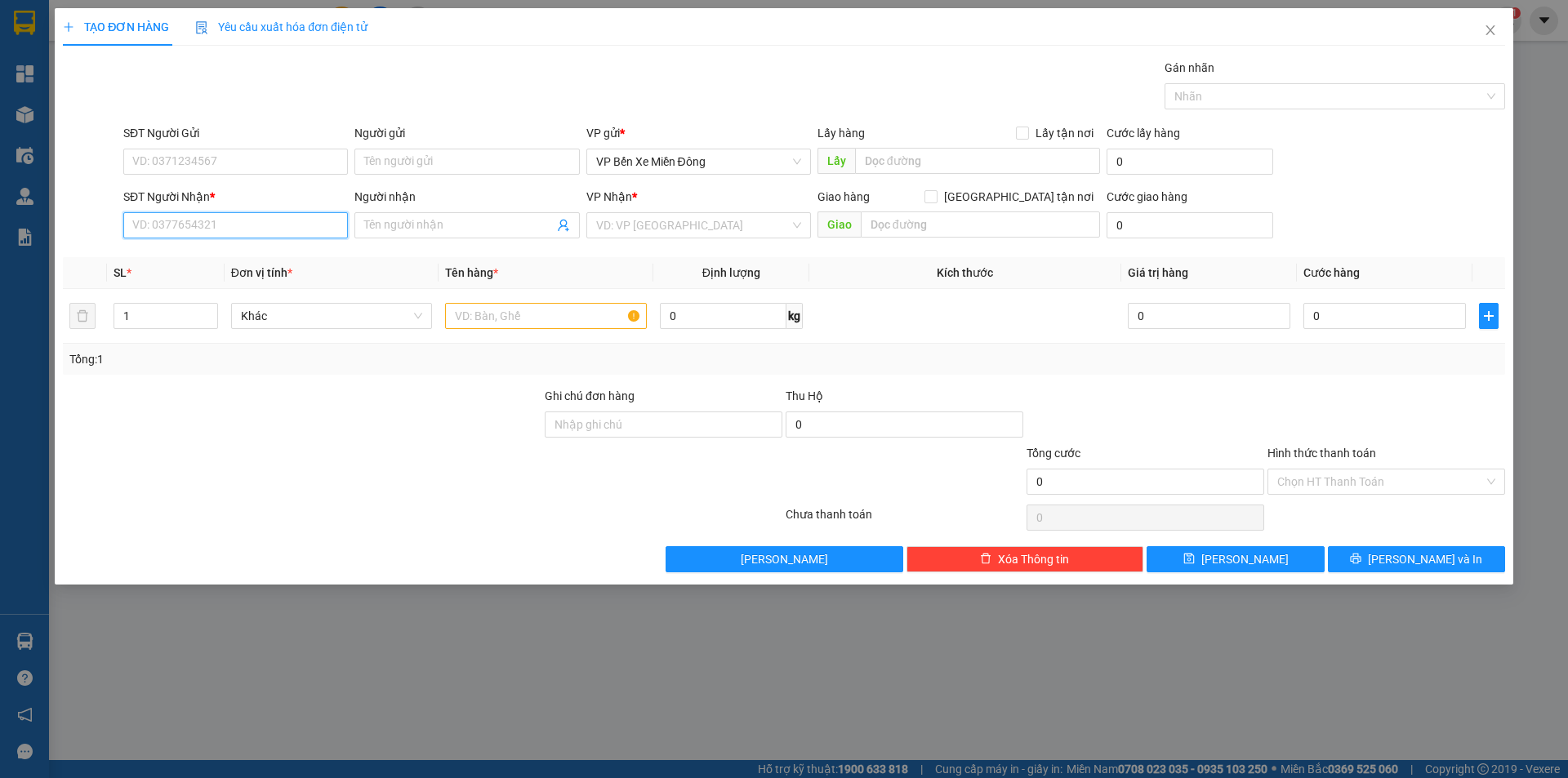
click at [282, 231] on input "SĐT Người Nhận *" at bounding box center [235, 225] width 225 height 26
type input "0915972579"
click at [385, 223] on input "Người nhận" at bounding box center [458, 225] width 189 height 18
drag, startPoint x: 208, startPoint y: 219, endPoint x: 117, endPoint y: 222, distance: 91.0
click at [117, 222] on div "SĐT Người Nhận * 0915972579 0915972579 Người nhận Tên người nhận VP Nhận * VD: …" at bounding box center [783, 216] width 1445 height 57
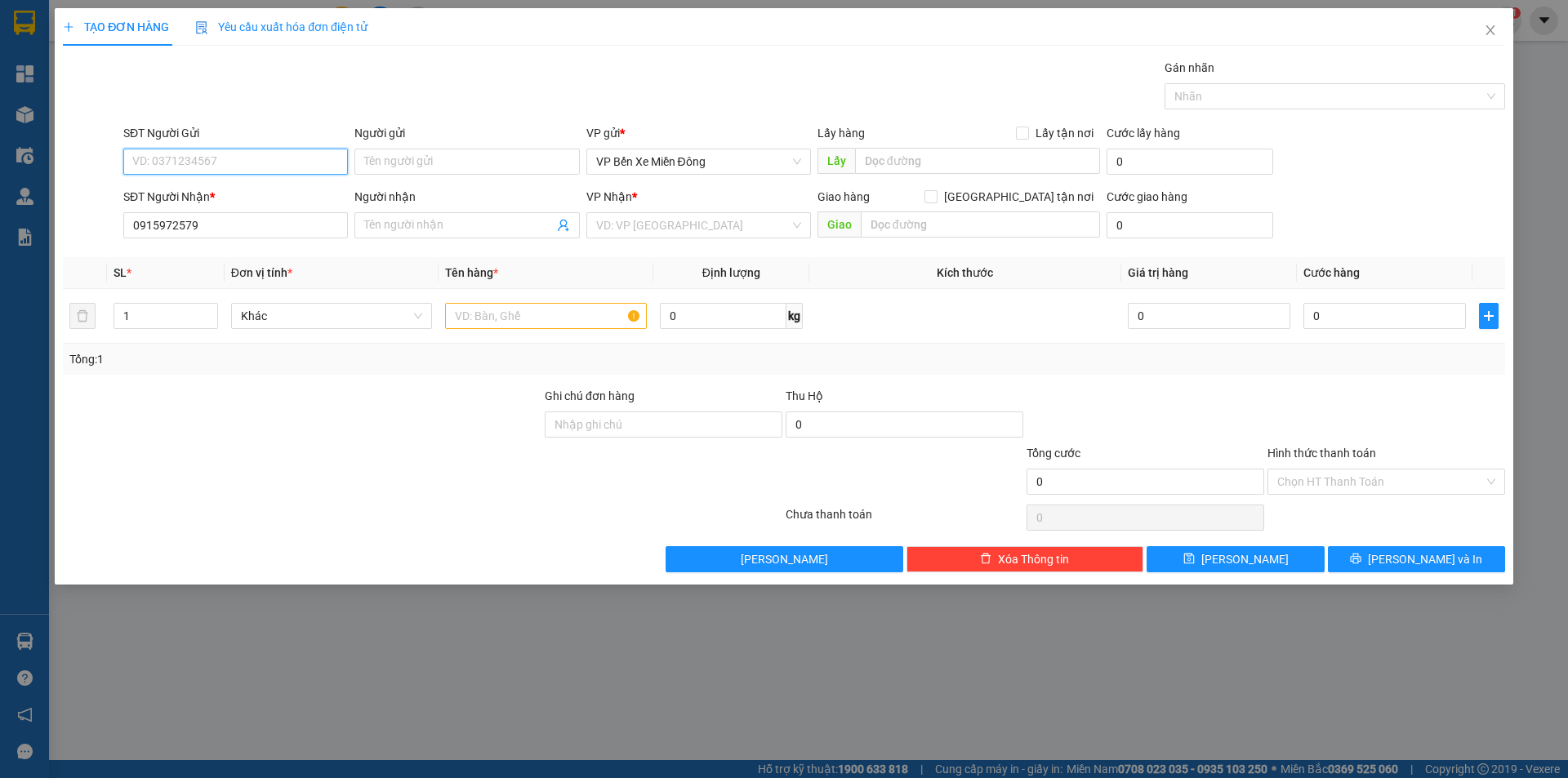
click at [228, 153] on input "SĐT Người Gửi" at bounding box center [235, 161] width 225 height 26
paste input "0915972579"
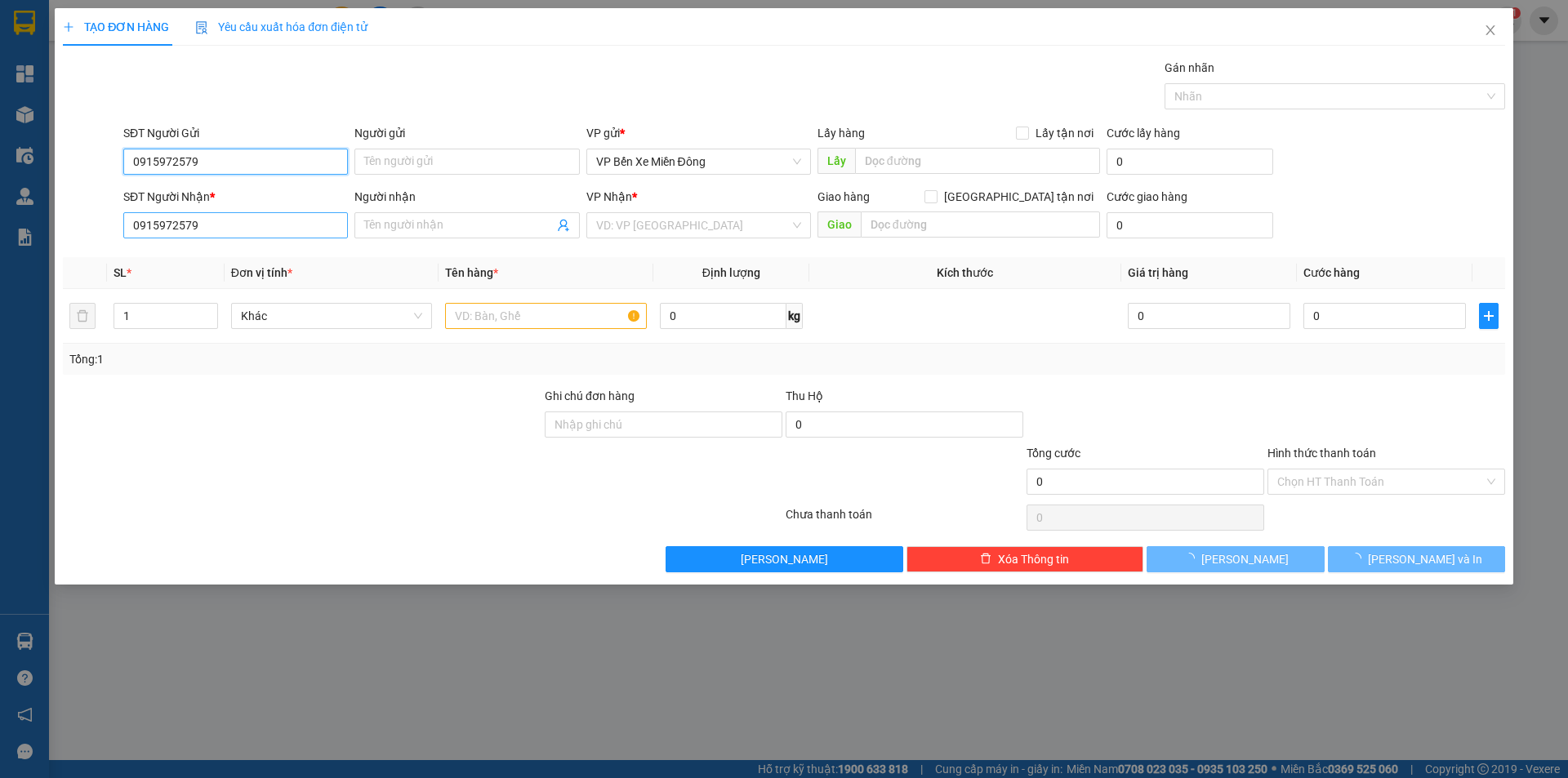
type input "0915972579"
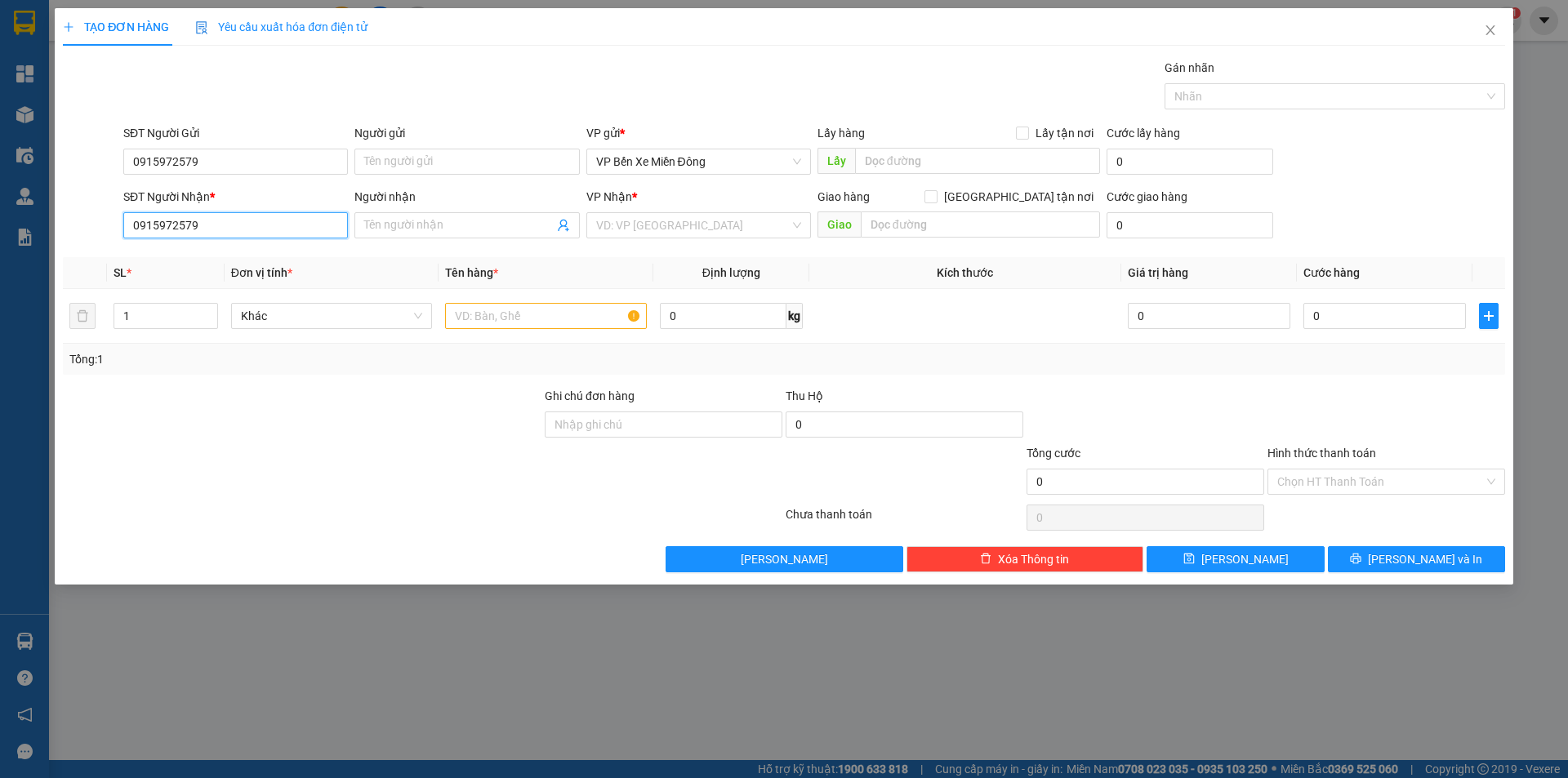
drag, startPoint x: 219, startPoint y: 221, endPoint x: 117, endPoint y: 231, distance: 102.5
click at [117, 231] on div "SĐT Người Nhận * 0915972579 0915972579 Người nhận Tên người nhận VP Nhận * VD: …" at bounding box center [783, 216] width 1445 height 57
click at [153, 260] on div "0967794739 - tí sport" at bounding box center [235, 258] width 204 height 18
type input "0967794739"
type input "tí sport"
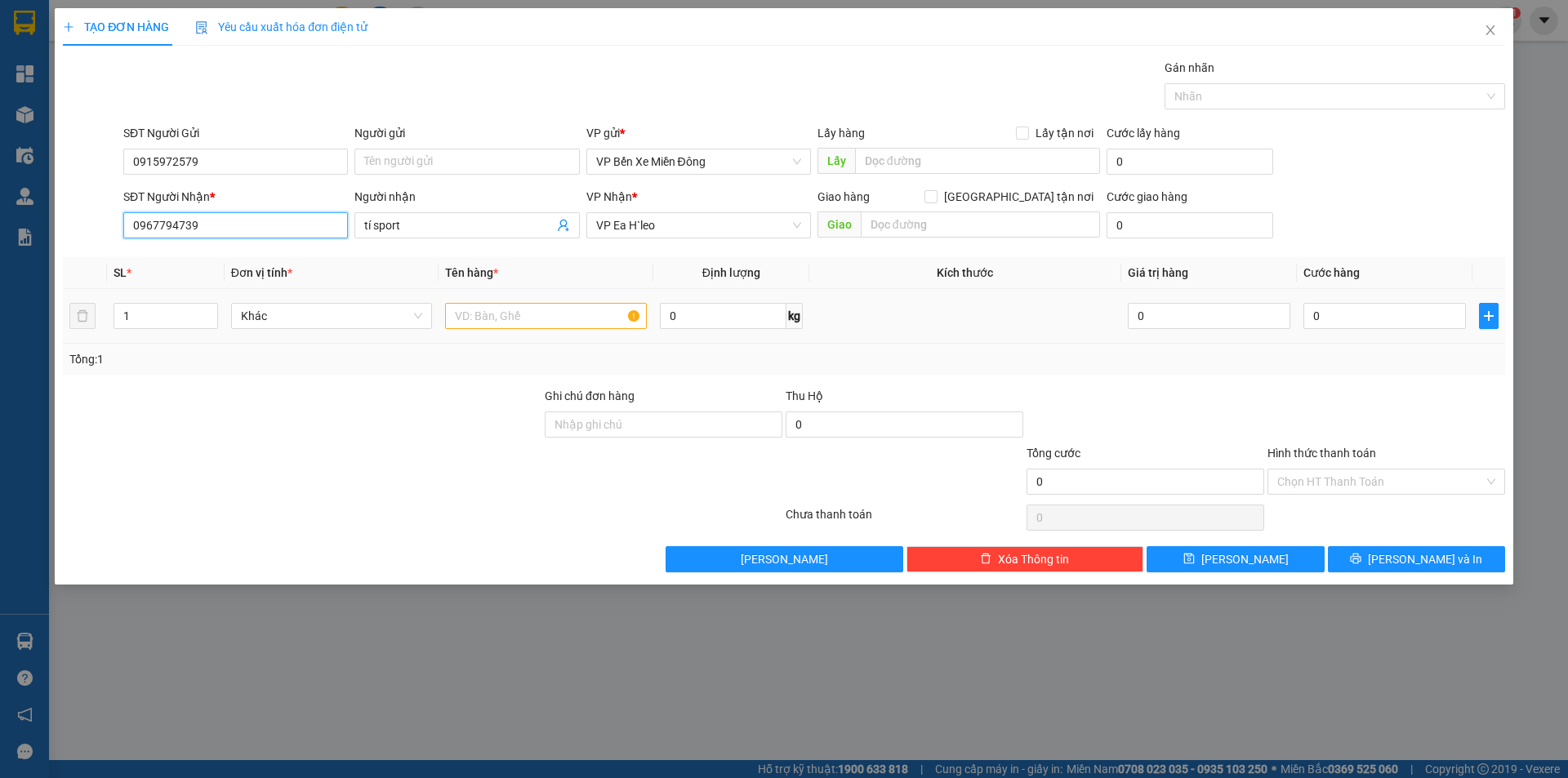
type input "0967794739"
click at [495, 323] on input "text" at bounding box center [546, 316] width 202 height 26
type input "1 kiện đồ thể thao"
click at [1308, 312] on input "0" at bounding box center [1385, 316] width 163 height 26
type input "4"
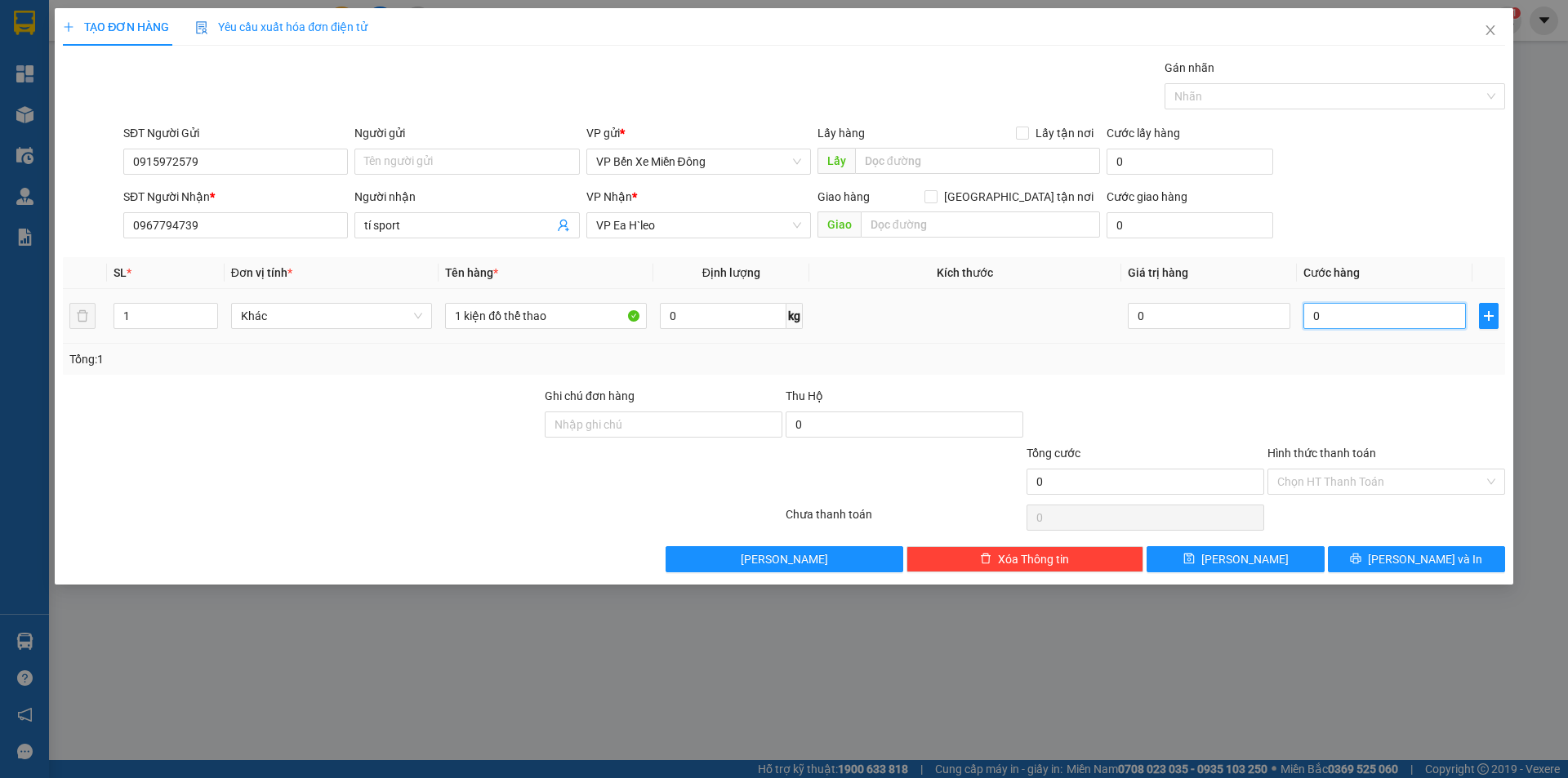
type input "4"
type input "40"
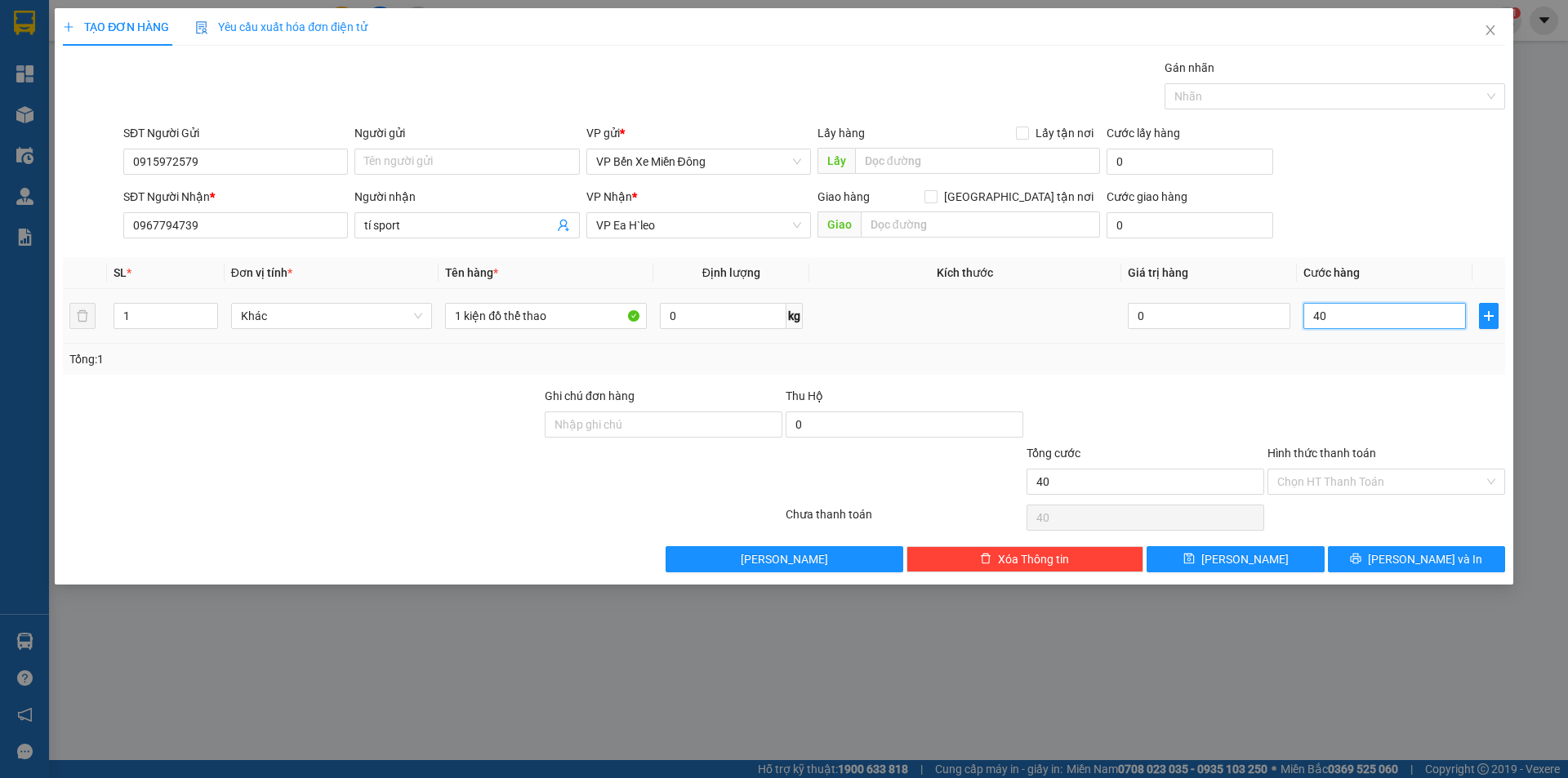
type input "400"
type input "4.000"
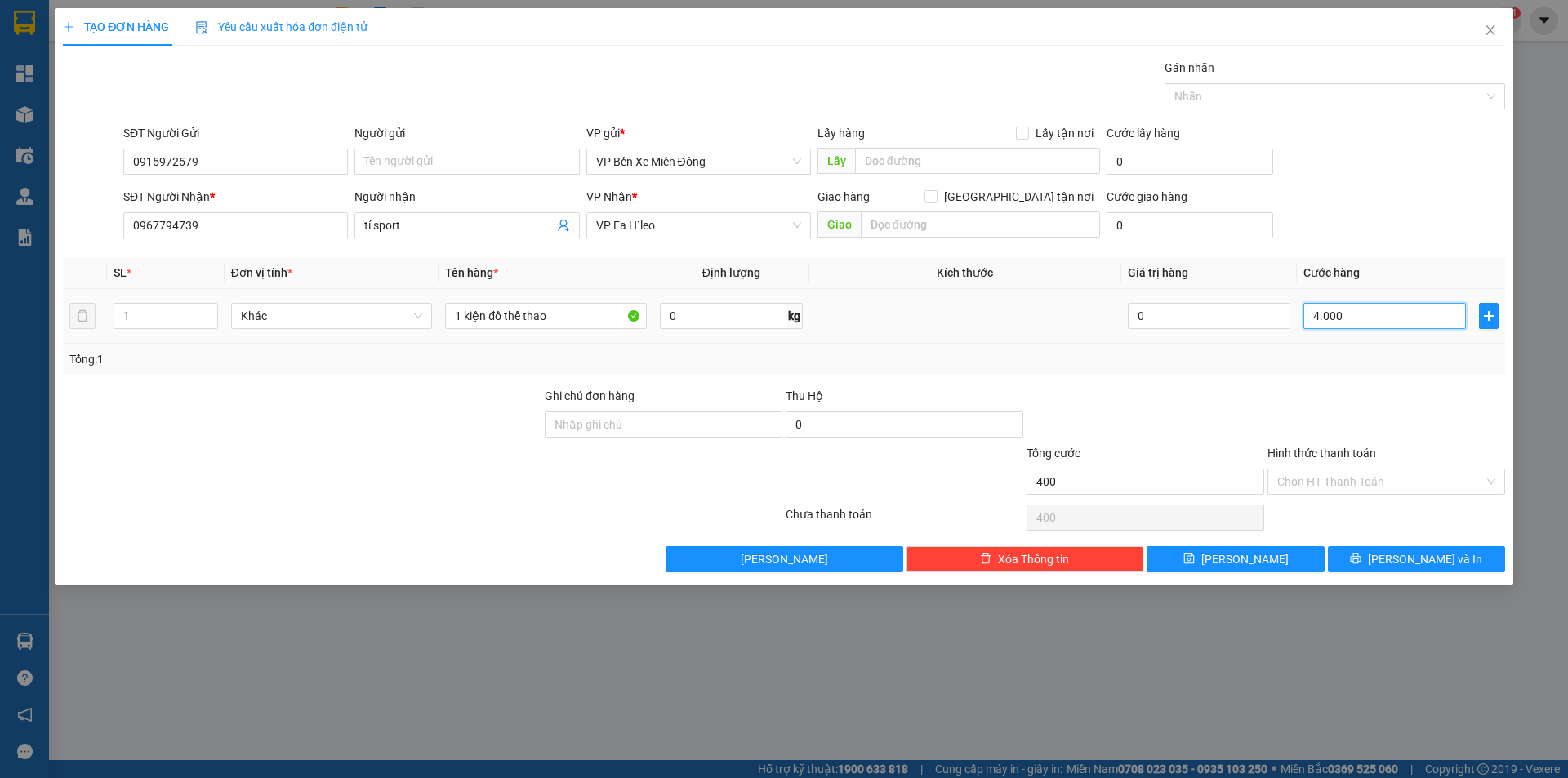
type input "4.000"
type input "40.000"
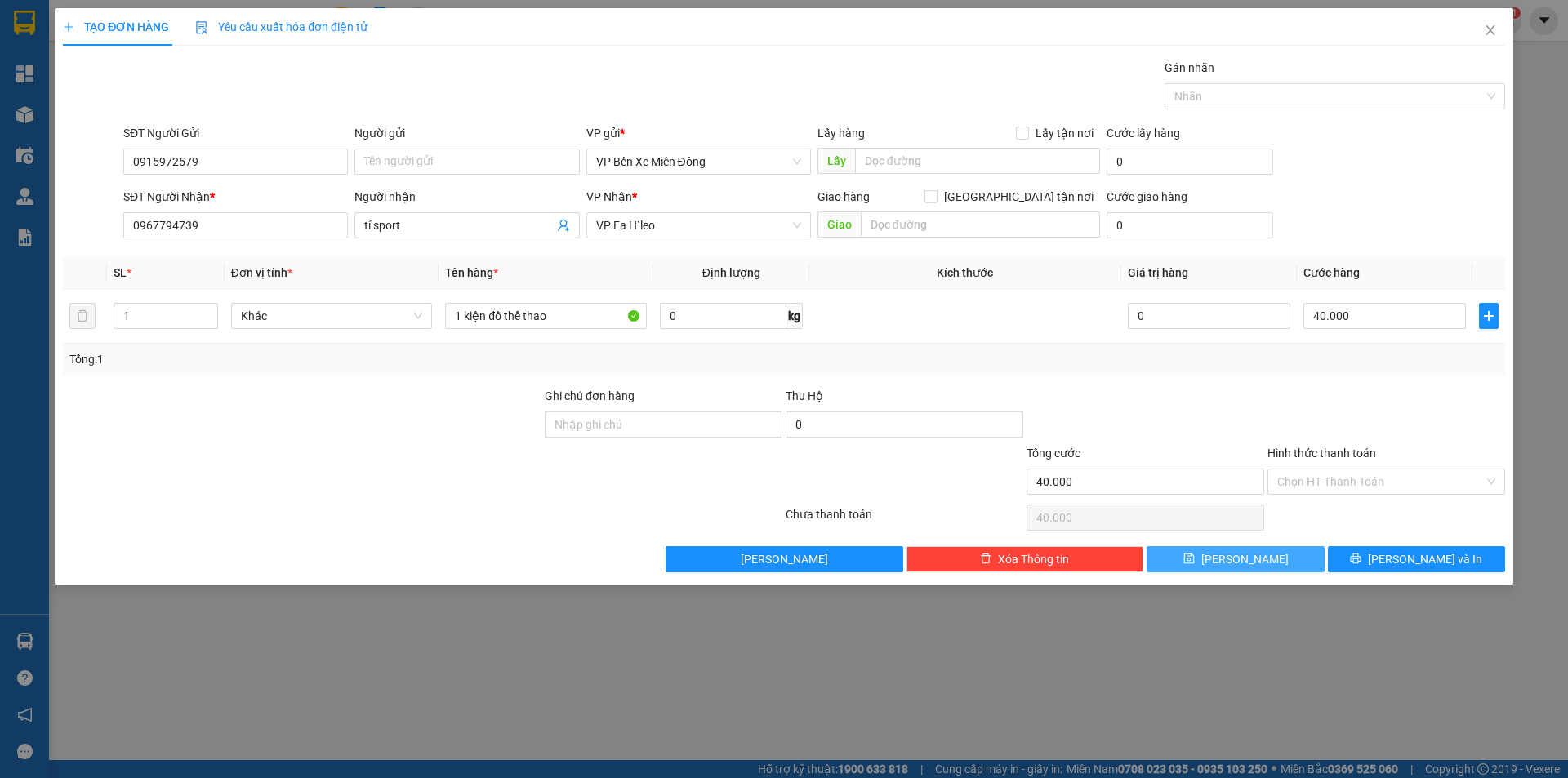
click at [1300, 565] on button "Lưu" at bounding box center [1235, 559] width 177 height 26
type input "0"
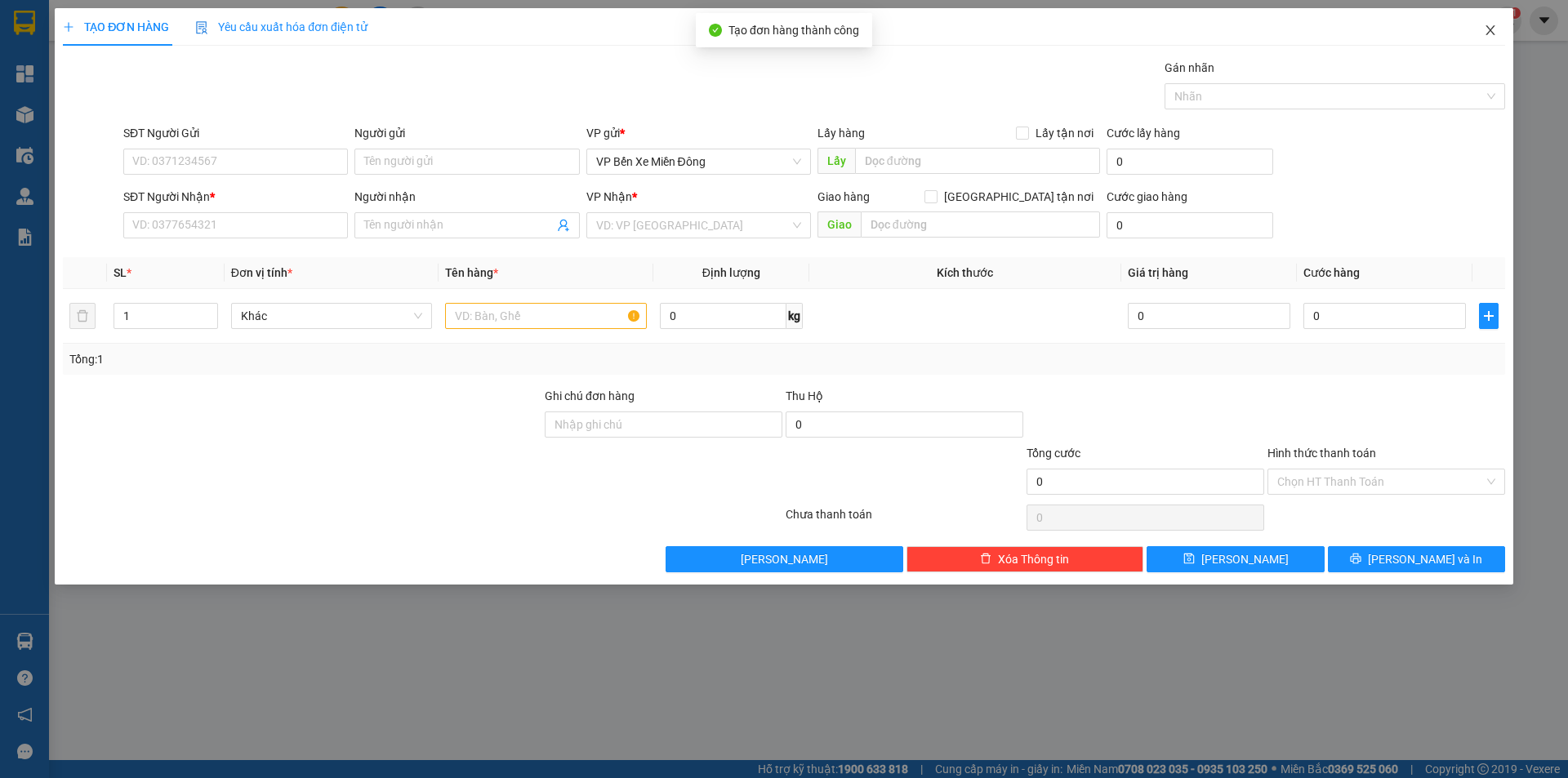
click at [1497, 35] on span "Close" at bounding box center [1490, 30] width 46 height 46
